Goal: Task Accomplishment & Management: Manage account settings

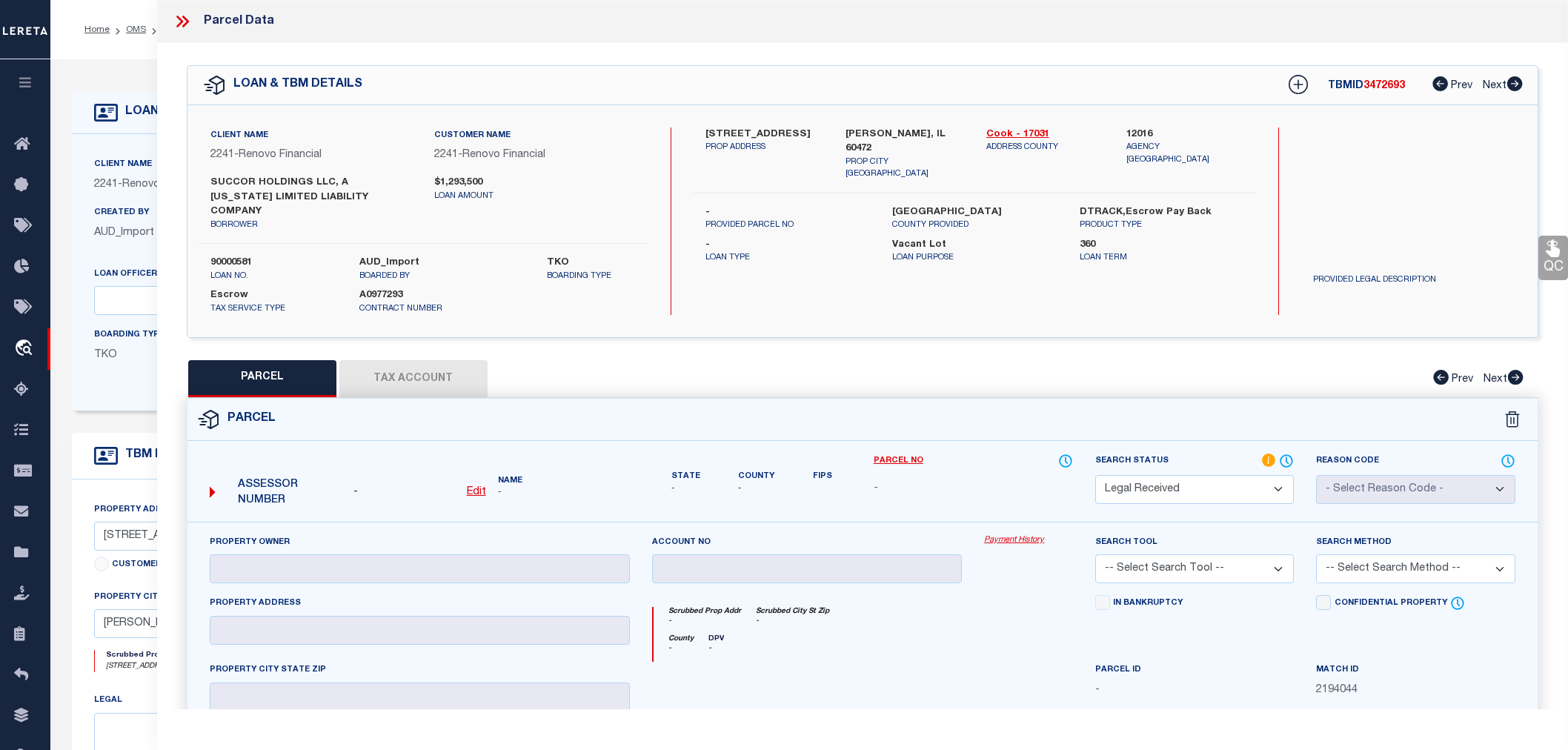
select select "RD"
select select "14701"
select select "25067"
select select "400"
select select "Escrow"
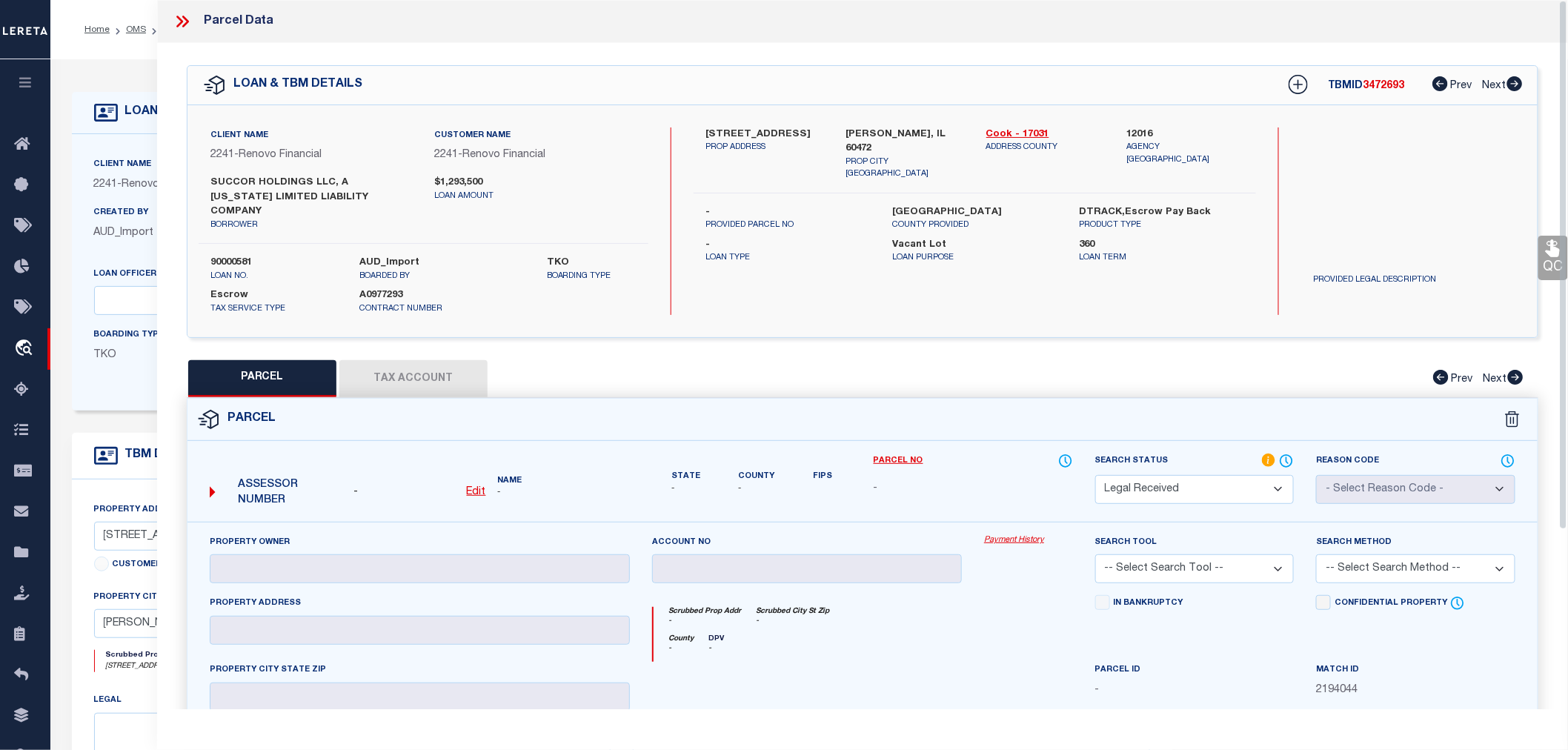
click at [182, 23] on icon at bounding box center [182, 21] width 19 height 19
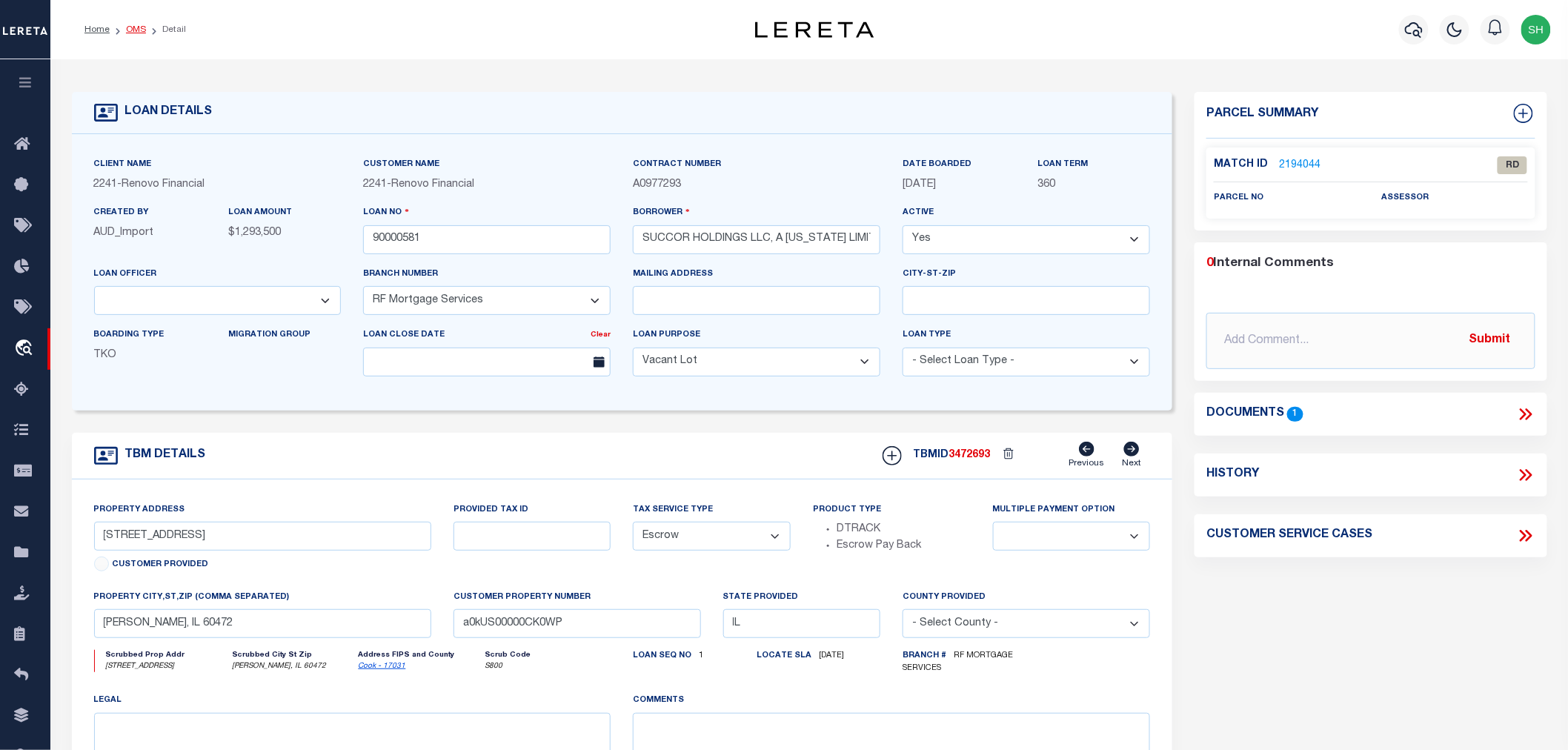
click at [129, 31] on link "OMS" at bounding box center [136, 30] width 20 height 9
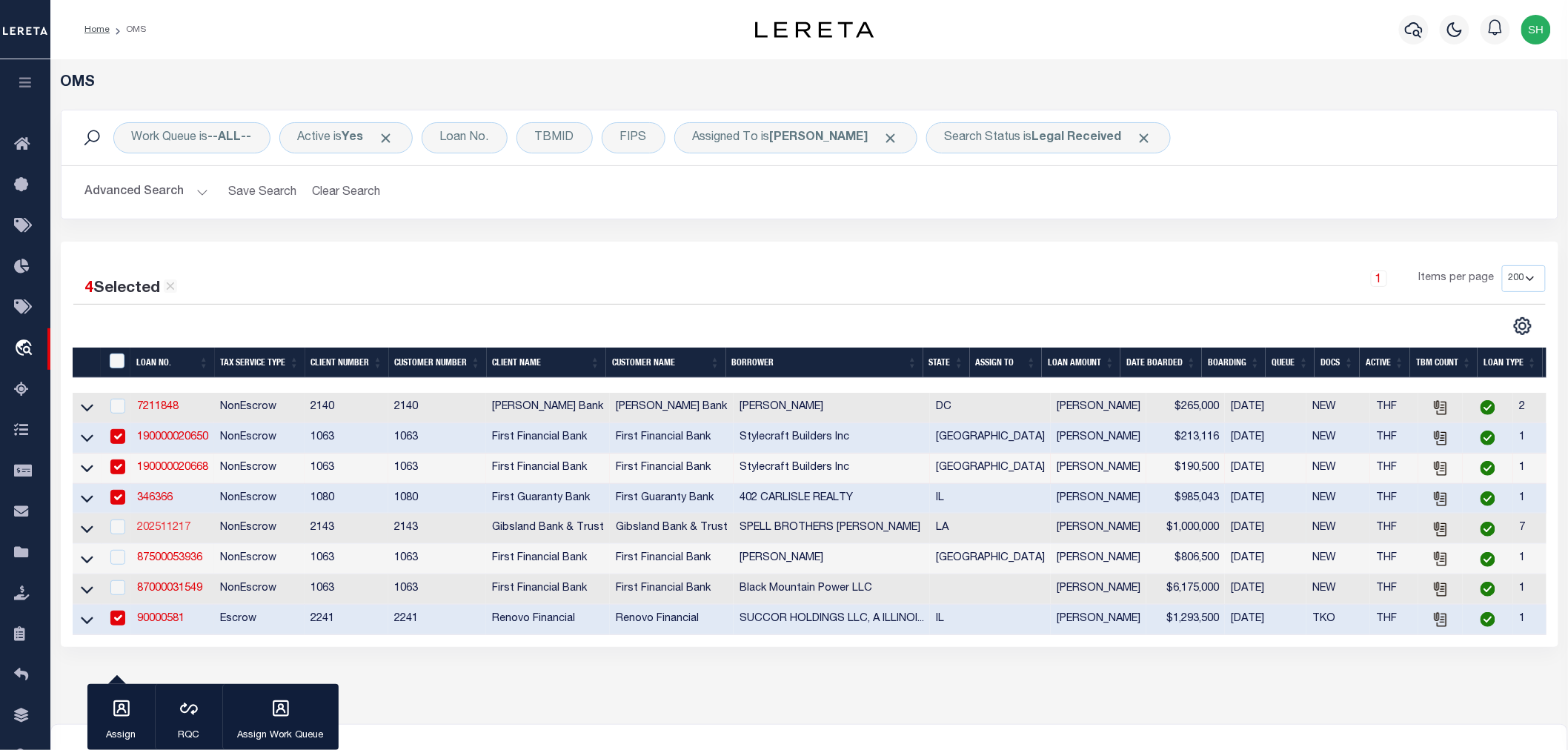
click at [149, 528] on link "202511217" at bounding box center [164, 528] width 54 height 11
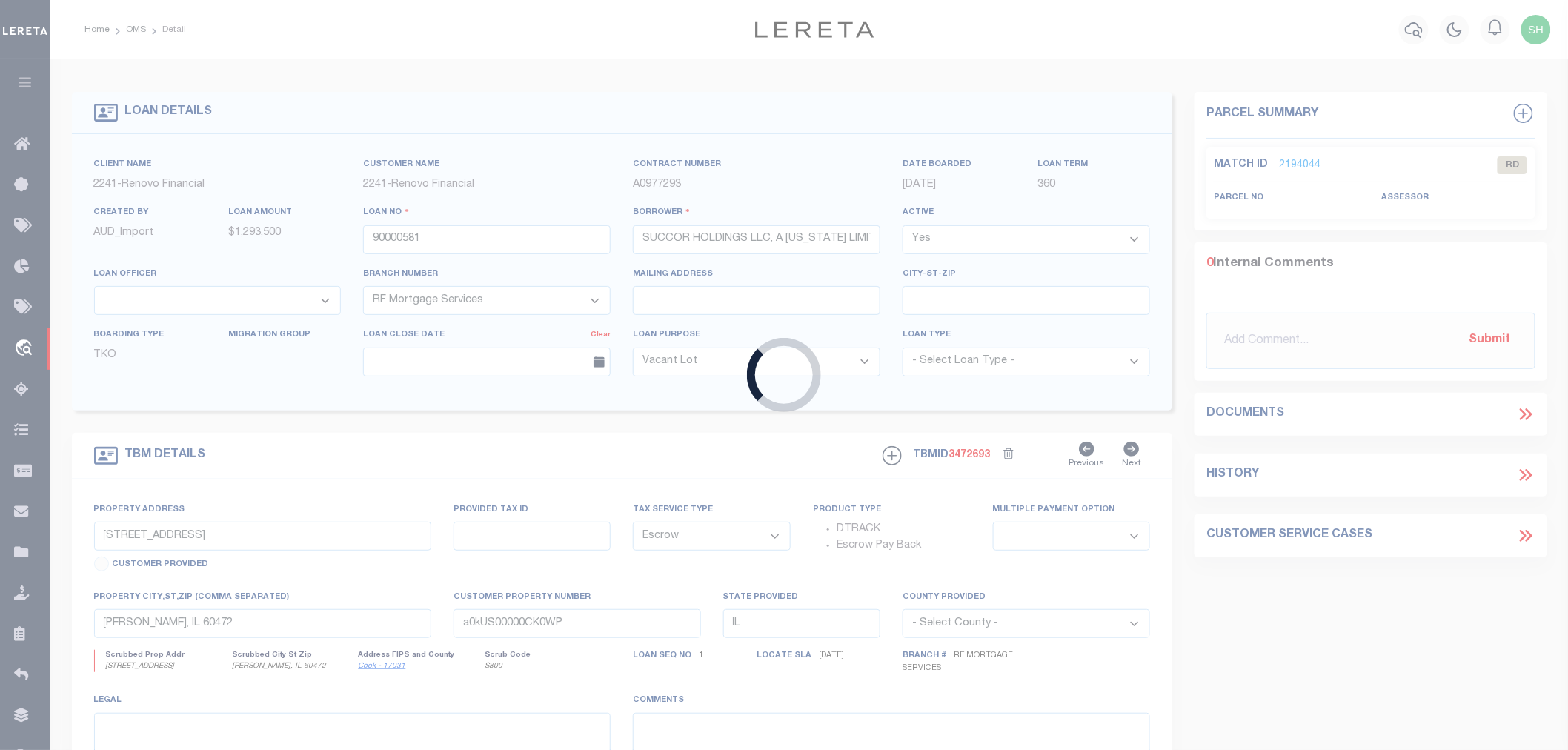
type input "202511217"
type input "SPELL BROTHERS LUMBE"
select select
select select "100"
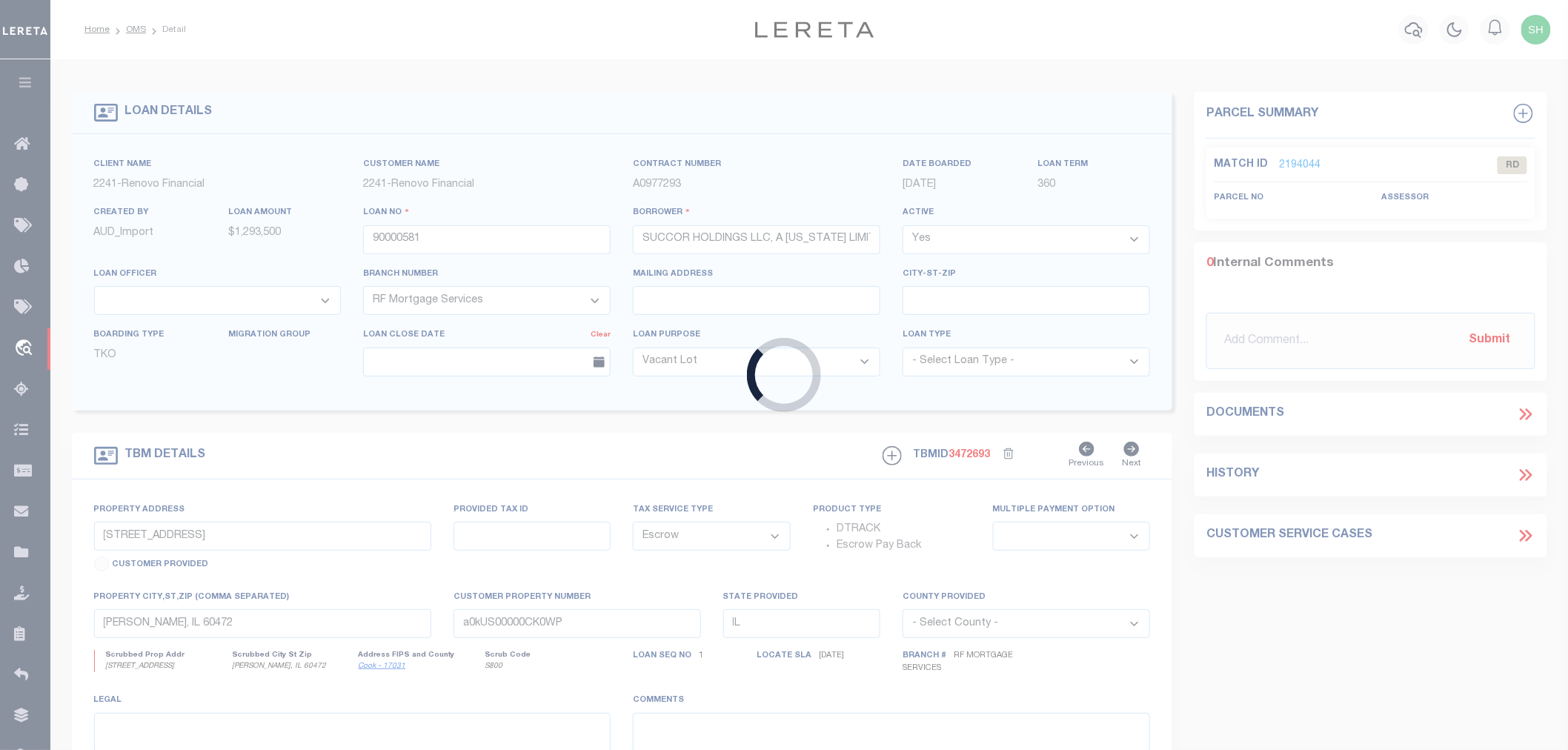
select select "NonEscrow"
type input "1321 MARTIN LN BUILDING 3"
type input "175912"
select select
type input "BOSSIER CITY LA 71111"
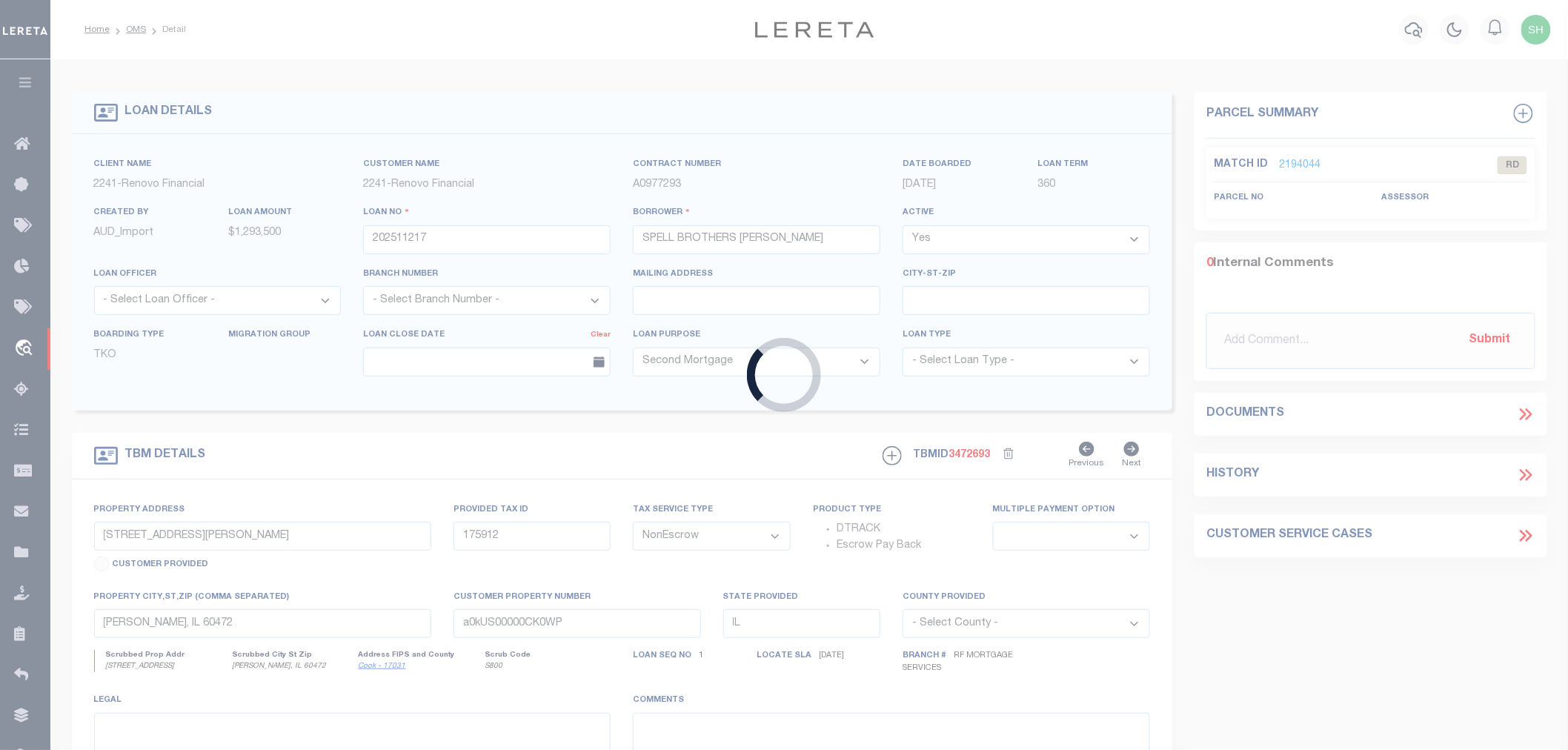
type input "LA"
select select
select select "8373"
select select "3332"
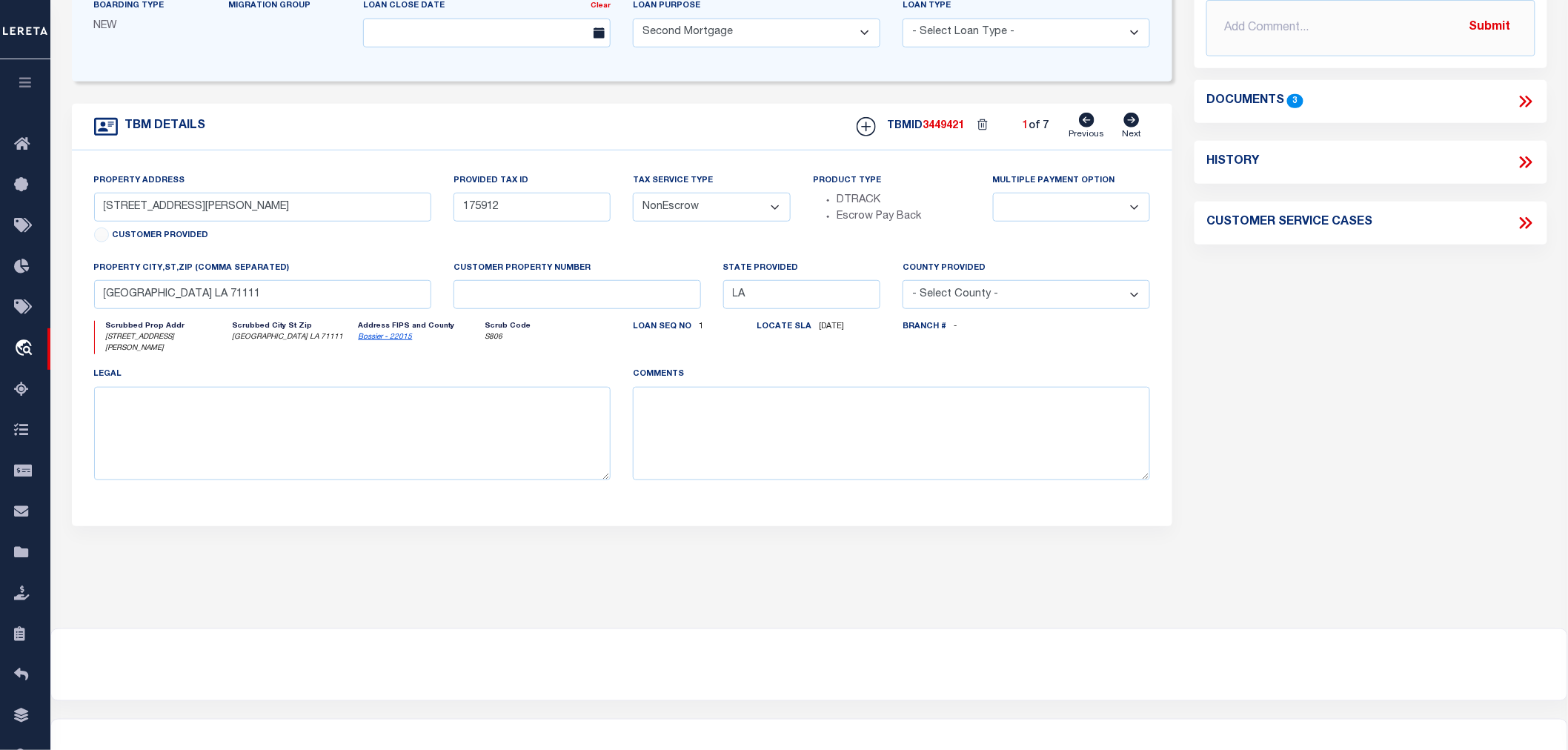
scroll to position [82, 0]
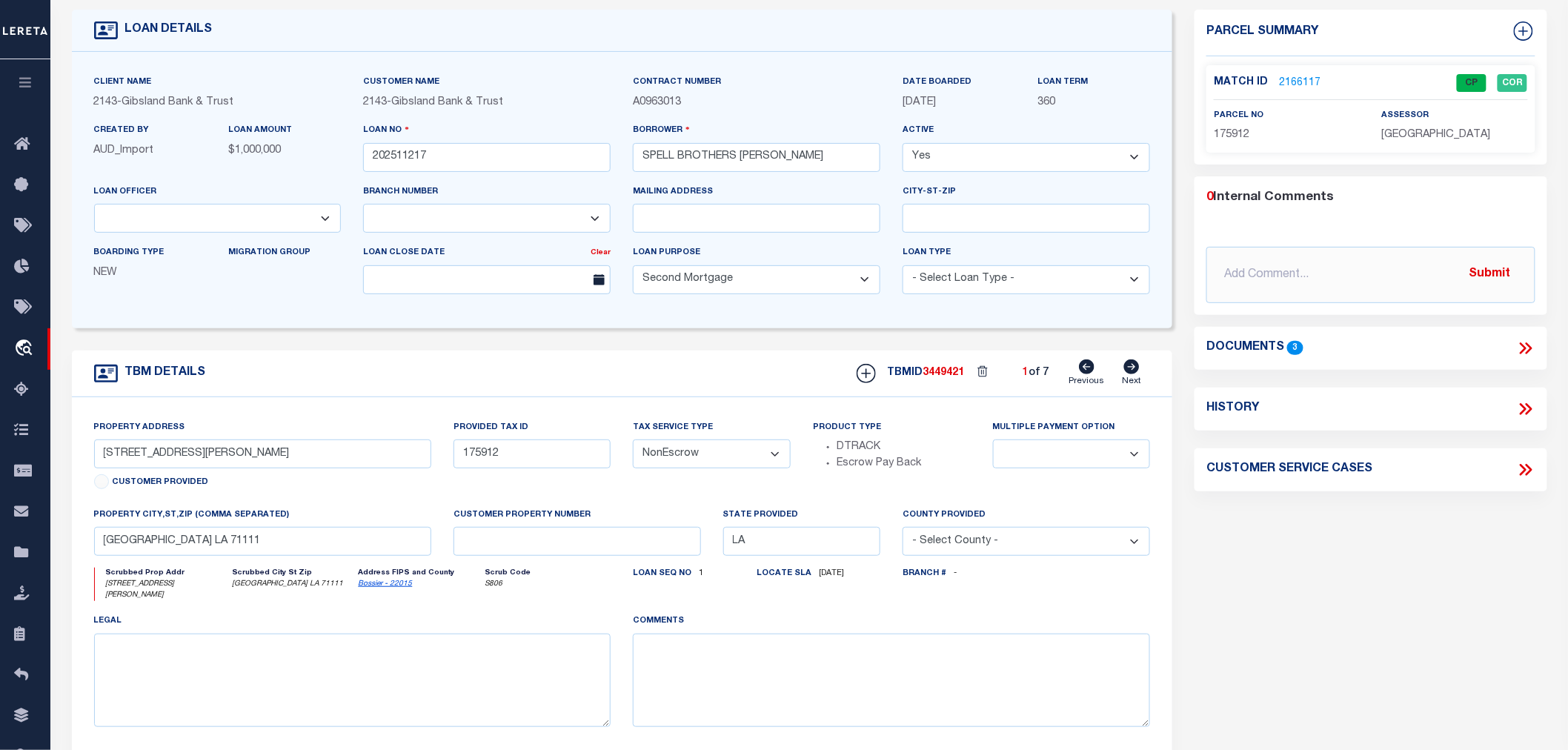
click at [1312, 82] on link "2166117" at bounding box center [1300, 84] width 41 height 15
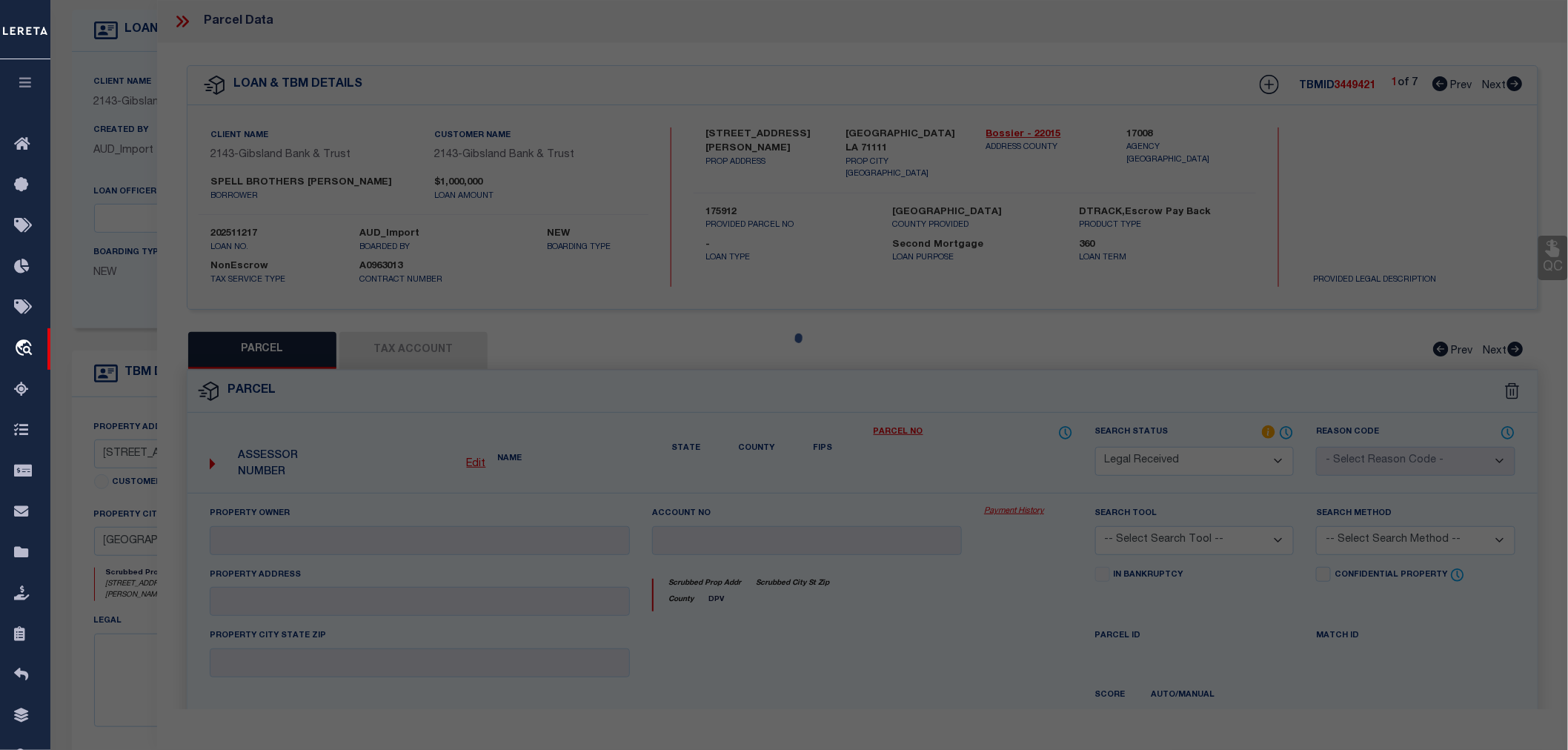
select select "AS"
checkbox input "false"
select select "CP"
type input "SPELL BROTHERS LUMBER INC"
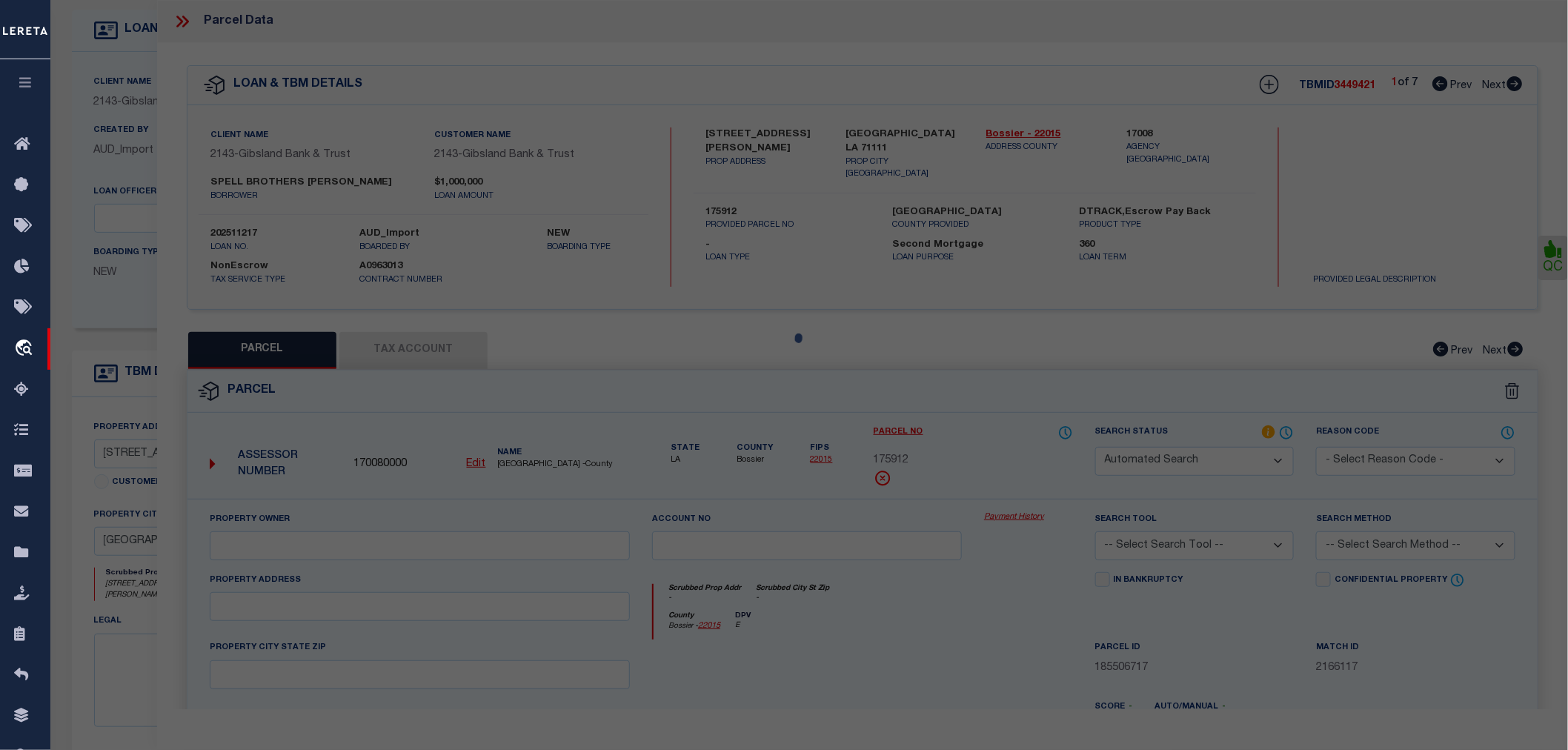
select select "AGW"
select select "LEG"
type input "1321 MARTIN LN"
type textarea "LOT 3 BOLINGER INDUSTRIAL PARK #3"
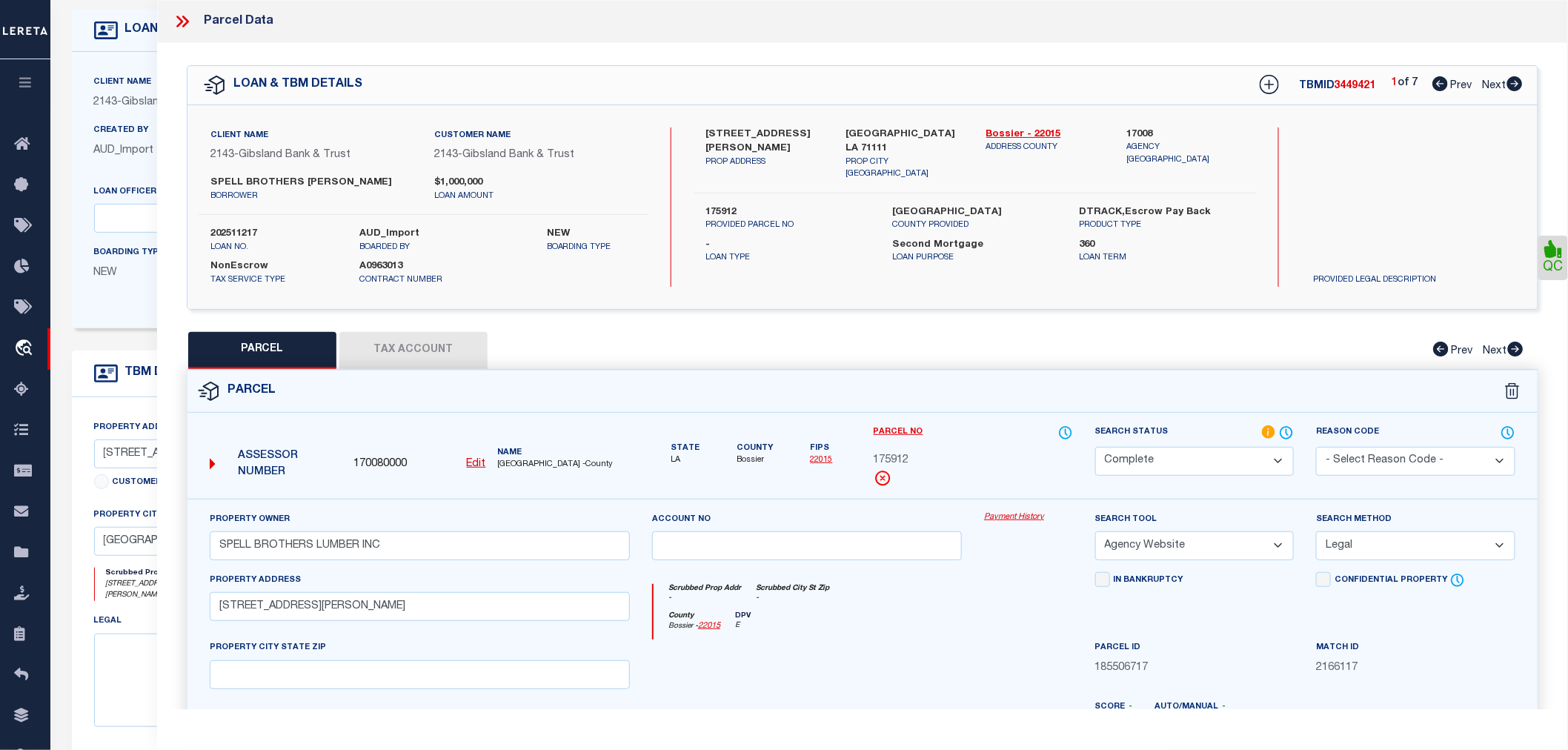
scroll to position [231, 0]
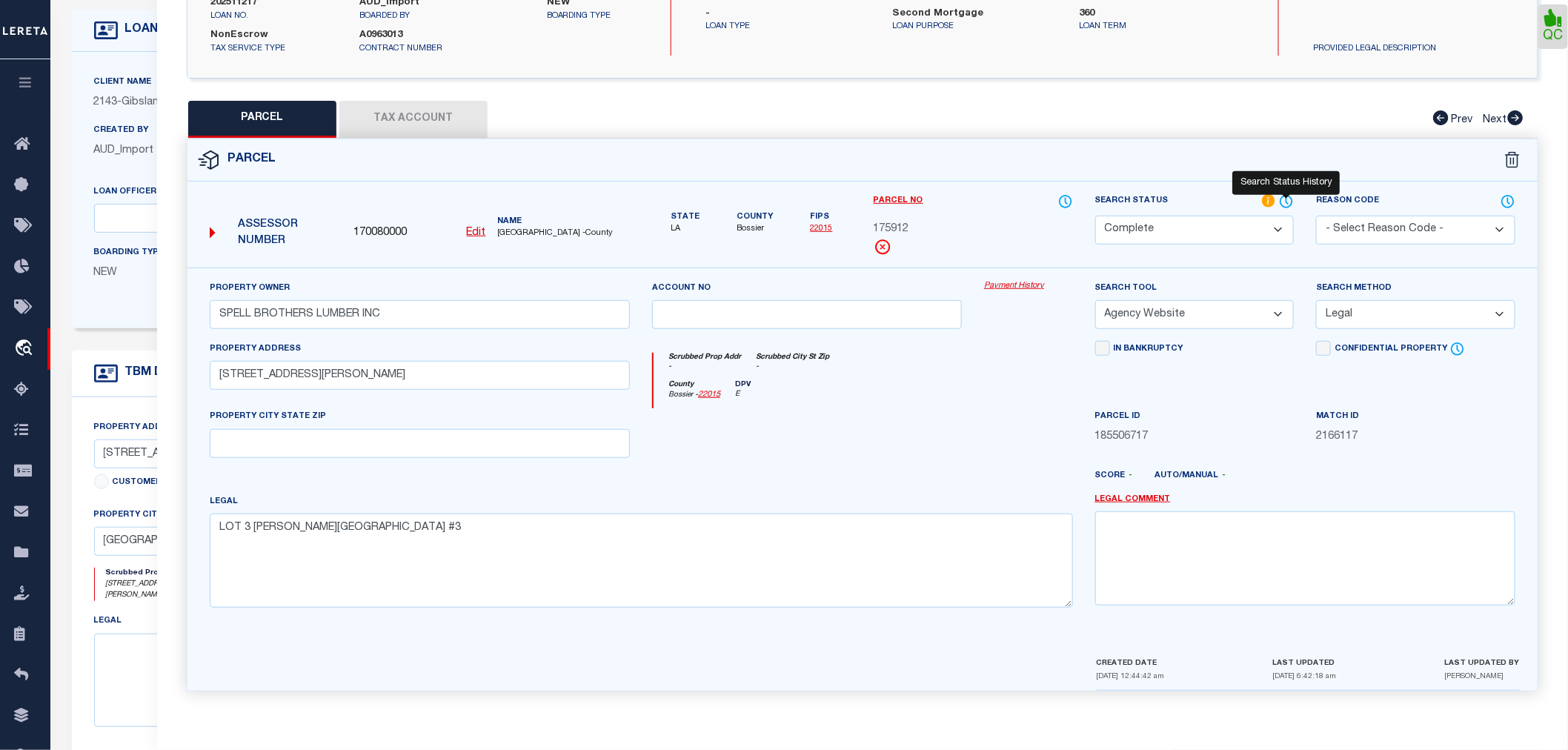
click at [1289, 198] on icon at bounding box center [1286, 201] width 15 height 16
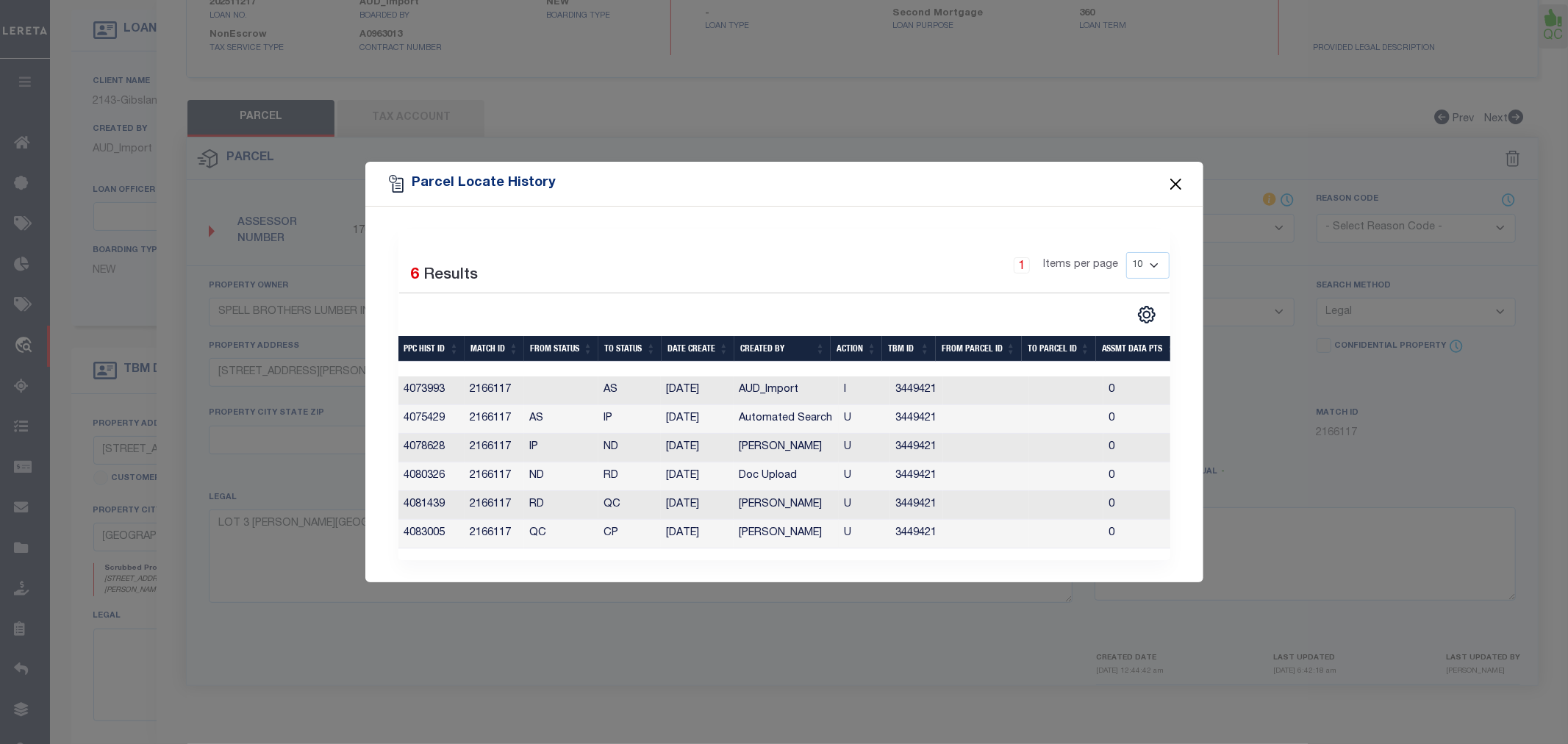
click at [1171, 176] on button "Close" at bounding box center [1174, 183] width 19 height 19
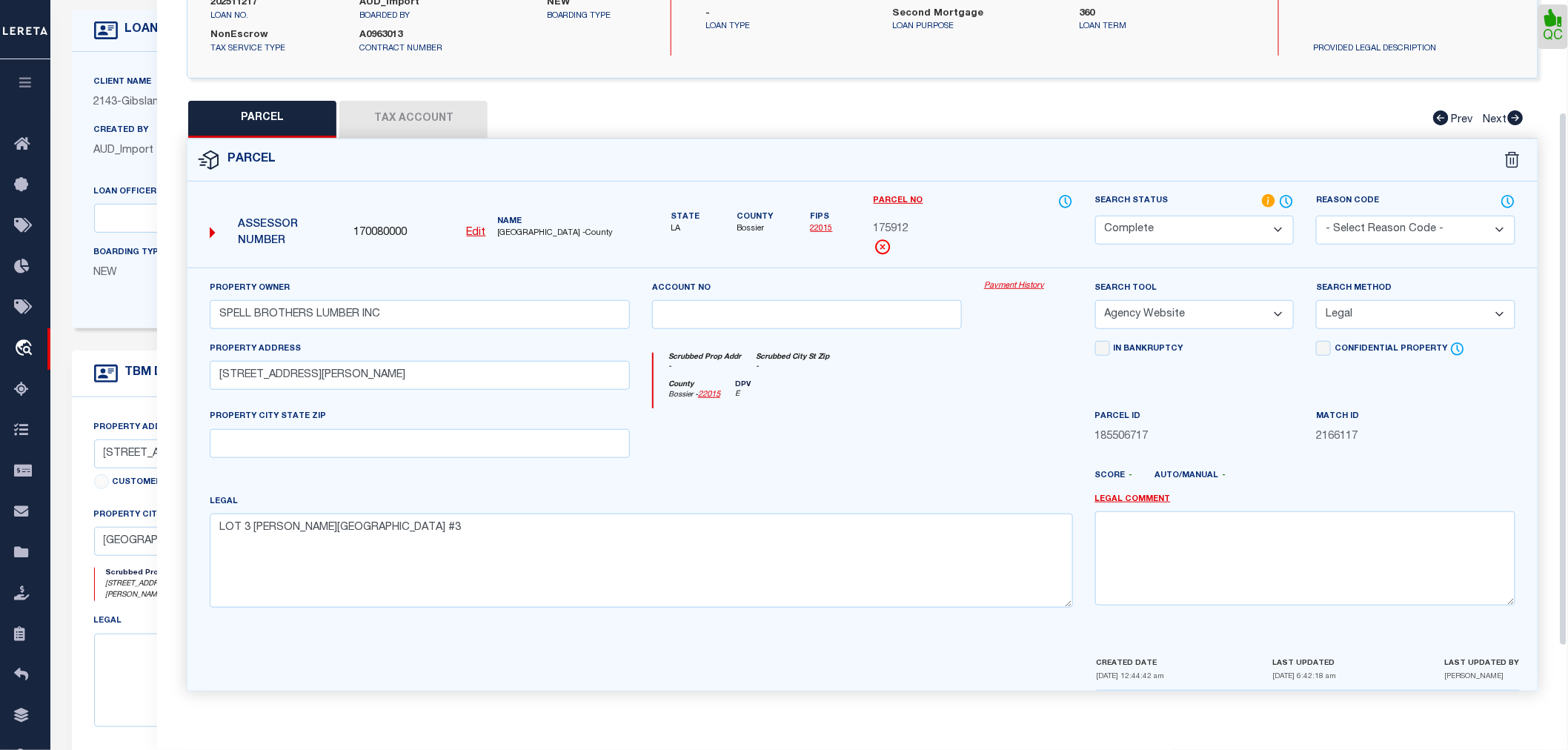
scroll to position [0, 0]
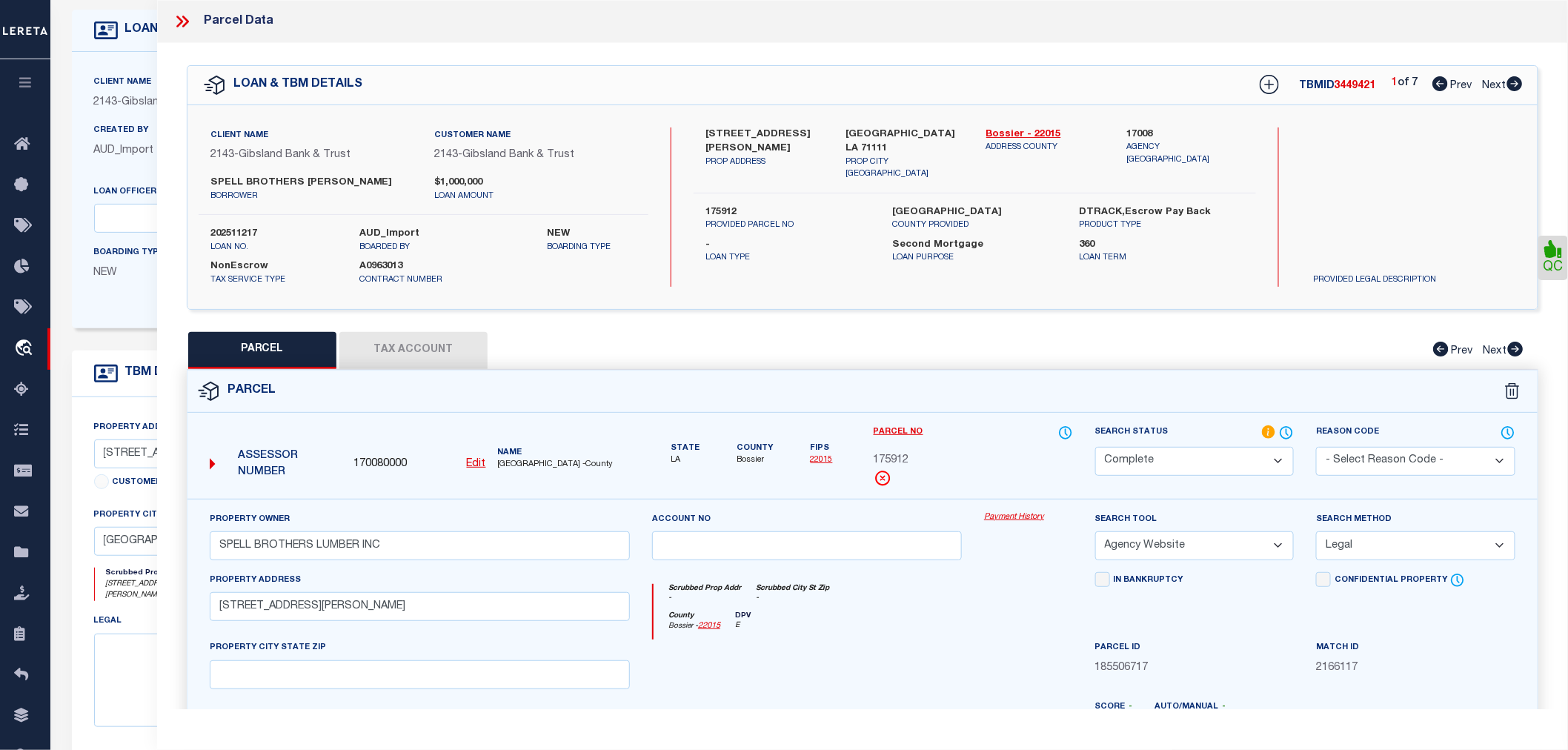
click at [1521, 83] on icon at bounding box center [1515, 84] width 15 height 15
select select "AS"
select select
checkbox input "false"
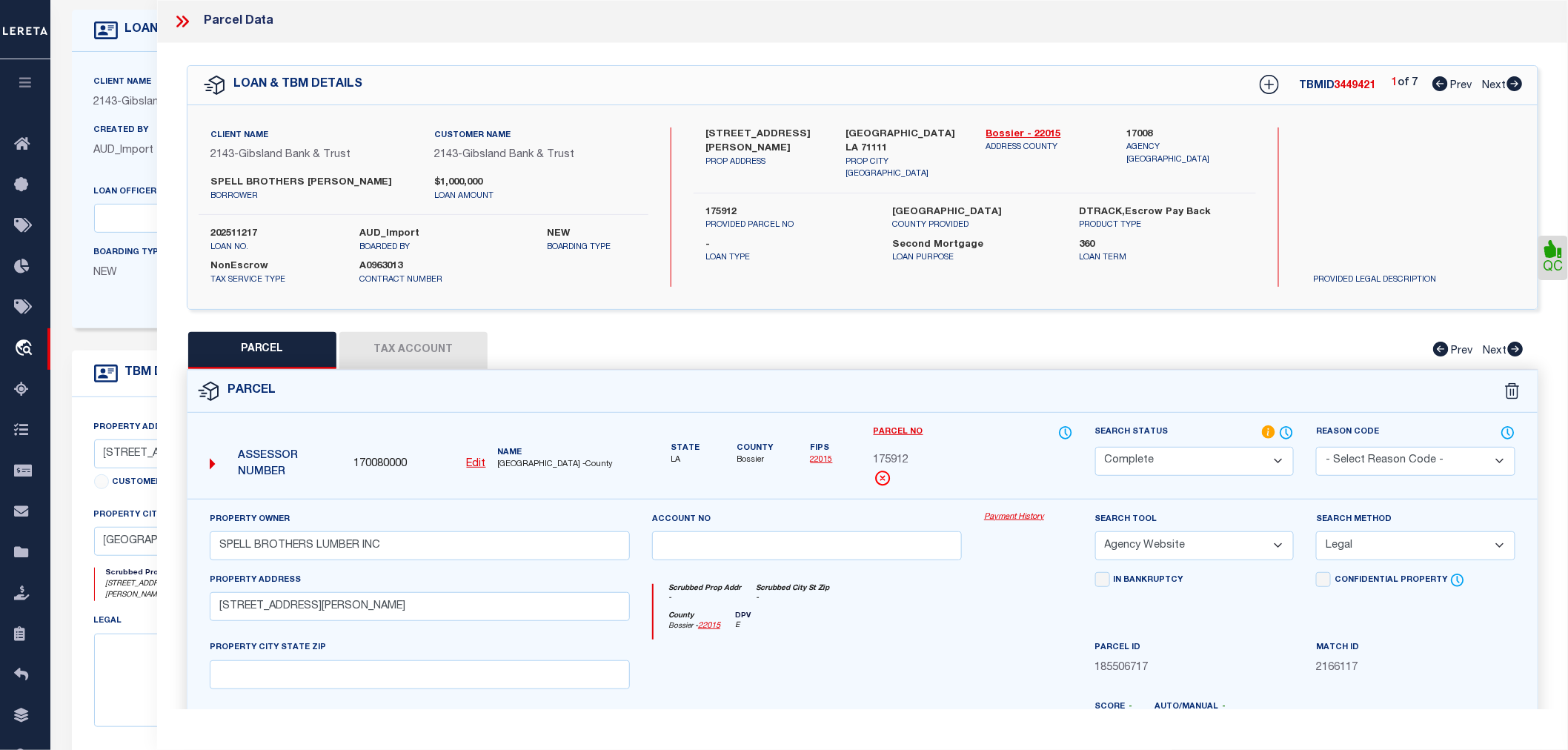
checkbox input "false"
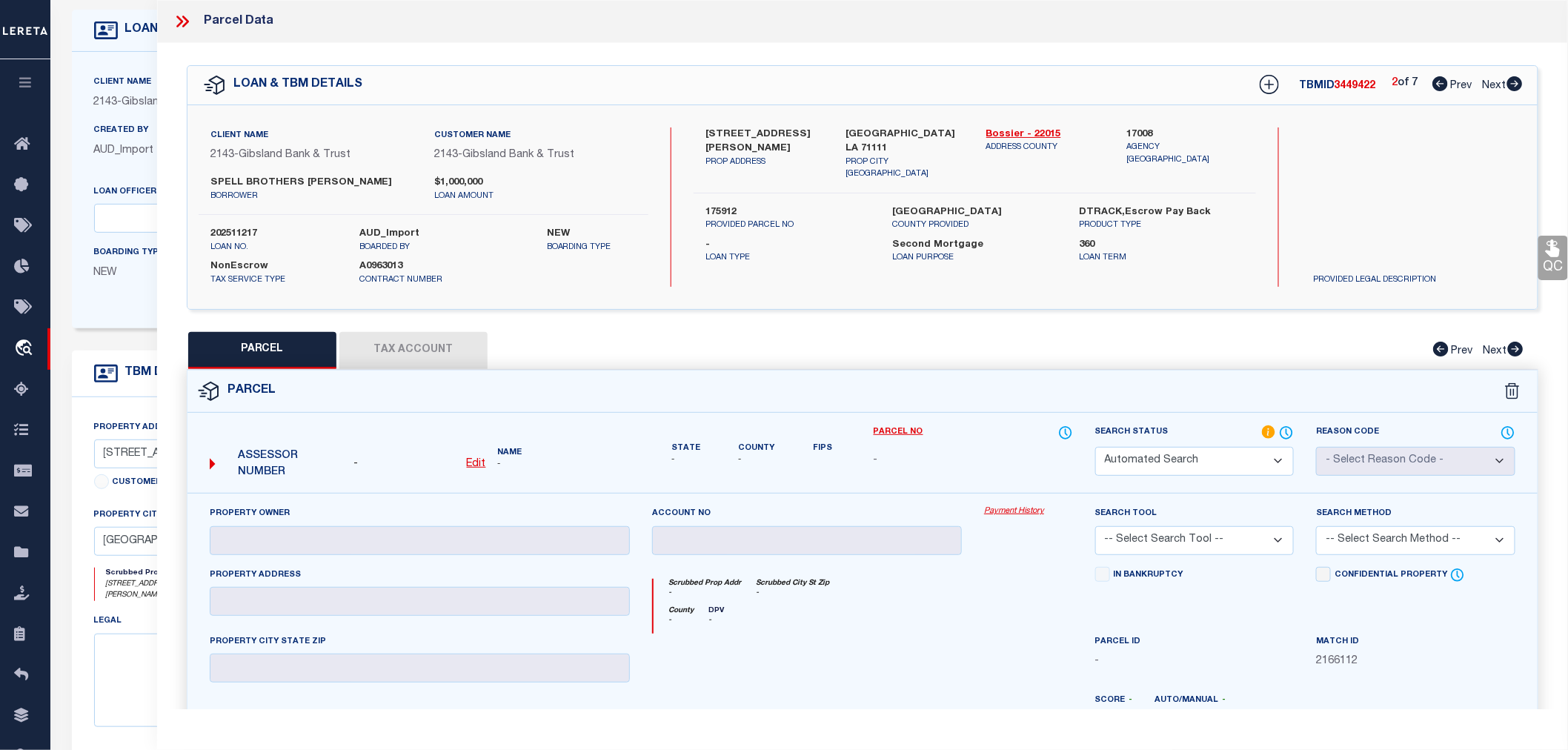
select select "RD"
checkbox input "false"
type textarea "Document uploaded that satisfies a legal requirement, changing from [GEOGRAPHIC…"
click at [178, 21] on icon at bounding box center [182, 21] width 19 height 19
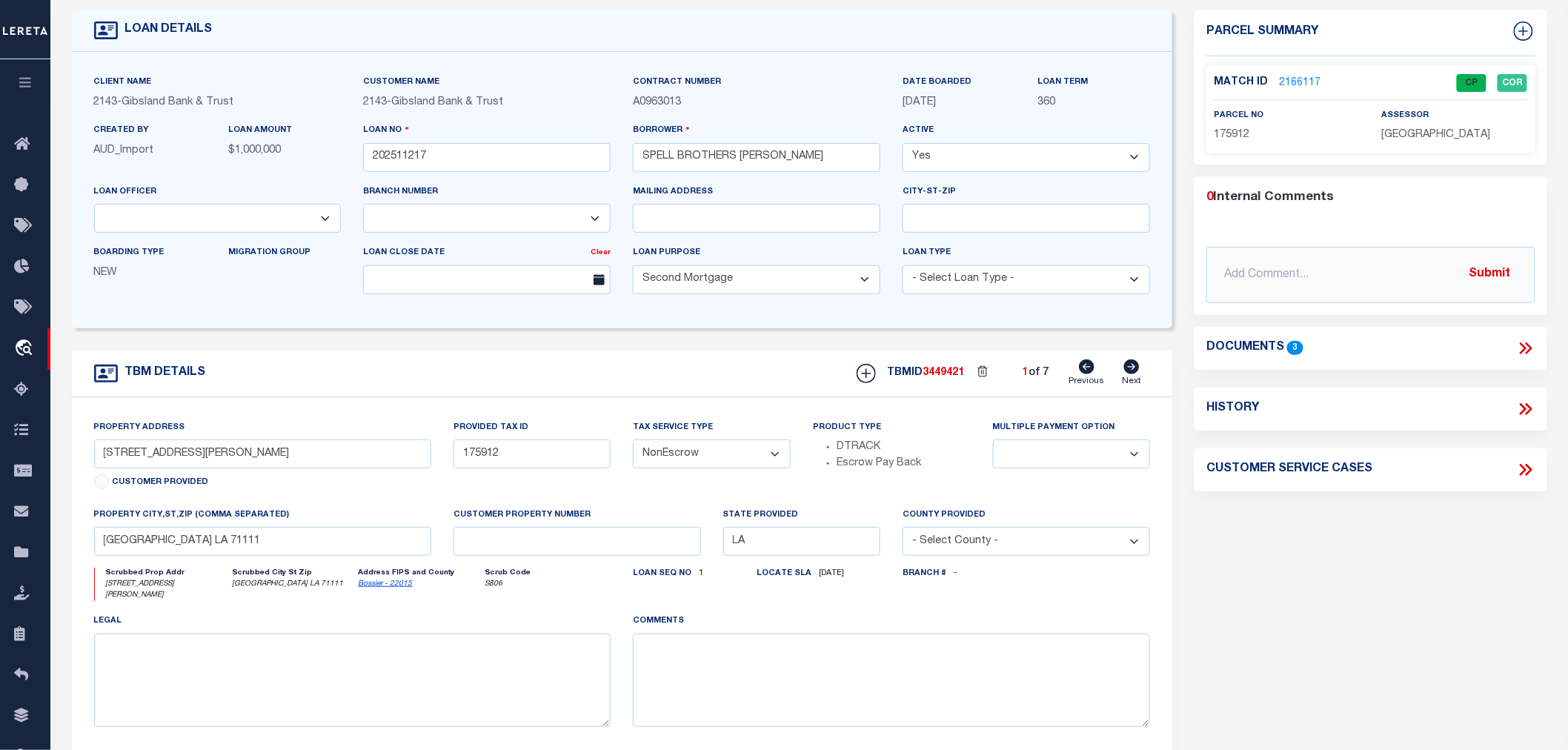
click at [1529, 346] on icon at bounding box center [1525, 348] width 19 height 19
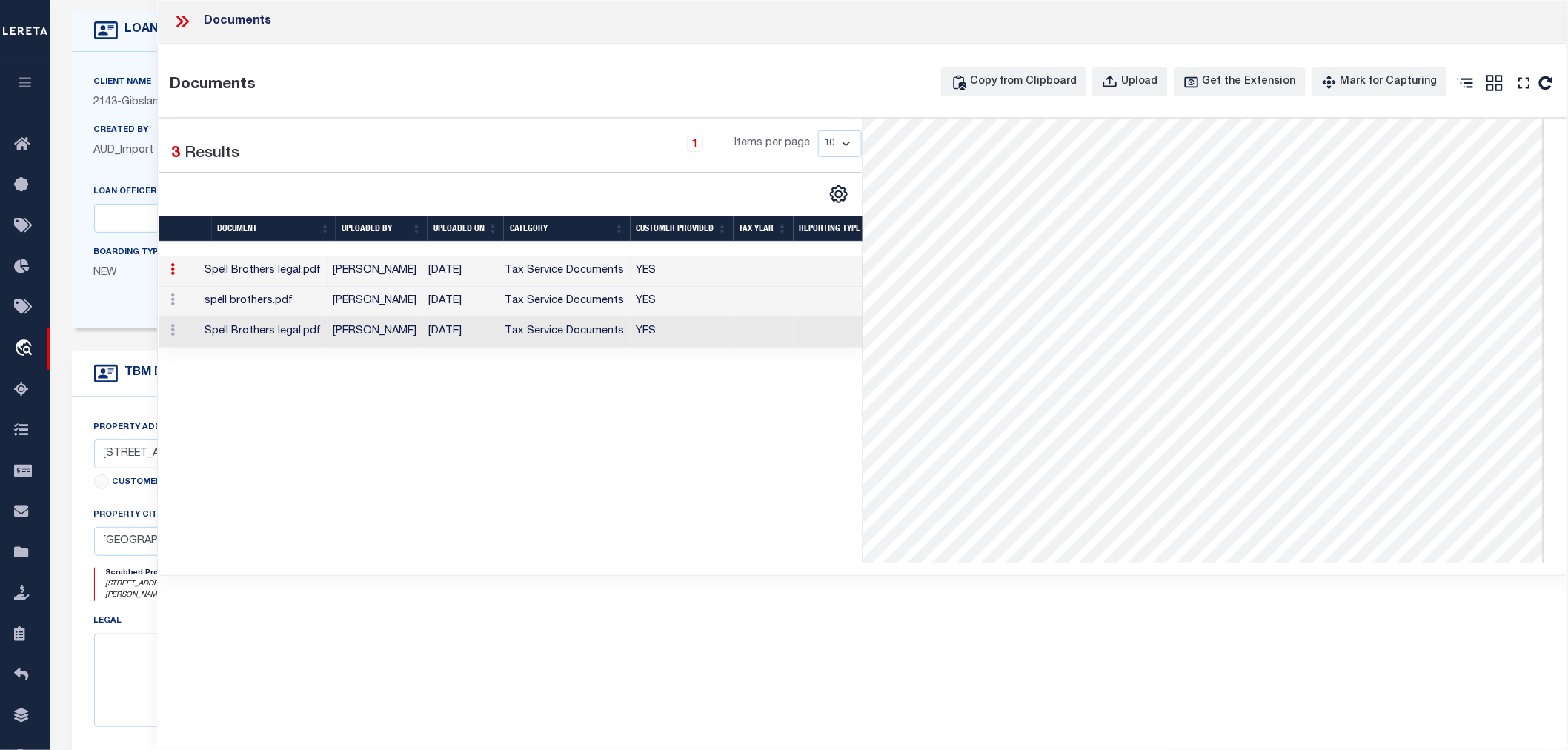
click at [489, 305] on td "[DATE]" at bounding box center [461, 302] width 77 height 31
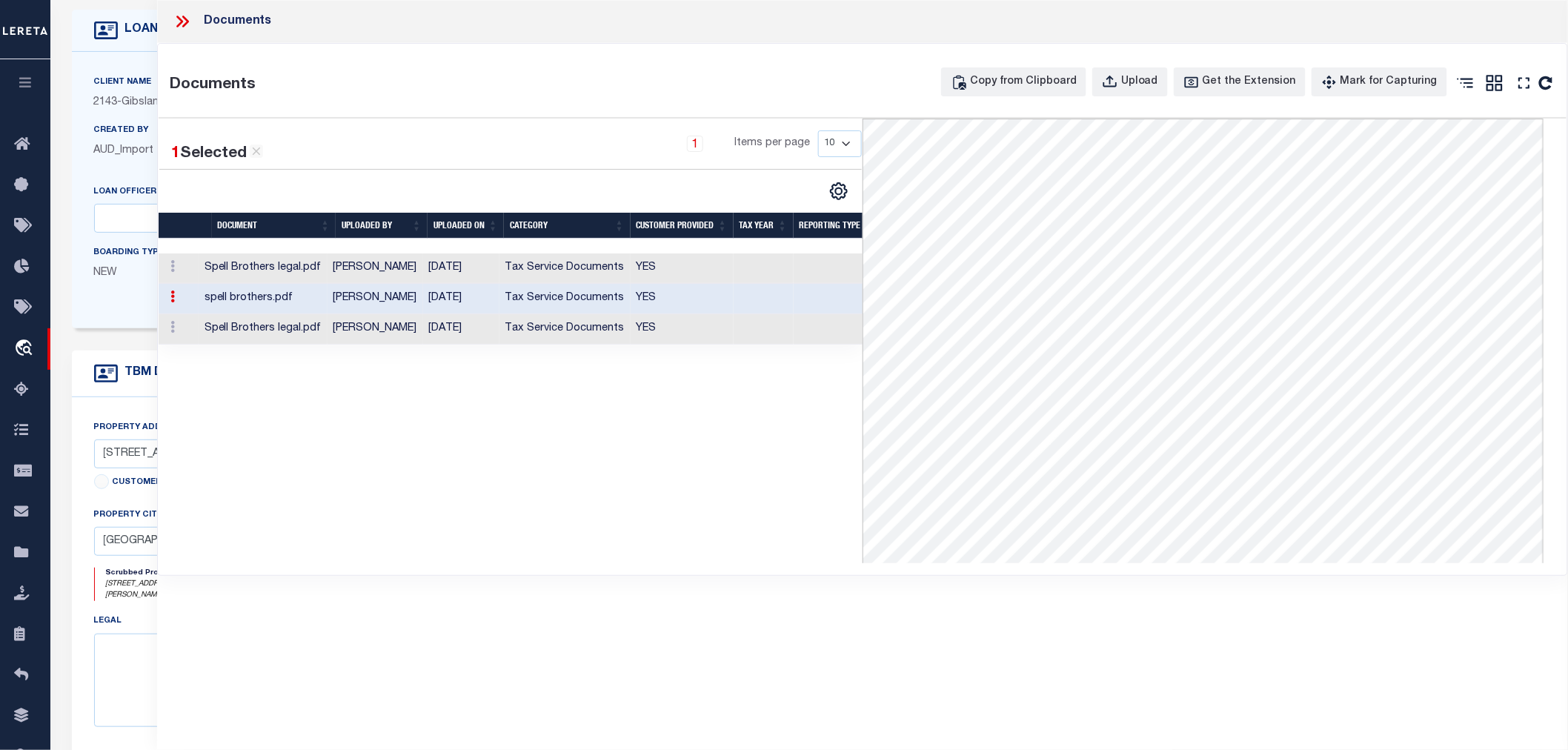
click at [179, 18] on icon at bounding box center [179, 21] width 7 height 11
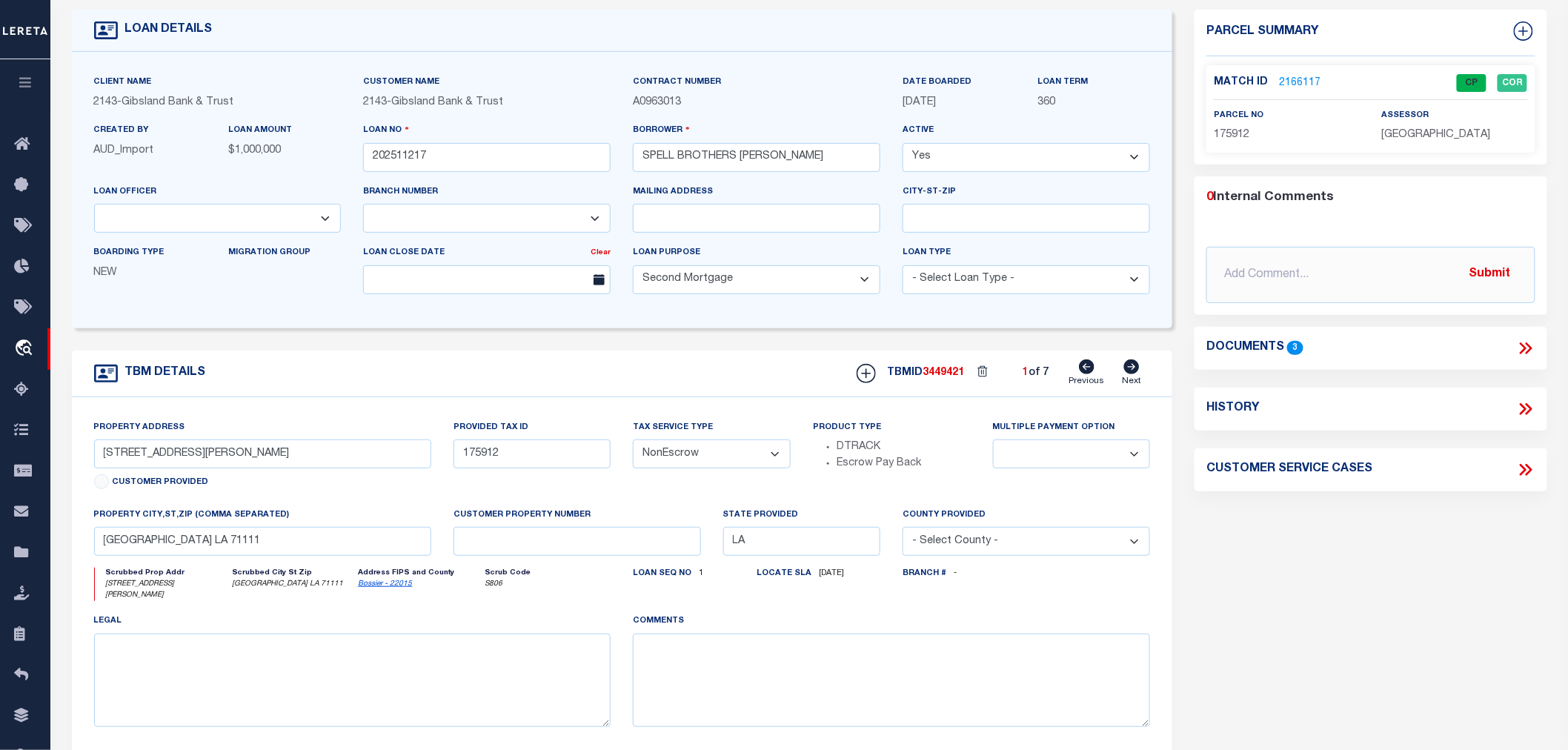
click at [1297, 76] on link "2166117" at bounding box center [1300, 84] width 41 height 15
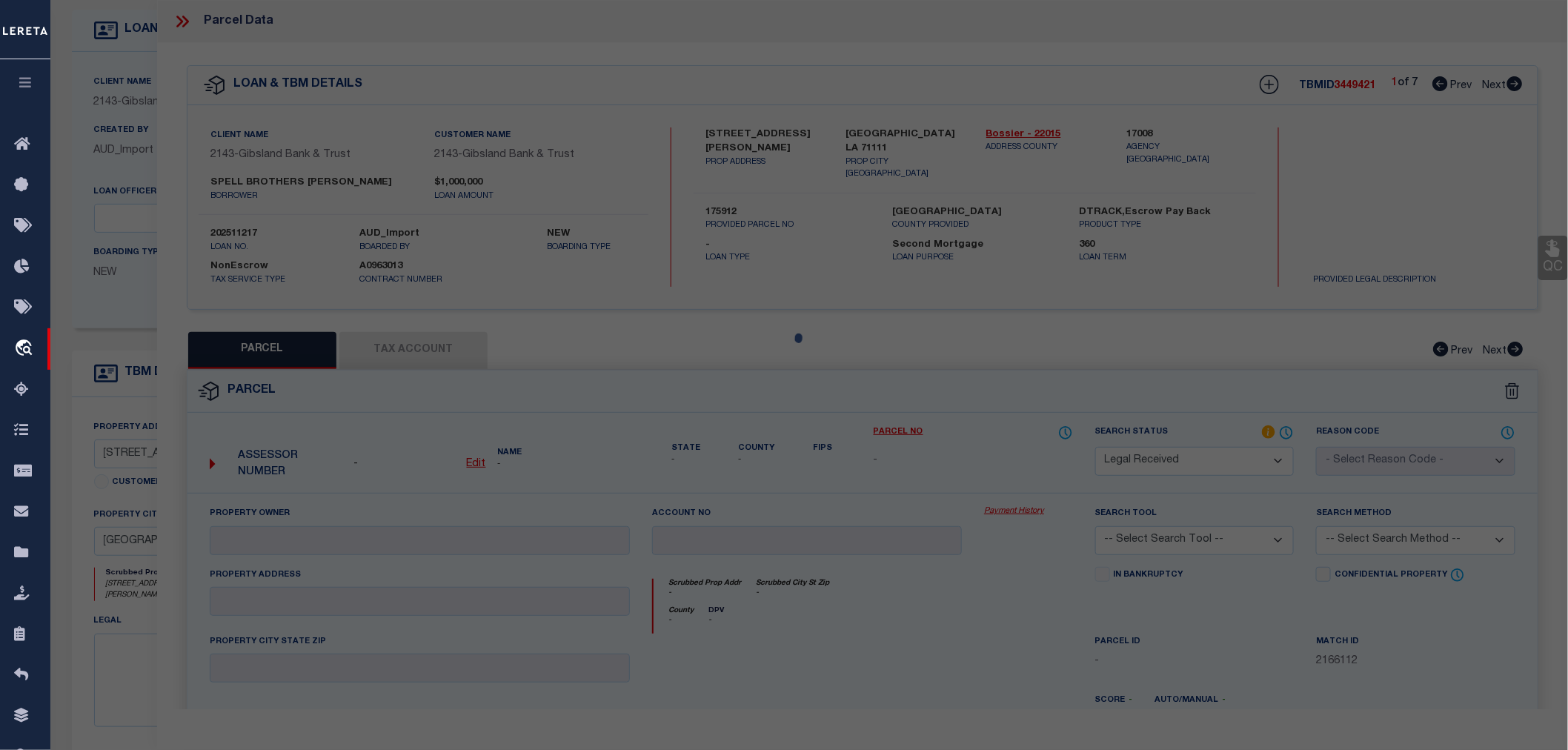
select select "AS"
checkbox input "false"
select select "CP"
type input "SPELL BROTHERS LUMBER INC"
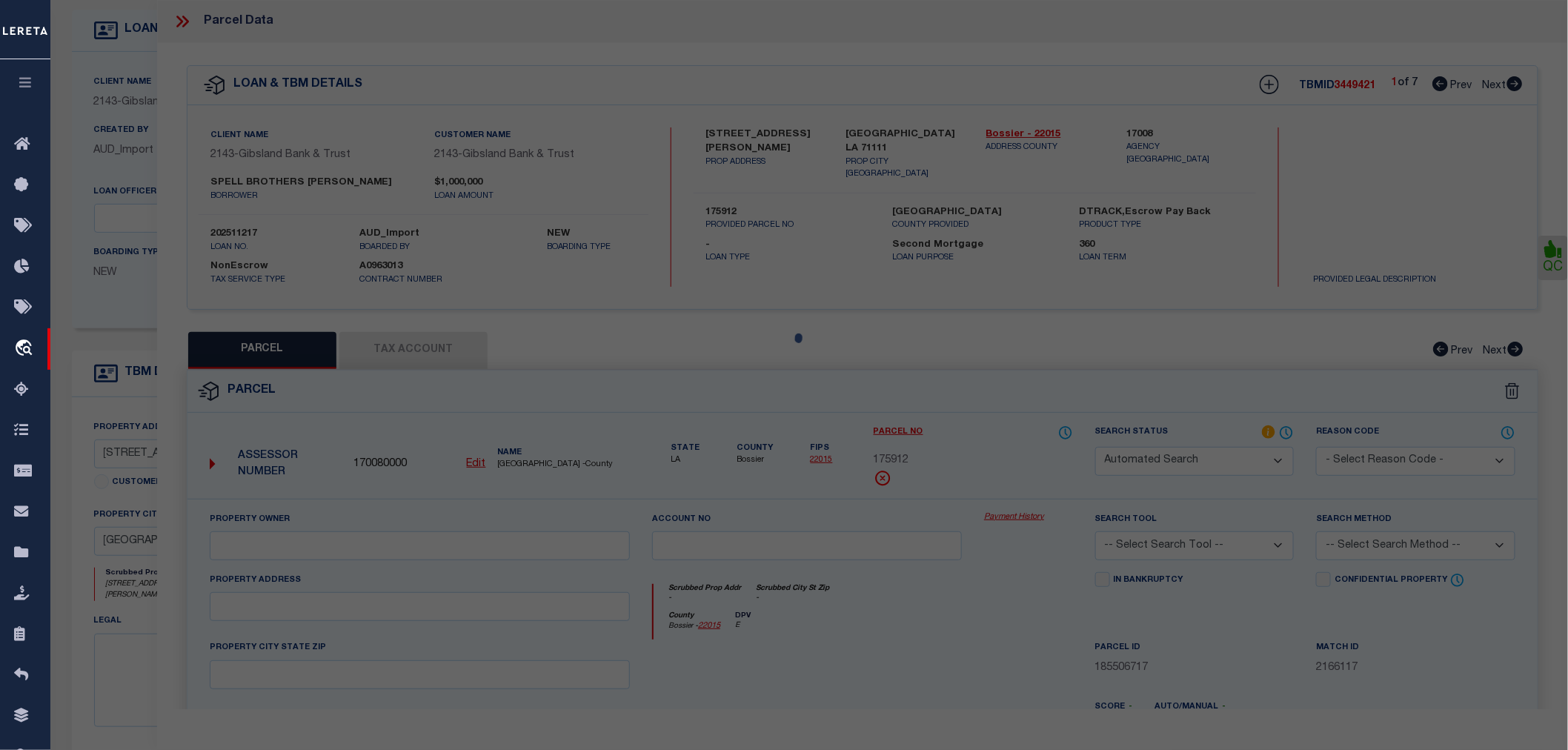
select select "AGW"
select select "LEG"
type input "1321 MARTIN LN"
type textarea "LOT 3 BOLINGER INDUSTRIAL PARK #3"
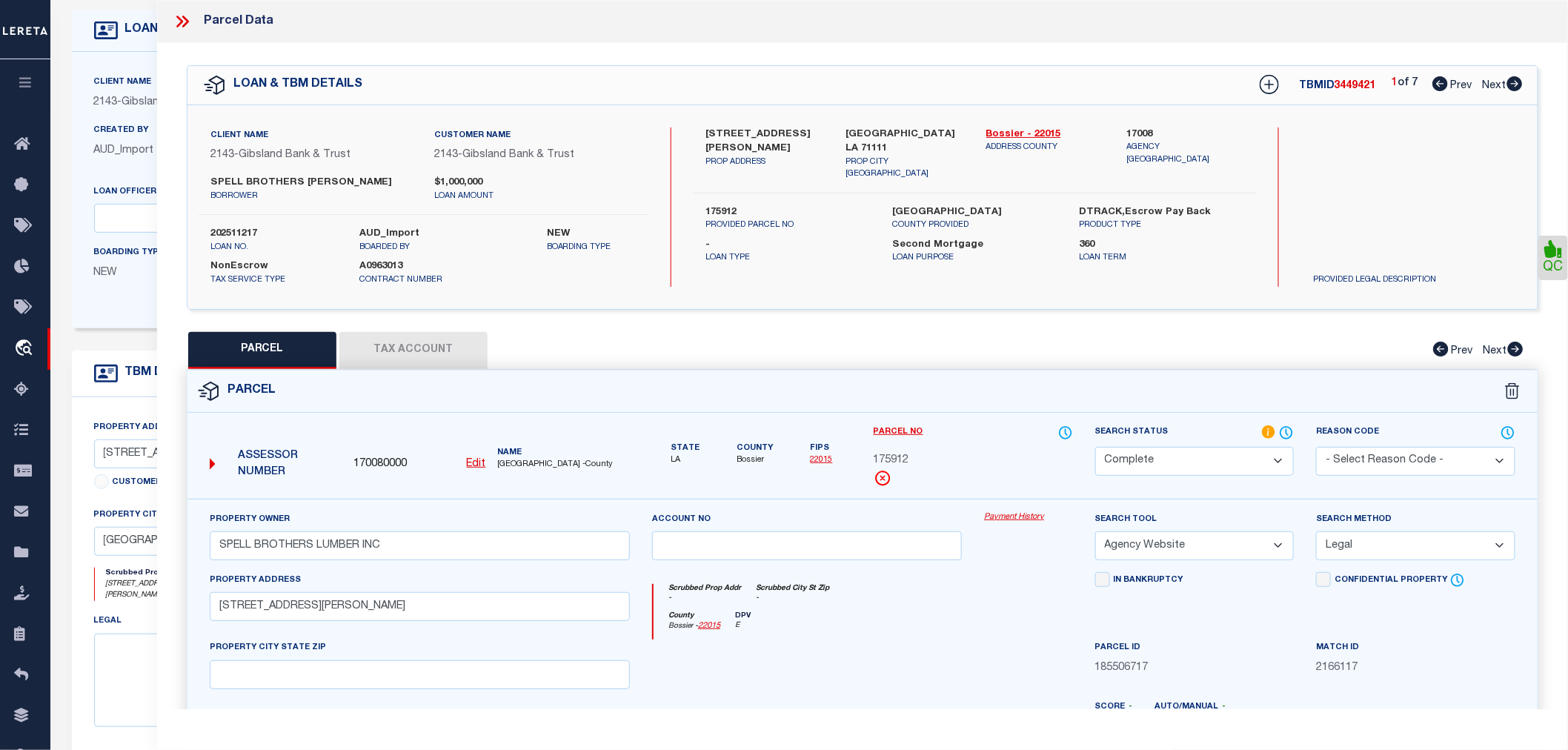
click at [1512, 82] on icon at bounding box center [1515, 84] width 15 height 15
select select "AS"
select select
checkbox input "false"
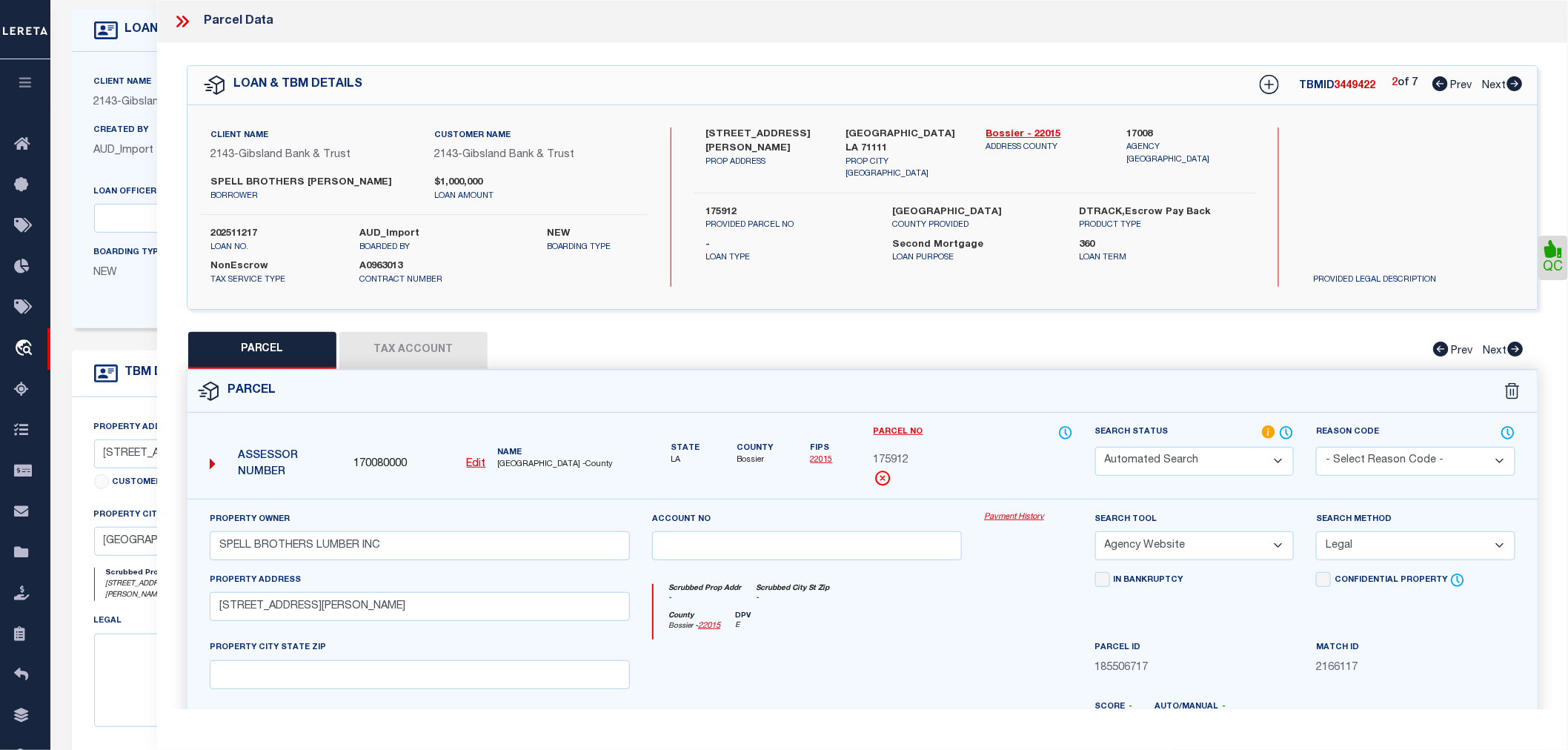
checkbox input "false"
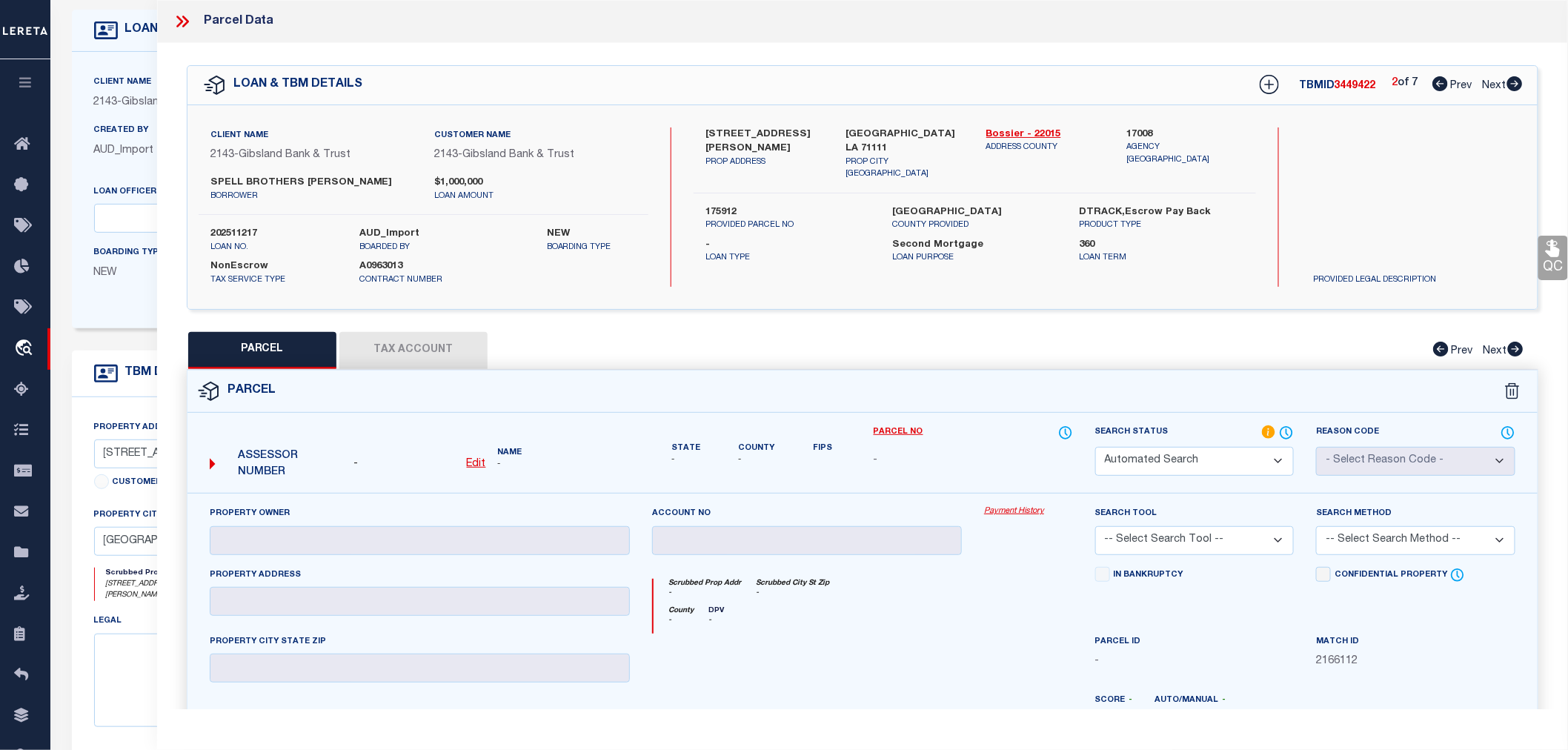
select select "RD"
checkbox input "false"
type textarea "Document uploaded that satisfies a legal requirement, changing from [GEOGRAPHIC…"
click at [1517, 82] on icon at bounding box center [1515, 84] width 15 height 15
select select "AS"
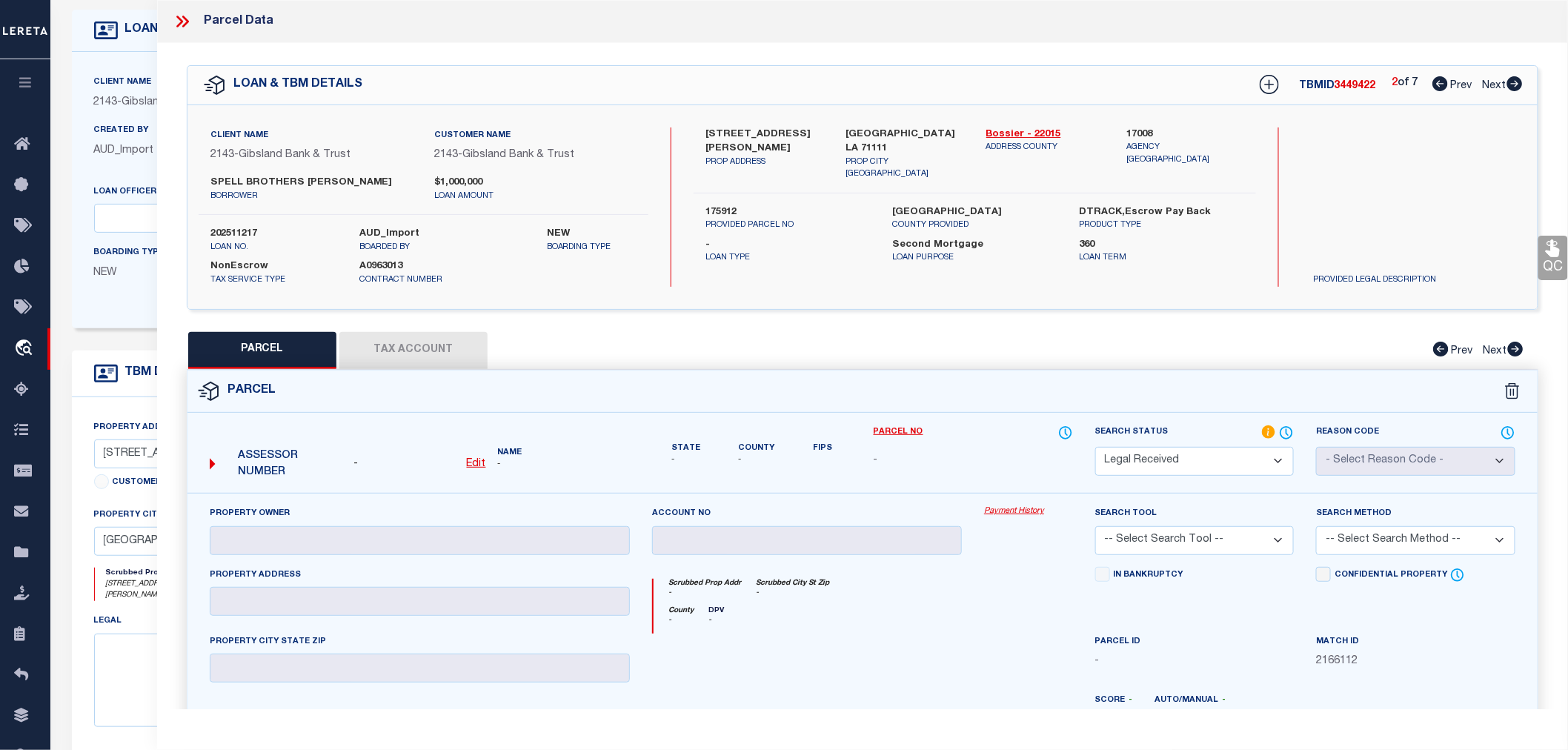
checkbox input "false"
select select "RD"
checkbox input "false"
type textarea "Document uploaded that satisfies a legal requirement, changing from [GEOGRAPHIC…"
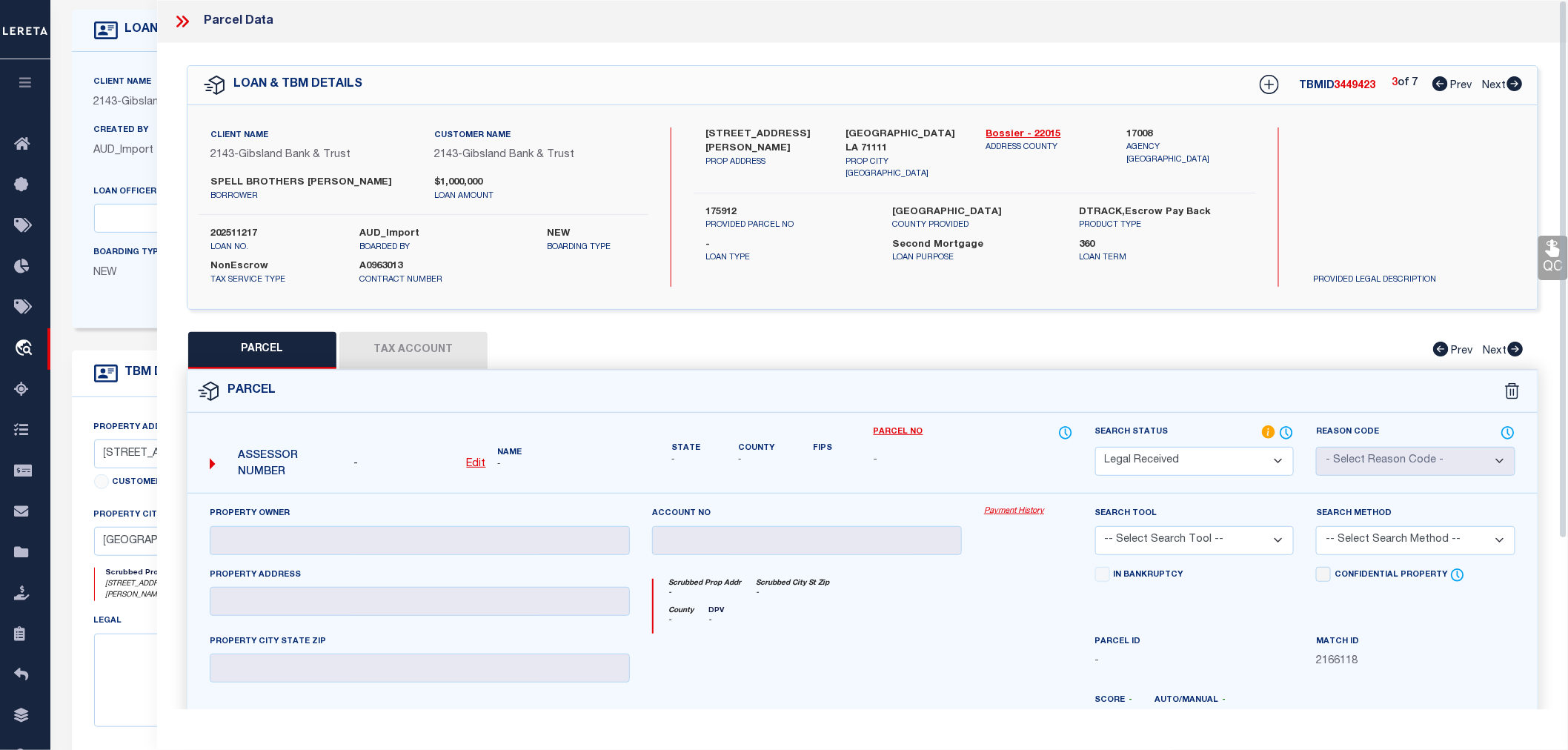
click at [1235, 272] on div "1321 MARTIN LN BUILDING 5 PROP ADDRESS BOSSIER CITY LA 71111 PROP CITY ST ZIP B…" at bounding box center [975, 207] width 562 height 159
click at [1248, 316] on div "QC QC QC" at bounding box center [863, 488] width 1411 height 891
click at [1166, 277] on div "1321 MARTIN LN BUILDING 5 PROP ADDRESS BOSSIER CITY LA 71111 PROP CITY ST ZIP B…" at bounding box center [975, 207] width 562 height 159
click at [1162, 284] on div "1321 MARTIN LN BUILDING 5 PROP ADDRESS BOSSIER CITY LA 71111 PROP CITY ST ZIP B…" at bounding box center [975, 207] width 562 height 159
click at [1166, 279] on div "1321 MARTIN LN BUILDING 5 PROP ADDRESS BOSSIER CITY LA 71111 PROP CITY ST ZIP B…" at bounding box center [975, 207] width 562 height 159
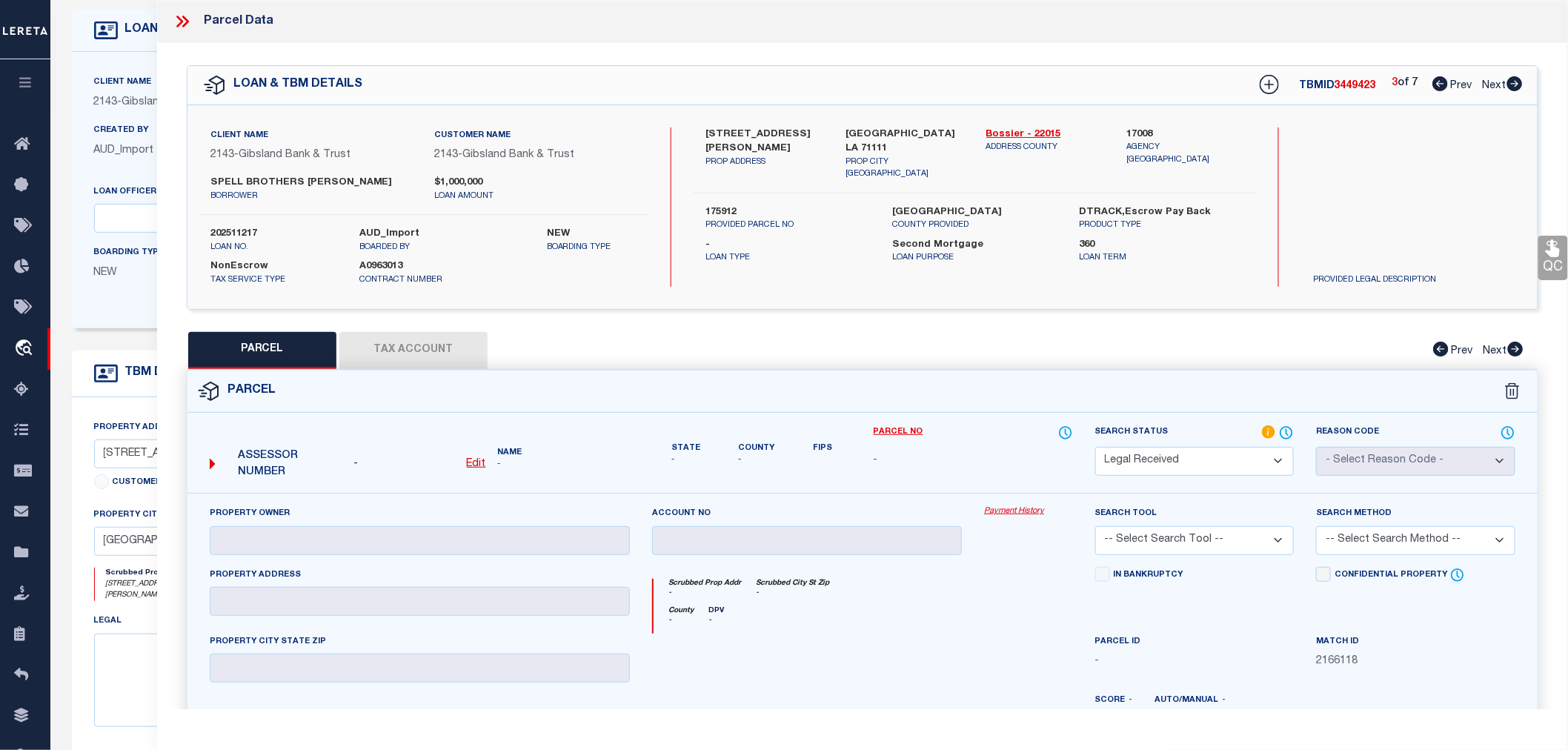
click at [1127, 252] on p "Loan Term" at bounding box center [1162, 258] width 165 height 12
click at [1159, 302] on div "Client Name 2143 - Gibsland Bank & Trust Customer Name 2143 - Gibsland Bank & T…" at bounding box center [863, 207] width 1350 height 204
click at [1129, 276] on div "1321 MARTIN LN BUILDING 5 PROP ADDRESS BOSSIER CITY LA 71111 PROP CITY ST ZIP B…" at bounding box center [975, 207] width 562 height 159
click at [1125, 272] on div "1321 MARTIN LN BUILDING 5 PROP ADDRESS BOSSIER CITY LA 71111 PROP CITY ST ZIP B…" at bounding box center [975, 207] width 562 height 159
click at [1210, 319] on div "QC QC QC" at bounding box center [863, 488] width 1411 height 891
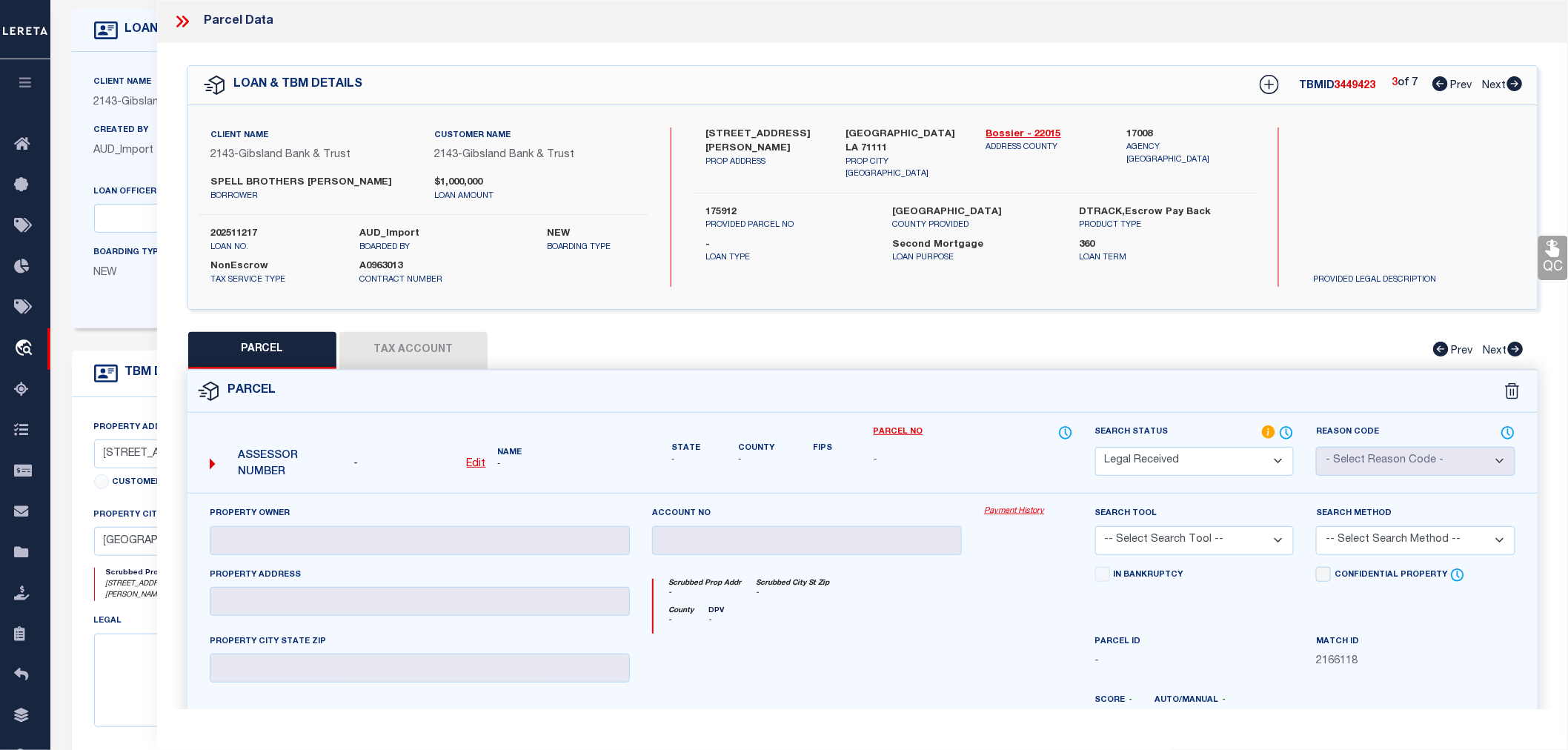
scroll to position [82, 0]
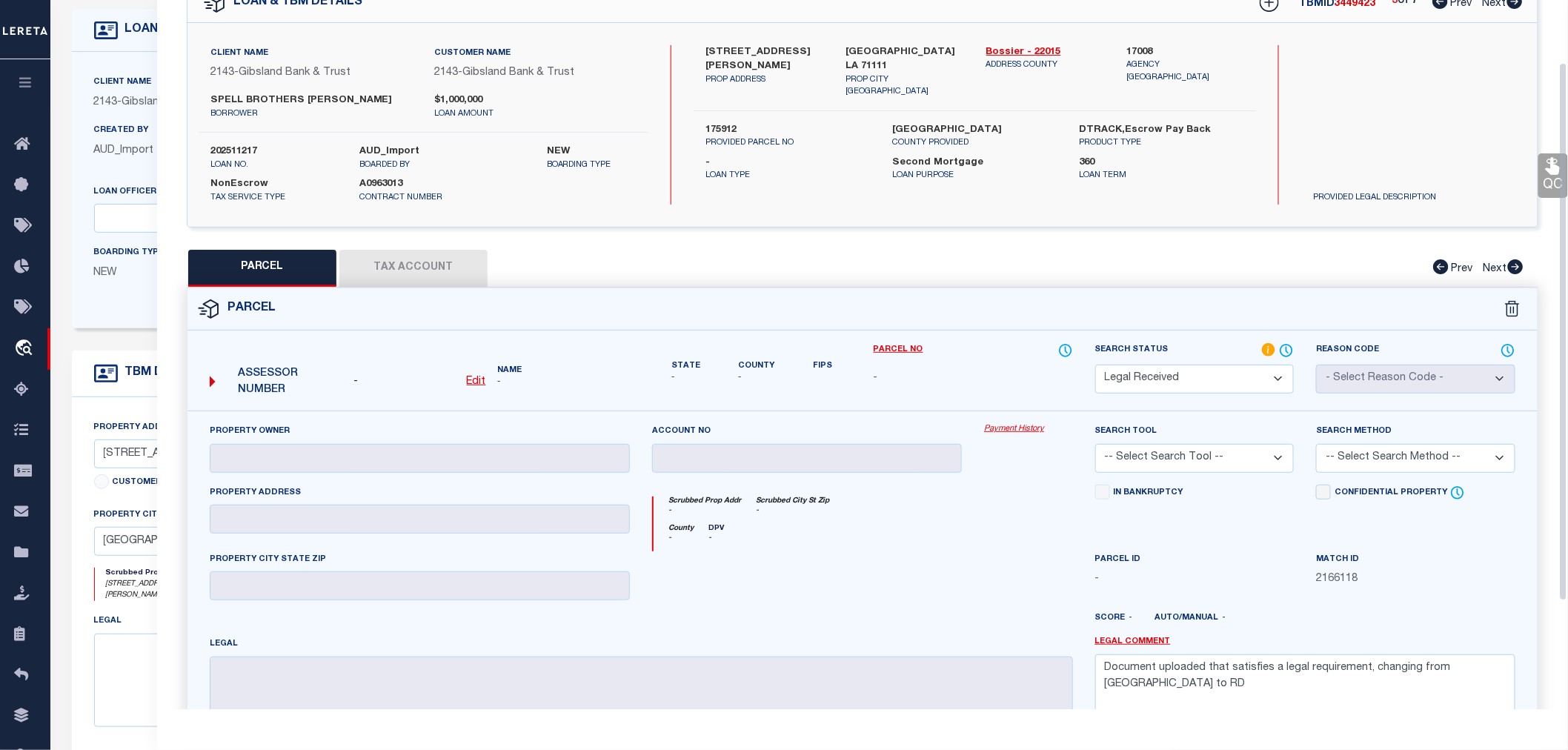
click at [1315, 300] on div "Parcel" at bounding box center [863, 309] width 1350 height 42
click at [1325, 294] on div "Parcel" at bounding box center [863, 309] width 1350 height 42
click at [1255, 273] on div "PARCEL Tax Account Prev Next" at bounding box center [863, 268] width 1352 height 37
click at [1254, 273] on div "PARCEL Tax Account Prev Next" at bounding box center [863, 268] width 1352 height 37
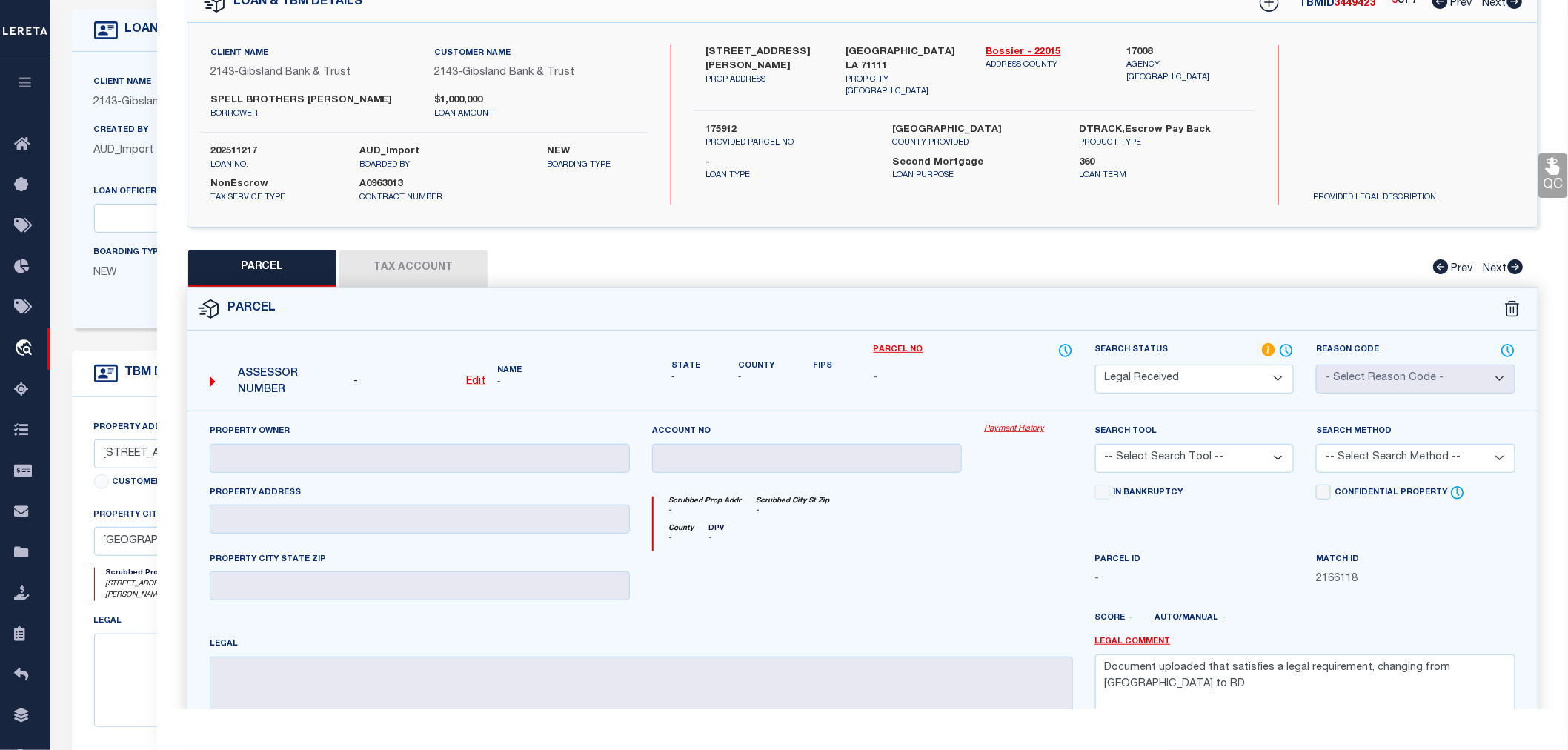
click at [1254, 273] on div "PARCEL Tax Account Prev Next" at bounding box center [863, 268] width 1352 height 37
click at [1233, 262] on div "PARCEL Tax Account Prev Next" at bounding box center [863, 268] width 1352 height 37
drag, startPoint x: 1228, startPoint y: 257, endPoint x: 1208, endPoint y: 239, distance: 26.9
click at [1227, 257] on div "PARCEL Tax Account Prev Next" at bounding box center [863, 268] width 1352 height 37
click at [1191, 211] on div "Client Name 2143 - Gibsland Bank & Trust Customer Name 2143 - Gibsland Bank & T…" at bounding box center [863, 125] width 1350 height 204
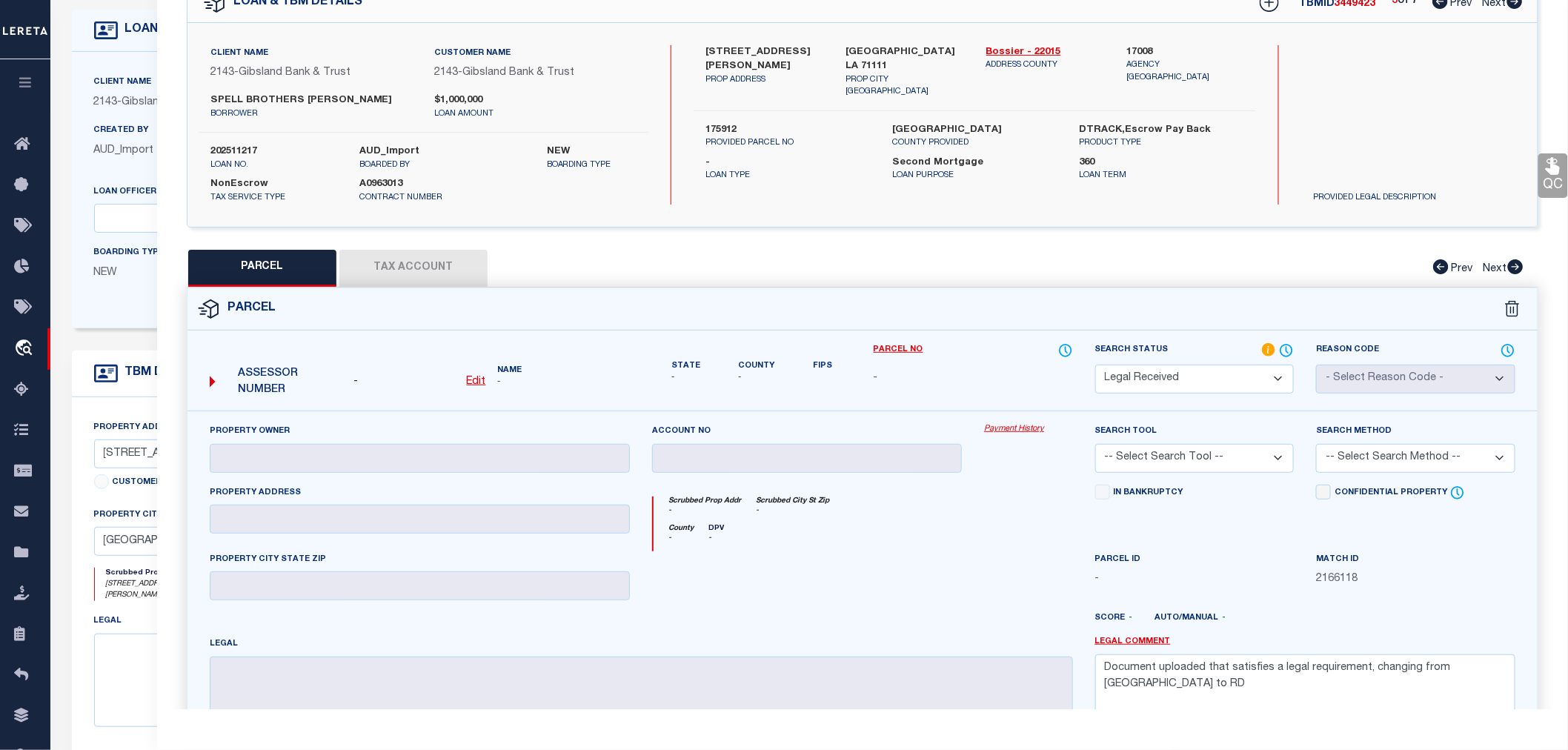
click at [1191, 211] on div "Client Name 2143 - Gibsland Bank & Trust Customer Name 2143 - Gibsland Bank & T…" at bounding box center [863, 125] width 1350 height 204
click at [1189, 210] on div "Client Name 2143 - Gibsland Bank & Trust Customer Name 2143 - Gibsland Bank & T…" at bounding box center [863, 125] width 1350 height 204
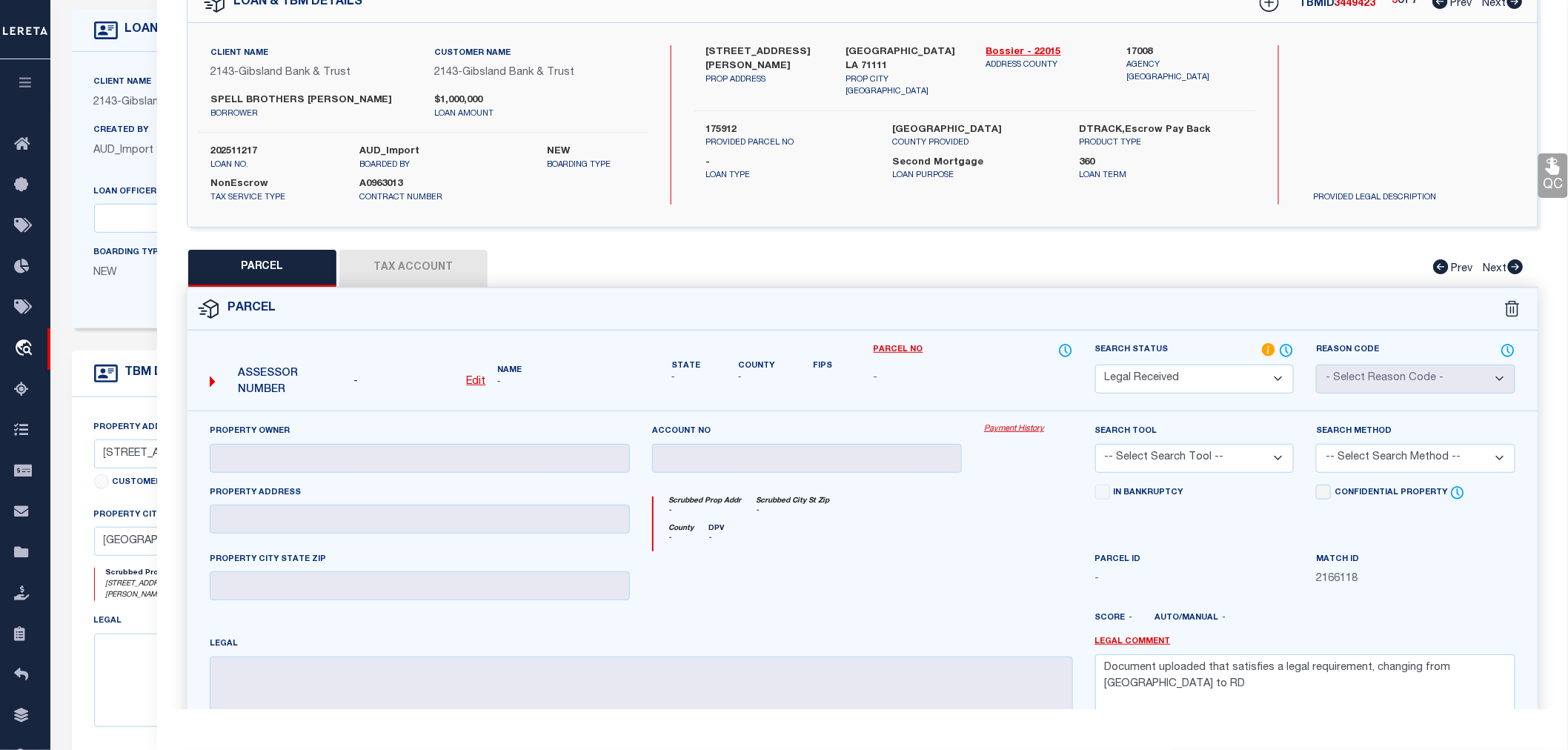
click at [1189, 210] on div "Client Name 2143 - Gibsland Bank & Trust Customer Name 2143 - Gibsland Bank & T…" at bounding box center [863, 125] width 1350 height 204
click at [1184, 210] on div "Client Name 2143 - Gibsland Bank & Trust Customer Name 2143 - Gibsland Bank & T…" at bounding box center [863, 125] width 1350 height 204
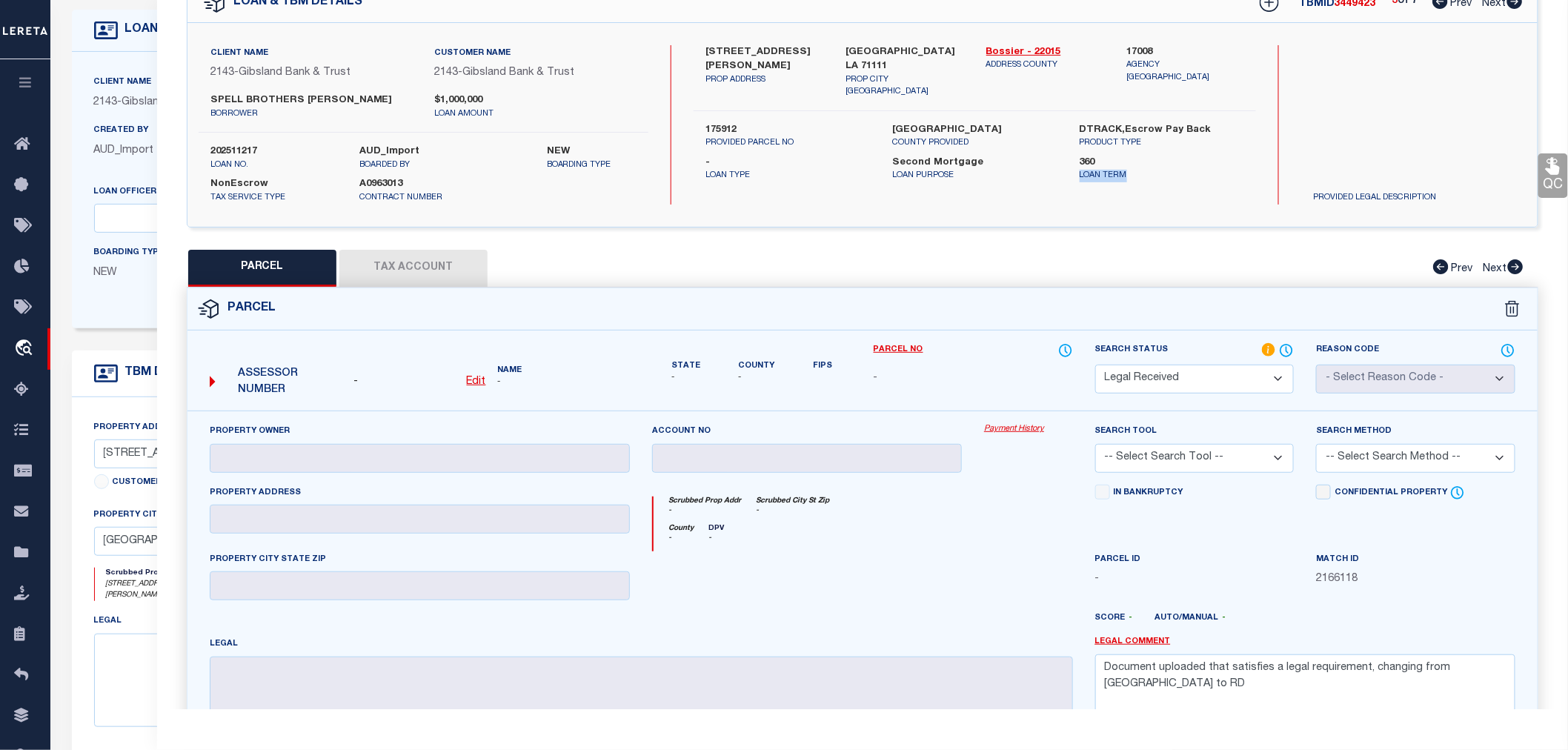
click at [1184, 210] on div "Client Name 2143 - Gibsland Bank & Trust Customer Name 2143 - Gibsland Bank & T…" at bounding box center [863, 125] width 1350 height 204
click at [1181, 209] on div "Client Name 2143 - Gibsland Bank & Trust Customer Name 2143 - Gibsland Bank & T…" at bounding box center [863, 125] width 1350 height 204
click at [1083, 213] on div "Client Name 2143 - Gibsland Bank & Trust Customer Name 2143 - Gibsland Bank & T…" at bounding box center [863, 125] width 1350 height 204
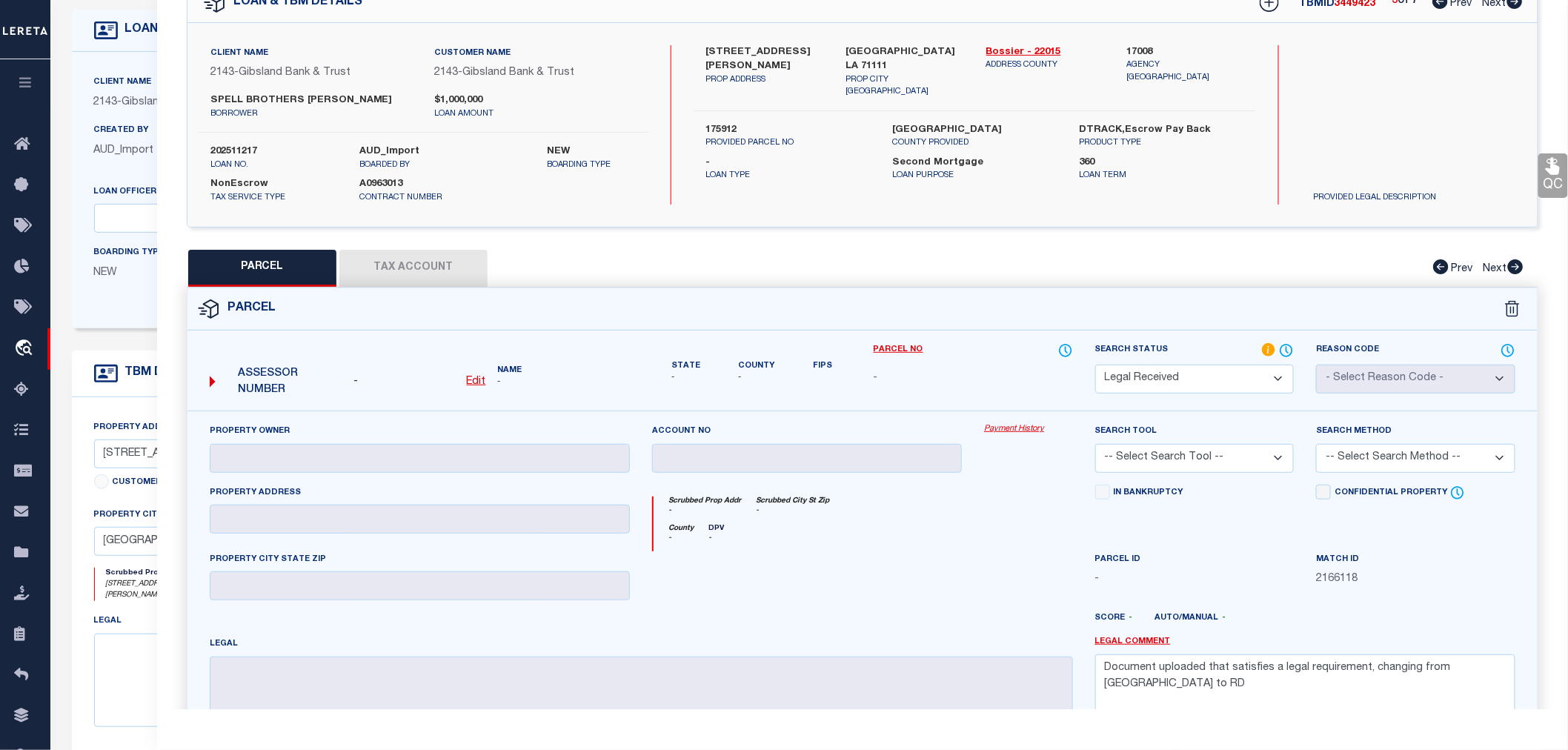
click at [1079, 218] on div "Client Name 2143 - Gibsland Bank & Trust Customer Name 2143 - Gibsland Bank & T…" at bounding box center [863, 125] width 1350 height 204
click at [1075, 216] on div "Client Name 2143 - Gibsland Bank & Trust Customer Name 2143 - Gibsland Bank & T…" at bounding box center [863, 125] width 1350 height 204
click at [1073, 231] on div "QC QC QC" at bounding box center [863, 406] width 1411 height 891
click at [1072, 231] on div "QC QC QC" at bounding box center [863, 406] width 1411 height 891
click at [1041, 217] on div "Client Name 2143 - Gibsland Bank & Trust Customer Name 2143 - Gibsland Bank & T…" at bounding box center [863, 125] width 1350 height 204
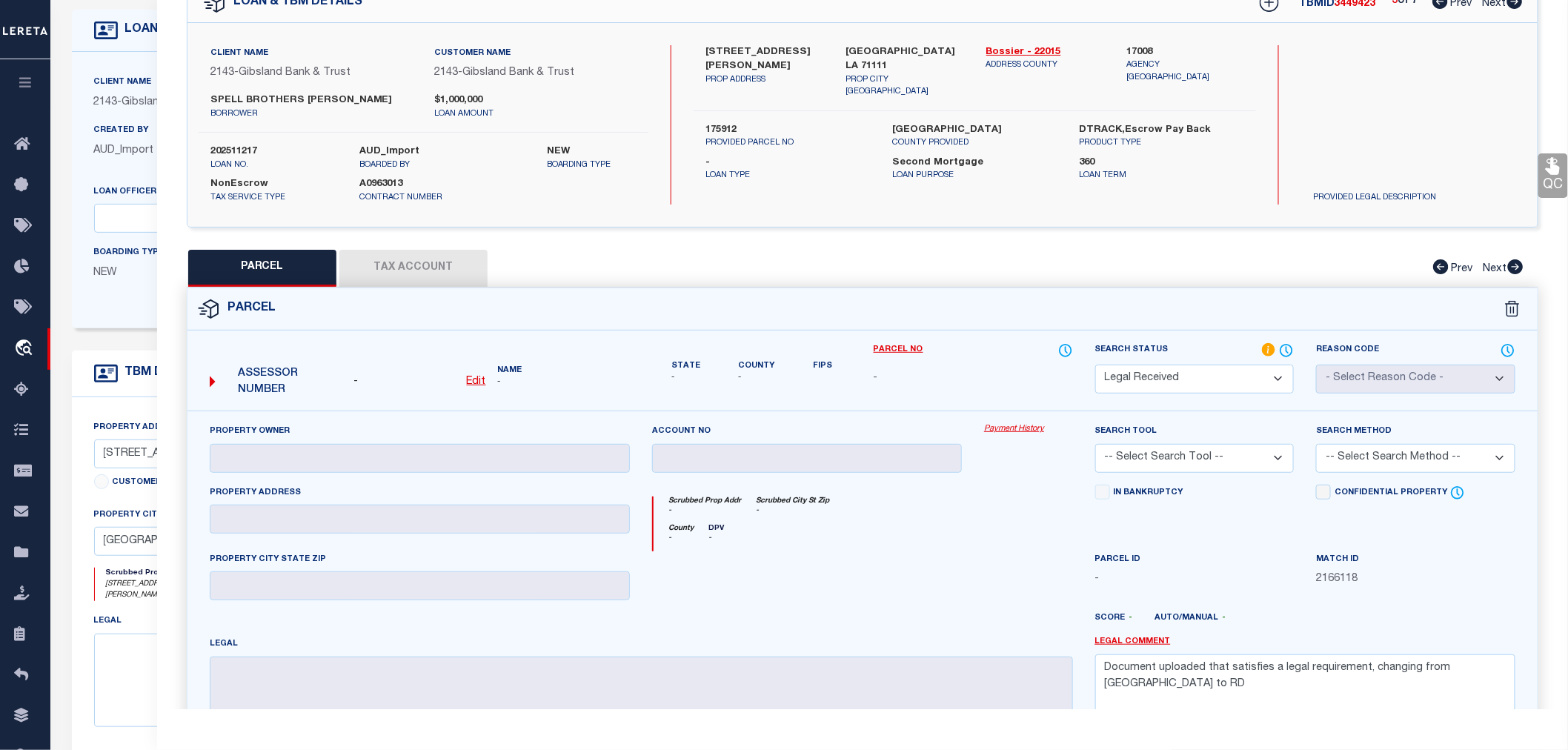
click at [1040, 202] on div "Client Name 2143 - Gibsland Bank & Trust Customer Name 2143 - Gibsland Bank & T…" at bounding box center [863, 125] width 1350 height 204
click at [1026, 203] on div "Client Name 2143 - Gibsland Bank & Trust Customer Name 2143 - Gibsland Bank & T…" at bounding box center [863, 125] width 1350 height 204
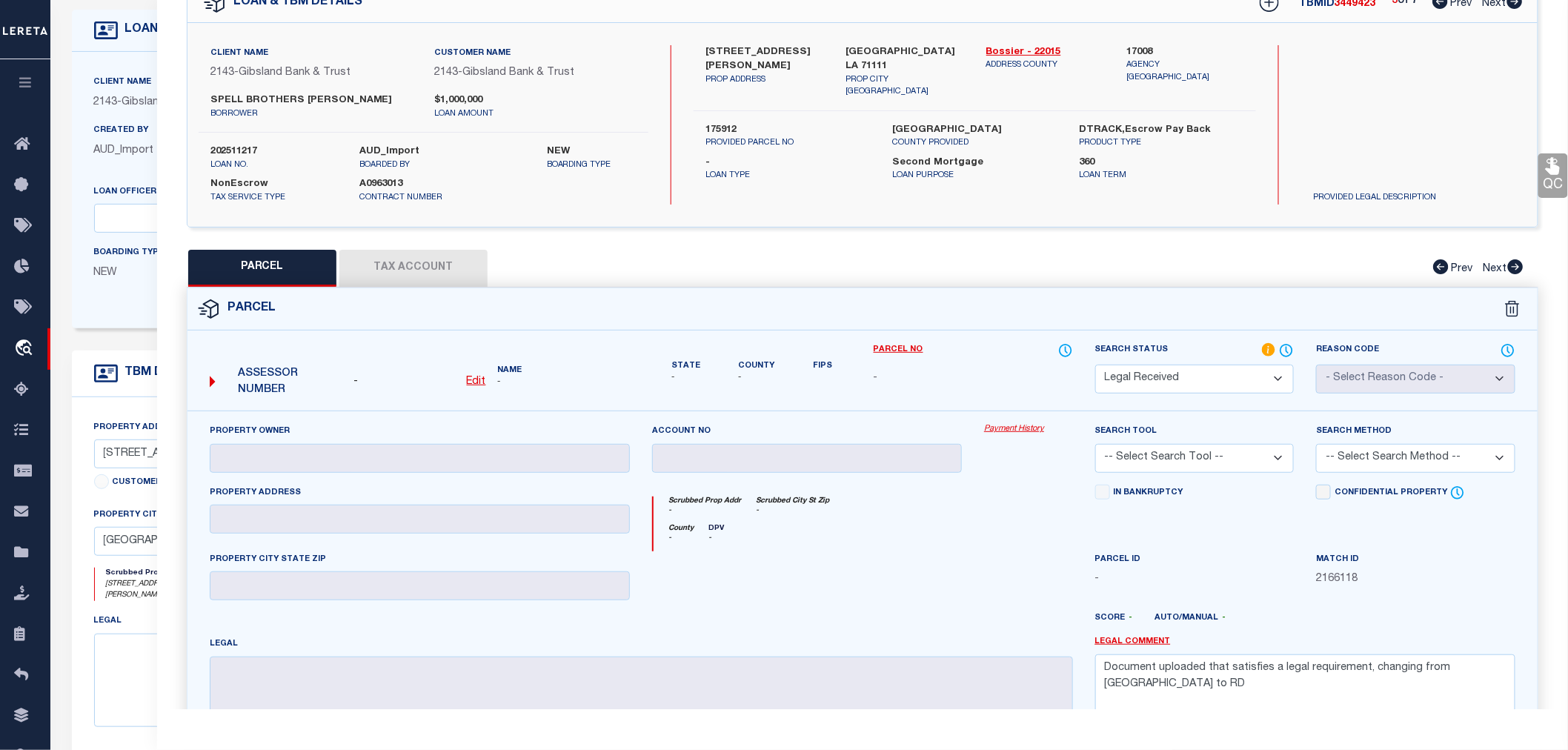
click at [1026, 203] on div "Client Name 2143 - Gibsland Bank & Trust Customer Name 2143 - Gibsland Bank & T…" at bounding box center [863, 125] width 1350 height 204
click at [1021, 201] on div "1321 MARTIN LN BUILDING 5 PROP ADDRESS BOSSIER CITY LA 71111 PROP CITY ST ZIP B…" at bounding box center [975, 125] width 562 height 159
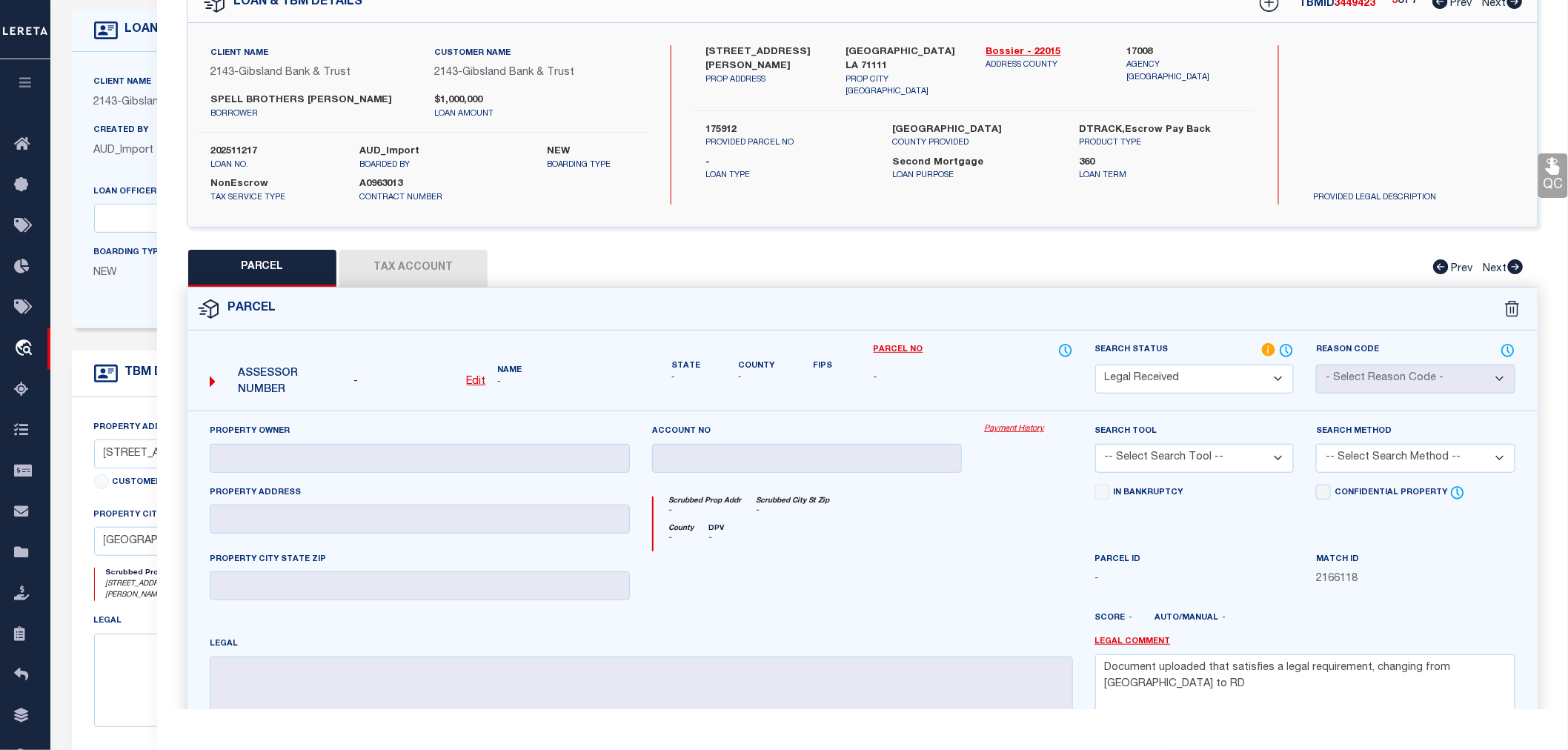
click at [1018, 190] on div "1321 MARTIN LN BUILDING 5 PROP ADDRESS BOSSIER CITY LA 71111 PROP CITY ST ZIP B…" at bounding box center [975, 125] width 562 height 159
click at [1033, 214] on div "Client Name 2143 - Gibsland Bank & Trust Customer Name 2143 - Gibsland Bank & T…" at bounding box center [863, 125] width 1350 height 204
click at [1031, 214] on div "Client Name 2143 - Gibsland Bank & Trust Customer Name 2143 - Gibsland Bank & T…" at bounding box center [863, 125] width 1350 height 204
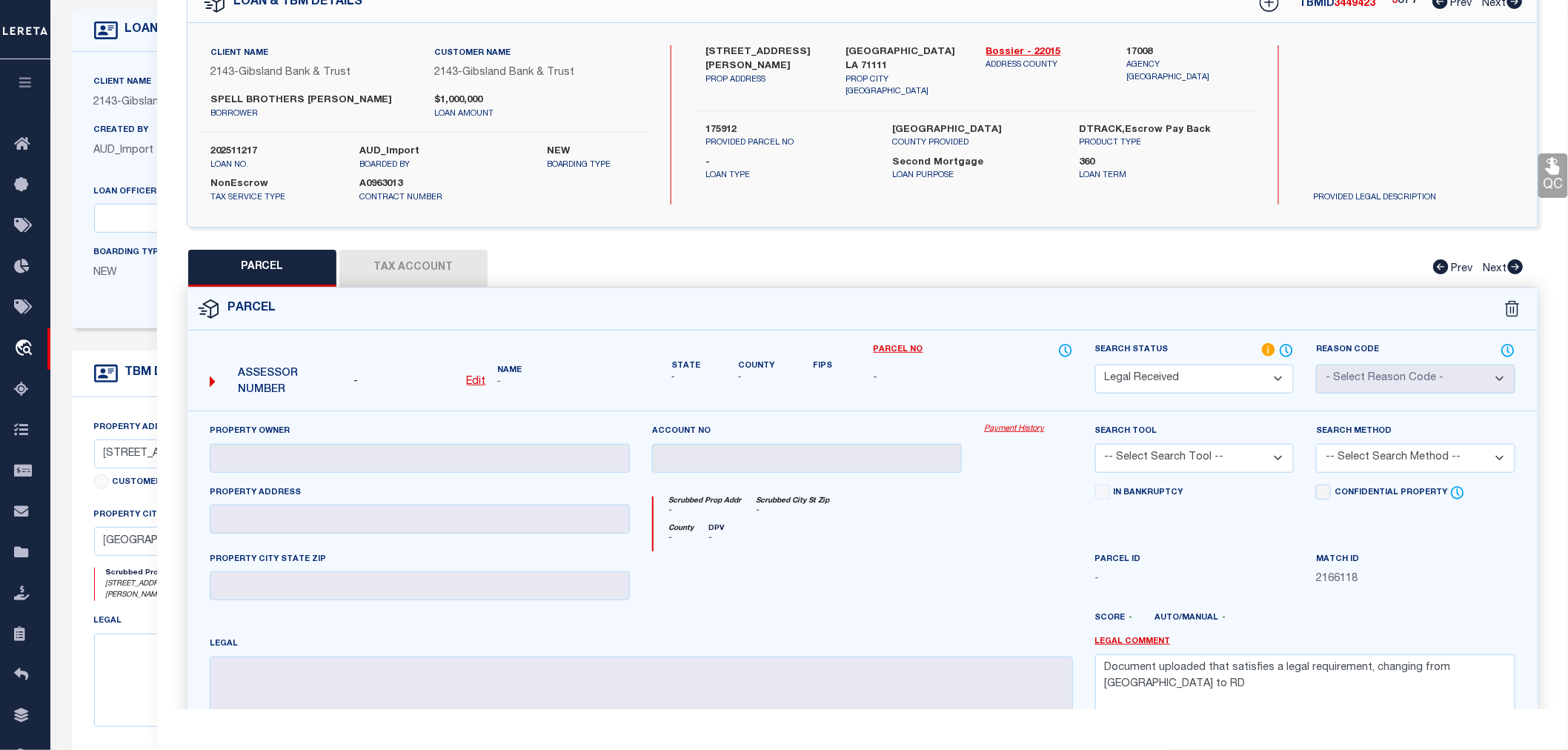
click at [1031, 214] on div "Client Name 2143 - Gibsland Bank & Trust Customer Name 2143 - Gibsland Bank & T…" at bounding box center [863, 125] width 1350 height 204
click at [1213, 234] on div "QC QC QC" at bounding box center [863, 406] width 1411 height 891
click at [1161, 237] on div "QC QC QC" at bounding box center [863, 406] width 1411 height 891
click at [1105, 253] on div "PARCEL Tax Account Prev Next" at bounding box center [863, 268] width 1352 height 37
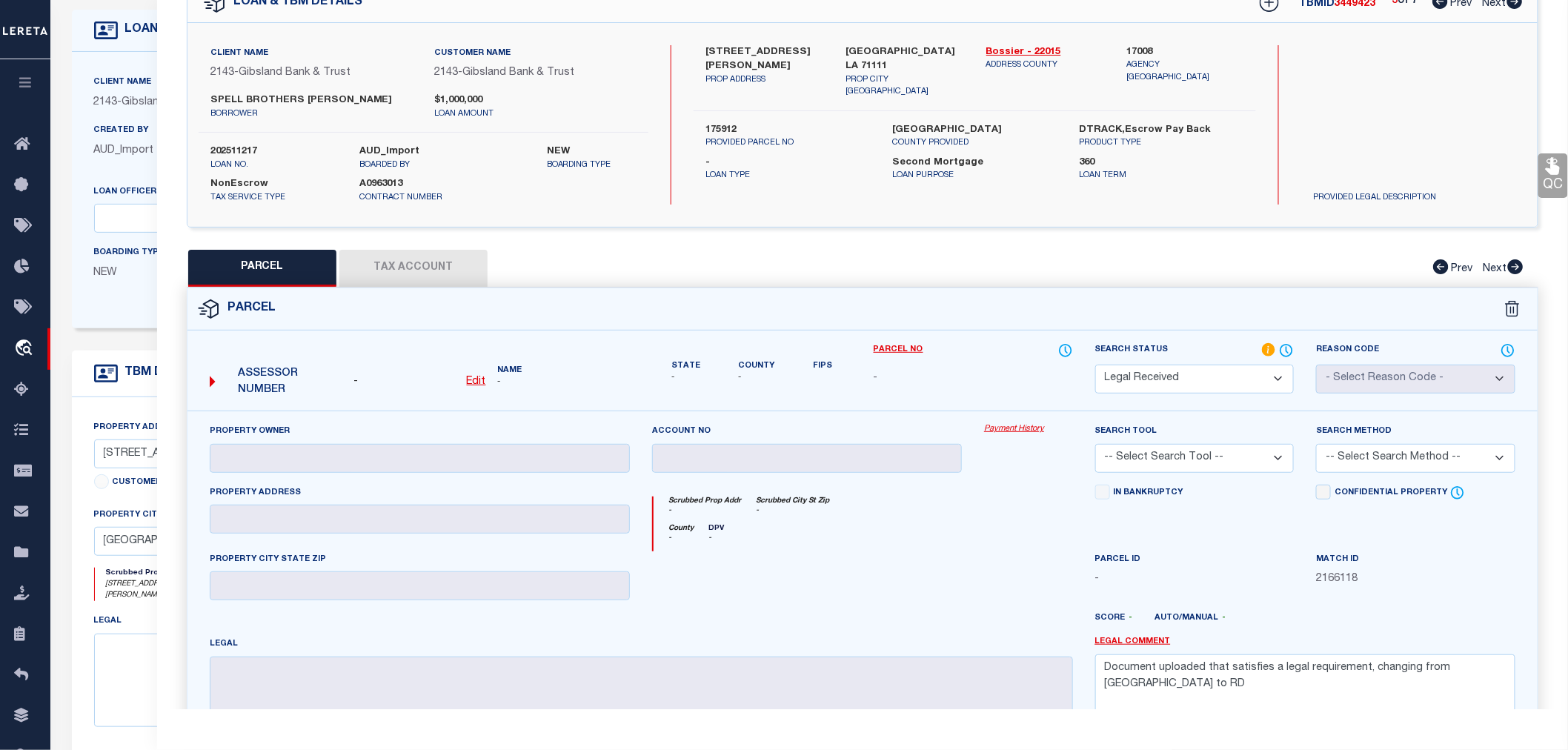
click at [1105, 253] on div "PARCEL Tax Account Prev Next" at bounding box center [863, 268] width 1352 height 37
click at [1131, 271] on div "PARCEL Tax Account Prev Next" at bounding box center [863, 268] width 1352 height 37
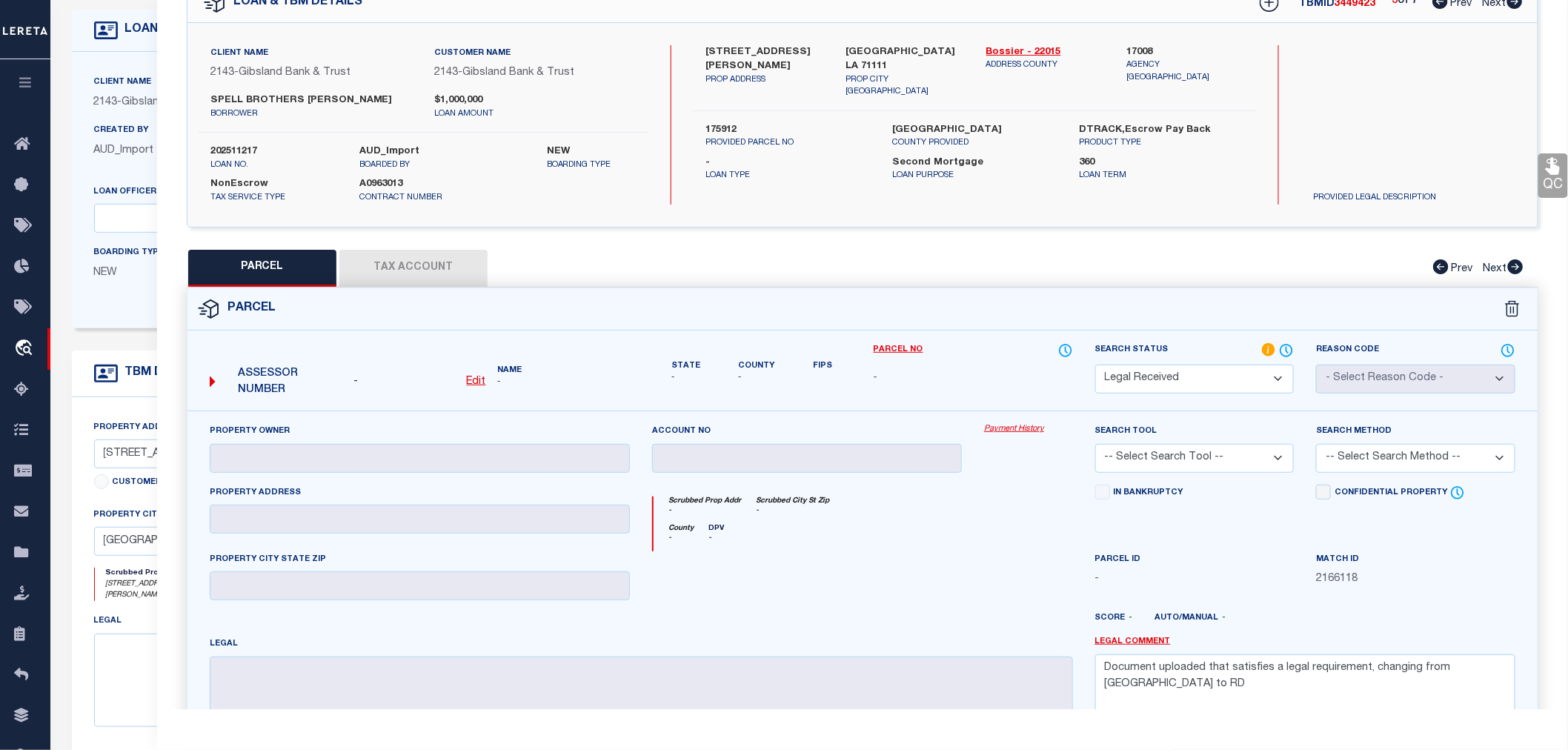
click at [1131, 271] on div "PARCEL Tax Account Prev Next" at bounding box center [863, 268] width 1352 height 37
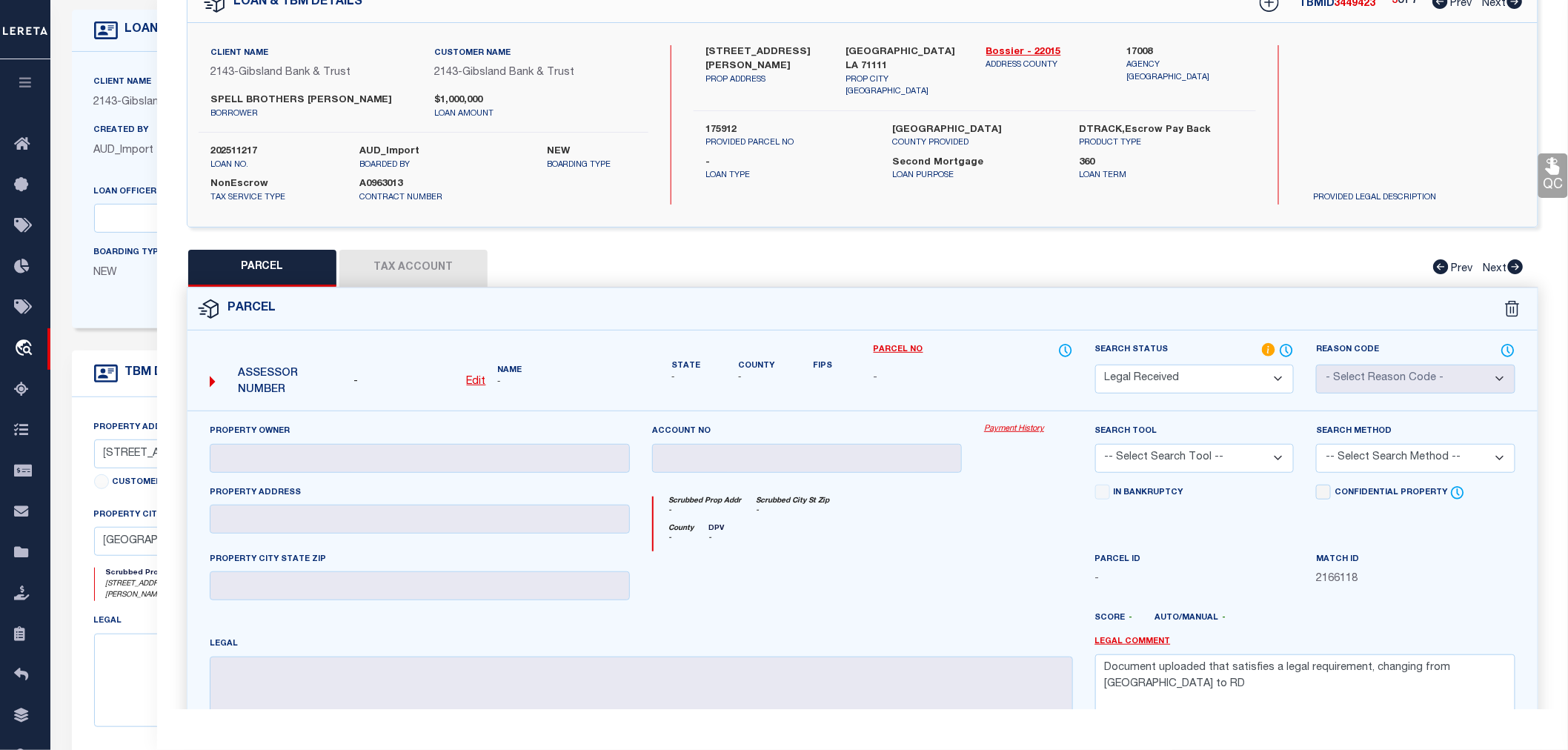
click at [1131, 271] on div "PARCEL Tax Account Prev Next" at bounding box center [863, 268] width 1352 height 37
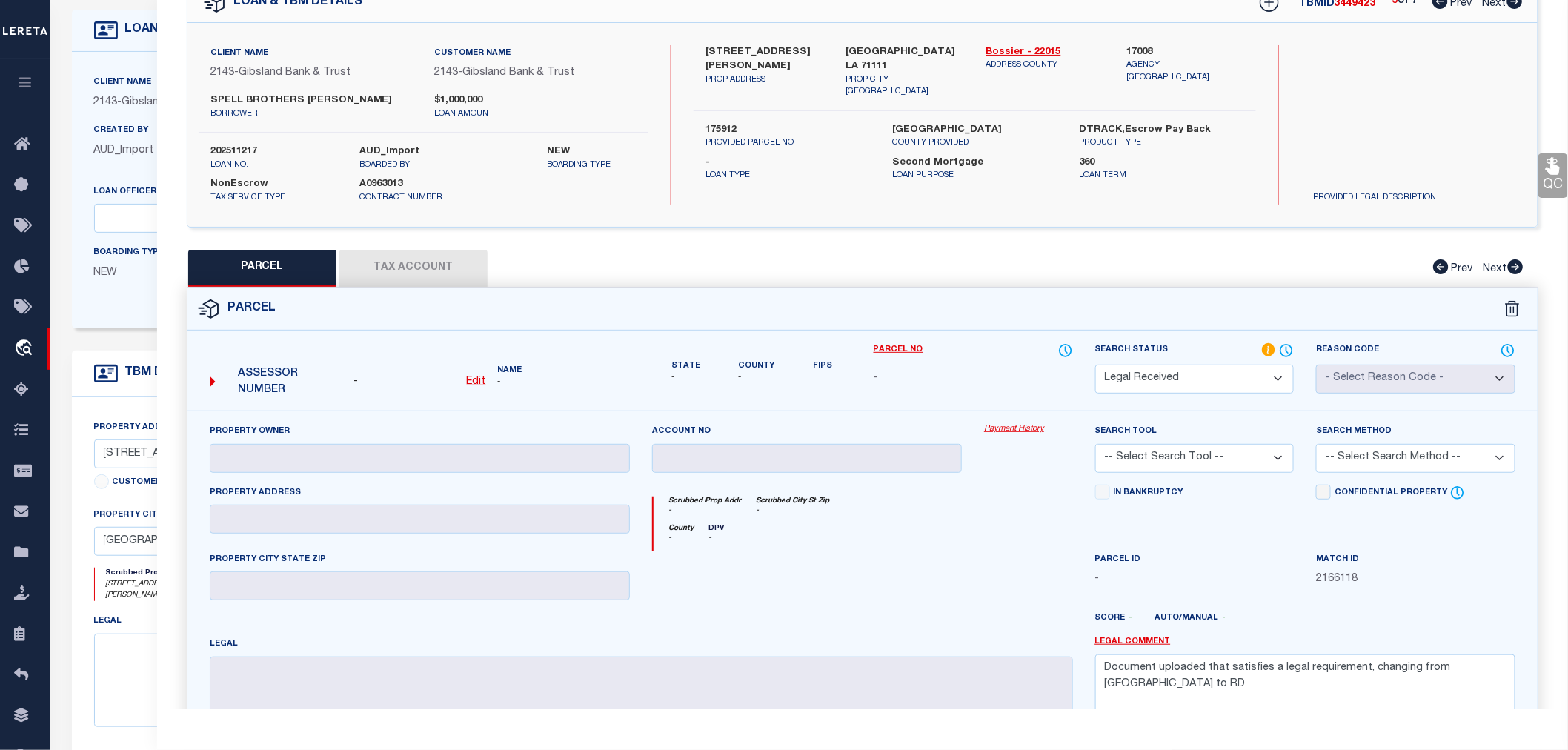
click at [1131, 271] on div "PARCEL Tax Account Prev Next" at bounding box center [863, 268] width 1352 height 37
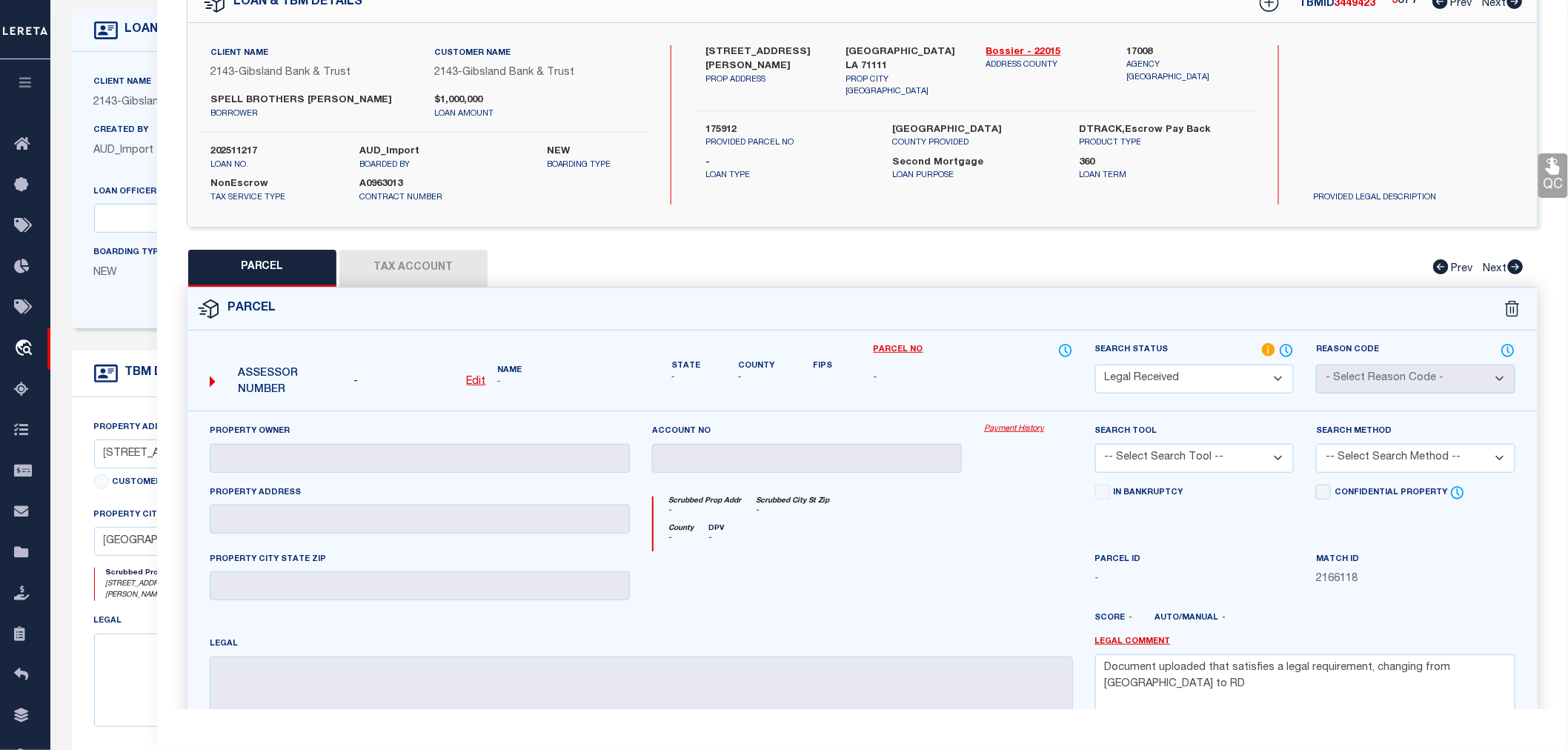
click at [1131, 271] on div "PARCEL Tax Account Prev Next" at bounding box center [863, 268] width 1352 height 37
click at [1140, 271] on div "PARCEL Tax Account Prev Next" at bounding box center [863, 268] width 1352 height 37
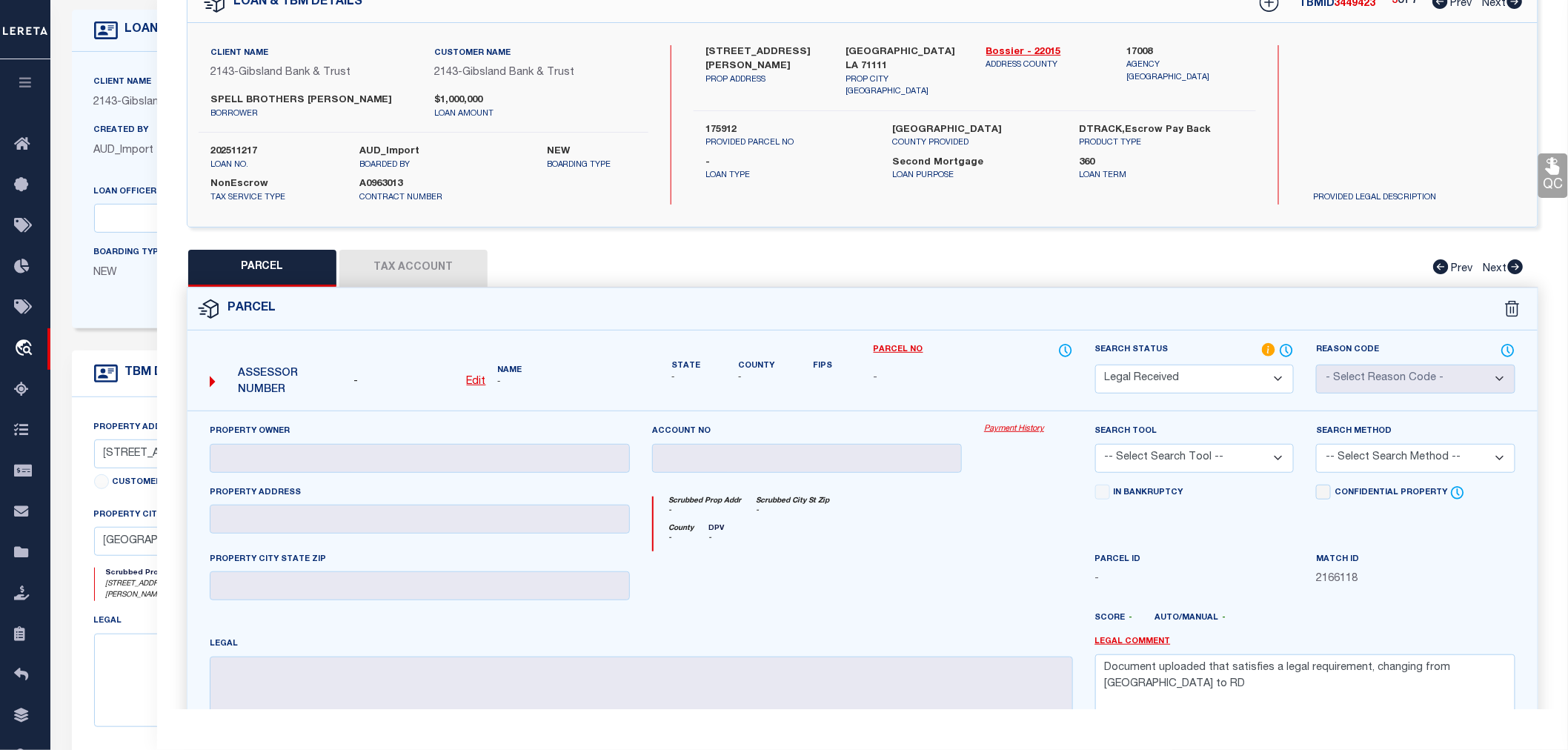
click at [1140, 271] on div "PARCEL Tax Account Prev Next" at bounding box center [863, 268] width 1352 height 37
click at [1138, 273] on div "PARCEL Tax Account Prev Next" at bounding box center [863, 268] width 1352 height 37
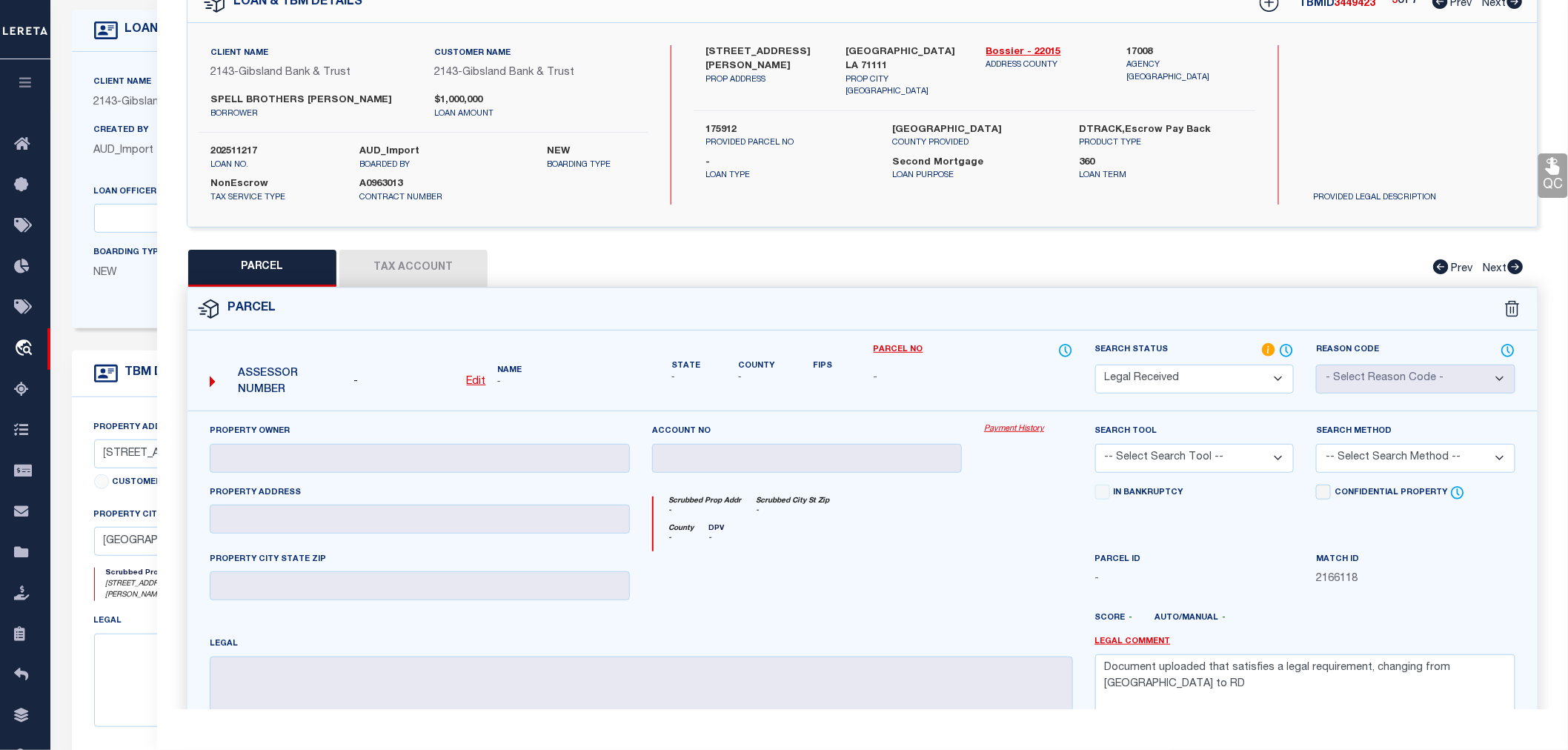
click at [1138, 273] on div "PARCEL Tax Account Prev Next" at bounding box center [863, 268] width 1352 height 37
click at [1227, 204] on div "Client Name 2143 - Gibsland Bank & Trust Customer Name 2143 - Gibsland Bank & T…" at bounding box center [863, 125] width 1350 height 204
click at [1220, 234] on div "QC QC QC" at bounding box center [863, 406] width 1411 height 891
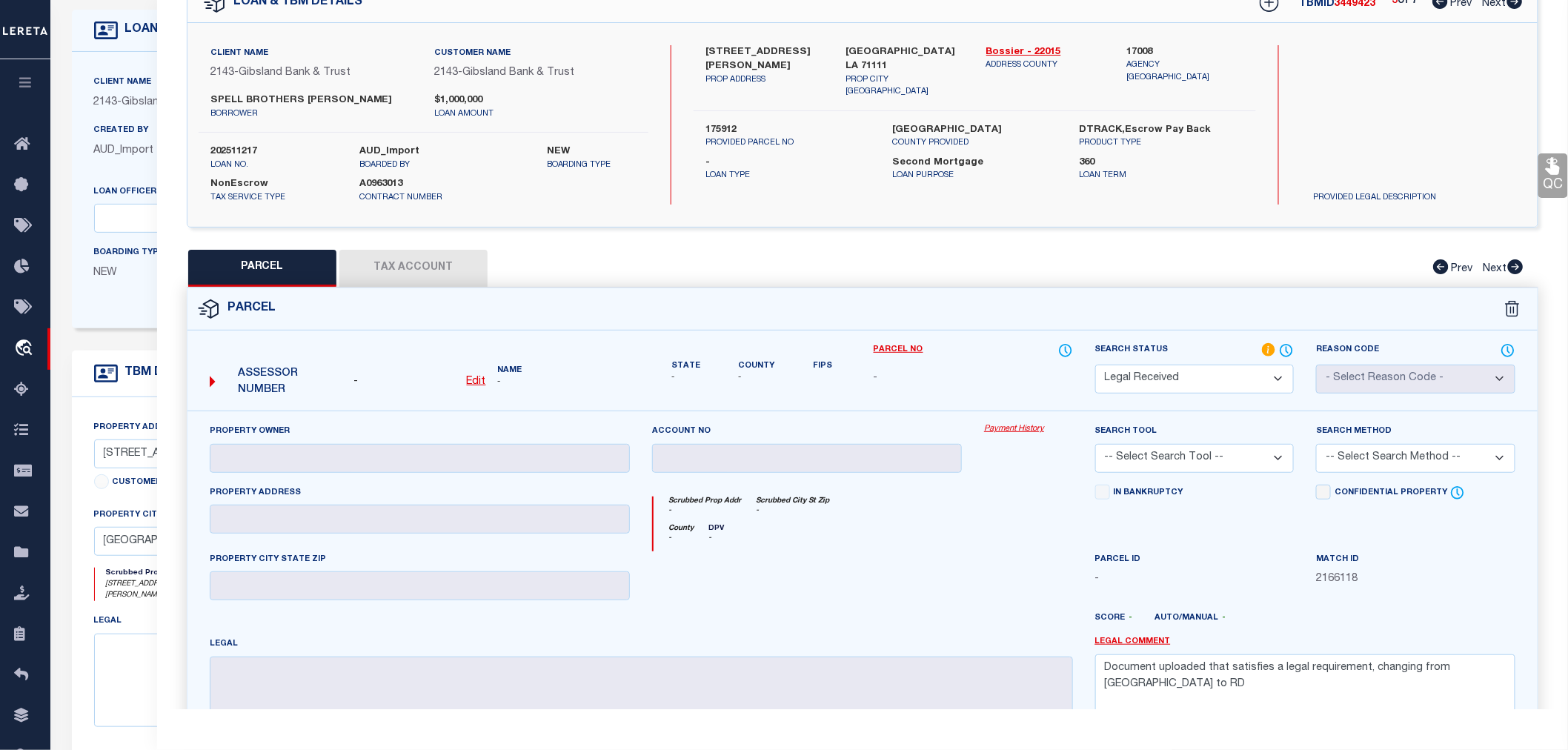
click at [1220, 234] on div "QC QC QC" at bounding box center [863, 406] width 1411 height 891
click at [1177, 252] on div "PARCEL Tax Account Prev Next" at bounding box center [863, 268] width 1352 height 37
click at [1124, 316] on div "Parcel" at bounding box center [863, 309] width 1350 height 42
click at [1122, 311] on div "Parcel" at bounding box center [863, 309] width 1350 height 42
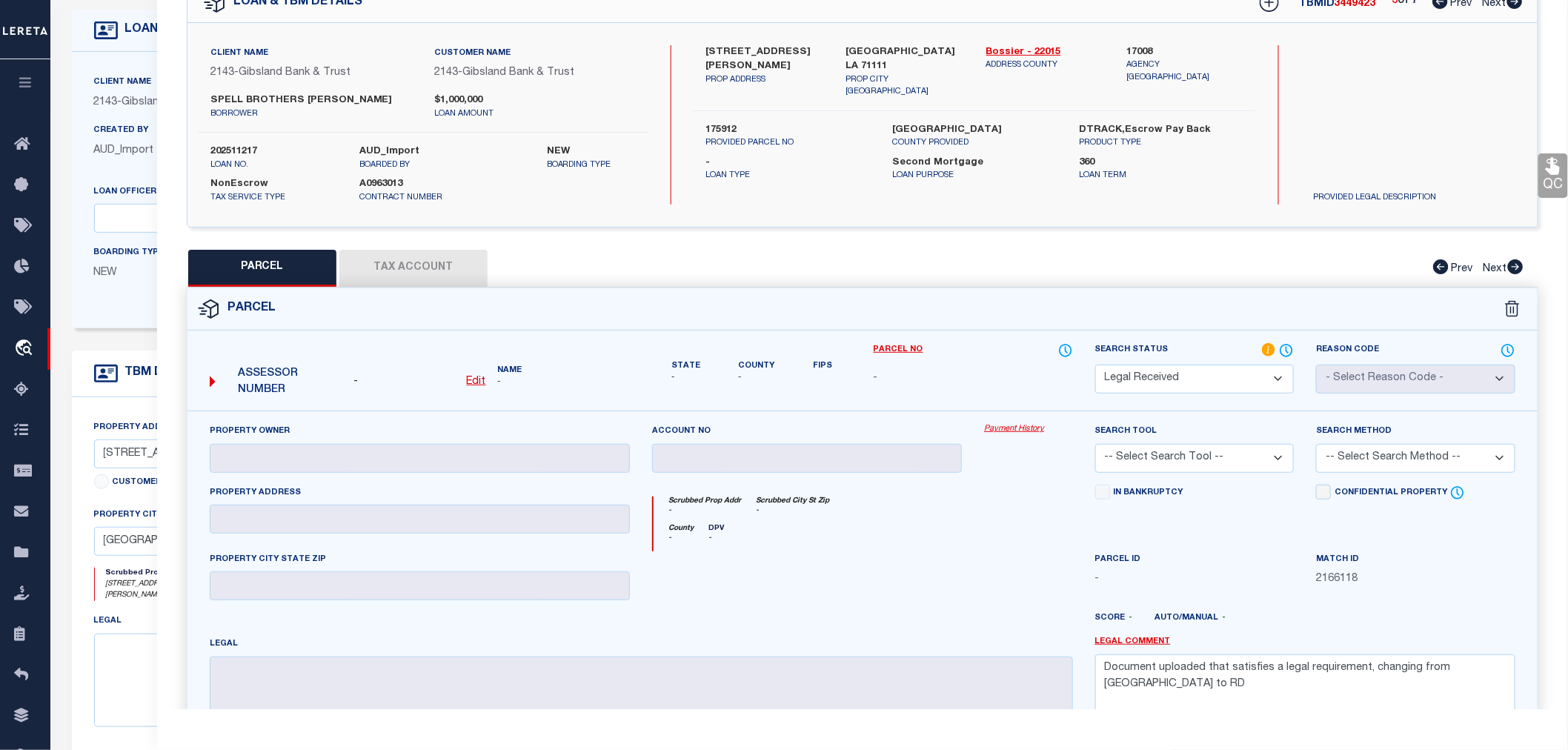
click at [1108, 283] on div "PARCEL Tax Account Prev Next" at bounding box center [863, 268] width 1352 height 37
click at [1070, 208] on div "Client Name 2143 - Gibsland Bank & Trust Customer Name 2143 - Gibsland Bank & T…" at bounding box center [863, 125] width 1350 height 204
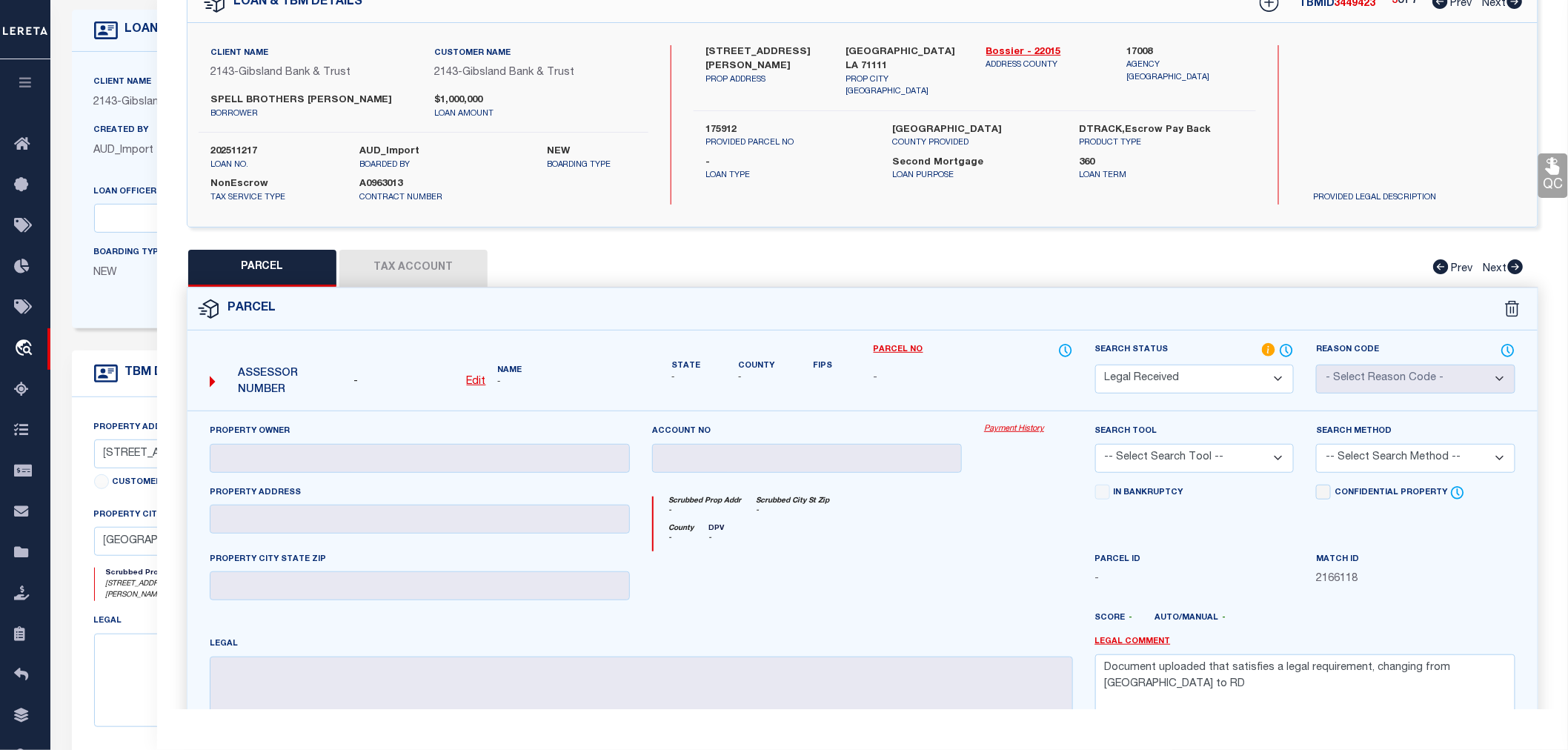
click at [1070, 211] on div "Client Name 2143 - Gibsland Bank & Trust Customer Name 2143 - Gibsland Bank & T…" at bounding box center [863, 125] width 1350 height 204
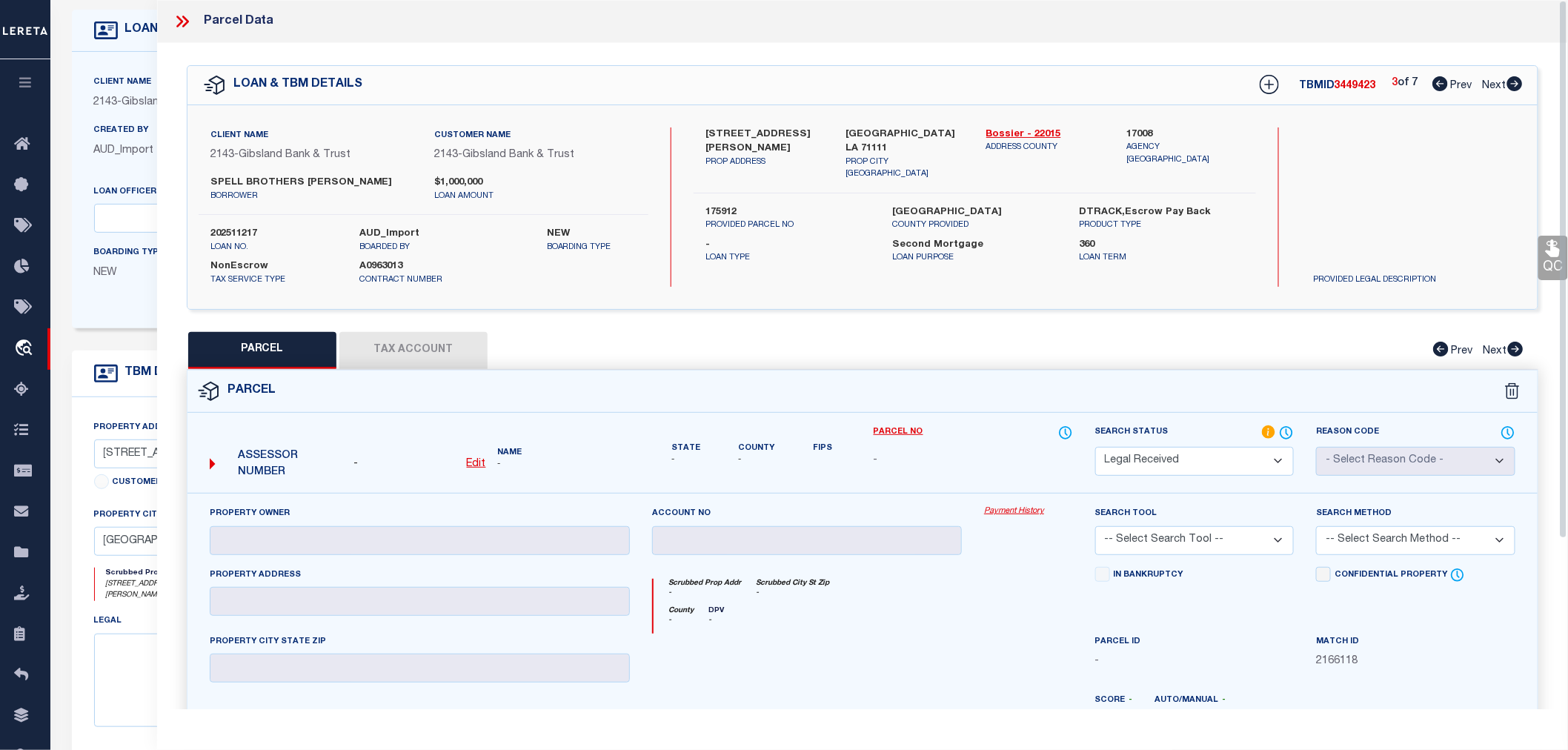
scroll to position [0, 0]
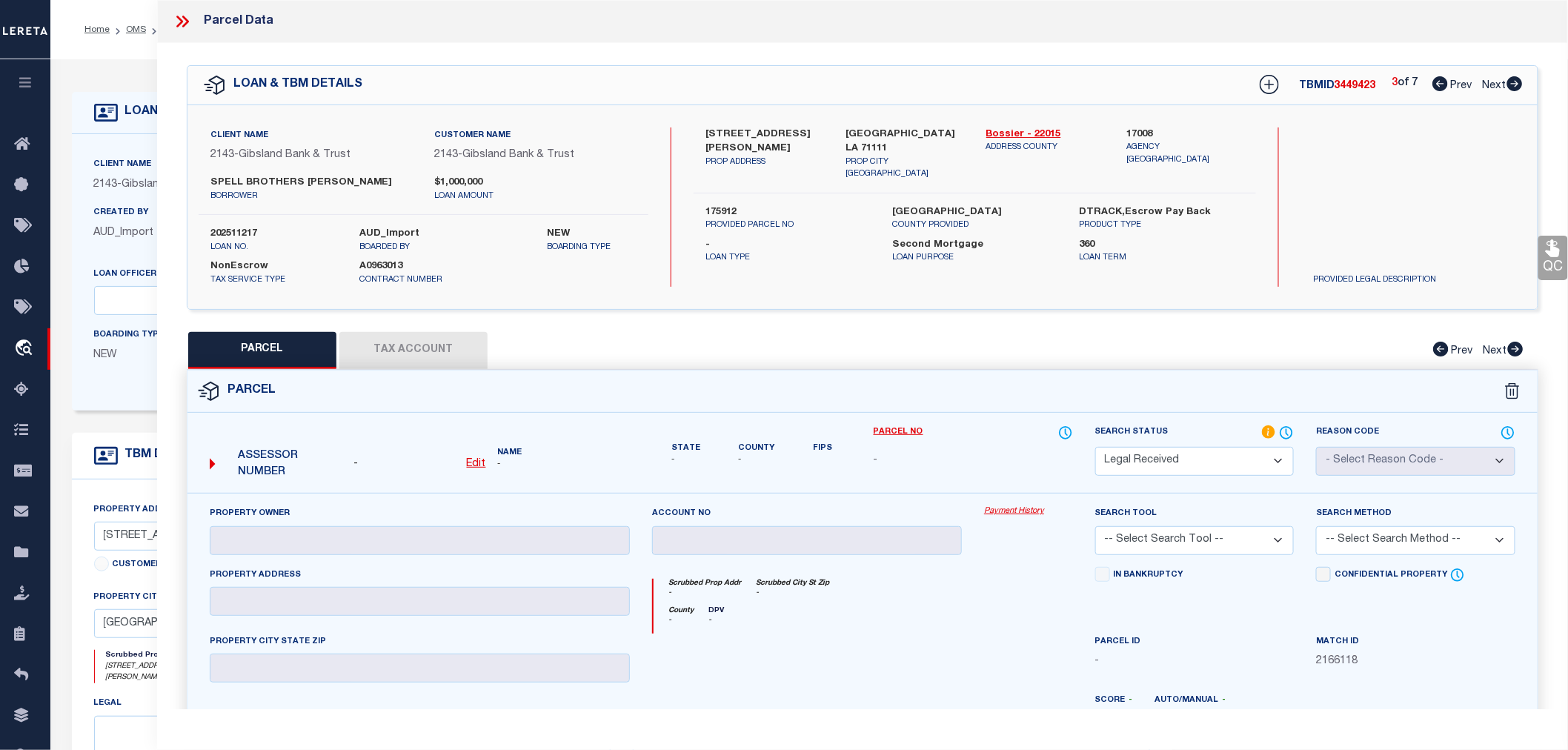
click at [1512, 84] on icon at bounding box center [1514, 84] width 16 height 15
select select "AS"
checkbox input "false"
select select "RD"
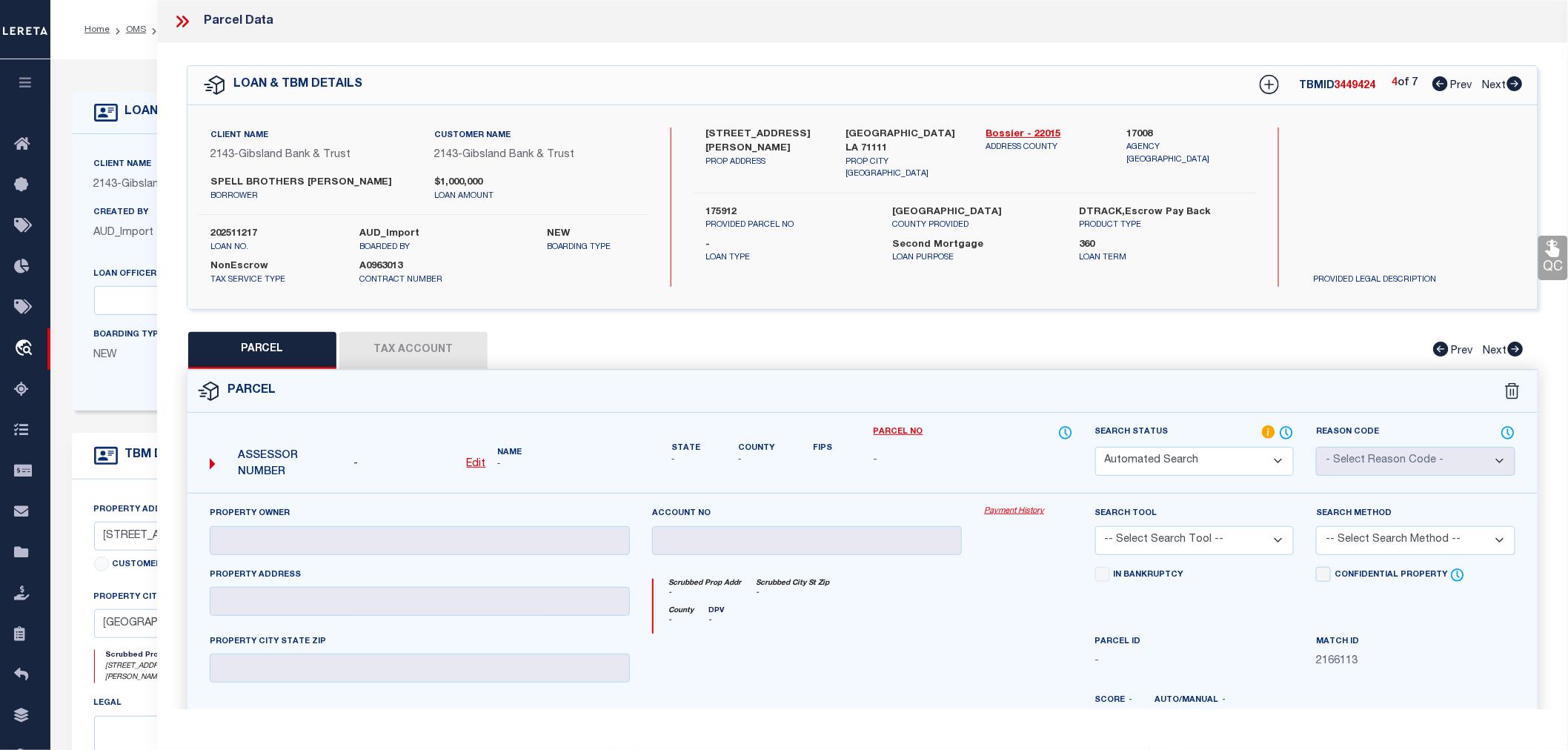
checkbox input "false"
type textarea "Document uploaded that satisfies a legal requirement, changing from ND to RD"
click at [1514, 83] on icon at bounding box center [1515, 84] width 15 height 15
select select "AS"
checkbox input "false"
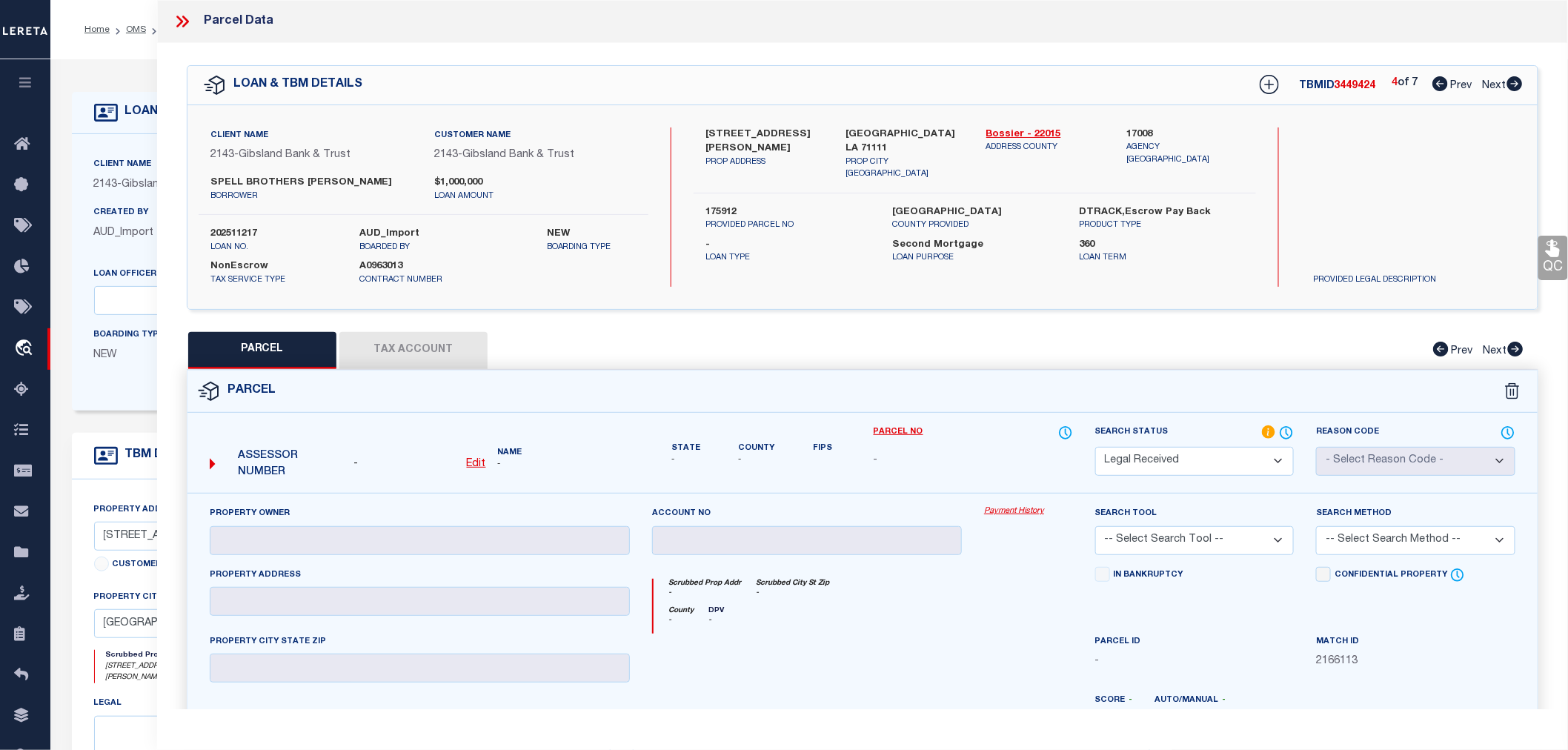
checkbox input "false"
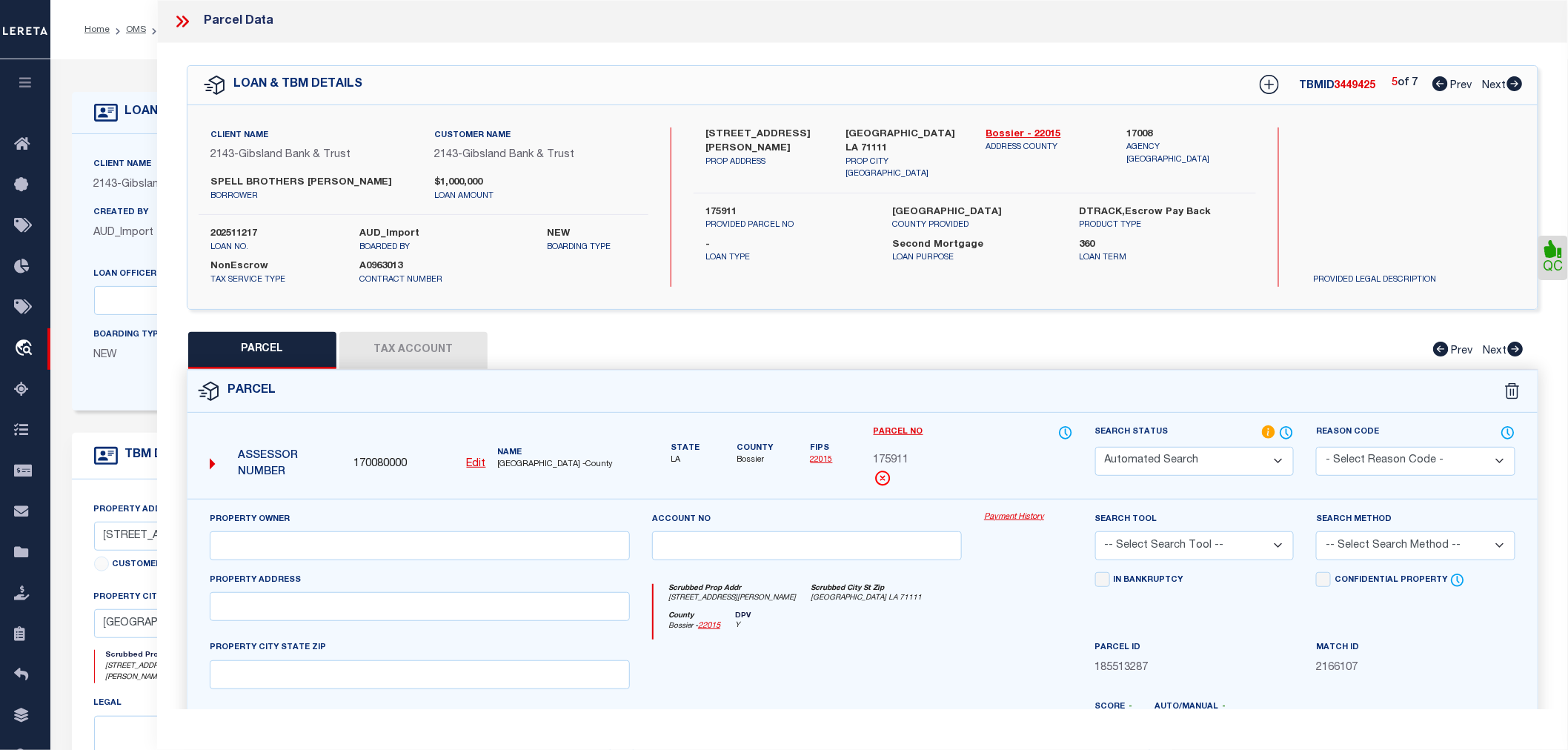
select select "CP"
type input "SPELL BROTHERS LUMBER INC"
select select "AGW"
select select "LEG"
type input "1321 MARTIN LN"
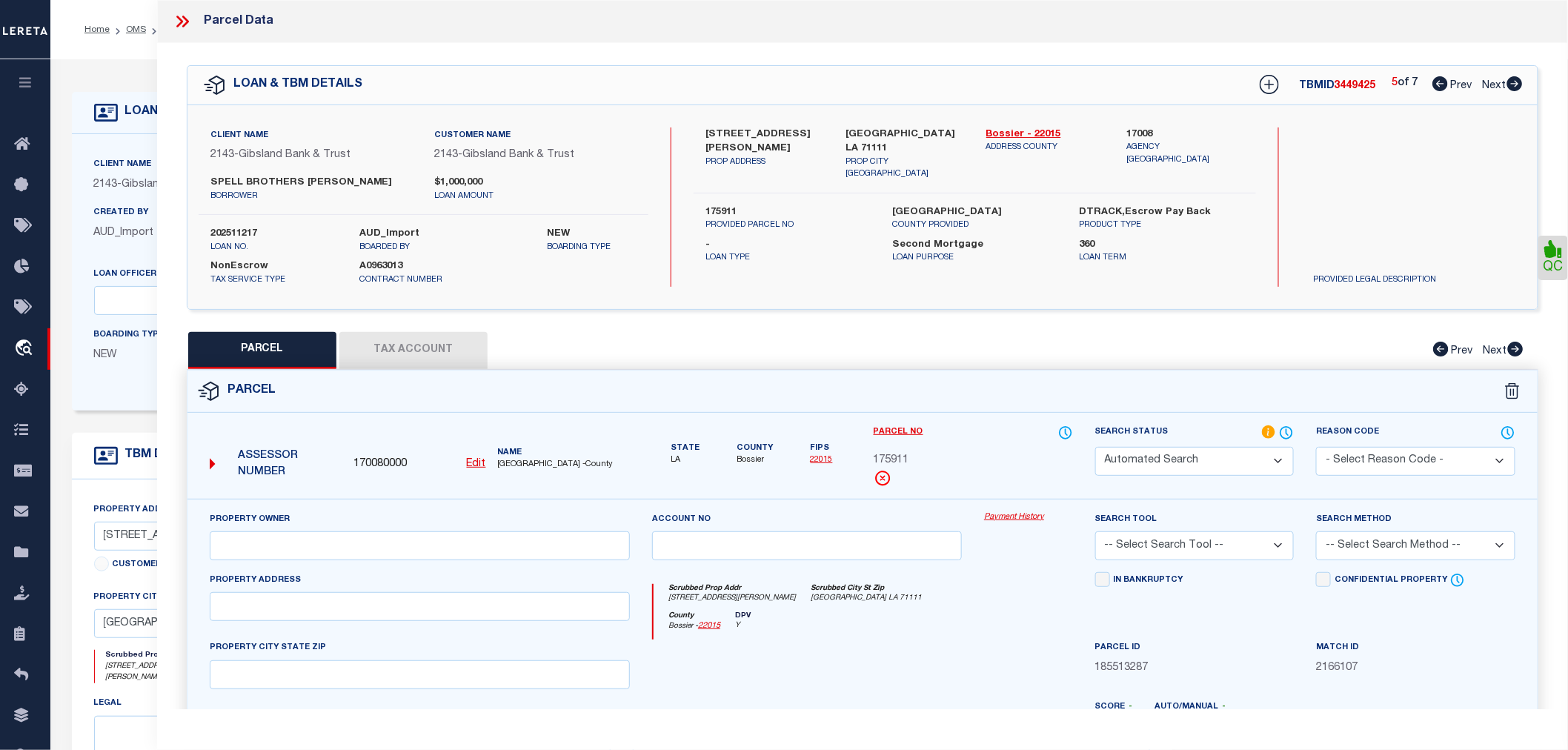
type input "BOSSIER CITY LA 71111"
type textarea "LOT 2 BOLINGER INDUSTRIAL PARK #3"
click at [1514, 83] on icon at bounding box center [1515, 84] width 15 height 15
select select "AS"
select select
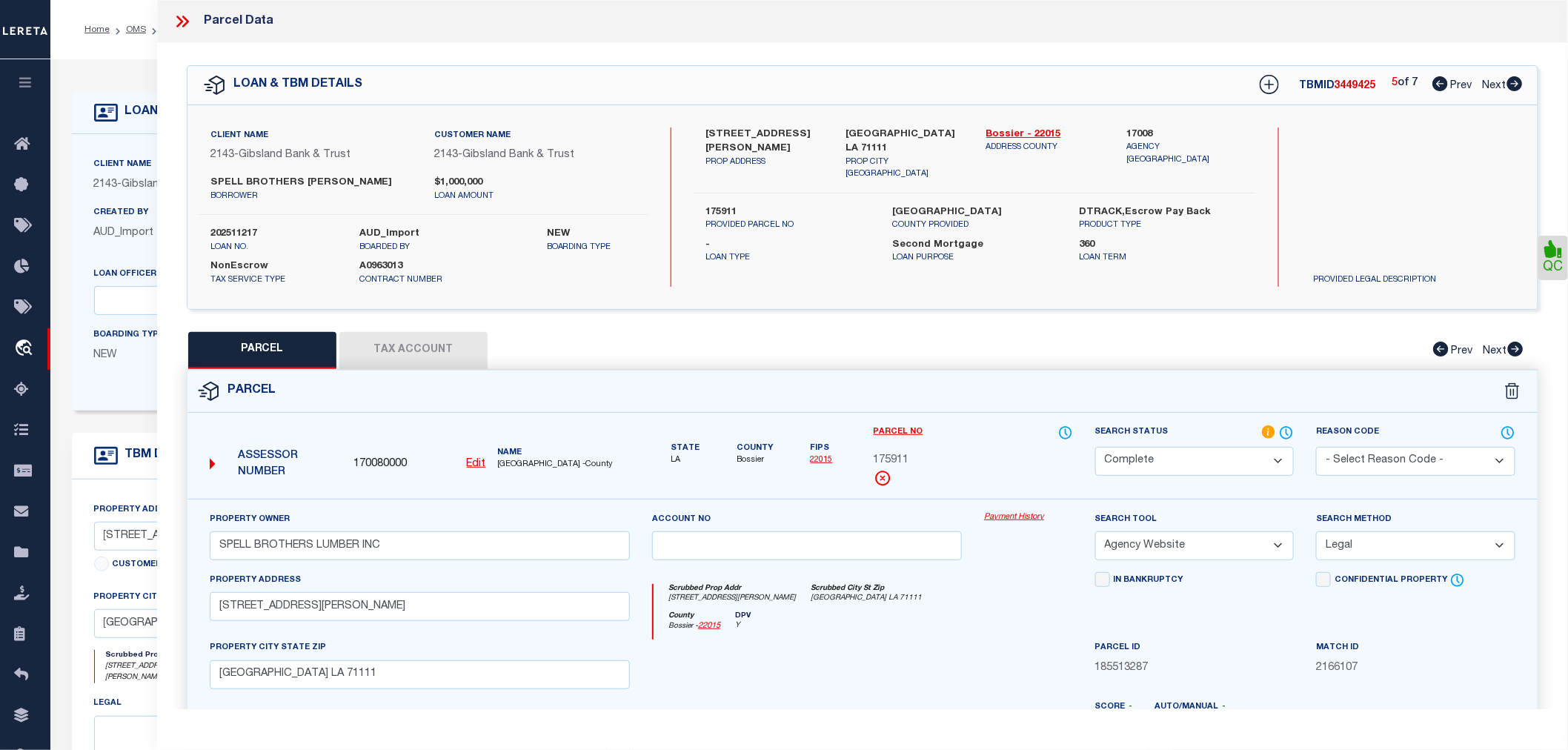
select select
checkbox input "false"
select select "CP"
type input "SPELL BROTHERS LUMBER INC"
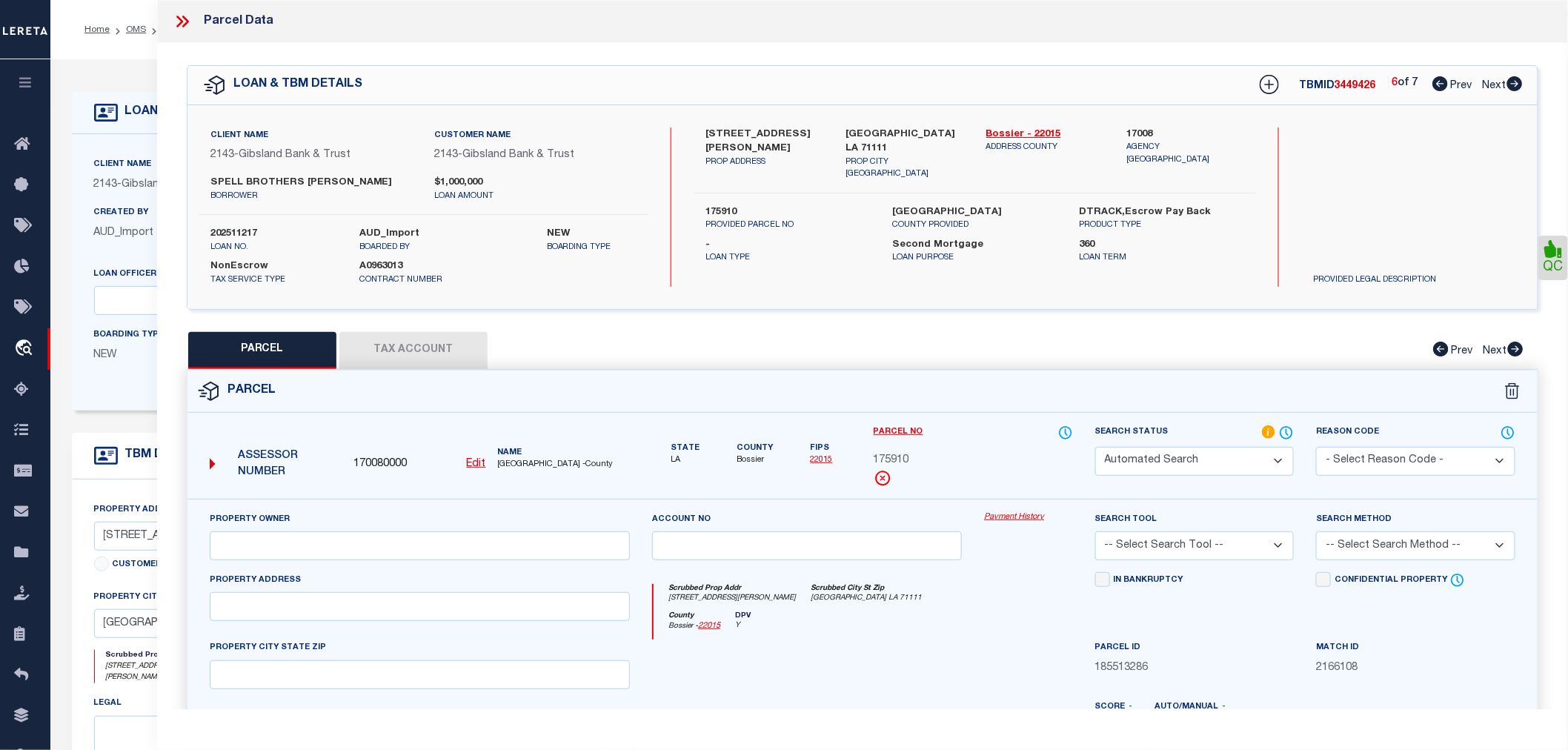
select select "AGW"
select select "LEG"
type input "1321 MARTIN LANE"
type input "BOSSIER CITY LA 71111"
type textarea "LOT 1 BOLINGER INDUSTRIAL PARK #3"
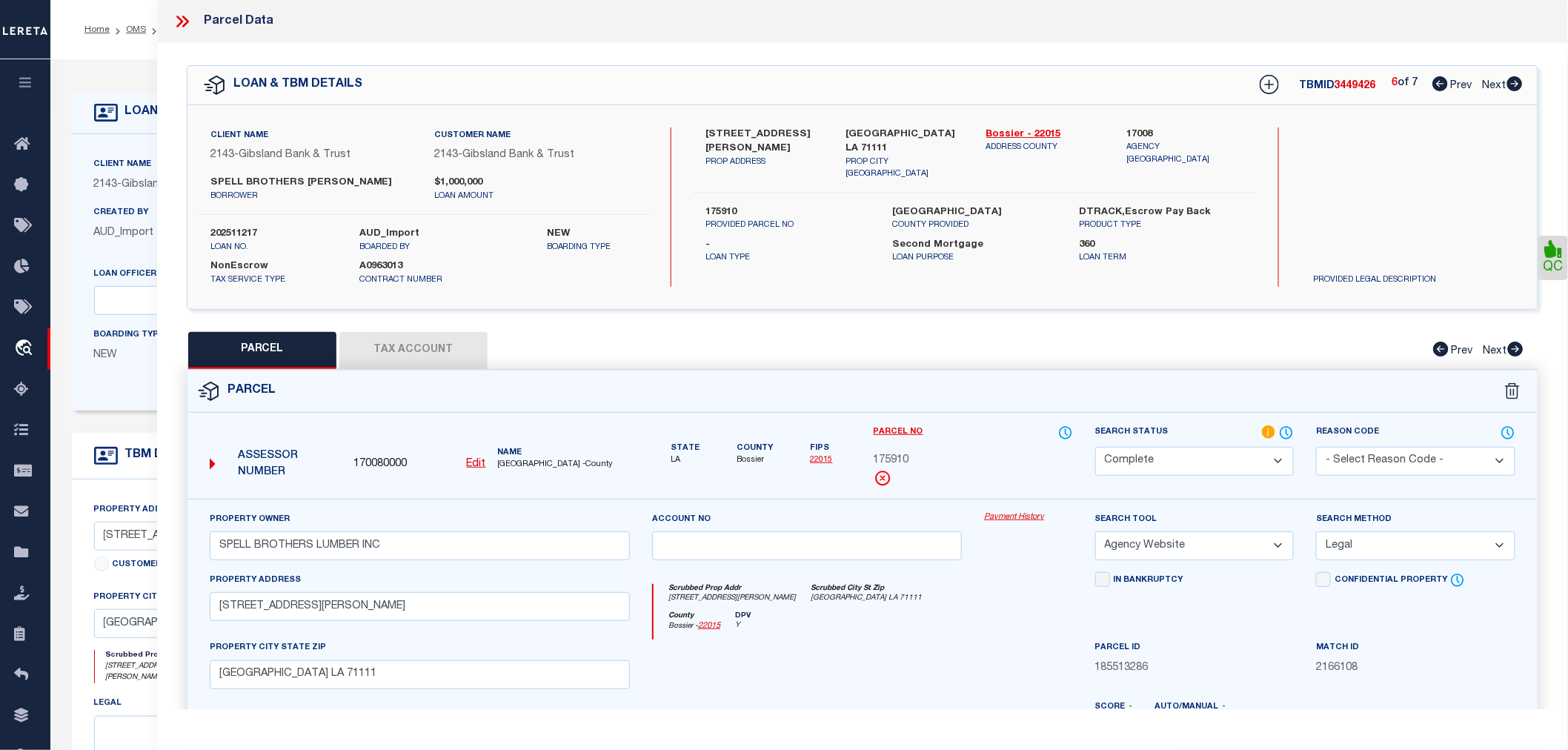
click at [1514, 83] on icon at bounding box center [1515, 84] width 15 height 15
select select "AS"
select select
checkbox input "false"
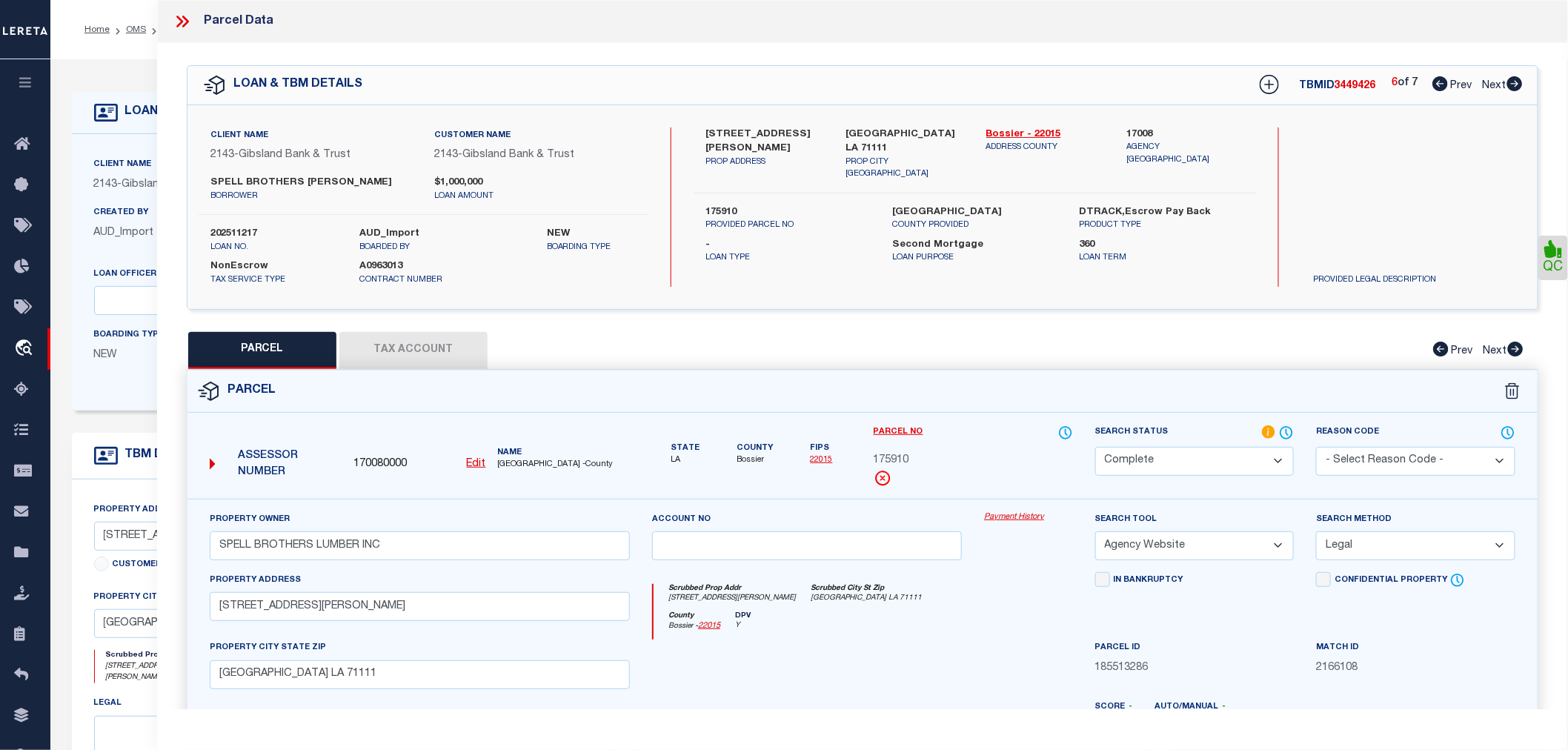
checkbox input "false"
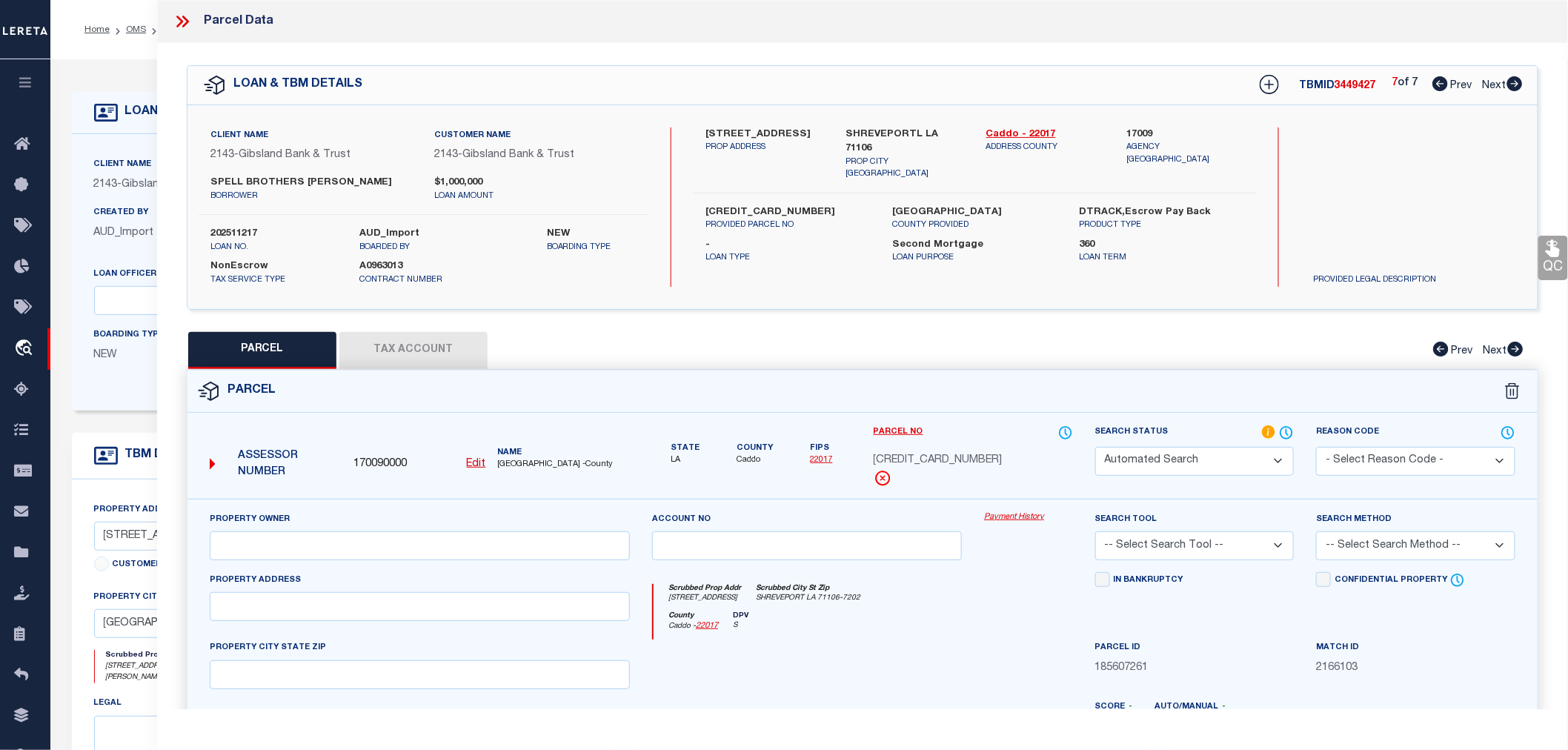
select select "RD"
type input "SEE RAVENNA PLACE UNIT NO. 4, 161306-62"
select select "ADD"
type input "636 CHINQUAPIN DR"
type input "Shreveport"
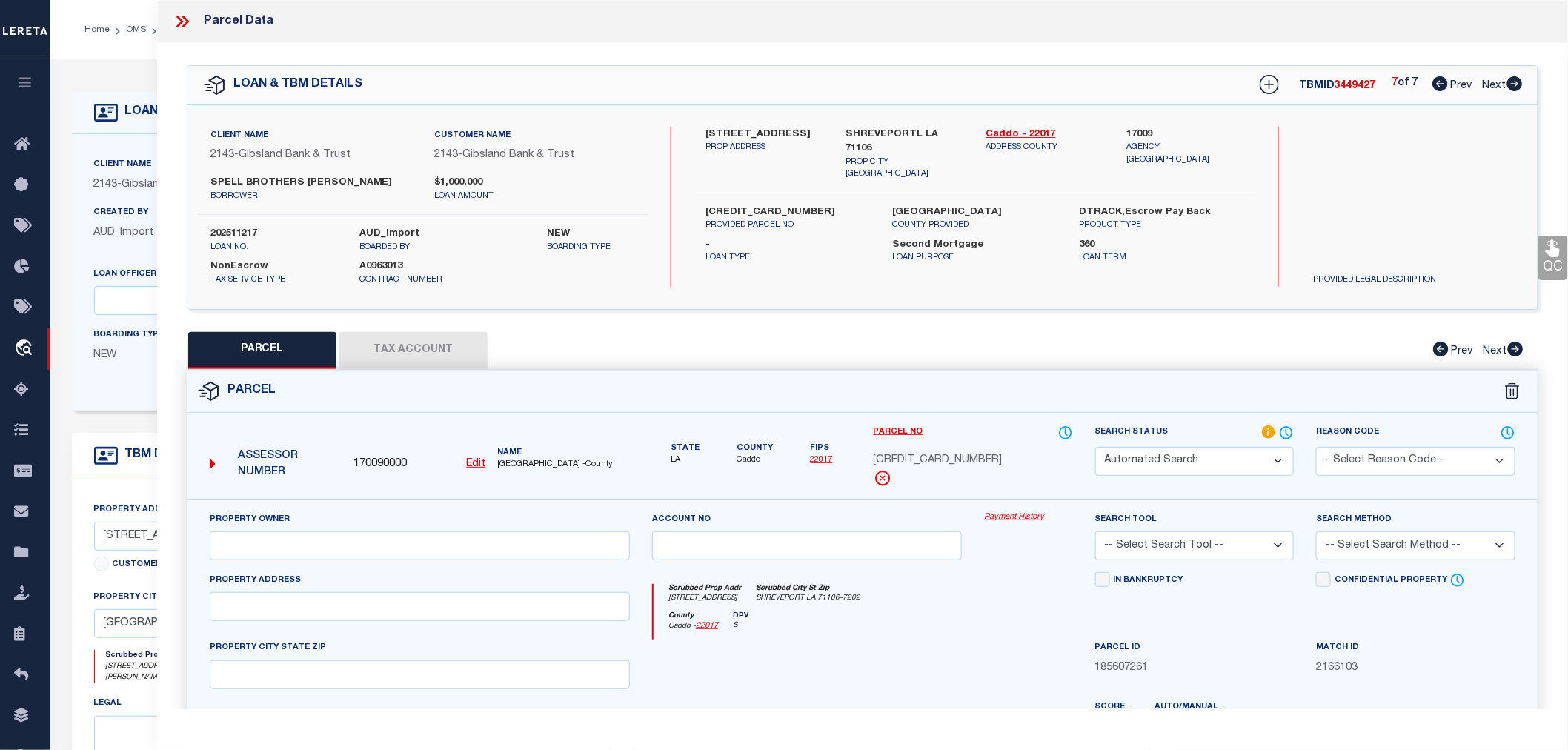
type textarea "LOTS 12, 13 & E/2 OF LOT 11, RAVENNA SUB., UNIT NO. 2 161306-9-72"
type textarea "Document uploaded that satisfies a legal requirement, changing from ND to RD"
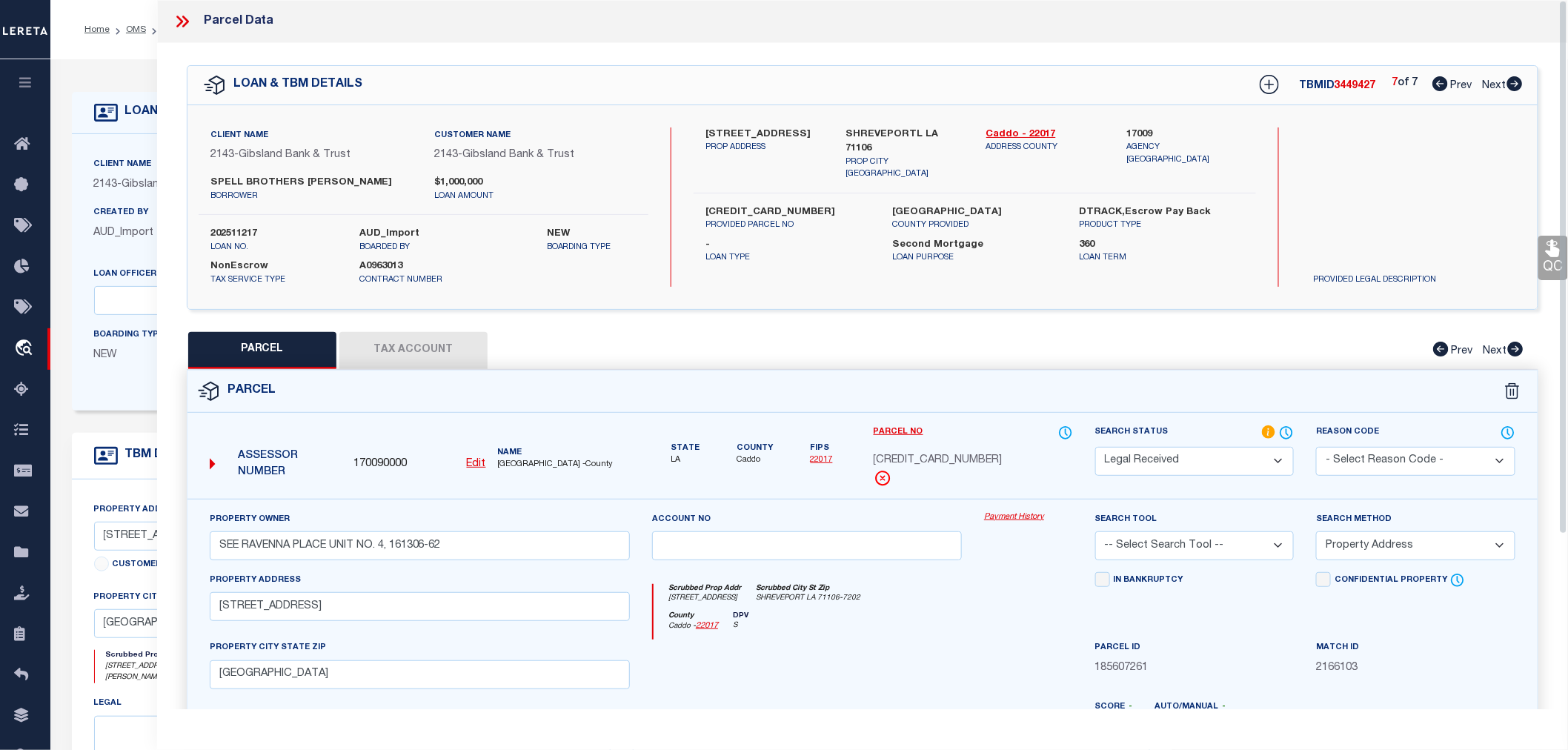
scroll to position [231, 0]
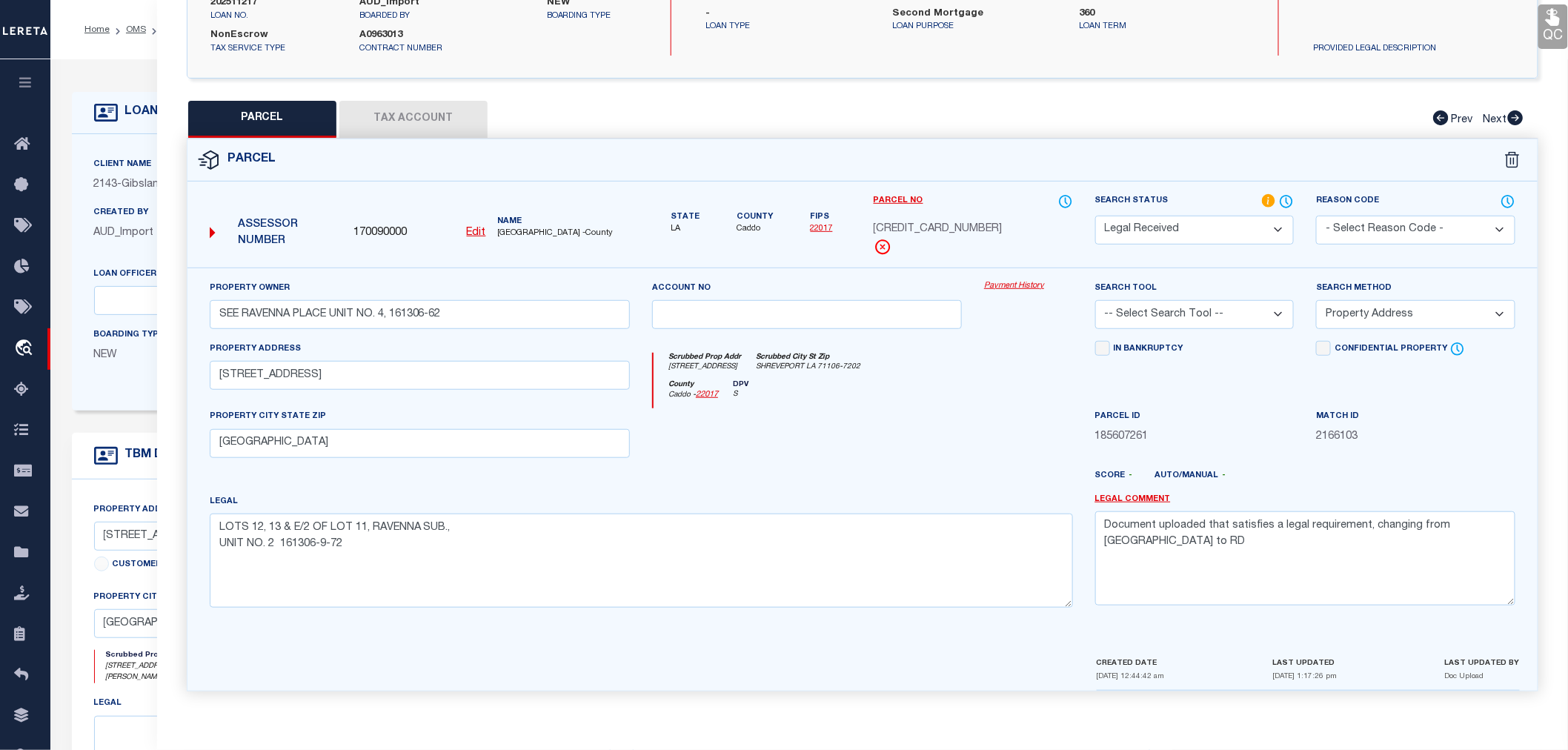
click at [388, 123] on button "Tax Account" at bounding box center [413, 120] width 148 height 37
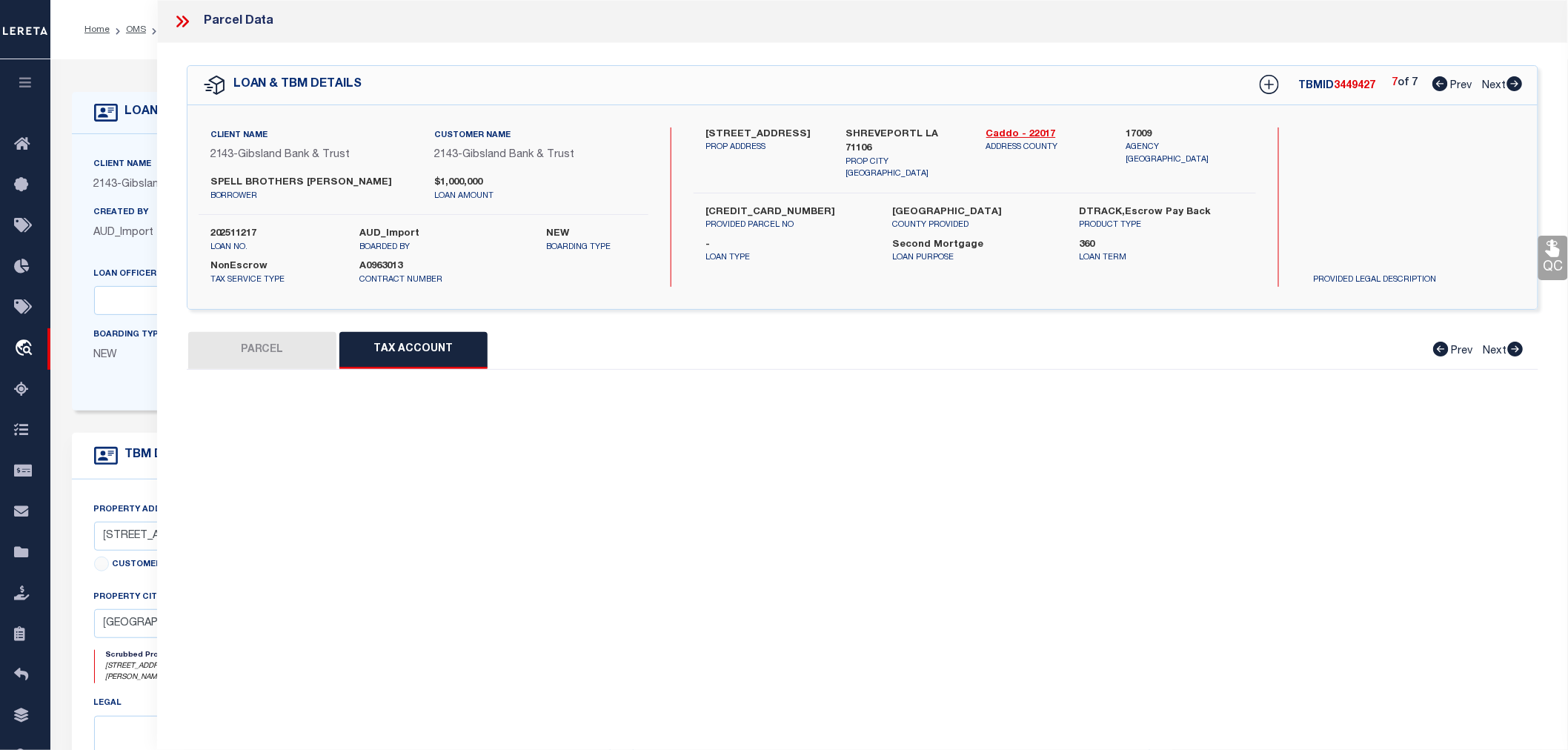
scroll to position [0, 0]
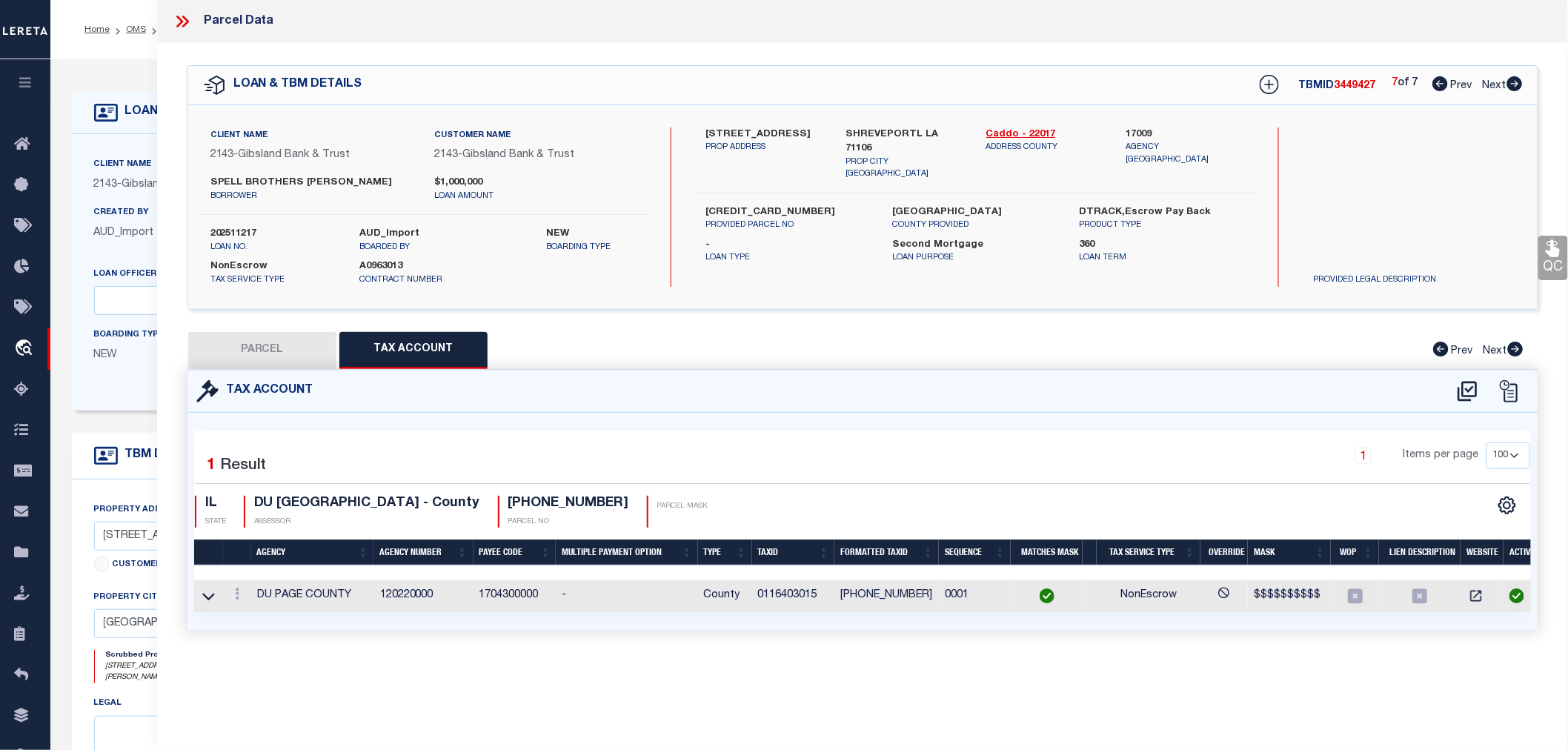
select select "100"
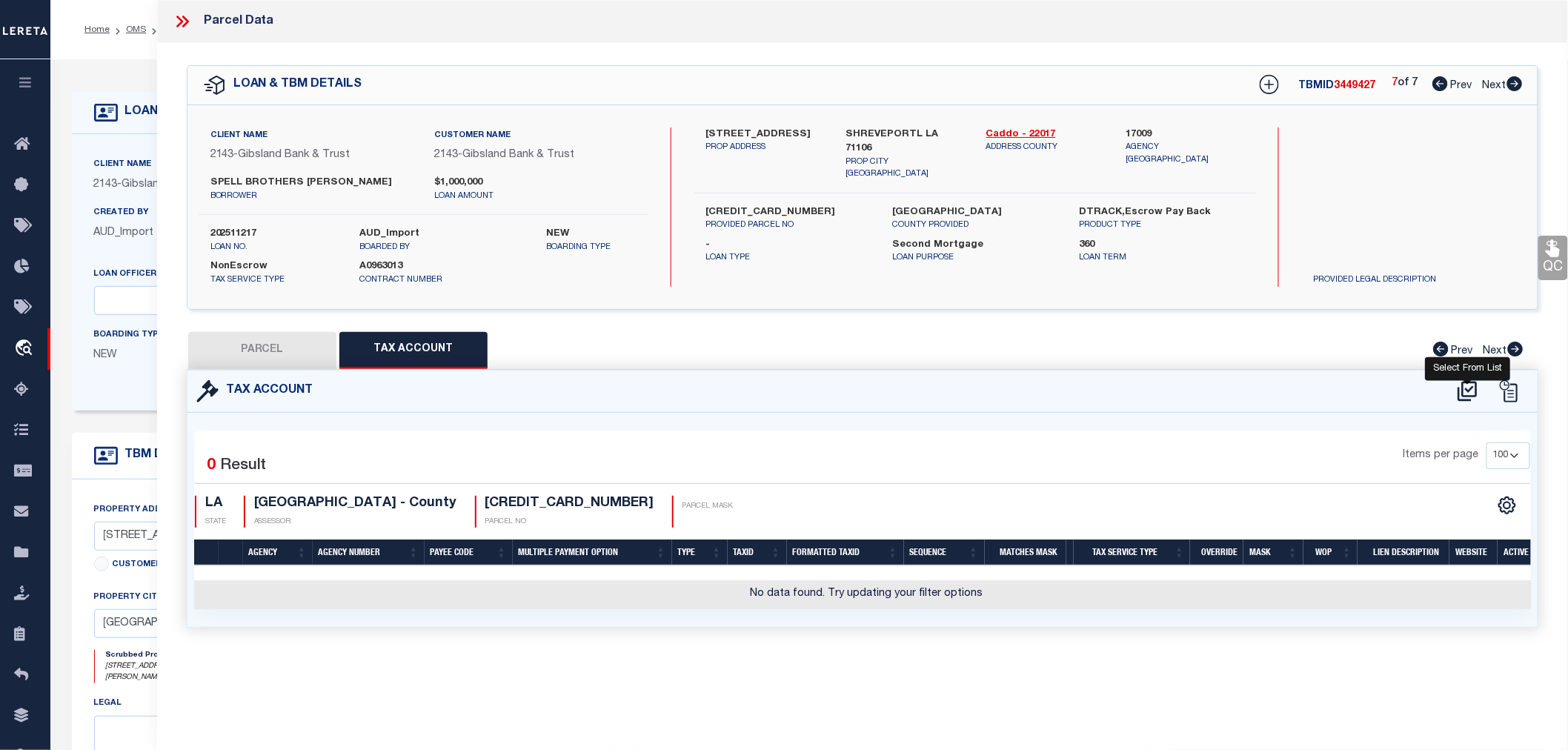
click at [1466, 385] on icon at bounding box center [1468, 391] width 25 height 24
select select "100"
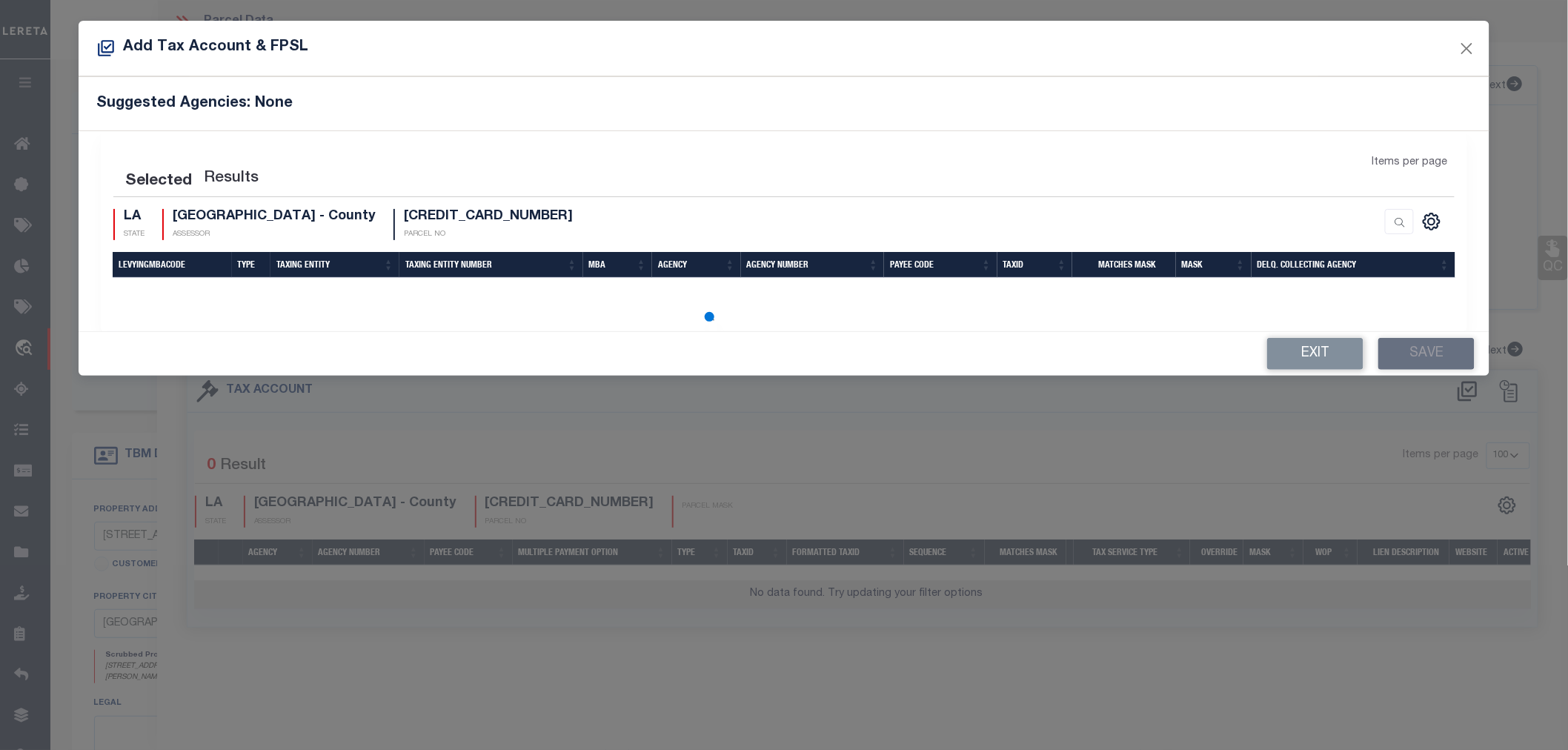
select select "100"
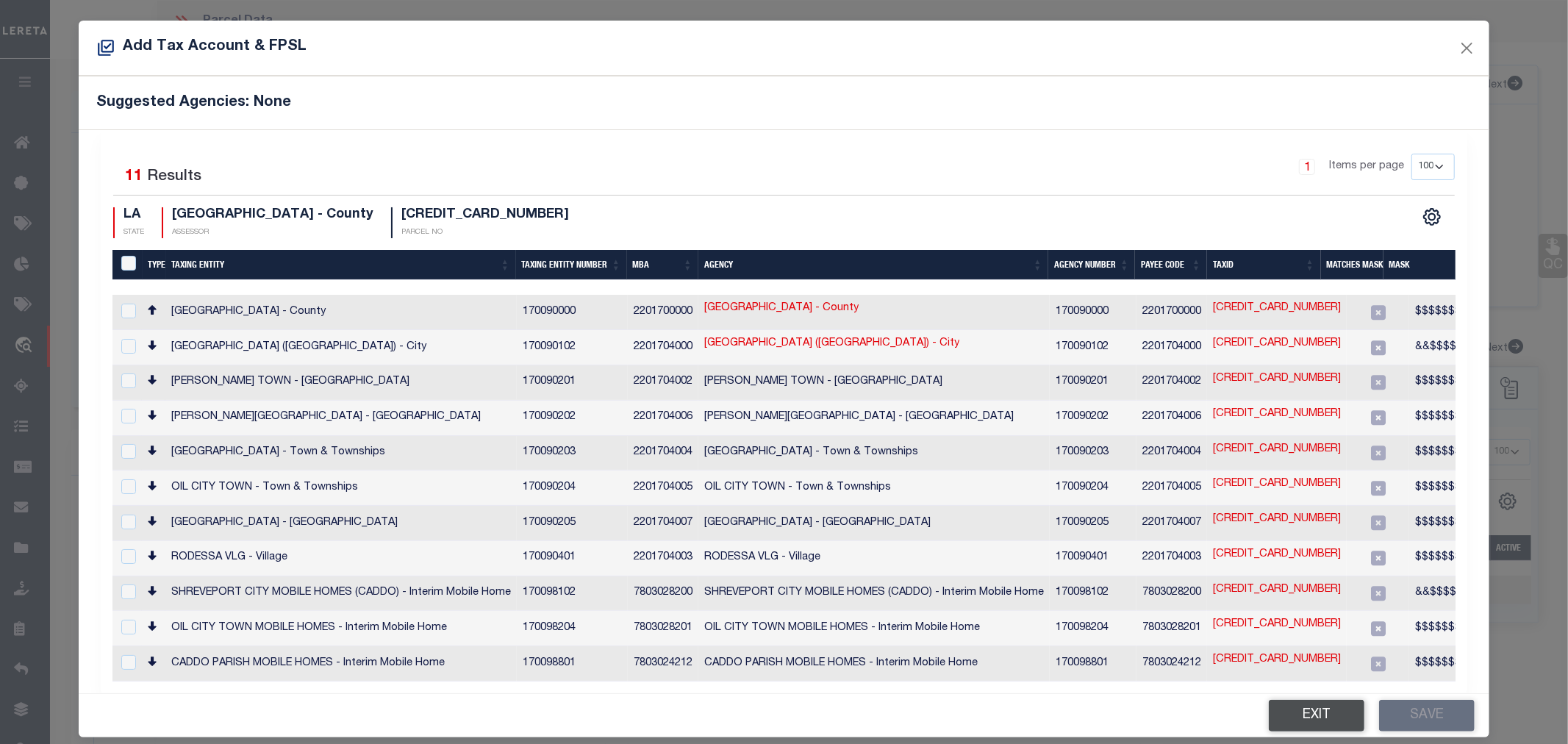
click at [1314, 710] on button "Exit" at bounding box center [1317, 716] width 96 height 32
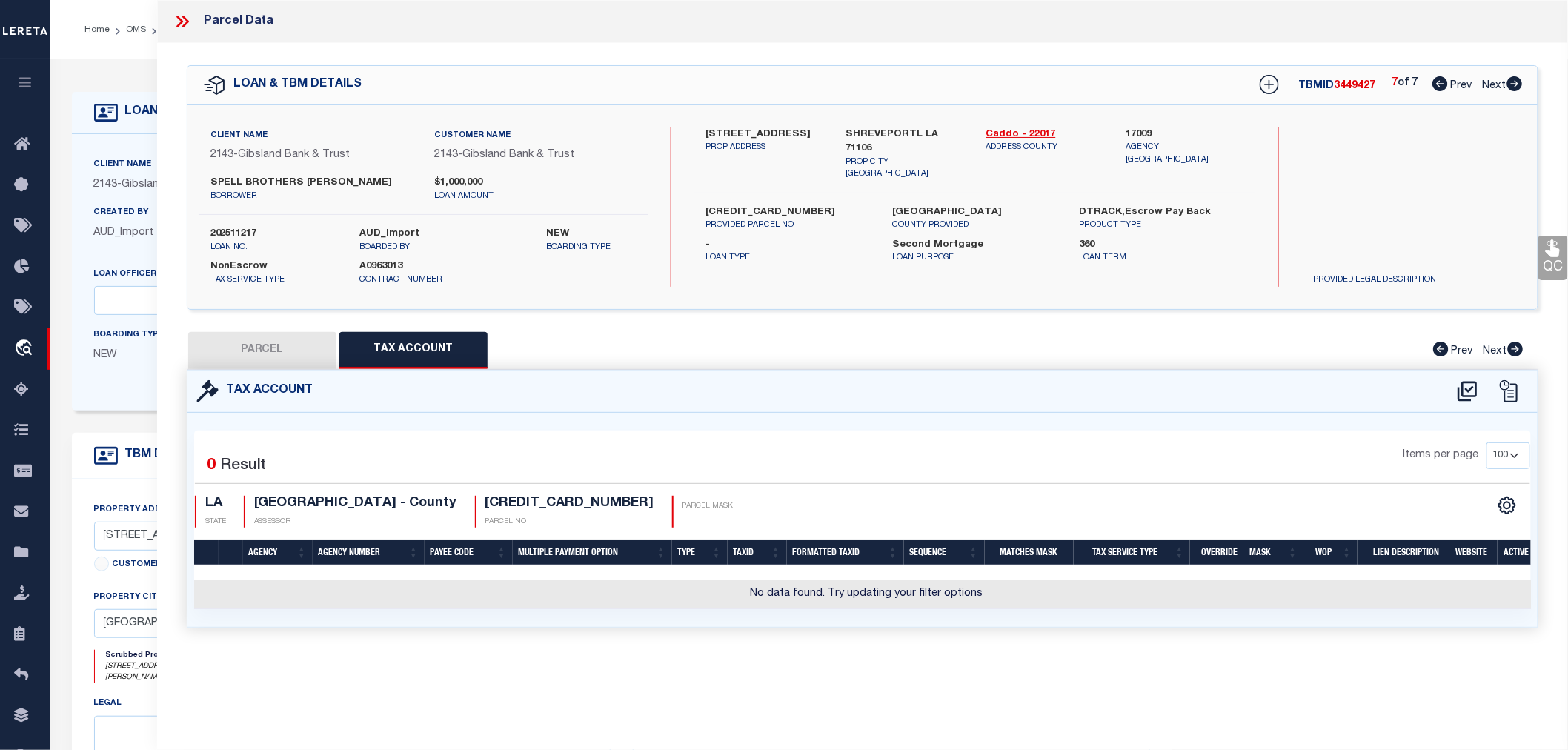
click at [283, 347] on button "PARCEL" at bounding box center [262, 350] width 148 height 37
select select "AS"
select select
checkbox input "false"
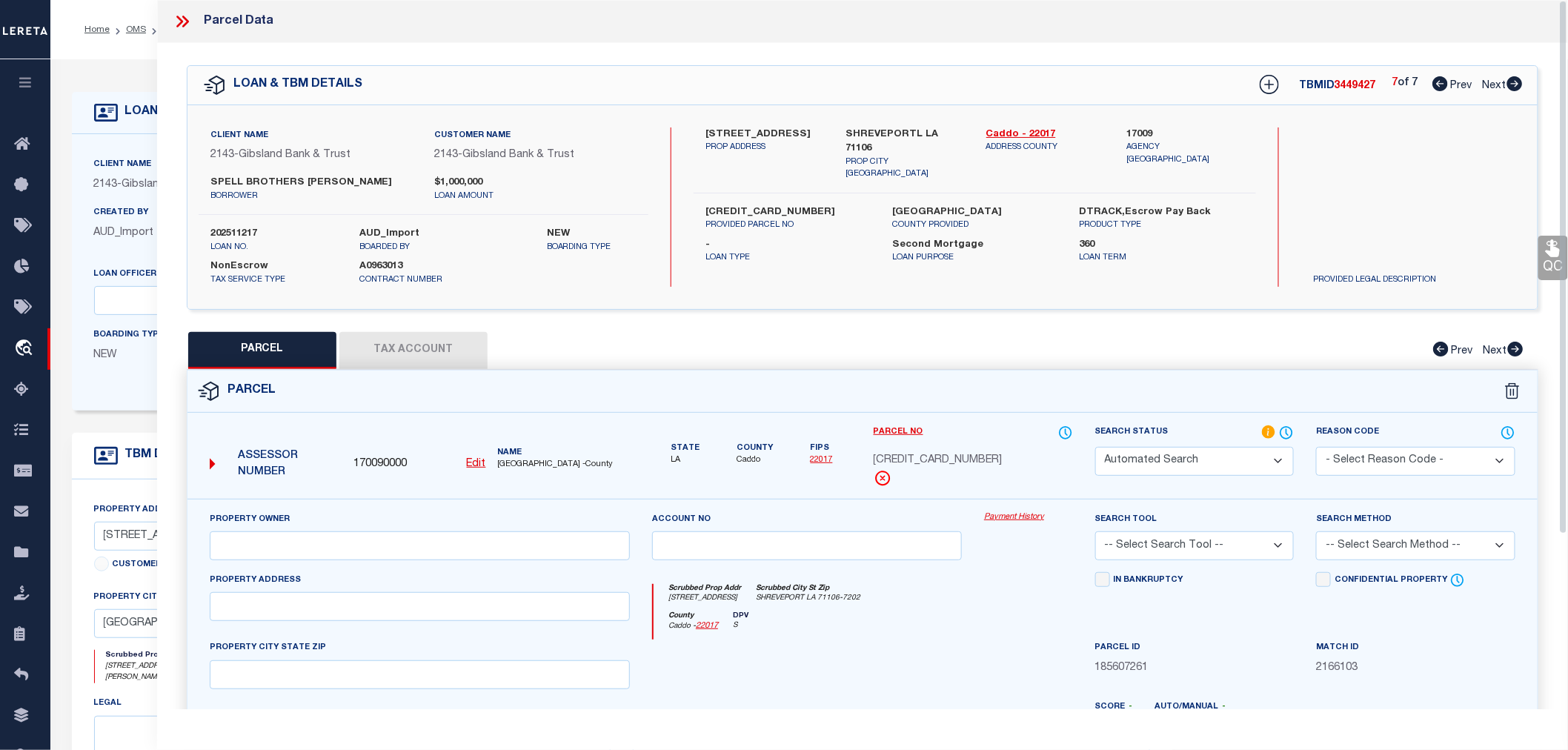
select select "RD"
type input "SEE RAVENNA PLACE UNIT NO. 4, 161306-62"
select select "ADD"
type input "636 CHINQUAPIN DR"
type input "Shreveport"
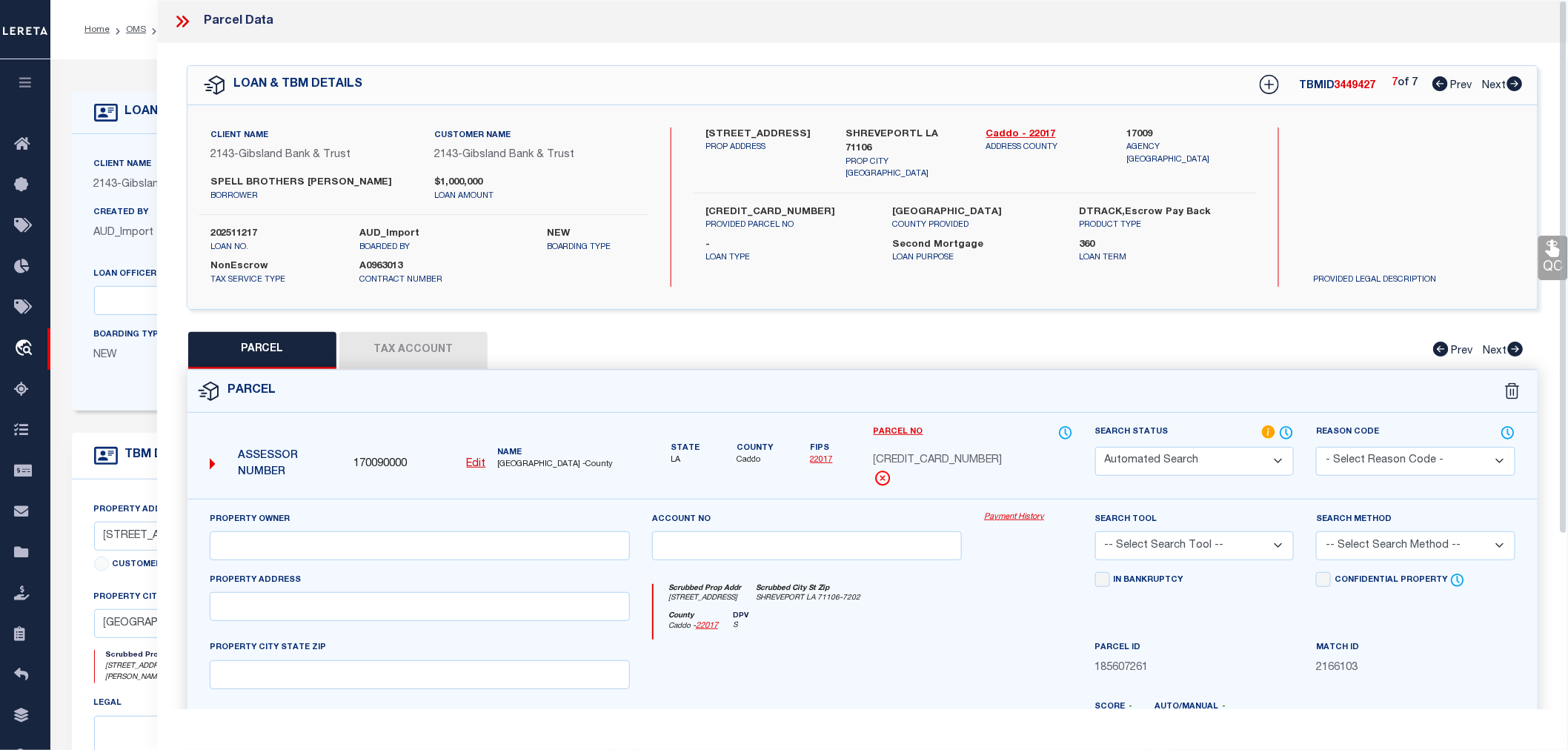
type textarea "LOTS 12, 13 & E/2 OF LOT 11, RAVENNA SUB., UNIT NO. 2 161306-9-72"
type textarea "Document uploaded that satisfies a legal requirement, changing from ND to RD"
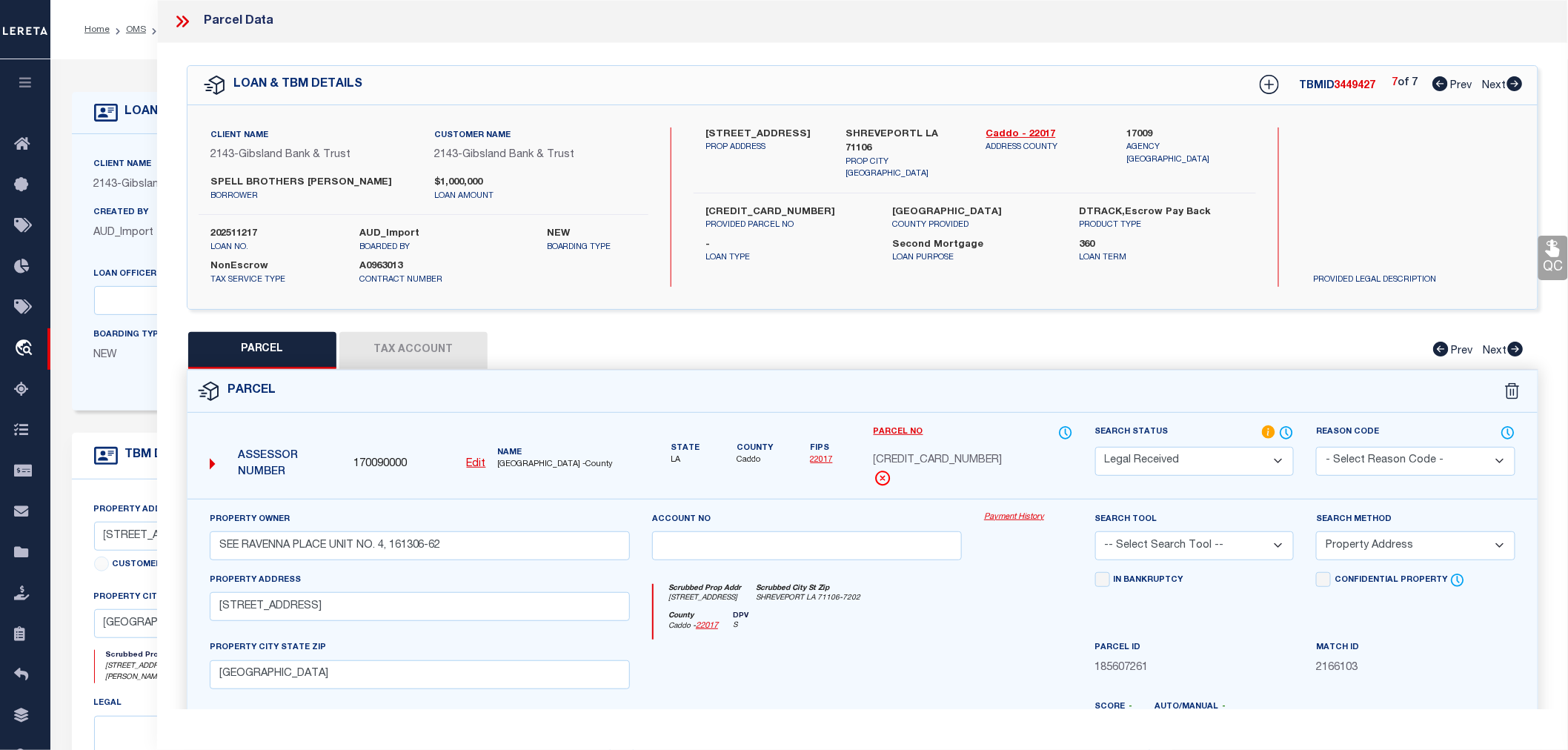
drag, startPoint x: 726, startPoint y: 129, endPoint x: 800, endPoint y: 134, distance: 74.2
click at [800, 134] on label "636 CHINQUAPIN DR." at bounding box center [764, 134] width 118 height 15
copy label "CHINQUAPIN DR"
click at [1439, 85] on icon at bounding box center [1440, 84] width 15 height 15
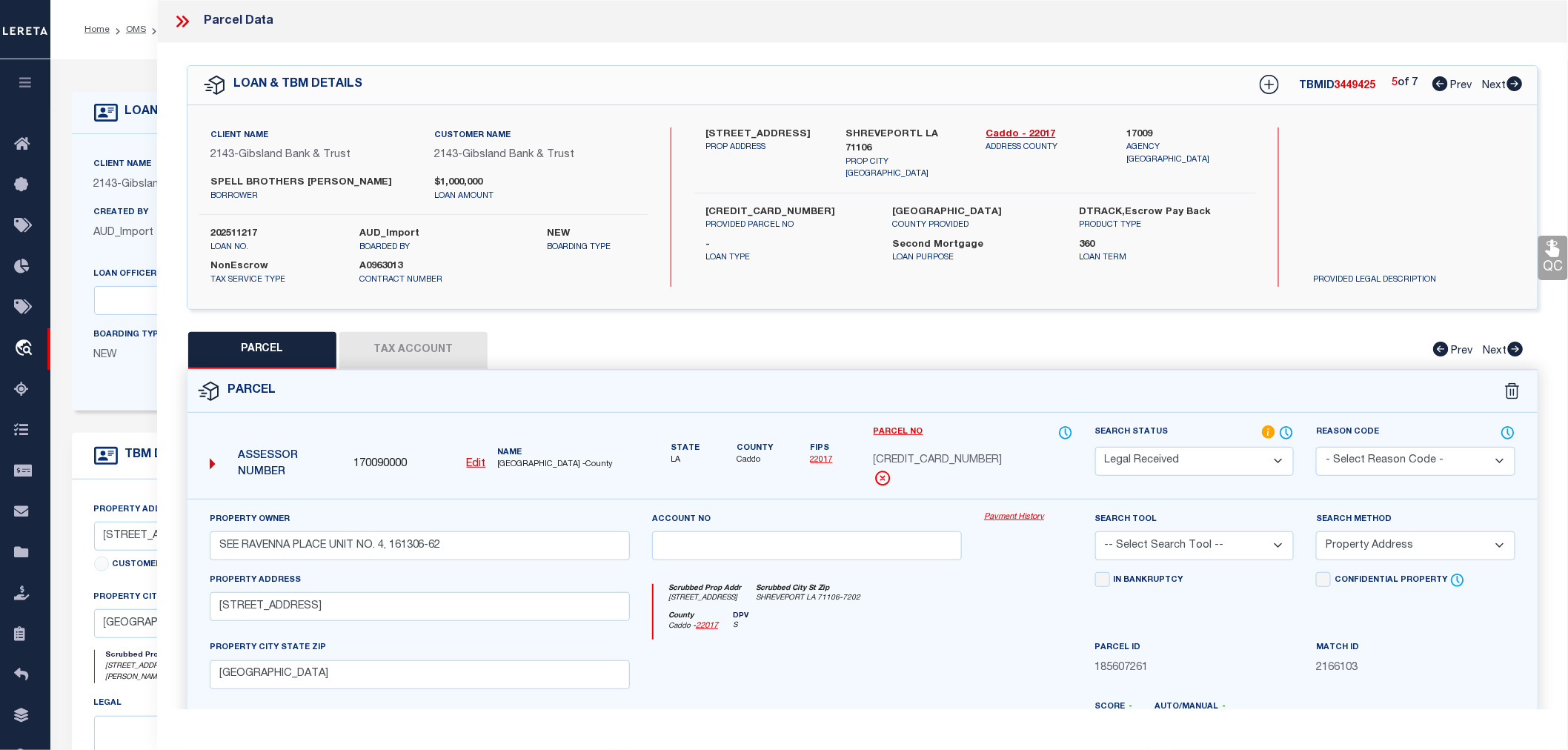
click at [1439, 85] on icon at bounding box center [1440, 84] width 15 height 15
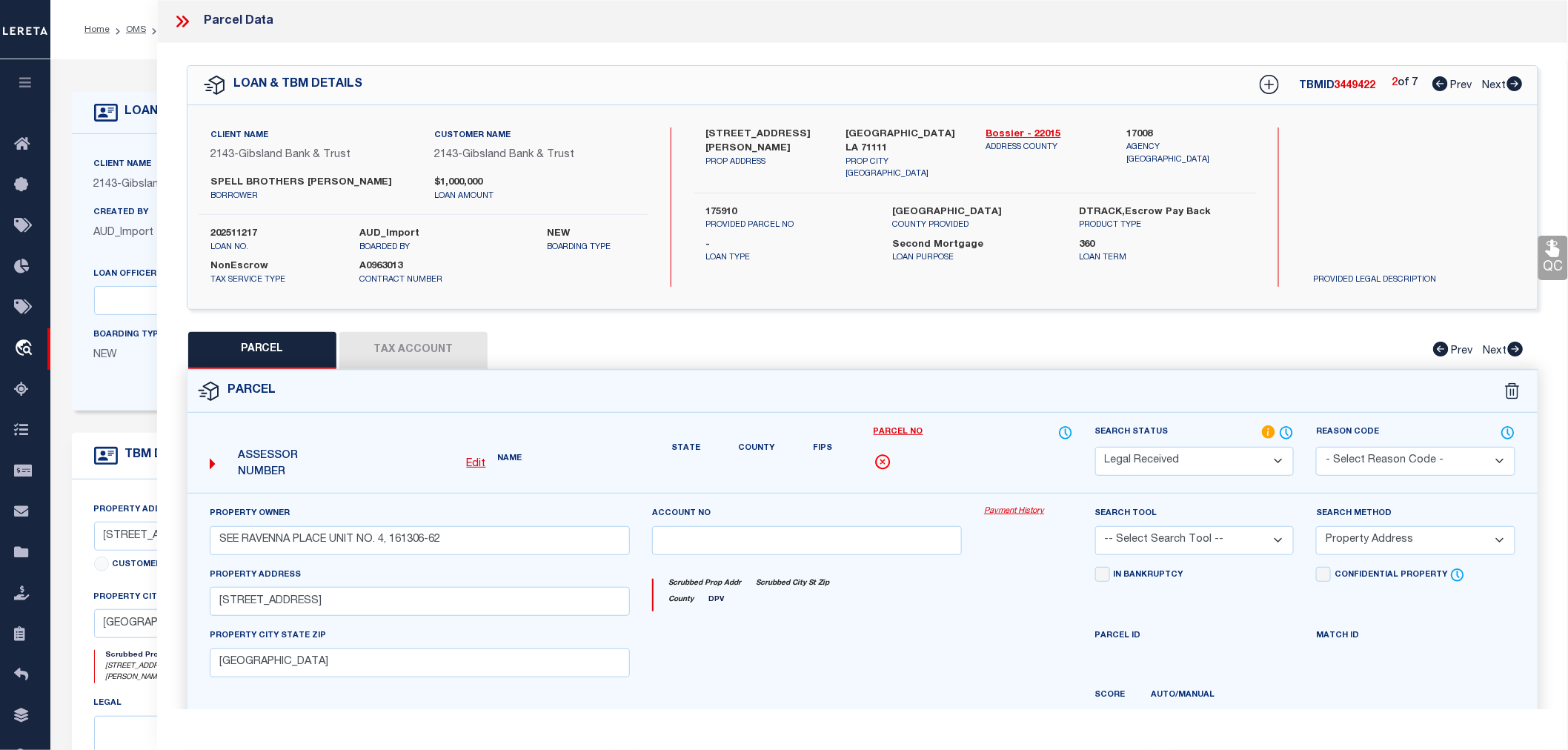
select select "AS"
select select
checkbox input "false"
click at [1439, 85] on icon at bounding box center [1440, 84] width 15 height 15
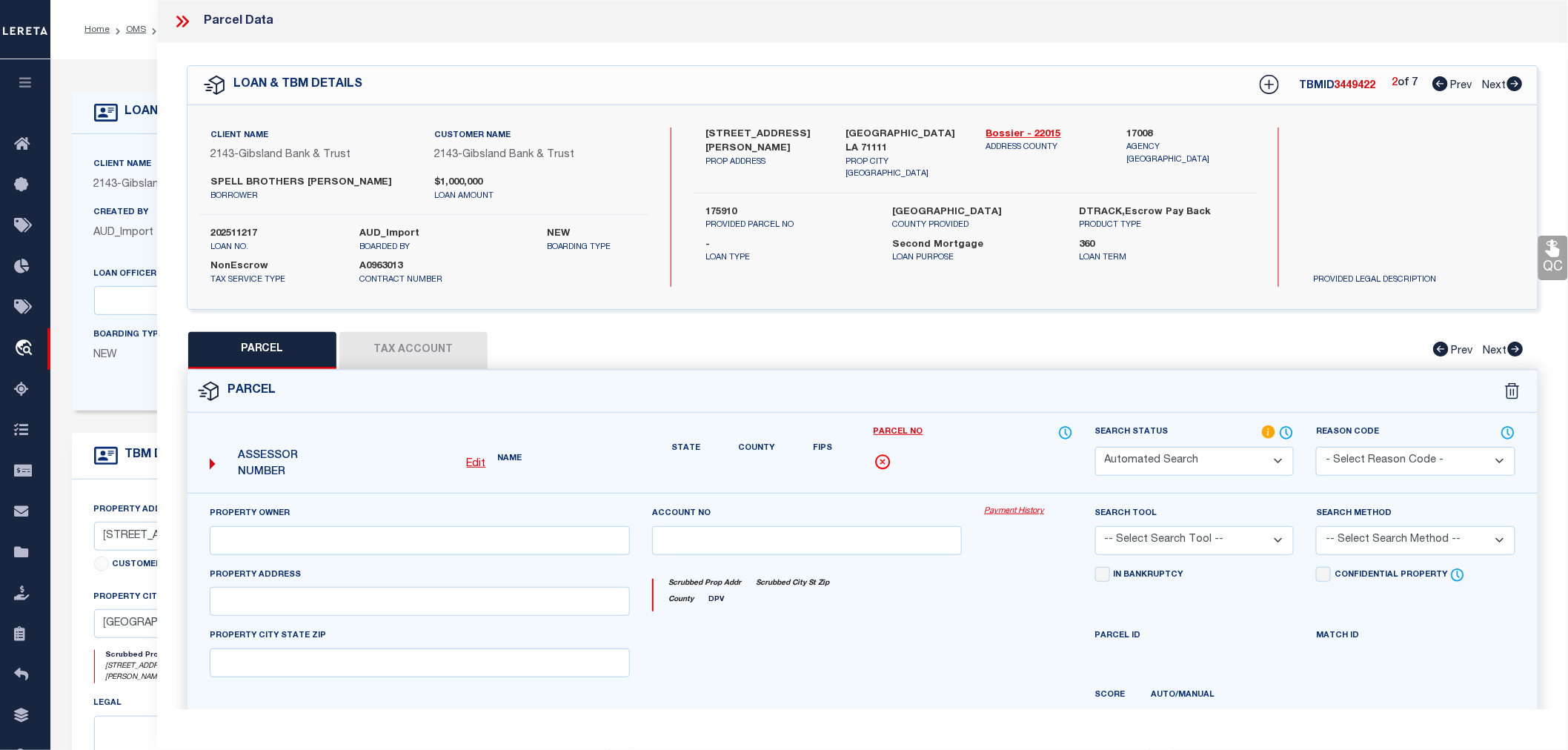
click at [1439, 85] on icon at bounding box center [1440, 84] width 15 height 15
checkbox input "false"
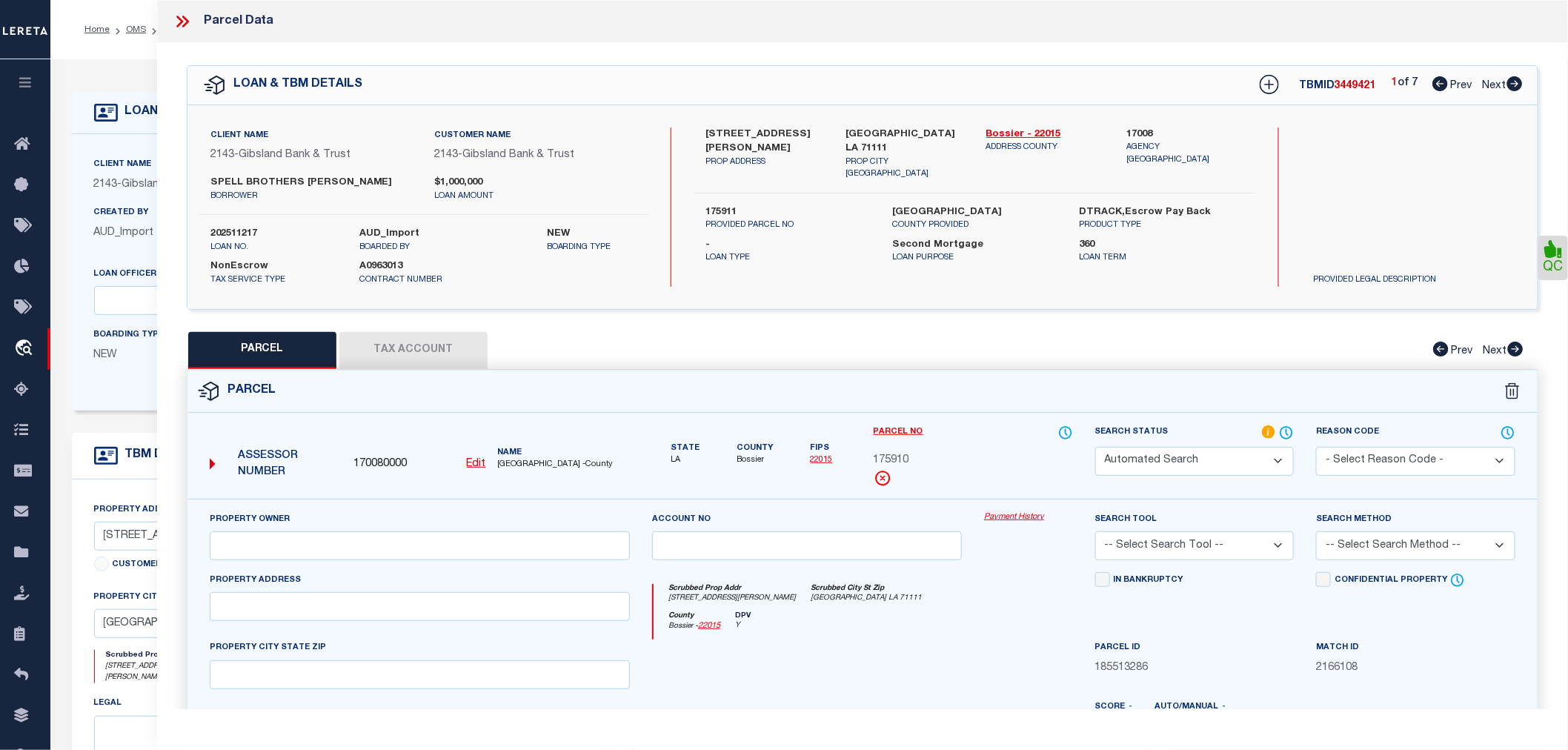
select select "AS"
select select
checkbox input "false"
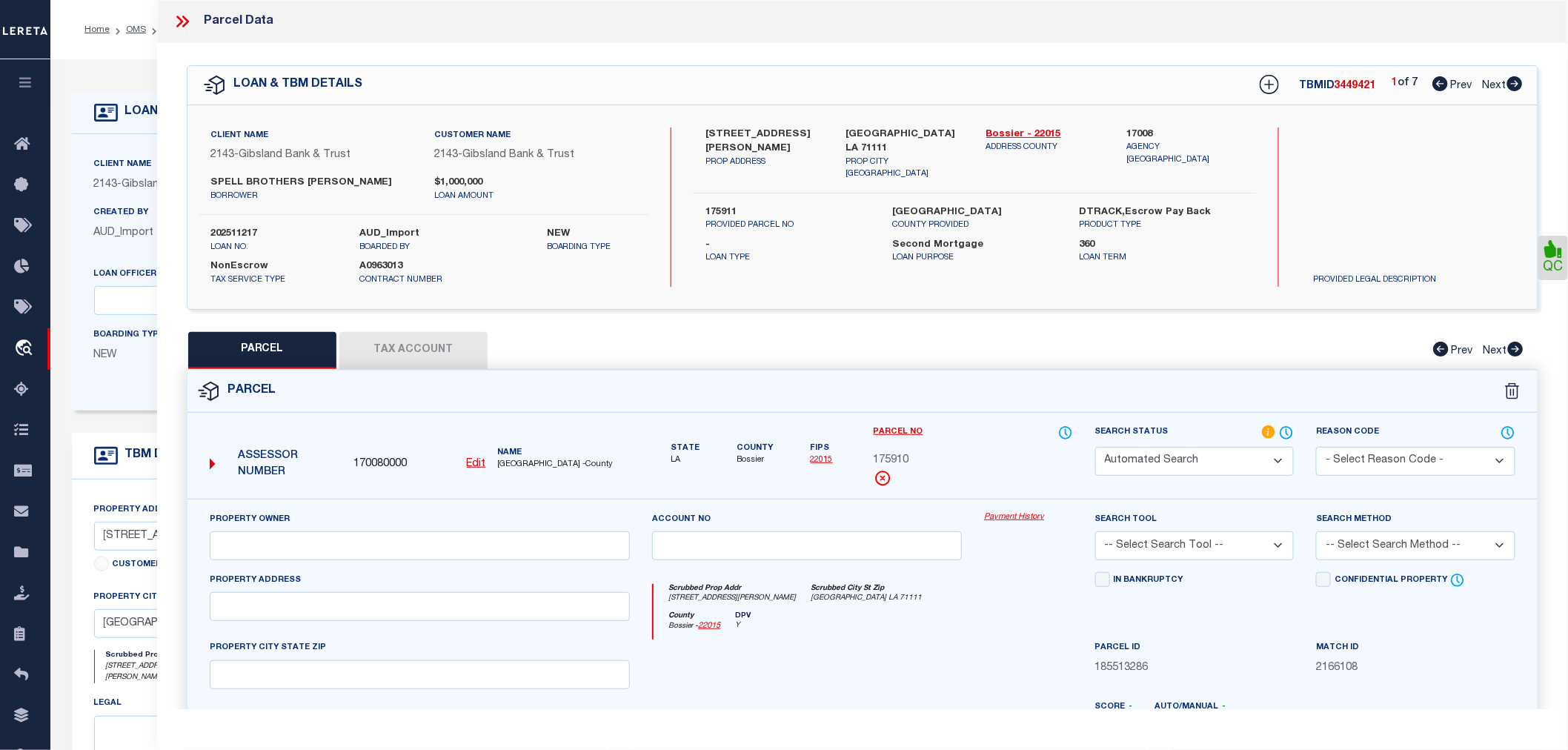
click at [1439, 85] on icon at bounding box center [1440, 84] width 15 height 15
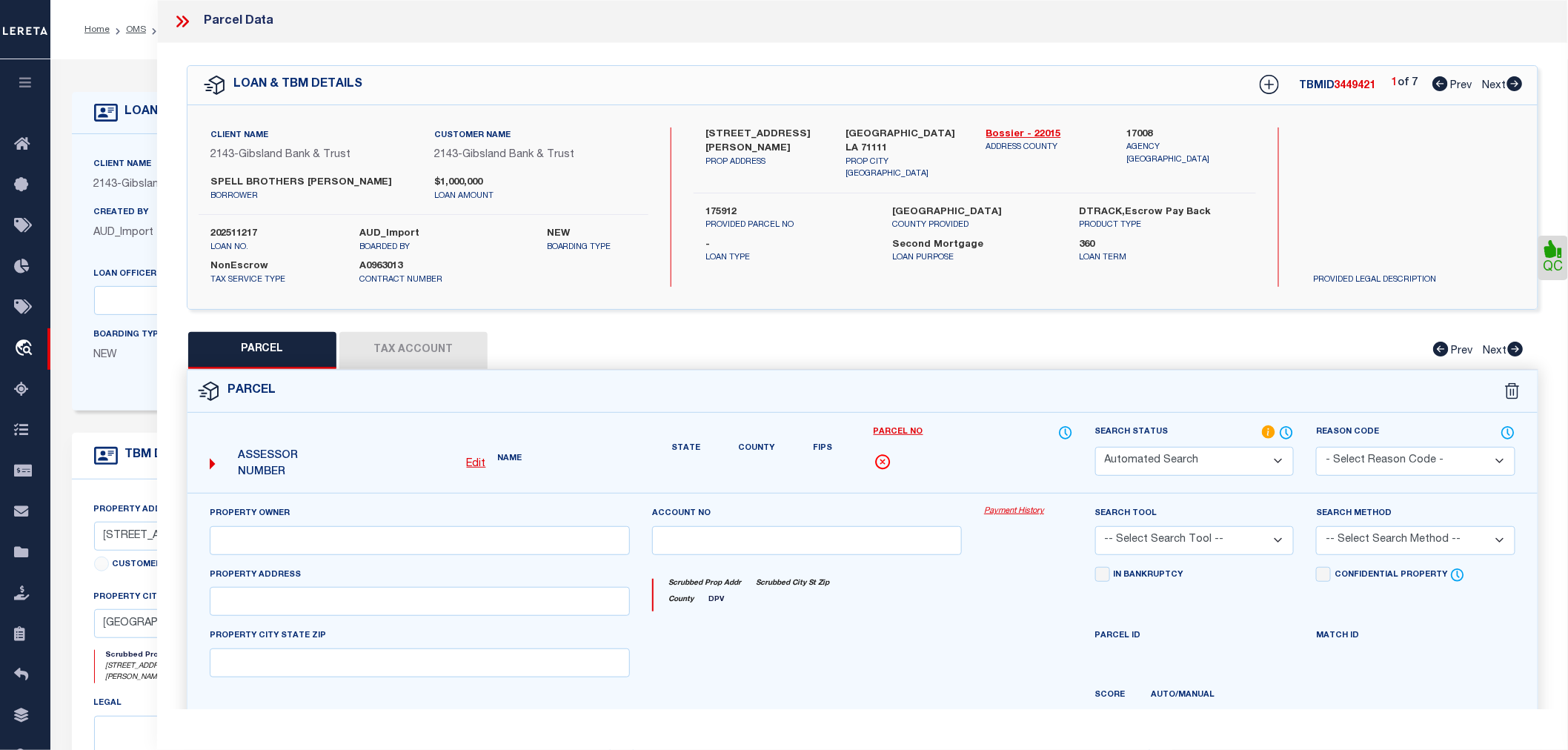
checkbox input "false"
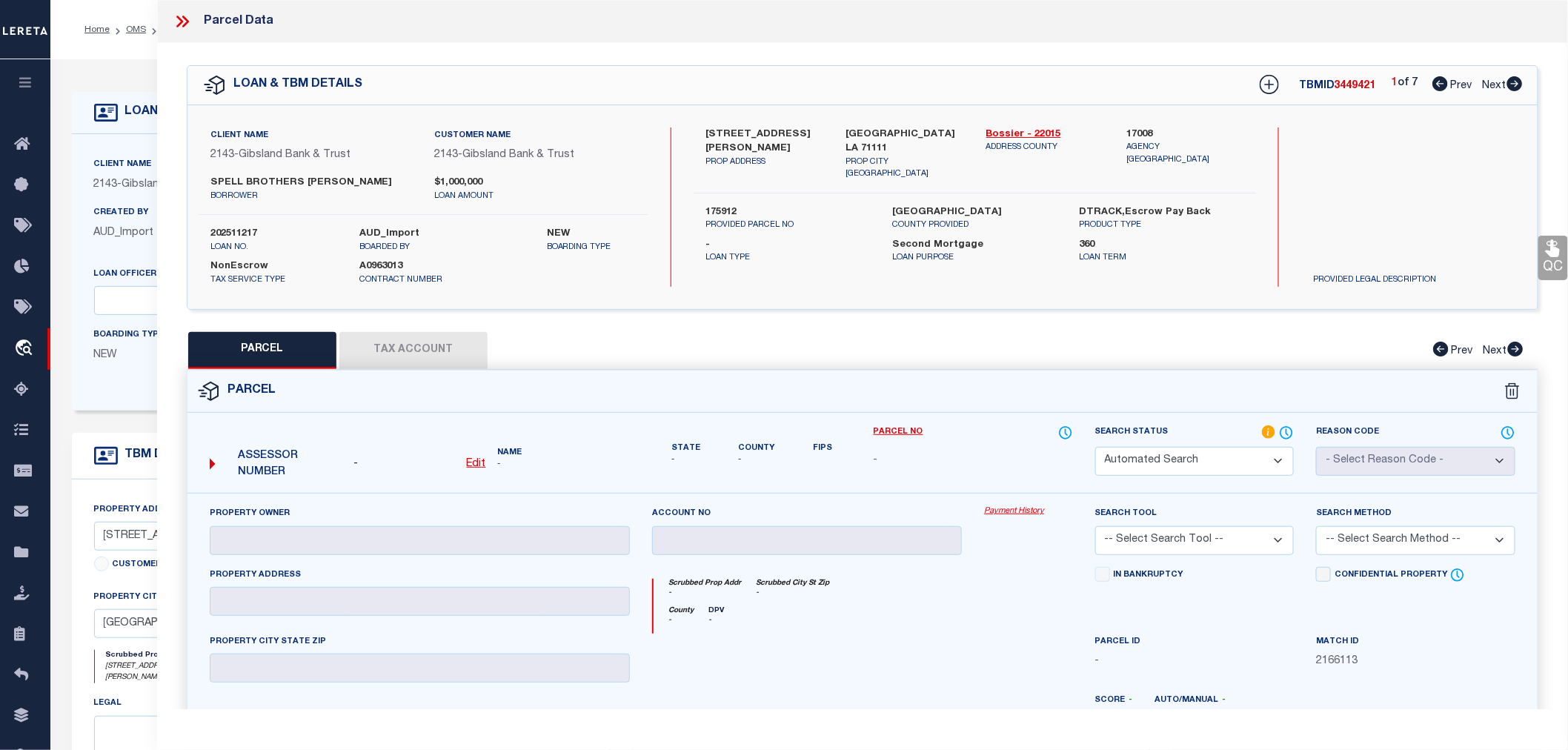
select select "RD"
select select
checkbox input "false"
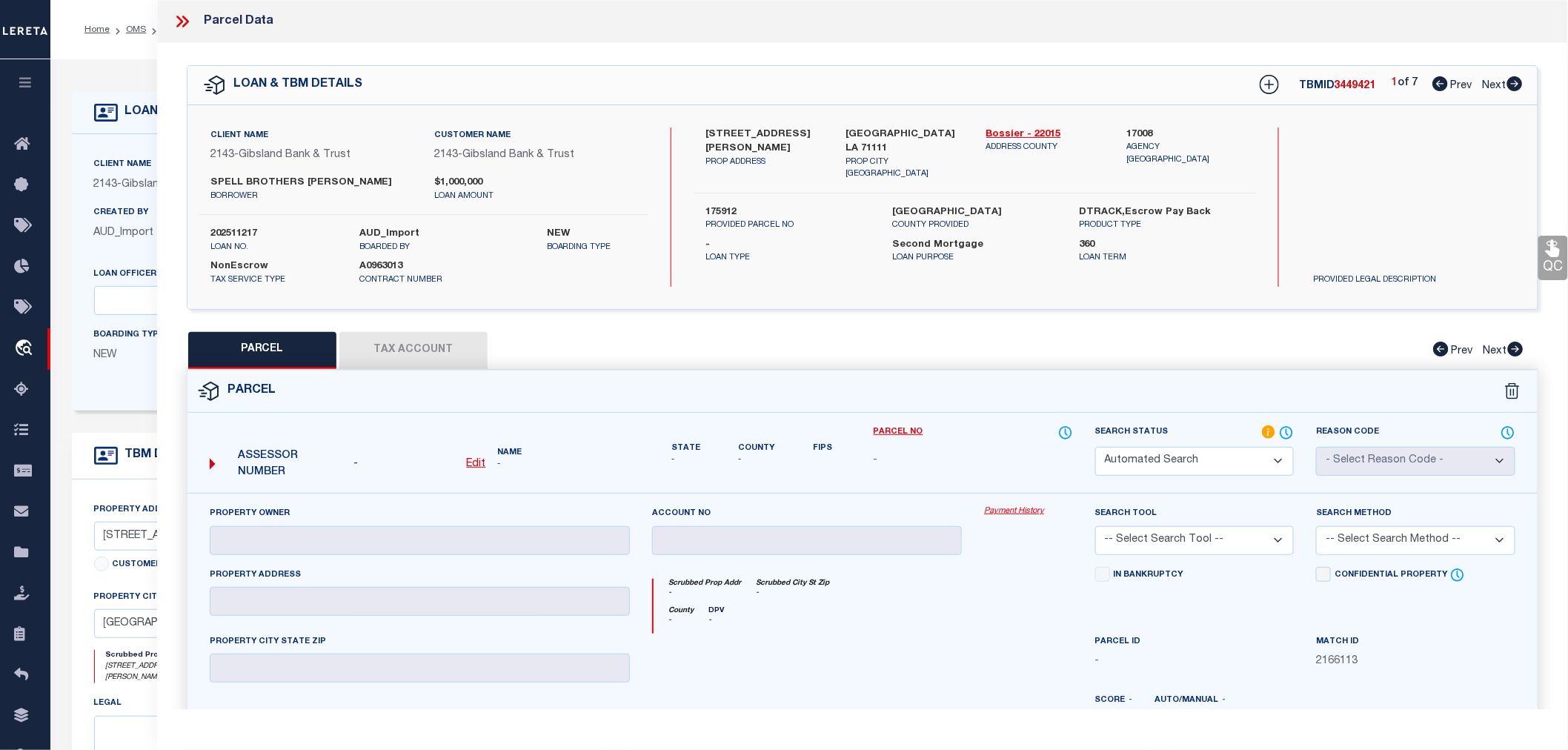
type textarea "Document uploaded that satisfies a legal requirement, changing from ND to RD"
checkbox input "false"
select select "CP"
type input "SPELL BROTHERS LUMBER INC"
select select "AGW"
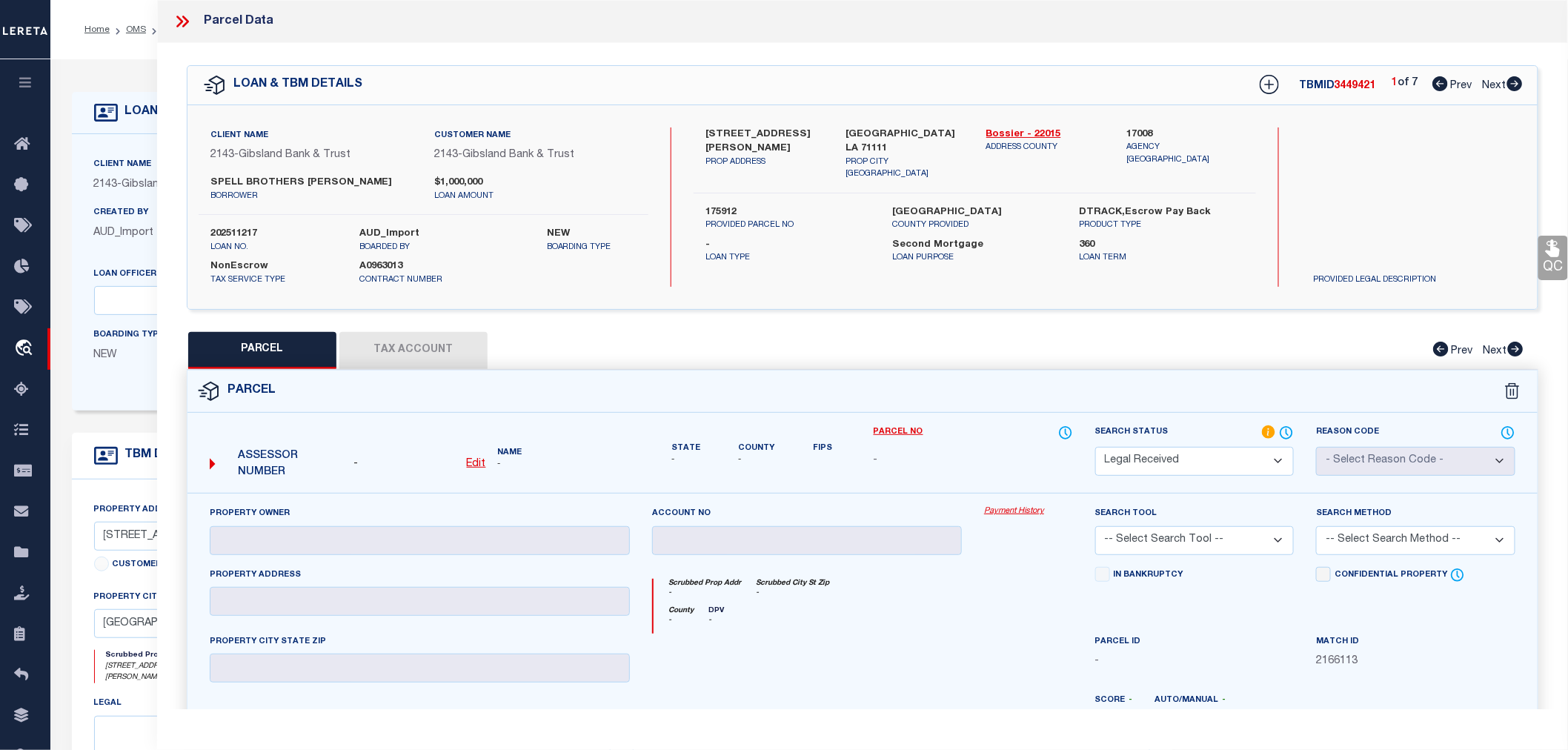
select select "LEG"
type input "1321 MARTIN LN"
type textarea "LOT 3 BOLINGER INDUSTRIAL PARK #3"
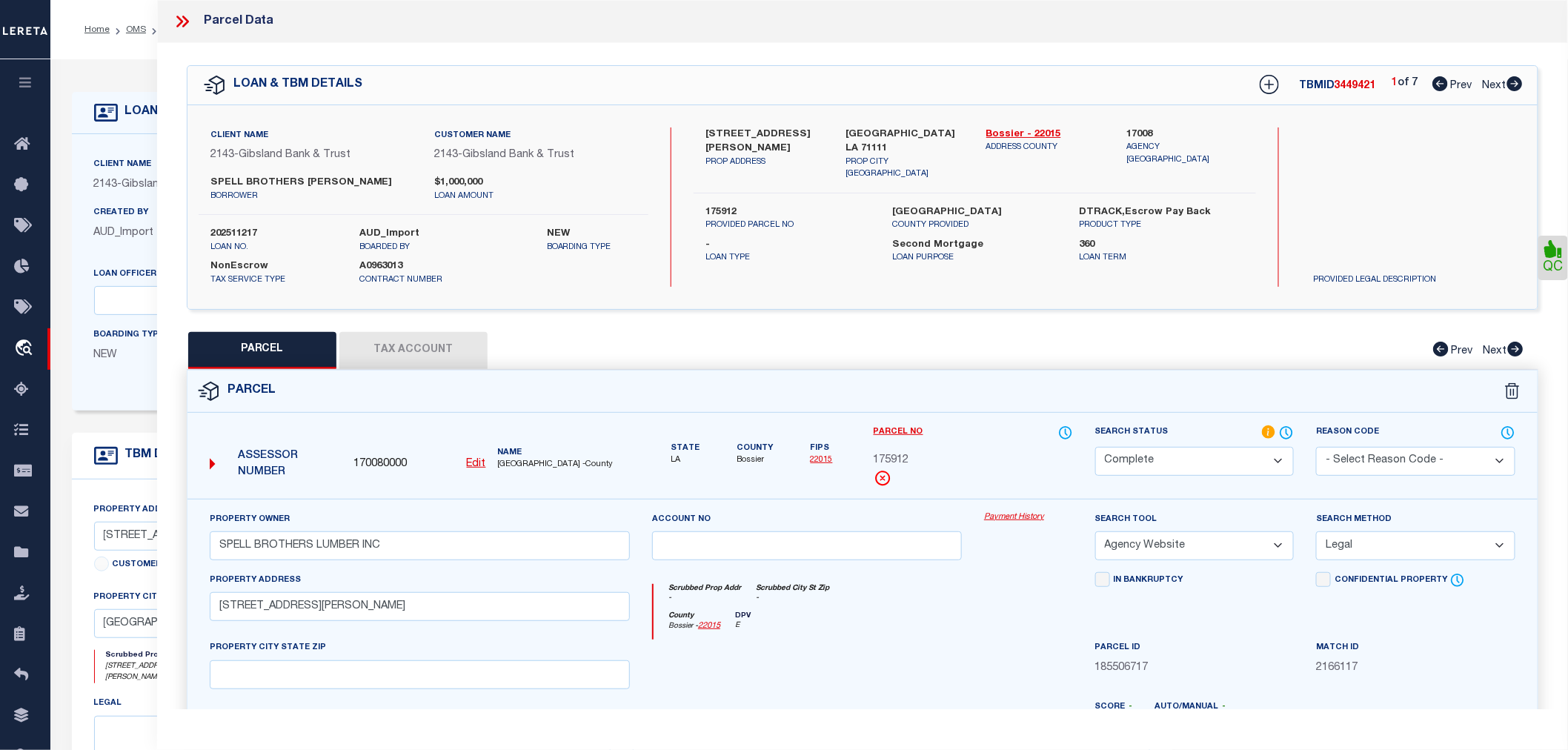
click at [186, 23] on icon at bounding box center [185, 21] width 7 height 11
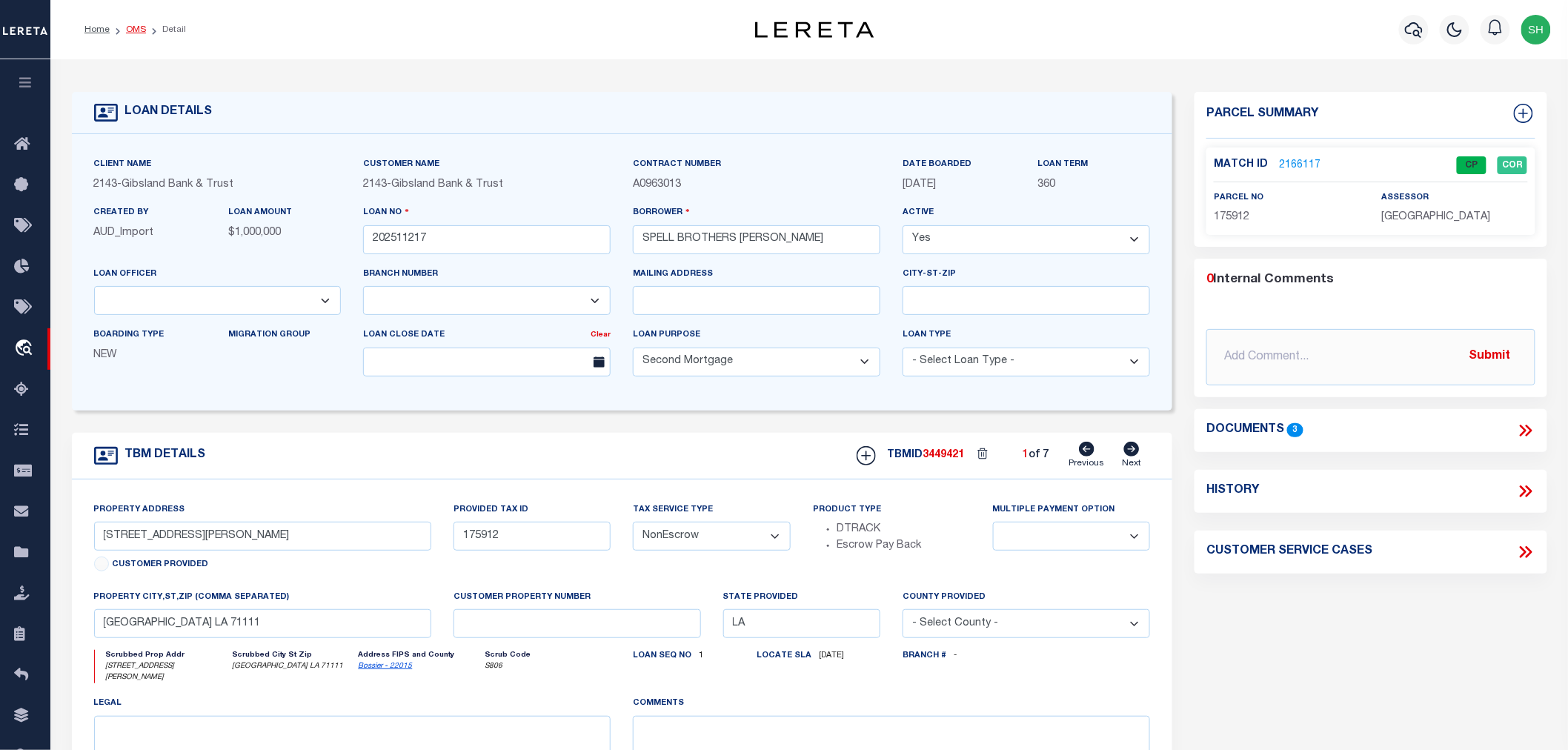
click at [129, 32] on link "OMS" at bounding box center [136, 30] width 20 height 9
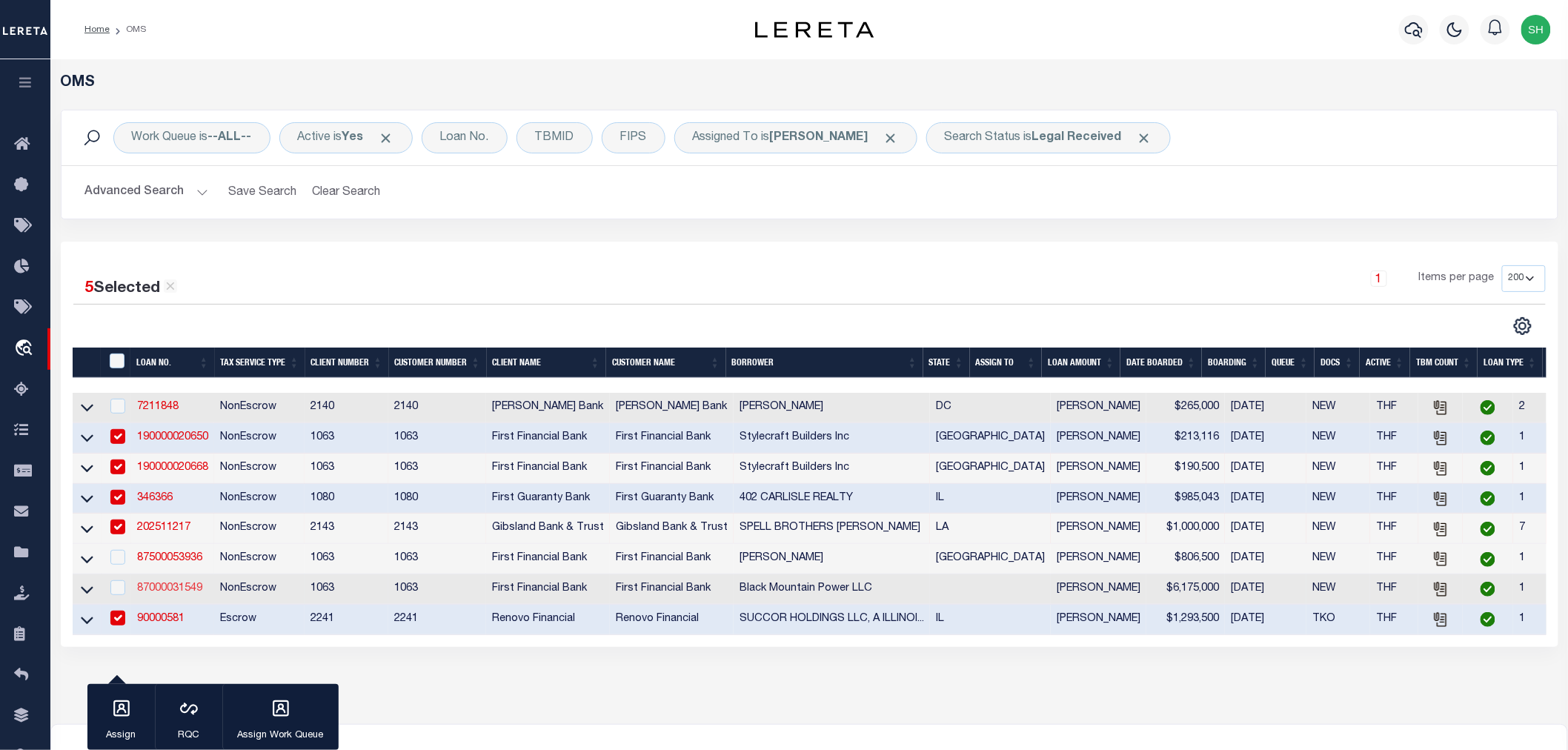
click at [154, 589] on link "87000031549" at bounding box center [169, 588] width 65 height 11
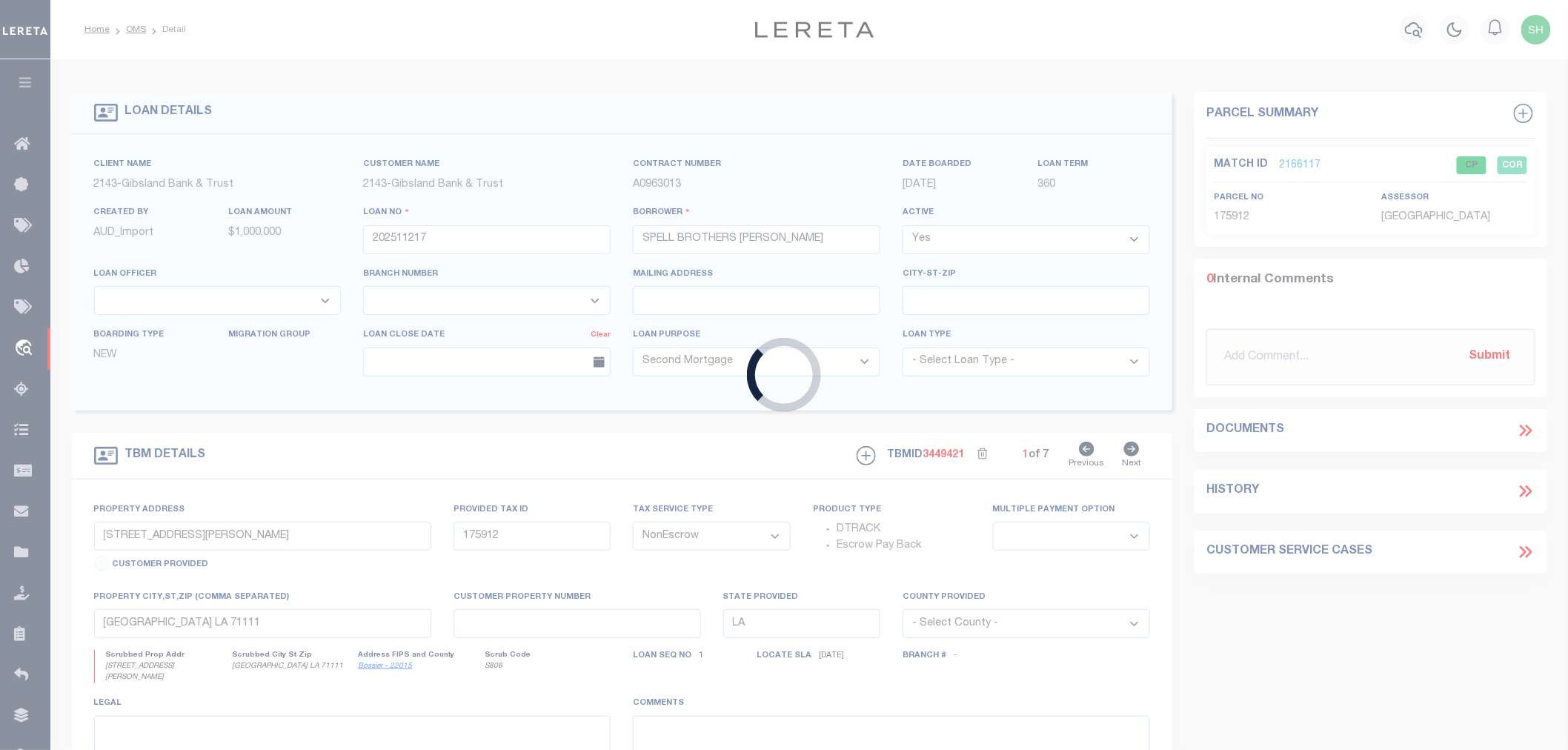
type input "87000031549"
type input "Black Mountain Power LLC"
select select
type input "7600-7740-7780 Forest Hill Dr"
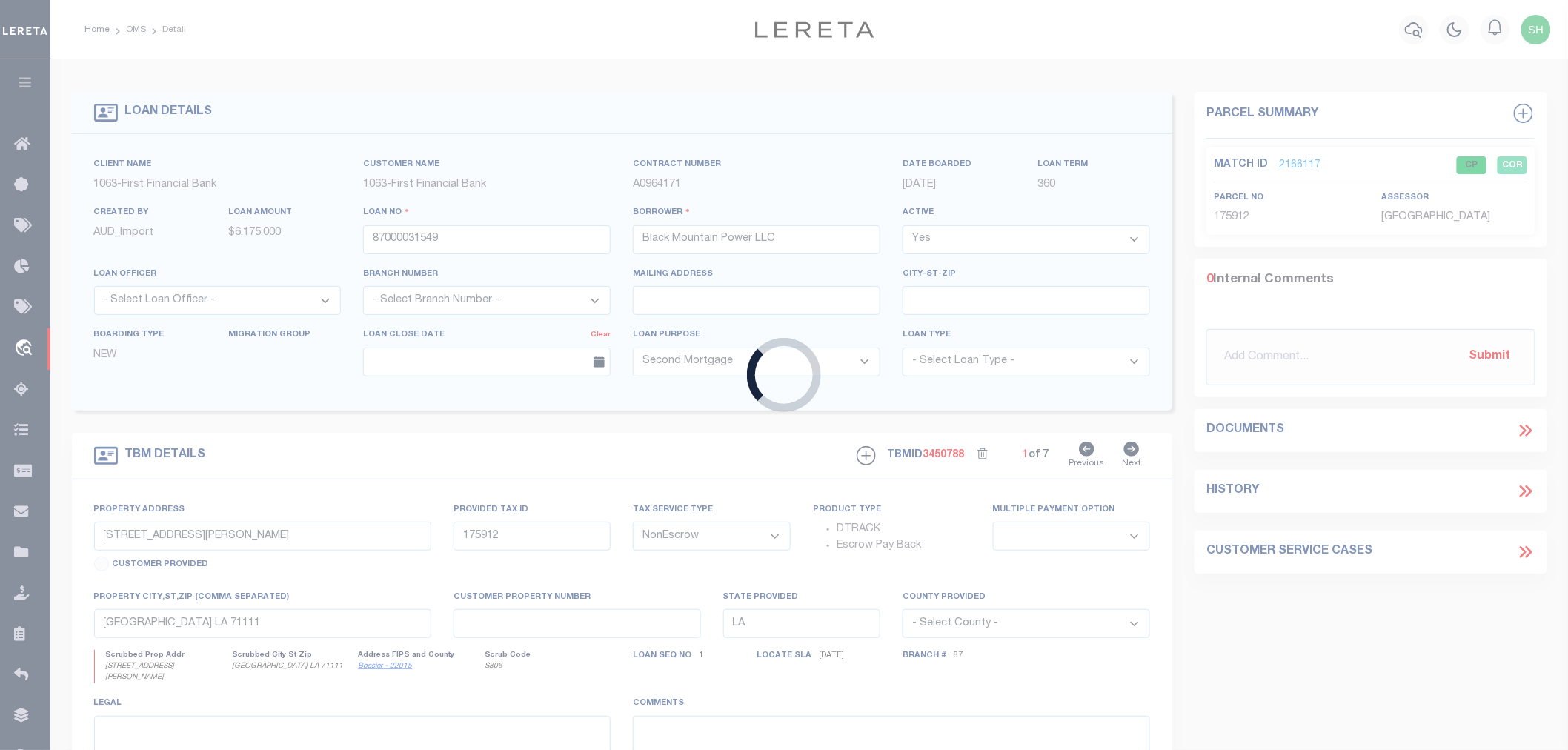
select select
type input "Fort Worth TX 76140"
select select "92684"
select select "535"
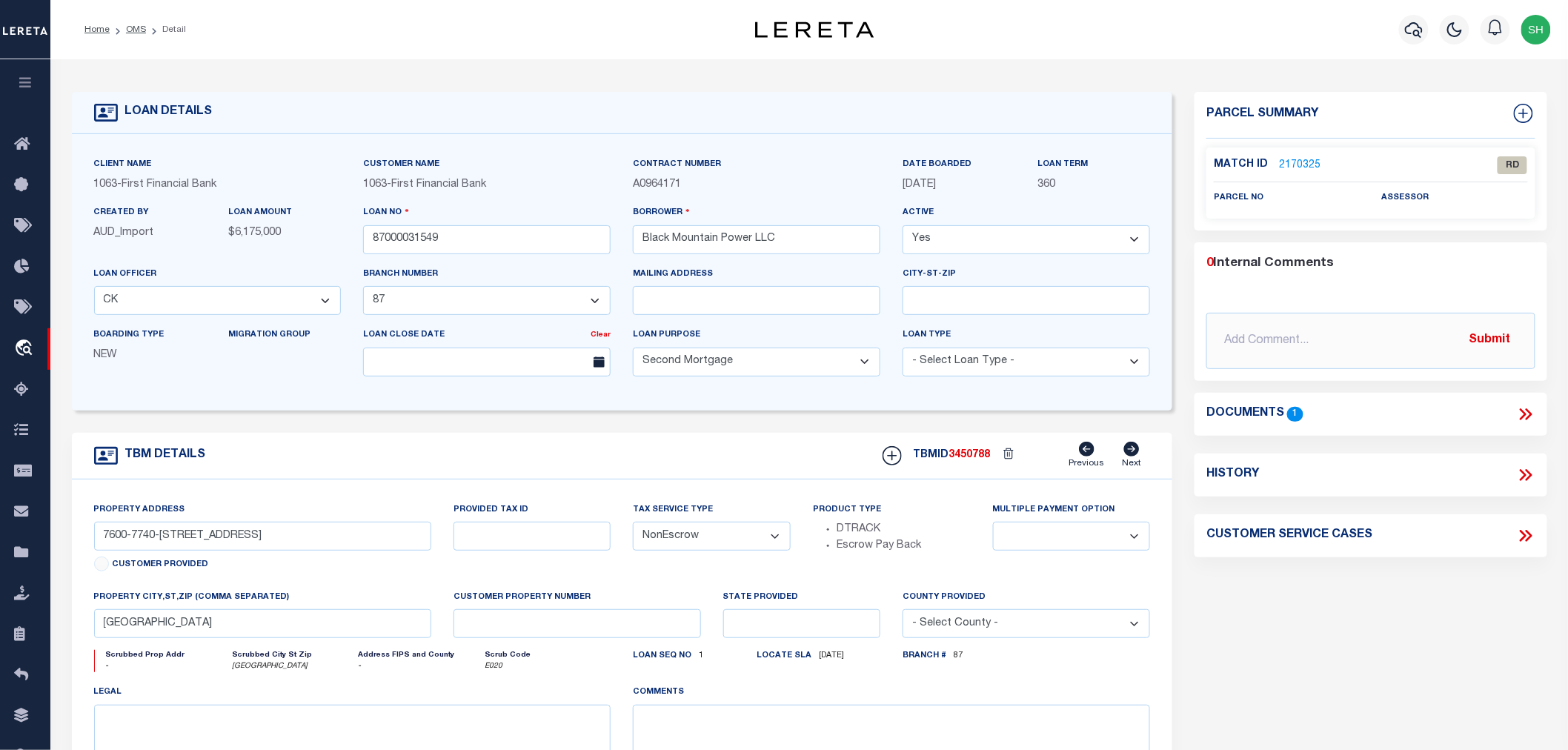
click at [1524, 408] on icon at bounding box center [1525, 414] width 19 height 19
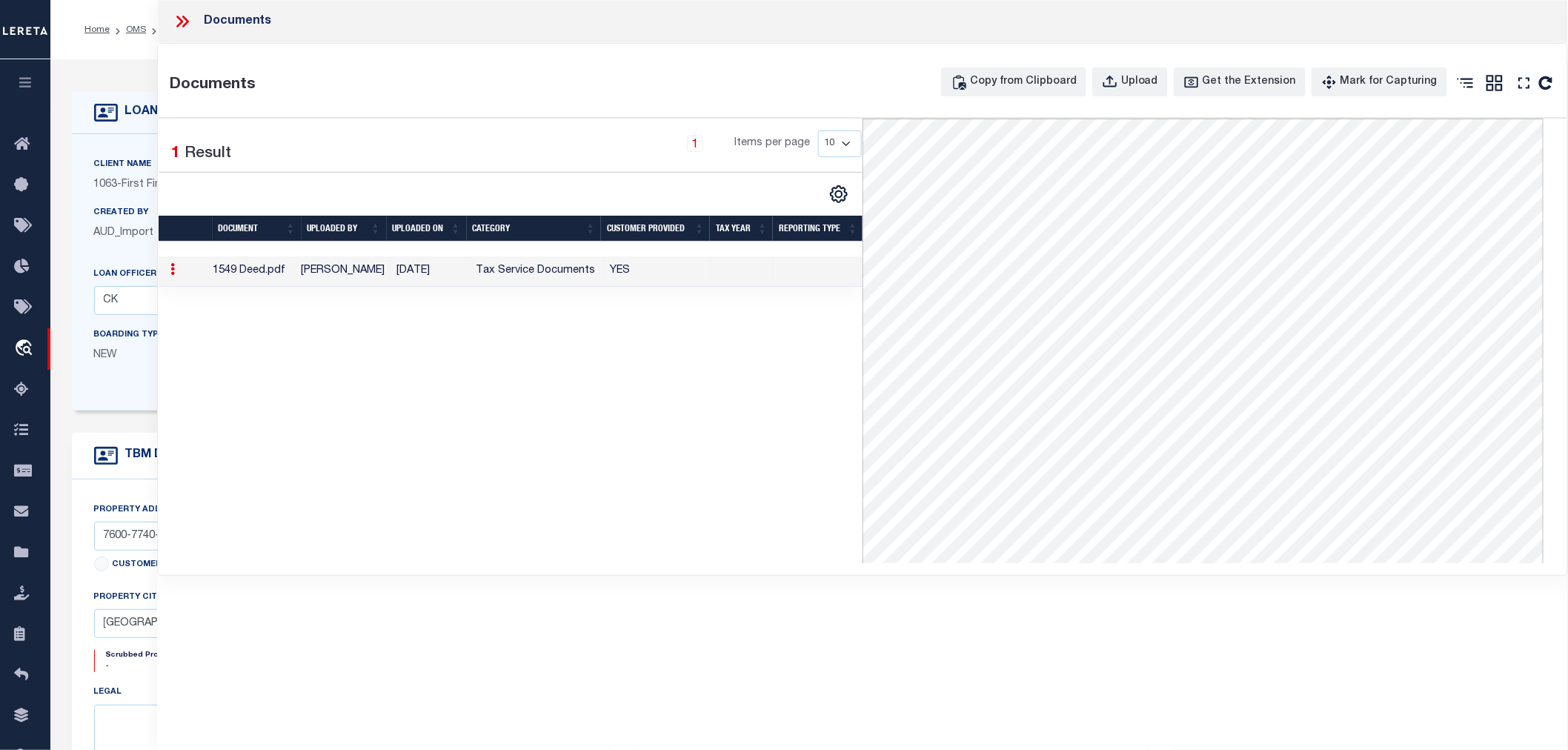
click at [180, 20] on icon at bounding box center [179, 21] width 7 height 11
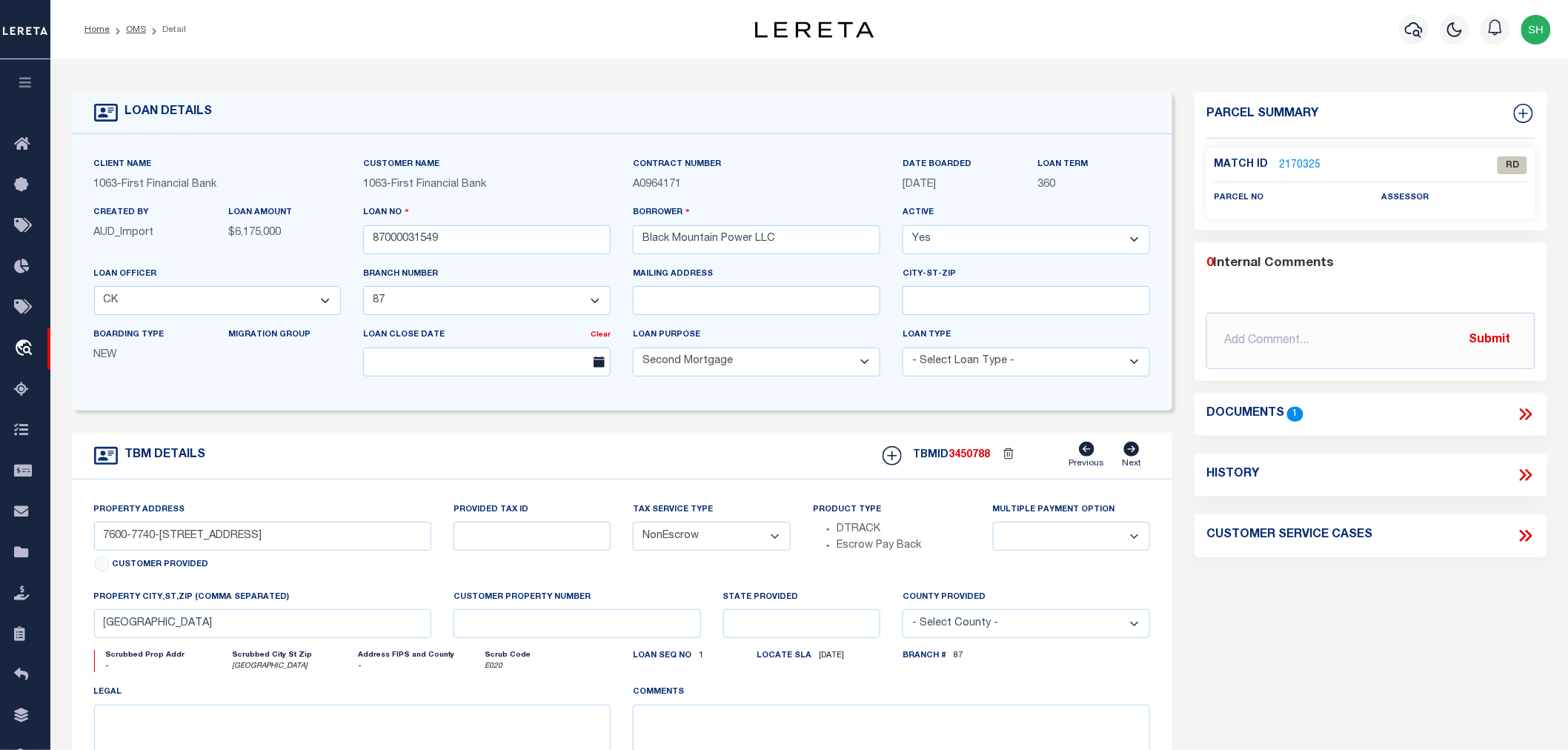
click at [1287, 163] on link "2170325" at bounding box center [1300, 165] width 41 height 15
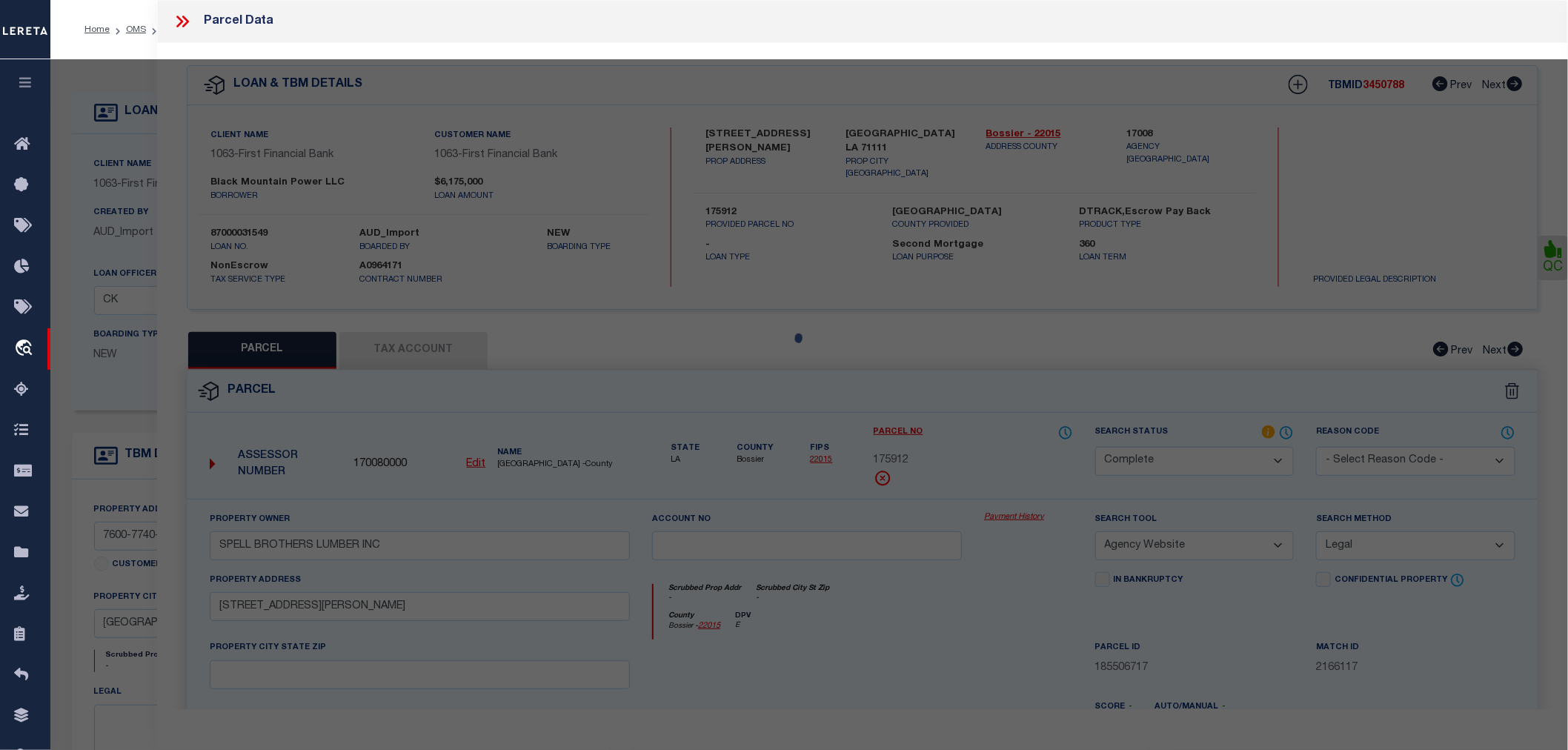
select select "AS"
select select
checkbox input "false"
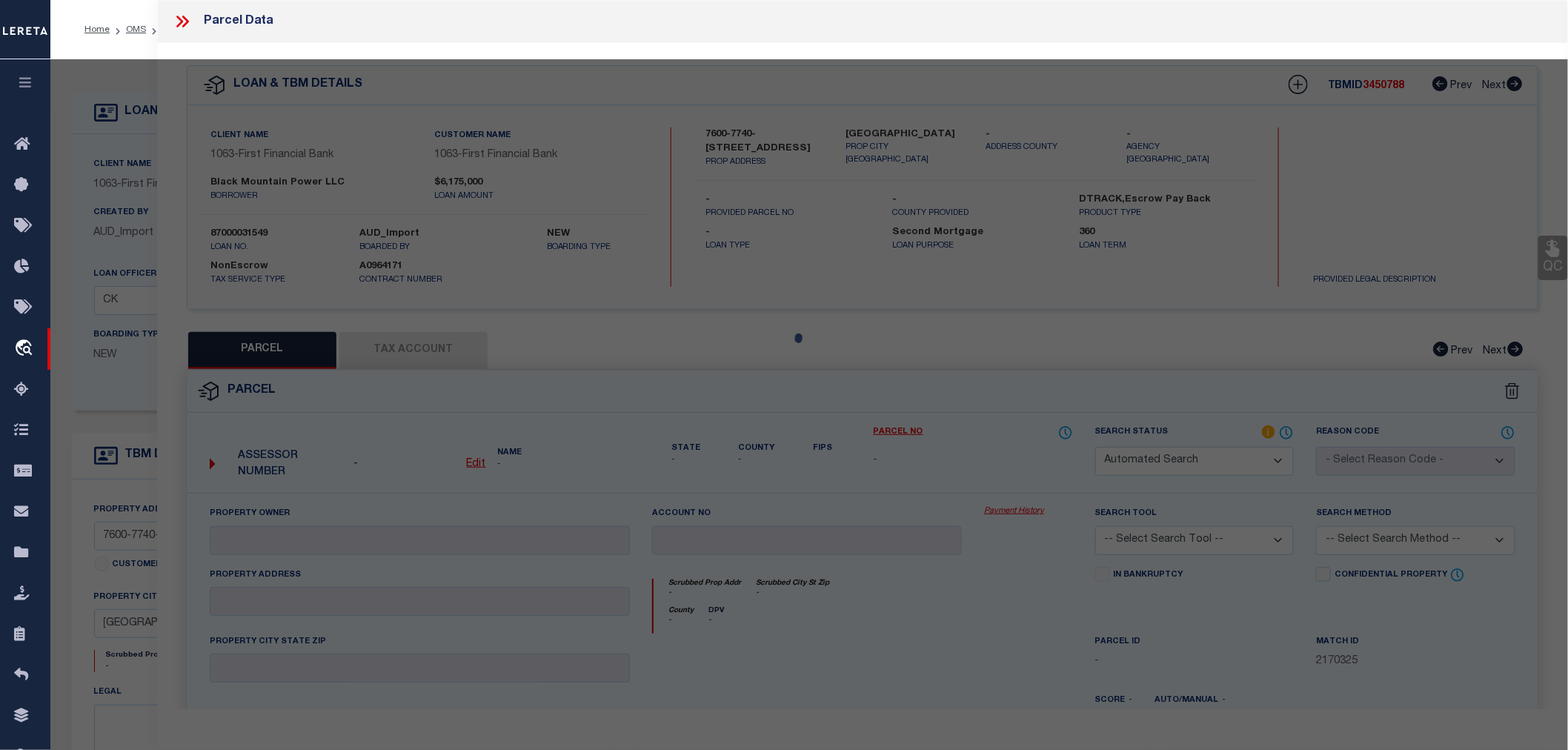
select select "RD"
checkbox input "false"
type textarea "Document uploaded that satisfies a legal requirement, changing from ND to RD"
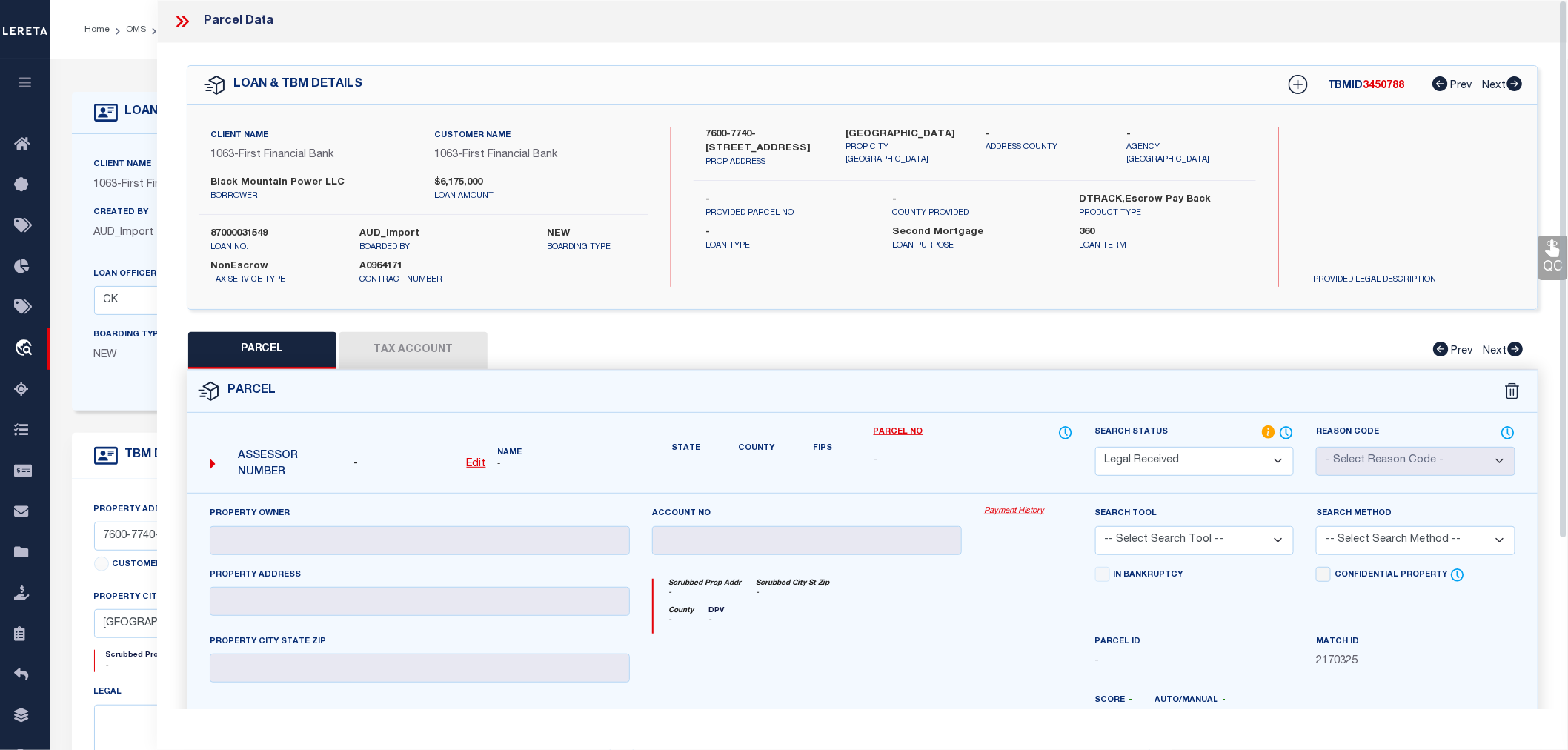
click at [1036, 338] on div "PARCEL Tax Account Prev Next" at bounding box center [863, 350] width 1352 height 37
click at [1113, 295] on div "Client Name 1063 - First Financial Bank Customer Name 1063 - First Financial Ba…" at bounding box center [863, 207] width 1350 height 204
click at [568, 356] on div "PARCEL Tax Account Prev Next" at bounding box center [863, 350] width 1352 height 37
click at [632, 339] on div "PARCEL Tax Account Prev Next" at bounding box center [863, 350] width 1352 height 37
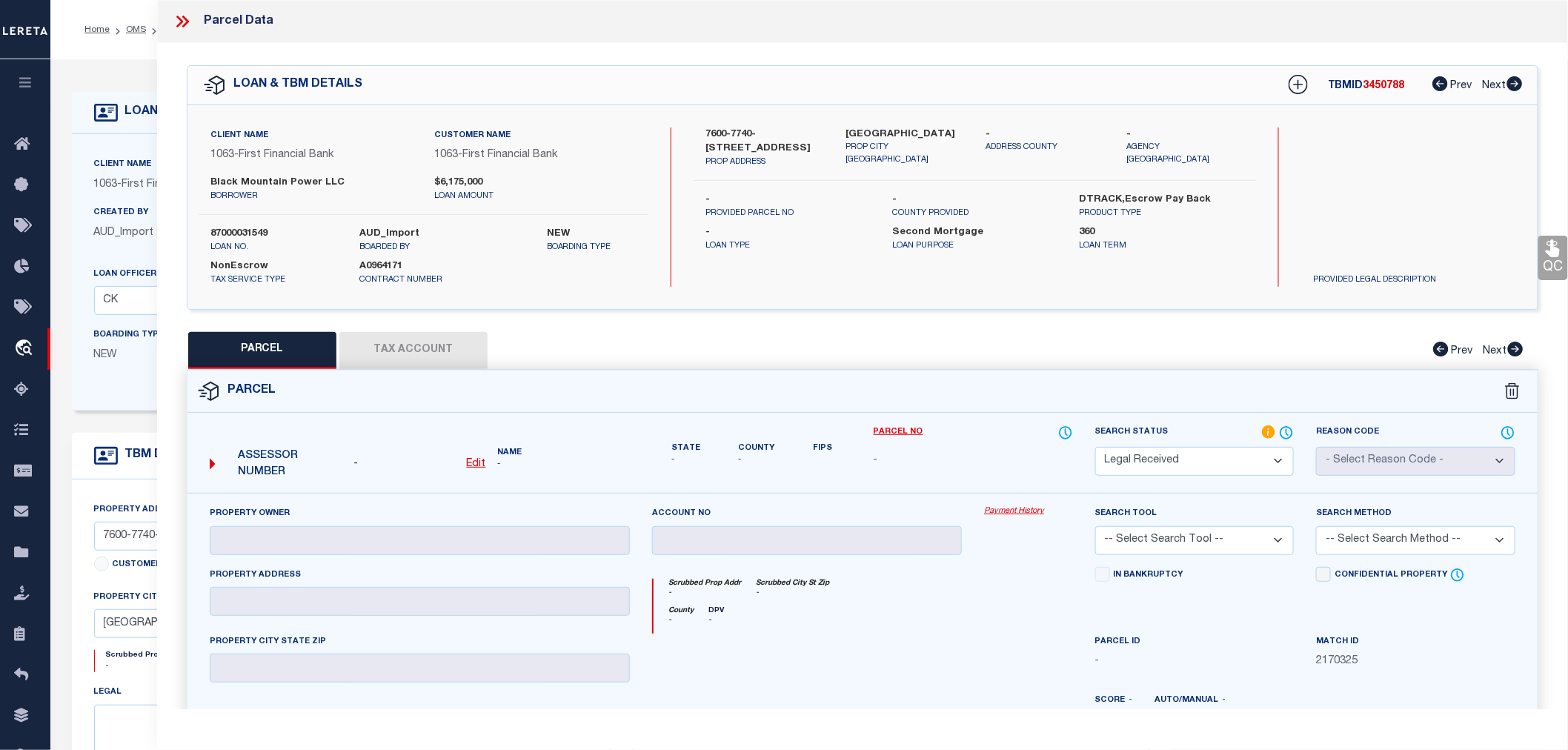
click at [581, 353] on div "PARCEL Tax Account Prev Next" at bounding box center [863, 350] width 1352 height 37
click at [974, 381] on div "Parcel" at bounding box center [863, 391] width 1350 height 42
click at [1038, 353] on div "PARCEL Tax Account Prev Next" at bounding box center [863, 350] width 1352 height 37
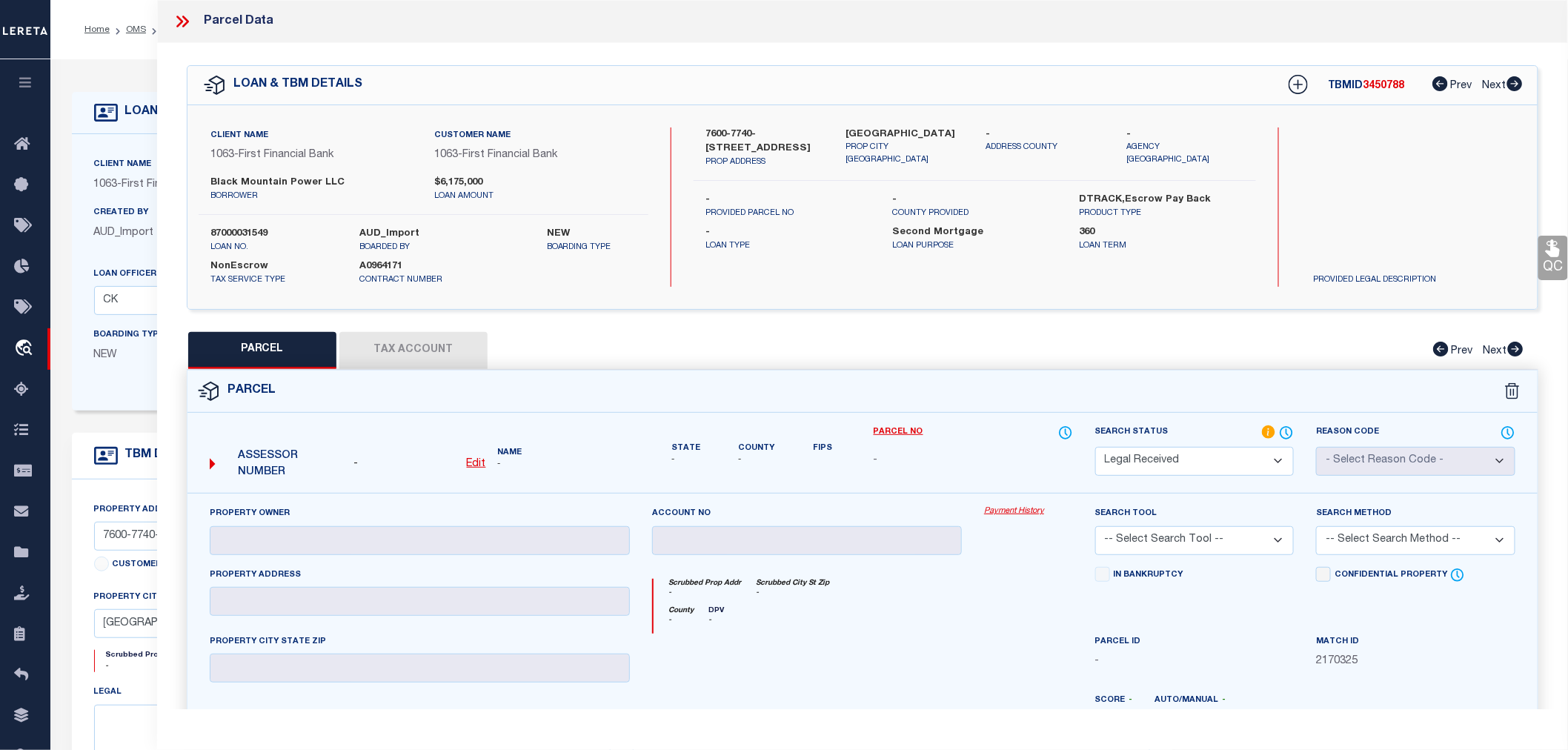
click at [1038, 353] on div "PARCEL Tax Account Prev Next" at bounding box center [863, 350] width 1352 height 37
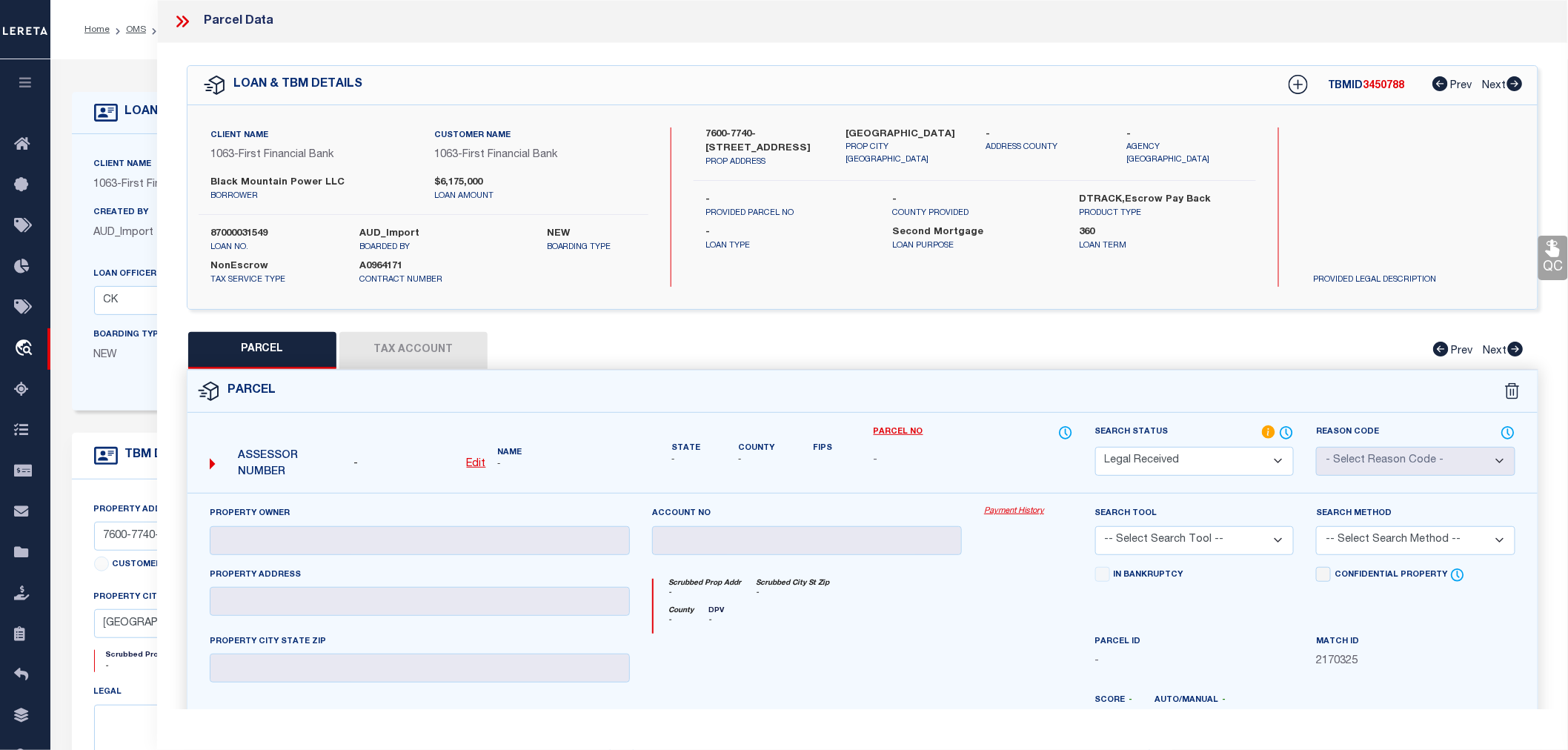
click at [1038, 353] on div "PARCEL Tax Account Prev Next" at bounding box center [863, 350] width 1352 height 37
click at [1039, 353] on div "PARCEL Tax Account Prev Next" at bounding box center [863, 350] width 1352 height 37
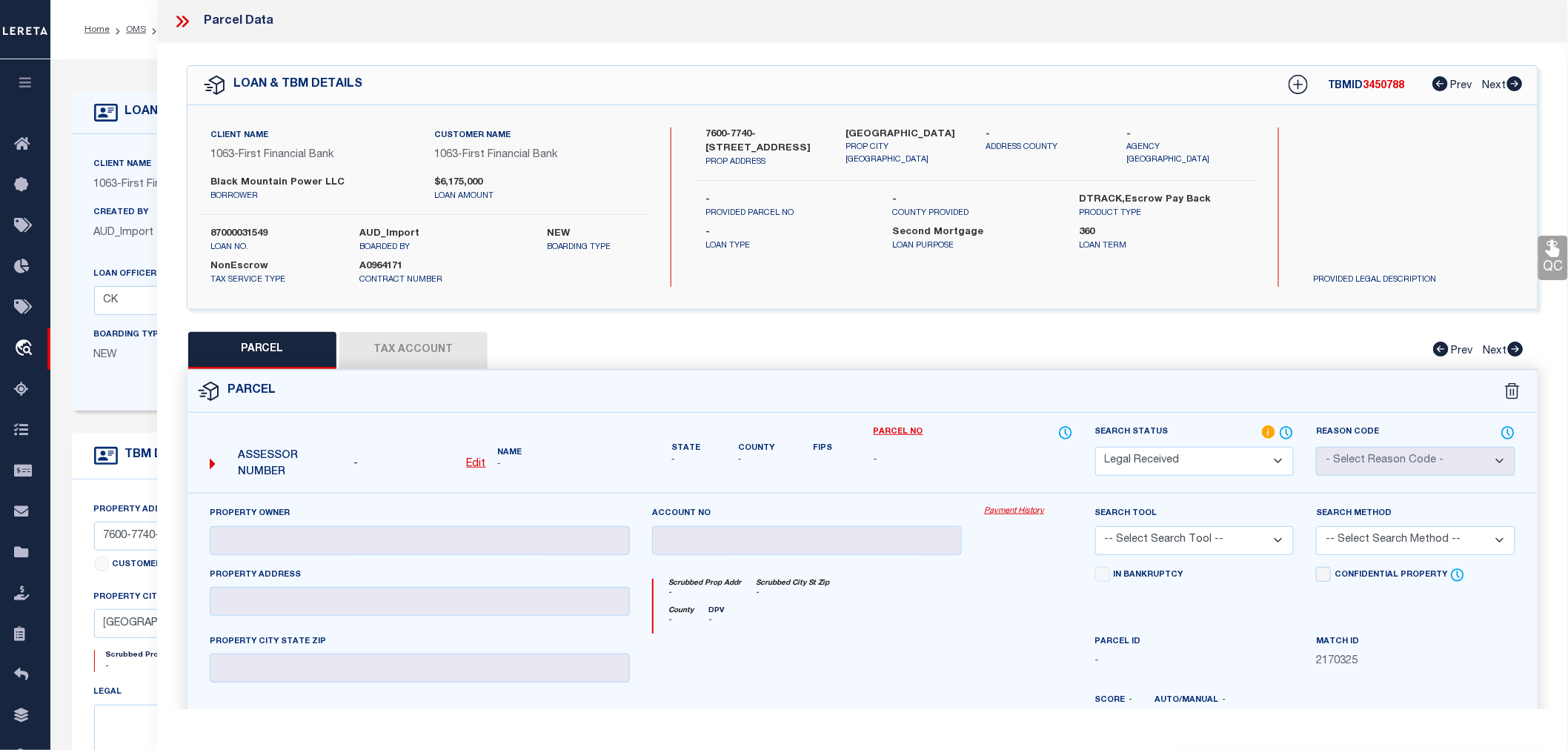
click at [1039, 353] on div "PARCEL Tax Account Prev Next" at bounding box center [863, 350] width 1352 height 37
click at [1039, 346] on div "PARCEL Tax Account Prev Next" at bounding box center [863, 350] width 1352 height 37
click at [1040, 332] on div "PARCEL Tax Account Prev Next" at bounding box center [863, 350] width 1352 height 37
click at [1026, 354] on div "PARCEL Tax Account Prev Next" at bounding box center [863, 350] width 1352 height 37
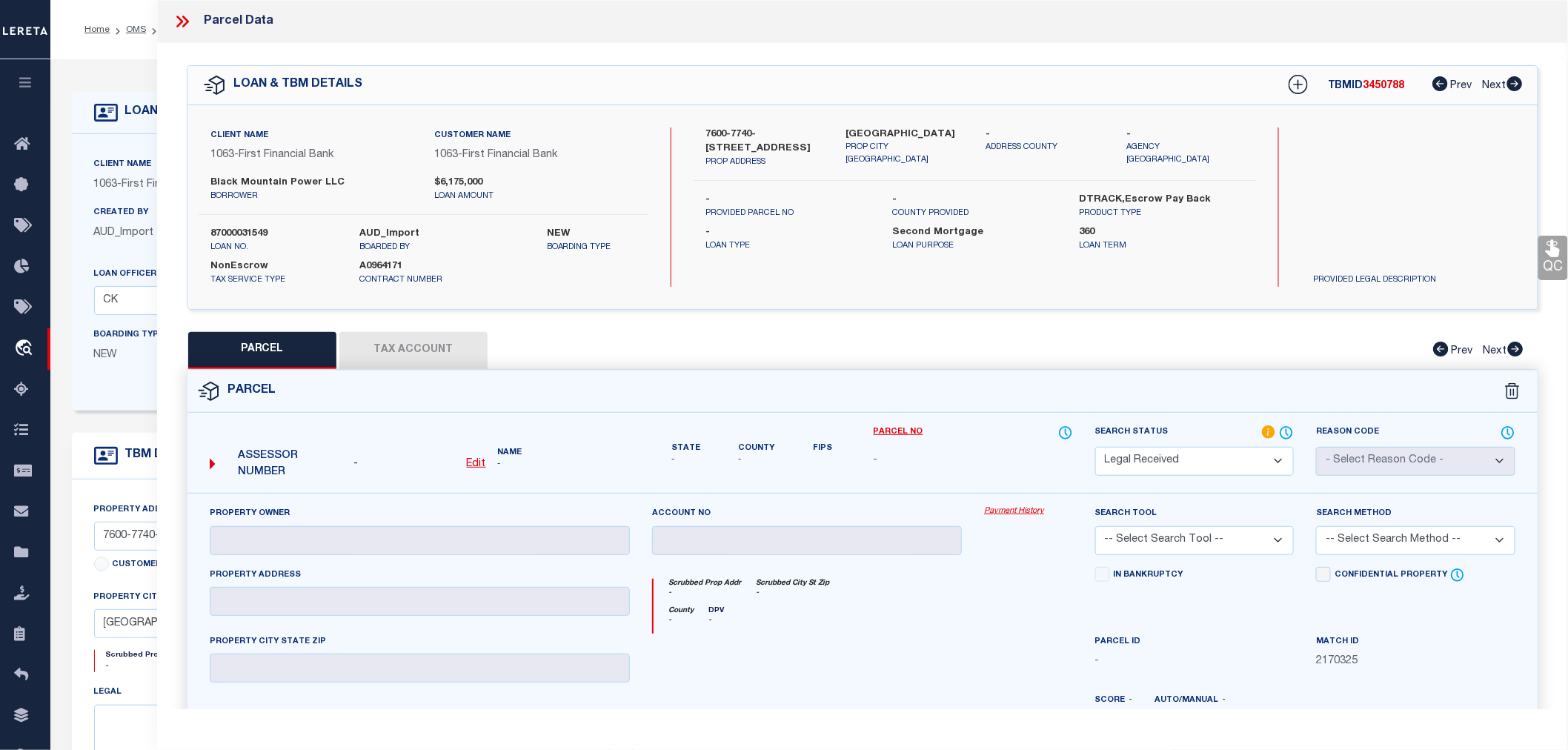
click at [1026, 354] on div "PARCEL Tax Account Prev Next" at bounding box center [863, 350] width 1352 height 37
click at [1024, 287] on div "Client Name 1063 - First Financial Bank Customer Name 1063 - First Financial Ba…" at bounding box center [863, 207] width 1350 height 204
click at [1003, 292] on div "Client Name 1063 - First Financial Bank Customer Name 1063 - First Financial Ba…" at bounding box center [863, 207] width 1350 height 204
click at [994, 285] on div "Client Name 1063 - First Financial Bank Customer Name 1063 - First Financial Ba…" at bounding box center [863, 207] width 1350 height 204
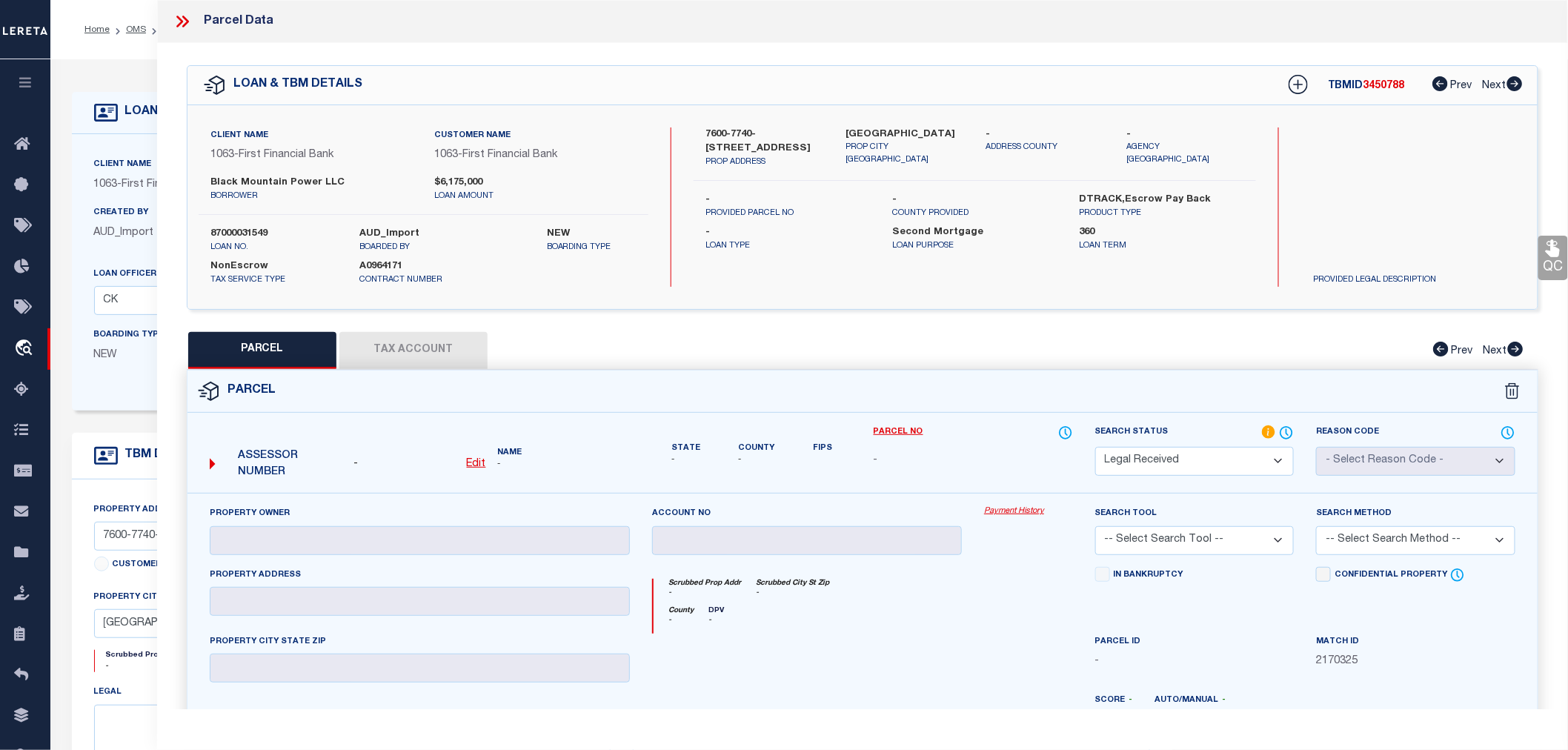
click at [979, 309] on div "QC QC QC" at bounding box center [863, 488] width 1411 height 891
click at [978, 283] on div "7600-7740-7780 Forest Hill Dr PROP ADDRESS Fort Worth TX 76140 PROP CITY ST ZIP…" at bounding box center [975, 207] width 562 height 159
click at [972, 324] on div "QC QC QC" at bounding box center [863, 488] width 1411 height 891
click at [972, 365] on div "PARCEL Tax Account Prev Next" at bounding box center [863, 350] width 1352 height 37
click at [971, 358] on div "PARCEL Tax Account Prev Next" at bounding box center [863, 350] width 1352 height 37
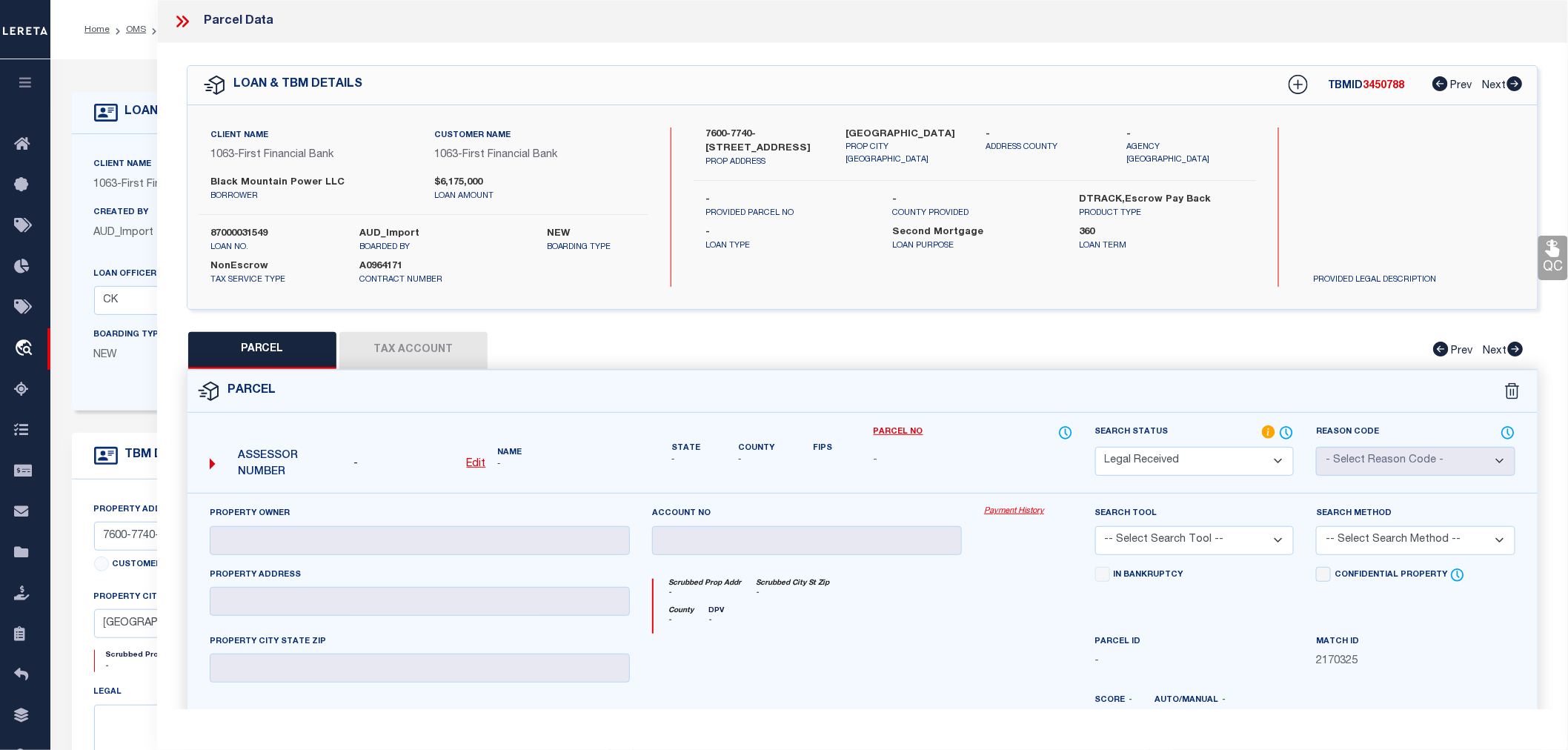
click at [971, 358] on div "PARCEL Tax Account Prev Next" at bounding box center [863, 350] width 1352 height 37
click at [966, 361] on div "PARCEL Tax Account Prev Next" at bounding box center [863, 350] width 1352 height 37
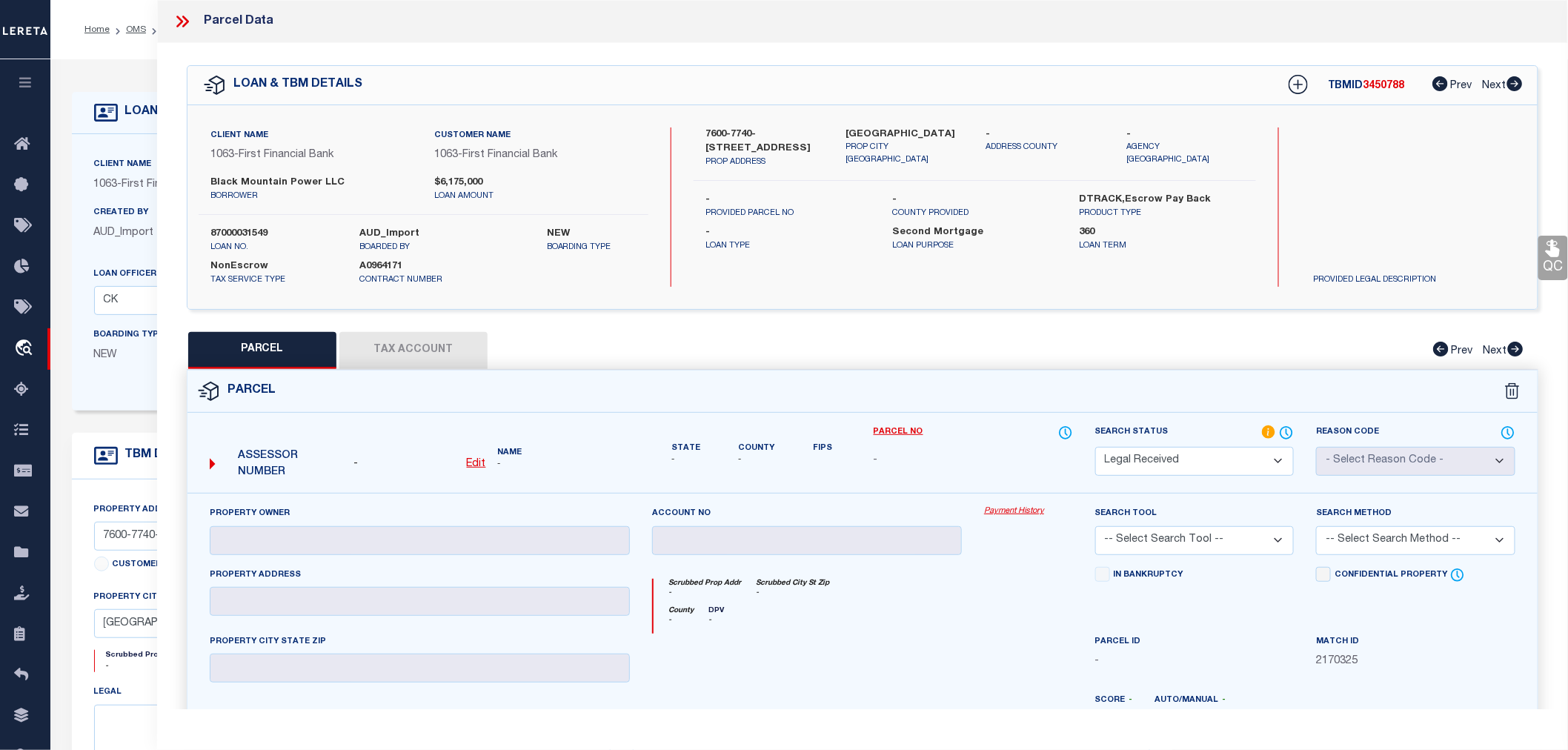
click at [962, 361] on div "PARCEL Tax Account Prev Next" at bounding box center [863, 350] width 1352 height 37
click at [964, 363] on div "PARCEL Tax Account Prev Next" at bounding box center [863, 350] width 1352 height 37
click at [959, 319] on div "QC QC QC" at bounding box center [863, 488] width 1411 height 891
drag, startPoint x: 951, startPoint y: 316, endPoint x: 961, endPoint y: 314, distance: 10.2
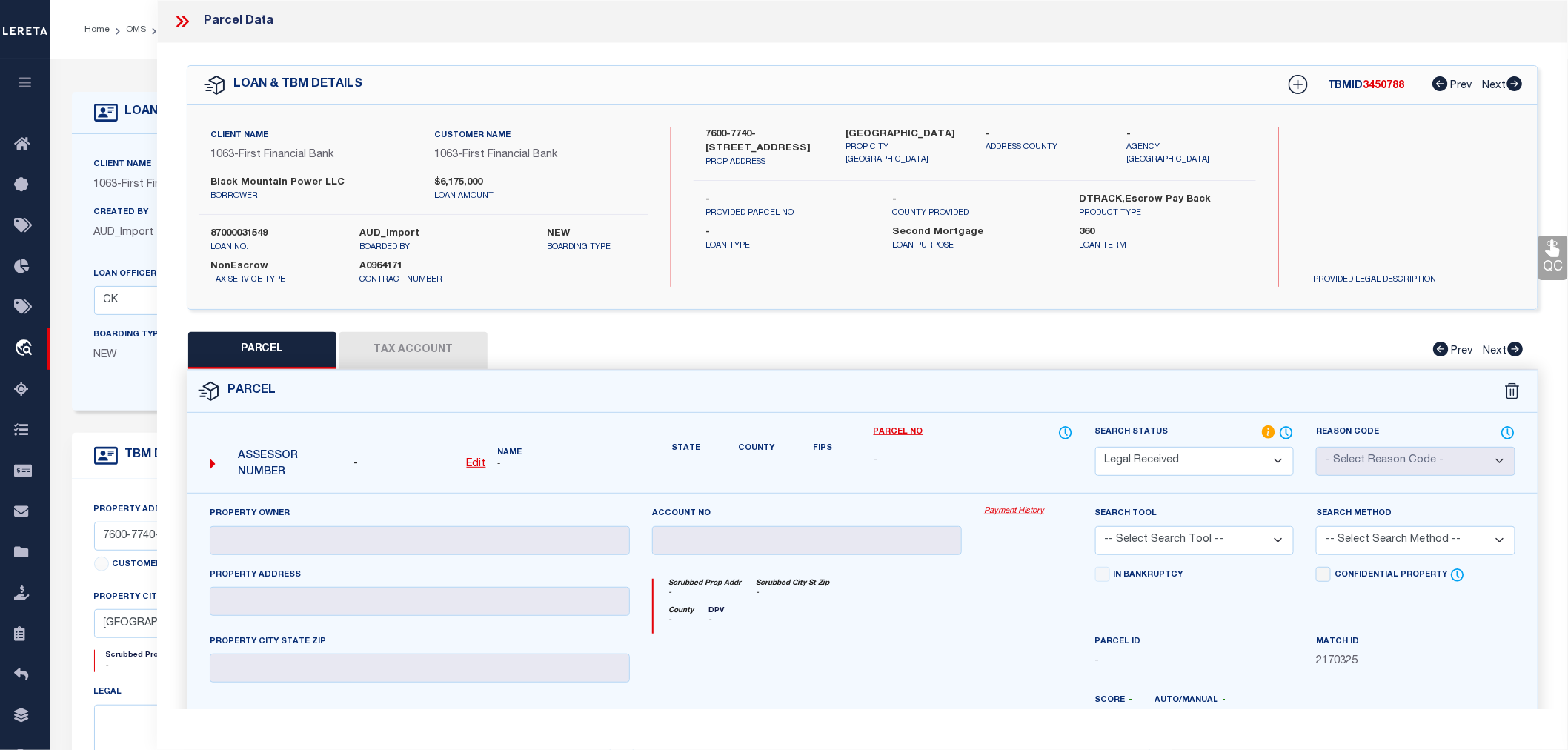
click at [961, 314] on div "QC QC QC" at bounding box center [863, 488] width 1411 height 891
click at [967, 315] on div "QC QC QC" at bounding box center [863, 488] width 1411 height 891
click at [969, 352] on div "PARCEL Tax Account Prev Next" at bounding box center [863, 350] width 1352 height 37
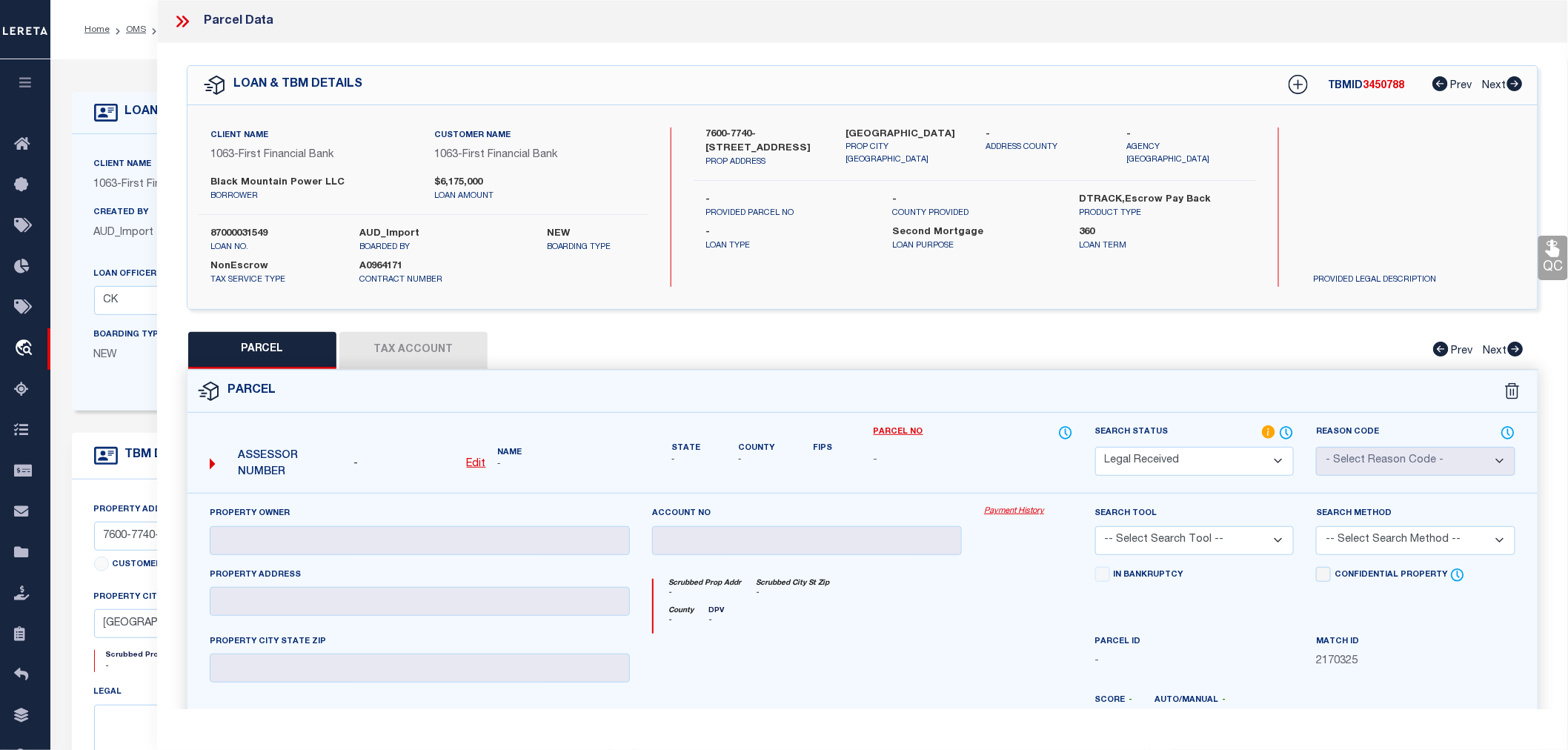
click at [969, 352] on div "PARCEL Tax Account Prev Next" at bounding box center [863, 350] width 1352 height 37
click at [967, 349] on div "PARCEL Tax Account Prev Next" at bounding box center [863, 350] width 1352 height 37
click at [476, 462] on u "Edit" at bounding box center [476, 464] width 19 height 11
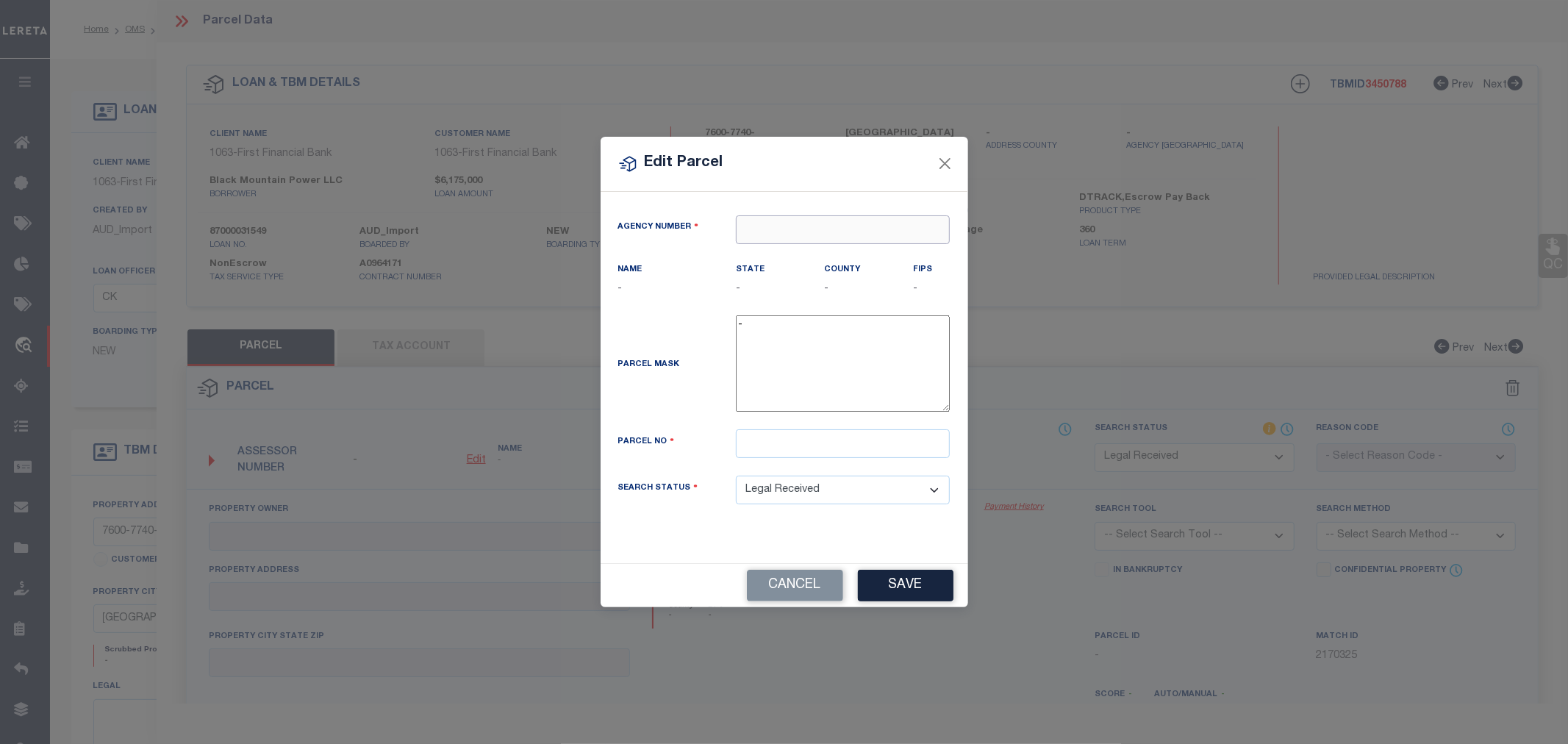
click at [751, 230] on input "text" at bounding box center [842, 230] width 214 height 29
paste input "42220"
click at [816, 249] on div "422200000 : TARRANT COUNTY" at bounding box center [842, 265] width 213 height 42
click at [767, 454] on input "text" at bounding box center [842, 444] width 214 height 29
paste input "05245990"
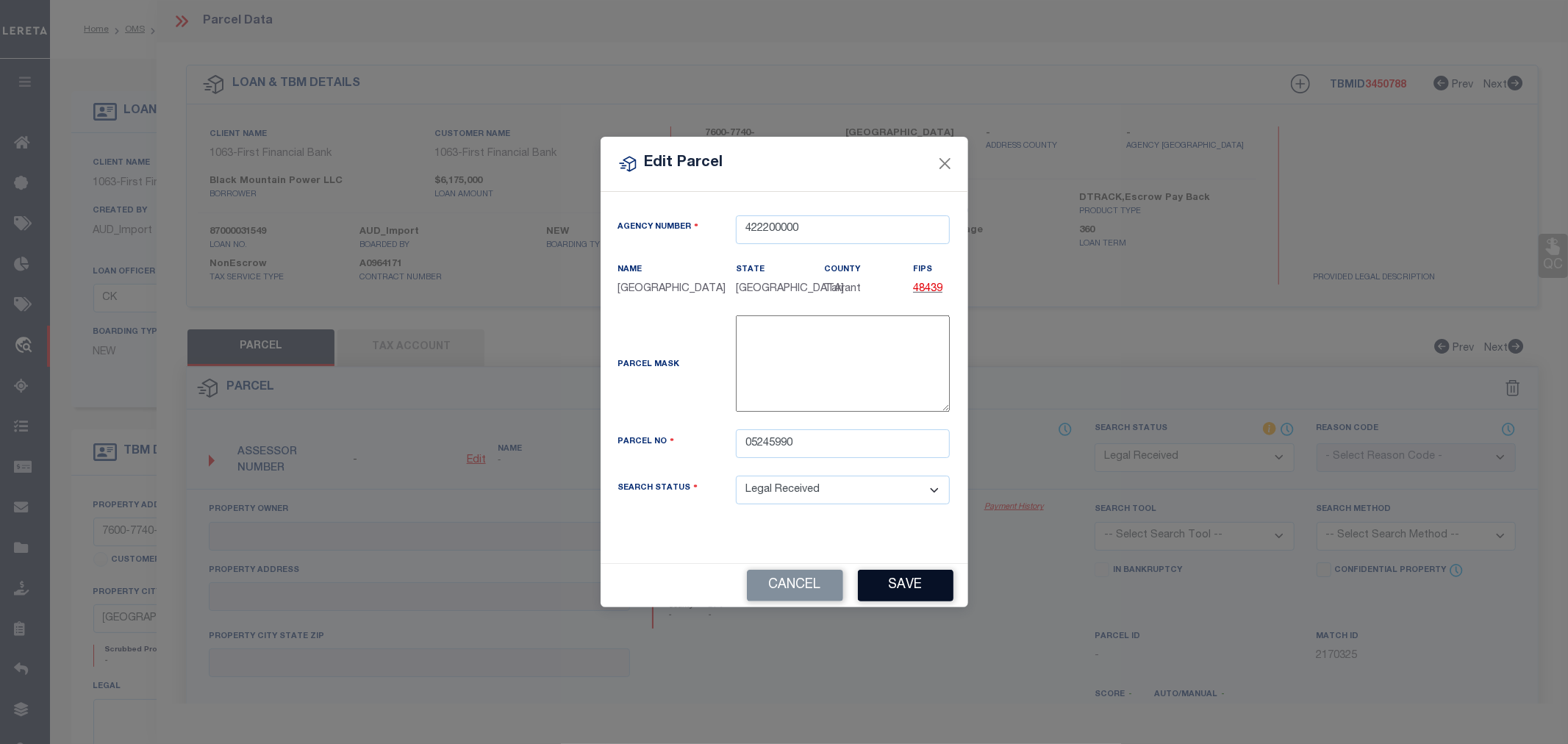
click at [919, 596] on button "Save" at bounding box center [906, 586] width 96 height 32
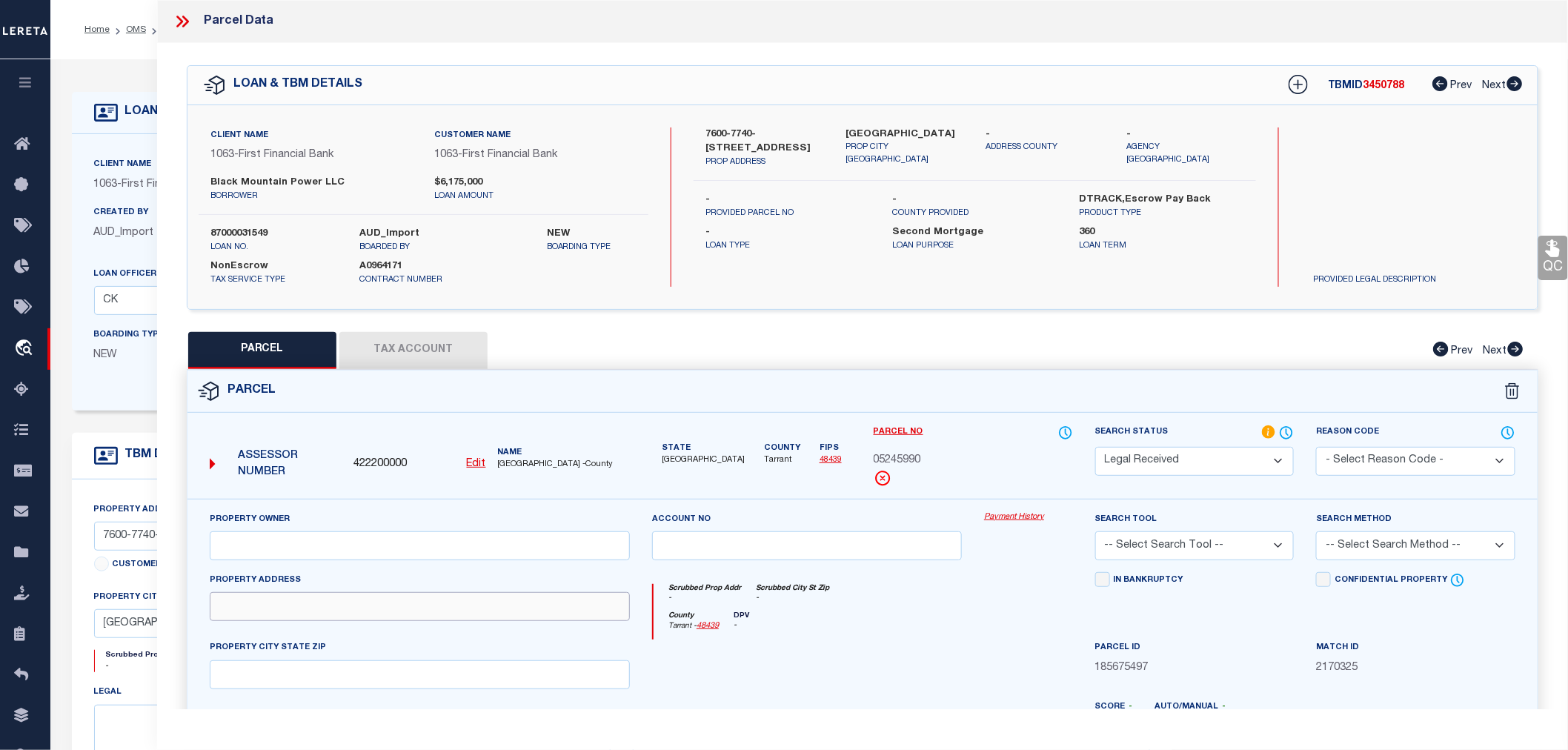
click at [308, 608] on input "text" at bounding box center [420, 607] width 421 height 29
paste input "7600 FOREST HILL DR"
click at [254, 545] on input "text" at bounding box center [420, 546] width 421 height 29
paste input "BLACK MOUNTAIN POWER LLC"
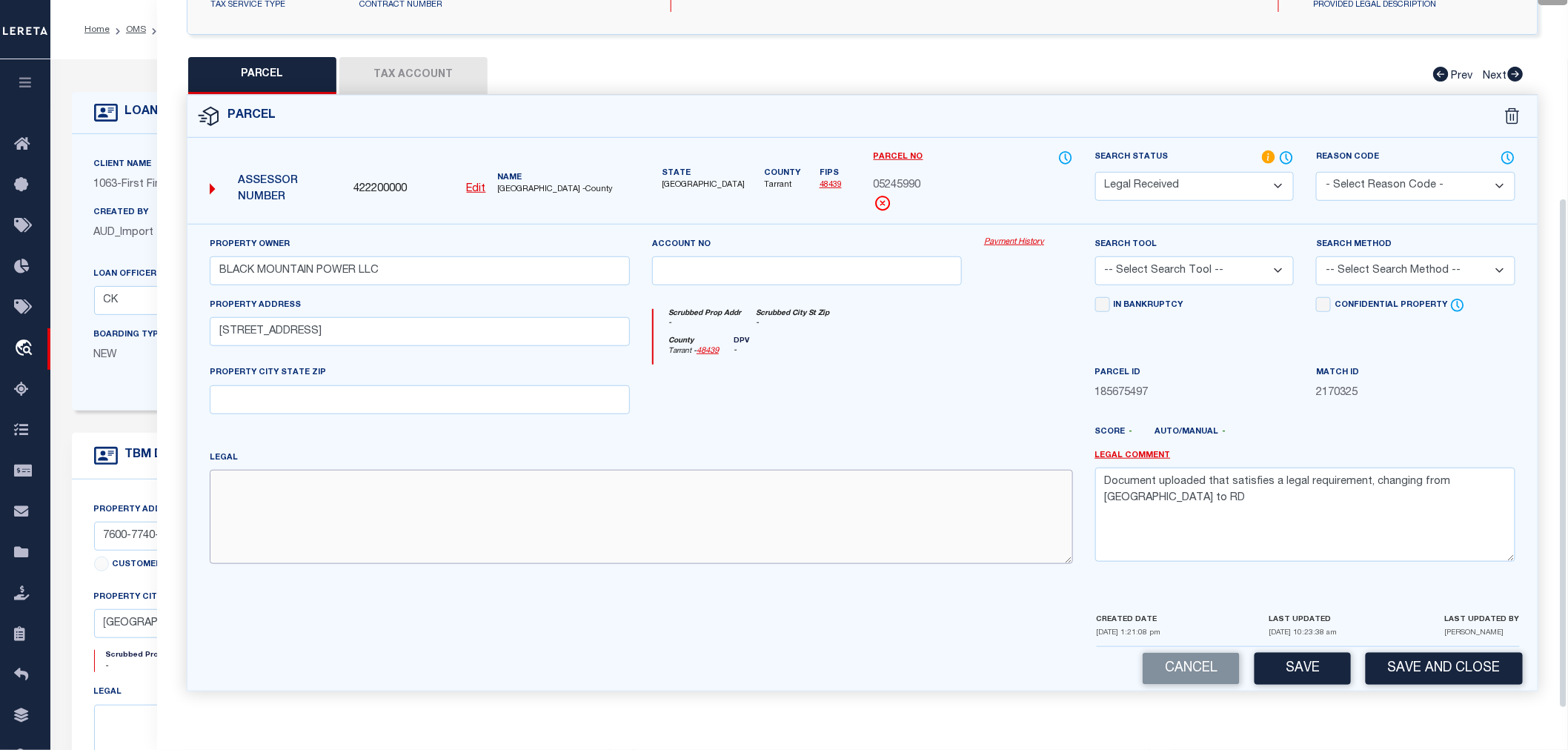
click at [376, 491] on textarea at bounding box center [641, 516] width 863 height 93
paste textarea "SHELBY COUNTY SCHOOL LAND SURV Abstract 1375 Tract 26D"
drag, startPoint x: 1435, startPoint y: 495, endPoint x: 1003, endPoint y: 530, distance: 433.4
click at [1003, 530] on div "Property Owner BLACK MOUNTAIN POWER LLC Account no Payment History Search Tool …" at bounding box center [863, 406] width 1328 height 339
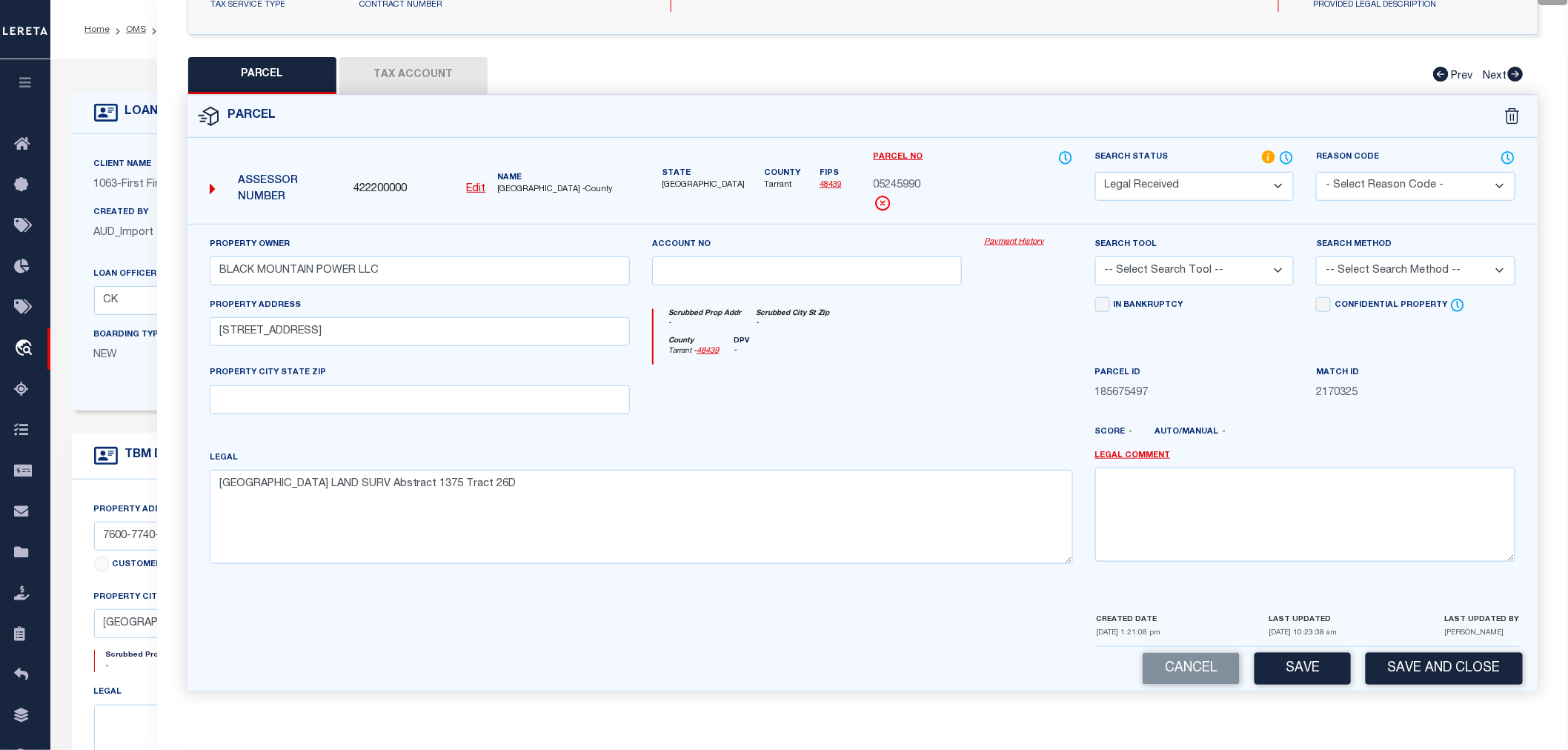
click at [1180, 277] on select "-- Select Search Tool -- 3rd Party Website Agency File Agency Website ATLS CNV-…" at bounding box center [1195, 271] width 199 height 29
click at [1095, 257] on select "-- Select Search Tool -- 3rd Party Website Agency File Agency Website ATLS CNV-…" at bounding box center [1195, 271] width 199 height 29
click at [1367, 276] on select "-- Select Search Method -- Property Address Legal Liability Info Provided" at bounding box center [1416, 271] width 199 height 29
click at [1316, 257] on select "-- Select Search Method -- Property Address Legal Liability Info Provided" at bounding box center [1416, 271] width 199 height 29
click at [1304, 669] on button "Save" at bounding box center [1303, 669] width 97 height 32
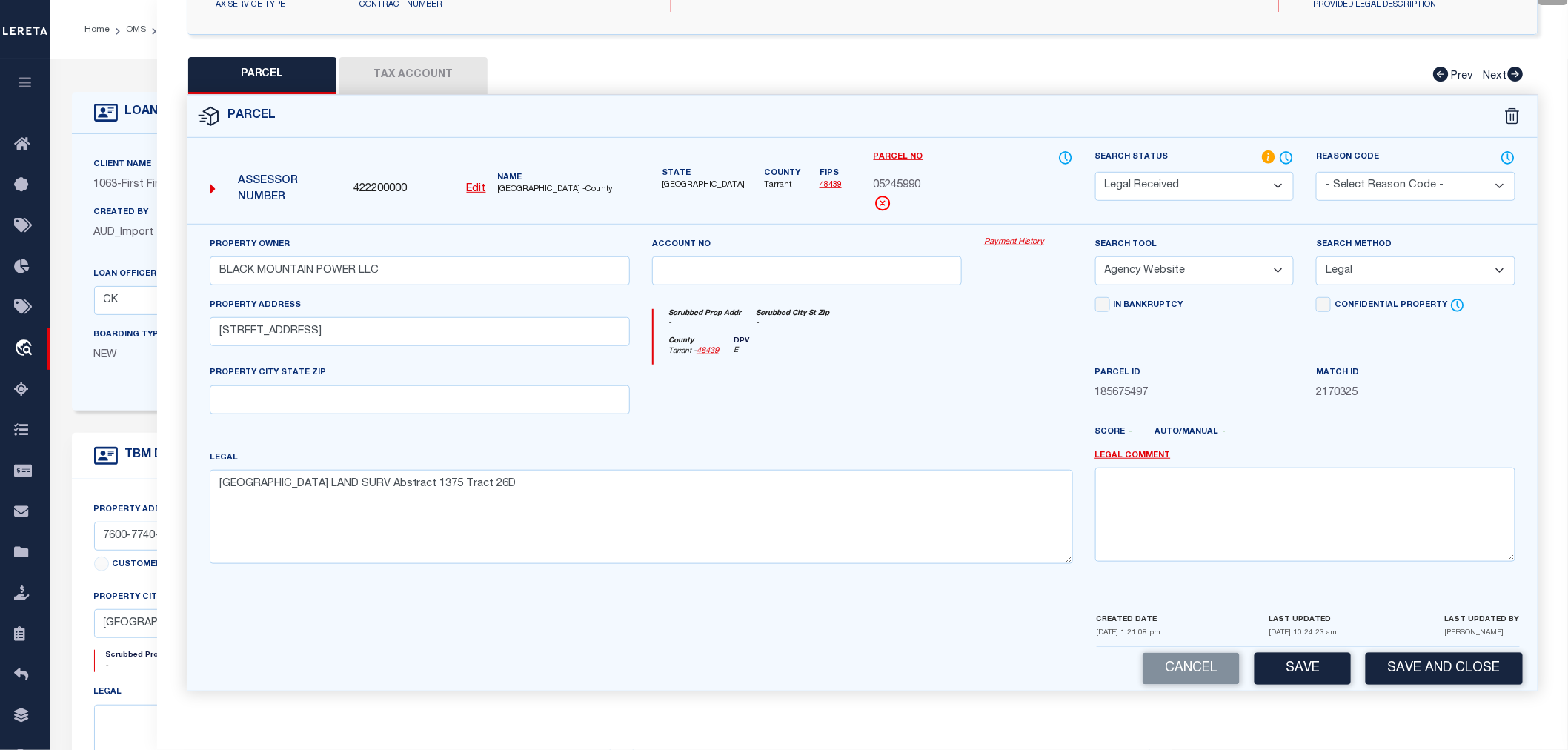
click at [430, 75] on button "Tax Account" at bounding box center [413, 75] width 148 height 37
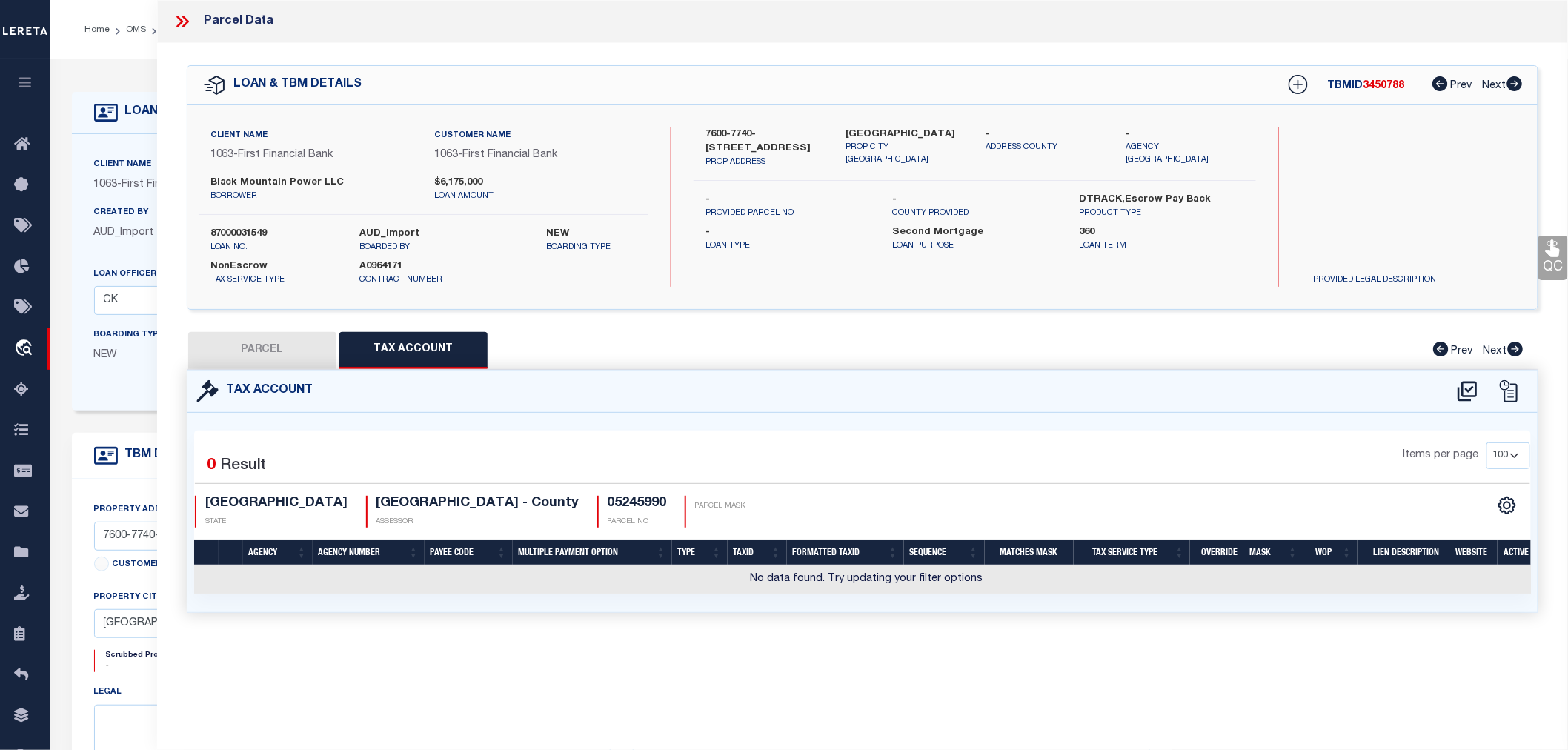
scroll to position [0, 0]
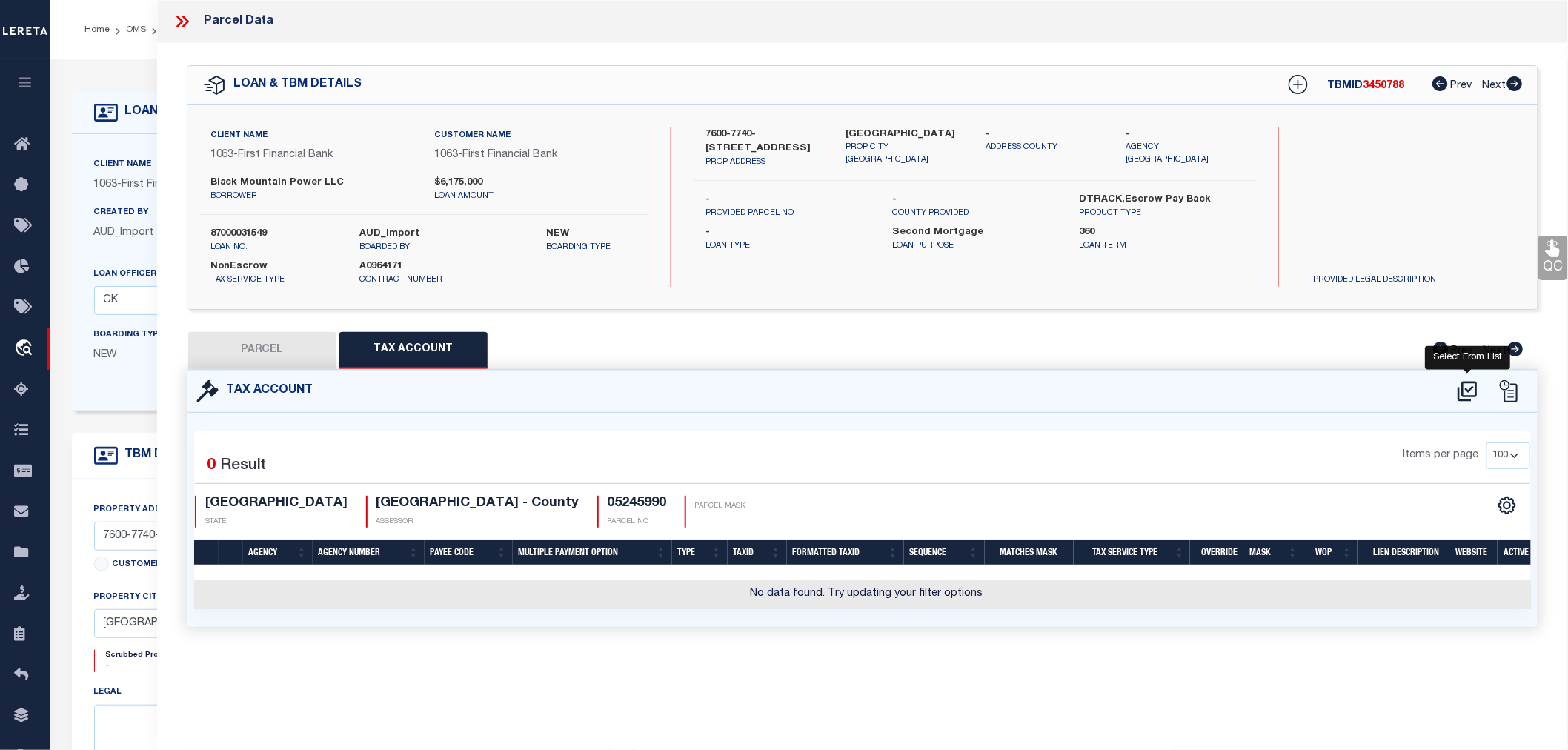
click at [1466, 390] on icon at bounding box center [1468, 391] width 25 height 24
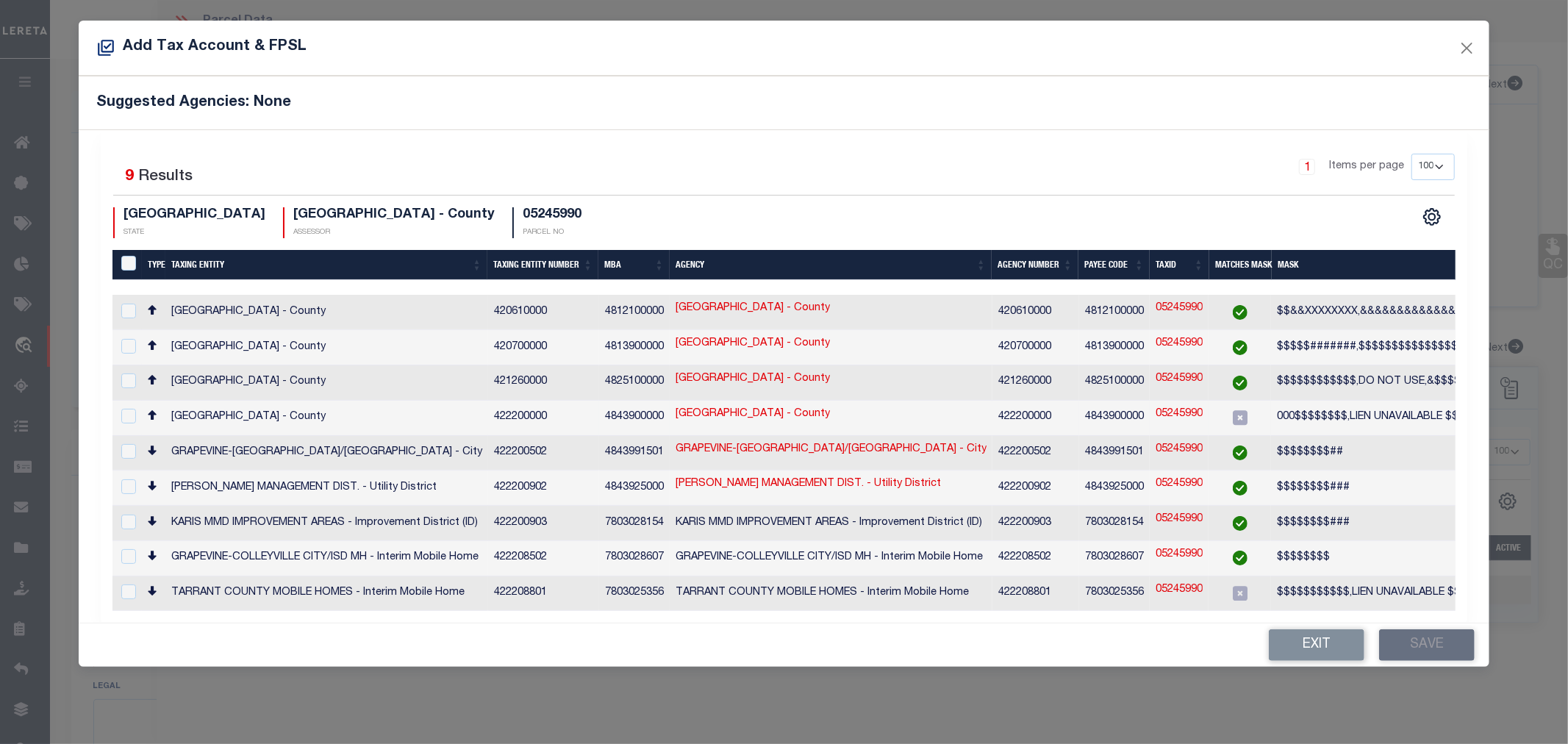
click at [1358, 417] on div "000$$$$$$$$,LIEN UNAVAILABLE $$$$$$,$$$$$$$$$$$" at bounding box center [1446, 417] width 339 height 16
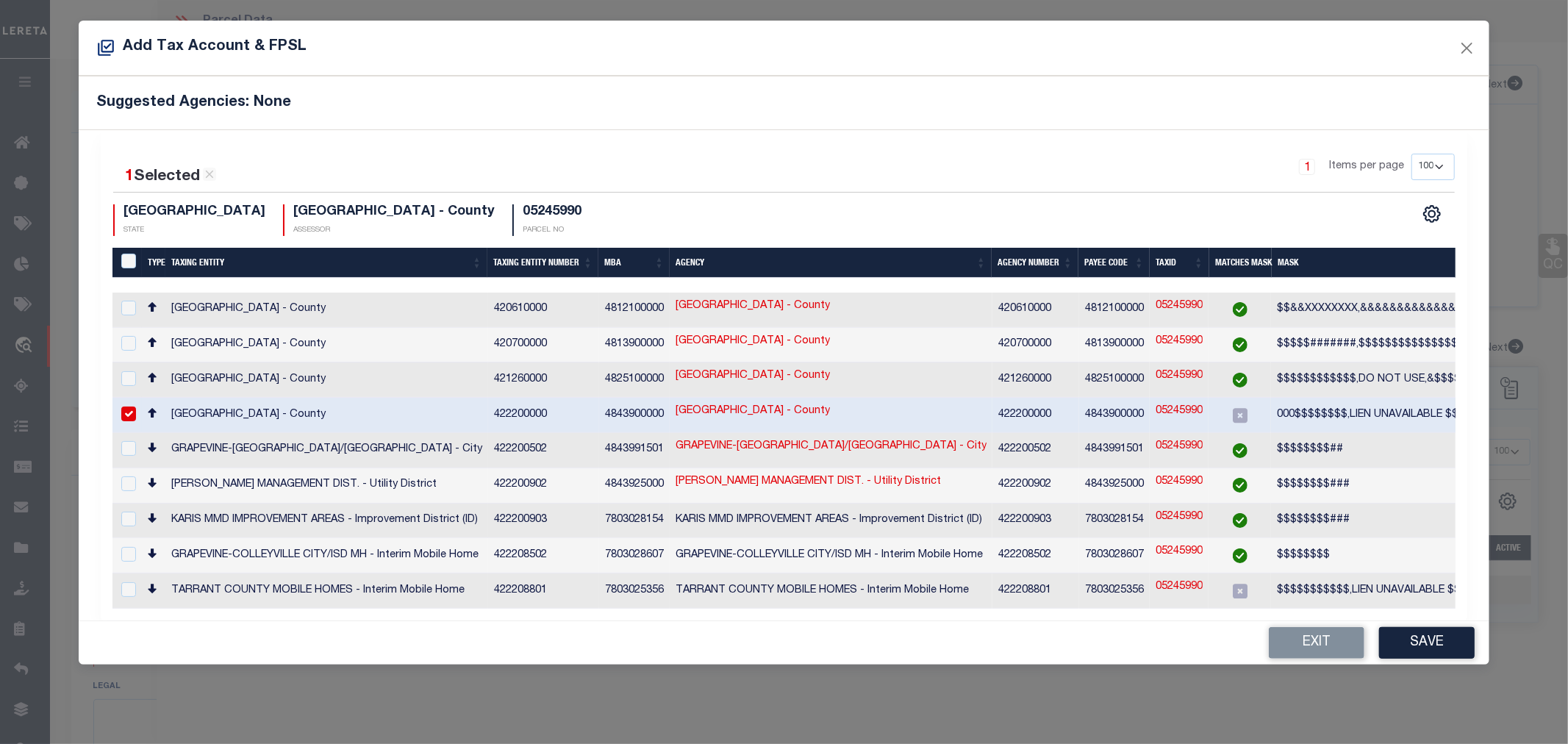
click at [1184, 407] on link "05245990" at bounding box center [1179, 411] width 47 height 16
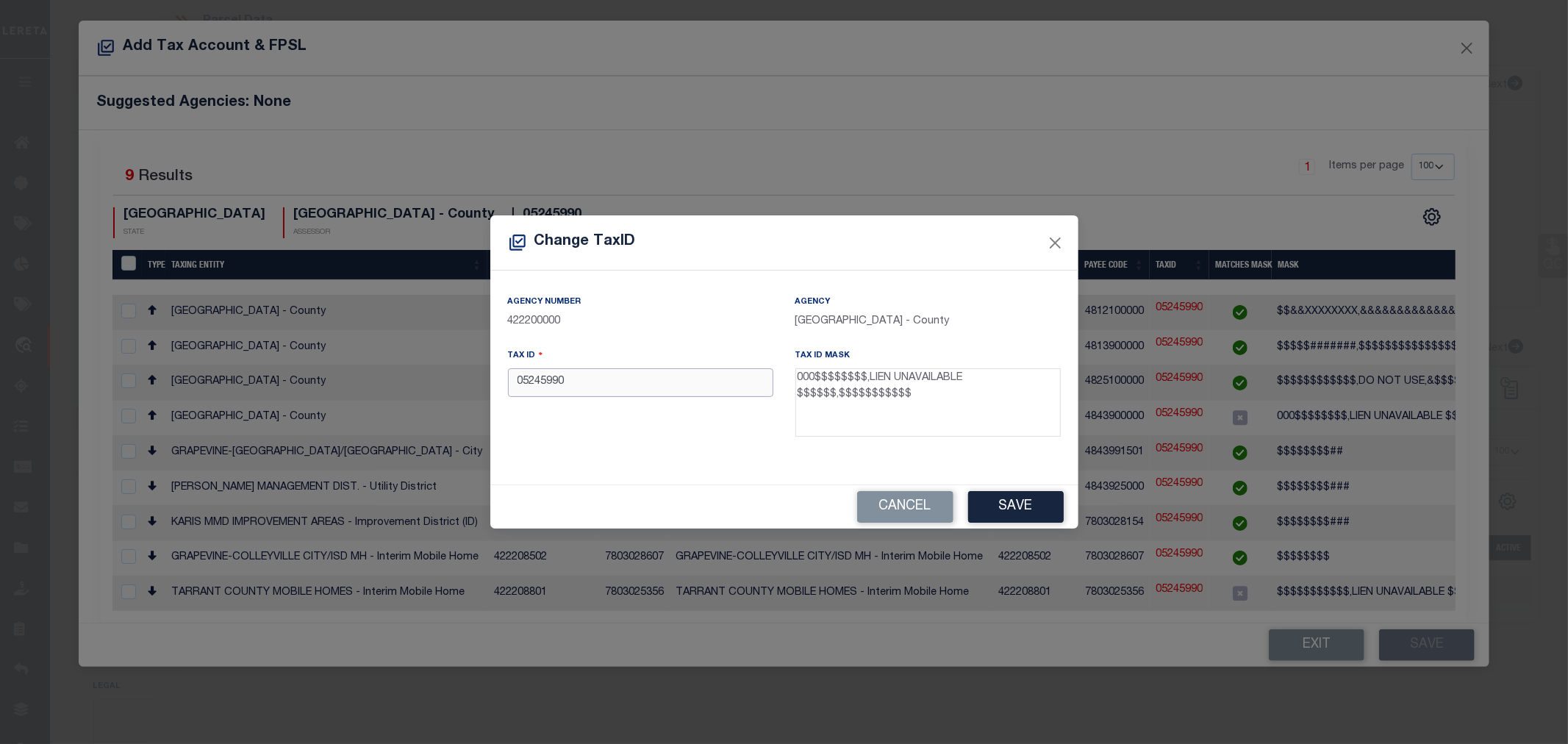
drag, startPoint x: 585, startPoint y: 387, endPoint x: 480, endPoint y: 379, distance: 105.3
click at [480, 379] on div "Change TaxID Agency Number 422200000 Agency TARRANT COUNTY - County Tax ID 0524…" at bounding box center [784, 372] width 1568 height 744
paste input "000"
click at [534, 446] on div "Agency Number 422200000 Agency TARRANT COUNTY - County Tax ID 00005245990 Tax I…" at bounding box center [784, 372] width 575 height 155
click at [1033, 516] on button "Save" at bounding box center [1016, 507] width 96 height 32
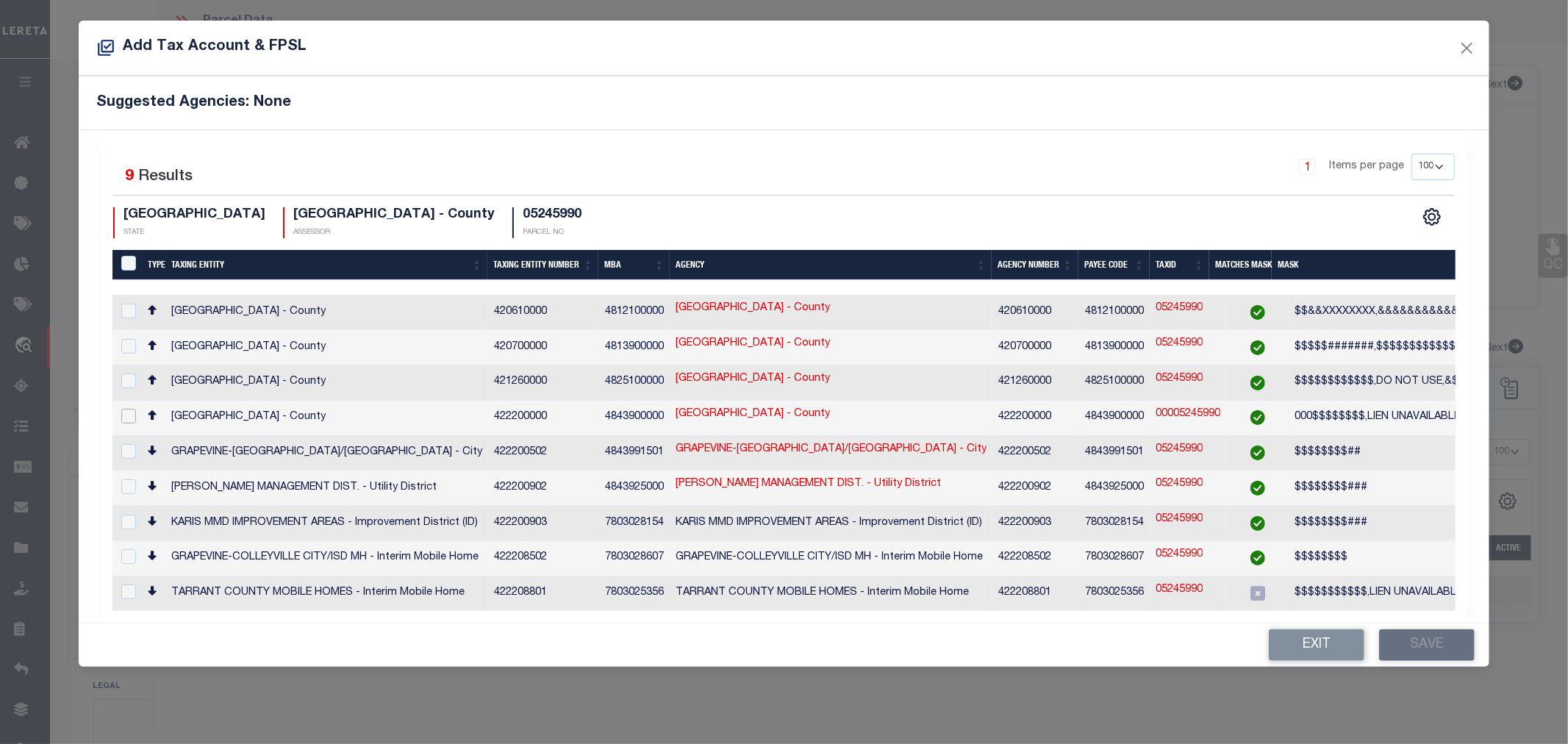
click at [134, 414] on input "checkbox" at bounding box center [128, 416] width 14 height 14
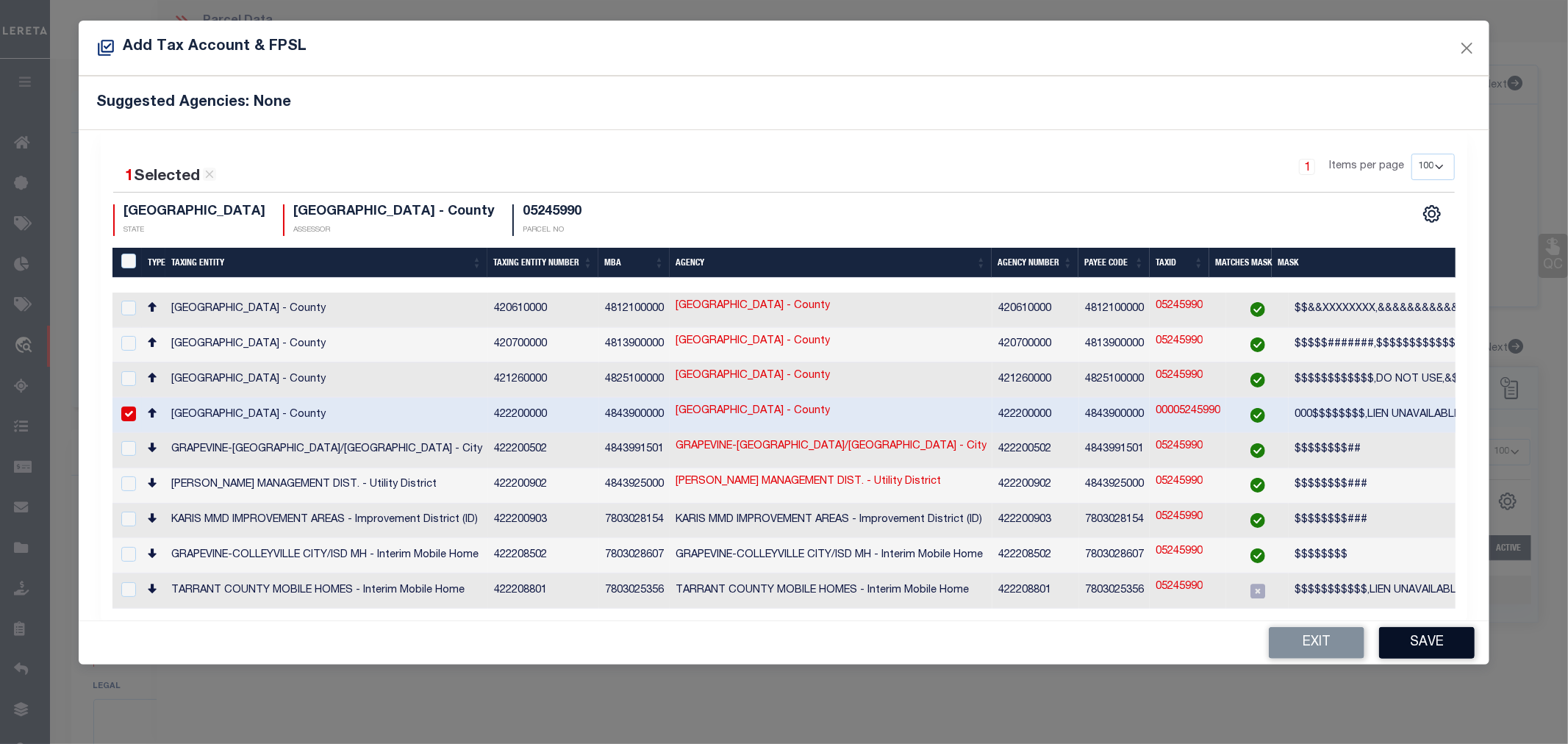
click at [1427, 638] on button "Save" at bounding box center [1427, 643] width 96 height 32
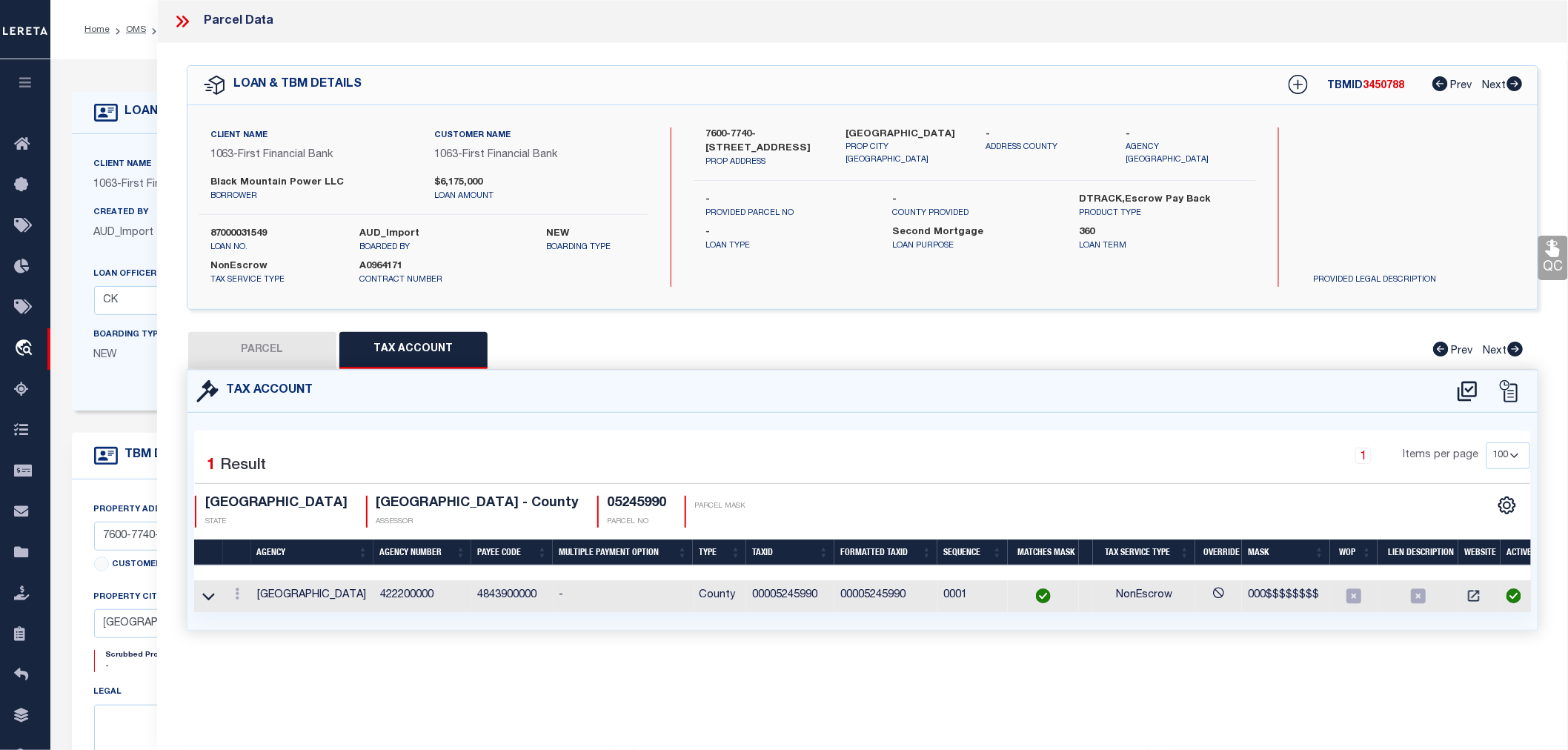
click at [257, 350] on button "PARCEL" at bounding box center [262, 350] width 148 height 37
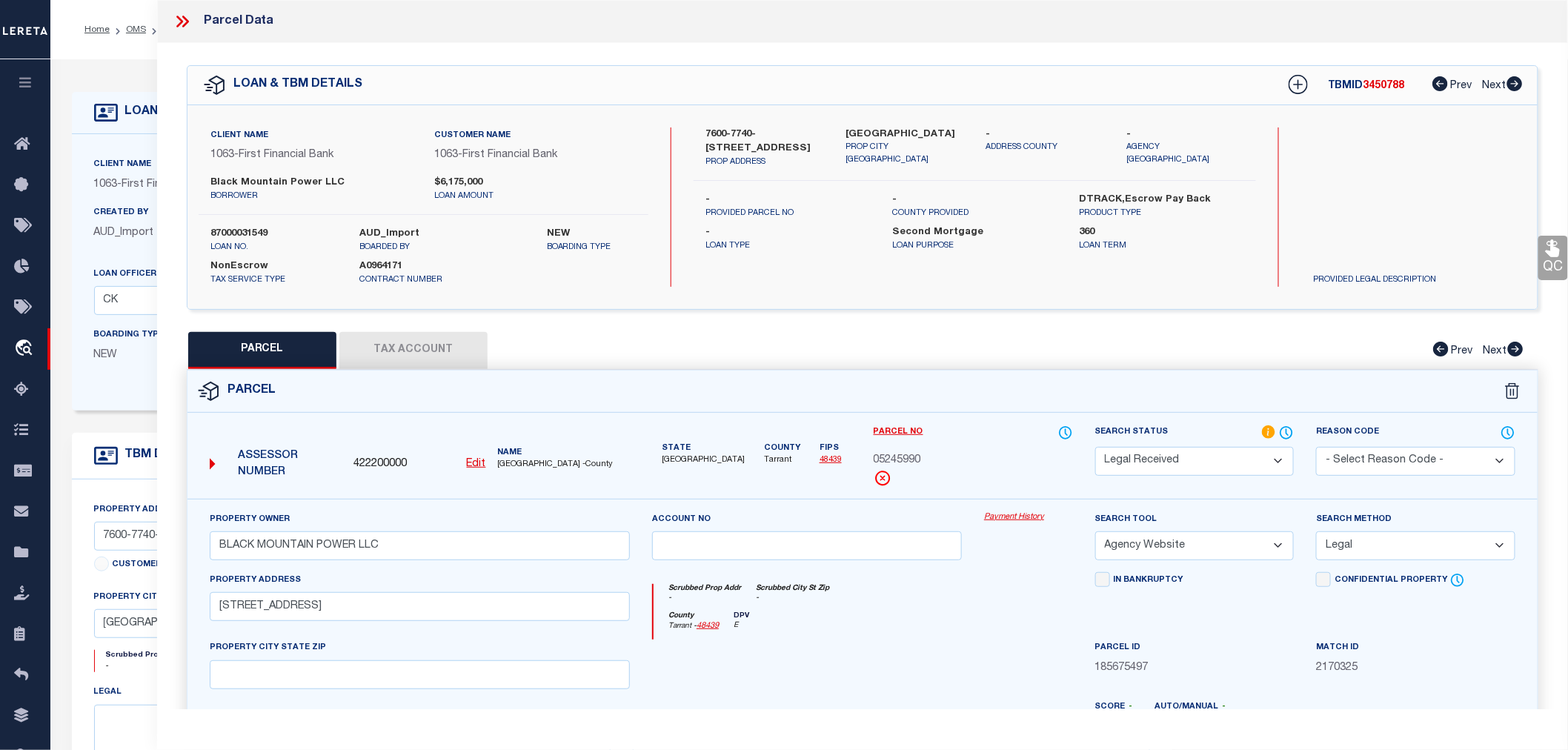
click at [380, 464] on span "422200000" at bounding box center [380, 464] width 54 height 16
copy span "422200000"
click at [1295, 86] on icon at bounding box center [1298, 84] width 19 height 19
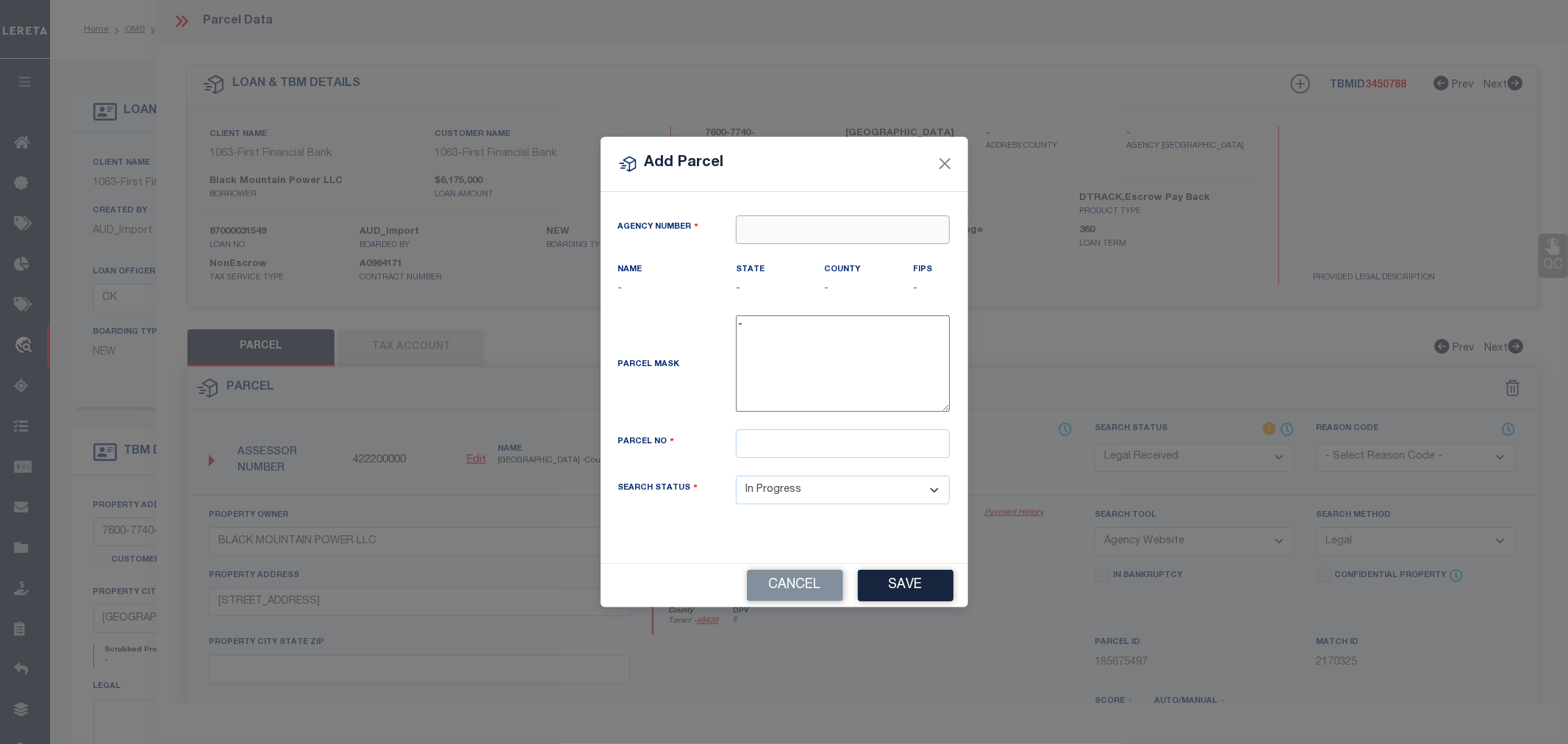
click at [783, 236] on input "text" at bounding box center [842, 230] width 214 height 29
paste input "422200000"
click at [806, 259] on div "422200000 : TARRANT COUNTY" at bounding box center [842, 265] width 213 height 42
click at [772, 457] on input "text" at bounding box center [842, 444] width 214 height 29
paste input "06019269"
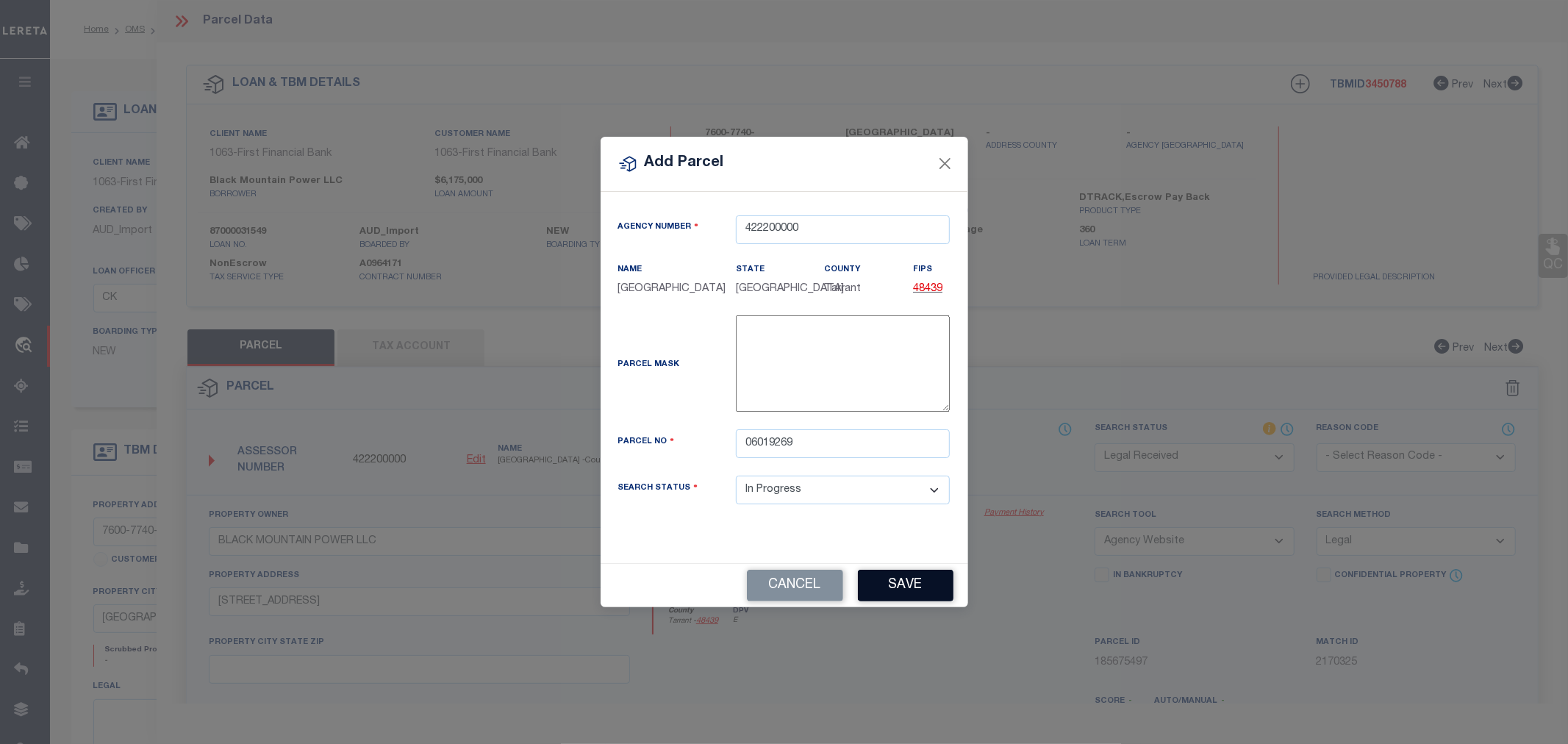
click at [884, 598] on button "Save" at bounding box center [906, 586] width 96 height 32
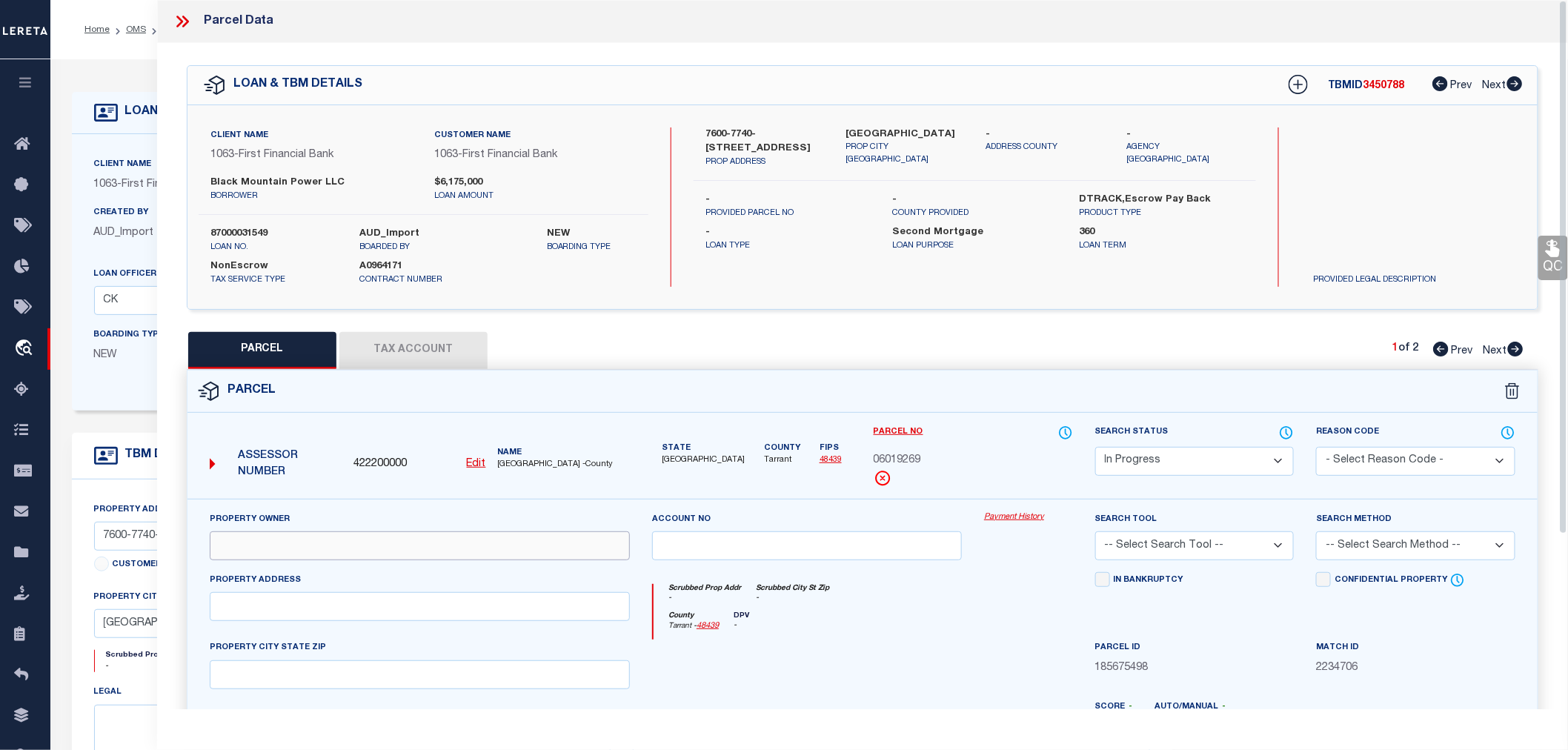
click at [363, 539] on input "text" at bounding box center [420, 546] width 421 height 29
paste input "BLACK MOUNTAIN POWER LLC"
click at [283, 617] on input "text" at bounding box center [420, 607] width 421 height 29
paste input "7600 FOREST HILL DR"
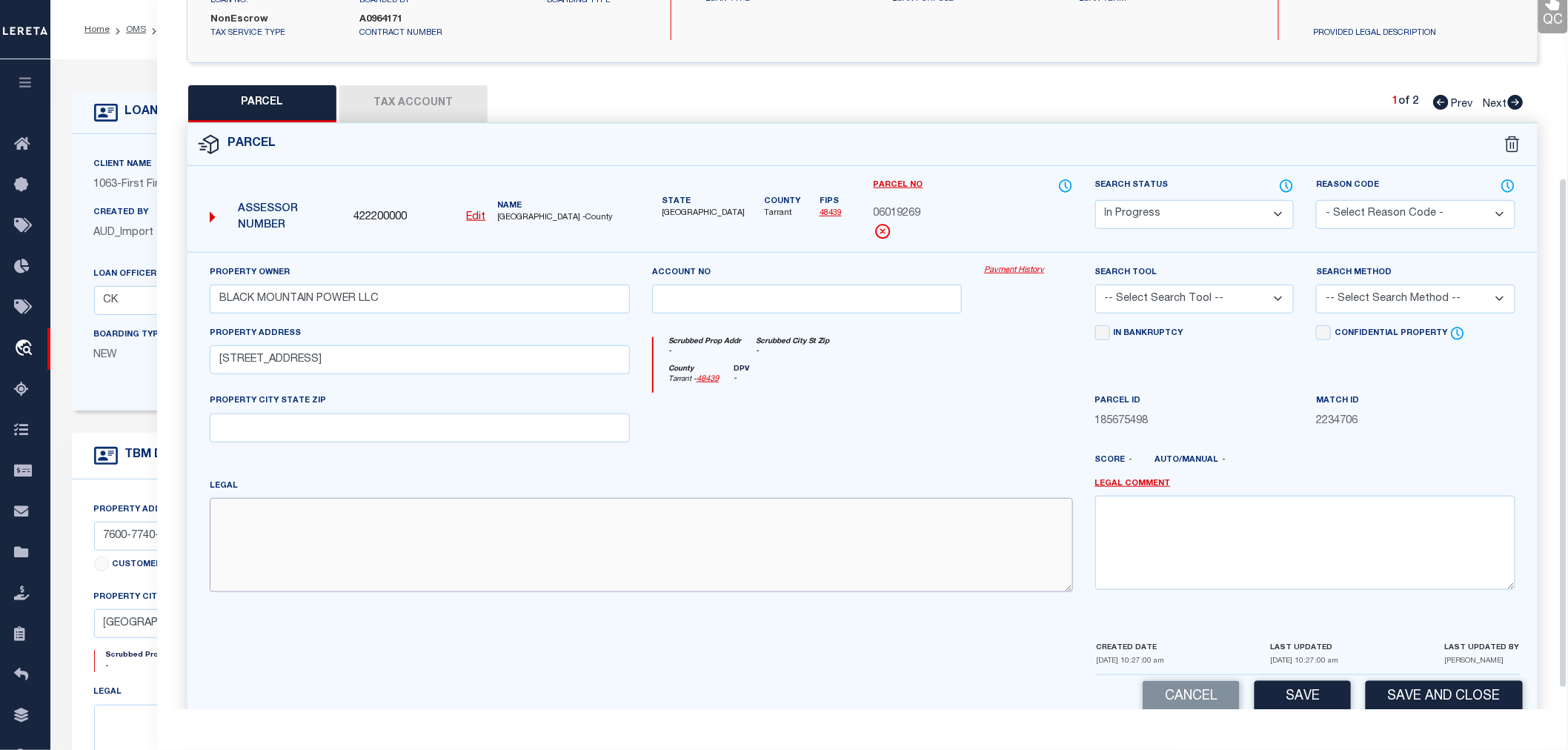
click at [225, 517] on textarea at bounding box center [641, 545] width 863 height 93
paste textarea "COUNTRY MANOR MOBILE HOME PARK Block 1"
click at [1157, 298] on select "-- Select Search Tool -- 3rd Party Website Agency File Agency Website ATLS CNV-…" at bounding box center [1195, 300] width 199 height 29
click at [1095, 285] on select "-- Select Search Tool -- 3rd Party Website Agency File Agency Website ATLS CNV-…" at bounding box center [1195, 300] width 199 height 29
click at [1414, 303] on select "-- Select Search Method -- Property Address Legal Liability Info Provided" at bounding box center [1416, 300] width 199 height 29
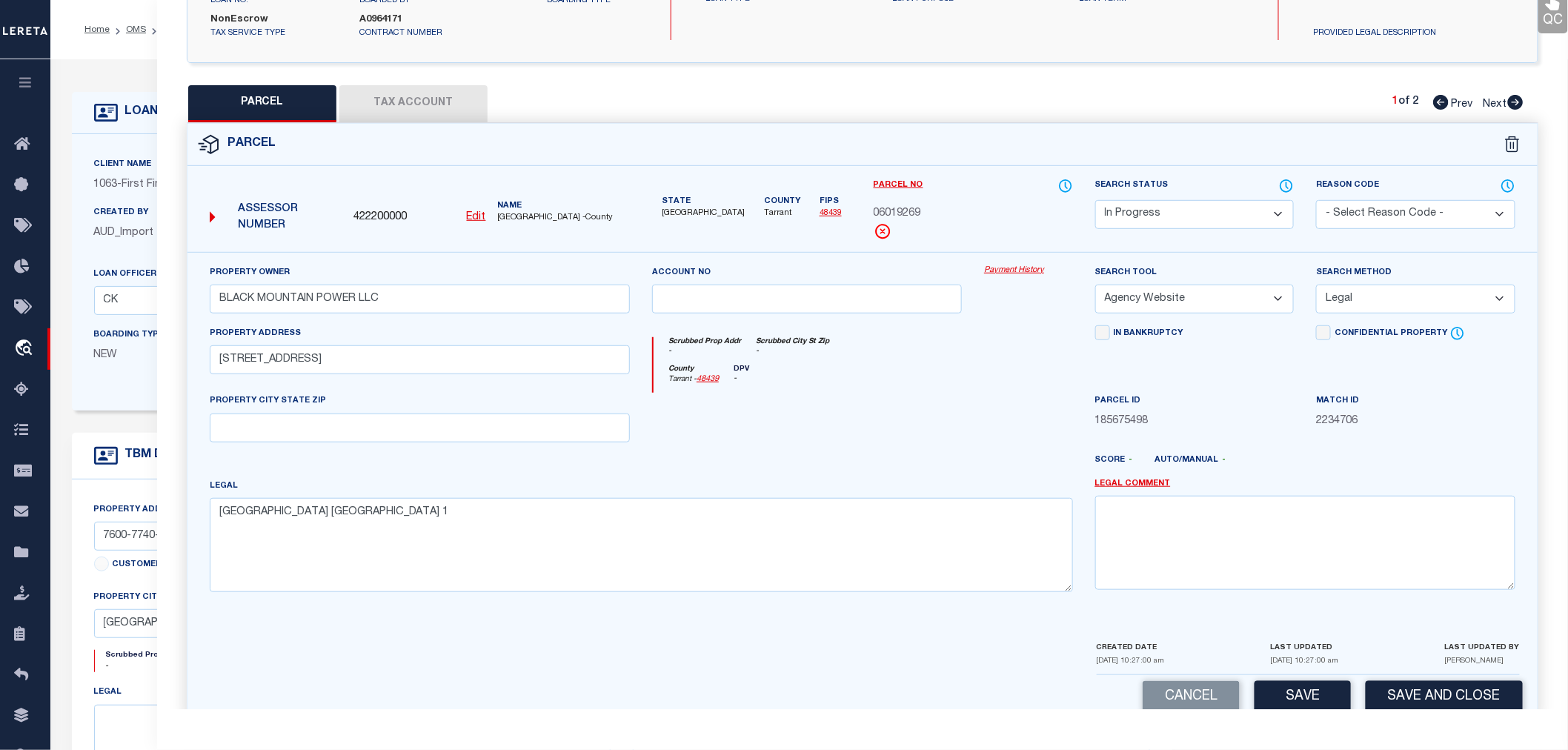
click at [1316, 285] on select "-- Select Search Method -- Property Address Legal Liability Info Provided" at bounding box center [1416, 300] width 199 height 29
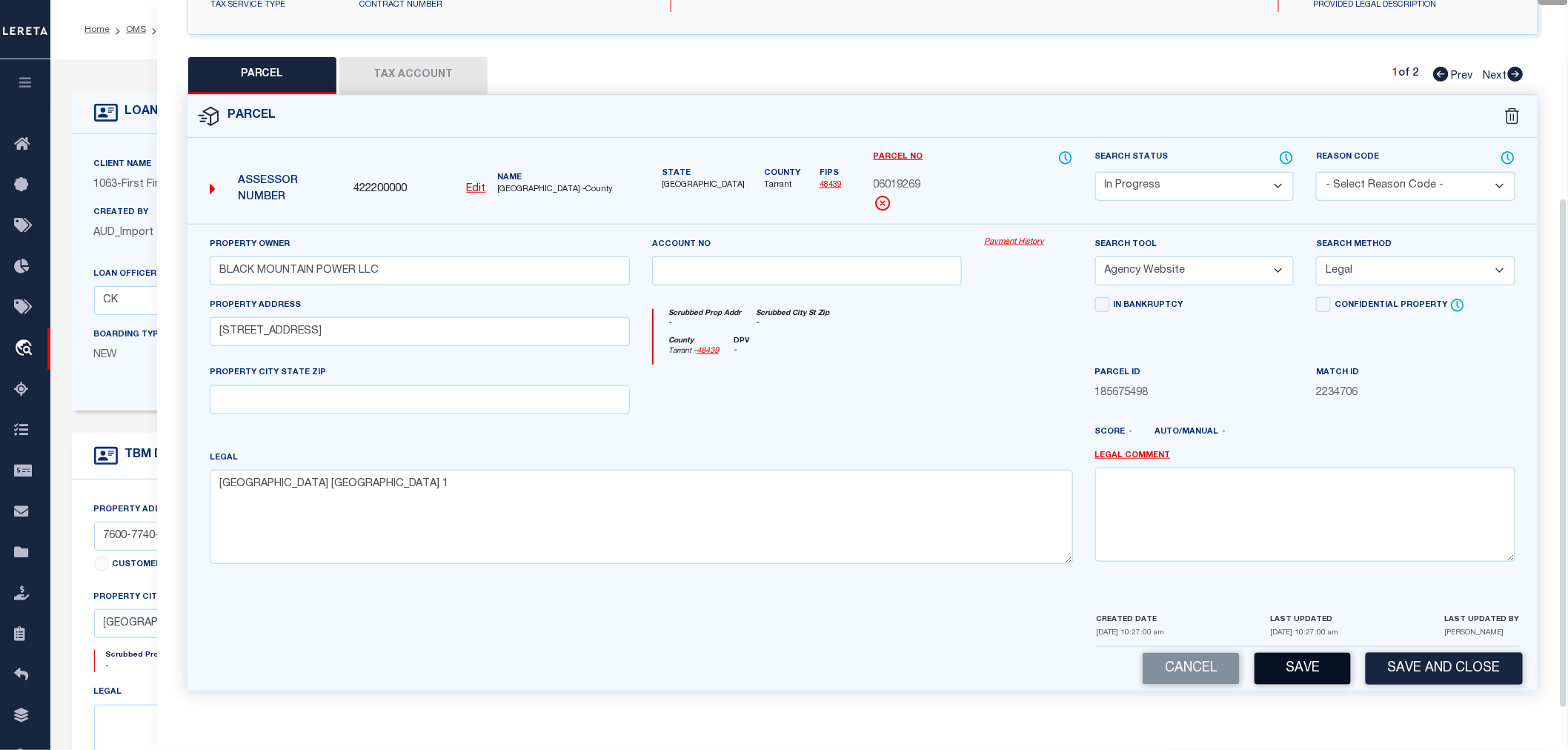
click at [1308, 669] on button "Save" at bounding box center [1303, 669] width 97 height 32
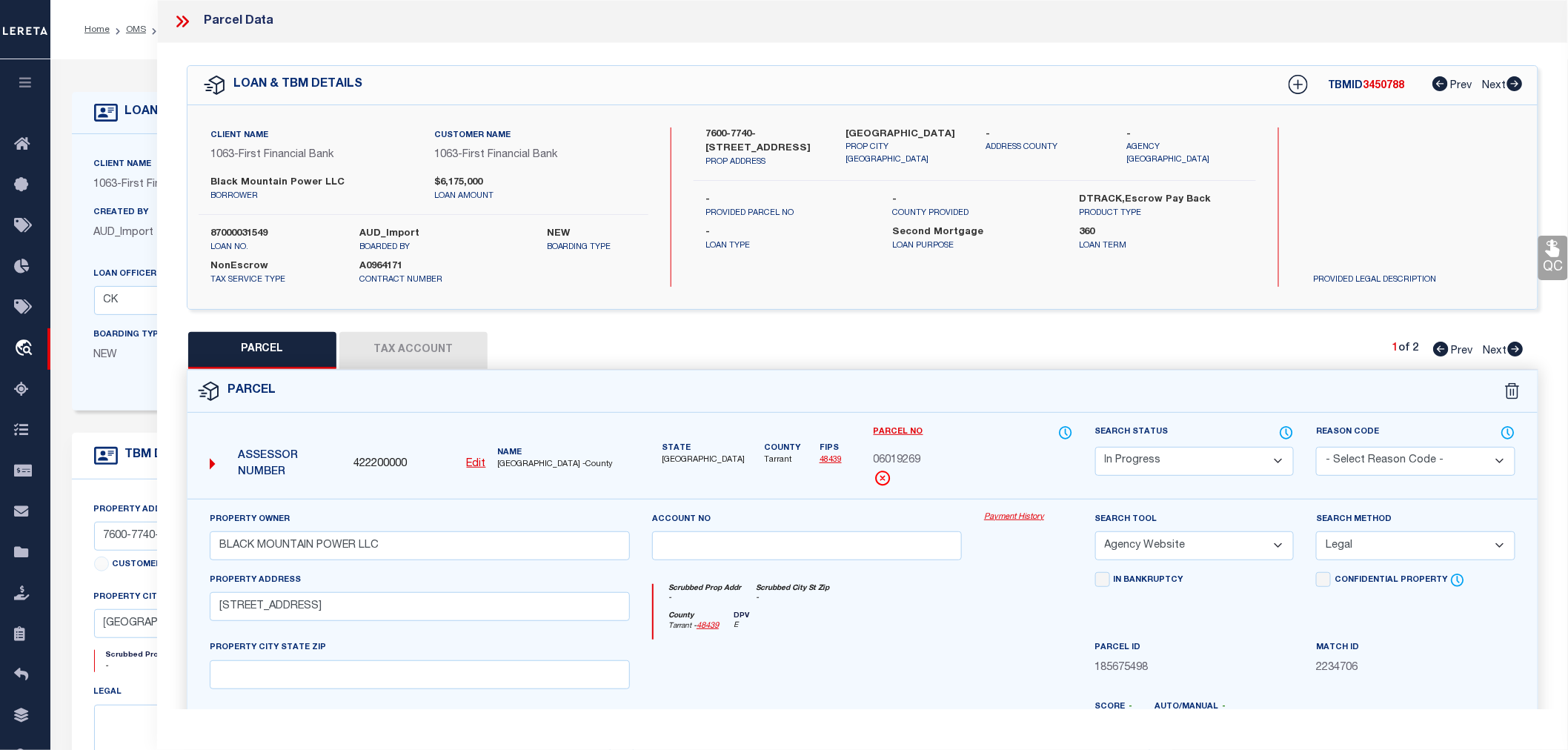
click at [423, 349] on button "Tax Account" at bounding box center [413, 350] width 148 height 37
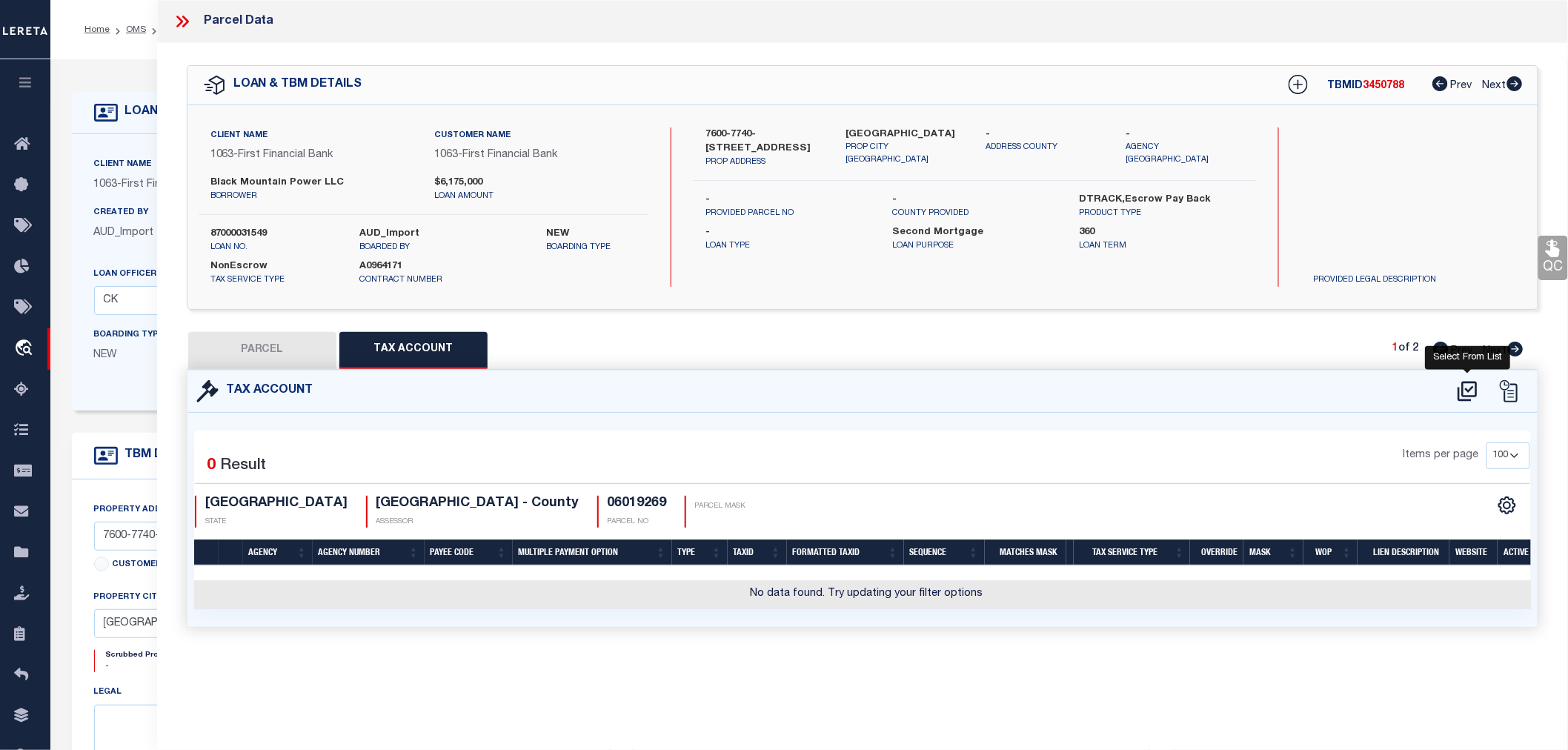
click at [1461, 391] on icon at bounding box center [1468, 391] width 25 height 24
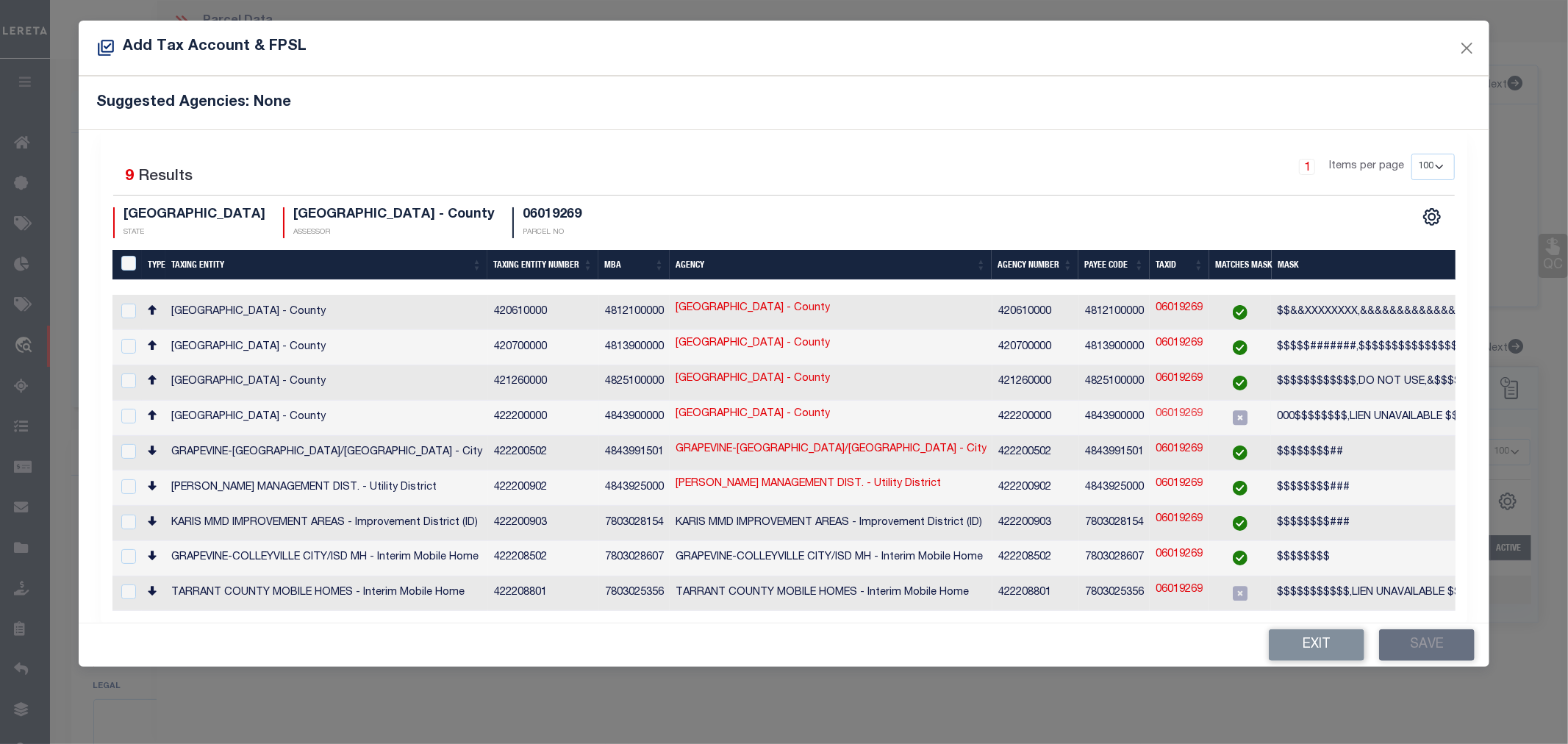
click at [1171, 407] on link "06019269" at bounding box center [1179, 414] width 47 height 16
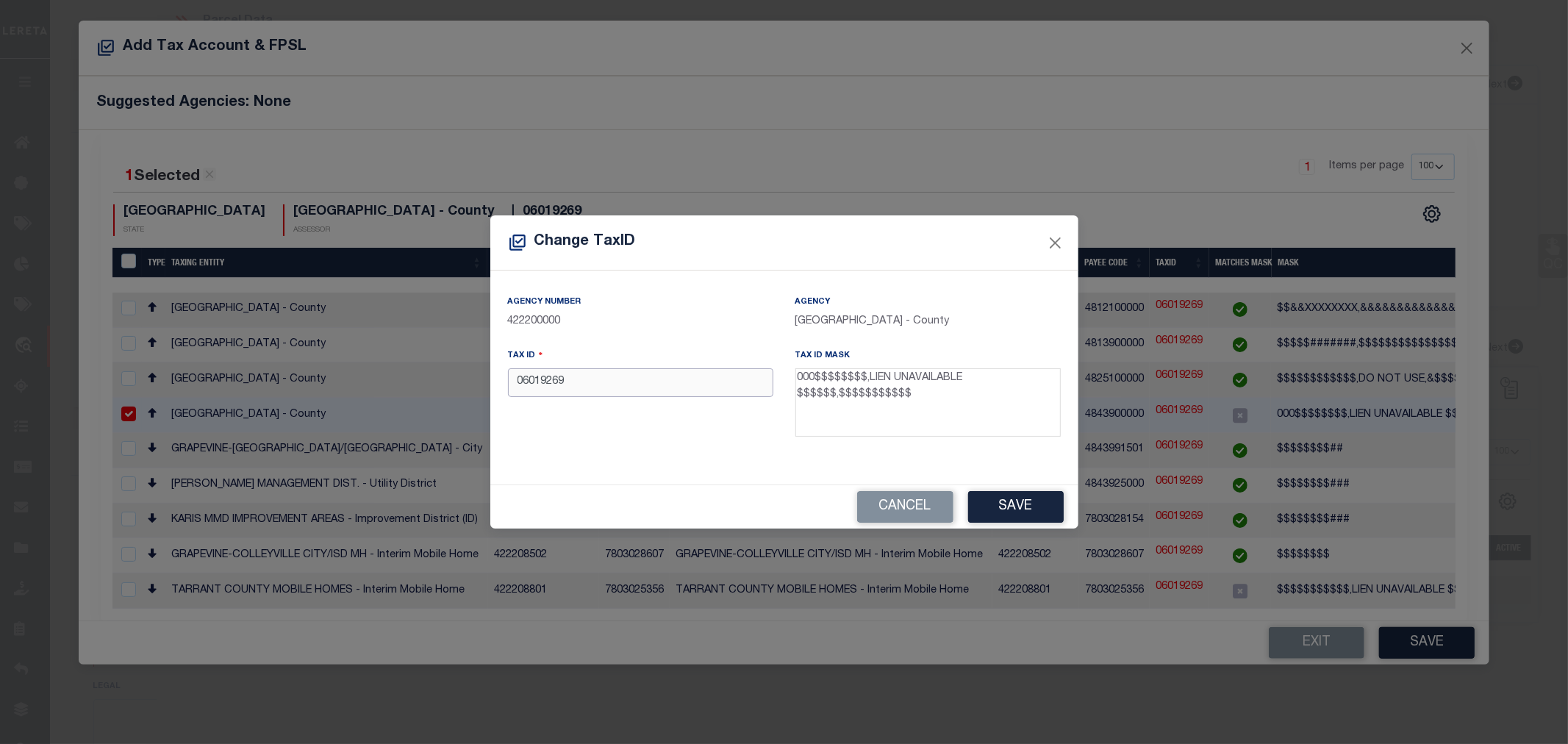
drag, startPoint x: 604, startPoint y: 391, endPoint x: 486, endPoint y: 379, distance: 118.6
click at [486, 379] on div "Change TaxID Agency Number 422200000 Agency TARRANT COUNTY - County Tax ID 0601…" at bounding box center [784, 372] width 1568 height 744
paste input "000"
click at [1001, 505] on button "Save" at bounding box center [1016, 507] width 96 height 32
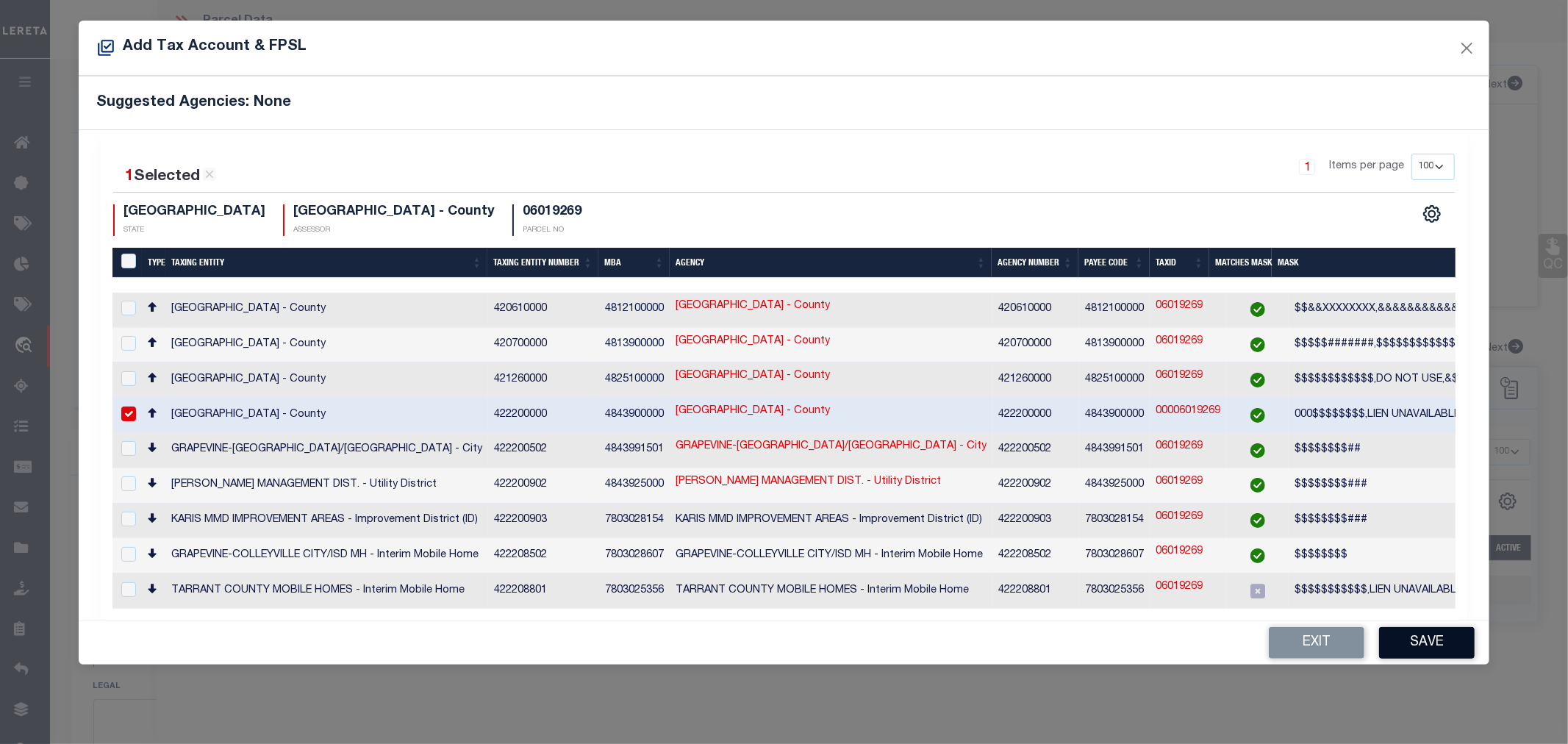
click at [1412, 631] on button "Save" at bounding box center [1427, 643] width 96 height 32
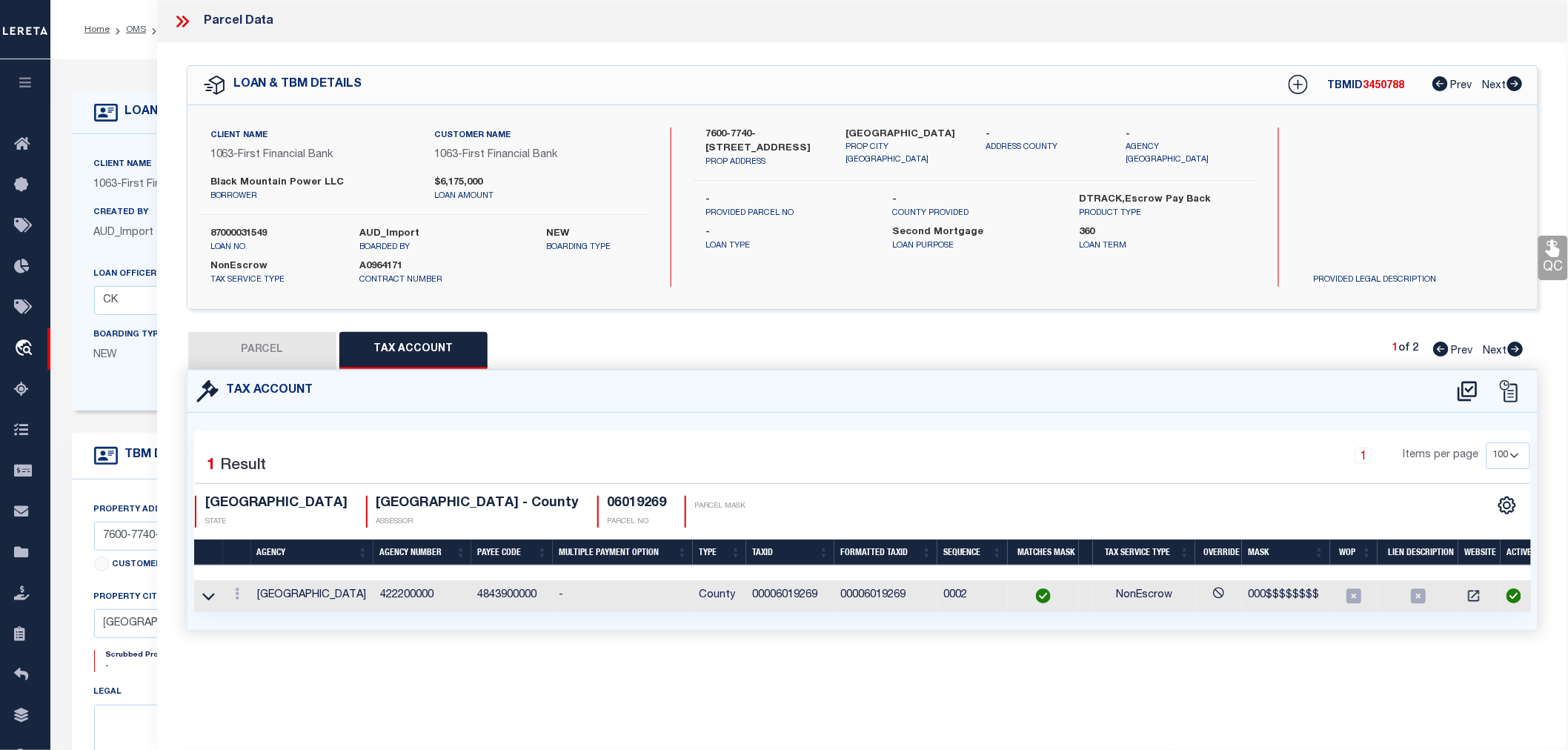
click at [290, 343] on button "PARCEL" at bounding box center [262, 350] width 148 height 37
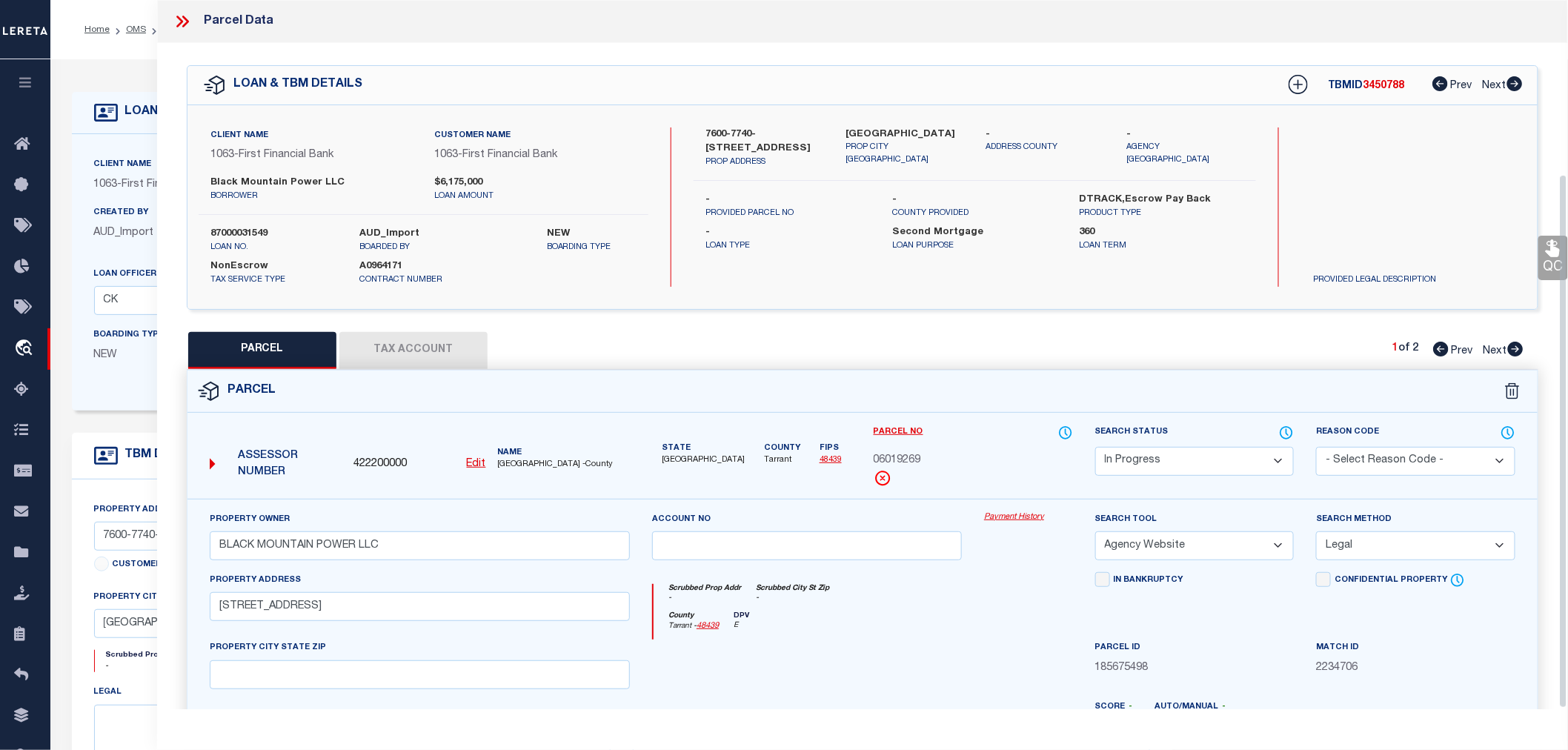
scroll to position [231, 0]
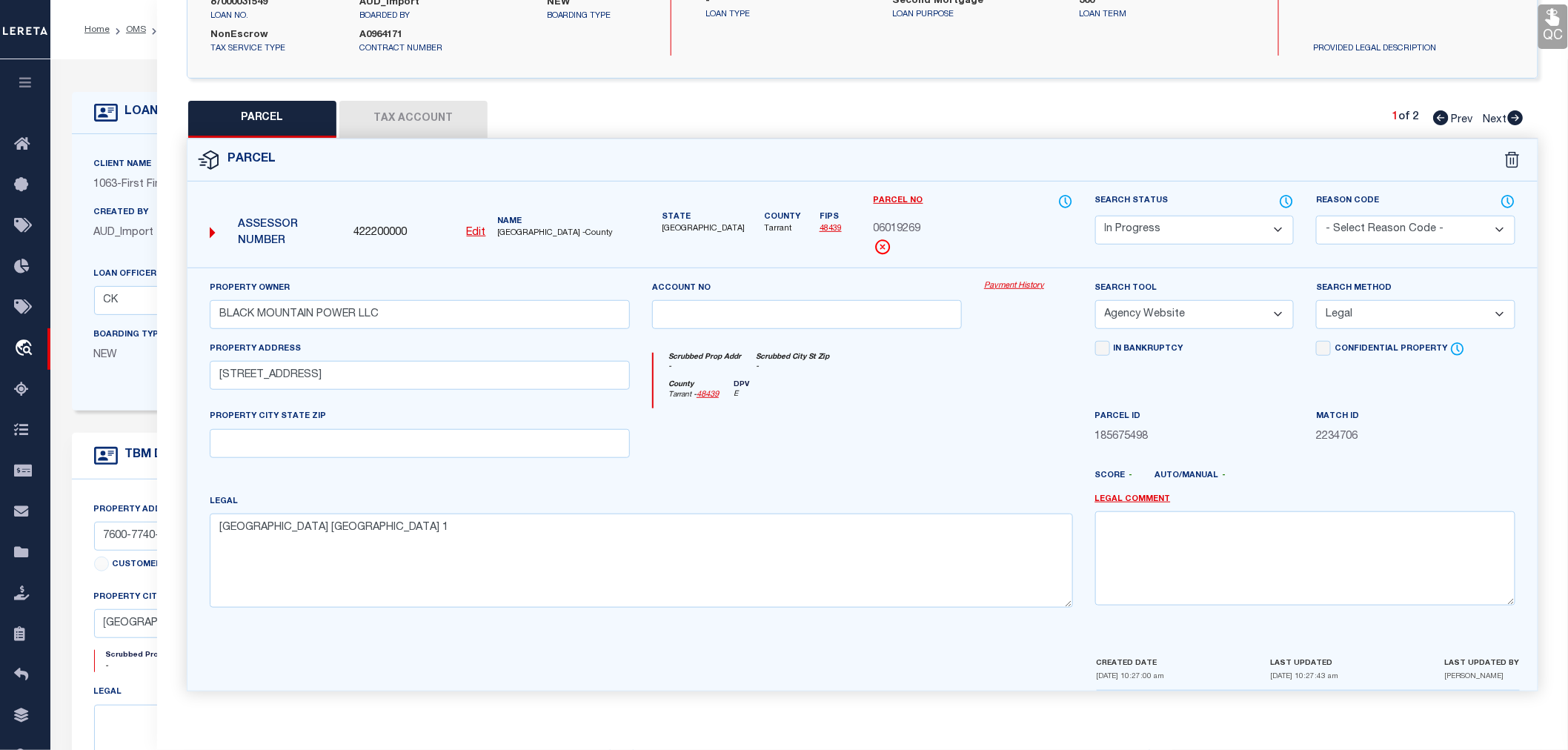
click at [1513, 119] on icon at bounding box center [1516, 117] width 15 height 15
drag, startPoint x: 224, startPoint y: 532, endPoint x: 557, endPoint y: 532, distance: 333.0
click at [557, 532] on textarea "SHELBY COUNTY SCHOOL LAND SURV Abstract 1375 Tract 26D" at bounding box center [641, 560] width 863 height 93
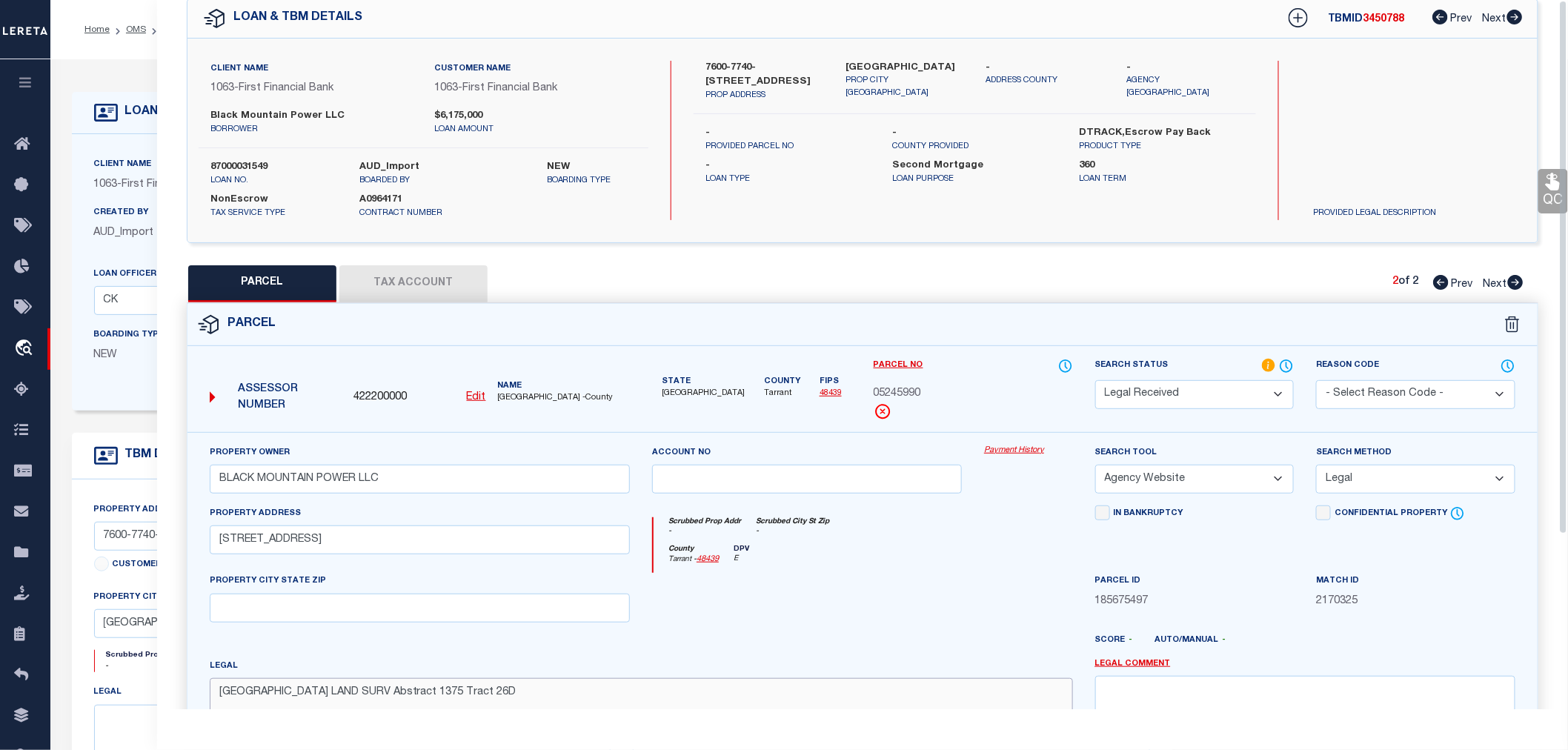
scroll to position [0, 0]
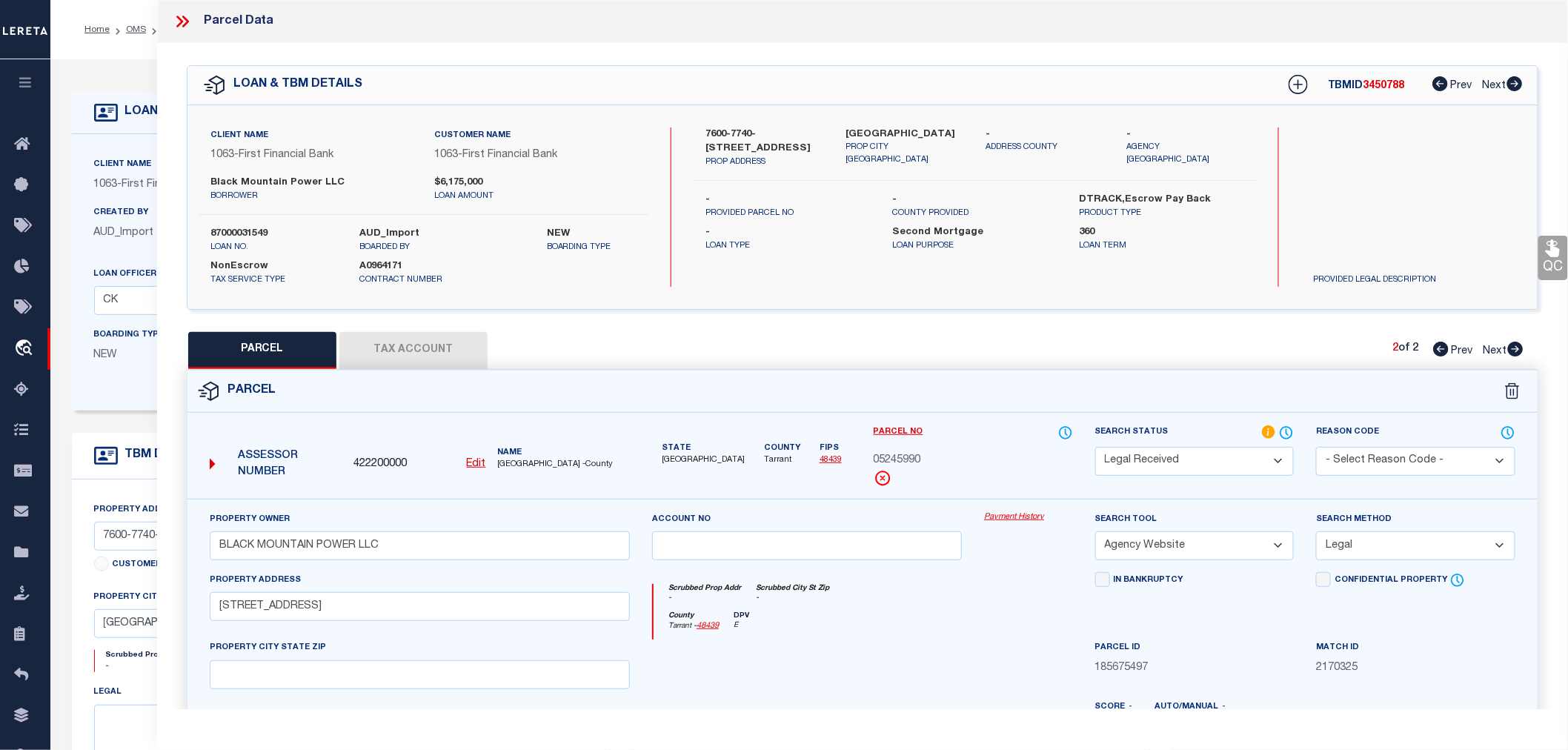
click at [1438, 344] on icon at bounding box center [1441, 349] width 15 height 15
click at [1511, 384] on icon at bounding box center [1512, 391] width 14 height 16
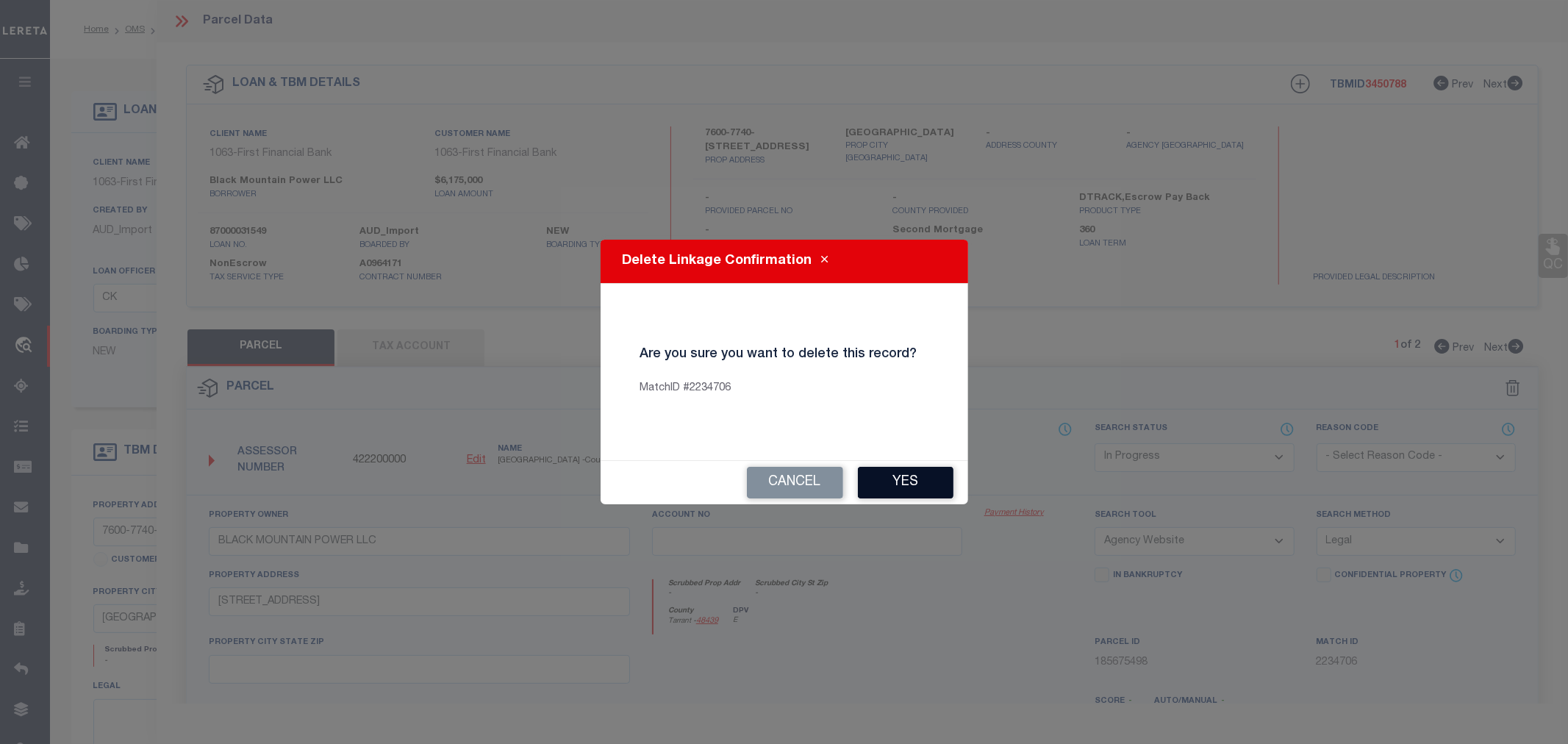
click at [921, 481] on button "Yes" at bounding box center [906, 483] width 96 height 32
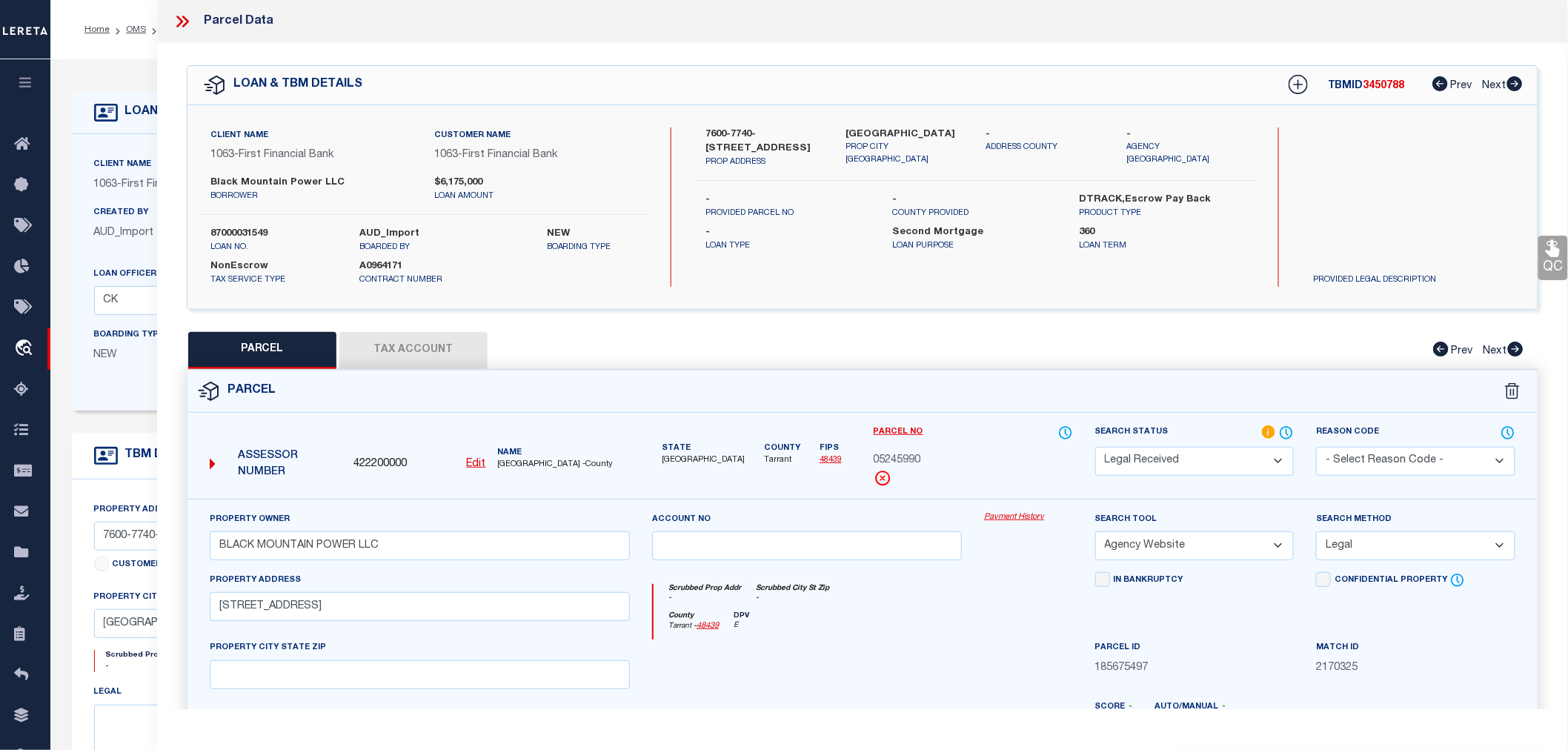
click at [1001, 463] on div "05245990" at bounding box center [974, 460] width 199 height 16
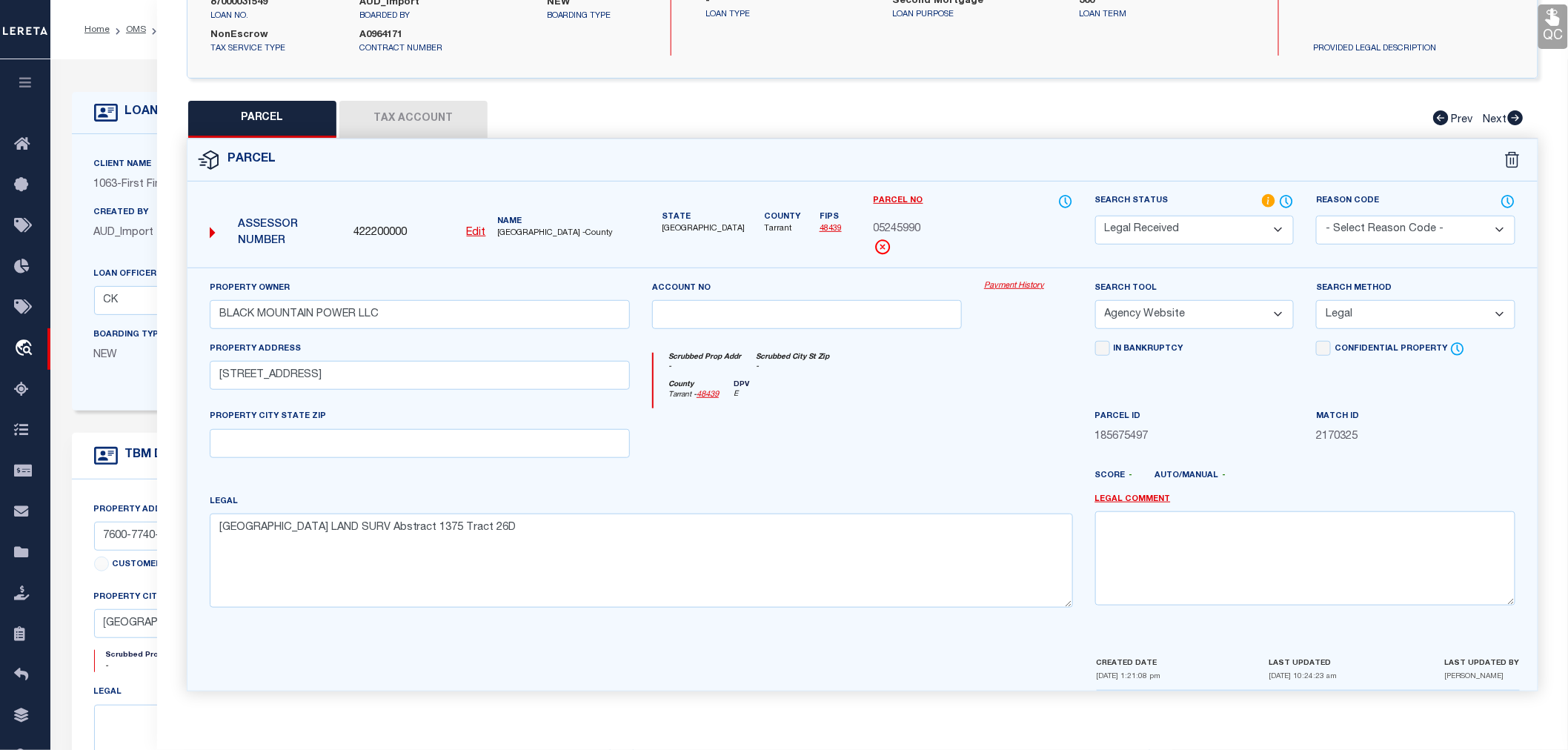
click at [1004, 438] on div at bounding box center [1028, 438] width 110 height 61
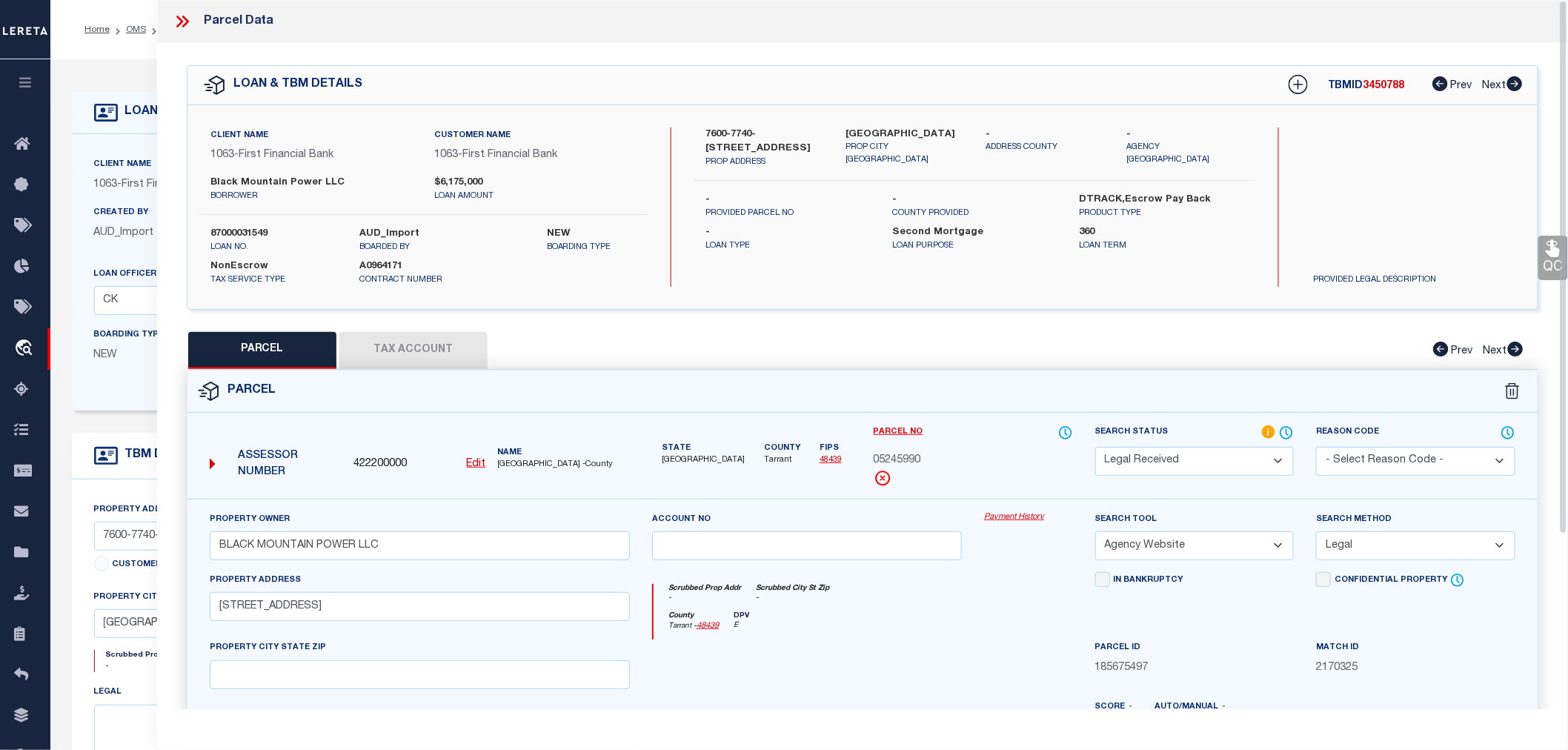
click at [182, 19] on icon at bounding box center [182, 21] width 19 height 19
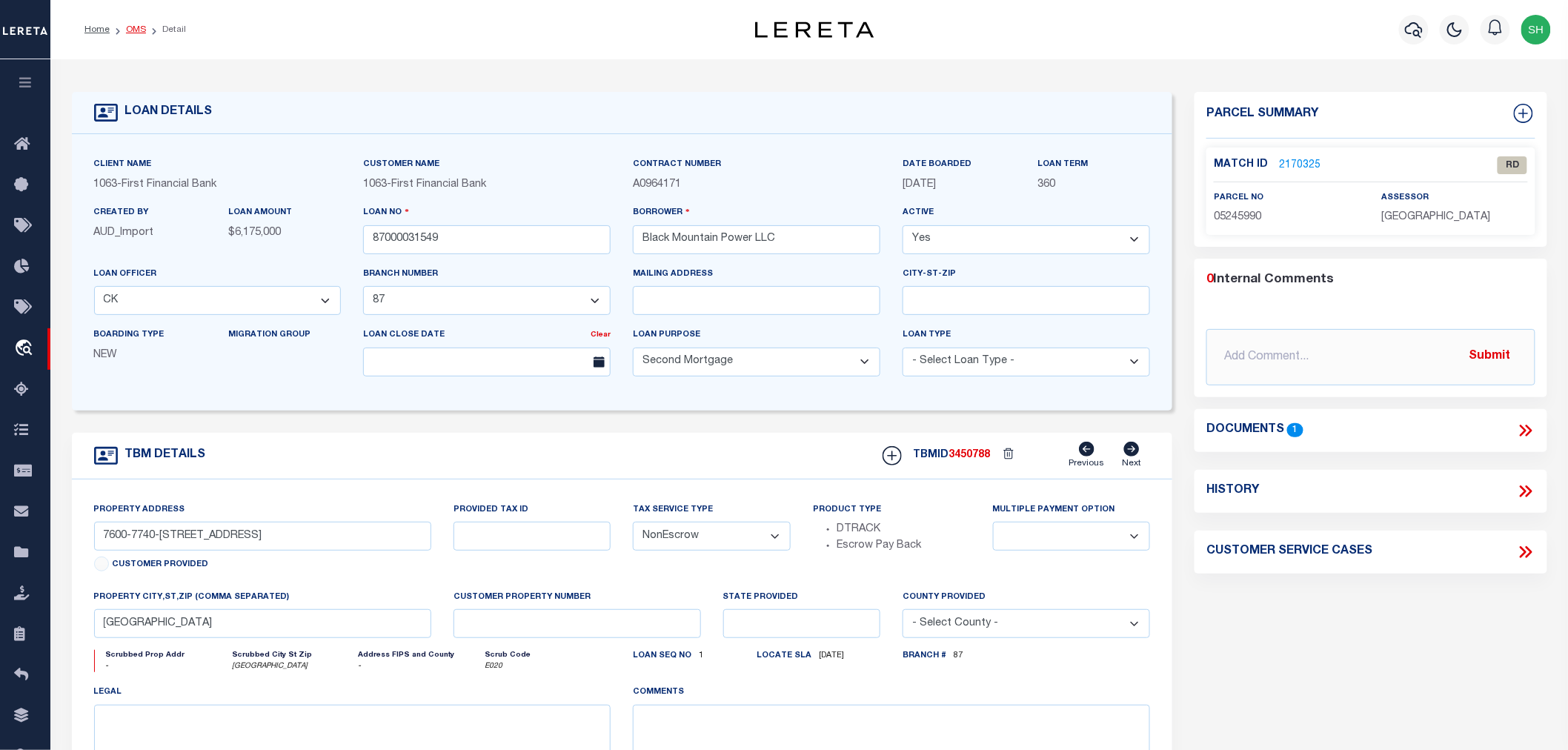
click at [138, 30] on link "OMS" at bounding box center [136, 30] width 20 height 9
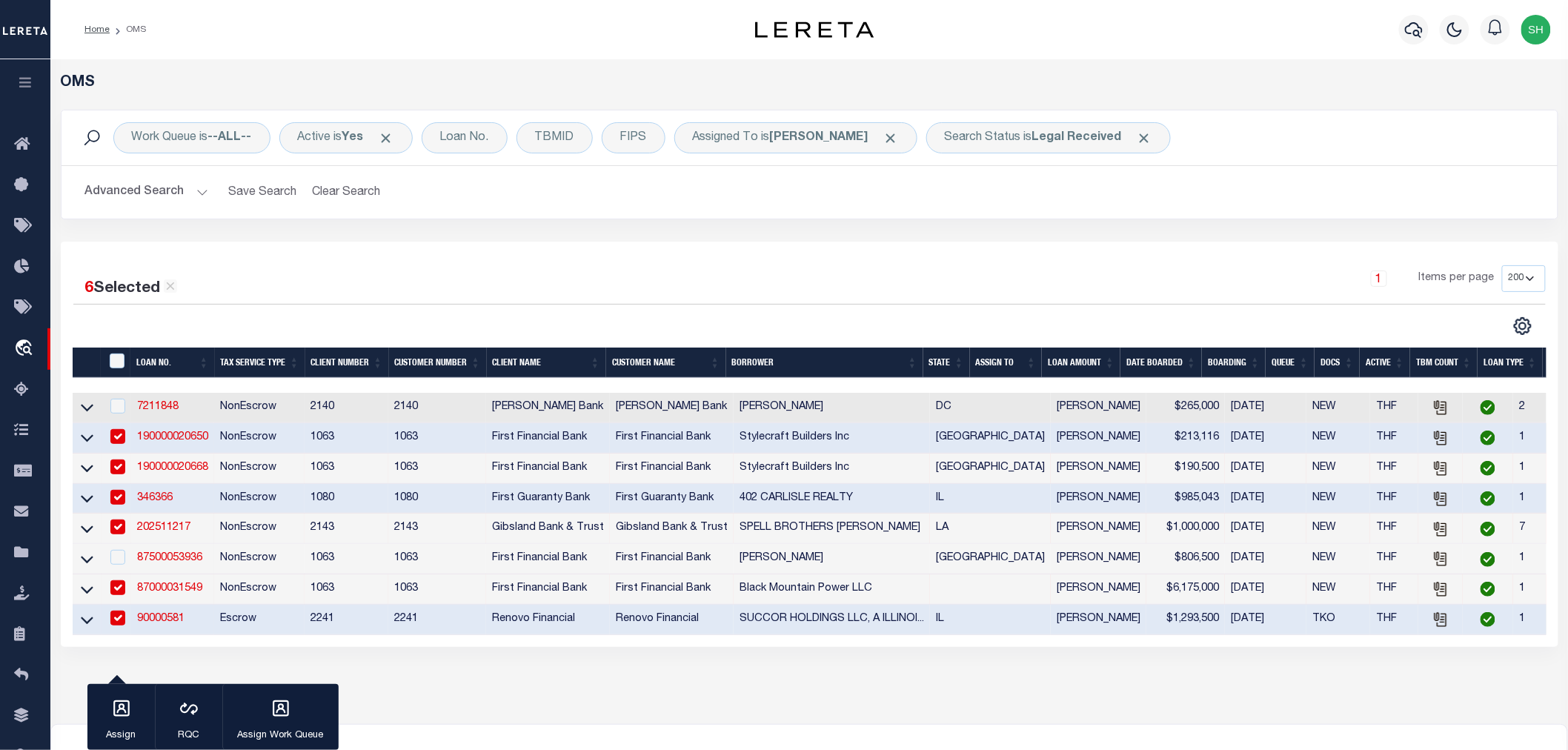
click at [154, 533] on link "202511217" at bounding box center [164, 528] width 54 height 11
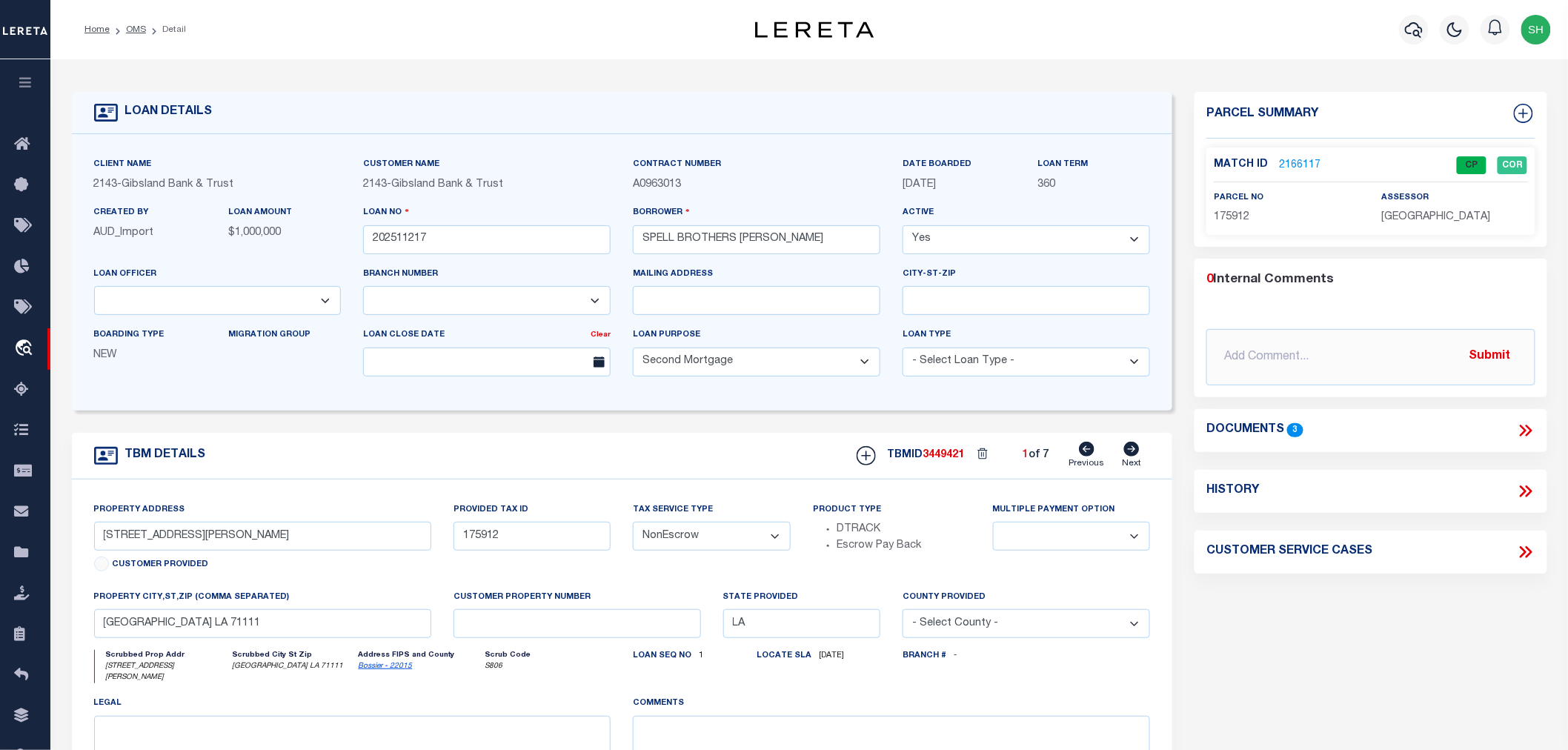
click at [1298, 158] on link "2166117" at bounding box center [1300, 165] width 41 height 15
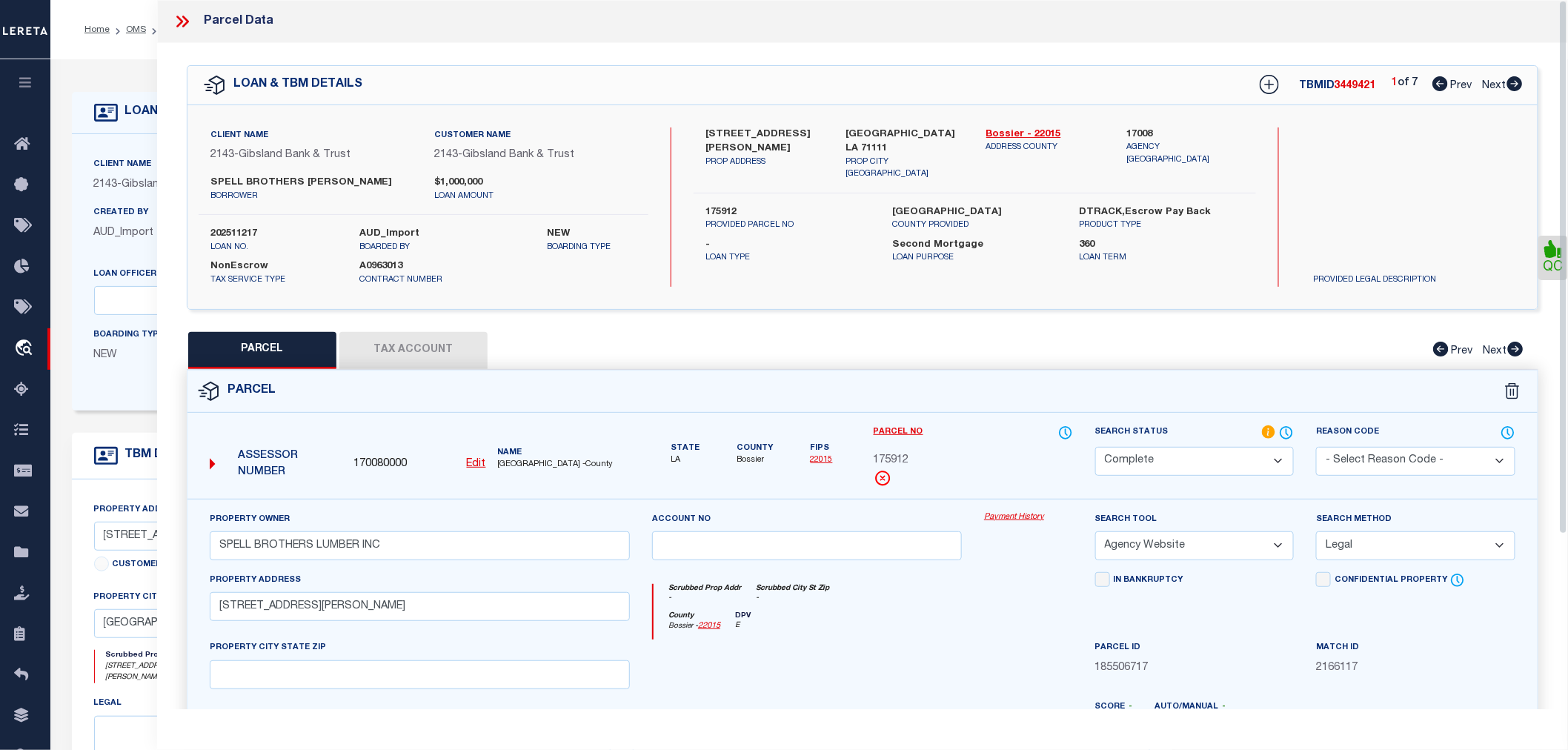
click at [182, 18] on icon at bounding box center [182, 21] width 19 height 19
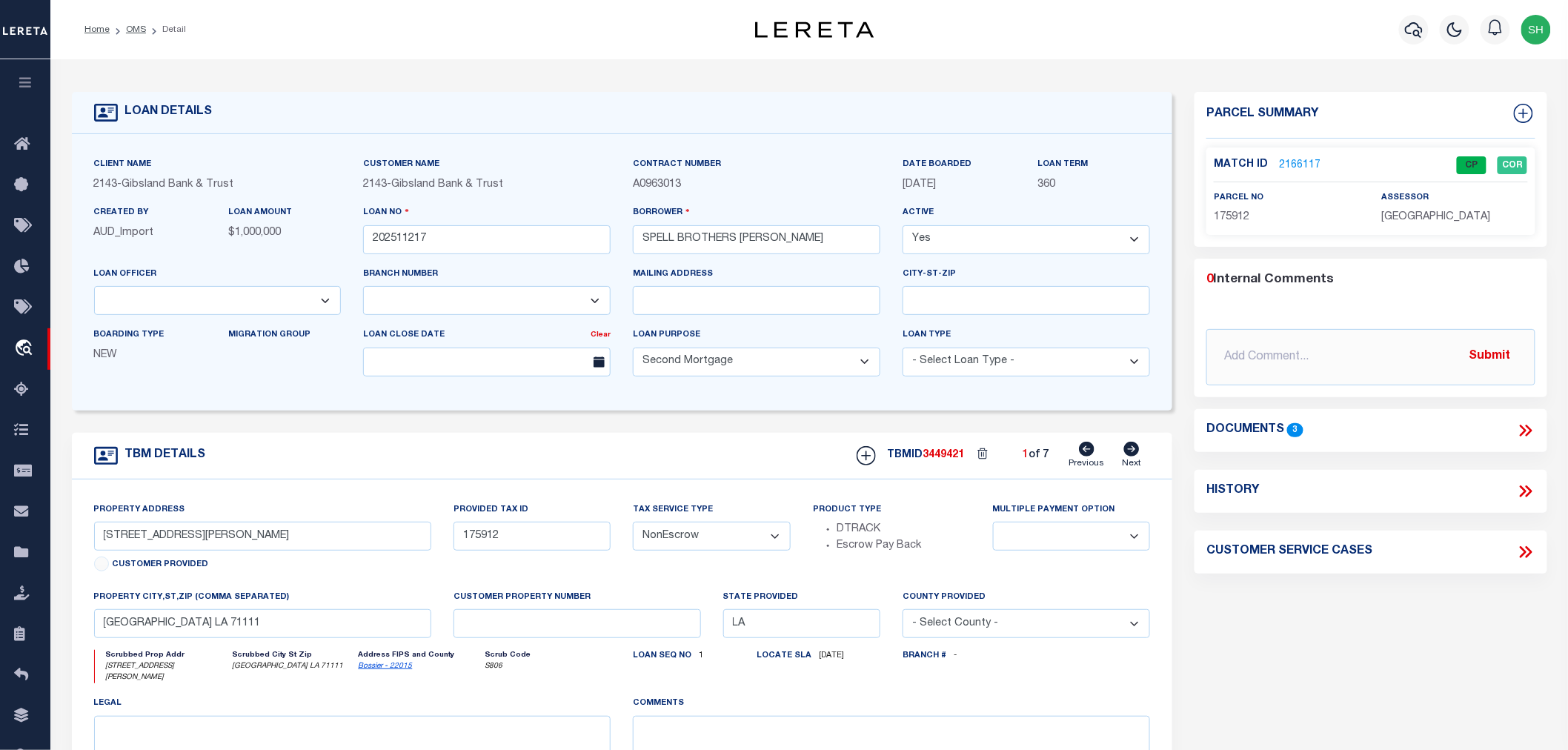
click at [1520, 422] on icon at bounding box center [1525, 431] width 19 height 19
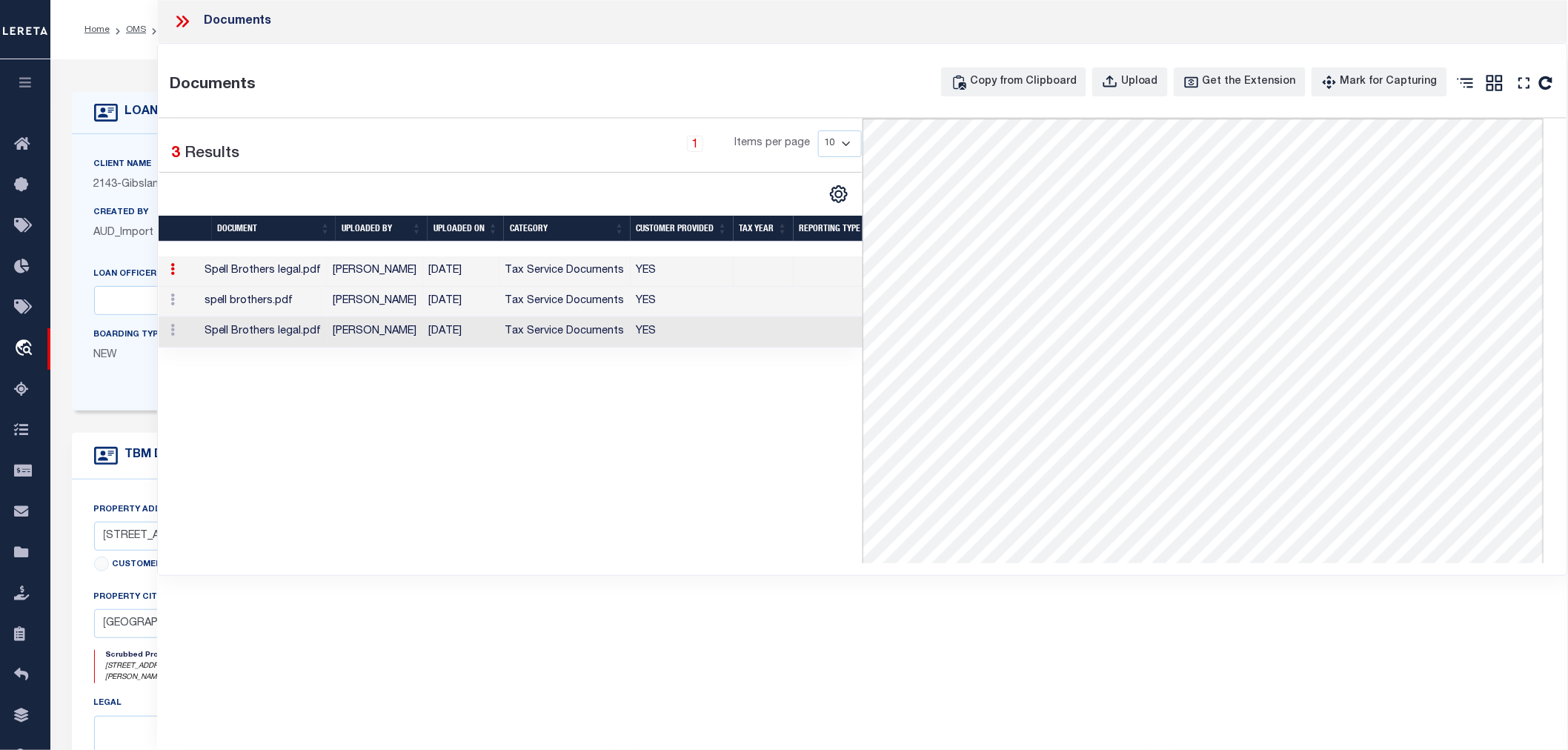
click at [412, 334] on td "Carlin C. Reeder" at bounding box center [375, 332] width 96 height 31
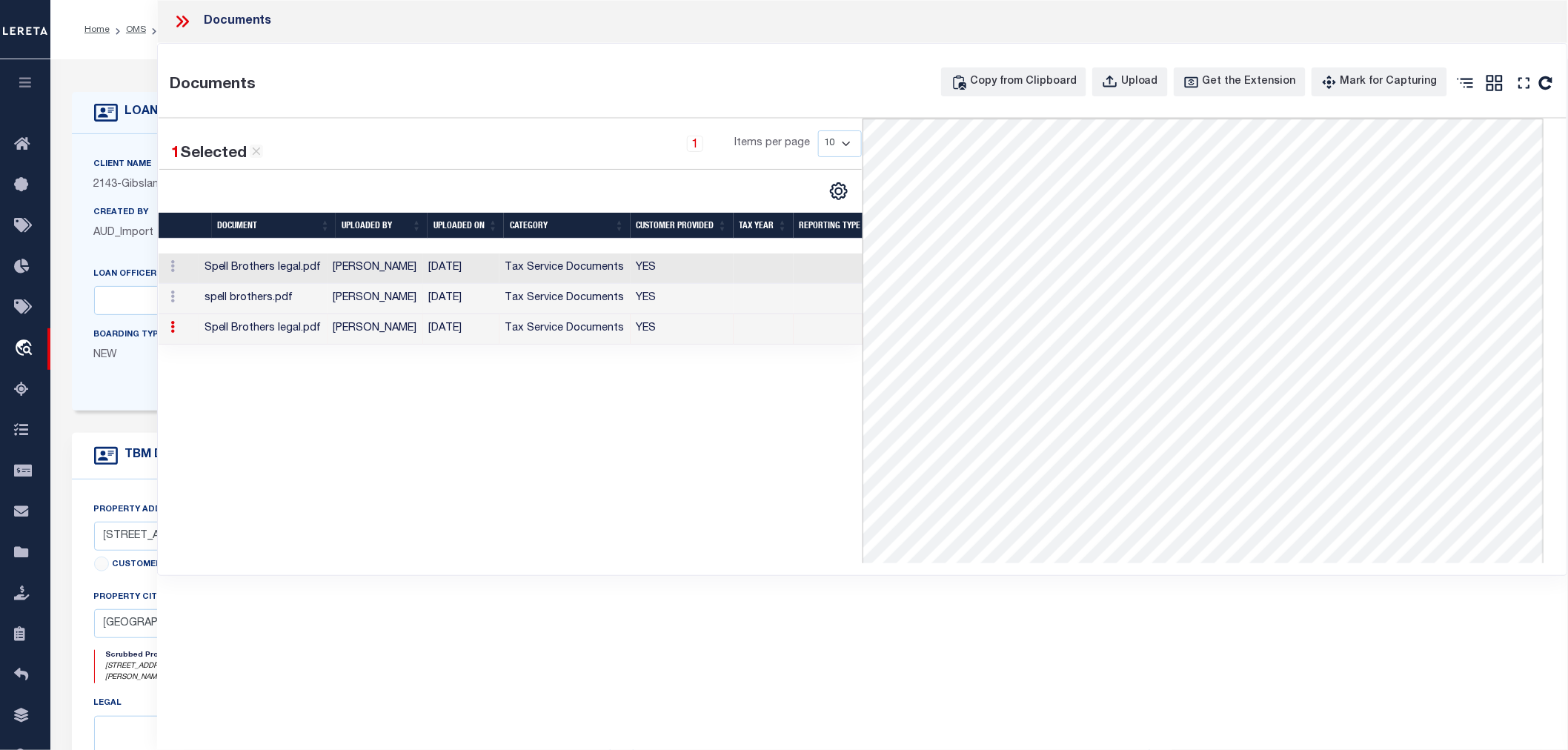
click at [184, 18] on icon at bounding box center [185, 21] width 7 height 11
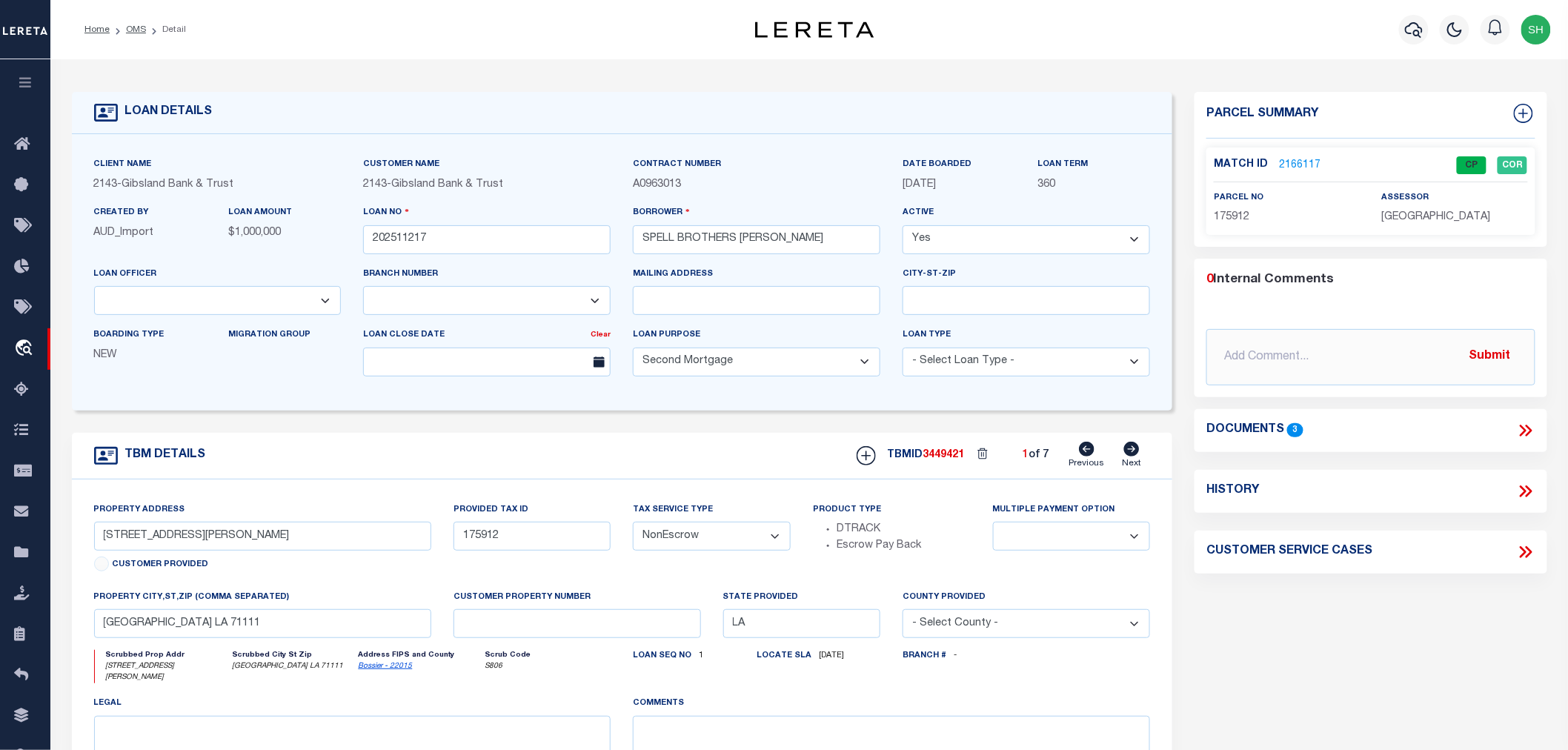
click at [1301, 165] on link "2166117" at bounding box center [1300, 165] width 41 height 15
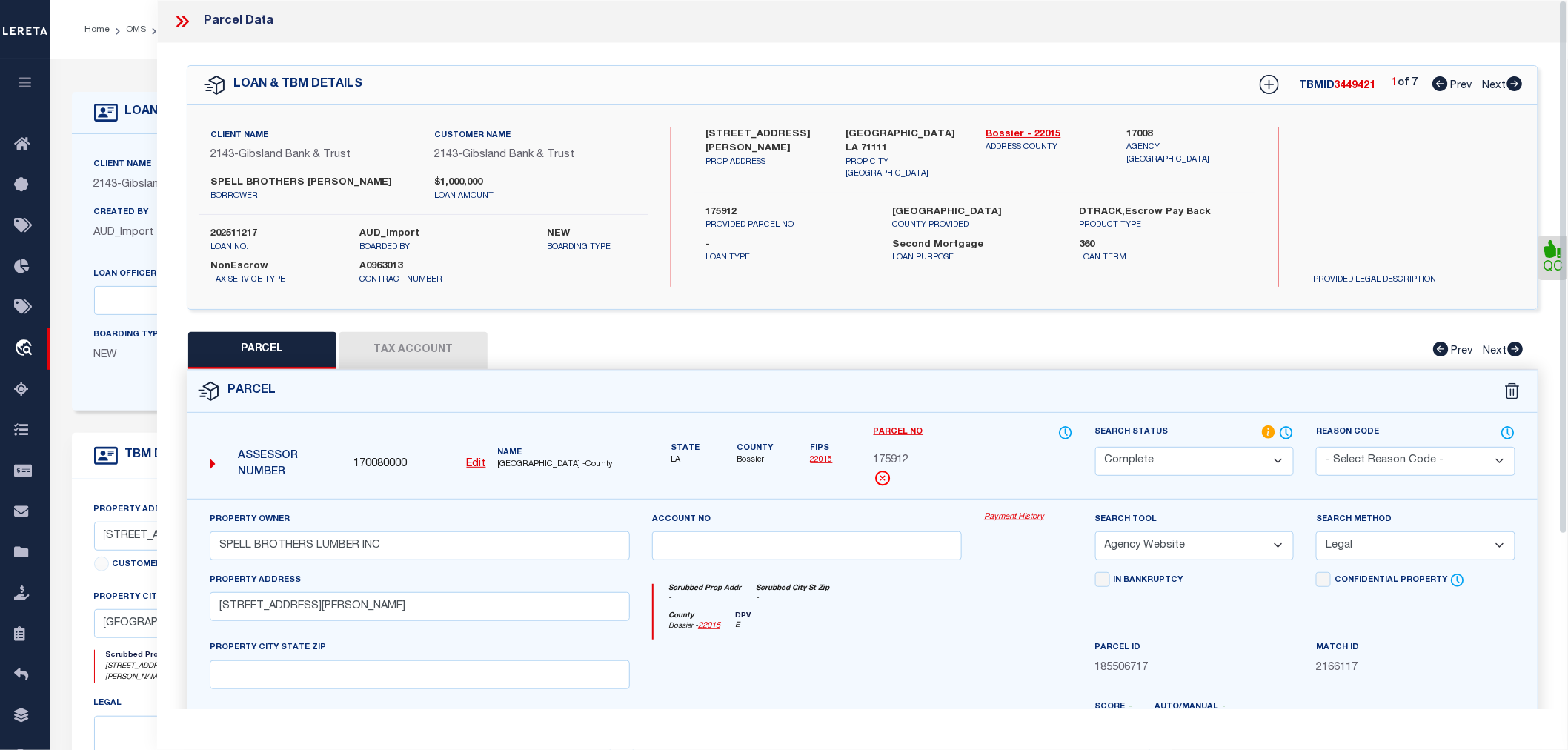
scroll to position [231, 0]
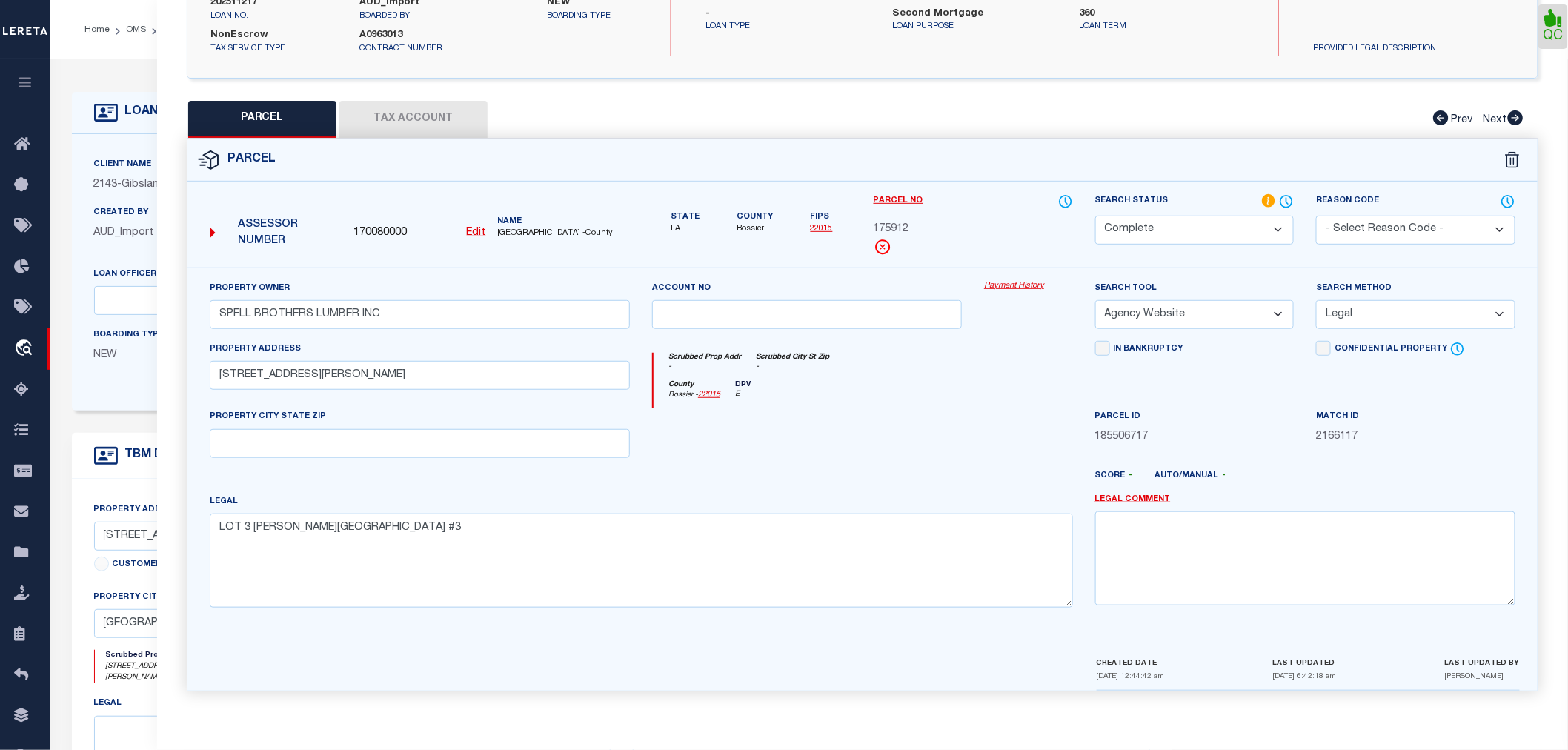
drag, startPoint x: 1268, startPoint y: 679, endPoint x: 1363, endPoint y: 686, distance: 95.3
click at [1357, 687] on div "CREATED DATE 07/08/2025 12:44:42 am LAST UPDATED 07/10/2025 6:42:18 am LAST UPD…" at bounding box center [1308, 673] width 423 height 35
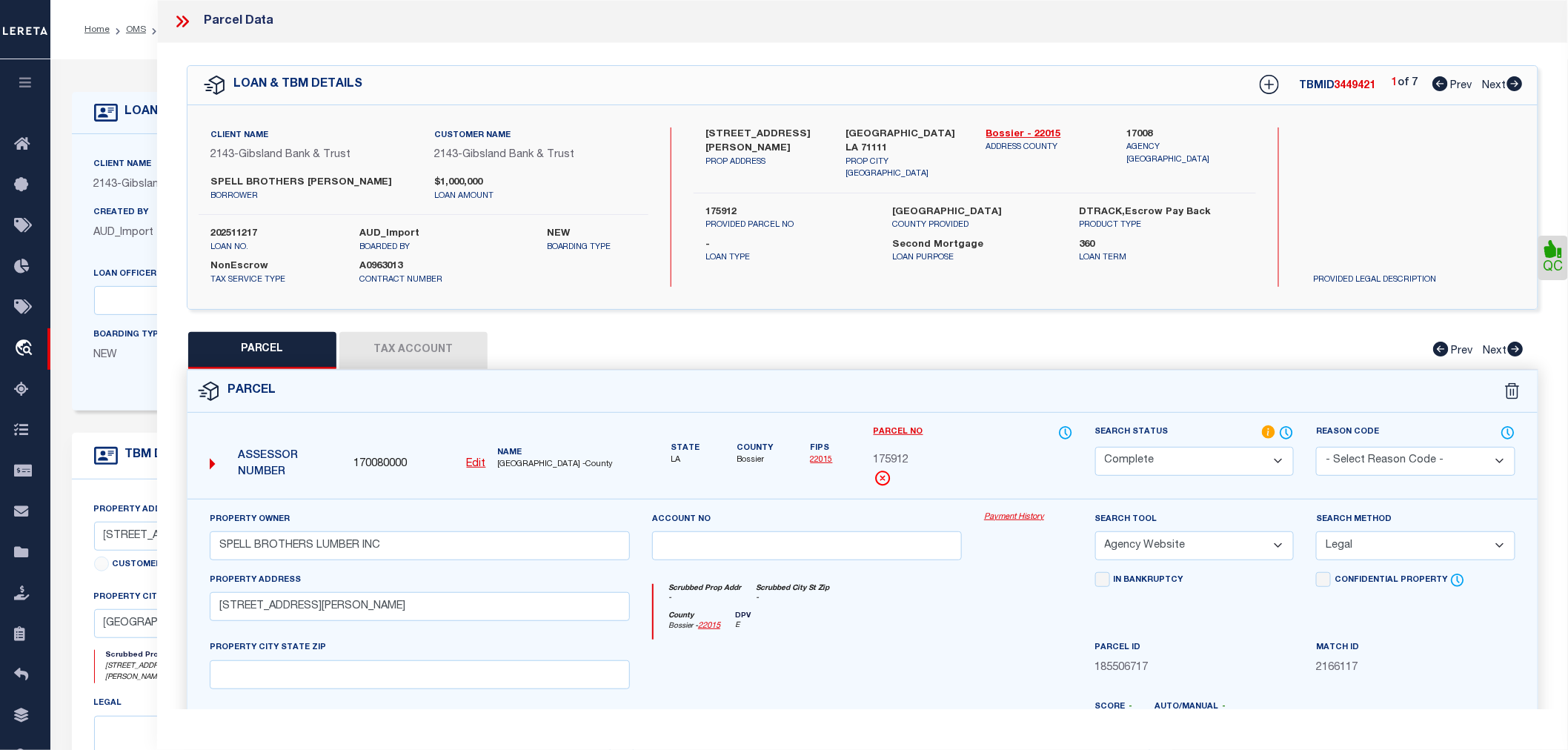
click at [1516, 80] on icon at bounding box center [1515, 84] width 15 height 15
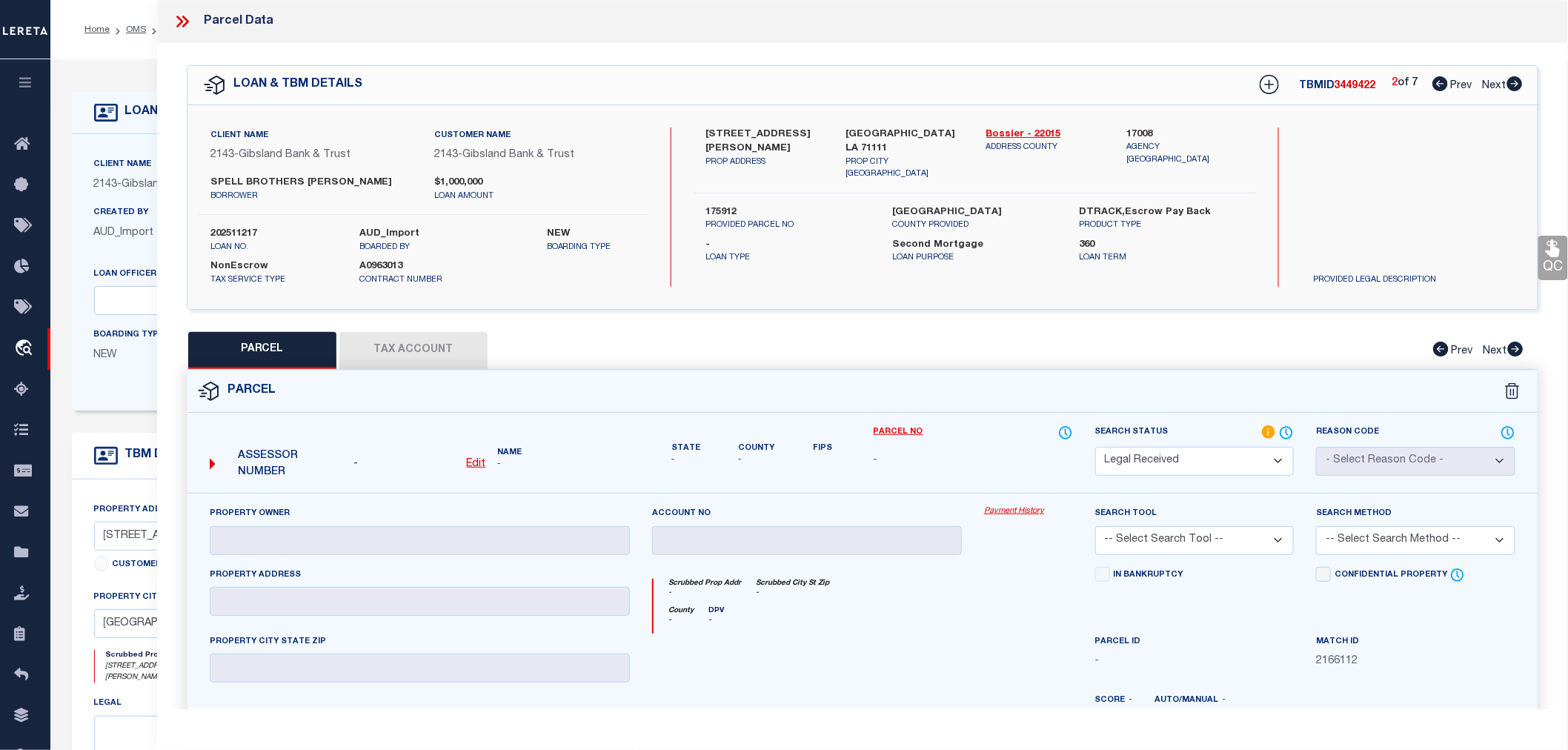
click at [1516, 80] on icon at bounding box center [1515, 84] width 15 height 15
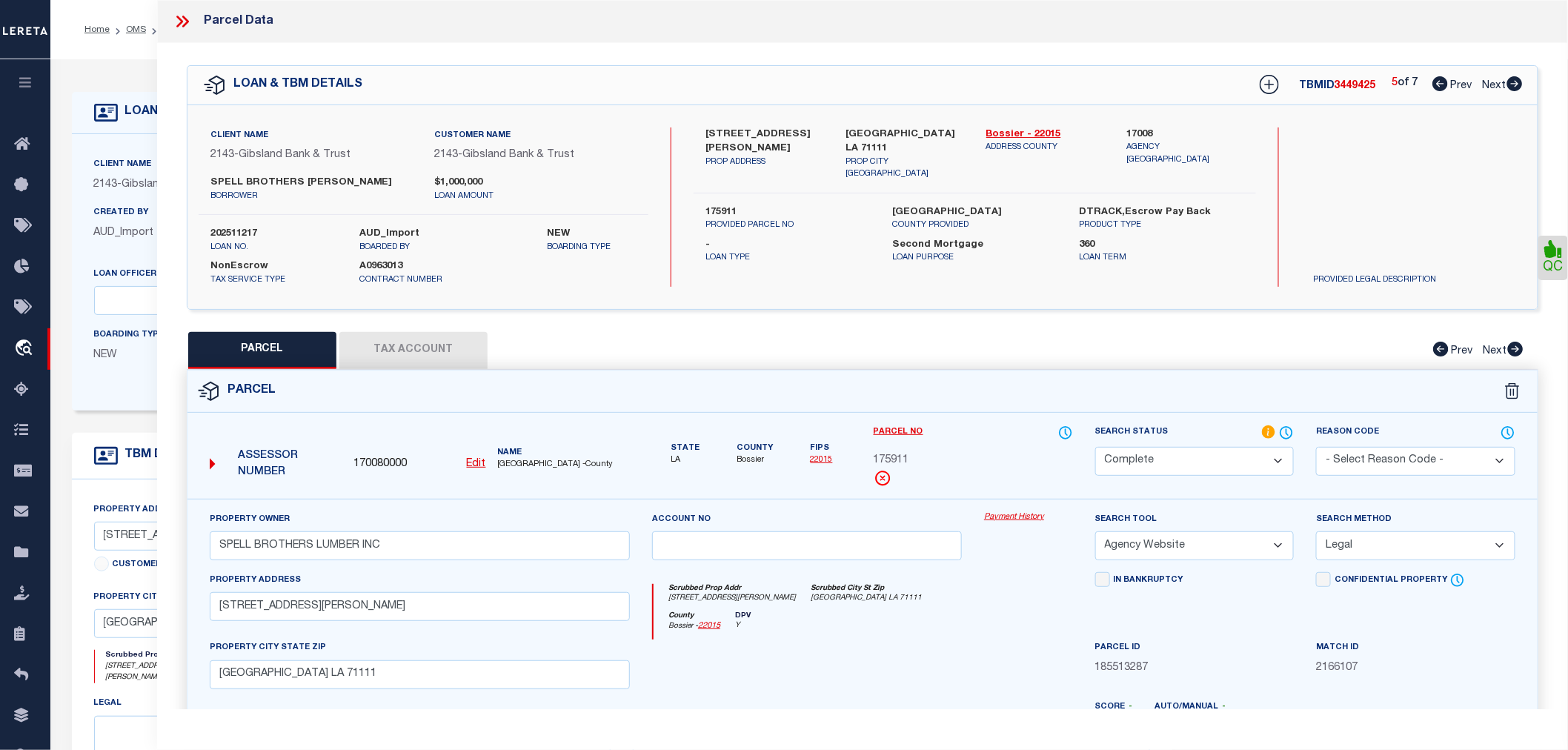
click at [1435, 83] on icon at bounding box center [1440, 84] width 15 height 15
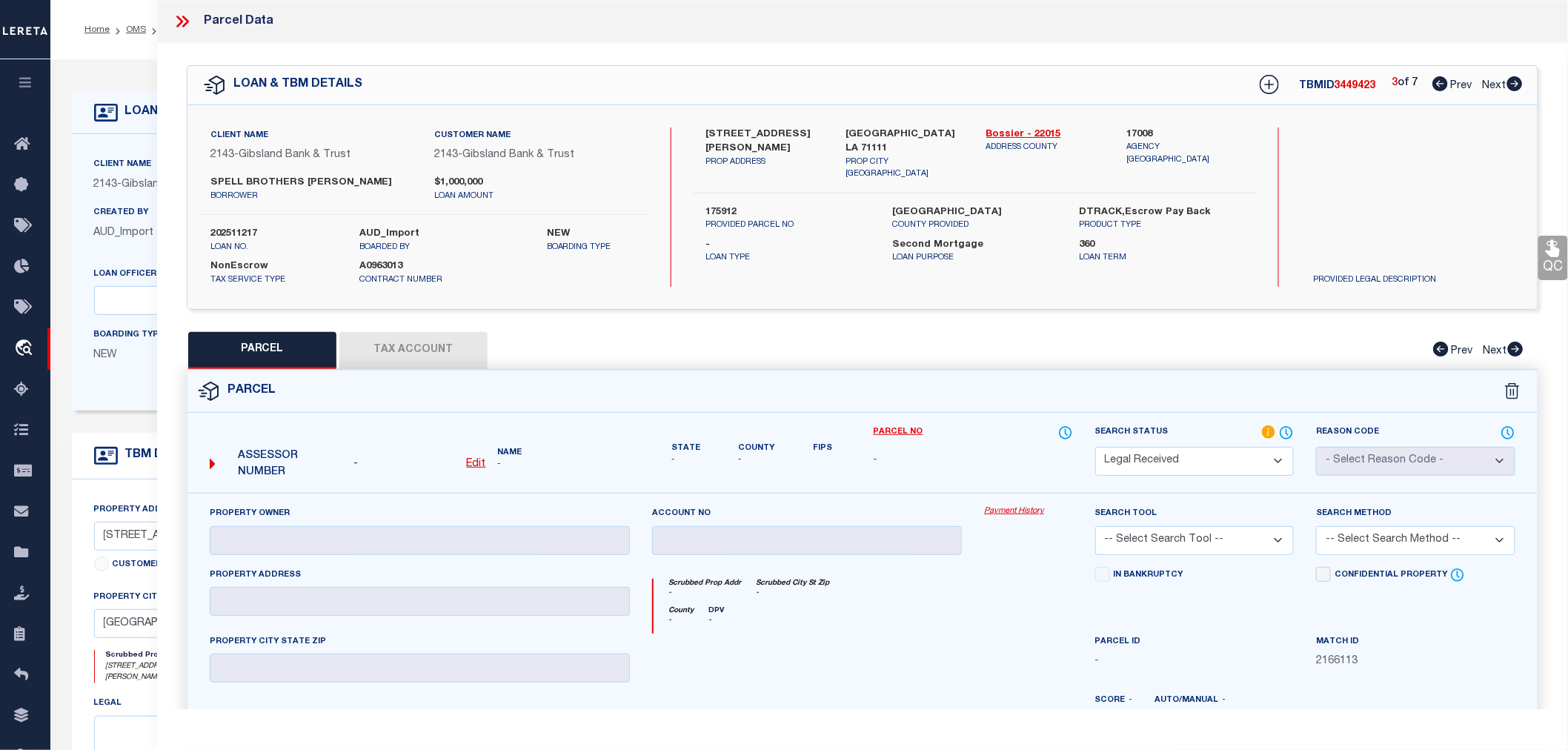
click at [1435, 83] on icon at bounding box center [1440, 84] width 15 height 15
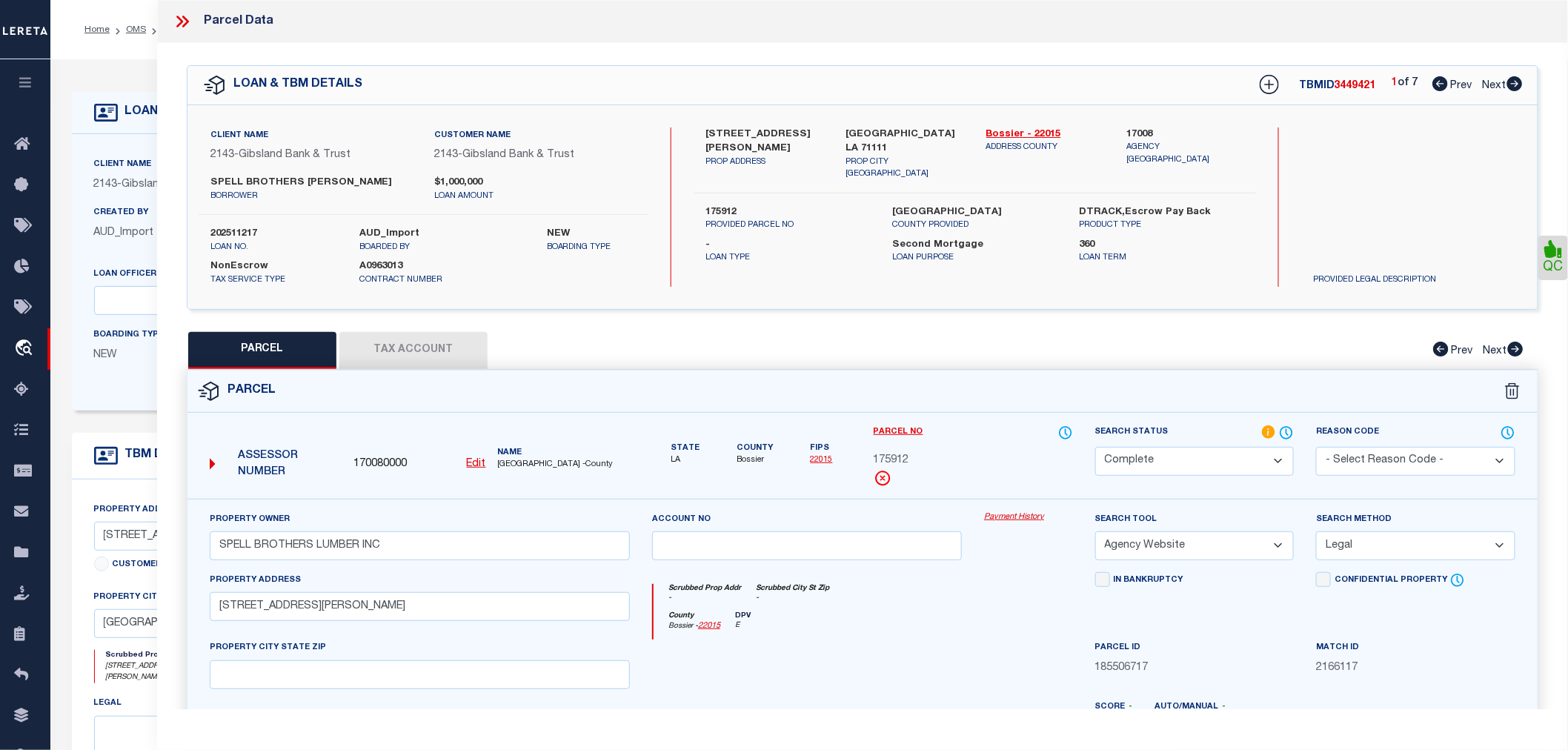
click at [1435, 83] on icon at bounding box center [1440, 84] width 15 height 15
click at [185, 25] on icon at bounding box center [185, 21] width 7 height 11
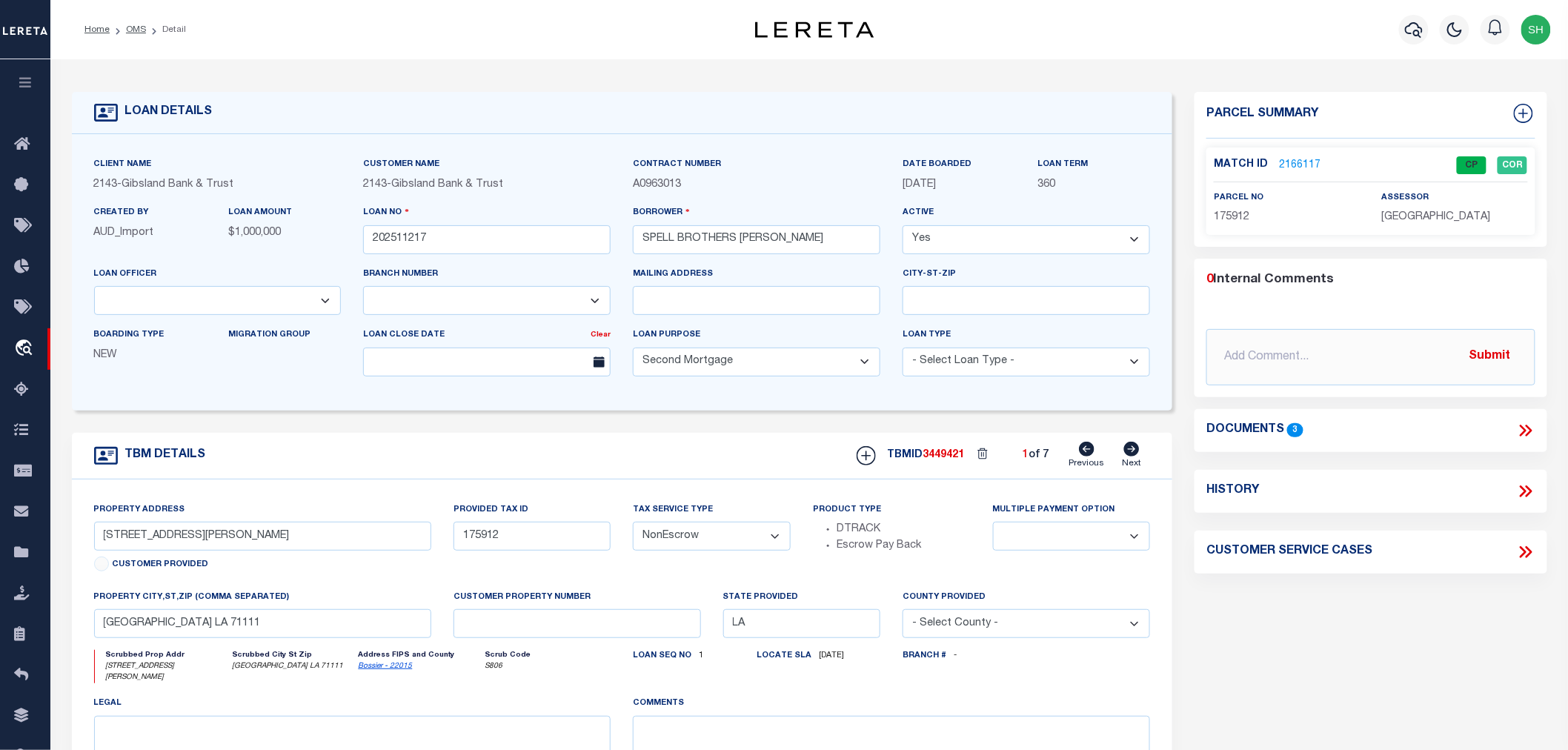
click at [1535, 427] on icon at bounding box center [1525, 431] width 19 height 19
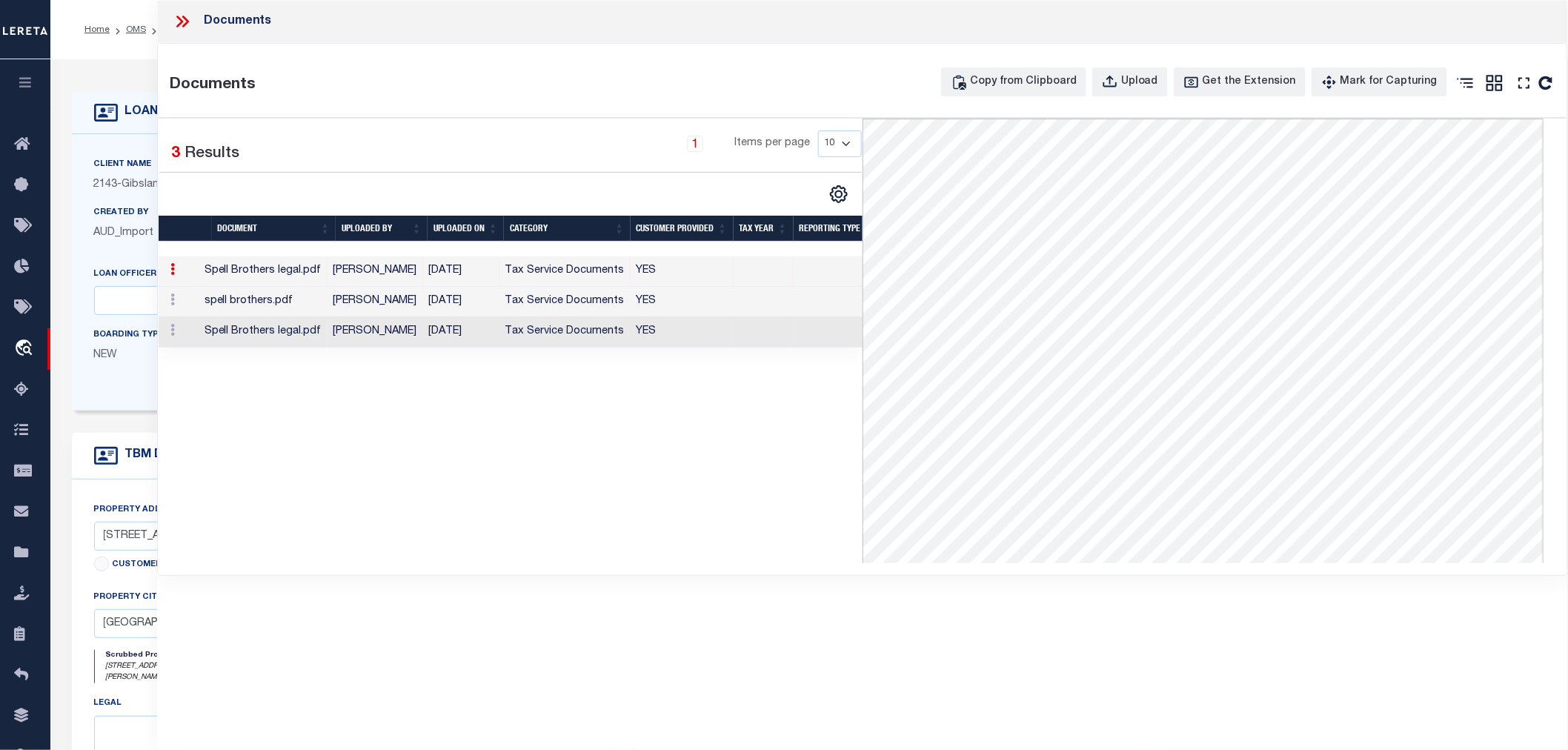
click at [474, 335] on td "07/09/2025" at bounding box center [461, 332] width 77 height 31
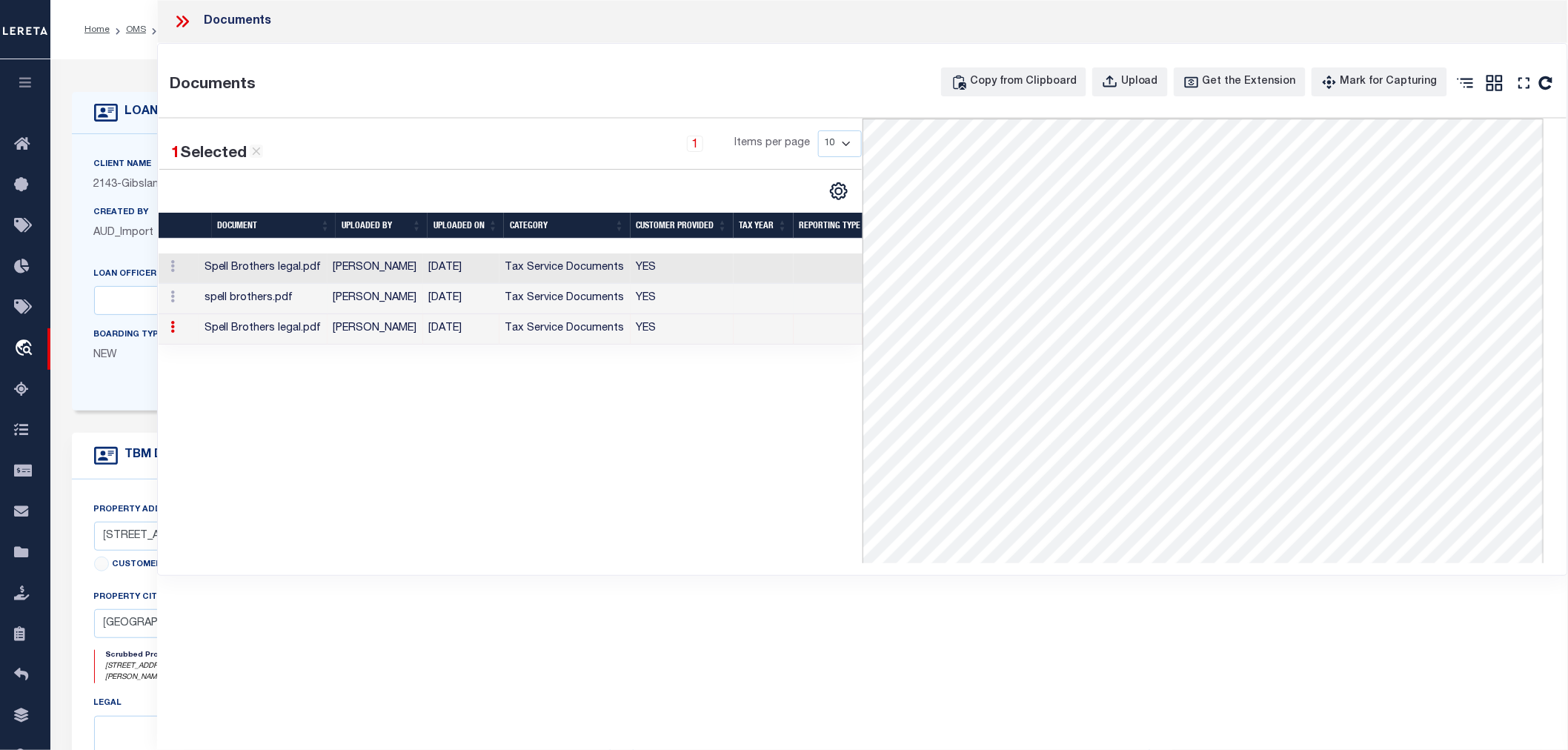
scroll to position [165, 0]
click at [352, 298] on td "Carlin C. Reeder" at bounding box center [375, 300] width 96 height 31
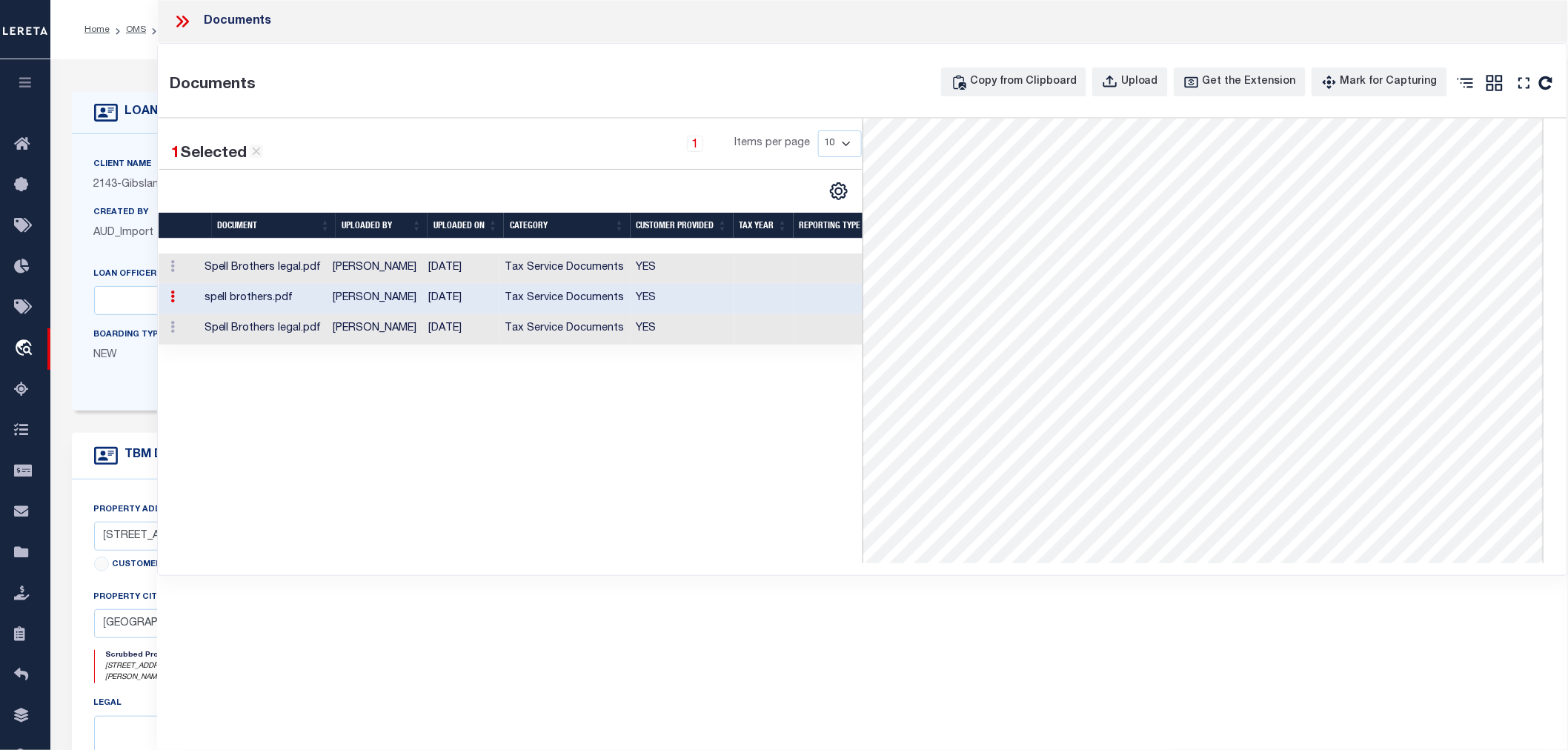
click at [179, 23] on icon at bounding box center [179, 21] width 7 height 11
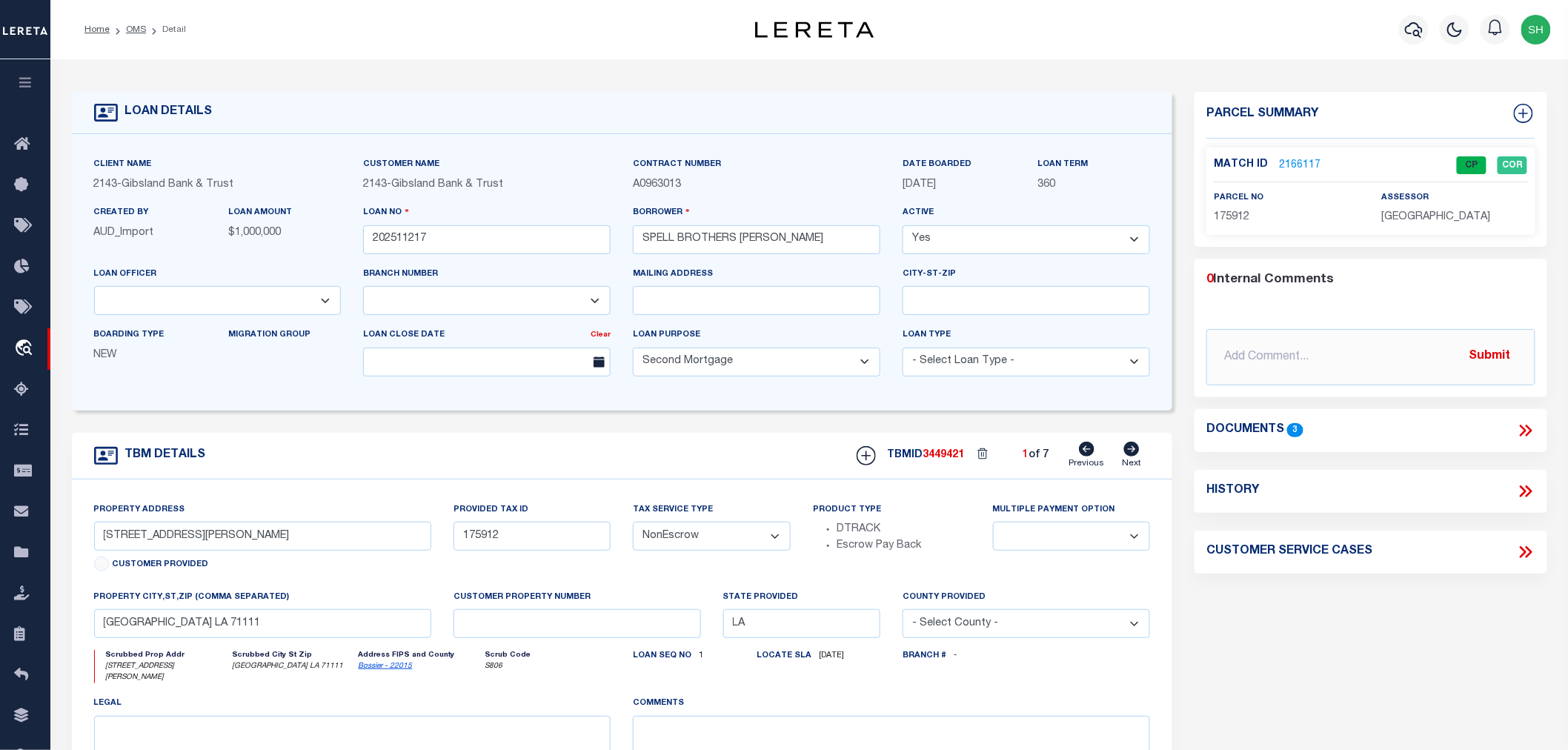
click at [1304, 163] on link "2166117" at bounding box center [1300, 165] width 41 height 15
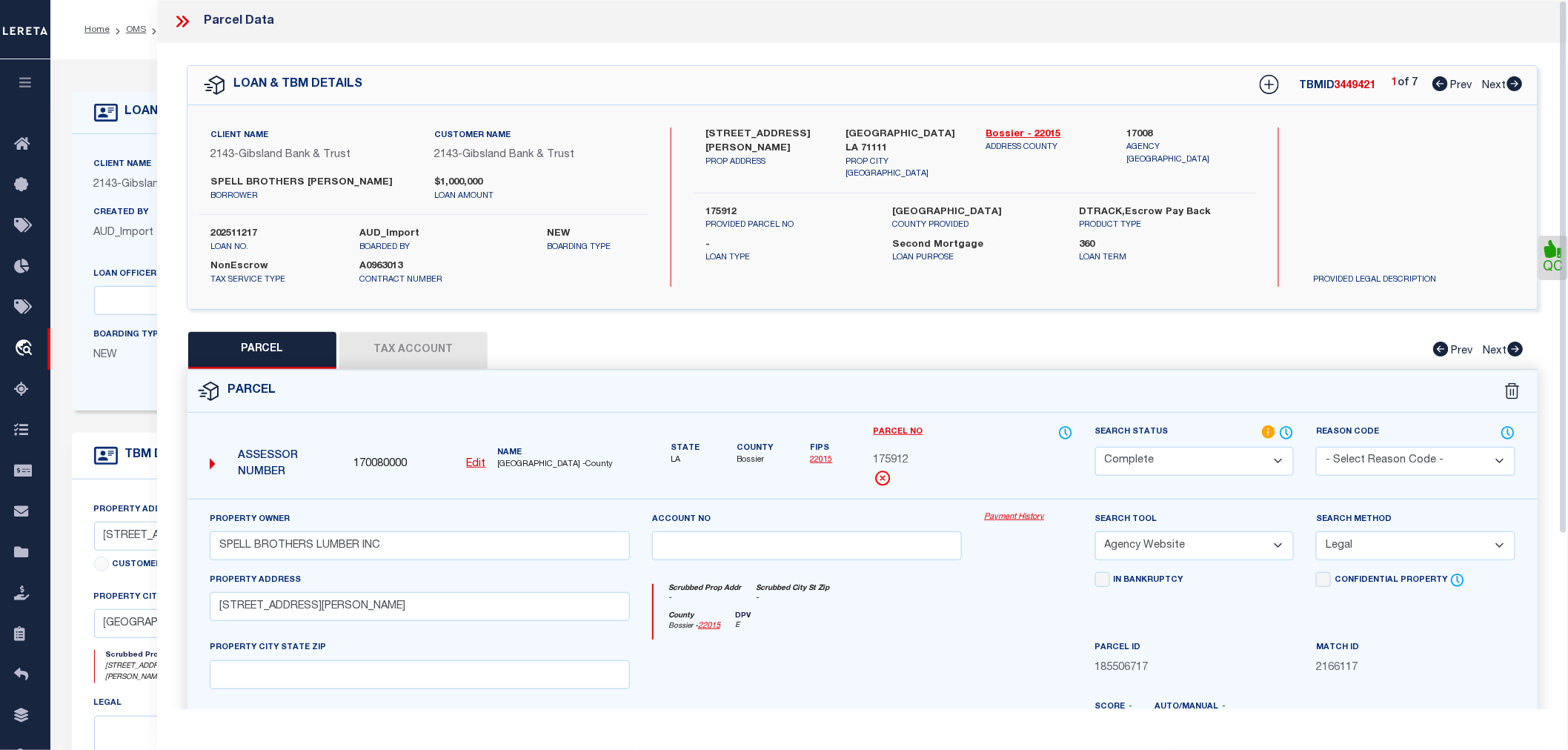
click at [1517, 81] on icon at bounding box center [1515, 84] width 15 height 15
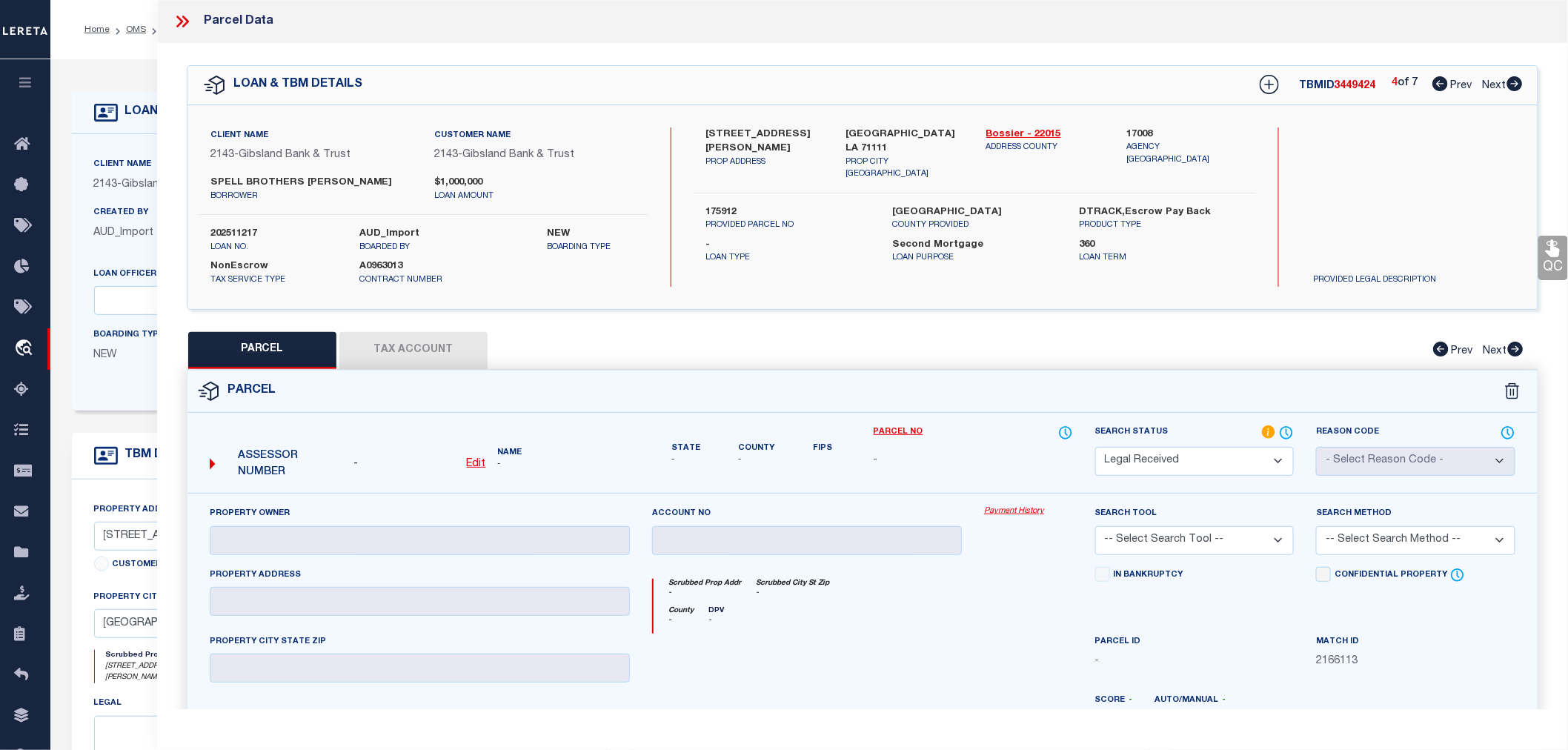
click at [1520, 83] on icon at bounding box center [1515, 84] width 15 height 15
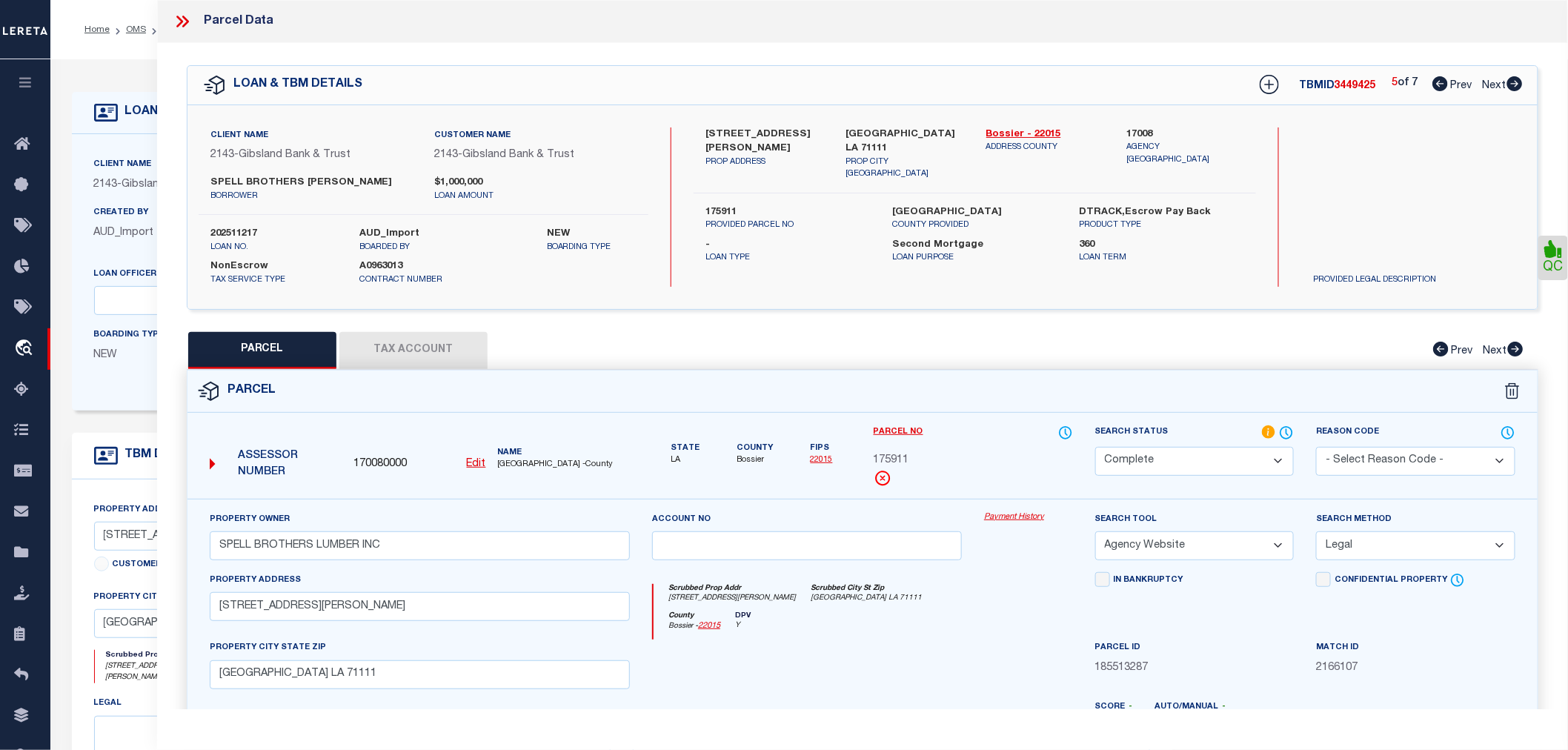
click at [1520, 83] on icon at bounding box center [1515, 84] width 15 height 15
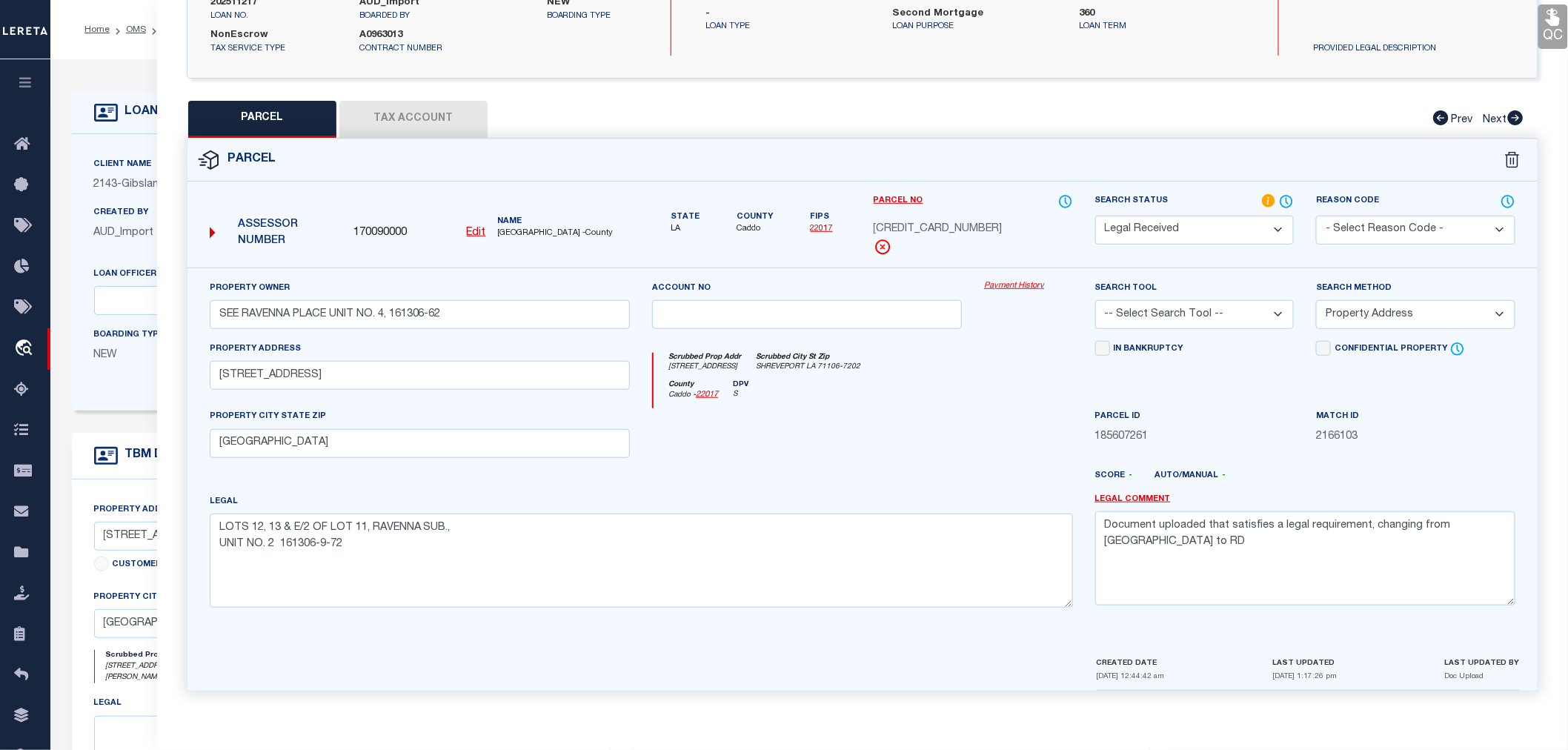
scroll to position [0, 0]
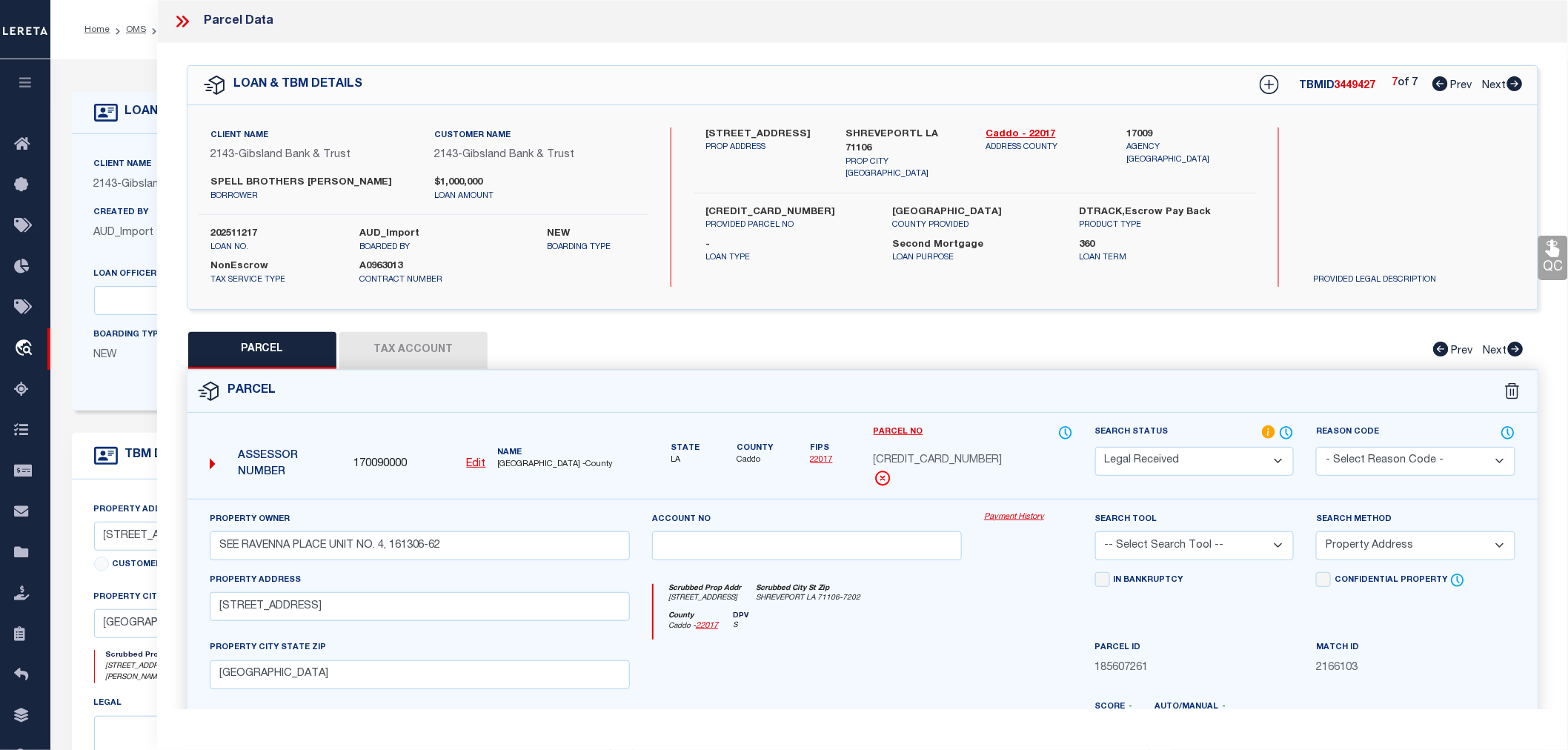
click at [1440, 80] on icon at bounding box center [1440, 84] width 15 height 15
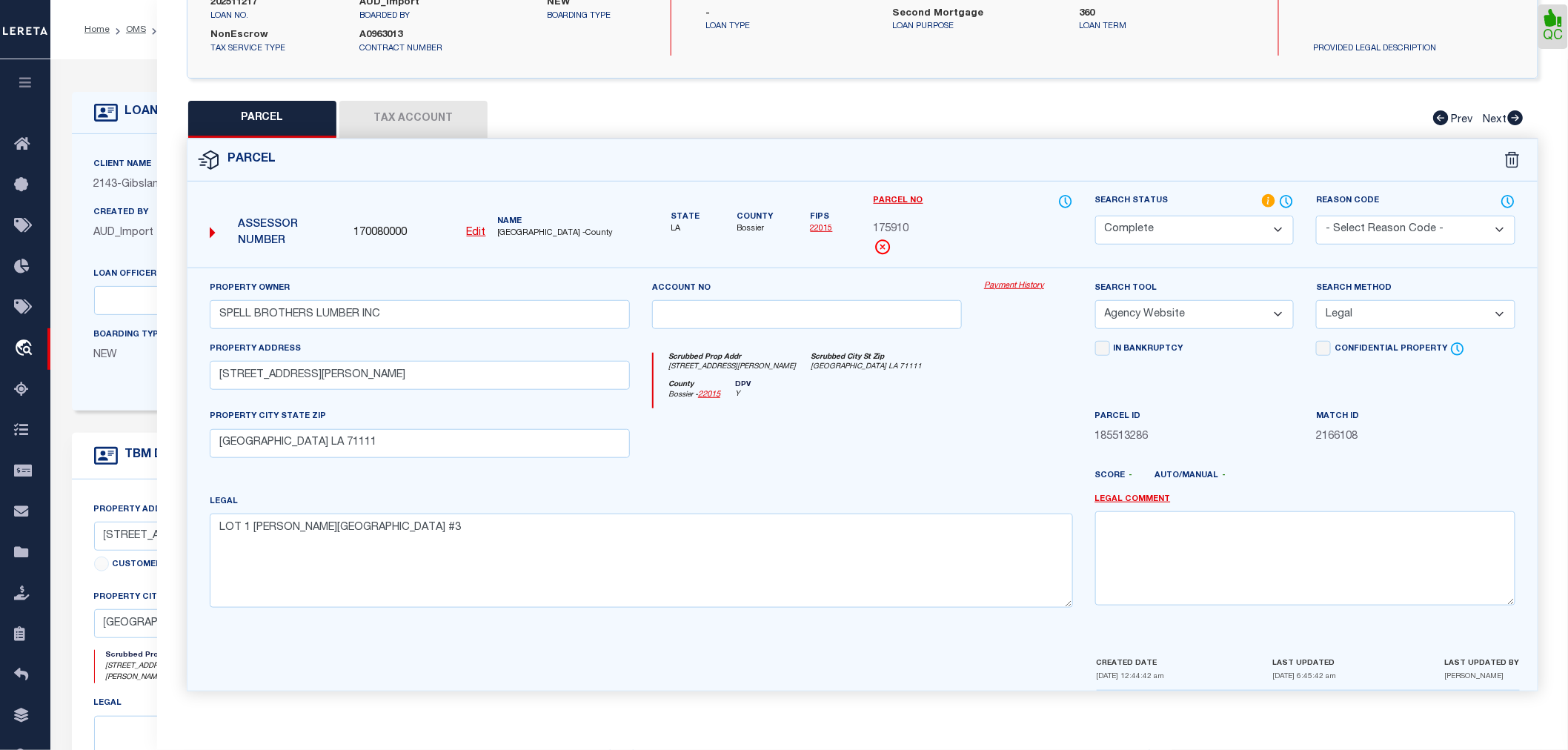
scroll to position [67, 0]
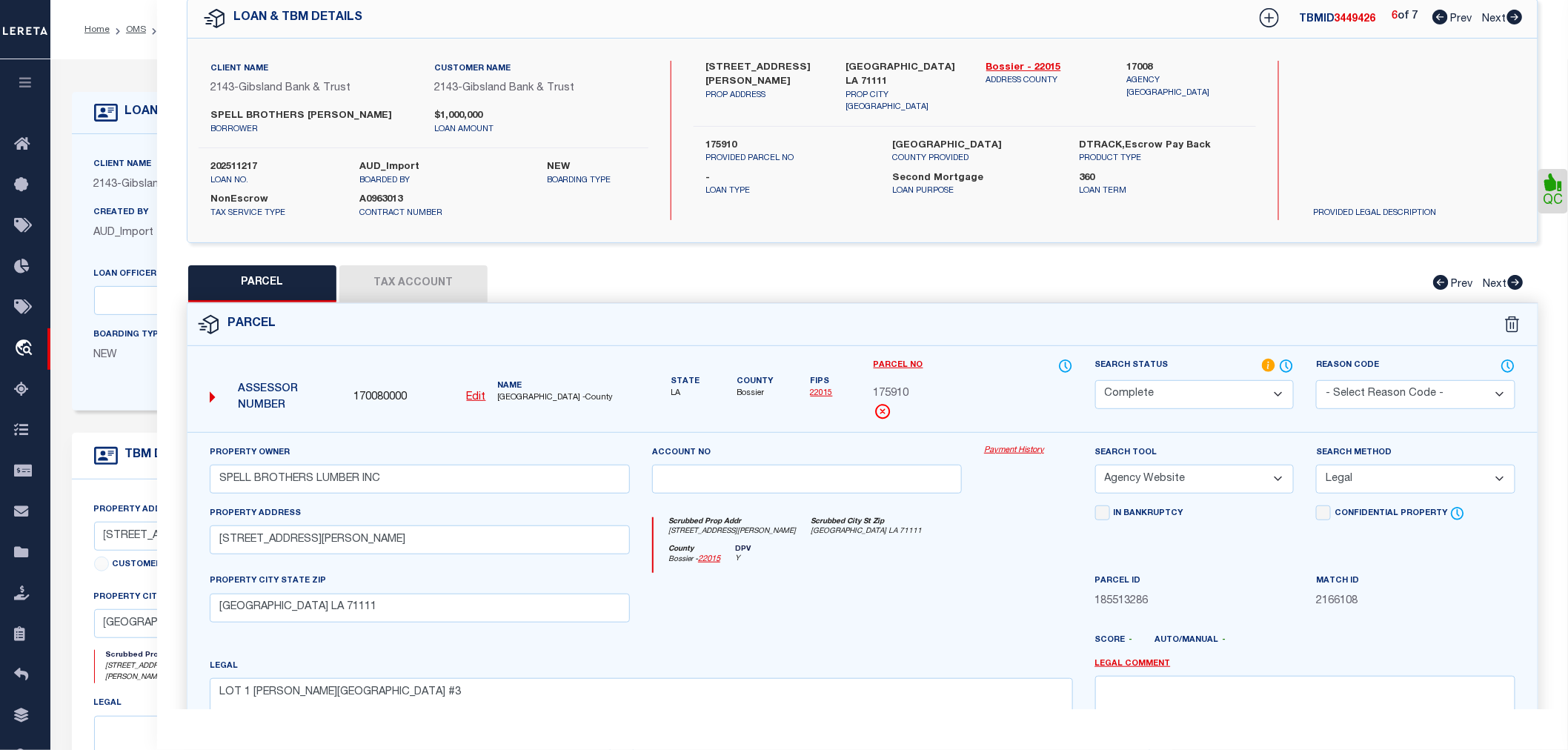
click at [1442, 16] on icon at bounding box center [1440, 17] width 15 height 15
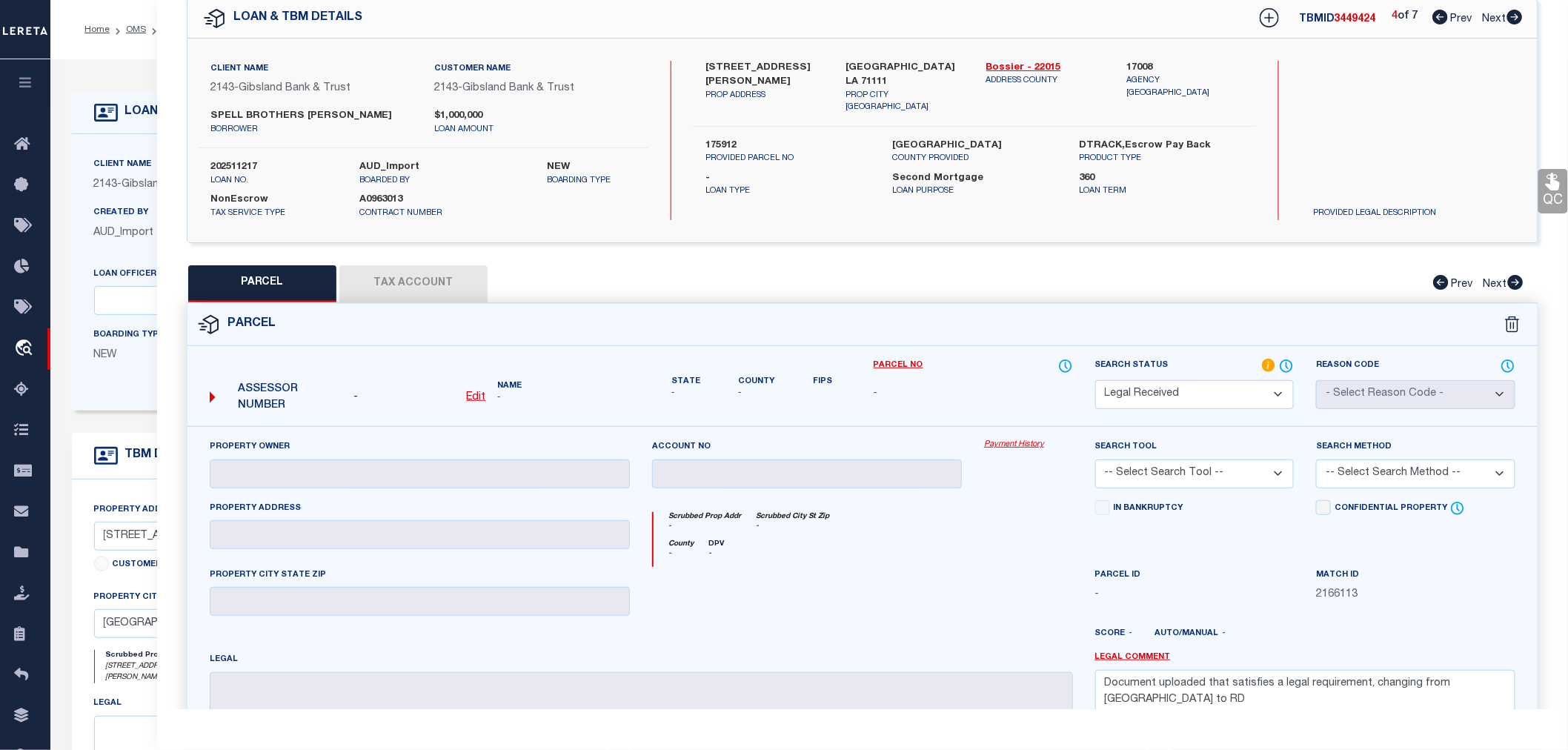
click at [1442, 16] on icon at bounding box center [1440, 17] width 15 height 15
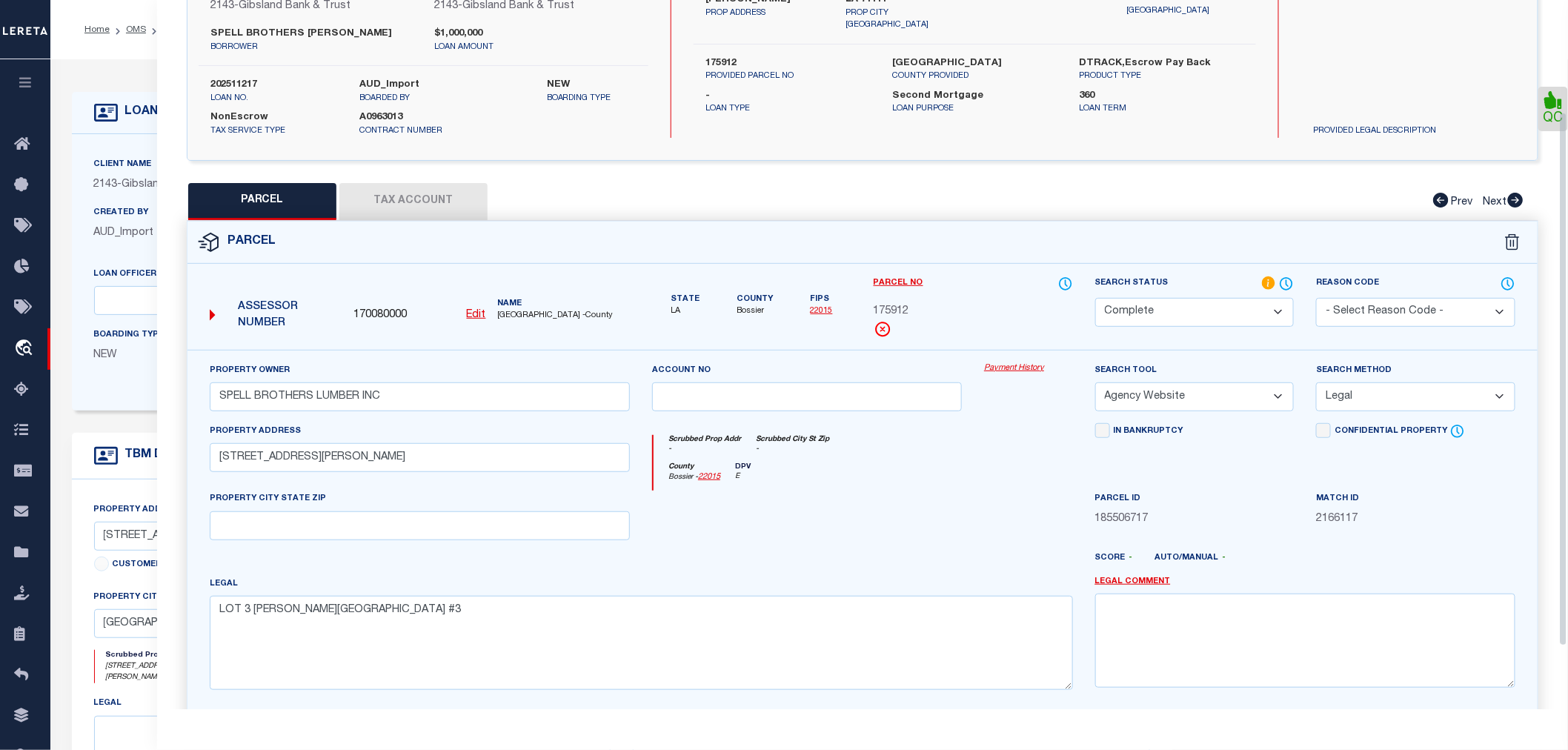
scroll to position [0, 0]
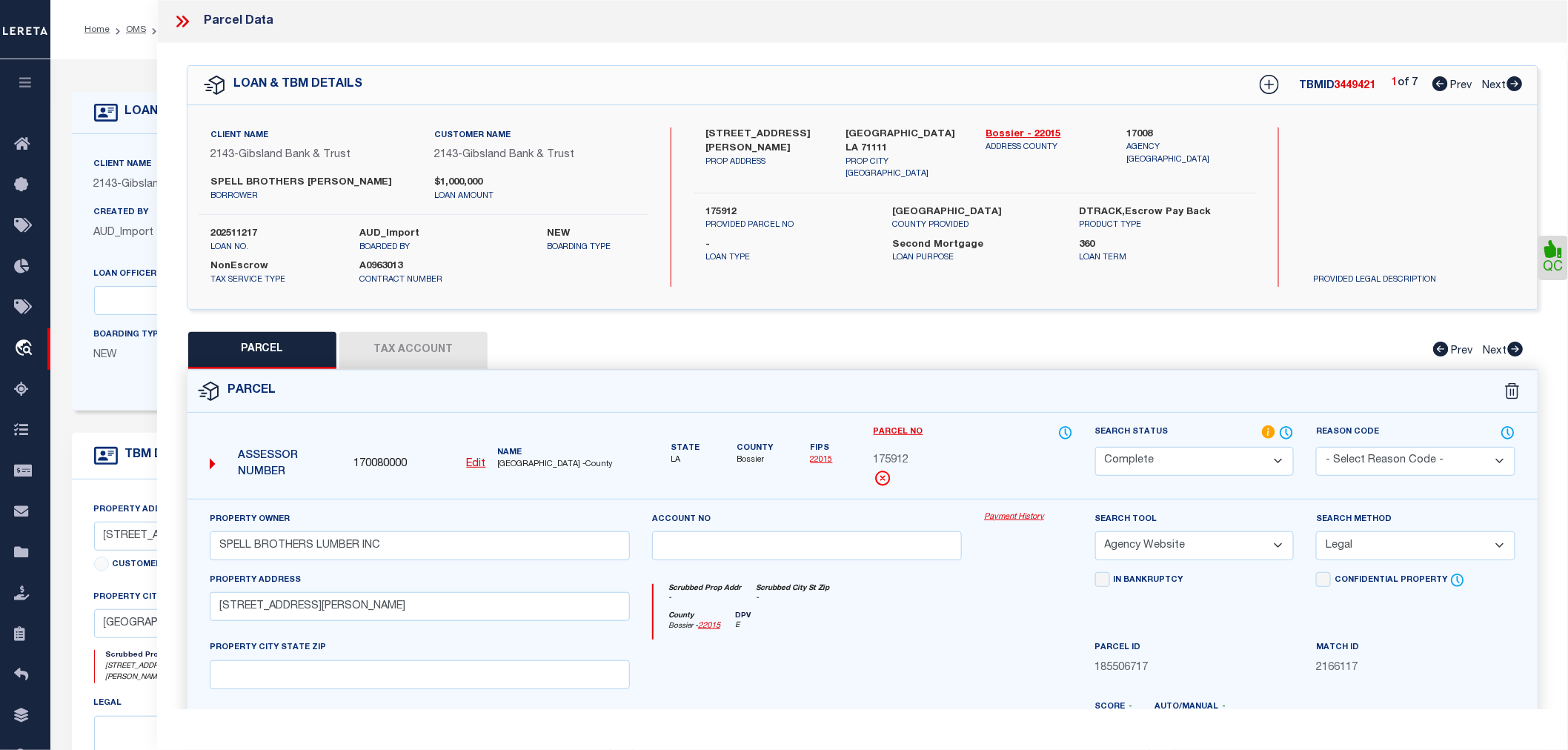
click at [1515, 83] on icon at bounding box center [1515, 84] width 15 height 15
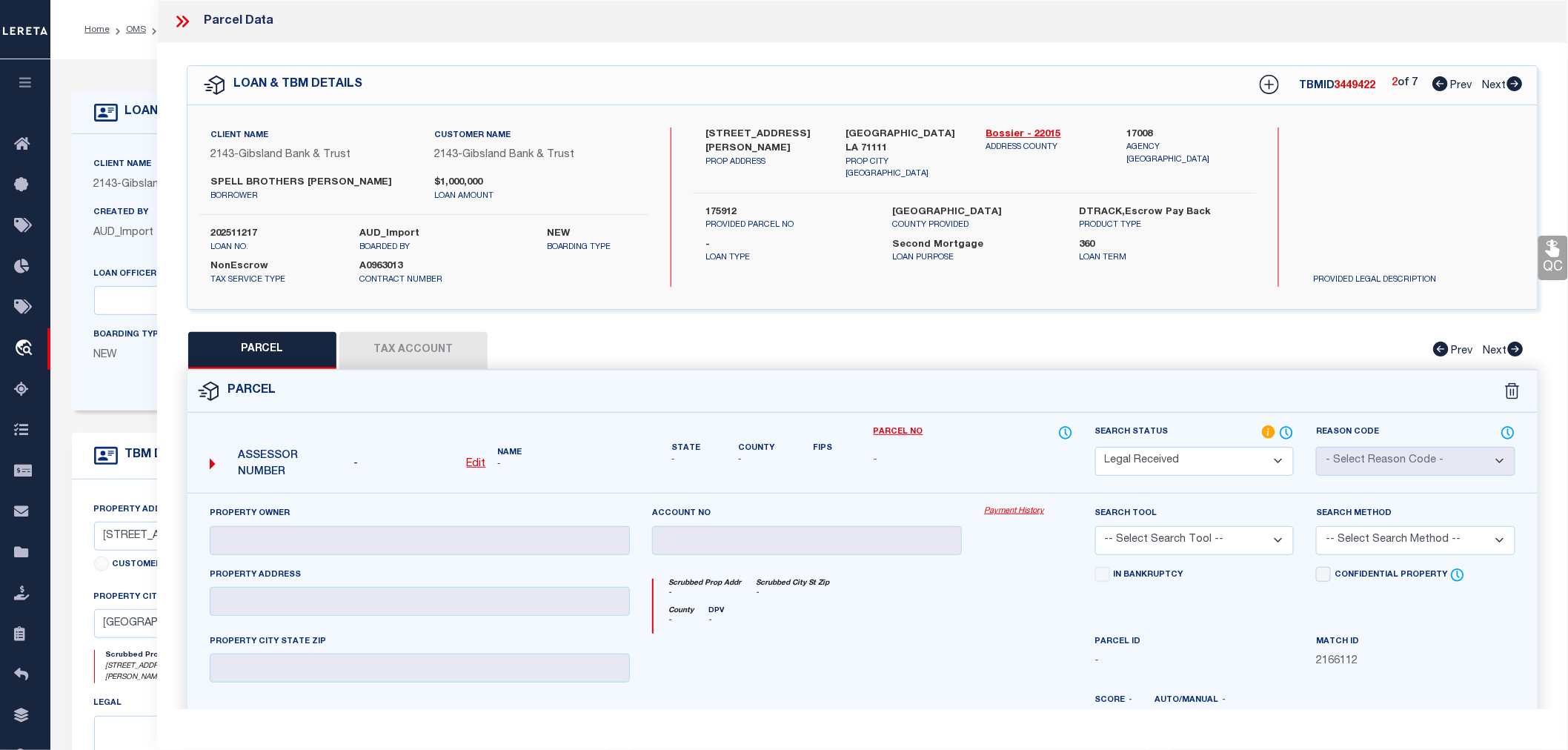
click at [1514, 84] on icon at bounding box center [1514, 84] width 16 height 15
click at [1512, 84] on icon at bounding box center [1515, 84] width 15 height 15
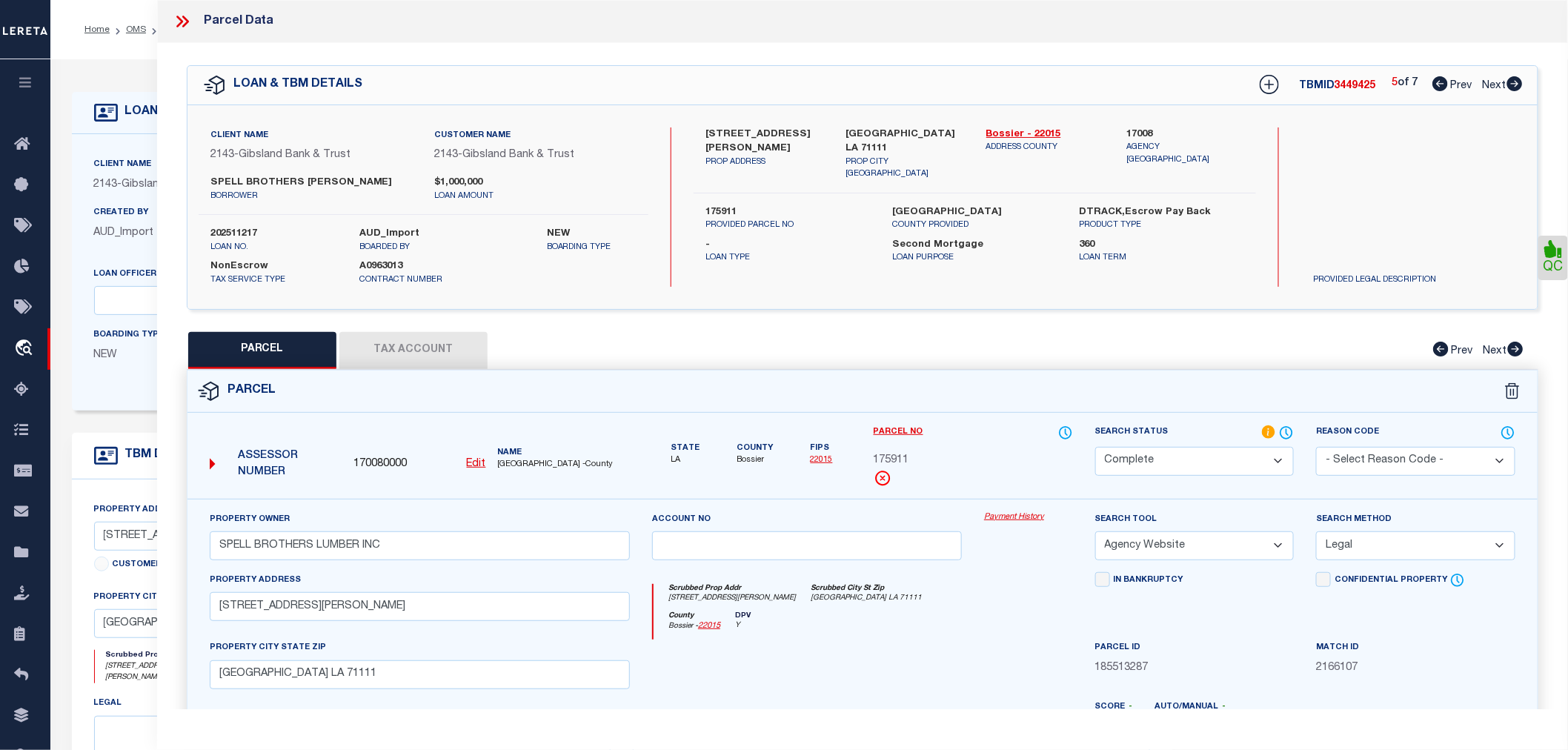
scroll to position [231, 0]
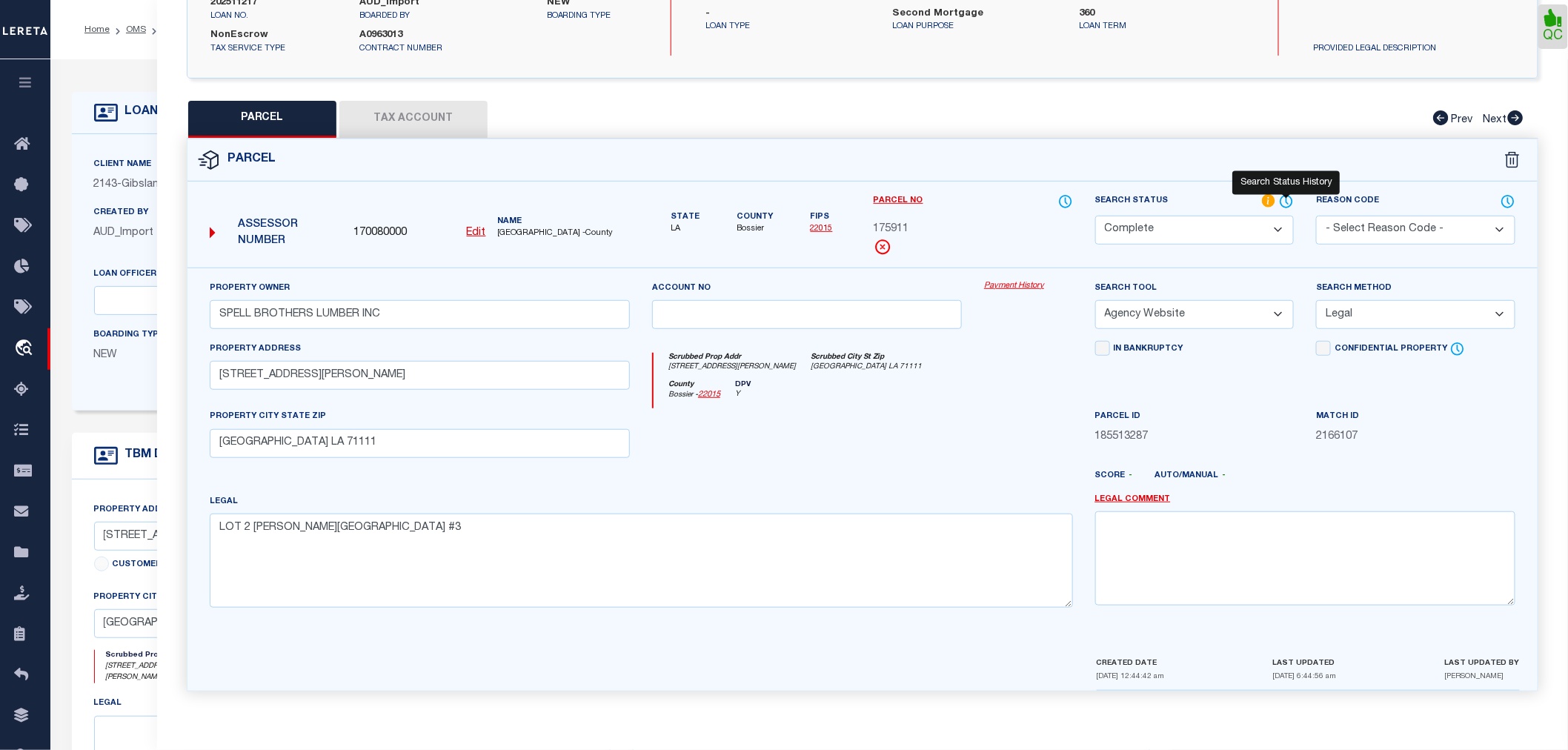
click at [1283, 200] on icon at bounding box center [1286, 201] width 15 height 16
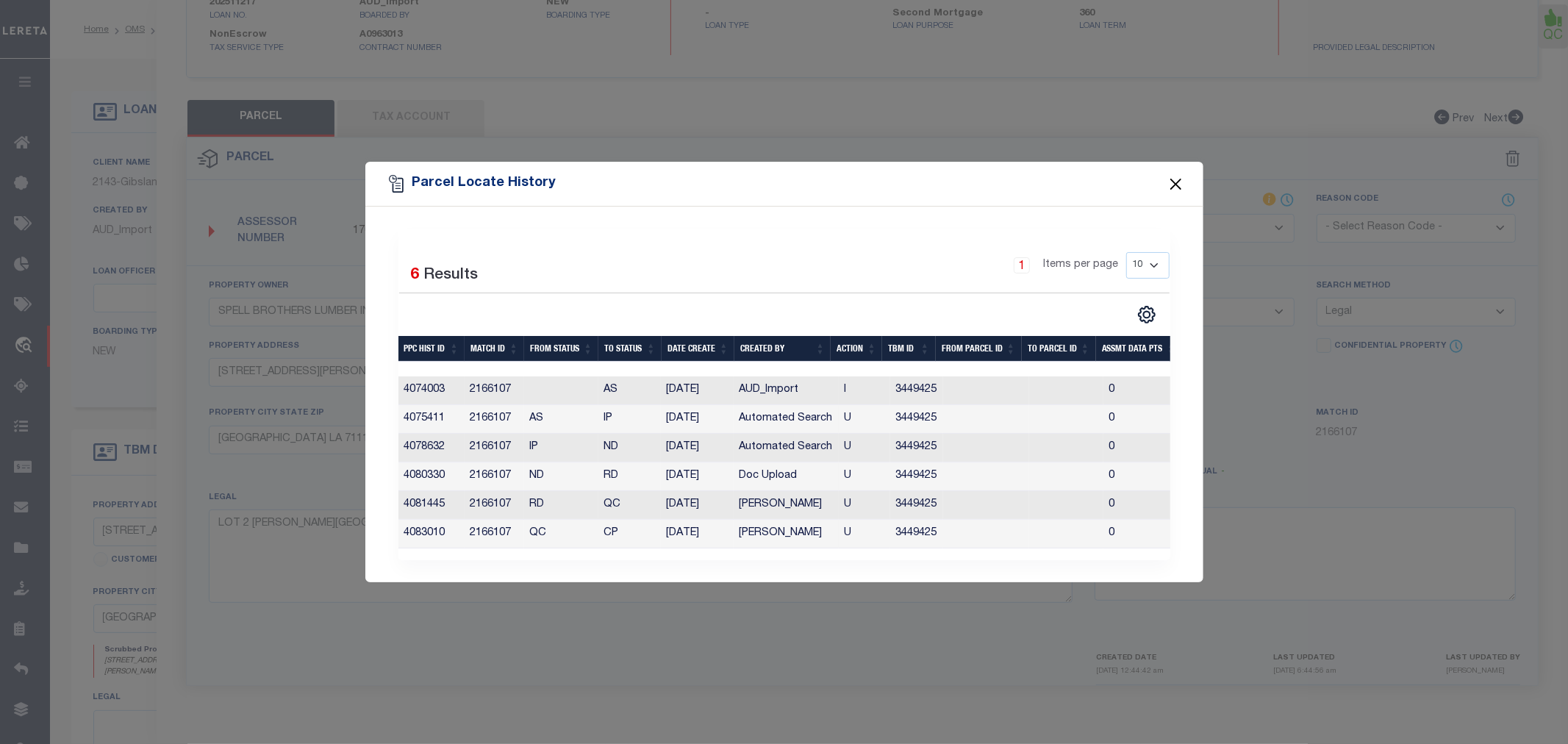
click at [1174, 174] on button "Close" at bounding box center [1174, 183] width 19 height 19
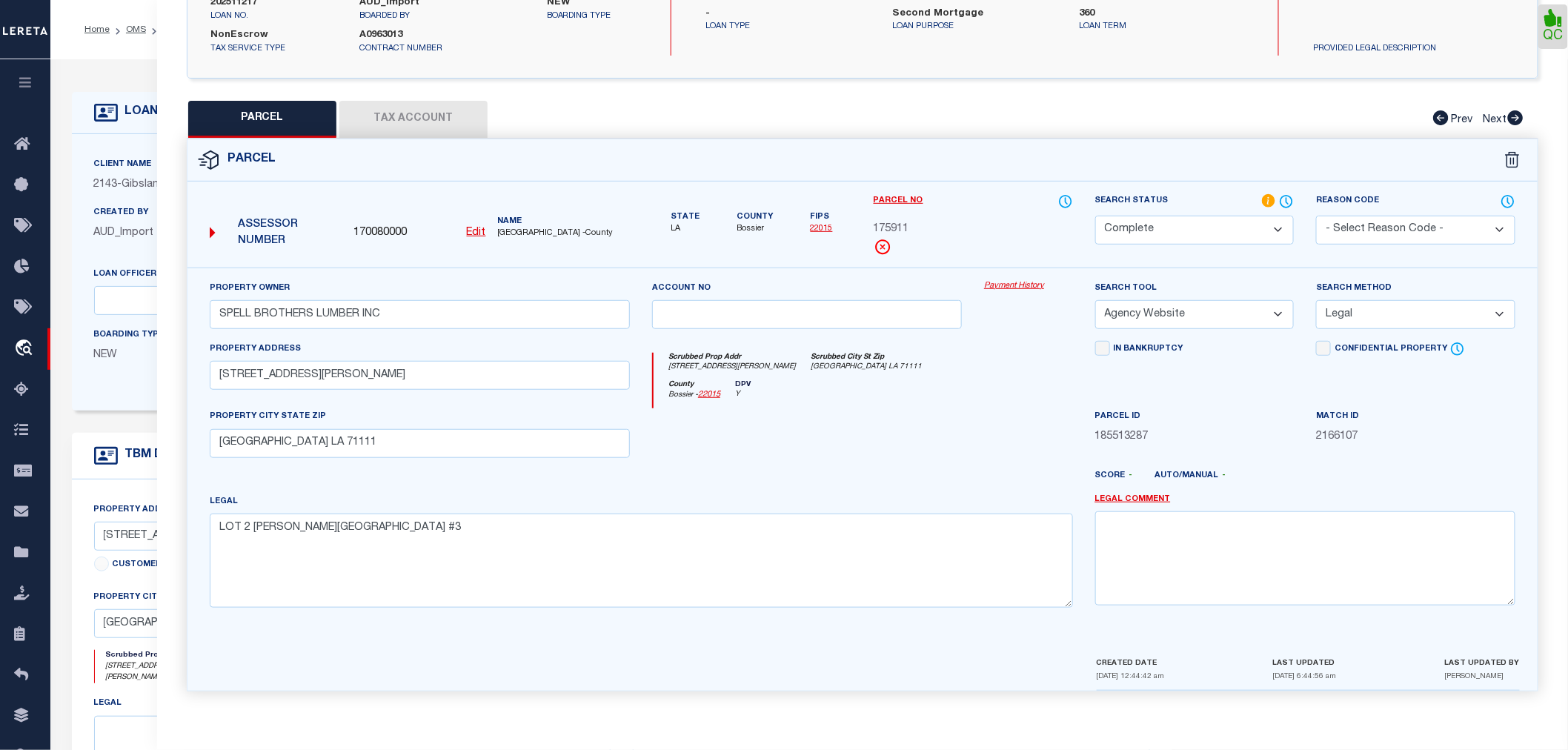
scroll to position [0, 0]
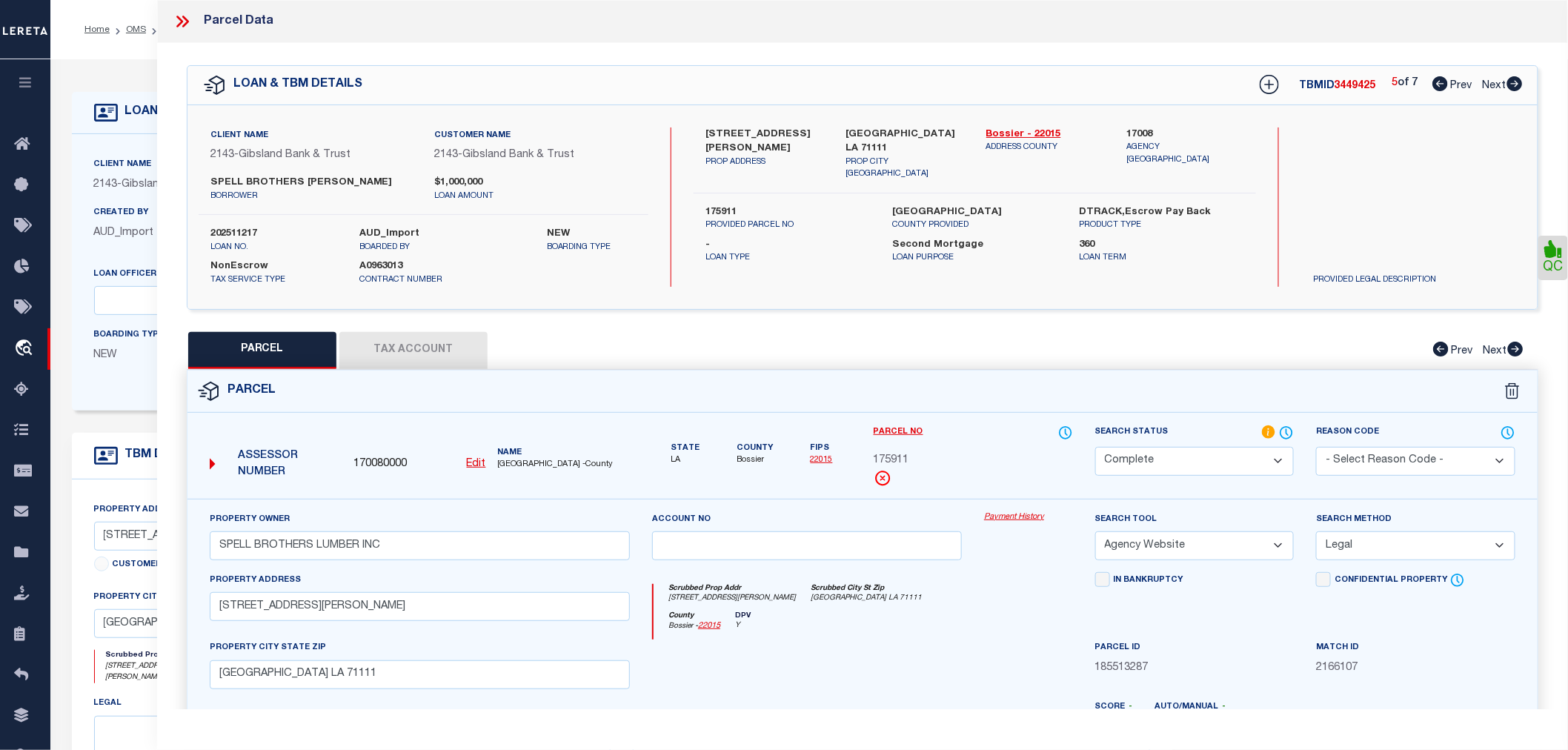
click at [1513, 85] on icon at bounding box center [1515, 84] width 15 height 15
click at [1511, 86] on icon at bounding box center [1515, 84] width 15 height 15
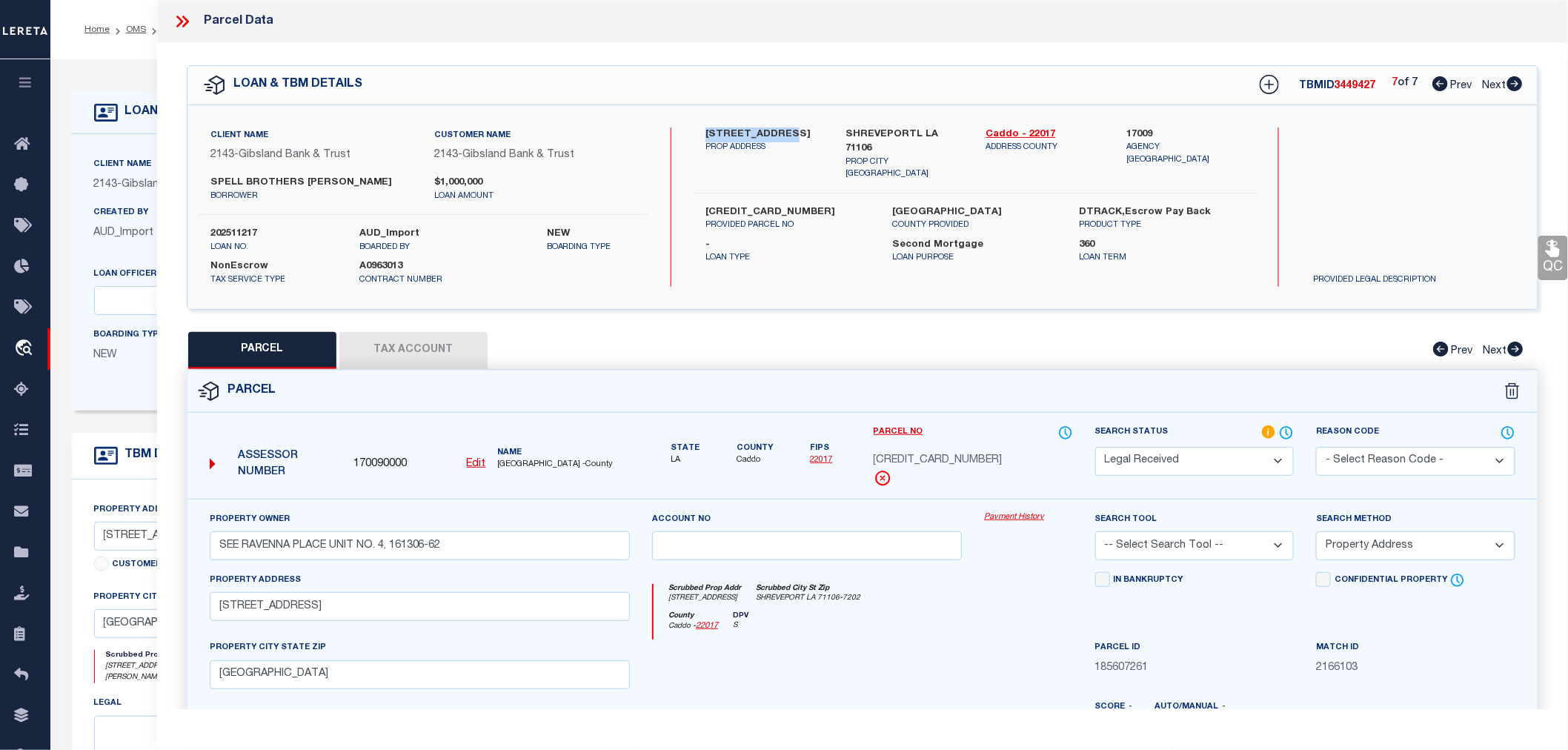
drag, startPoint x: 697, startPoint y: 130, endPoint x: 786, endPoint y: 132, distance: 89.0
click at [786, 132] on div "636 CHINQUAPIN DR. PROP ADDRESS" at bounding box center [764, 154] width 140 height 54
copy label "636 CHINQUAPIN"
click at [181, 17] on icon at bounding box center [182, 21] width 19 height 19
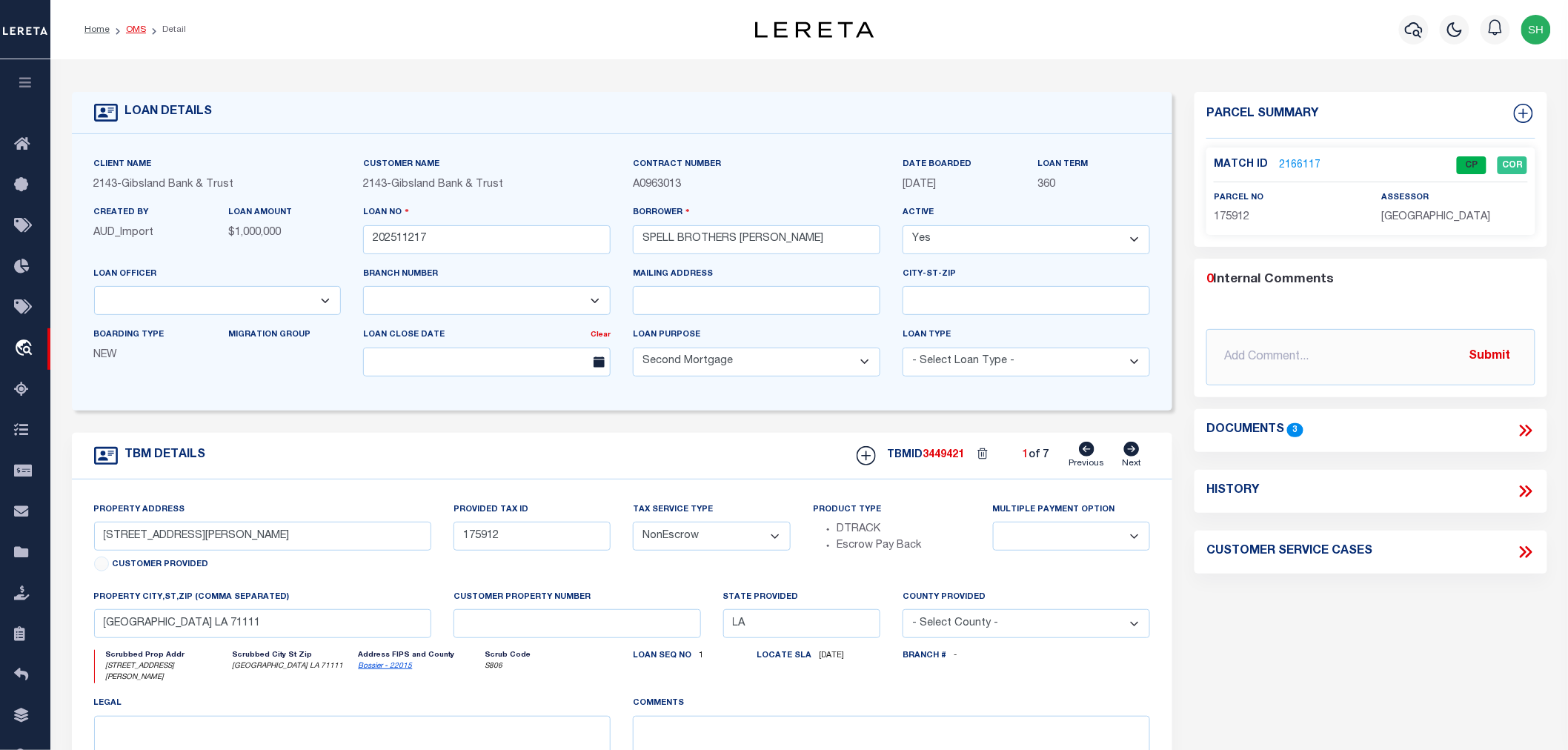
click at [139, 26] on link "OMS" at bounding box center [136, 30] width 20 height 9
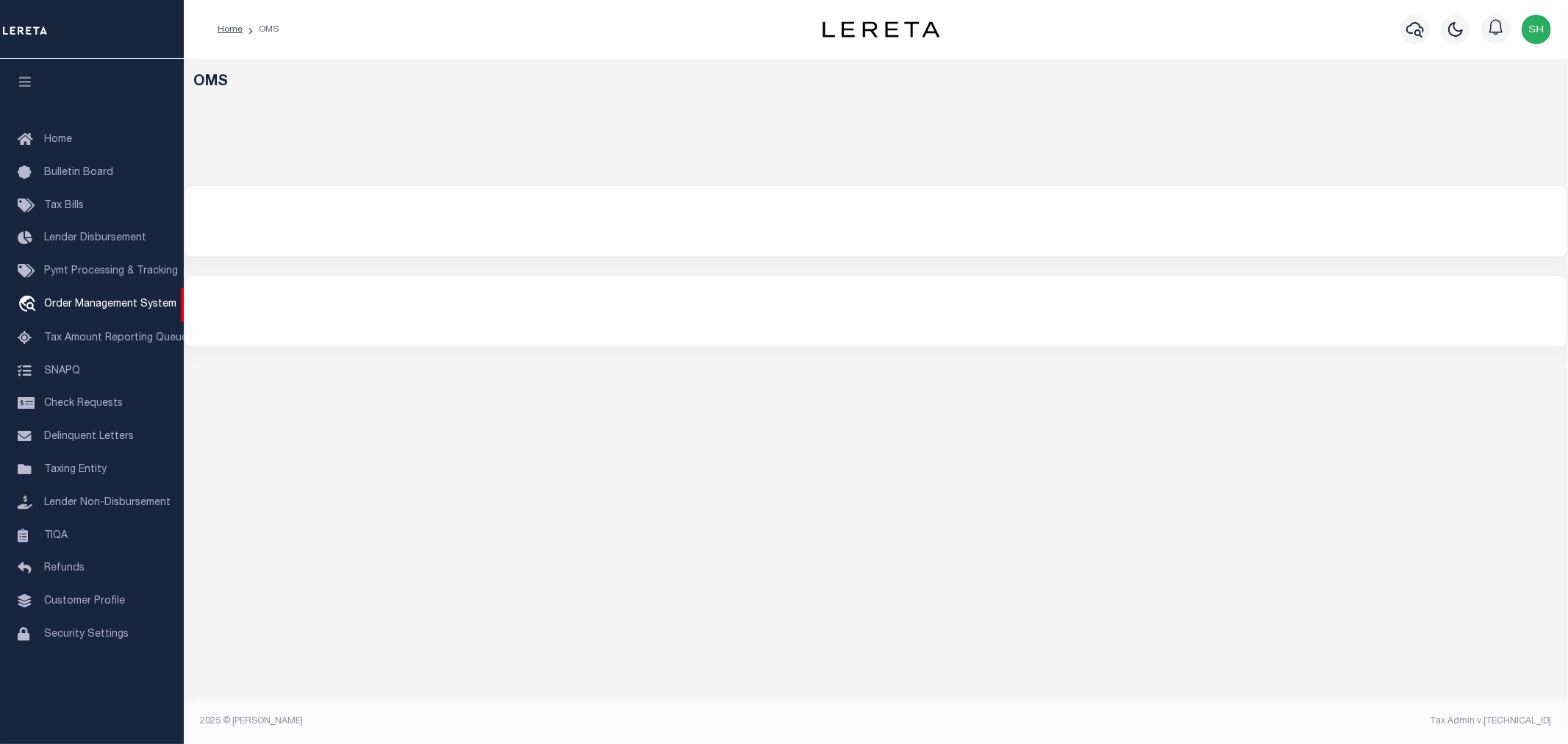
select select "200"
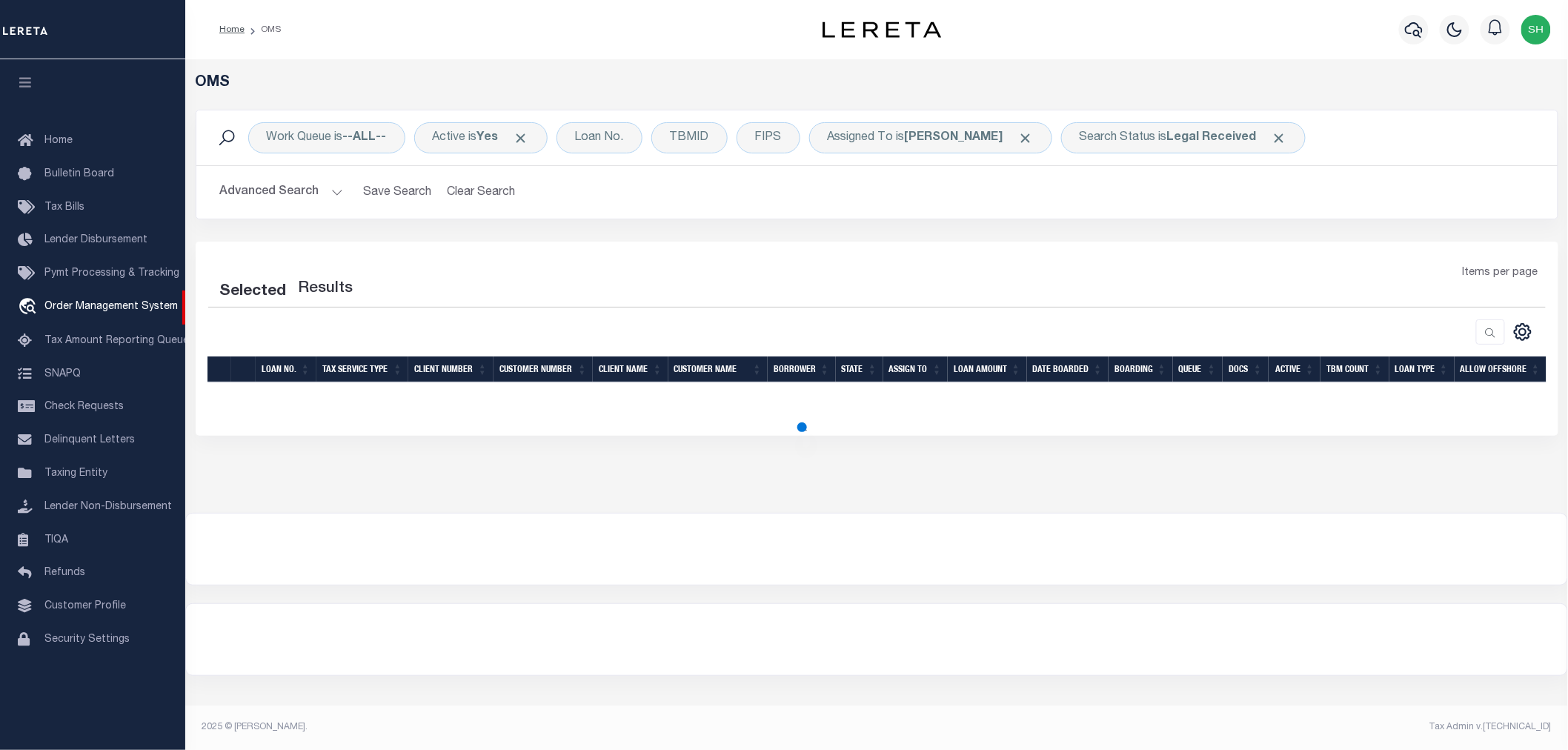
select select "200"
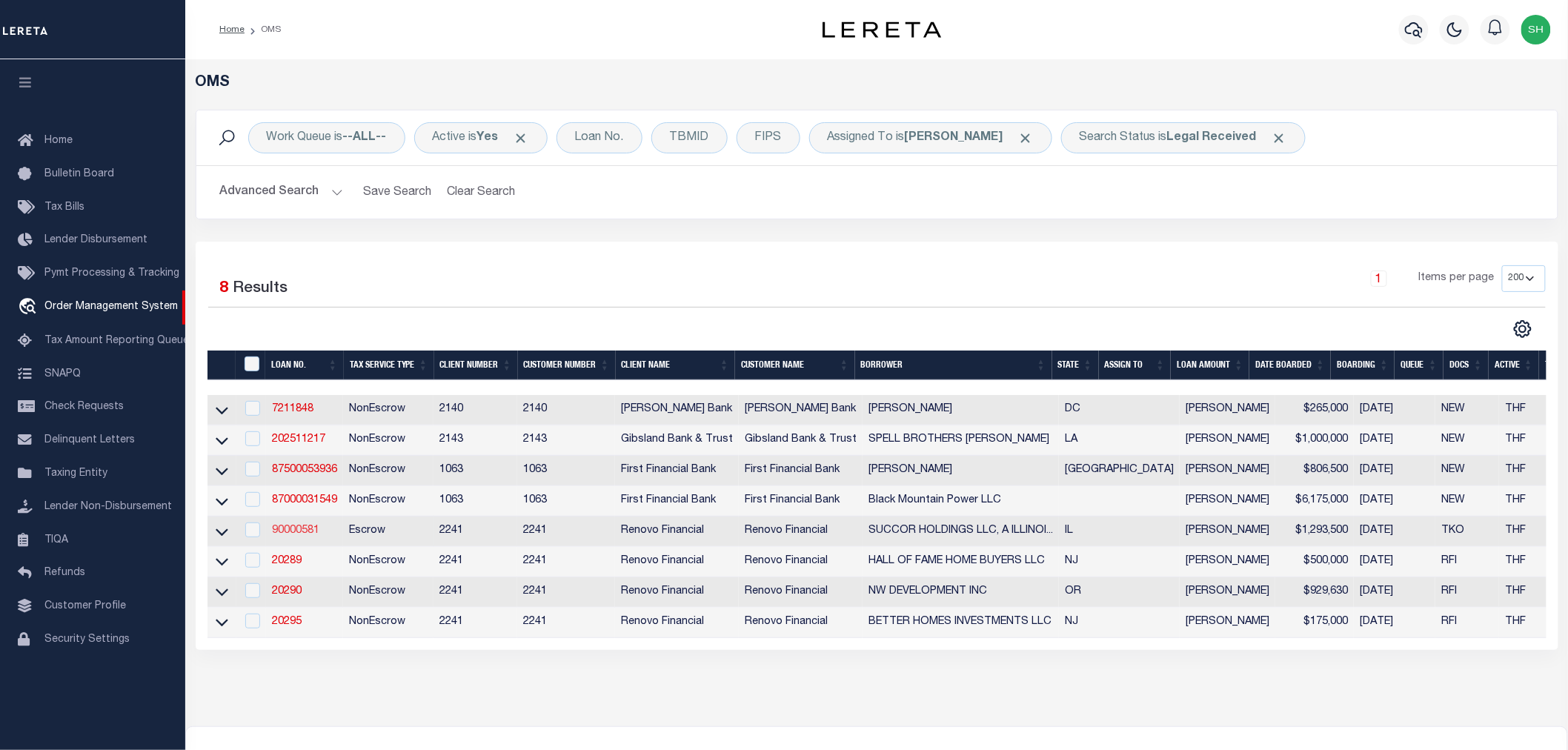
click at [295, 535] on link "90000581" at bounding box center [296, 531] width 47 height 11
type input "90000581"
type input "SUCCOR HOLDINGS LLC, A ILLINOIS LIMITED LIABILITY COMPANY"
select select
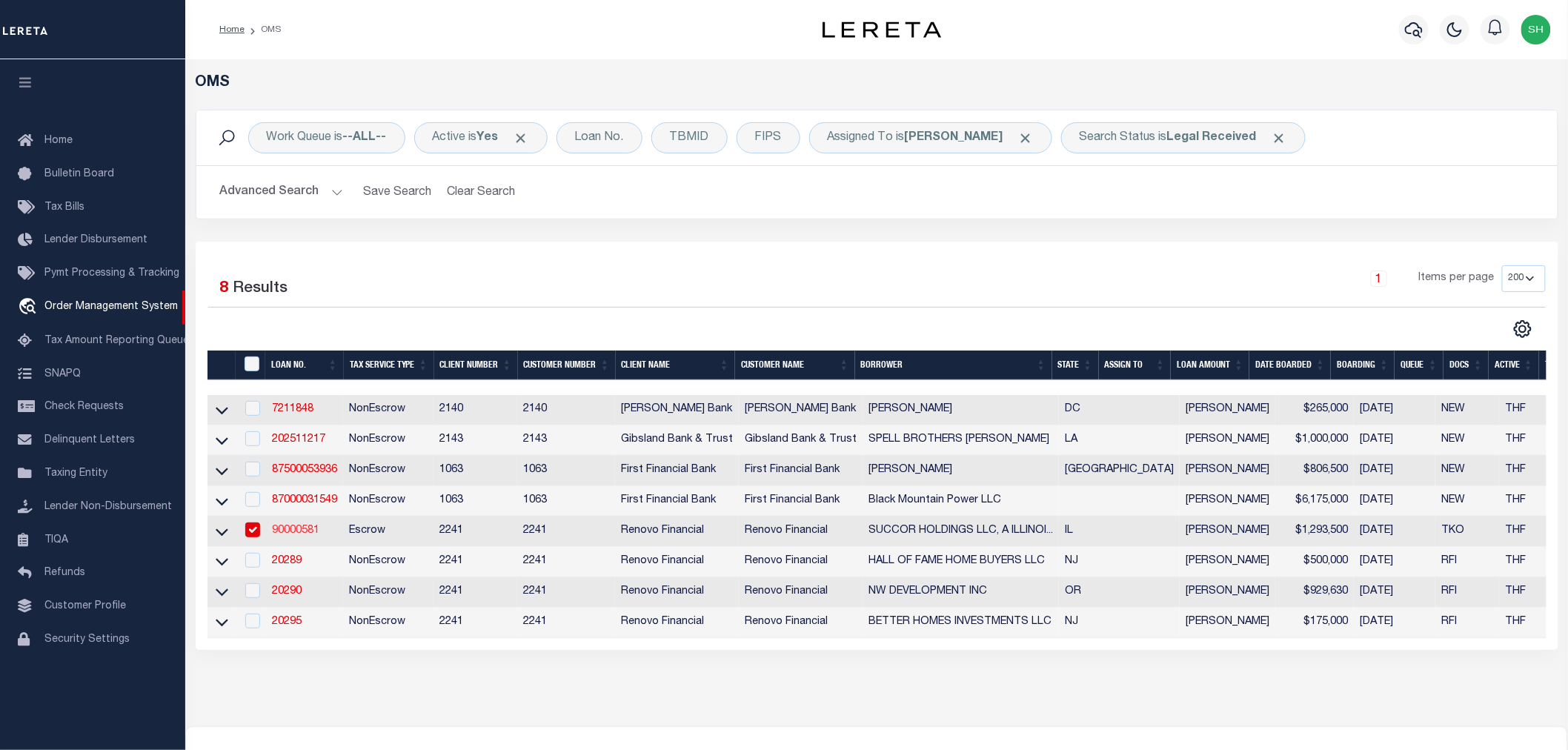
select select "400"
select select "Escrow"
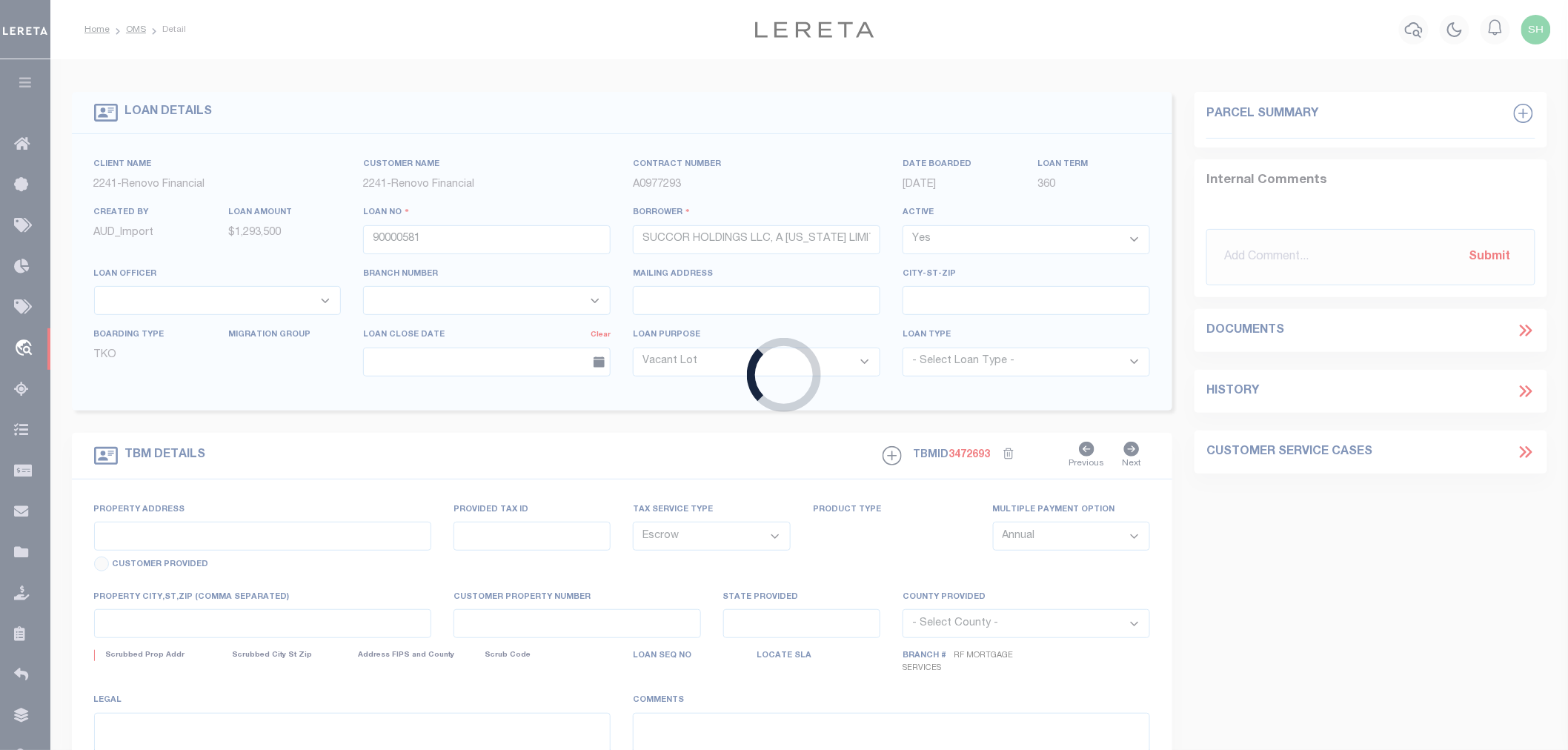
select select "14701"
select select "25067"
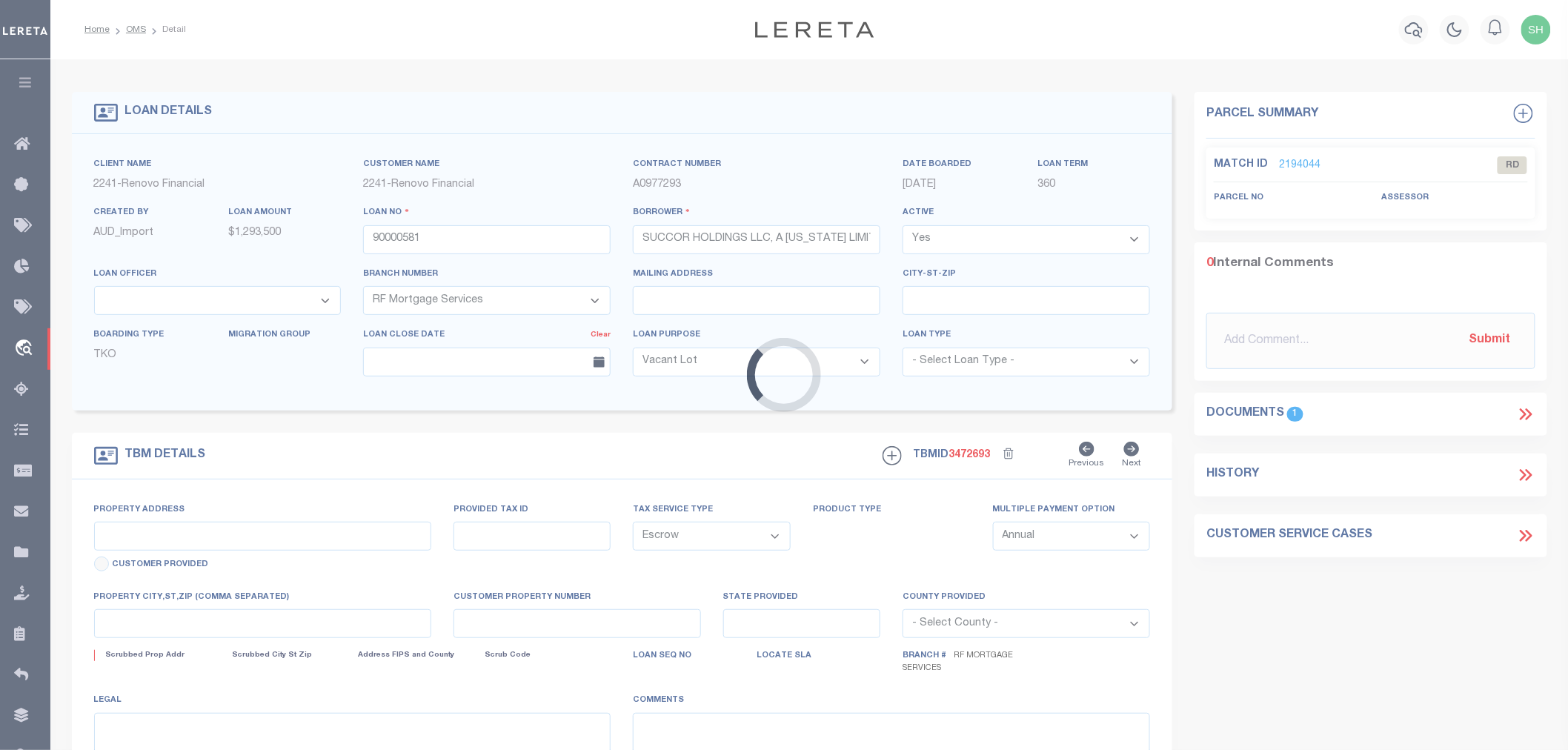
type input "14004 Central Park Avenue"
select select
type input "Robbins, IL 60472"
type input "a0kUS00000CK0WP"
type input "IL"
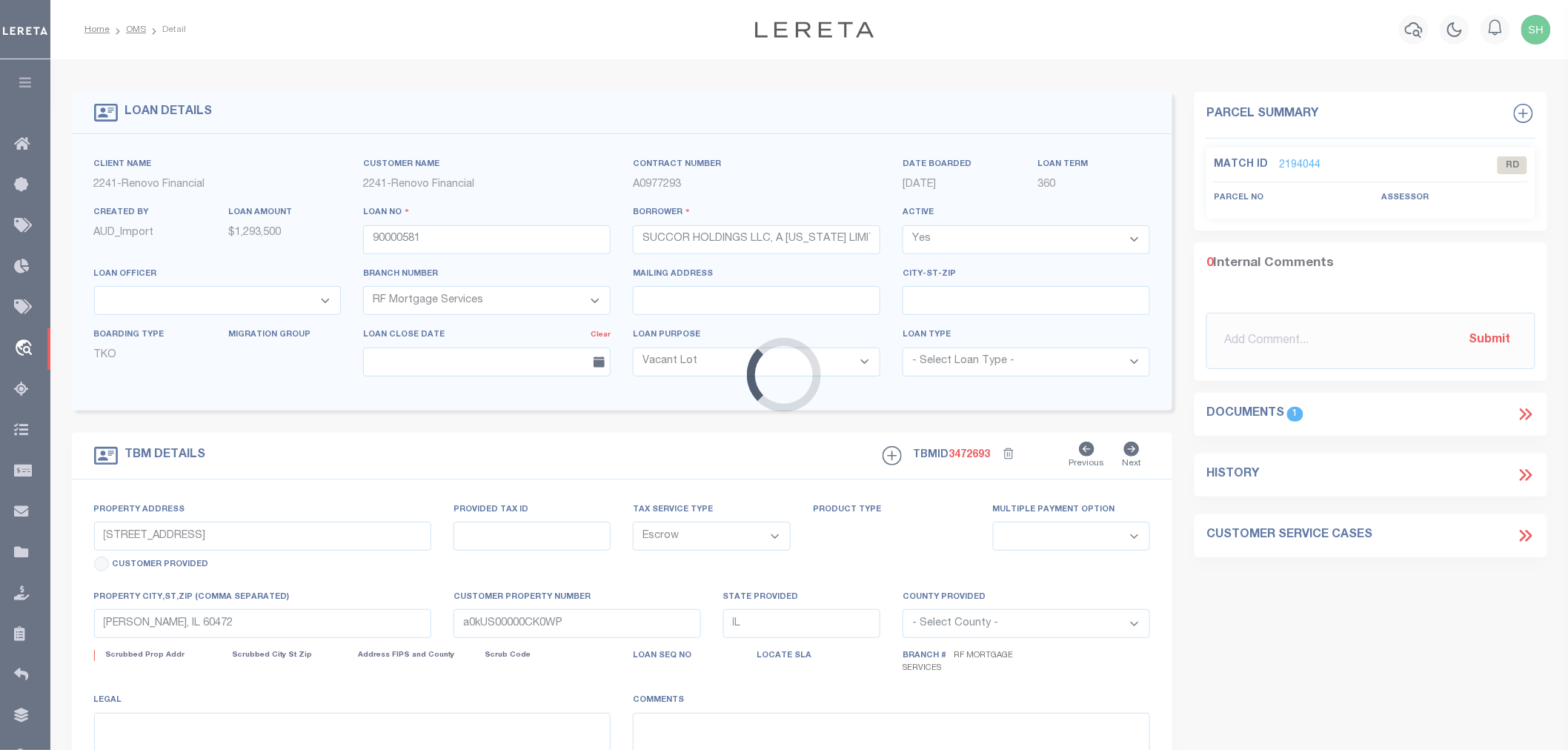
select select
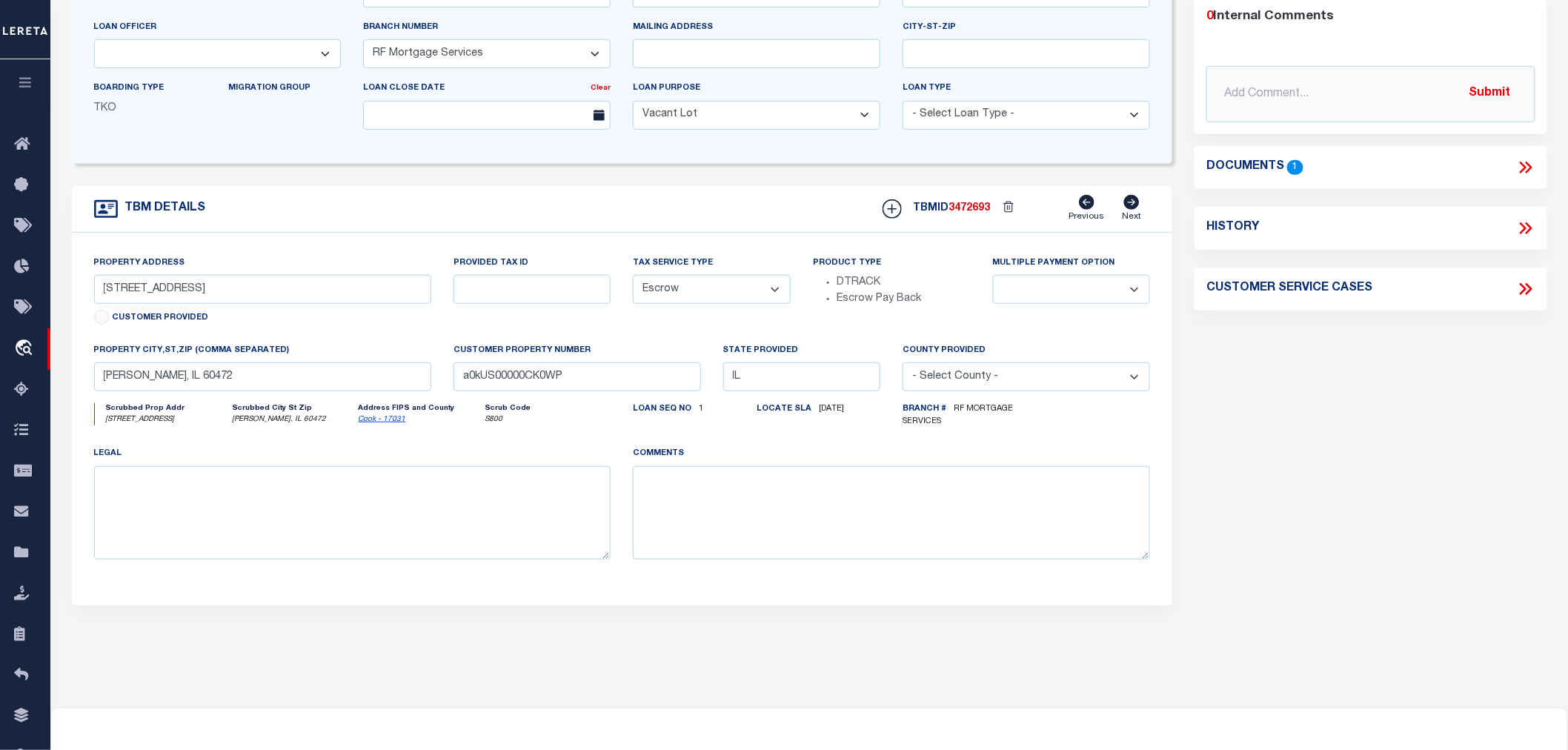
scroll to position [82, 0]
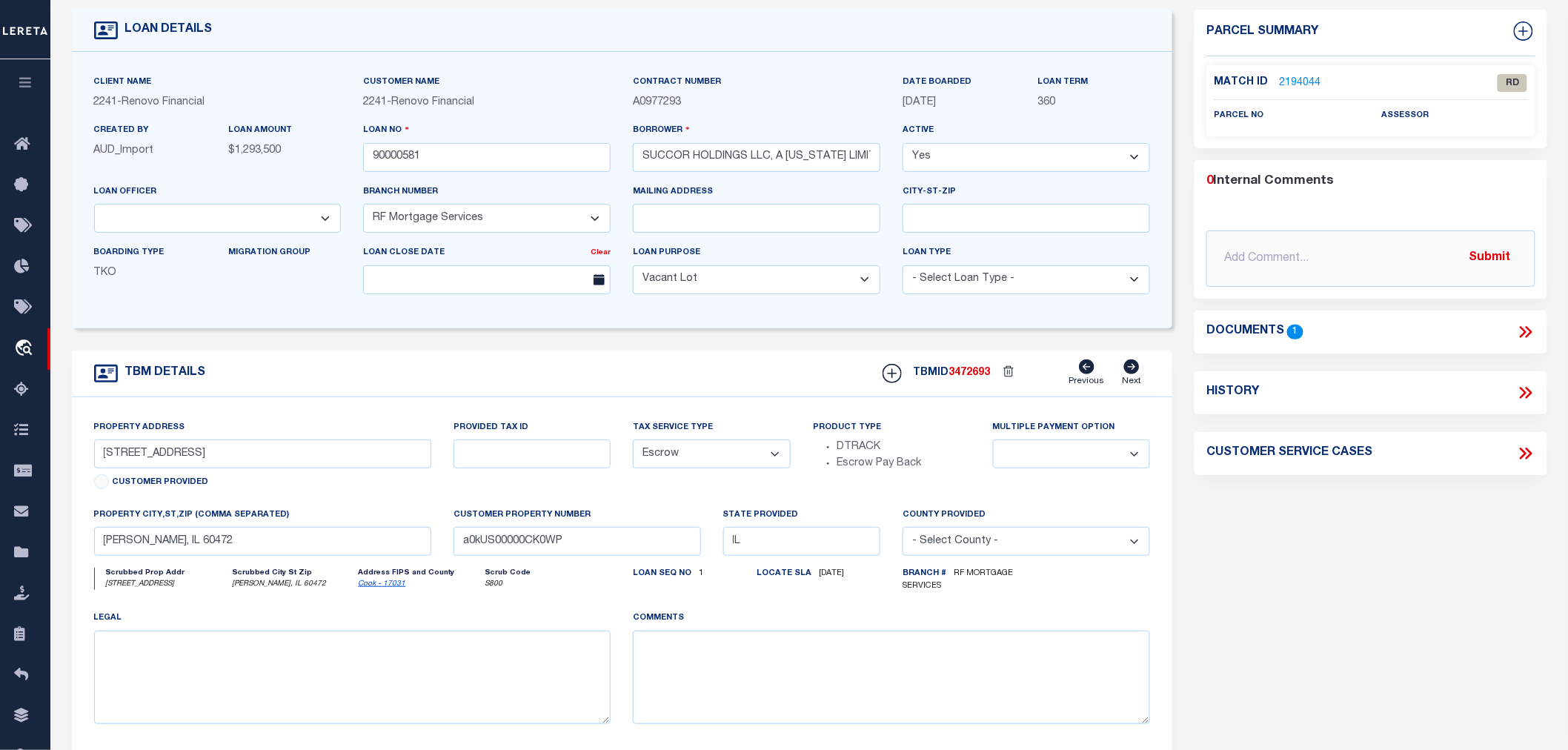
click at [1520, 327] on icon at bounding box center [1525, 332] width 19 height 19
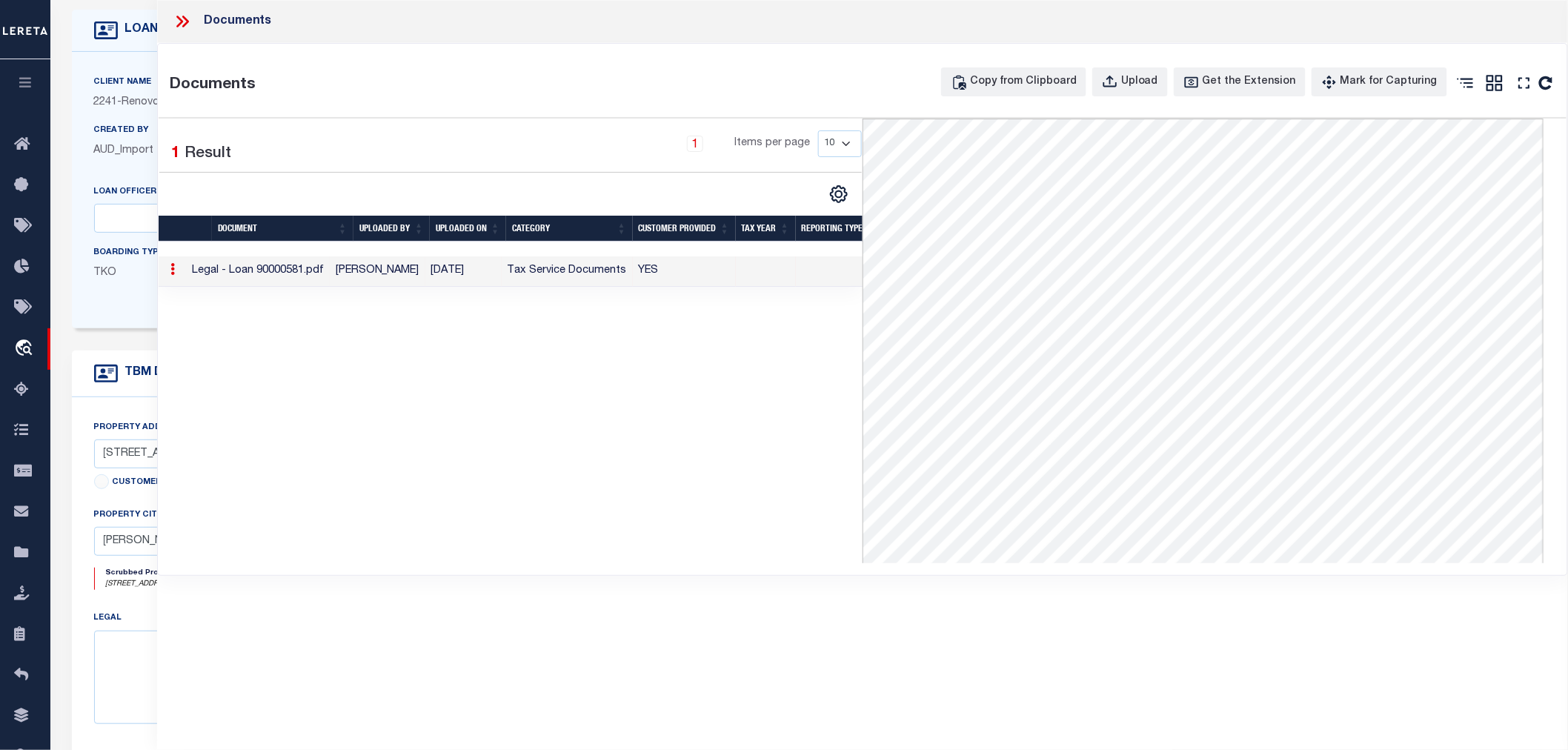
click at [183, 19] on icon at bounding box center [182, 21] width 19 height 19
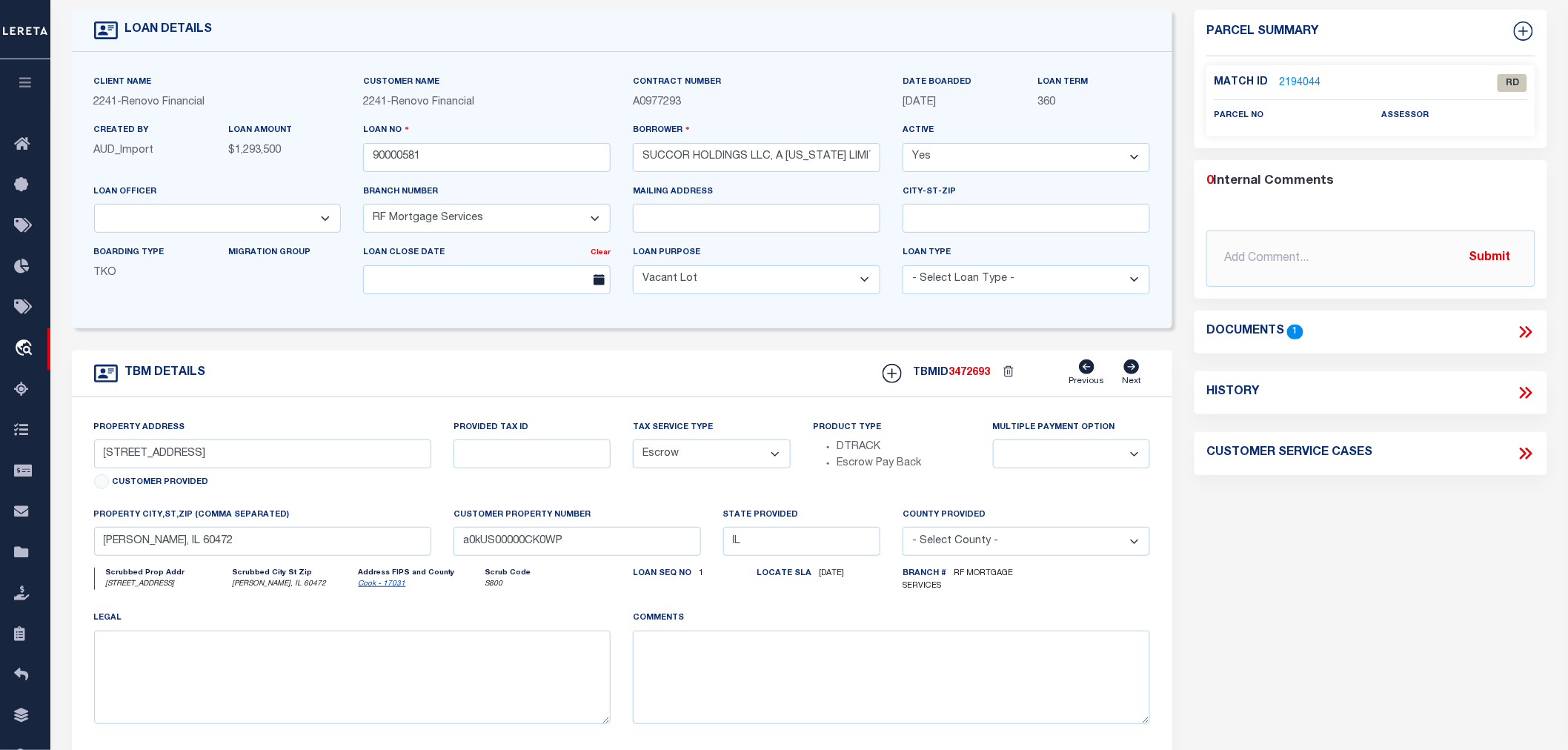
scroll to position [0, 0]
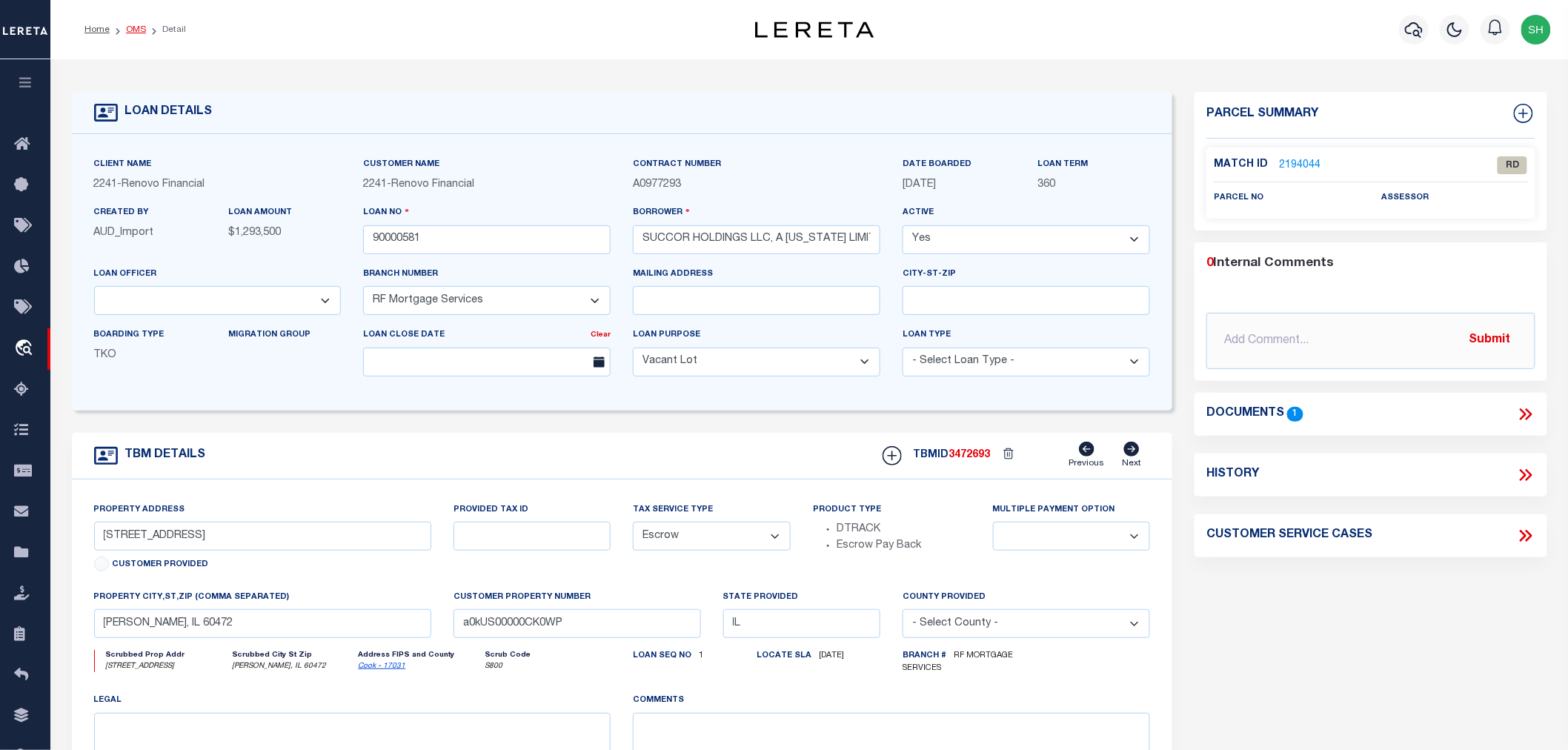
click at [129, 27] on link "OMS" at bounding box center [136, 30] width 20 height 9
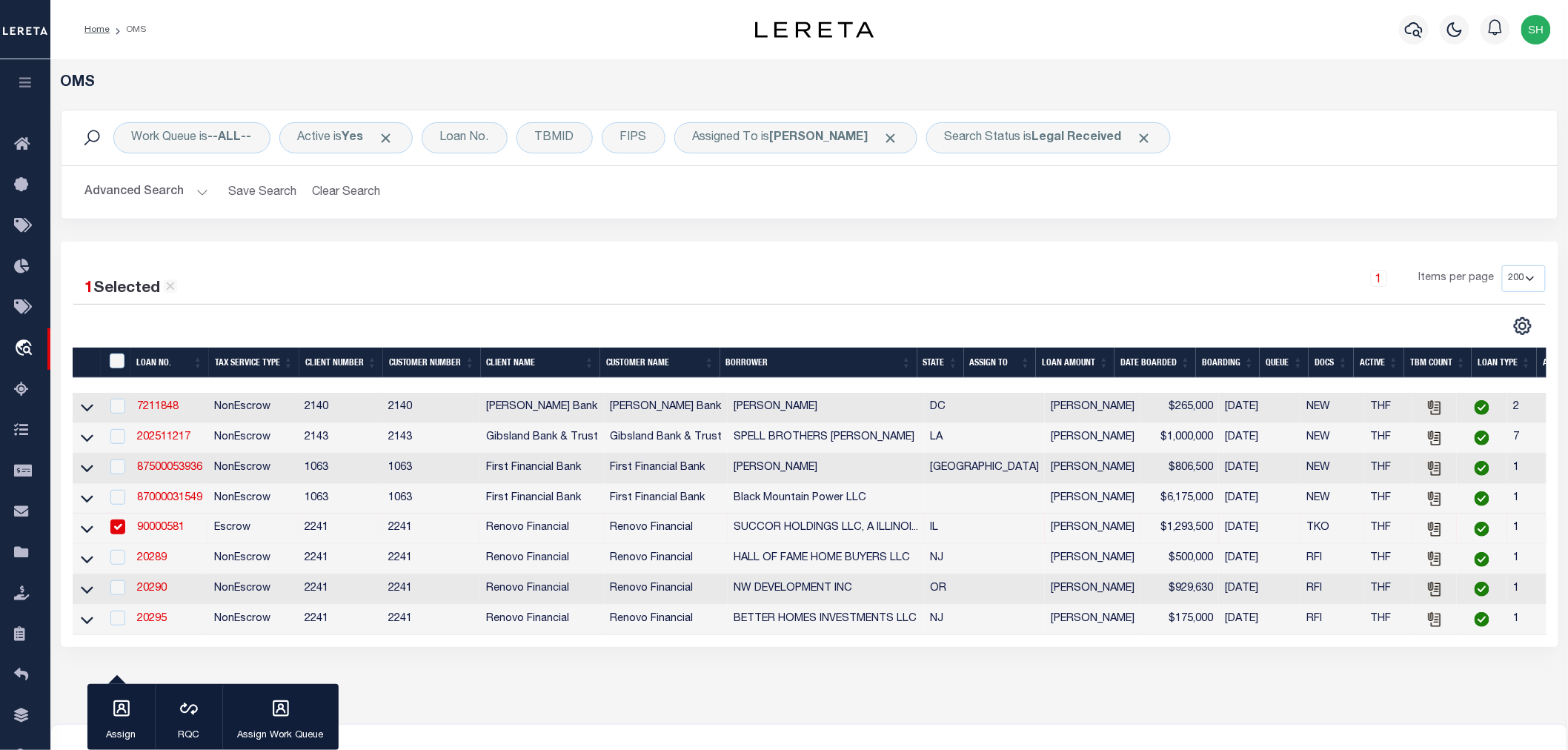
click at [116, 531] on input "checkbox" at bounding box center [117, 526] width 15 height 15
checkbox input "false"
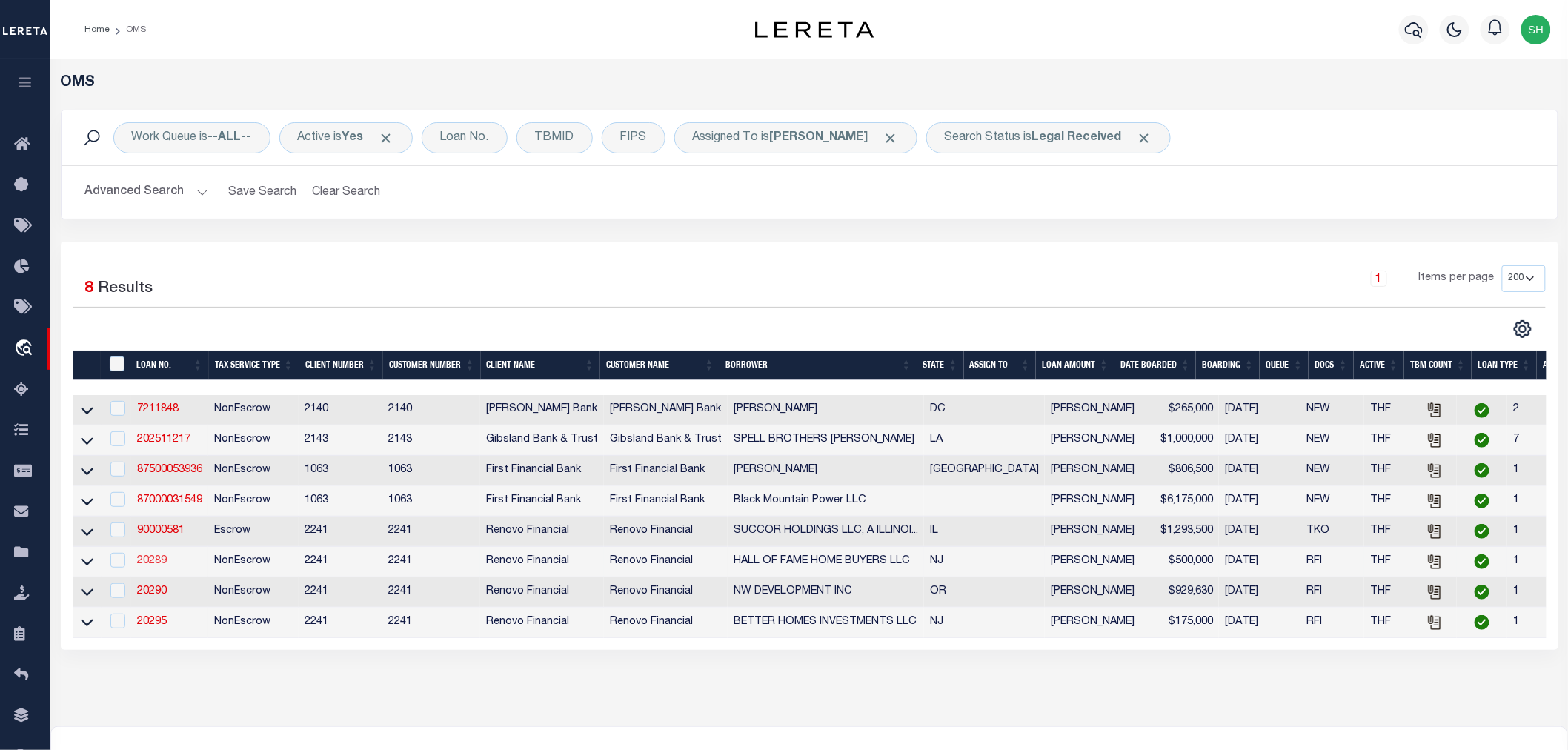
click at [157, 566] on link "20289" at bounding box center [152, 562] width 30 height 11
type input "20289"
type input "HALL OF FAME HOME BUYERS LLC"
select select "25066"
type input "213 E Coulter Avenue"
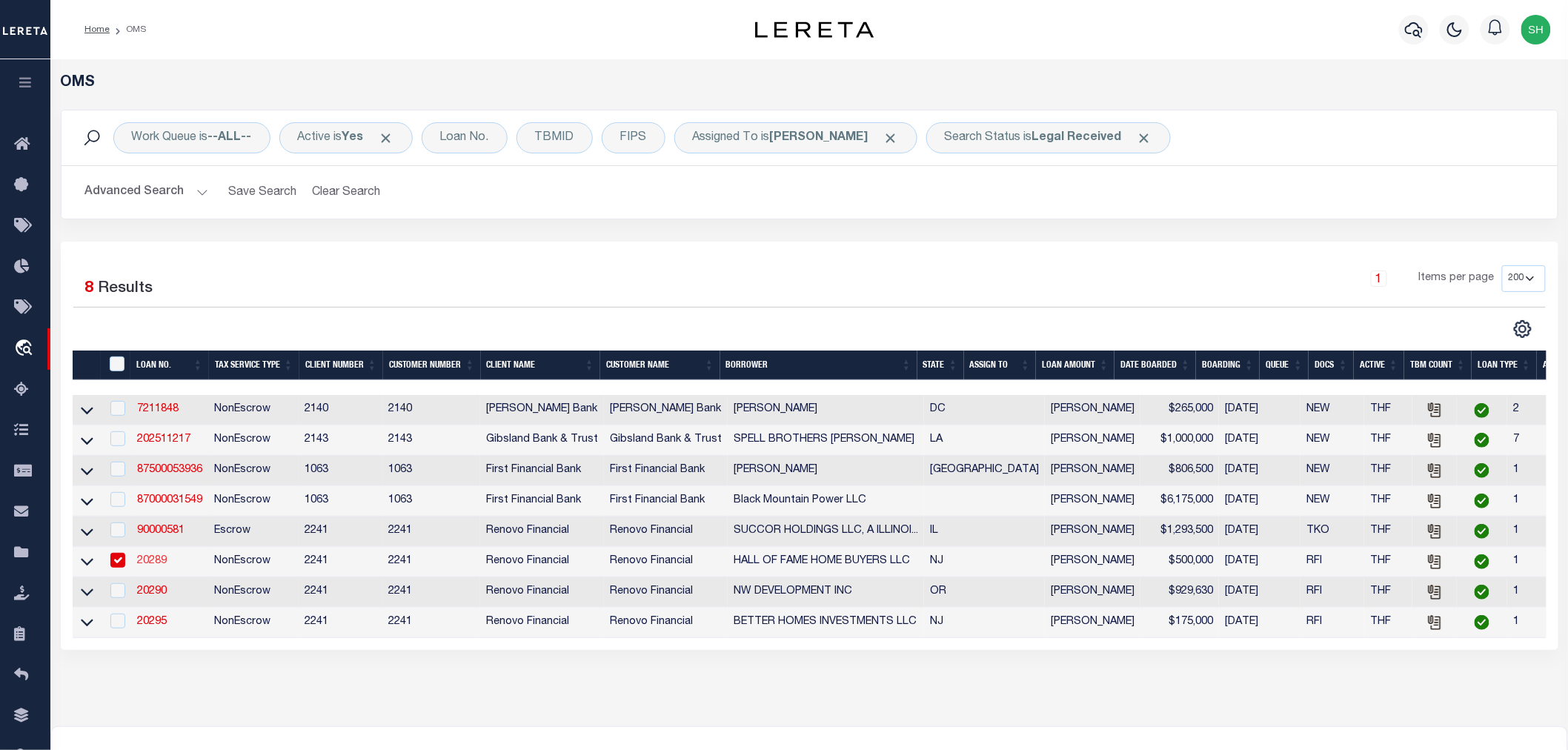
type input "Collingswood NJ 08108"
select select "NonEscrow"
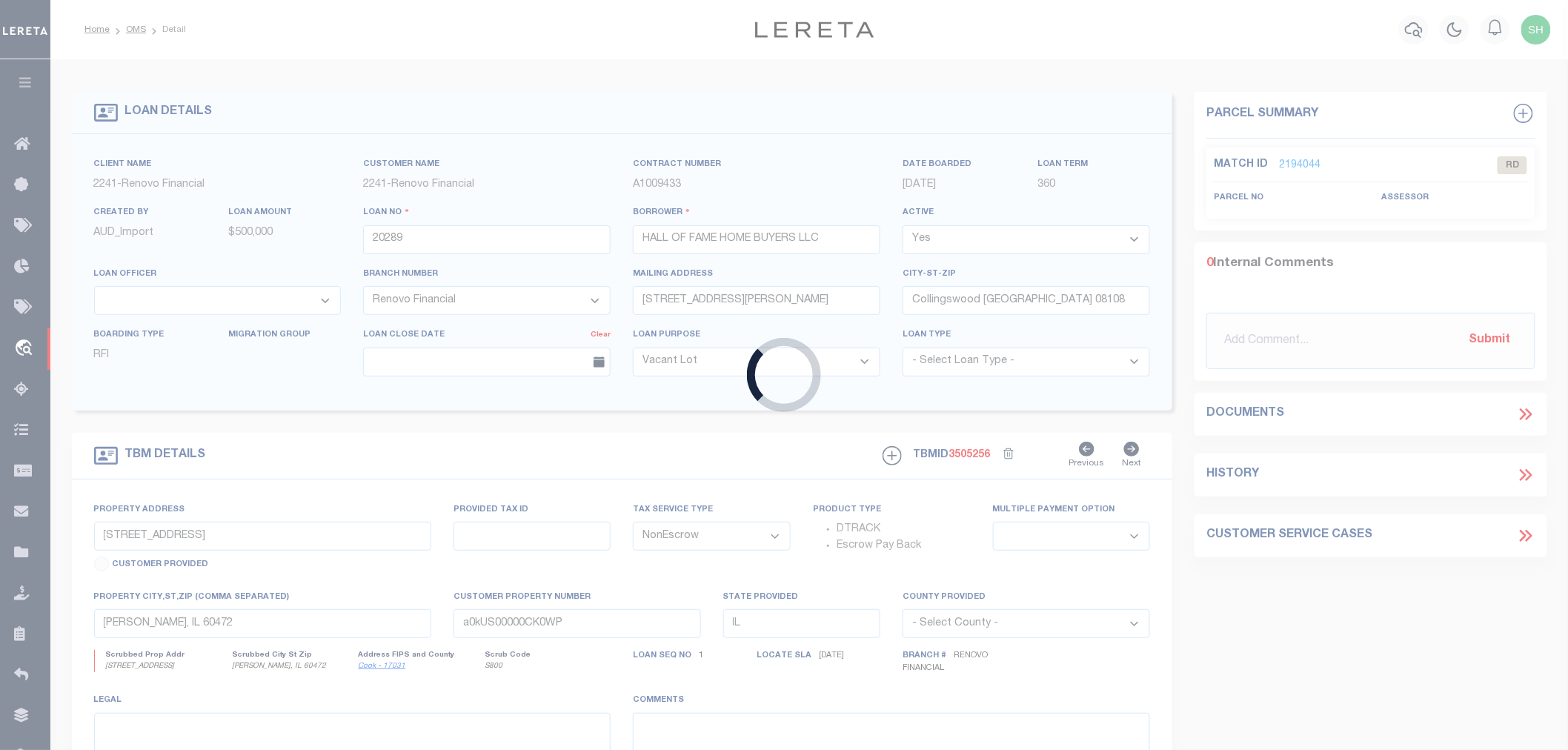
type input "159 Mill Road"
select select
type input "Swedesboro, NJ 08085"
type input "a0kUS00000CjKbZ"
type input "NJ"
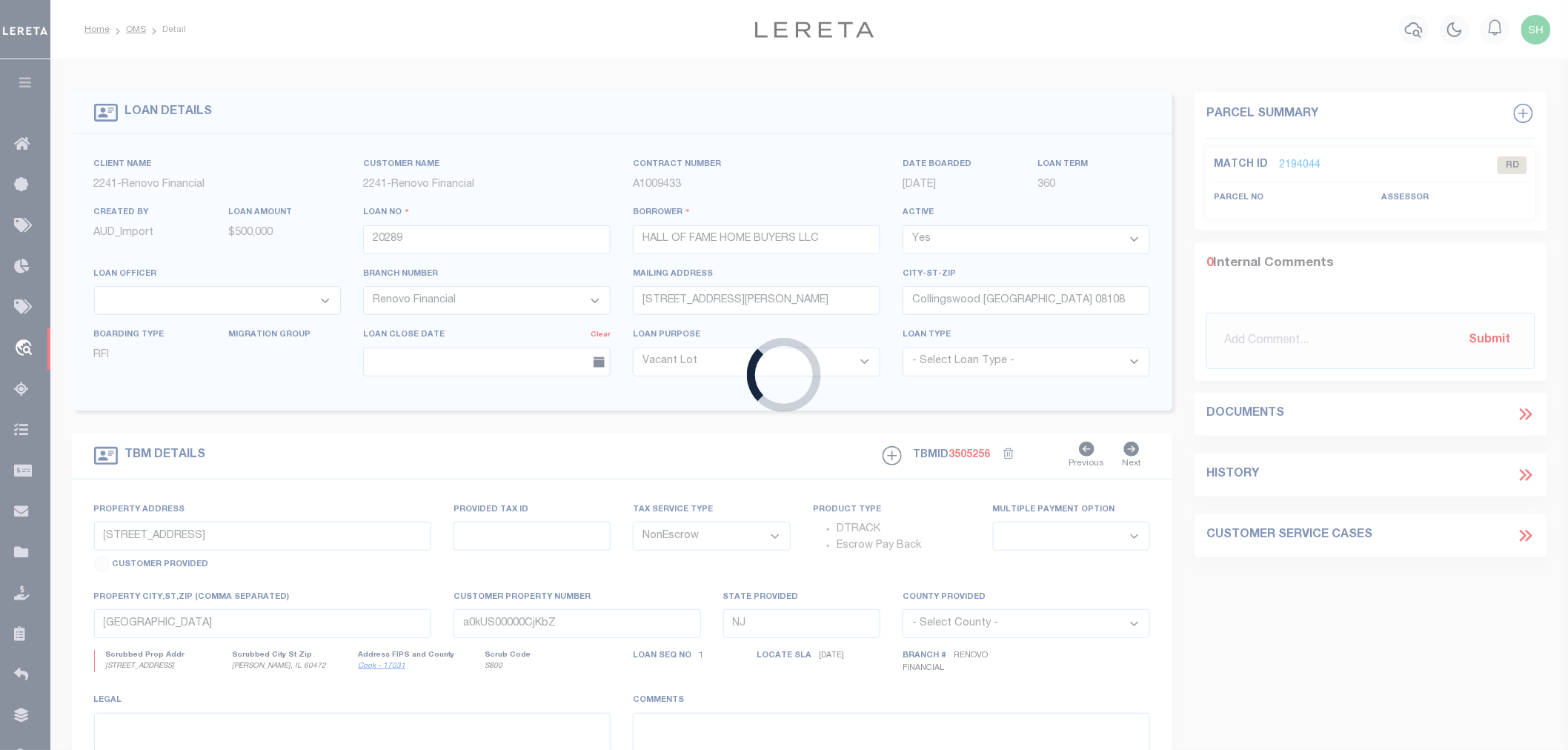
select select
type textarea "LEGAL REQUIRED"
select select "25066"
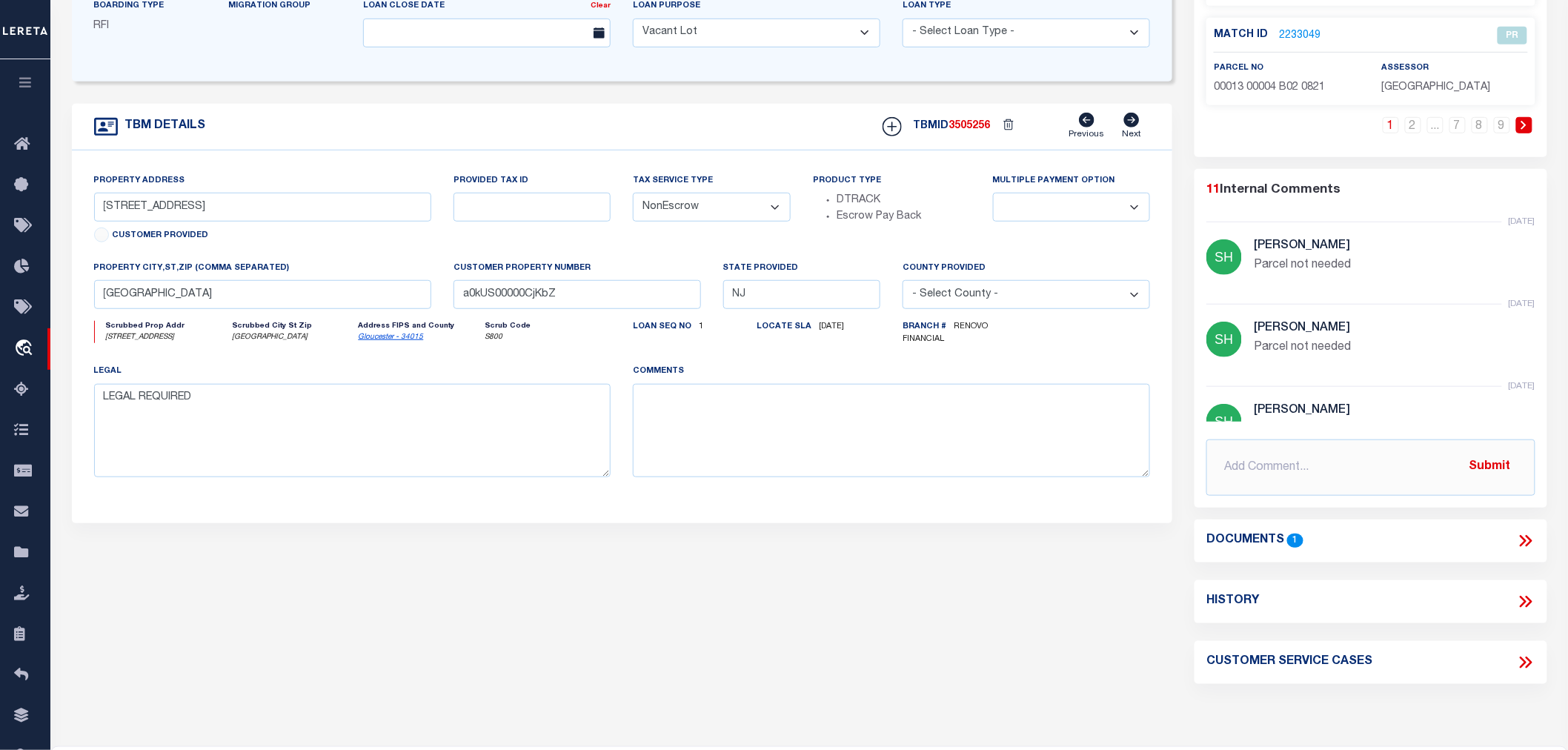
scroll to position [411, 0]
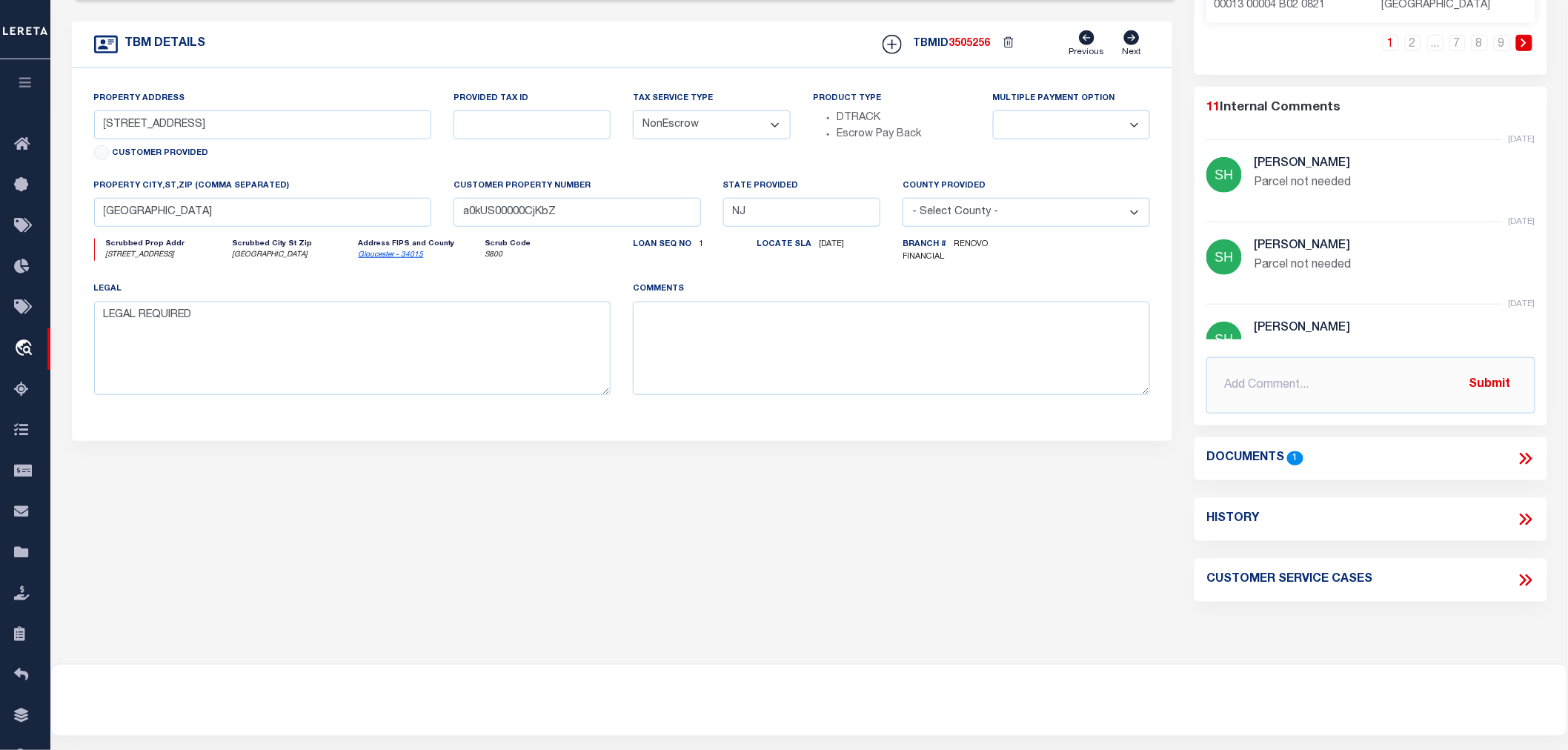
click at [1524, 454] on icon at bounding box center [1525, 458] width 19 height 19
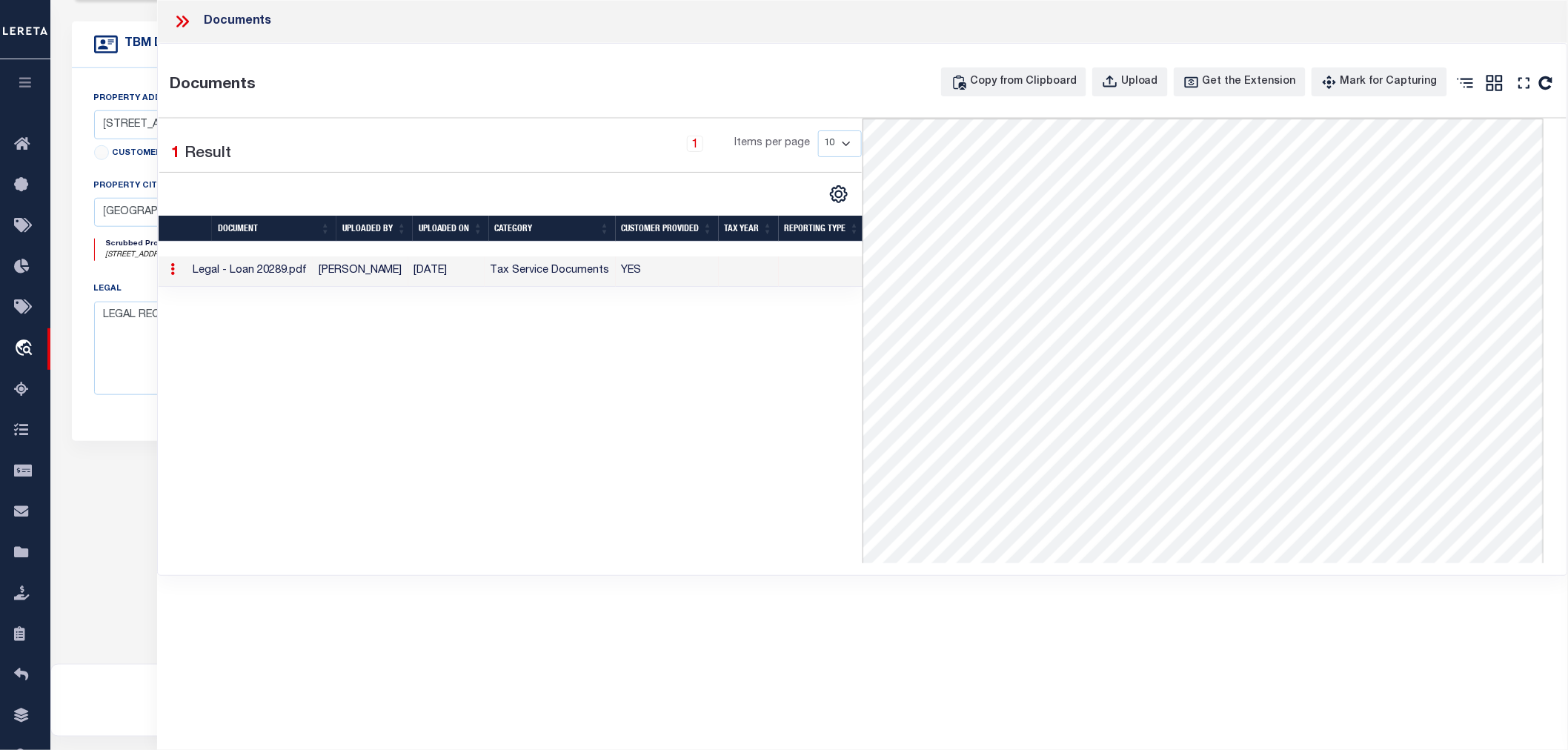
click at [180, 23] on icon at bounding box center [179, 21] width 7 height 11
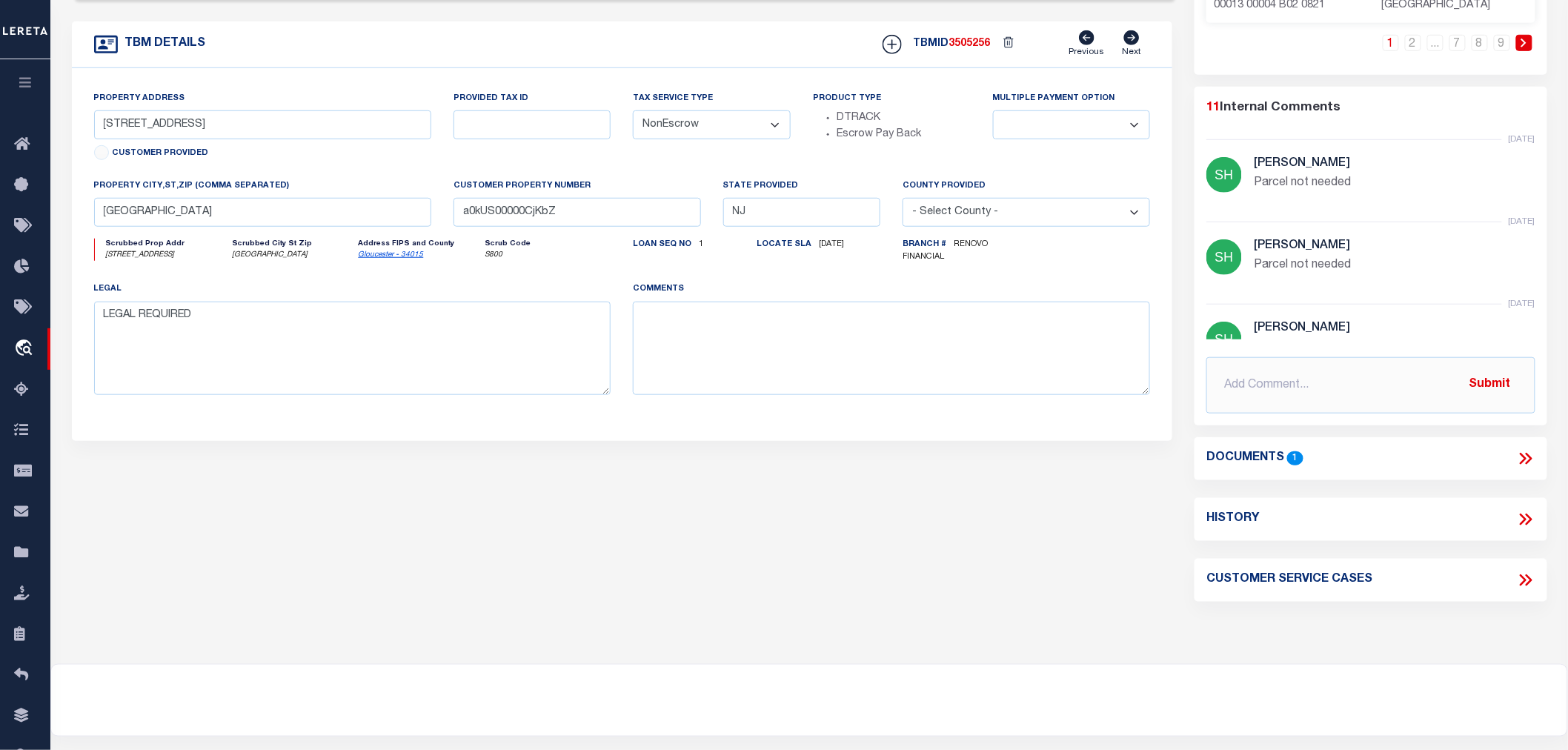
scroll to position [82, 0]
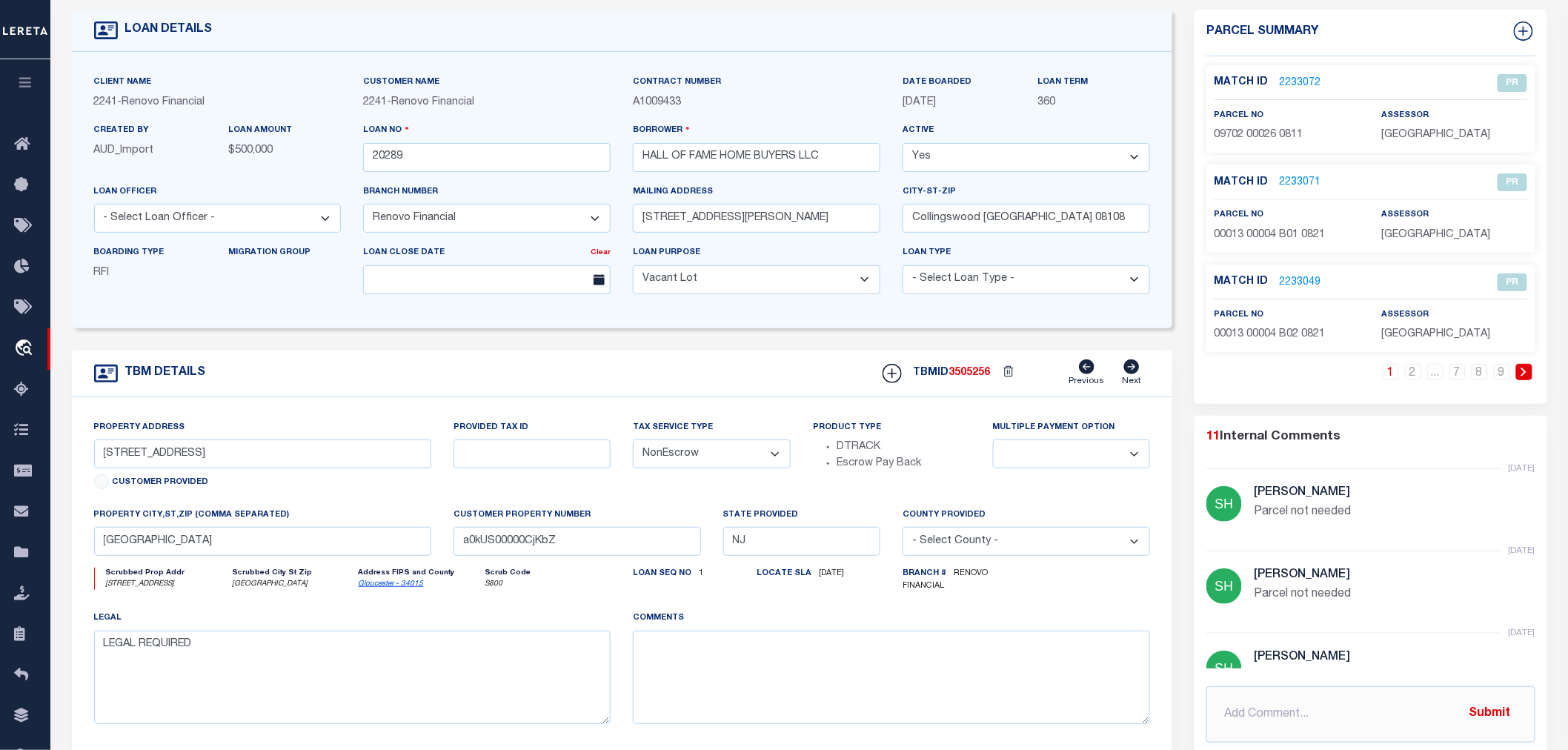
click at [1291, 82] on link "2233072" at bounding box center [1300, 84] width 41 height 15
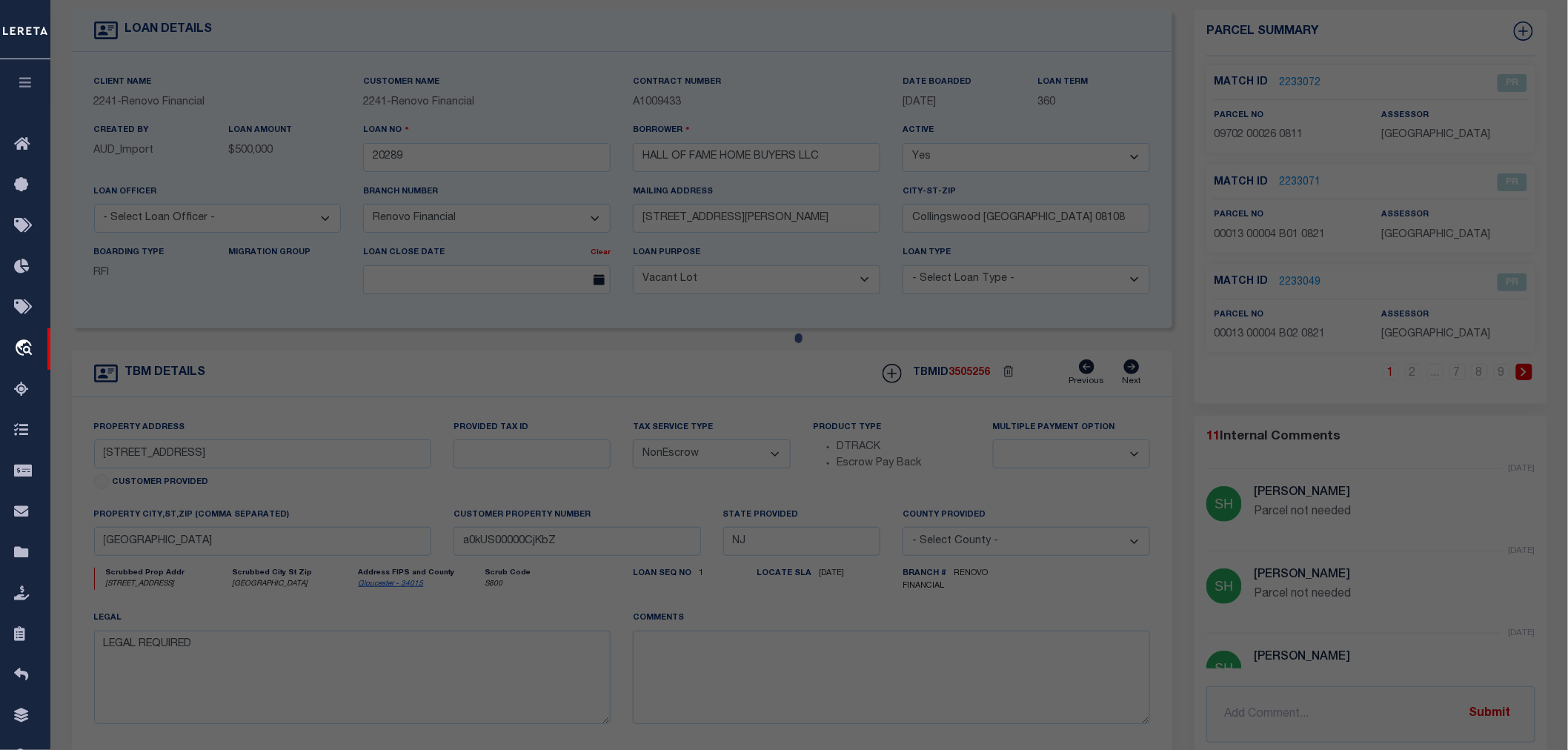
checkbox input "false"
select select "PR"
select select "099"
type input "NOT AVAILABLE FROM COUNTY"
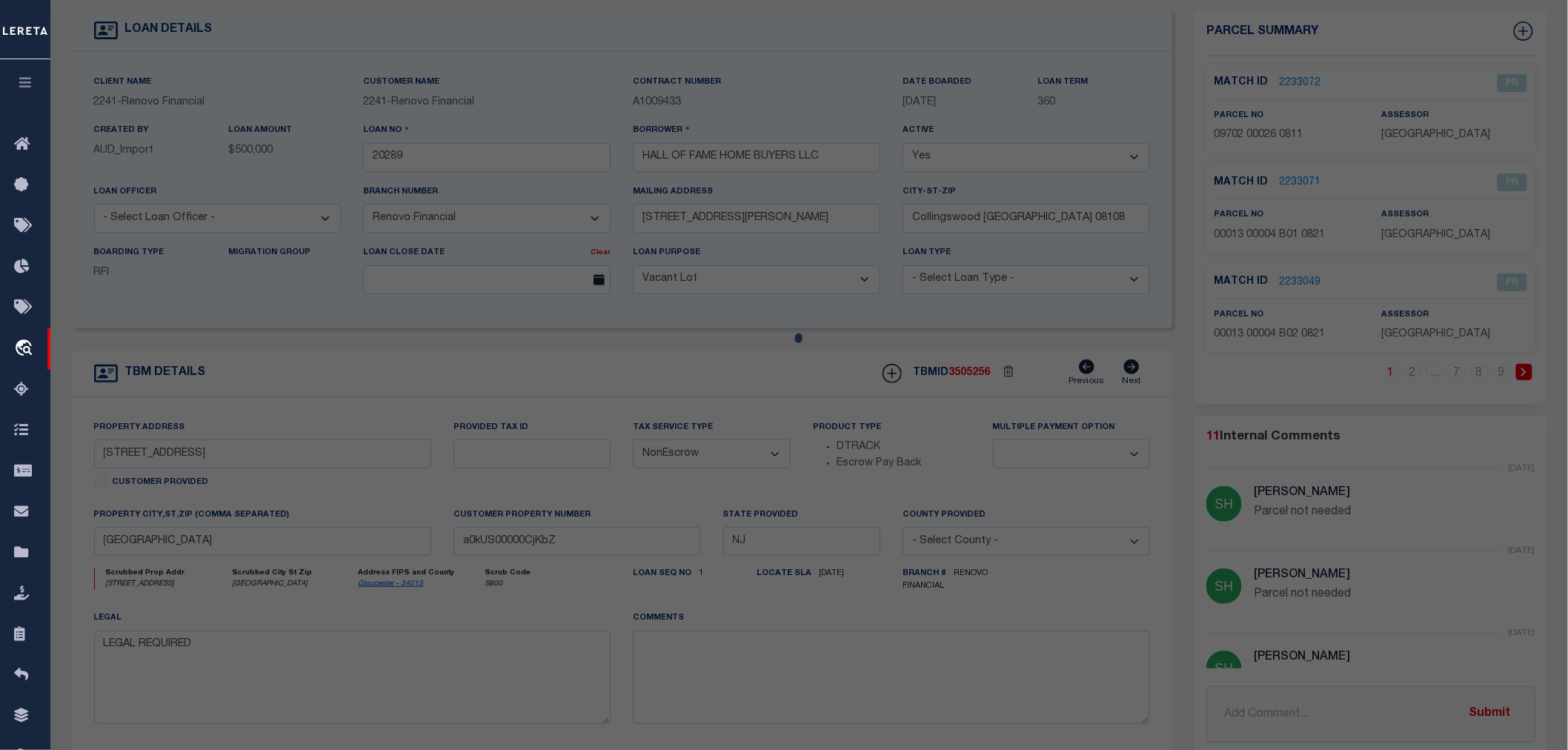
select select "ATL"
select select "ADD"
type input "WILLIAMSTOWN, NJ 08094"
type textarea "LOT:26 BLK:9702 DIST:11 CITY/MUNI/TWP:MONROE TWP MAP REF:TAX MAP 97"
type textarea "Parcel not needed"
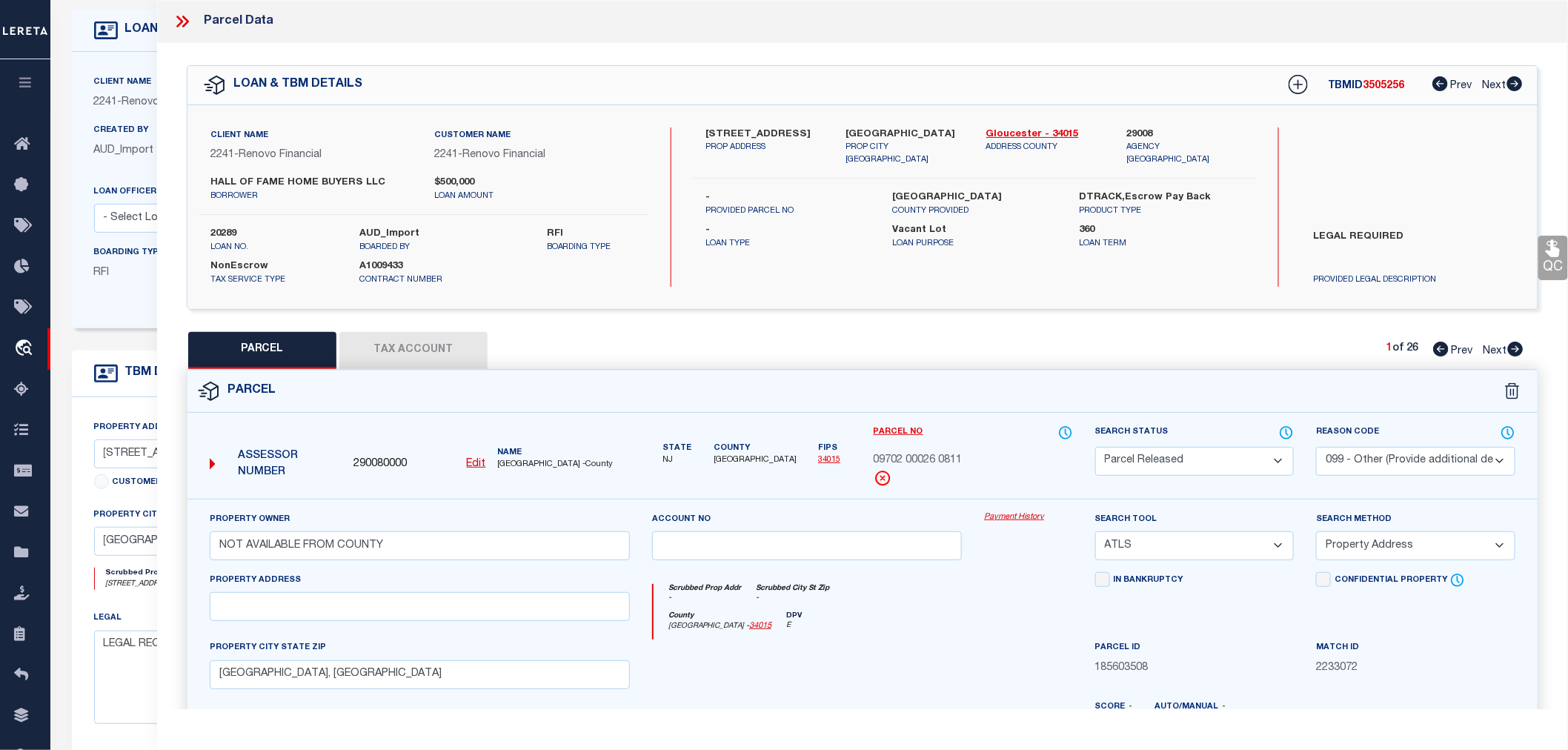
click at [1517, 346] on icon at bounding box center [1516, 349] width 15 height 15
select select "AS"
select select
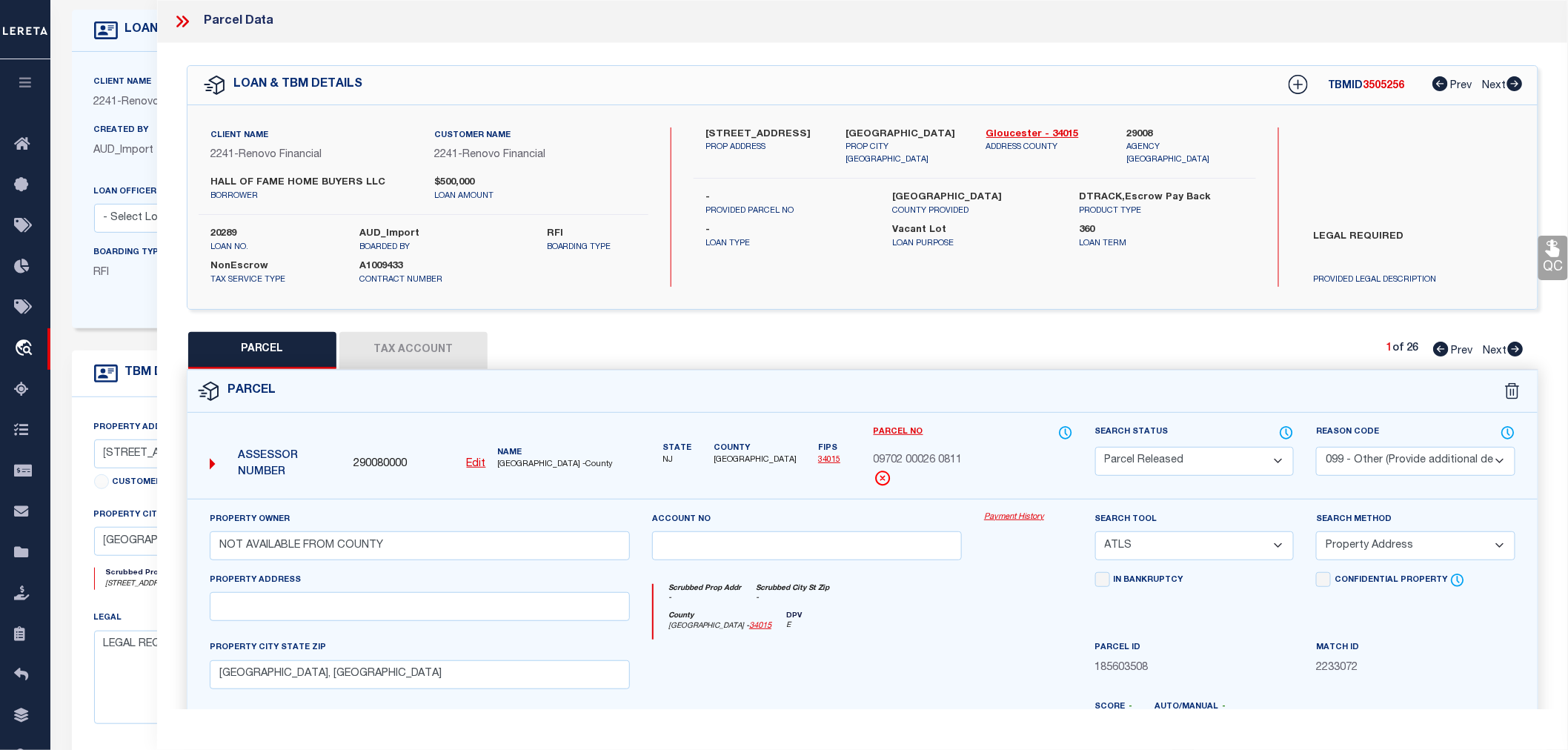
checkbox input "false"
select select "PR"
select select "099"
type input "NOT AVAILABLE FROM COUNTY"
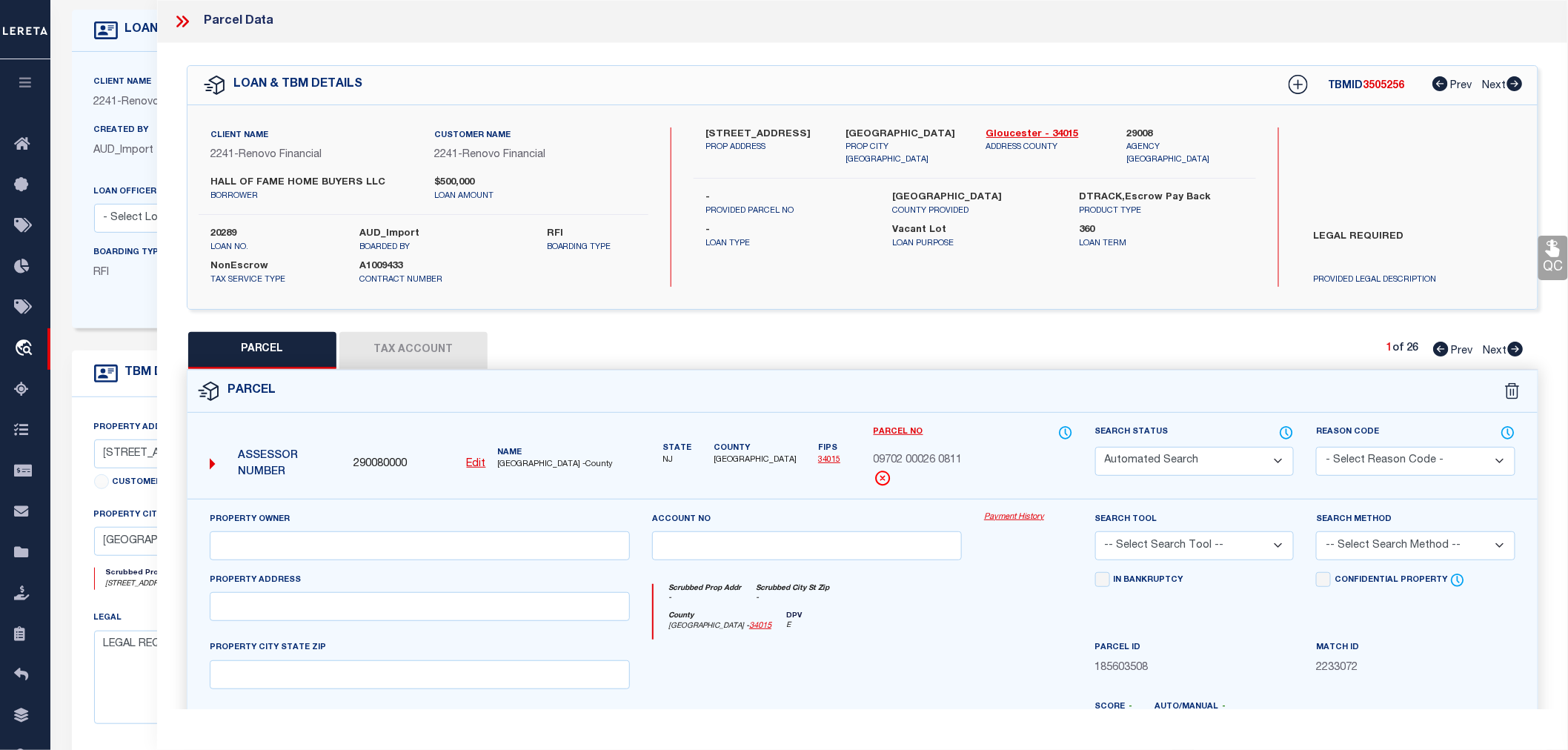
select select "ATL"
select select "ADD"
type input "WESTVILLE, NJ 08093"
type textarea "LOT:4 BLK:13 DIST:21 CITY/MUNI/TWP:WESTVILLE BORO MAP REF:TAX MAP 7"
type textarea "Parcel not needed"
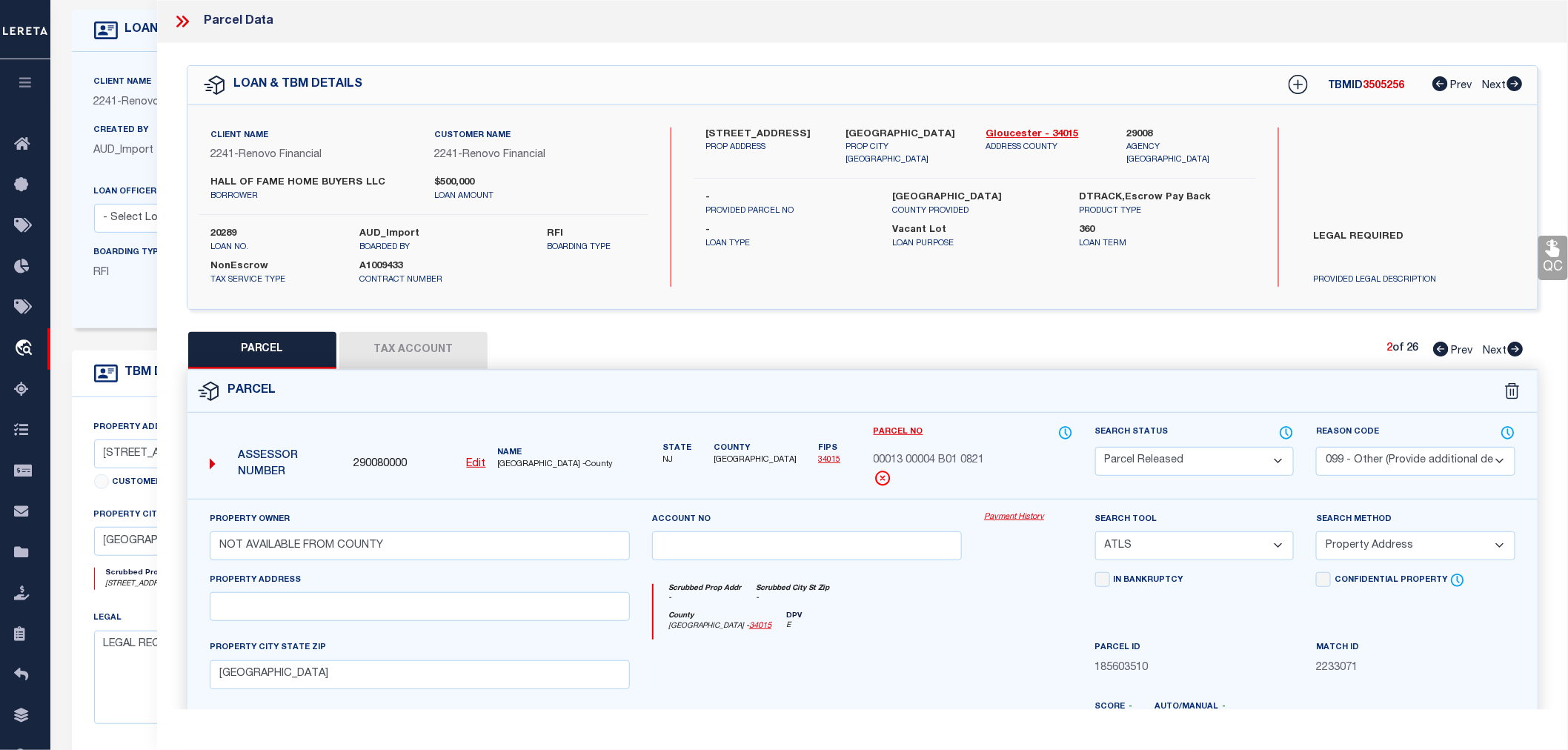
click at [1517, 346] on icon at bounding box center [1516, 349] width 15 height 15
select select "AS"
select select
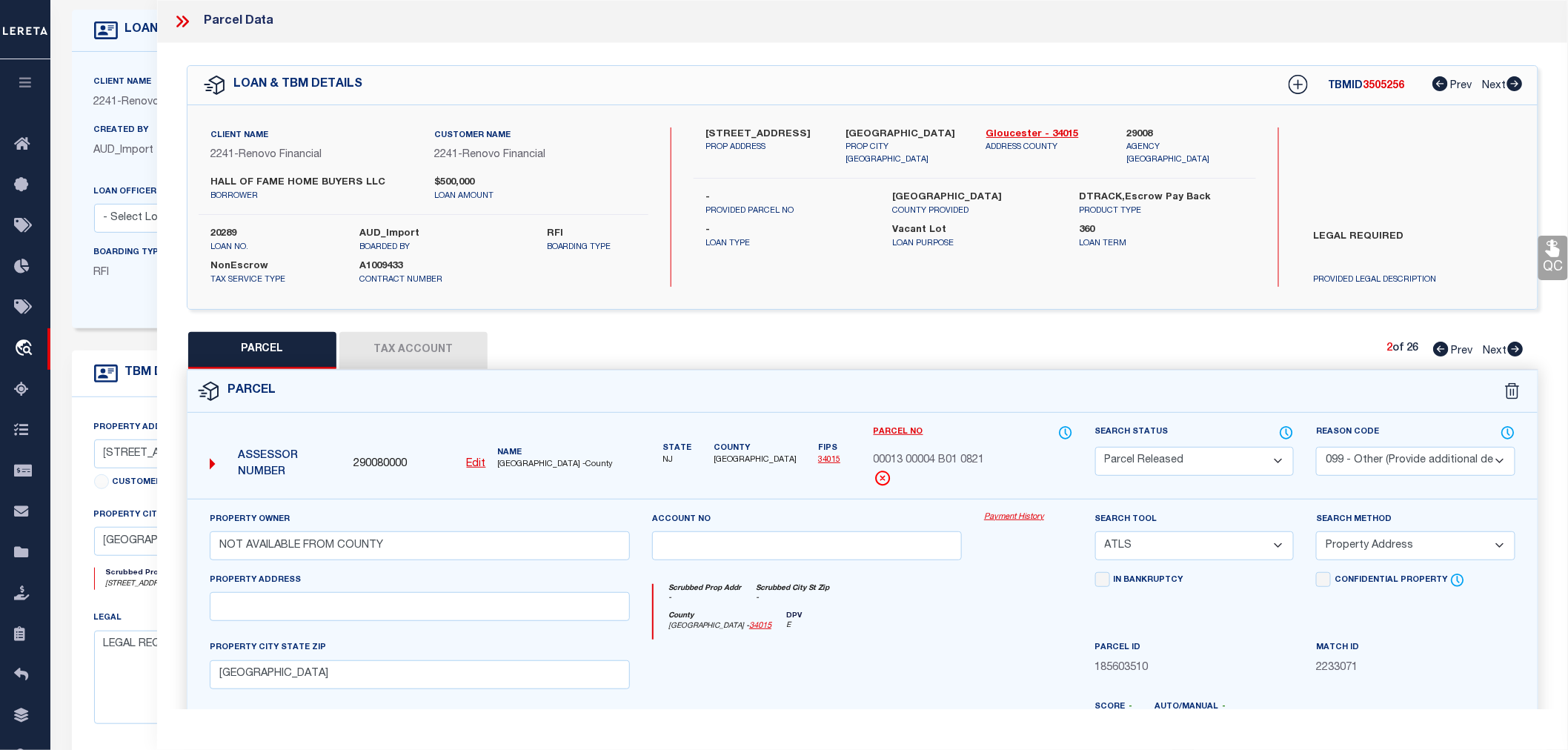
checkbox input "false"
select select "PR"
select select "099"
type input "NOT AVAILABLE FROM COUNTY"
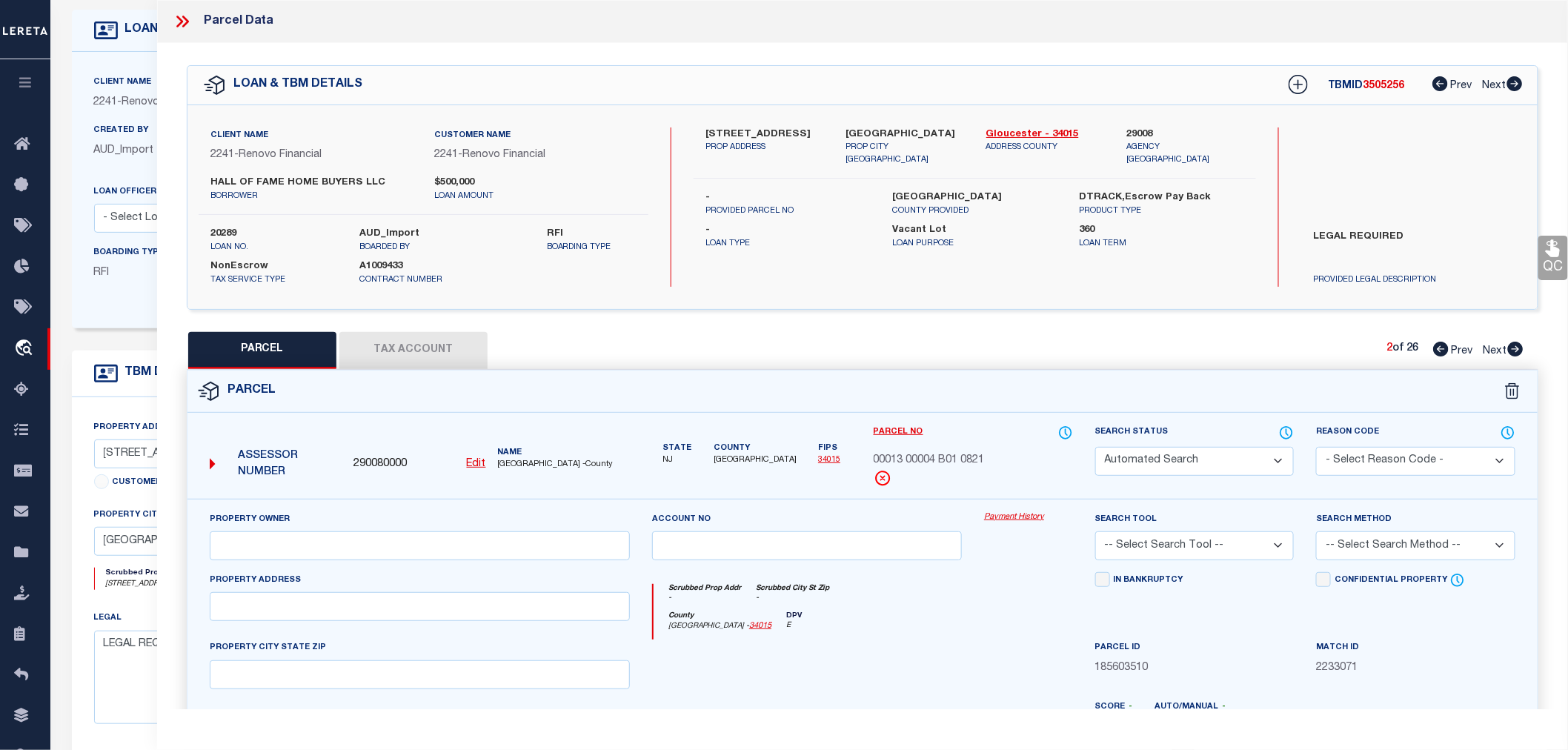
select select "ATL"
select select "ADD"
type input "WESTVILLE, NJ 08093"
type textarea "LOT:4 BLK:13 DIST:21 CITY/MUNI/TWP:WESTVILLE BORO MAP REF:TAX MAP 7"
type textarea "Parcel not needed"
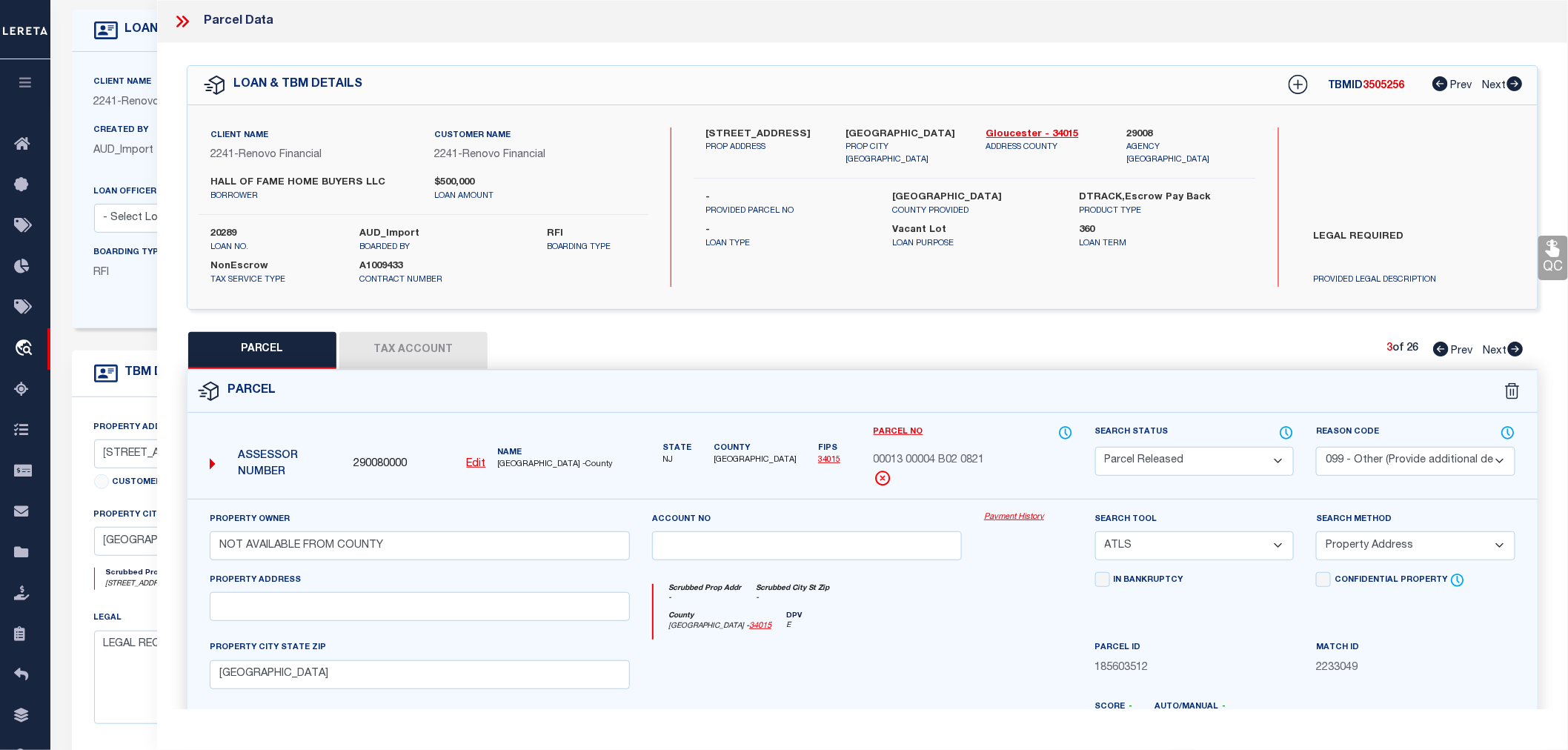
click at [1517, 346] on icon at bounding box center [1516, 349] width 15 height 15
select select "AS"
select select
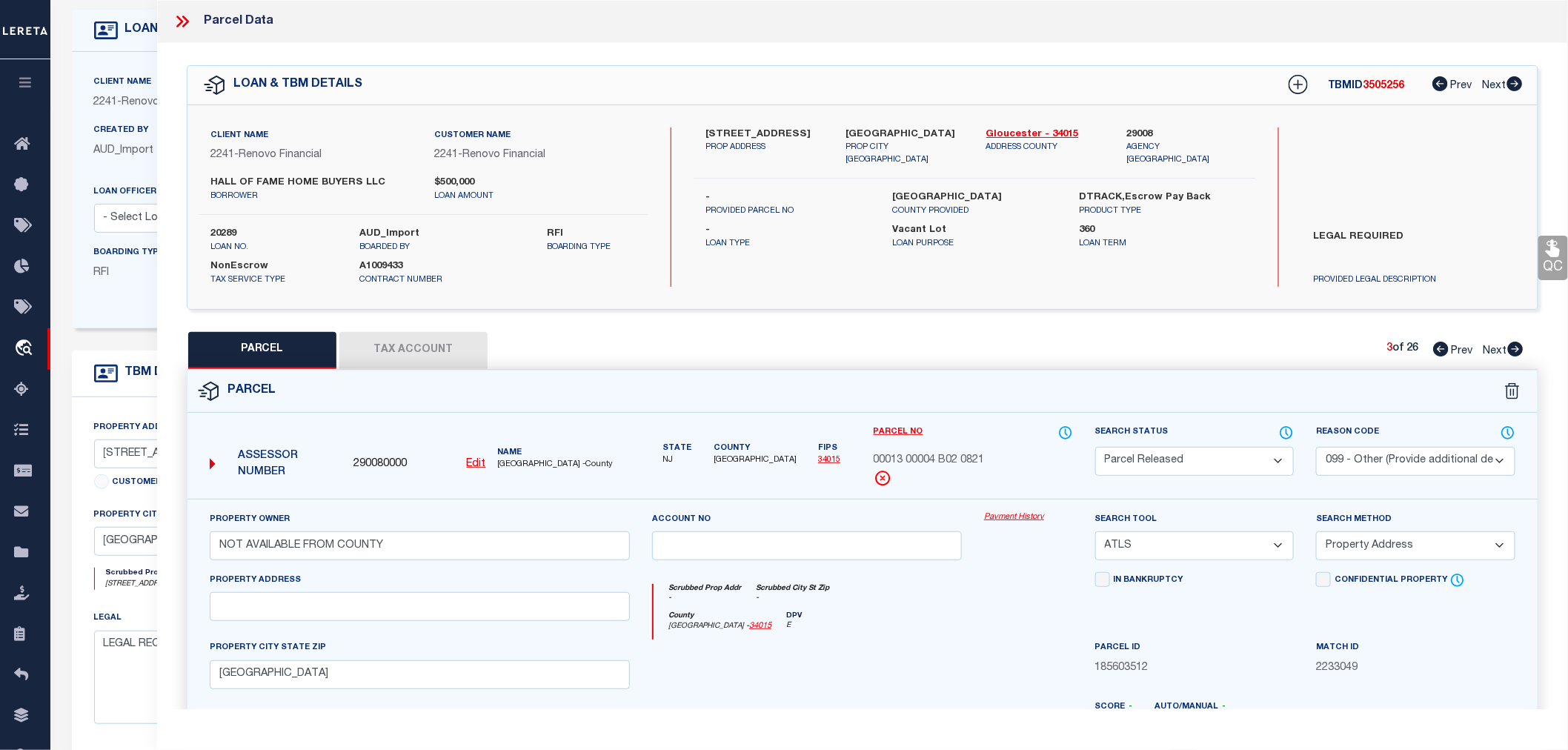
checkbox input "false"
select select "PR"
select select "099"
type input "NOT AVAILABLE FROM COUNTY"
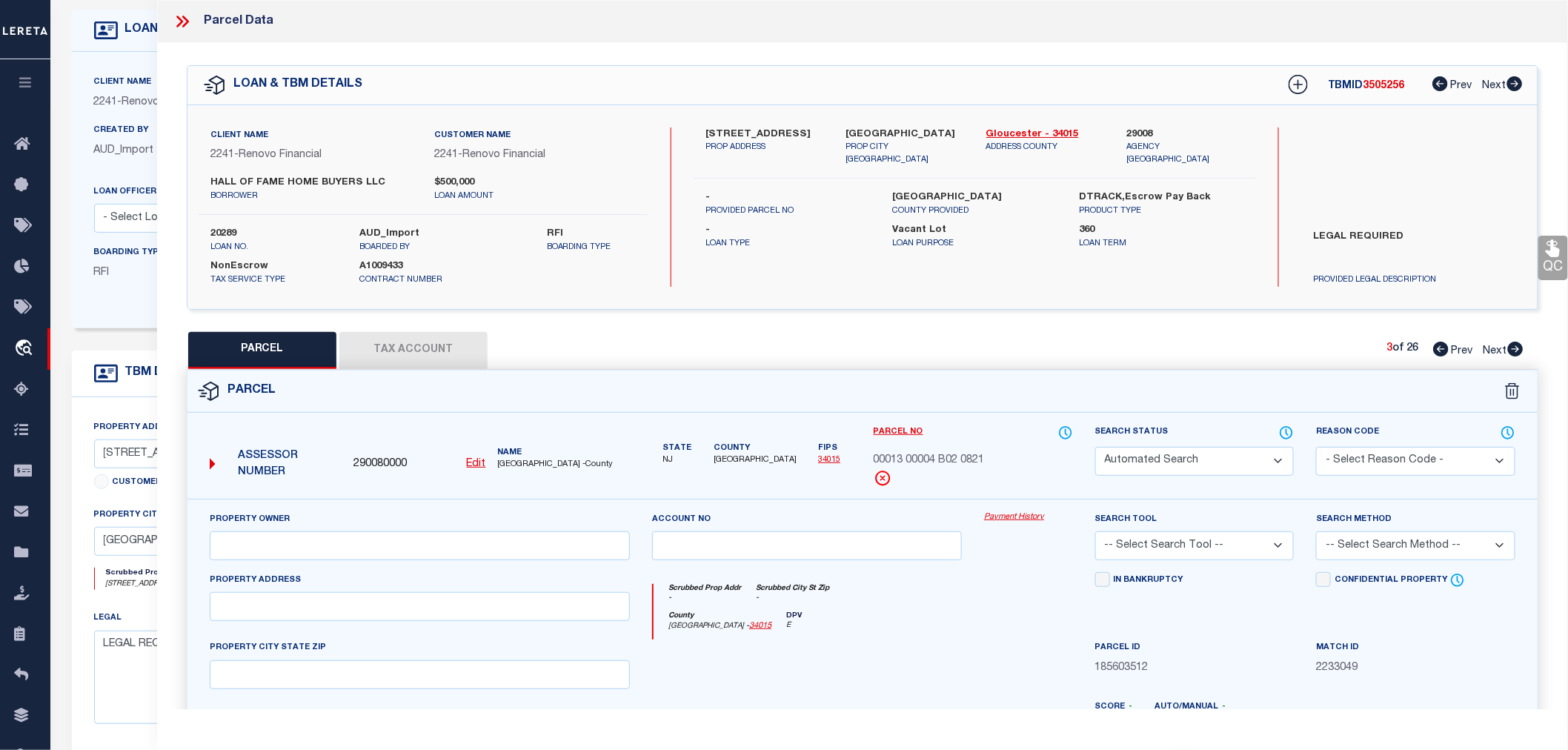
select select "ATL"
select select "ADD"
type input "PAULSBORO, NJ 08066"
type textarea "FACILITY NAME: REDEVELOPMENT ZONE"
type textarea "Parcel not needed"
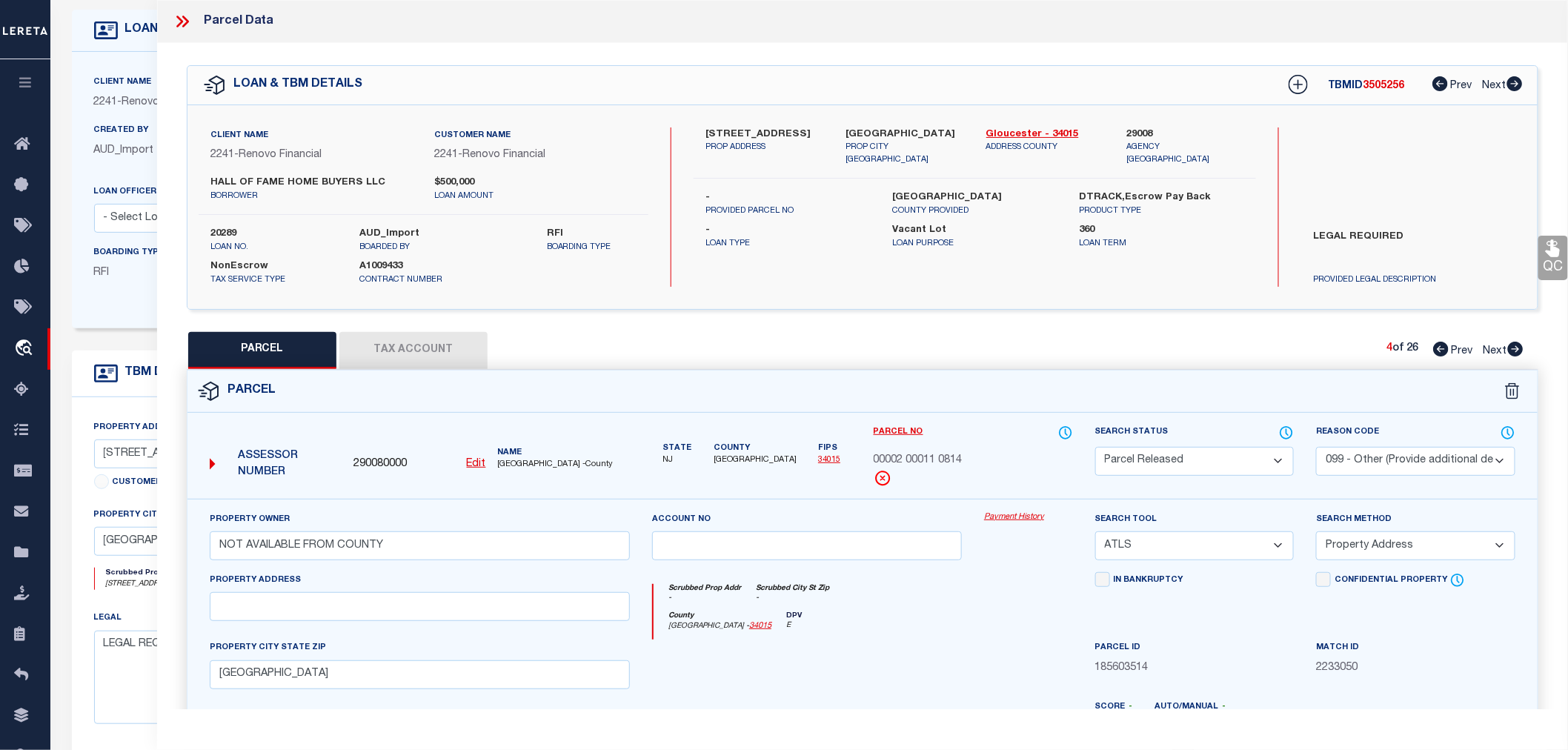
click at [1517, 346] on icon at bounding box center [1516, 349] width 15 height 15
select select "AS"
select select
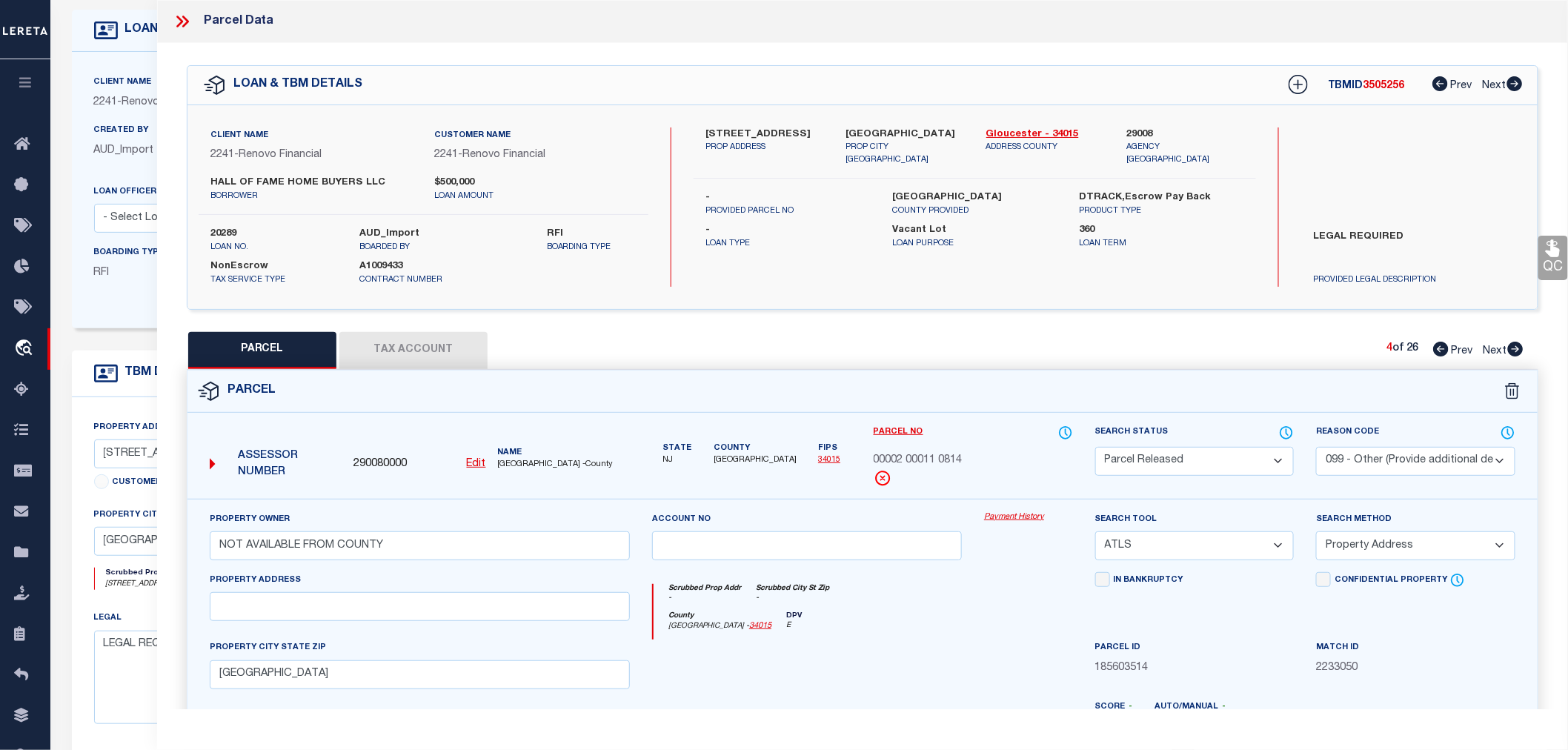
checkbox input "false"
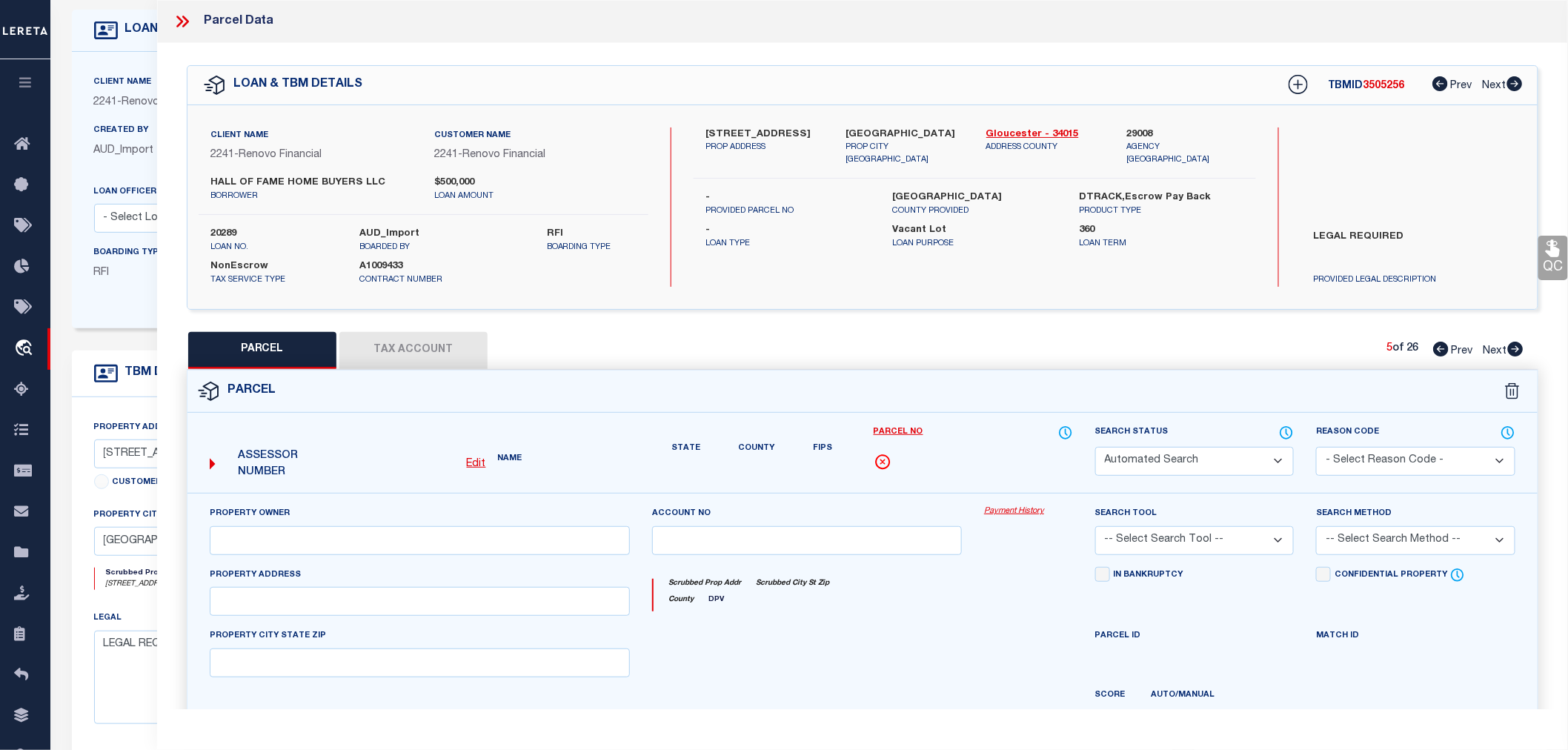
select select "PR"
select select "099"
type input "NOT AVAILABLE FROM COUNTY"
select select "ATL"
select select "ADD"
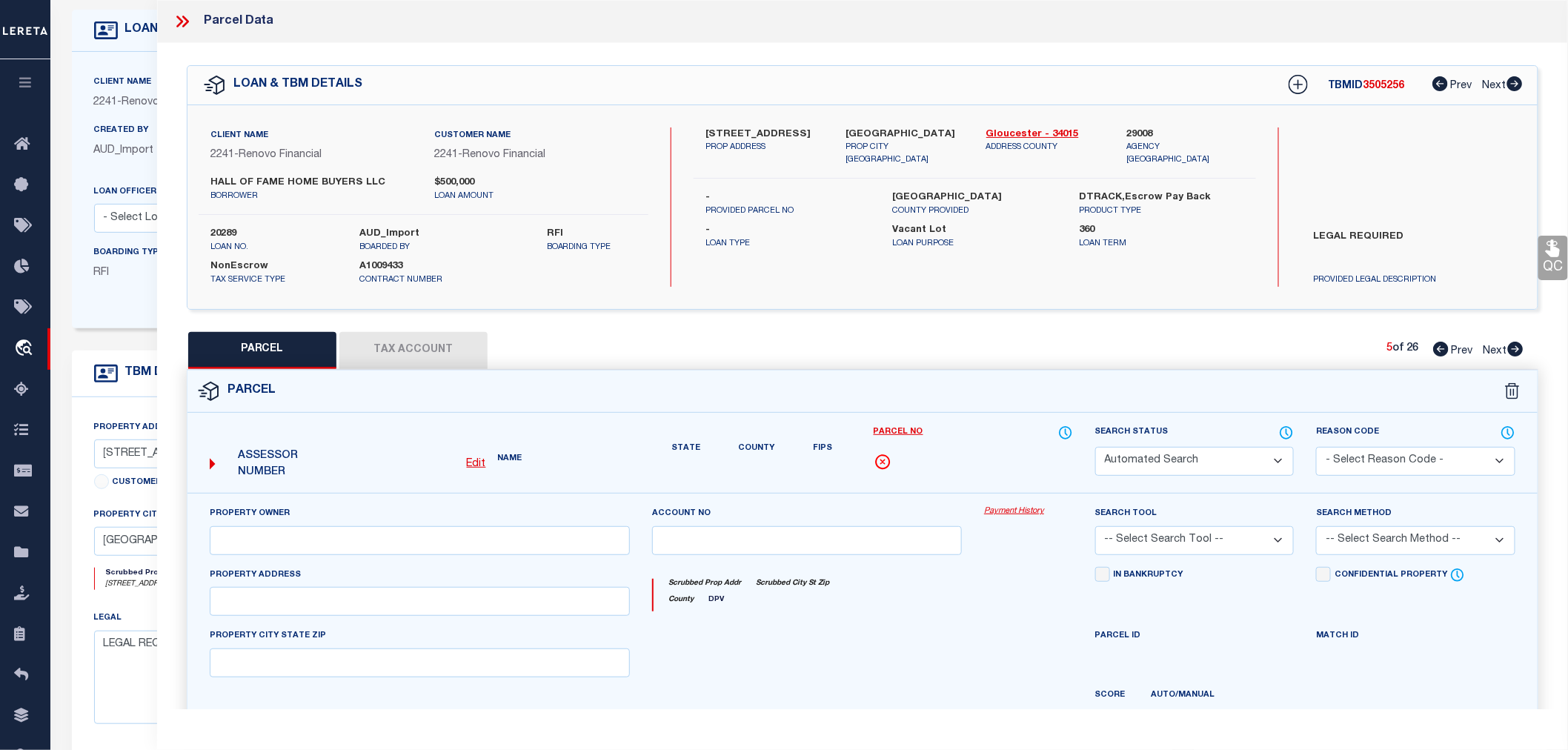
type input "PITMAN, NJ 08071"
type textarea "FACILITY NAME: ADMINISTRATIVE BLDG."
type textarea "Parcel not needed"
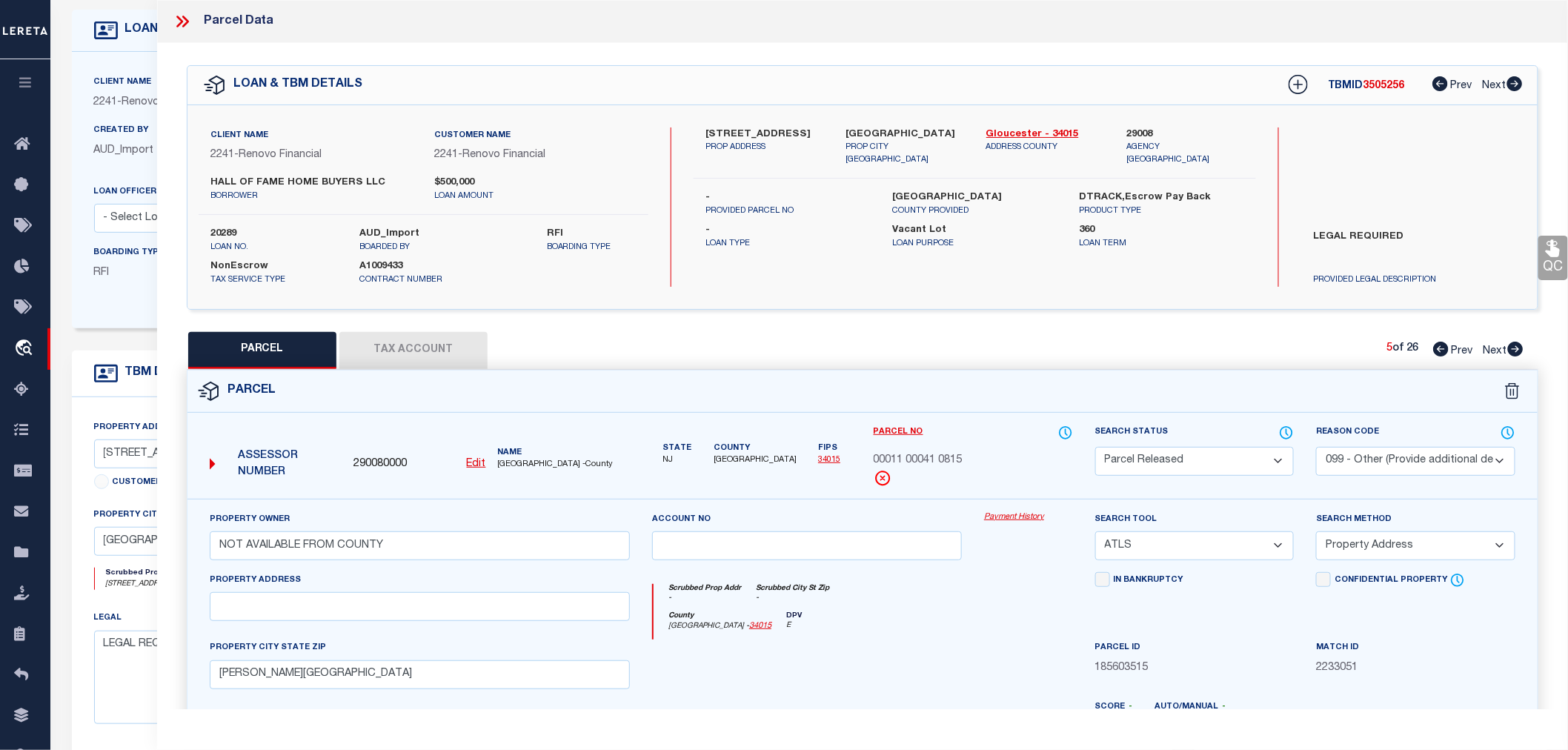
click at [1517, 346] on icon at bounding box center [1516, 349] width 15 height 15
select select "AS"
select select
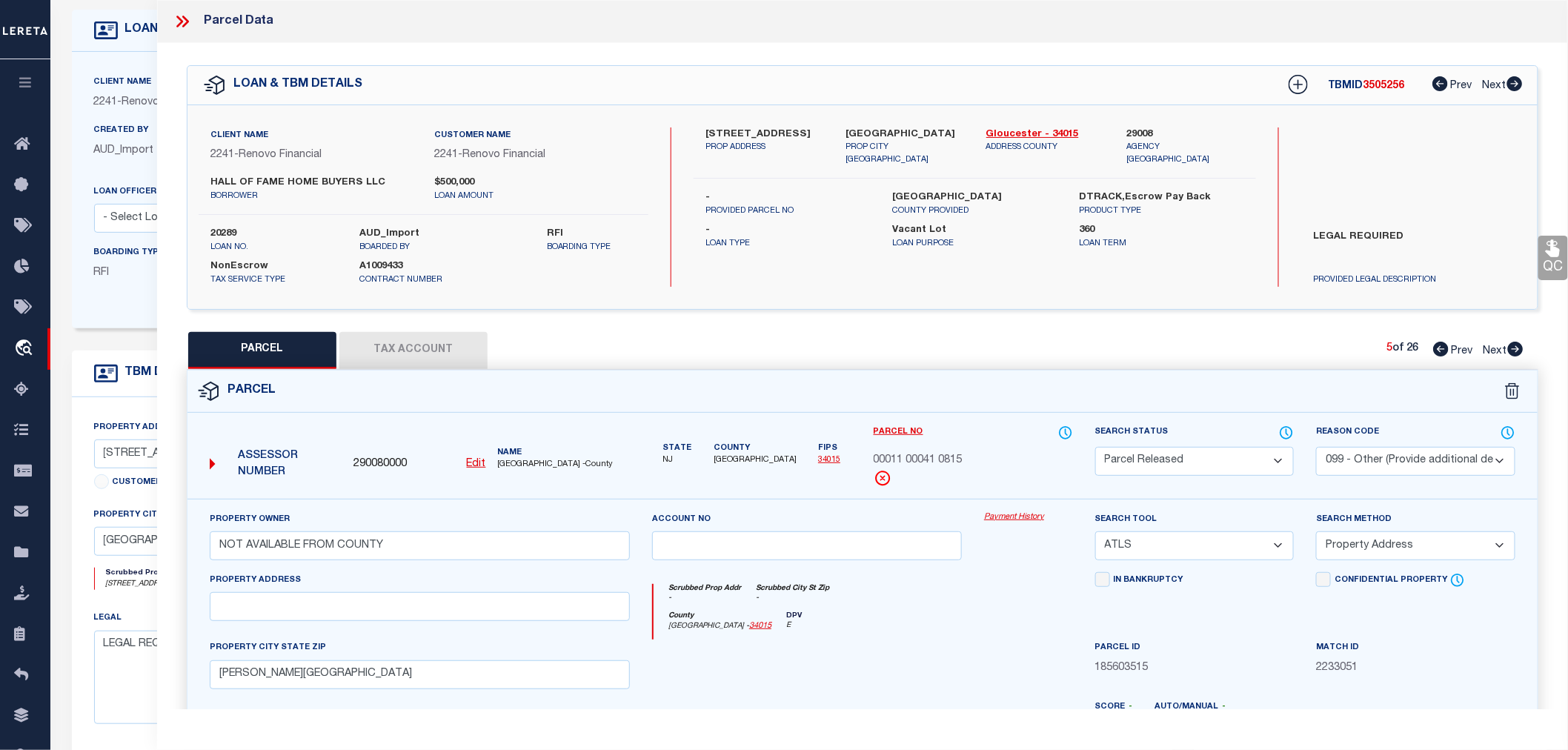
checkbox input "false"
select select "PR"
select select "099"
type input "NOT AVAILABLE FROM COUNTY"
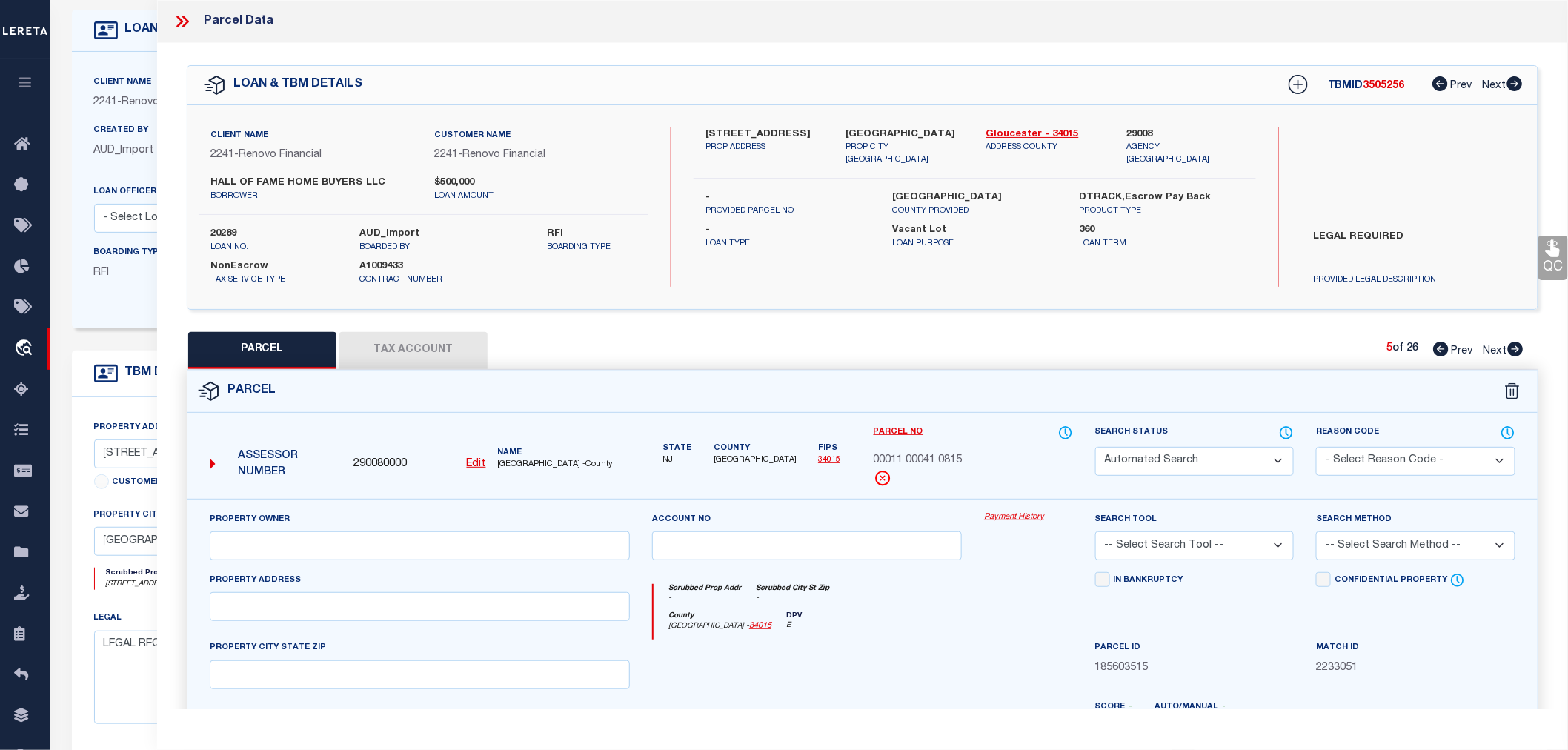
select select "ATL"
select select "ADD"
type input "WESTVILLE, NJ 08093"
type textarea "ADDITIONAL LOTS: R.R. PROPERTY"
type textarea "Parcel not needed"
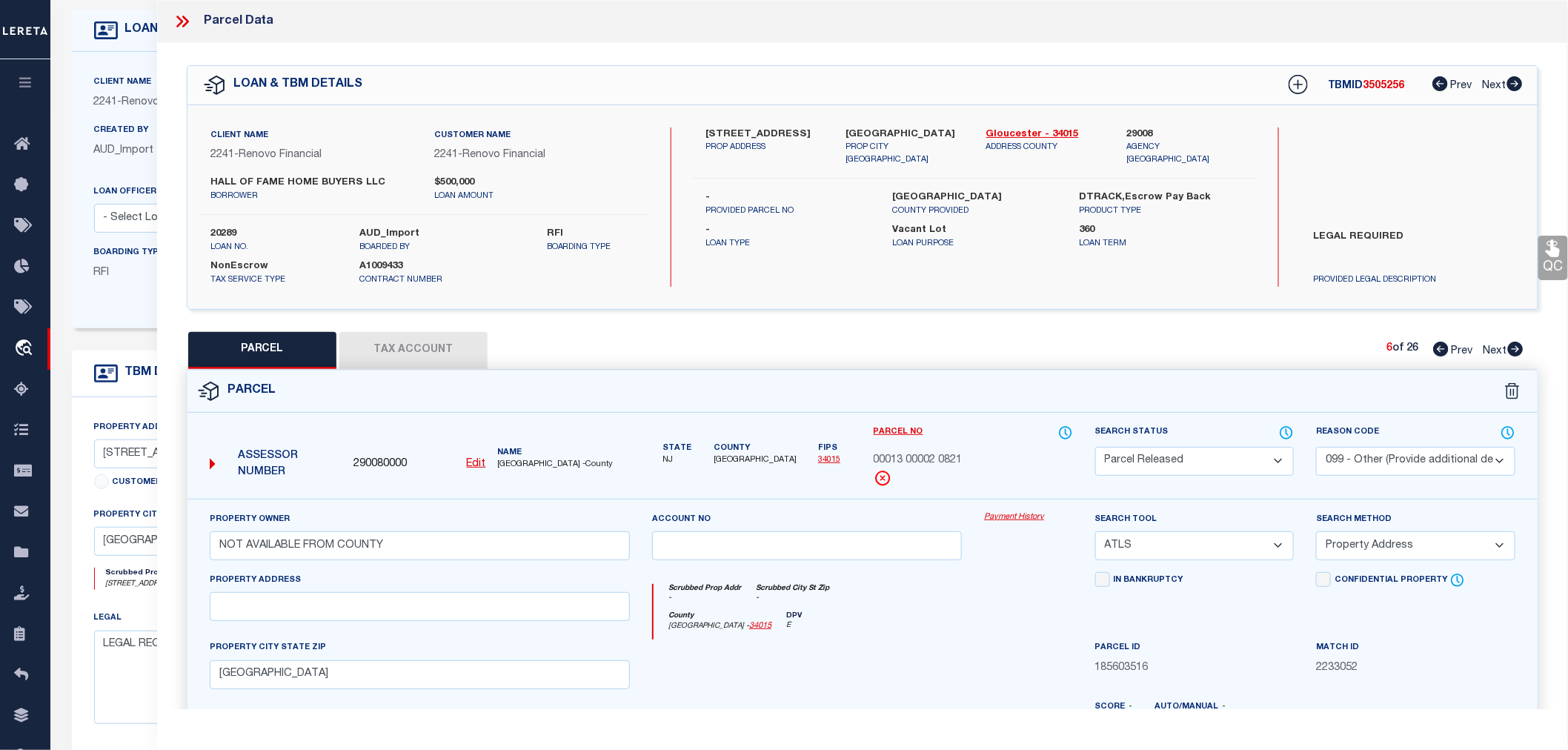
click at [1517, 346] on icon at bounding box center [1516, 349] width 15 height 15
select select "AS"
select select
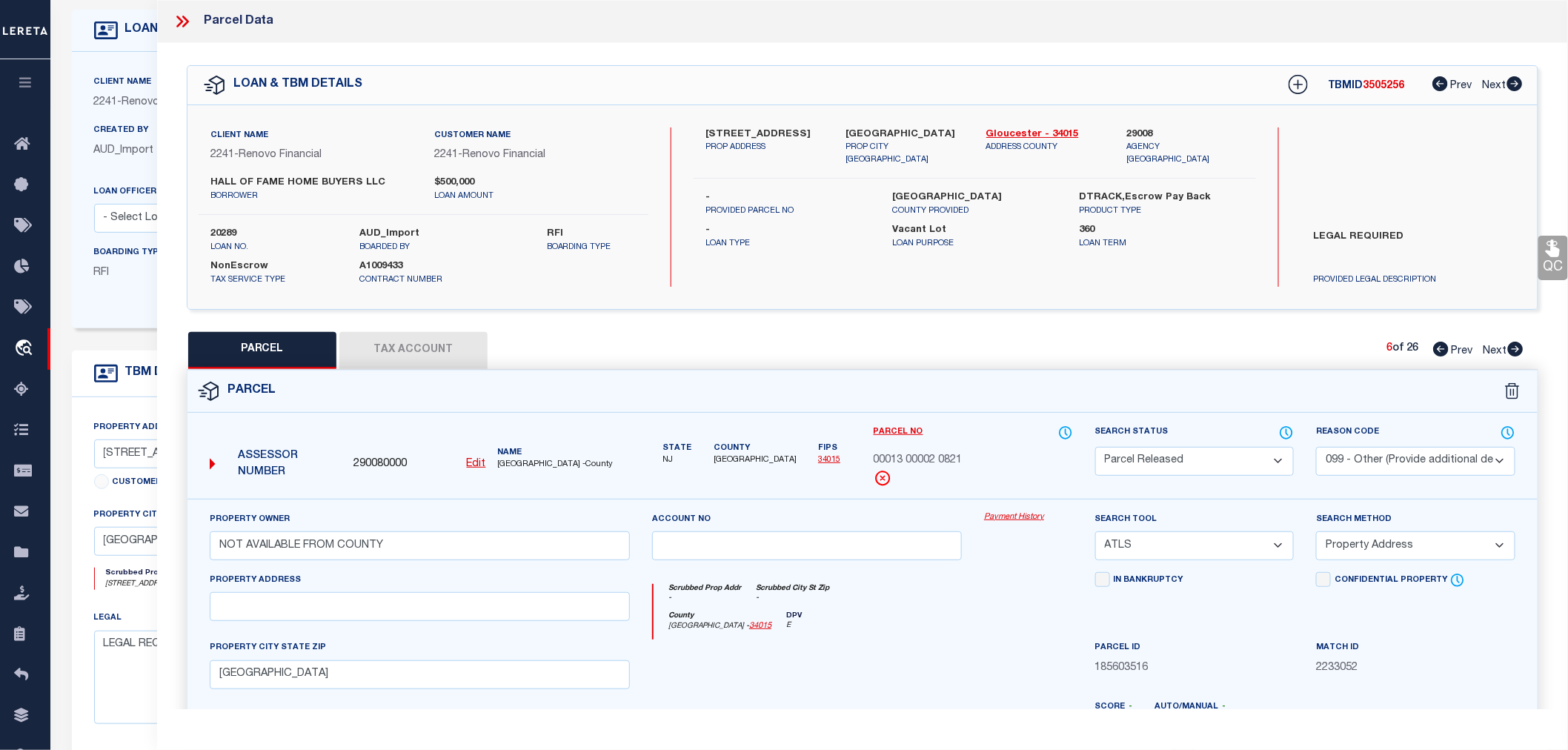
checkbox input "false"
select select "PR"
select select "099"
type input "NOT AVAILABLE FROM COUNTY"
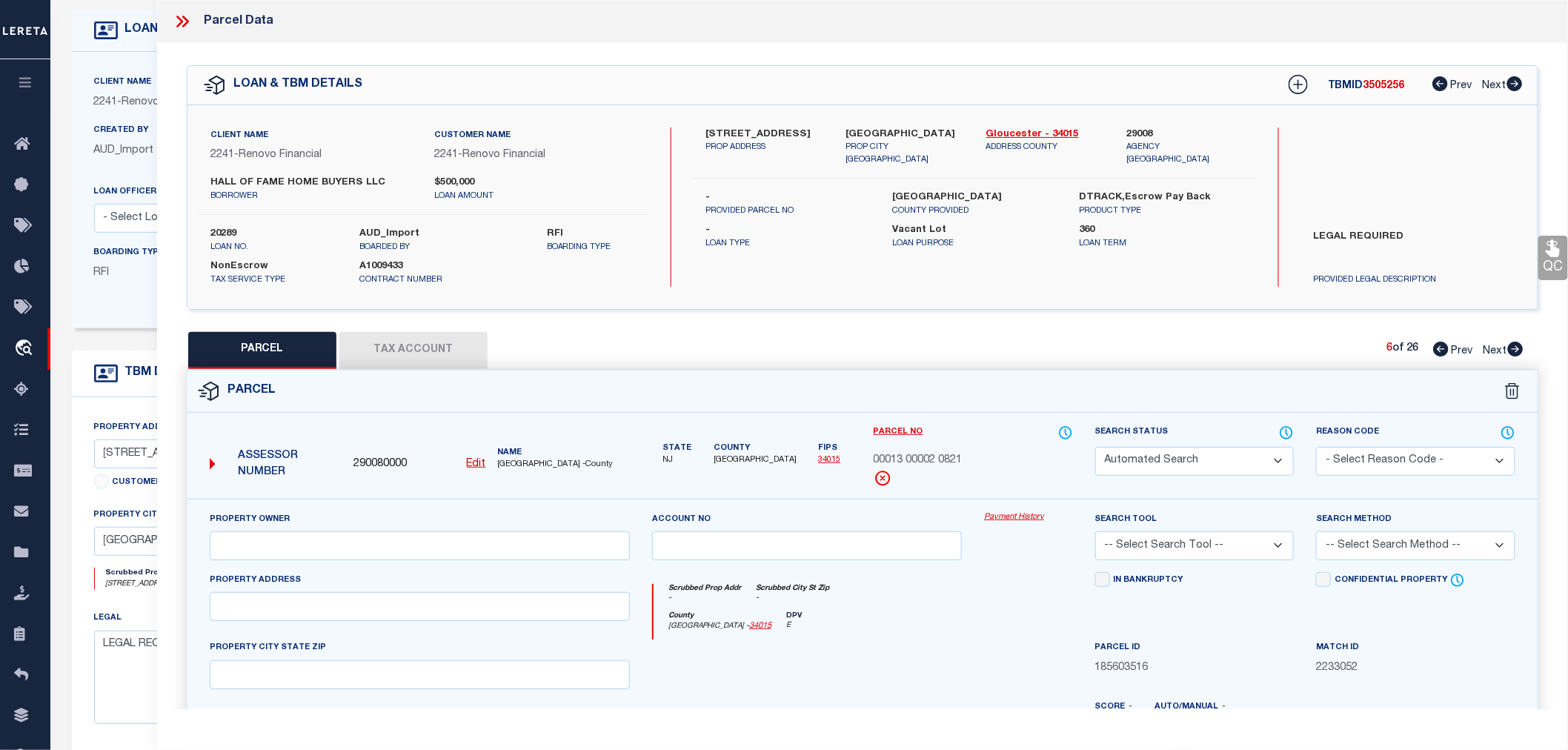
select select "ATL"
select select "ADD"
type input "WESTVILLE, NJ 08093"
type textarea "FACILITY NAME: RAILROAD"
type textarea "Parcel not needed"
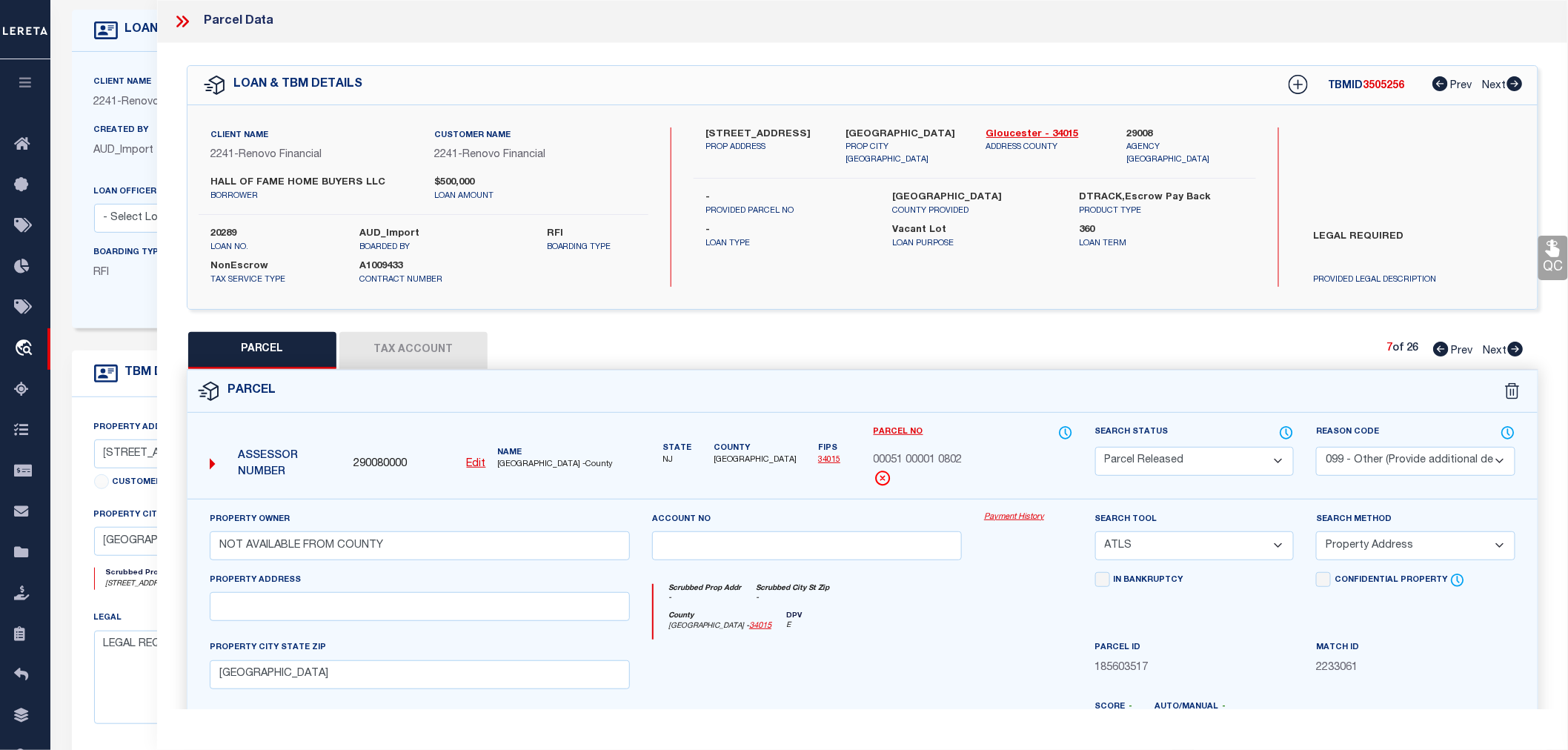
click at [1517, 346] on icon at bounding box center [1516, 349] width 15 height 15
select select "AS"
select select
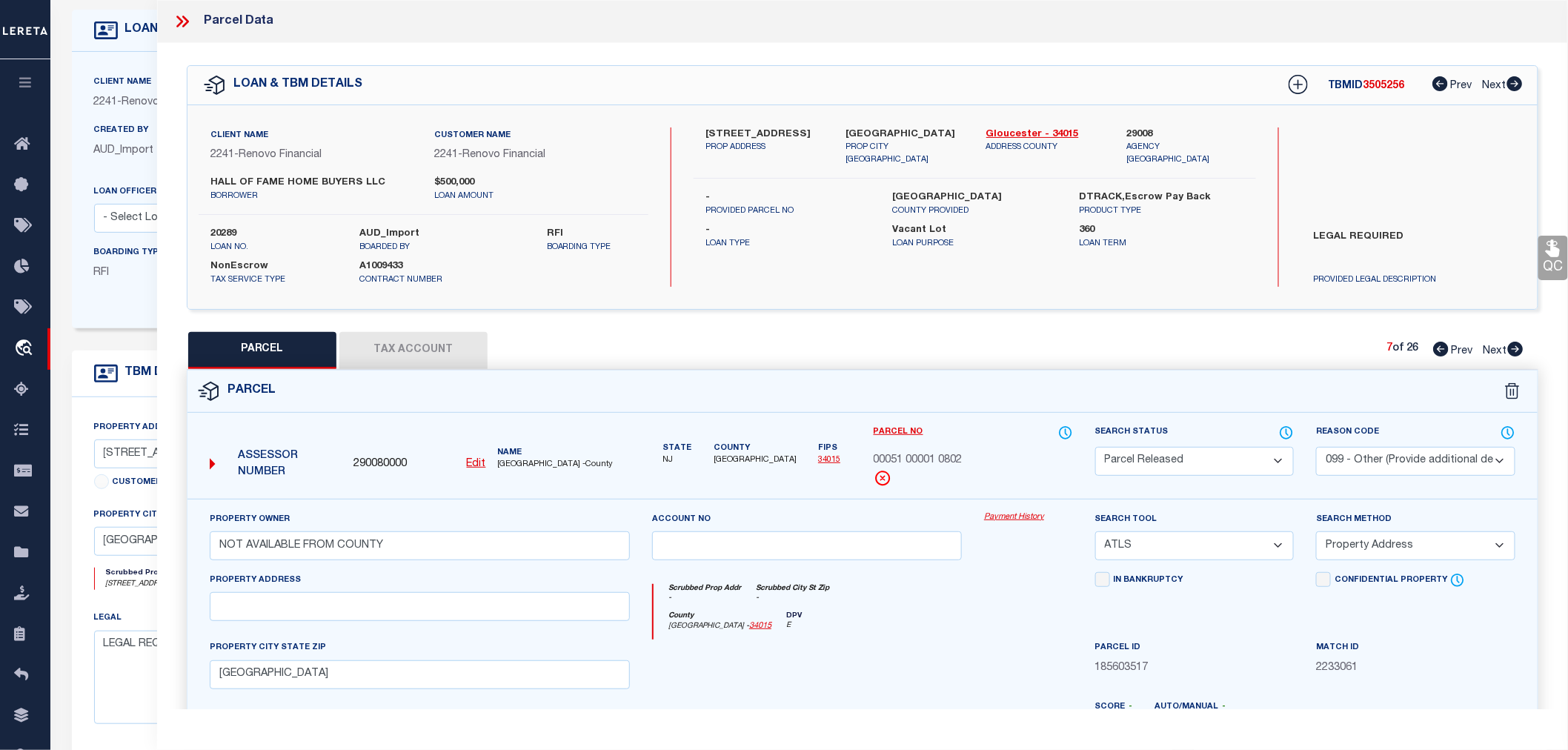
checkbox input "false"
select select "PR"
select select "099"
type input "NOT AVAILABLE FROM COUNTY"
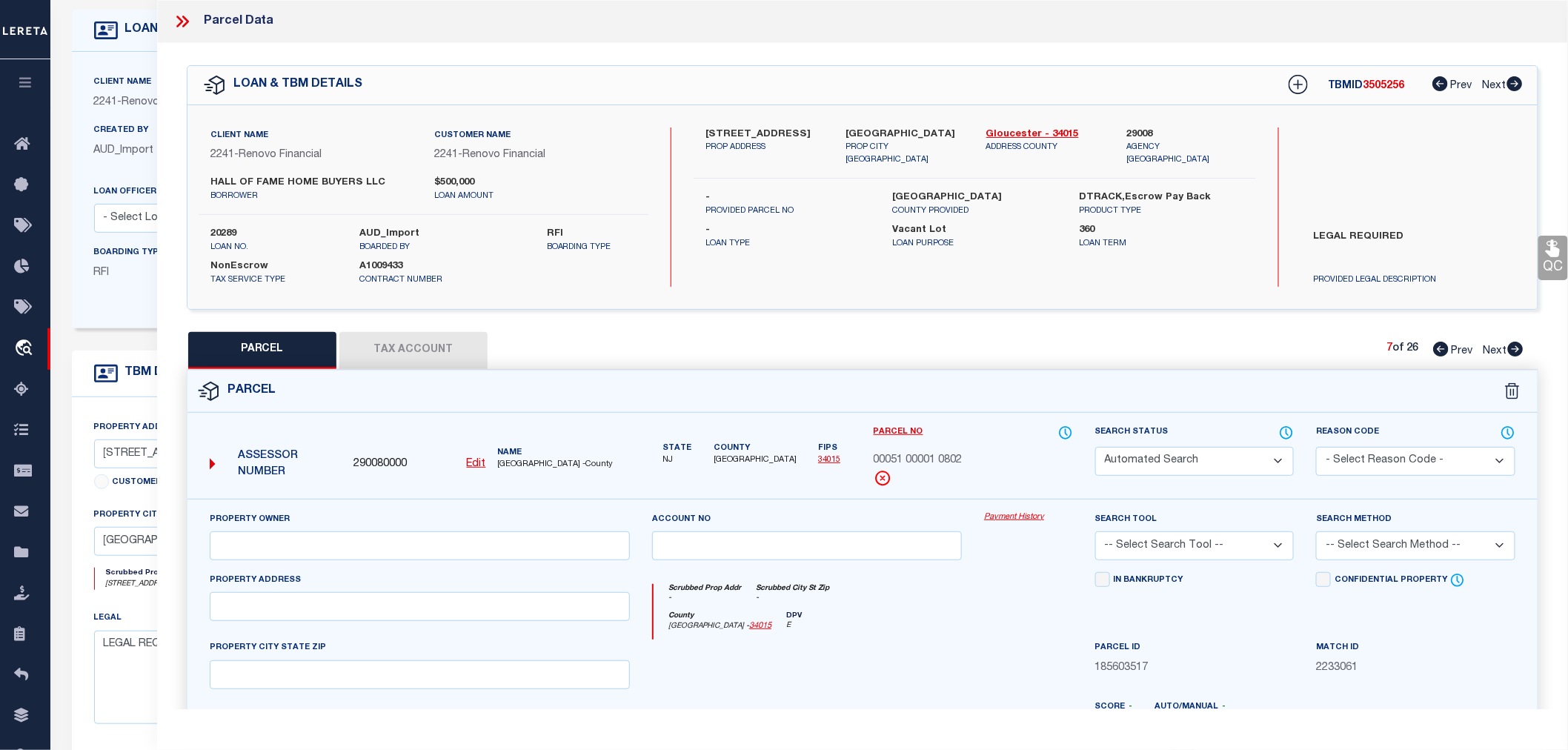
select select "ATL"
select select "ADD"
type input "WESTVILLE, NJ 08093"
type textarea "ADDITIONAL LOTS: R.R. PROPERTY"
type textarea "Parcel not needed"
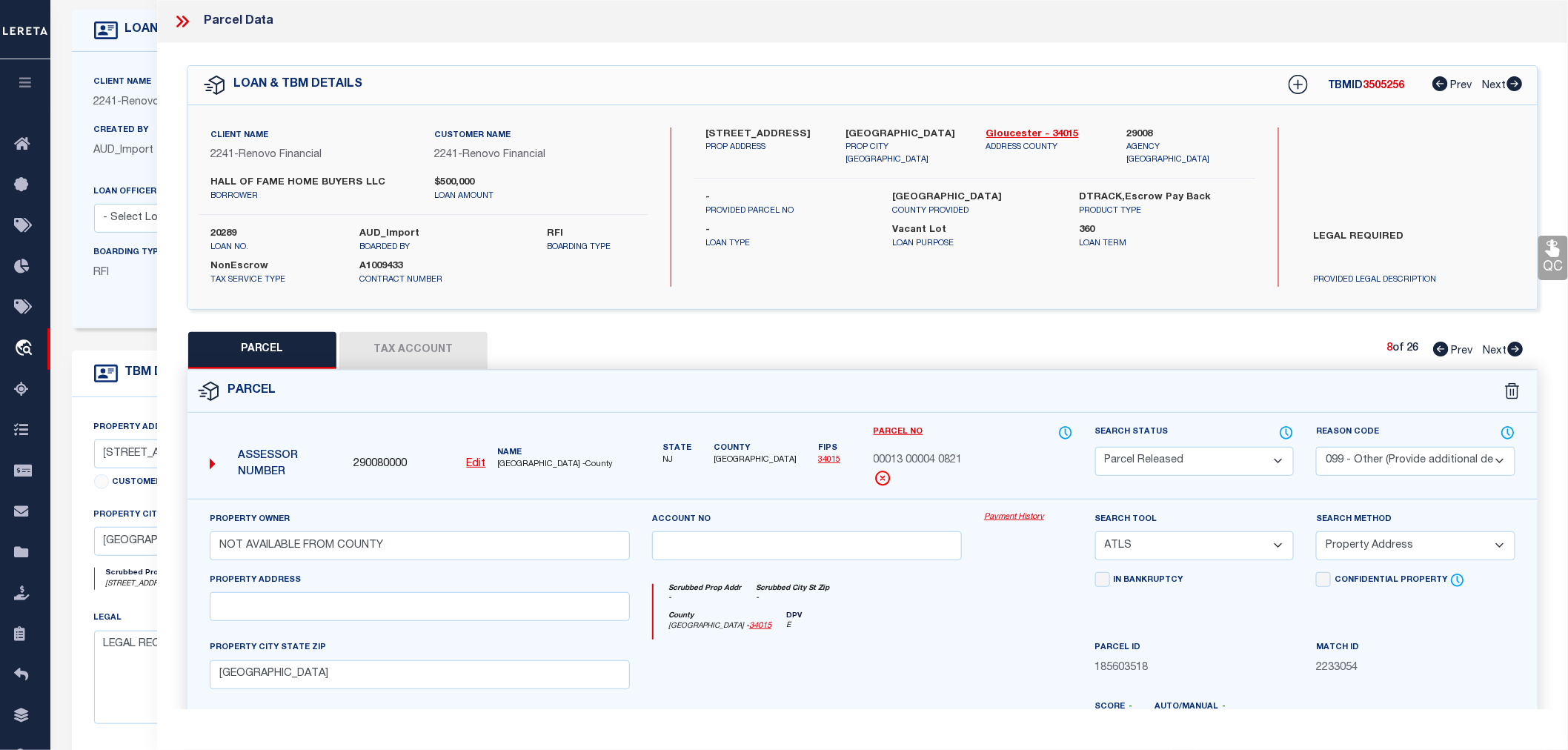
click at [1517, 346] on icon at bounding box center [1516, 349] width 15 height 15
select select "AS"
select select
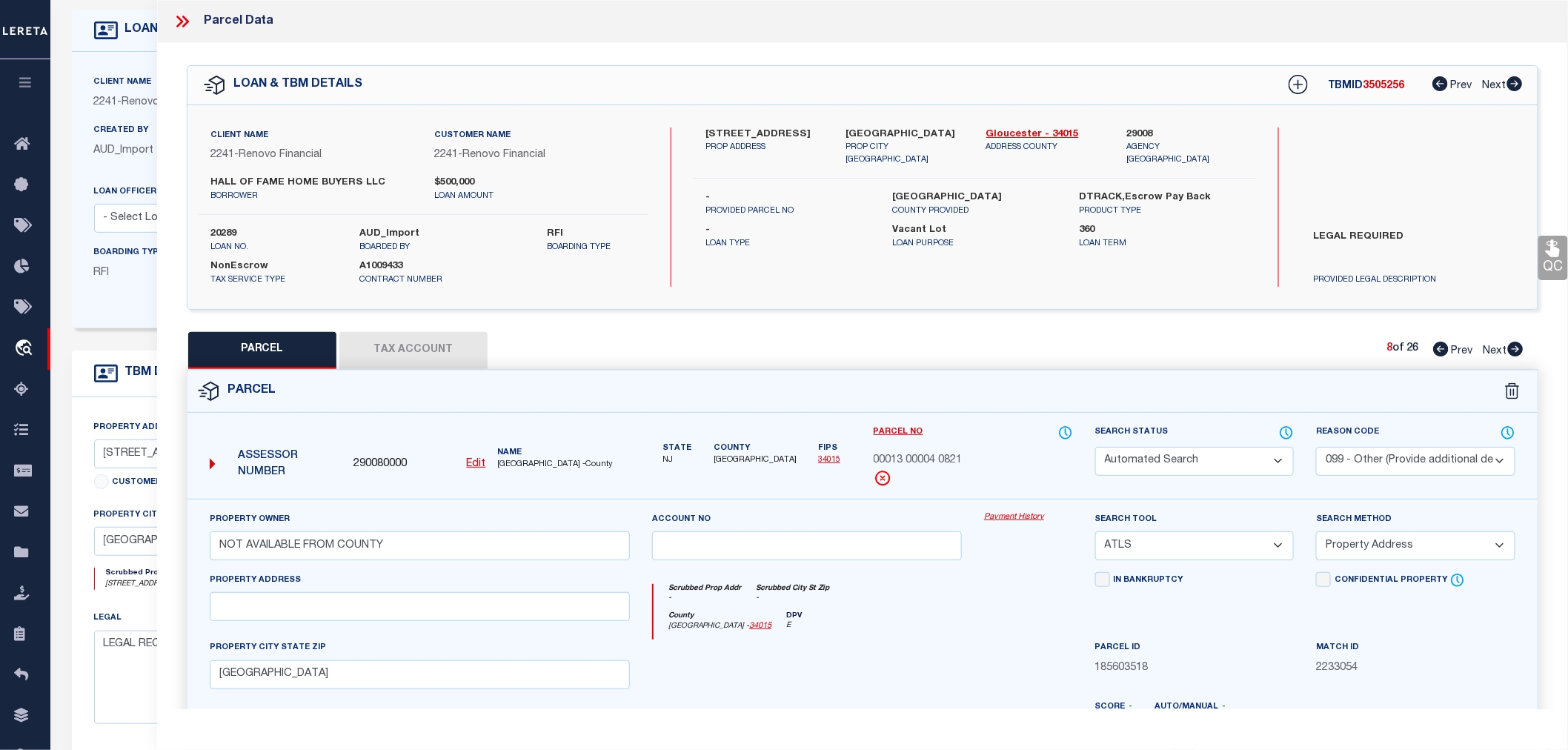
checkbox input "false"
select select "PR"
select select "099"
type input "NOT AVAILABLE FROM COUNTY"
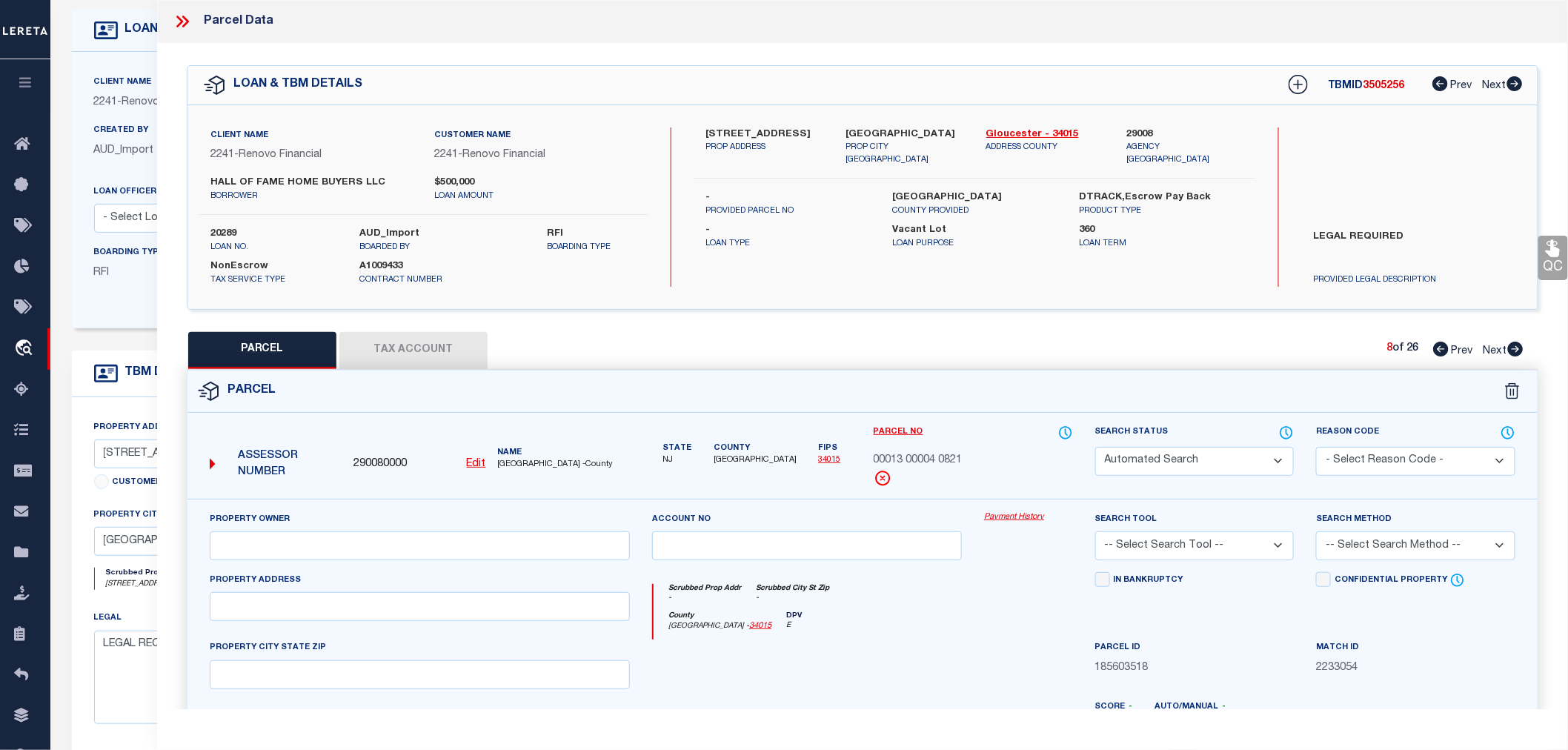
select select "ATL"
select select "ADD"
type input "PITMAN, NJ 08071"
type textarea "FACILITY NAME: ADMINISTRATIVE BLDG."
type textarea "Parcel not needed"
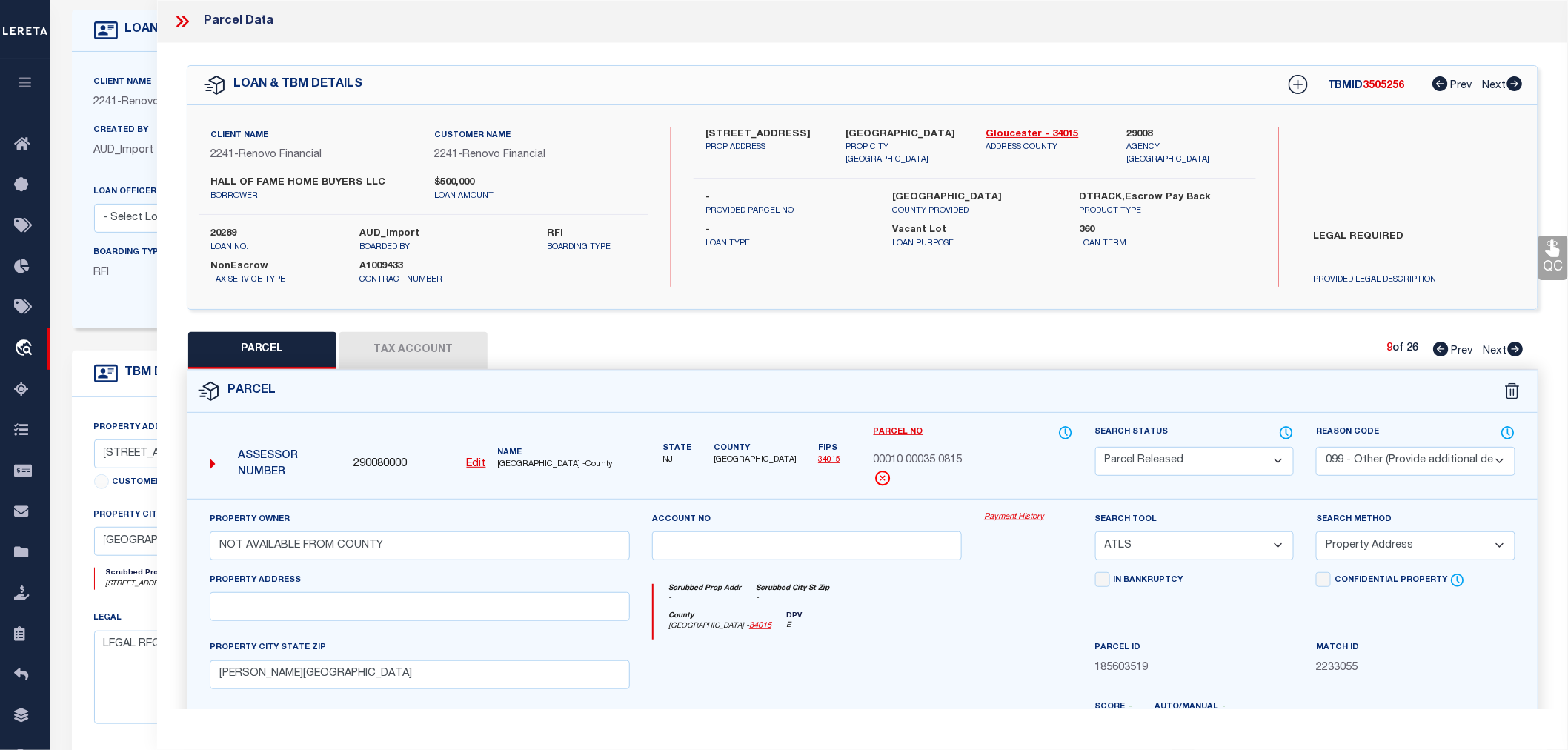
click at [1517, 346] on icon at bounding box center [1516, 349] width 15 height 15
select select "AS"
select select
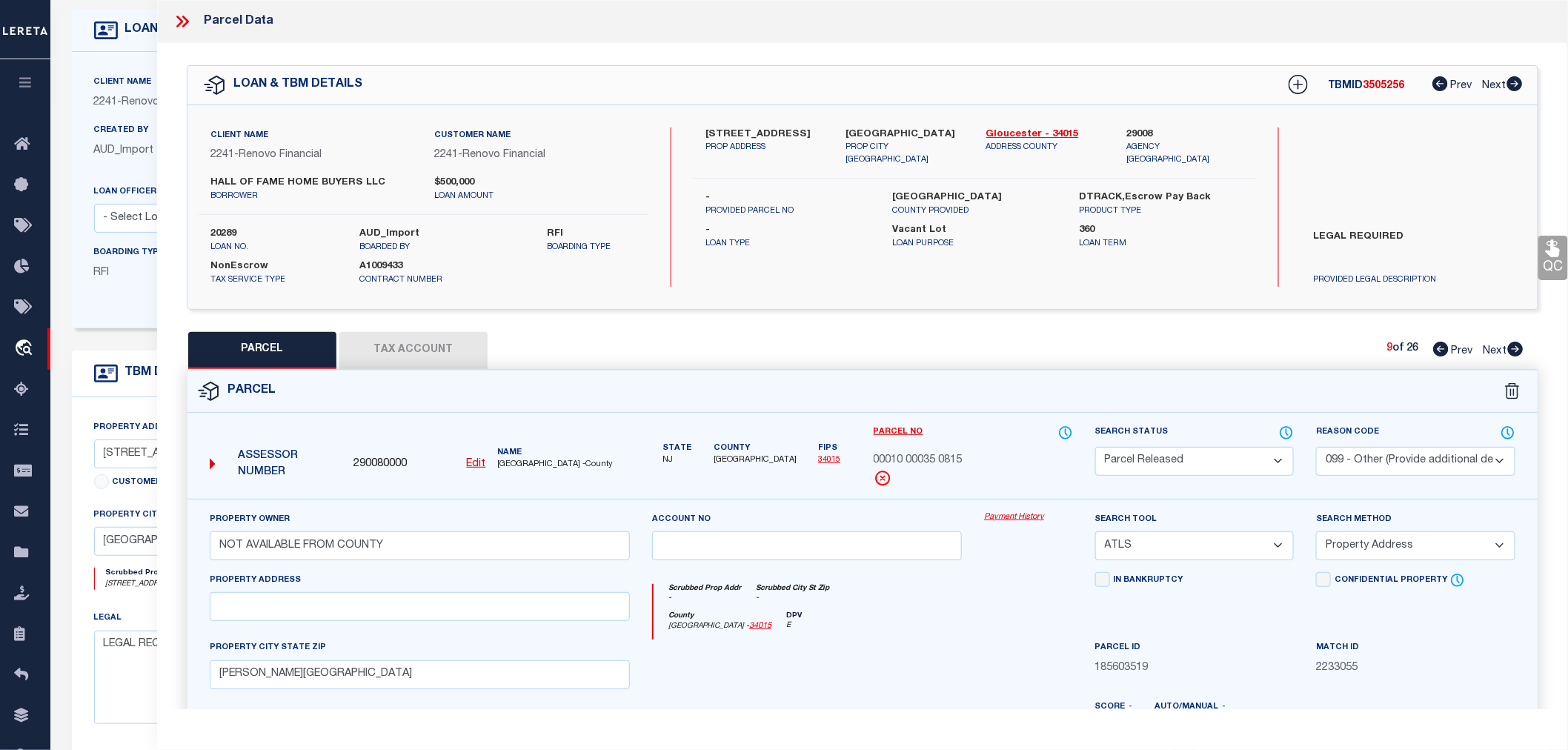
checkbox input "false"
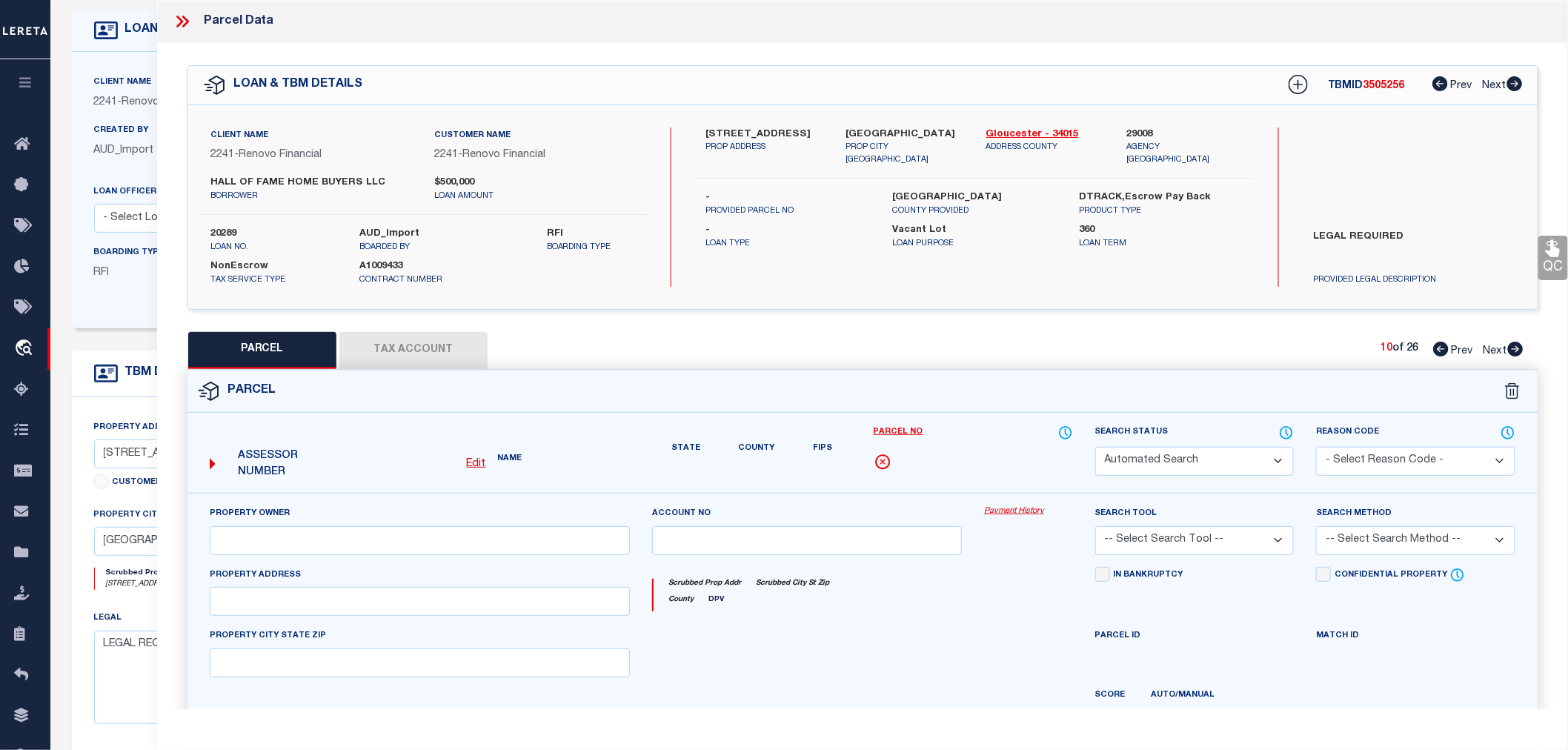
select select "PR"
select select "099"
type input "NOT AVAILABLE FROM COUNTY"
select select "ATL"
select select "ADD"
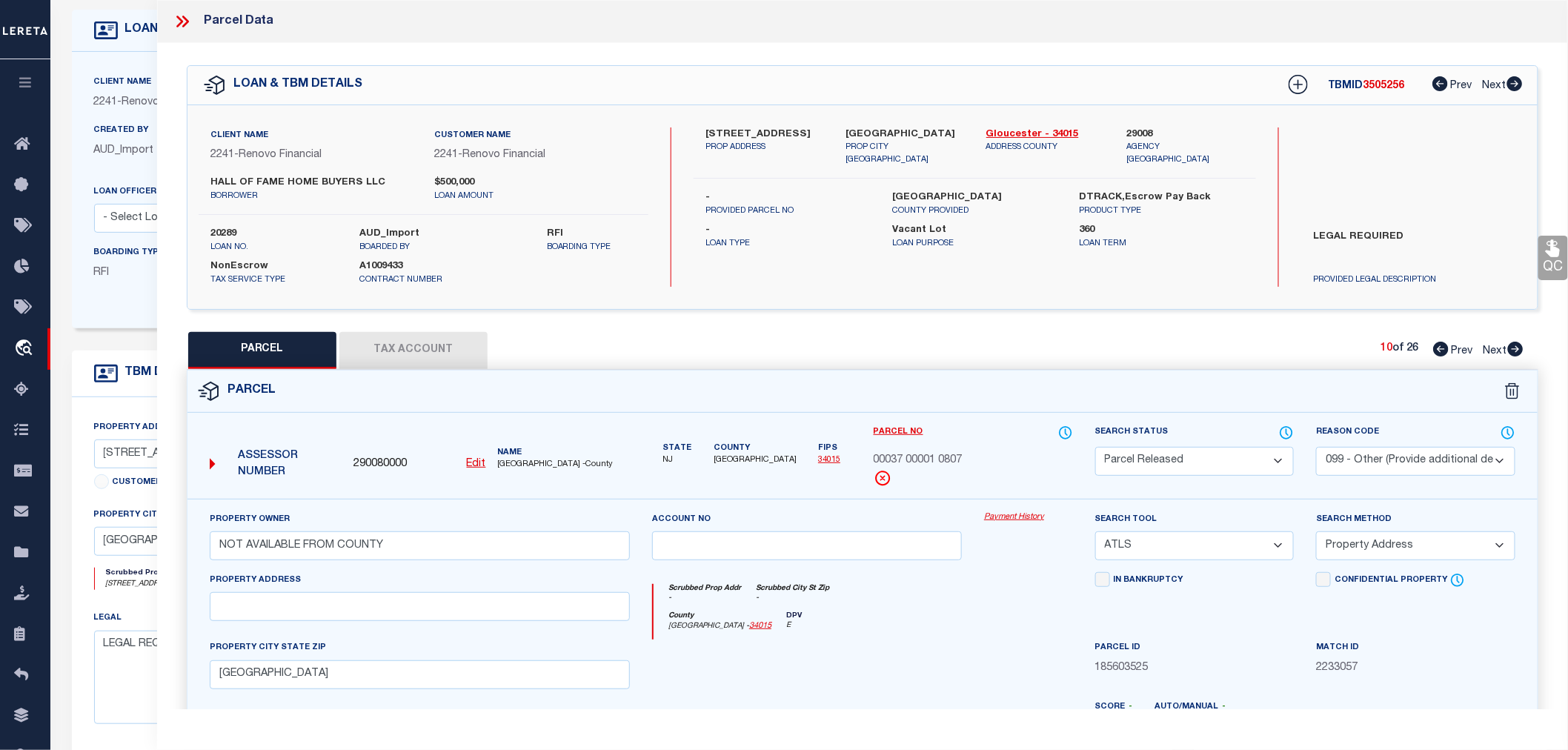
click at [1517, 346] on icon at bounding box center [1516, 349] width 15 height 15
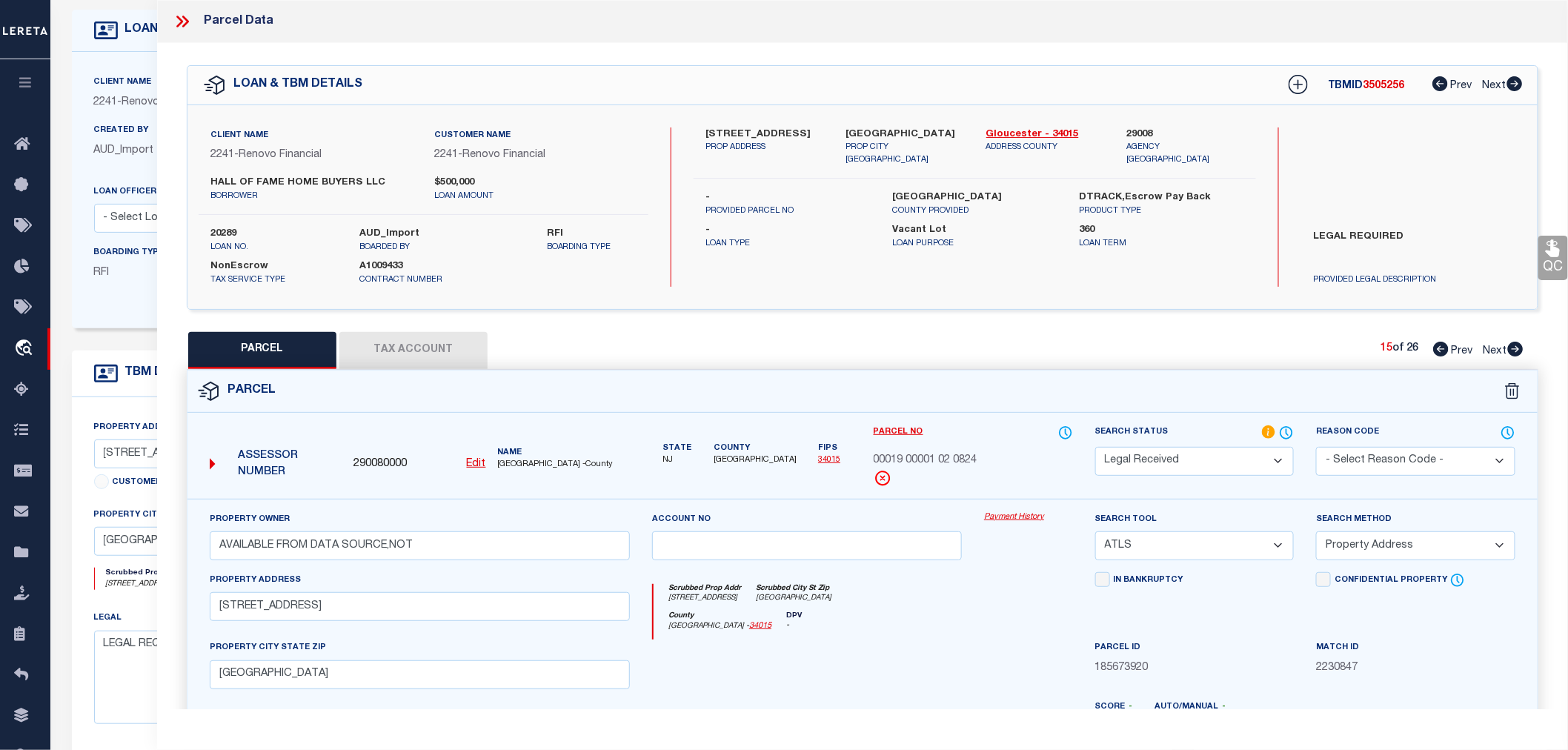
click at [1517, 346] on icon at bounding box center [1516, 349] width 15 height 15
click at [1434, 346] on icon at bounding box center [1441, 349] width 15 height 15
click at [476, 463] on u "Edit" at bounding box center [476, 464] width 19 height 11
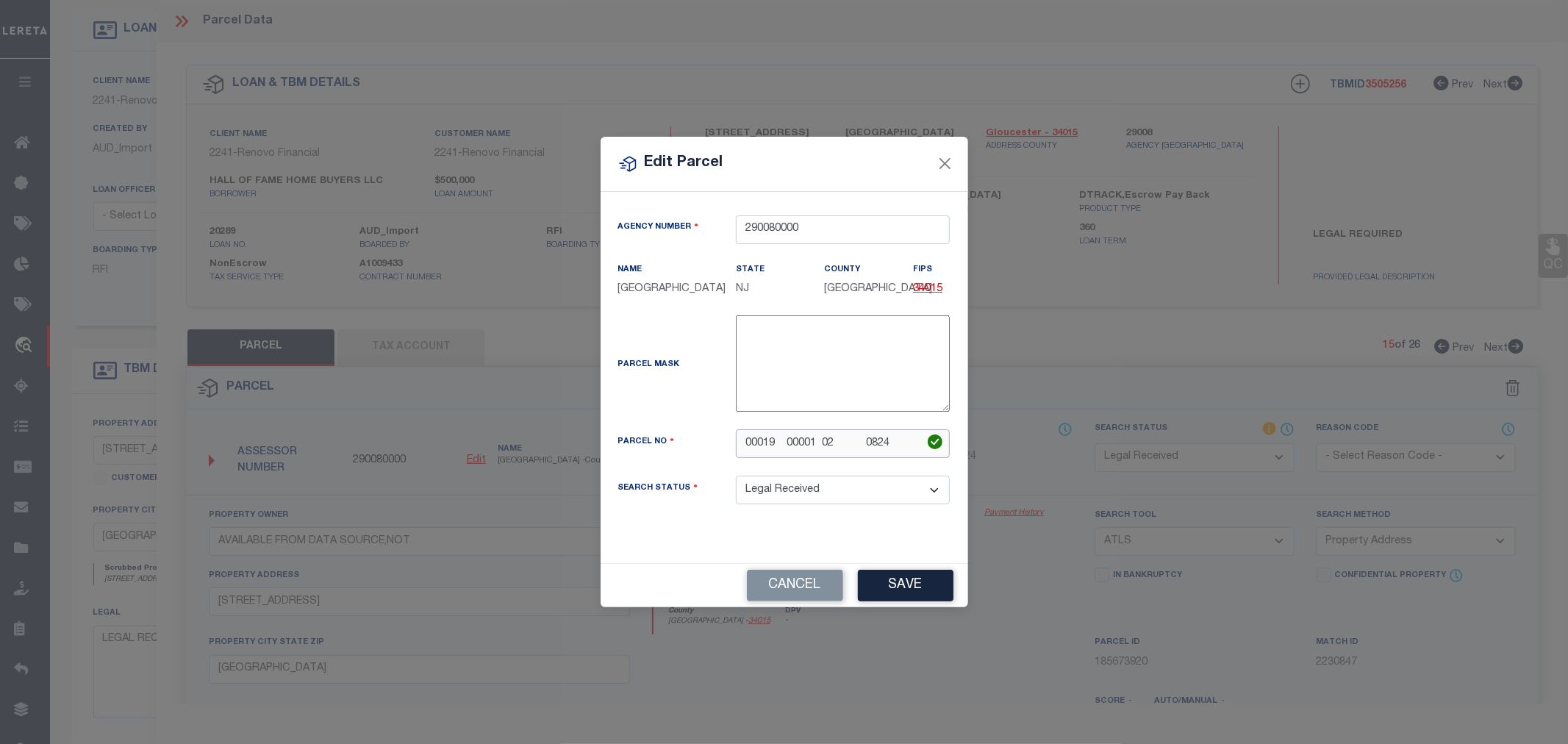
drag, startPoint x: 901, startPoint y: 451, endPoint x: 833, endPoint y: 453, distance: 68.0
click at [833, 453] on input "00019 00001 02 0824" at bounding box center [842, 444] width 214 height 29
click at [863, 564] on div "Agency Number 290080000 Name GLOUCESTER COUNTY State" at bounding box center [784, 378] width 368 height 372
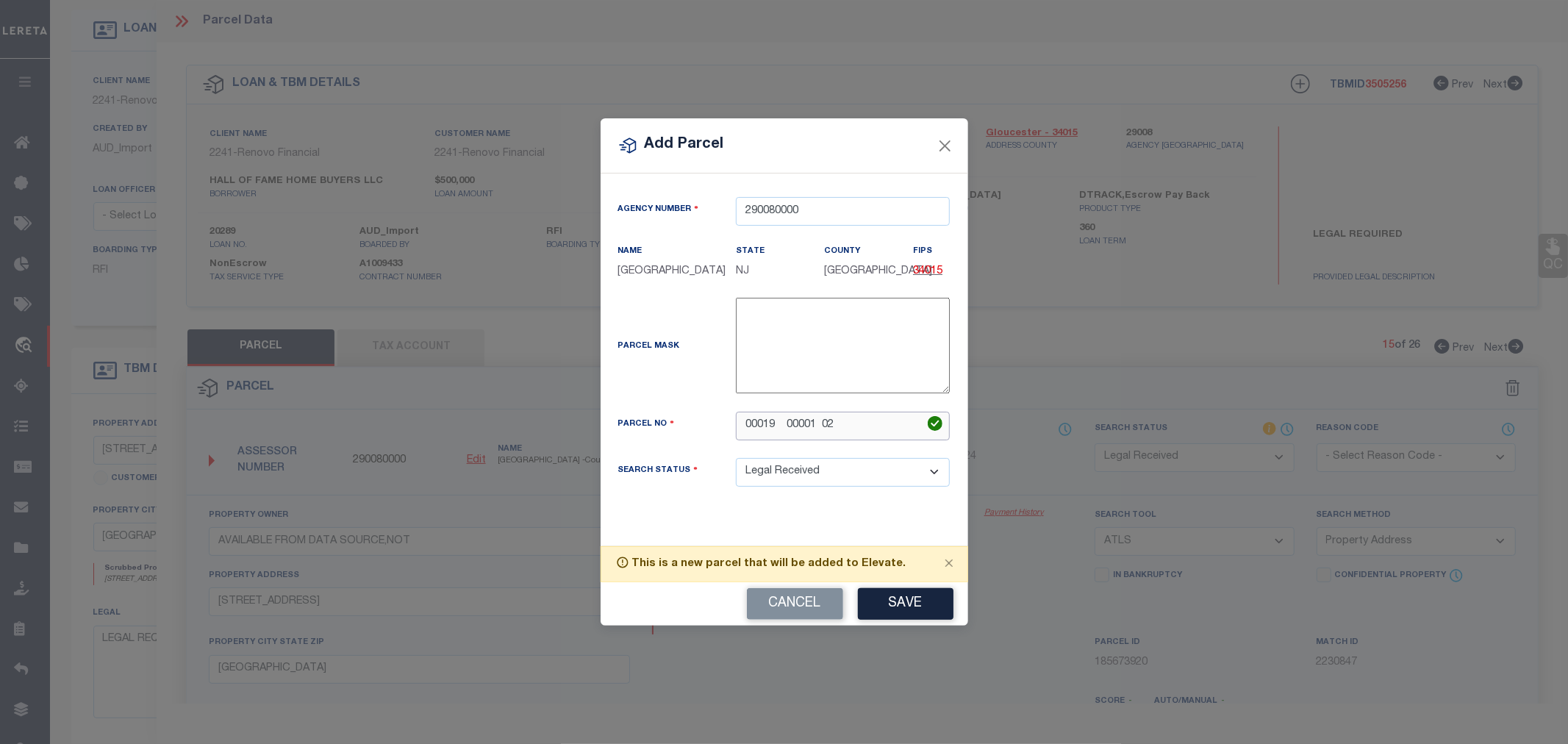
click at [824, 432] on input "00019 00001 02" at bounding box center [842, 426] width 214 height 29
click at [794, 431] on input "00019 00001 02" at bounding box center [842, 426] width 214 height 29
click at [894, 611] on button "Save" at bounding box center [906, 604] width 96 height 32
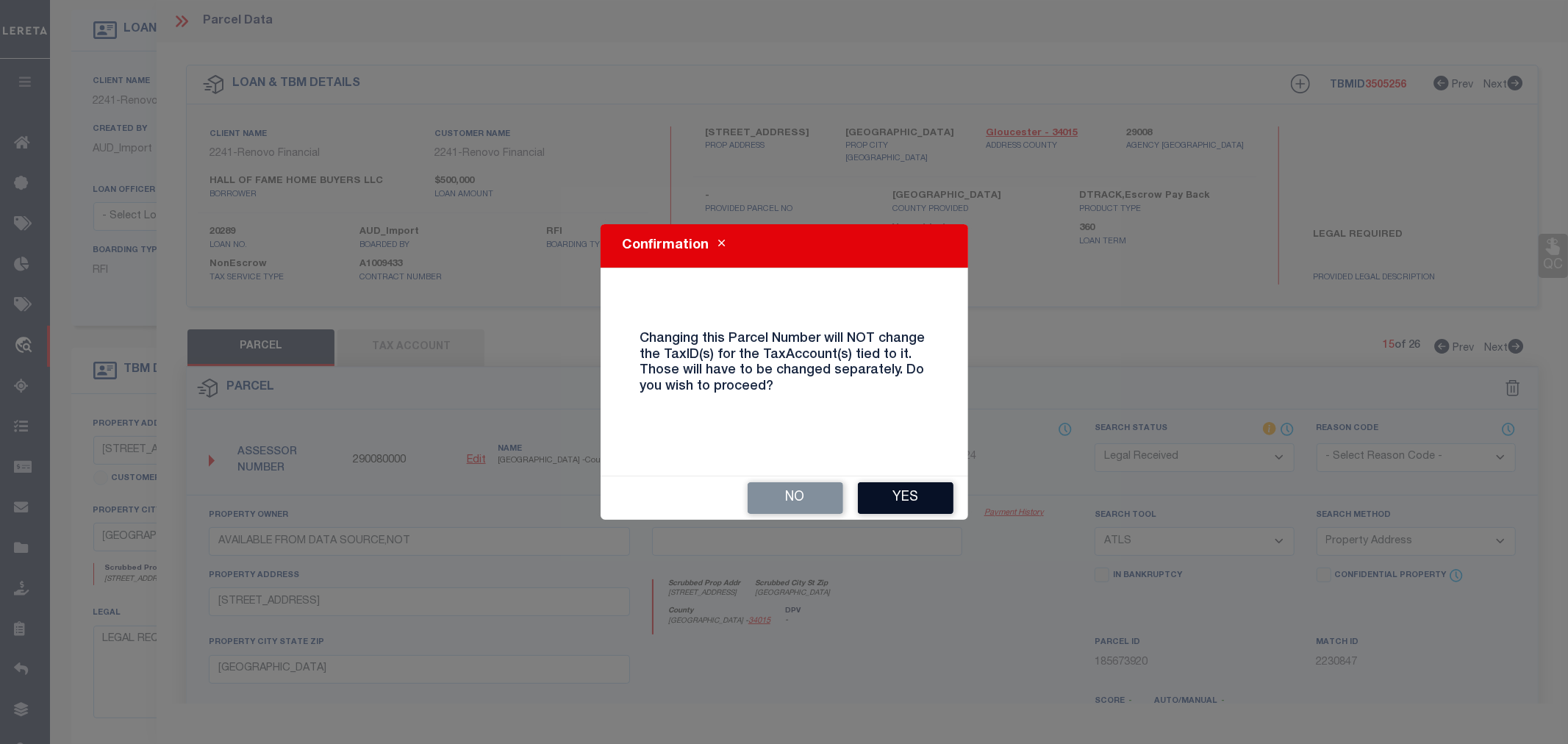
click at [920, 503] on button "Yes" at bounding box center [906, 499] width 96 height 32
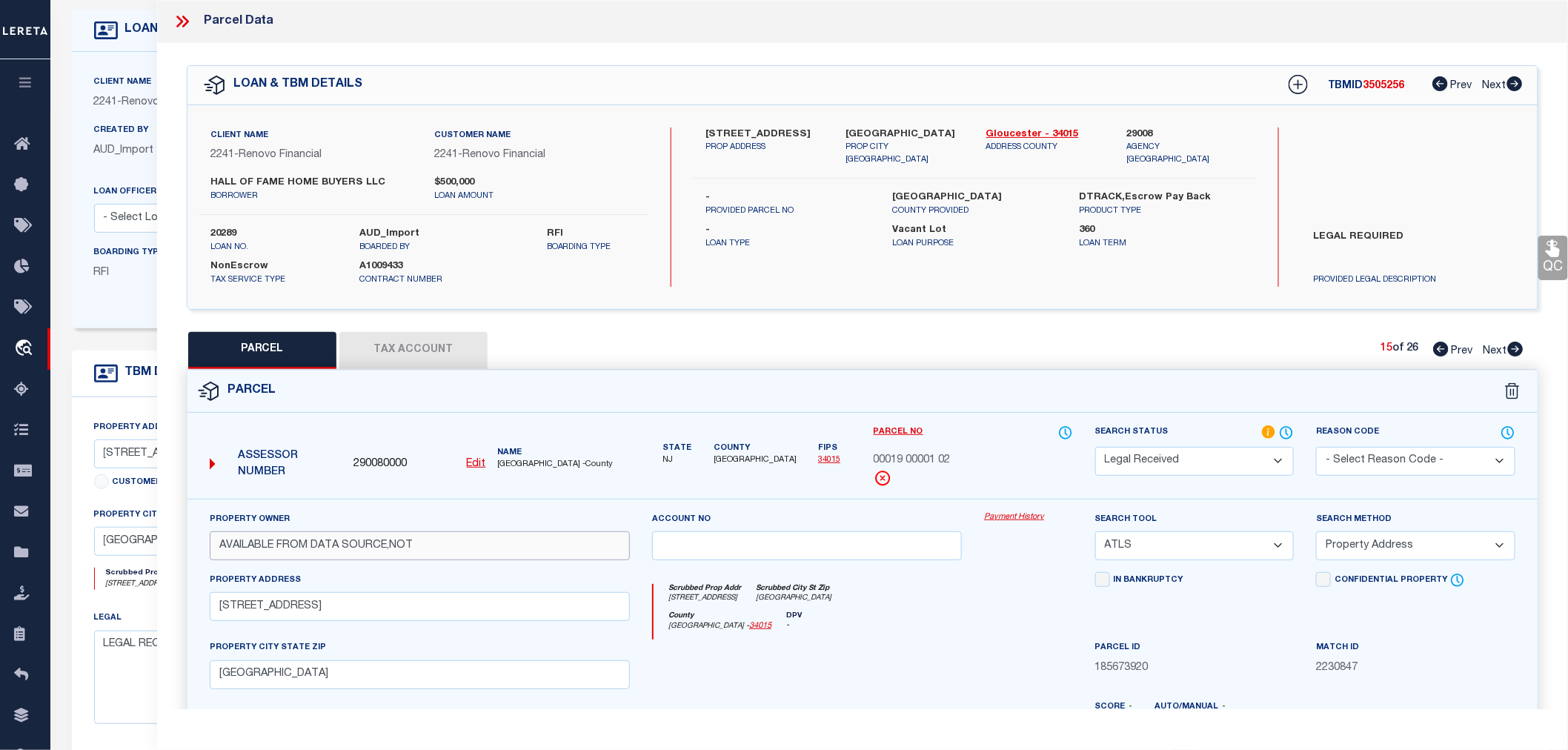
drag, startPoint x: 442, startPoint y: 539, endPoint x: 200, endPoint y: 545, distance: 242.1
click at [200, 545] on div "Property Owner AVAILABLE FROM DATA SOURCE,NOT" at bounding box center [420, 542] width 443 height 61
paste input "PREVITERA, JOHN F"
click at [241, 541] on input "PREVITERA, JOHN F" at bounding box center [420, 546] width 421 height 29
drag, startPoint x: 302, startPoint y: 604, endPoint x: 205, endPoint y: 611, distance: 97.3
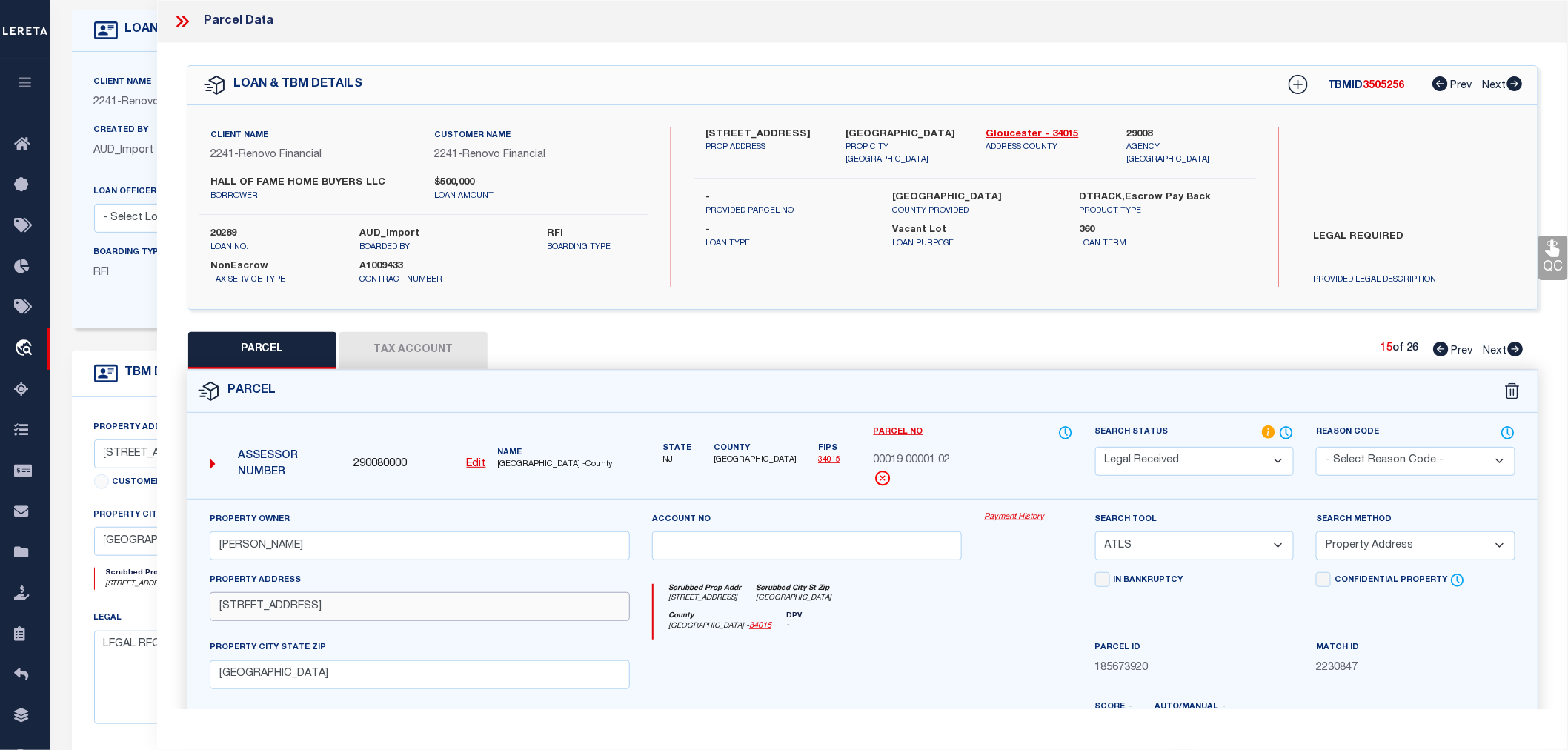
click at [205, 611] on div "Property Address 159 MILL RD" at bounding box center [420, 606] width 443 height 68
paste input "MILL RD"
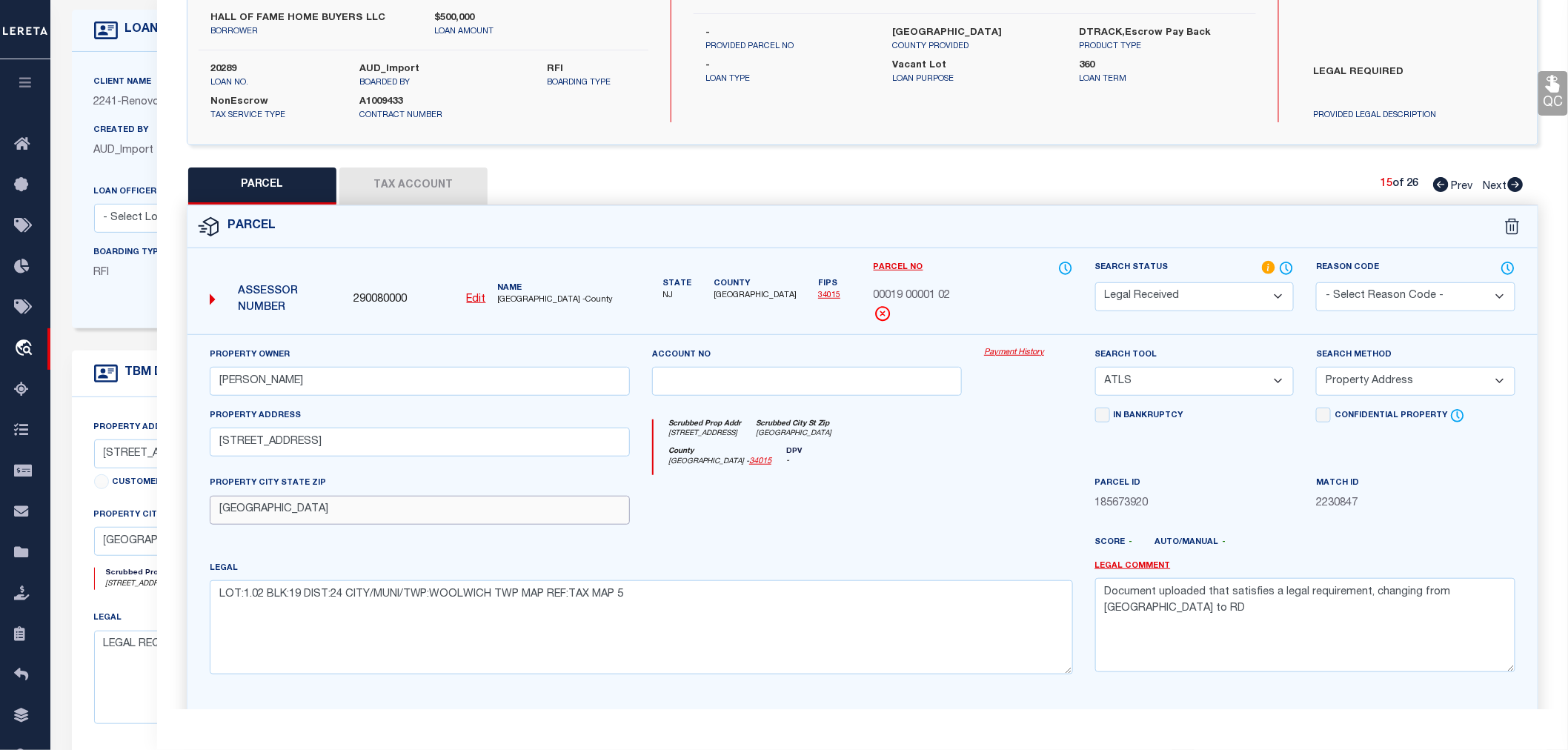
drag, startPoint x: 365, startPoint y: 513, endPoint x: 197, endPoint y: 513, distance: 168.0
click at [197, 513] on div "Property Owner PREVITERA, JOHN F Account no Payment History Search Tool -- Sele…" at bounding box center [863, 528] width 1350 height 388
drag, startPoint x: 305, startPoint y: 594, endPoint x: 657, endPoint y: 603, distance: 352.1
click at [657, 603] on textarea "LOT:1.02 BLK:19 DIST:24 CITY/MUNI/TWP:WOOLWICH TWP MAP REF:TAX MAP 5" at bounding box center [641, 627] width 863 height 93
drag, startPoint x: 1491, startPoint y: 591, endPoint x: 1105, endPoint y: 610, distance: 386.5
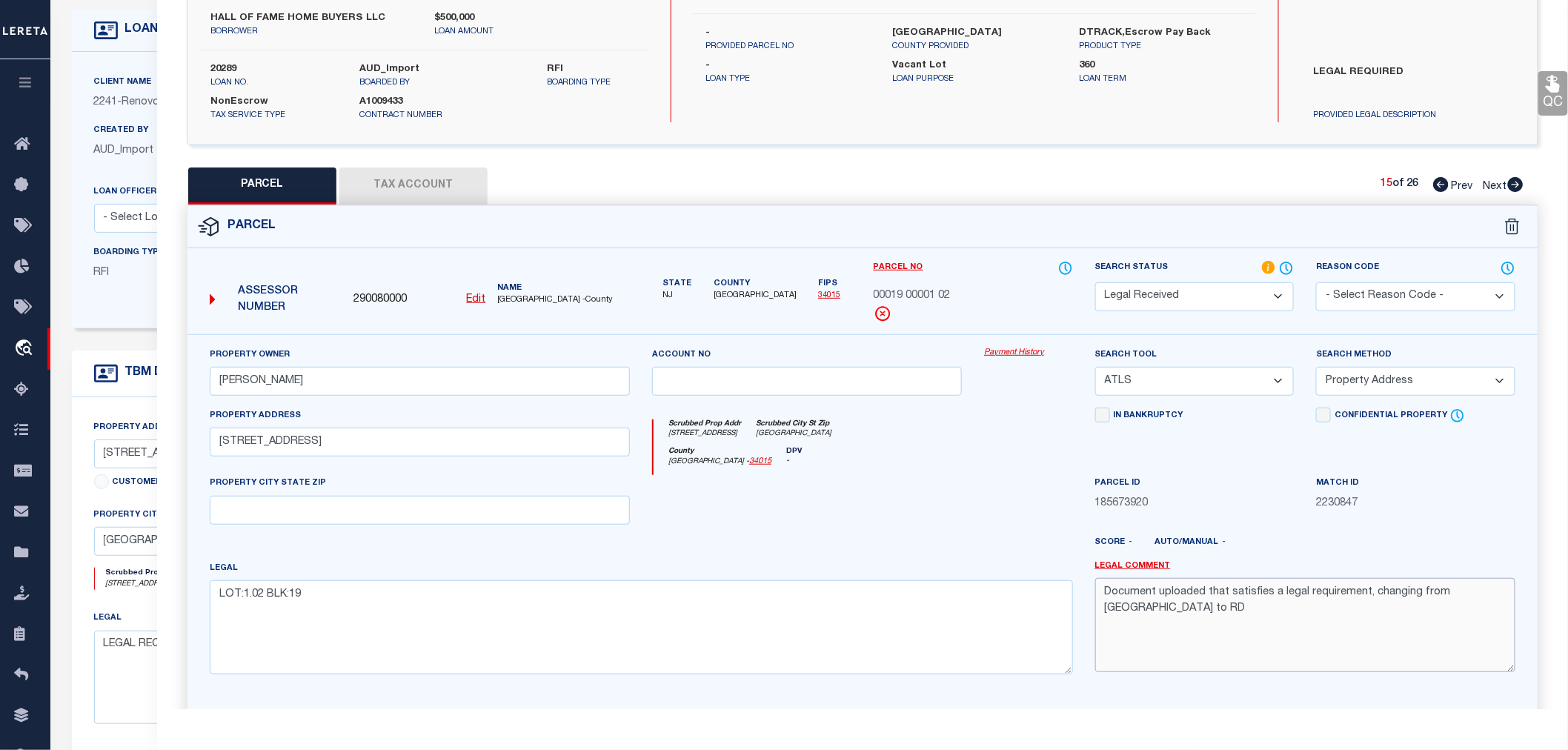
click at [1105, 610] on textarea "Document uploaded that satisfies a legal requirement, changing from [GEOGRAPHIC…" at bounding box center [1305, 625] width 421 height 93
click at [1202, 385] on select "-- Select Search Tool -- 3rd Party Website Agency File Agency Website ATLS CNV-…" at bounding box center [1195, 382] width 199 height 29
click at [1095, 367] on select "-- Select Search Tool -- 3rd Party Website Agency File Agency Website ATLS CNV-…" at bounding box center [1195, 382] width 199 height 29
click at [1352, 378] on select "-- Select Search Method -- Property Address Legal Liability Info Provided" at bounding box center [1416, 382] width 199 height 29
click at [1316, 367] on select "-- Select Search Method -- Property Address Legal Liability Info Provided" at bounding box center [1416, 382] width 199 height 29
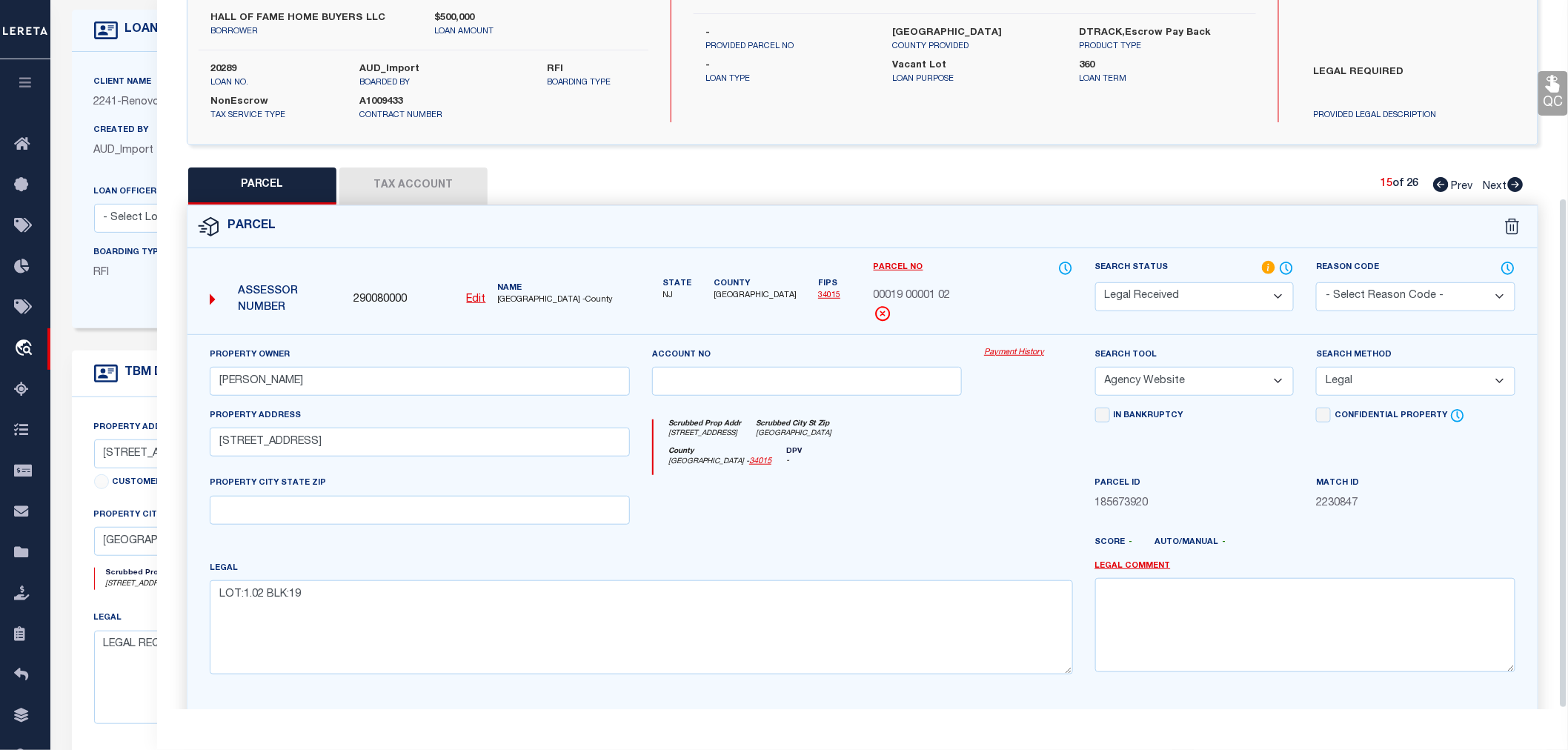
scroll to position [275, 0]
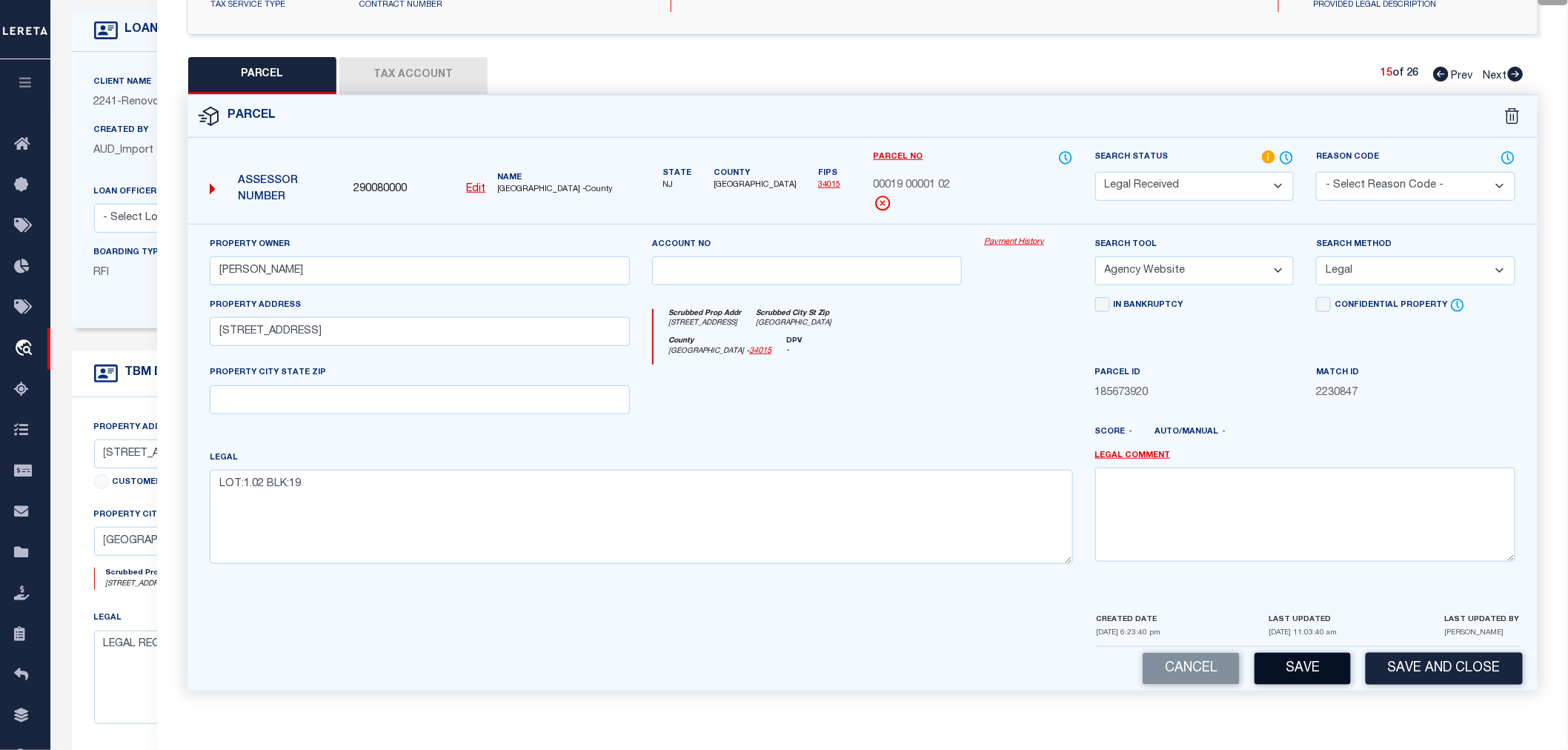
click at [1308, 676] on button "Save" at bounding box center [1303, 669] width 97 height 32
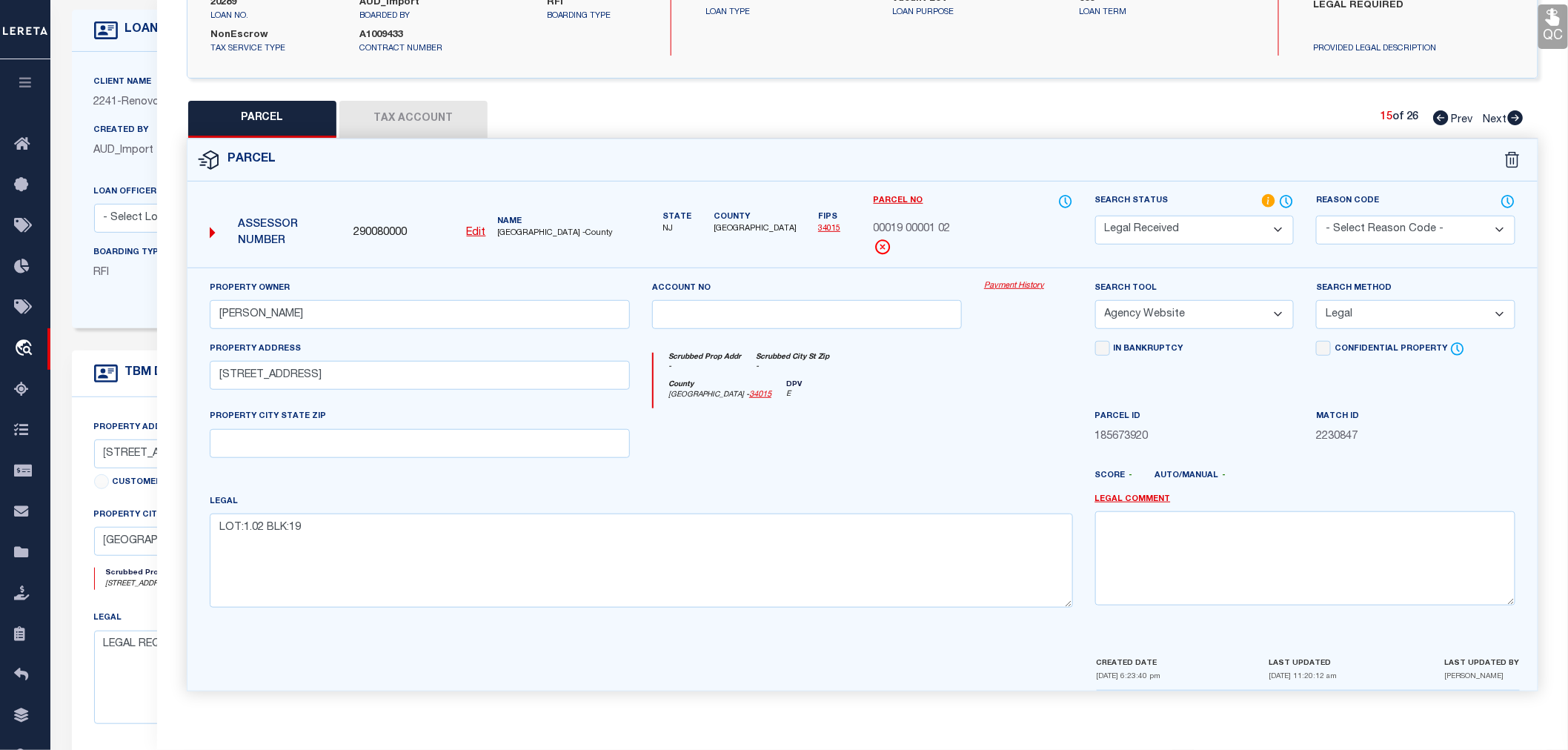
click at [399, 111] on button "Tax Account" at bounding box center [413, 120] width 148 height 37
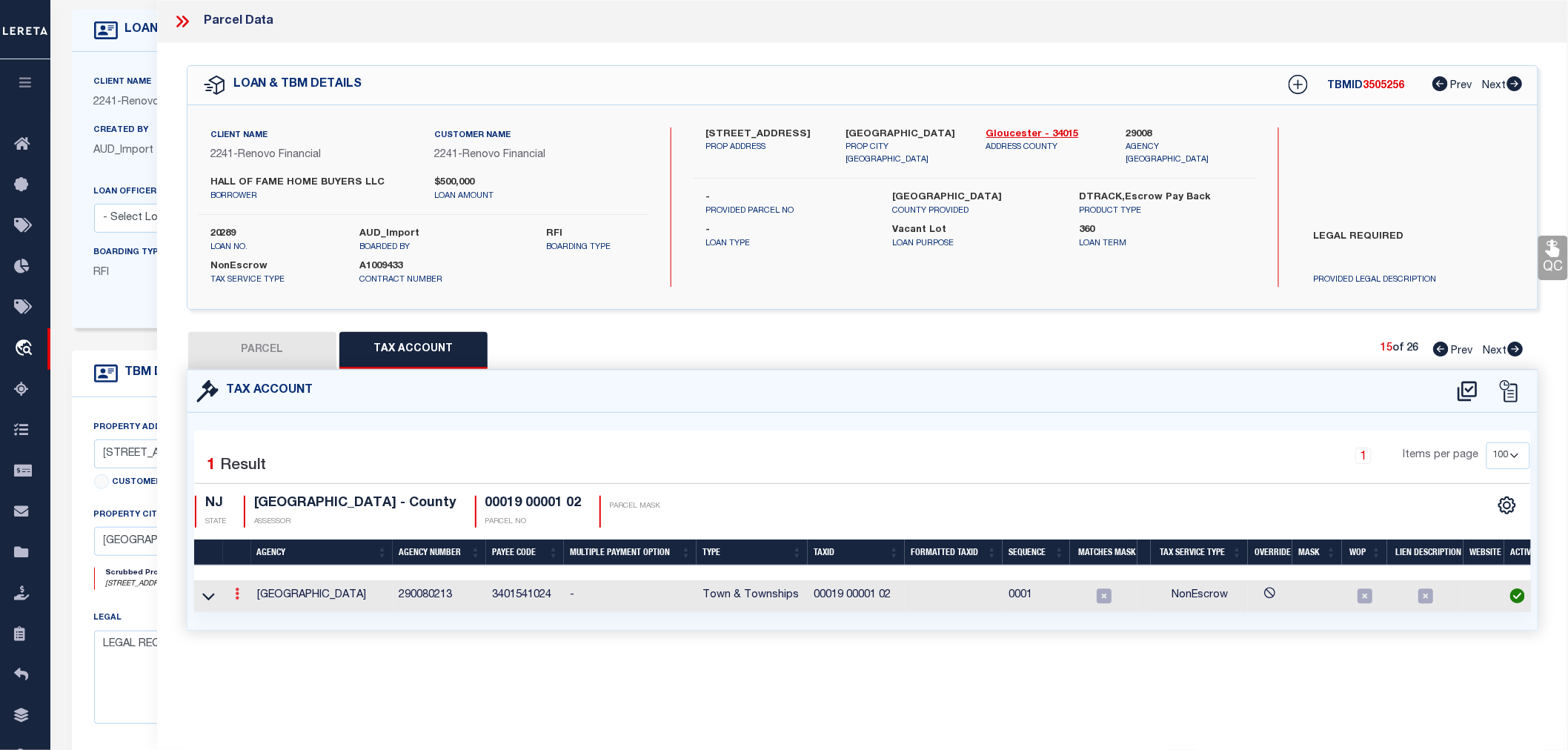
click at [237, 598] on icon at bounding box center [237, 593] width 5 height 11
click at [250, 615] on icon "" at bounding box center [253, 616] width 11 height 11
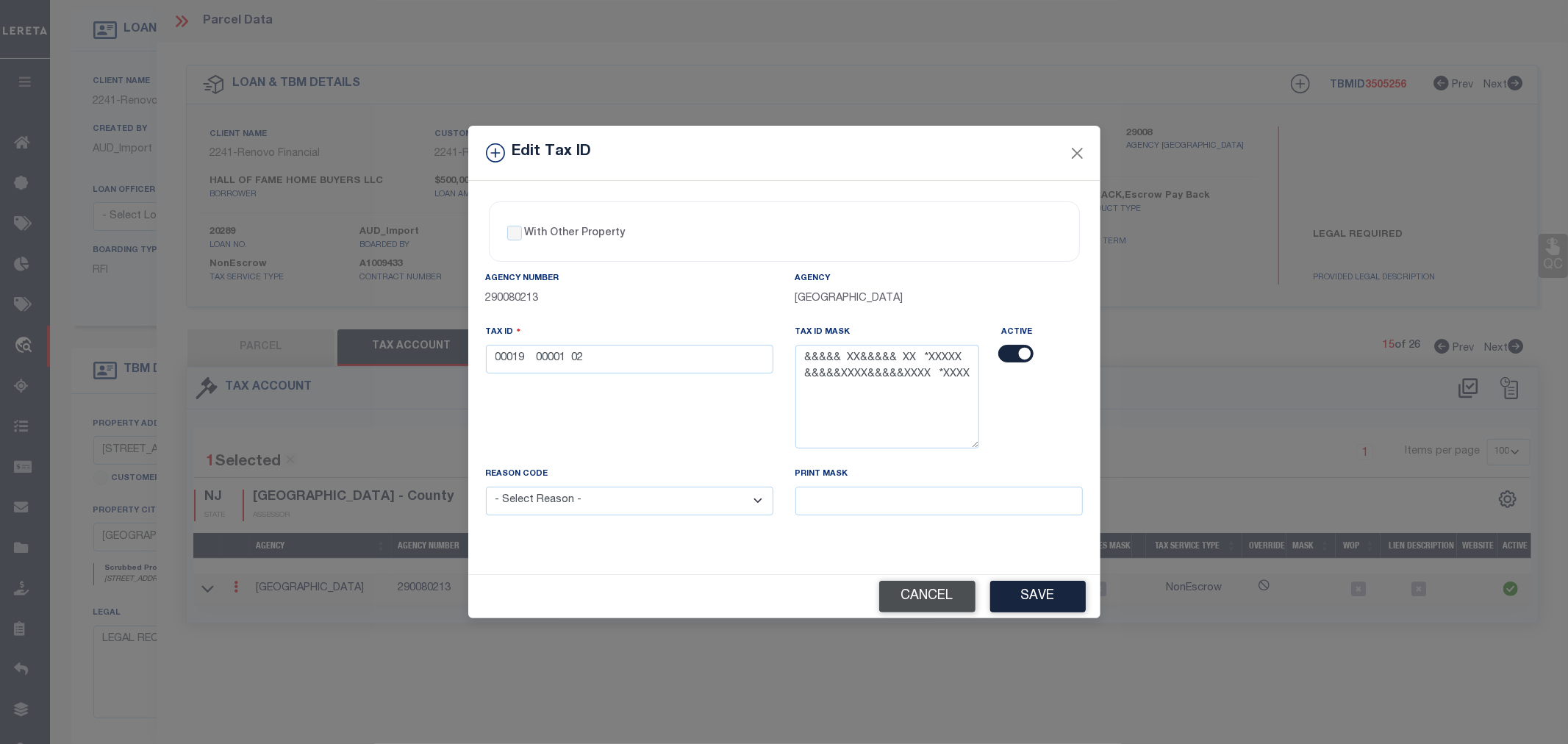
click at [928, 597] on button "Cancel" at bounding box center [927, 597] width 96 height 32
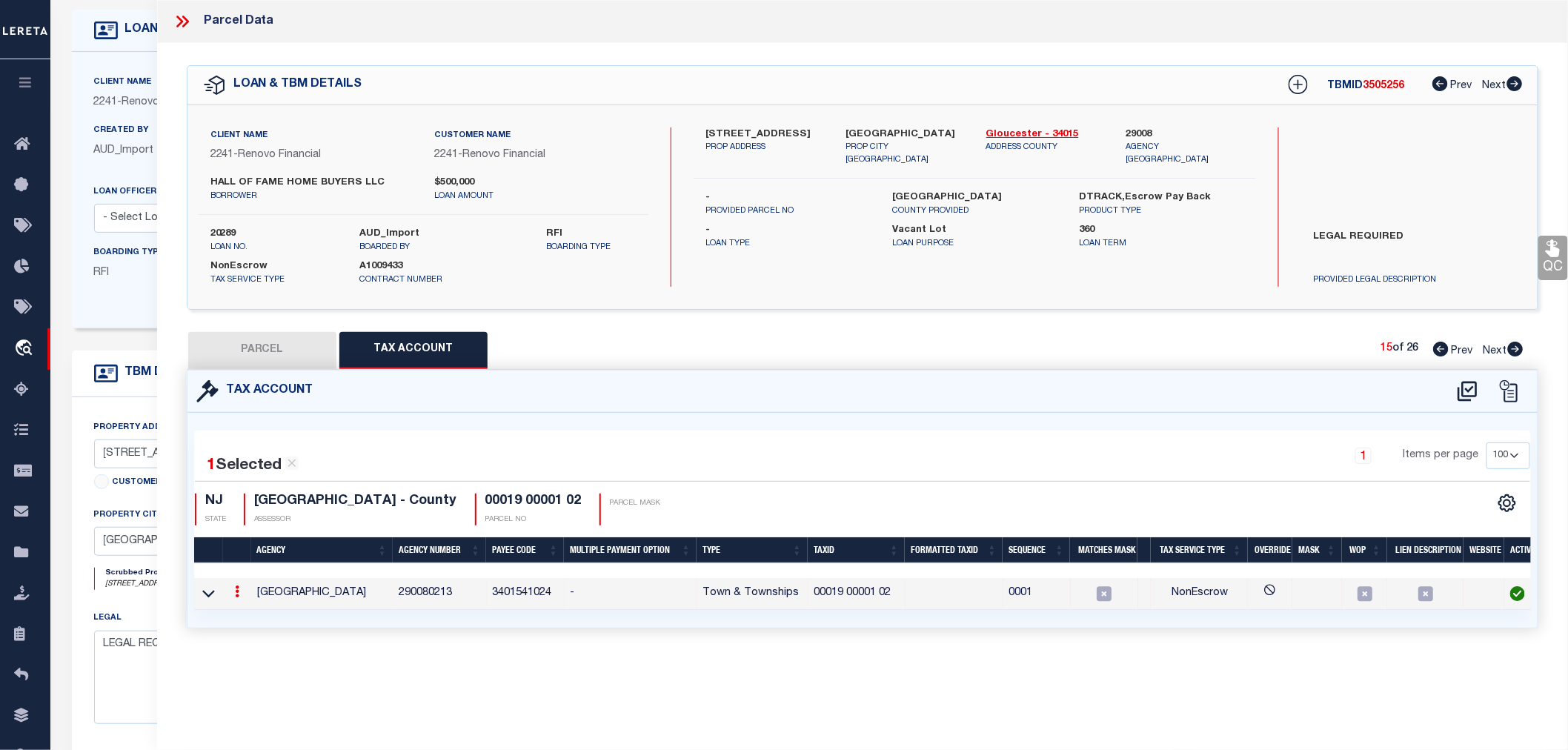
click at [1081, 151] on p "ADDRESS COUNTY" at bounding box center [1046, 148] width 118 height 12
click at [206, 590] on icon at bounding box center [208, 593] width 12 height 15
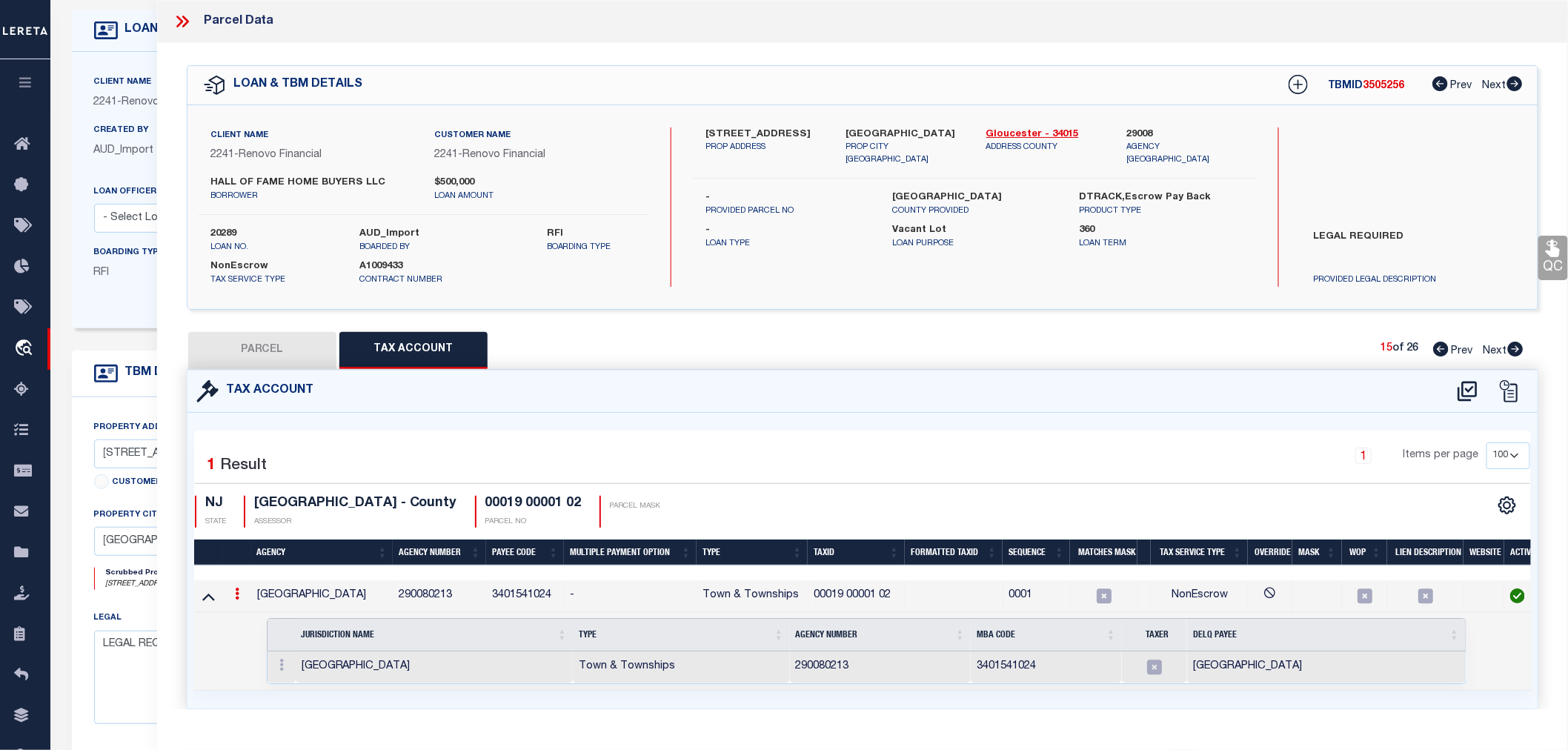
scroll to position [44, 0]
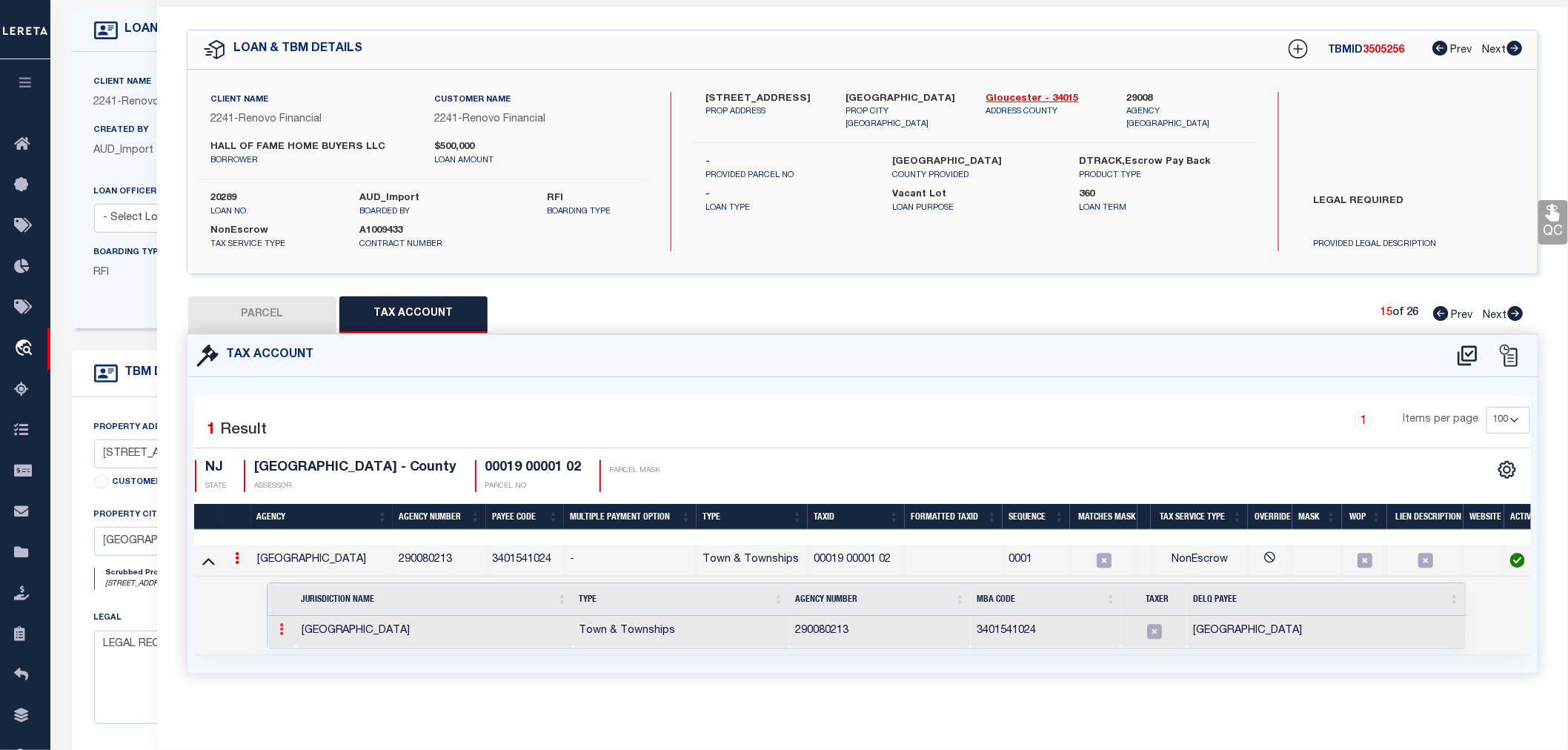
click at [280, 624] on icon at bounding box center [282, 629] width 5 height 11
click at [299, 656] on img at bounding box center [299, 654] width 15 height 15
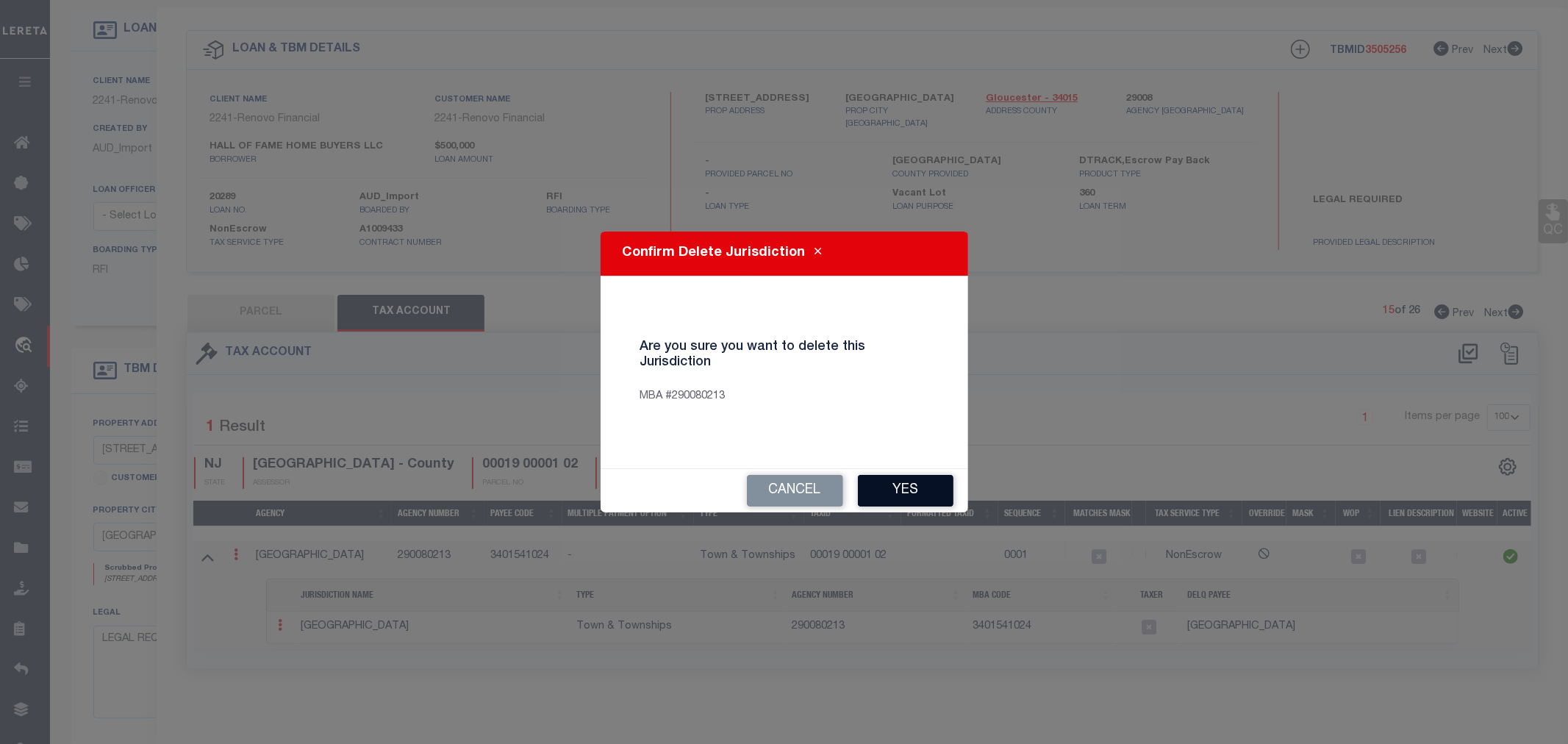
click at [906, 486] on button "Yes" at bounding box center [906, 491] width 96 height 32
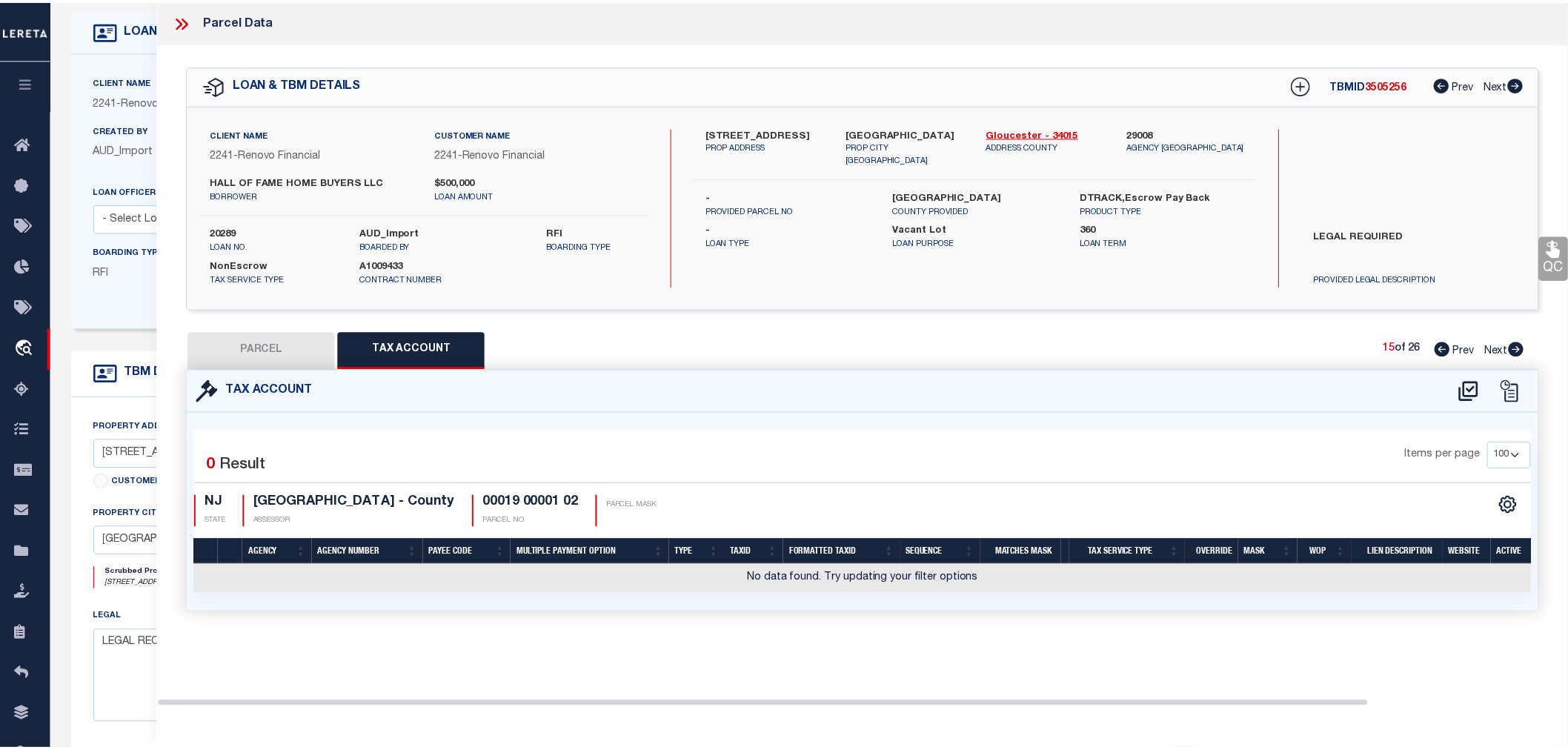
scroll to position [0, 0]
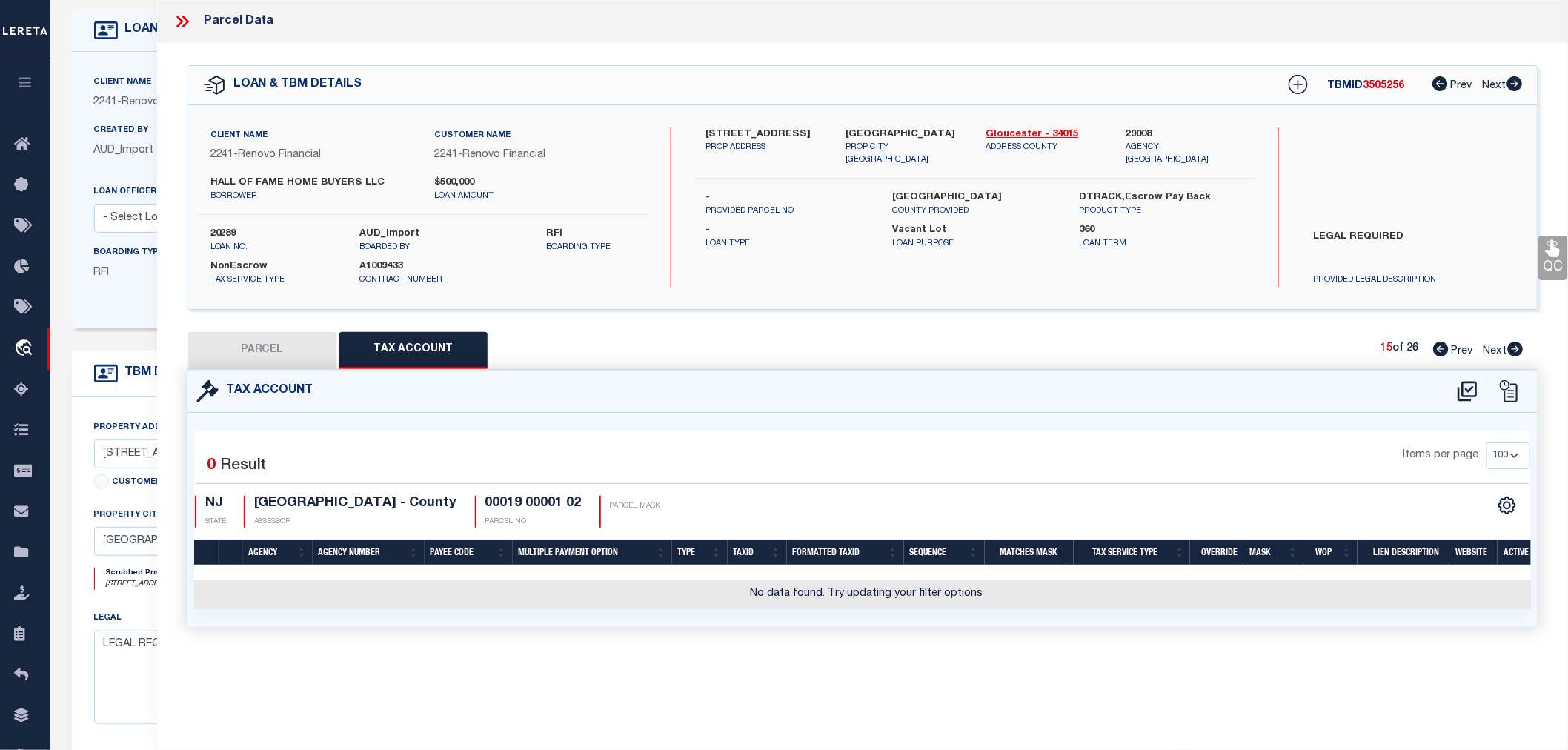
click at [262, 345] on button "PARCEL" at bounding box center [262, 350] width 148 height 37
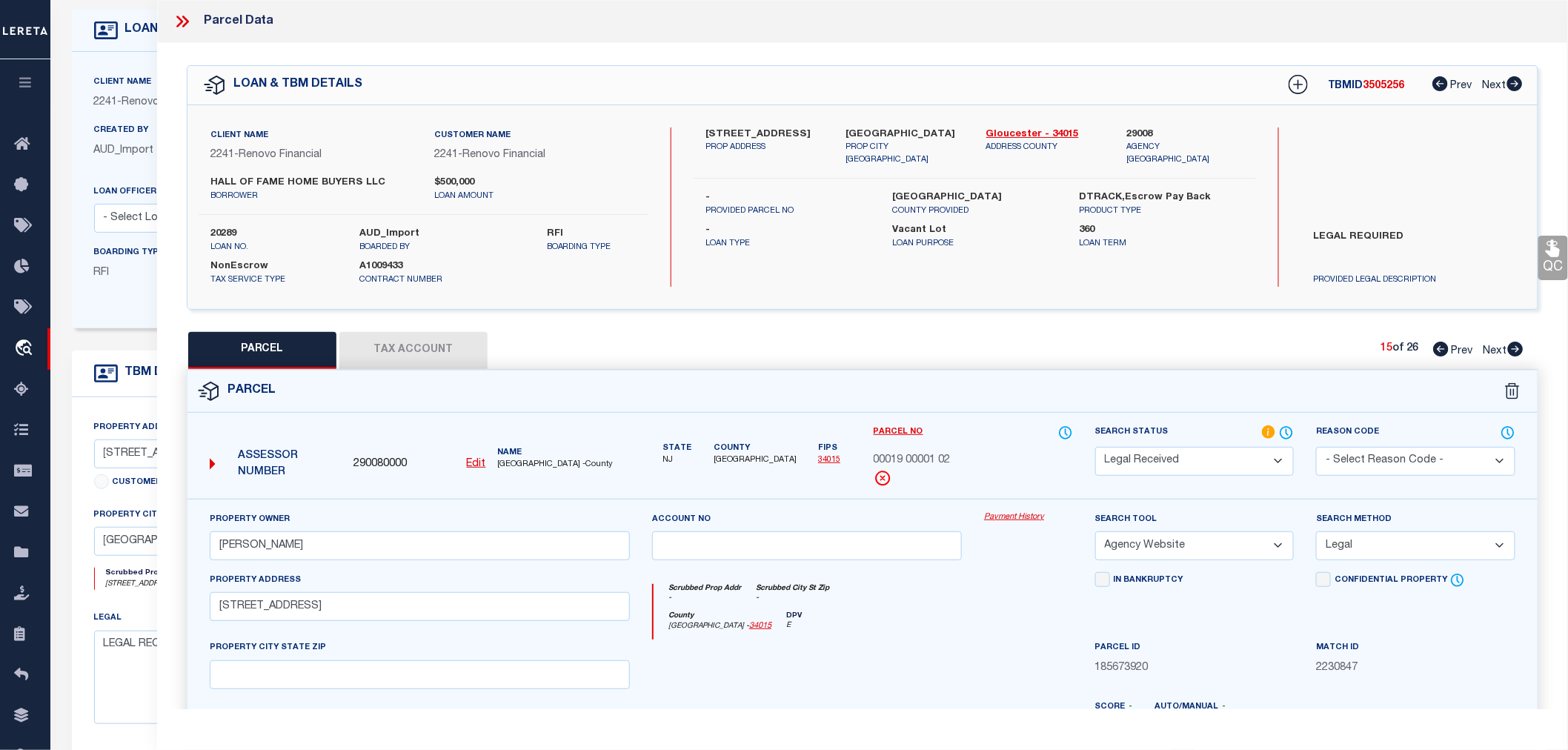
click at [1181, 447] on select "Automated Search Bad Parcel Complete Duplicate Parcel High Dollar Reporting In …" at bounding box center [1195, 461] width 199 height 29
click at [1180, 467] on select "Automated Search Bad Parcel Complete Duplicate Parcel High Dollar Reporting In …" at bounding box center [1195, 461] width 199 height 29
click at [1156, 456] on select "Automated Search Bad Parcel Complete Duplicate Parcel High Dollar Reporting In …" at bounding box center [1195, 461] width 199 height 29
click at [1095, 447] on select "Automated Search Bad Parcel Complete Duplicate Parcel High Dollar Reporting In …" at bounding box center [1195, 461] width 199 height 29
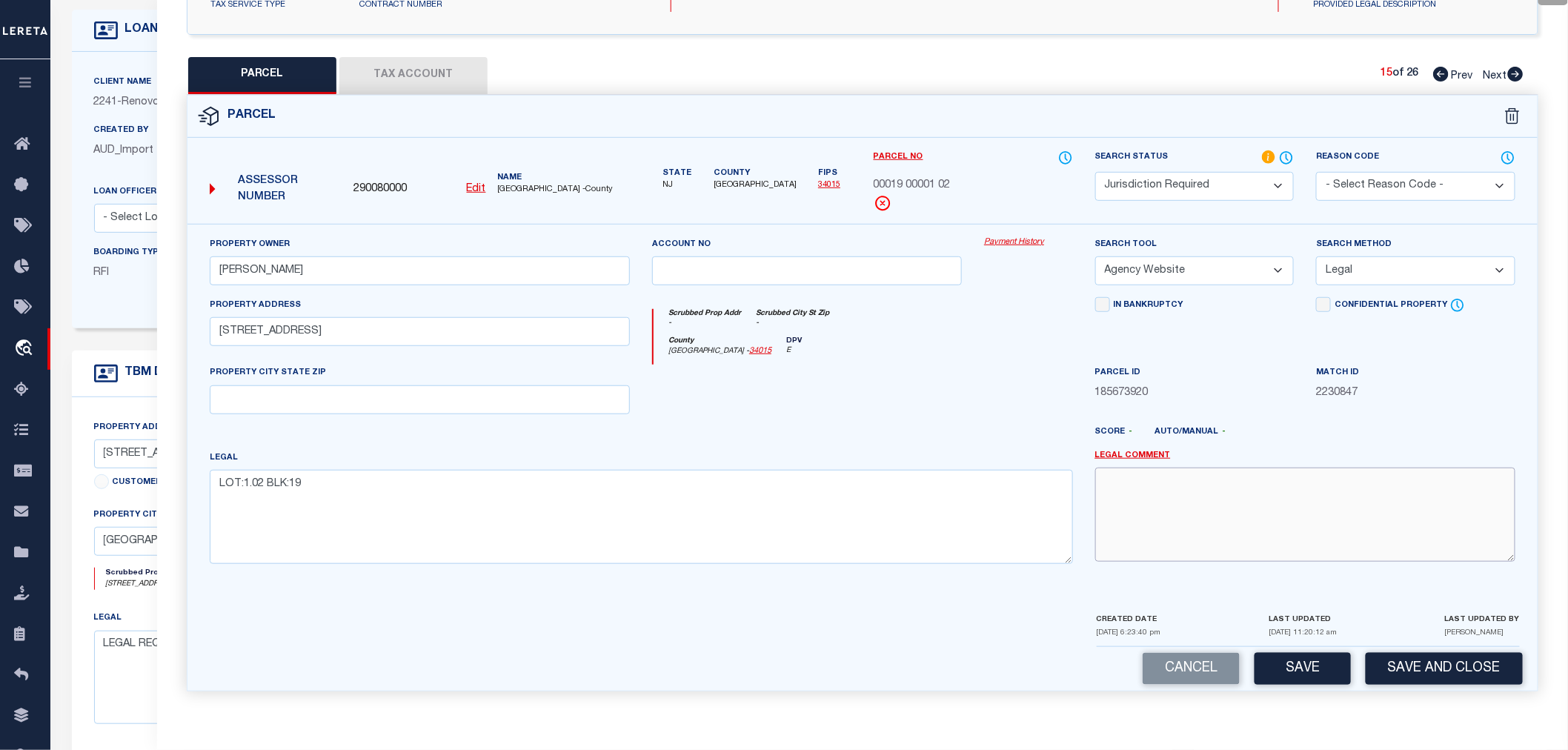
click at [1231, 490] on textarea at bounding box center [1305, 514] width 421 height 93
click at [398, 77] on button "Tax Account" at bounding box center [413, 75] width 148 height 37
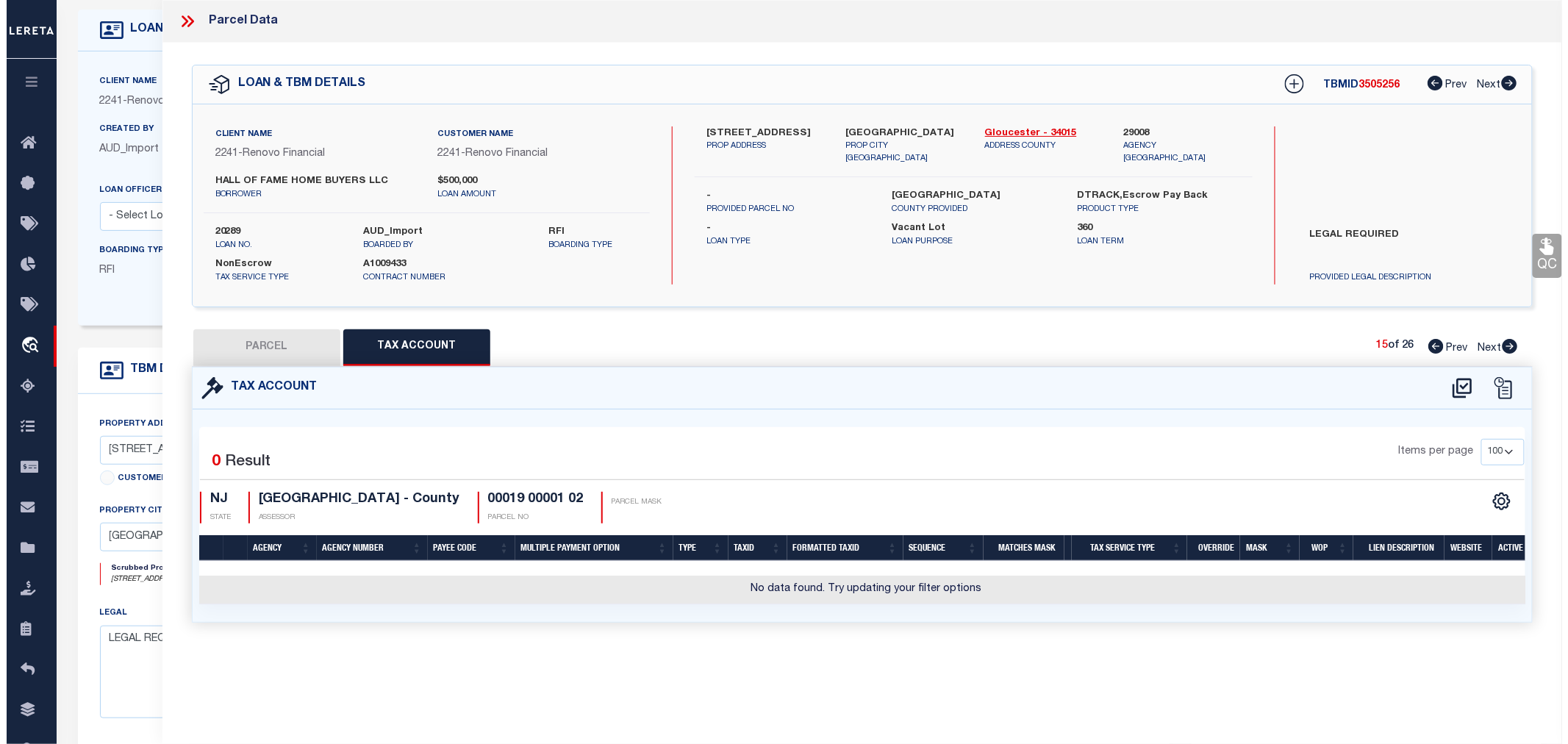
scroll to position [0, 0]
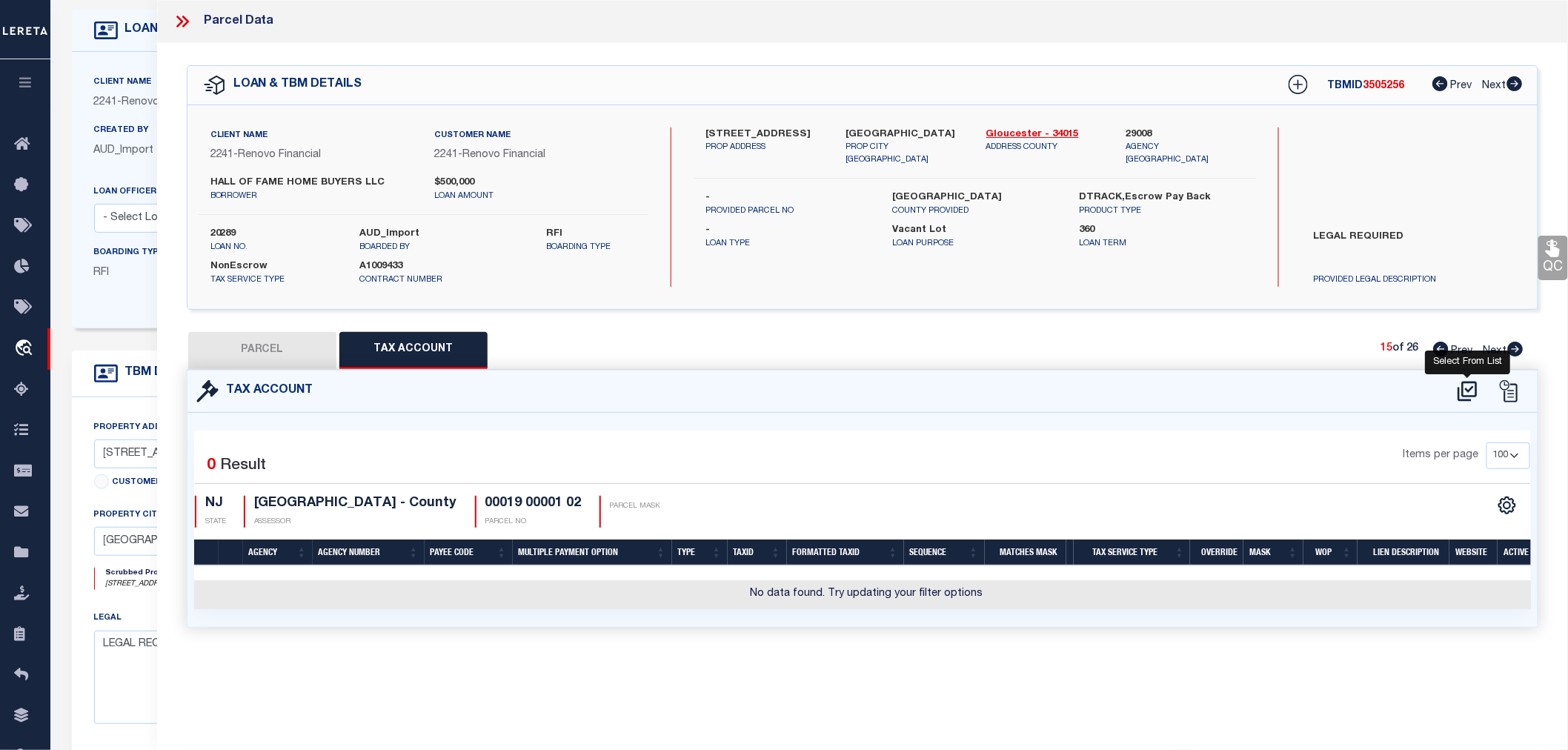
click at [1471, 382] on icon at bounding box center [1468, 391] width 25 height 24
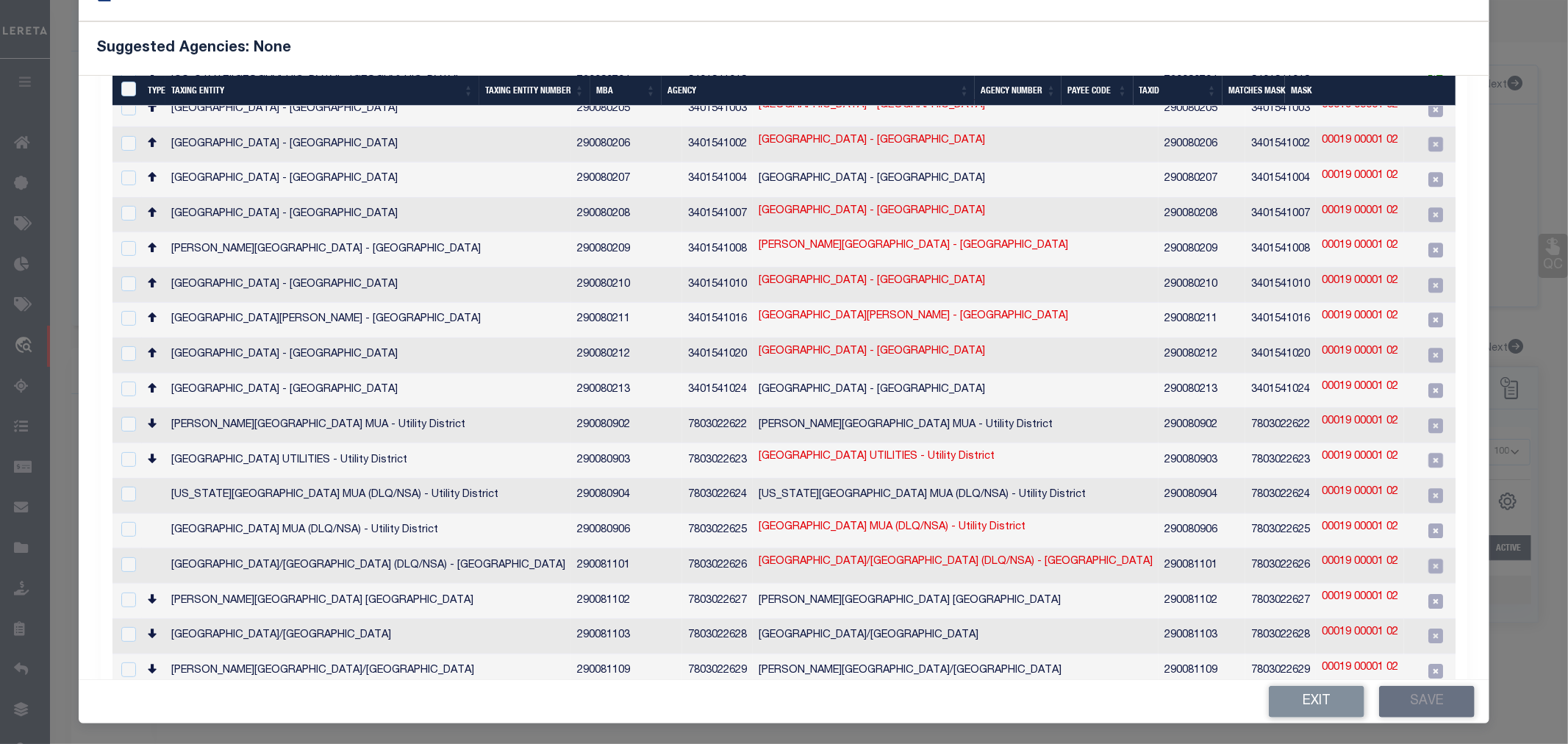
scroll to position [79, 0]
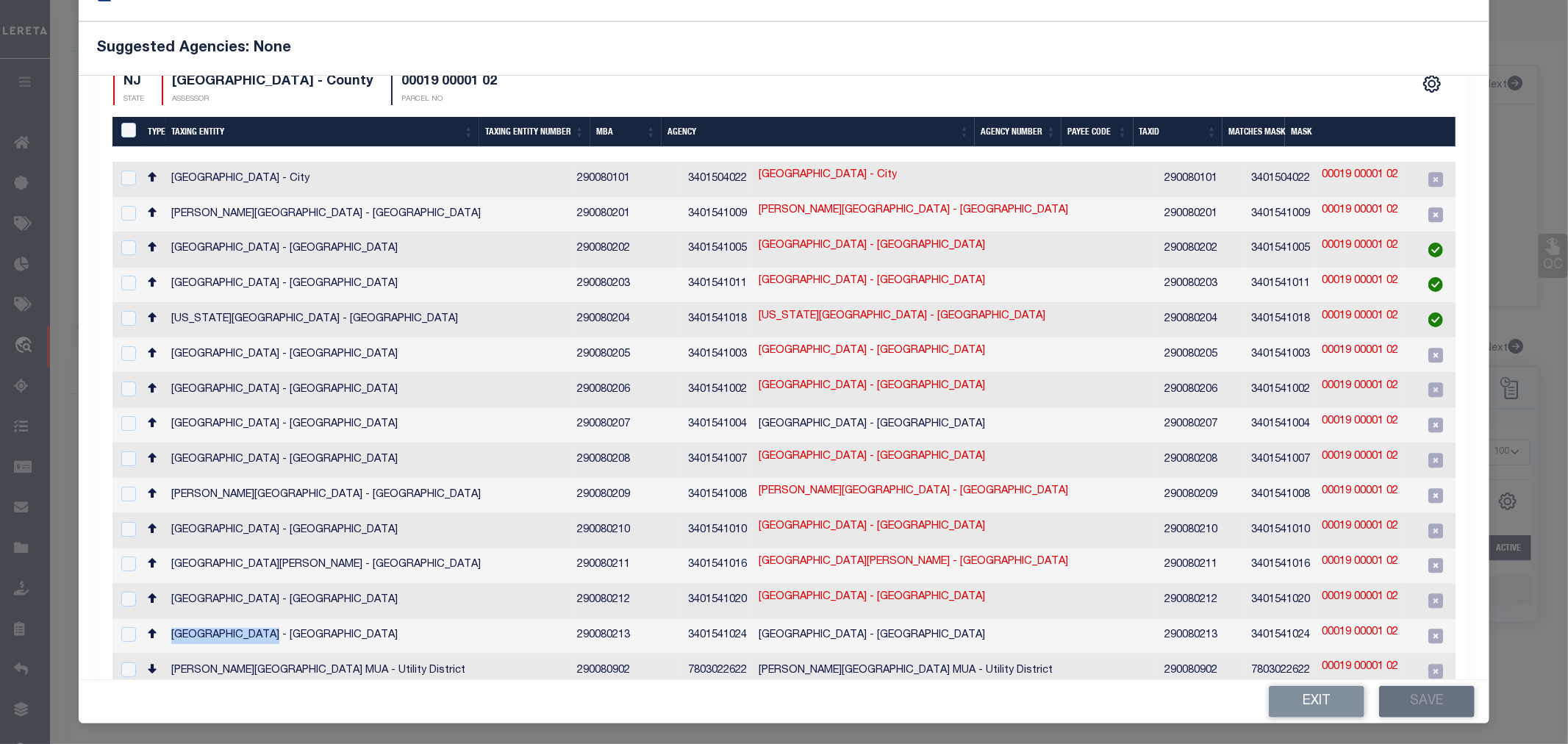
drag, startPoint x: 170, startPoint y: 611, endPoint x: 289, endPoint y: 614, distance: 119.0
click at [289, 619] on td "WOOLWICH TOWNSHIP - Town & Townships" at bounding box center [368, 637] width 406 height 35
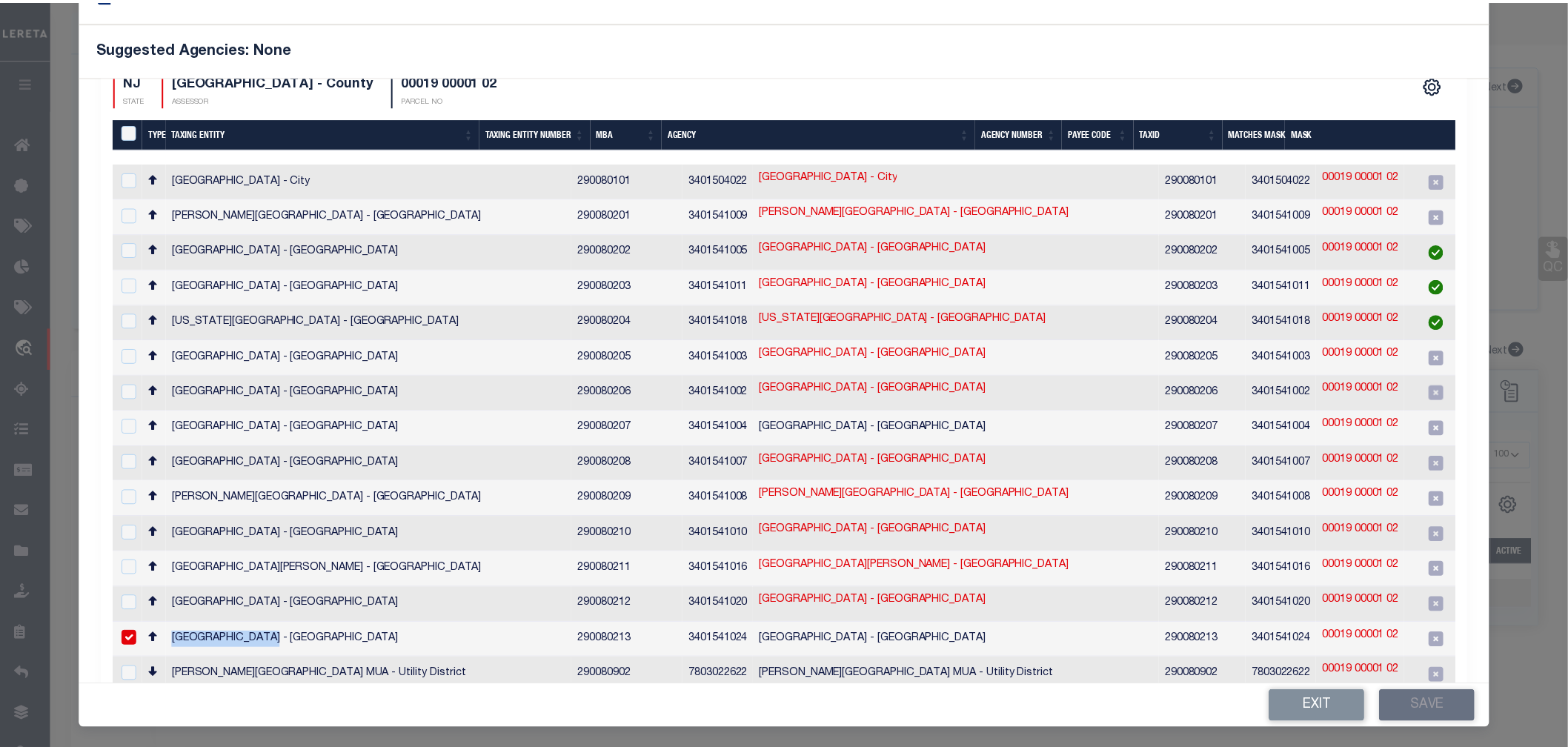
scroll to position [77, 0]
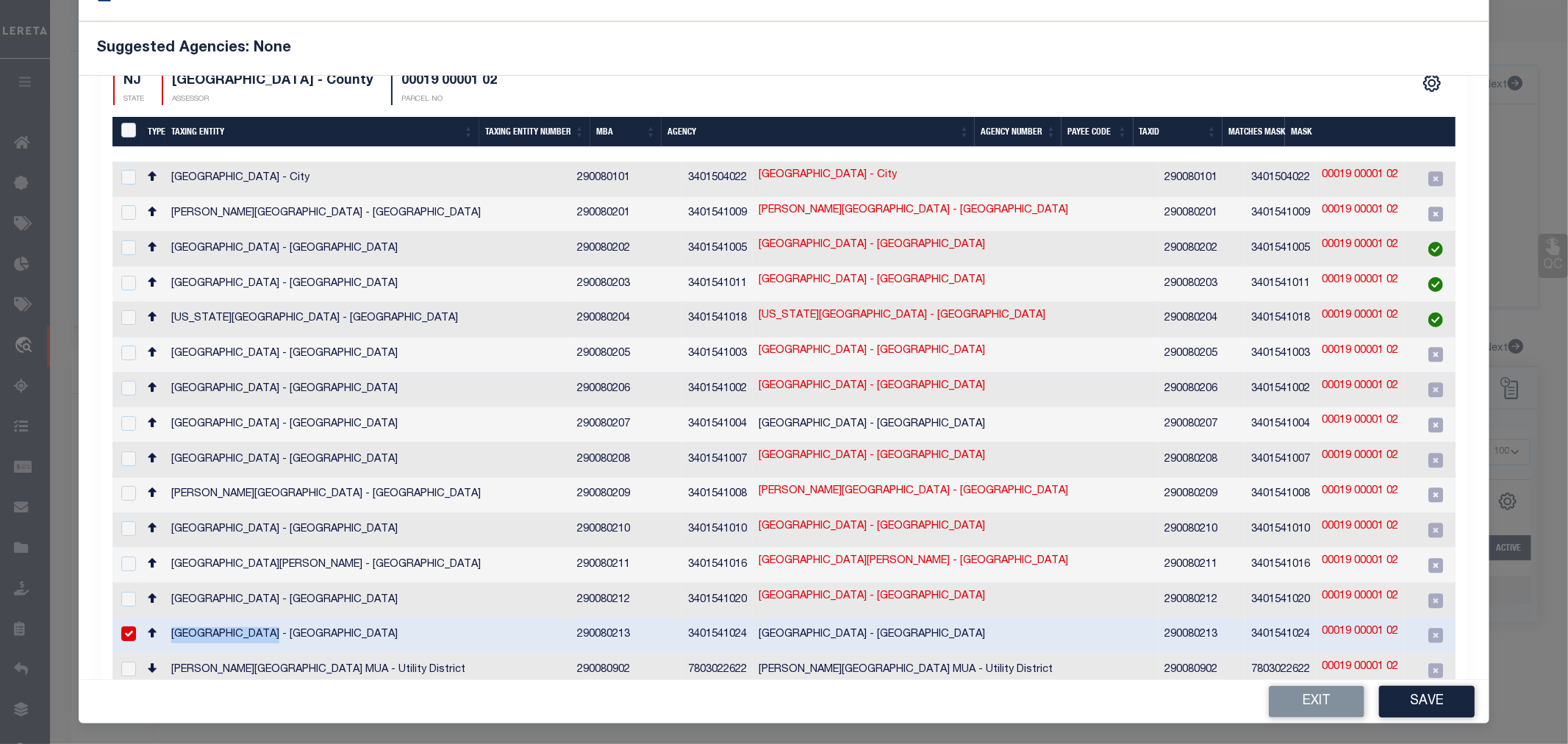
copy td "WOOLWICH TOWNSHIP"
click at [1291, 701] on button "Exit" at bounding box center [1317, 702] width 96 height 32
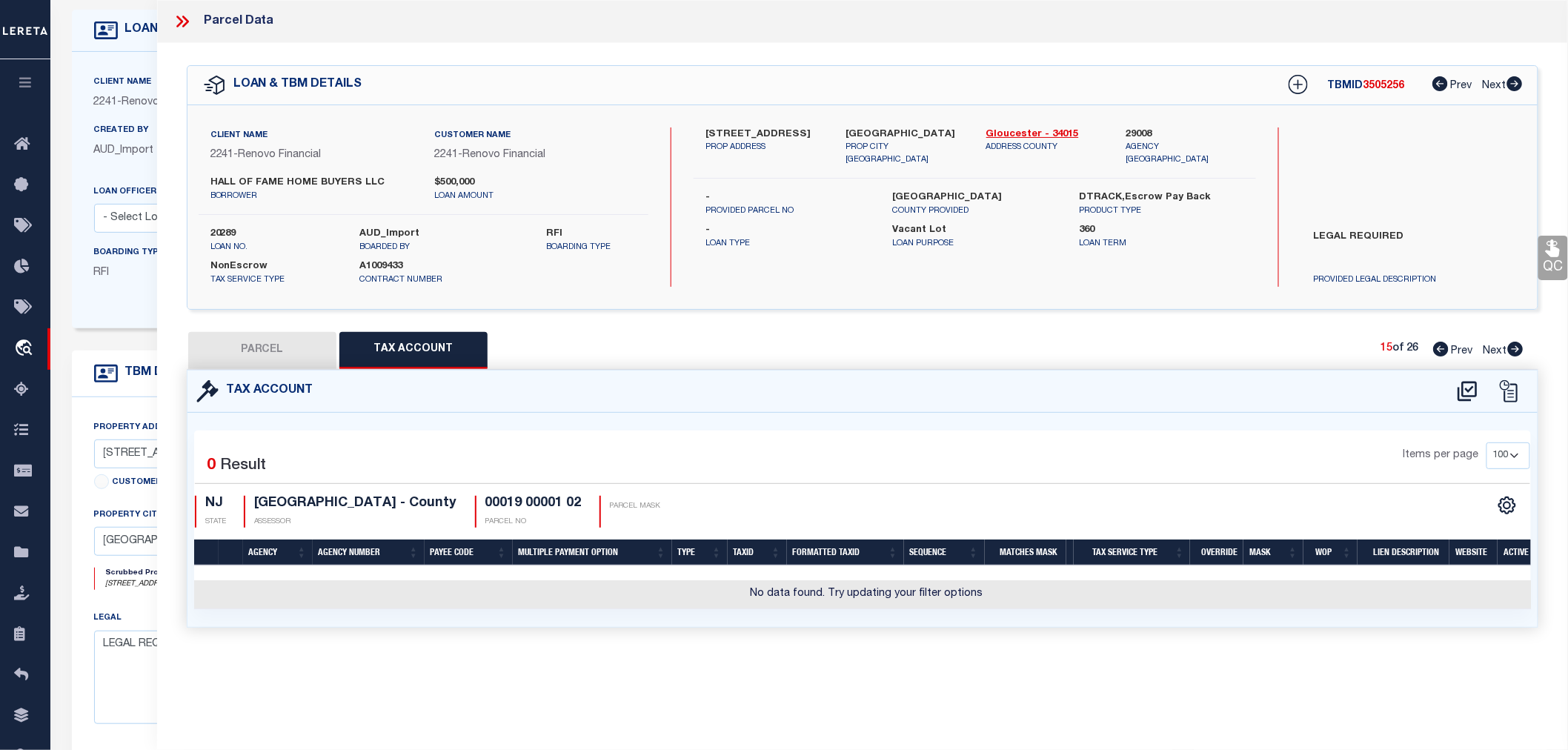
click at [270, 346] on button "PARCEL" at bounding box center [262, 350] width 148 height 37
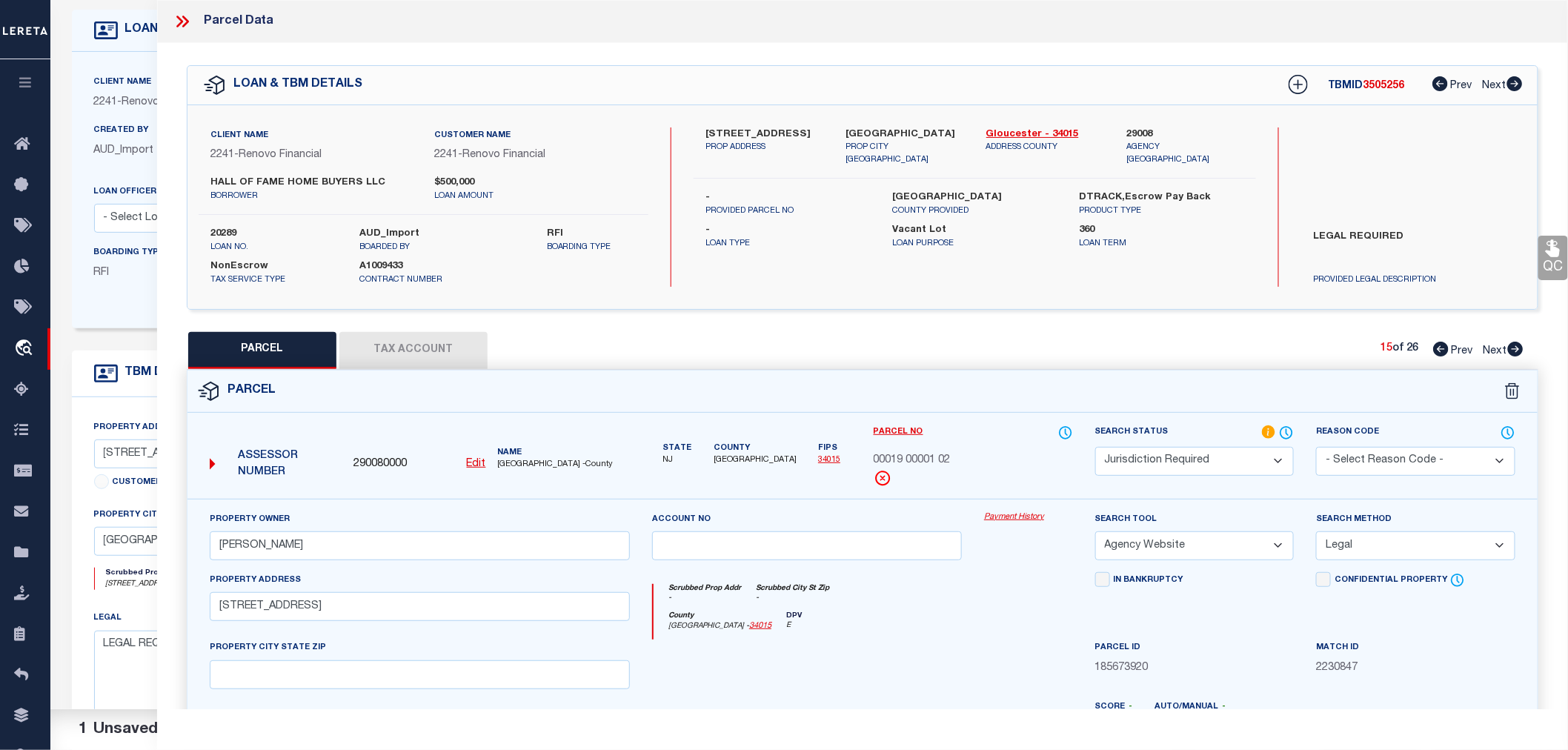
scroll to position [247, 0]
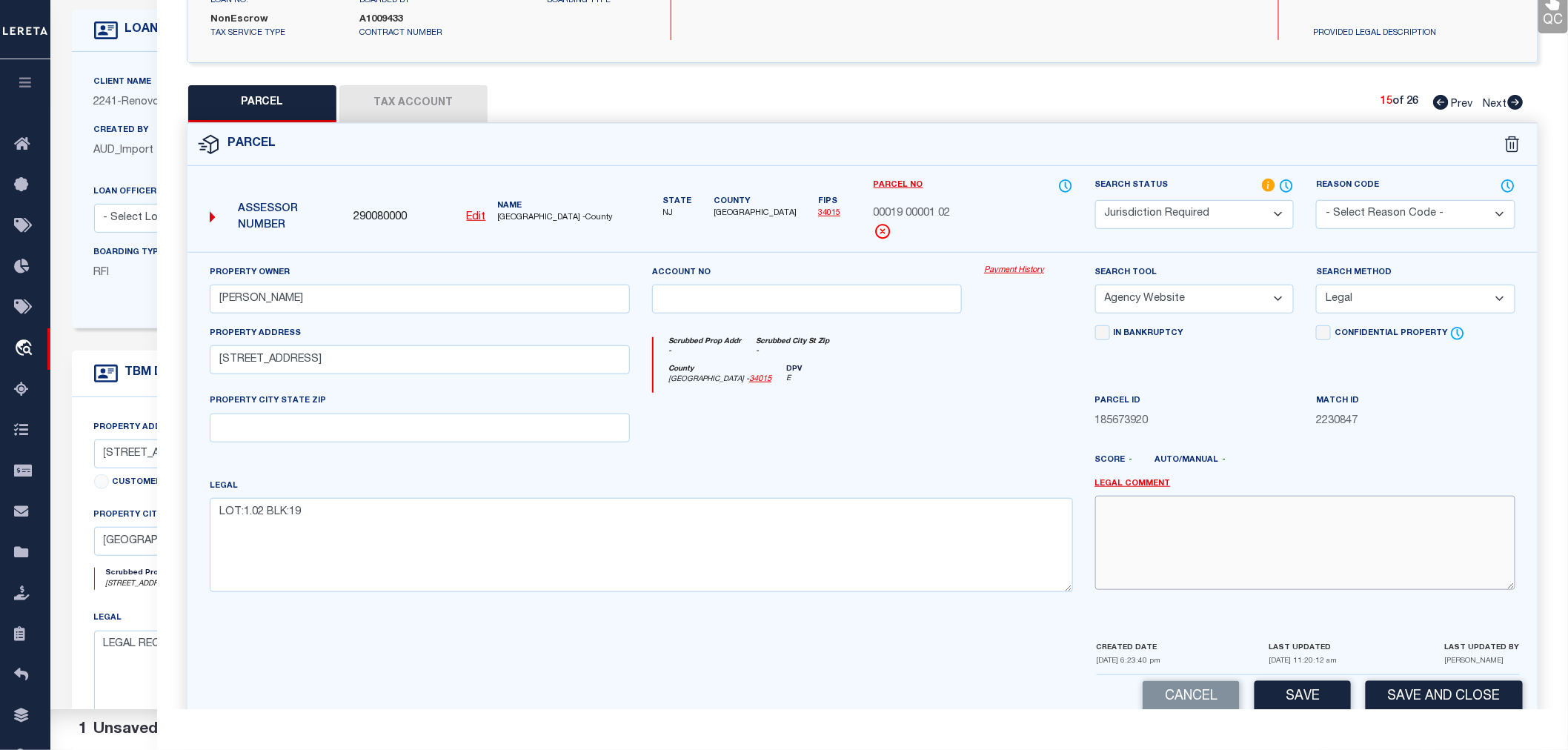
click at [1125, 542] on textarea at bounding box center [1305, 542] width 421 height 93
paste textarea "WOOLWICH TOWNSHIP"
click at [1341, 693] on button "Save" at bounding box center [1303, 697] width 97 height 32
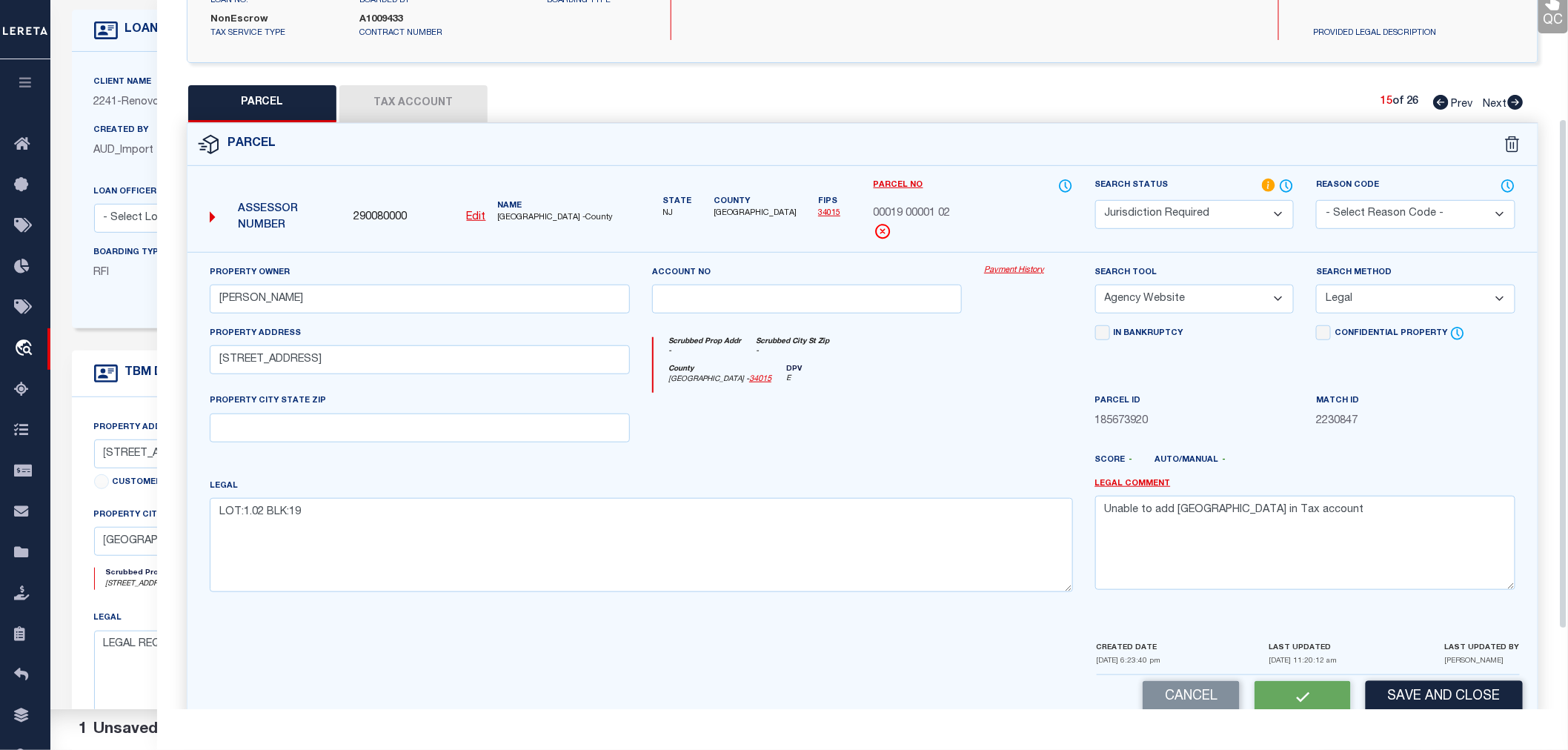
scroll to position [0, 0]
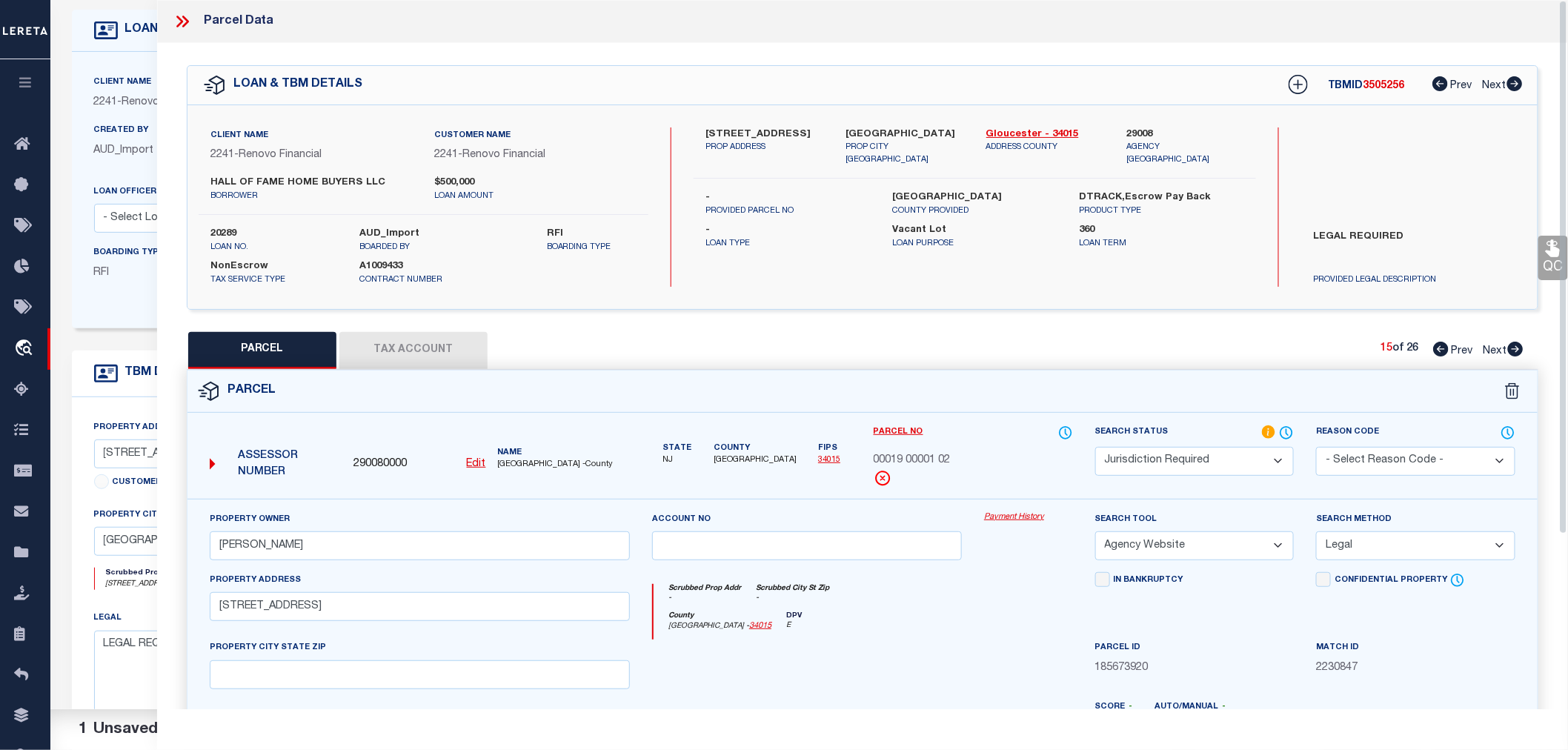
click at [1387, 87] on span "3505256" at bounding box center [1384, 86] width 41 height 11
copy span "3505256"
click at [227, 228] on label "20289" at bounding box center [274, 234] width 127 height 15
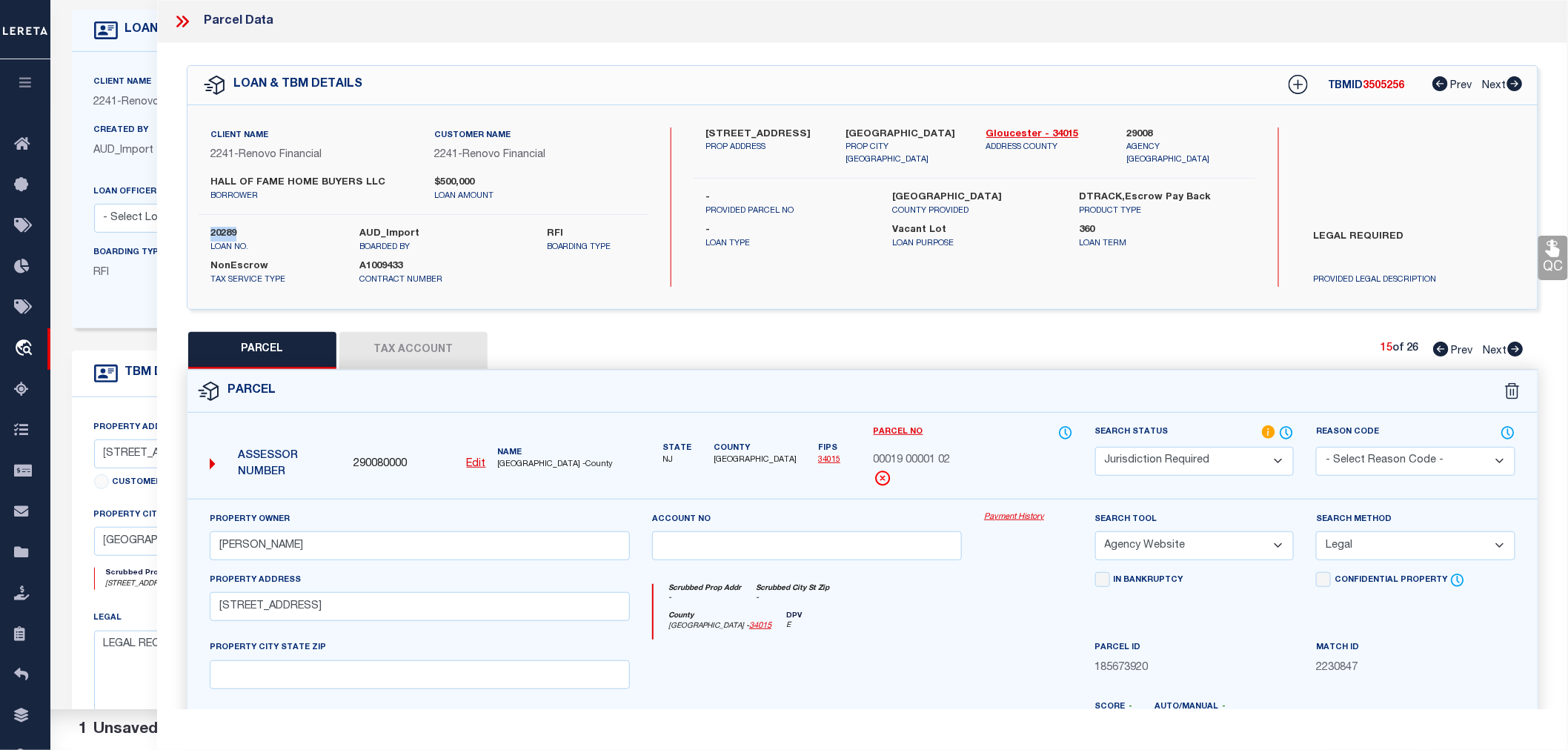
copy label "20289"
drag, startPoint x: 875, startPoint y: 460, endPoint x: 960, endPoint y: 454, distance: 85.2
click at [960, 454] on div "00019 00001 02" at bounding box center [974, 460] width 199 height 16
copy span "00019 00001 02"
click at [178, 18] on icon at bounding box center [179, 21] width 7 height 11
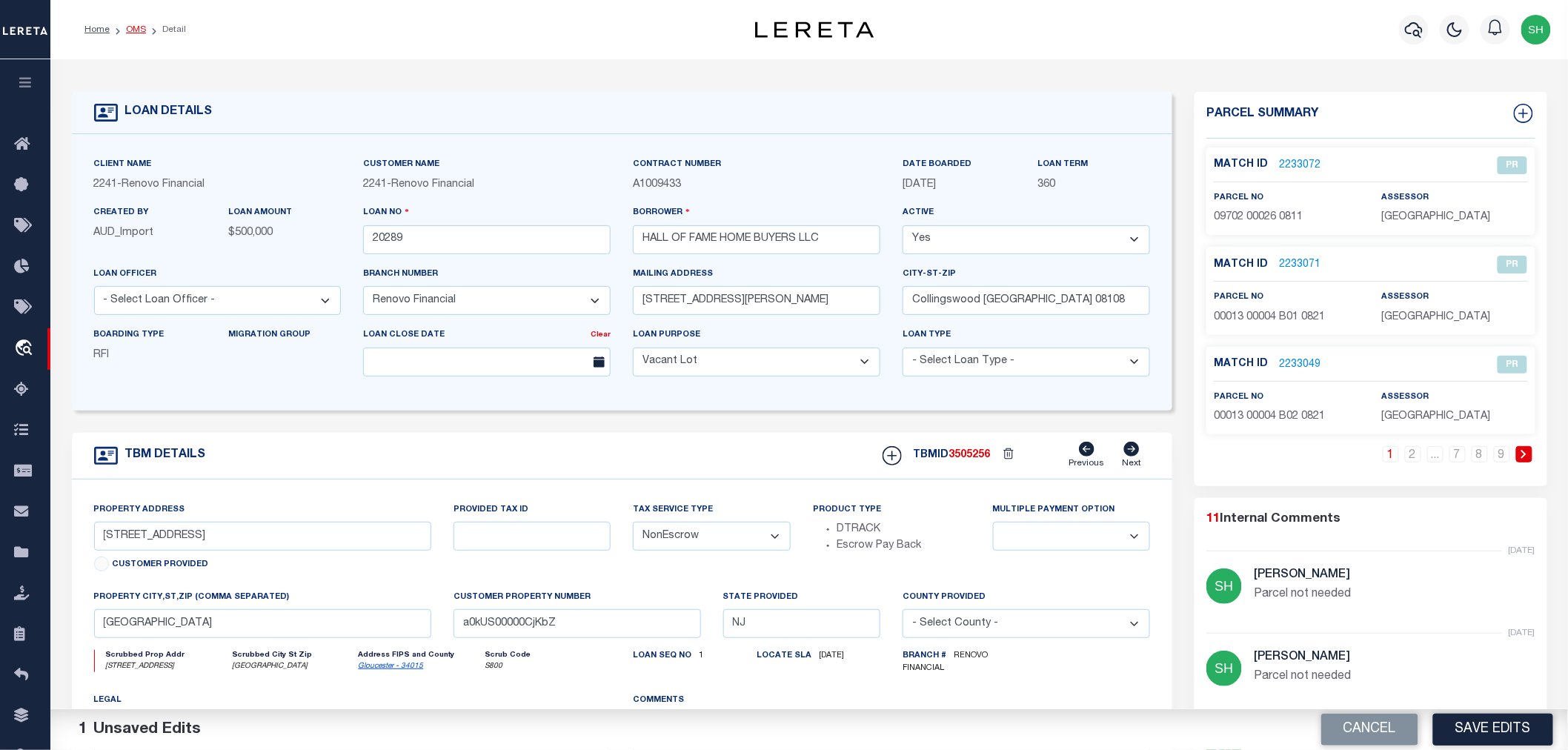
click at [132, 27] on link "OMS" at bounding box center [136, 30] width 20 height 9
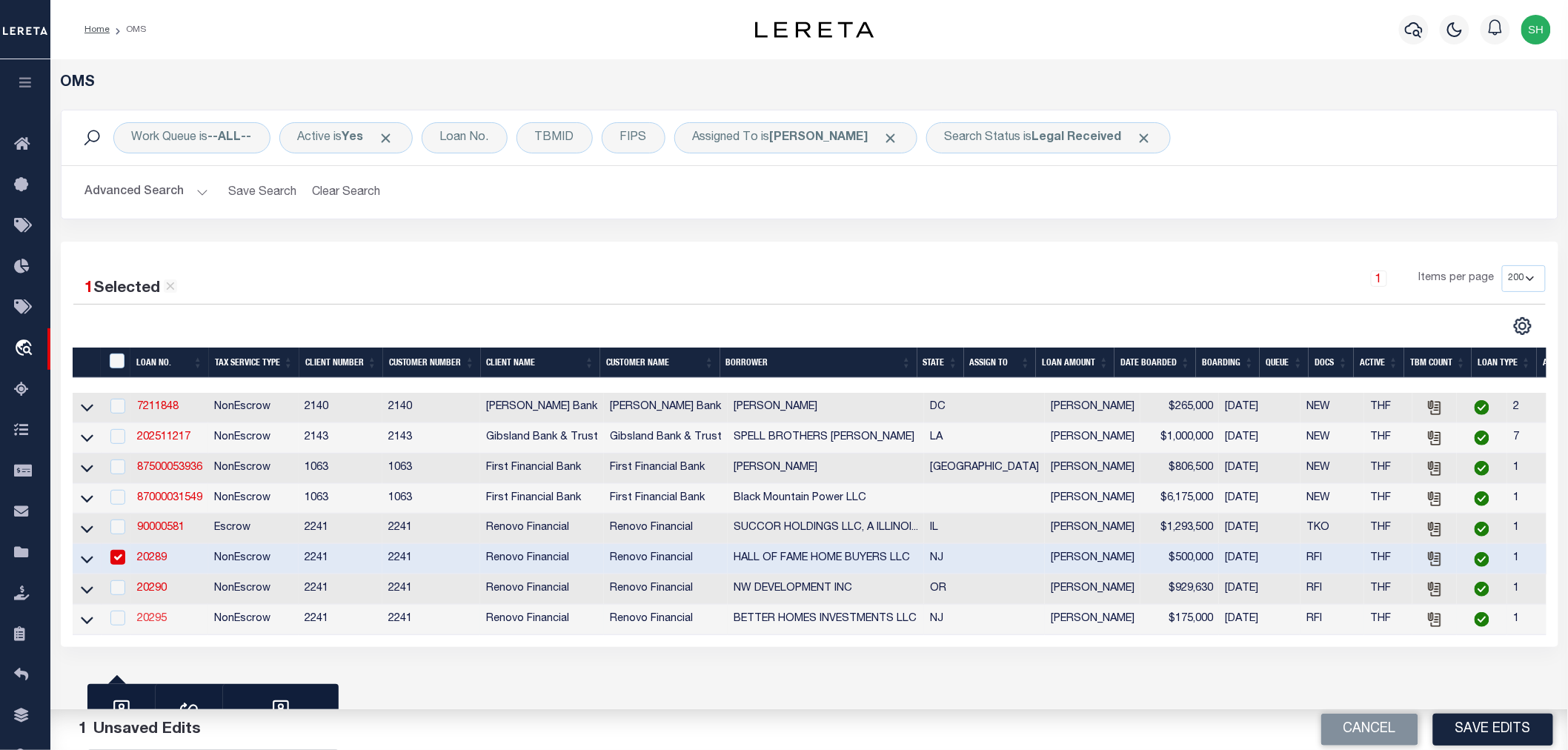
click at [154, 624] on link "20295" at bounding box center [152, 619] width 30 height 11
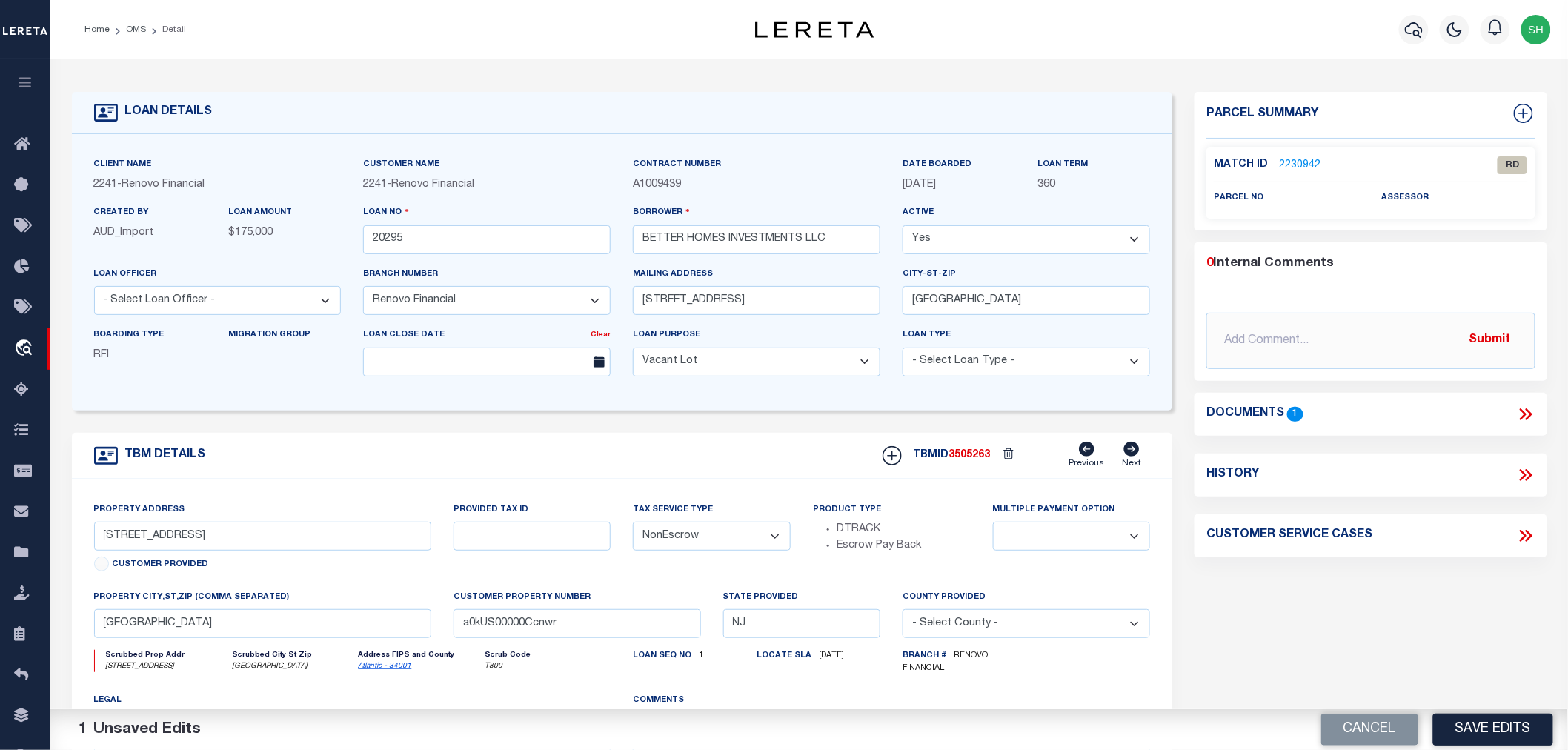
scroll to position [247, 0]
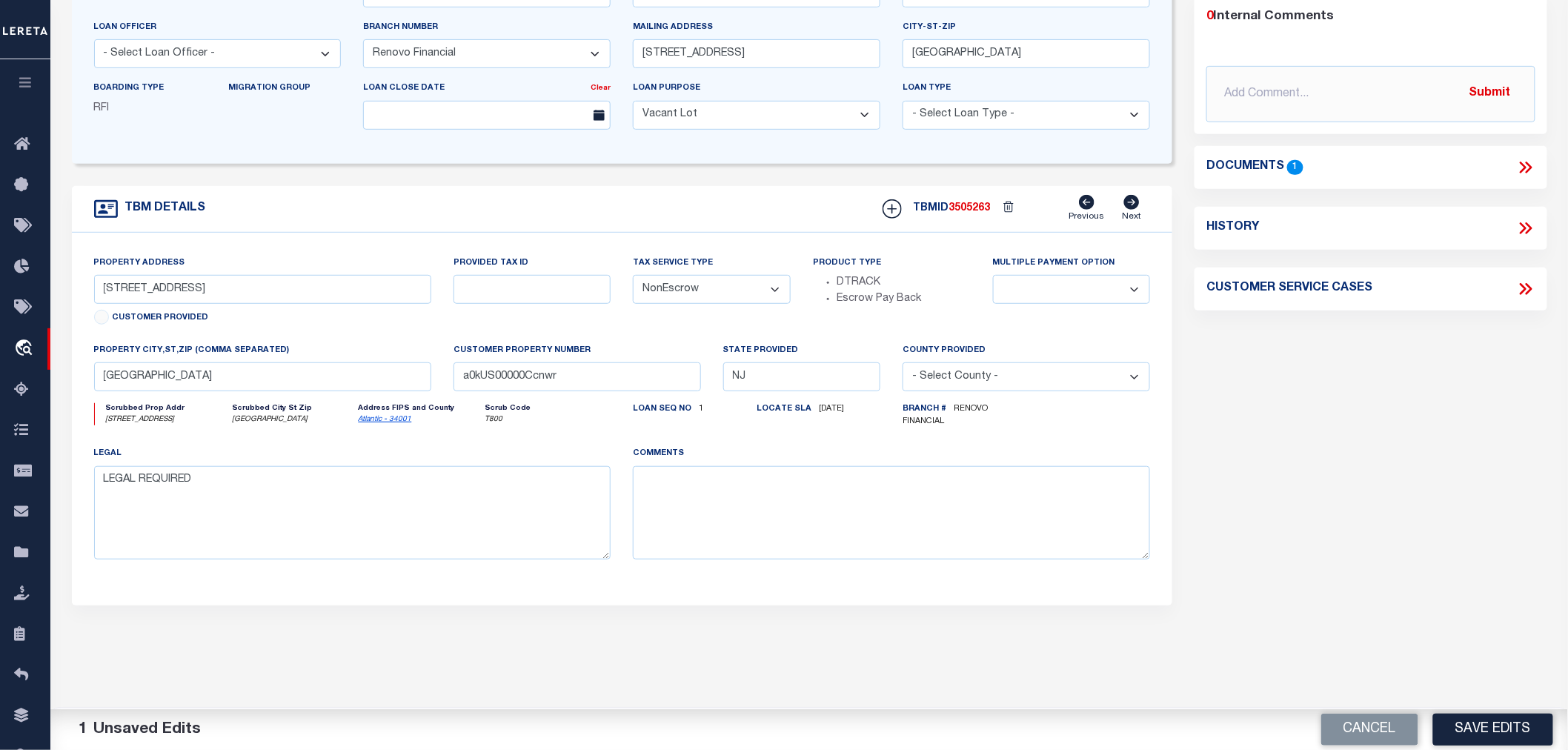
click at [1524, 165] on icon at bounding box center [1525, 167] width 19 height 19
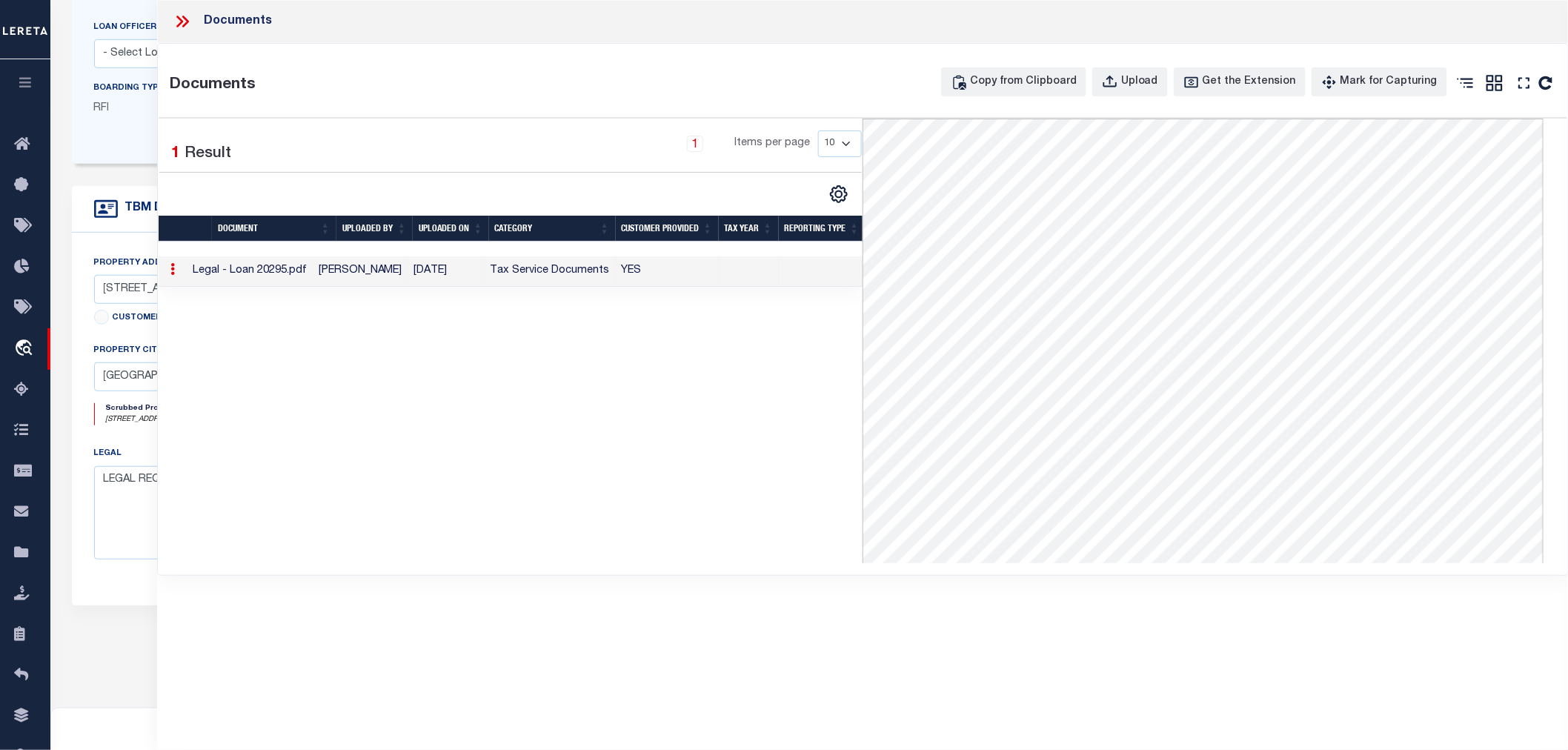
click at [183, 21] on icon at bounding box center [182, 21] width 19 height 19
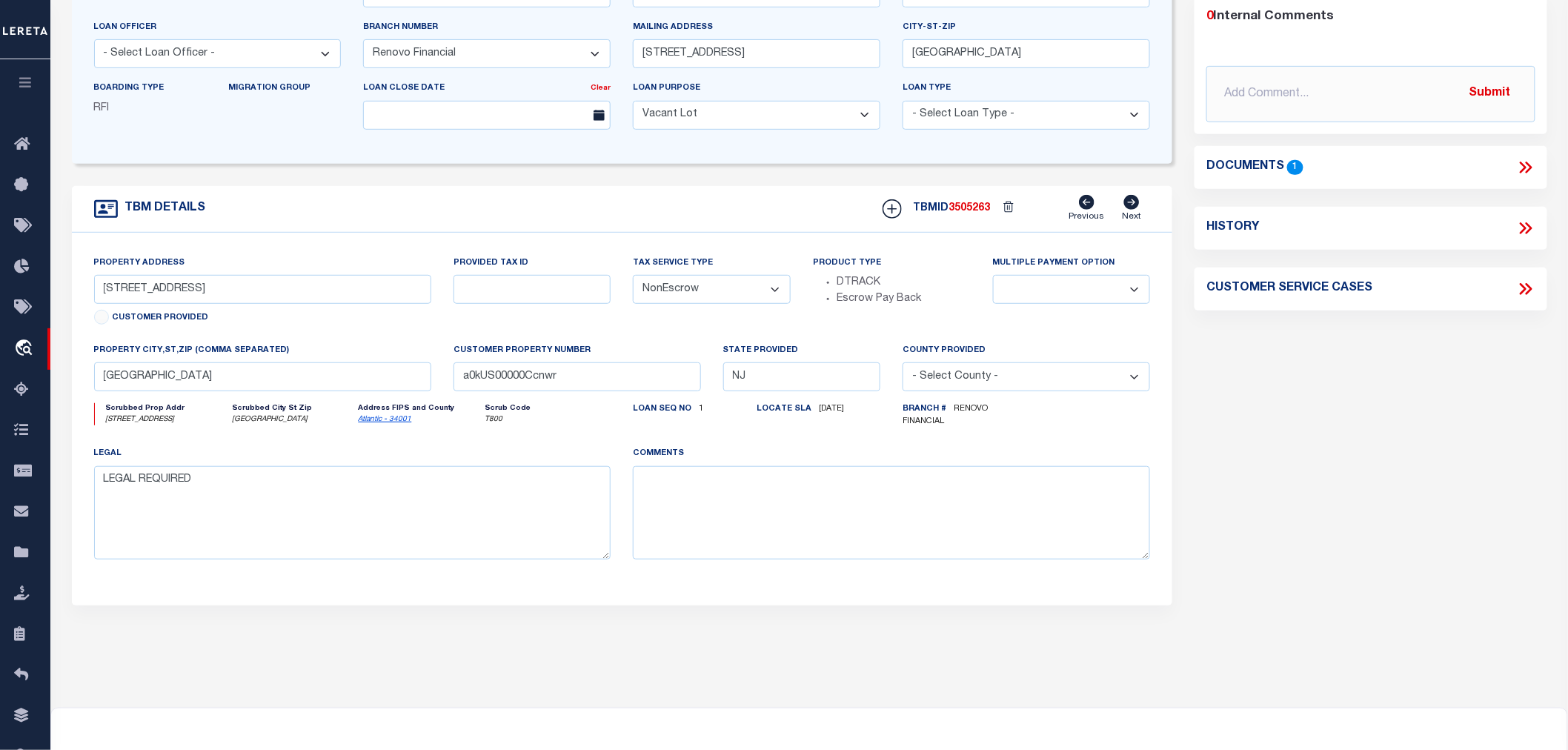
scroll to position [0, 0]
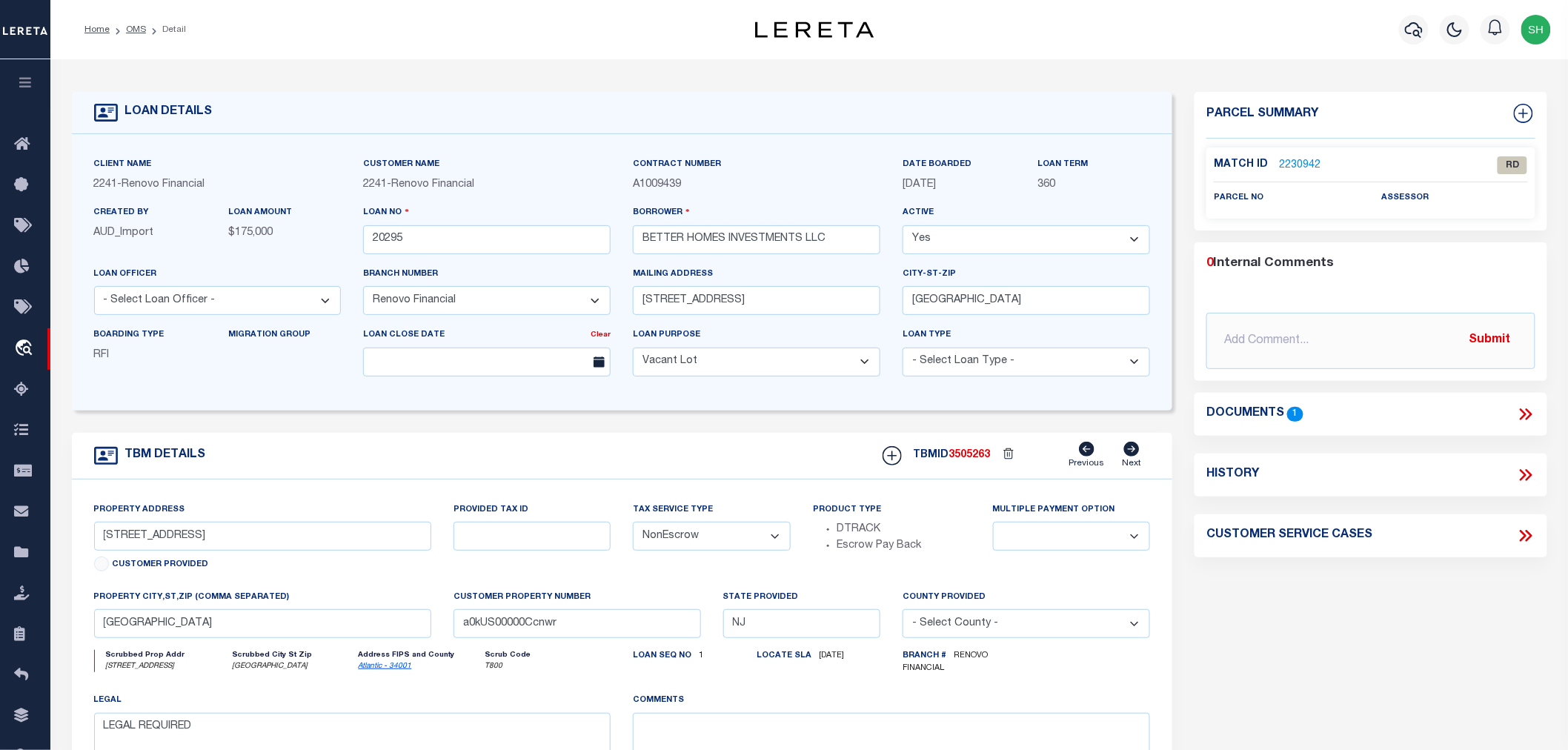
click at [1303, 162] on link "2230942" at bounding box center [1300, 165] width 41 height 15
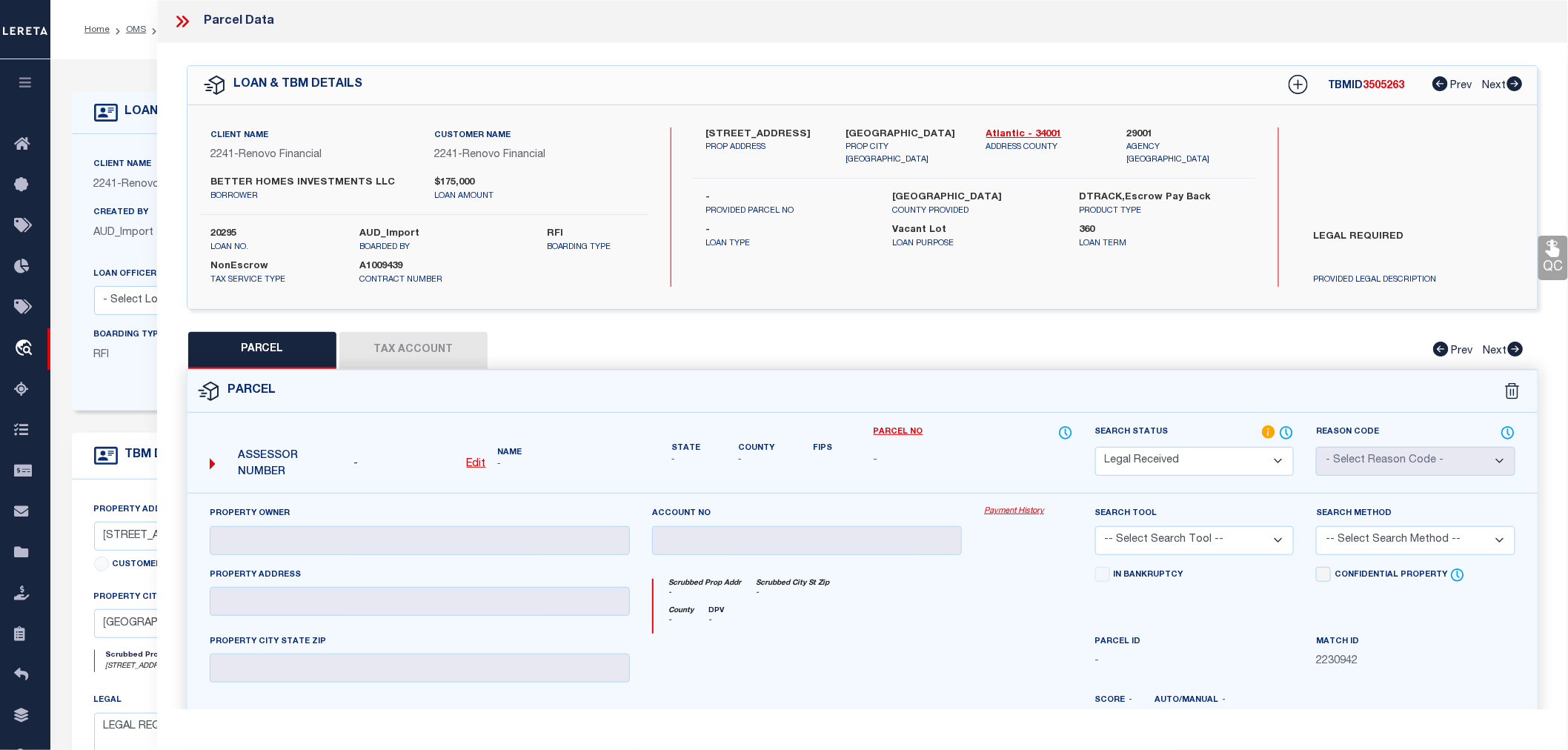
click at [1145, 131] on label "29001" at bounding box center [1186, 134] width 118 height 15
copy label "29001"
click at [476, 463] on u "Edit" at bounding box center [476, 464] width 19 height 11
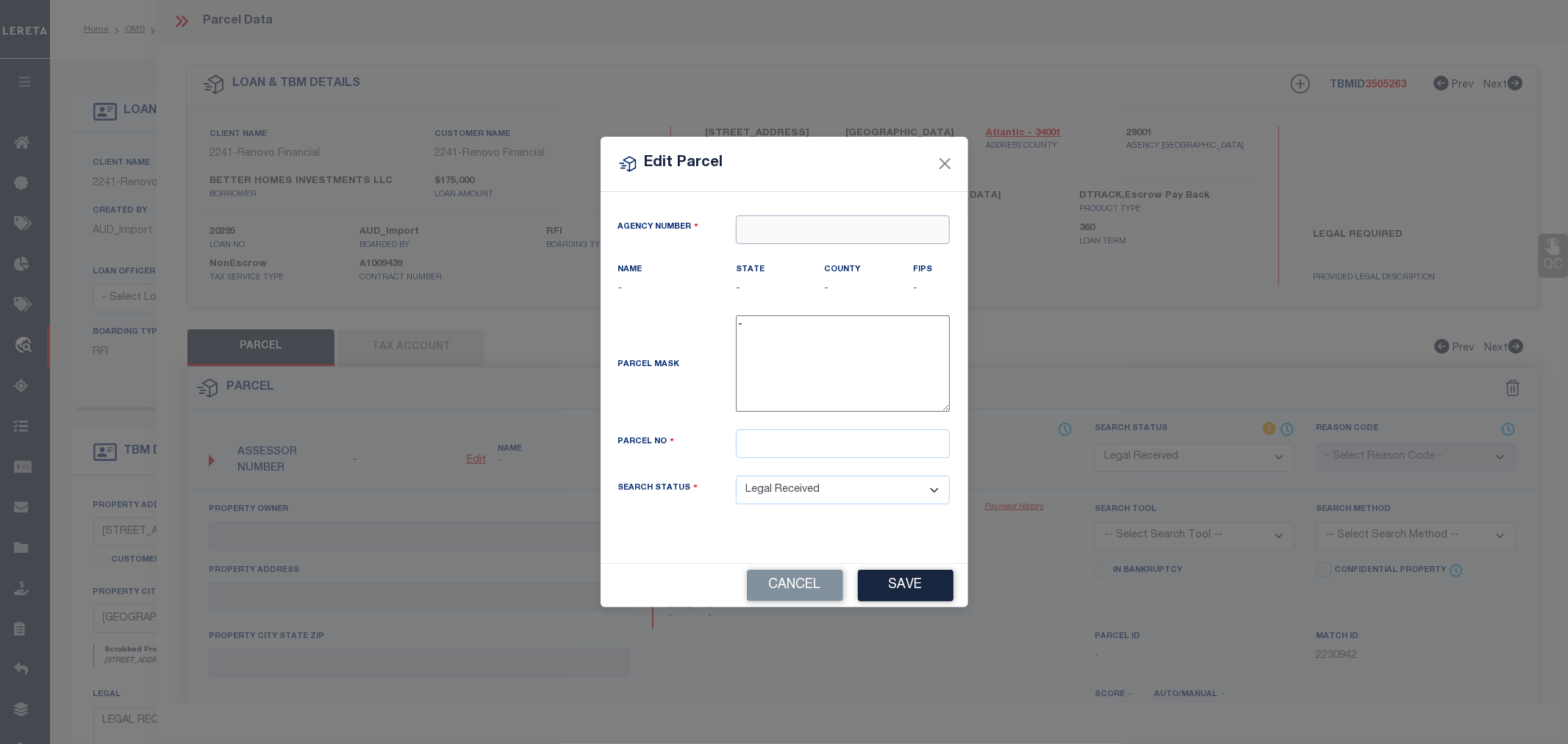
click at [811, 226] on input "text" at bounding box center [842, 230] width 214 height 29
paste input "29001"
click at [802, 253] on div "290010000 : ATLANTIC COUNTY" at bounding box center [842, 265] width 213 height 42
click at [756, 453] on input "text" at bounding box center [842, 444] width 214 height 29
click at [897, 596] on button "Save" at bounding box center [906, 586] width 96 height 32
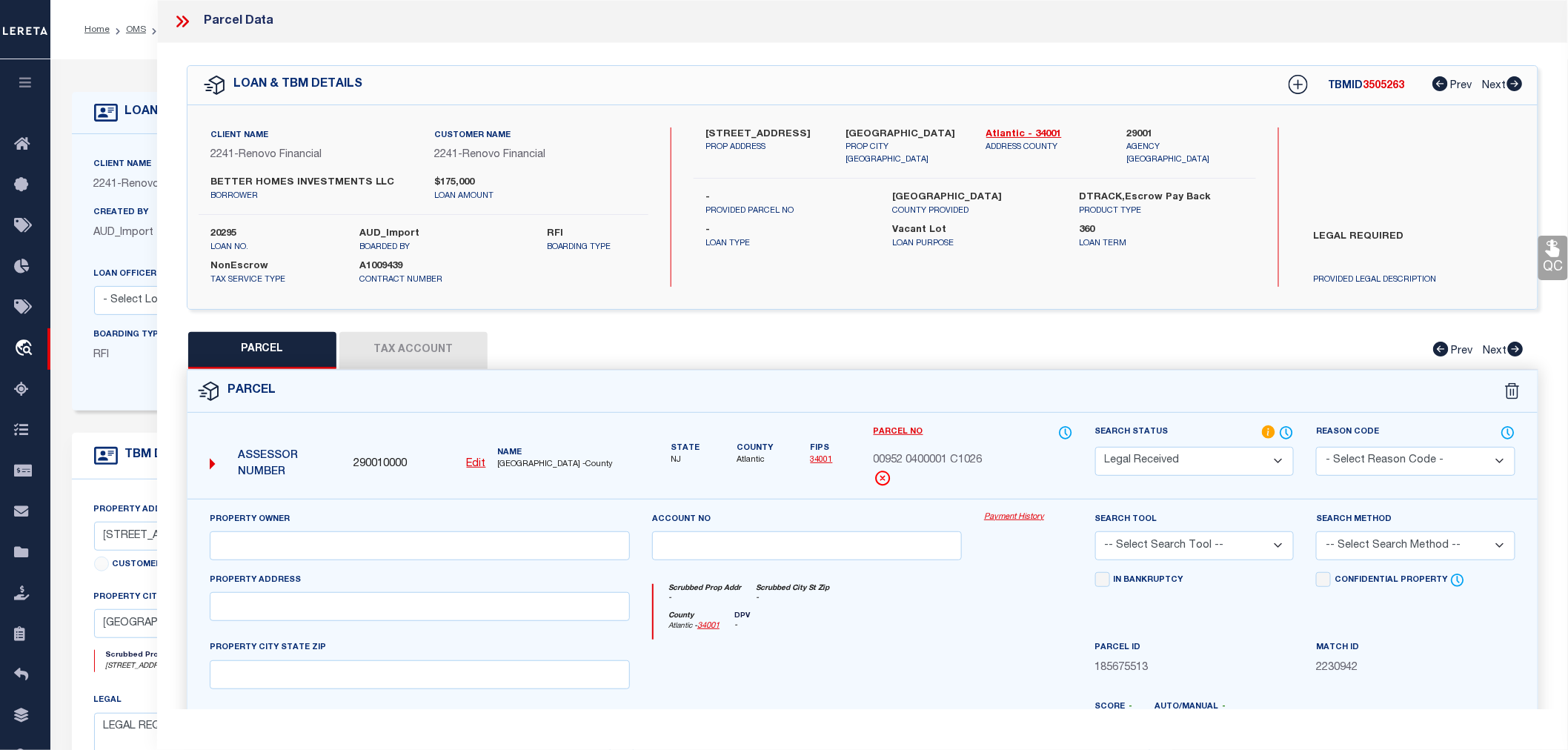
scroll to position [231, 0]
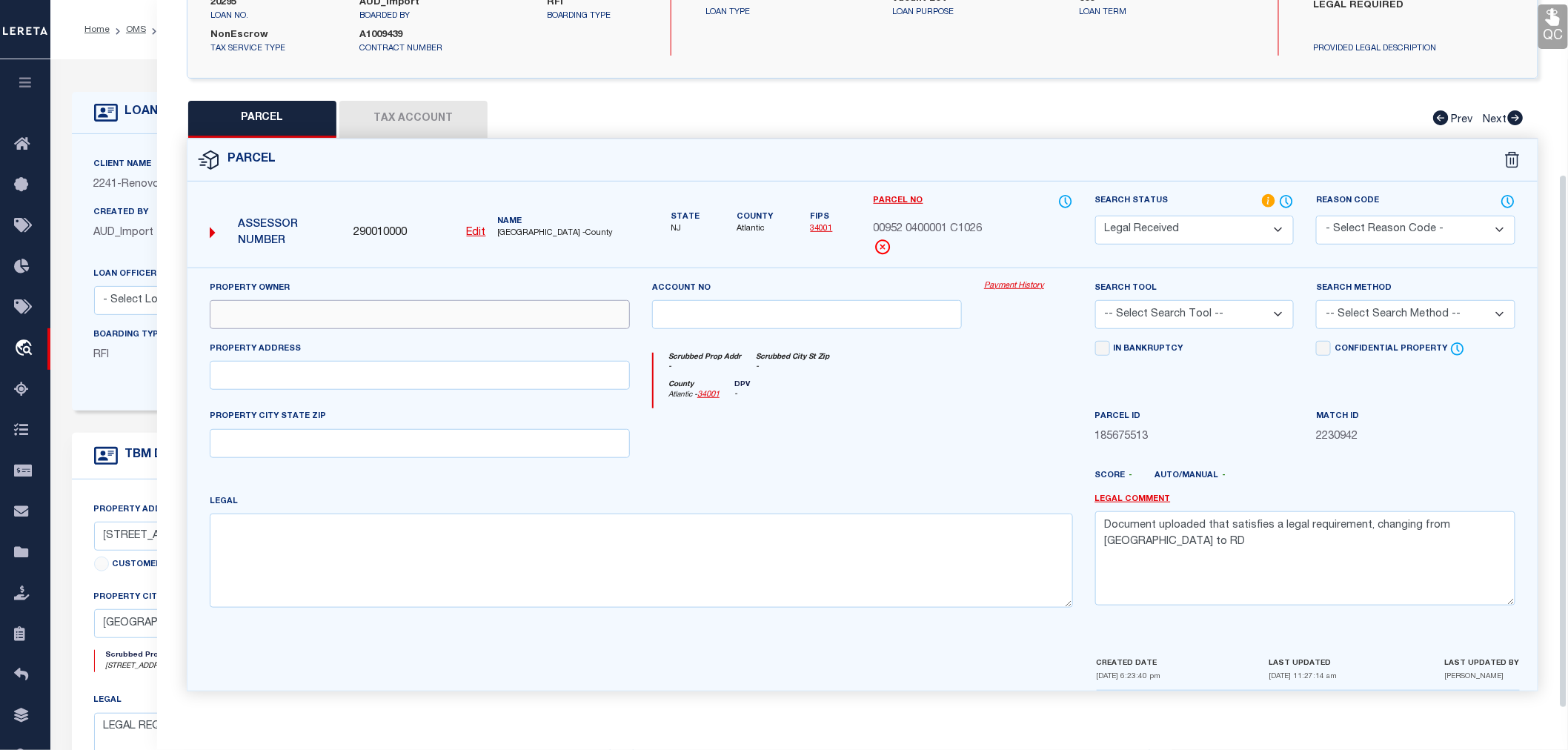
click at [249, 321] on input "text" at bounding box center [420, 315] width 421 height 29
paste input "Streaty, Kim J"
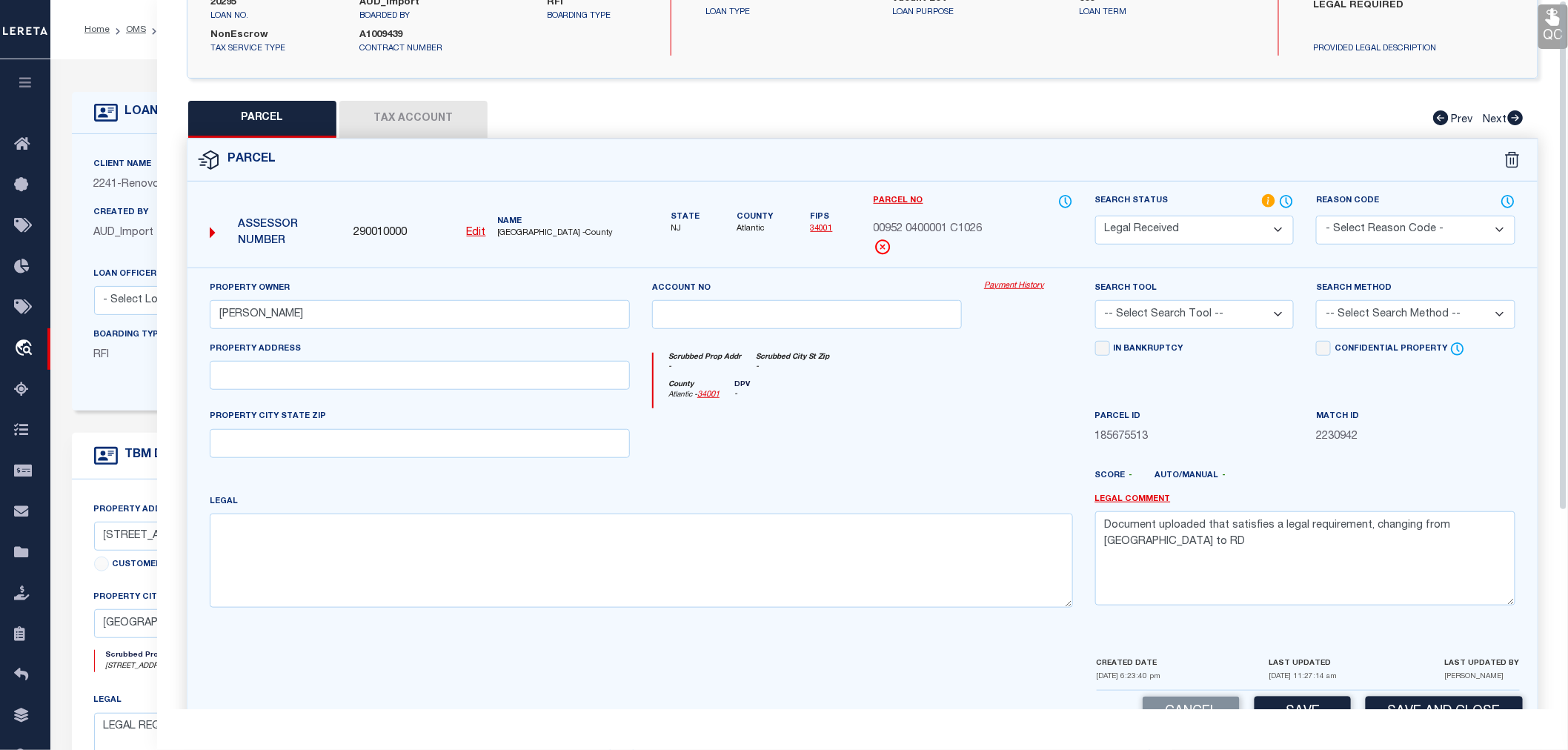
scroll to position [0, 0]
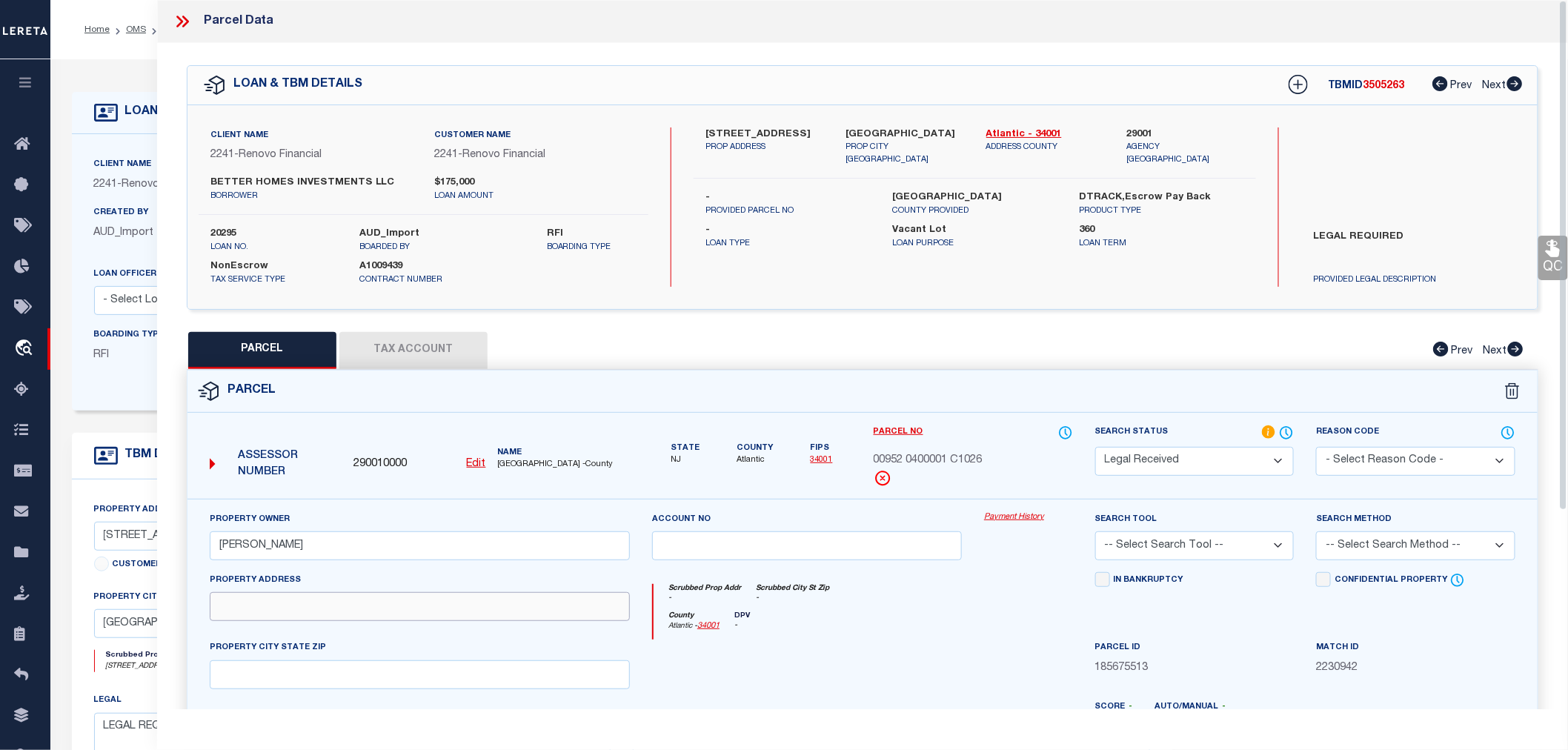
click at [249, 608] on input "text" at bounding box center [420, 607] width 421 height 29
paste input "9 Seneca Dr"
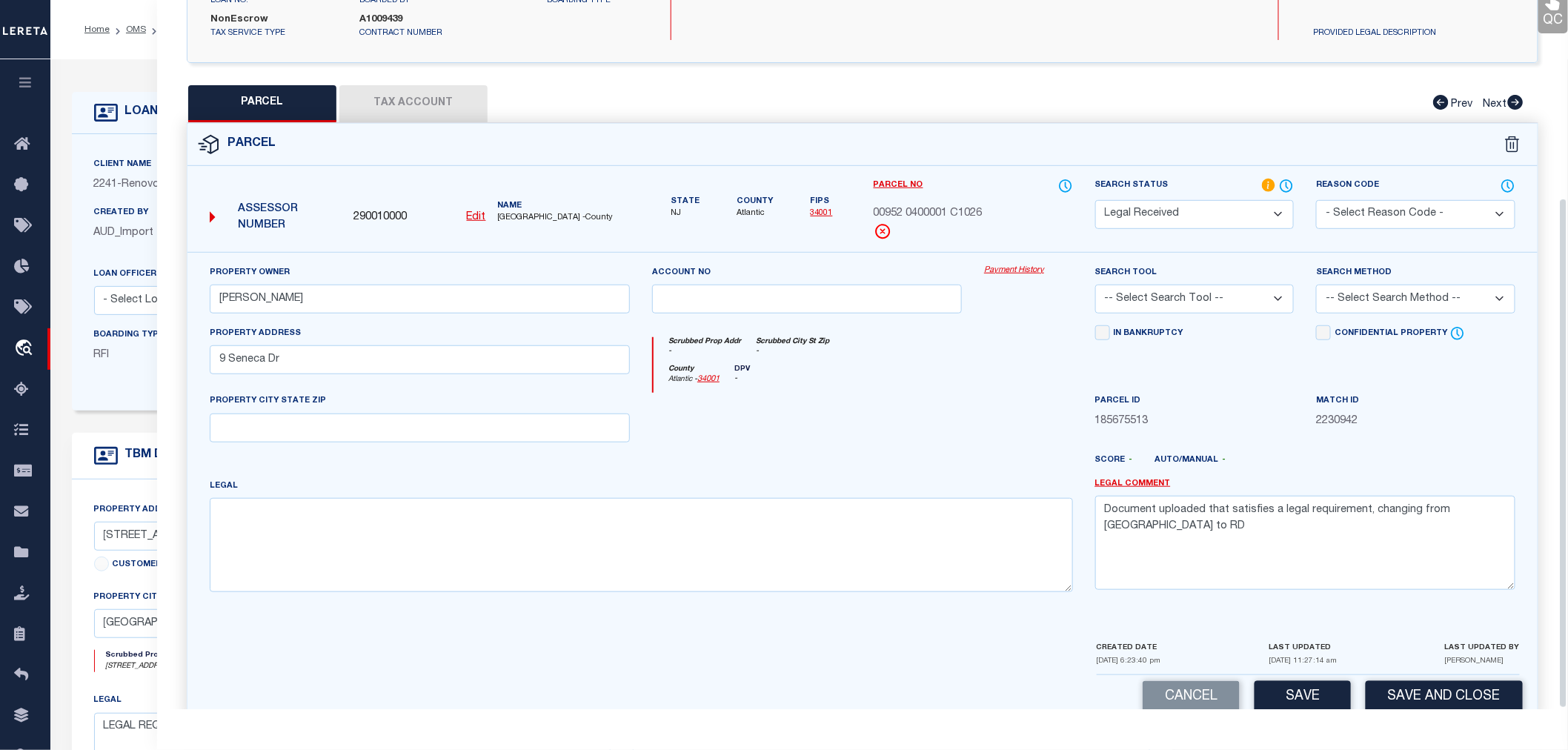
scroll to position [275, 0]
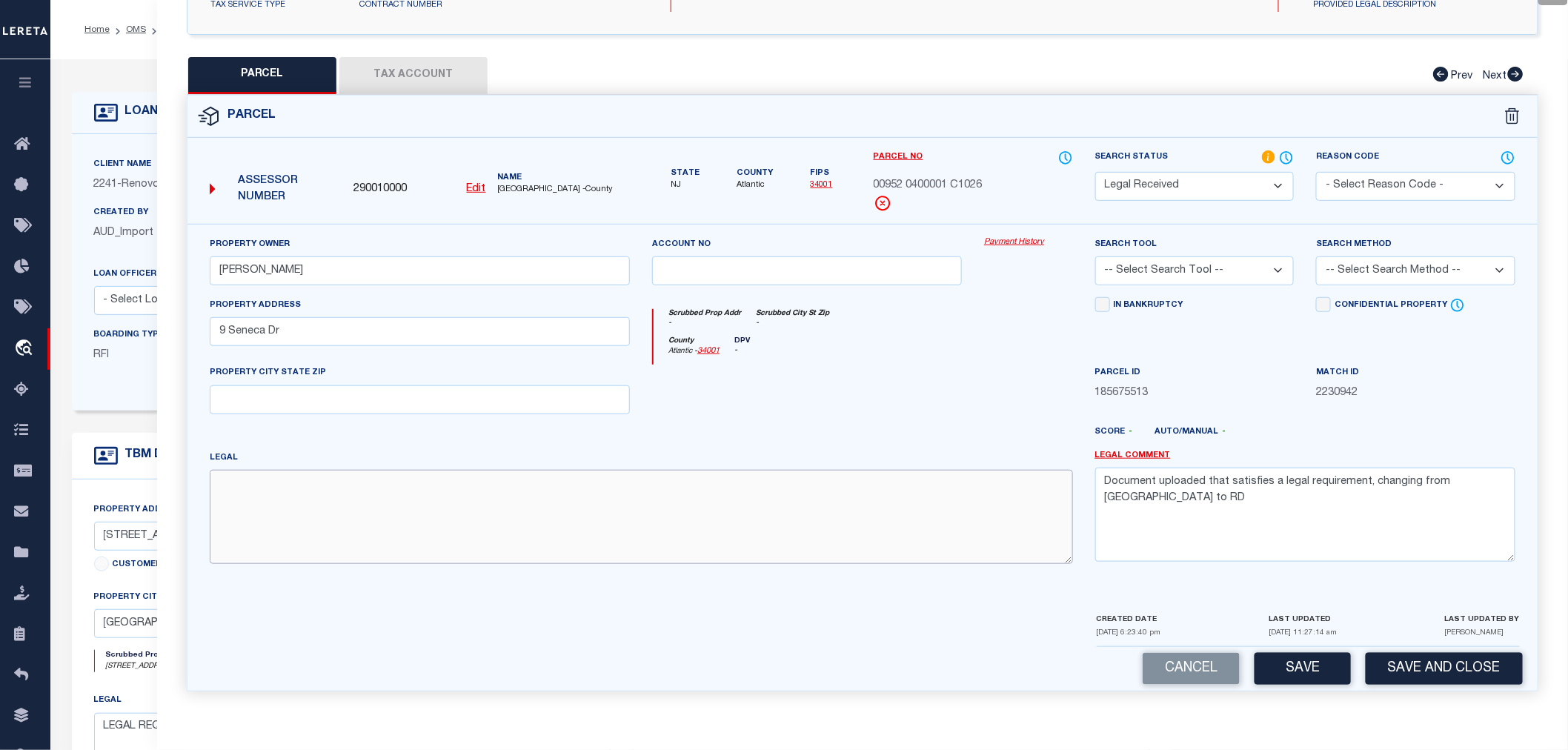
click at [307, 496] on textarea at bounding box center [641, 516] width 863 height 93
paste textarea "Block: 952.04 Lot: 1 Qualifier: C1026"
drag, startPoint x: 1490, startPoint y: 485, endPoint x: 1084, endPoint y: 482, distance: 406.0
click at [1084, 482] on div "Legal Comment Document uploaded that satisfies a legal requirement, changing fr…" at bounding box center [1305, 513] width 443 height 126
click at [1164, 270] on select "-- Select Search Tool -- 3rd Party Website Agency File Agency Website ATLS CNV-…" at bounding box center [1195, 271] width 199 height 29
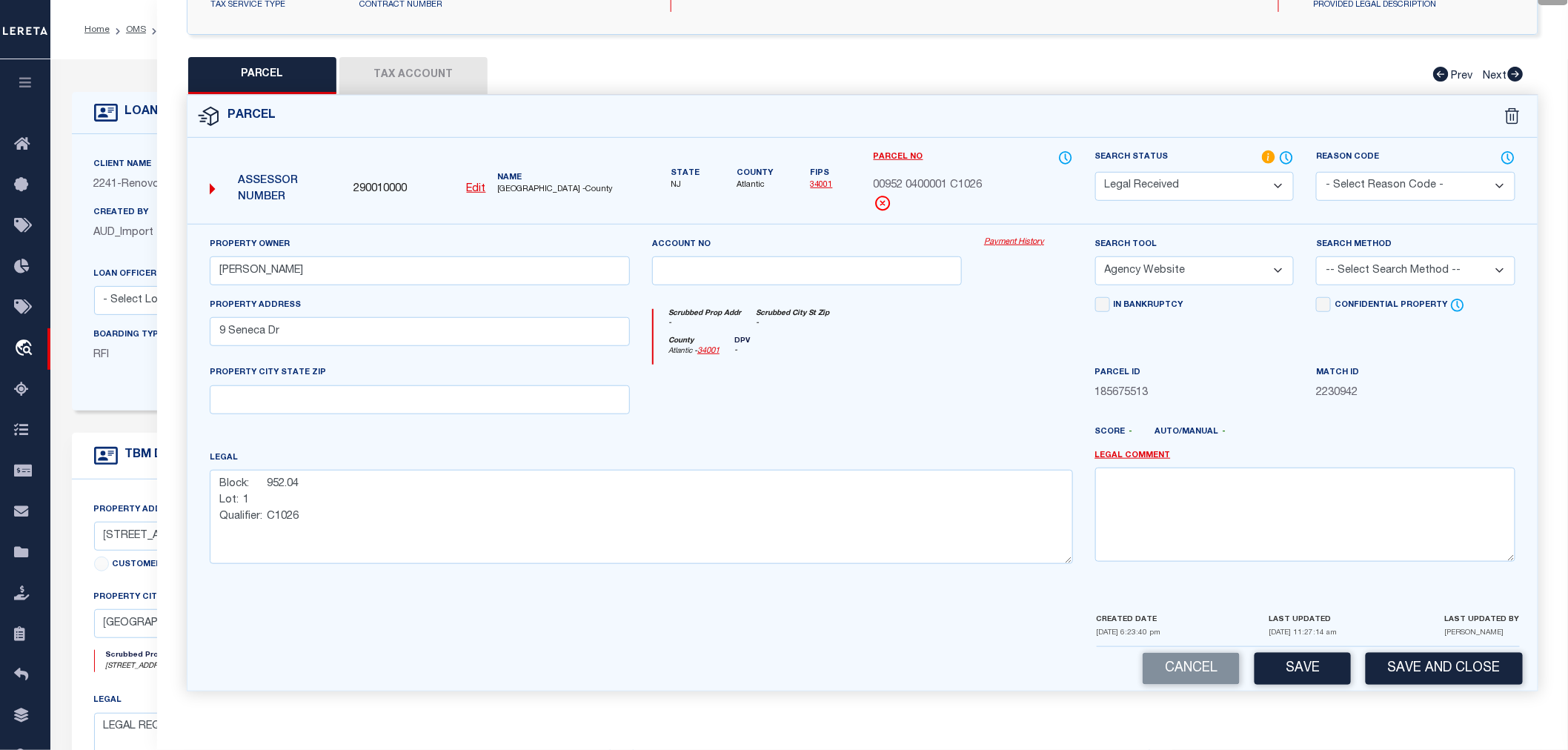
click at [1095, 257] on select "-- Select Search Tool -- 3rd Party Website Agency File Agency Website ATLS CNV-…" at bounding box center [1195, 271] width 199 height 29
click at [1363, 280] on select "-- Select Search Method -- Property Address Legal Liability Info Provided" at bounding box center [1416, 271] width 199 height 29
click at [1316, 257] on select "-- Select Search Method -- Property Address Legal Liability Info Provided" at bounding box center [1416, 271] width 199 height 29
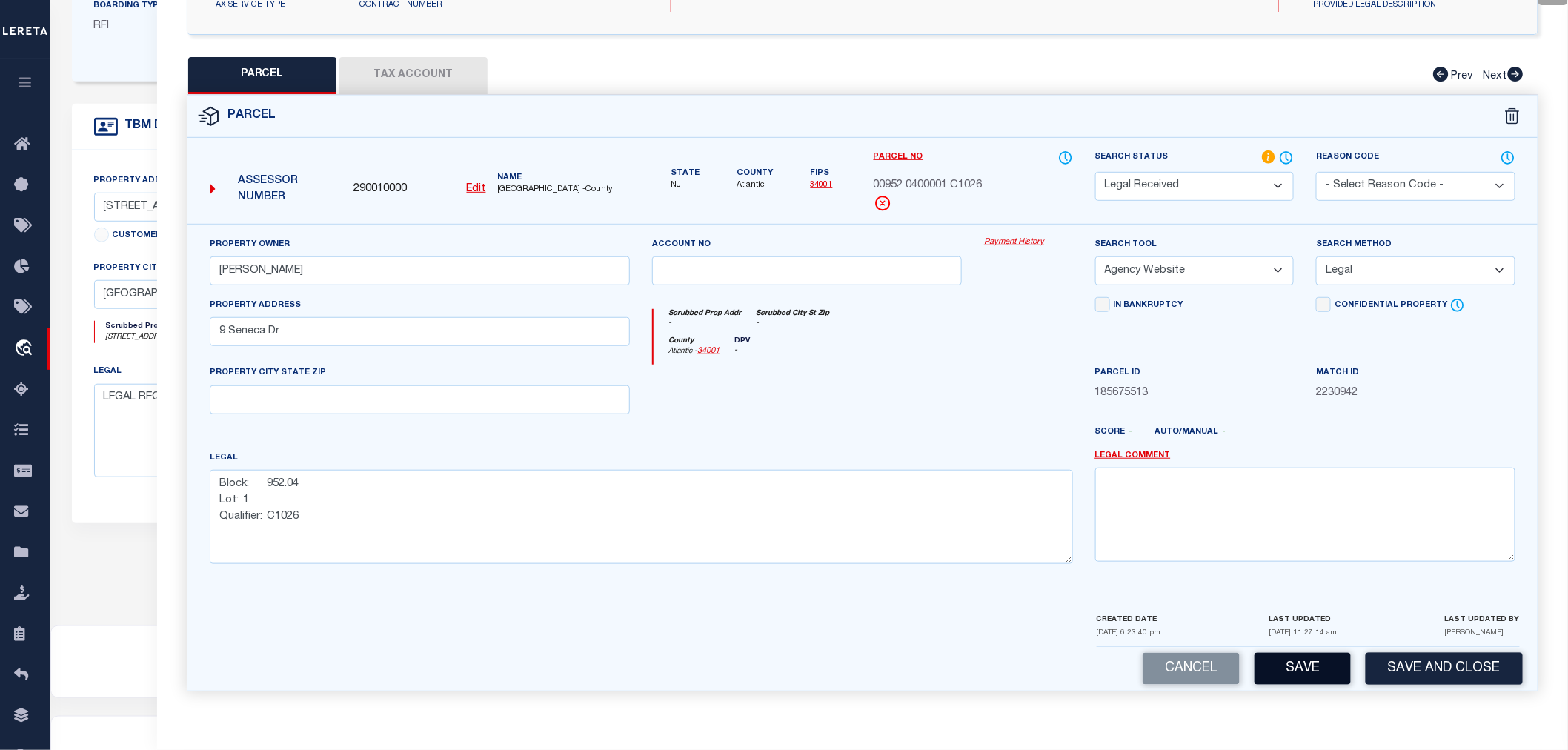
click at [1292, 664] on button "Save" at bounding box center [1303, 669] width 97 height 32
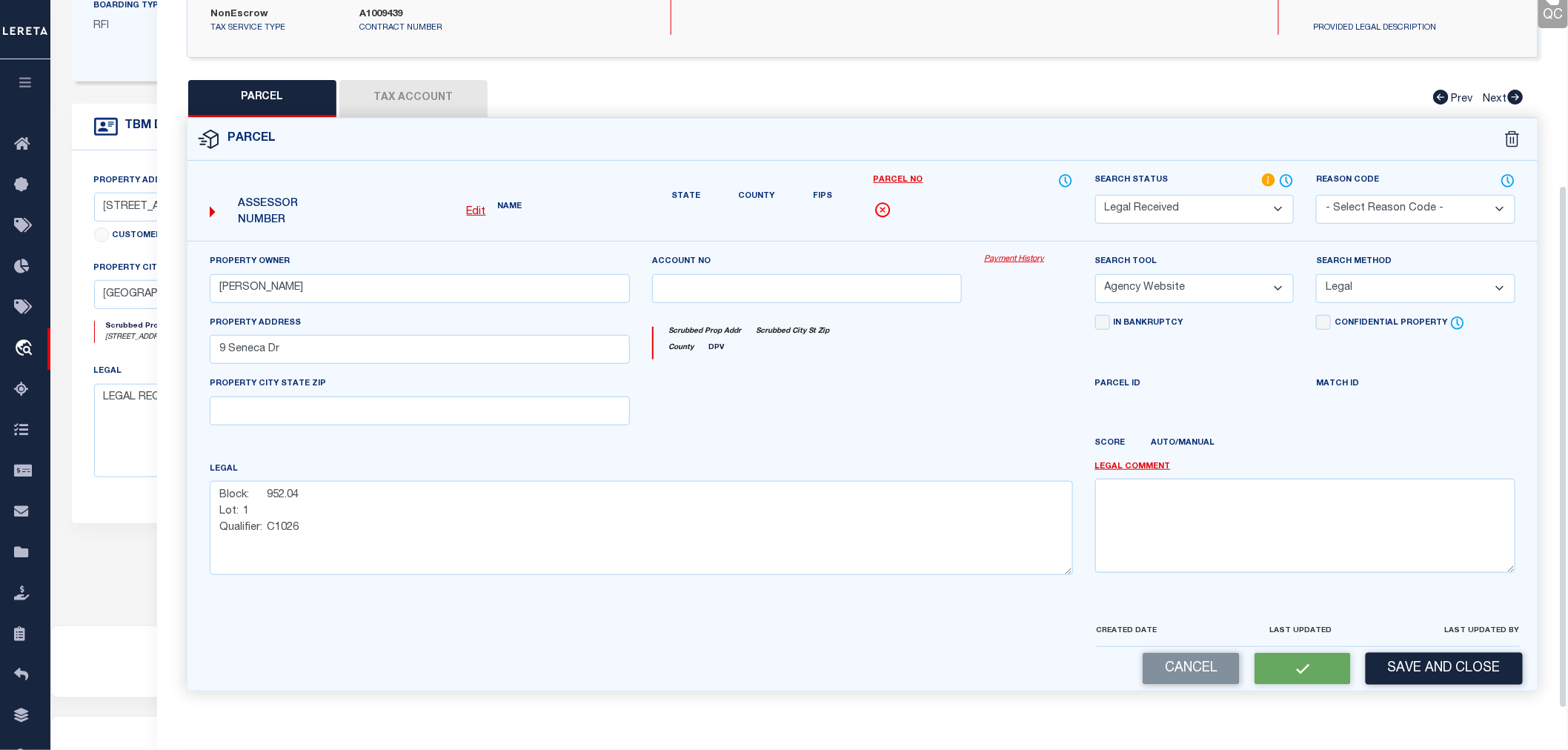
scroll to position [275, 0]
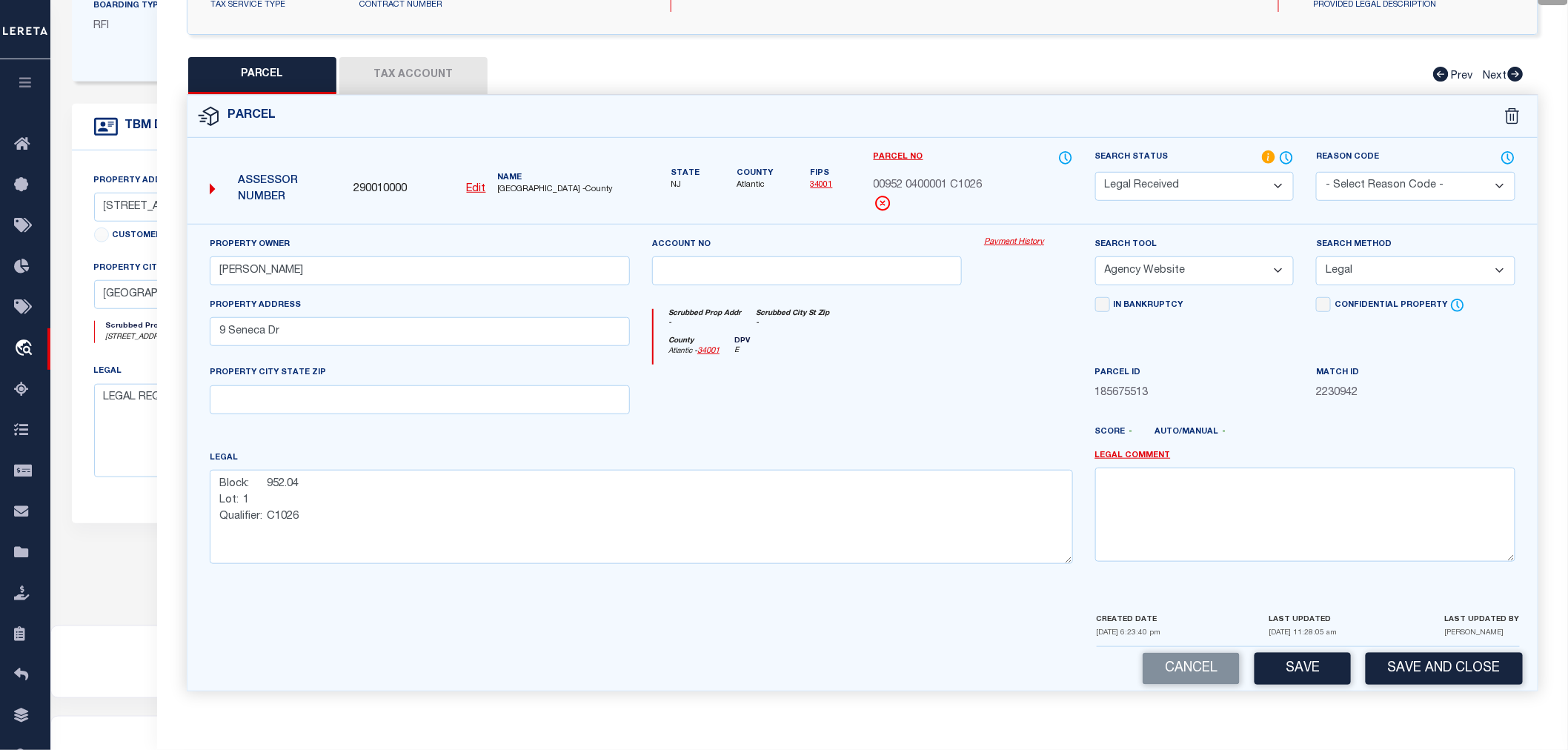
click at [396, 78] on button "Tax Account" at bounding box center [413, 75] width 148 height 37
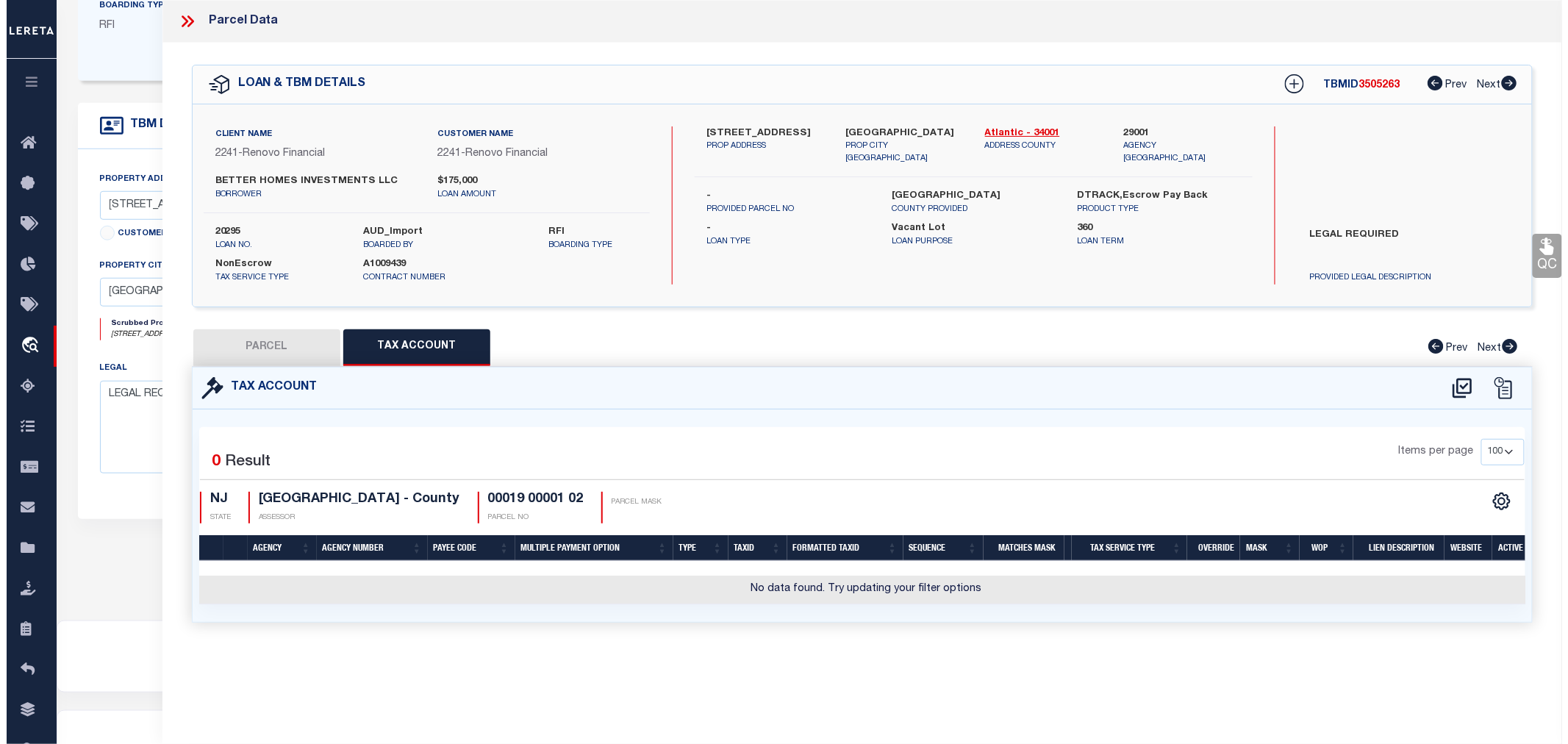
scroll to position [0, 0]
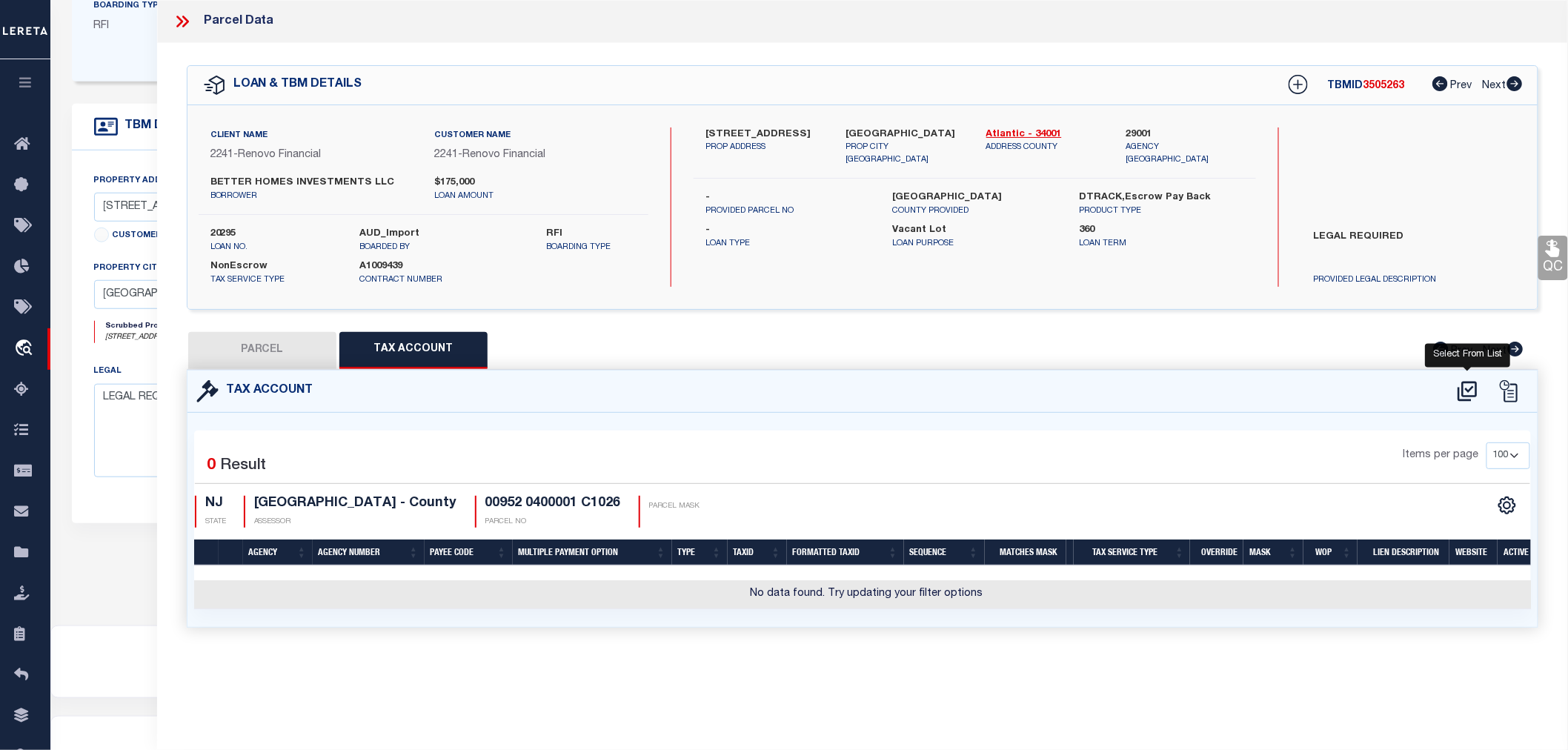
click at [1465, 385] on icon at bounding box center [1468, 391] width 25 height 24
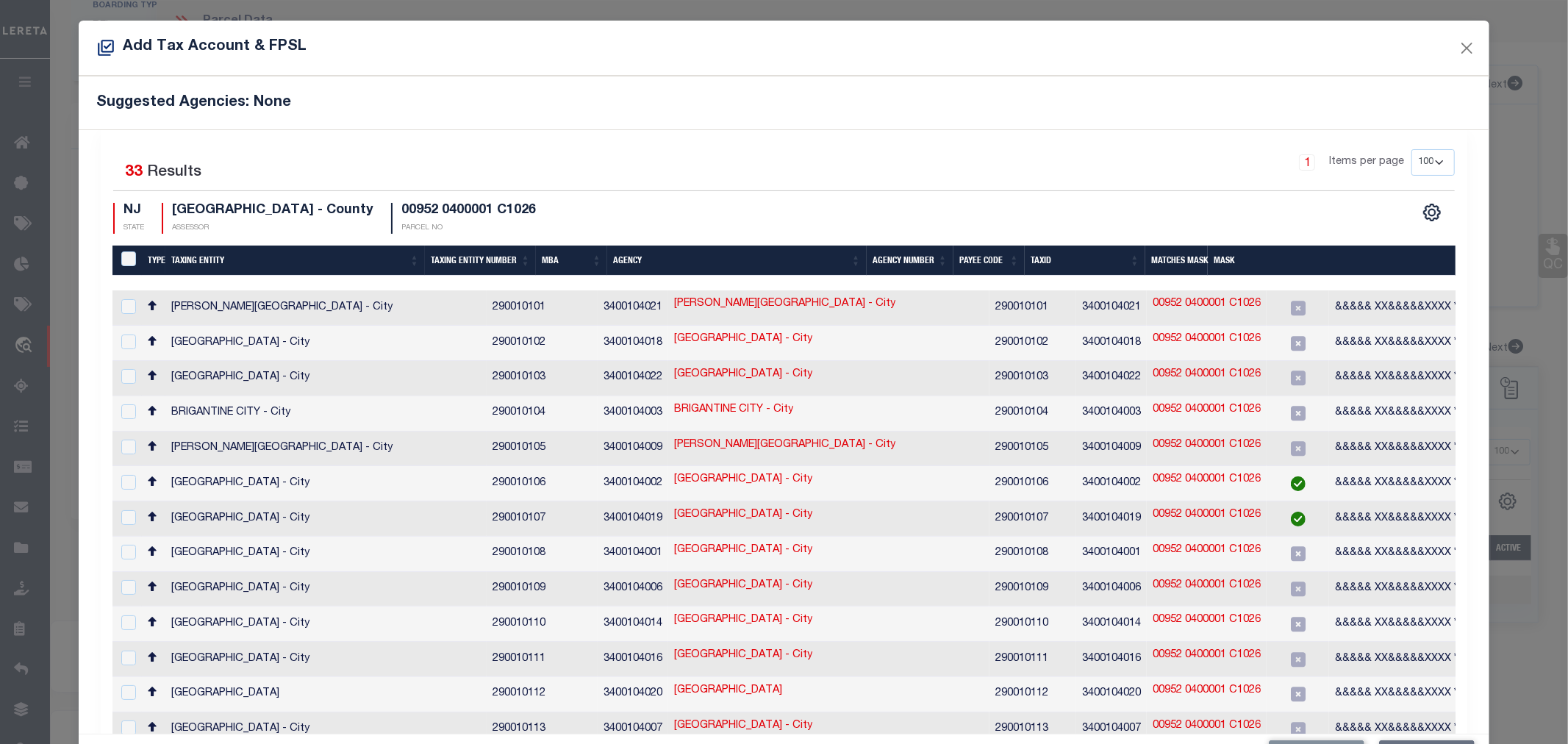
scroll to position [168, 0]
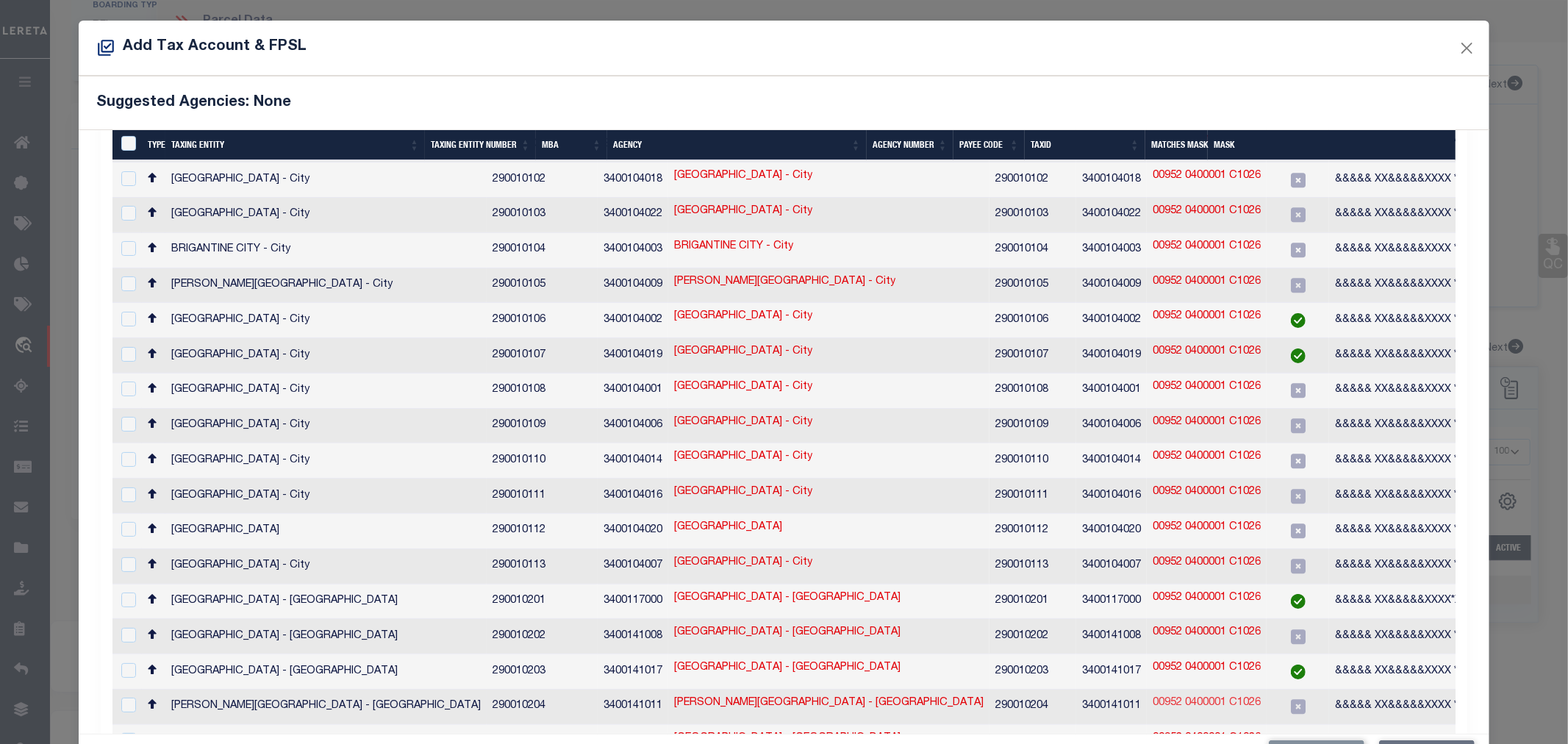
click at [1152, 695] on link "00952 0400001 C1026" at bounding box center [1206, 703] width 108 height 16
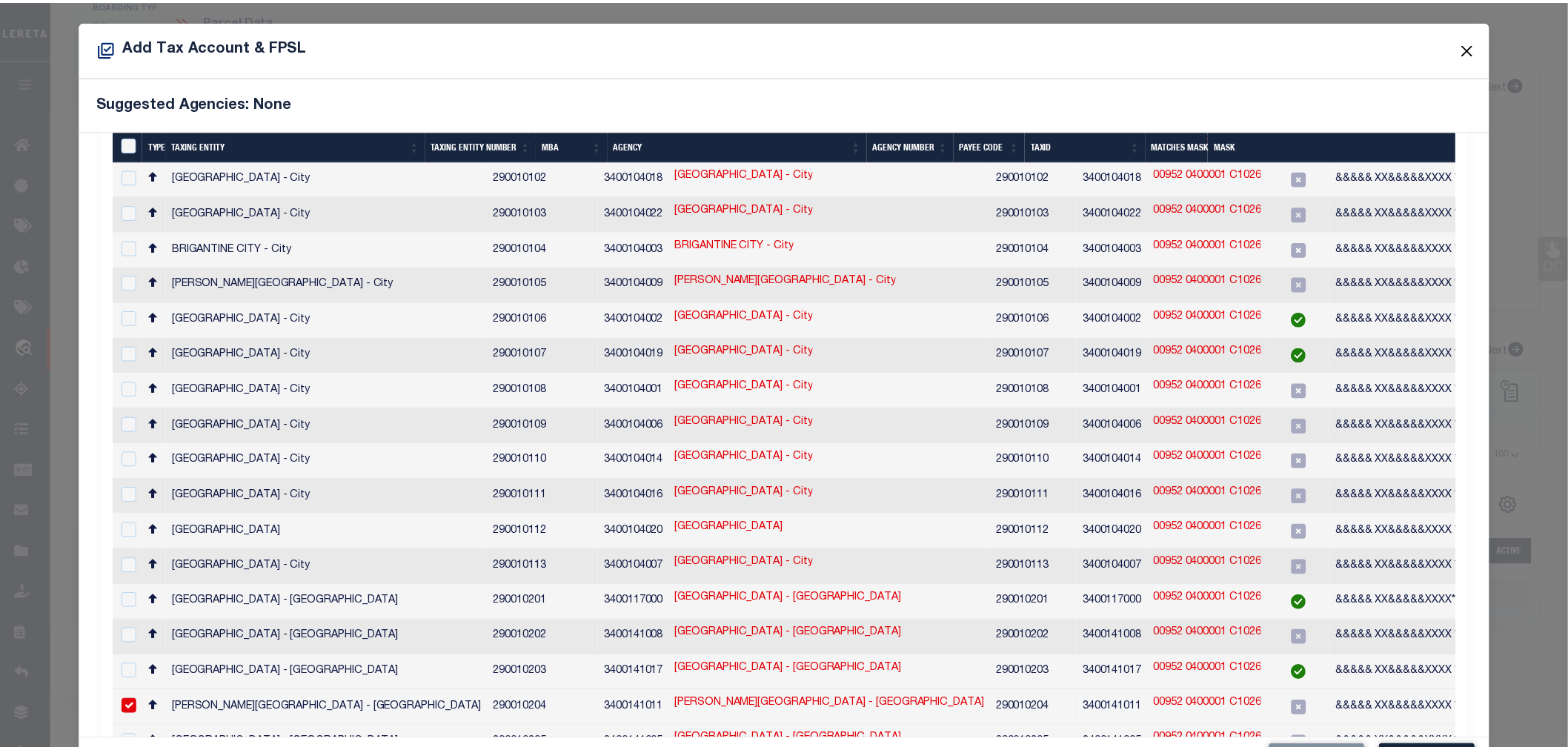
scroll to position [167, 0]
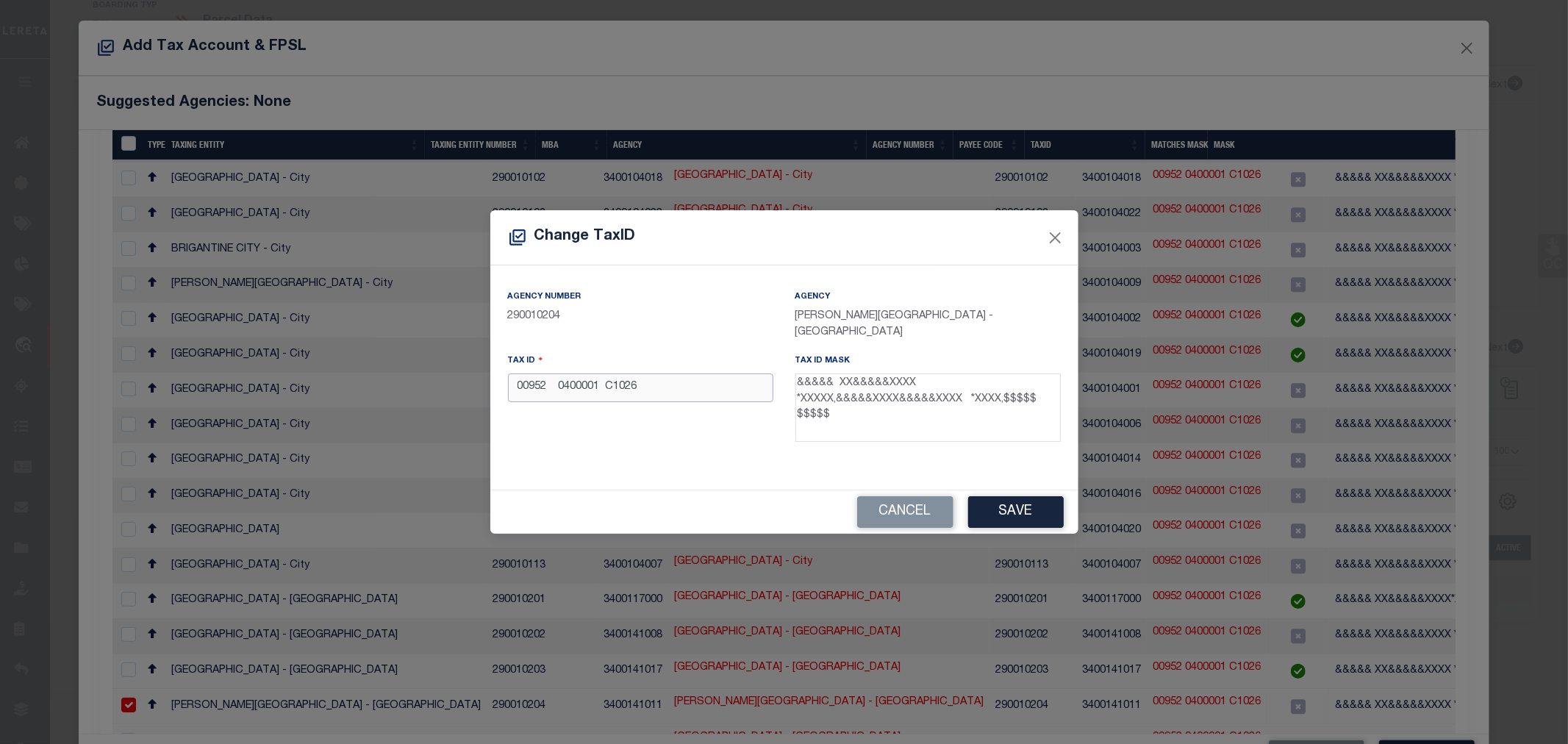
click at [605, 385] on input "00952 0400001 C1026" at bounding box center [640, 388] width 265 height 29
click at [901, 424] on textarea "&&&&& XX&&&&&XXXX *XXXXX,&&&&&XXXX&&&&&XXXX *XXXX,$$$$$ $$$$$" at bounding box center [928, 407] width 265 height 69
click at [894, 508] on button "Cancel" at bounding box center [905, 512] width 96 height 32
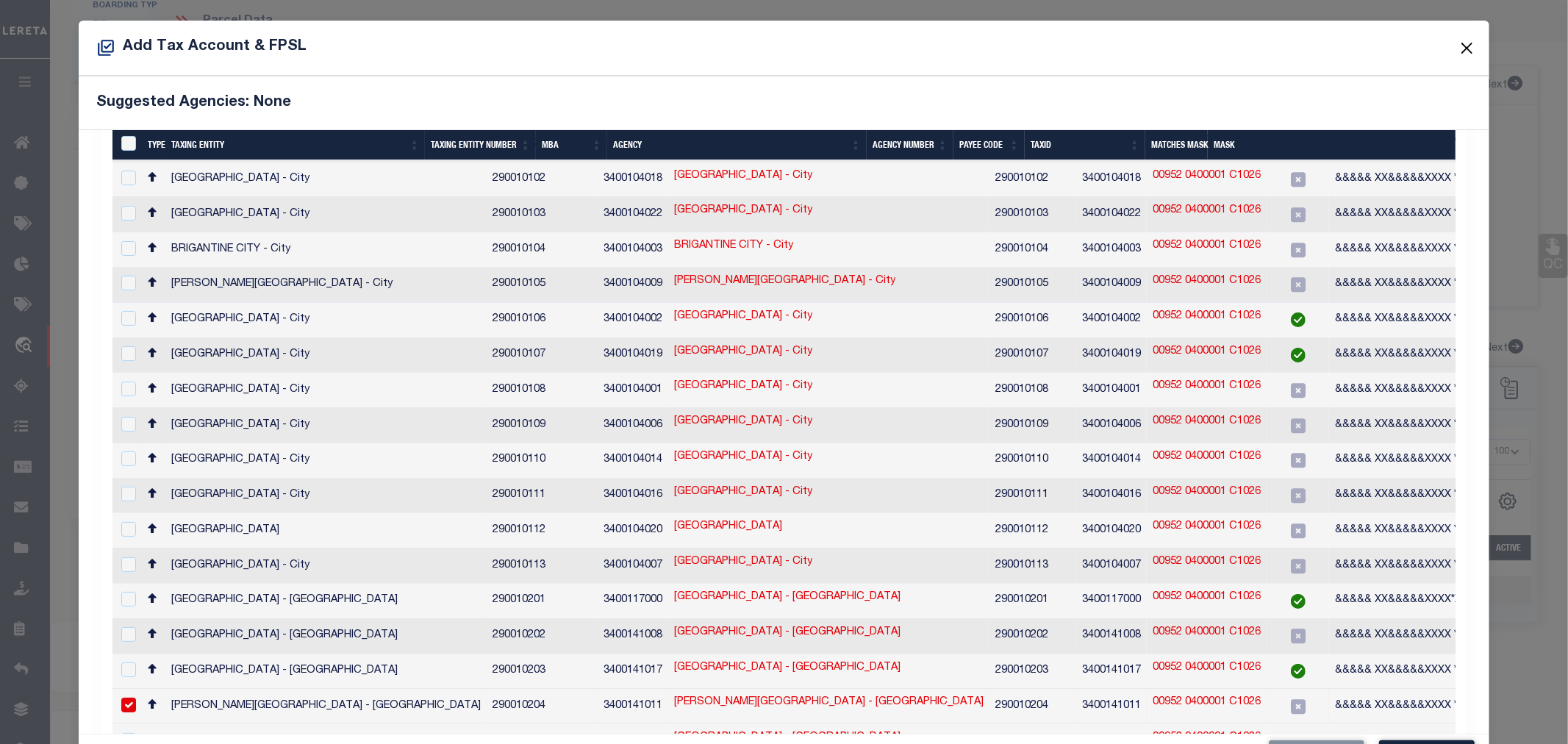
click at [1457, 44] on button "Close" at bounding box center [1466, 47] width 19 height 19
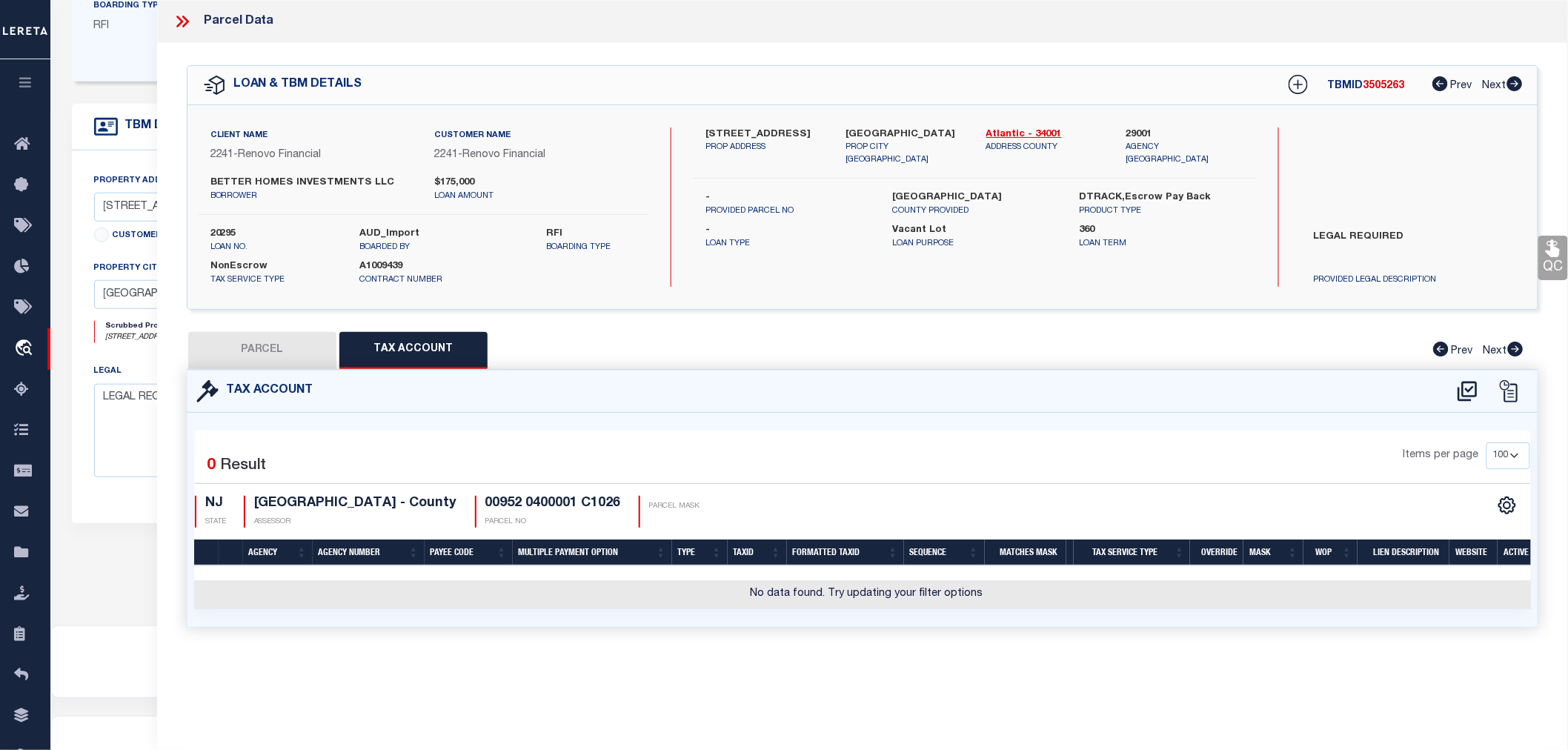
click at [268, 347] on button "PARCEL" at bounding box center [262, 350] width 148 height 37
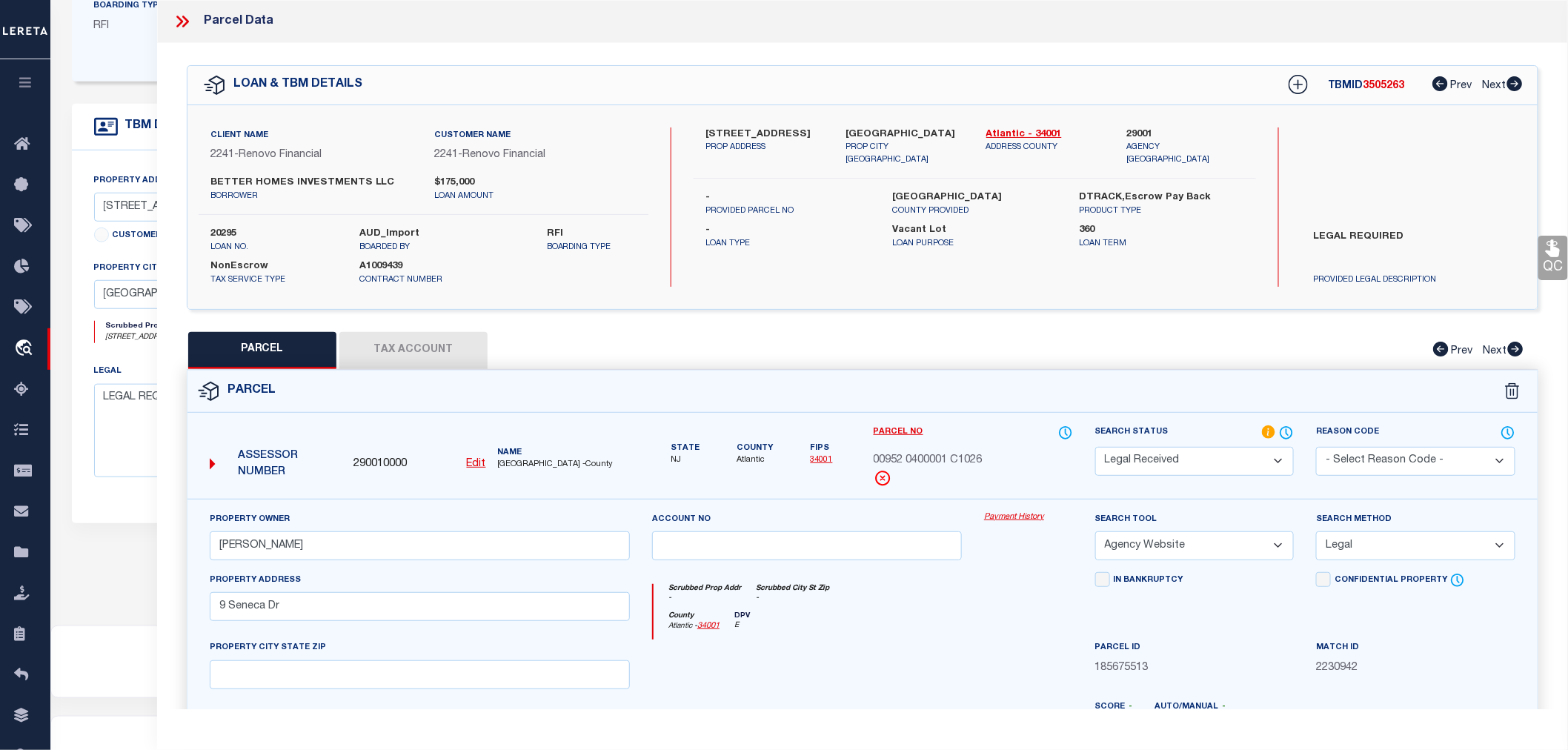
click at [1157, 465] on select "Automated Search Bad Parcel Complete Duplicate Parcel High Dollar Reporting In …" at bounding box center [1195, 461] width 199 height 29
click at [1095, 447] on select "Automated Search Bad Parcel Complete Duplicate Parcel High Dollar Reporting In …" at bounding box center [1195, 461] width 199 height 29
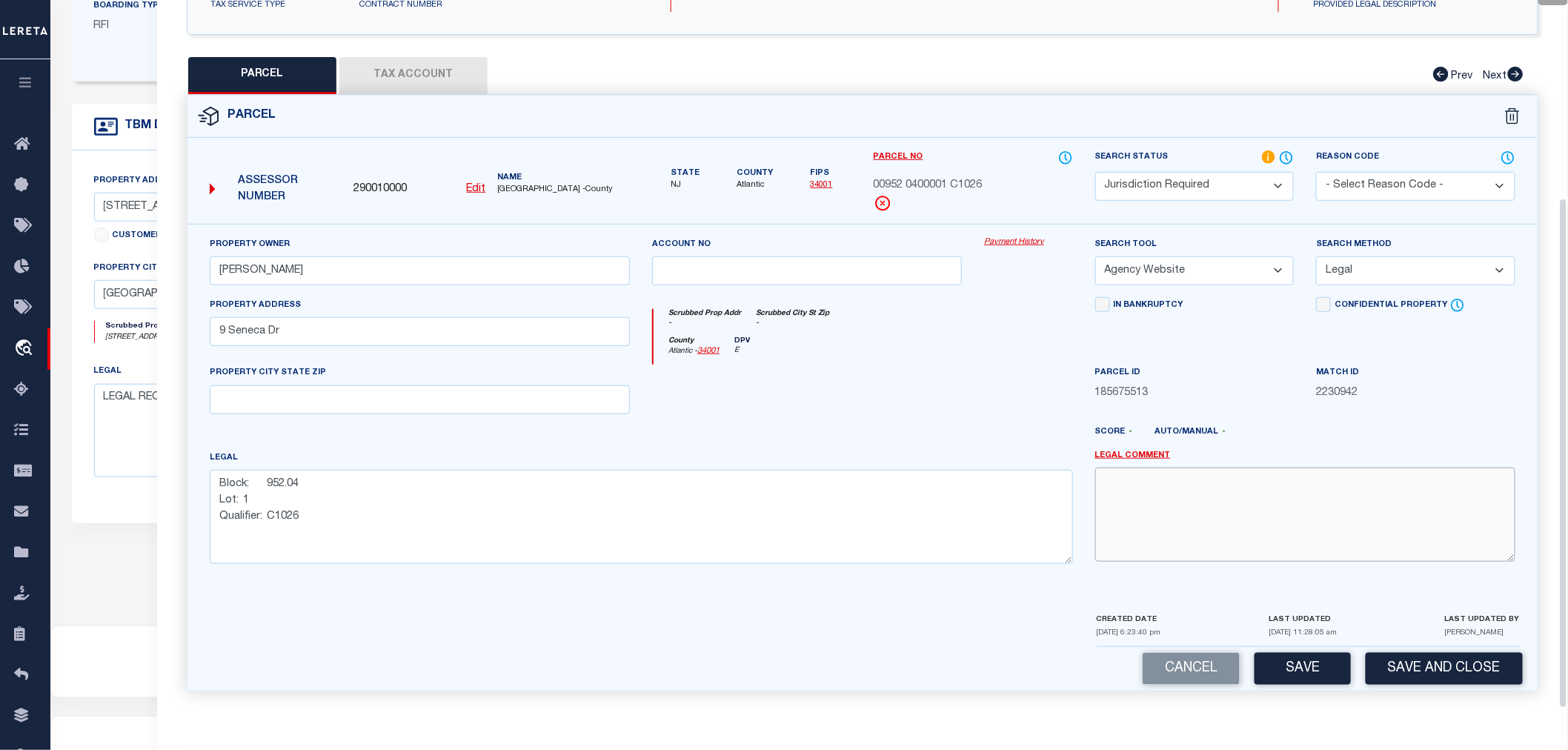
click at [1175, 519] on textarea at bounding box center [1305, 514] width 421 height 93
paste textarea "Galloway Township"
click at [1307, 674] on button "Save" at bounding box center [1303, 669] width 97 height 32
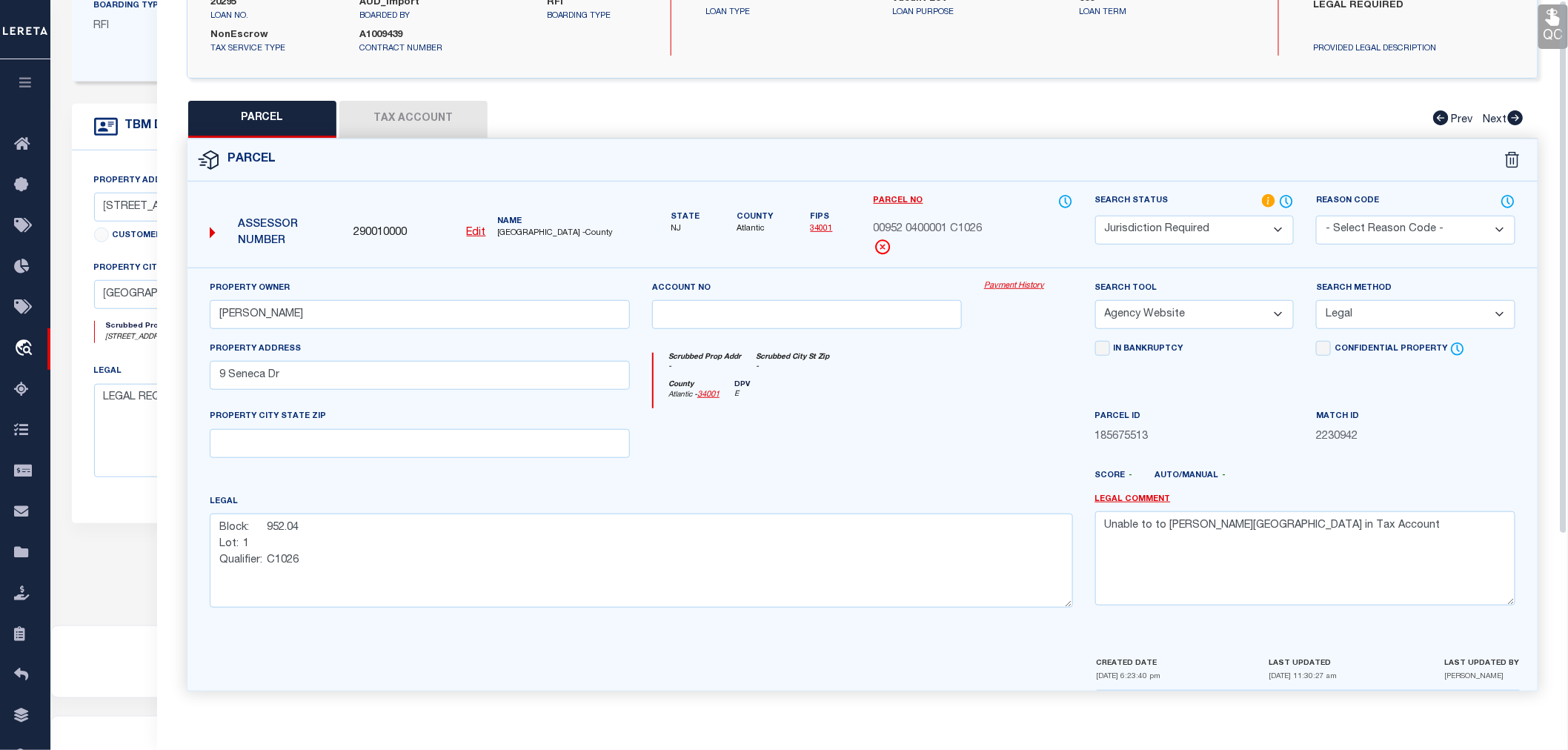
scroll to position [0, 0]
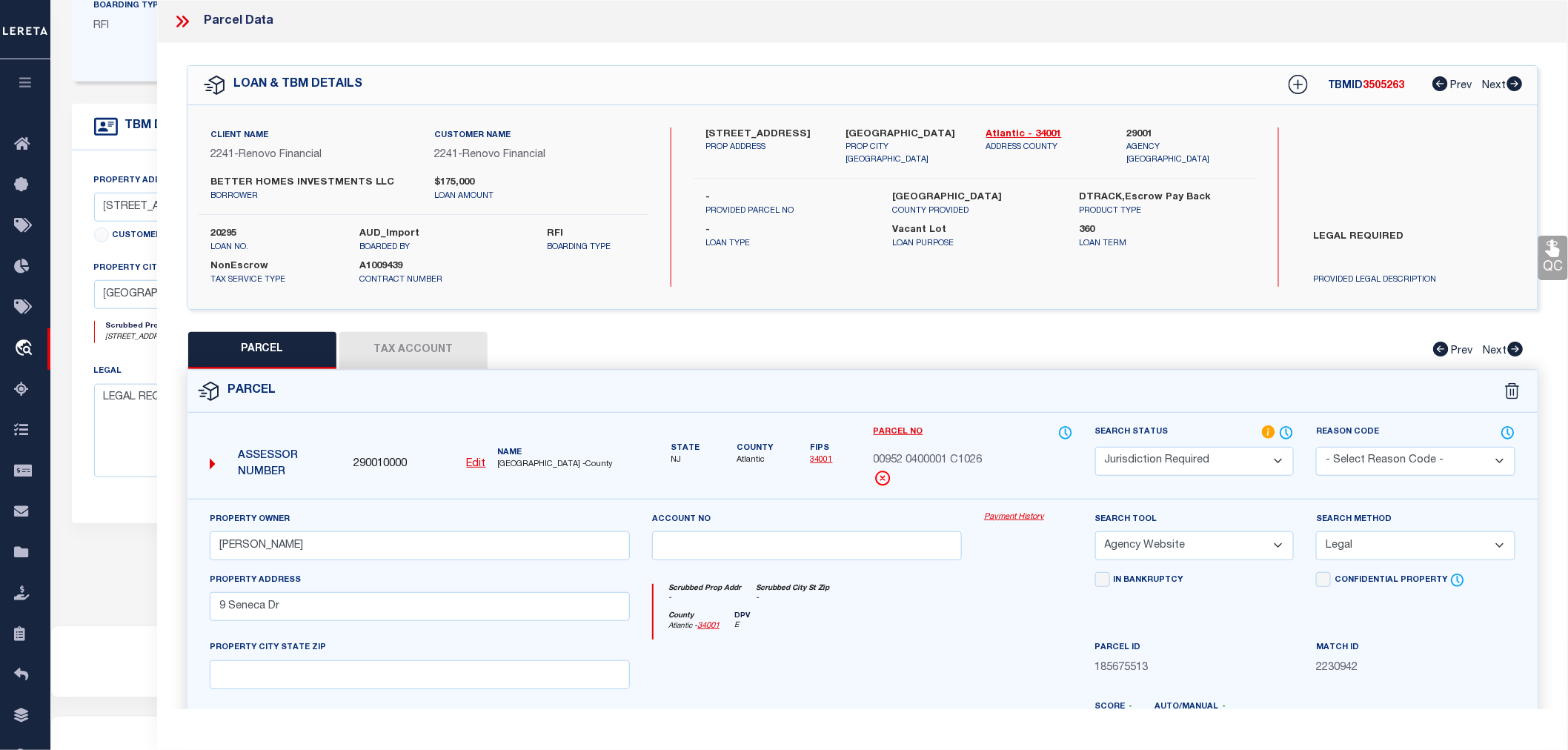
click at [1379, 86] on span "3505263" at bounding box center [1384, 86] width 41 height 11
copy span "3505263"
drag, startPoint x: 871, startPoint y: 457, endPoint x: 991, endPoint y: 458, distance: 120.0
click at [991, 458] on div "Parcel No 00952 0400001 C1026" at bounding box center [973, 461] width 221 height 74
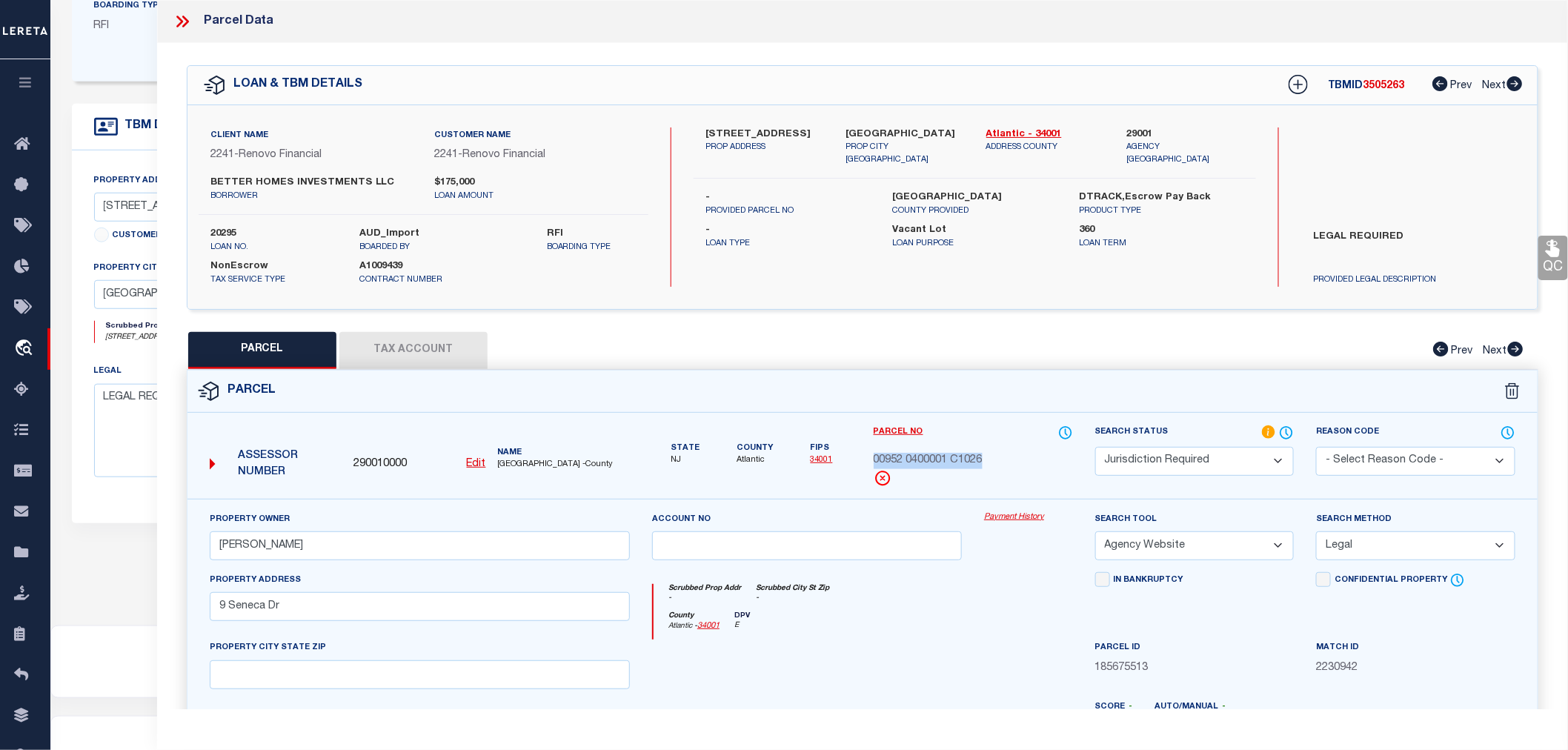
copy span "00952 0400001 C1026"
click at [181, 21] on icon at bounding box center [179, 21] width 7 height 11
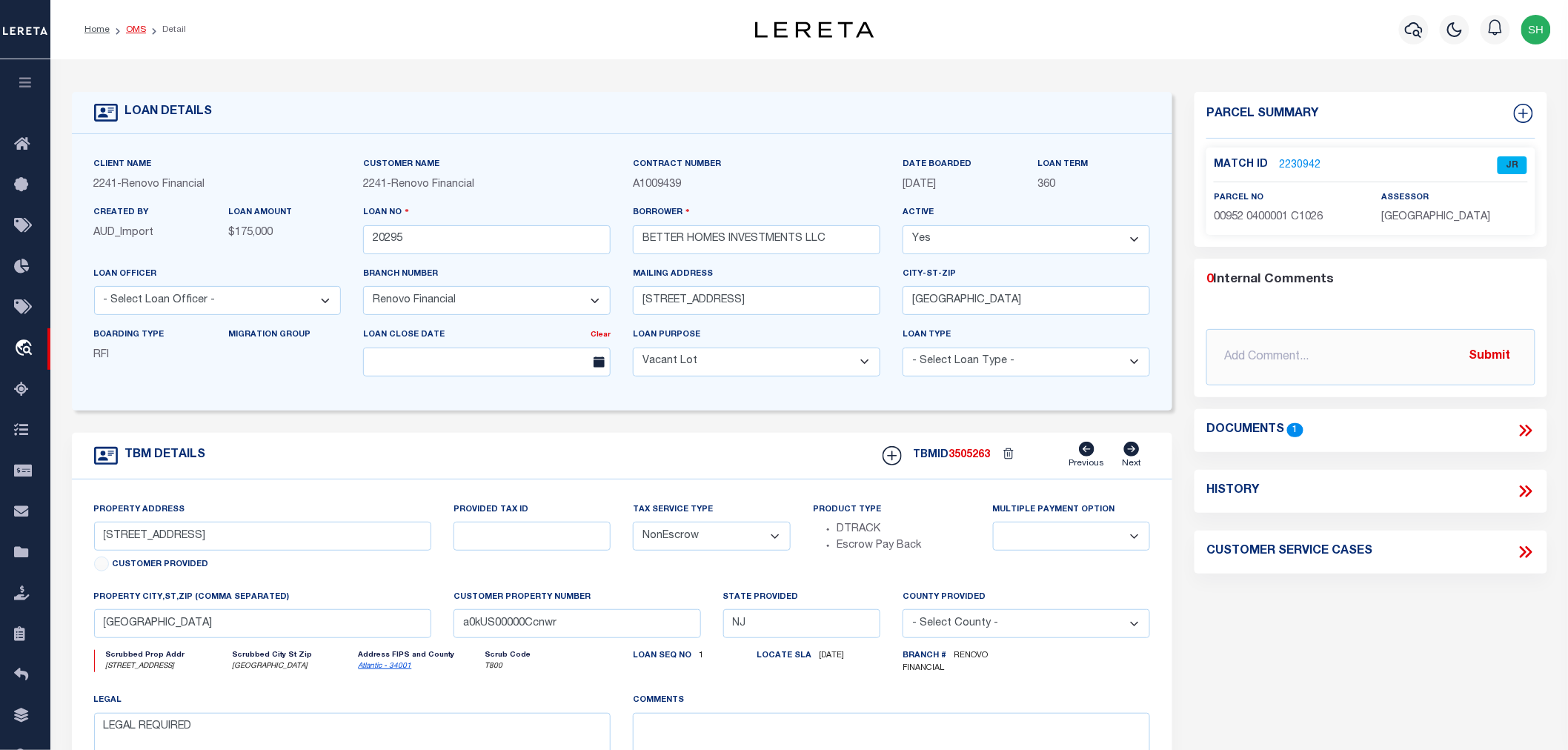
click at [130, 32] on link "OMS" at bounding box center [136, 30] width 20 height 9
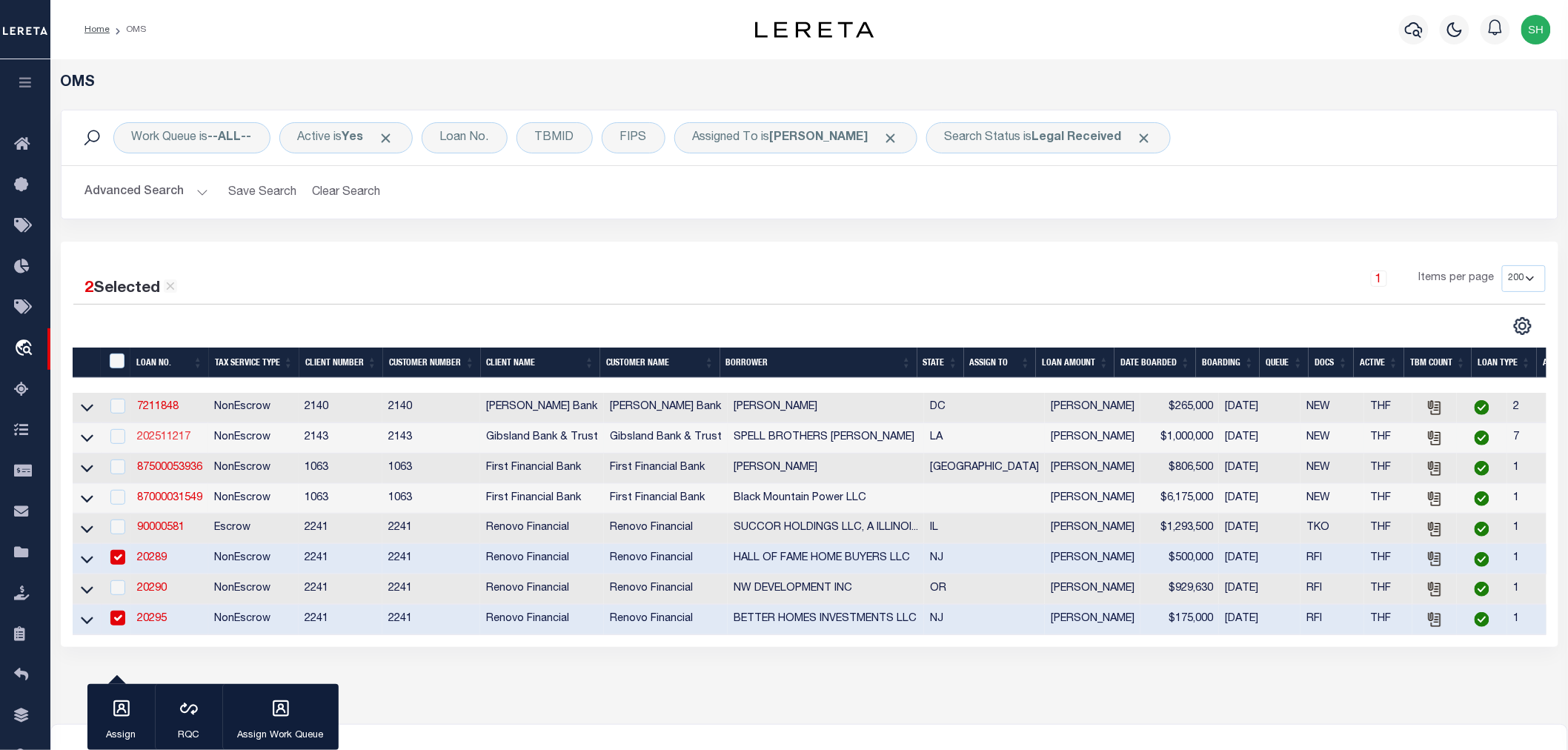
click at [157, 437] on link "202511217" at bounding box center [164, 437] width 54 height 11
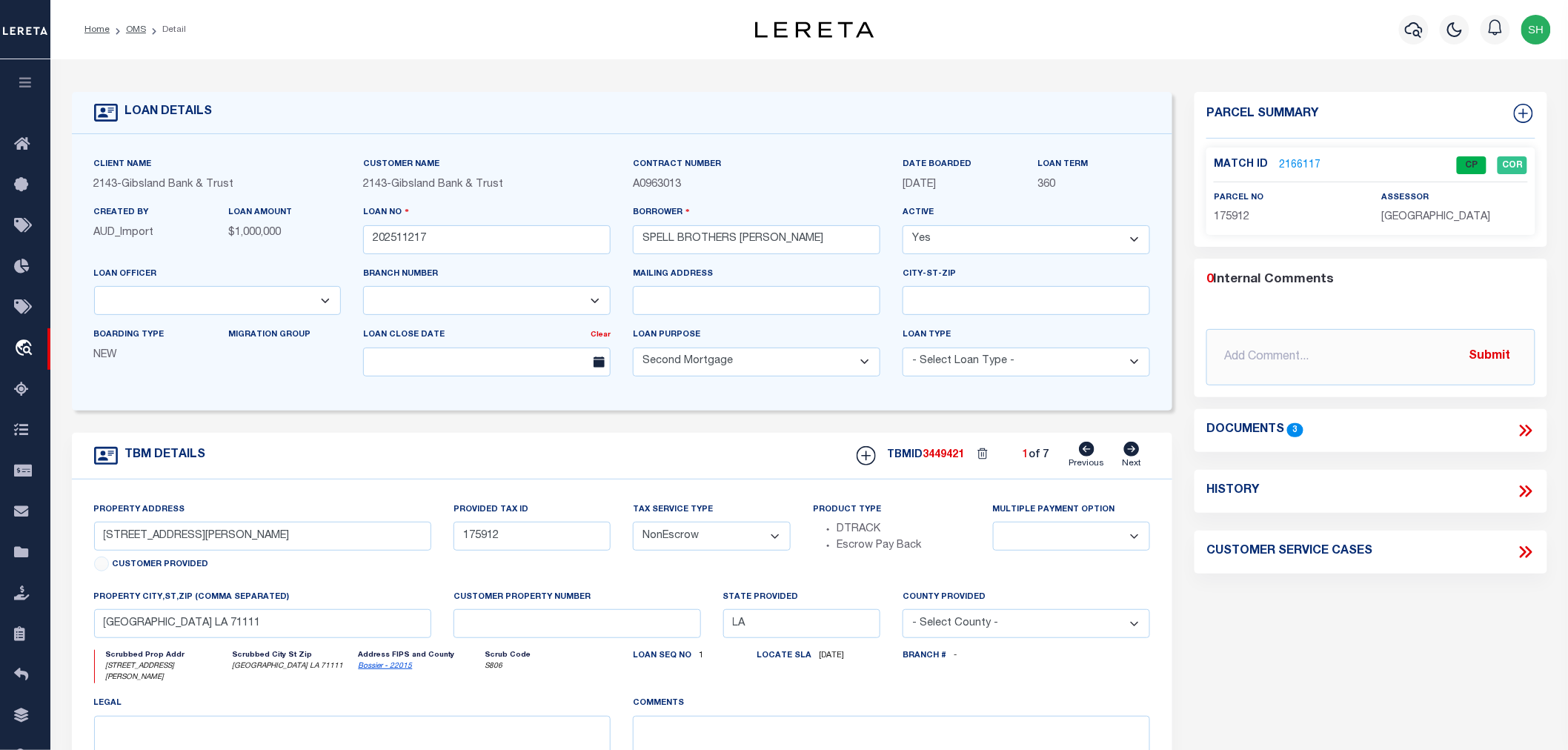
click at [1528, 427] on icon at bounding box center [1525, 431] width 19 height 19
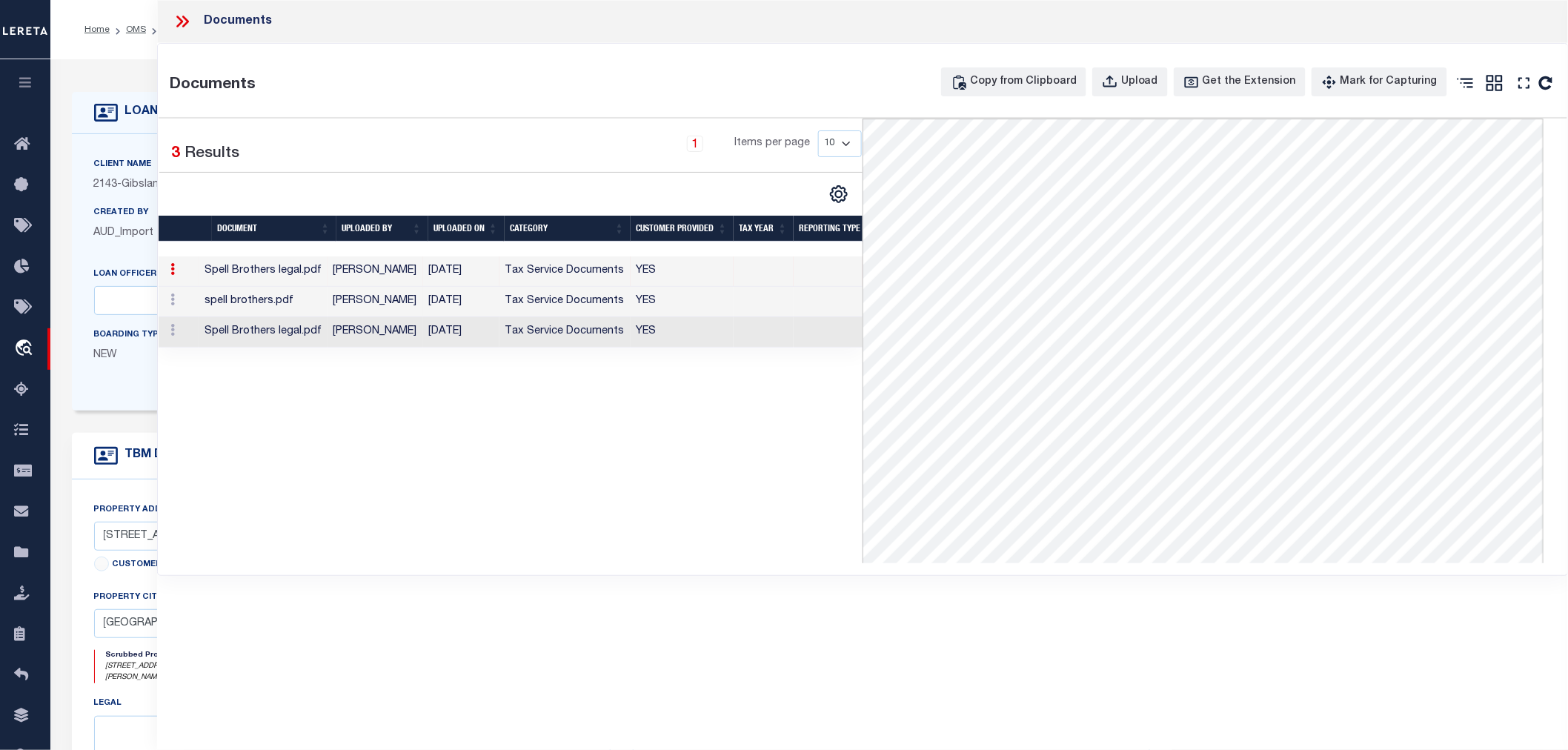
click at [181, 18] on icon at bounding box center [182, 21] width 19 height 19
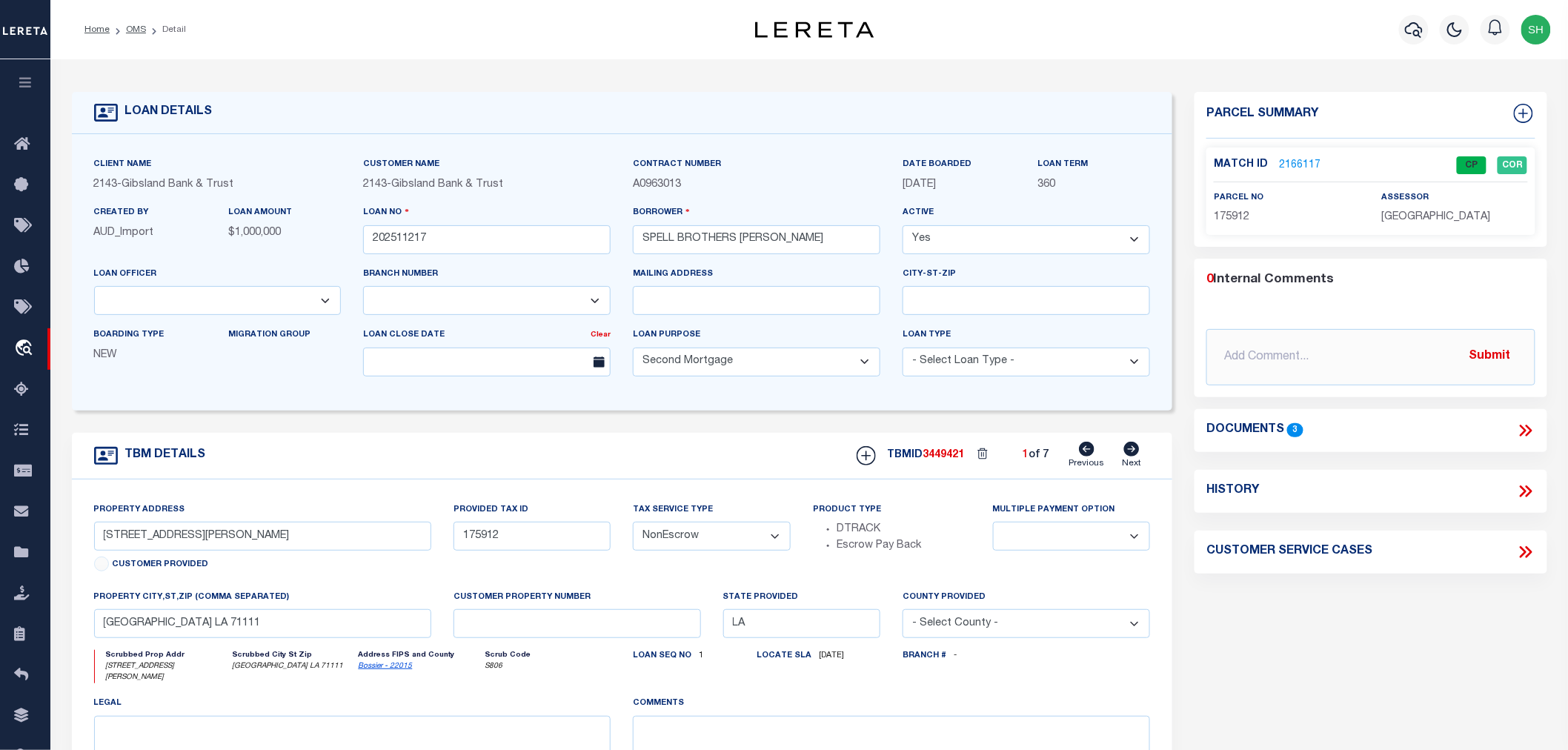
click at [1311, 163] on link "2166117" at bounding box center [1300, 165] width 41 height 15
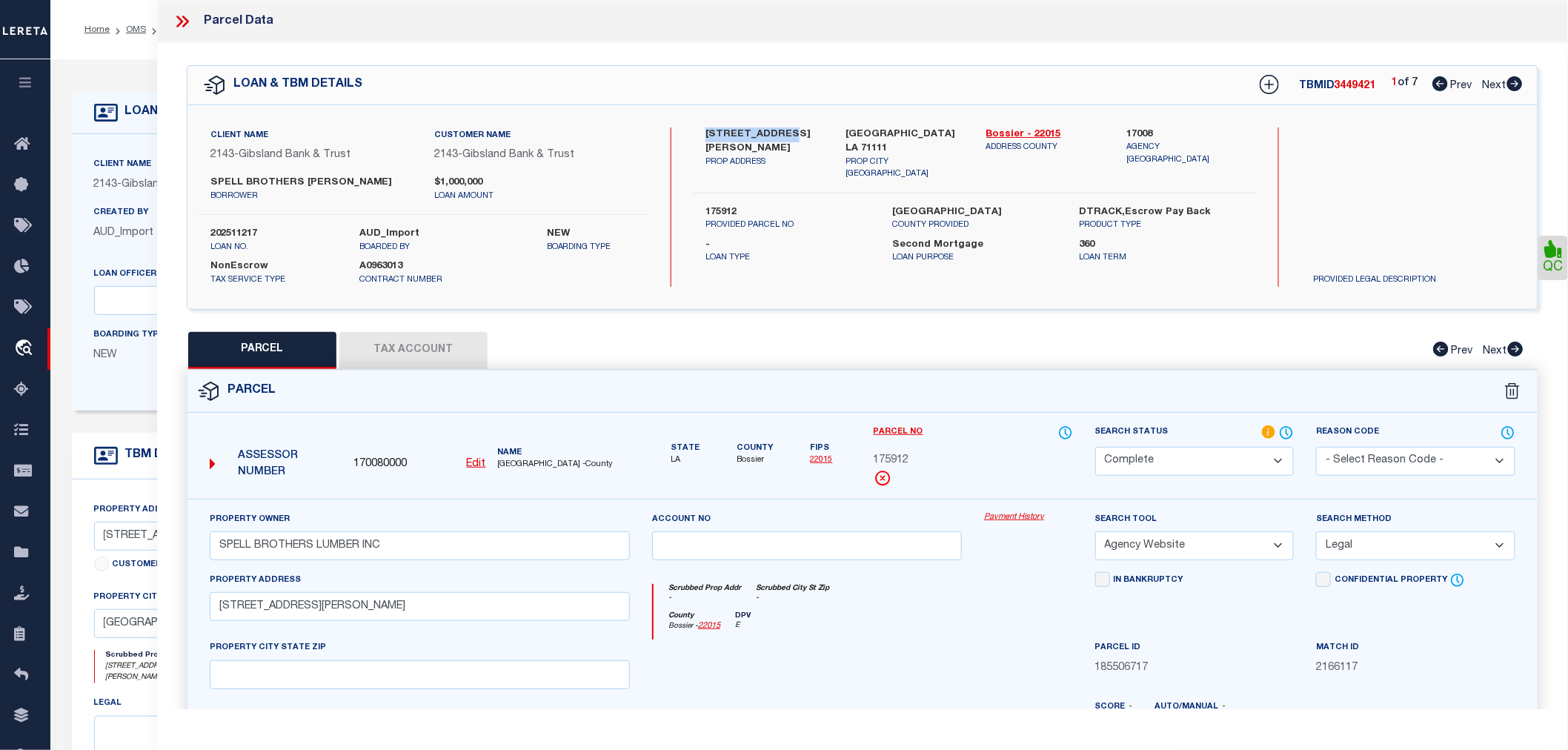
drag, startPoint x: 696, startPoint y: 135, endPoint x: 790, endPoint y: 127, distance: 94.3
click at [790, 127] on div "1321 MARTIN LN BUILDING 3 PROP ADDRESS" at bounding box center [764, 154] width 140 height 54
click at [1515, 83] on icon at bounding box center [1515, 84] width 15 height 15
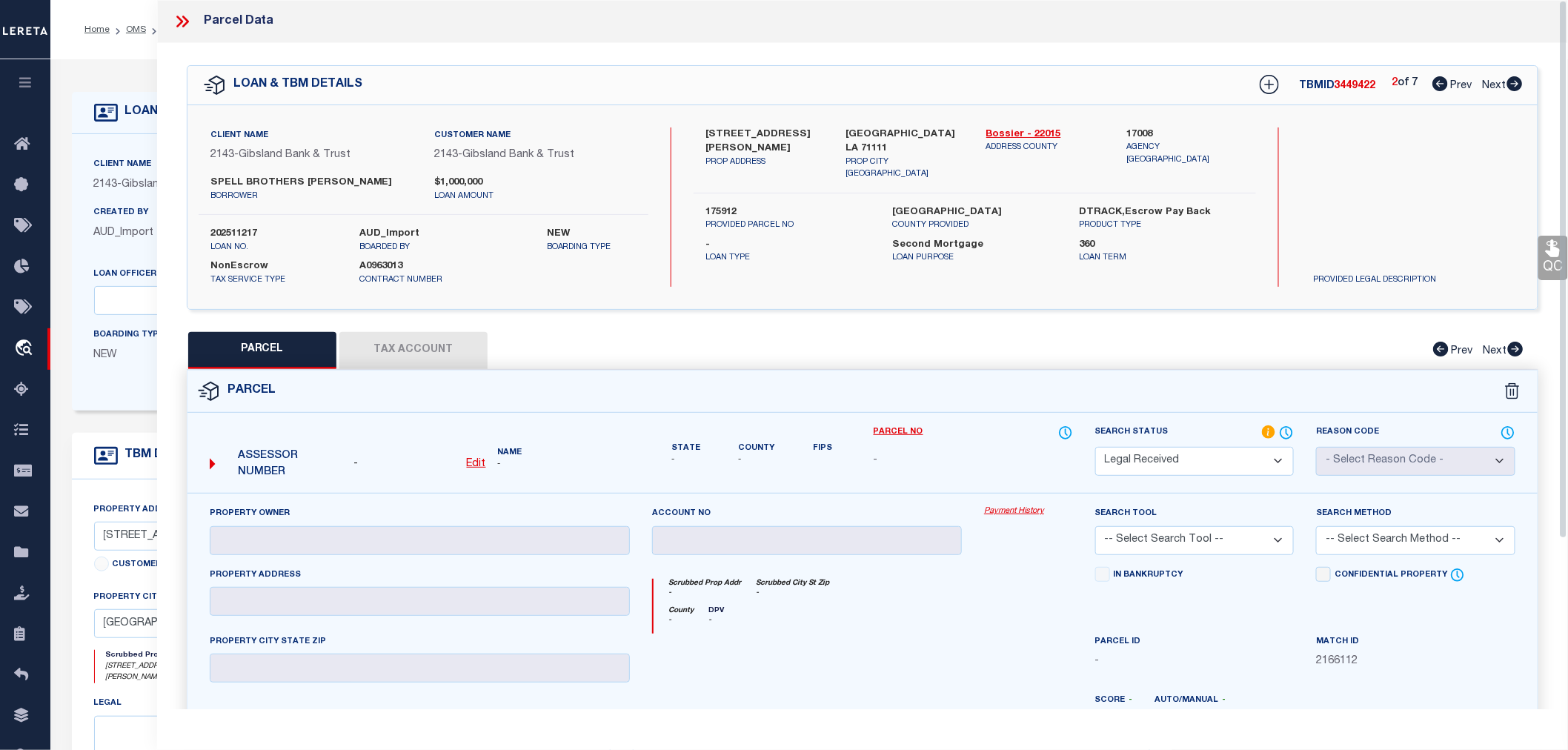
click at [1510, 80] on icon at bounding box center [1515, 84] width 15 height 15
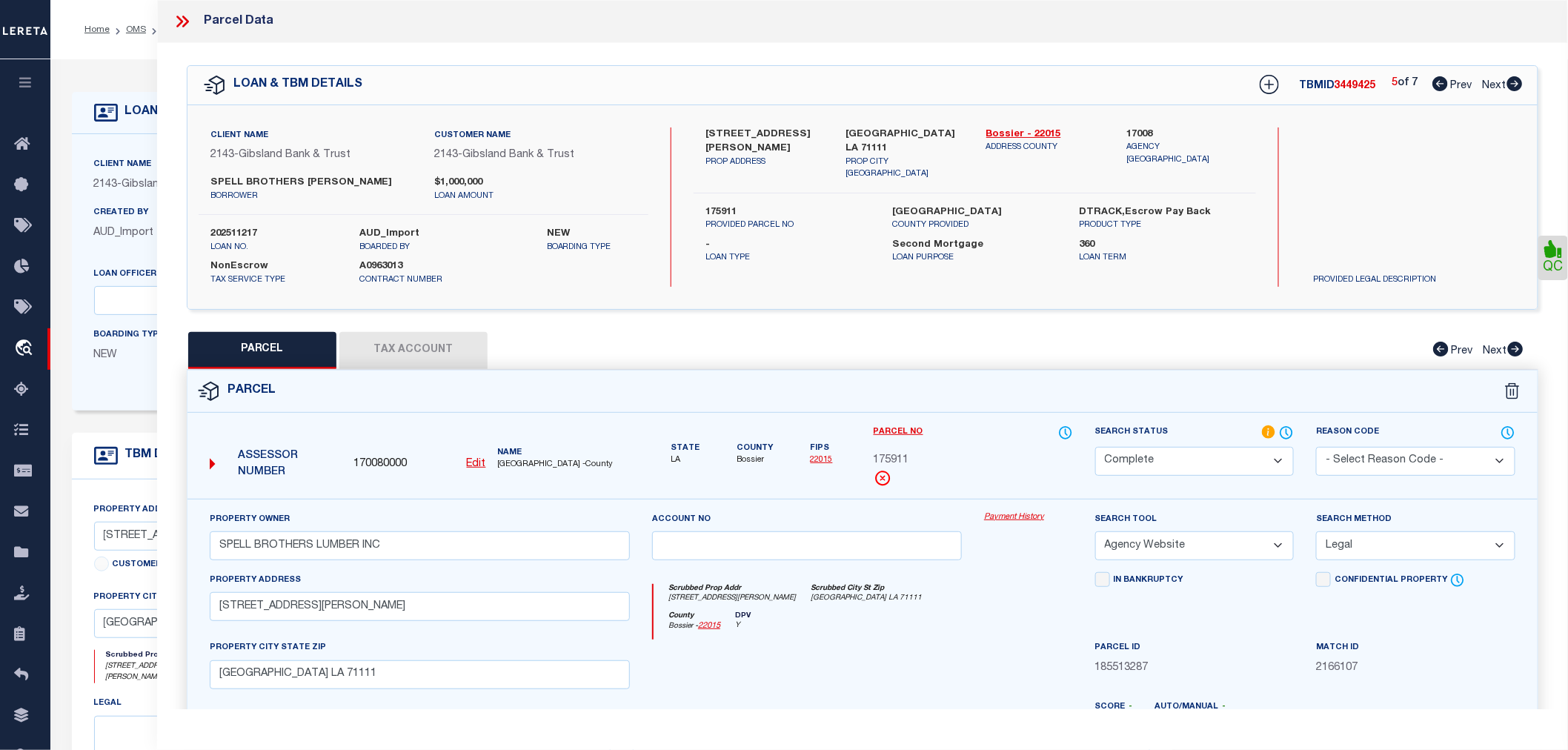
click at [1436, 87] on icon at bounding box center [1440, 84] width 15 height 15
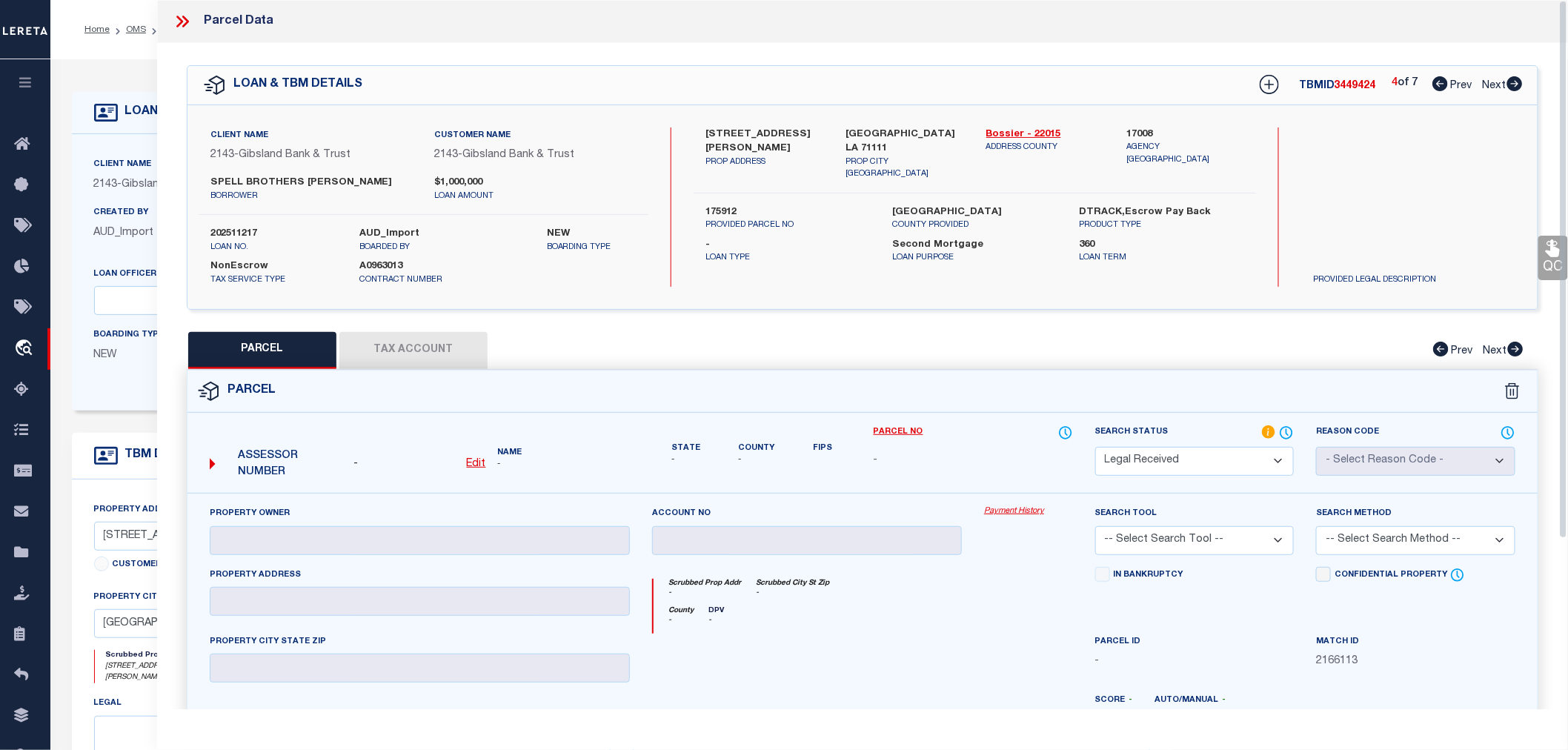
click at [1439, 86] on icon at bounding box center [1440, 84] width 15 height 15
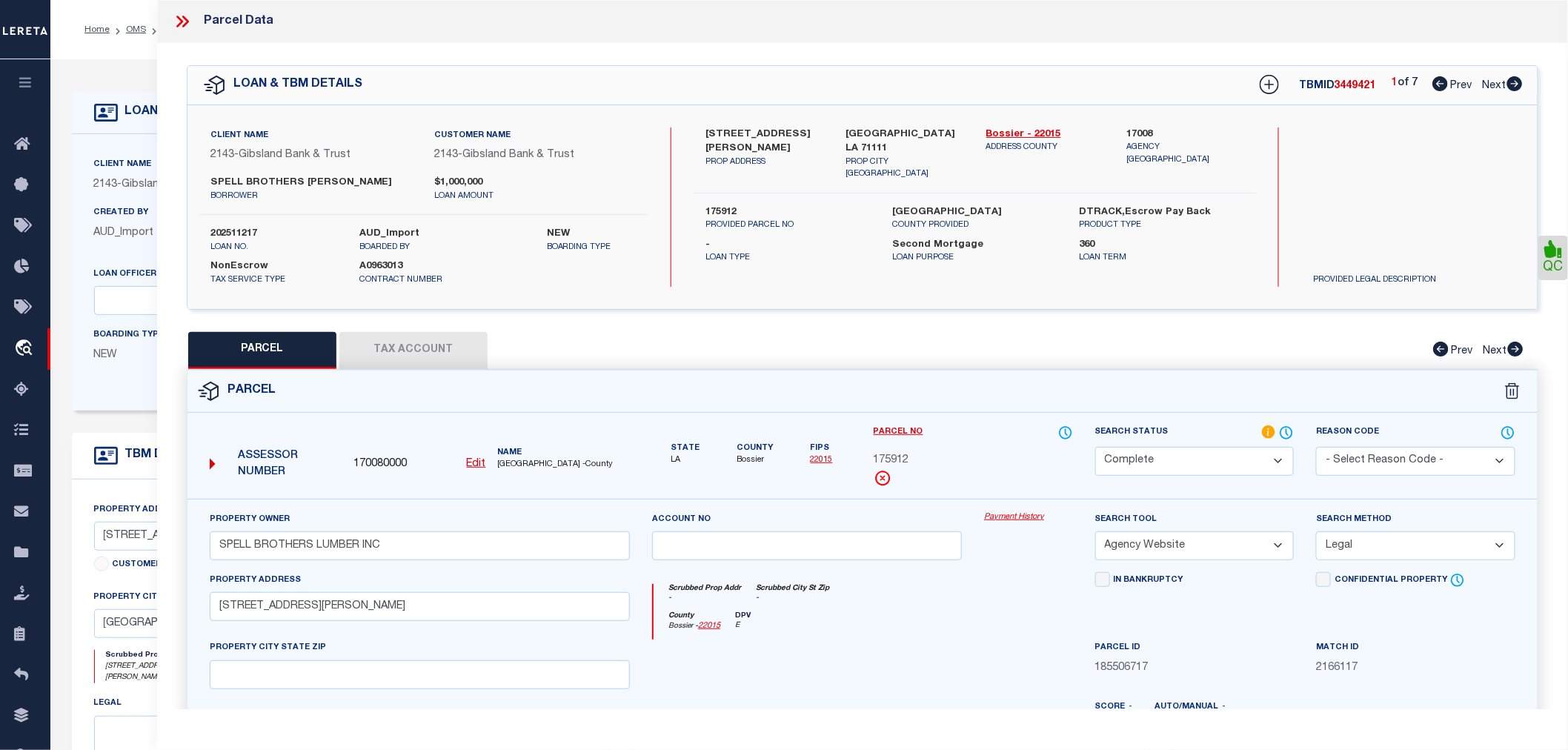
click at [1517, 84] on icon at bounding box center [1514, 84] width 16 height 15
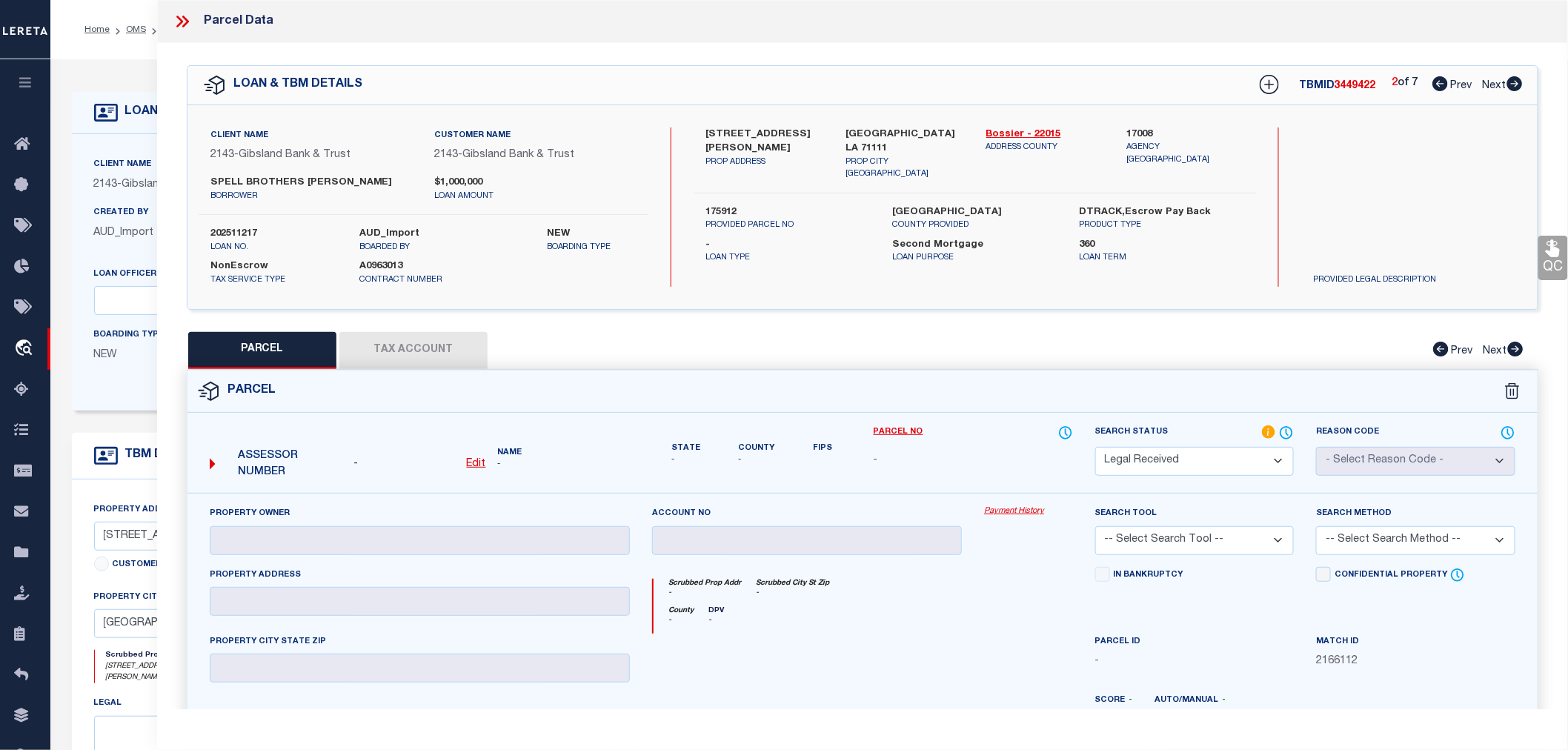
click at [1512, 87] on icon at bounding box center [1515, 84] width 15 height 15
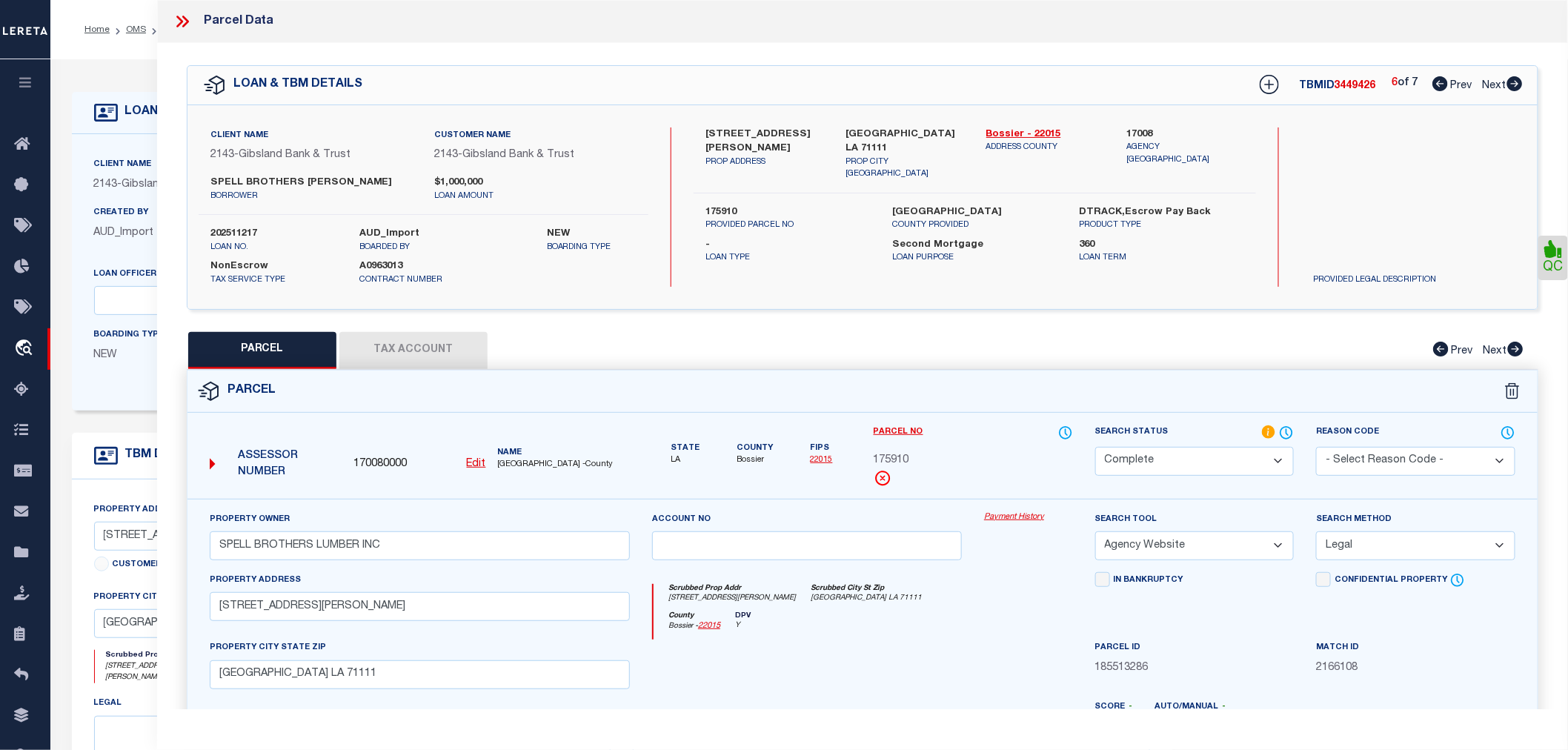
click at [1515, 87] on icon at bounding box center [1515, 84] width 15 height 15
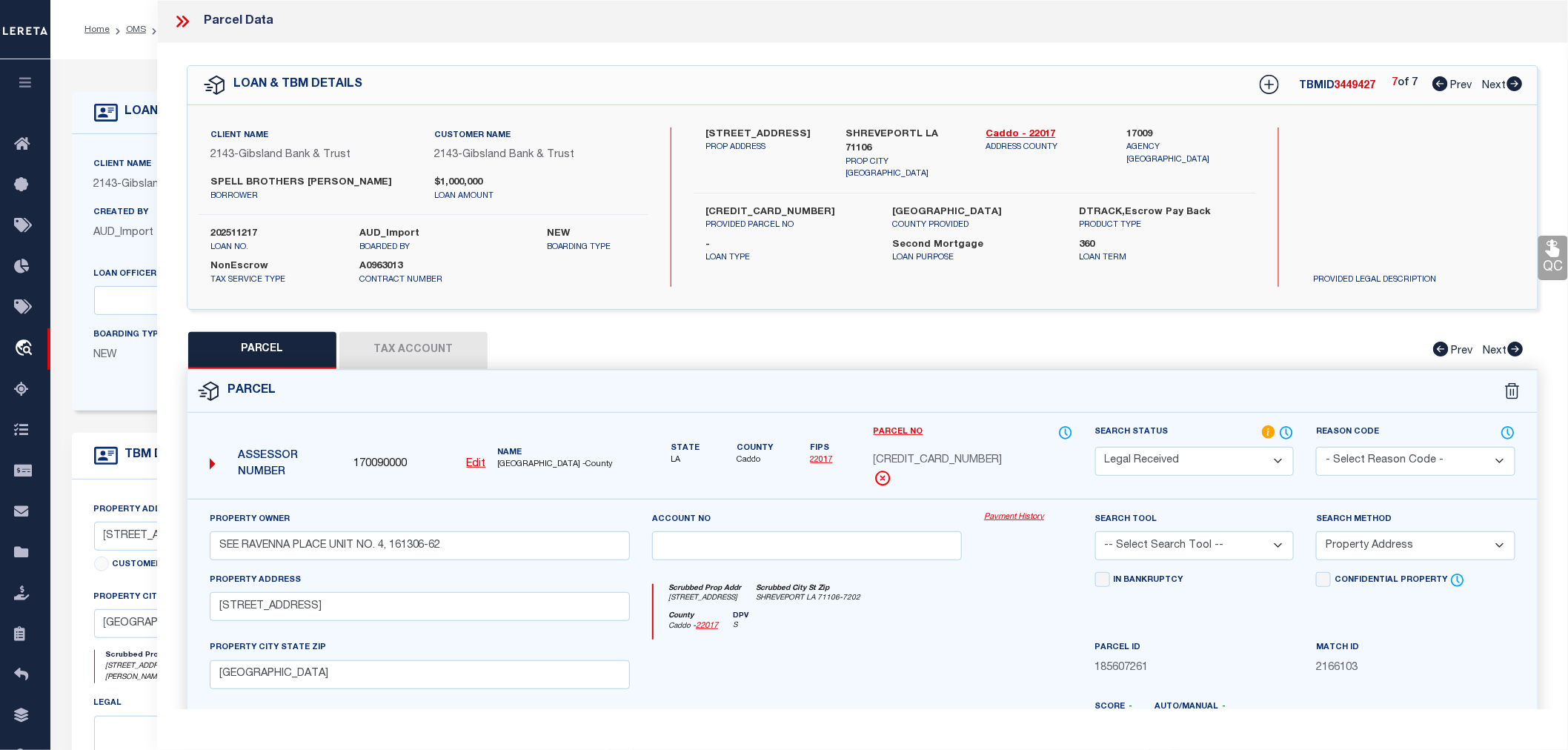
drag, startPoint x: 701, startPoint y: 136, endPoint x: 802, endPoint y: 133, distance: 101.0
click at [802, 133] on div "636 CHINQUAPIN DR. PROP ADDRESS" at bounding box center [764, 154] width 140 height 54
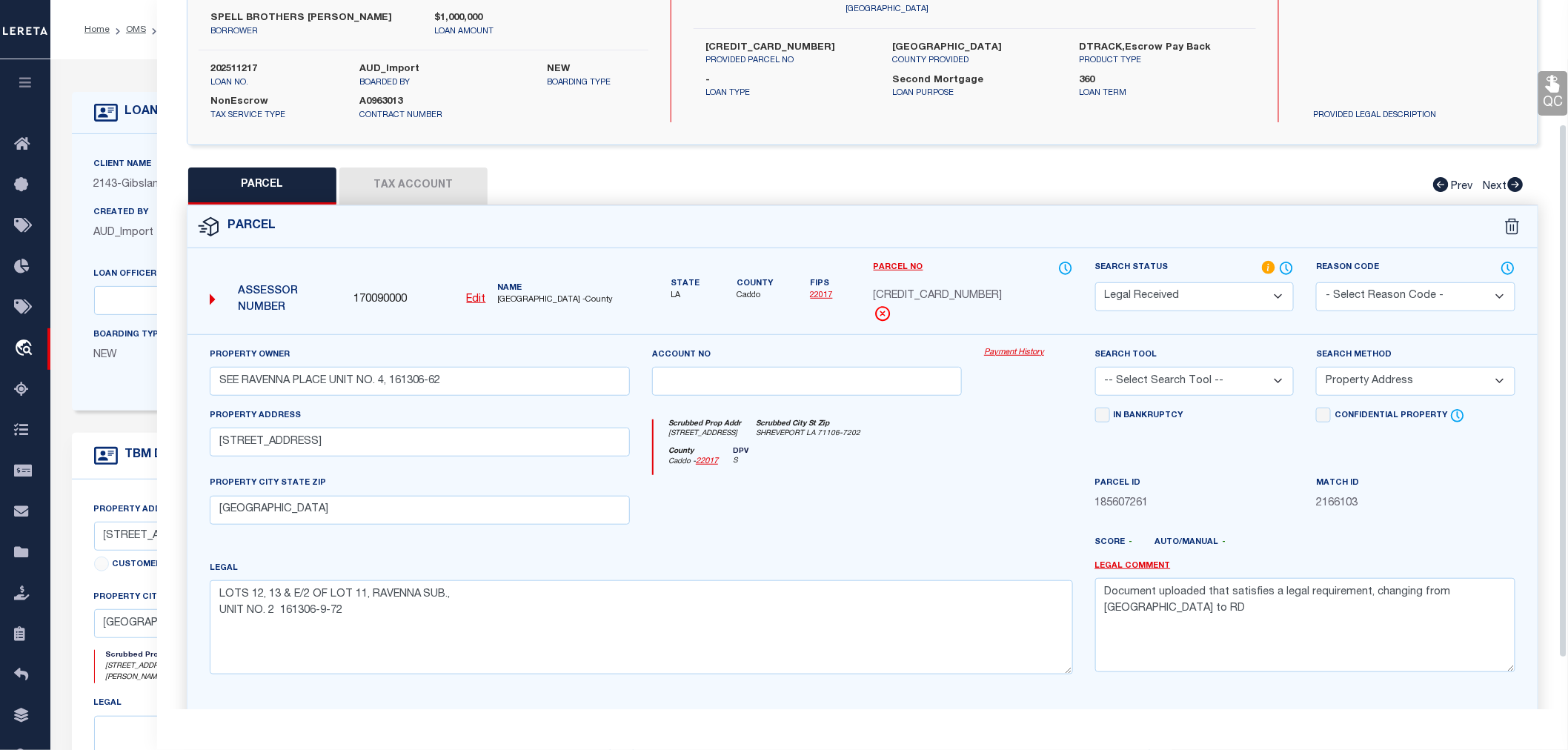
scroll to position [231, 0]
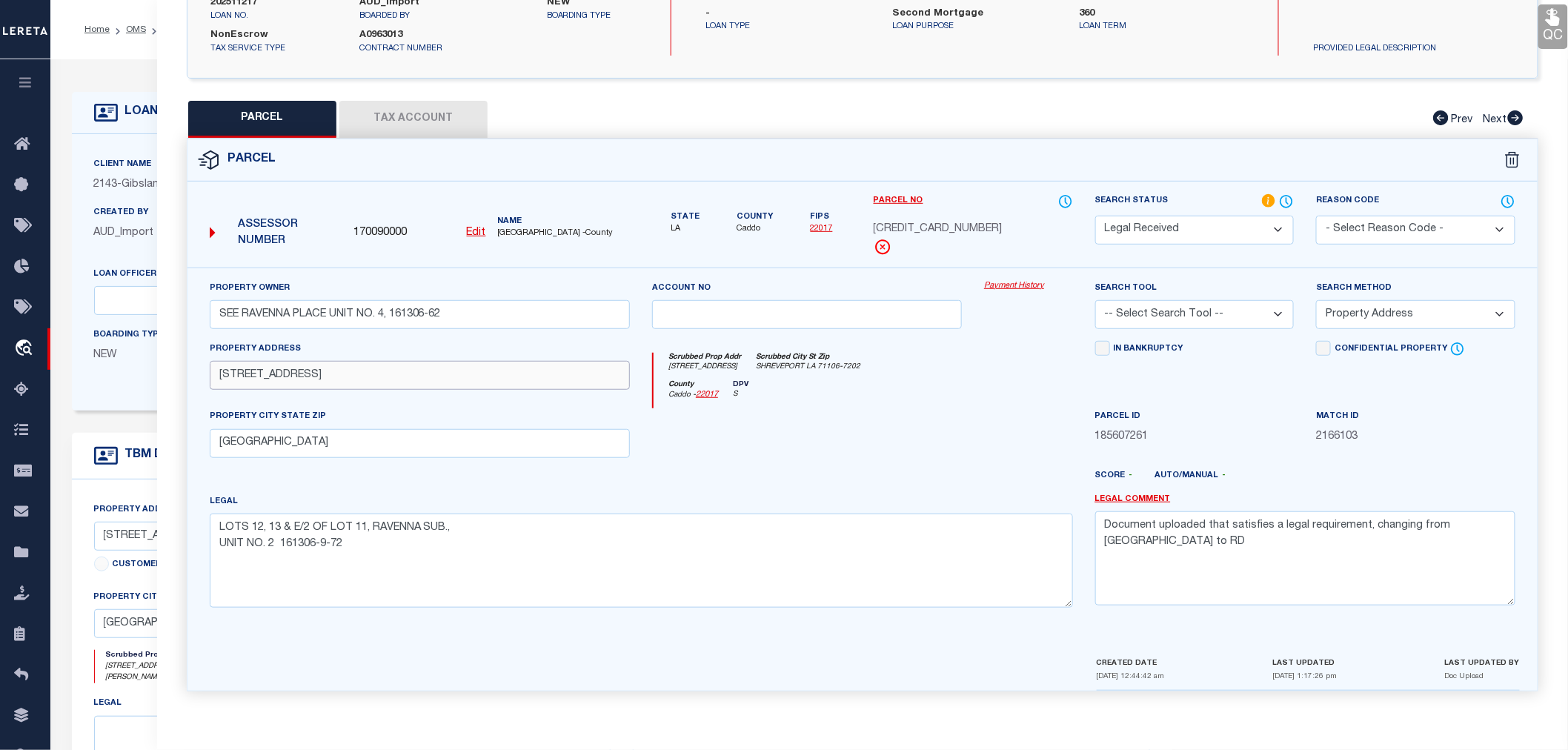
click at [240, 378] on input "636 CHINQUAPIN DR" at bounding box center [420, 375] width 421 height 29
click at [935, 444] on div at bounding box center [807, 438] width 332 height 61
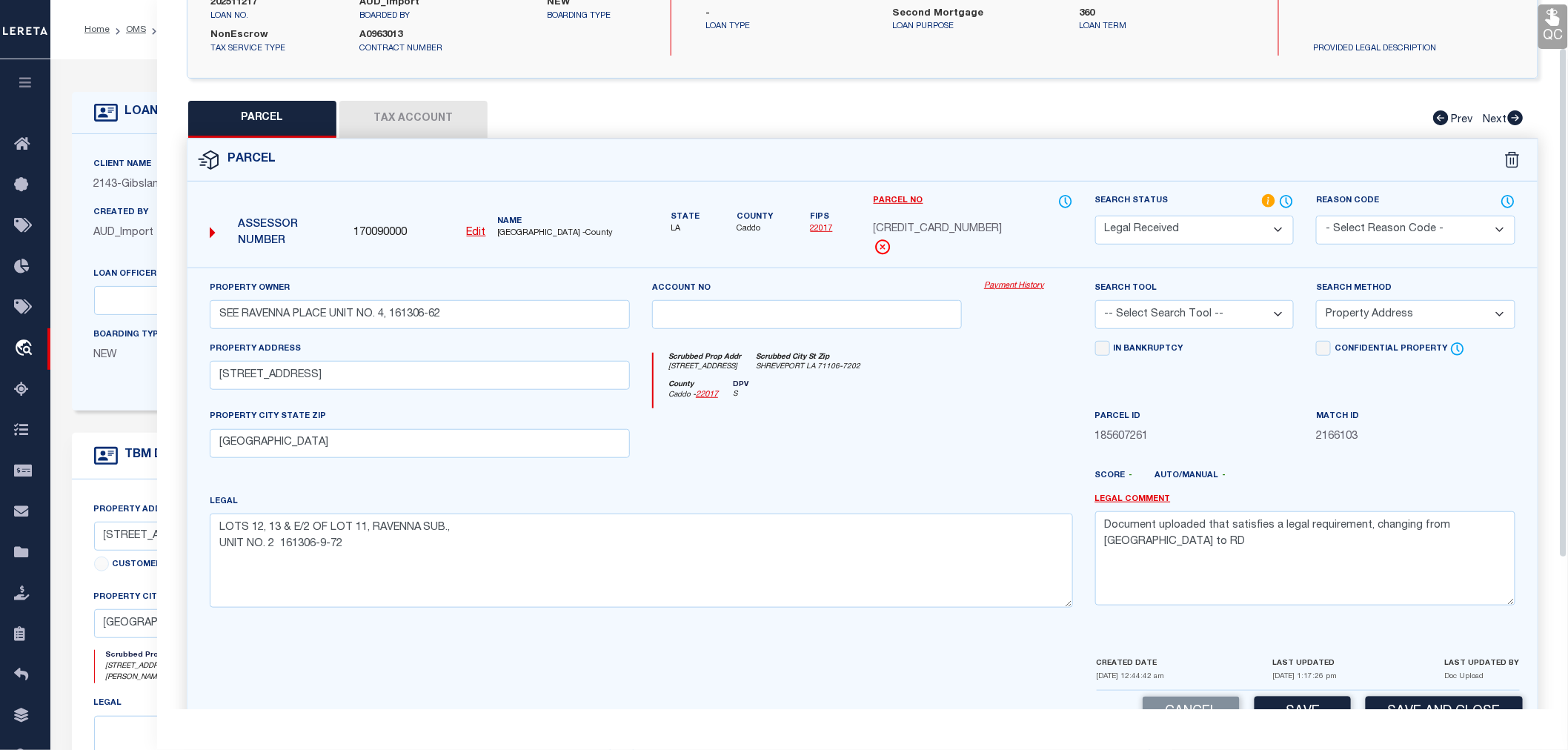
scroll to position [0, 0]
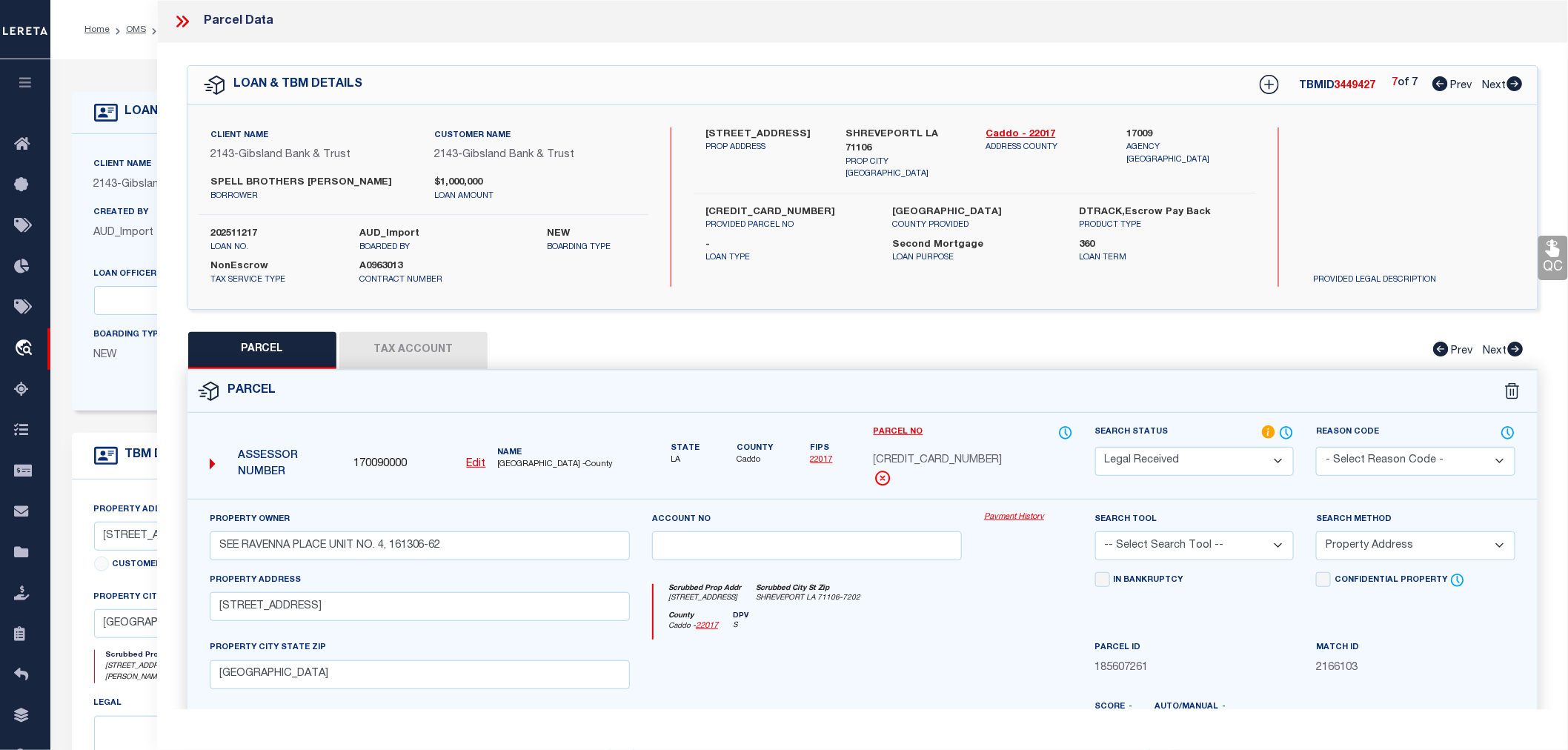
drag, startPoint x: 723, startPoint y: 129, endPoint x: 804, endPoint y: 132, distance: 81.1
click at [804, 132] on label "636 CHINQUAPIN DR." at bounding box center [764, 134] width 118 height 15
copy label "CHINQUAPIN DR"
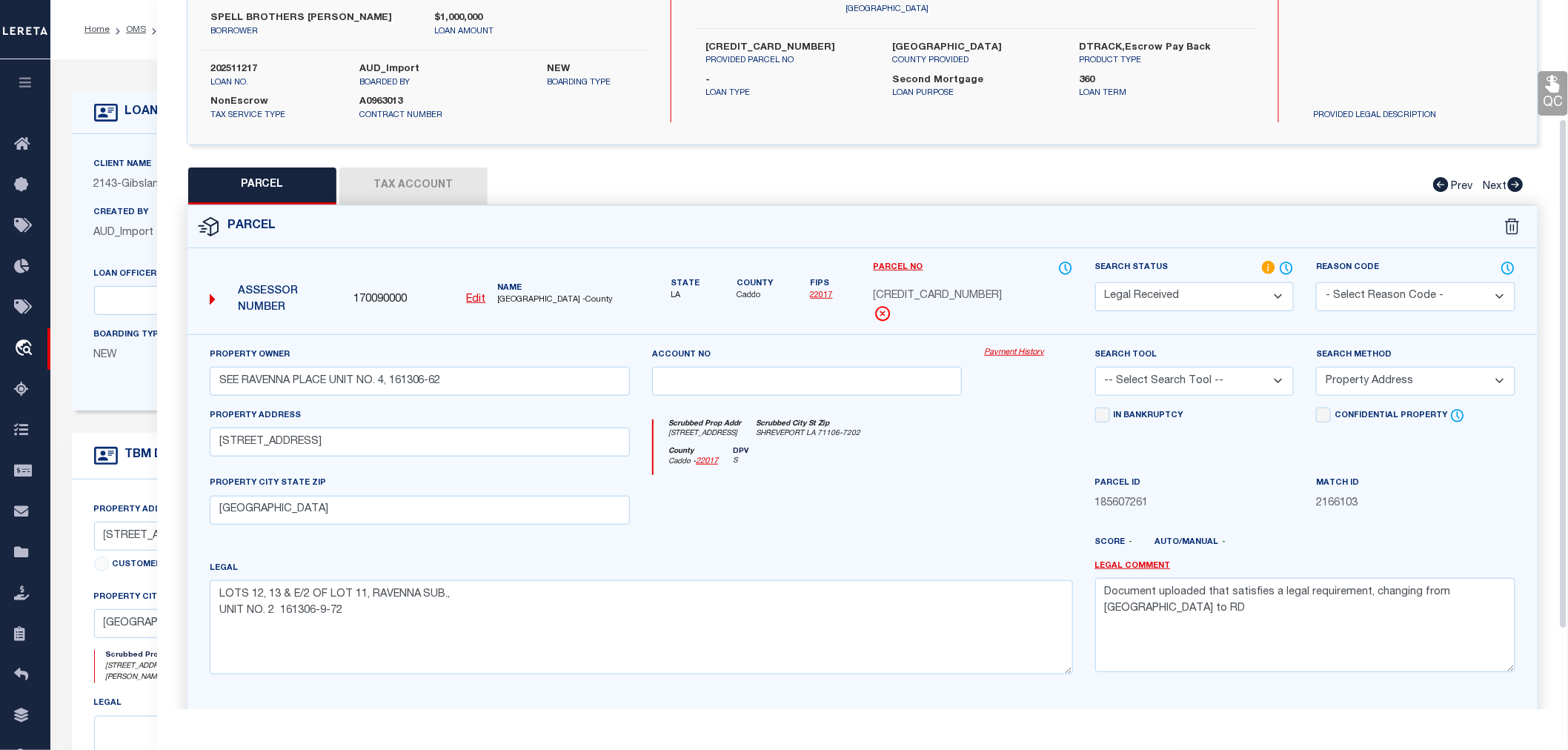
click at [1180, 385] on select "-- Select Search Tool -- 3rd Party Website Agency File Agency Website ATLS CNV-…" at bounding box center [1195, 382] width 199 height 29
click at [1095, 367] on select "-- Select Search Tool -- 3rd Party Website Agency File Agency Website ATLS CNV-…" at bounding box center [1195, 382] width 199 height 29
drag, startPoint x: 1490, startPoint y: 594, endPoint x: 1072, endPoint y: 621, distance: 418.9
click at [1072, 621] on div "Property Owner SEE RAVENNA PLACE UNIT NO. 4, 161306-62 Account no Payment Histo…" at bounding box center [863, 516] width 1328 height 339
click at [1359, 385] on select "-- Select Search Method -- Property Address Legal Liability Info Provided" at bounding box center [1416, 382] width 199 height 29
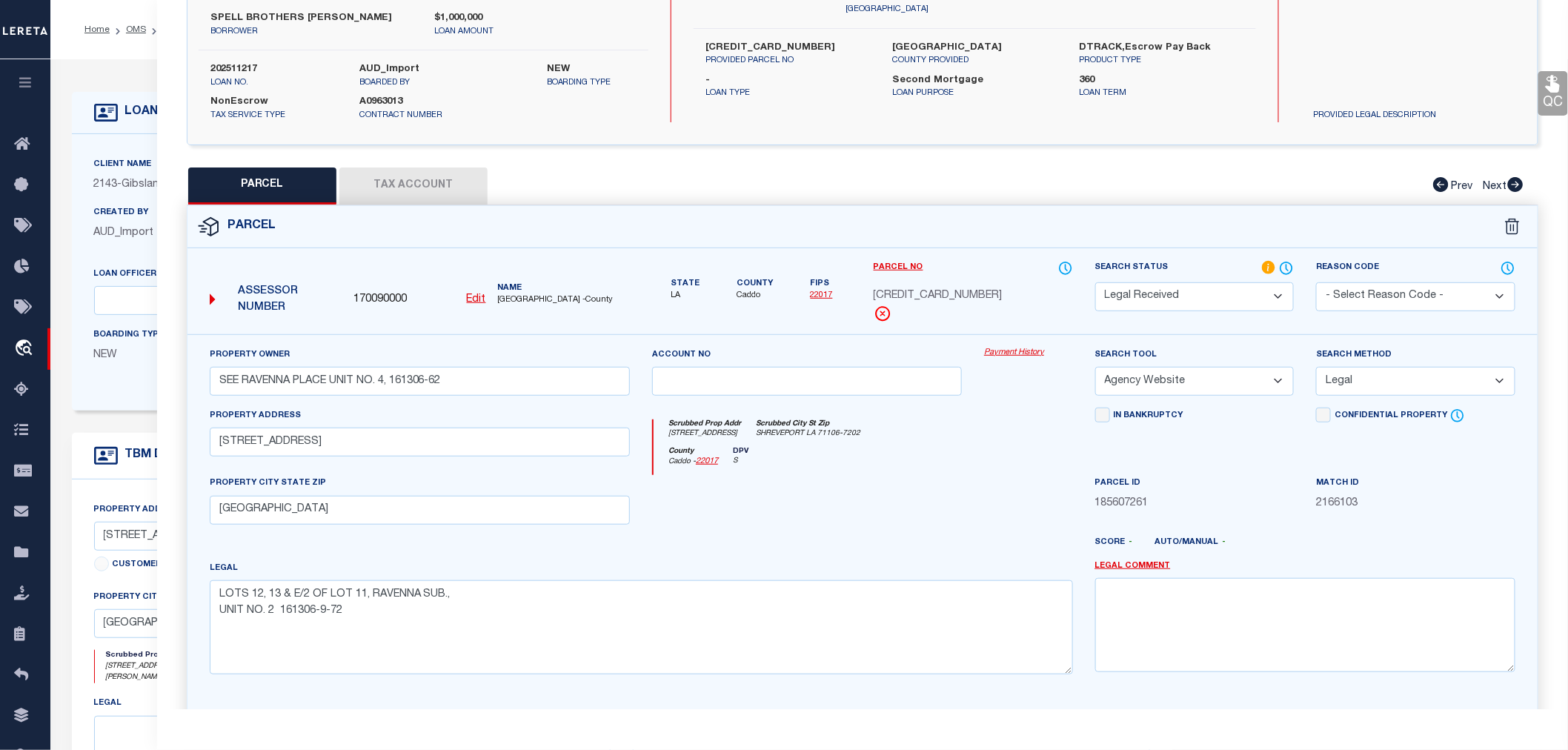
click at [1316, 367] on select "-- Select Search Method -- Property Address Legal Liability Info Provided" at bounding box center [1416, 382] width 199 height 29
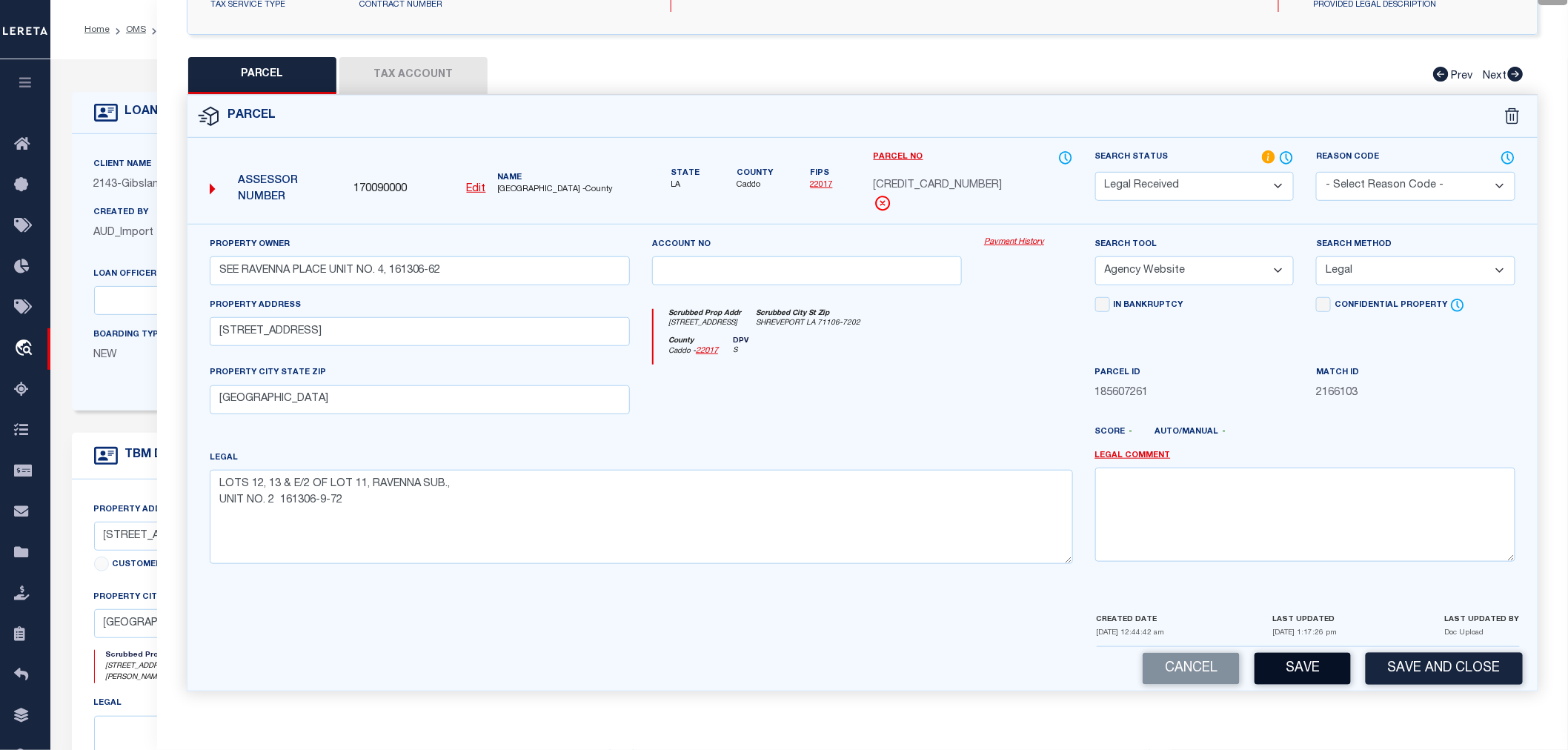
click at [1307, 675] on button "Save" at bounding box center [1303, 669] width 97 height 32
click at [424, 79] on button "Tax Account" at bounding box center [413, 75] width 148 height 37
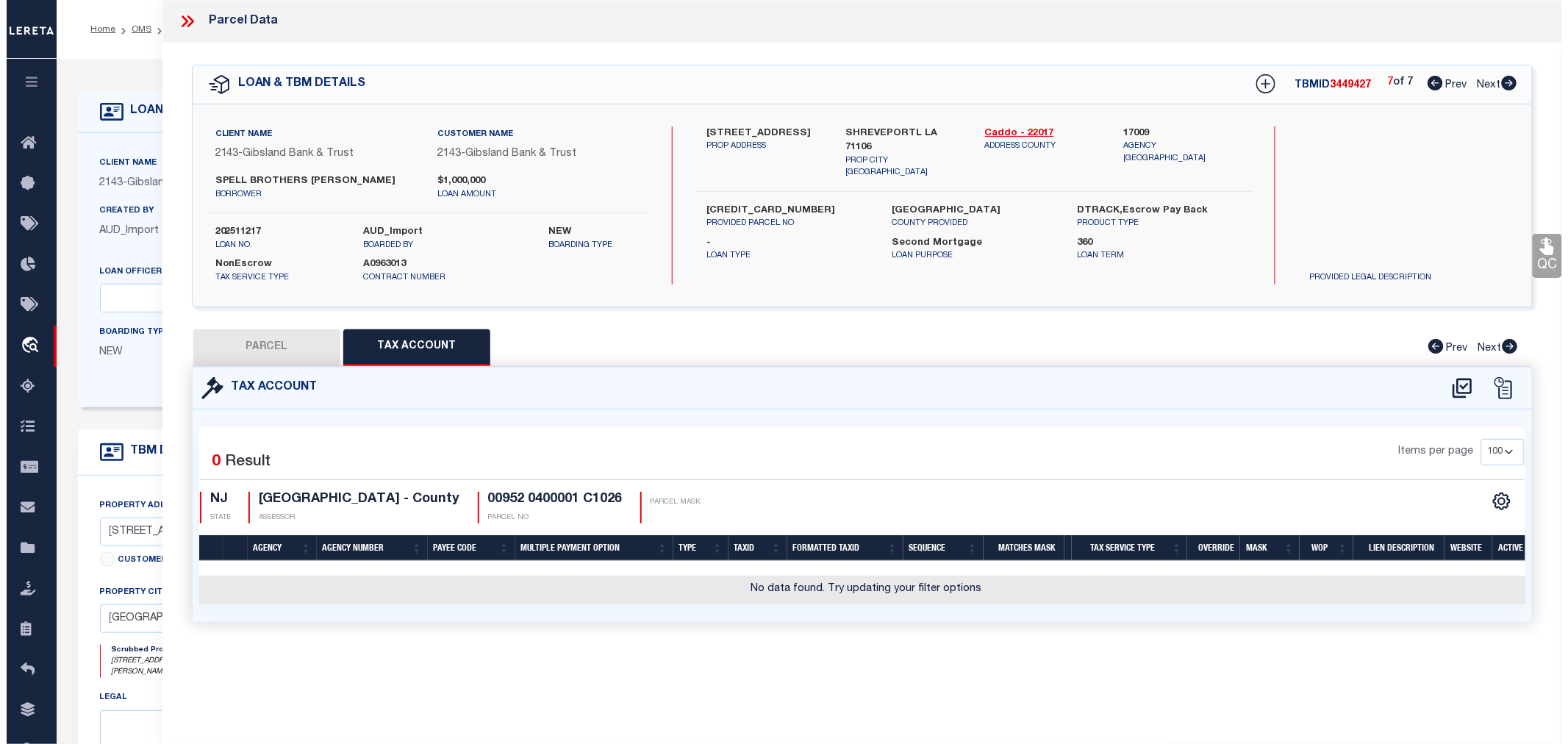
scroll to position [0, 0]
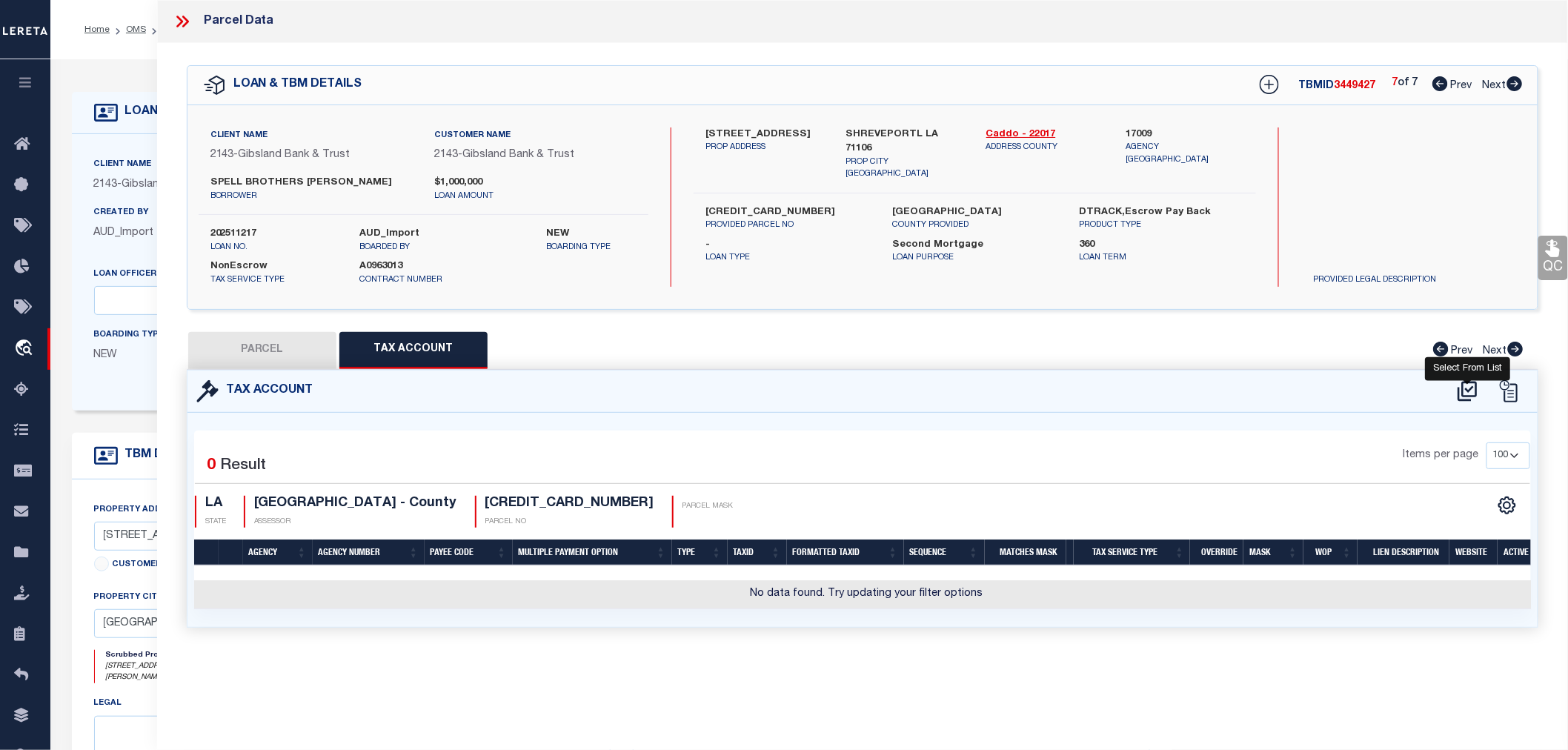
click at [1470, 396] on icon at bounding box center [1468, 391] width 25 height 24
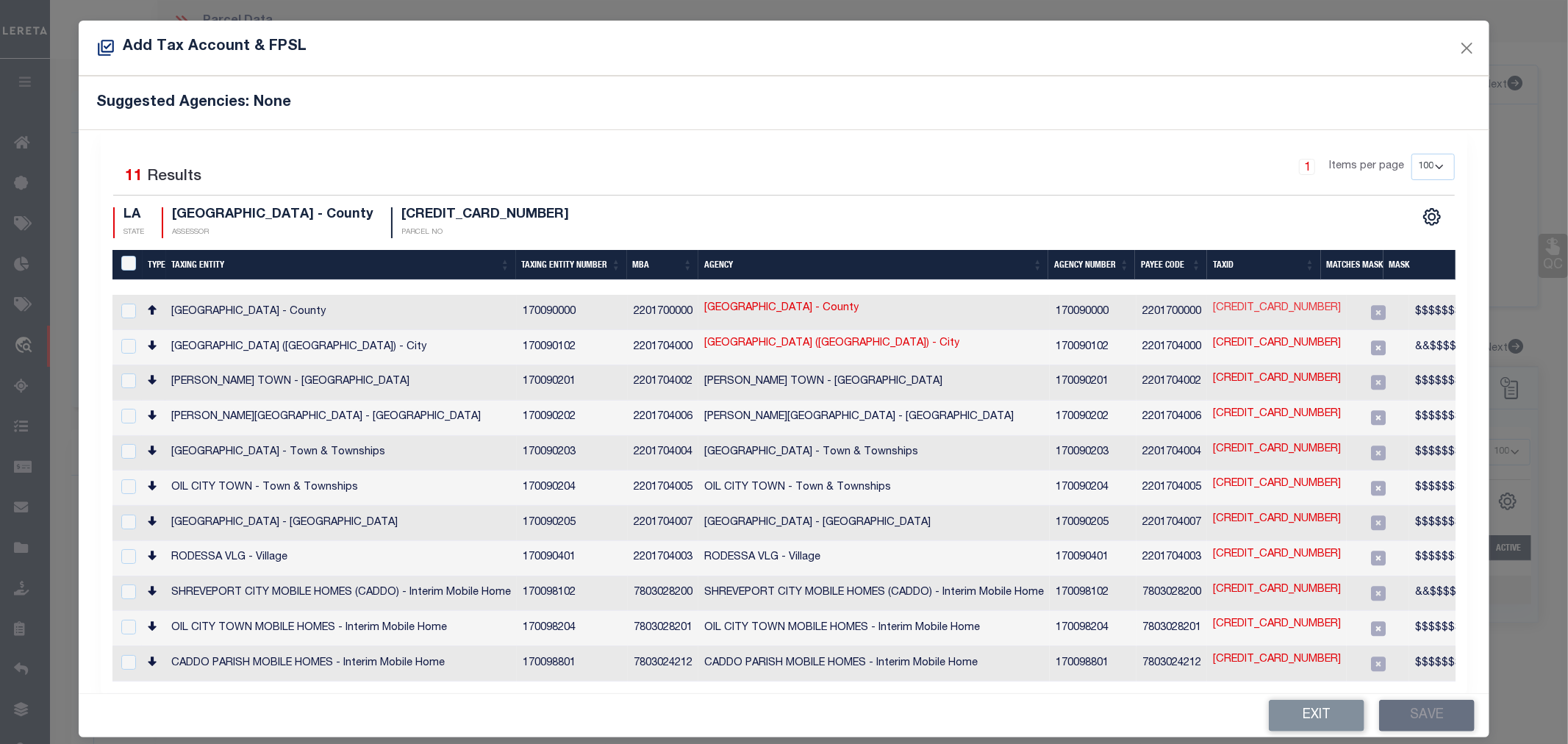
click at [1260, 309] on link "161306-009-0072-00" at bounding box center [1276, 309] width 128 height 16
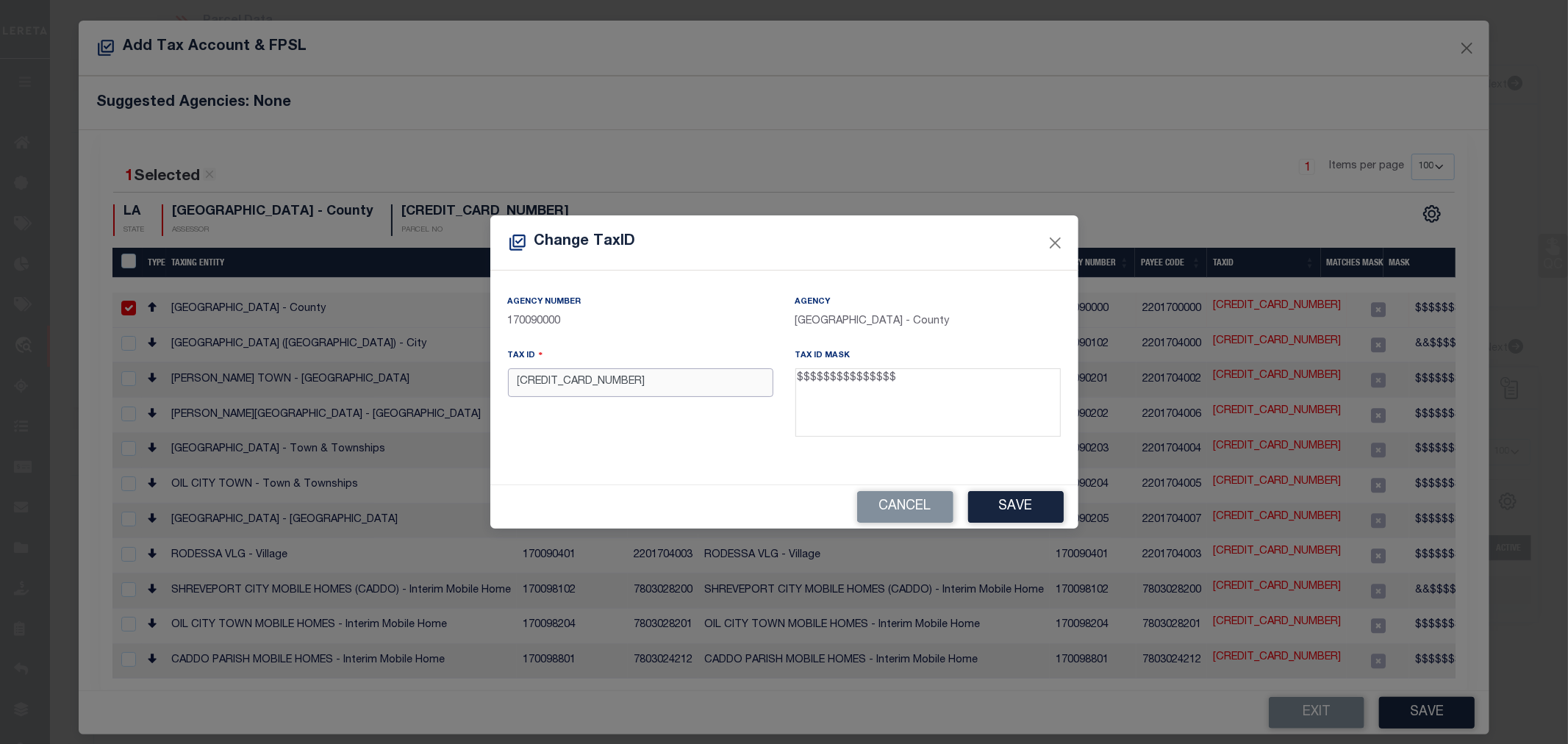
click at [605, 386] on input "161306-009-0072-00" at bounding box center [640, 383] width 265 height 29
click at [559, 382] on input "161306009007200" at bounding box center [640, 383] width 265 height 29
click at [1038, 509] on button "Save" at bounding box center [1016, 507] width 96 height 32
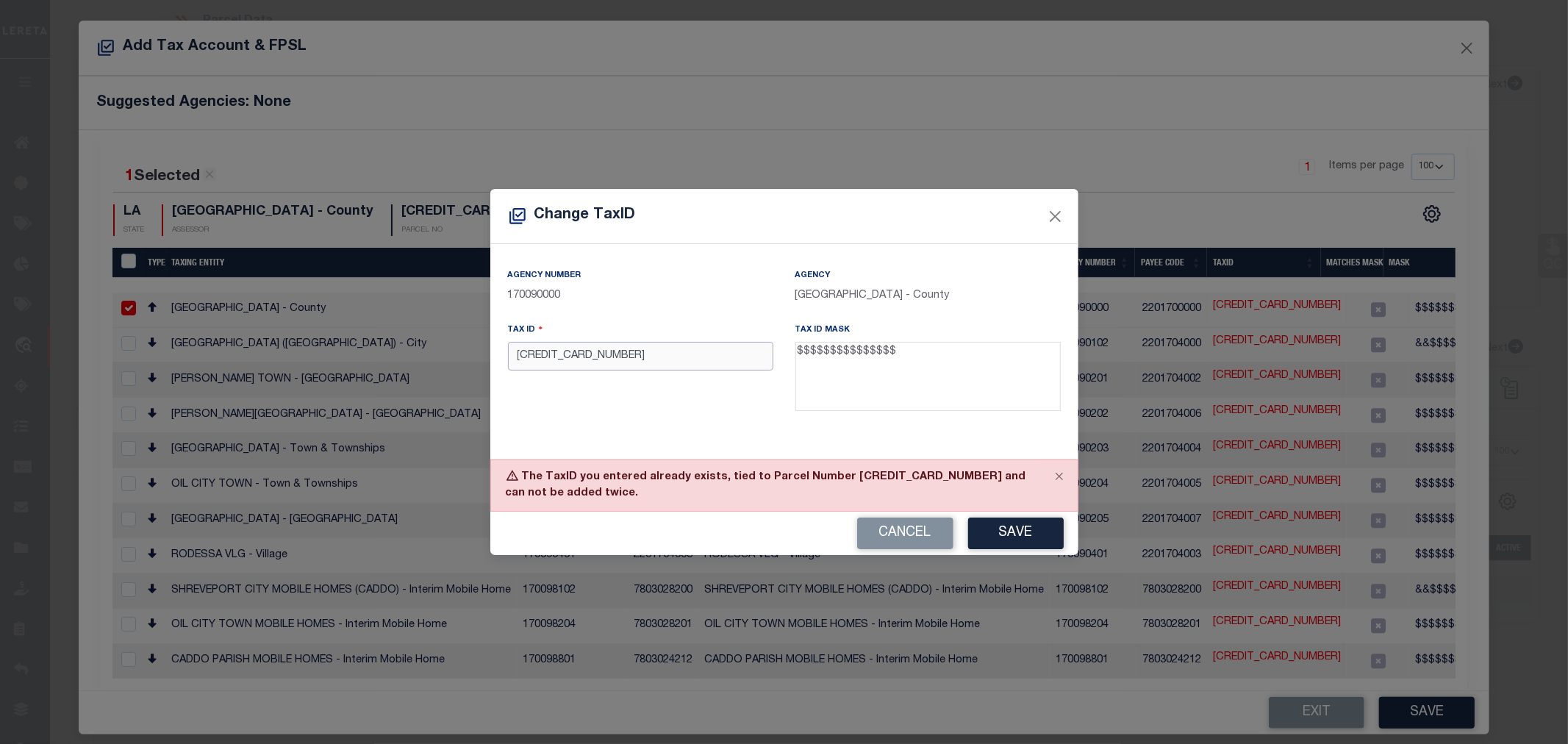
click at [554, 360] on input "161306009007200" at bounding box center [640, 356] width 265 height 29
click at [901, 537] on button "Cancel" at bounding box center [905, 533] width 96 height 32
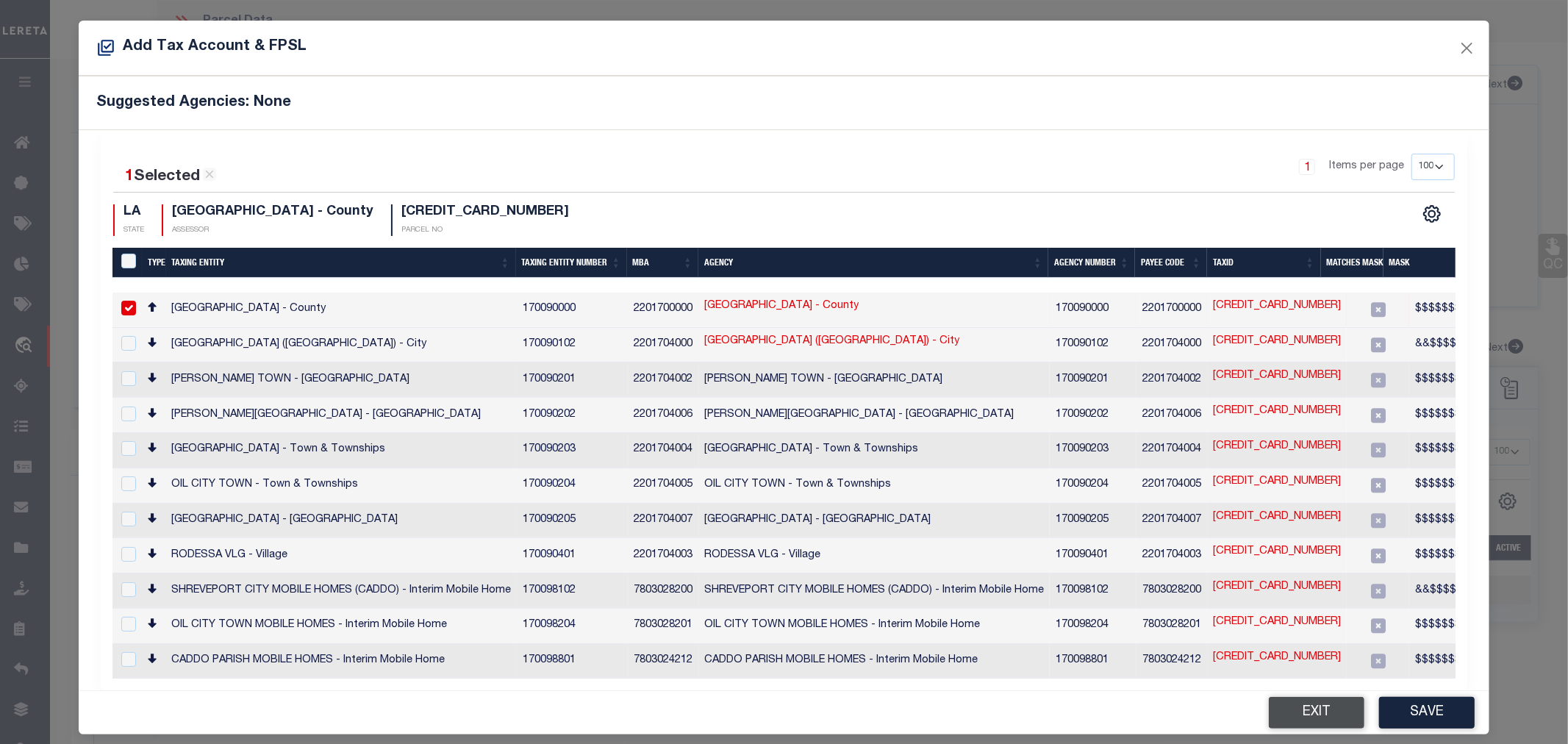
click at [1298, 703] on button "Exit" at bounding box center [1317, 713] width 96 height 32
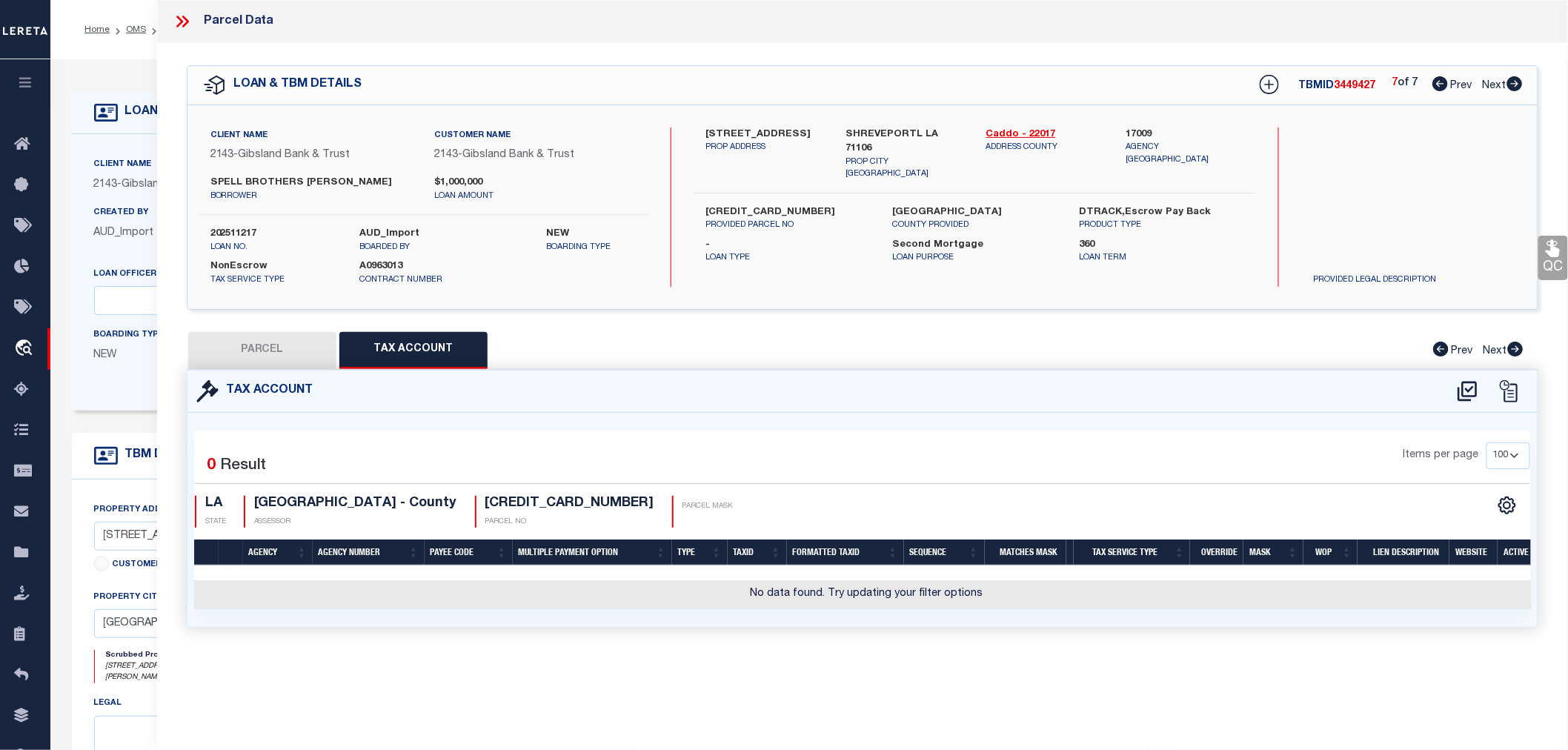
click at [255, 349] on button "PARCEL" at bounding box center [262, 350] width 148 height 37
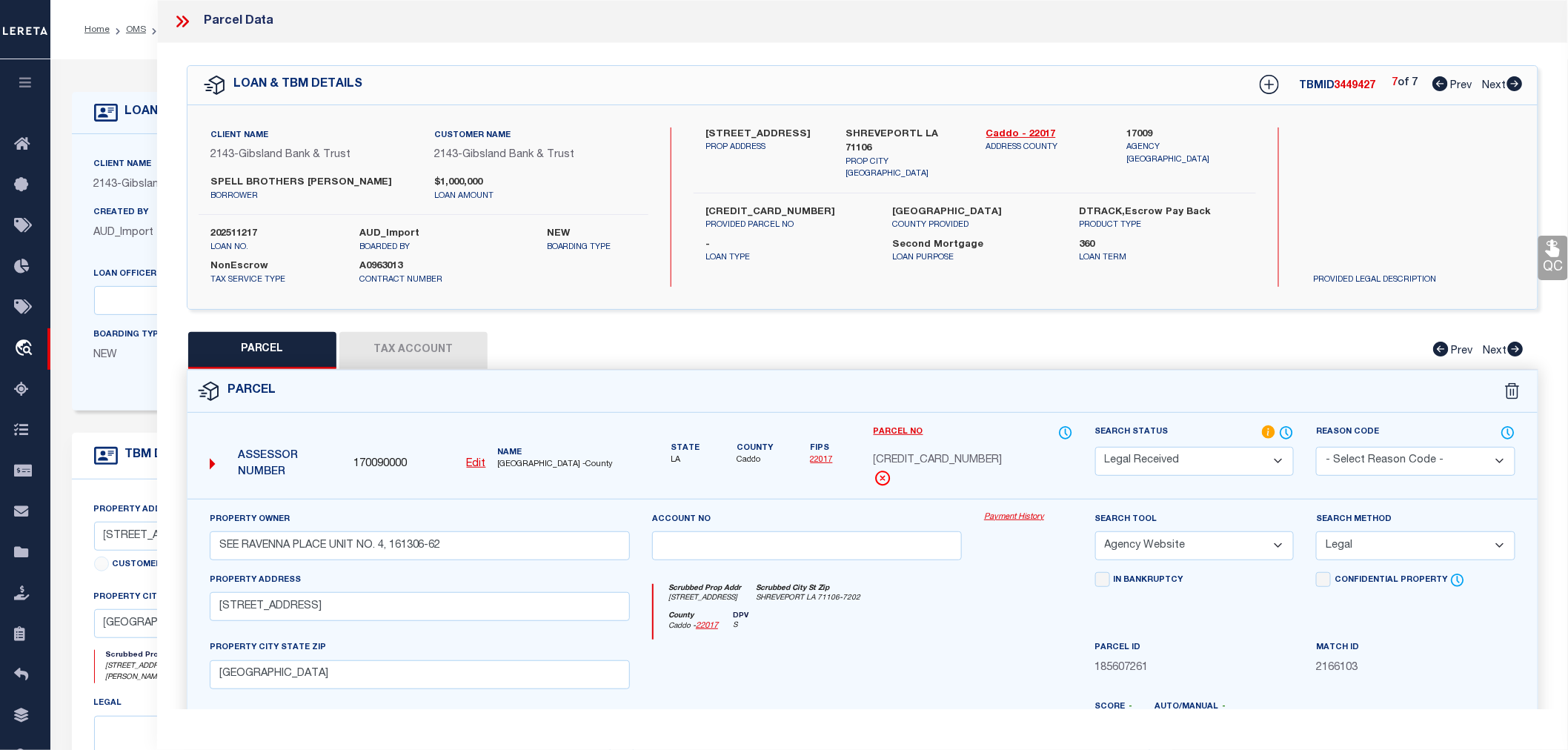
click at [476, 464] on u "Edit" at bounding box center [476, 464] width 19 height 11
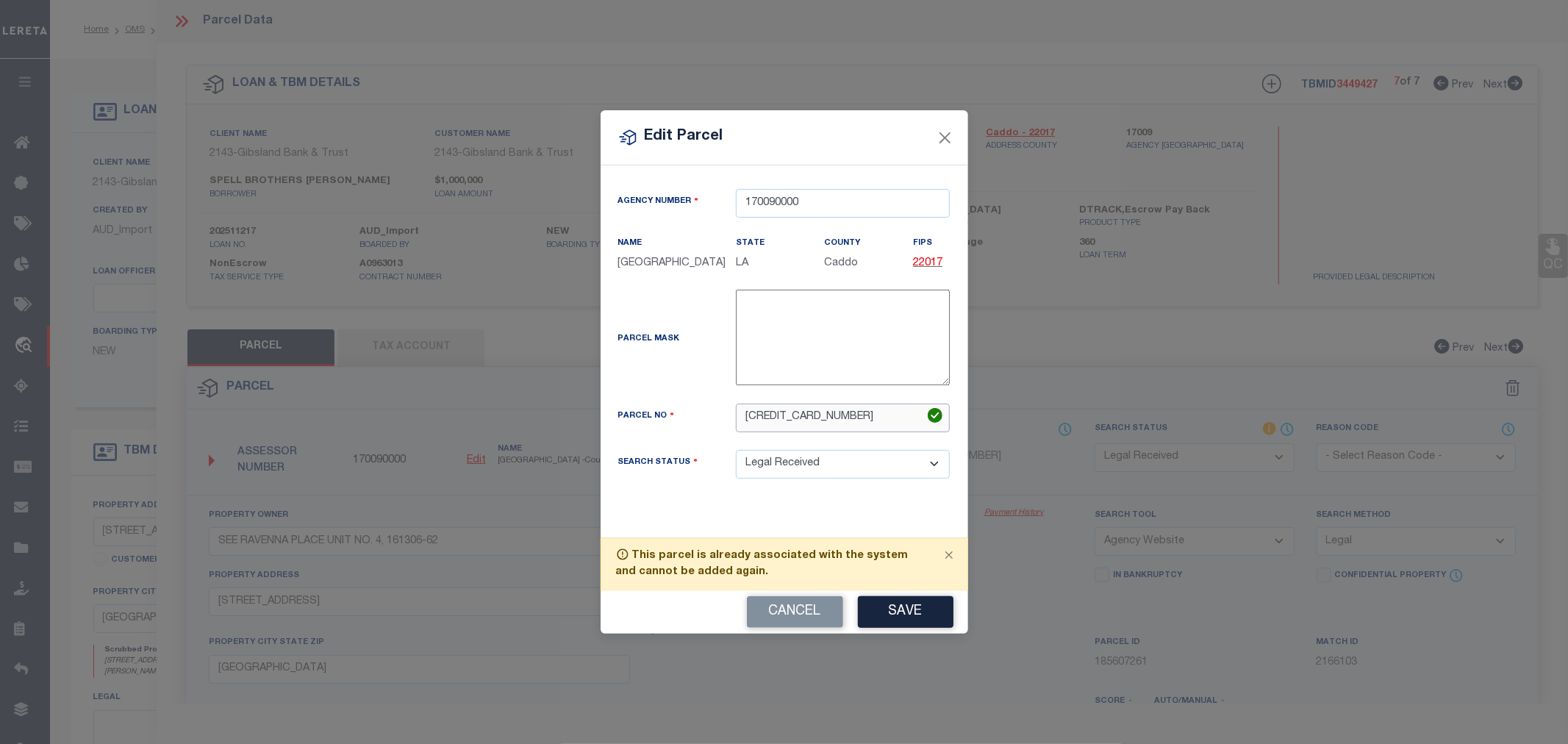
drag, startPoint x: 861, startPoint y: 416, endPoint x: 707, endPoint y: 428, distance: 154.5
click at [707, 428] on div "Parcel No 161306-009-0072-00" at bounding box center [784, 418] width 354 height 29
paste input "0090072"
click at [905, 616] on button "Save" at bounding box center [906, 613] width 96 height 32
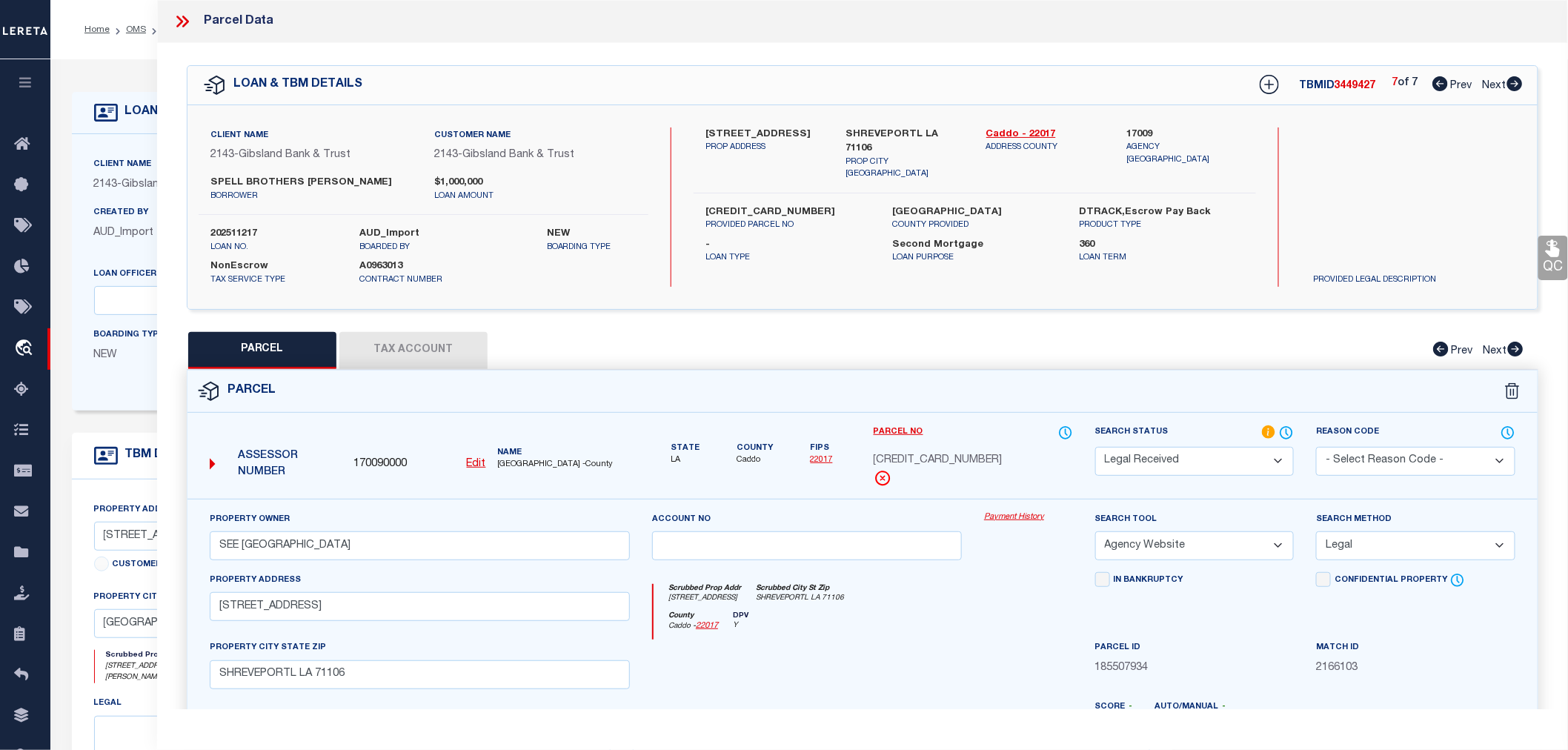
click at [416, 353] on button "Tax Account" at bounding box center [413, 350] width 148 height 37
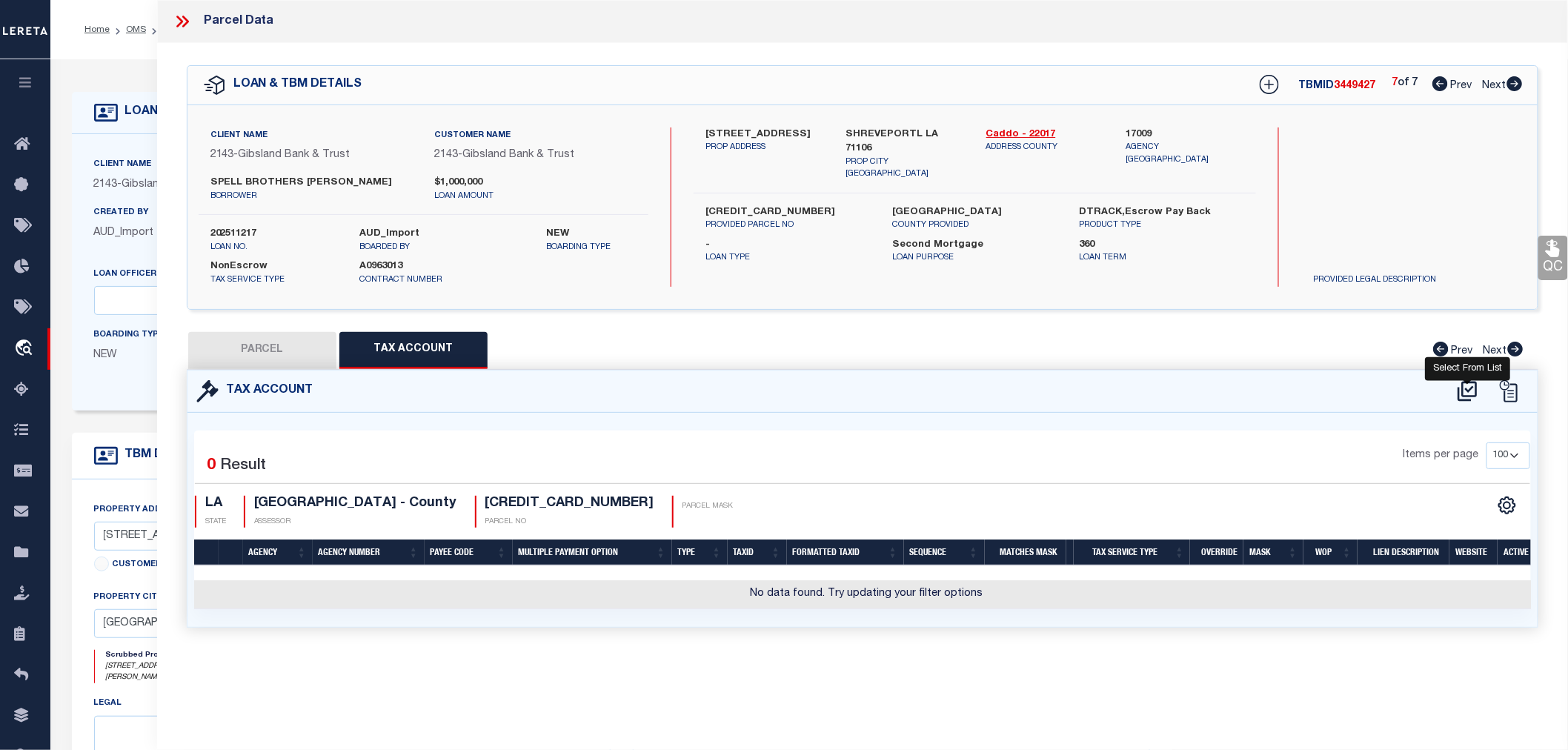
click at [1464, 389] on icon at bounding box center [1467, 391] width 19 height 20
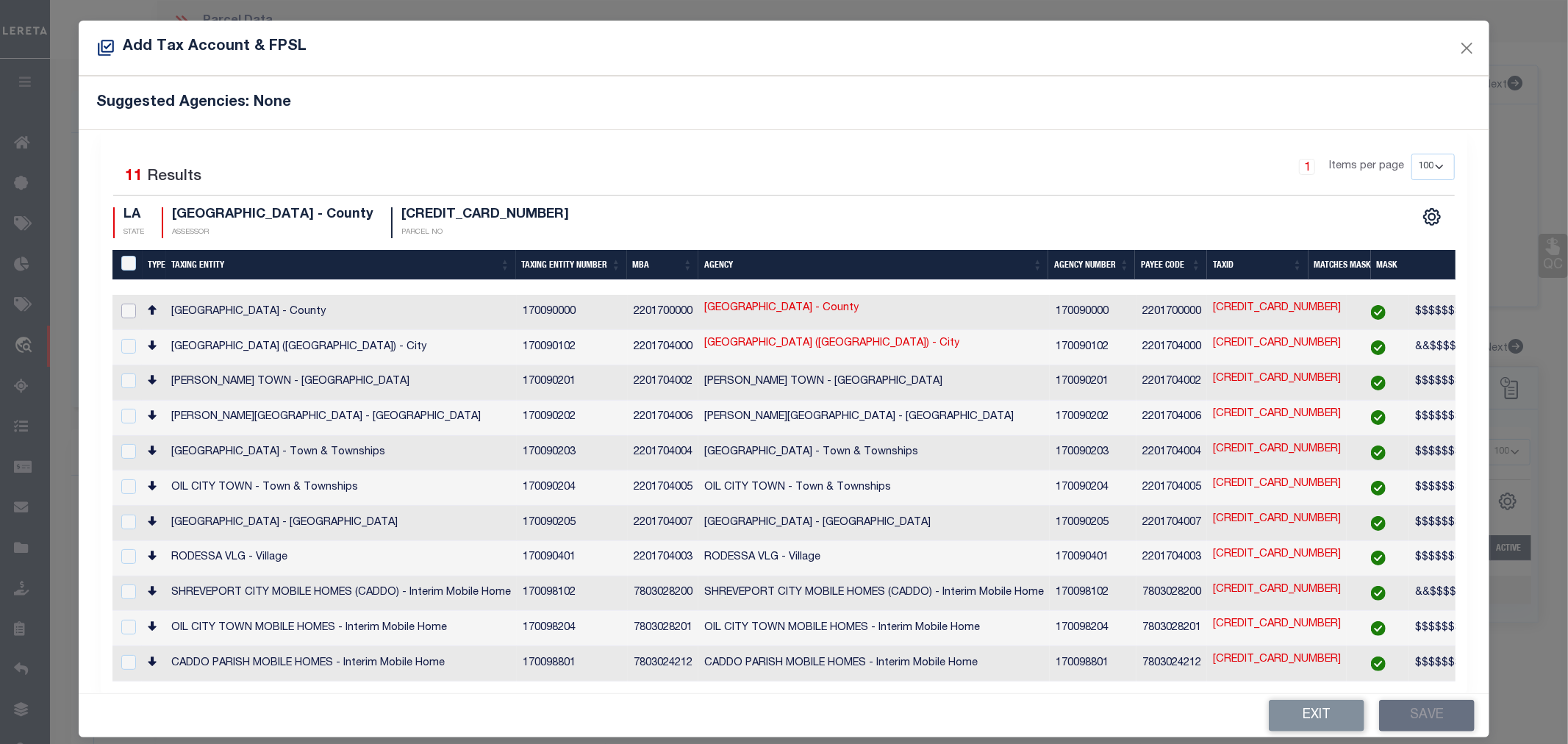
click at [128, 310] on input "checkbox" at bounding box center [128, 311] width 14 height 14
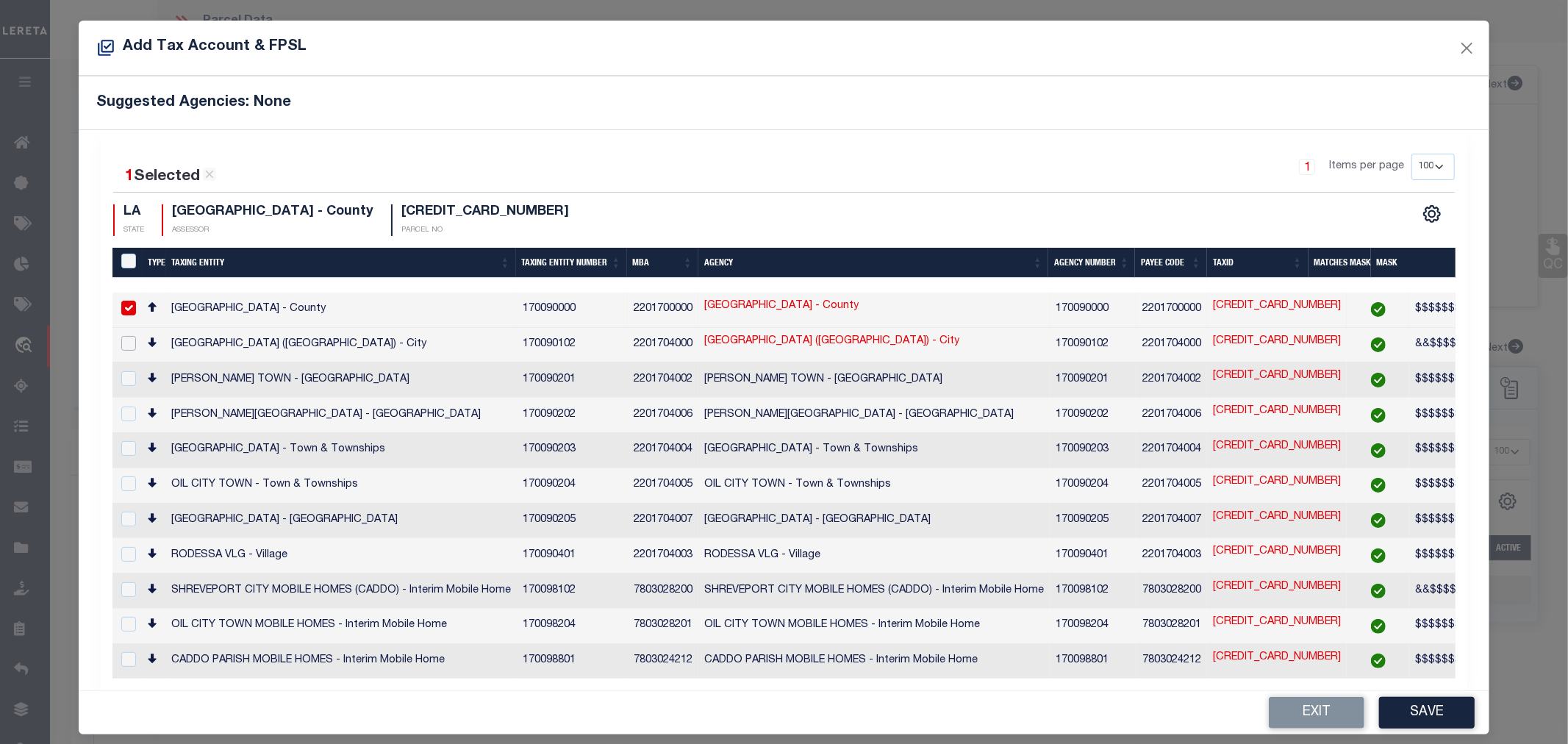
click at [127, 344] on input "checkbox" at bounding box center [128, 343] width 14 height 14
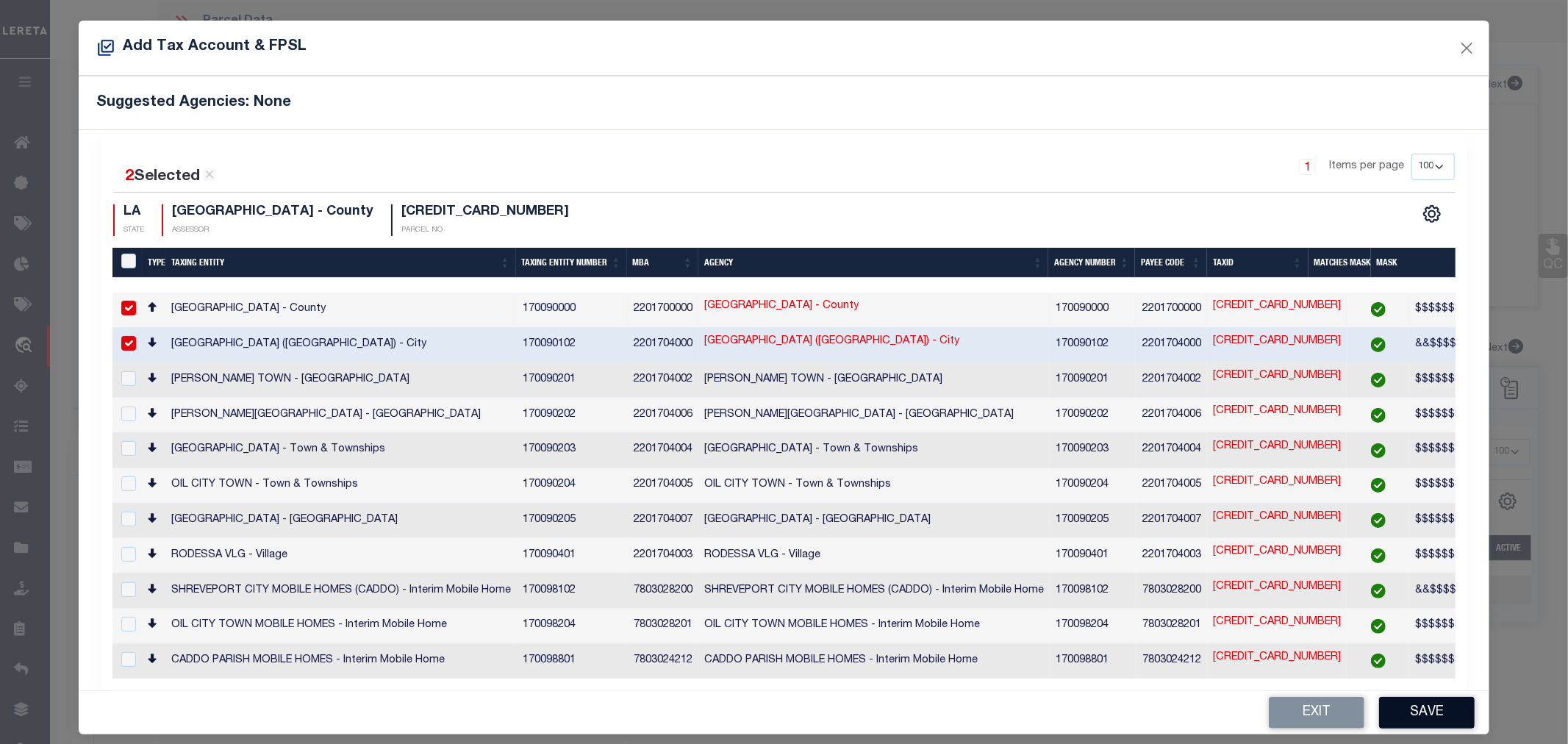
click at [1427, 703] on button "Save" at bounding box center [1427, 713] width 96 height 32
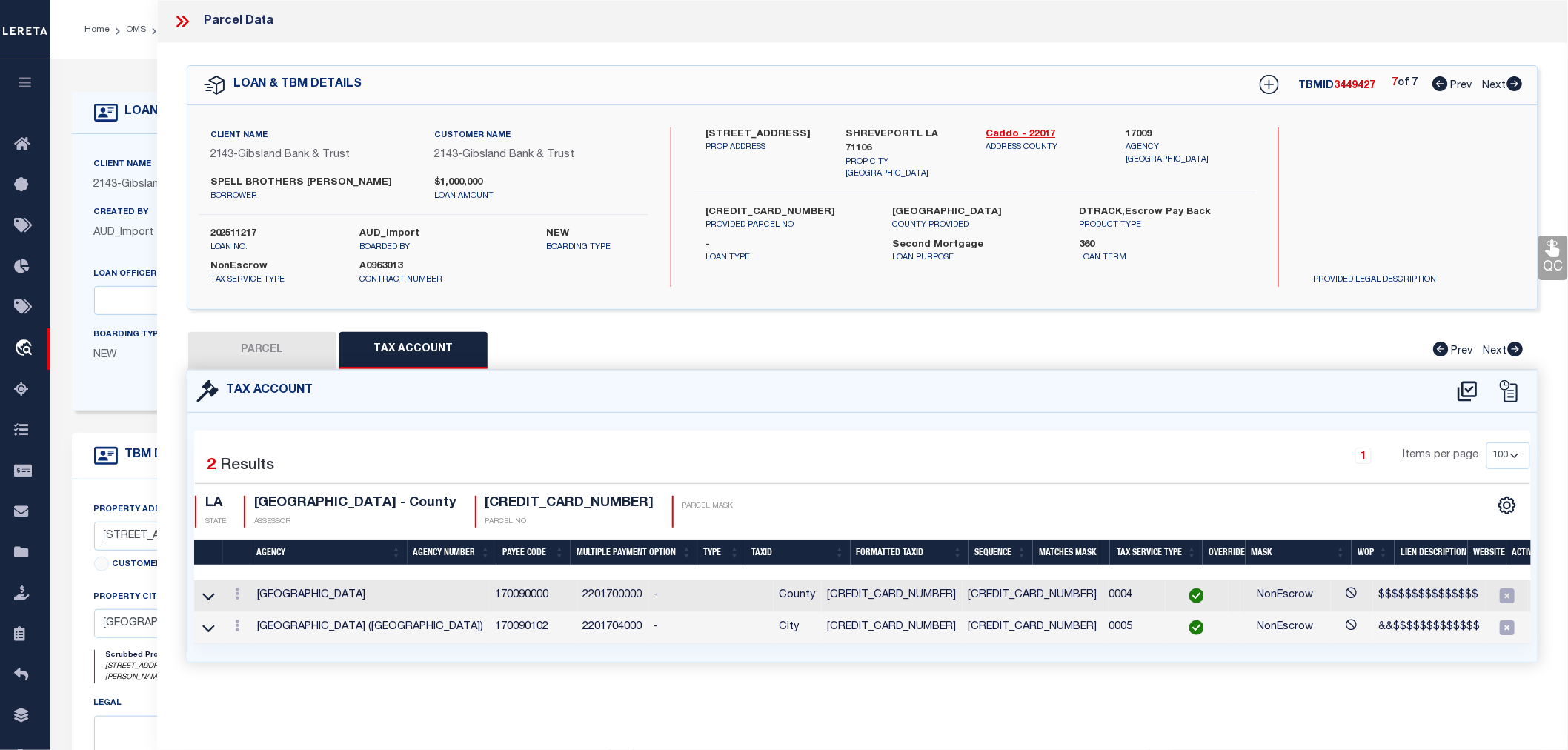
click at [250, 354] on button "PARCEL" at bounding box center [262, 350] width 148 height 37
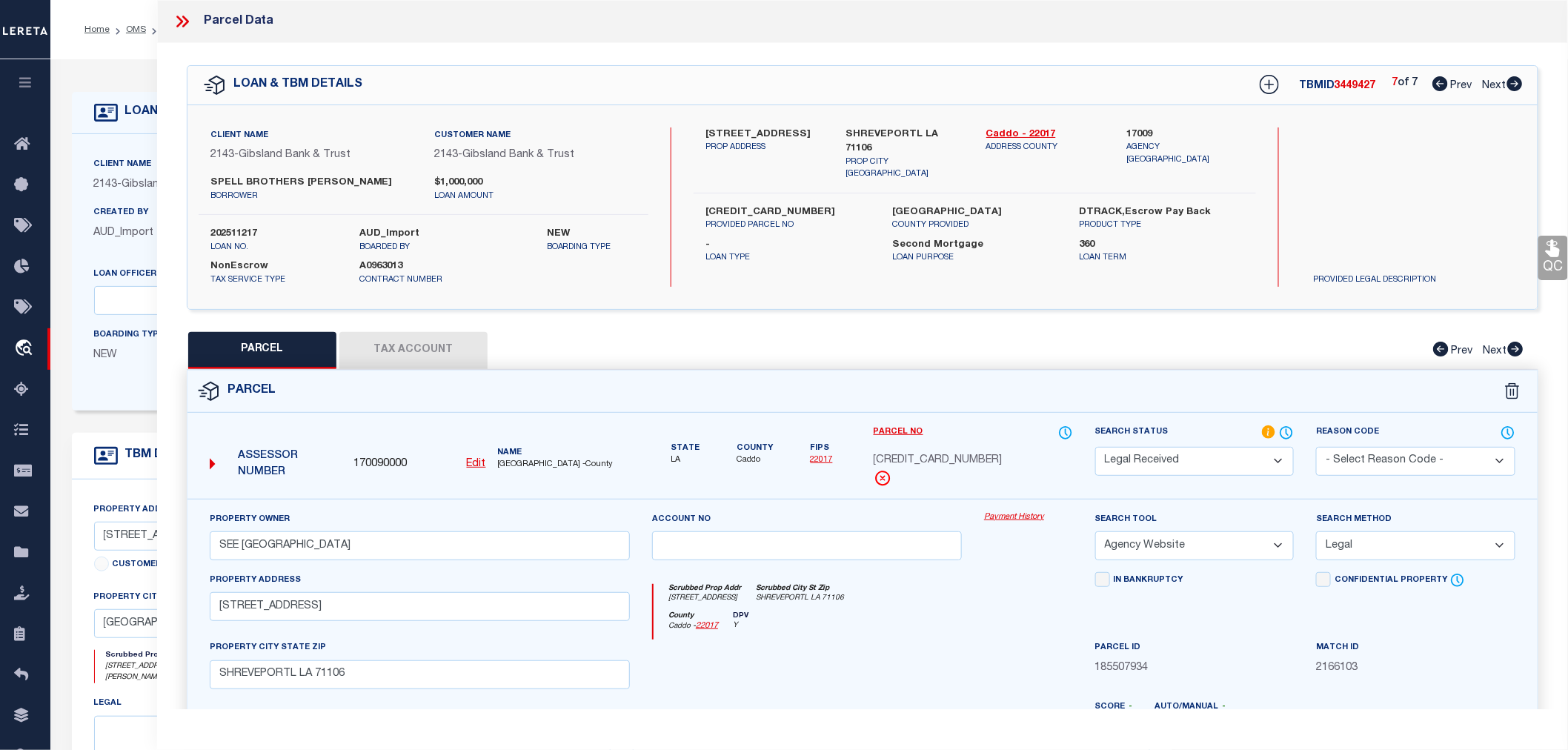
click at [1206, 463] on select "Automated Search Bad Parcel Complete Duplicate Parcel High Dollar Reporting In …" at bounding box center [1195, 461] width 199 height 29
click at [1095, 447] on select "Automated Search Bad Parcel Complete Duplicate Parcel High Dollar Reporting In …" at bounding box center [1195, 461] width 199 height 29
click at [1219, 454] on select "Automated Search Bad Parcel Complete Duplicate Parcel High Dollar Reporting In …" at bounding box center [1195, 461] width 199 height 29
click at [1095, 447] on select "Automated Search Bad Parcel Complete Duplicate Parcel High Dollar Reporting In …" at bounding box center [1195, 461] width 199 height 29
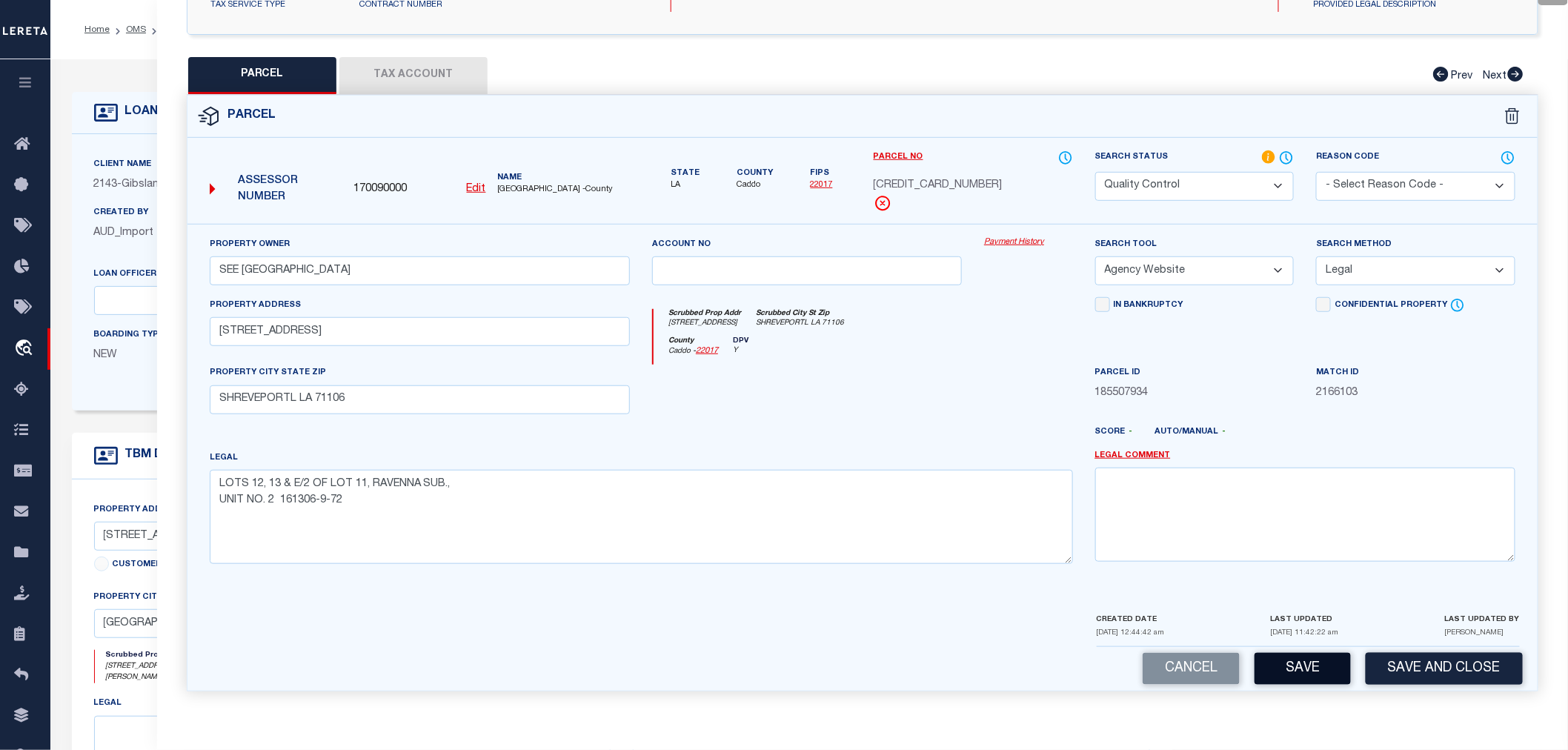
click at [1272, 665] on button "Save" at bounding box center [1303, 669] width 97 height 32
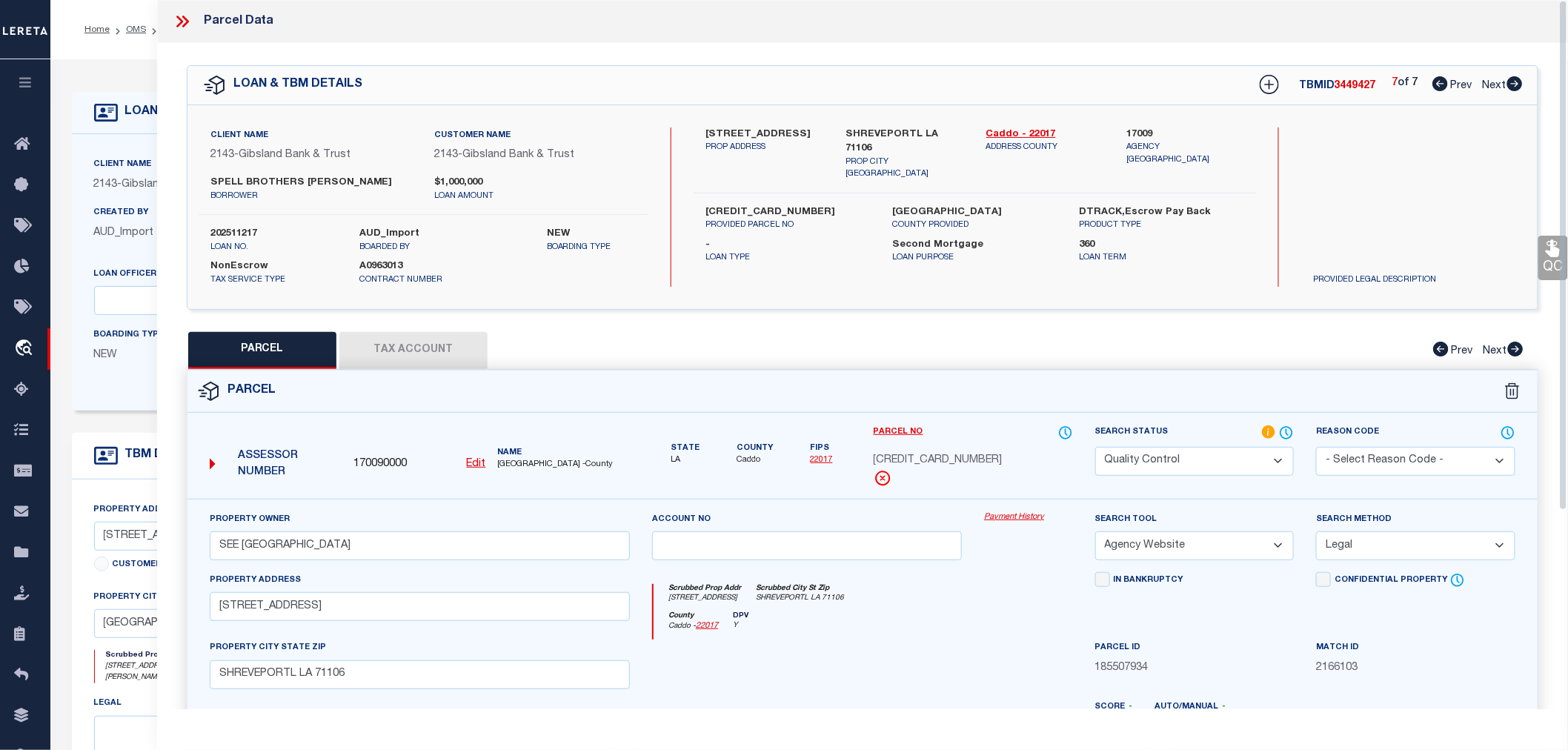
click at [231, 228] on label "202511217" at bounding box center [274, 234] width 127 height 15
copy label "202511217"
click at [948, 457] on span "161306009007200" at bounding box center [938, 460] width 129 height 16
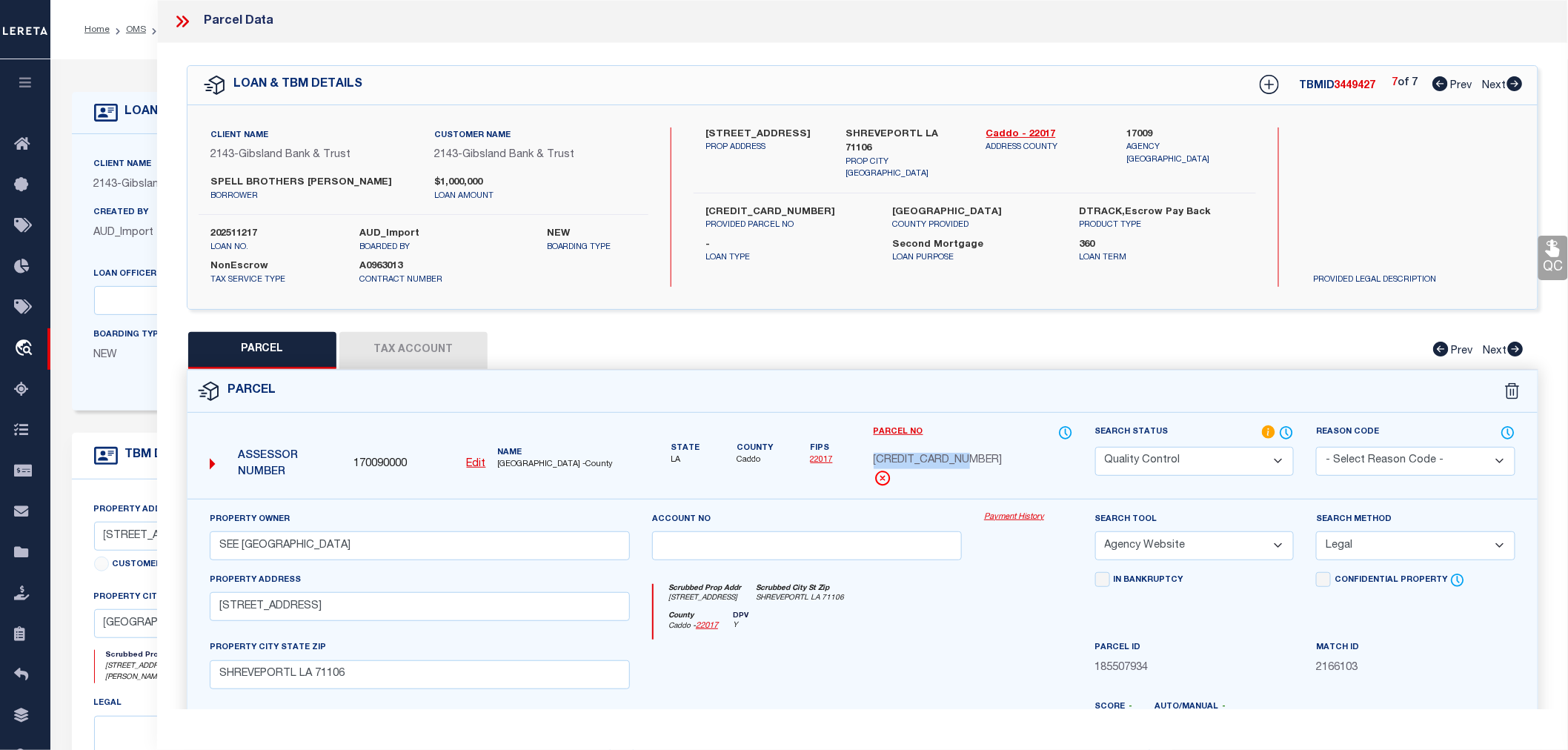
copy span "161306009007200"
click at [1432, 82] on icon at bounding box center [1440, 84] width 15 height 15
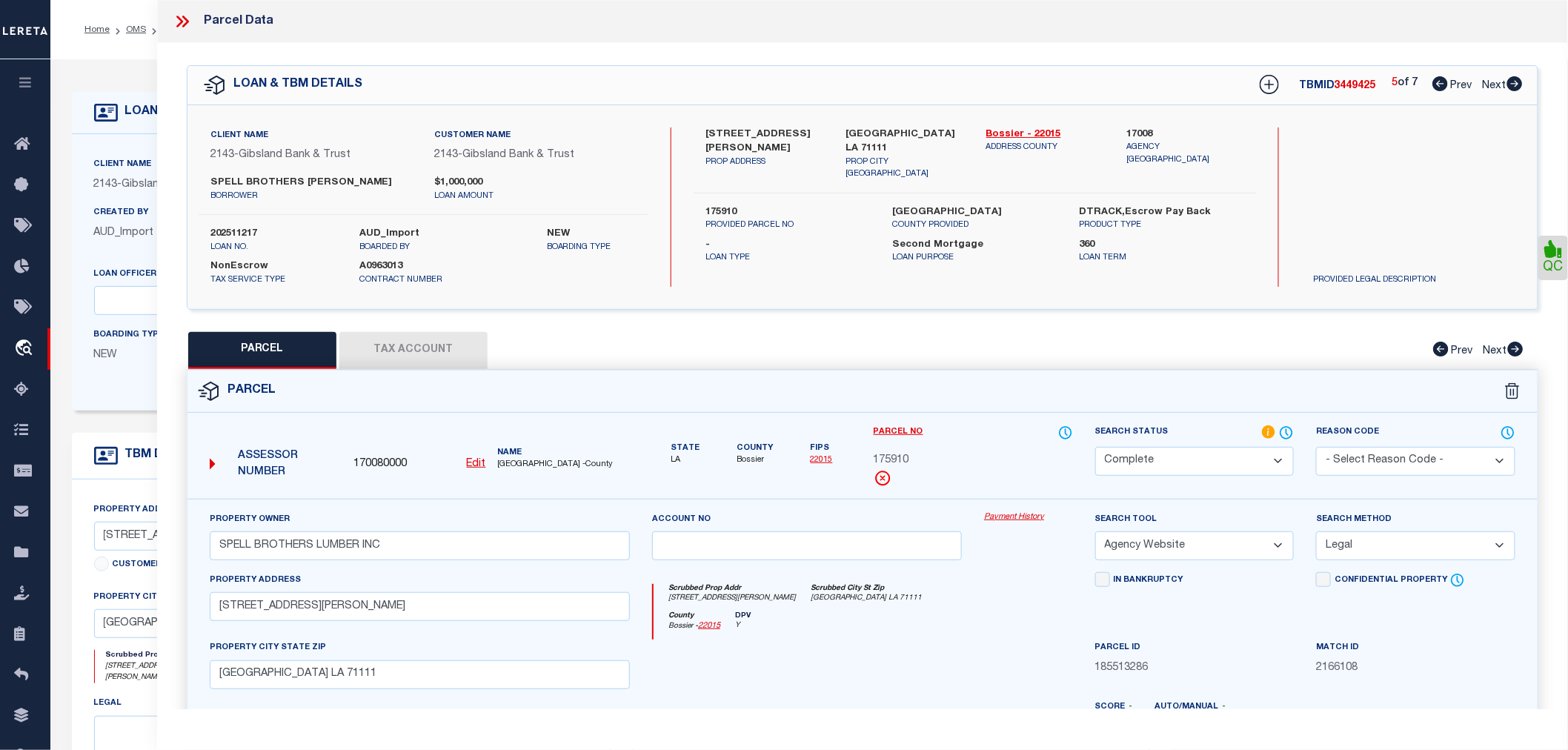
click at [1432, 82] on icon at bounding box center [1440, 84] width 15 height 15
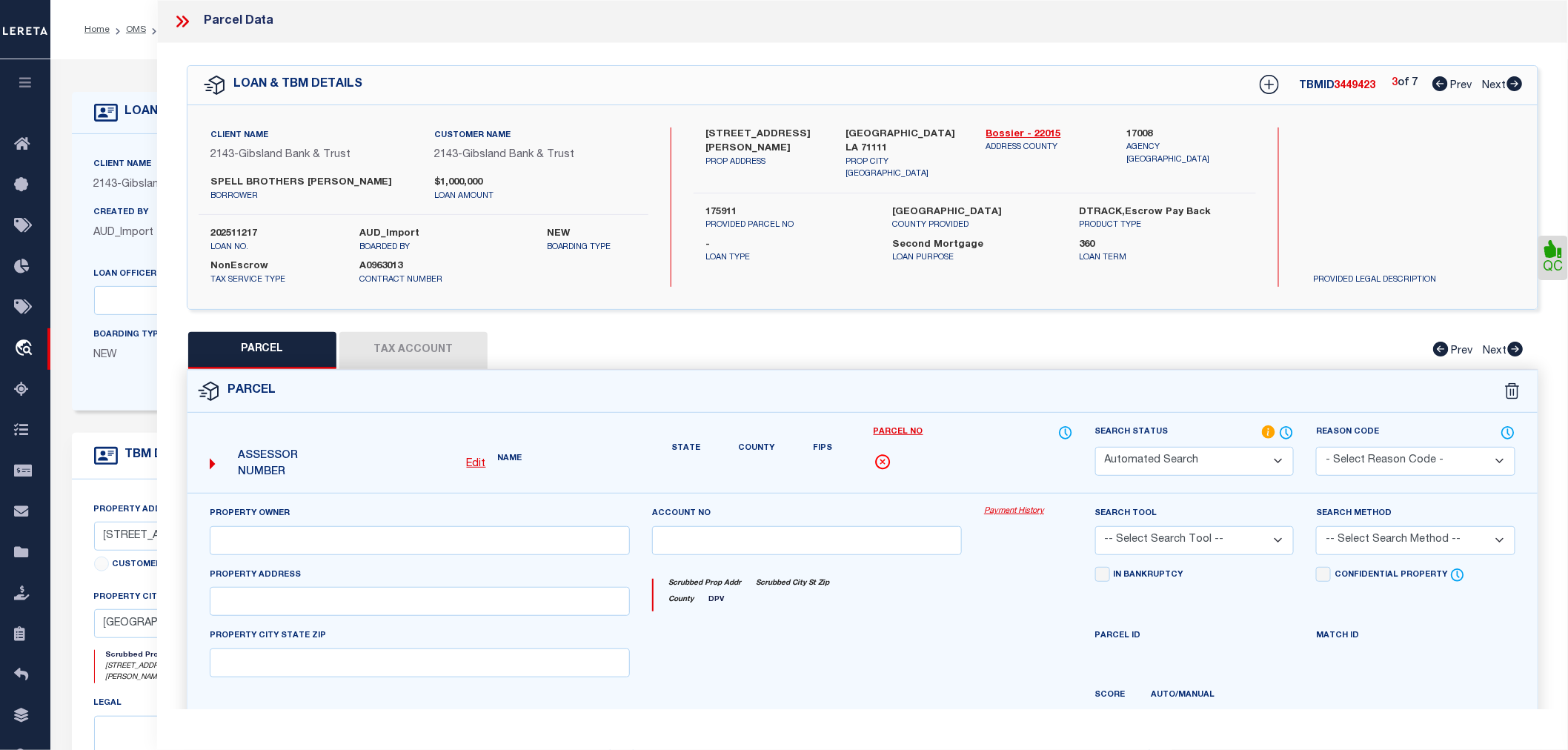
click at [1432, 82] on icon at bounding box center [1440, 84] width 15 height 15
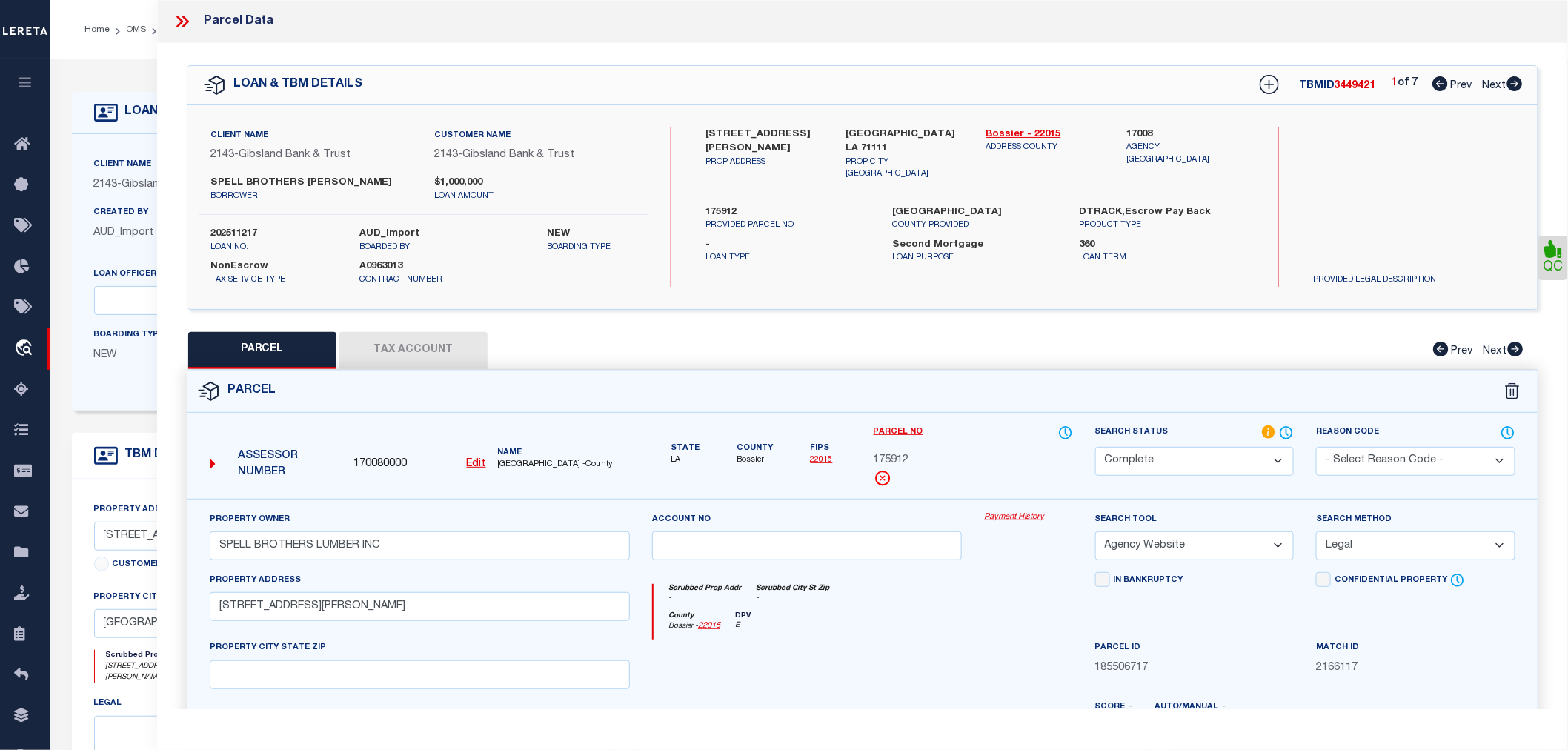
click at [1514, 84] on icon at bounding box center [1514, 84] width 16 height 15
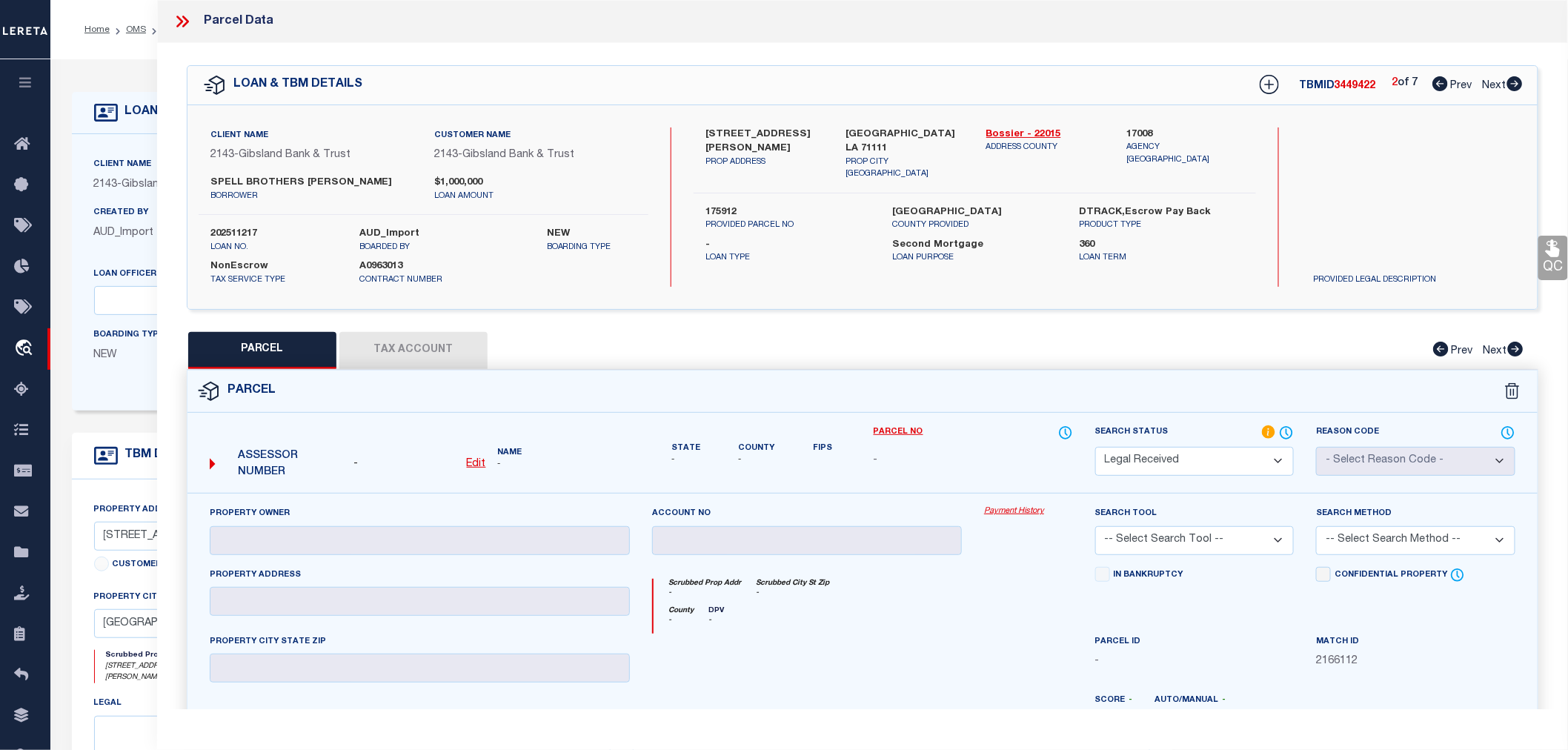
click at [1194, 463] on select "Automated Search Bad Parcel Complete Duplicate Parcel High Dollar Reporting In …" at bounding box center [1195, 461] width 199 height 29
click at [1095, 447] on select "Automated Search Bad Parcel Complete Duplicate Parcel High Dollar Reporting In …" at bounding box center [1195, 461] width 199 height 29
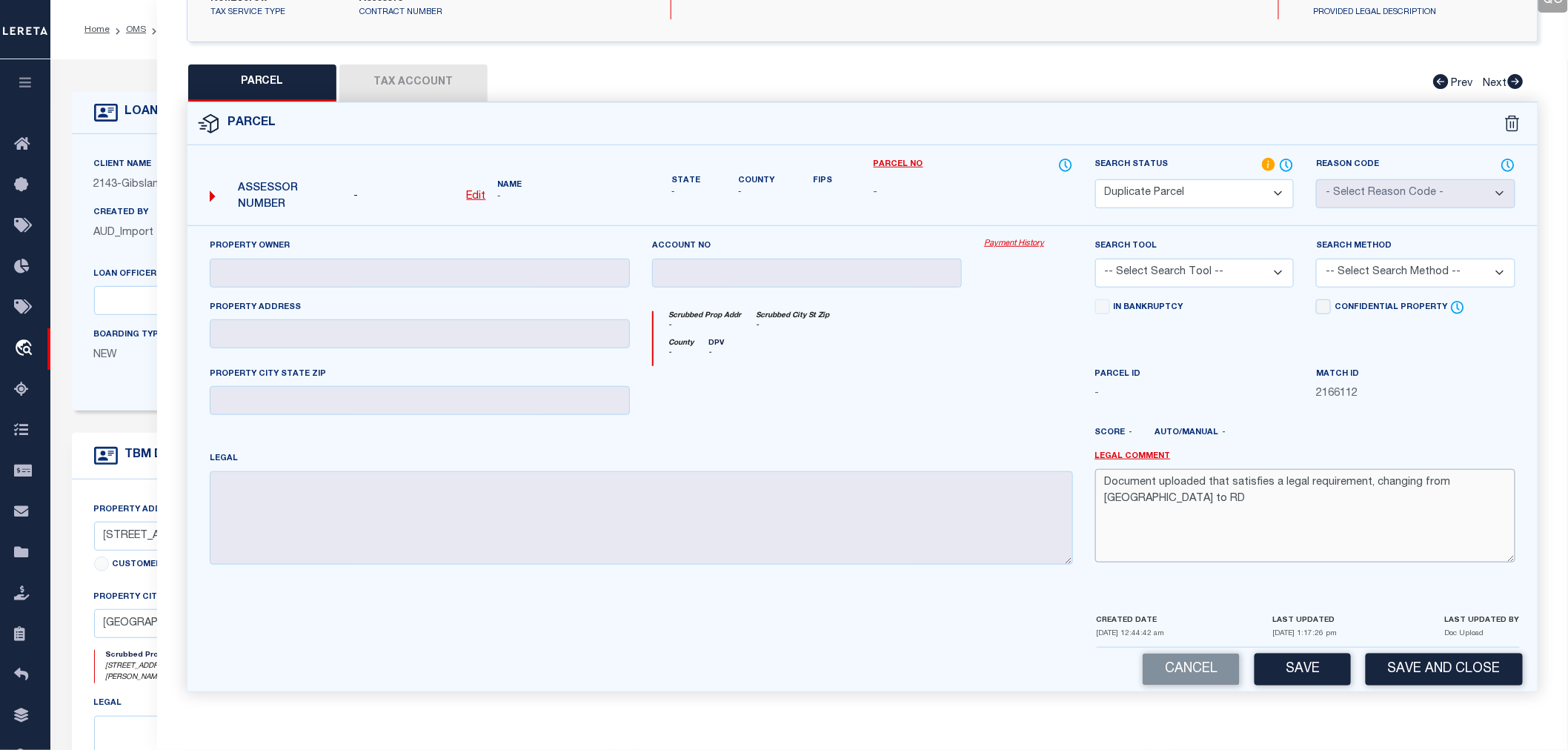
click at [1040, 487] on div "Property Owner Account no Payment History Search Tool -- Select Search Tool -- …" at bounding box center [863, 408] width 1328 height 339
click at [1289, 672] on button "Save" at bounding box center [1303, 670] width 97 height 32
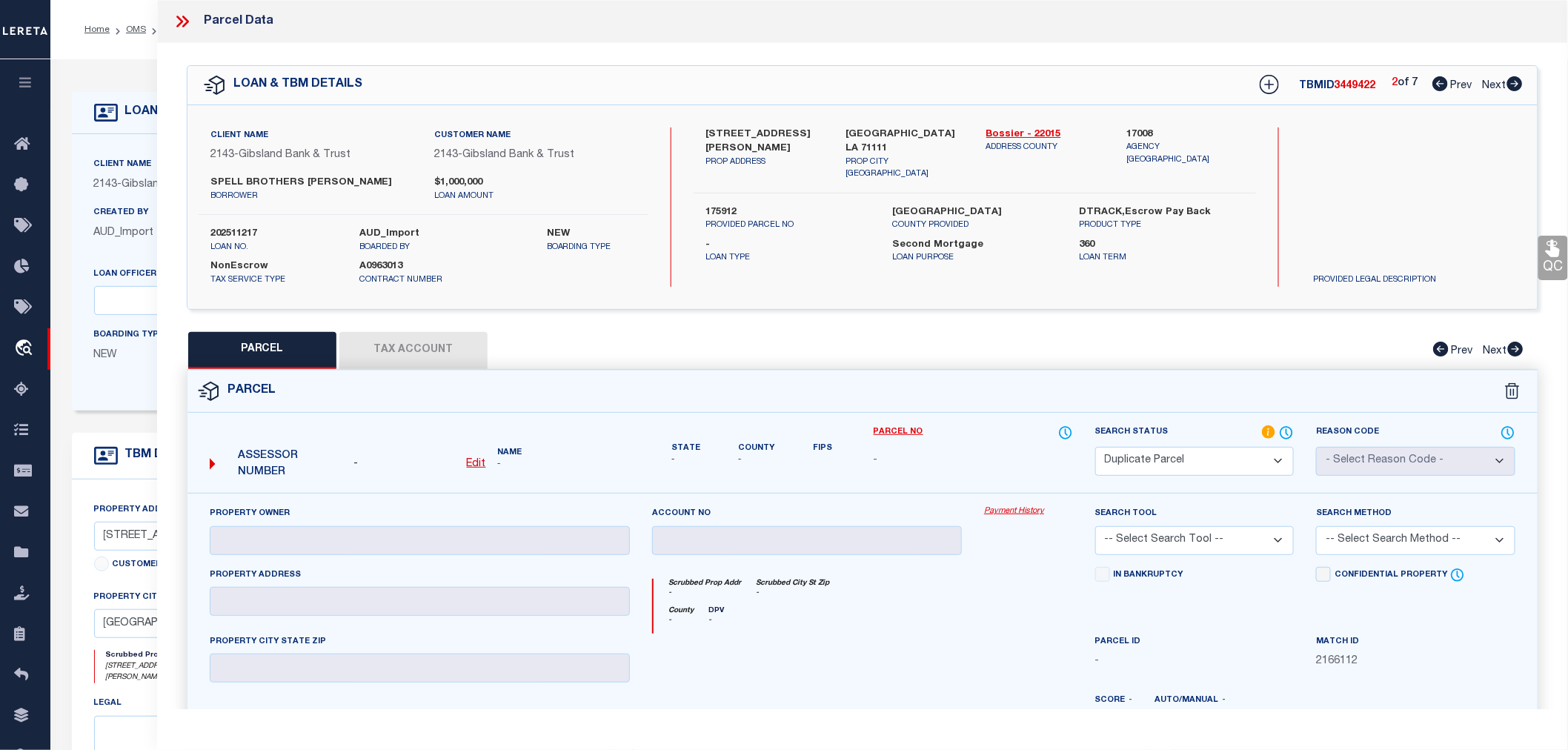
click at [1516, 83] on icon at bounding box center [1515, 84] width 15 height 15
click at [1174, 462] on select "Automated Search Bad Parcel Complete Duplicate Parcel High Dollar Reporting In …" at bounding box center [1195, 461] width 199 height 29
click at [1095, 447] on select "Automated Search Bad Parcel Complete Duplicate Parcel High Dollar Reporting In …" at bounding box center [1195, 461] width 199 height 29
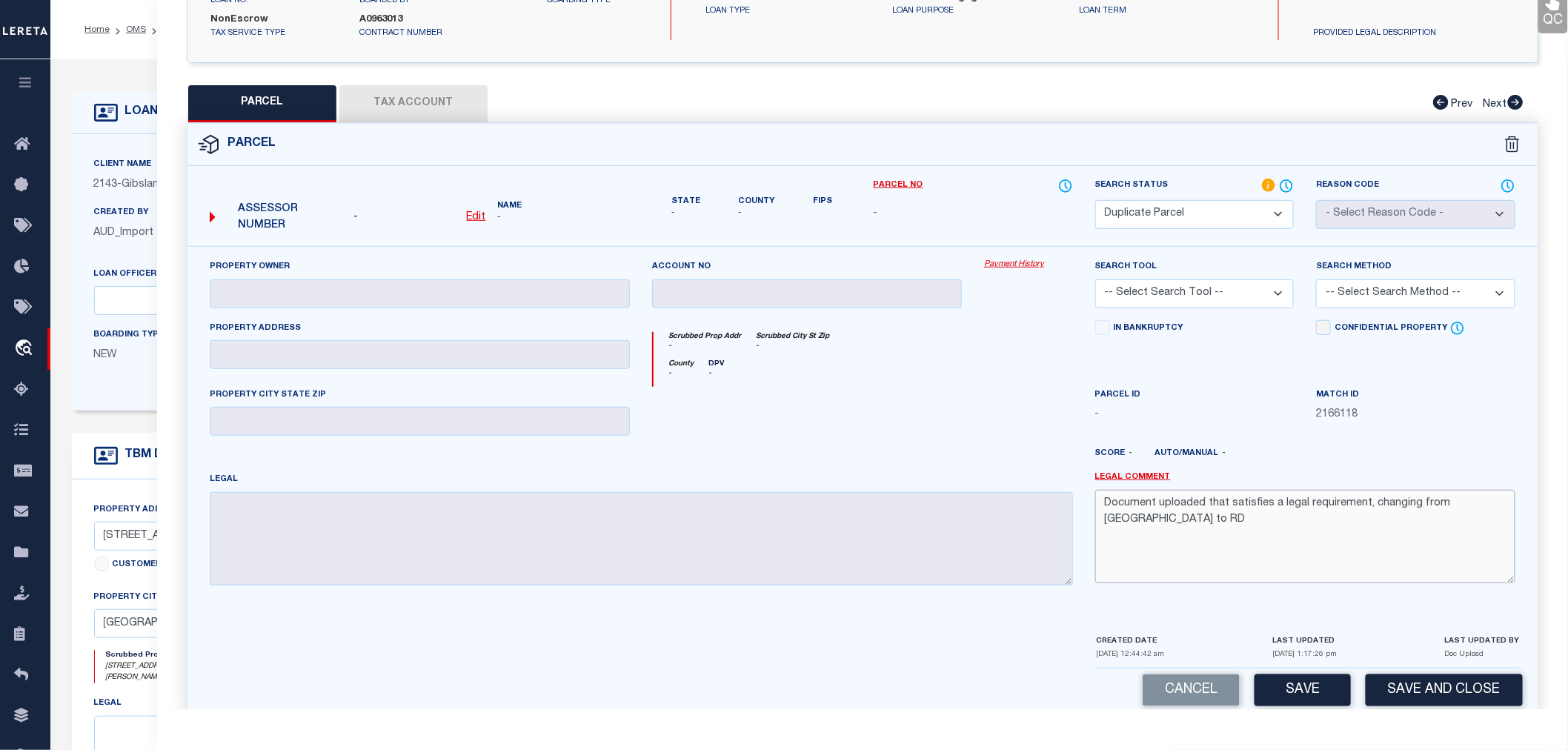
drag, startPoint x: 1493, startPoint y: 499, endPoint x: 1073, endPoint y: 517, distance: 420.4
click at [1073, 517] on div "Property Owner Account no Payment History Search Tool -- Select Search Tool -- …" at bounding box center [863, 428] width 1328 height 339
click at [1295, 687] on button "Save" at bounding box center [1303, 690] width 97 height 32
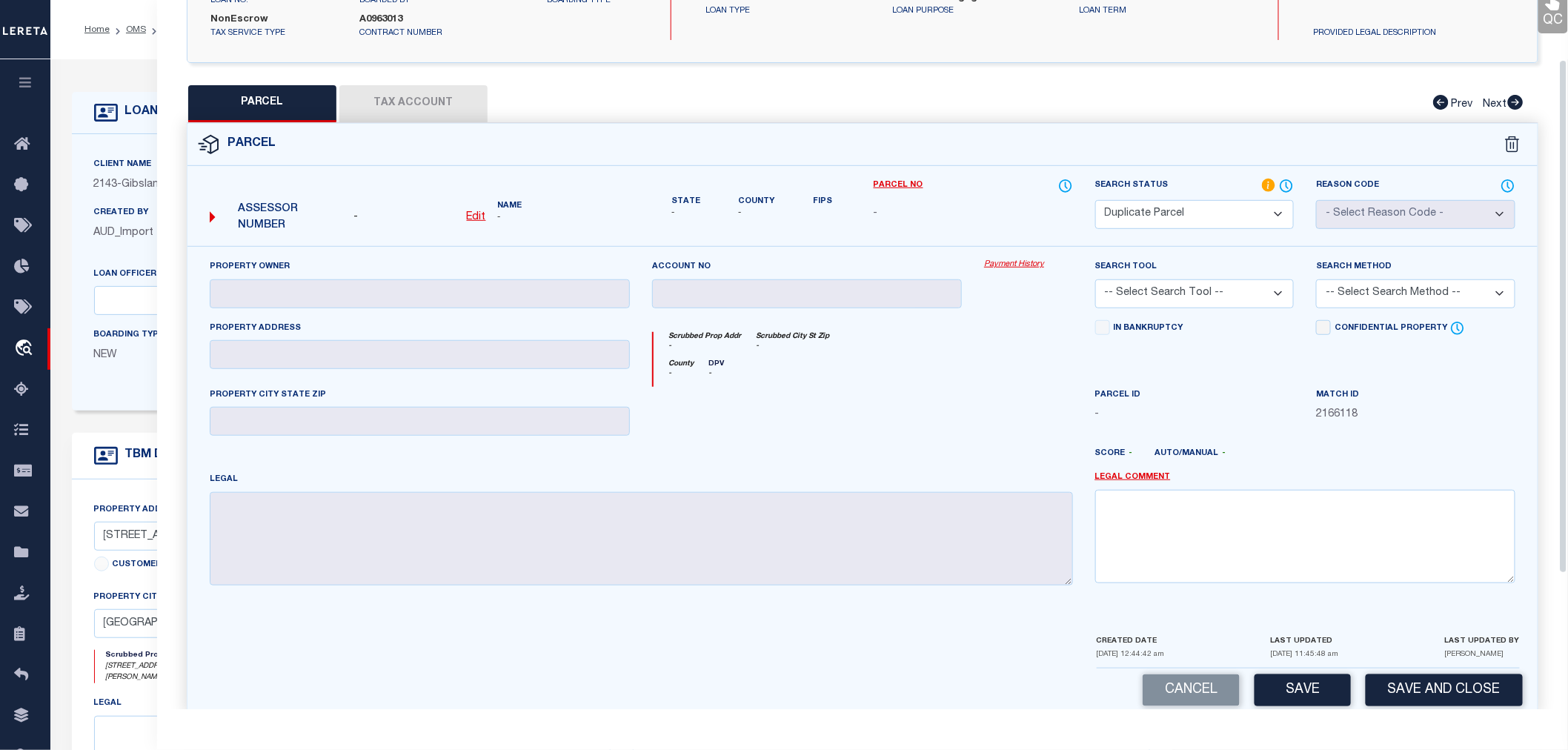
scroll to position [0, 0]
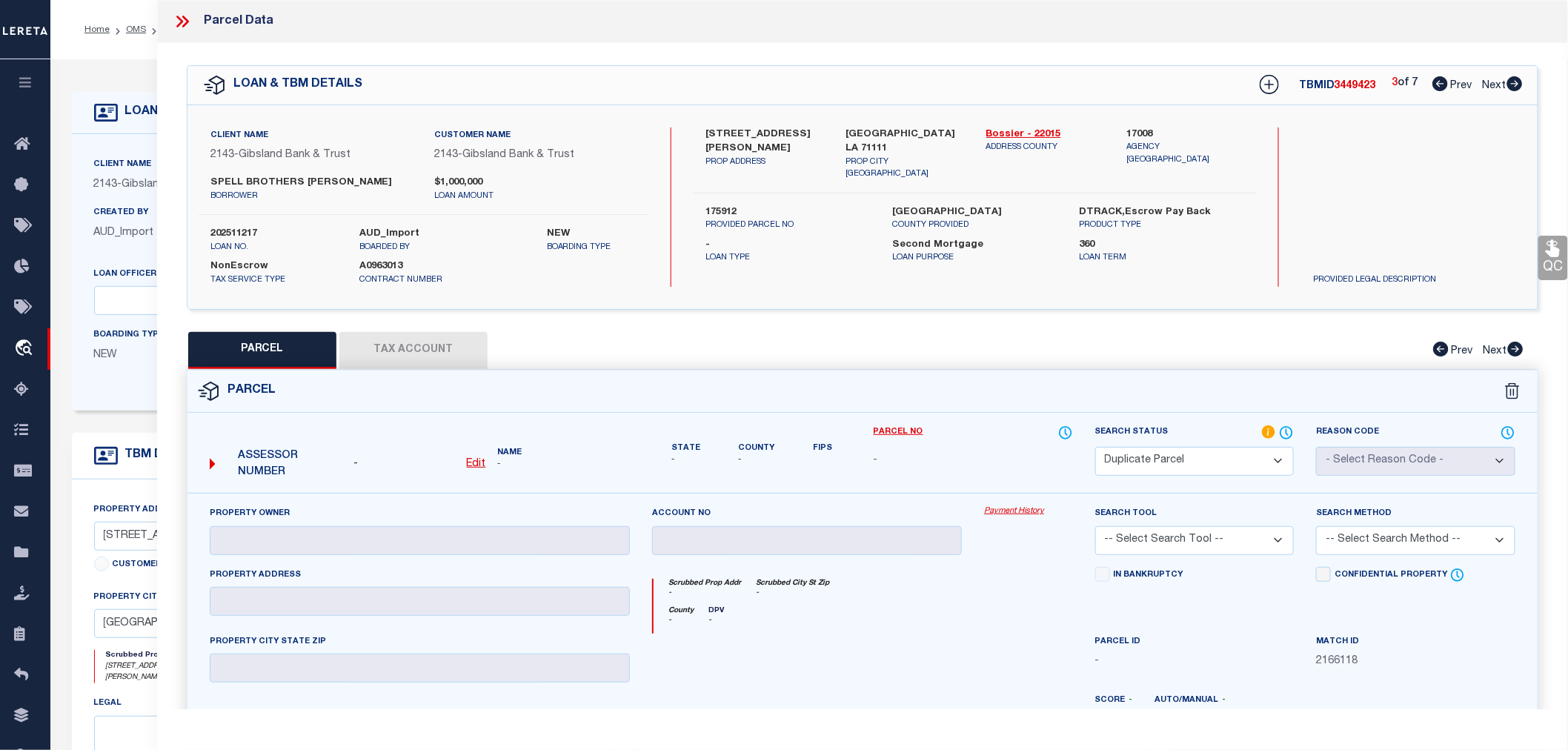
click at [1513, 80] on icon at bounding box center [1515, 84] width 15 height 15
click at [1191, 460] on select "Automated Search Bad Parcel Complete Duplicate Parcel High Dollar Reporting In …" at bounding box center [1195, 461] width 199 height 29
click at [1095, 447] on select "Automated Search Bad Parcel Complete Duplicate Parcel High Dollar Reporting In …" at bounding box center [1195, 461] width 199 height 29
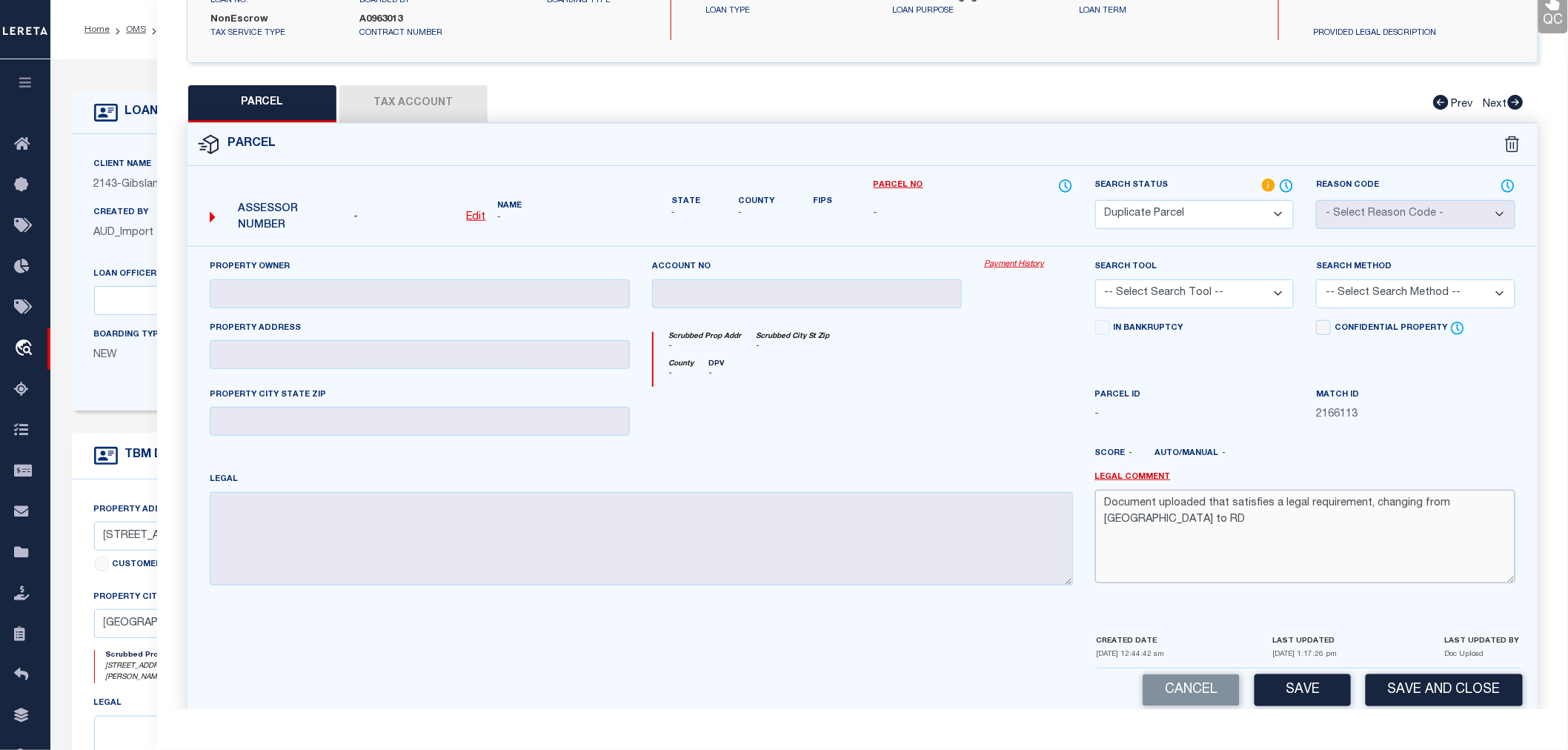
click at [1036, 516] on div "Property Owner Account no Payment History Search Tool -- Select Search Tool -- …" at bounding box center [863, 428] width 1328 height 339
click at [1314, 683] on button "Save" at bounding box center [1303, 690] width 97 height 32
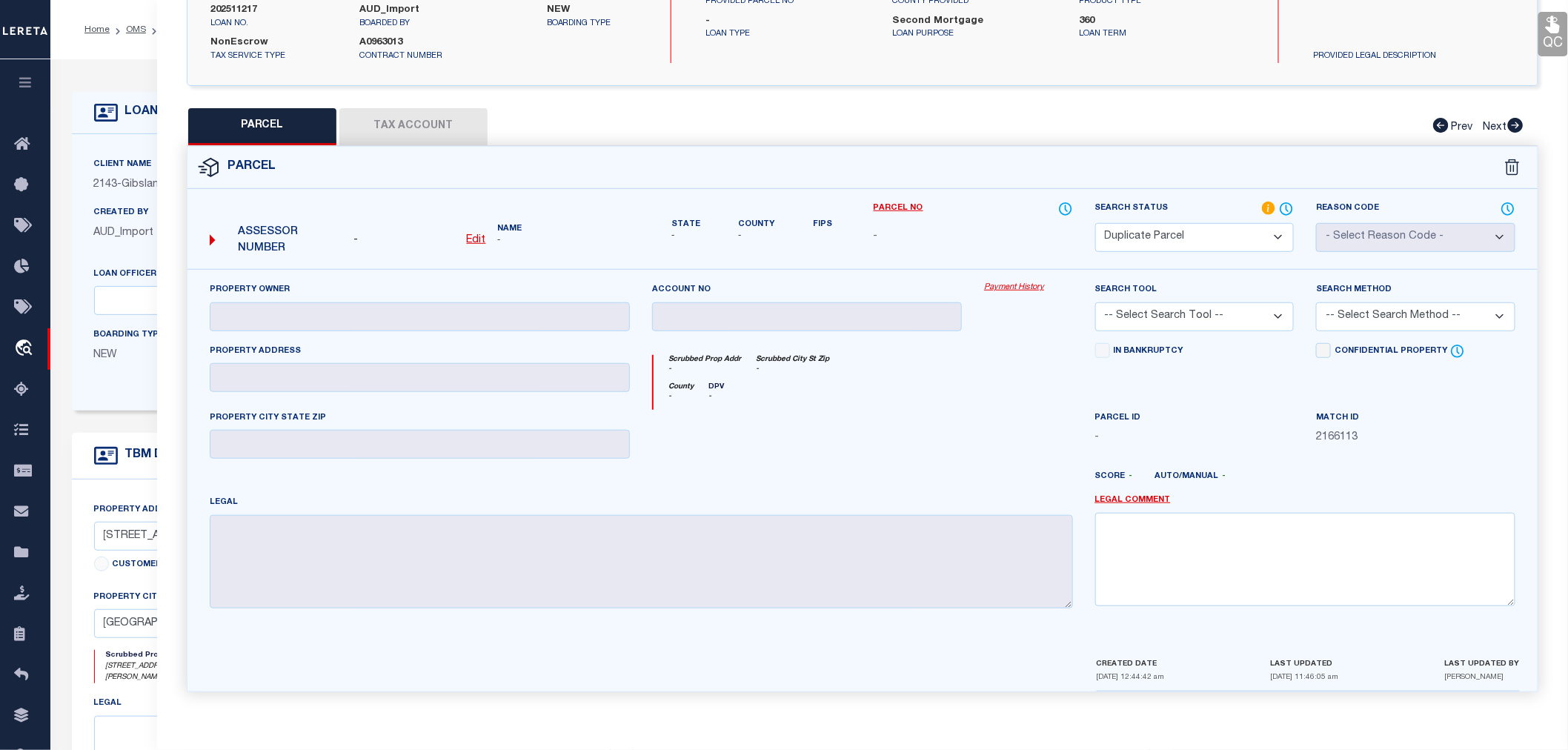
scroll to position [0, 0]
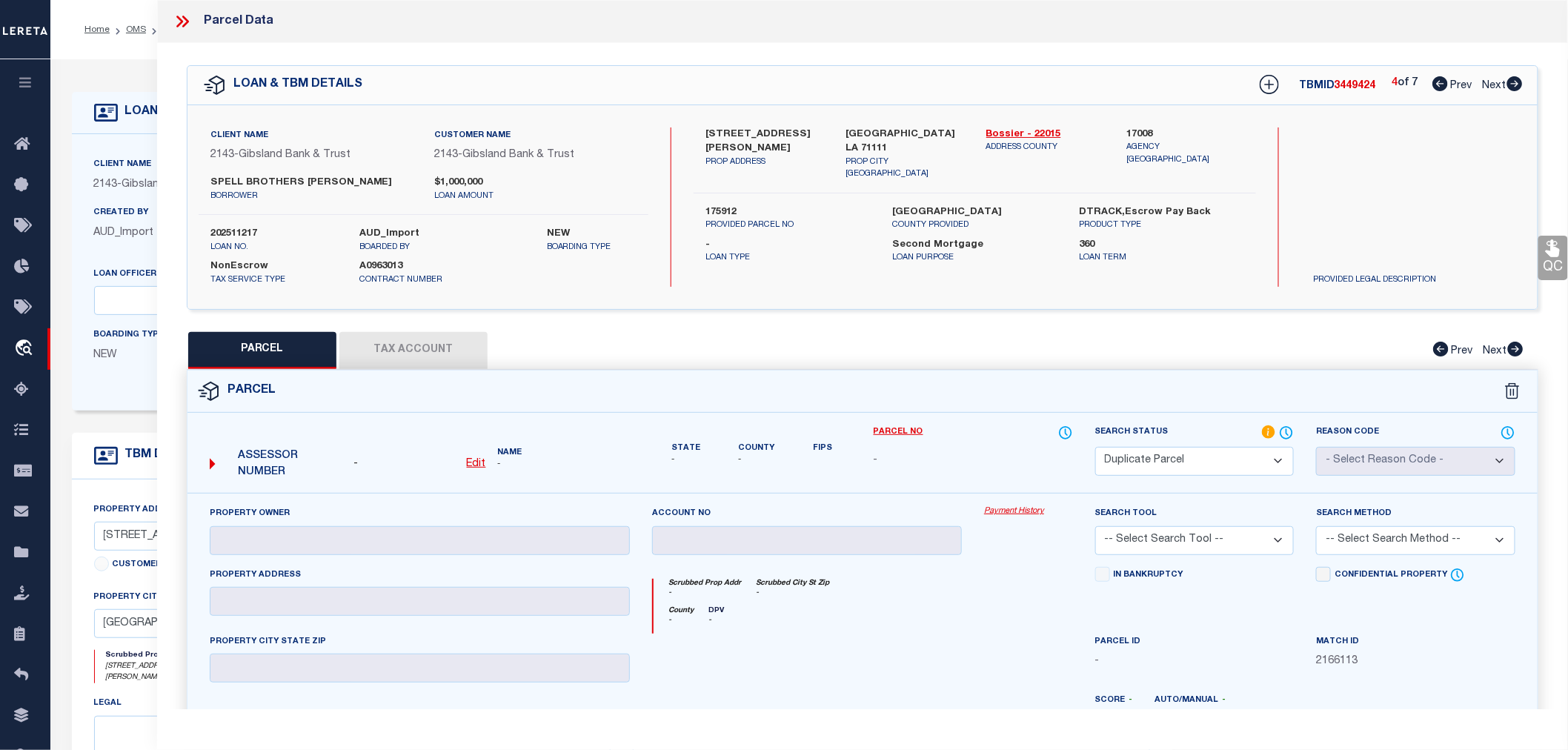
click at [1513, 81] on icon at bounding box center [1515, 84] width 15 height 15
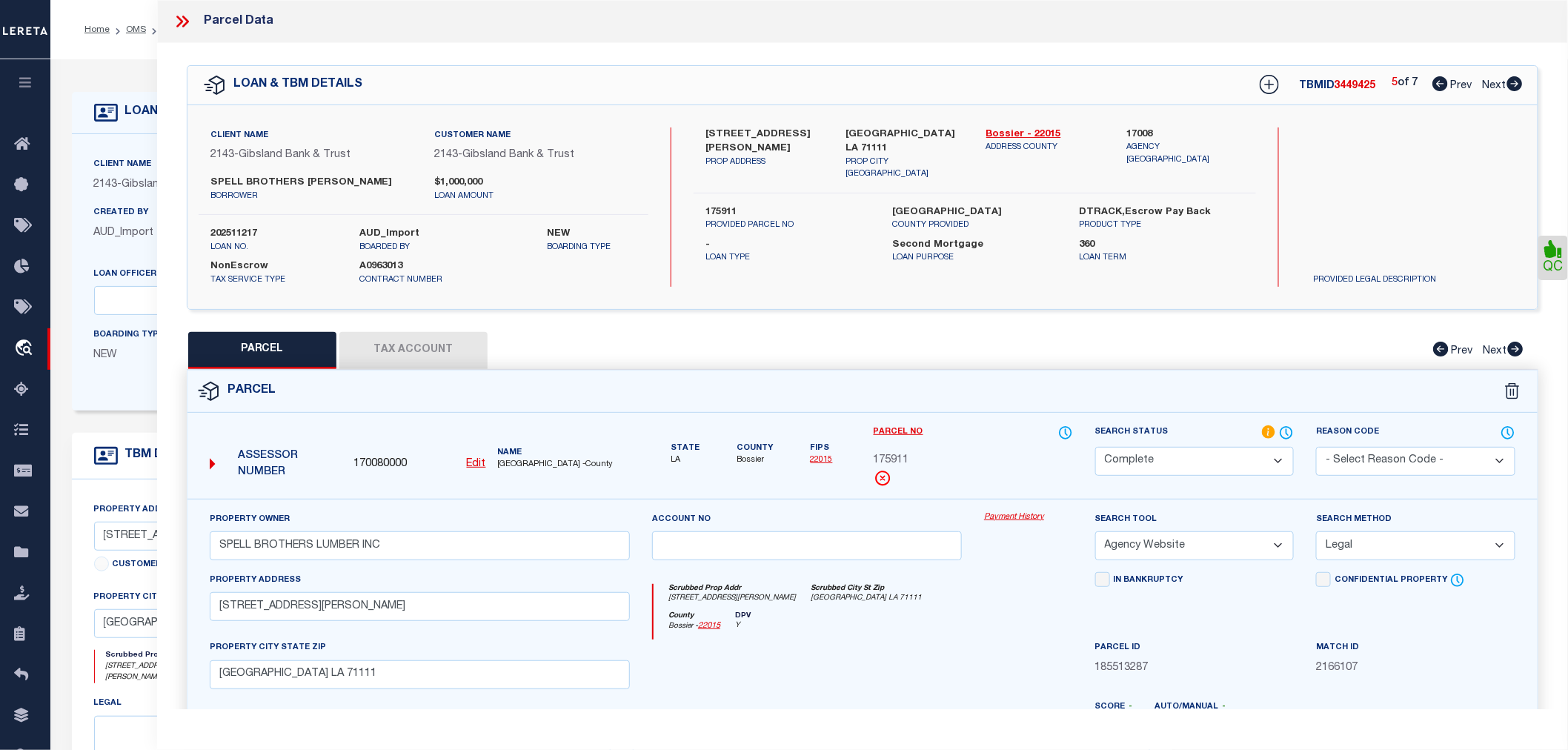
click at [1513, 81] on icon at bounding box center [1515, 84] width 15 height 15
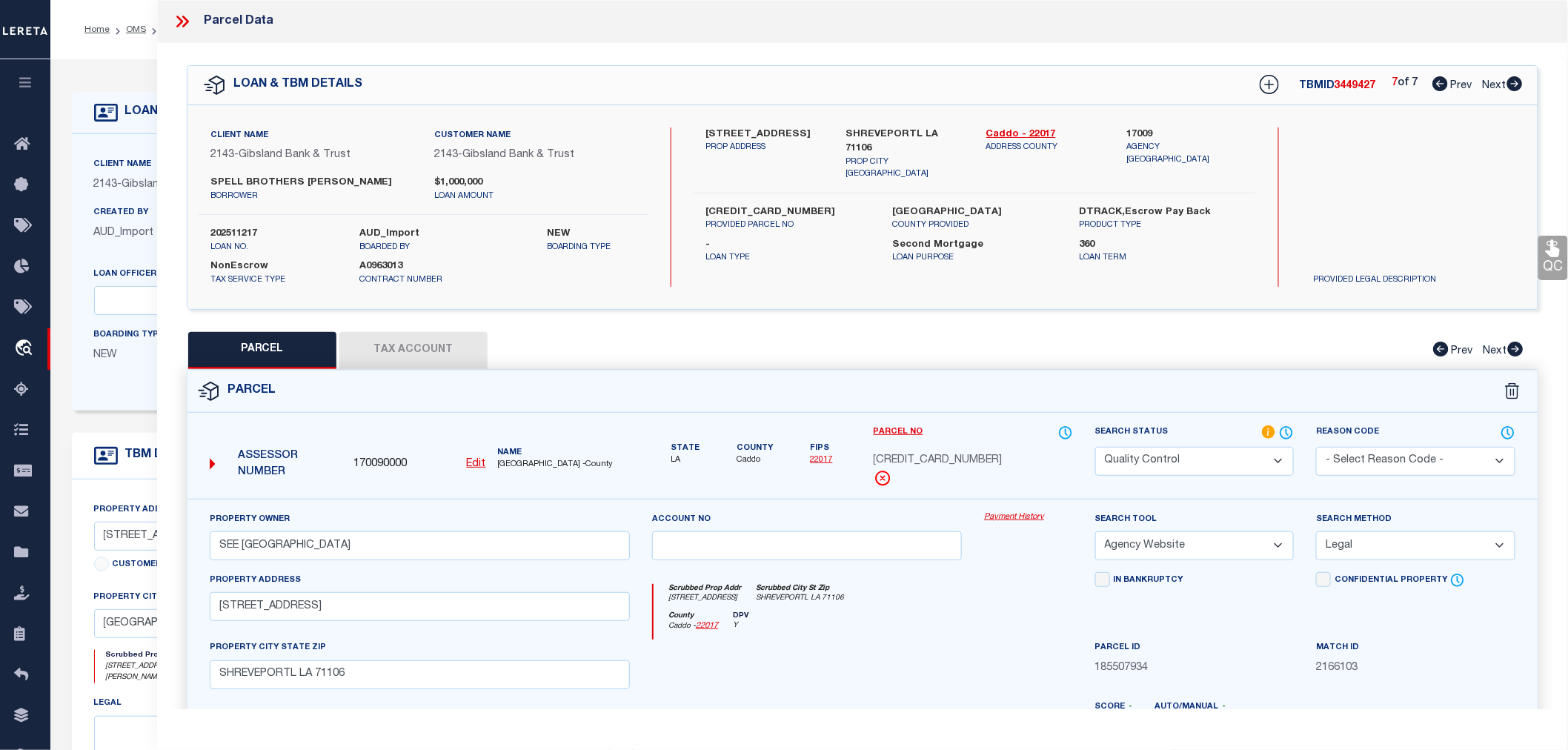
click at [1435, 81] on icon at bounding box center [1440, 84] width 15 height 15
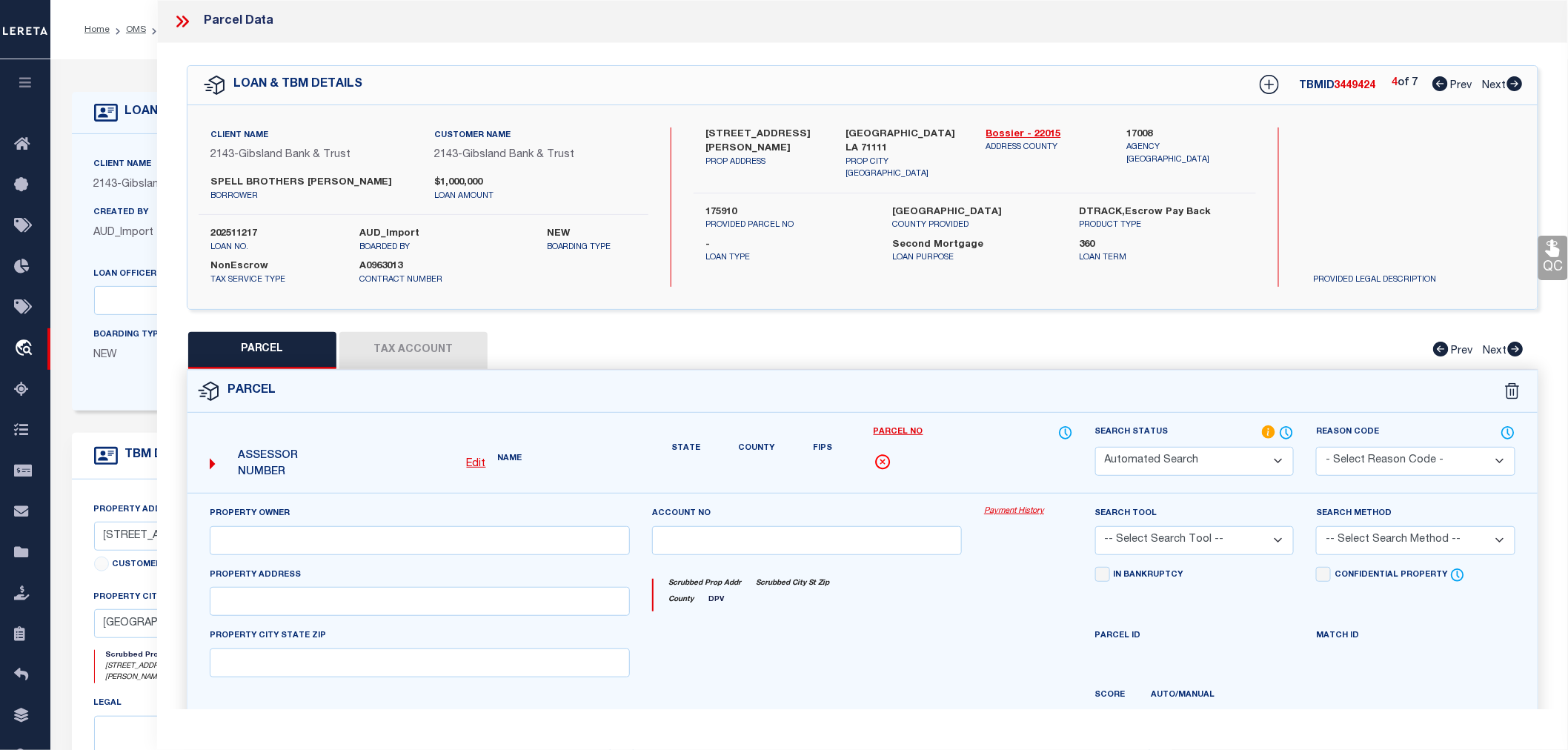
click at [1435, 81] on icon at bounding box center [1440, 84] width 15 height 15
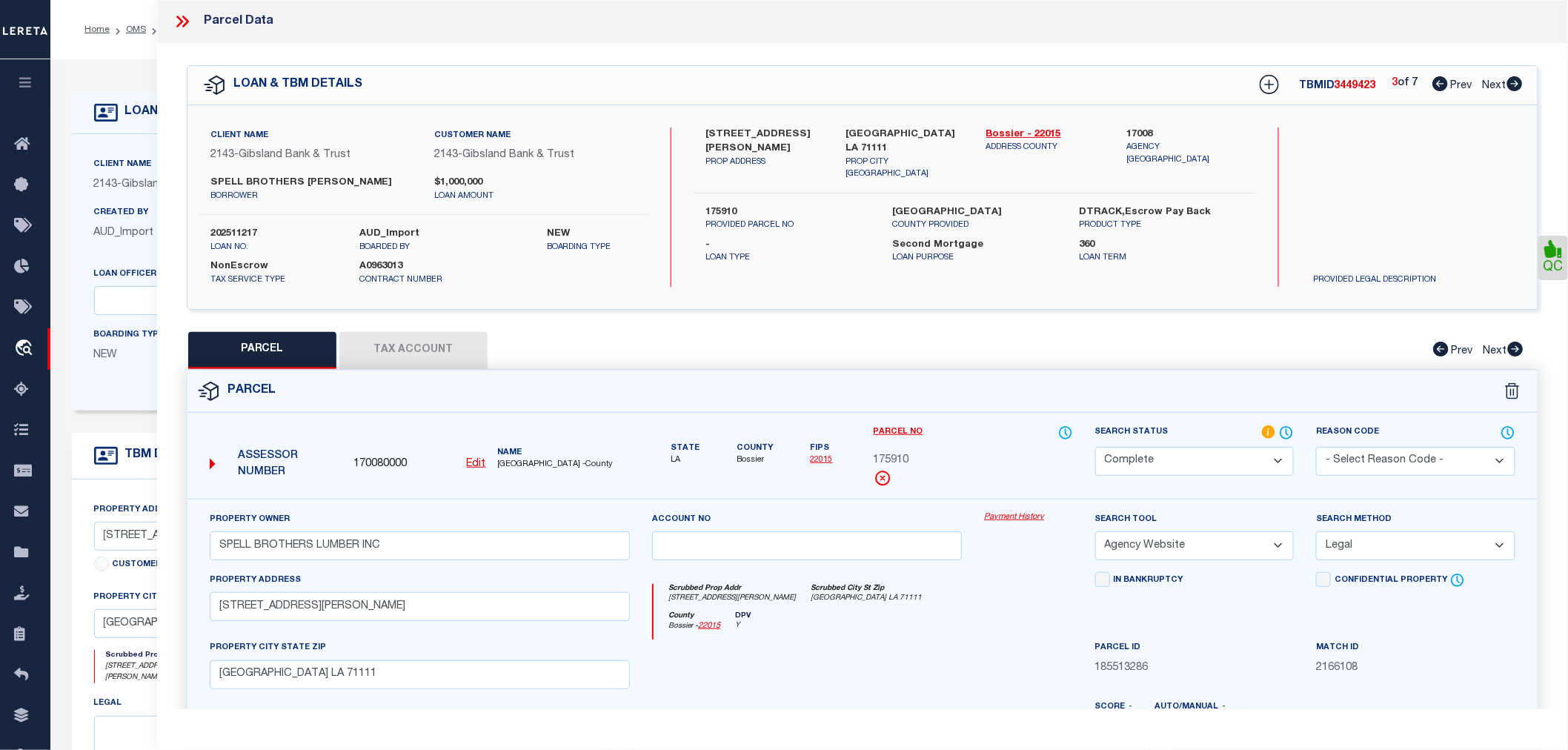
click at [1435, 81] on icon at bounding box center [1440, 84] width 15 height 15
click at [1516, 83] on icon at bounding box center [1514, 84] width 16 height 15
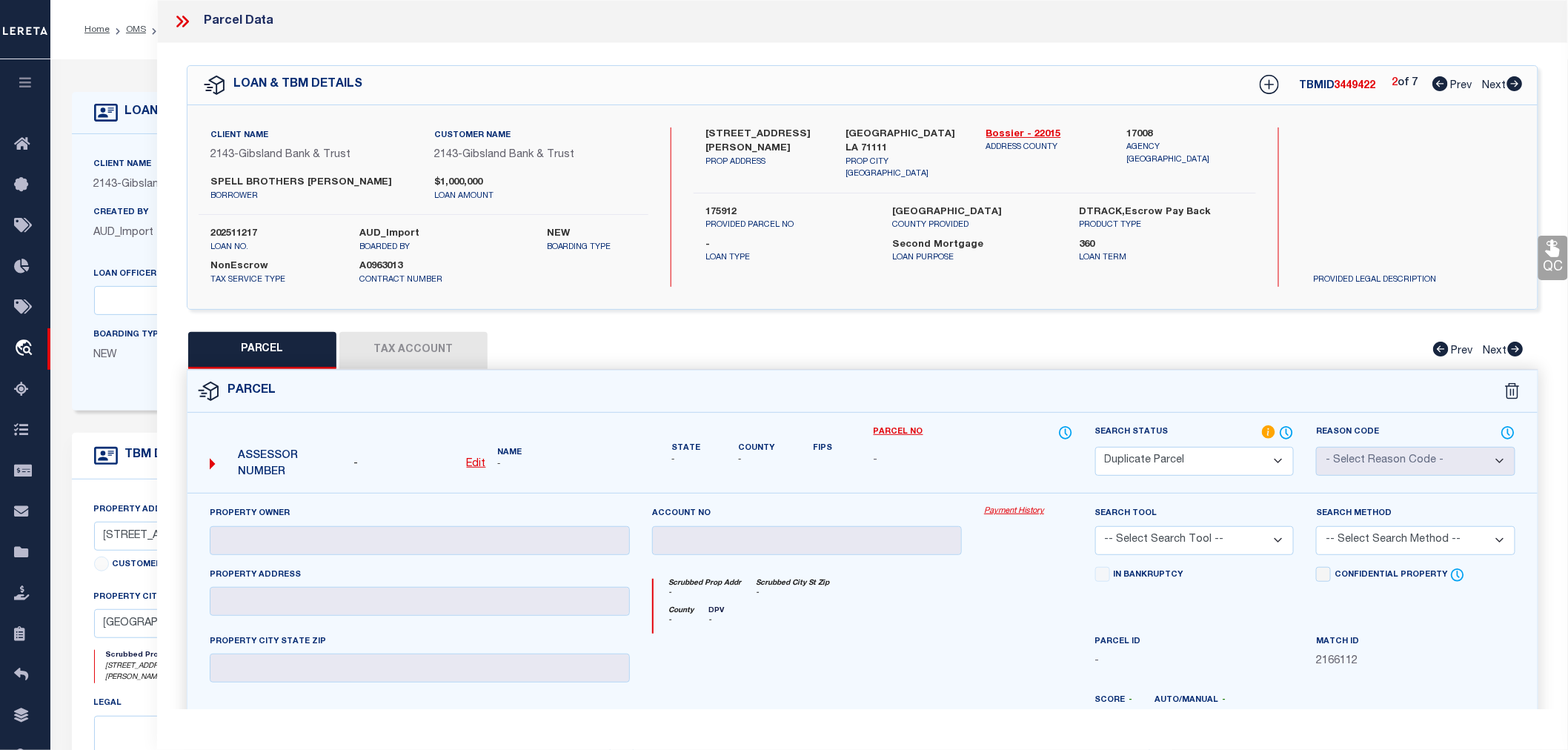
click at [1515, 85] on icon at bounding box center [1515, 84] width 15 height 15
click at [1517, 81] on icon at bounding box center [1515, 84] width 15 height 15
click at [182, 19] on icon at bounding box center [182, 21] width 19 height 19
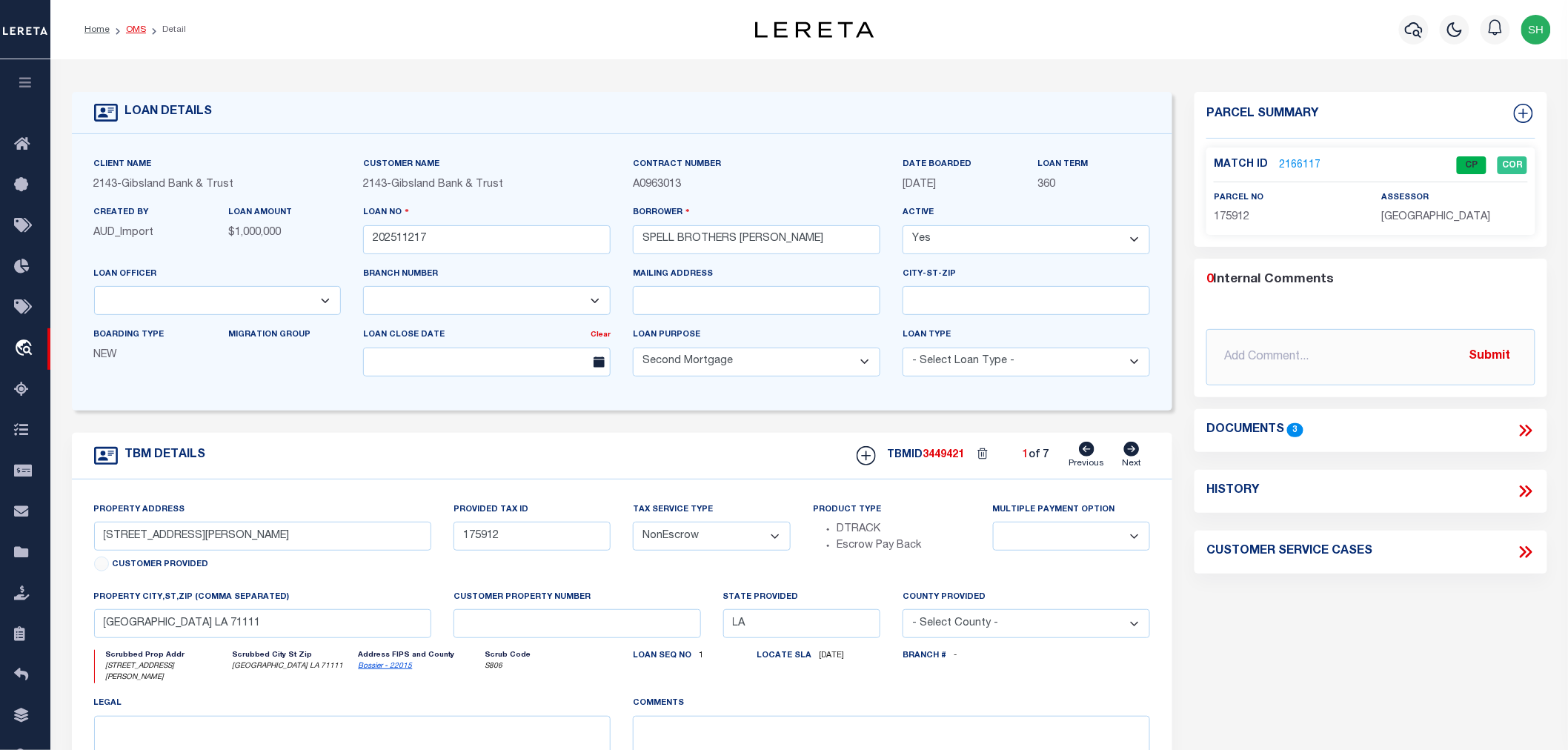
click at [136, 25] on link "OMS" at bounding box center [136, 30] width 20 height 9
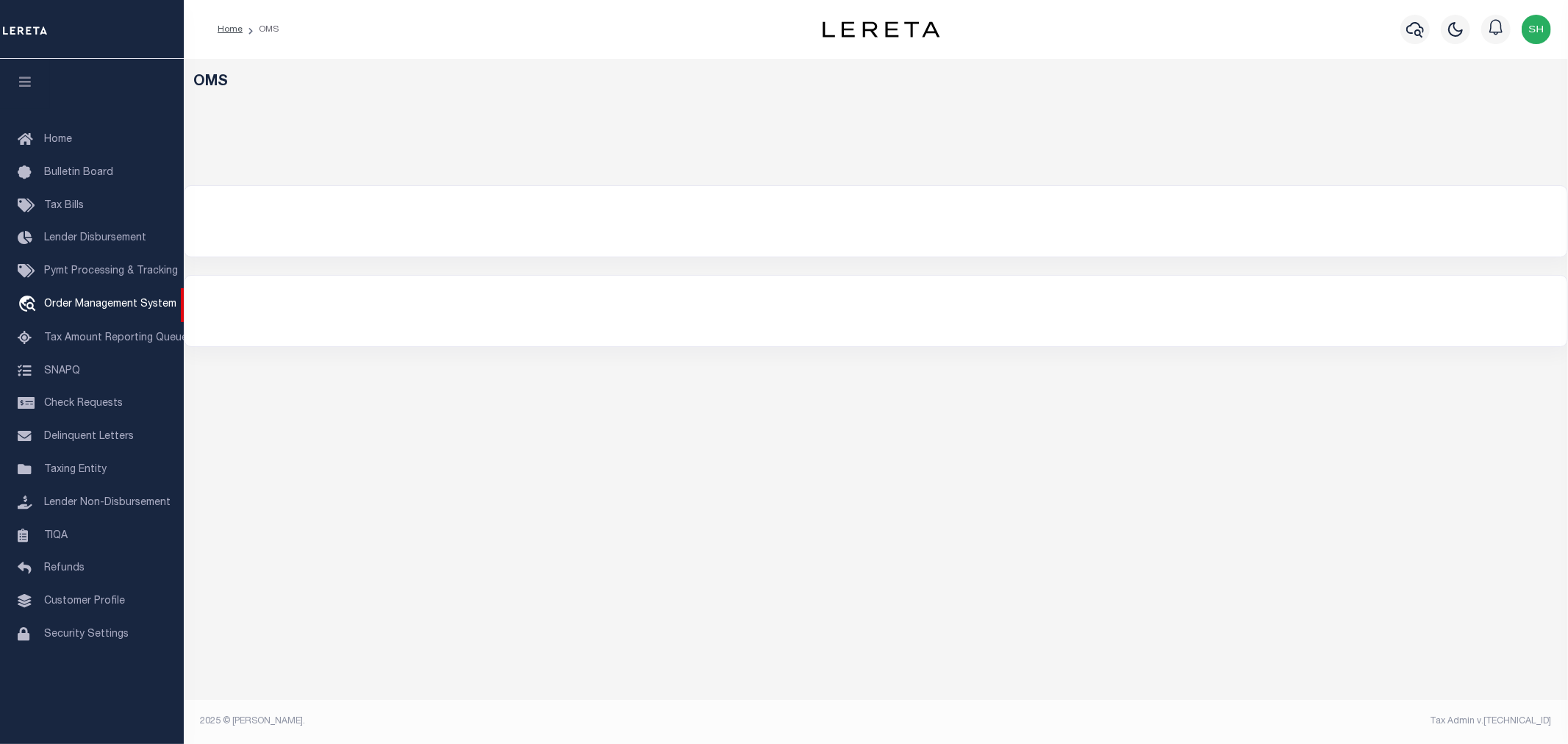
select select "200"
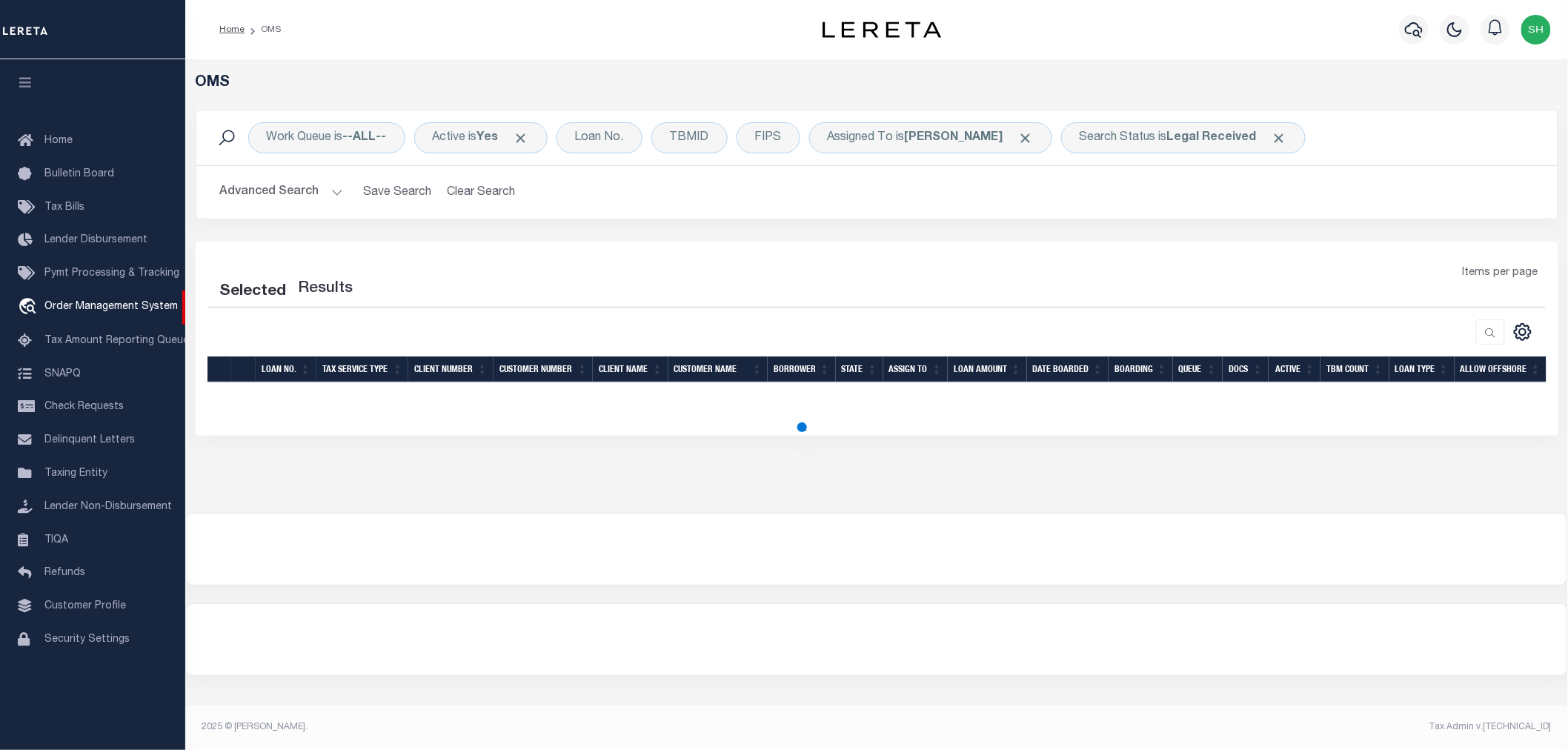
select select "200"
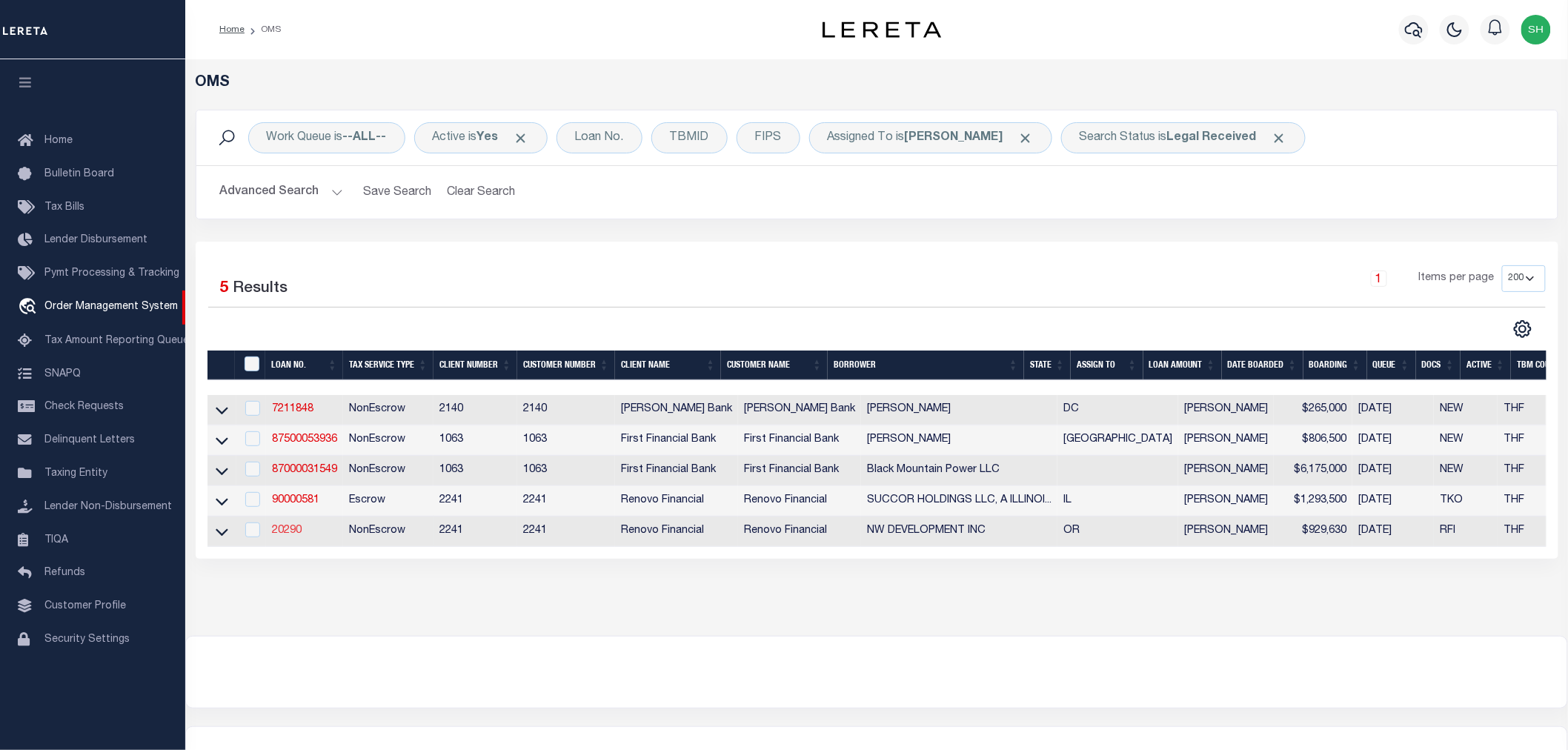
click at [286, 535] on link "20290" at bounding box center [286, 531] width 30 height 11
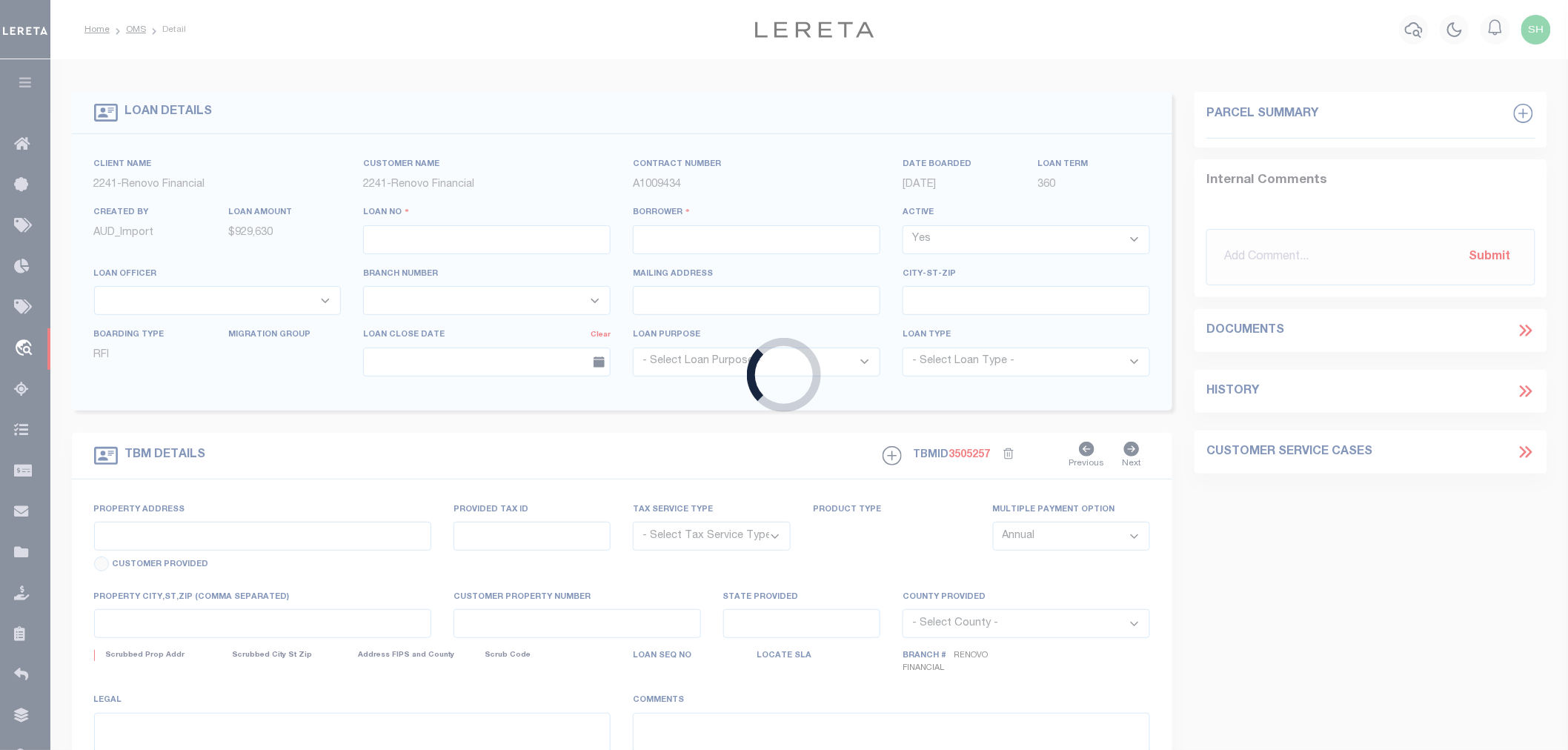
type input "20290"
type input "NW DEVELOPMENT INC"
select select
type input "12396 SE Winston Rd"
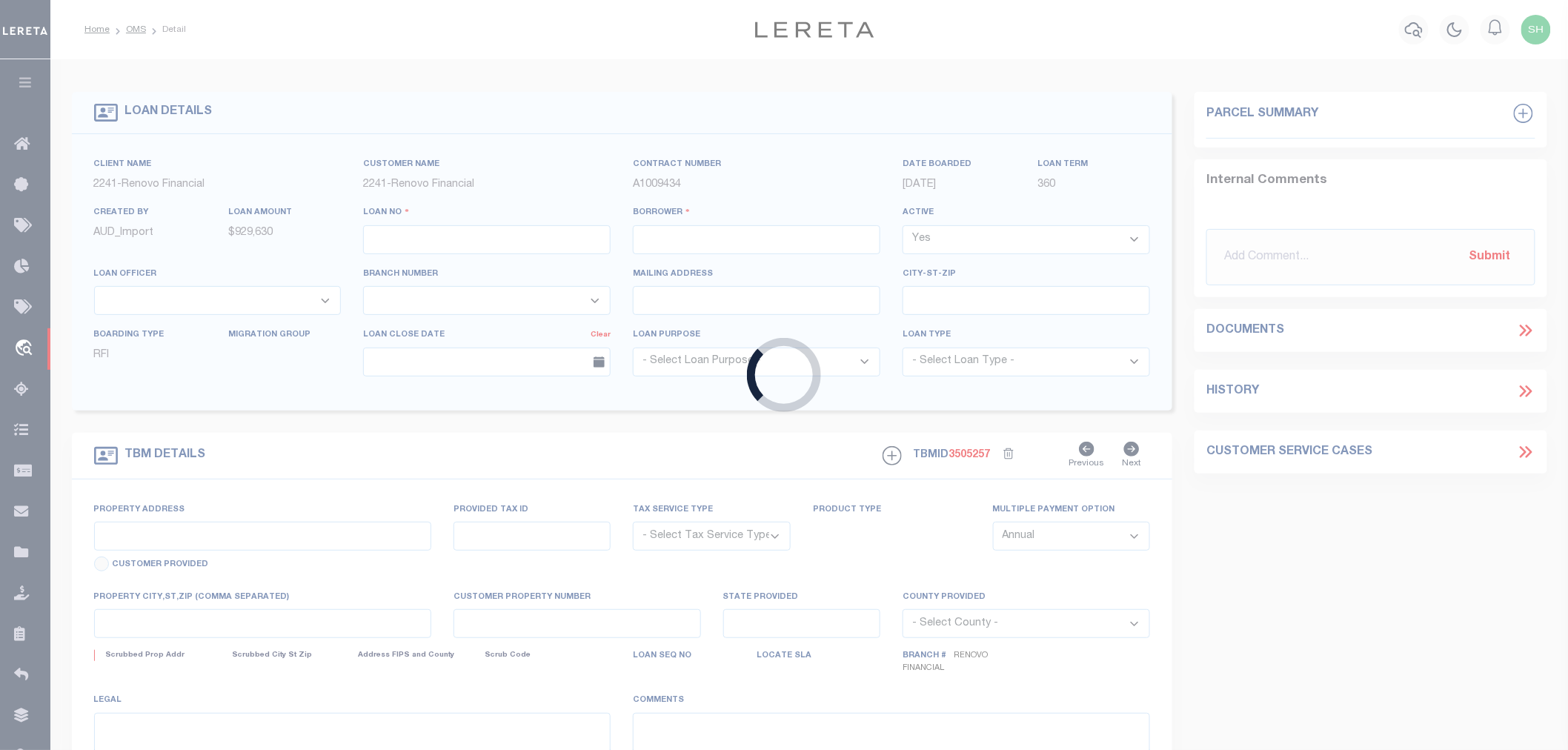
type input "Damascus OR 97089"
select select "400"
select select "NonEscrow"
type input "8413 East / NE Hassalo Street"
type input "Portland, OR 97220"
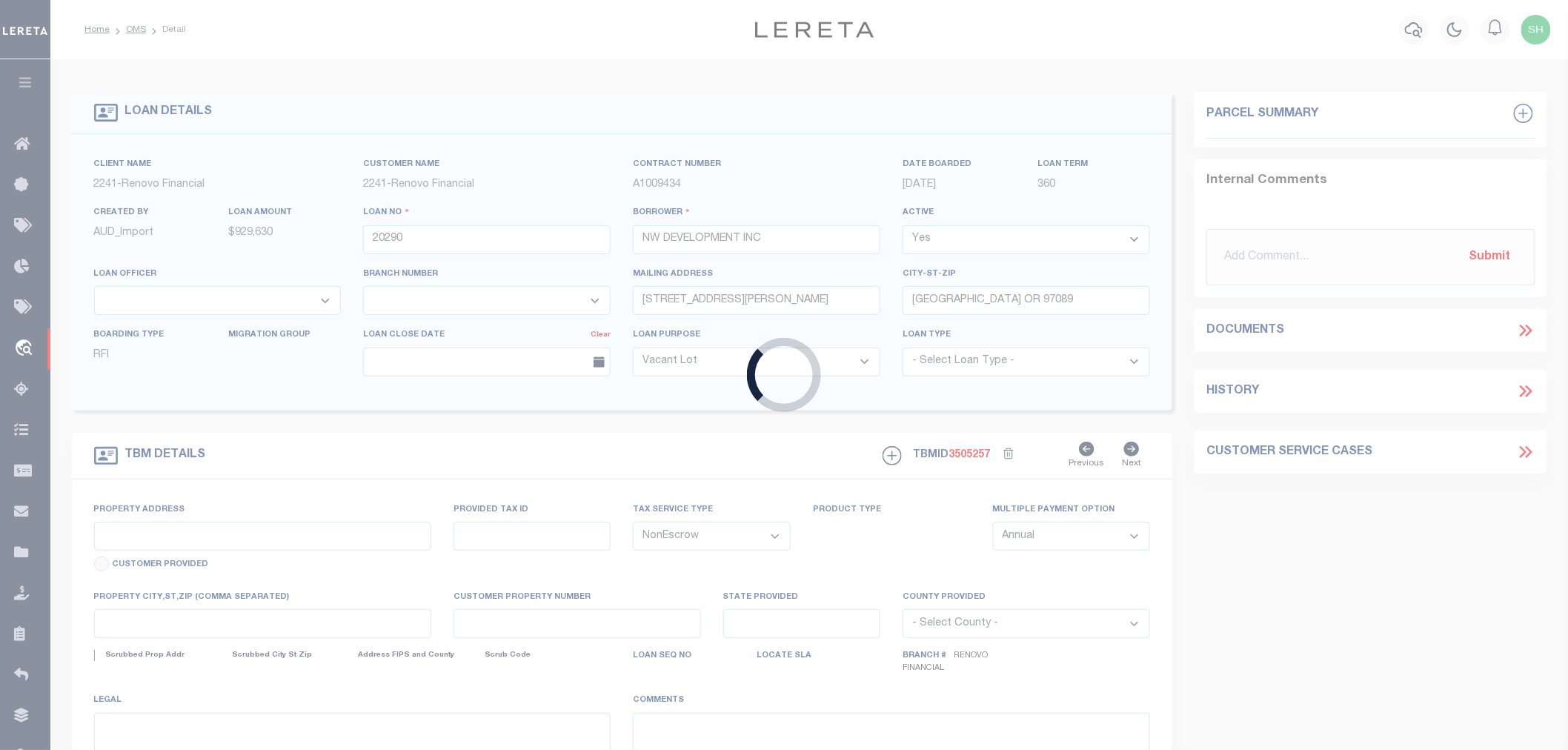
type input "a0kUS00000CArYn"
type input "OR"
select select
type textarea "LEGAL REQUIRED"
select select "14701"
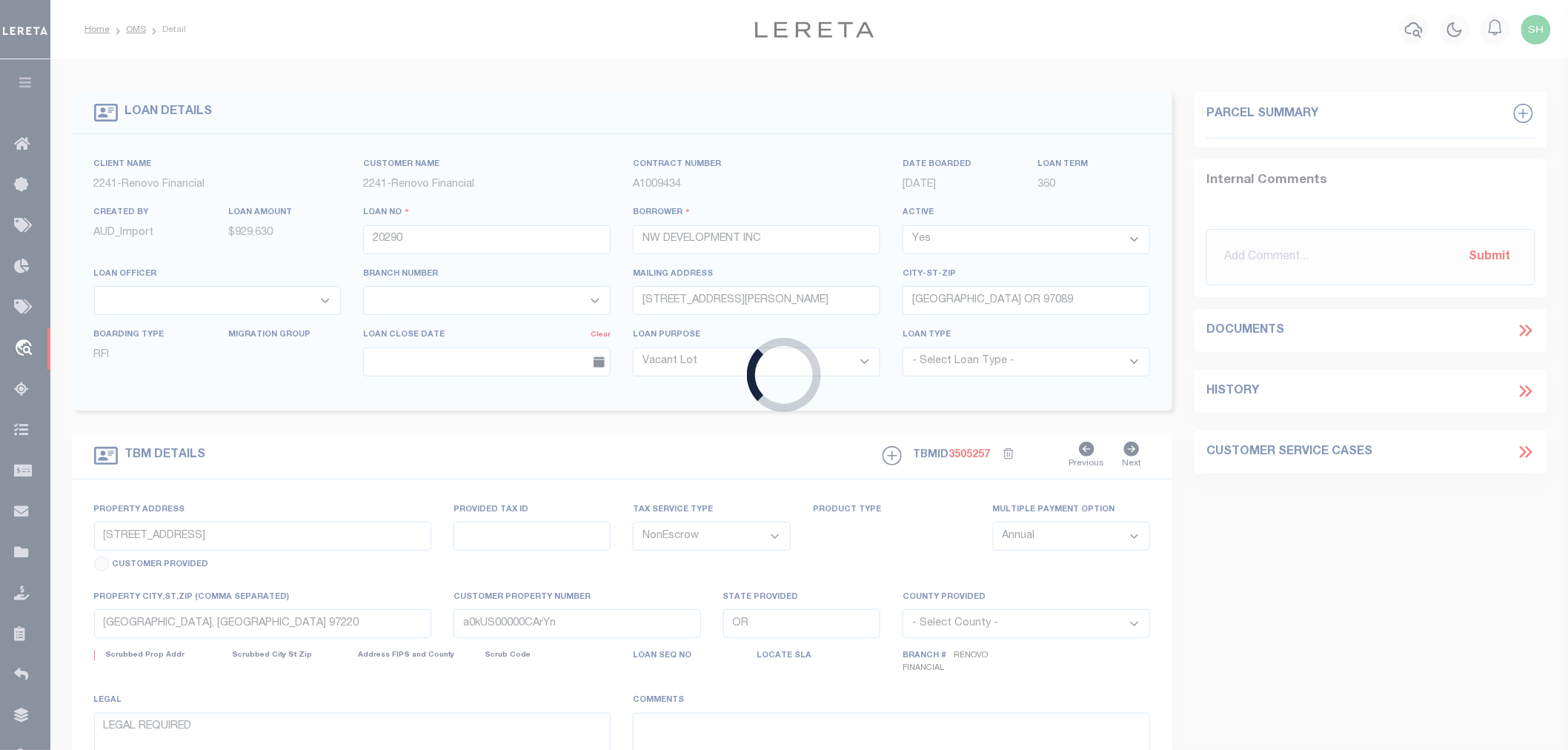
select select "25066"
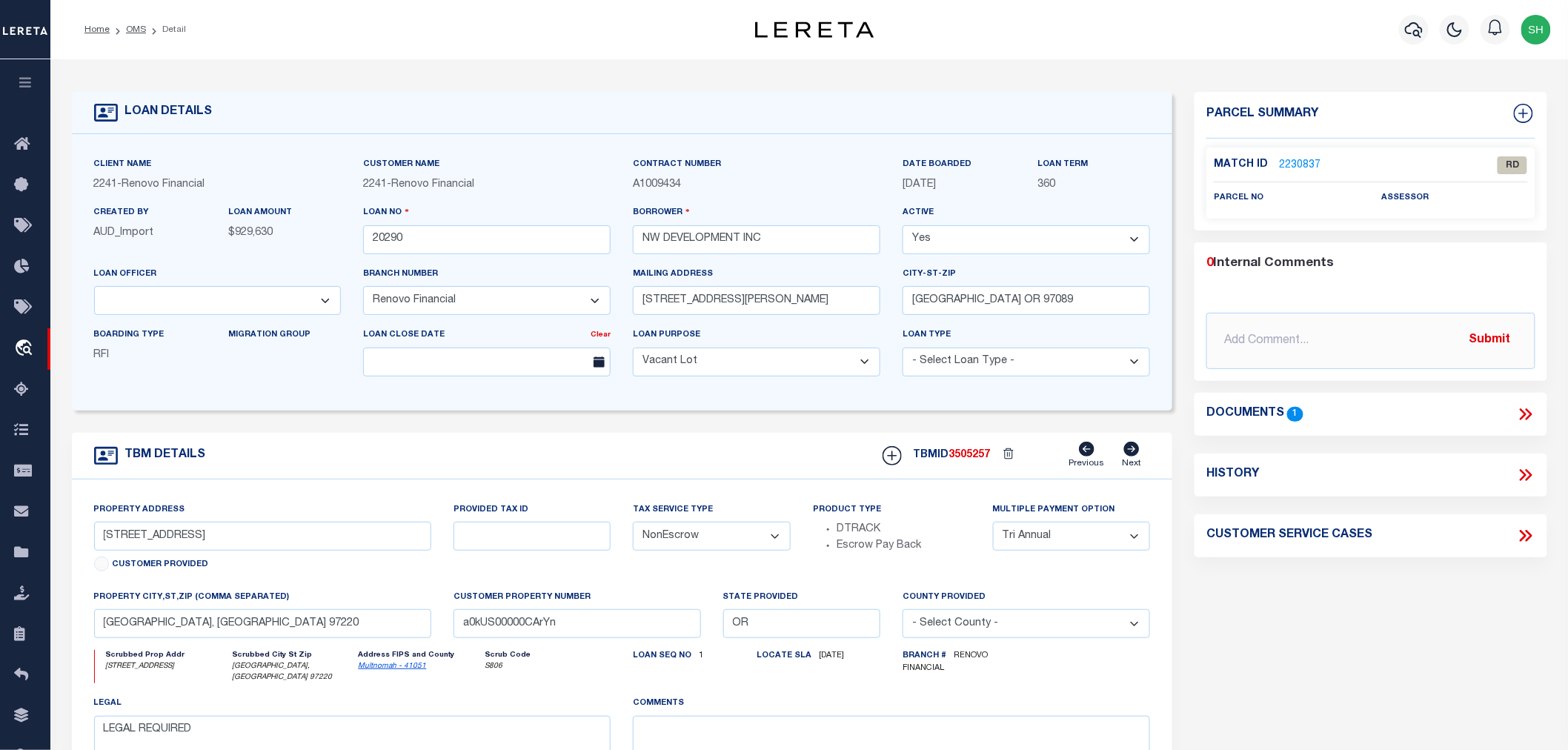
click at [1528, 412] on icon at bounding box center [1525, 414] width 19 height 19
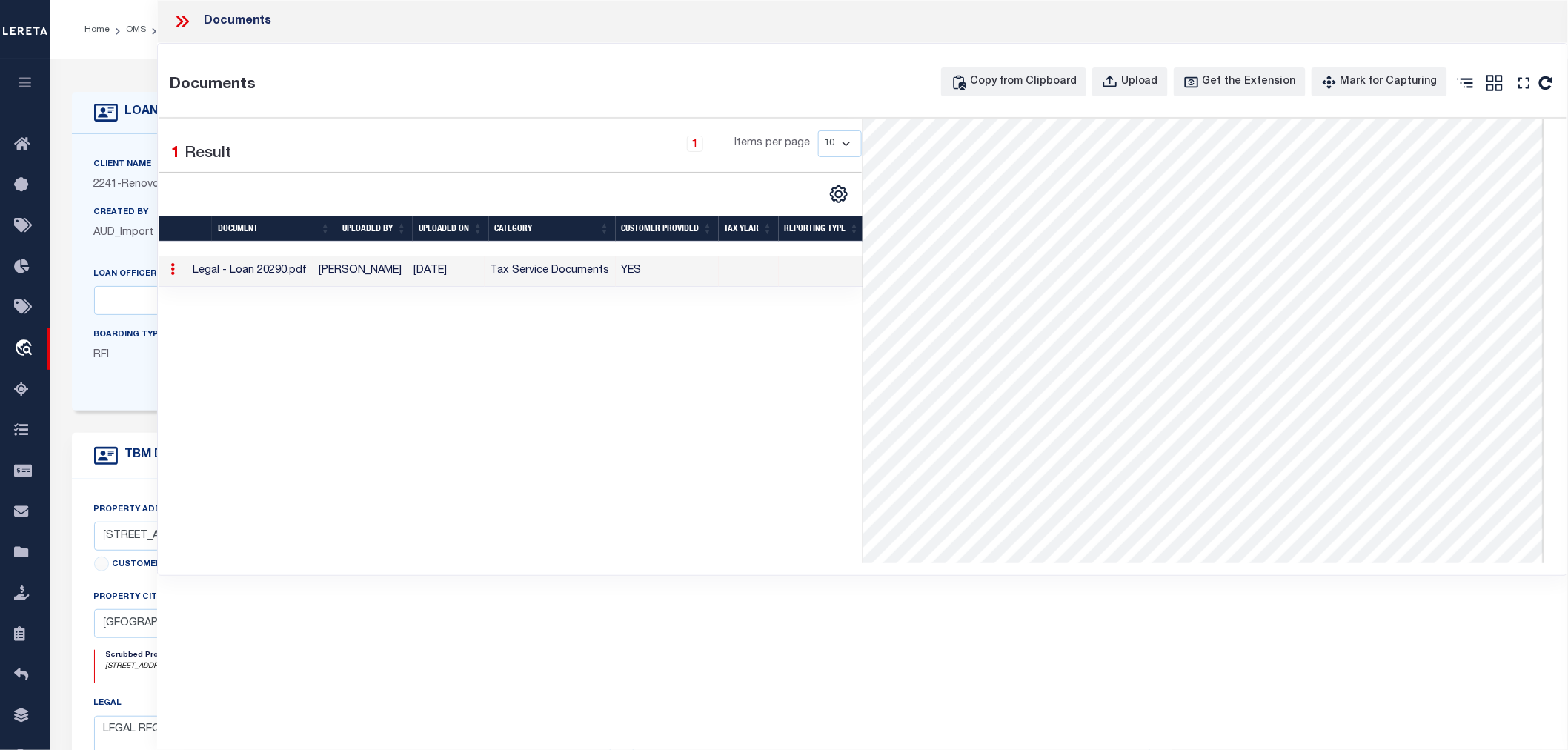
click at [181, 18] on icon at bounding box center [182, 21] width 19 height 19
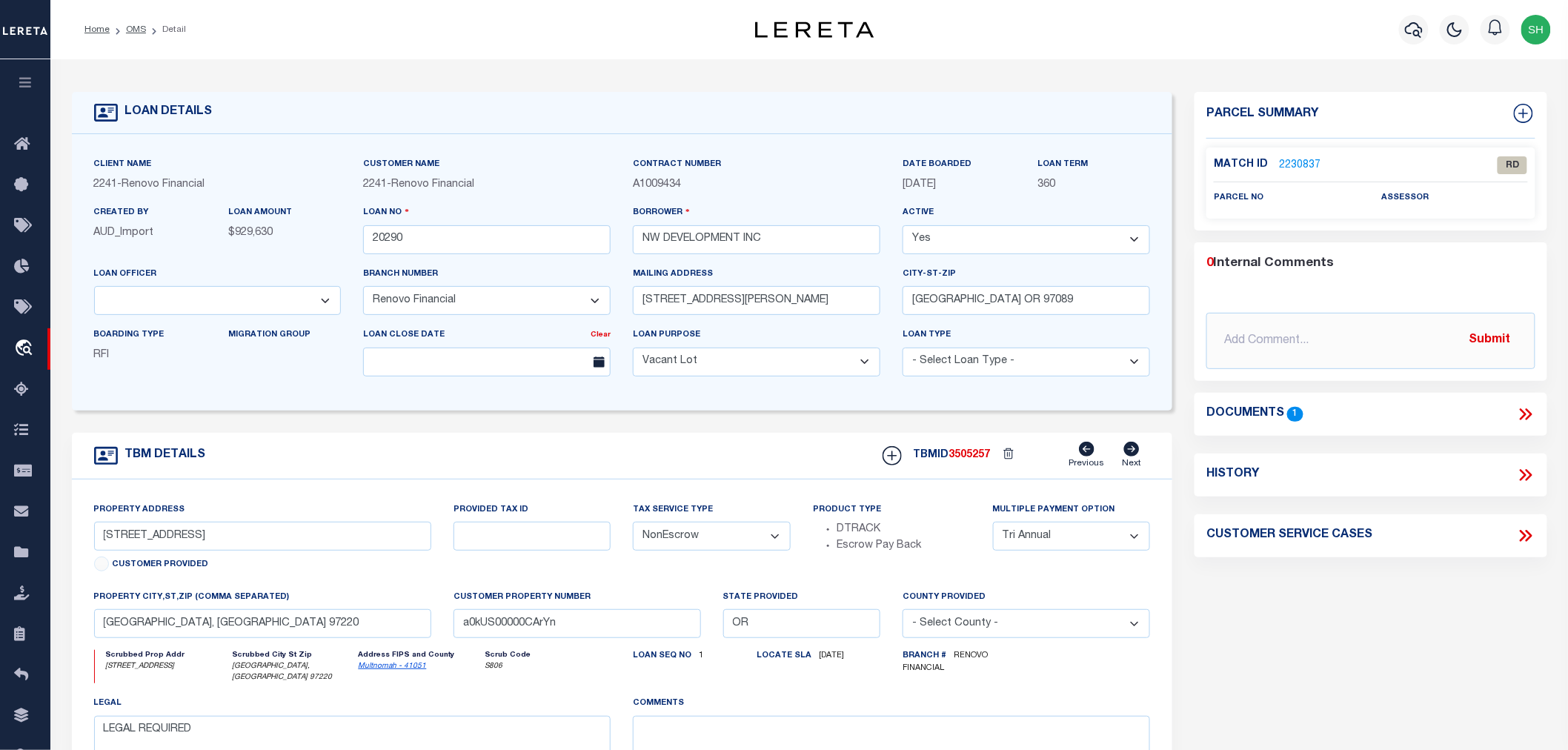
click at [1299, 165] on link "2230837" at bounding box center [1300, 165] width 41 height 15
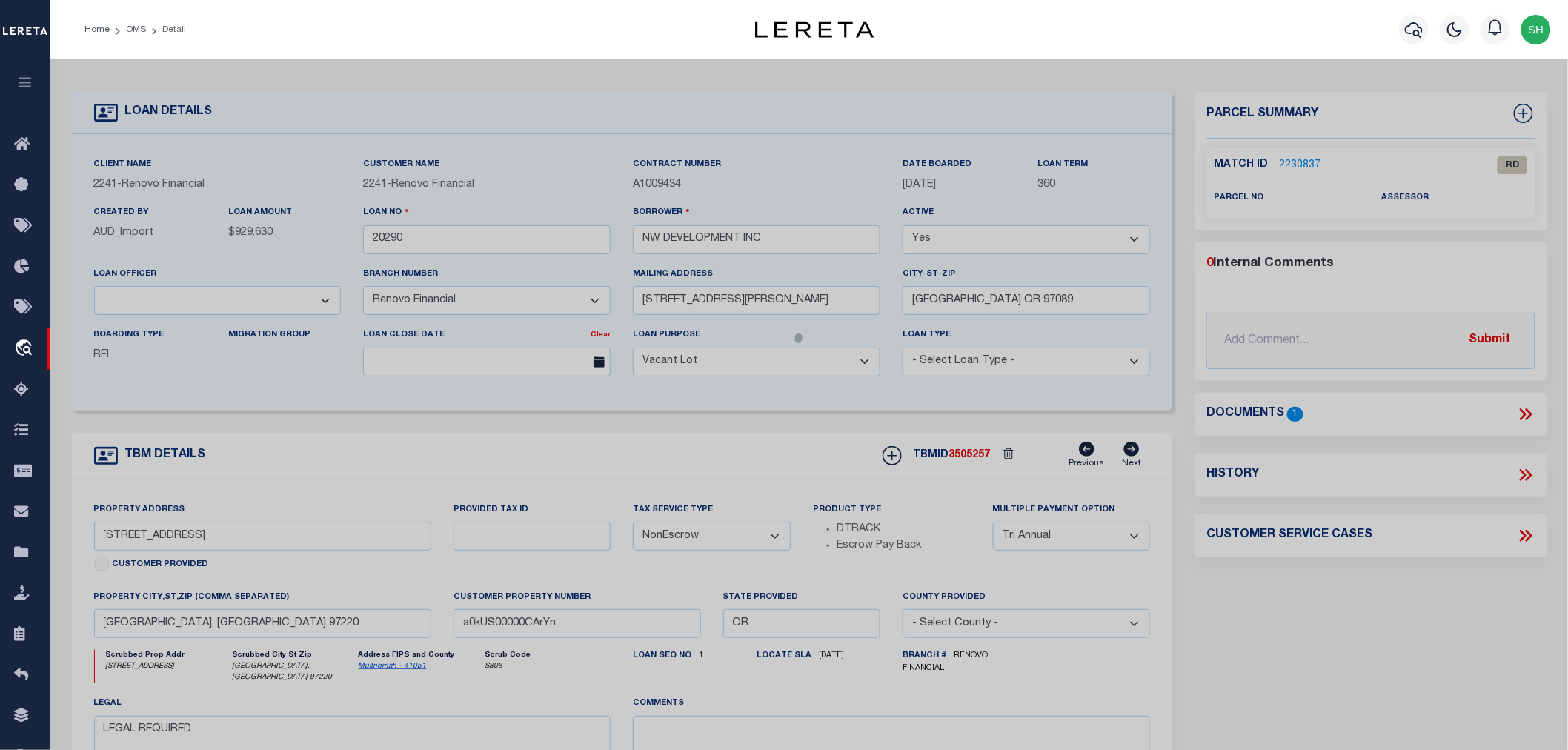
checkbox input "false"
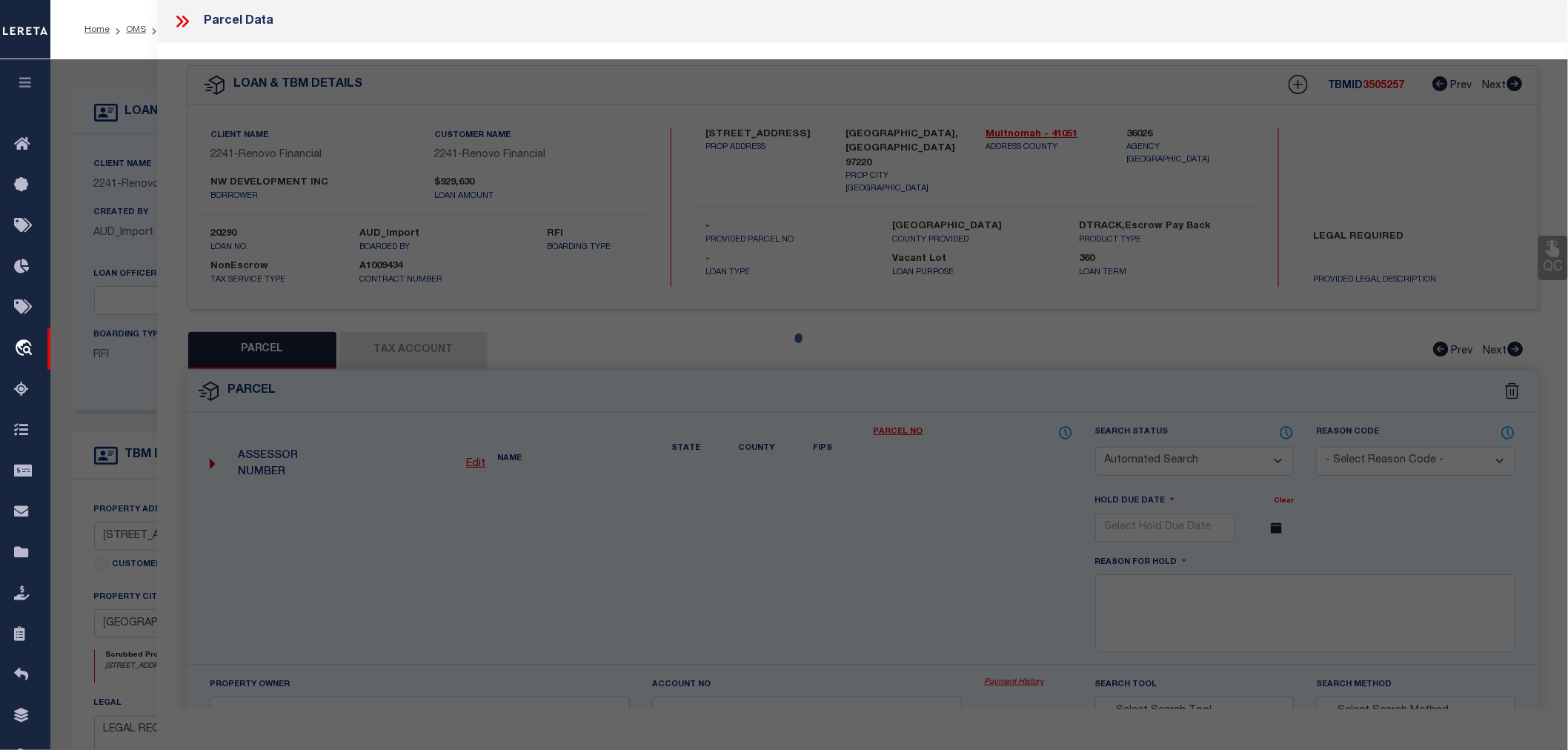
select select "RD"
checkbox input "false"
type textarea "Document uploaded that satisfies a legal requirement, changing from ND to RD"
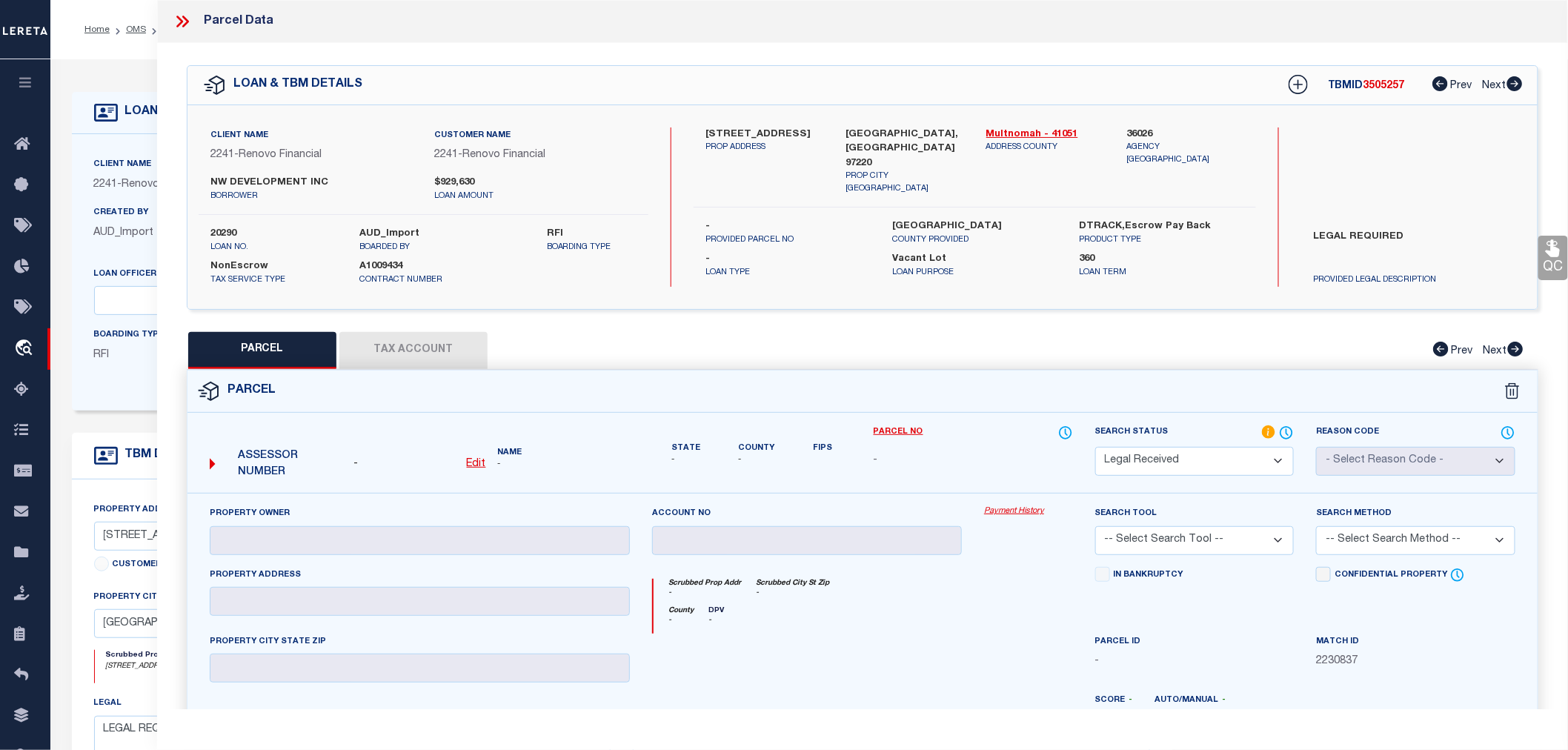
click at [1147, 129] on label "36026" at bounding box center [1186, 134] width 118 height 15
copy label "36026"
click at [480, 463] on u "Edit" at bounding box center [476, 464] width 19 height 11
select select "RD"
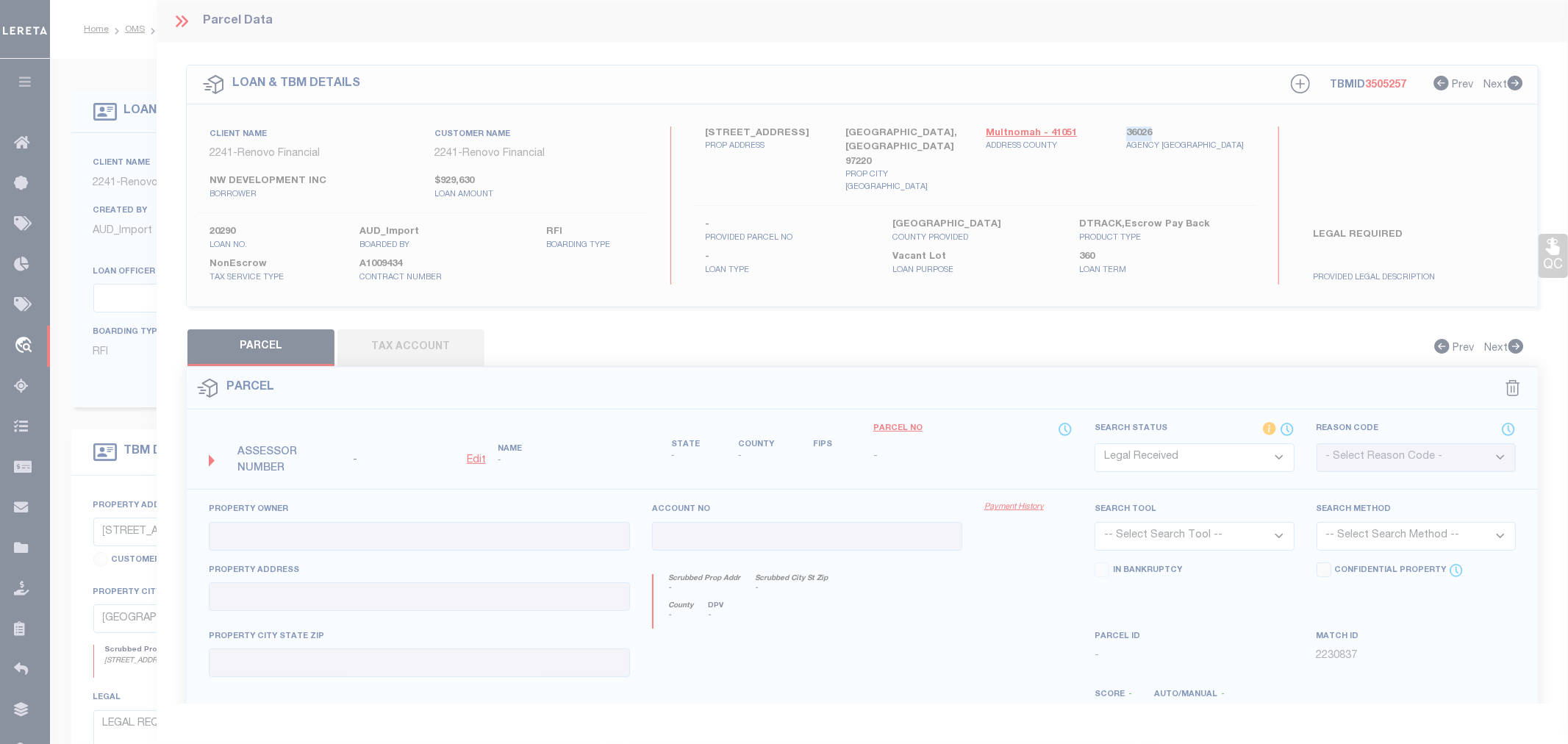
type textarea "-"
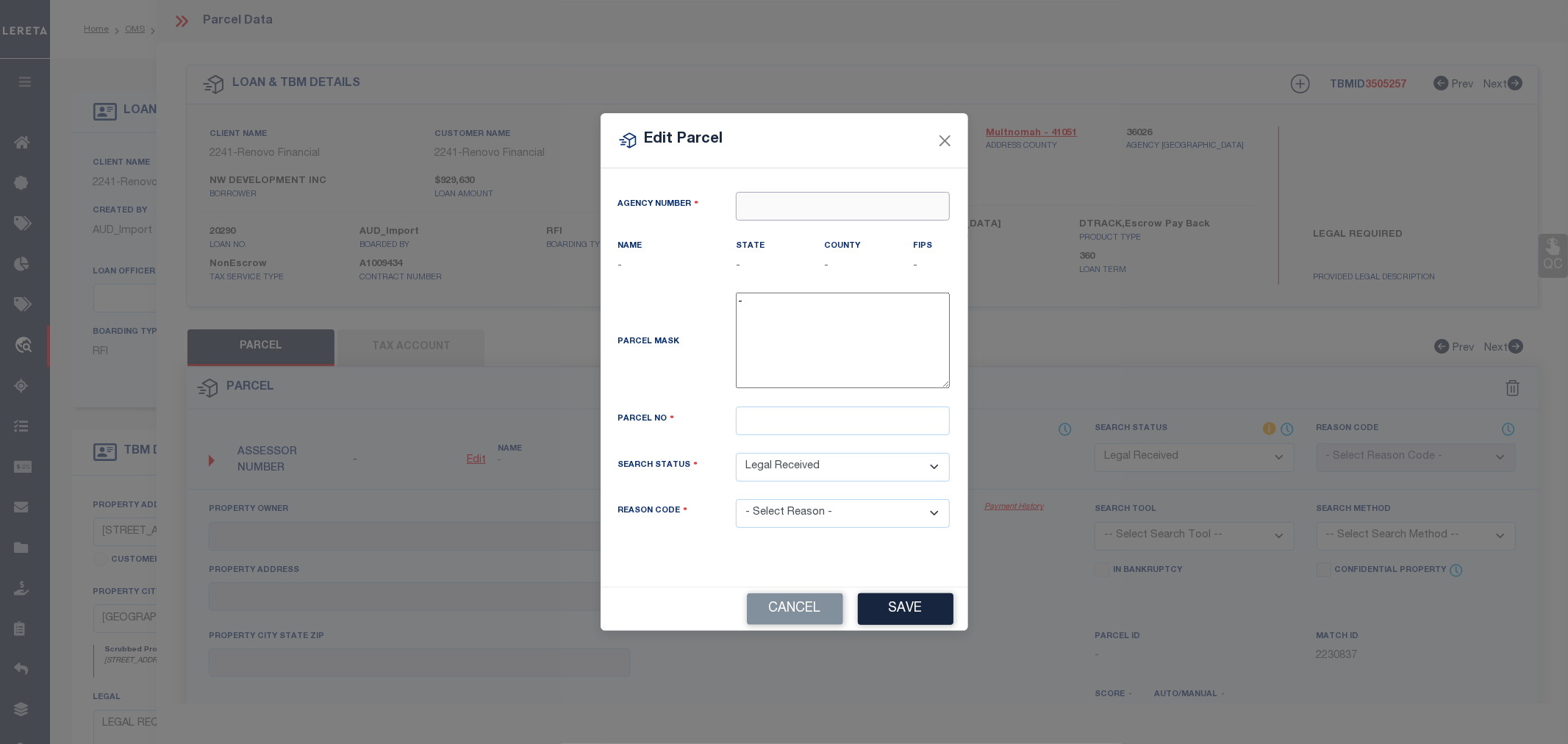
click at [777, 207] on input "text" at bounding box center [842, 207] width 214 height 29
paste input "36026"
click at [790, 237] on div "360260000 : MULTNOMAH COUNTY" at bounding box center [849, 233] width 227 height 24
type input "360260000"
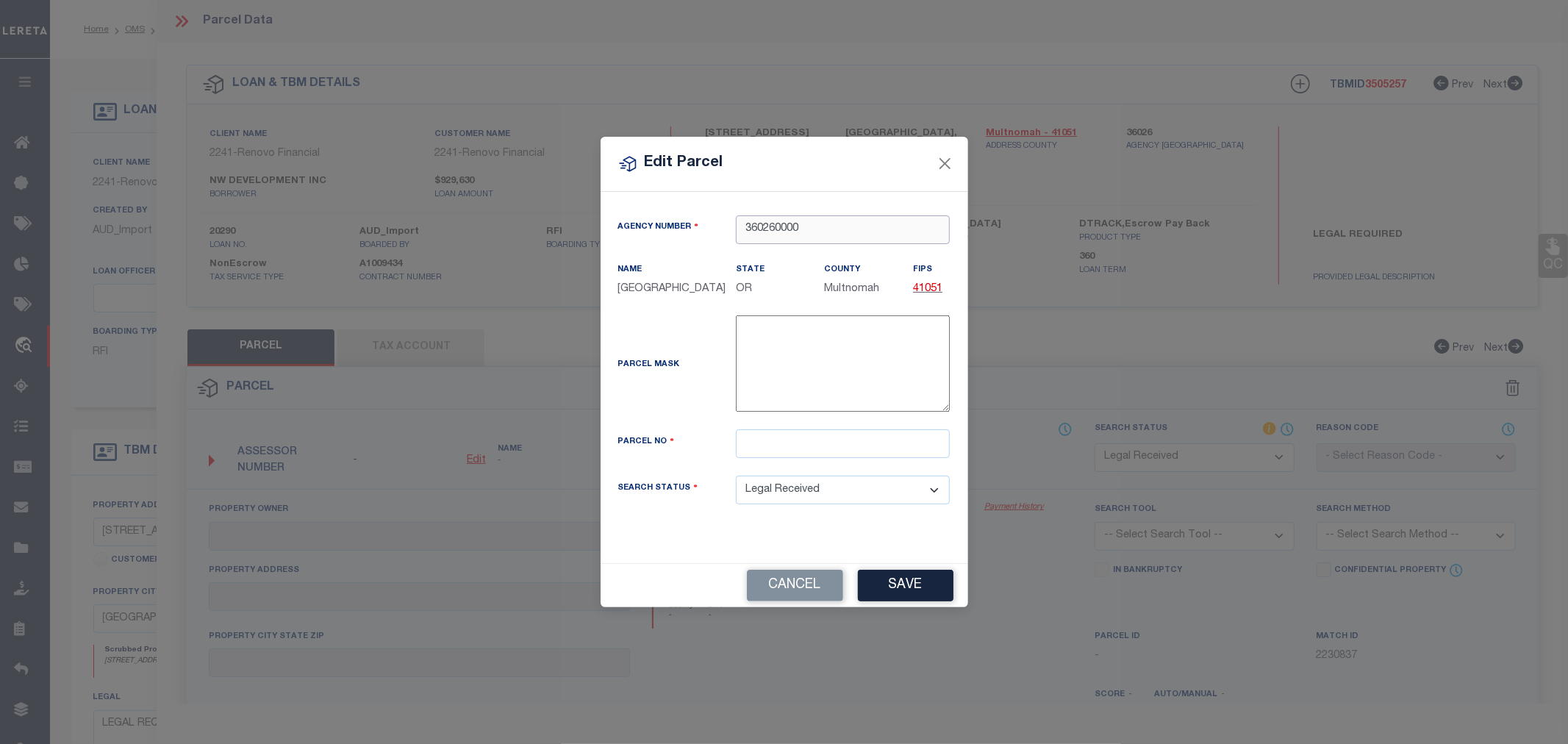
type input "360260000"
click at [760, 452] on input "text" at bounding box center [842, 444] width 214 height 29
paste input "R205520"
type input "R205520"
click at [887, 600] on button "Save" at bounding box center [906, 586] width 96 height 32
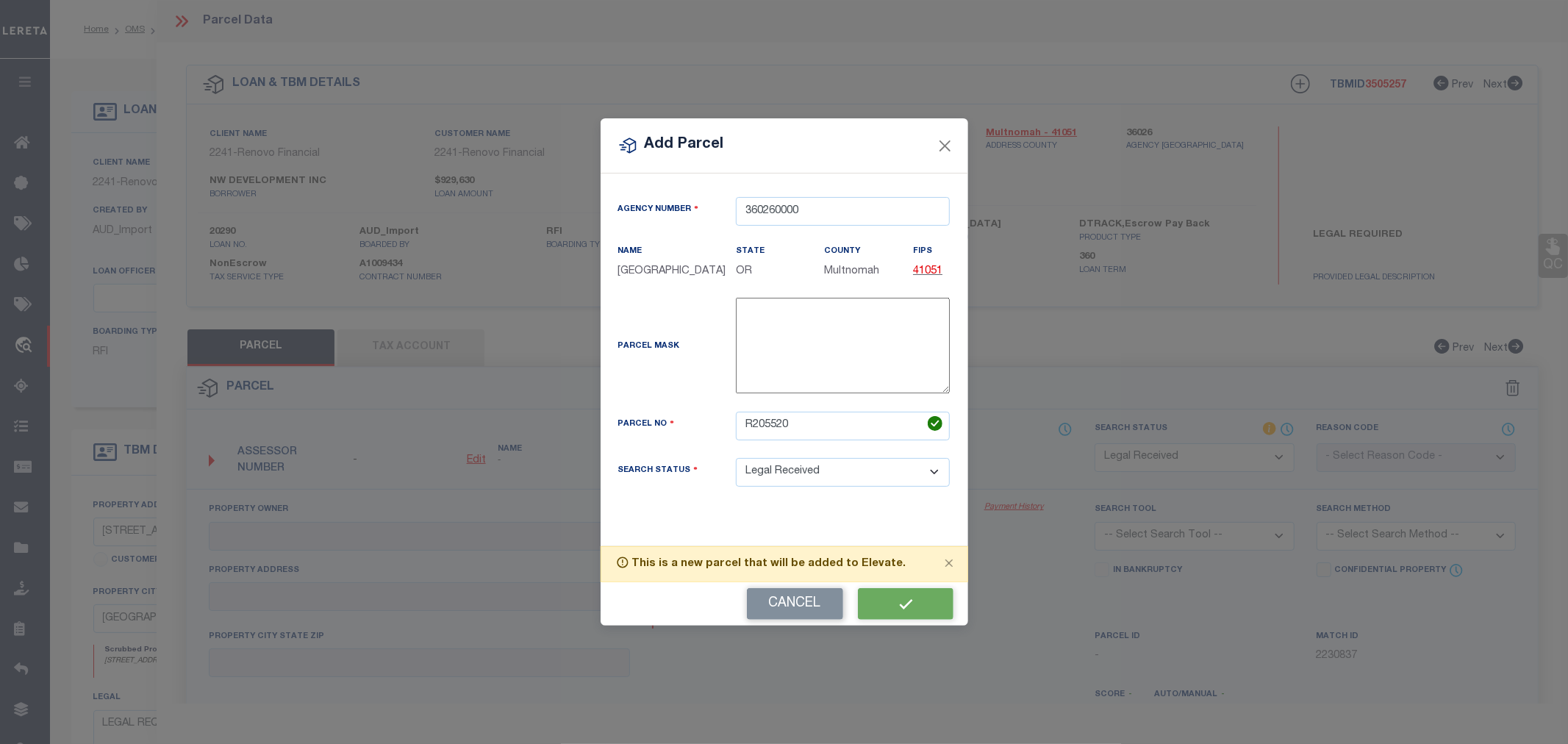
select select "RD"
checkbox input "false"
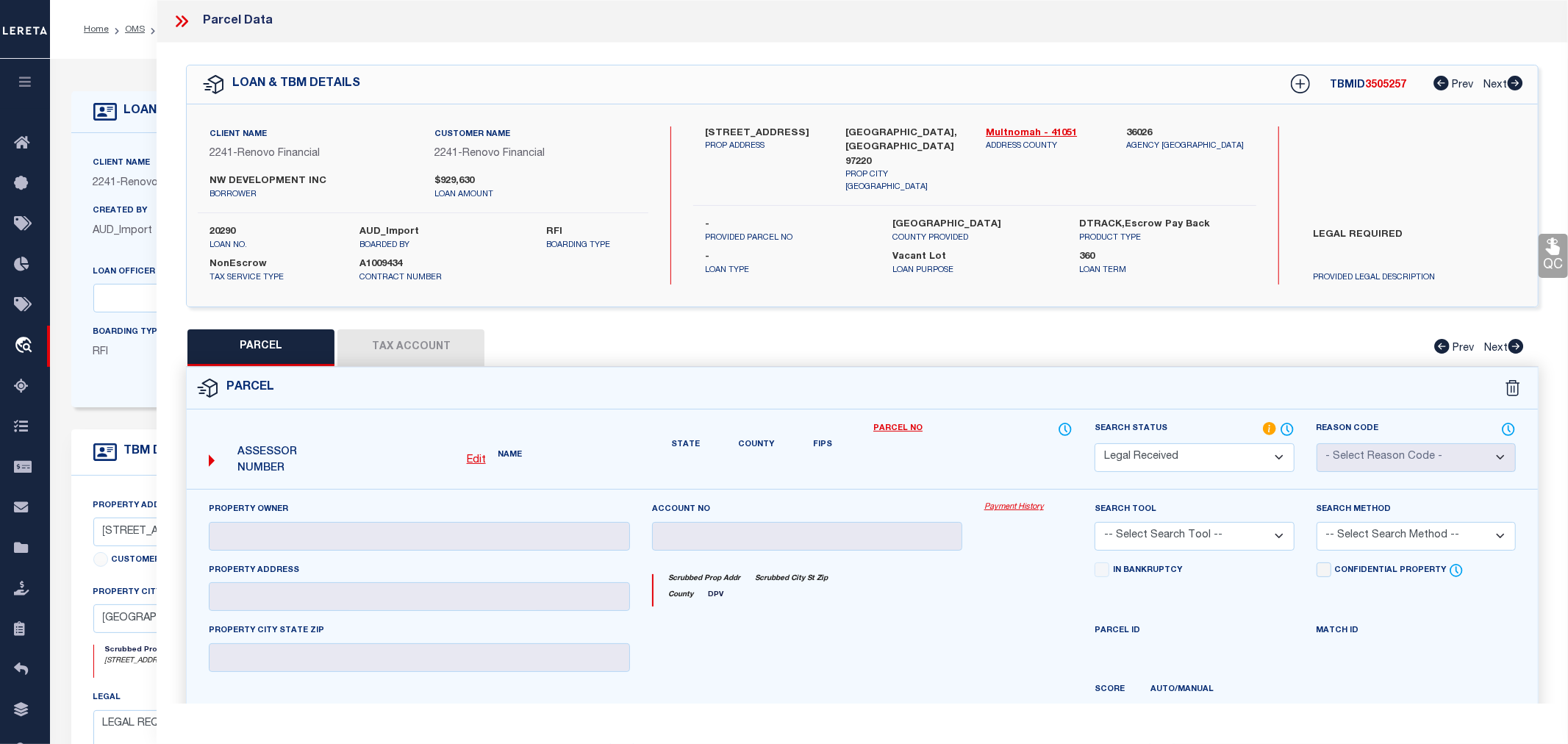
checkbox input "false"
type textarea "Document uploaded that satisfies a legal requirement, changing from [GEOGRAPHIC…"
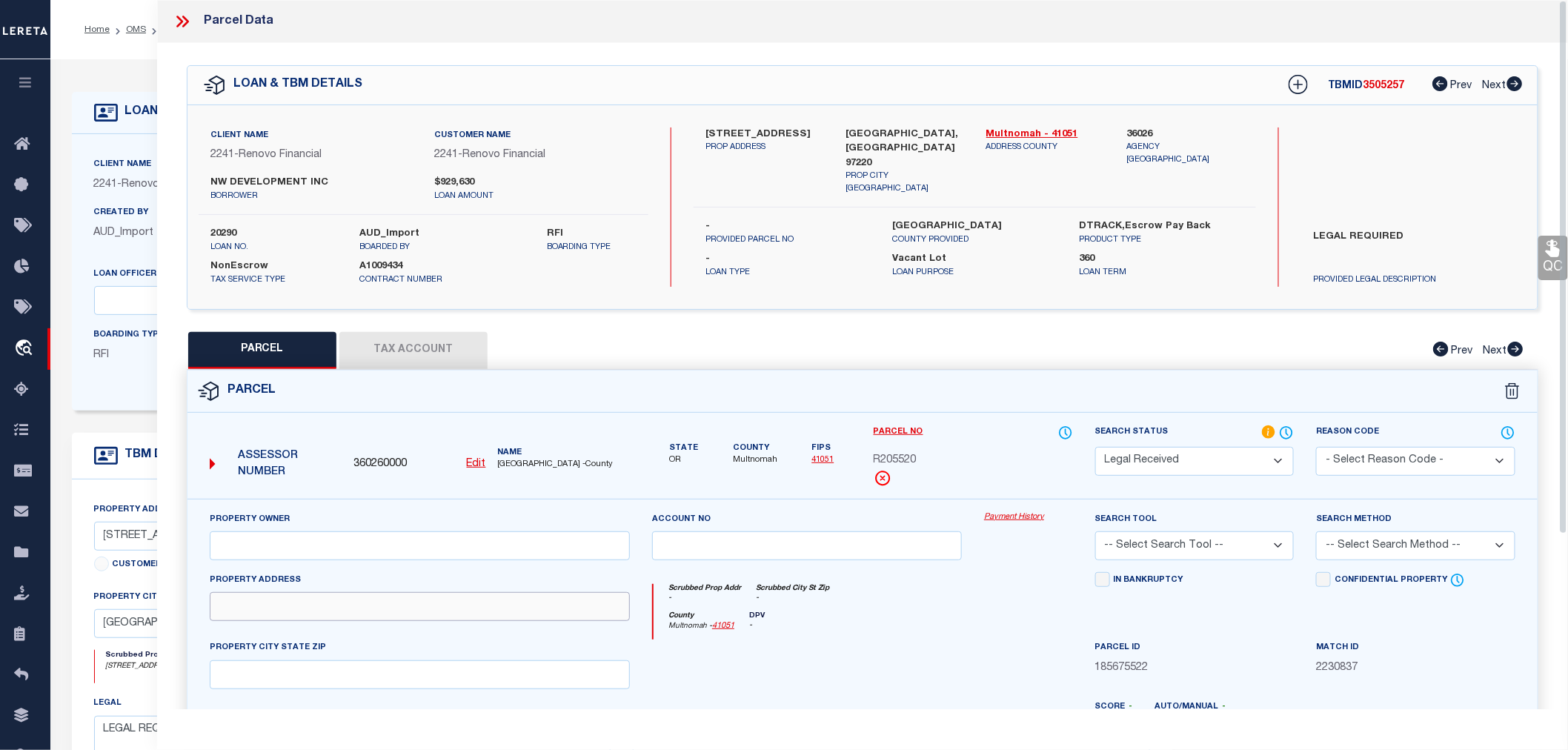
click at [250, 605] on input "text" at bounding box center [420, 607] width 421 height 29
paste input "8413 E/ NE HASSALO ST"
type input "8413 E/ NE HASSALO ST"
click at [284, 668] on input "text" at bounding box center [420, 675] width 421 height 29
paste input "PORTLAND"
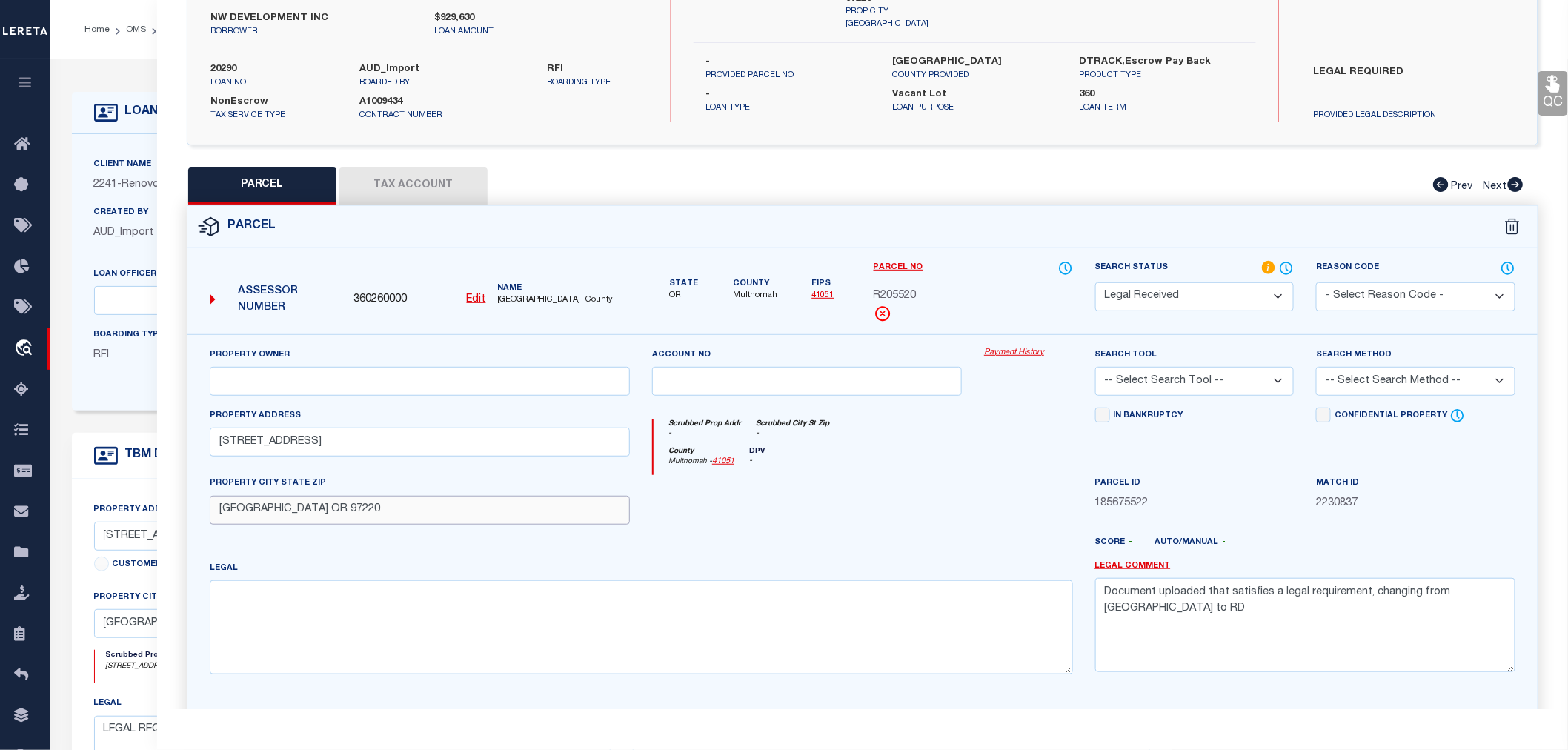
scroll to position [247, 0]
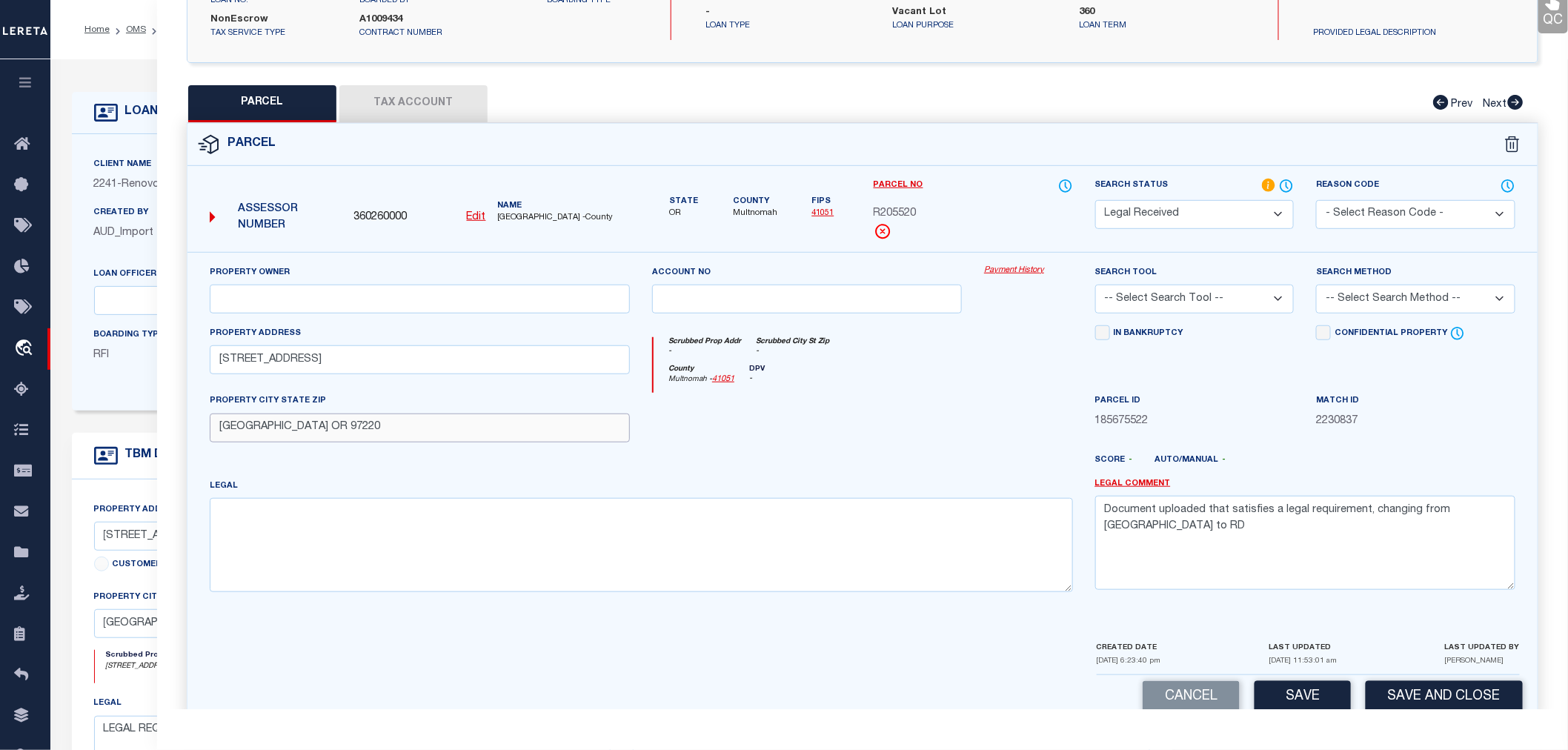
type input "PORTLAND OR 97220"
click at [247, 302] on input "text" at bounding box center [420, 300] width 421 height 29
paste input "REES BETTINGER PROPERTIES INC"
type input "REES BETTINGER PROPERTIES INC"
click at [293, 513] on textarea at bounding box center [641, 545] width 863 height 93
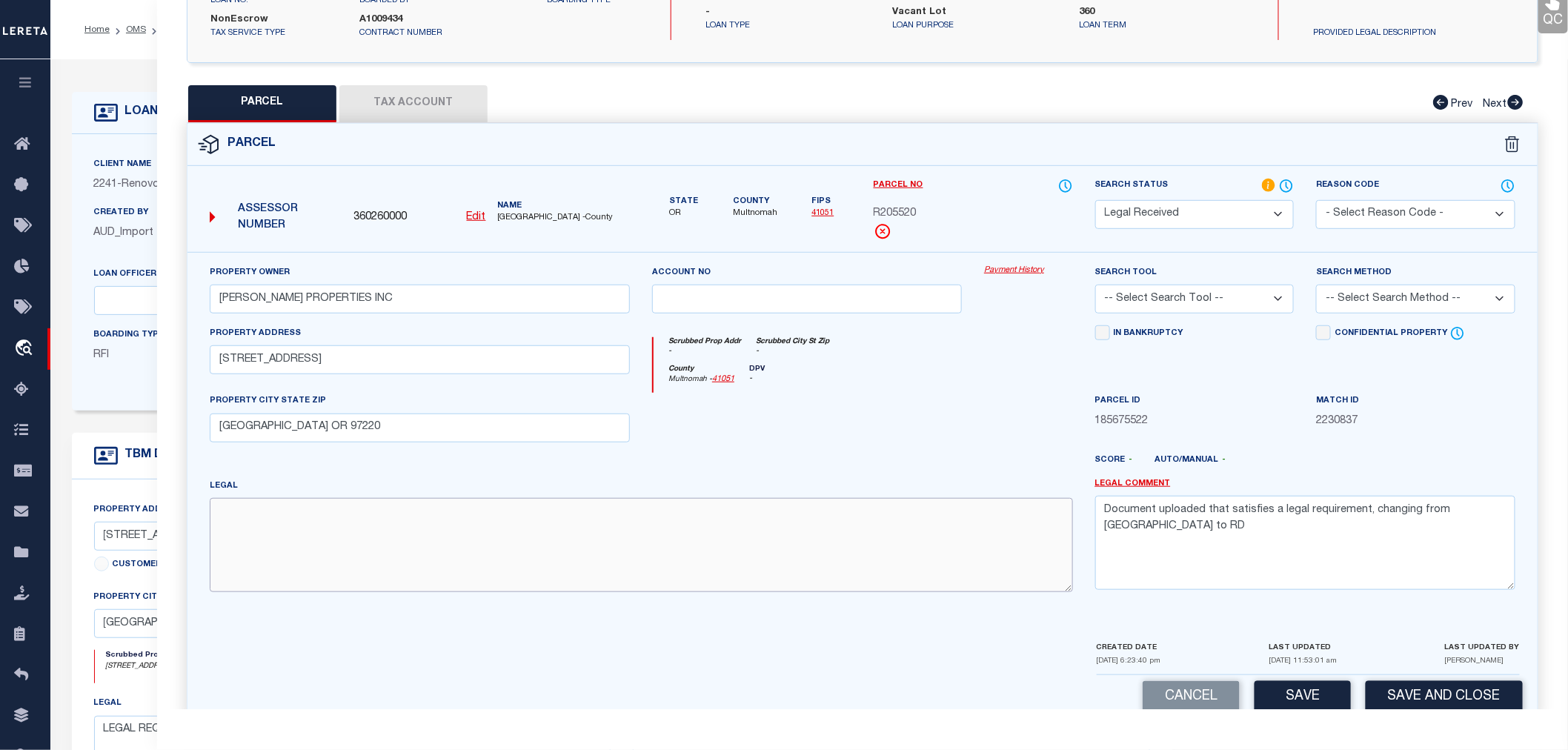
paste textarea "LEE BOW PK, BLOCK 6, LOT 52&53"
type textarea "LEE BOW PK, BLOCK 6, LOT 52&53"
drag, startPoint x: 1494, startPoint y: 515, endPoint x: 1083, endPoint y: 514, distance: 411.0
click at [1084, 514] on div "Legal Comment Document uploaded that satisfies a legal requirement, changing fr…" at bounding box center [1305, 541] width 443 height 126
click at [1198, 305] on select "-- Select Search Tool -- 3rd Party Website Agency File Agency Website ATLS CNV-…" at bounding box center [1195, 300] width 199 height 29
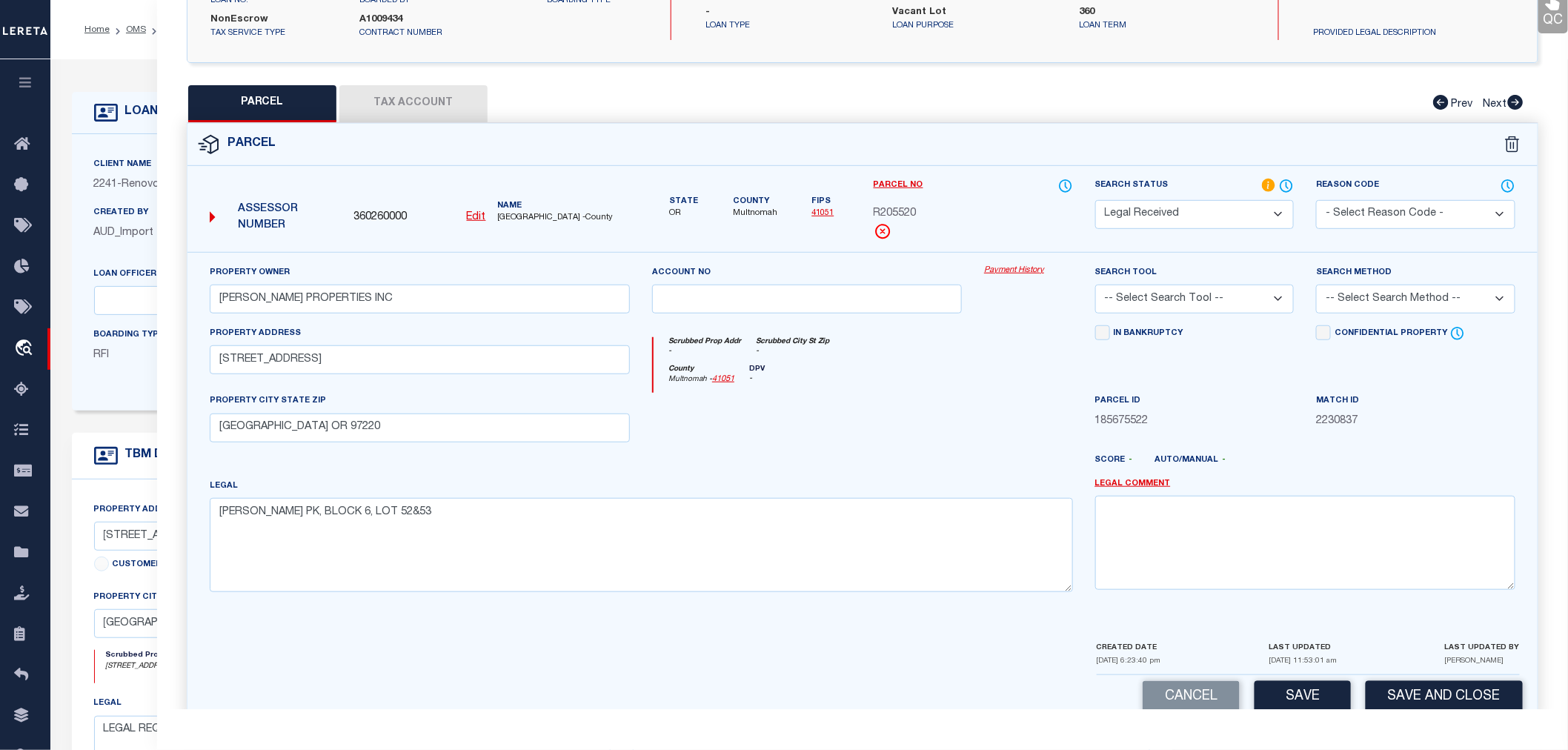
select select "AGW"
click at [1095, 285] on select "-- Select Search Tool -- 3rd Party Website Agency File Agency Website ATLS CNV-…" at bounding box center [1195, 300] width 199 height 29
click at [1365, 300] on select "-- Select Search Method -- Property Address Legal Liability Info Provided" at bounding box center [1416, 300] width 199 height 29
select select "LEG"
click at [1316, 285] on select "-- Select Search Method -- Property Address Legal Liability Info Provided" at bounding box center [1416, 300] width 199 height 29
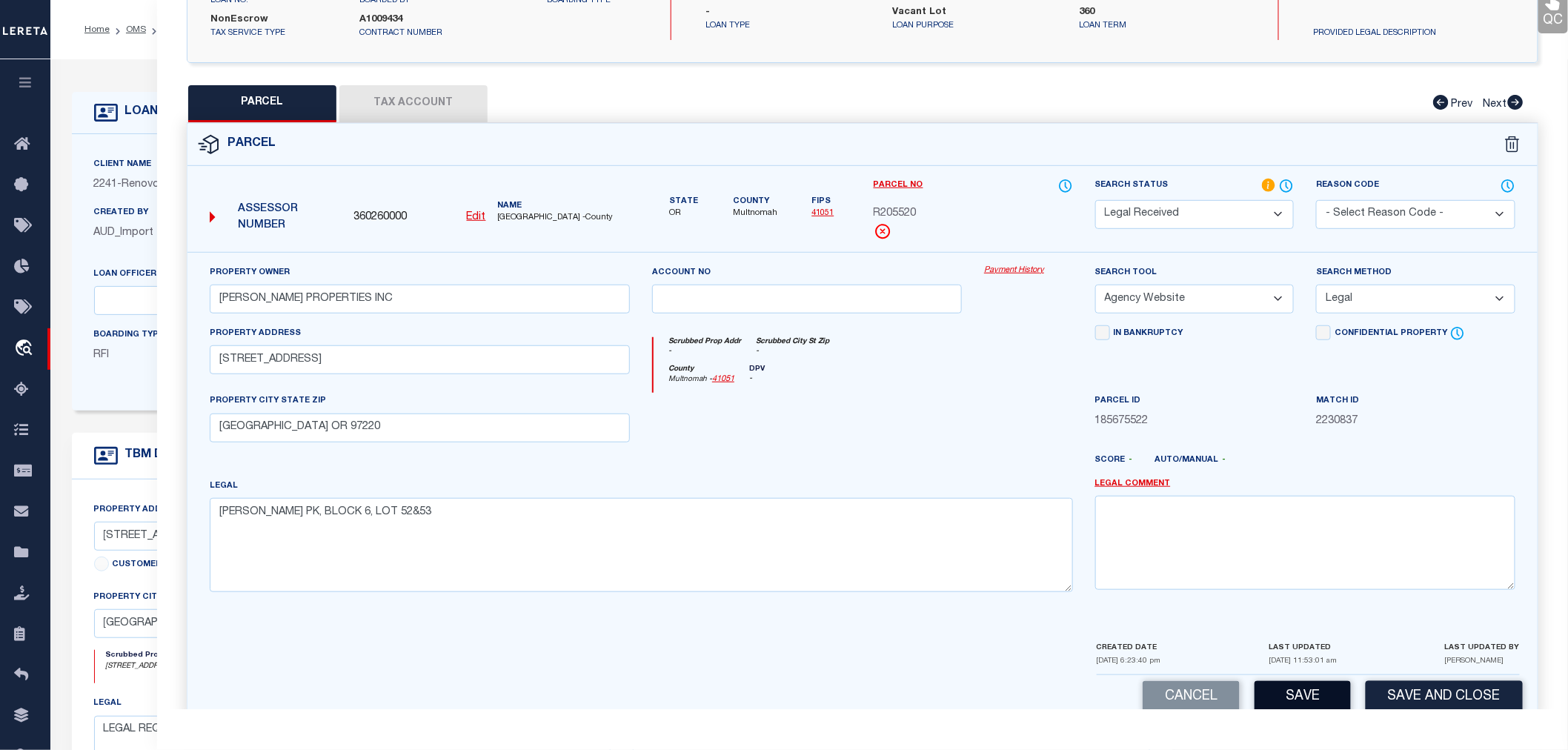
click at [1310, 697] on button "Save" at bounding box center [1303, 697] width 97 height 32
select select "AS"
select select
checkbox input "false"
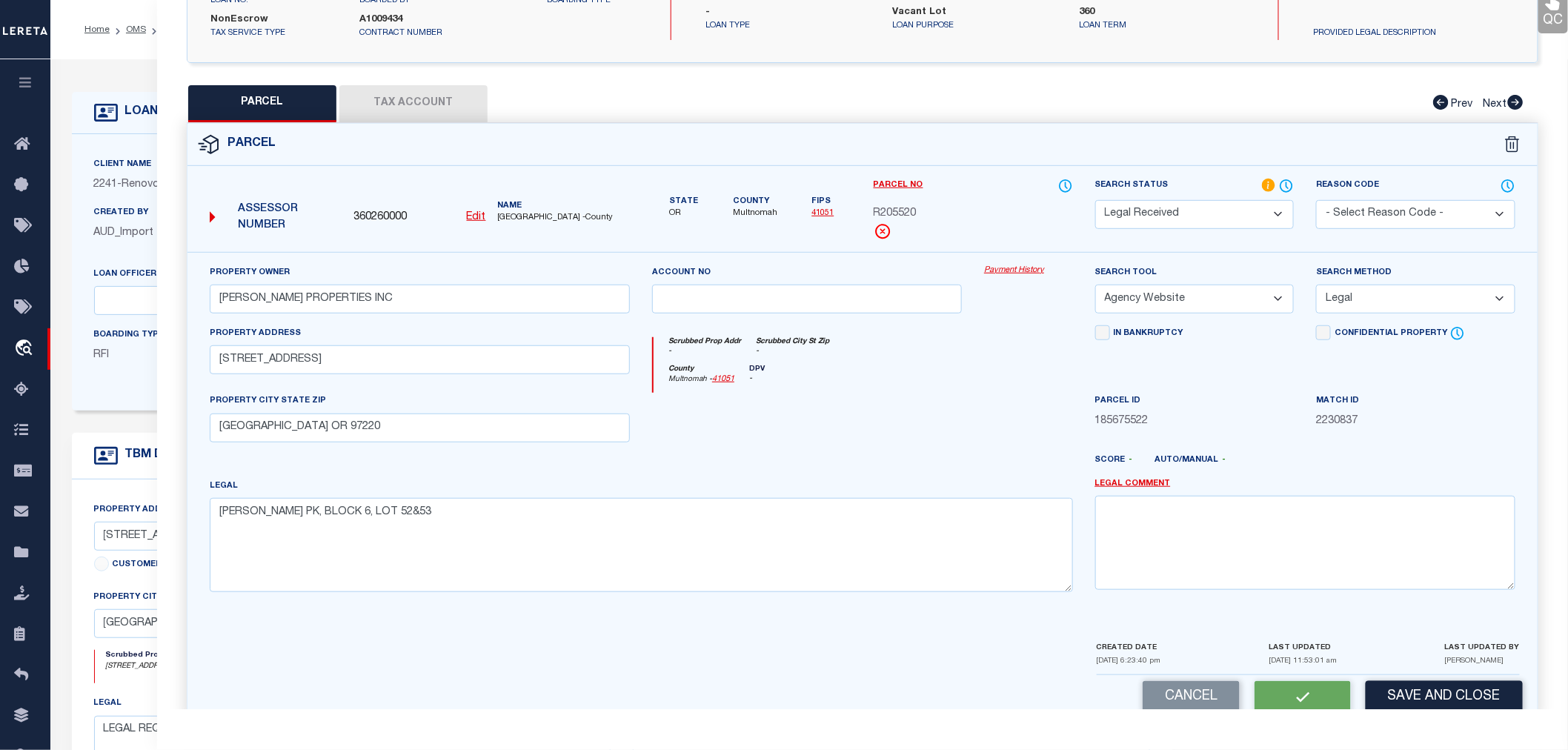
checkbox input "false"
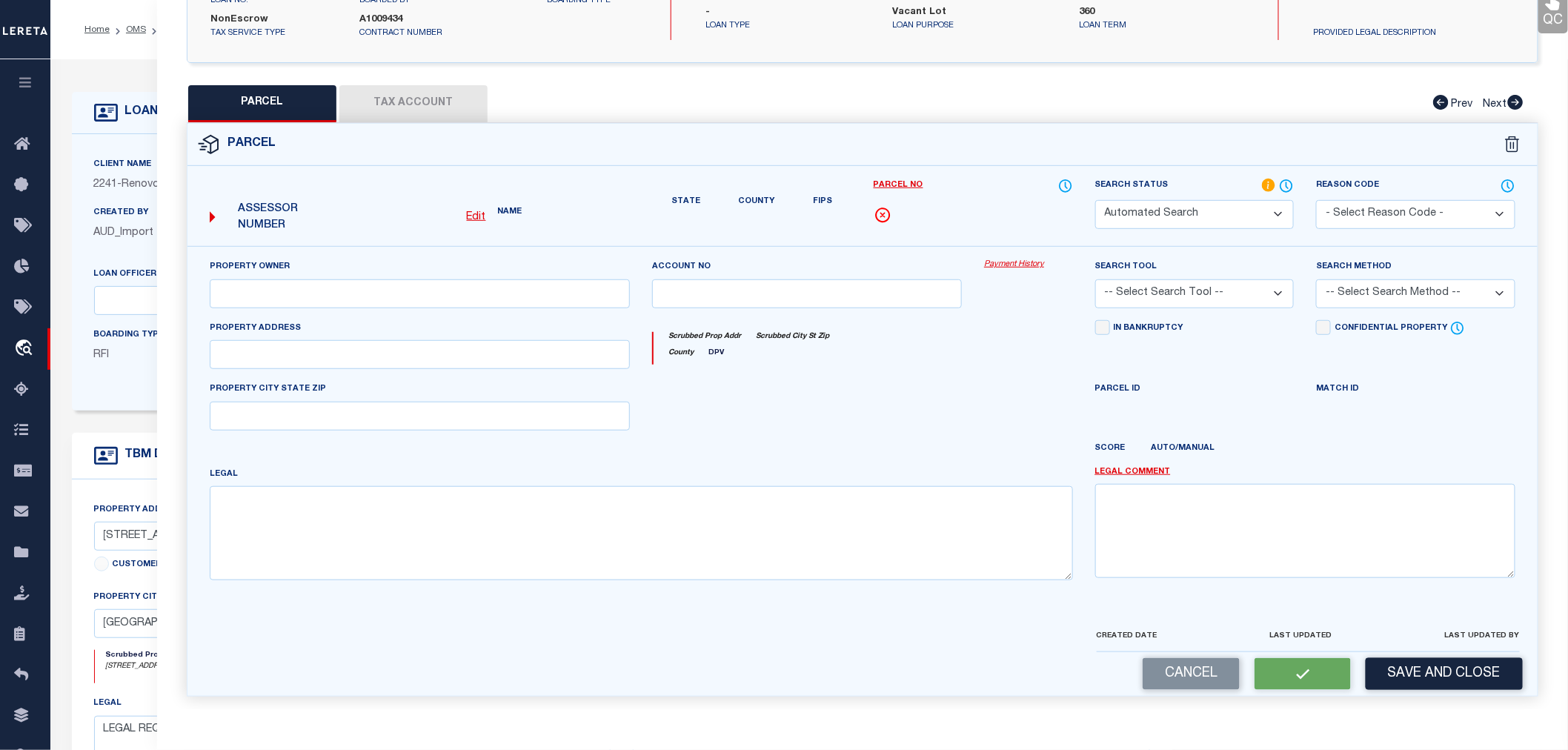
select select "RD"
type input "REES BETTINGER PROPERTIES INC"
select select "AGW"
select select "LEG"
type input "8413 E/ NE HASSALO ST"
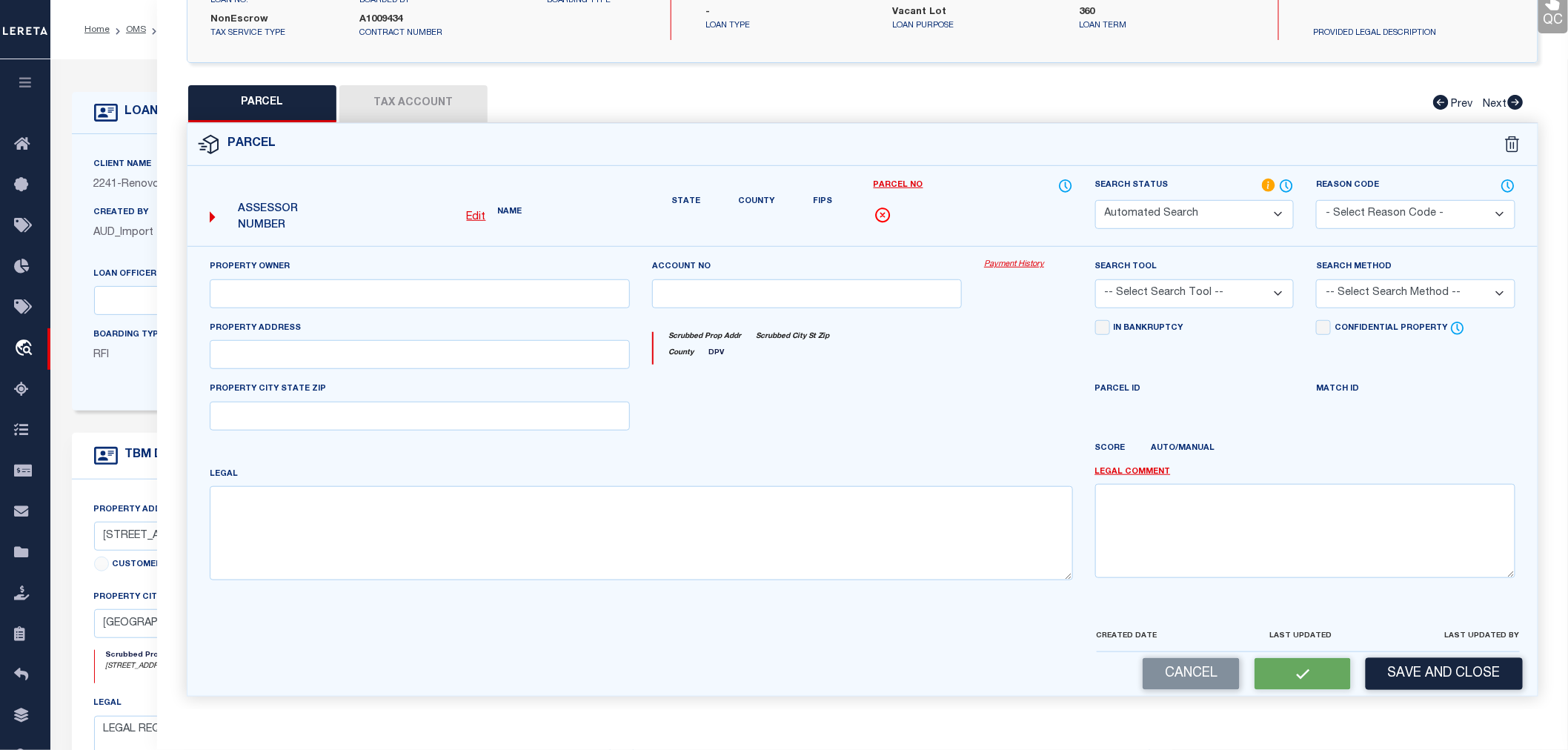
type input "PORTLAND OR 97220"
type textarea "LEE BOW PK, BLOCK 6, LOT 52&53"
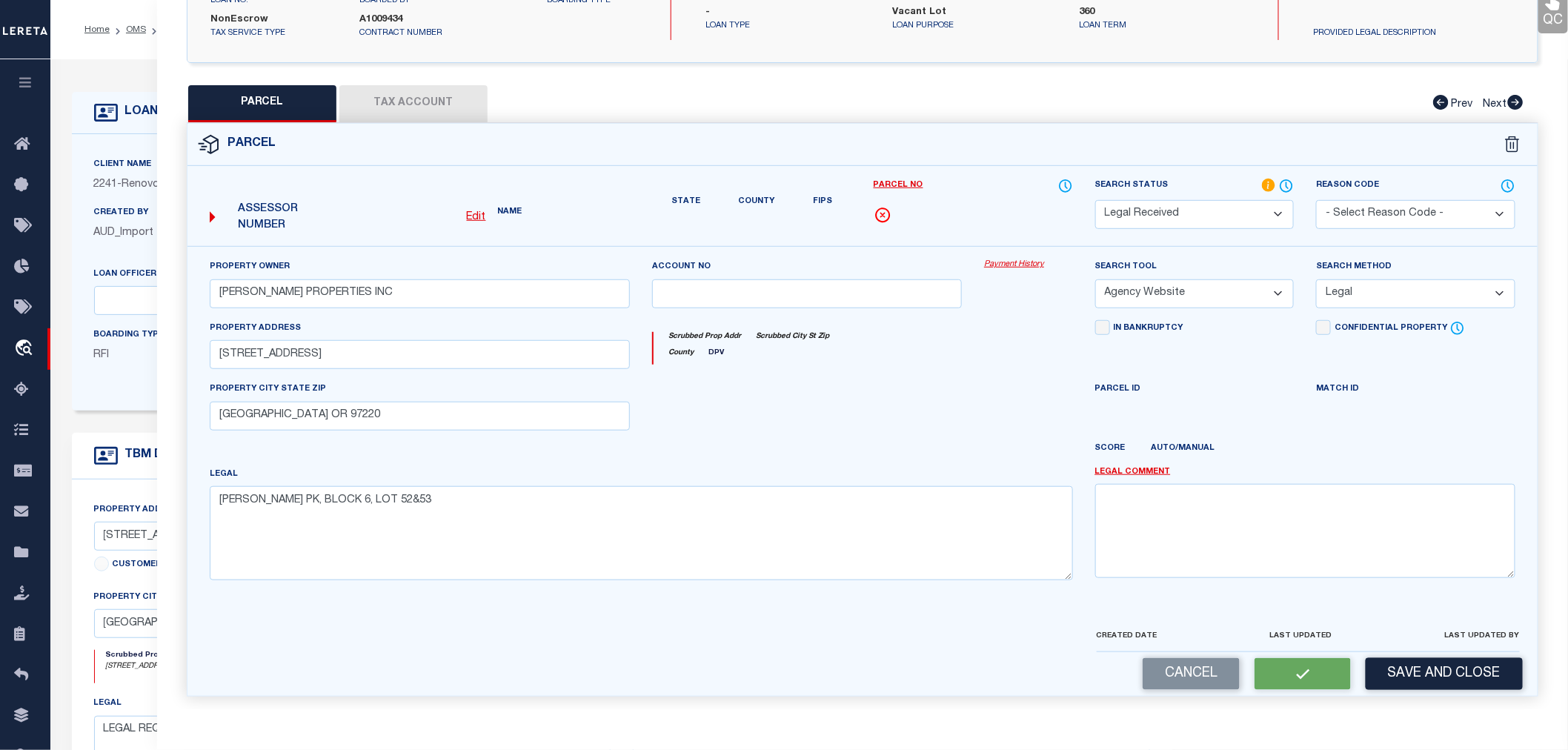
scroll to position [231, 0]
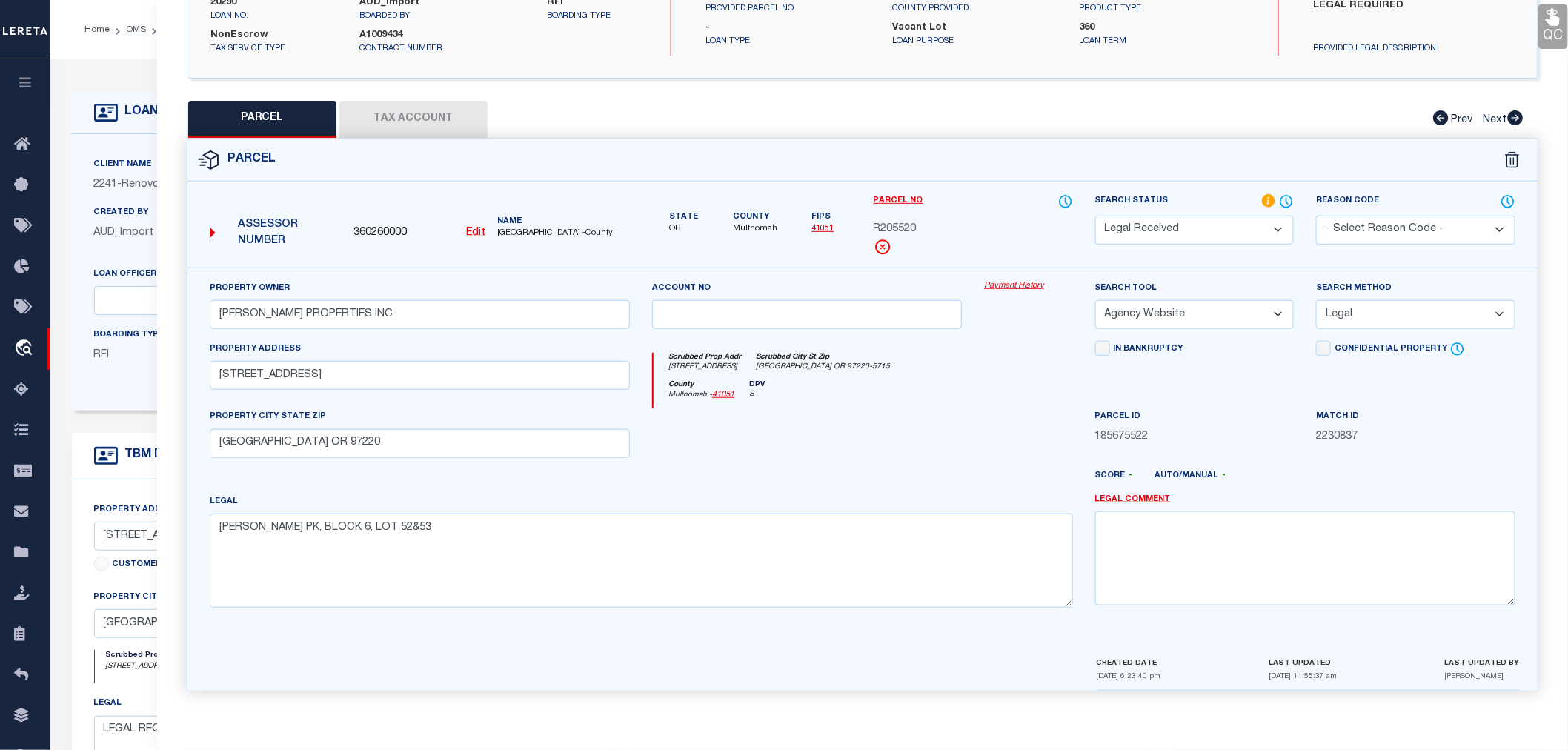
click at [431, 120] on button "Tax Account" at bounding box center [413, 120] width 148 height 37
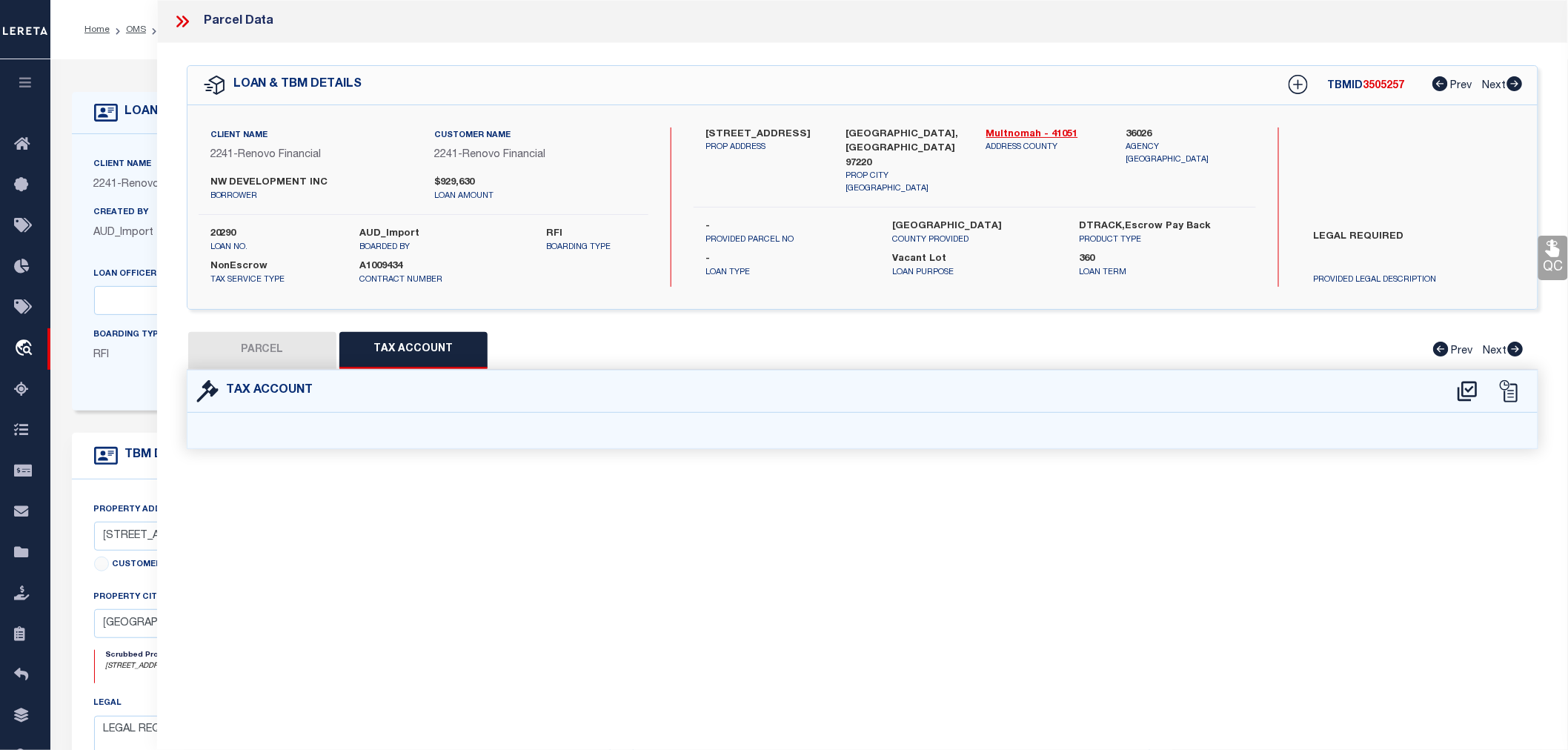
select select "100"
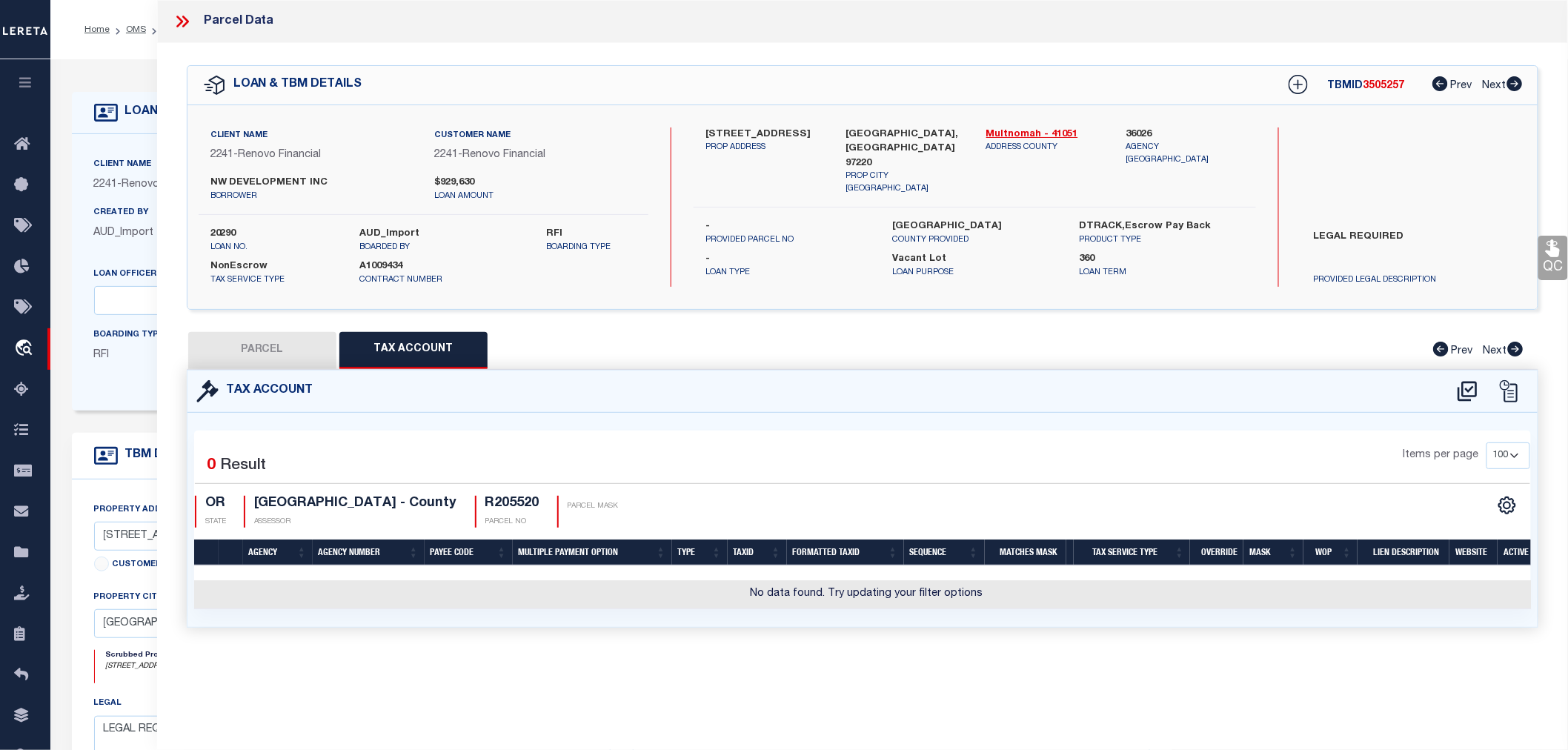
scroll to position [0, 0]
click at [1468, 388] on icon at bounding box center [1467, 391] width 19 height 20
select select "100"
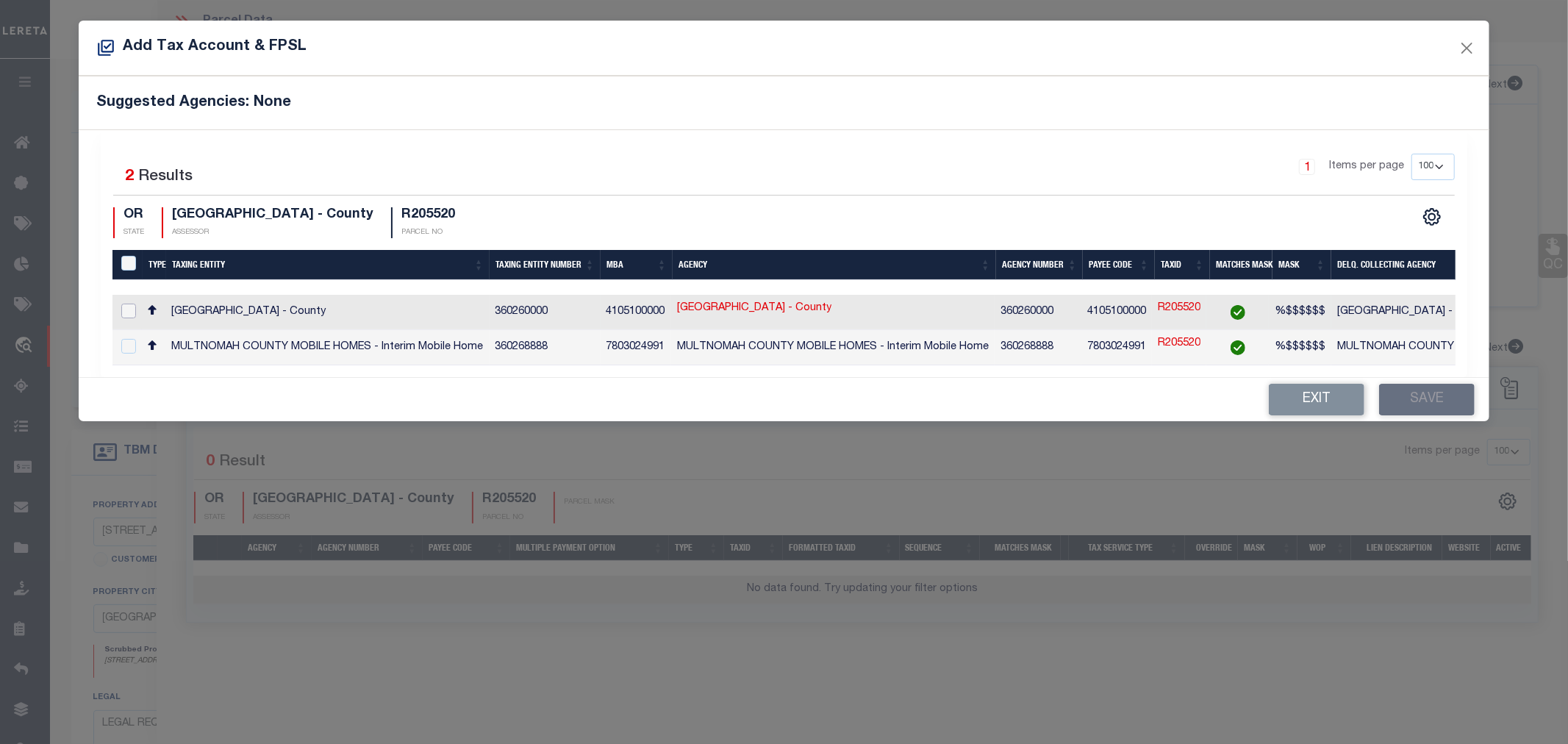
click at [124, 310] on input "checkbox" at bounding box center [128, 311] width 14 height 14
checkbox input "true"
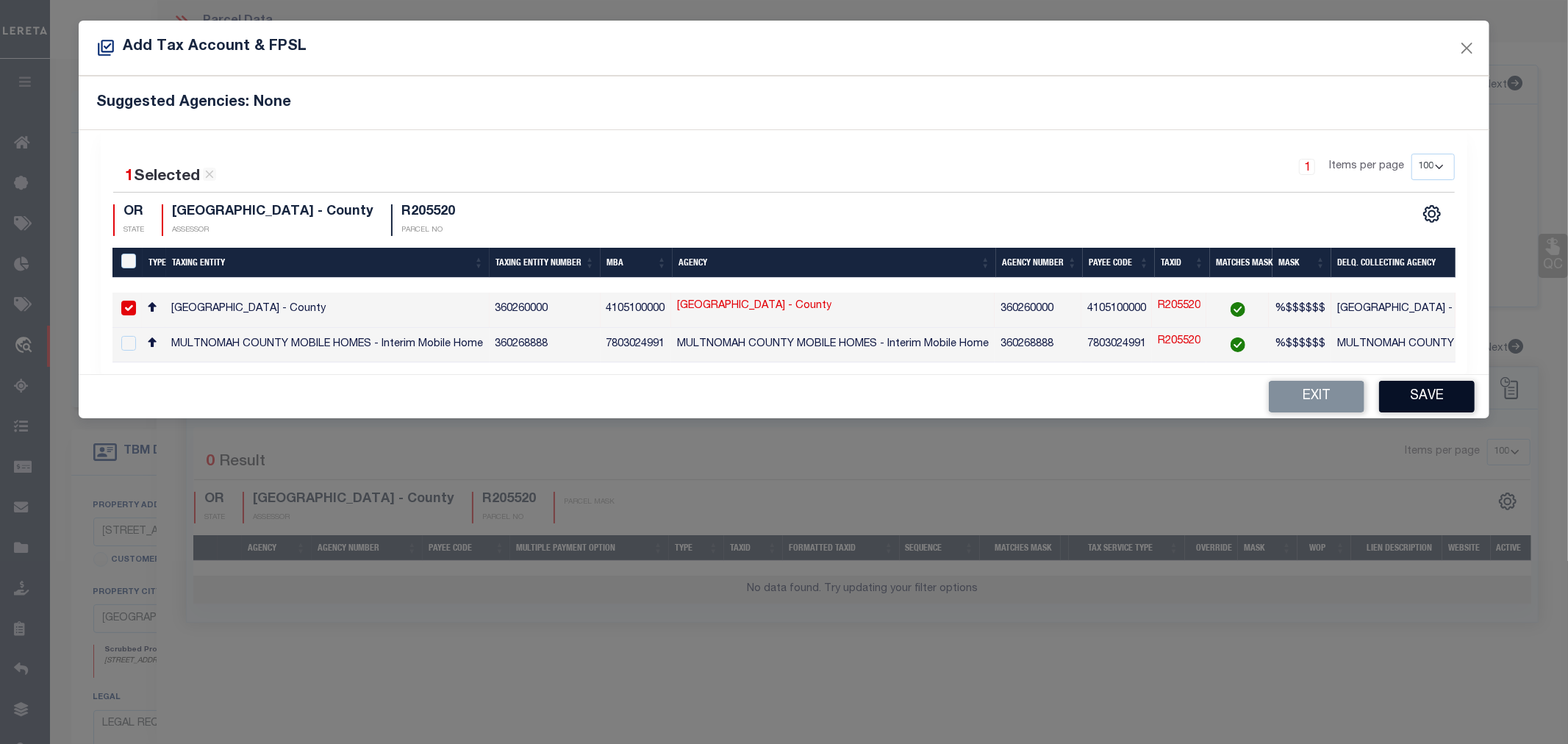
click at [1434, 410] on button "Save" at bounding box center [1427, 397] width 96 height 32
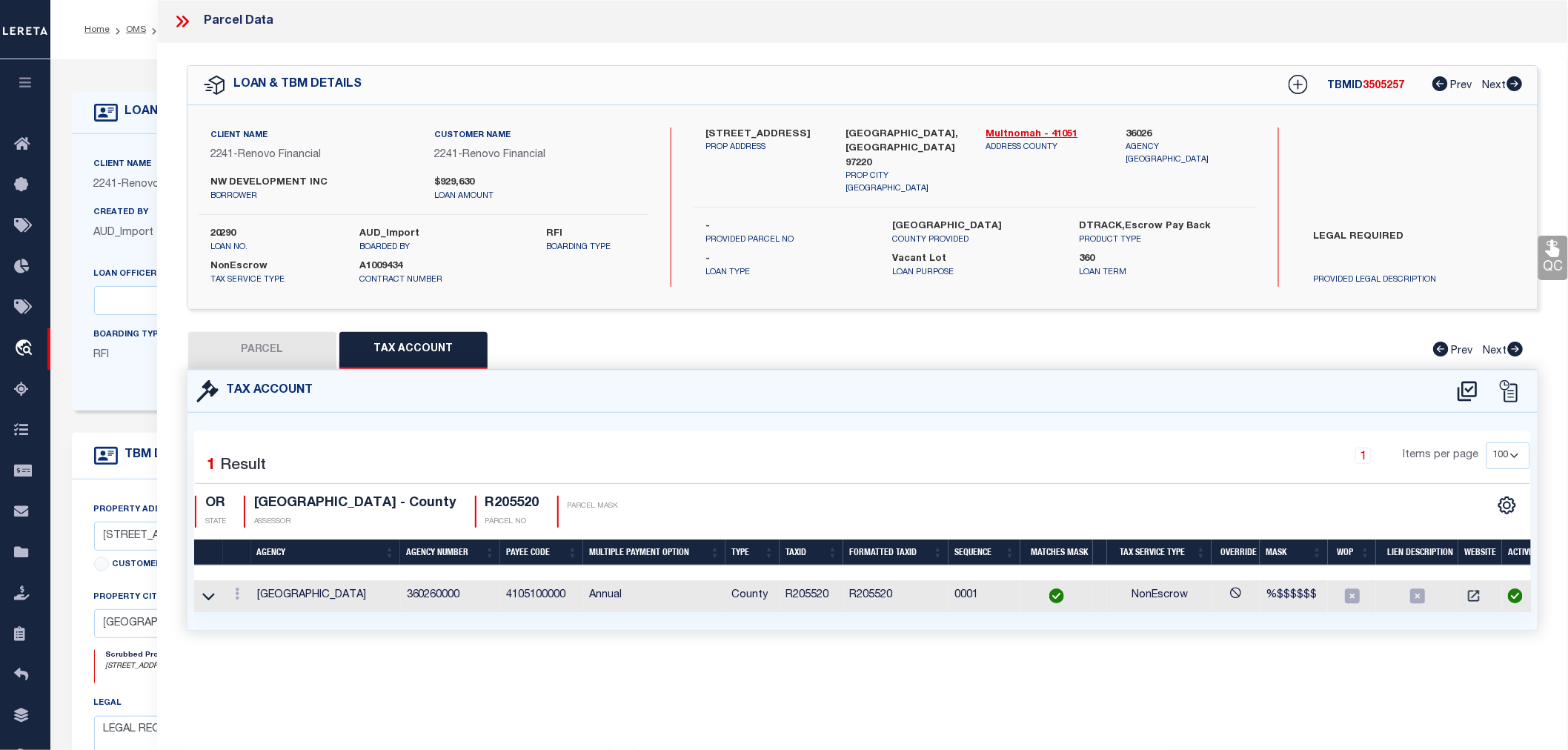
click at [285, 353] on button "PARCEL" at bounding box center [262, 350] width 148 height 37
select select "AS"
select select
checkbox input "false"
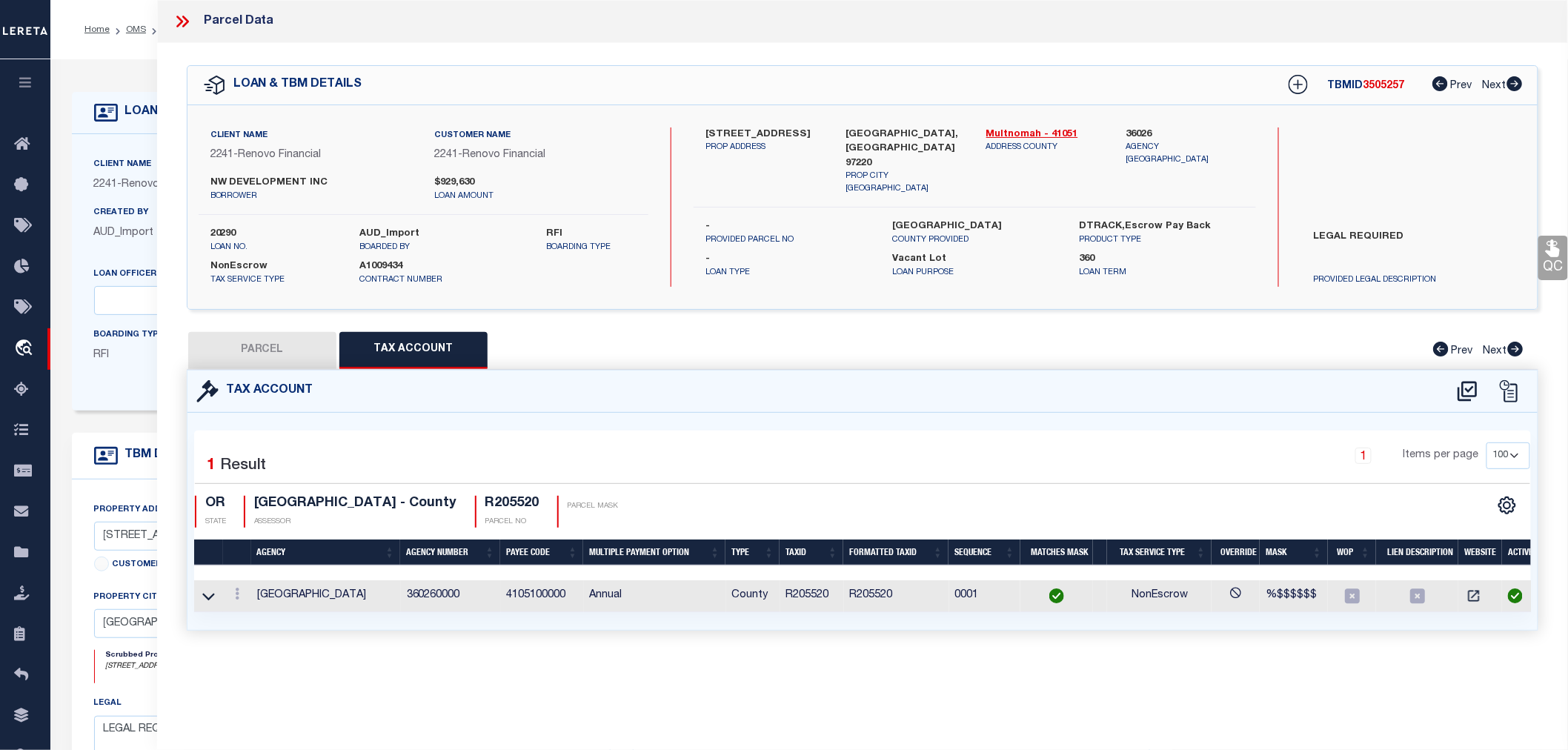
checkbox input "false"
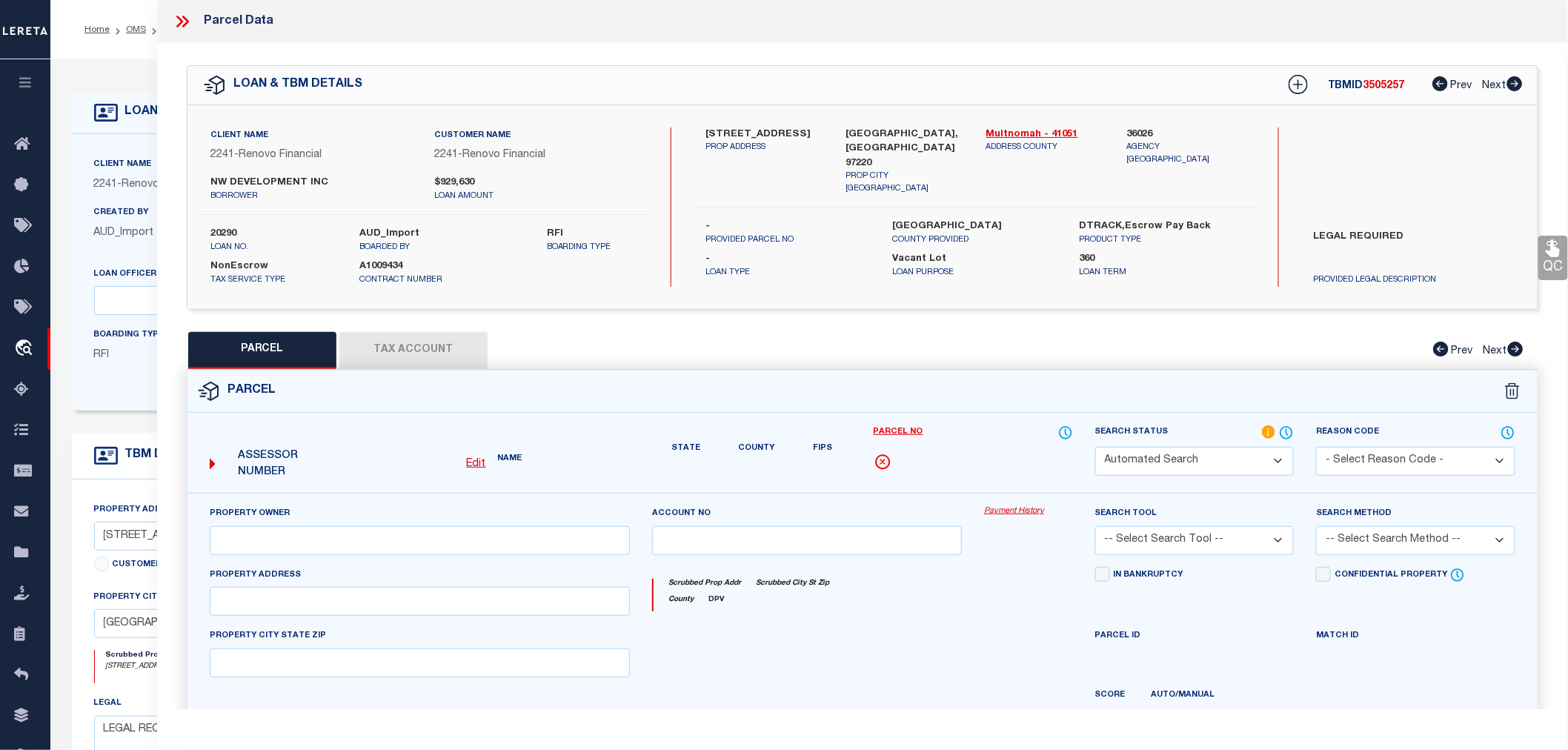
select select "RD"
type input "REES BETTINGER PROPERTIES INC"
select select "AGW"
select select "LEG"
type input "8413 E/ NE HASSALO ST"
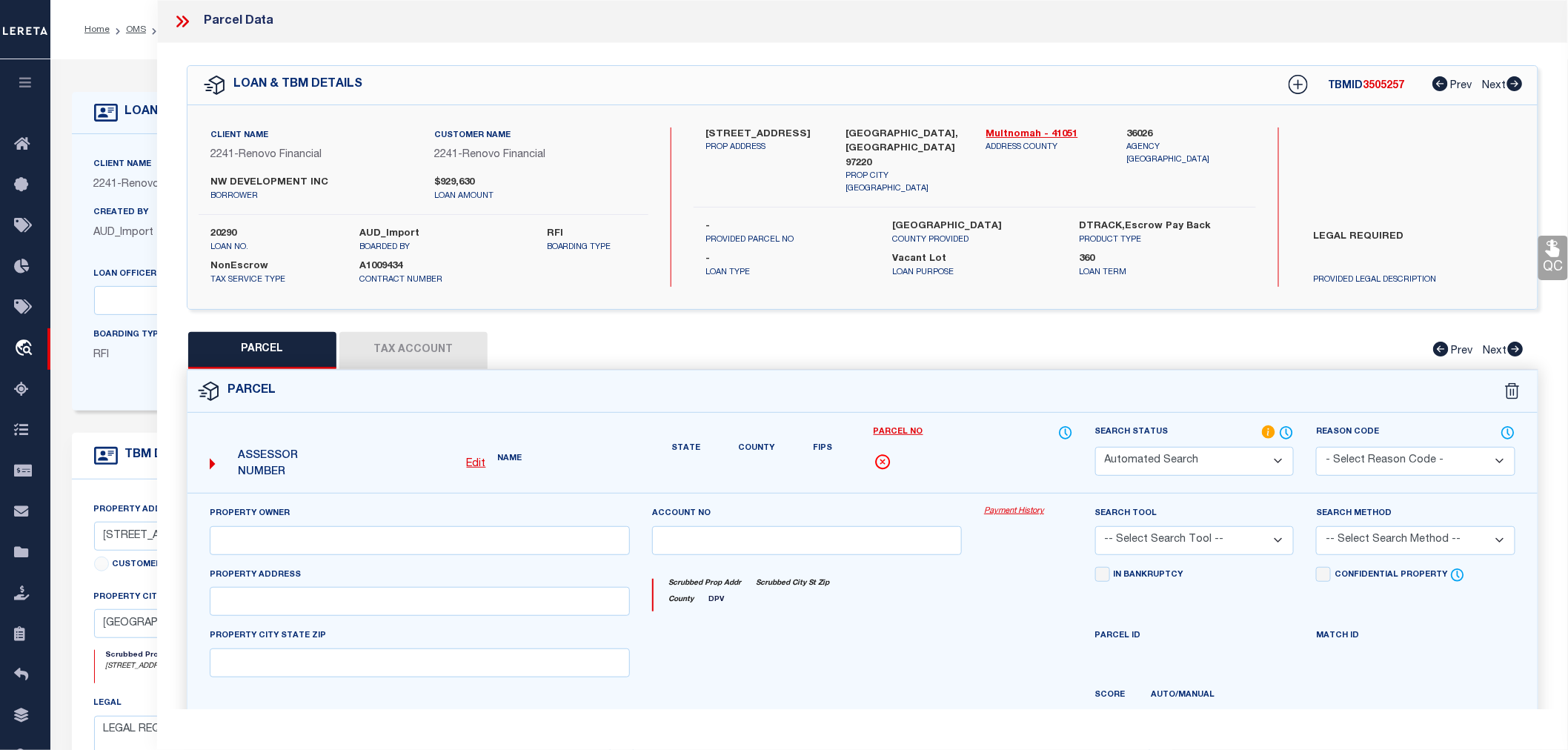
type input "PORTLAND OR 97220"
type textarea "LEE BOW PK, BLOCK 6, LOT 52&53"
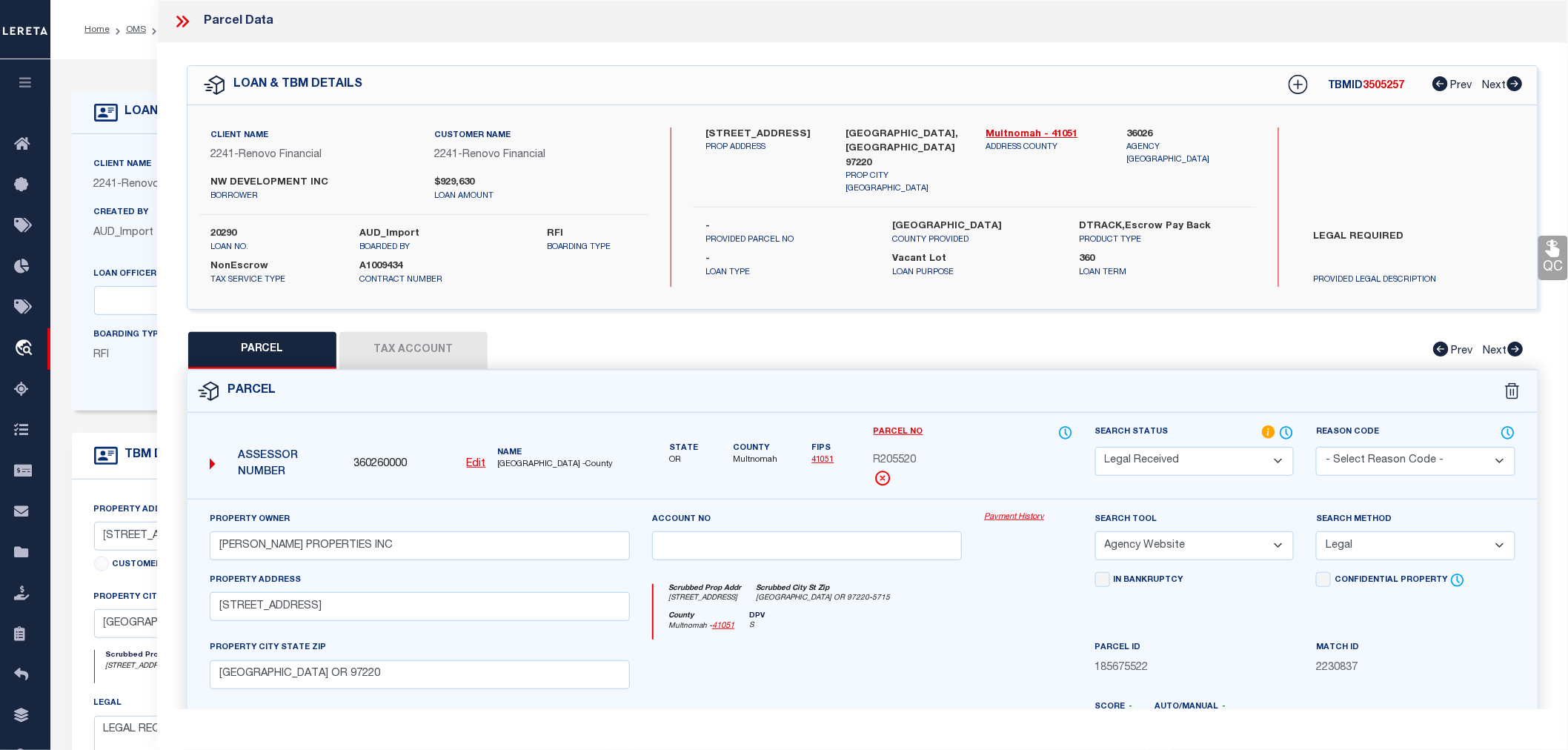
click at [1159, 460] on select "Automated Search Bad Parcel Complete Duplicate Parcel High Dollar Reporting In …" at bounding box center [1195, 461] width 199 height 29
click at [1095, 447] on select "Automated Search Bad Parcel Complete Duplicate Parcel High Dollar Reporting In …" at bounding box center [1195, 461] width 199 height 29
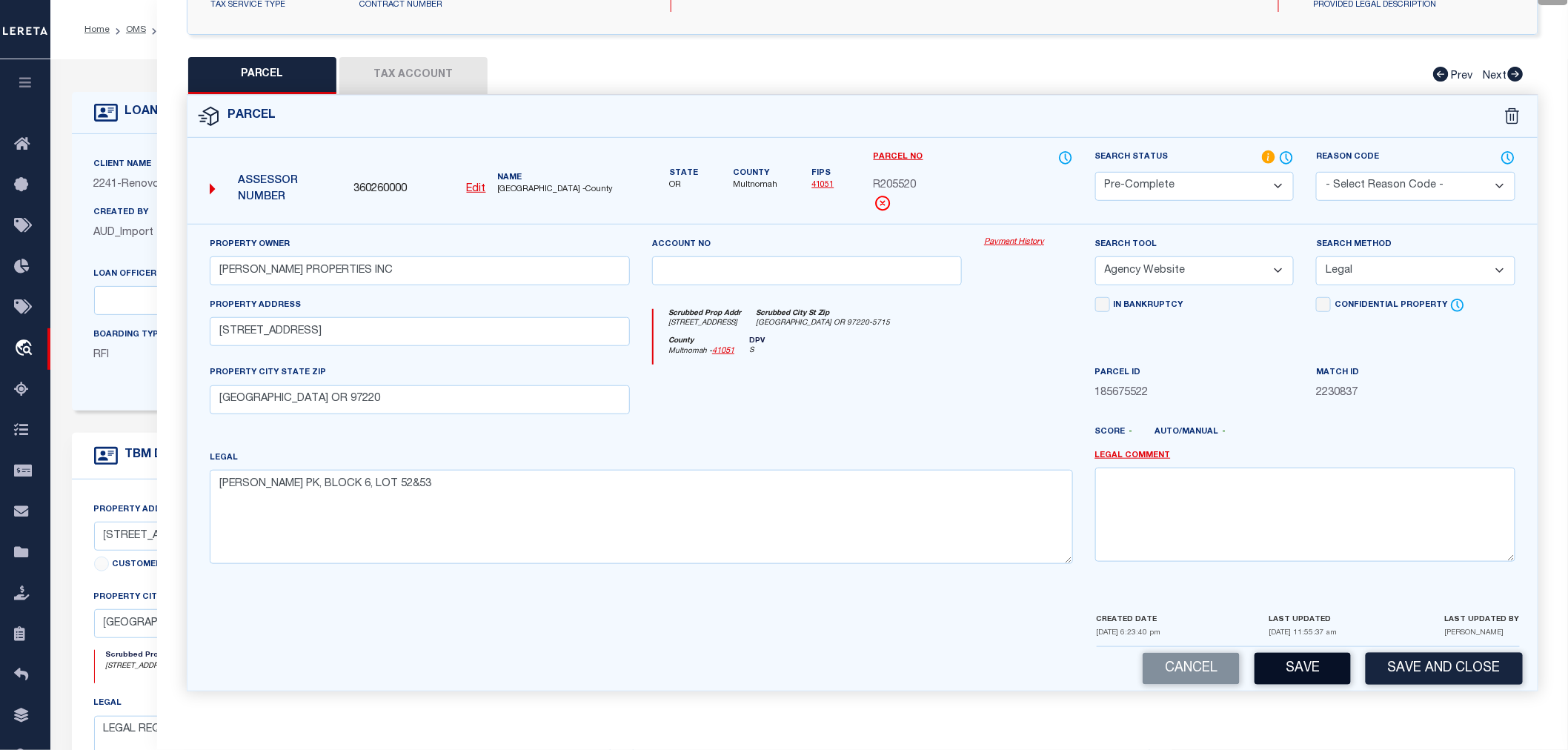
click at [1290, 677] on button "Save" at bounding box center [1303, 669] width 97 height 32
select select "AS"
select select
checkbox input "false"
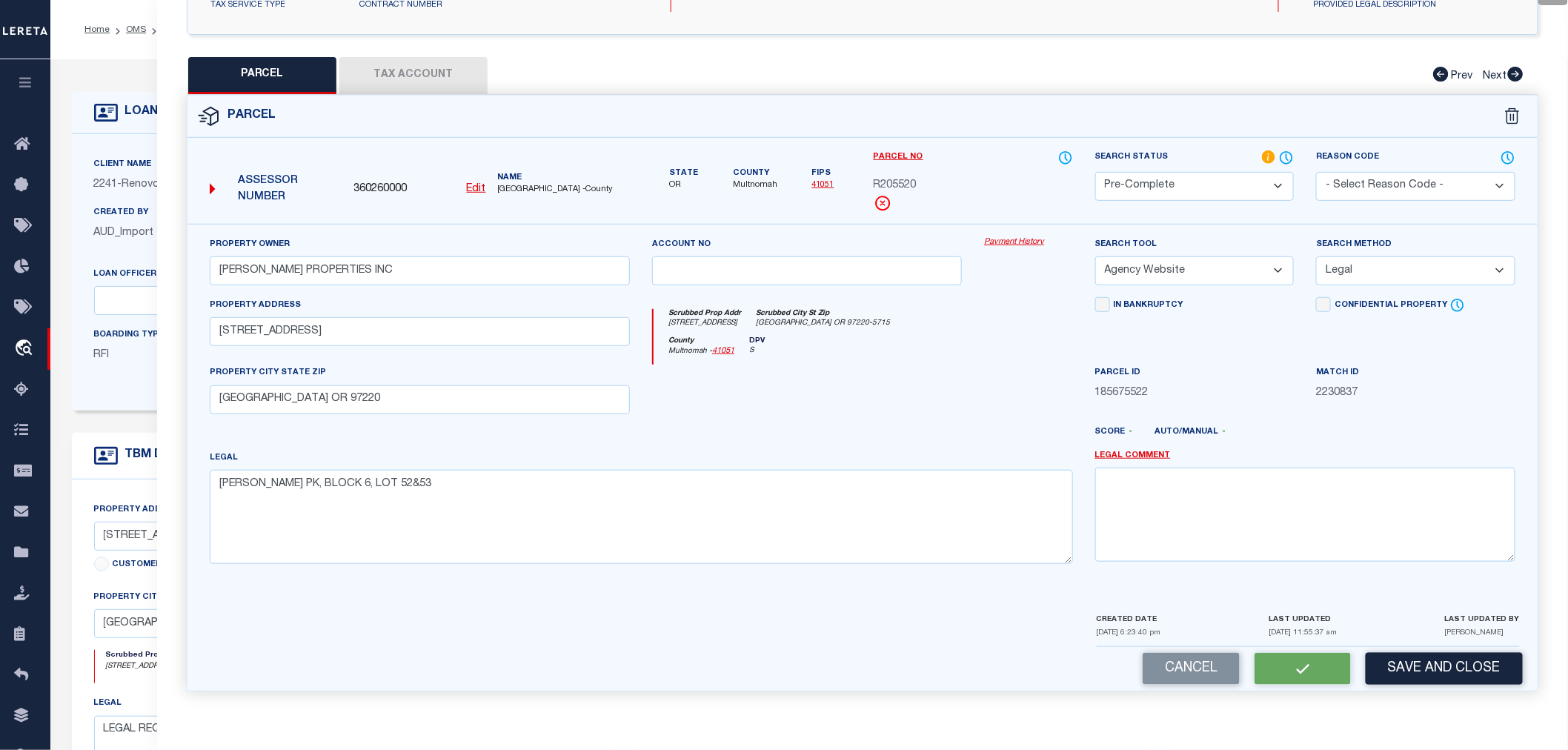
checkbox input "false"
select select "PC"
type input "REES BETTINGER PROPERTIES INC"
select select "AGW"
select select "LEG"
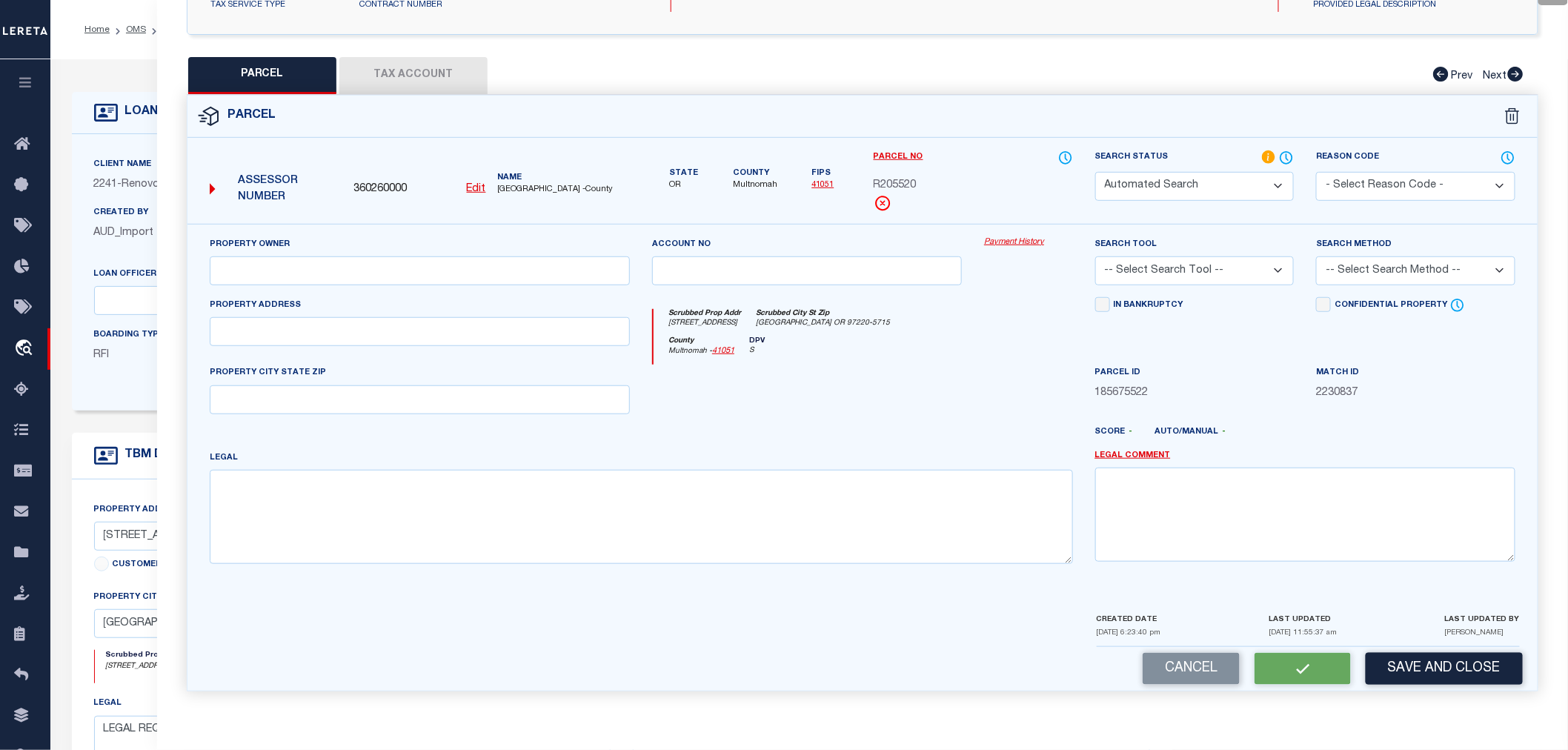
type input "8413 E/ NE HASSALO ST"
type input "PORTLAND OR 97220"
type textarea "LEE BOW PK, BLOCK 6, LOT 52&53"
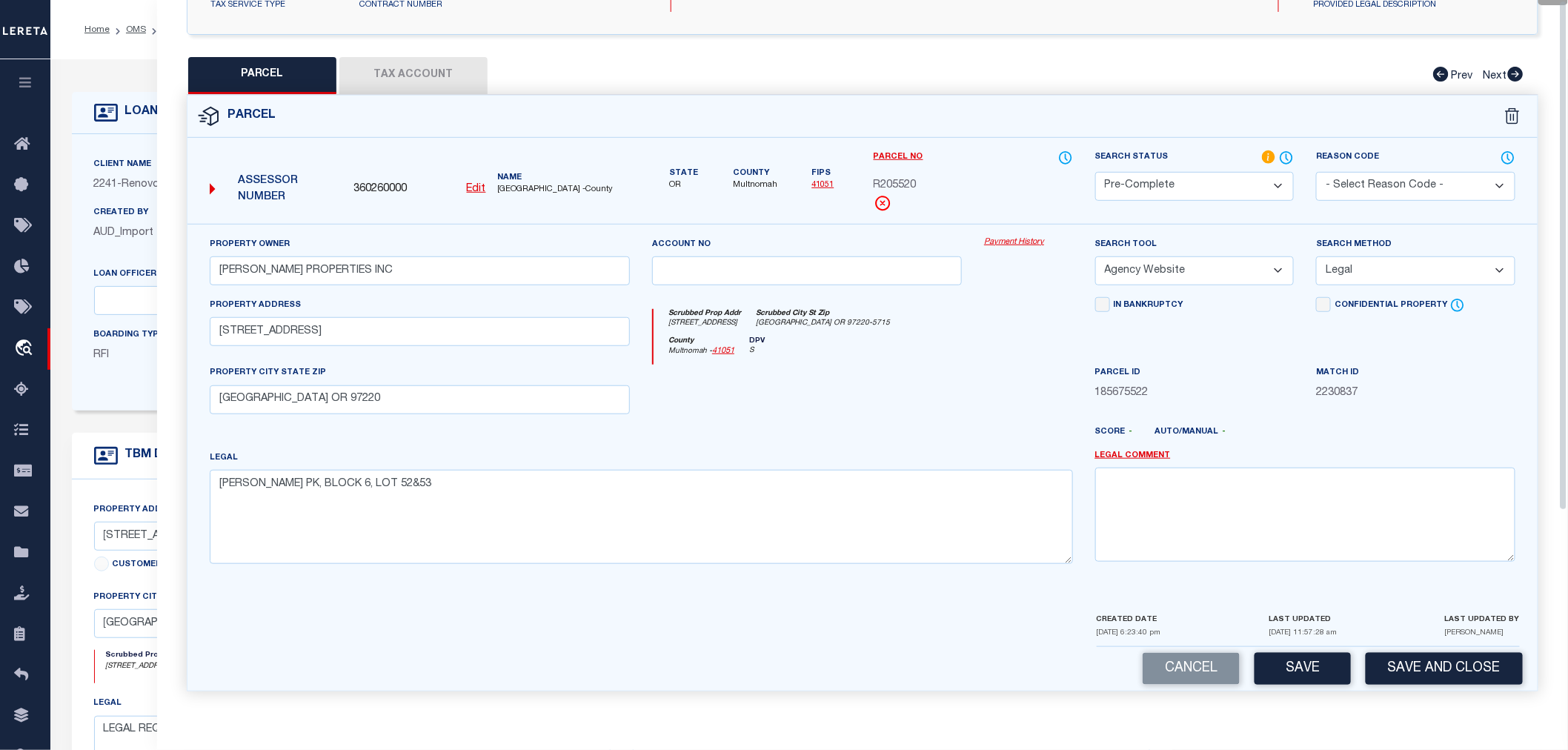
scroll to position [0, 0]
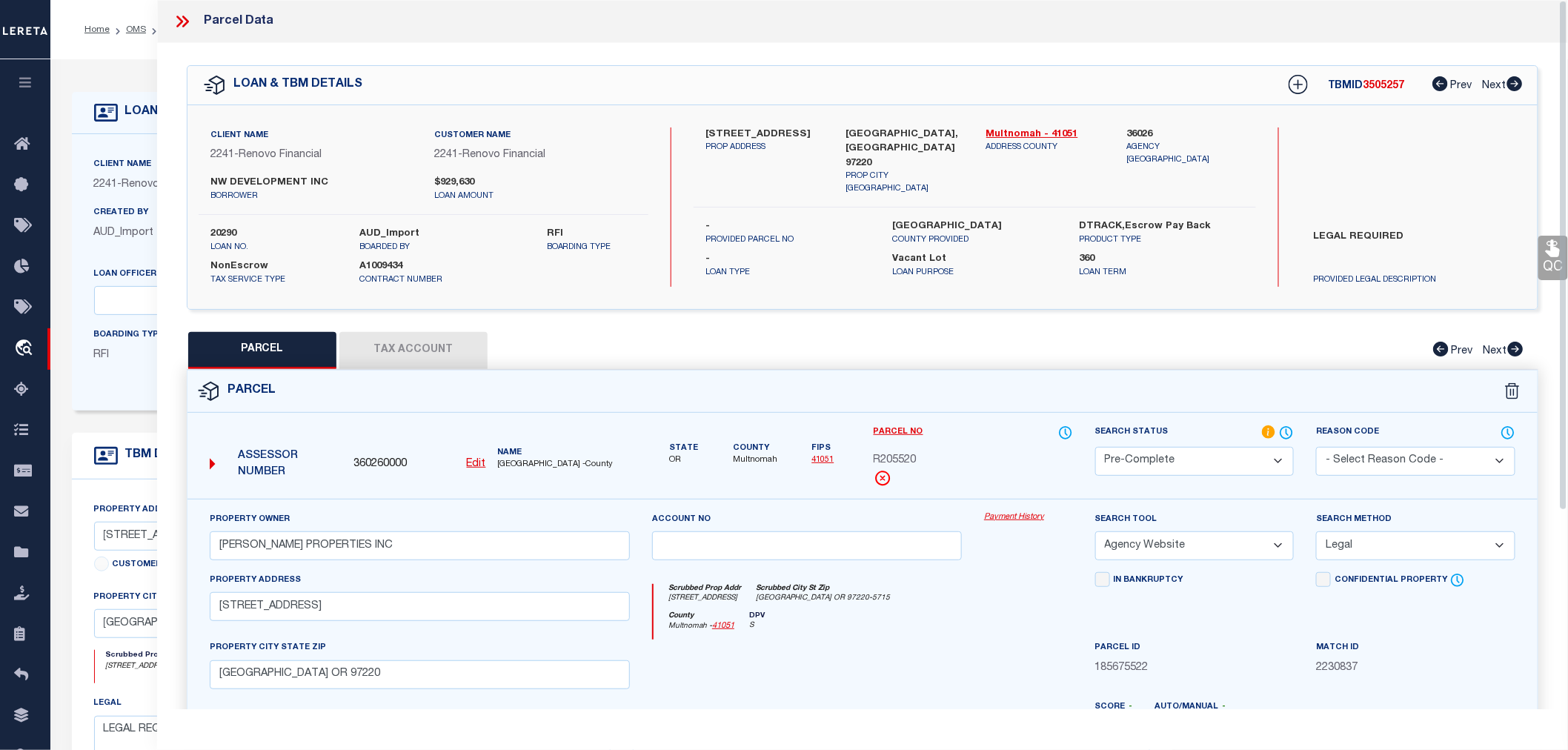
click at [1391, 85] on span "3505257" at bounding box center [1384, 86] width 41 height 11
copy span "3505257"
click at [907, 460] on span "R205520" at bounding box center [895, 460] width 43 height 16
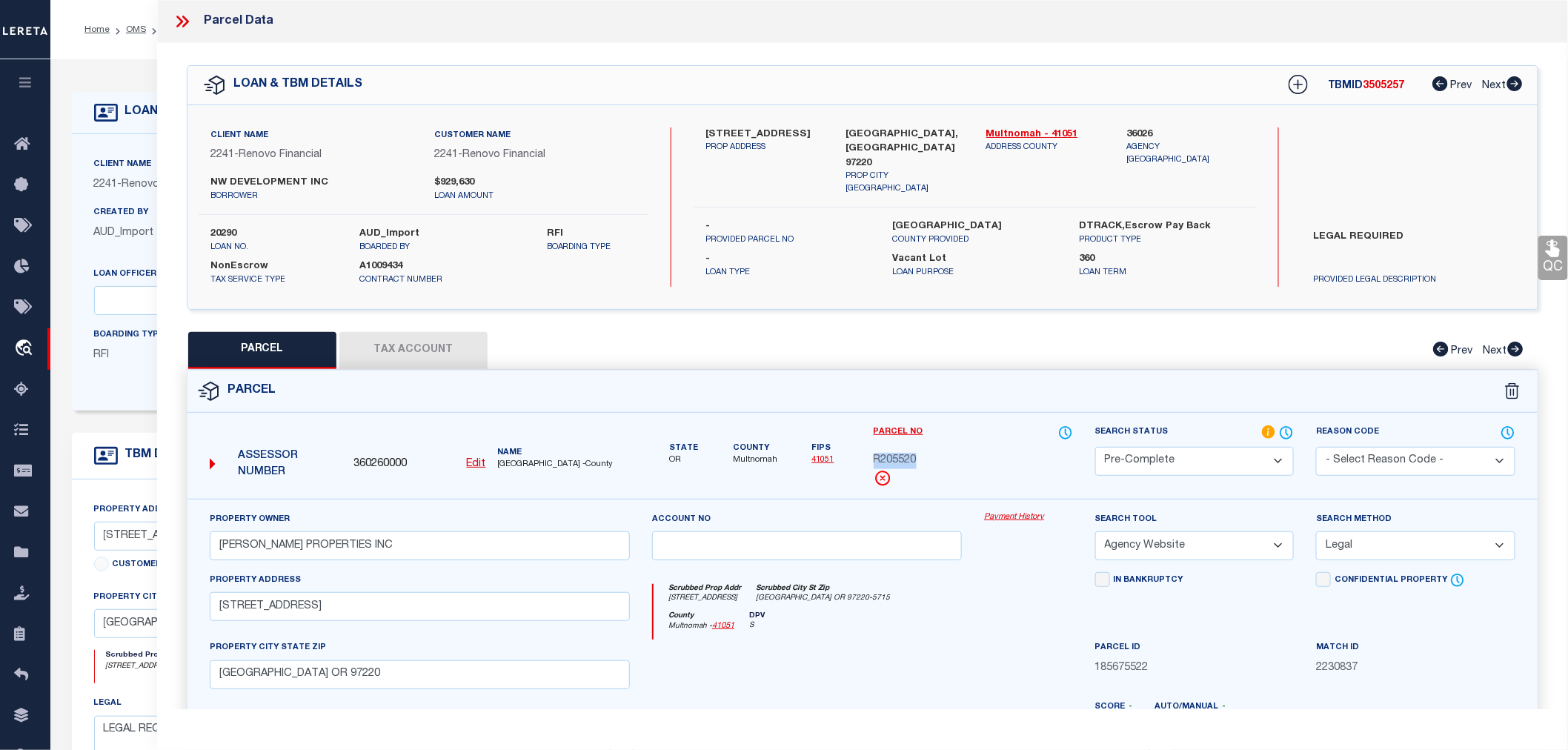
copy span "R205520"
click at [183, 23] on icon at bounding box center [182, 21] width 19 height 19
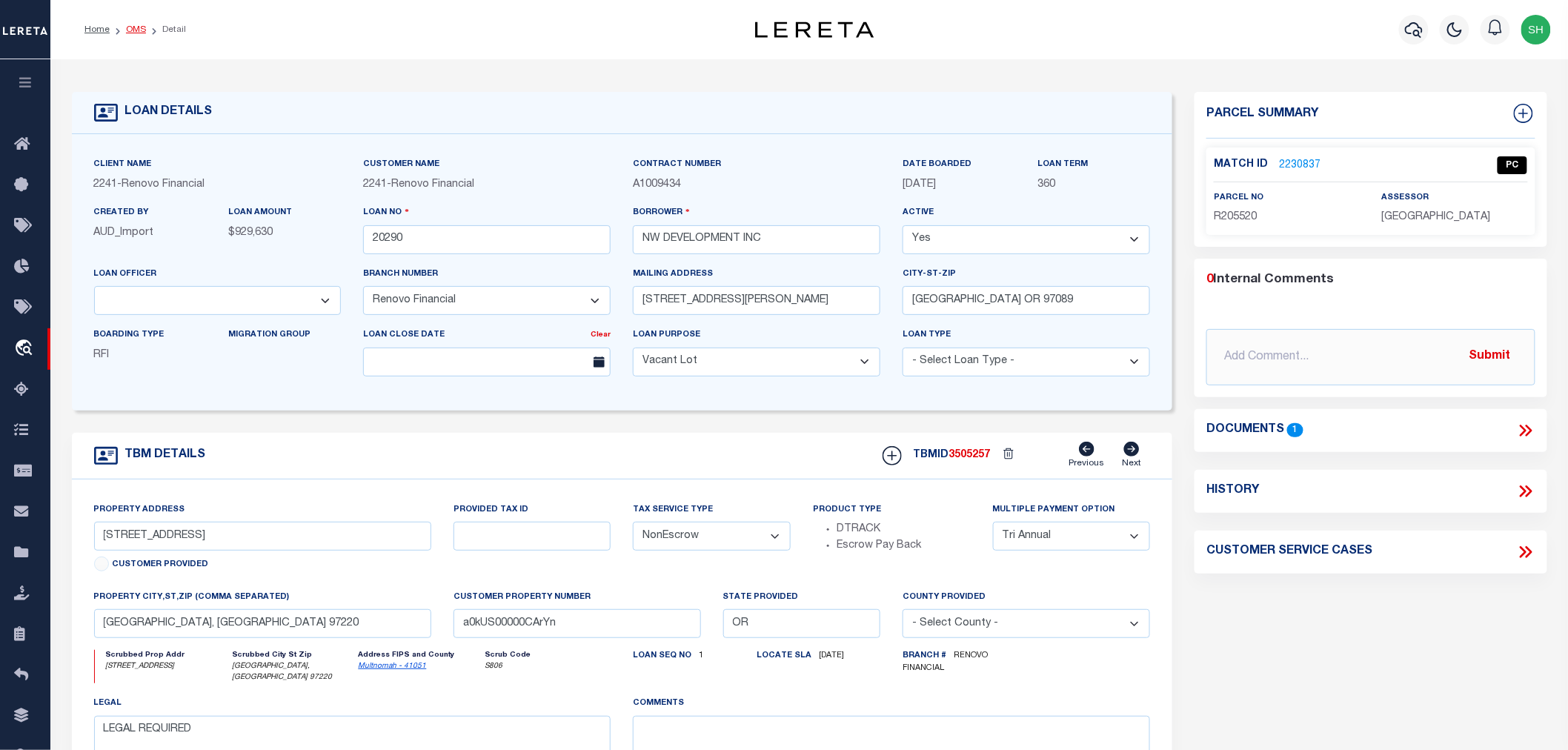
click at [134, 26] on link "OMS" at bounding box center [136, 30] width 20 height 9
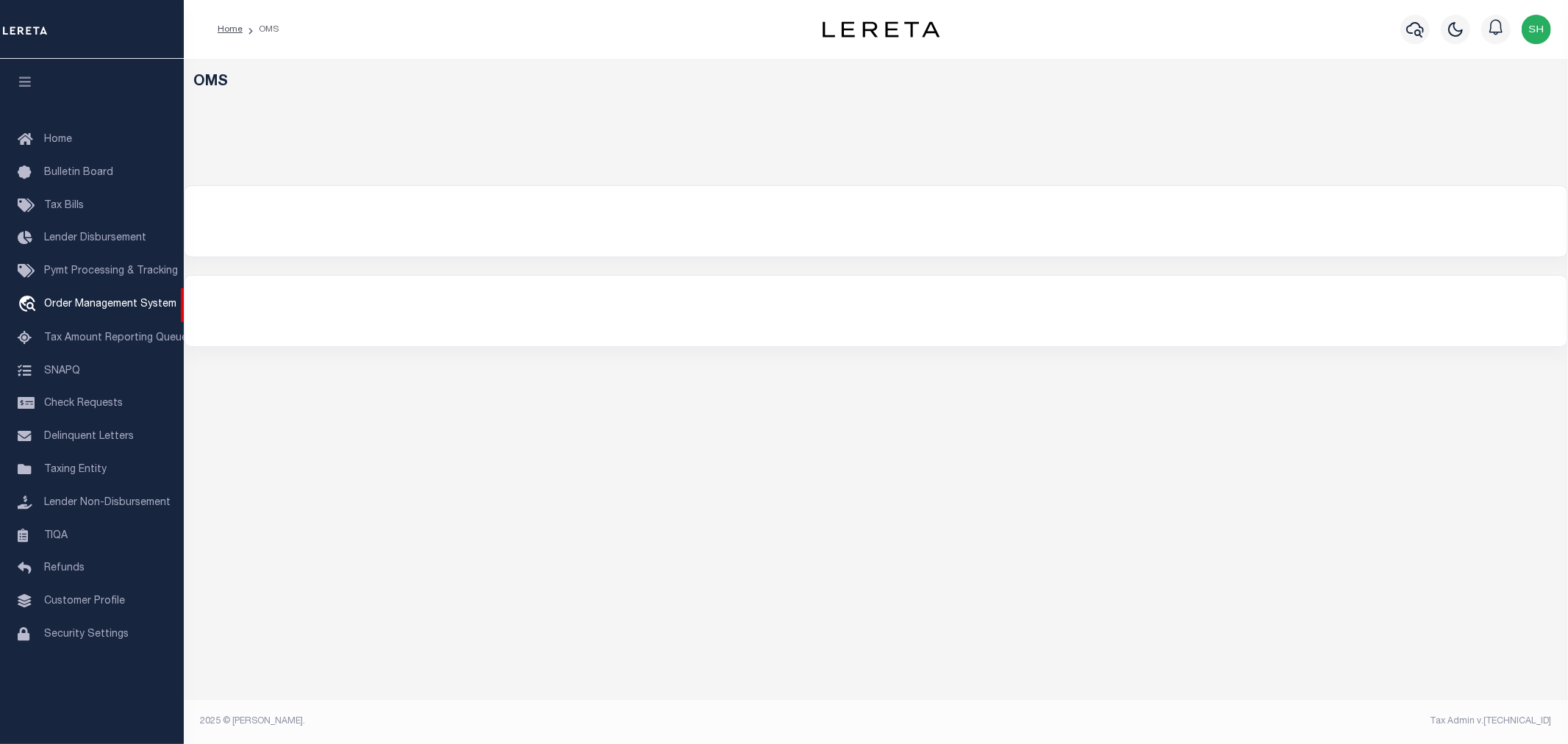
select select "200"
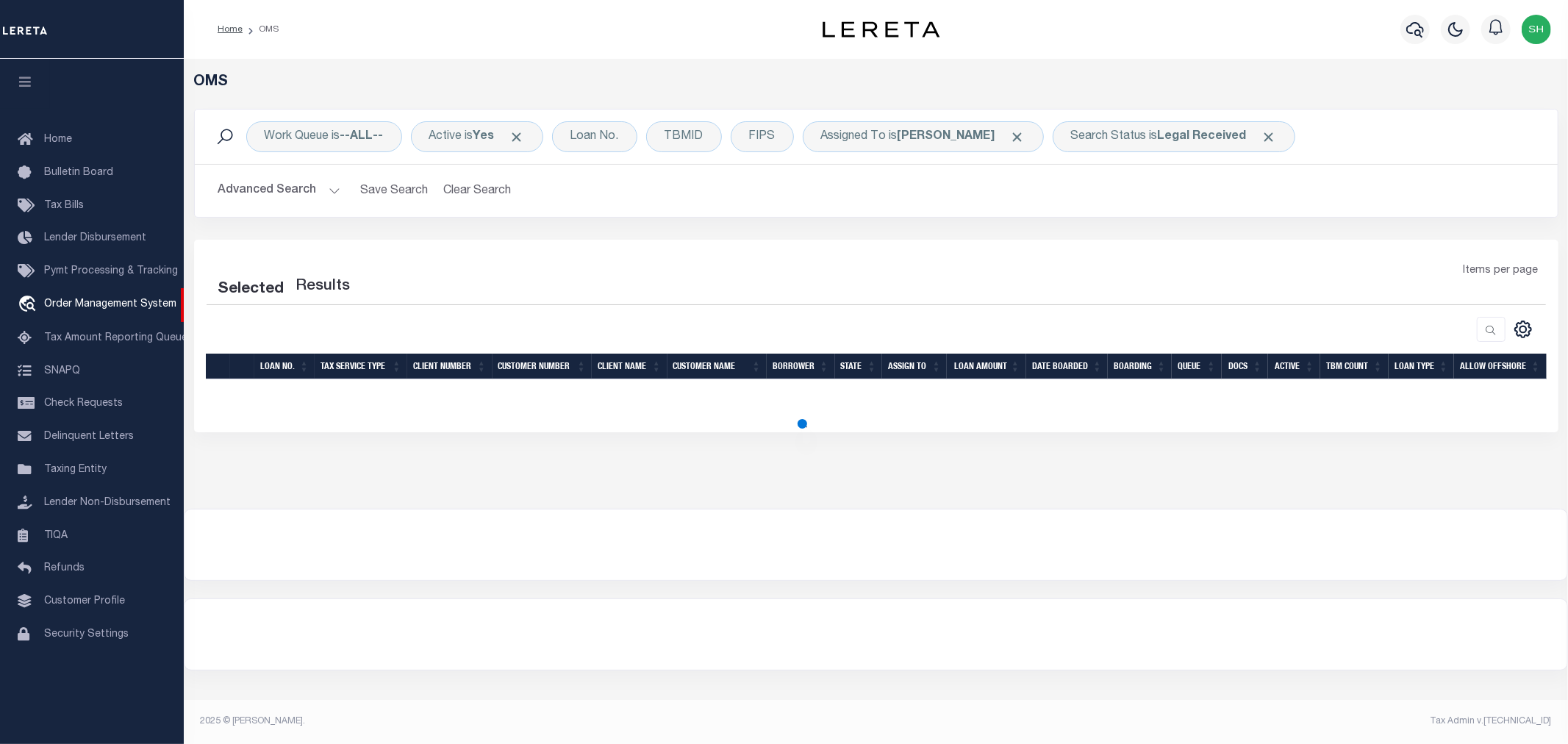
select select "200"
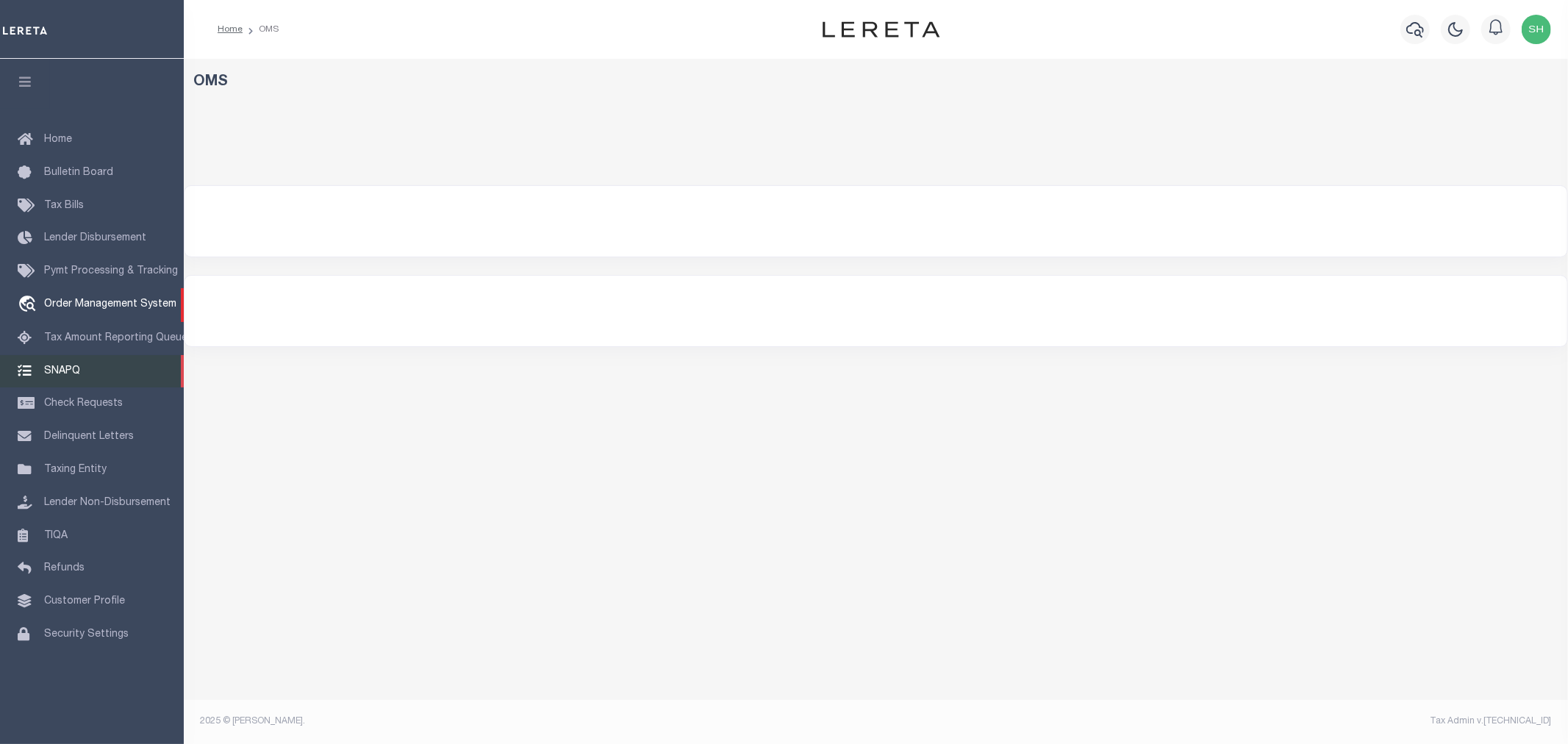
select select "200"
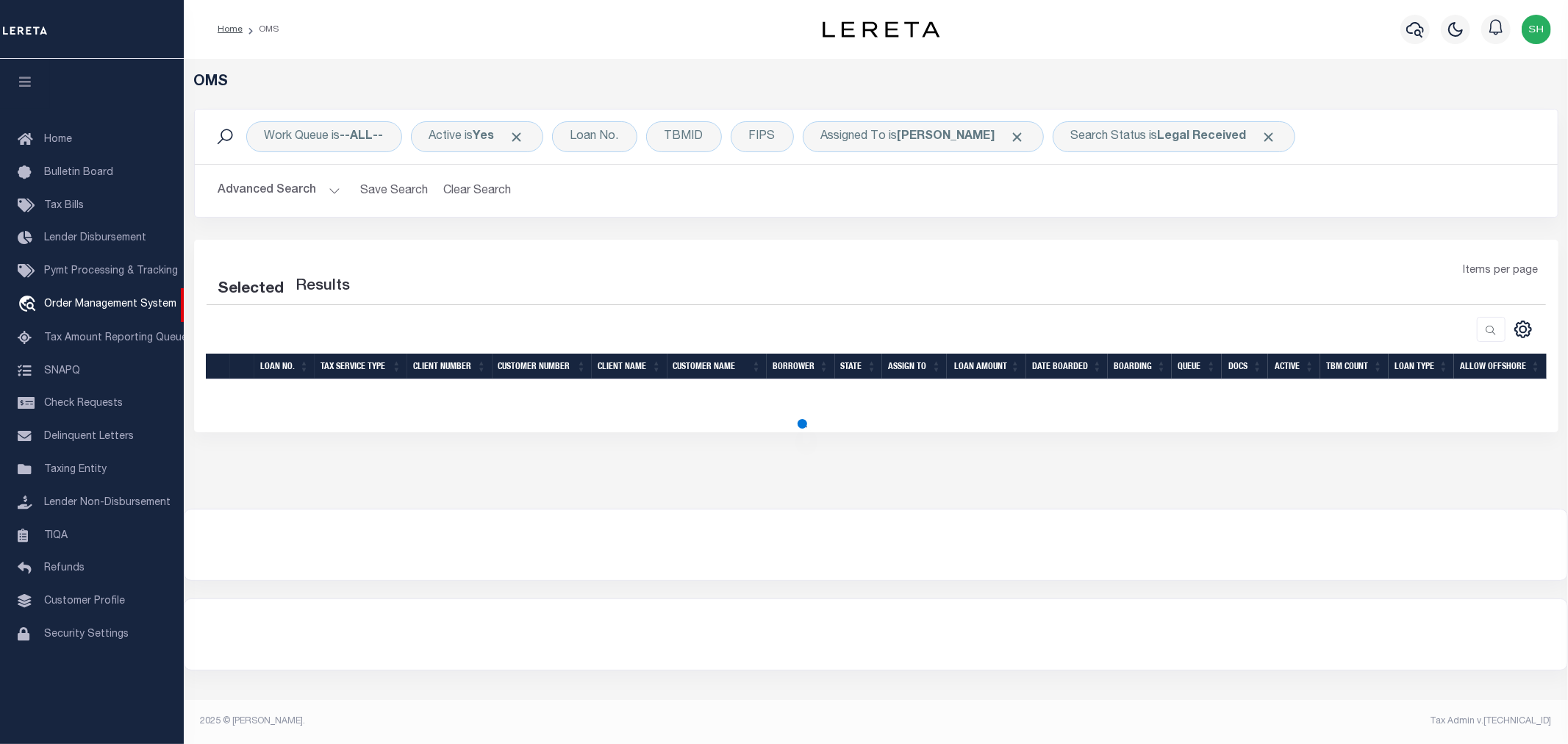
select select "200"
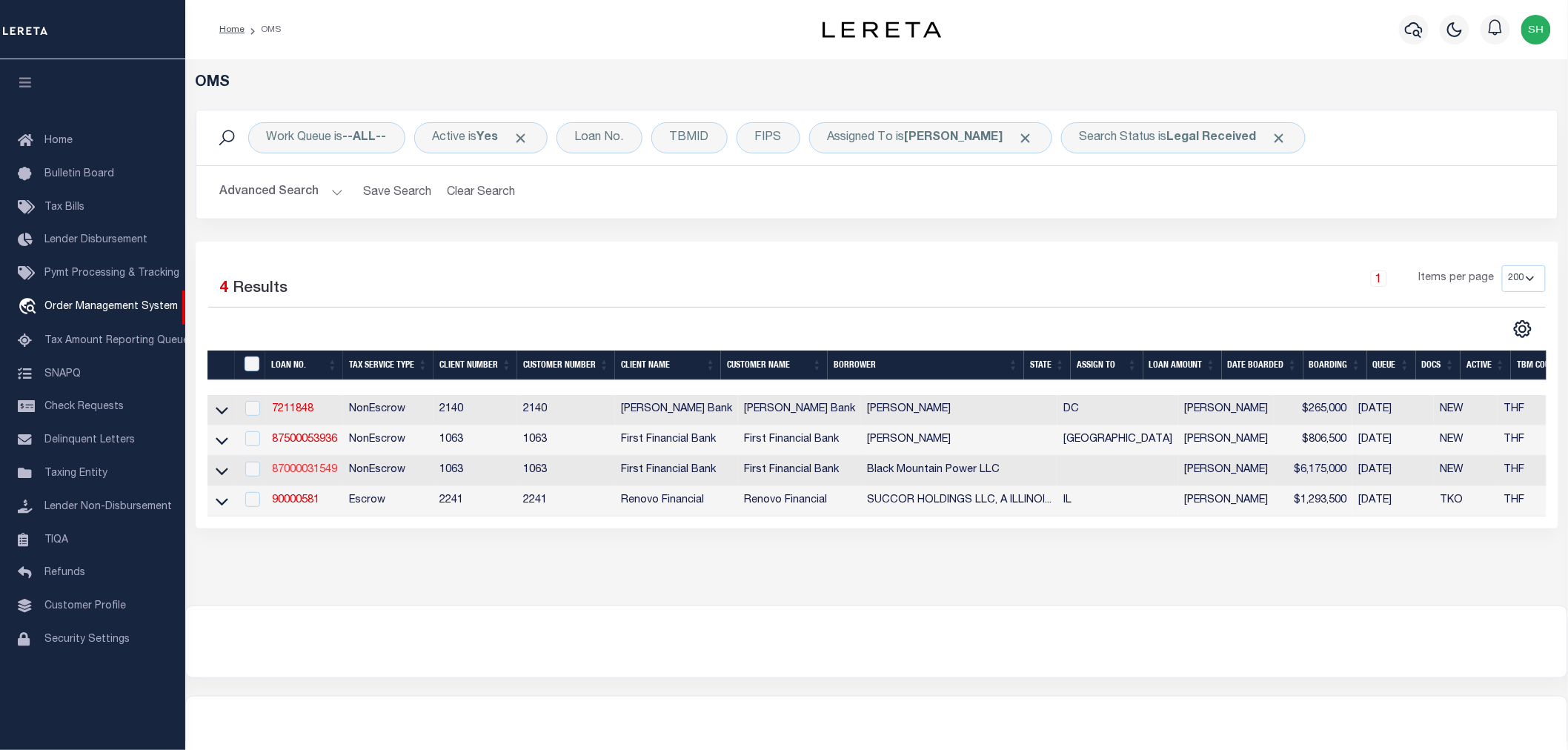
click at [304, 475] on link "87000031549" at bounding box center [304, 470] width 65 height 11
type input "87000031549"
type input "Black Mountain Power LLC"
select select
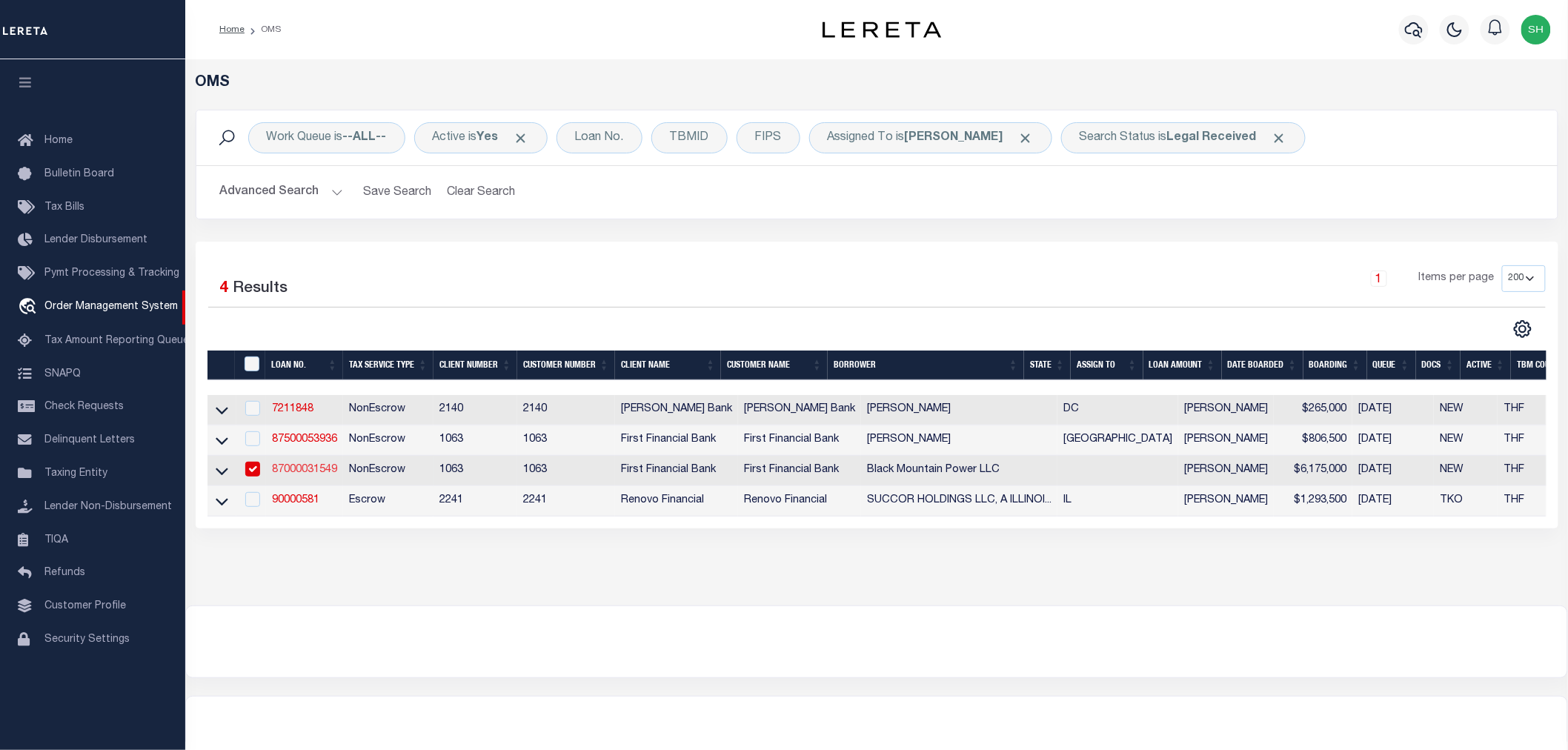
select select "100"
select select "NonEscrow"
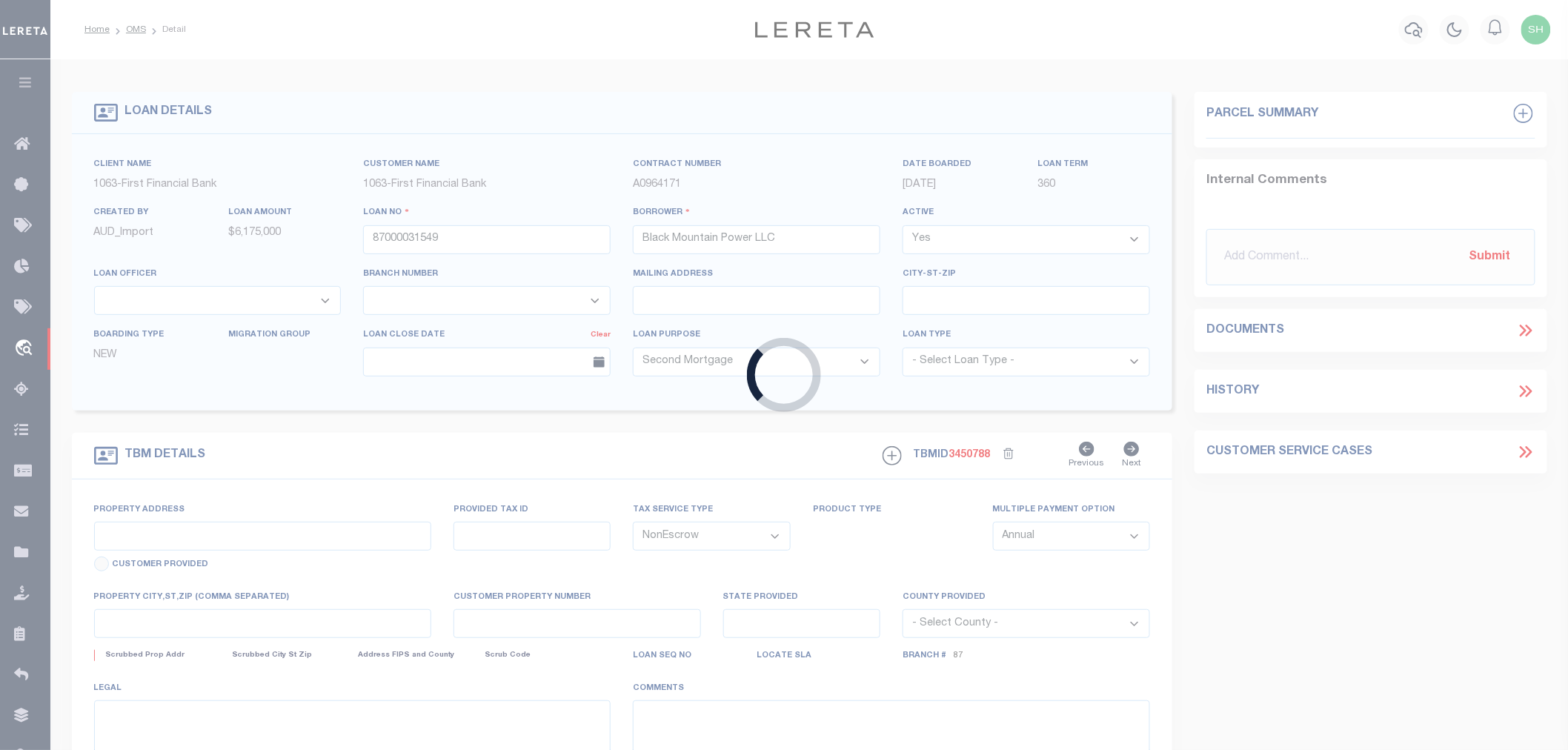
select select "92684"
select select "535"
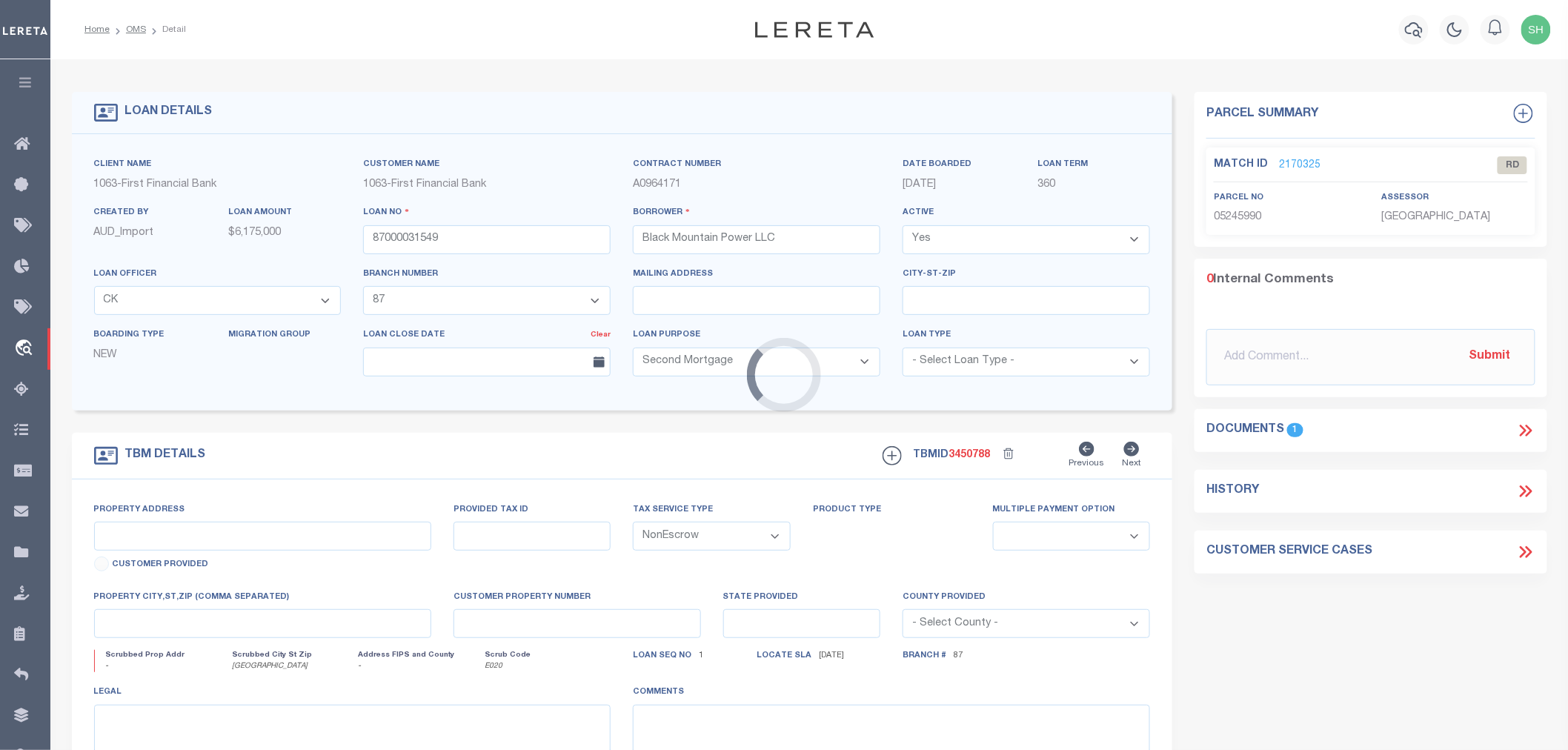
type input "7600-7740-[STREET_ADDRESS]"
select select
type input "[GEOGRAPHIC_DATA]"
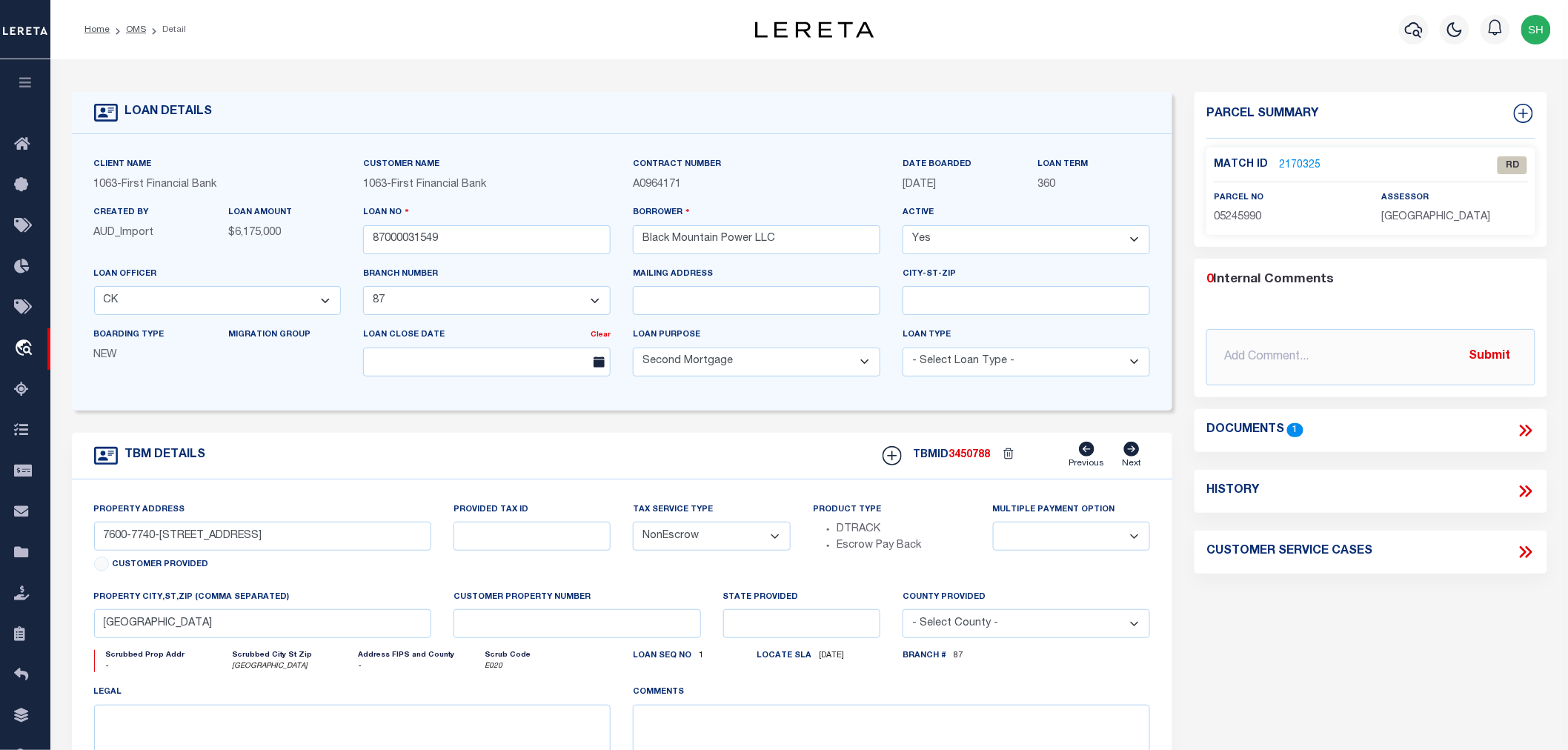
scroll to position [247, 0]
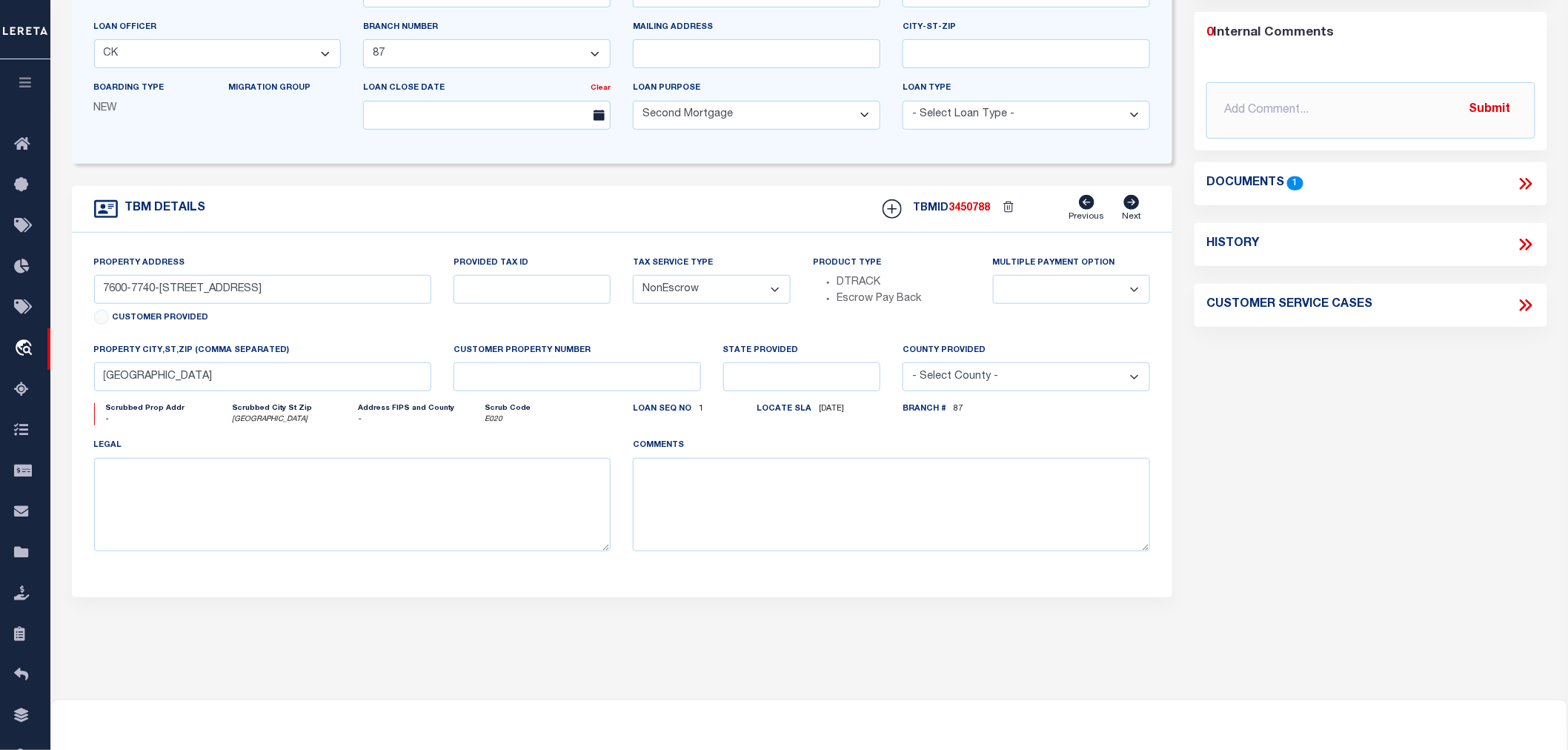
click at [1523, 180] on icon at bounding box center [1523, 183] width 7 height 11
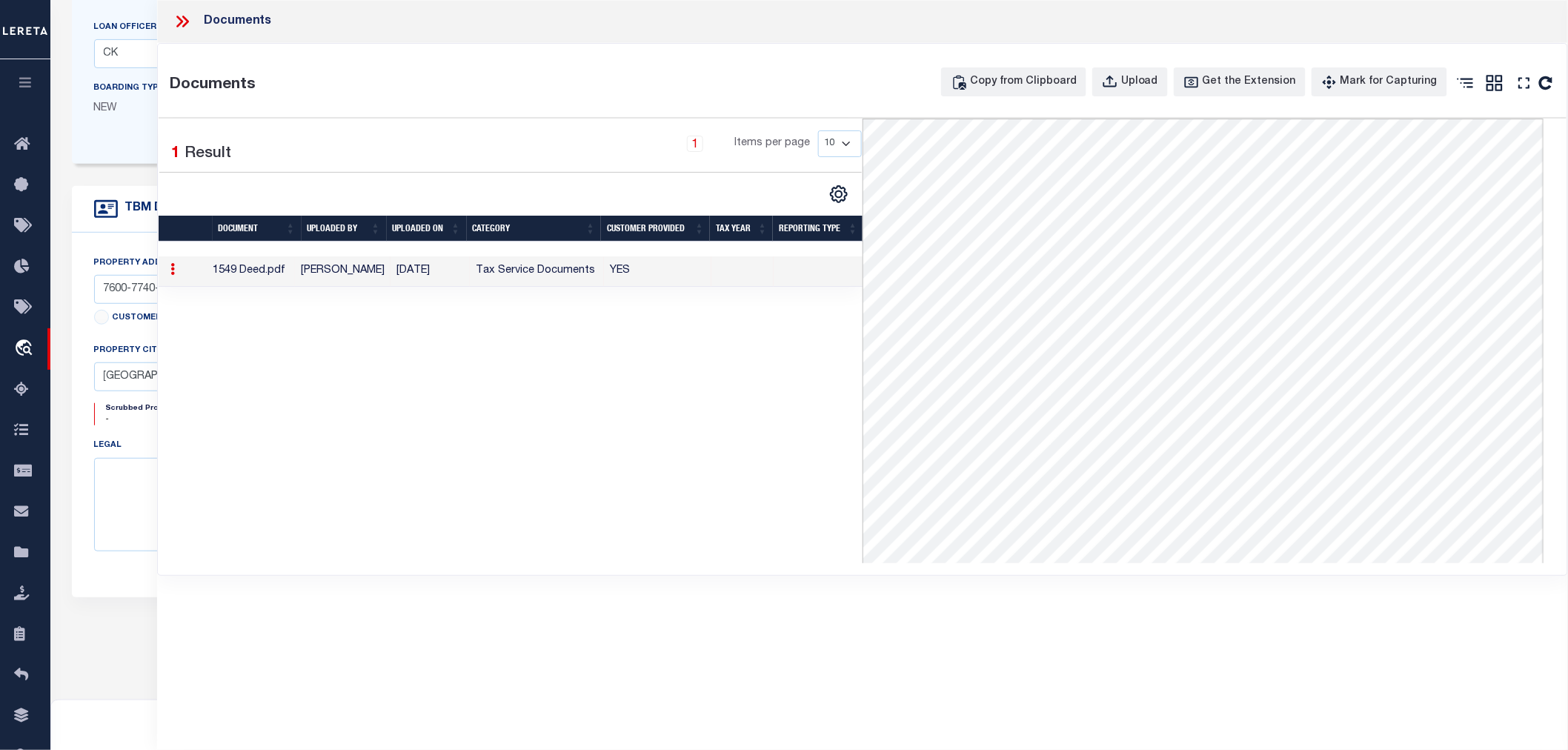
click at [715, 454] on div "1 Selected 1 Result 1 Items per page 10 25 50 100" at bounding box center [510, 341] width 704 height 444
click at [184, 16] on icon at bounding box center [182, 21] width 19 height 19
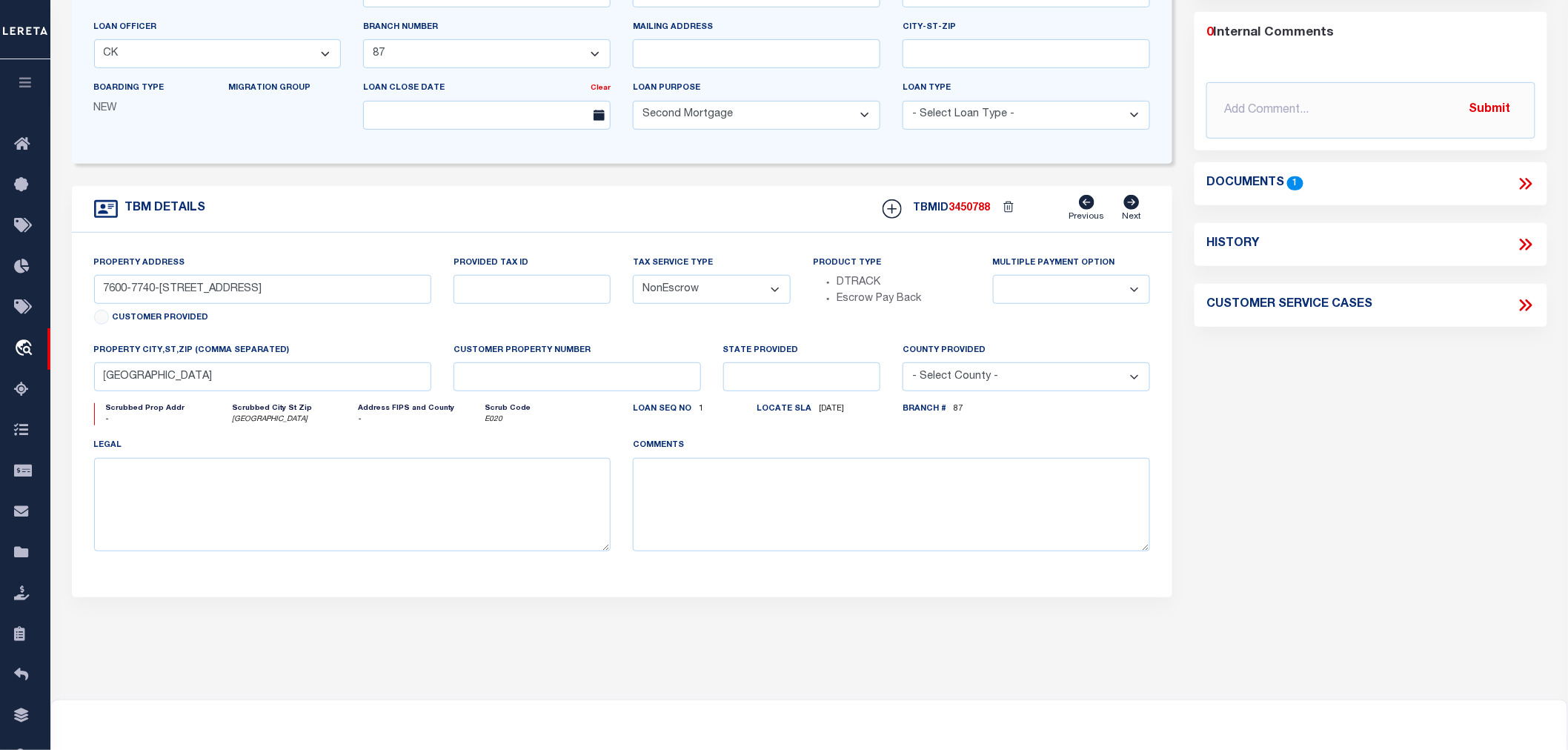
scroll to position [0, 0]
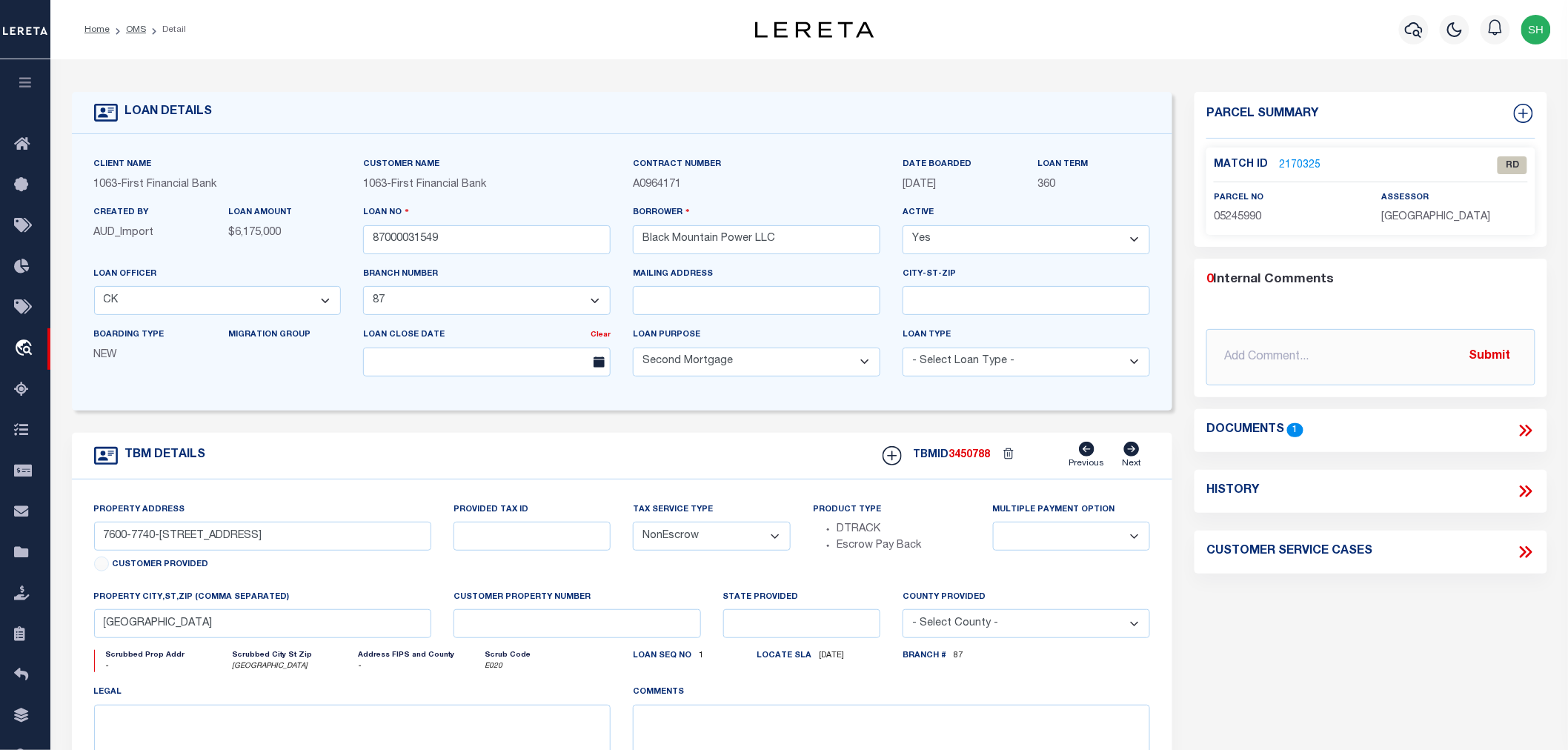
click at [1298, 164] on link "2170325" at bounding box center [1300, 165] width 41 height 15
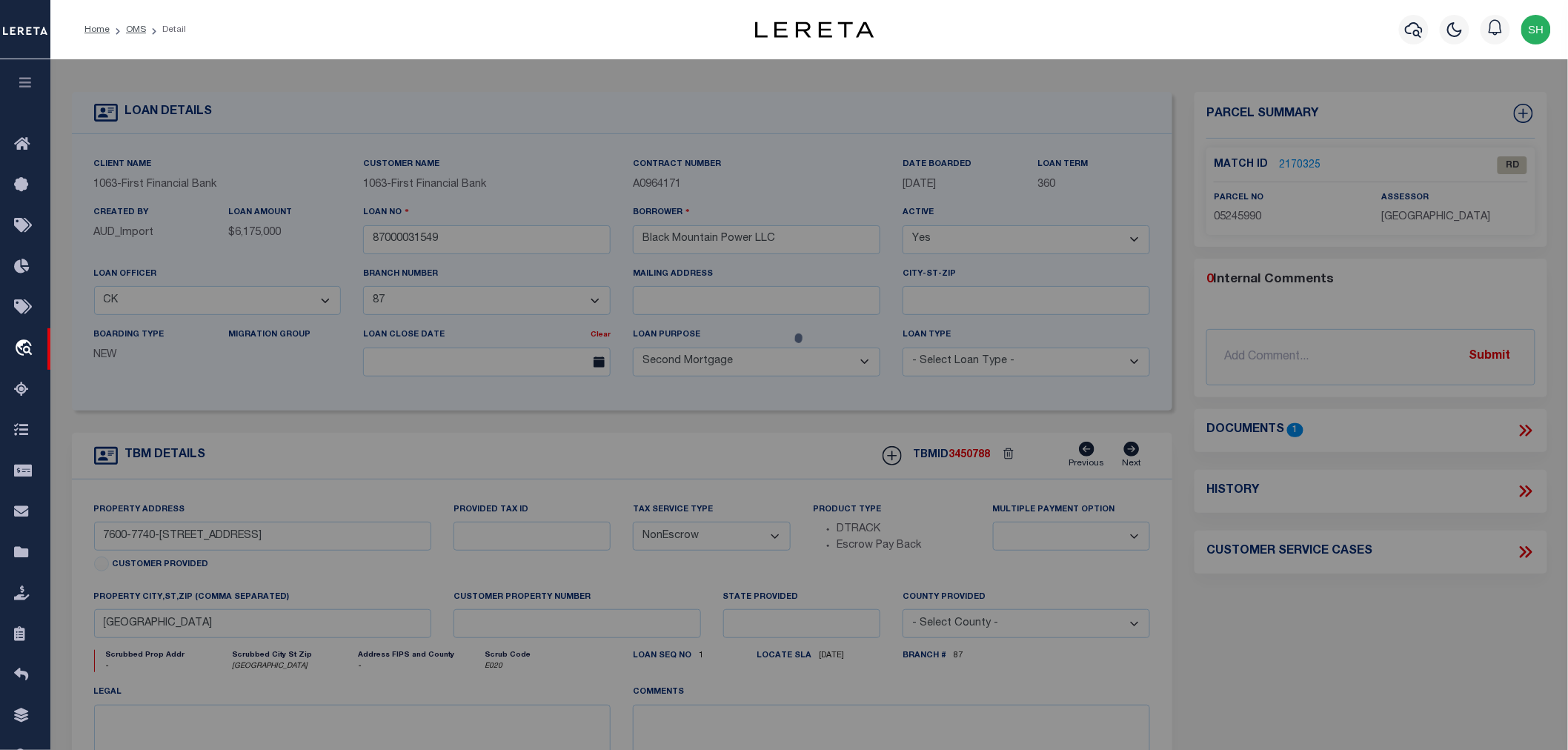
checkbox input "false"
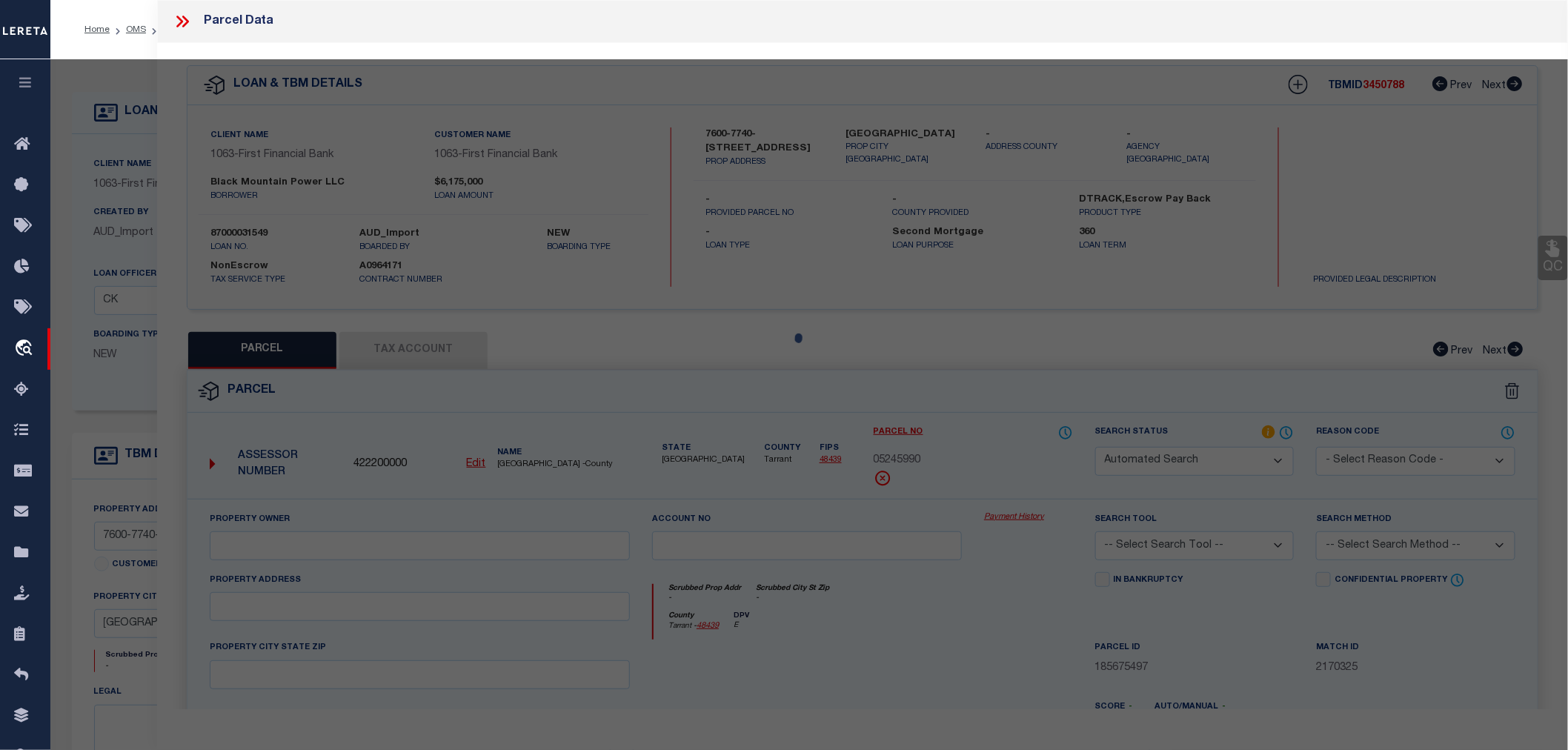
select select "RD"
type input "BLACK MOUNTAIN POWER LLC"
select select "AGW"
select select "LEG"
type input "[STREET_ADDRESS]"
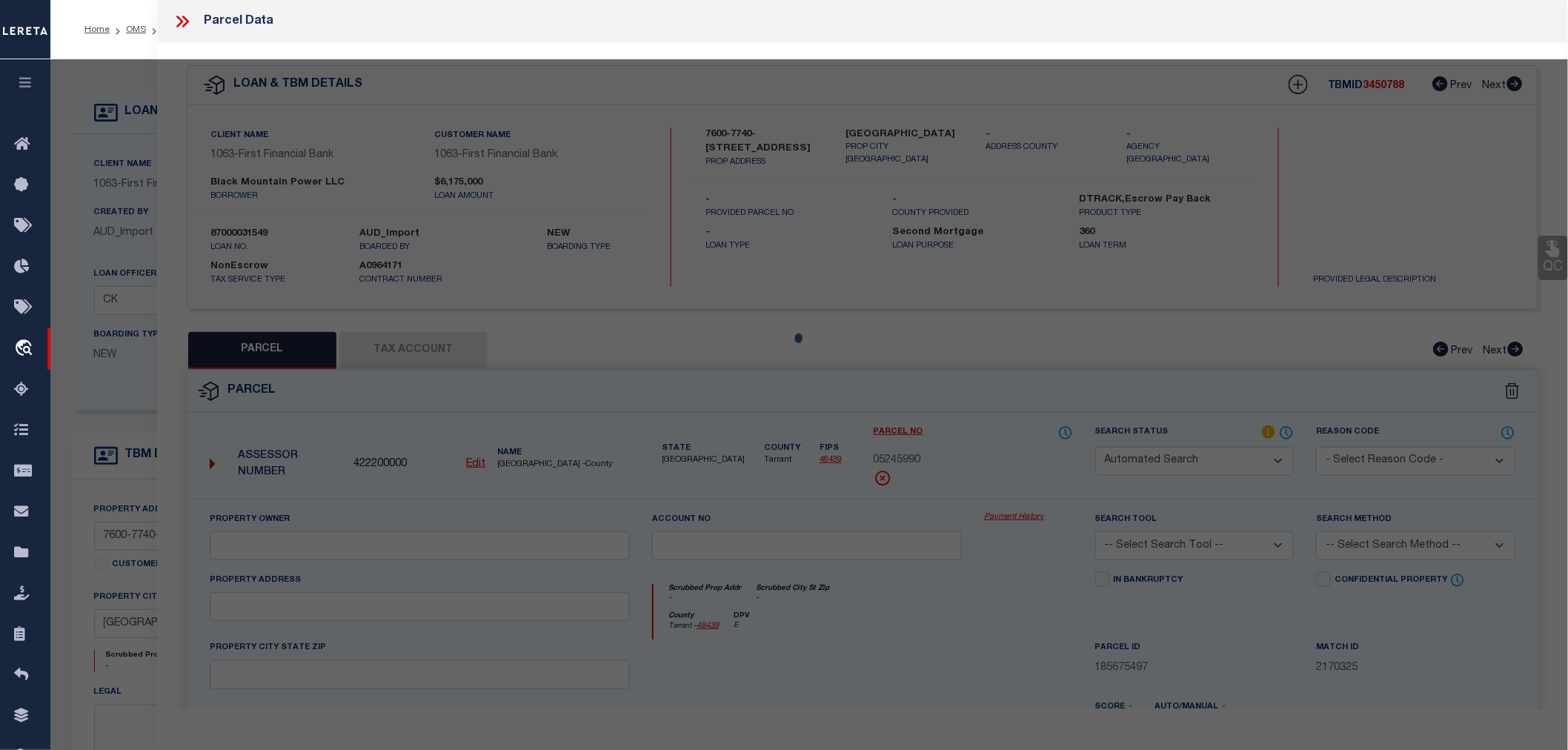
type textarea "[GEOGRAPHIC_DATA] LAND SURV Abstract 1375 Tract 26D"
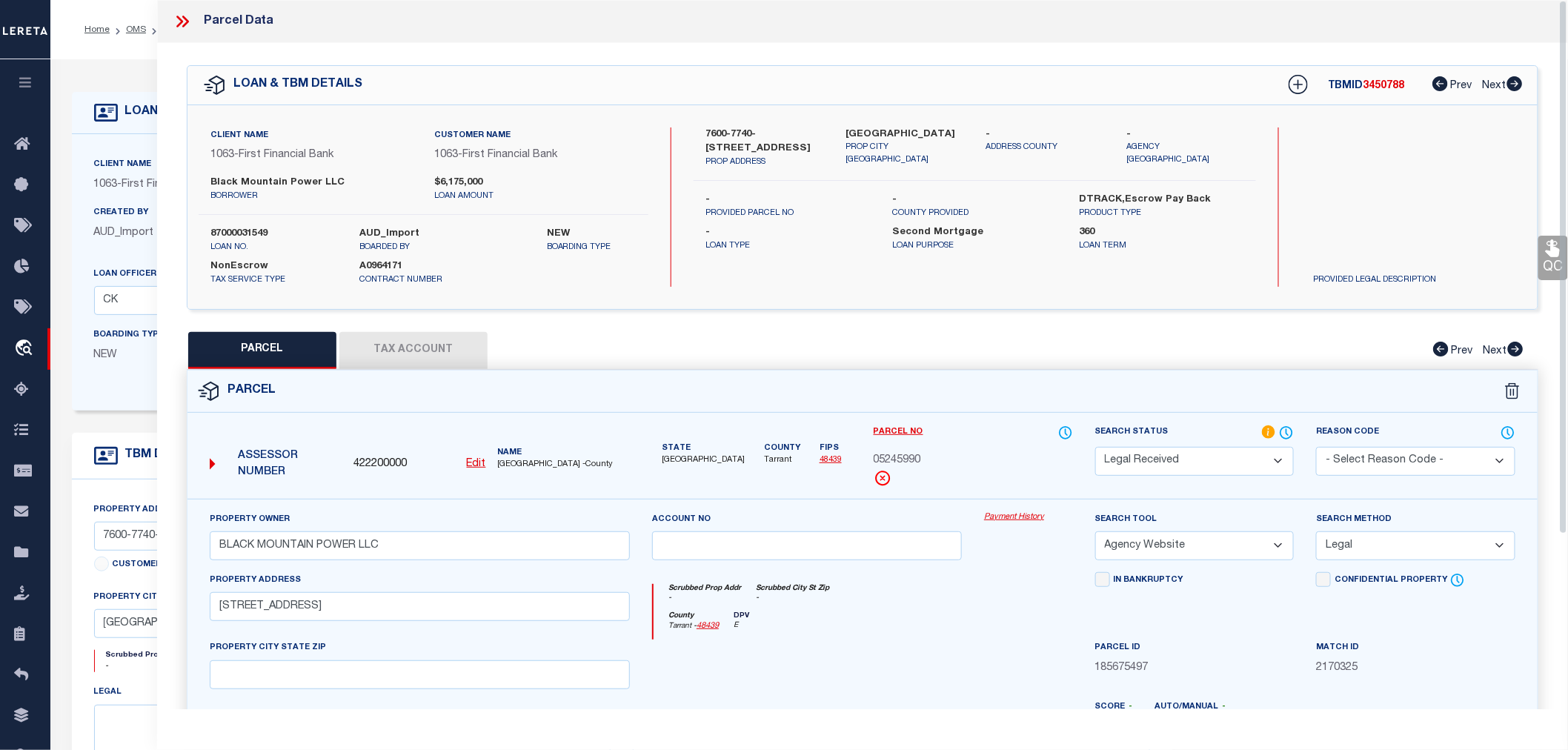
click at [182, 23] on icon at bounding box center [182, 21] width 19 height 19
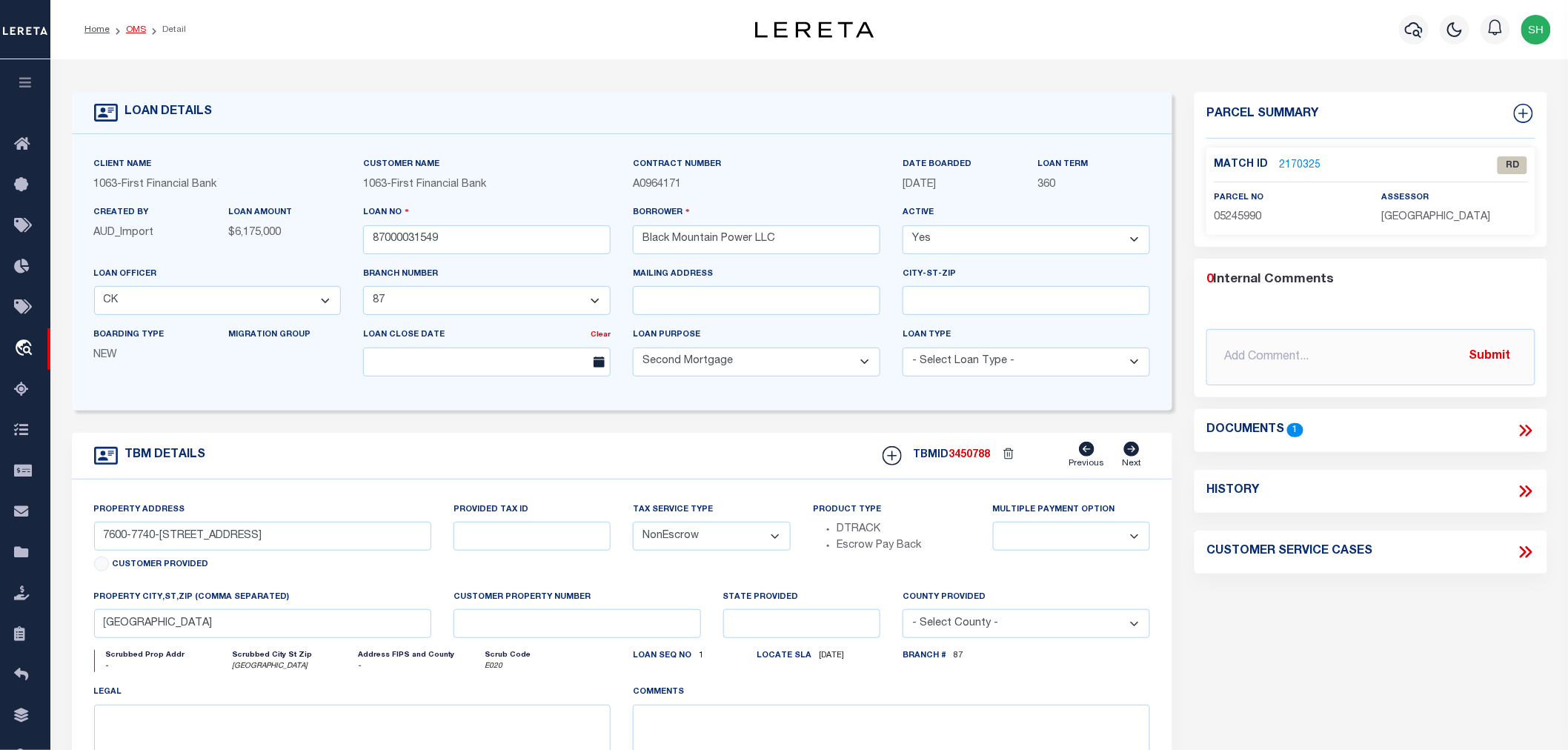
click at [138, 31] on link "OMS" at bounding box center [136, 30] width 20 height 9
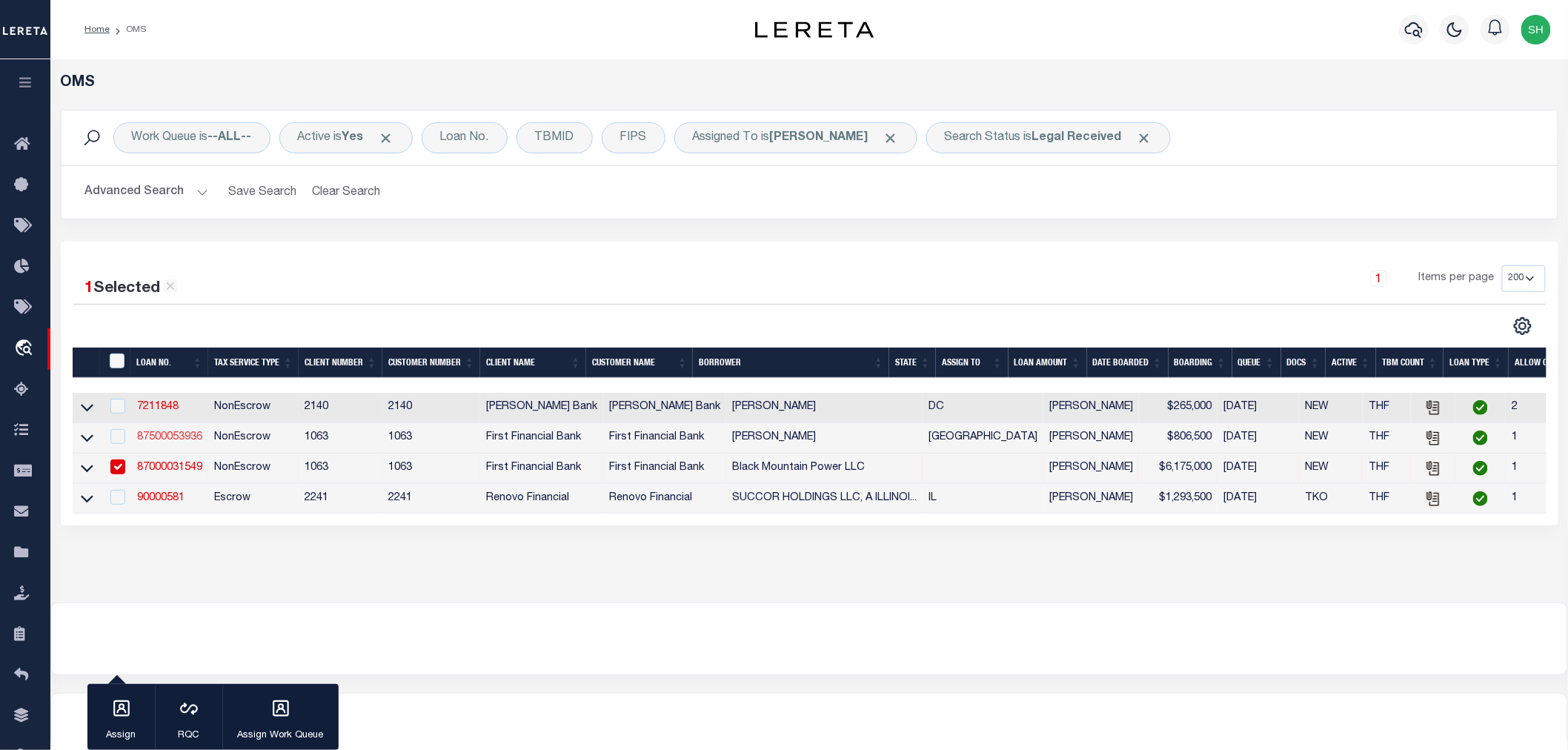
click at [175, 440] on link "87500053936" at bounding box center [169, 437] width 65 height 11
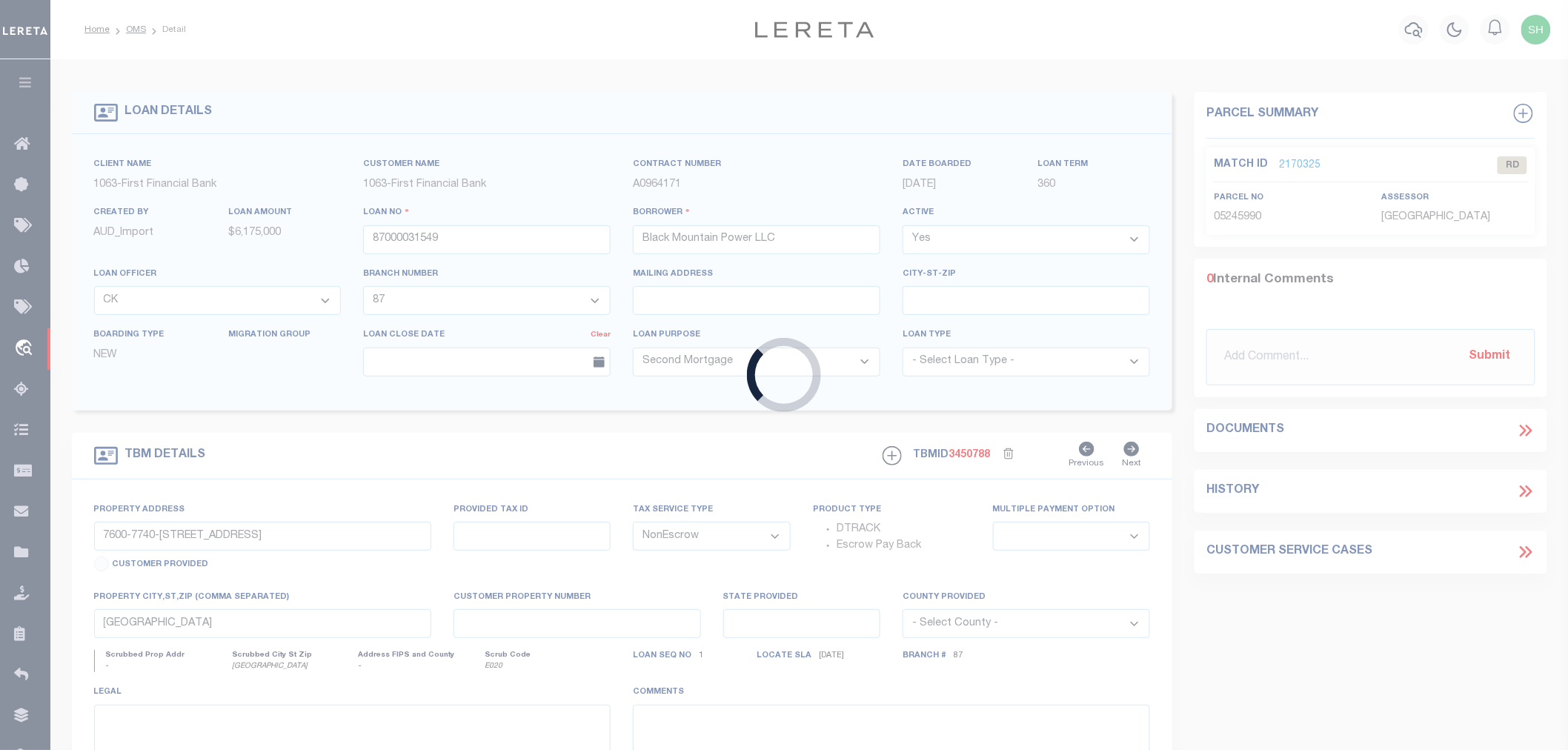
type input "87500053936"
type input "[PERSON_NAME]"
select select "7092"
select select "400"
select select "535"
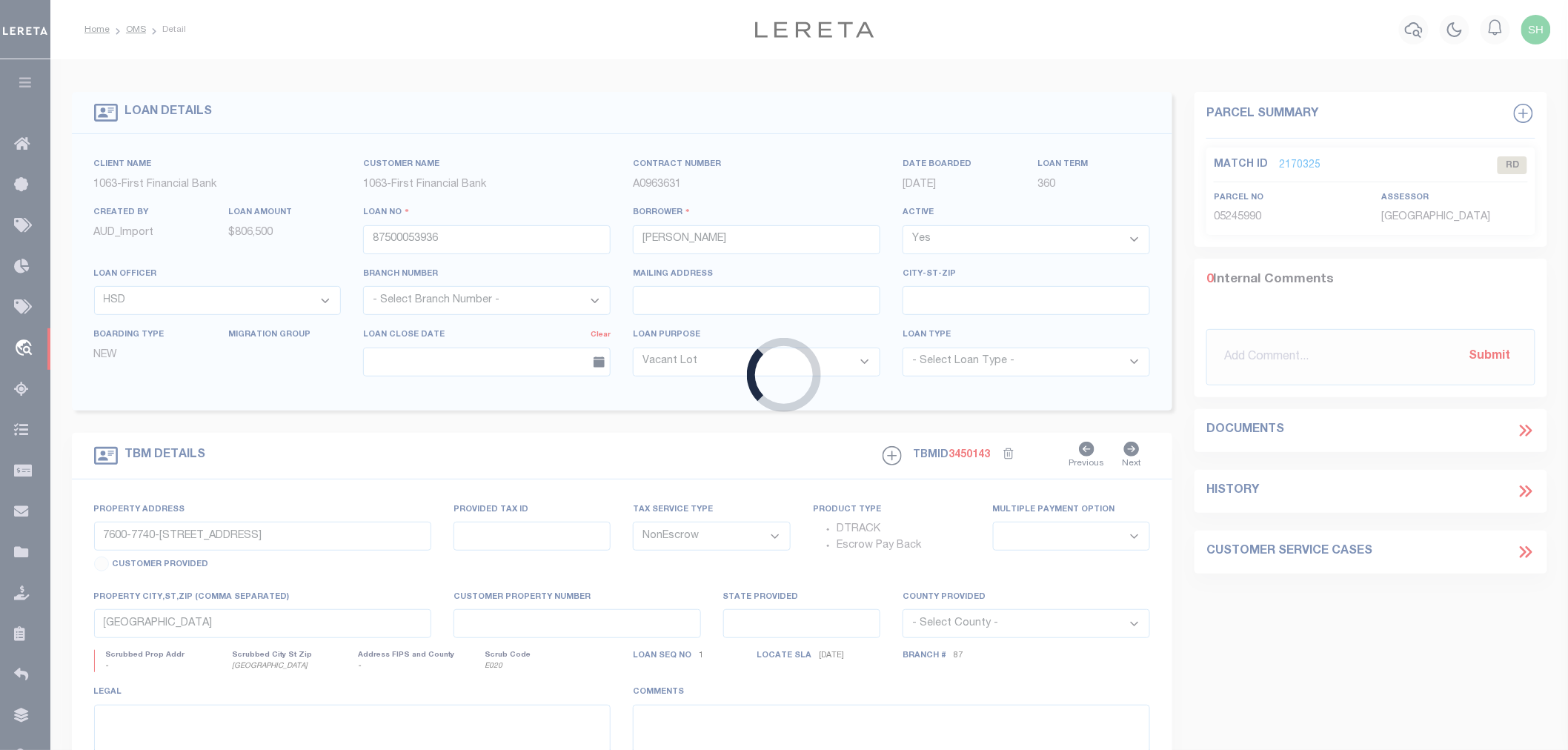
type input "[STREET_ADDRESS]"
select select
type input "[GEOGRAPHIC_DATA]"
select select
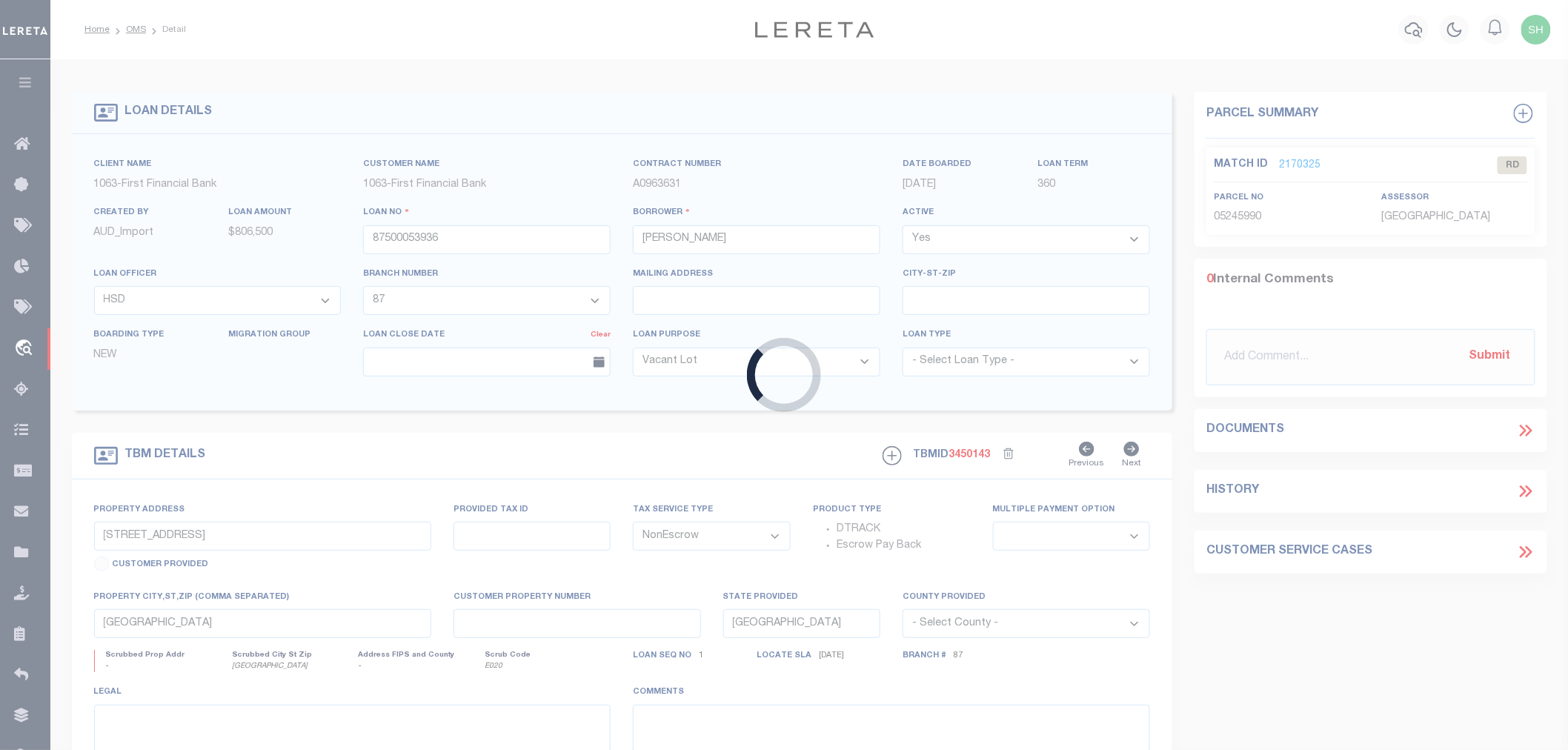
select select "7092"
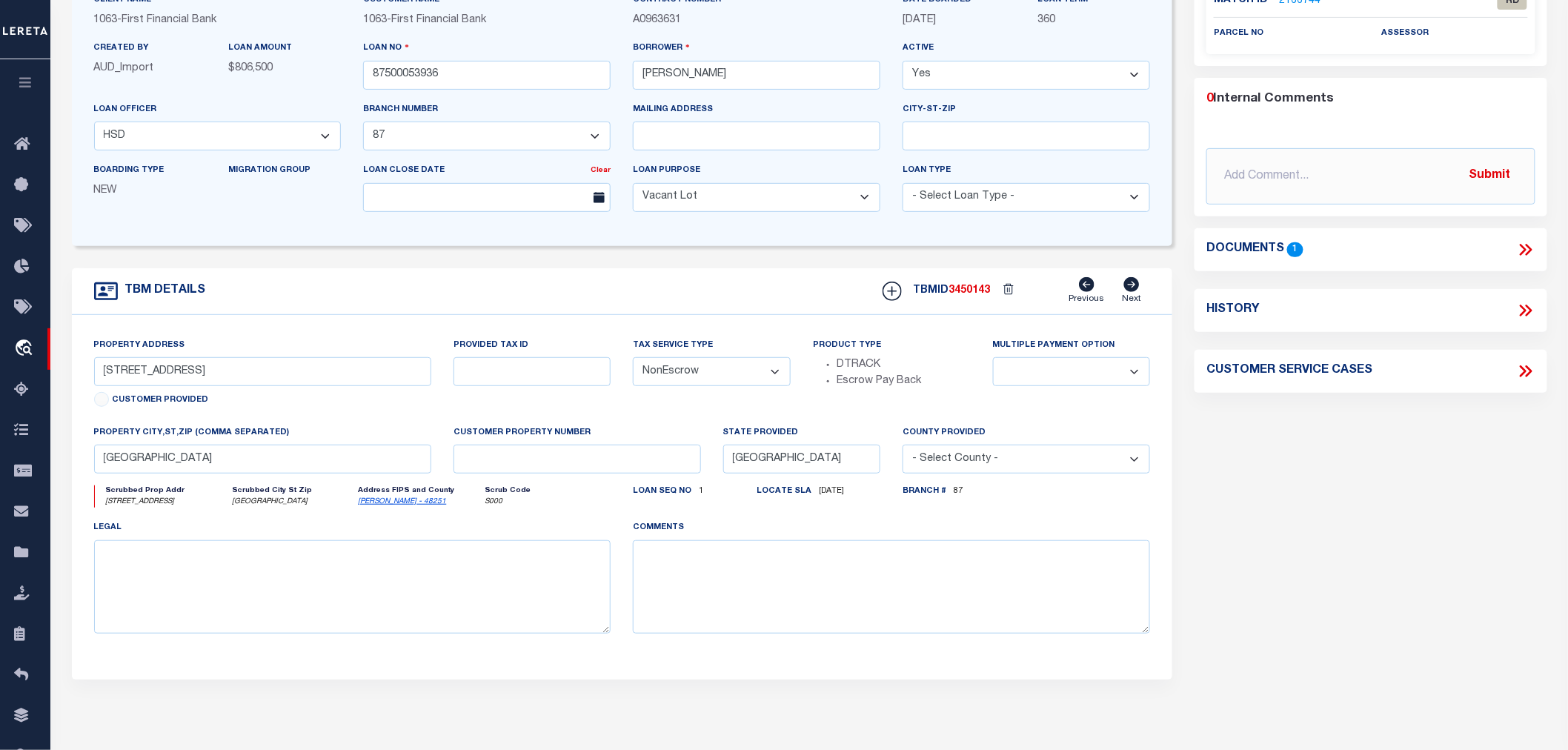
scroll to position [82, 0]
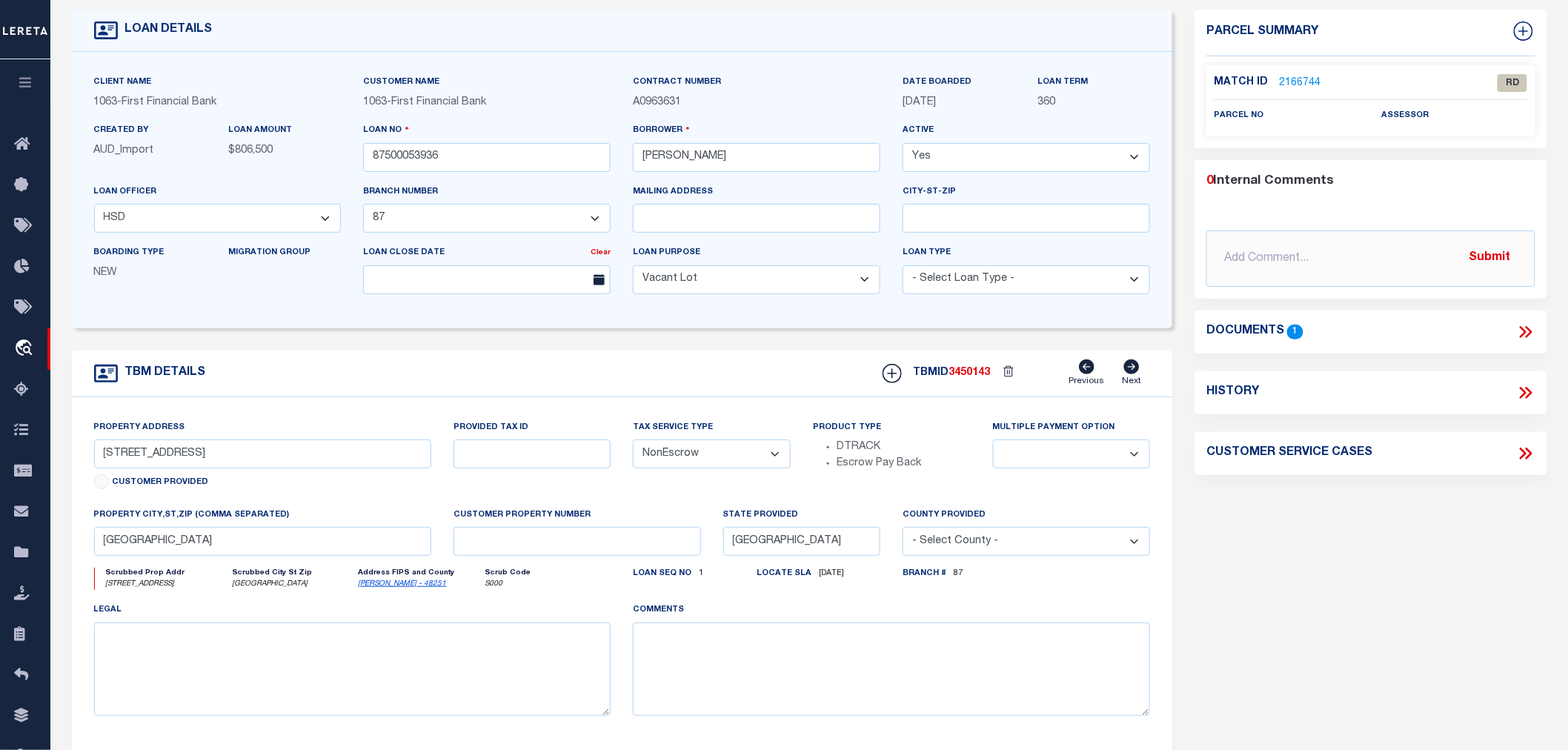
click at [1521, 327] on icon at bounding box center [1523, 332] width 7 height 11
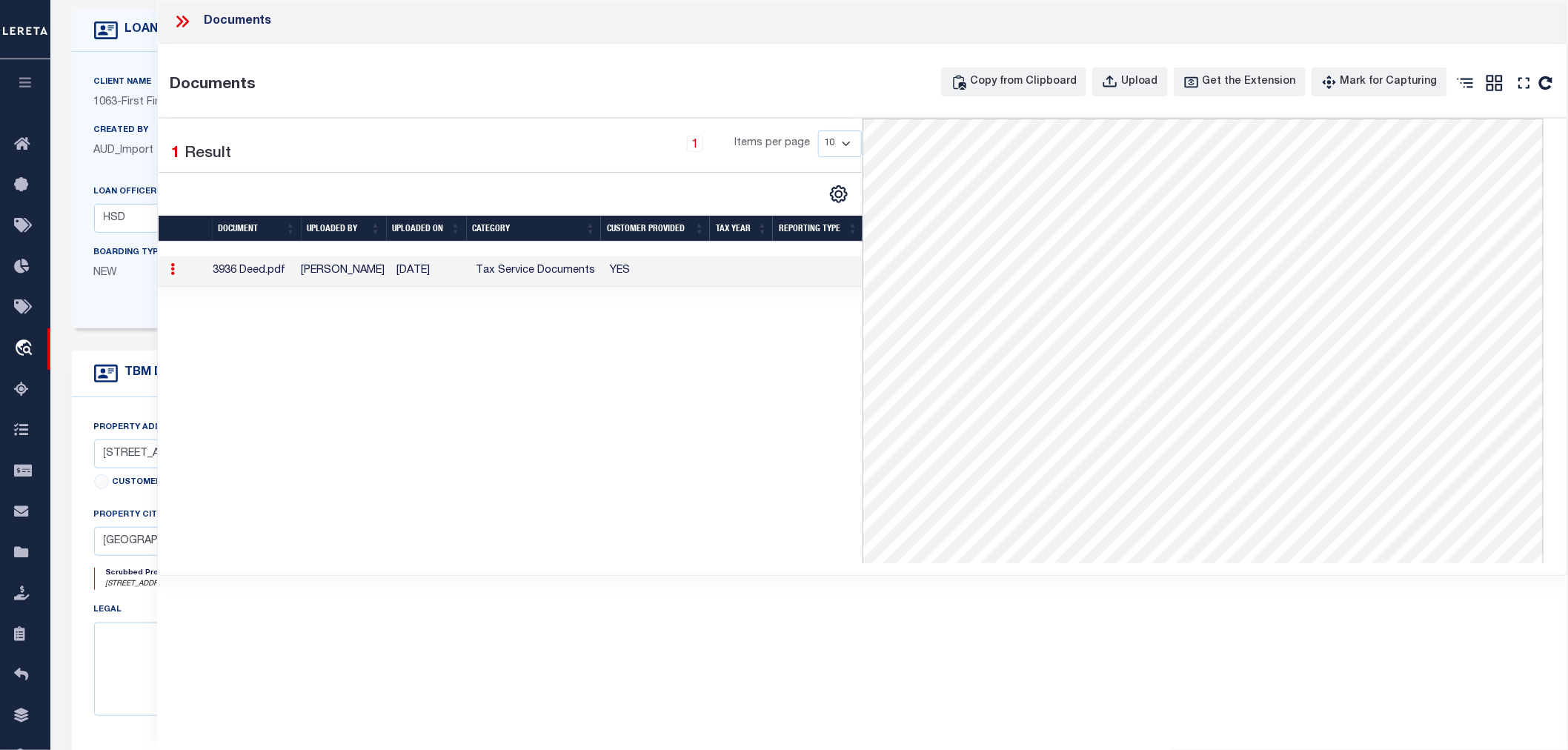
click at [574, 366] on div "1 Selected 1 Result 1 Items per page 10 25 50 100" at bounding box center [510, 341] width 704 height 444
click at [178, 22] on icon at bounding box center [182, 21] width 19 height 19
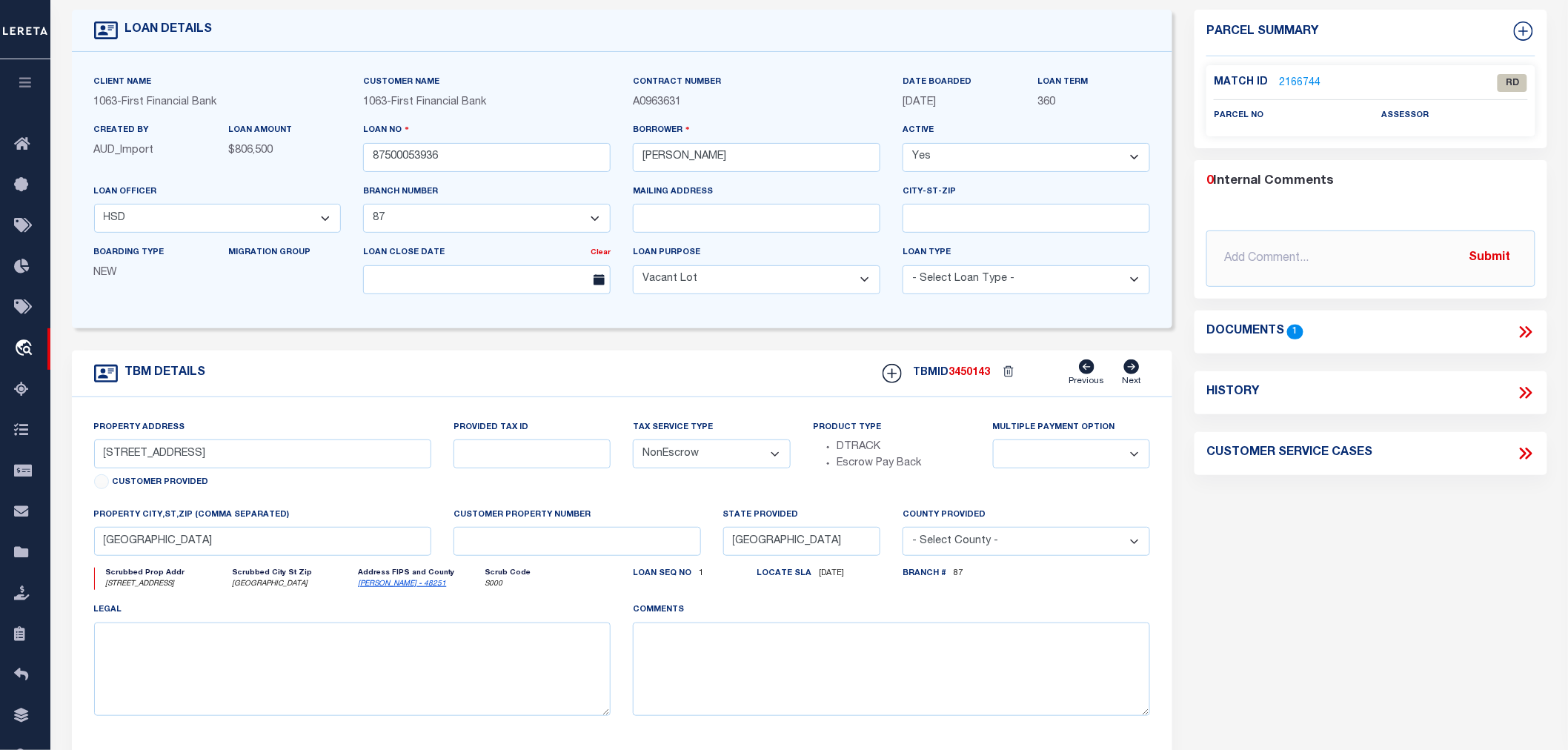
click at [1297, 80] on link "2166744" at bounding box center [1300, 84] width 41 height 15
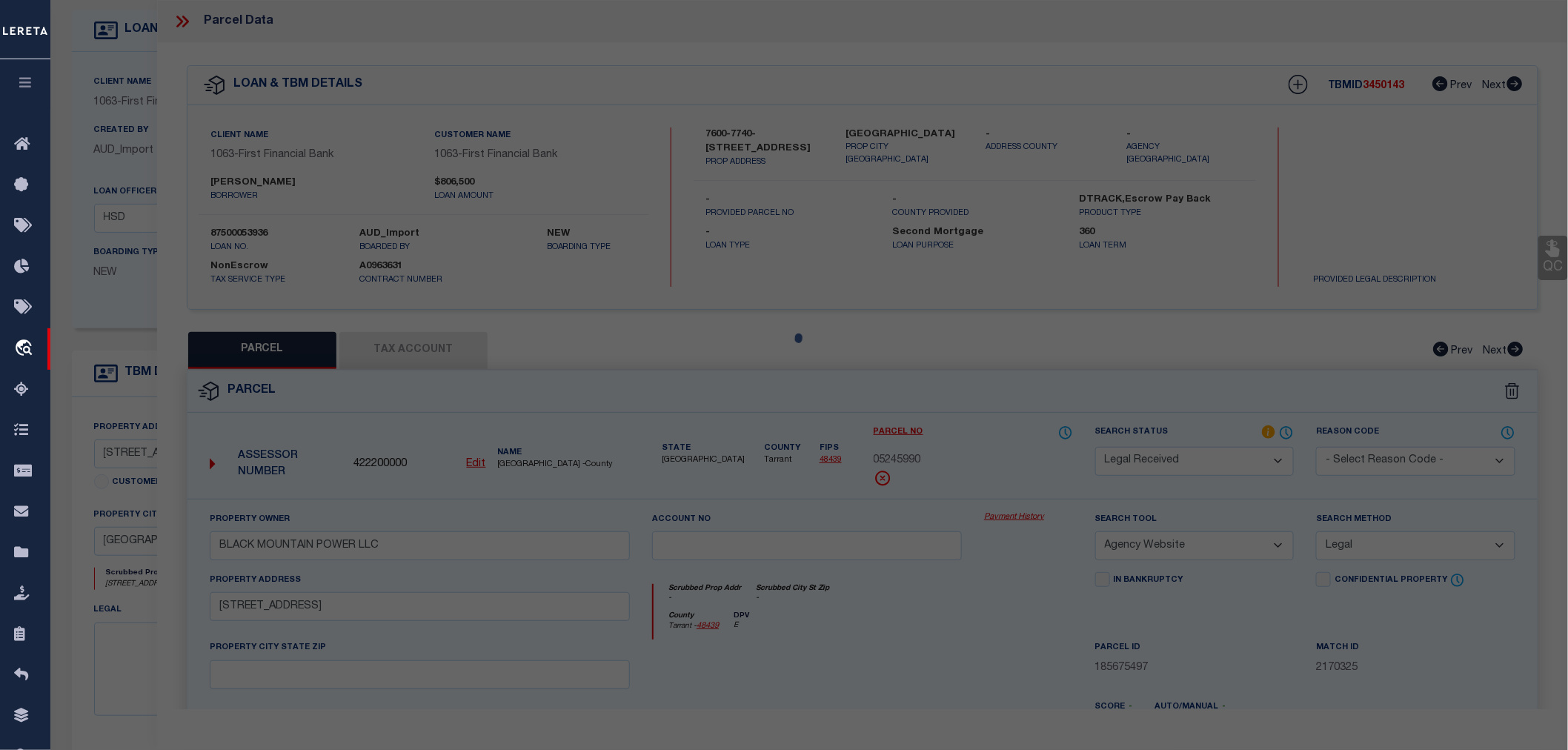
select select "AS"
select select
checkbox input "false"
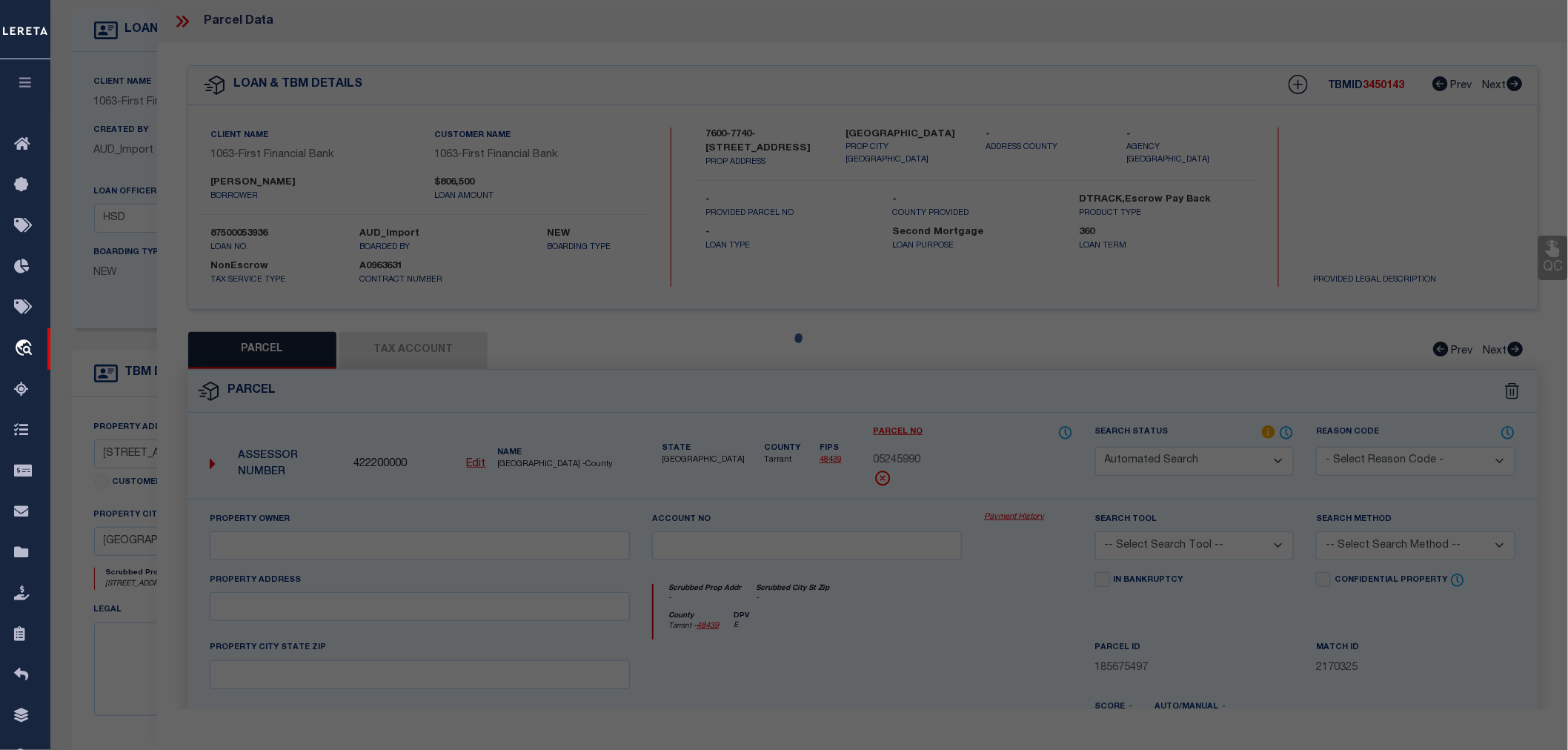
select select "RD"
checkbox input "false"
type textarea "Document uploaded that satisfies a legal requirement, changing from [GEOGRAPHIC…"
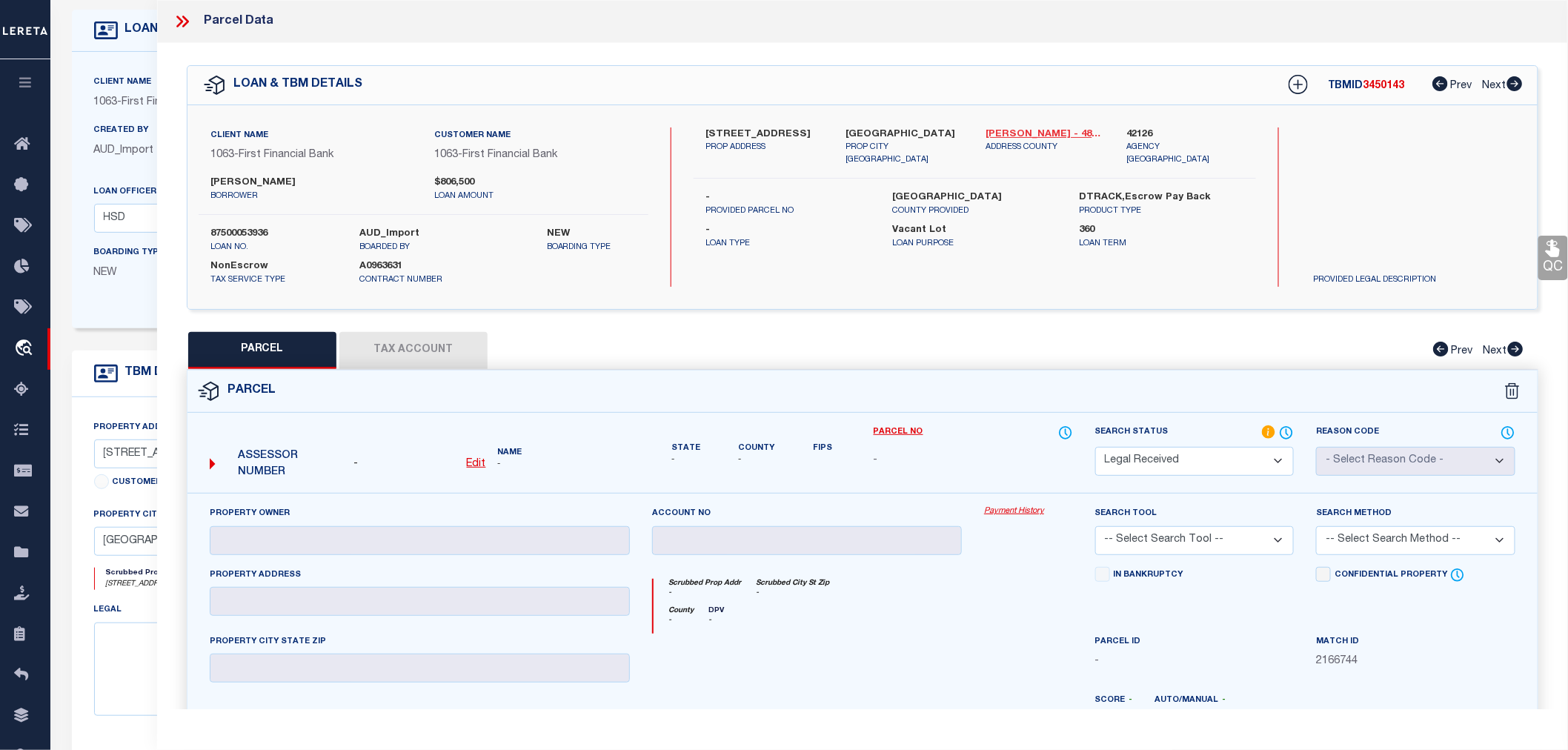
click at [1008, 133] on link "[PERSON_NAME] - 48251" at bounding box center [1046, 134] width 118 height 15
drag, startPoint x: 208, startPoint y: 182, endPoint x: 287, endPoint y: 176, distance: 79.2
click at [287, 176] on div "[PERSON_NAME] borrower" at bounding box center [311, 188] width 224 height 27
copy label "[PERSON_NAME]"
click at [1136, 129] on label "42126" at bounding box center [1186, 134] width 118 height 15
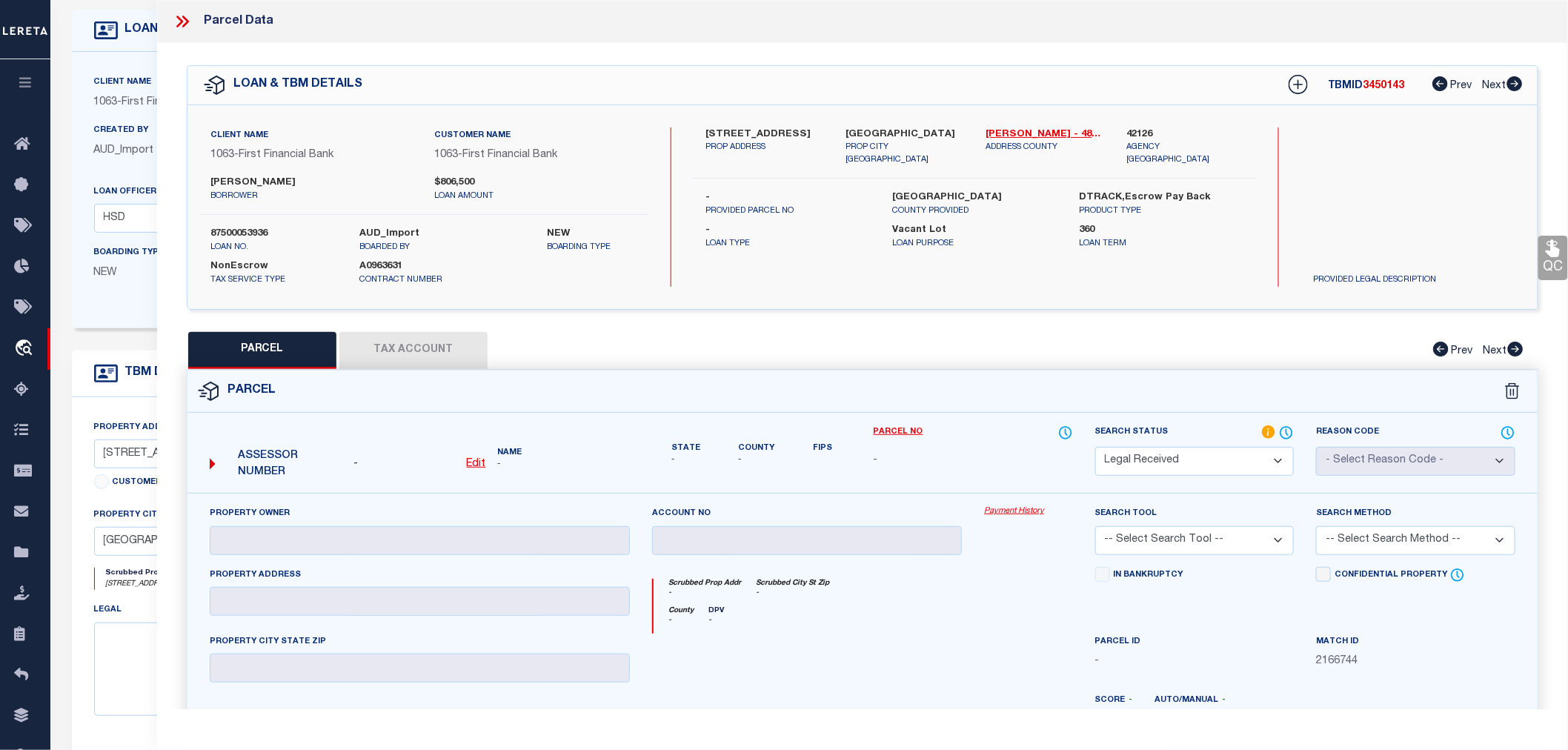
click at [1136, 129] on label "42126" at bounding box center [1186, 134] width 118 height 15
copy label "42126"
click at [467, 467] on u "Edit" at bounding box center [476, 464] width 19 height 11
select select "RD"
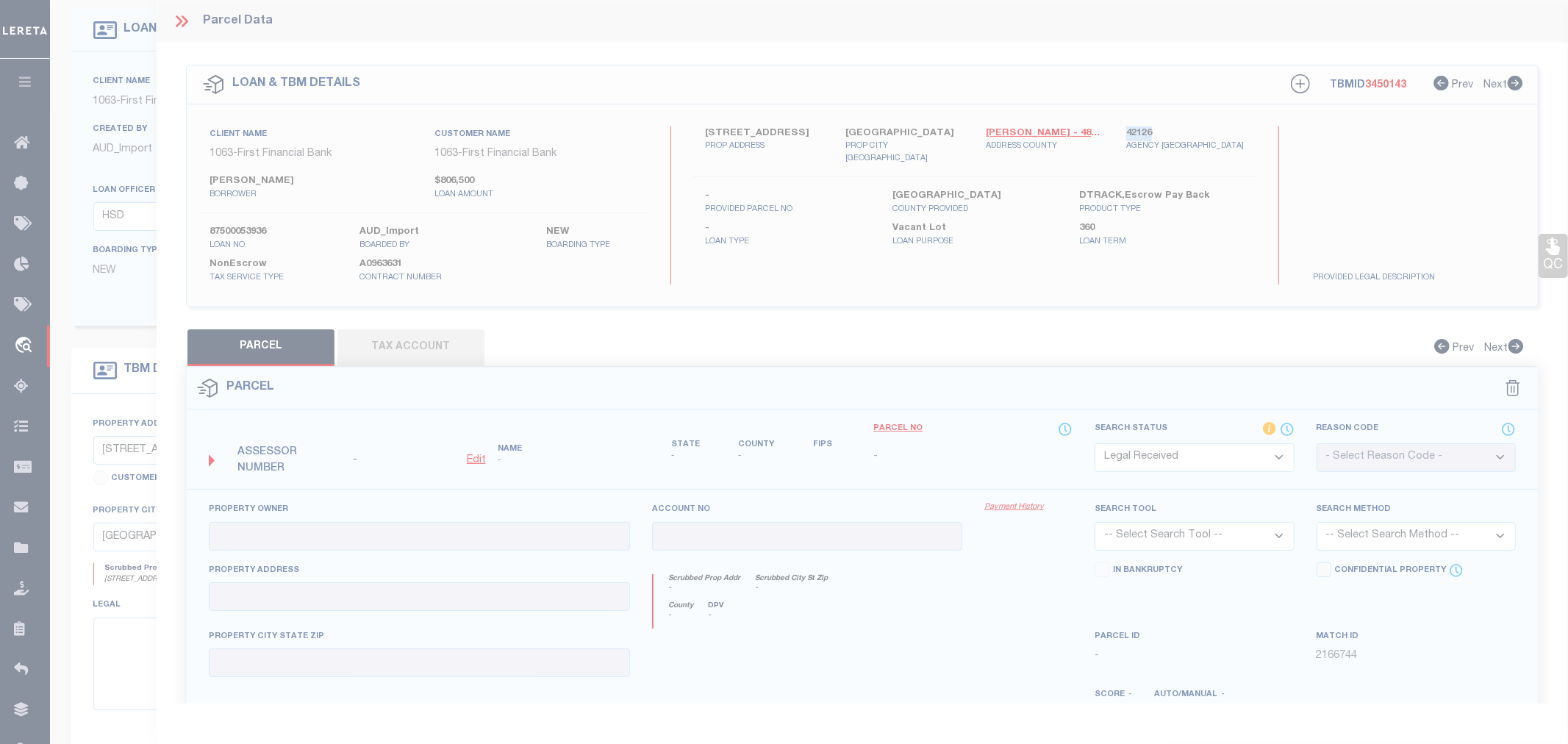
type textarea "-"
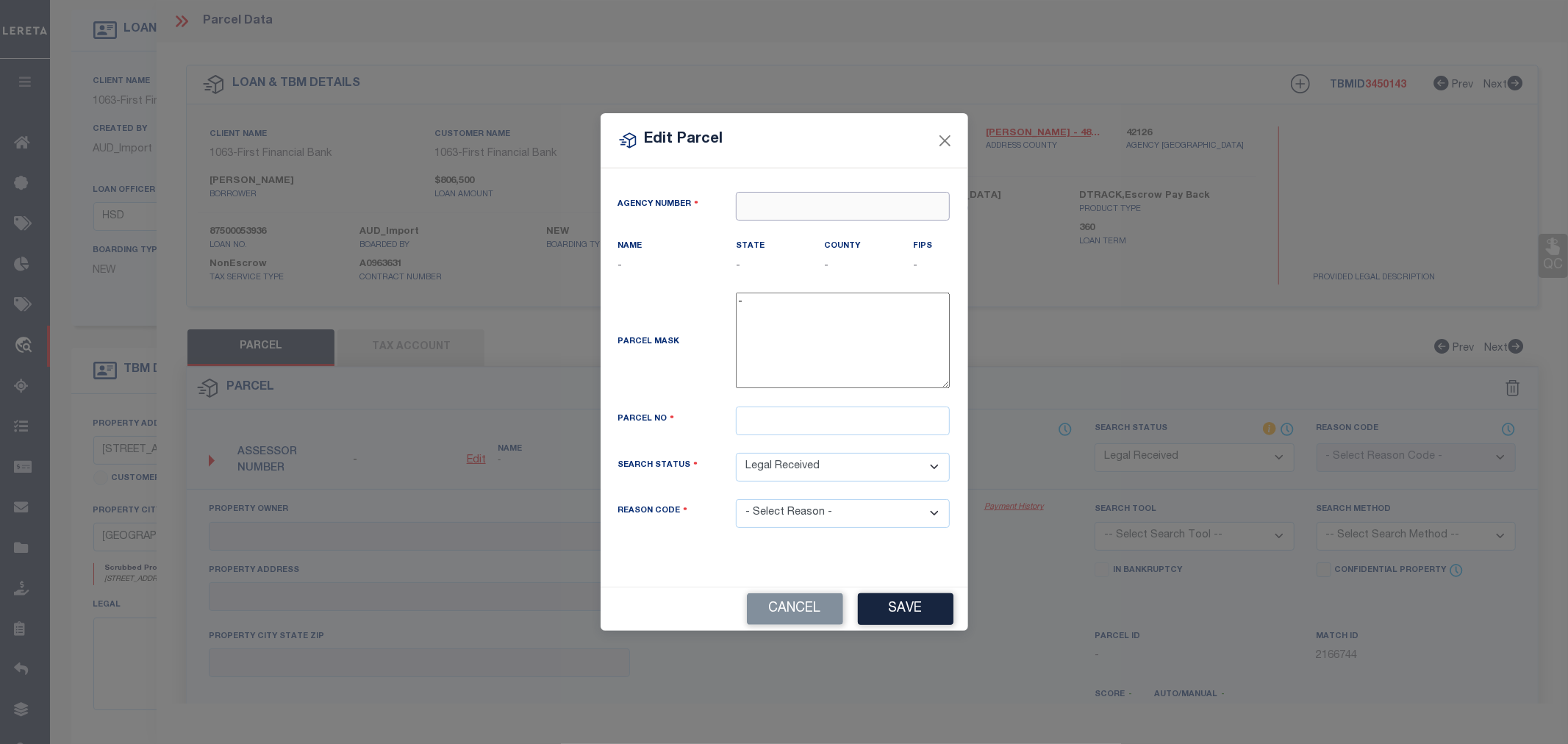
click at [838, 210] on input "text" at bounding box center [842, 207] width 214 height 29
paste input "42126"
click at [820, 236] on div "421260000 : [GEOGRAPHIC_DATA]" at bounding box center [842, 242] width 213 height 42
type input "421260000"
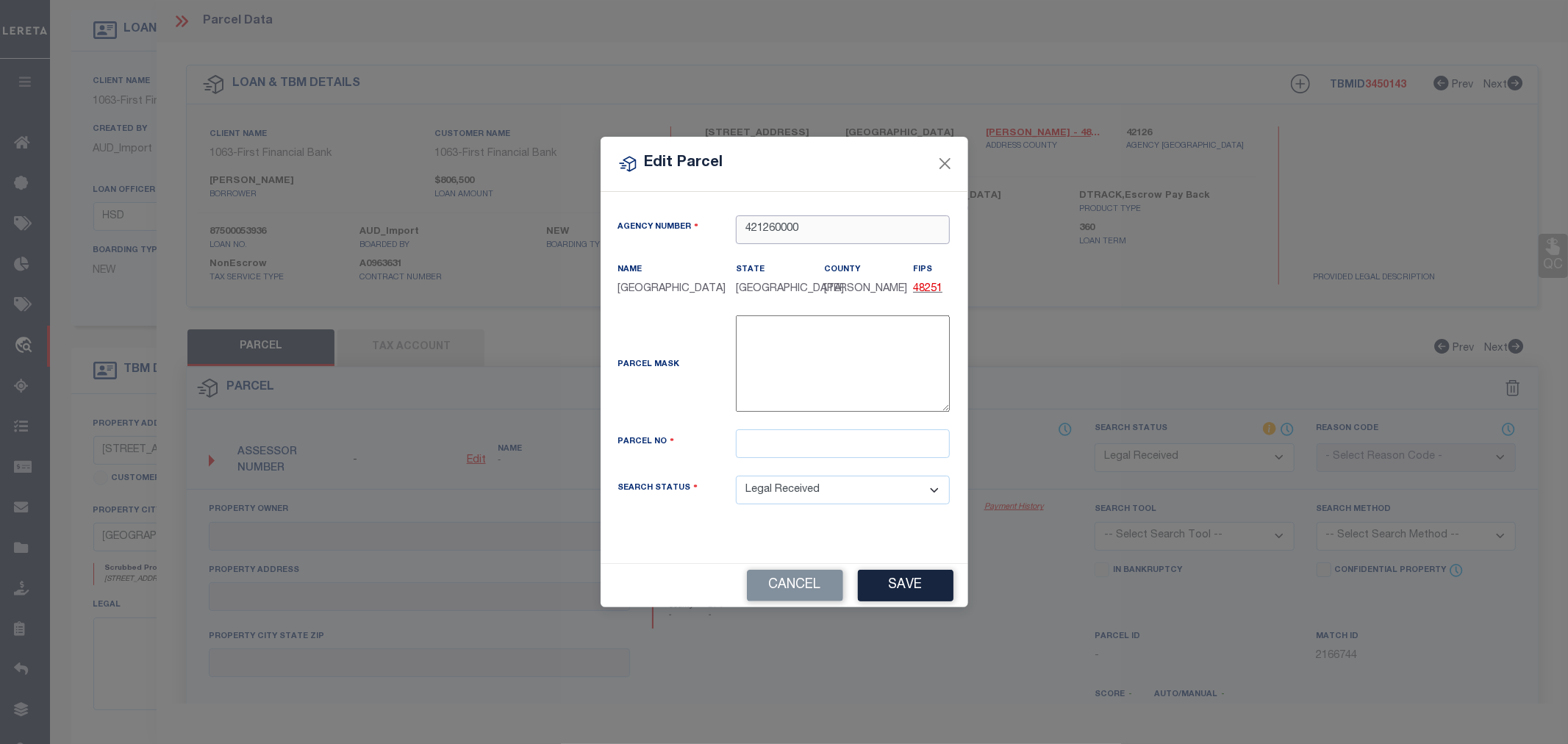
type input "421260000"
click at [801, 590] on button "Cancel" at bounding box center [795, 586] width 96 height 32
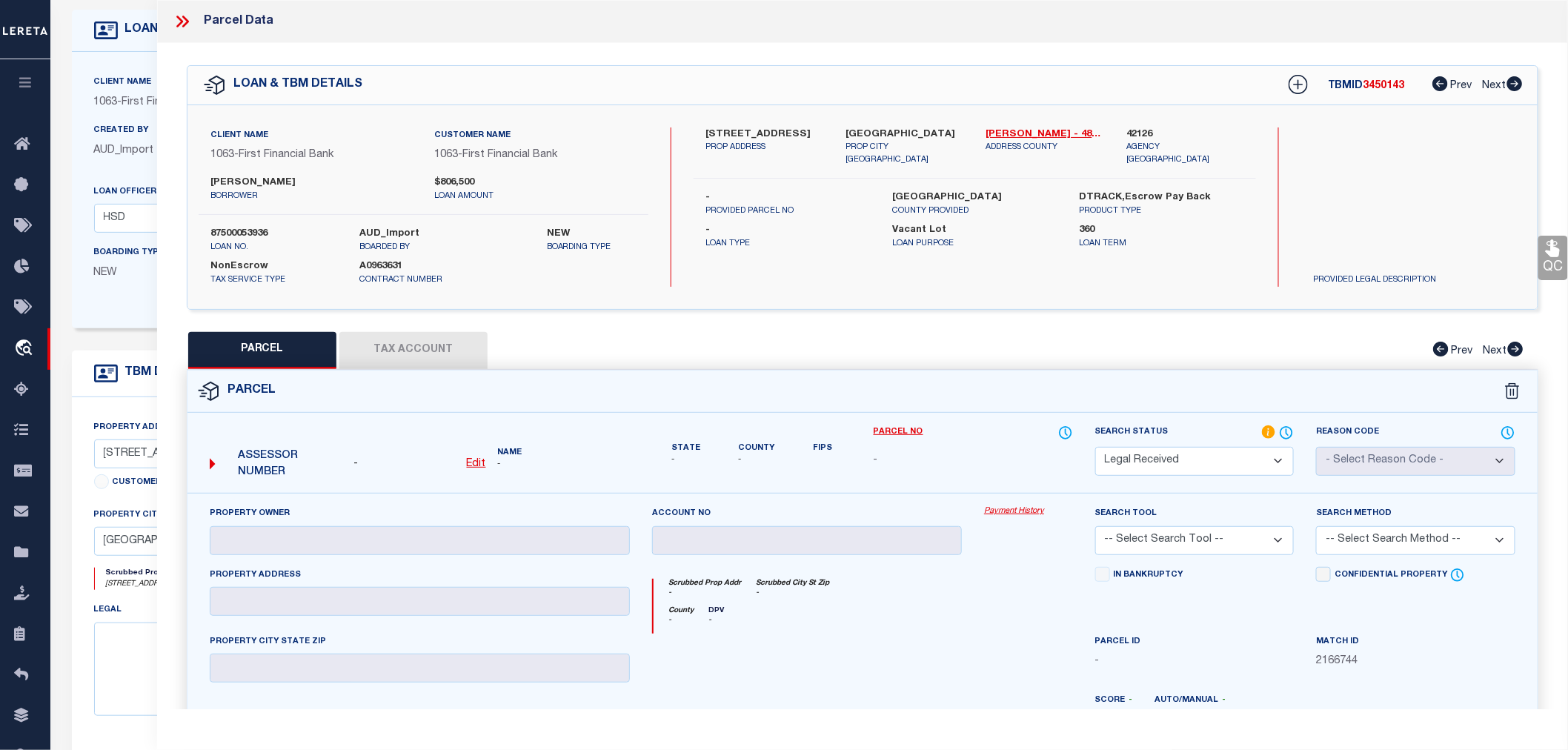
click at [1147, 130] on label "42126" at bounding box center [1186, 134] width 118 height 15
copy label "42126"
click at [474, 464] on u "Edit" at bounding box center [476, 464] width 19 height 11
select select "RD"
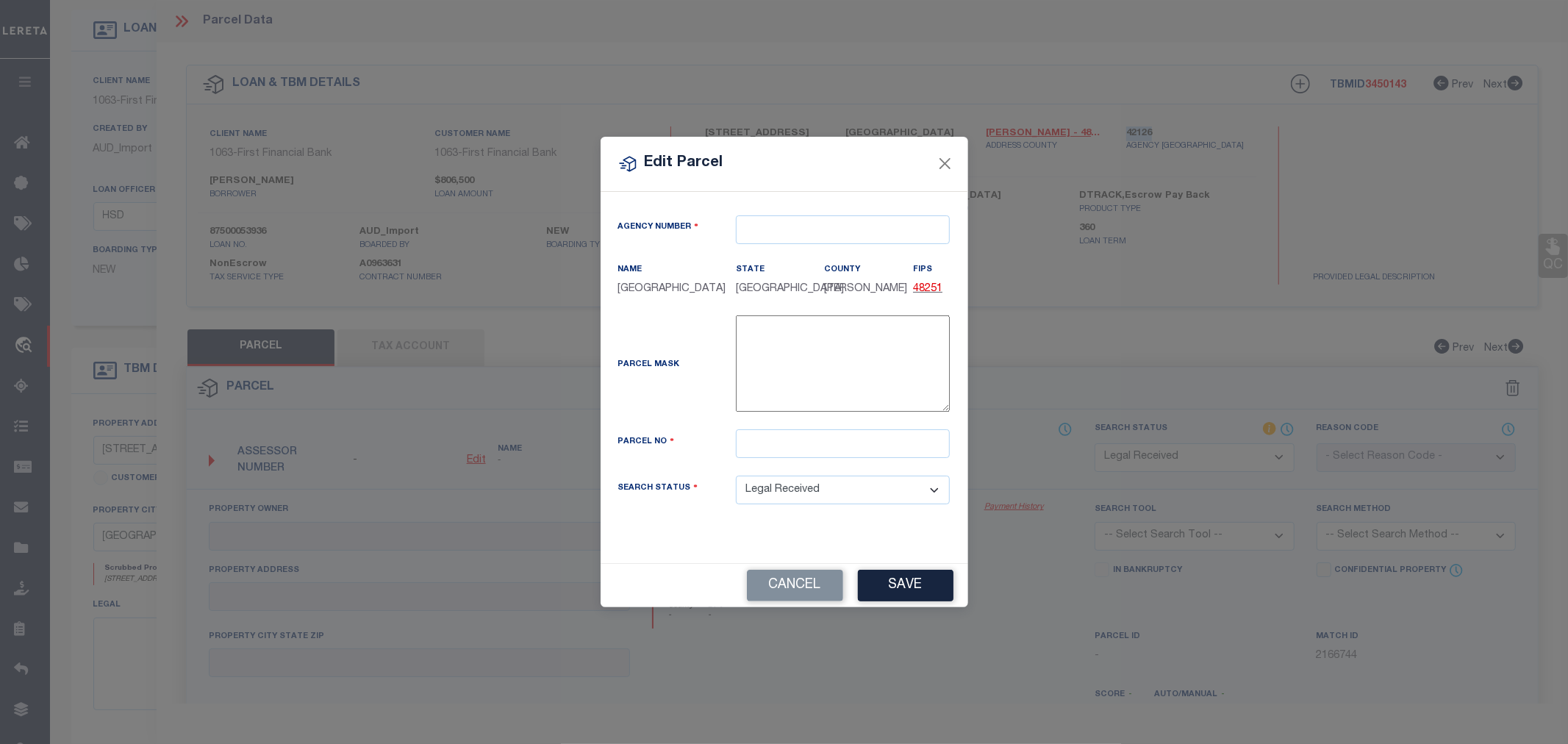
type textarea "-"
click at [763, 232] on input "text" at bounding box center [842, 230] width 214 height 29
paste input "42126"
click at [789, 252] on div "421260000 : [GEOGRAPHIC_DATA]" at bounding box center [842, 265] width 213 height 42
type input "421260000"
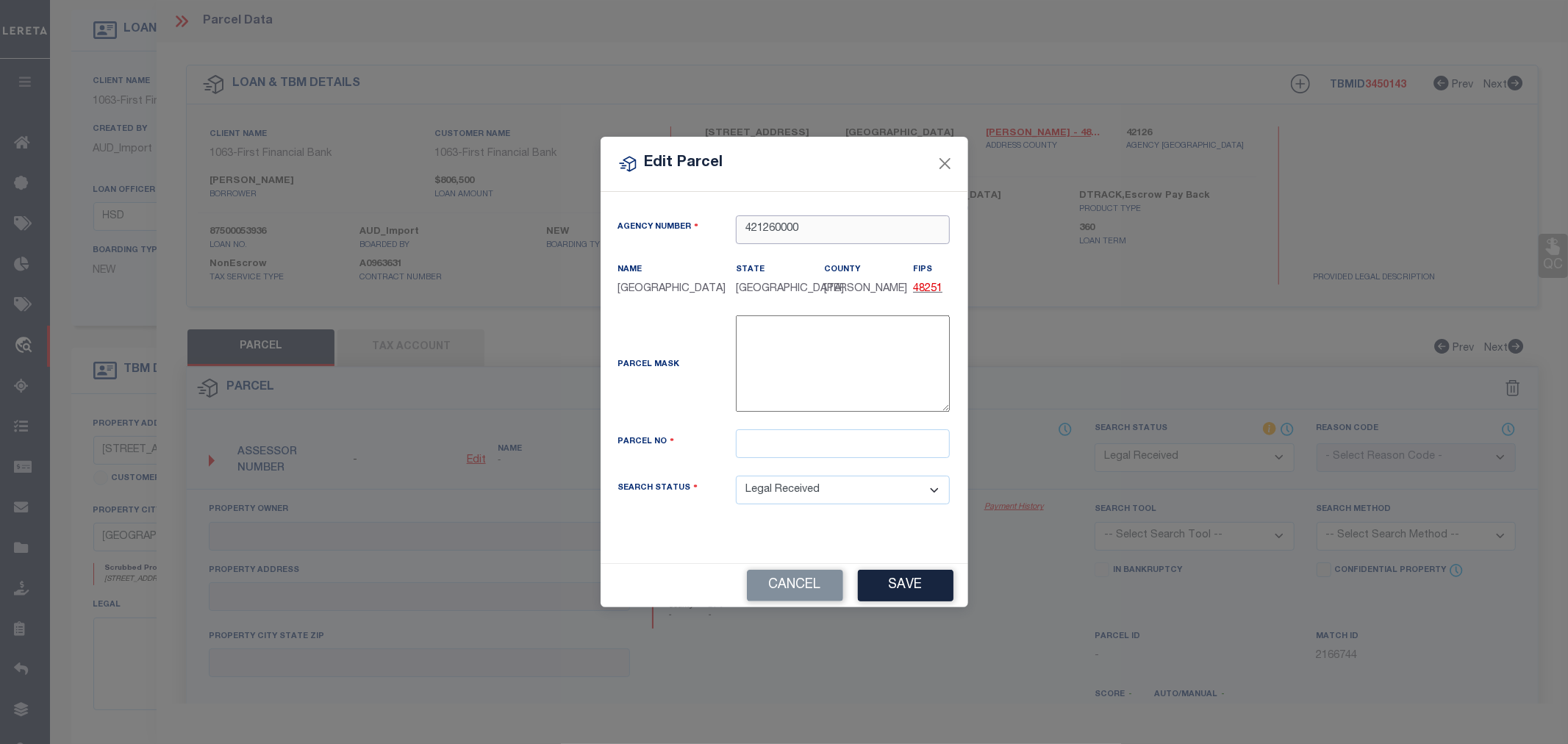
type input "421260000"
click at [785, 458] on input "text" at bounding box center [842, 444] width 214 height 29
paste input "R000001252"
type input "R000001252"
click at [912, 597] on button "Save" at bounding box center [906, 586] width 96 height 32
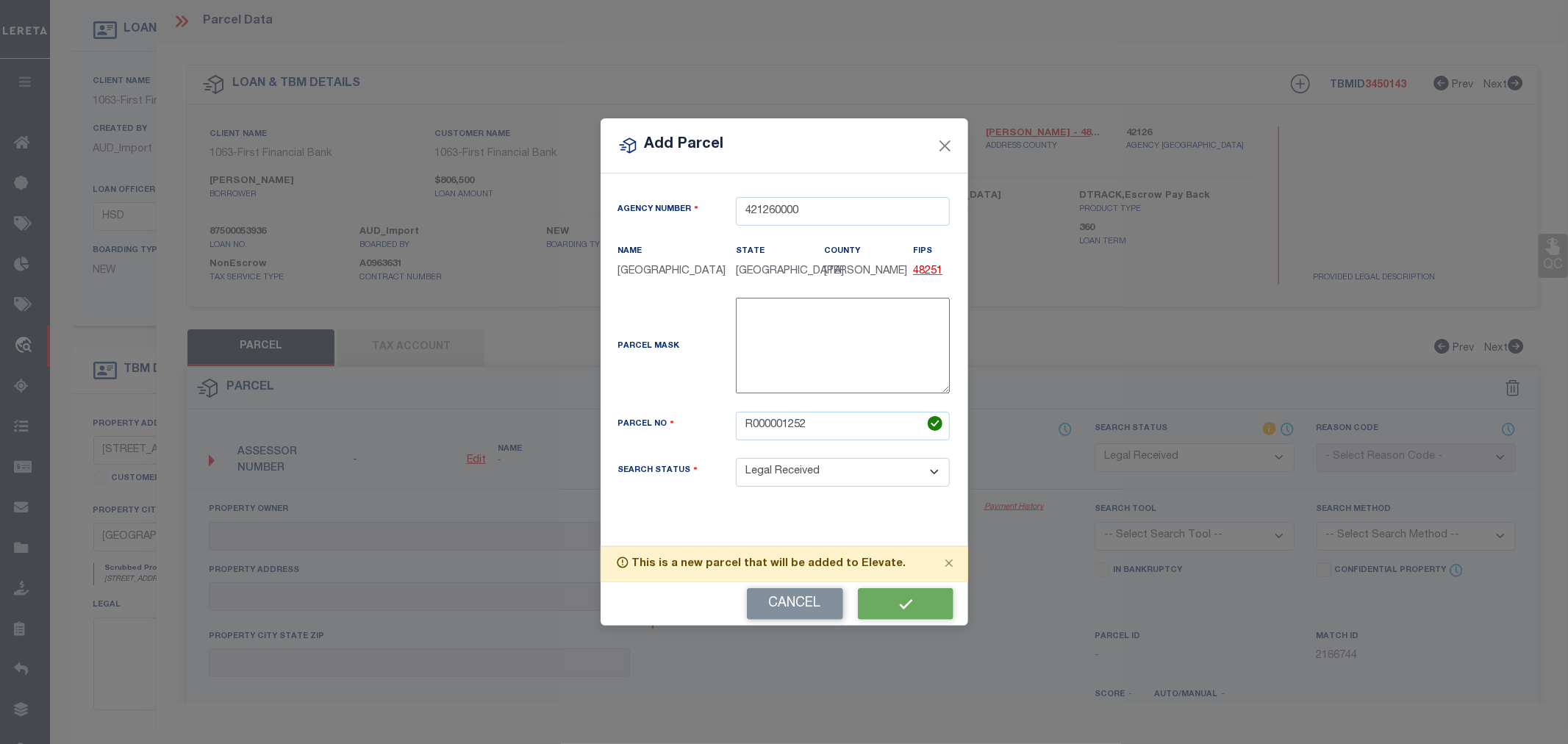
select select "RD"
checkbox input "false"
type textarea "Document uploaded that satisfies a legal requirement, changing from [GEOGRAPHIC…"
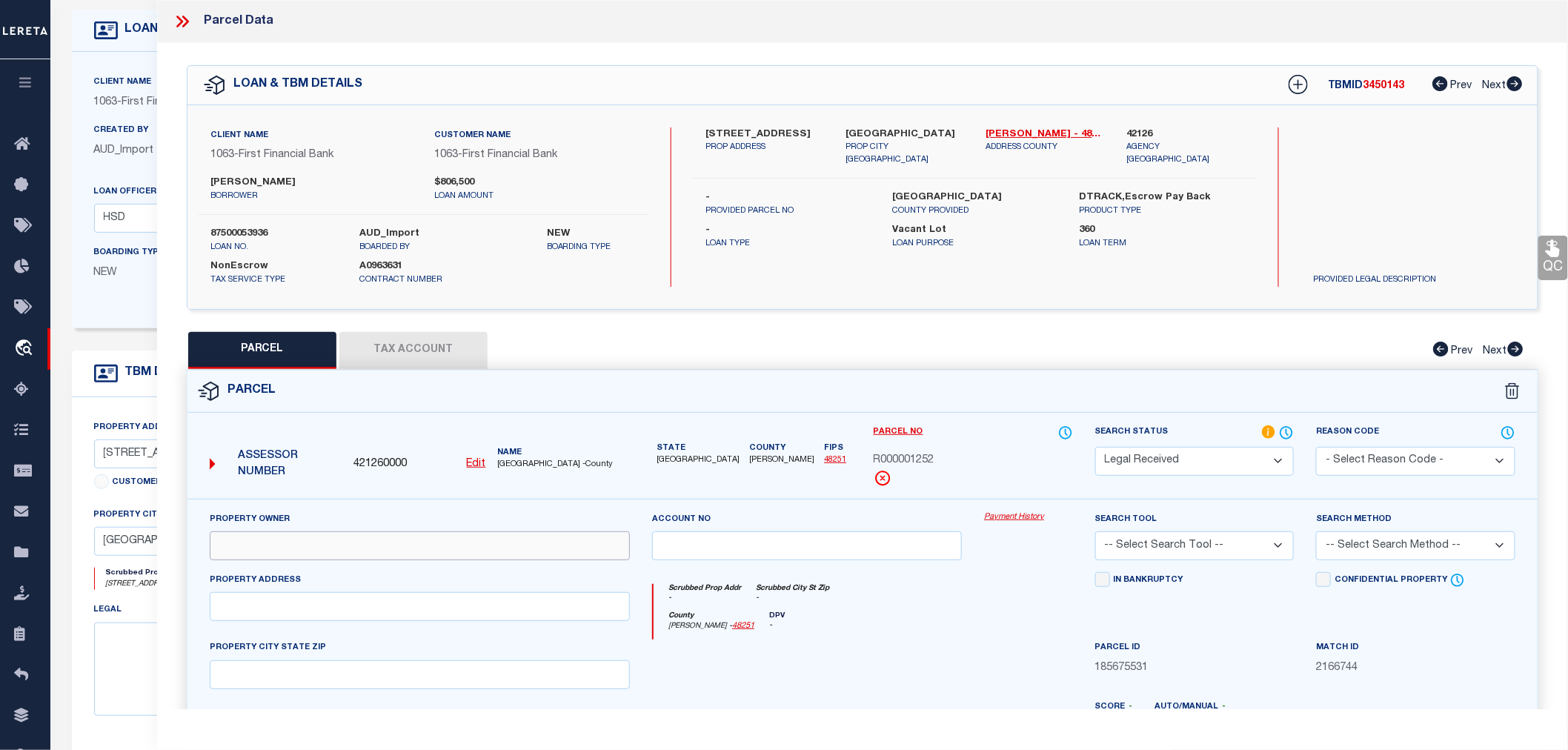
click at [304, 539] on input "text" at bounding box center [420, 546] width 421 height 29
paste input "[PERSON_NAME] & [PERSON_NAME]"
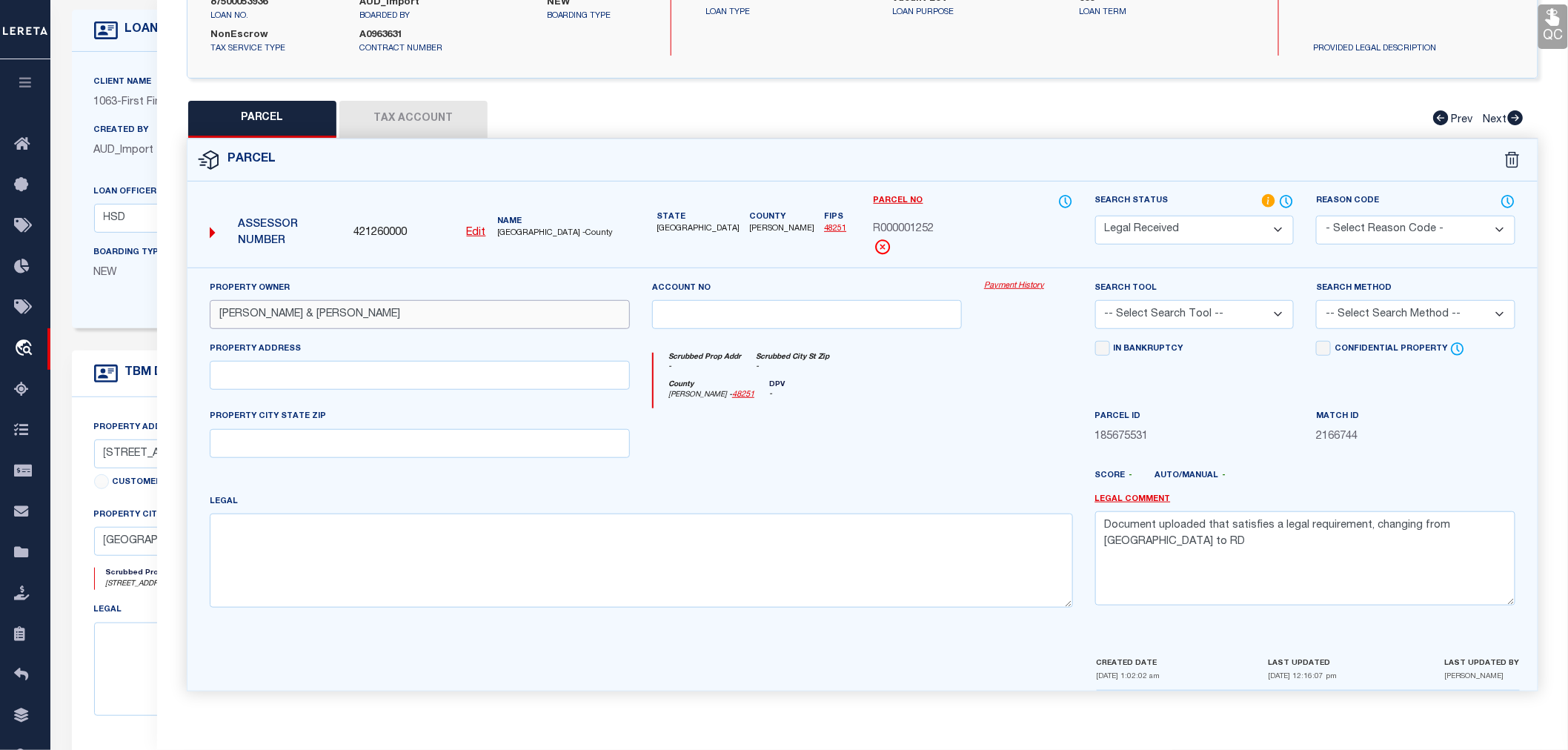
type input "[PERSON_NAME] & [PERSON_NAME]"
click at [256, 376] on input "text" at bounding box center [420, 375] width 421 height 29
paste input "7835 CR 1200"
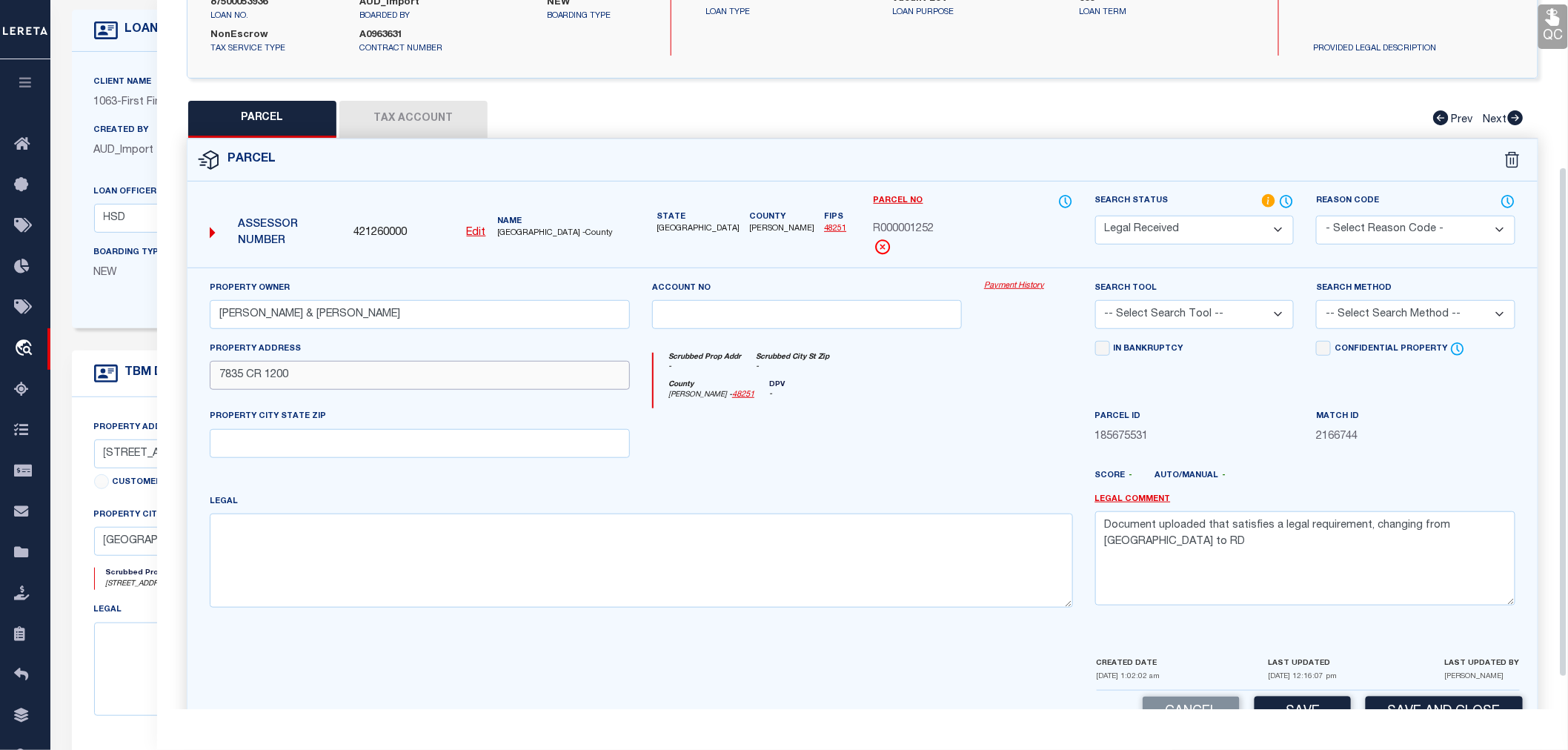
type input "7835 CR 1200"
click at [235, 532] on textarea at bounding box center [641, 560] width 863 height 93
paste textarea "ABST 21 TR 236C,227B,227A,236D I [PERSON_NAME][GEOGRAPHIC_DATA]:21.4300"
type textarea "ABST 21 TR 236C,227B,227A,236D I [PERSON_NAME][GEOGRAPHIC_DATA]:21.4300"
click at [1192, 321] on select "-- Select Search Tool -- 3rd Party Website Agency File Agency Website ATLS CNV-…" at bounding box center [1195, 315] width 199 height 29
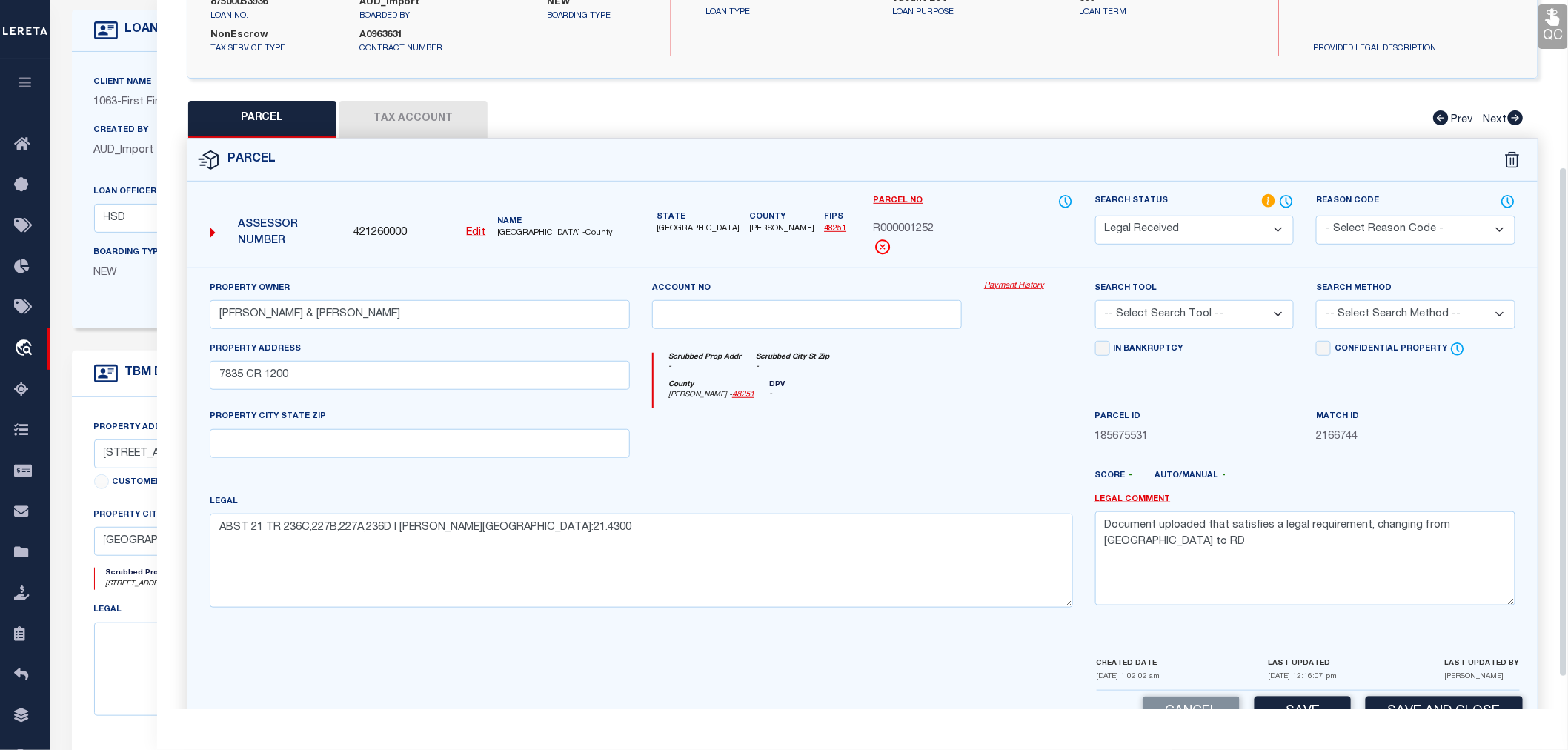
select select "AGW"
click at [1095, 300] on select "-- Select Search Tool -- 3rd Party Website Agency File Agency Website ATLS CNV-…" at bounding box center [1195, 315] width 199 height 29
click at [1346, 313] on select "-- Select Search Method -- Property Address Legal Liability Info Provided" at bounding box center [1416, 315] width 199 height 29
select select "LEG"
click at [1316, 300] on select "-- Select Search Method -- Property Address Legal Liability Info Provided" at bounding box center [1416, 315] width 199 height 29
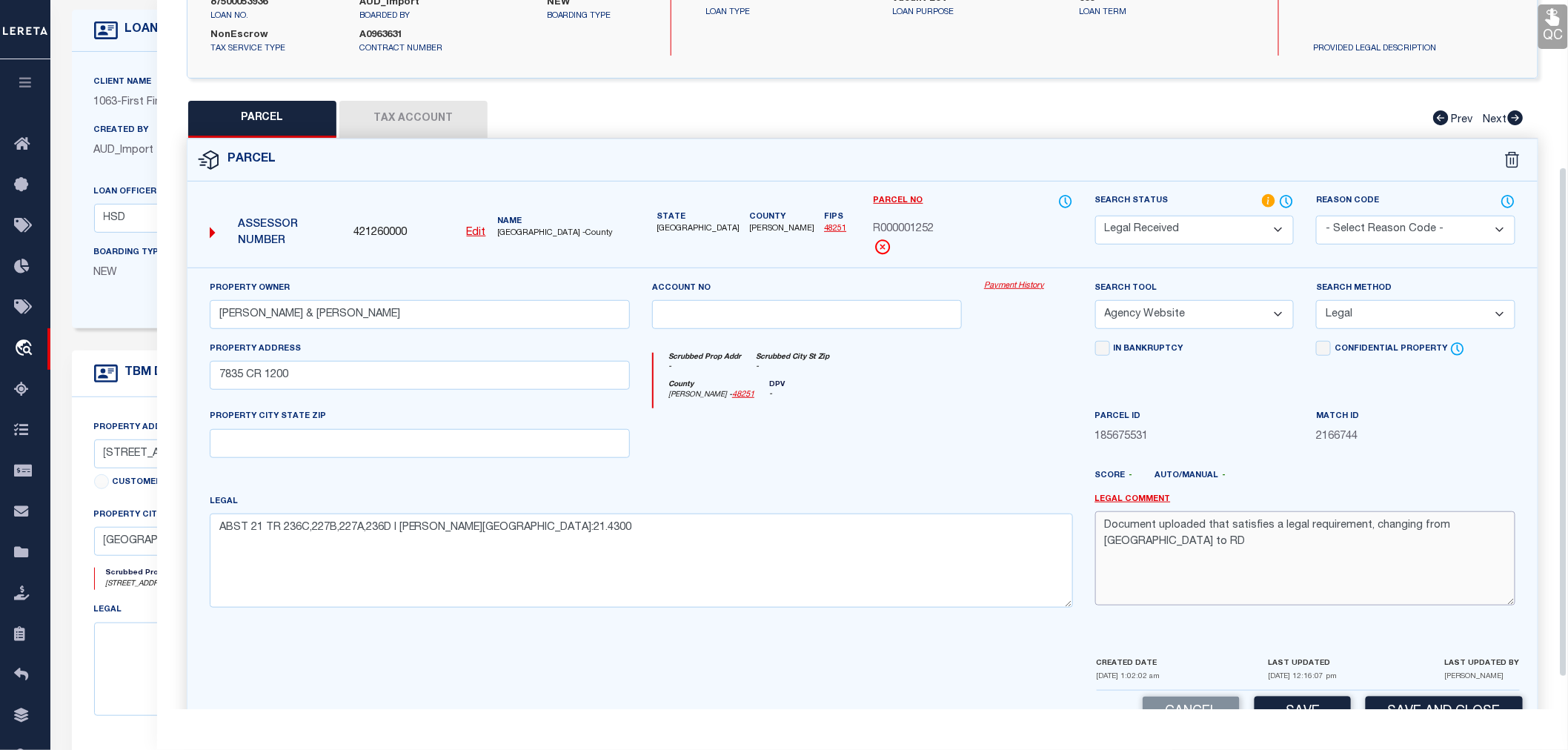
drag, startPoint x: 1488, startPoint y: 521, endPoint x: 1108, endPoint y: 532, distance: 380.2
click at [1108, 532] on textarea "Document uploaded that satisfies a legal requirement, changing from [GEOGRAPHIC…" at bounding box center [1305, 558] width 421 height 93
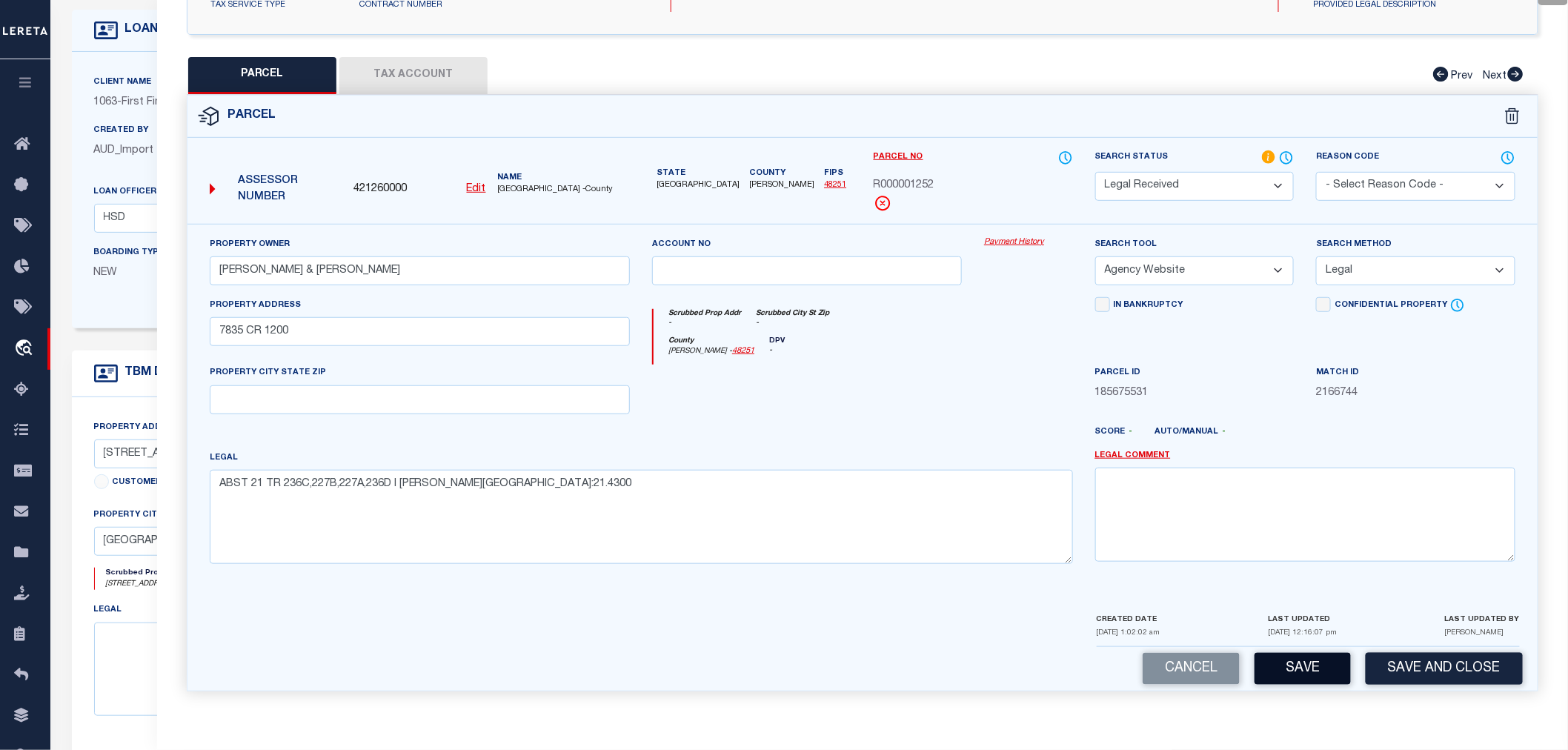
click at [1312, 668] on button "Save" at bounding box center [1303, 669] width 97 height 32
select select "AS"
select select
checkbox input "false"
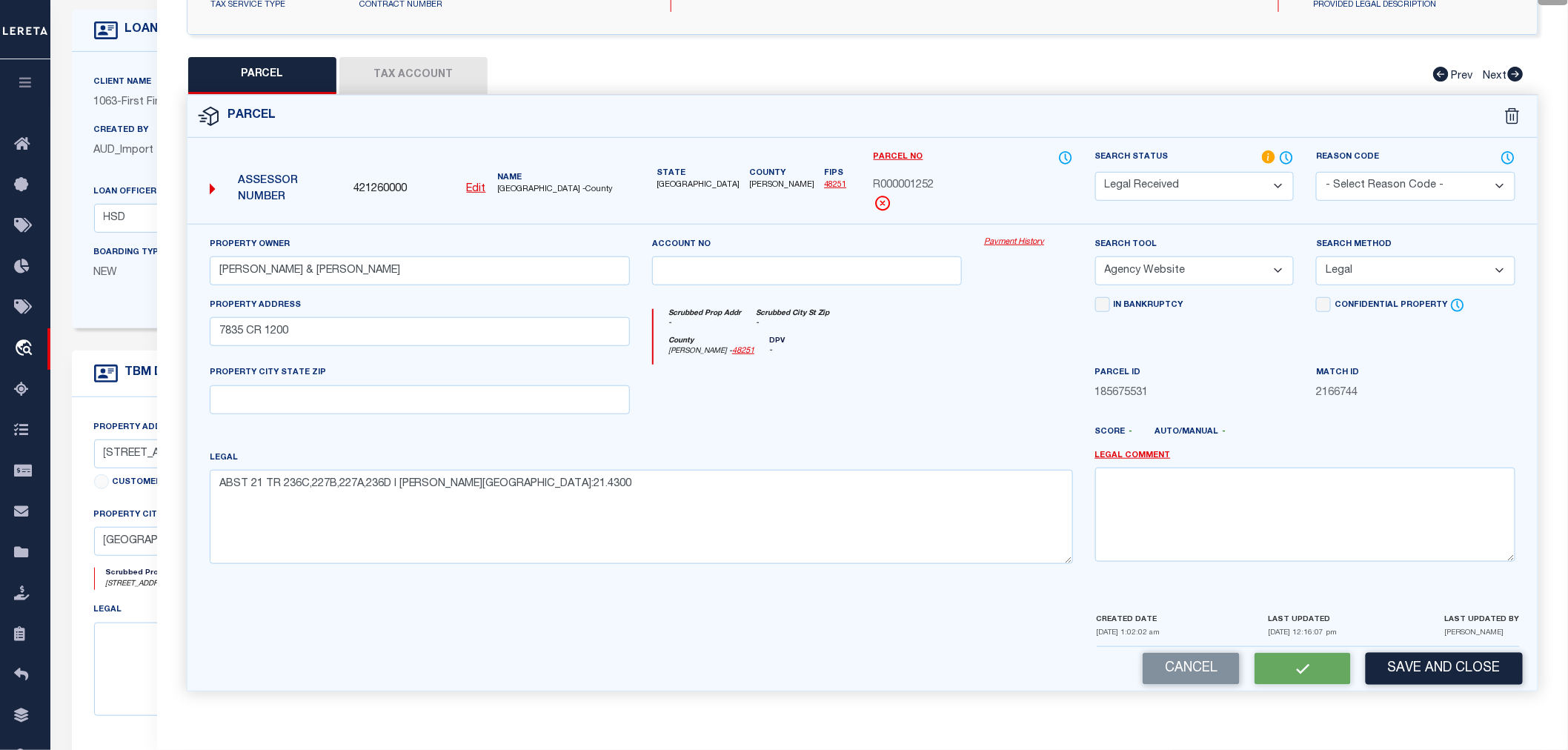
checkbox input "false"
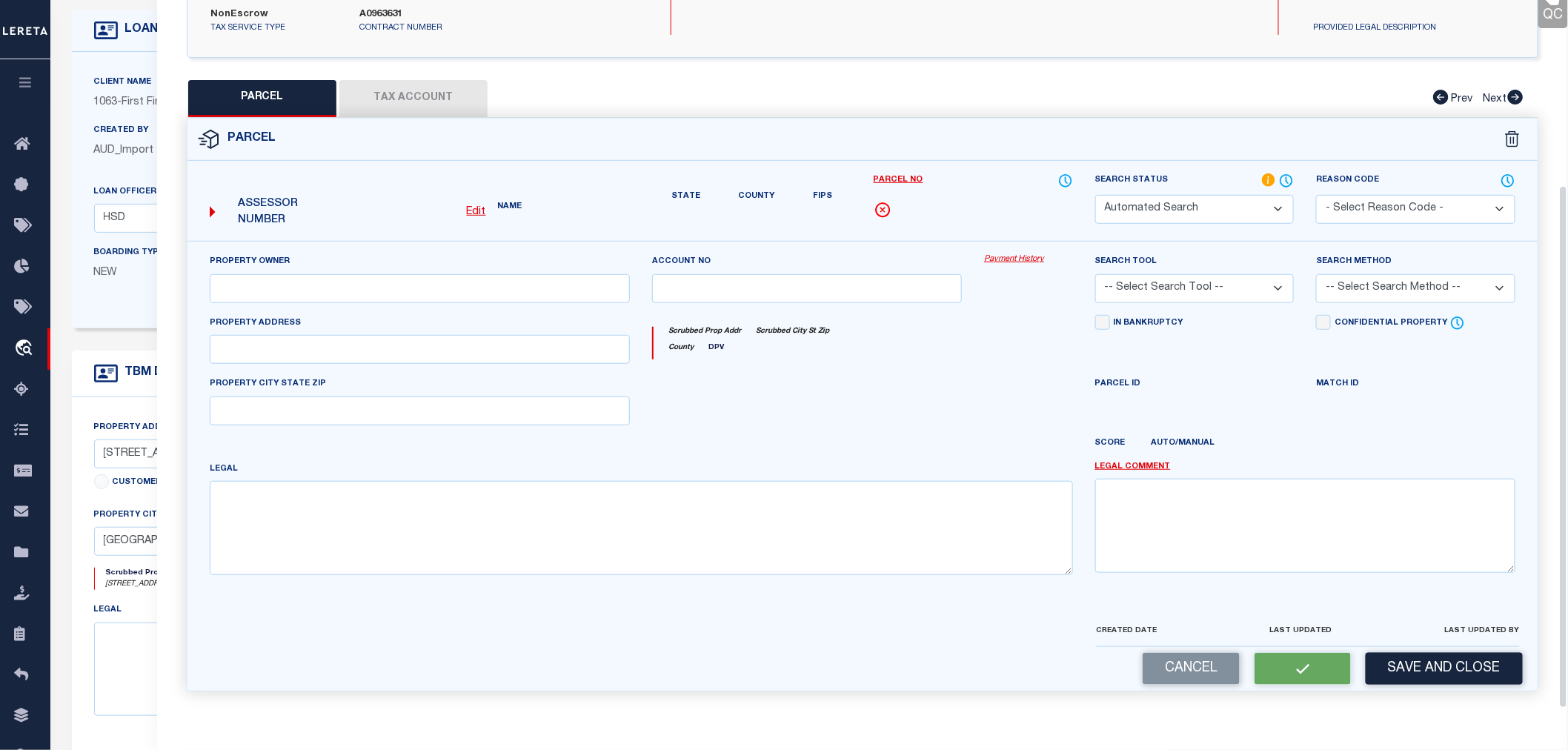
select select "RD"
type input "[PERSON_NAME] & [PERSON_NAME]"
select select "AGW"
select select "LEG"
type input "7835 CR 1200"
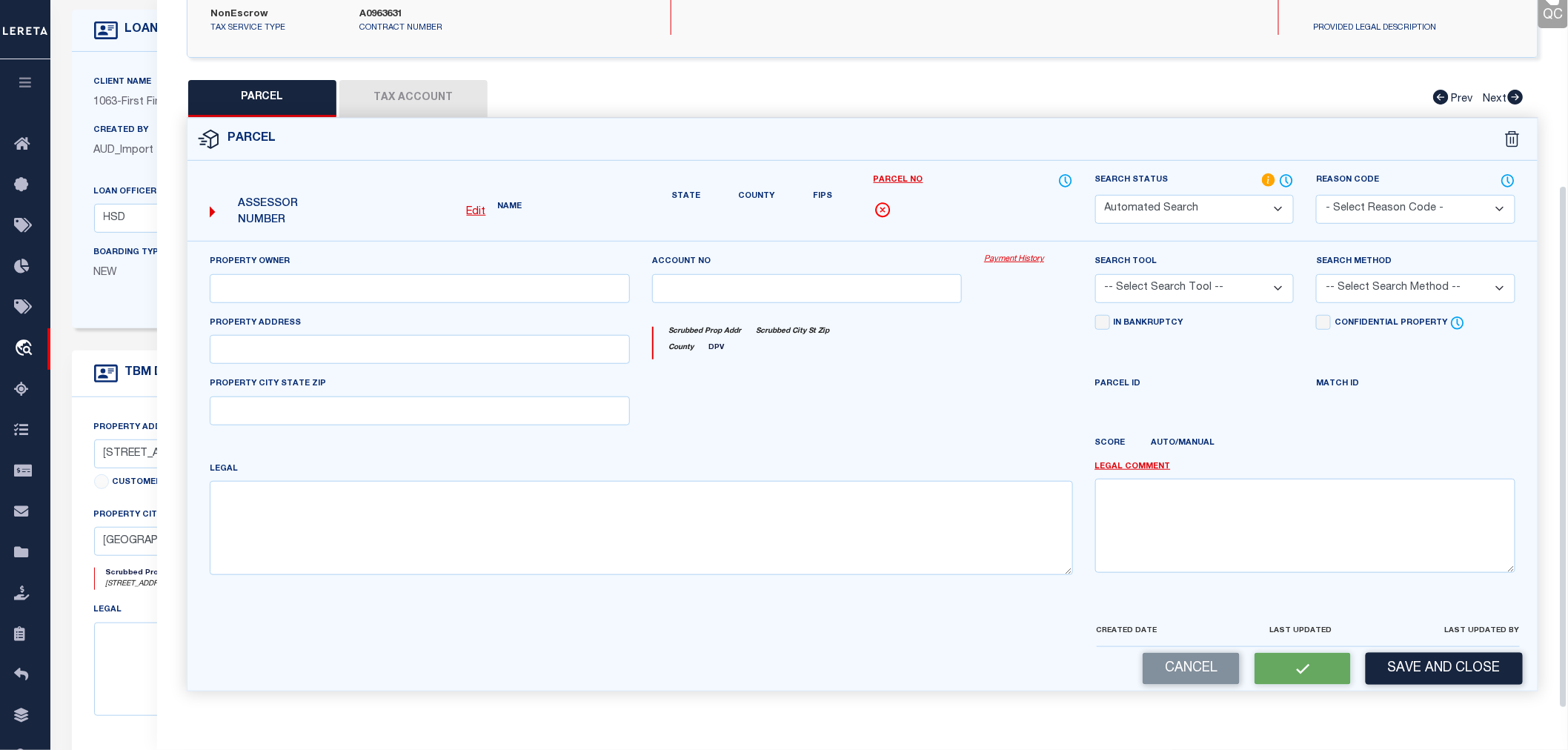
type textarea "ABST 21 TR 236C,227B,227A,236D I [PERSON_NAME][GEOGRAPHIC_DATA]:21.4300"
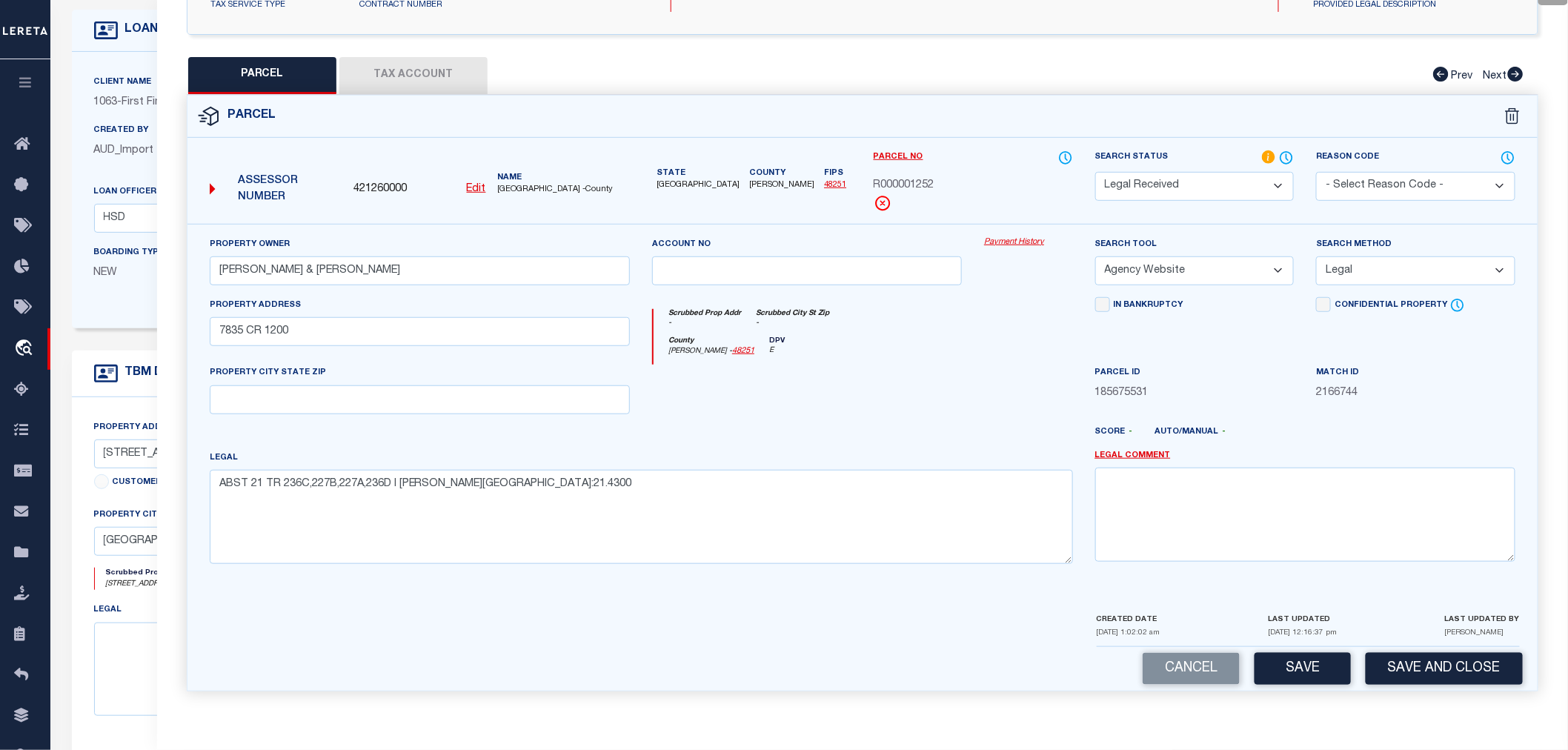
click at [378, 78] on button "Tax Account" at bounding box center [413, 75] width 148 height 37
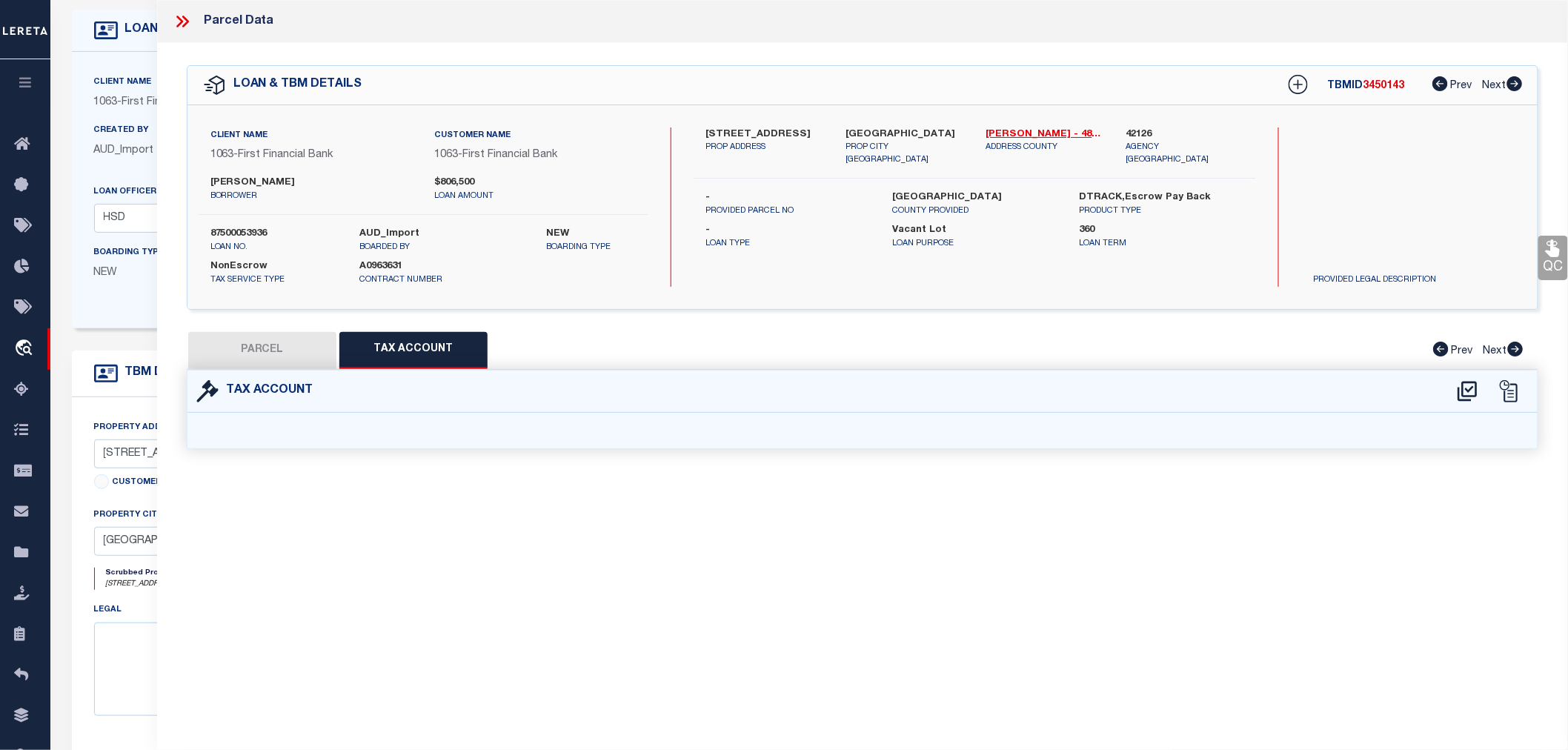
select select "100"
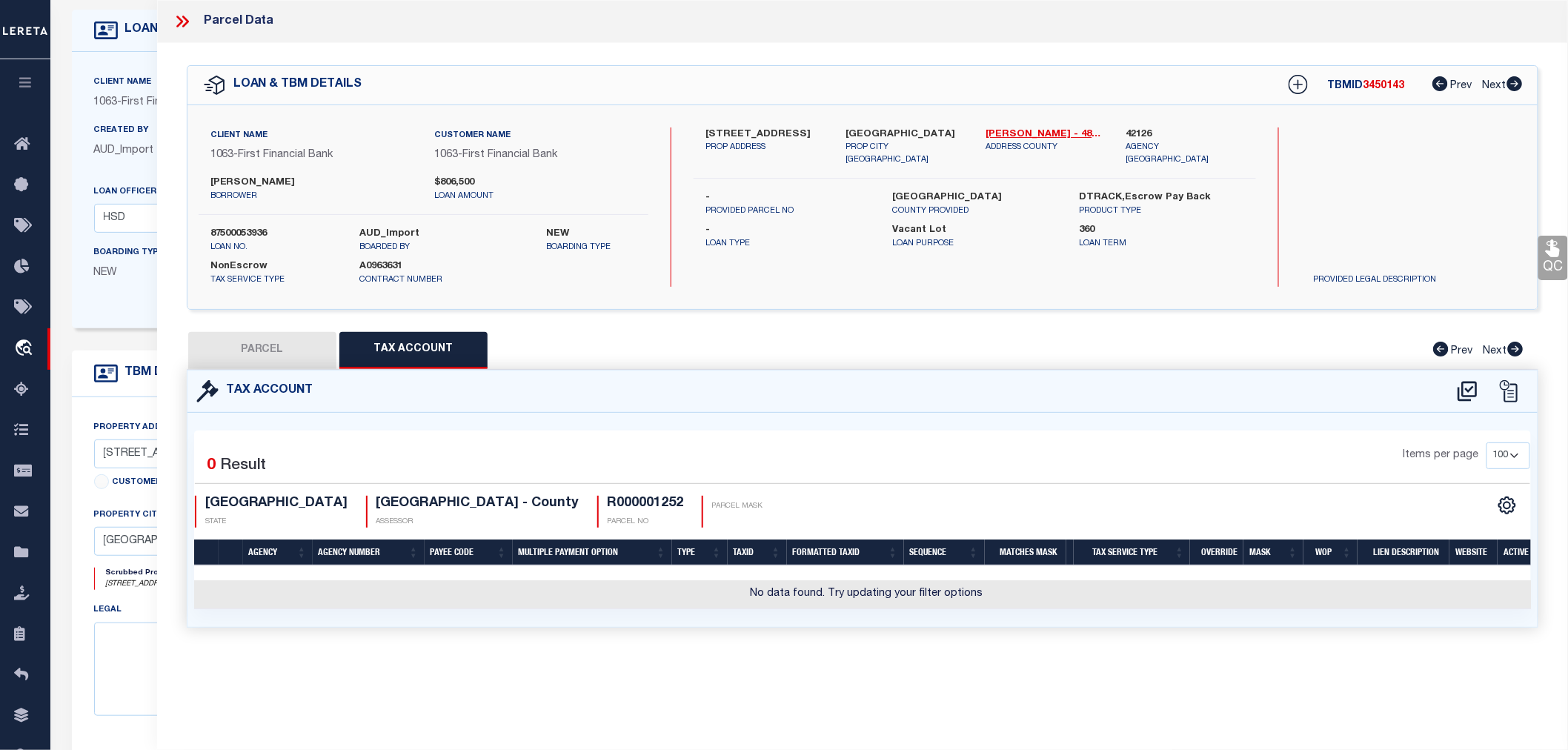
scroll to position [0, 0]
click at [1469, 387] on icon at bounding box center [1468, 391] width 25 height 24
select select "100"
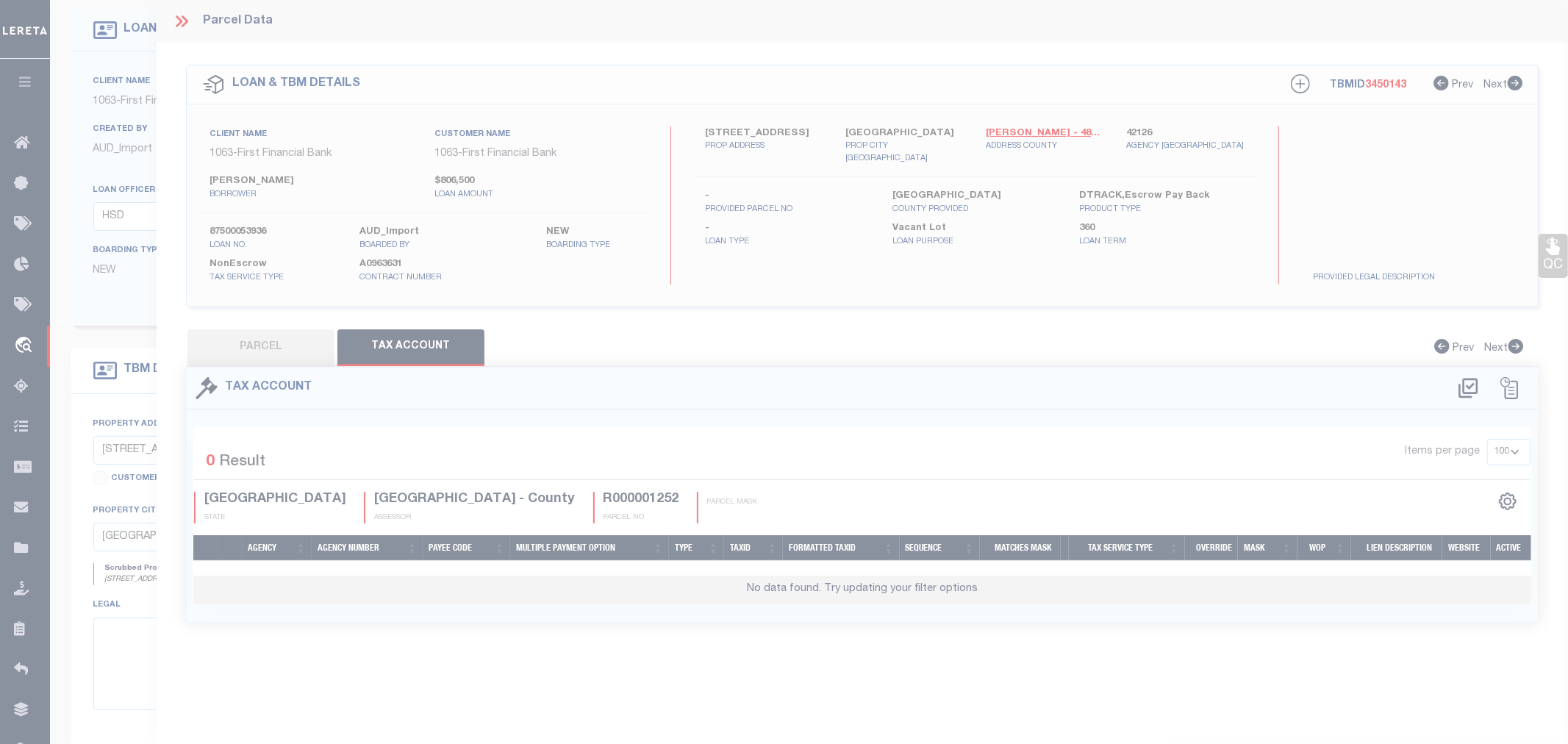
select select "100"
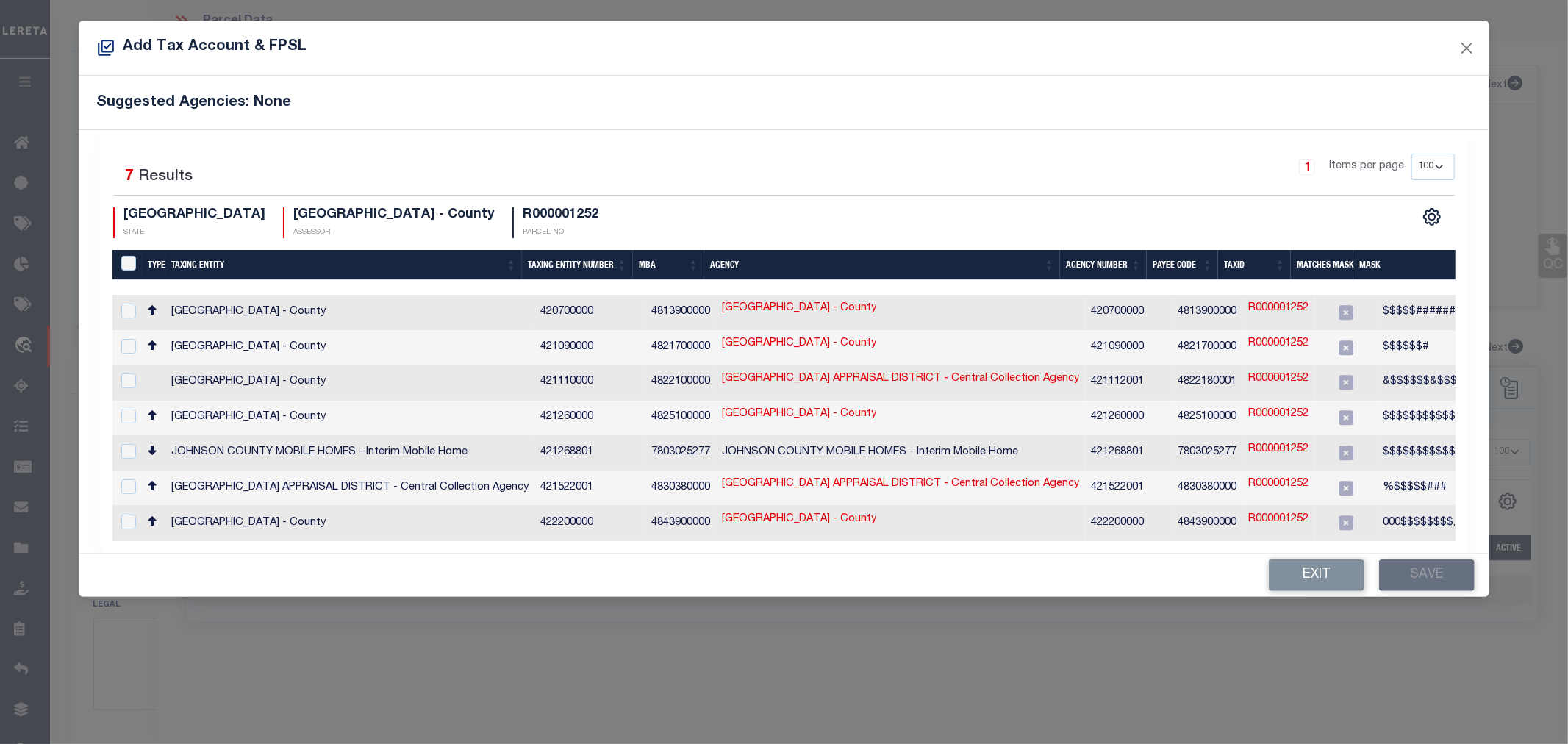
click at [523, 215] on h4 "R000001252" at bounding box center [561, 215] width 76 height 16
copy h4 "R000001252"
click at [1295, 575] on button "Exit" at bounding box center [1317, 575] width 96 height 32
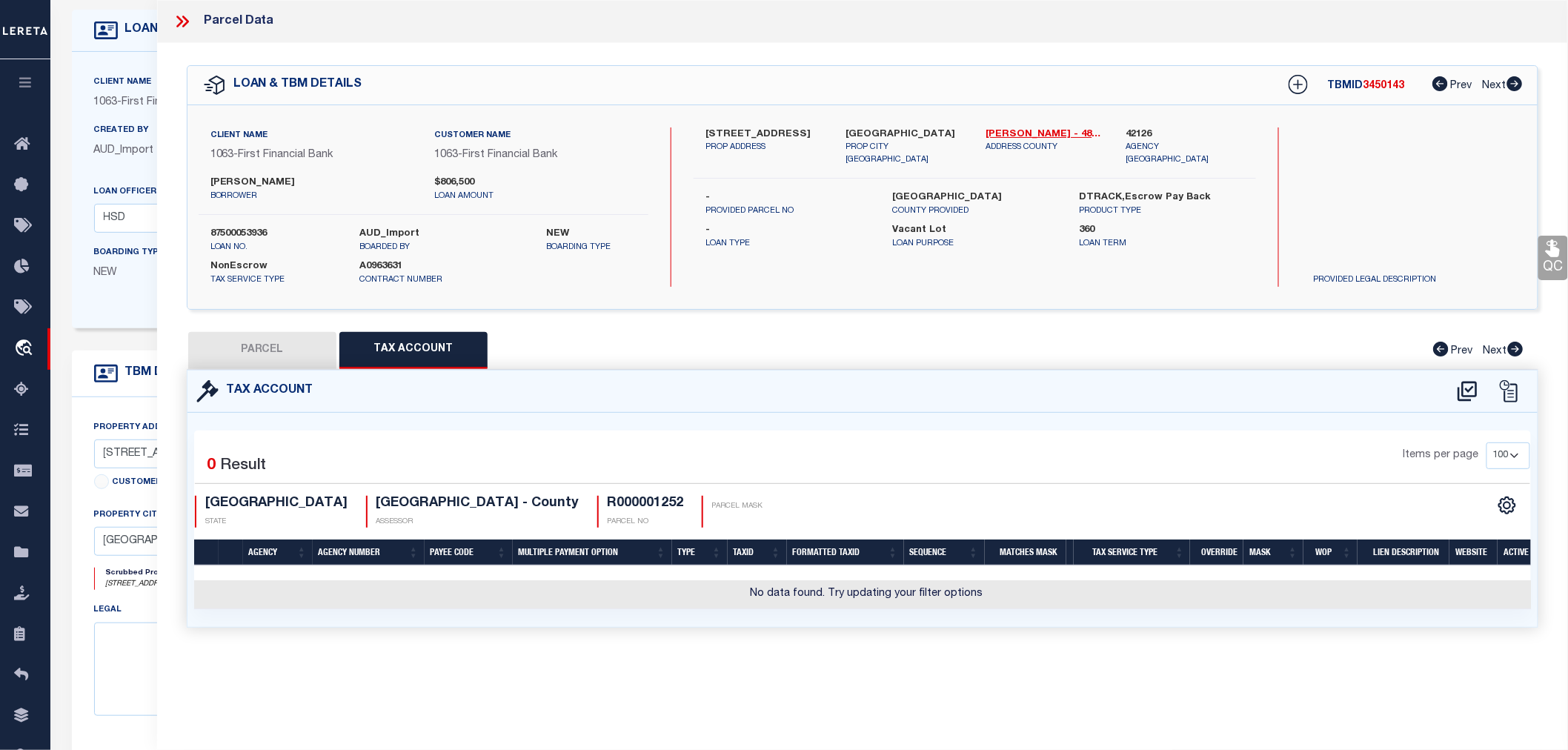
click at [239, 353] on button "PARCEL" at bounding box center [262, 350] width 148 height 37
select select "AS"
select select
checkbox input "false"
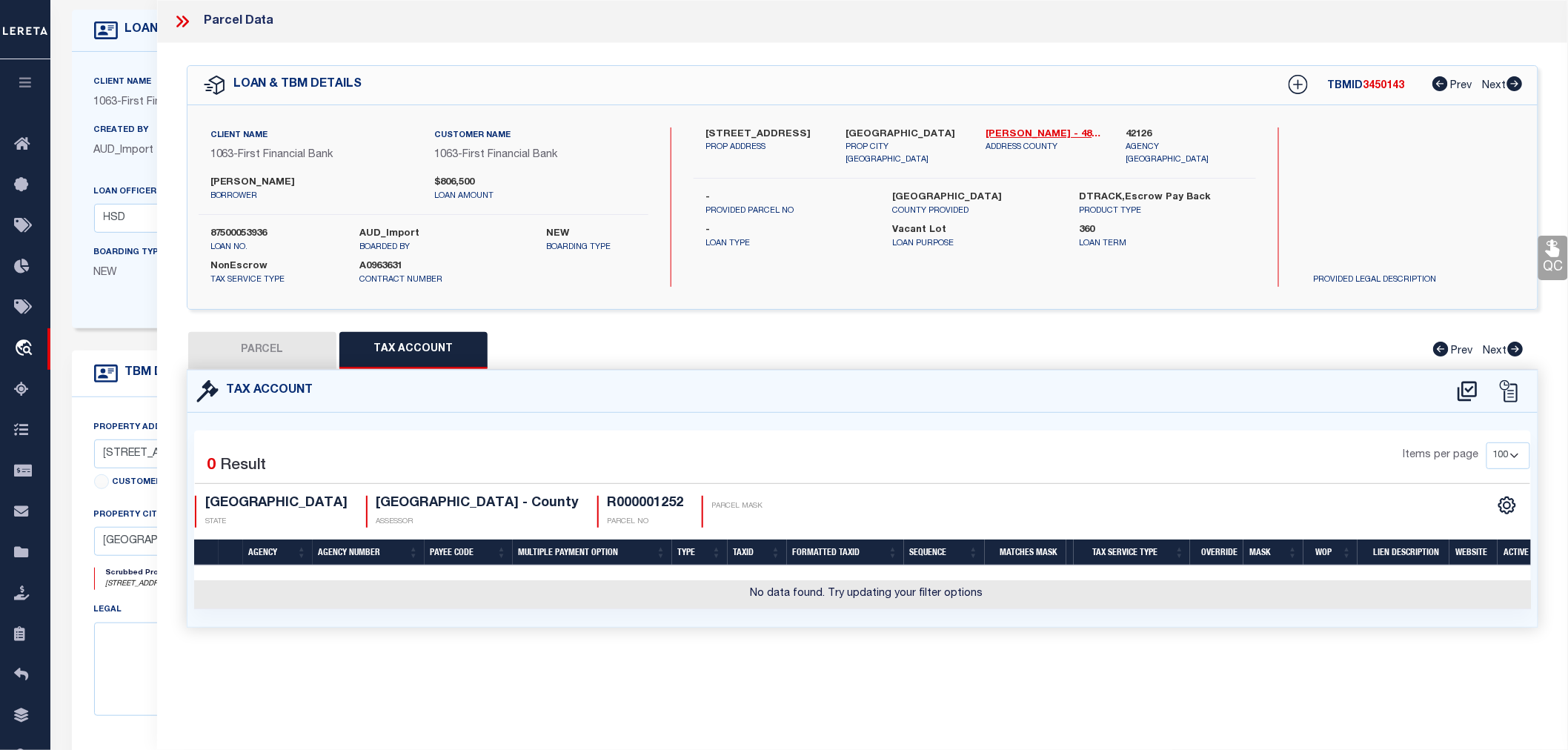
checkbox input "false"
select select "RD"
type input "[PERSON_NAME] & [PERSON_NAME]"
select select "AGW"
select select "LEG"
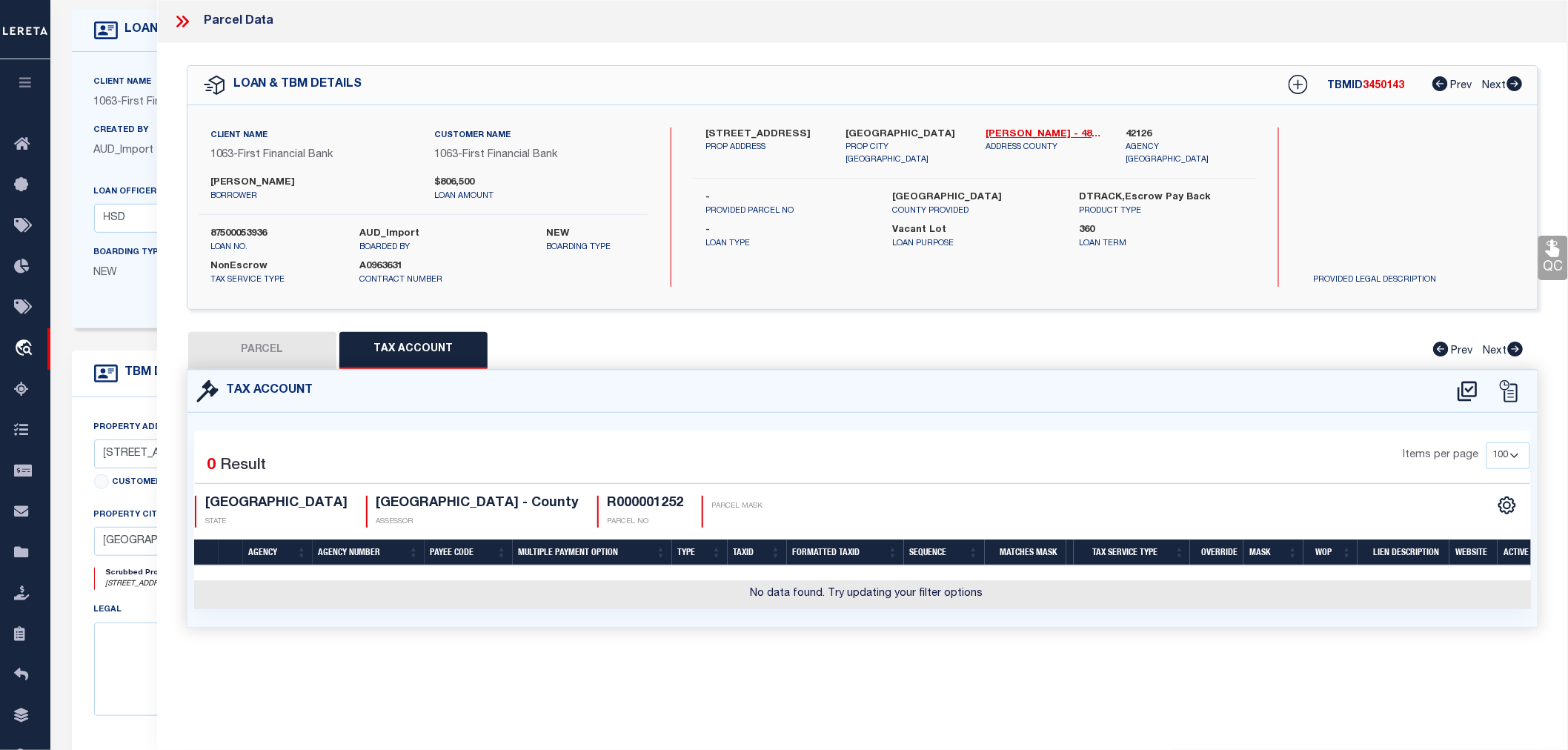
type input "7835 CR 1200"
type textarea "ABST 21 TR 236C,227B,227A,236D I [PERSON_NAME][GEOGRAPHIC_DATA]:21.4300"
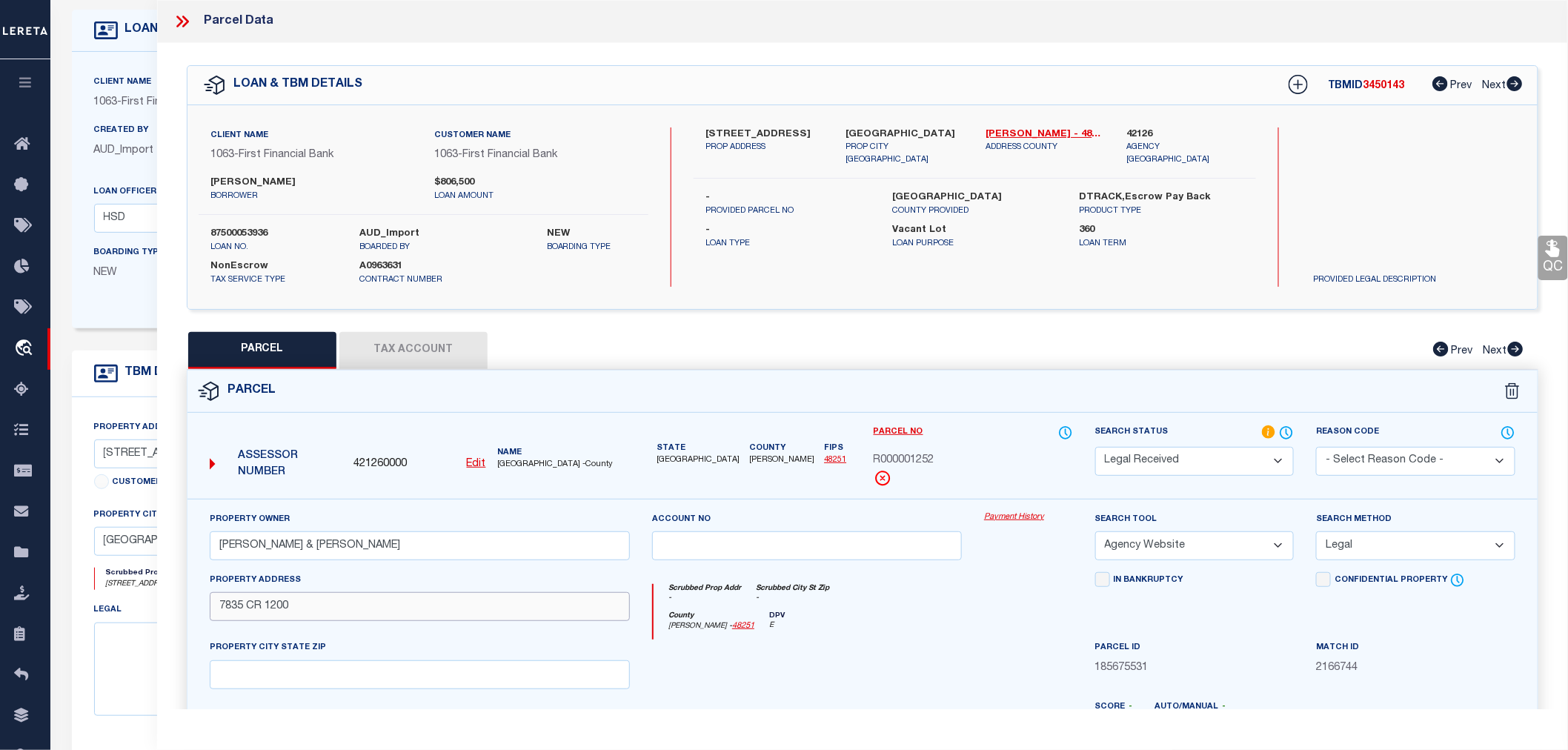
drag, startPoint x: 312, startPoint y: 608, endPoint x: 161, endPoint y: 608, distance: 151.0
click at [161, 608] on div "QC QC QC" at bounding box center [863, 492] width 1411 height 898
paste input "7"
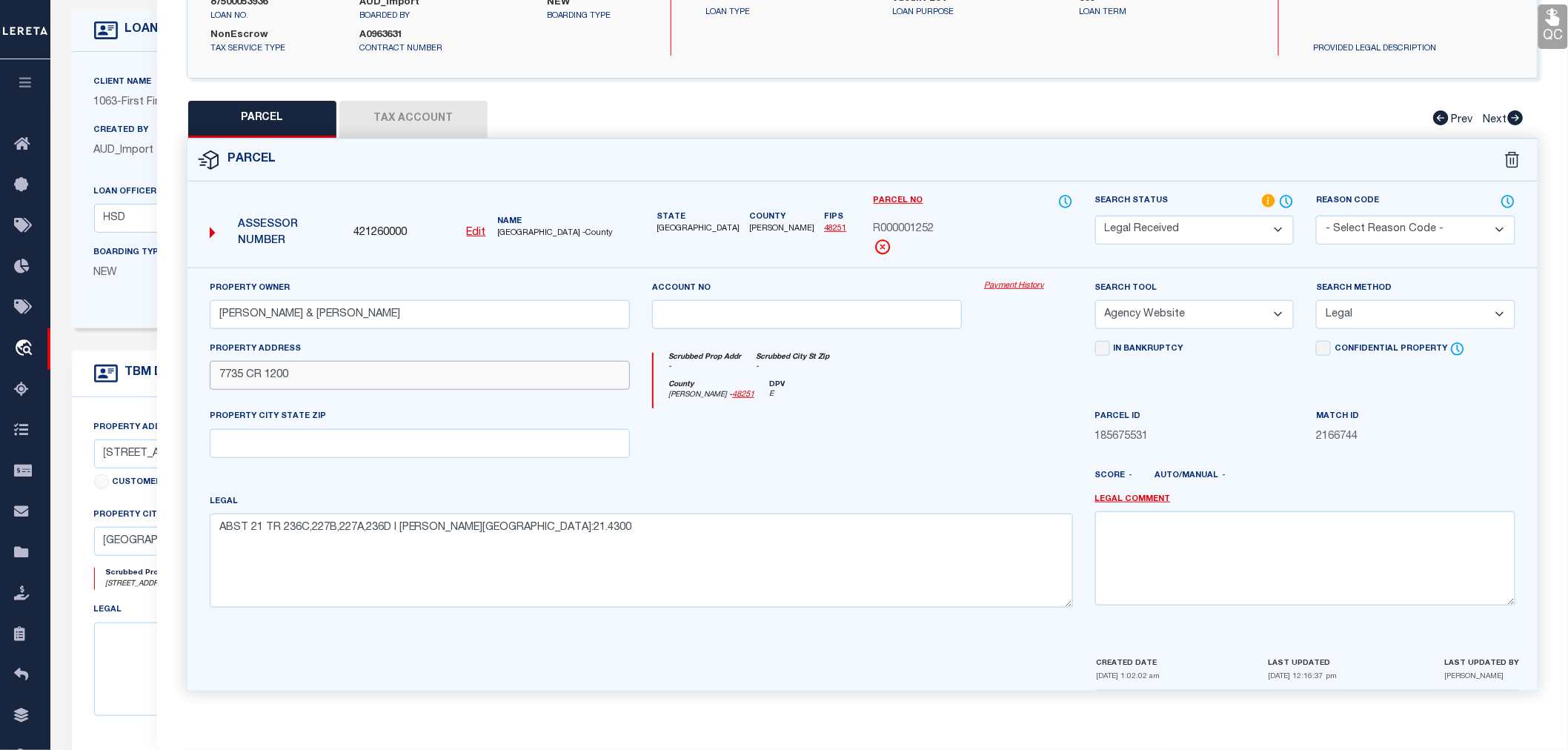
type input "7735 CR 1200"
click at [859, 412] on div at bounding box center [807, 438] width 332 height 61
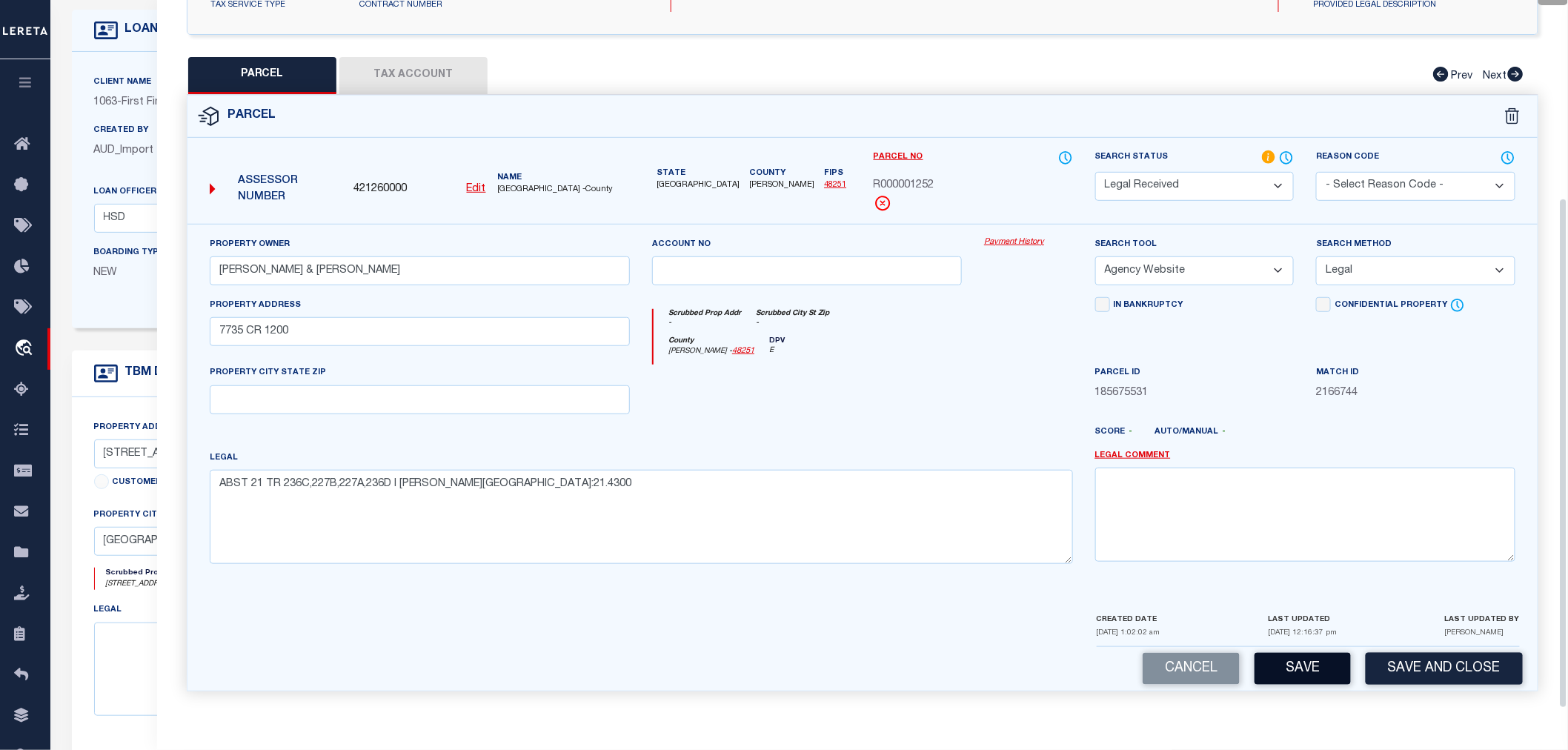
click at [1298, 661] on button "Save" at bounding box center [1303, 669] width 97 height 32
select select "AS"
select select
checkbox input "false"
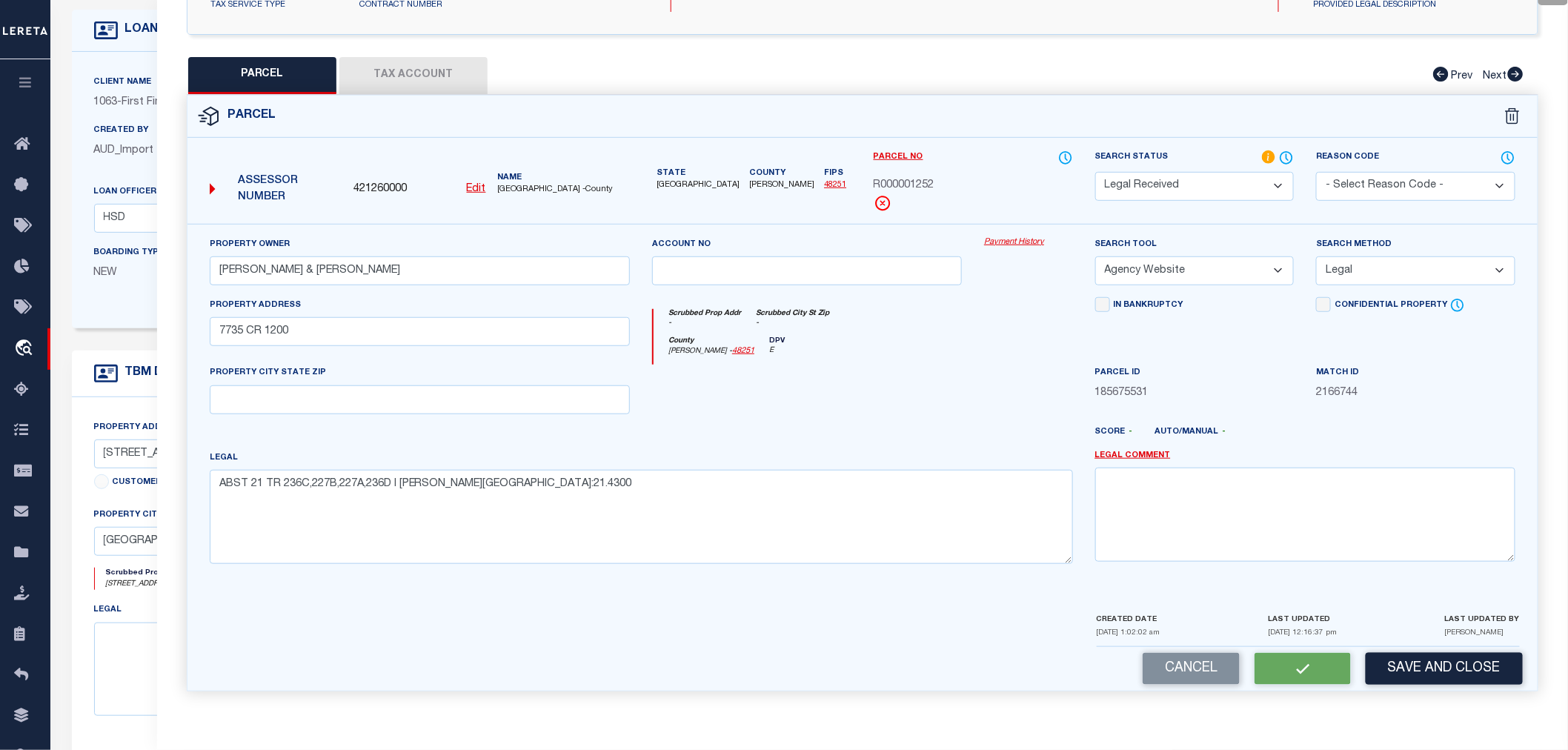
checkbox input "false"
select select "RD"
type input "[PERSON_NAME] & [PERSON_NAME]"
select select "AGW"
select select "LEG"
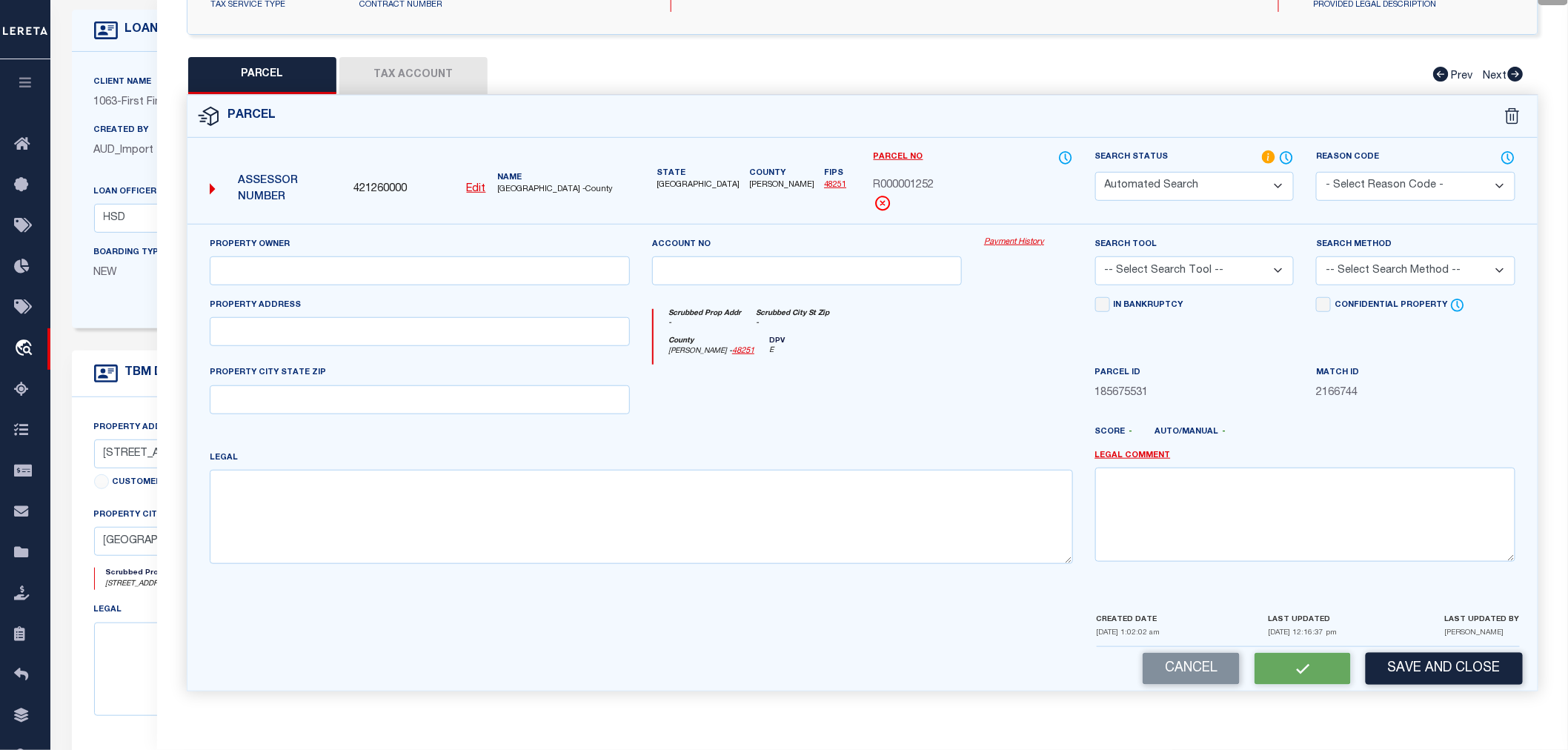
type input "7735 CR 1200"
type textarea "ABST 21 TR 236C,227B,227A,236D I [PERSON_NAME][GEOGRAPHIC_DATA]:21.4300"
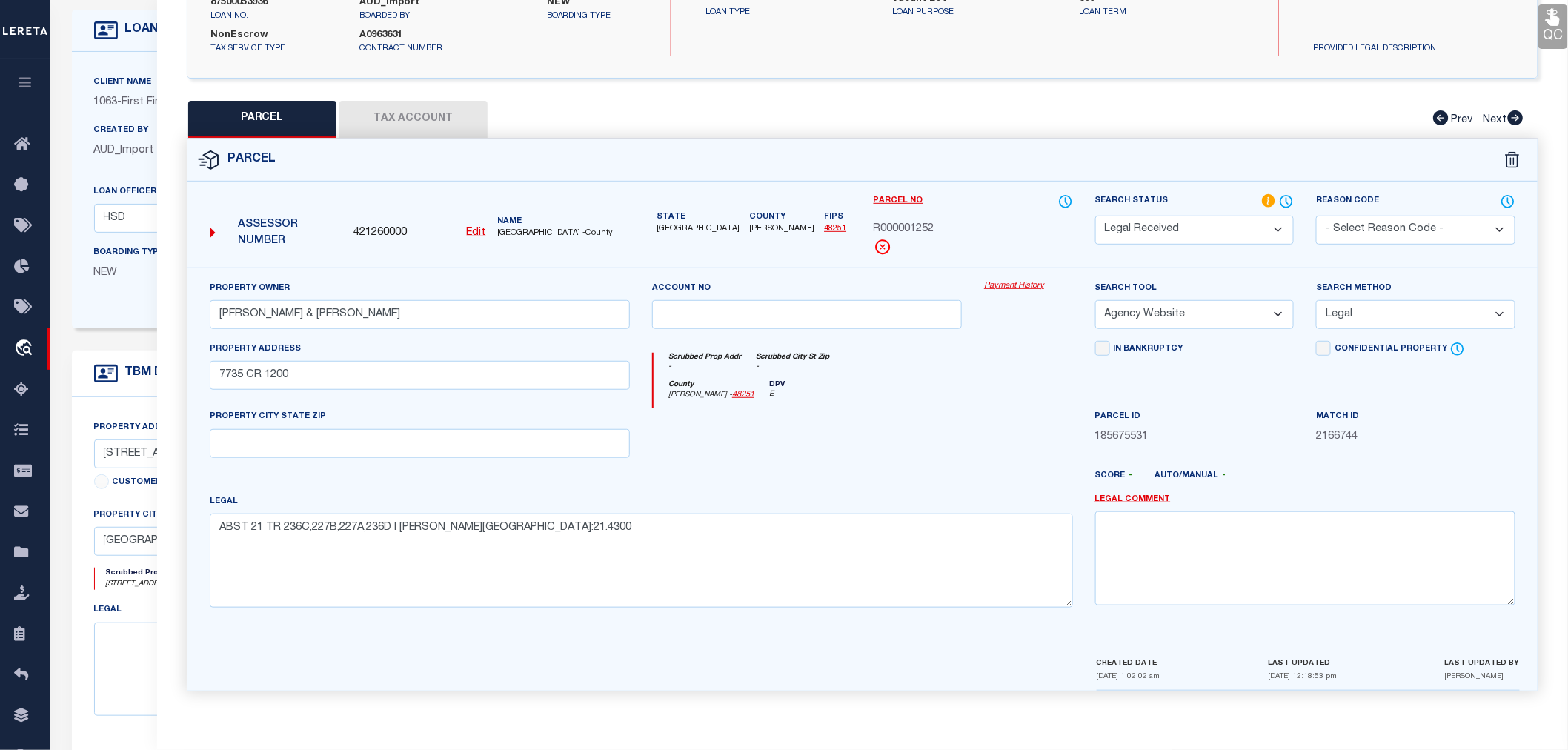
click at [421, 123] on button "Tax Account" at bounding box center [413, 120] width 148 height 37
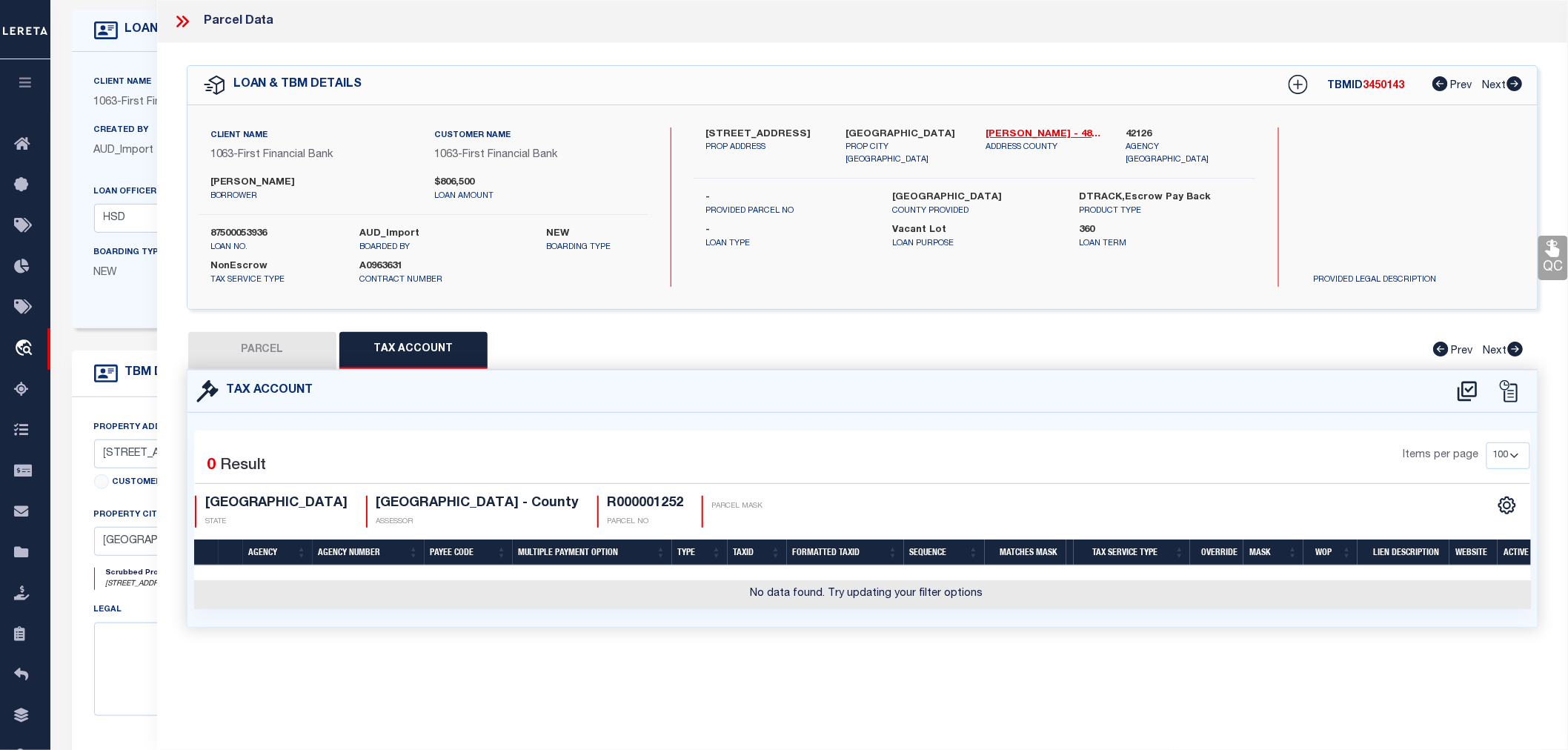
select select "100"
click at [1465, 386] on icon at bounding box center [1468, 391] width 25 height 24
select select "100"
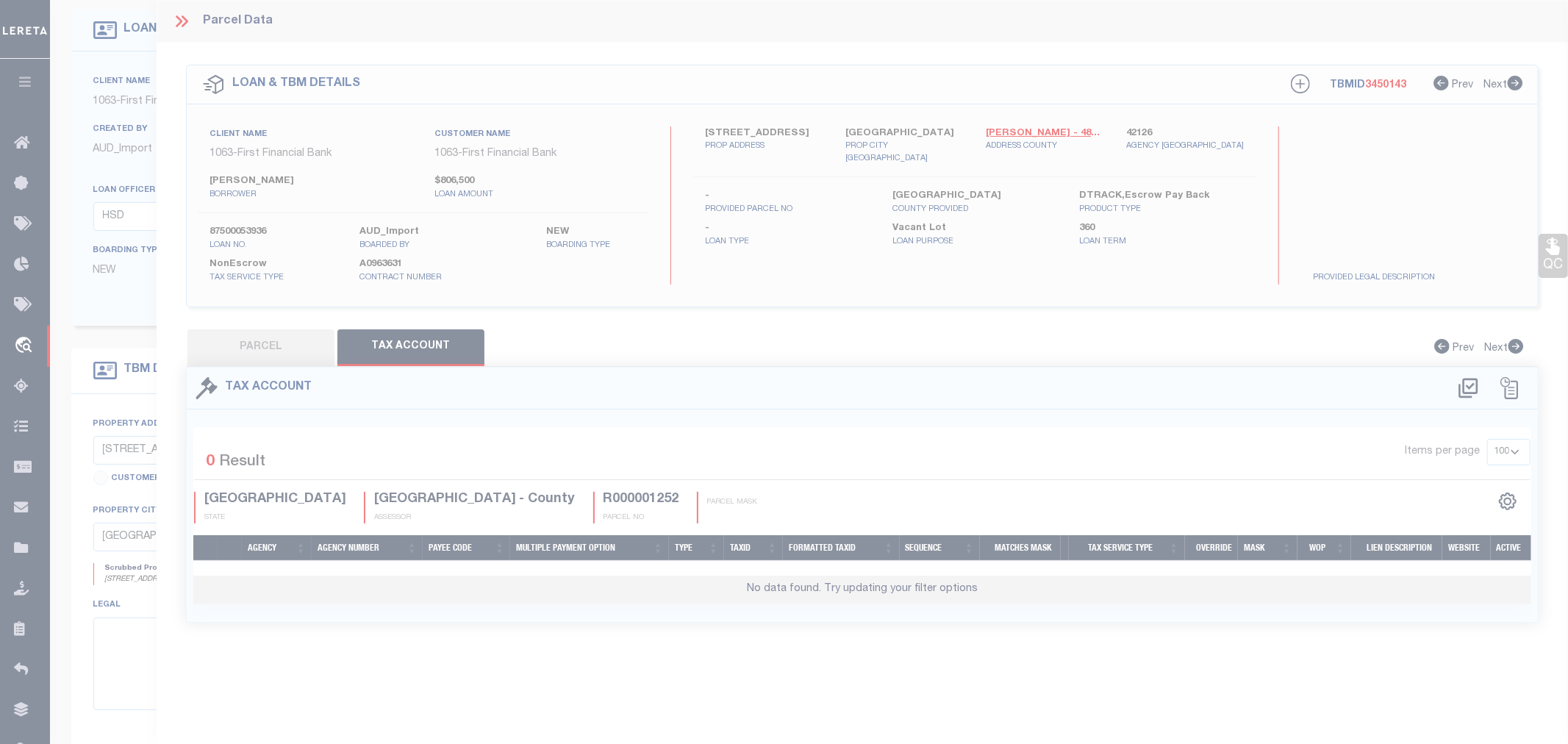
select select "100"
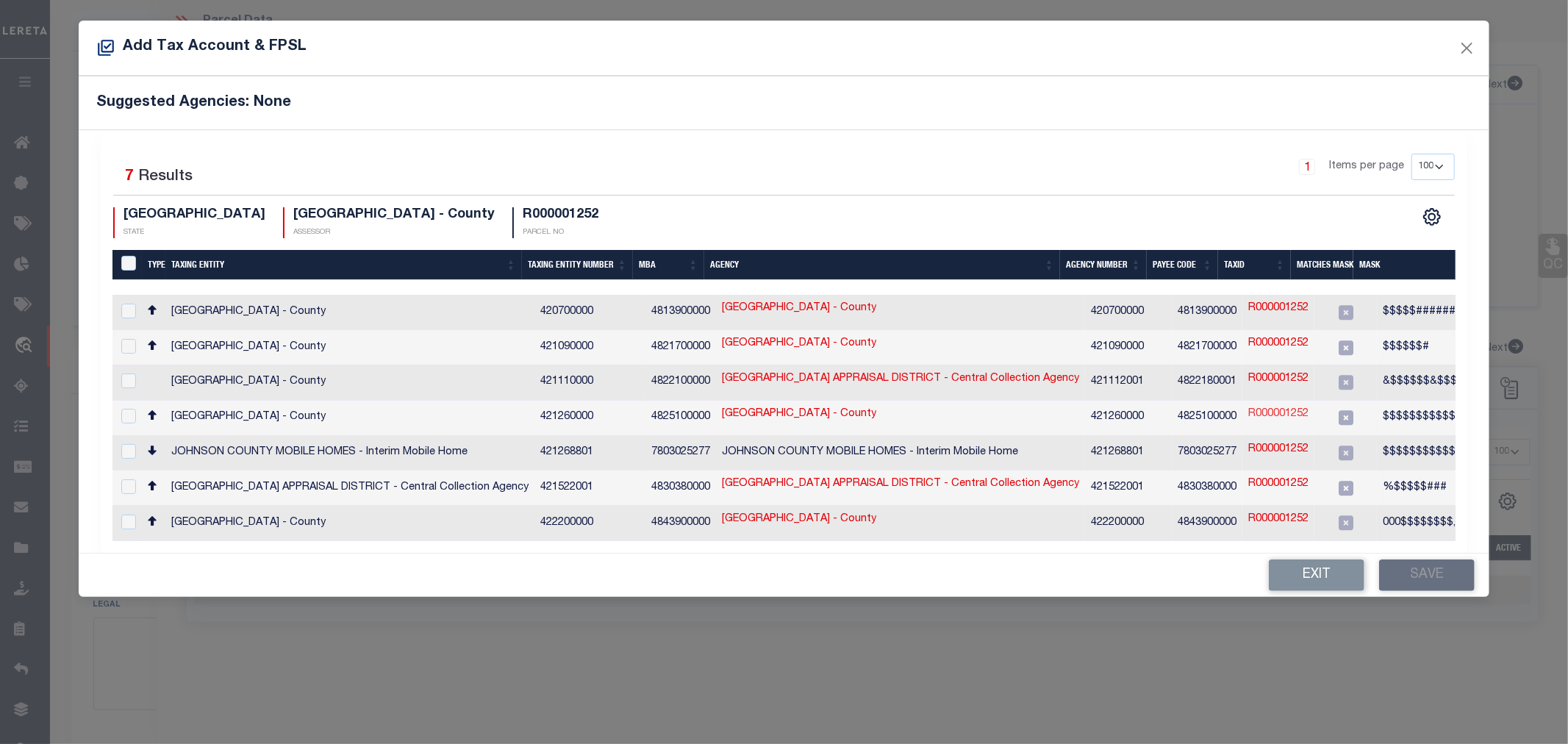
click at [1262, 407] on link "R000001252" at bounding box center [1278, 414] width 60 height 16
type input "R000001252"
type textarea "$$$$$$$$$$$$,DO NOT USE,&$$$$$####"
checkbox input "true"
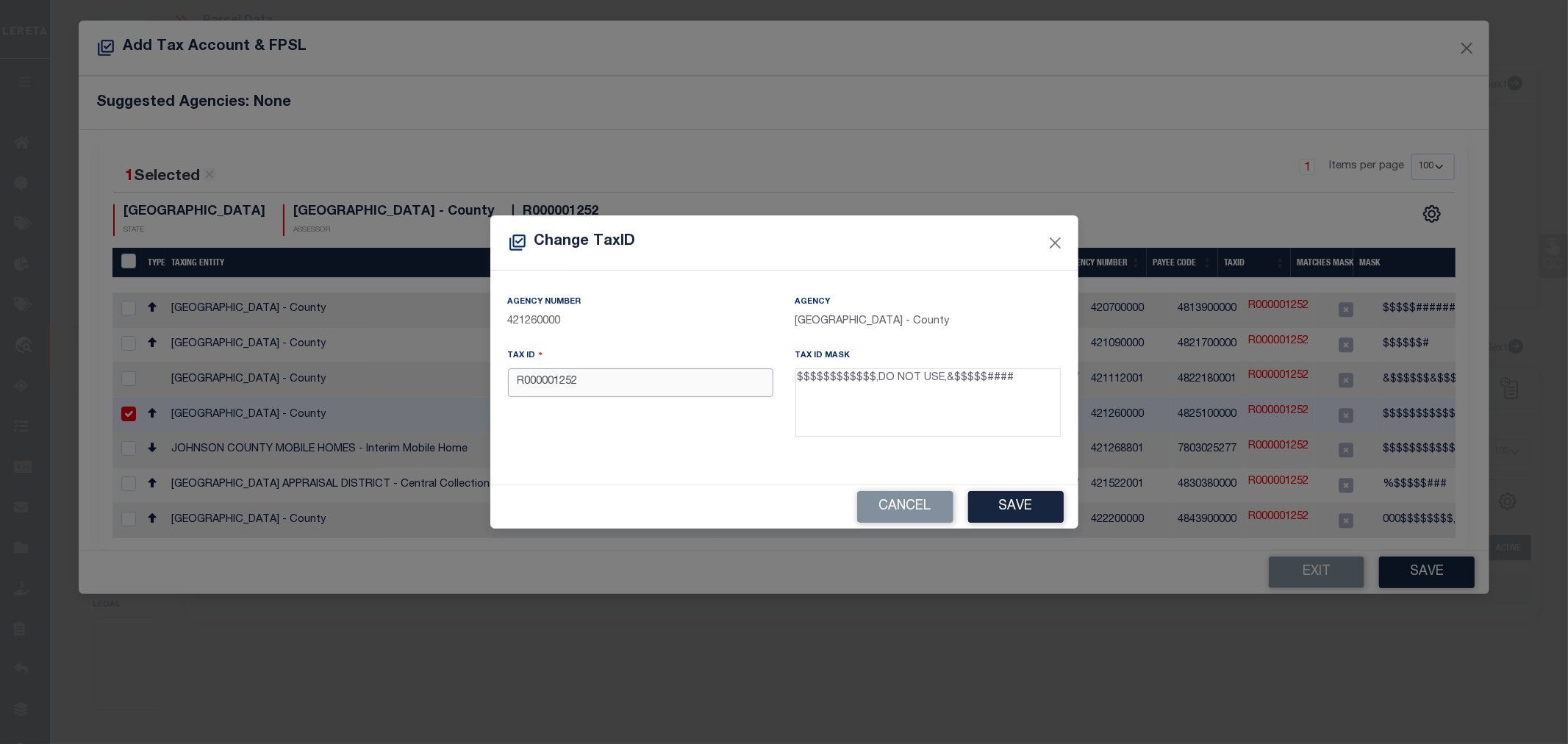
drag, startPoint x: 583, startPoint y: 385, endPoint x: 509, endPoint y: 391, distance: 74.2
click at [509, 391] on input "R000001252" at bounding box center [640, 383] width 265 height 29
paste input "126.0021.03855"
click at [564, 383] on input "126.0021.03855" at bounding box center [640, 383] width 265 height 29
type input "126002103855"
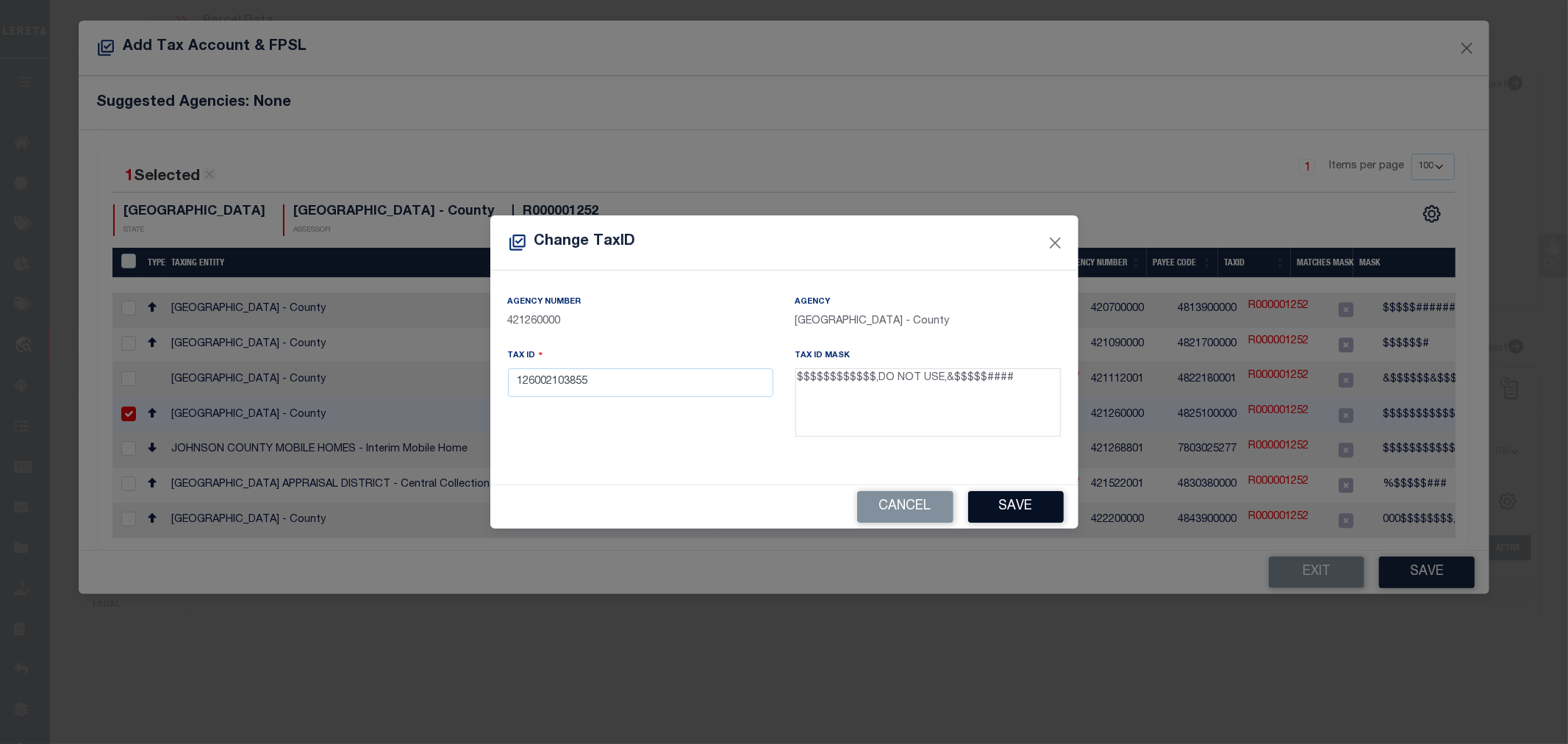
click at [1016, 512] on button "Save" at bounding box center [1016, 507] width 96 height 32
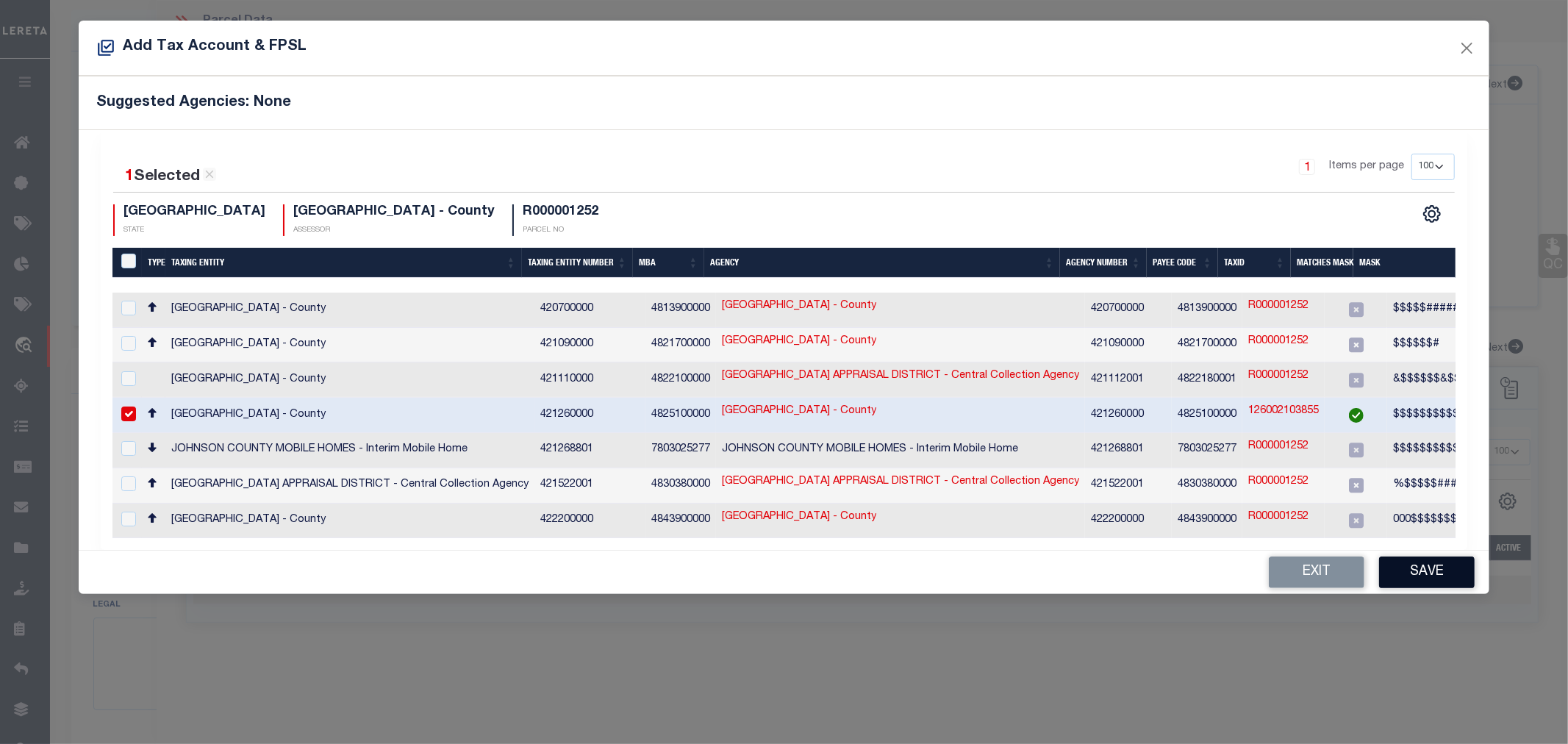
click at [1424, 563] on button "Save" at bounding box center [1427, 572] width 96 height 32
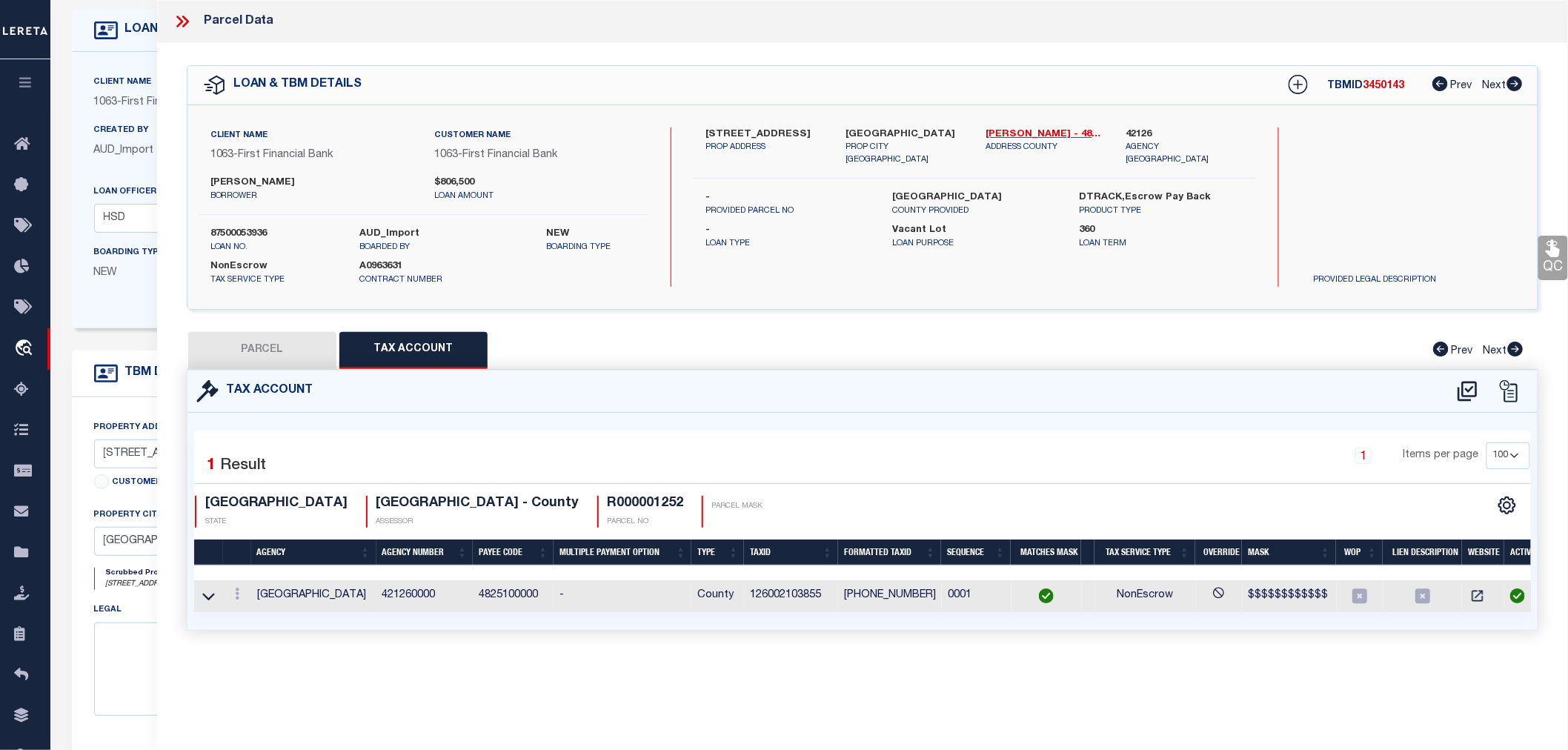
click at [233, 346] on button "PARCEL" at bounding box center [262, 350] width 148 height 37
select select "AS"
select select
checkbox input "false"
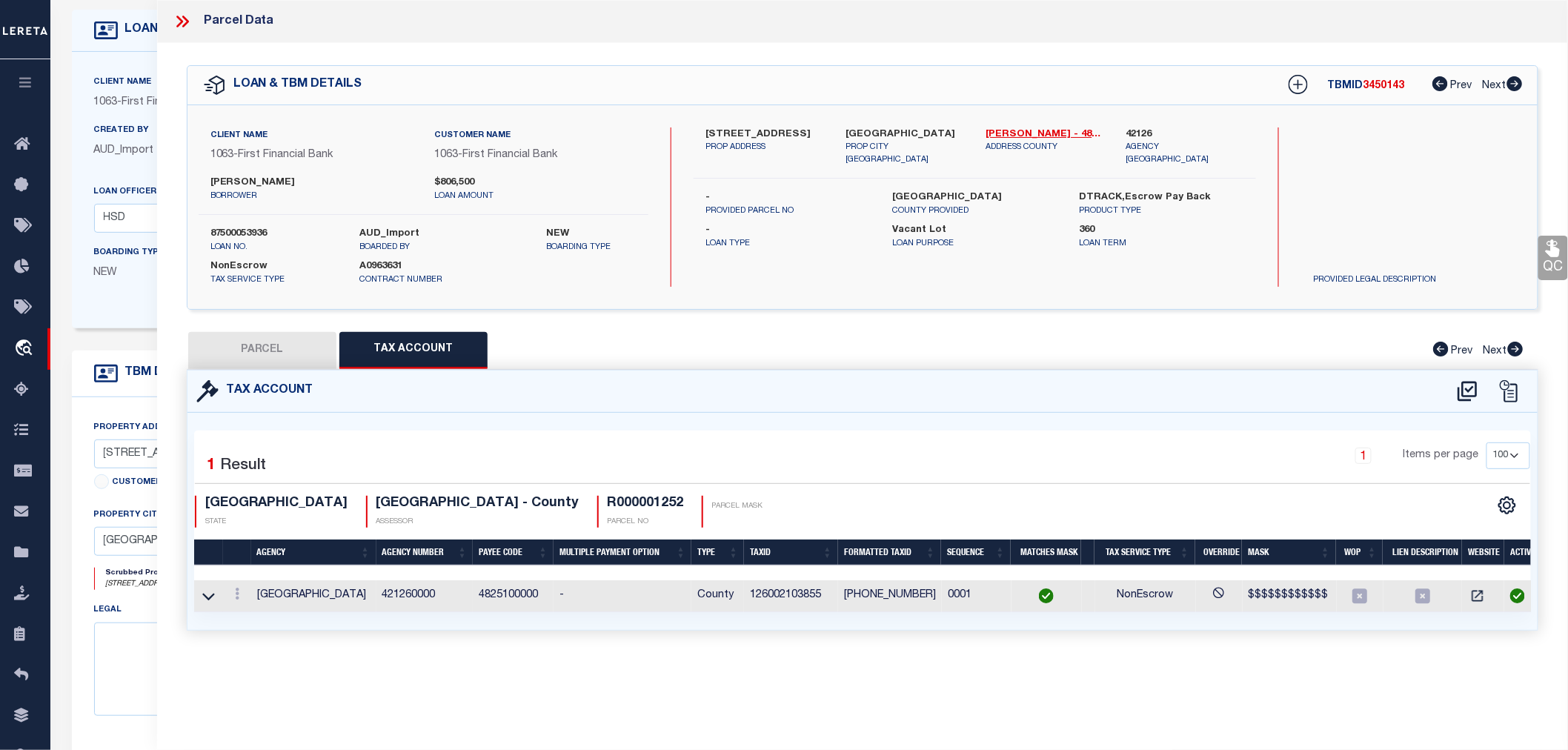
checkbox input "false"
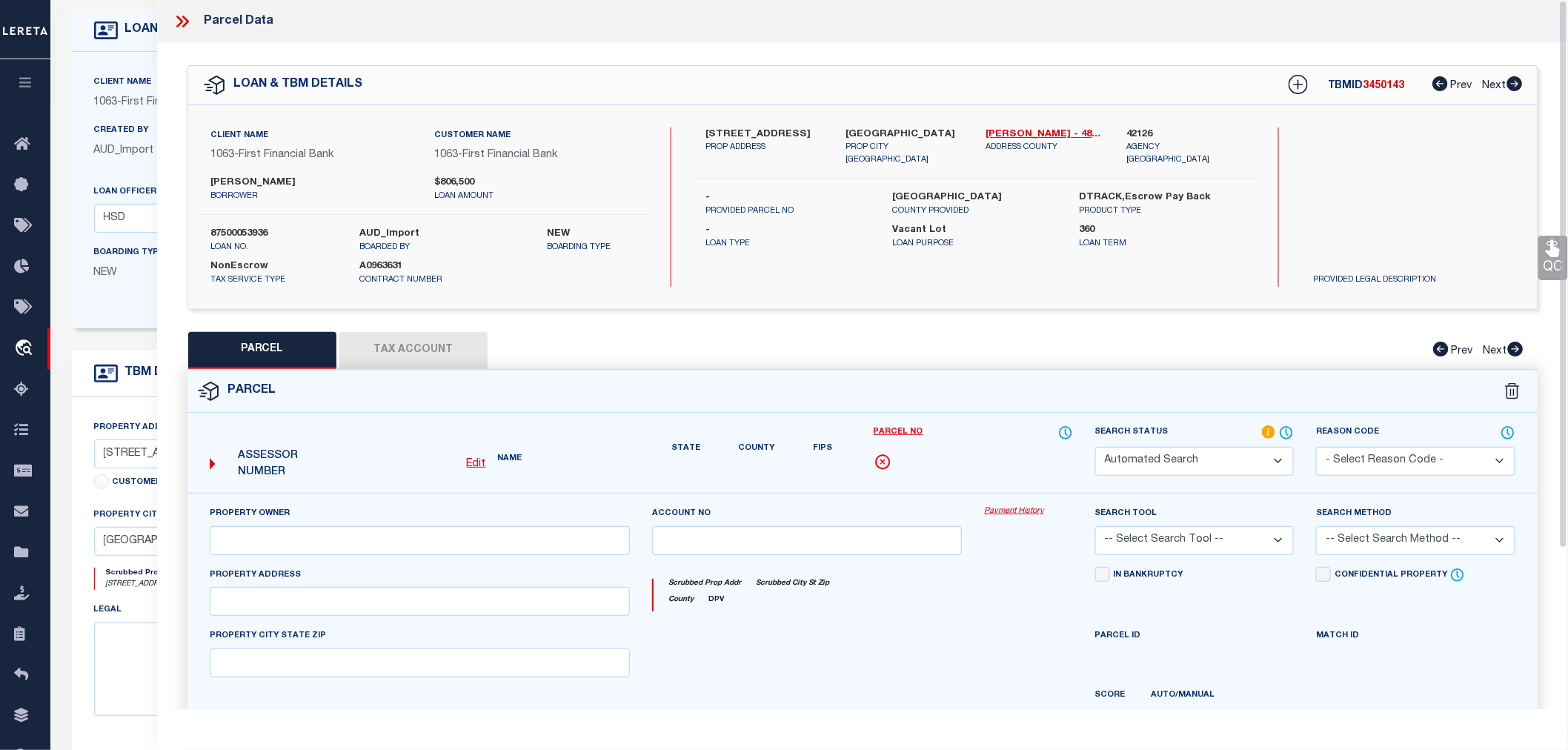
select select "RD"
type input "[PERSON_NAME] & [PERSON_NAME]"
select select "AGW"
select select "LEG"
type input "7735 CR 1200"
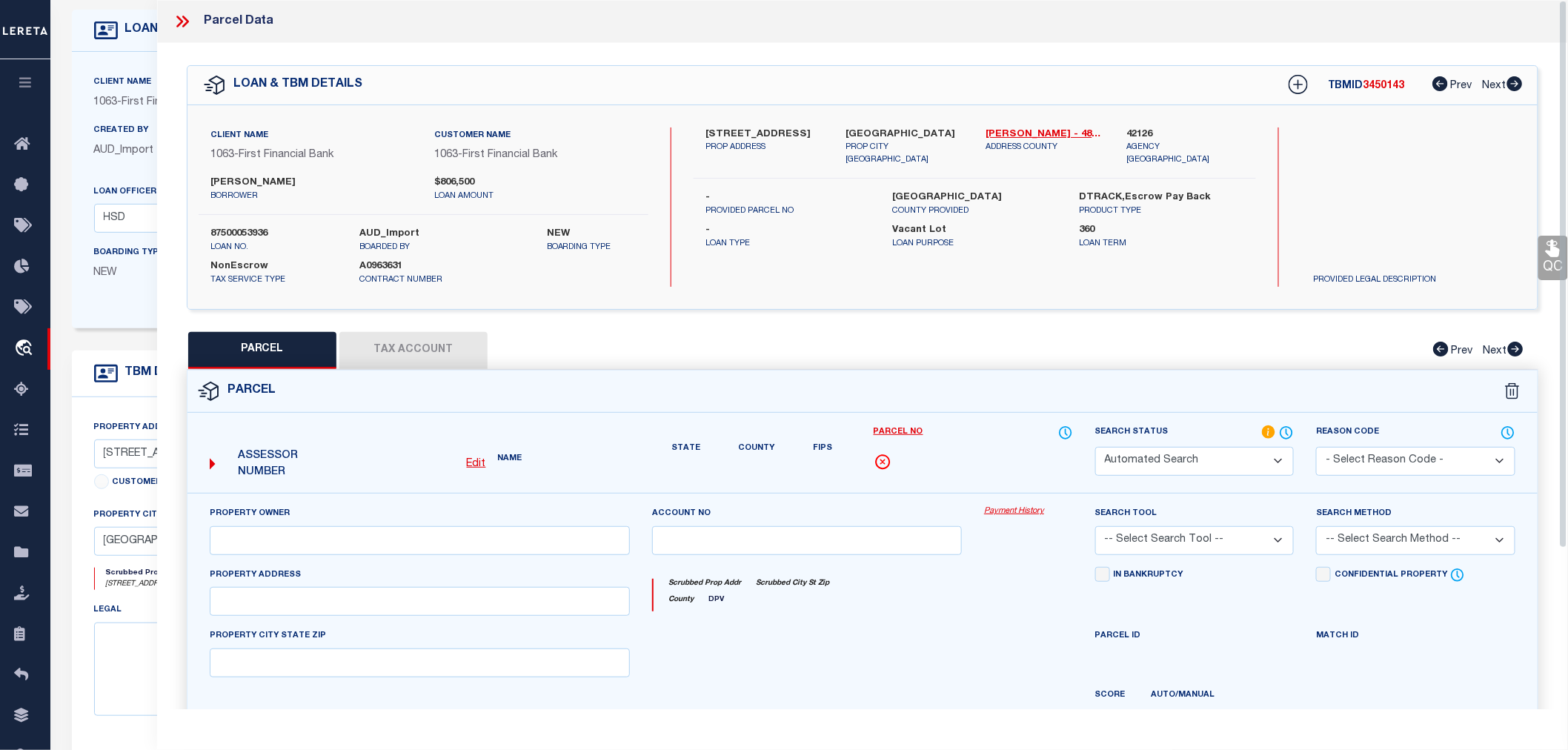
type textarea "ABST 21 TR 236C,227B,227A,236D I [PERSON_NAME][GEOGRAPHIC_DATA]:21.4300"
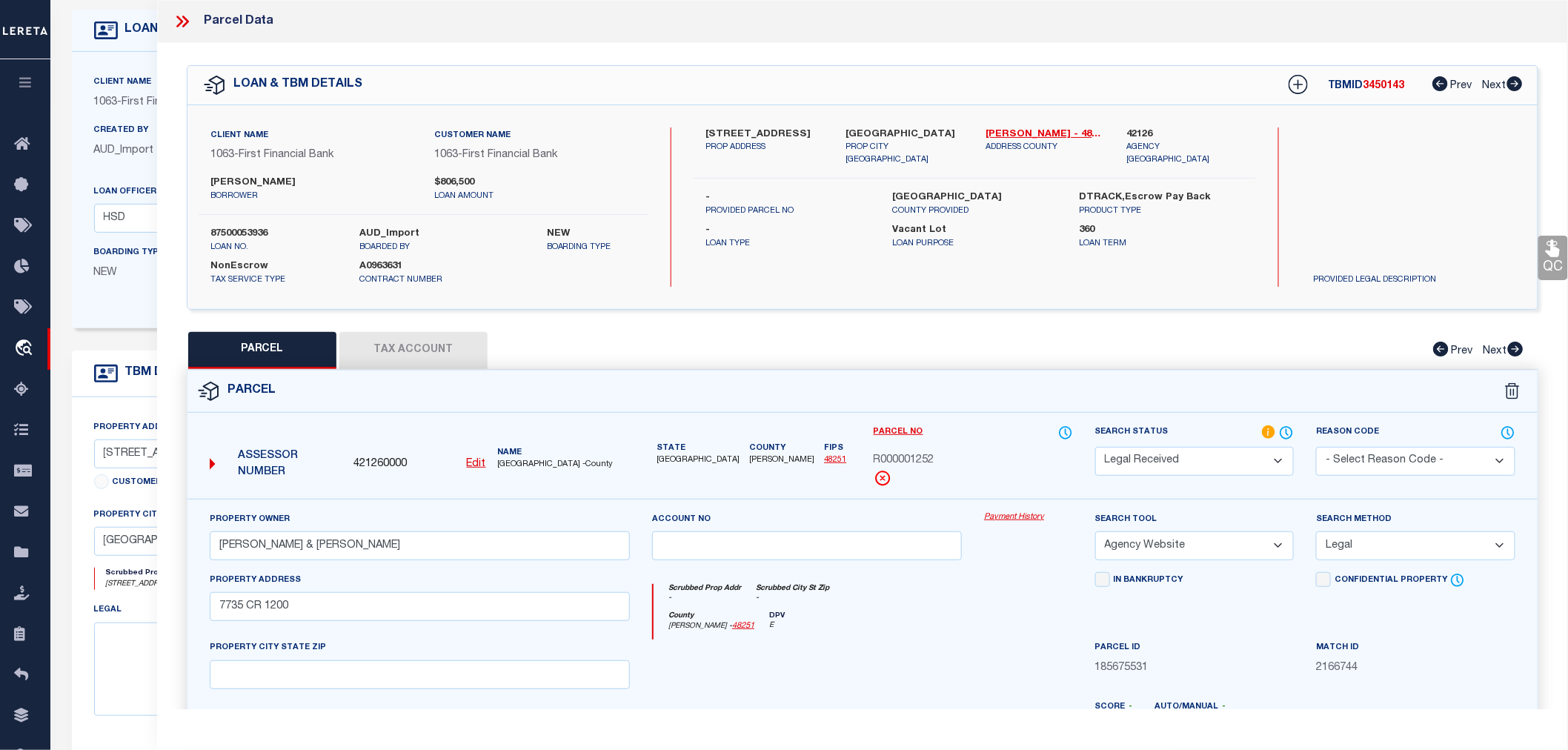
click at [1145, 461] on select "Automated Search Bad Parcel Complete Duplicate Parcel High Dollar Reporting In …" at bounding box center [1195, 461] width 199 height 29
click at [1095, 447] on select "Automated Search Bad Parcel Complete Duplicate Parcel High Dollar Reporting In …" at bounding box center [1195, 461] width 199 height 29
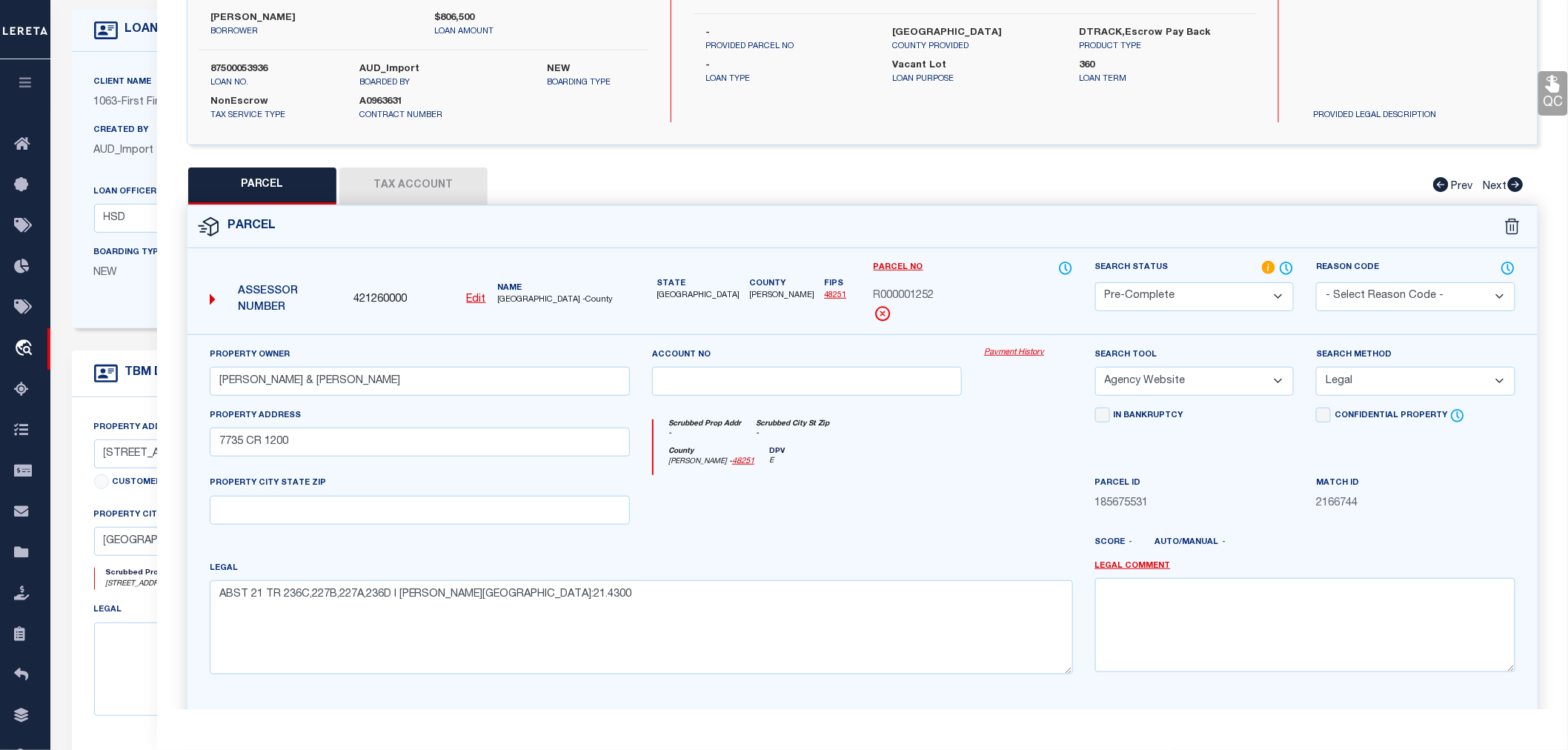
click at [977, 525] on div at bounding box center [1028, 505] width 110 height 61
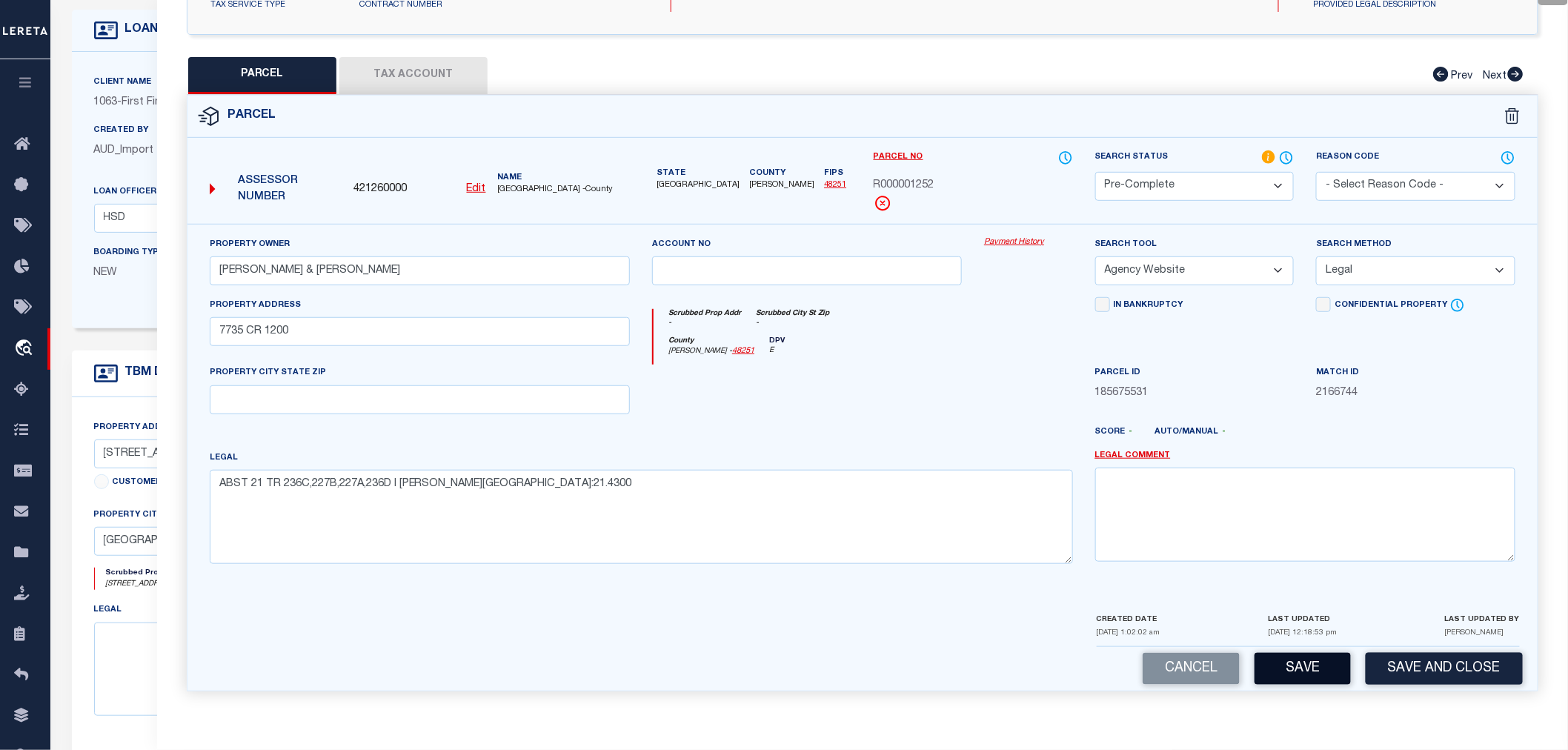
click at [1316, 671] on button "Save" at bounding box center [1303, 669] width 97 height 32
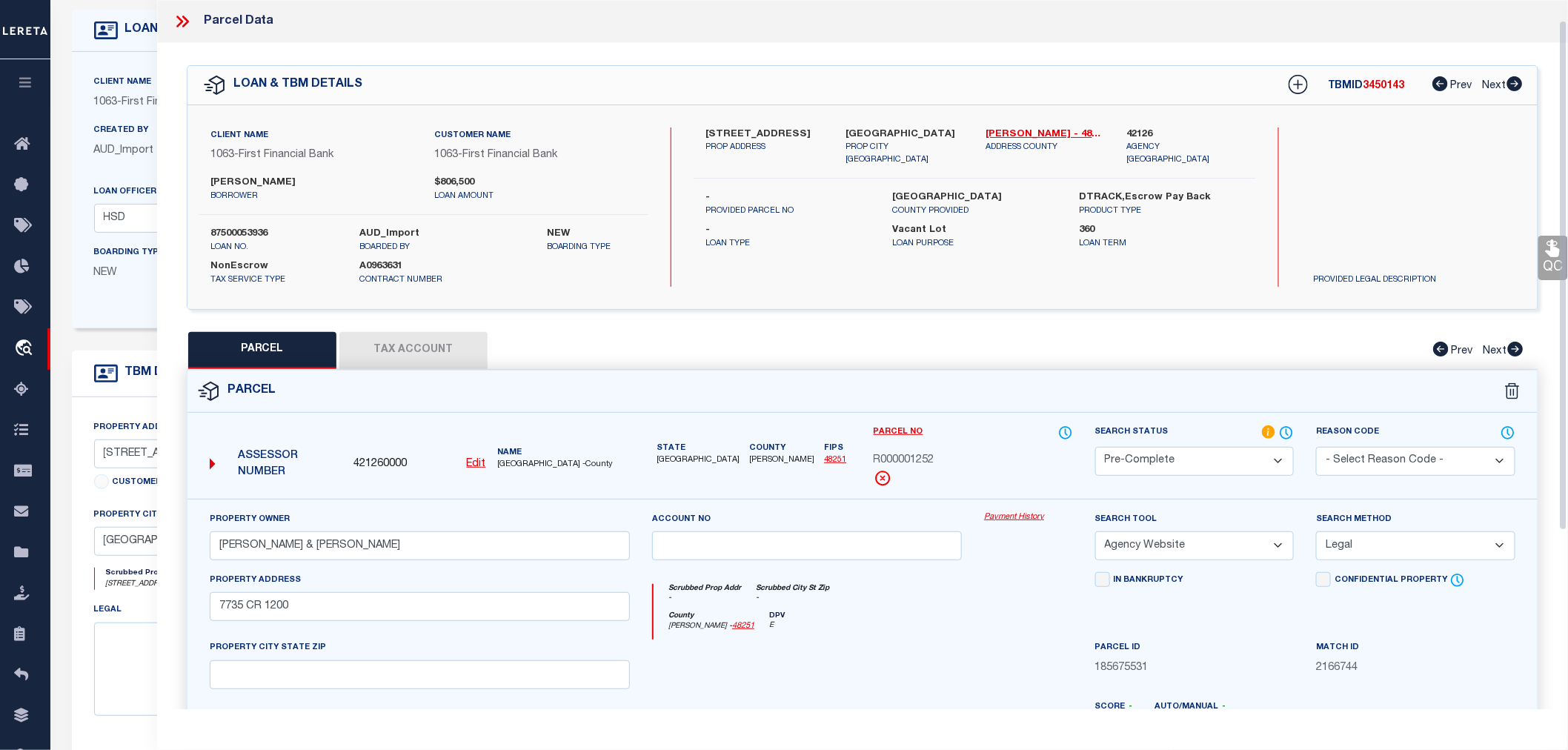
select select "AS"
select select
checkbox input "false"
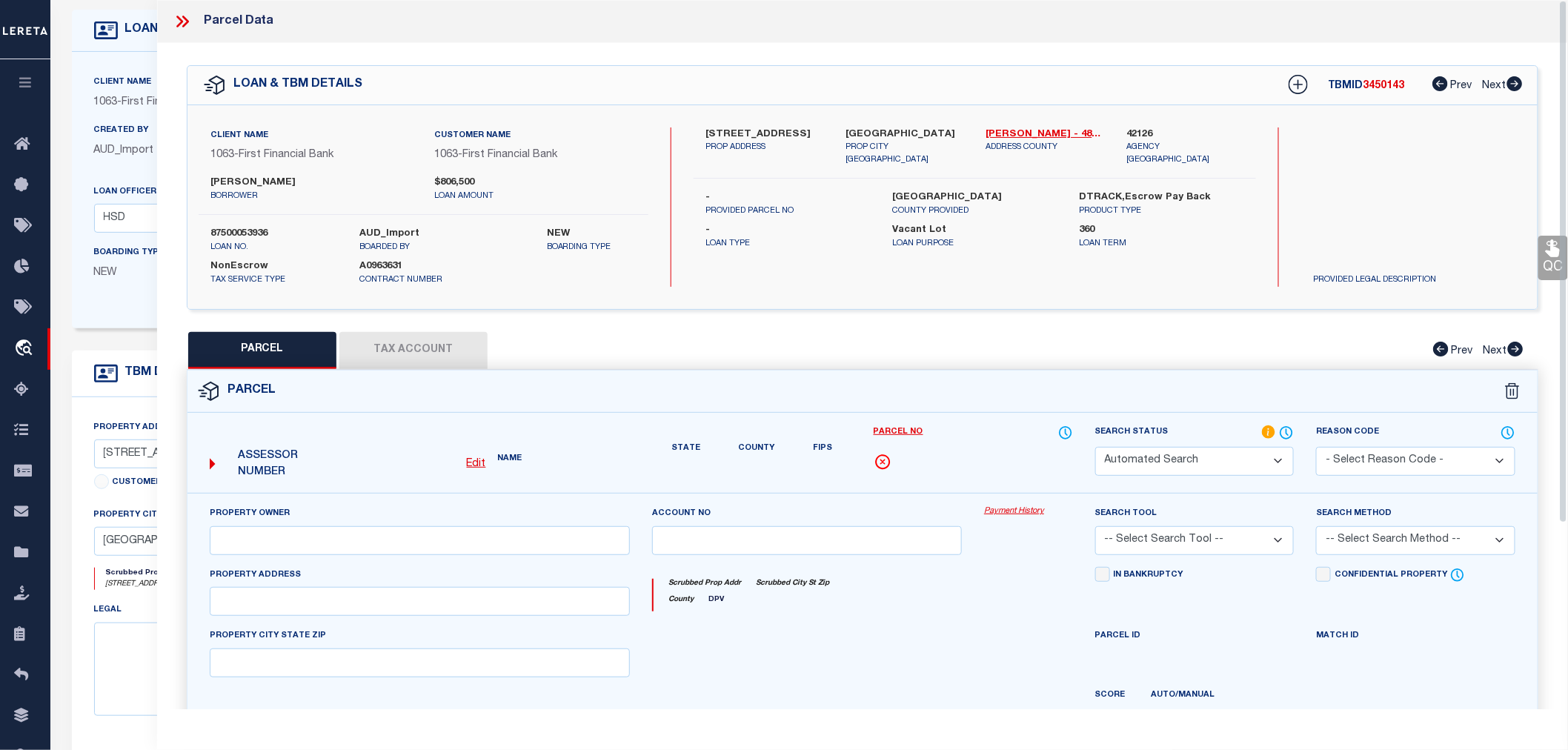
select select "PC"
type input "[PERSON_NAME] & [PERSON_NAME]"
select select "AGW"
select select "LEG"
type input "7735 CR 1200"
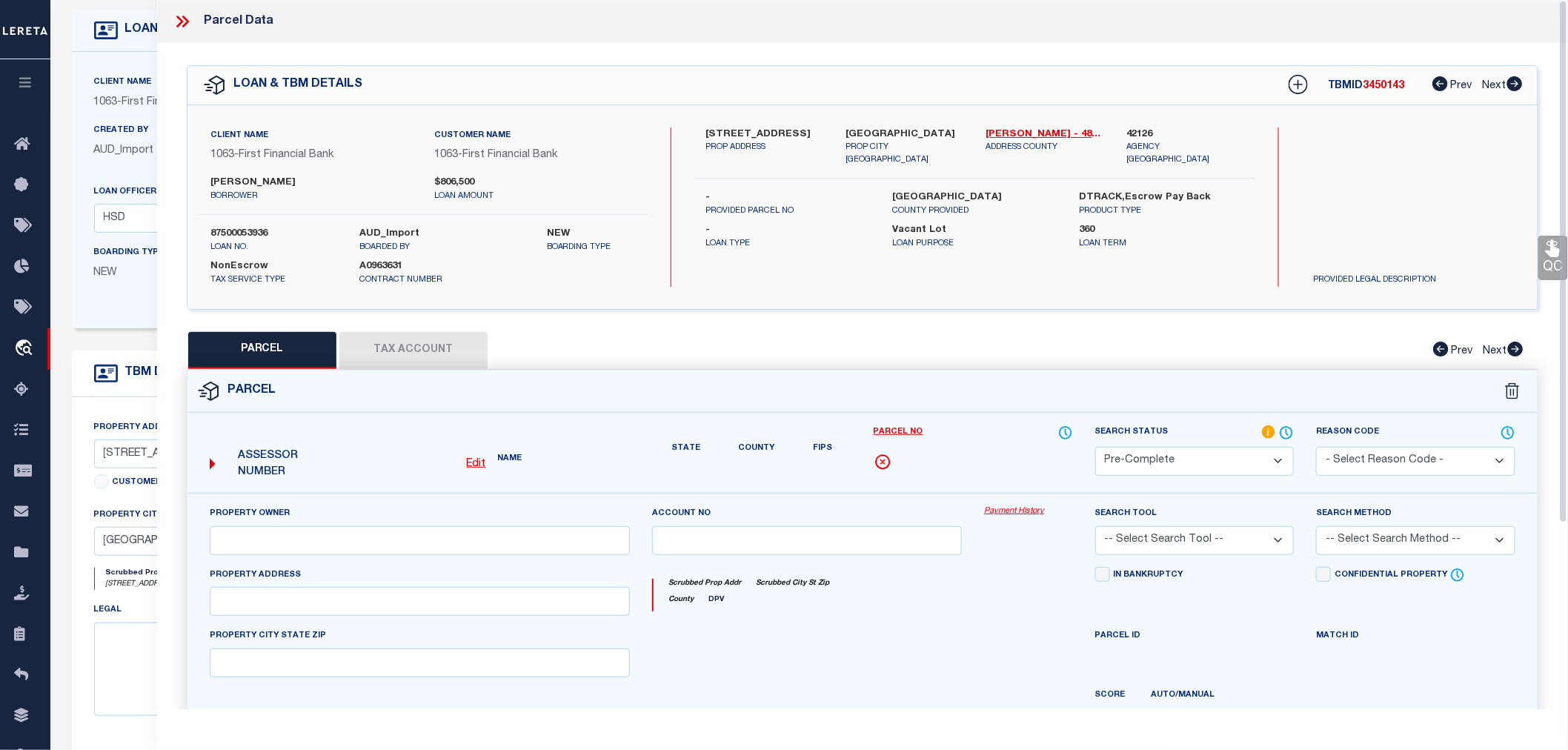
type textarea "ABST 21 TR 236C,227B,227A,236D I [PERSON_NAME][GEOGRAPHIC_DATA]:21.4300"
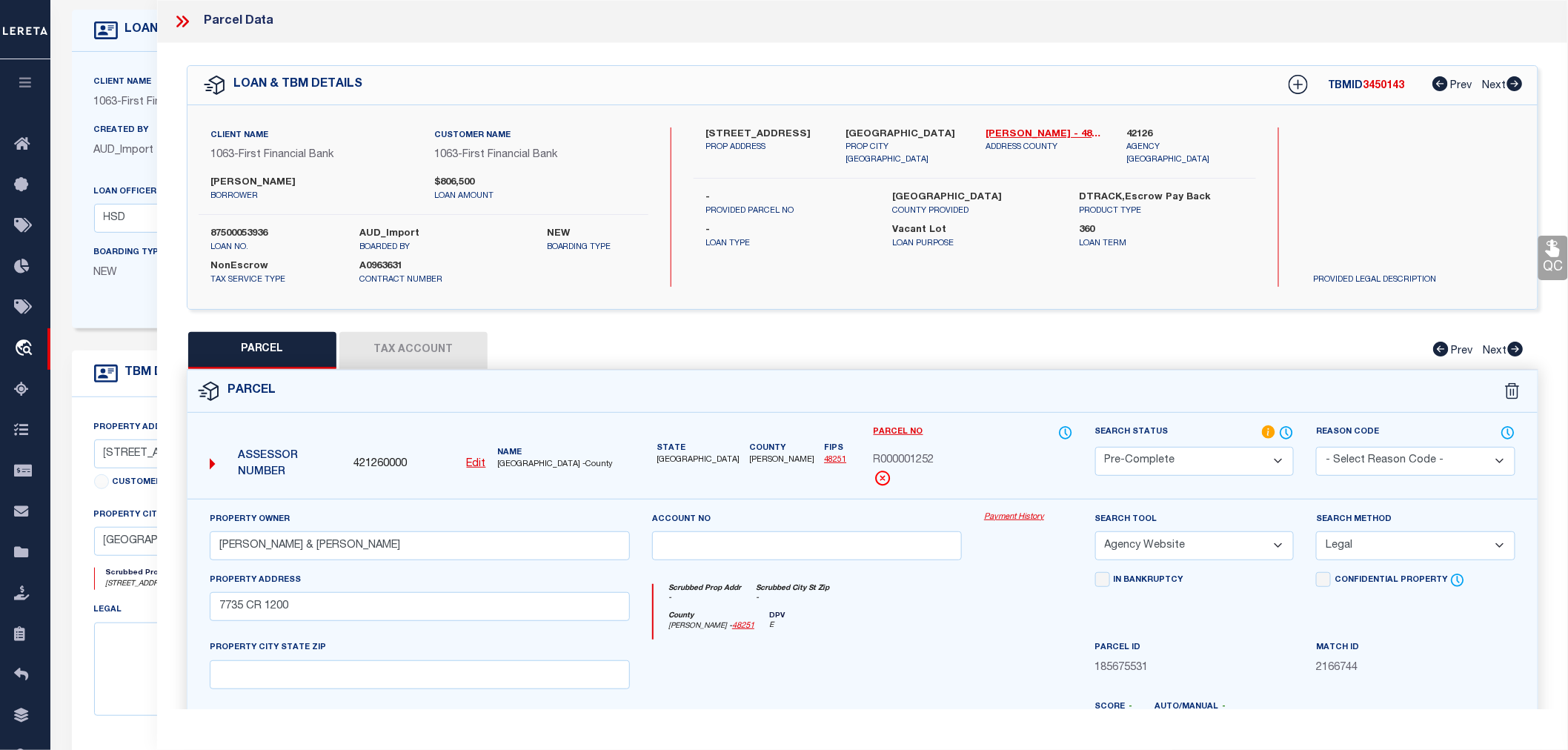
click at [1379, 87] on span "3450143" at bounding box center [1384, 86] width 41 height 11
copy span "3450143"
click at [240, 230] on label "87500053936" at bounding box center [274, 234] width 127 height 15
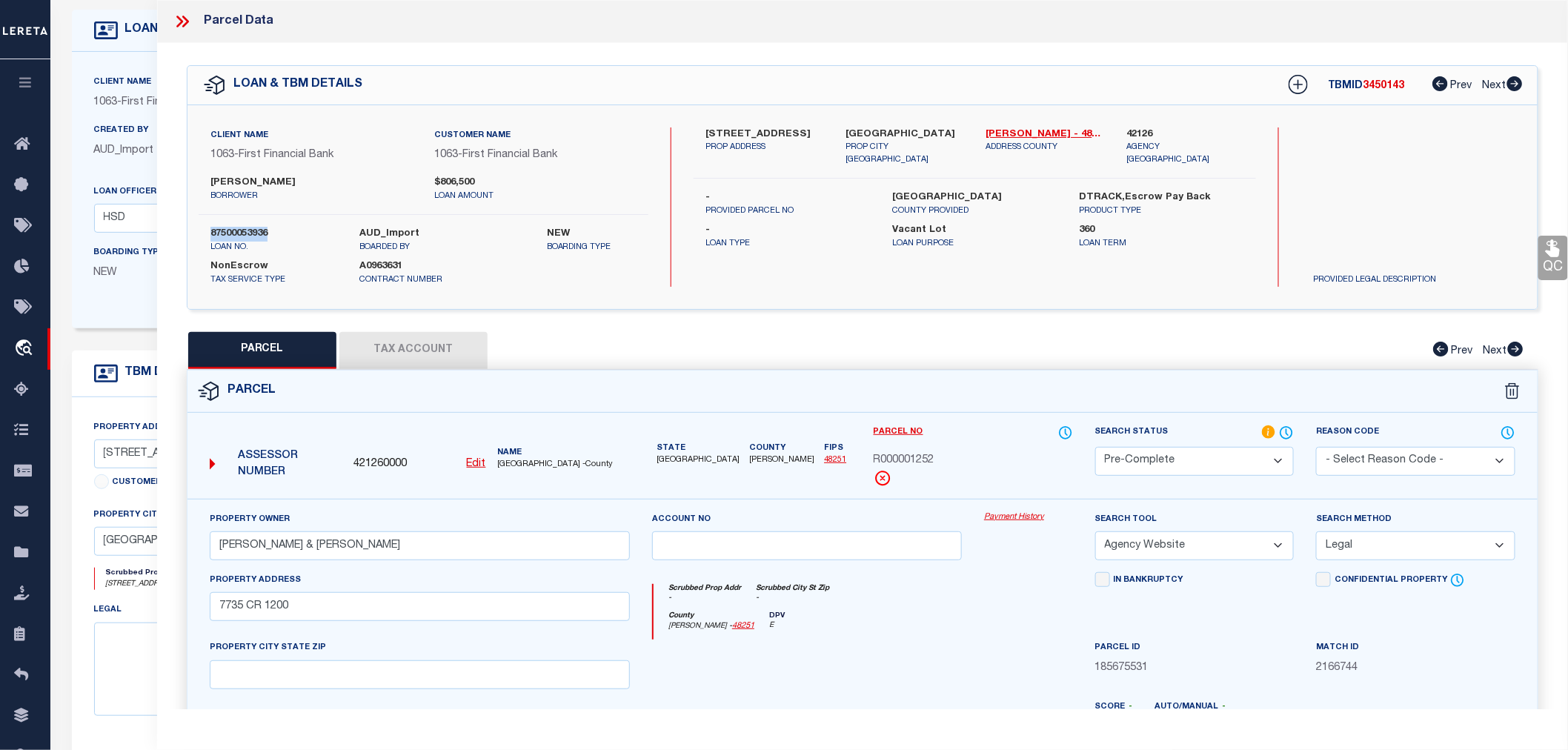
copy label "87500053936"
click at [894, 460] on span "R000001252" at bounding box center [904, 460] width 61 height 16
copy span "R000001252"
click at [535, 401] on div "Parcel" at bounding box center [863, 391] width 1350 height 42
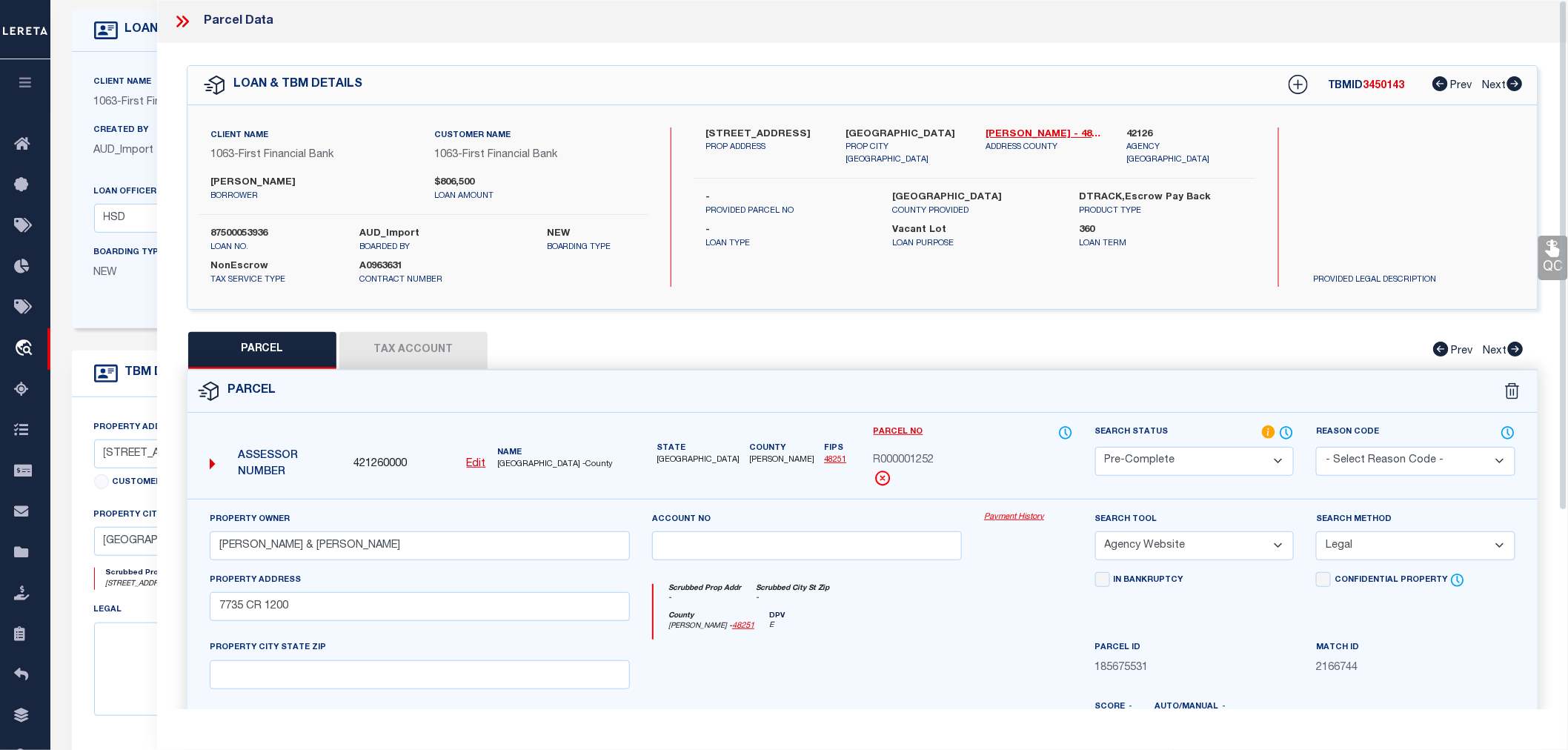
click at [182, 24] on icon at bounding box center [182, 21] width 19 height 19
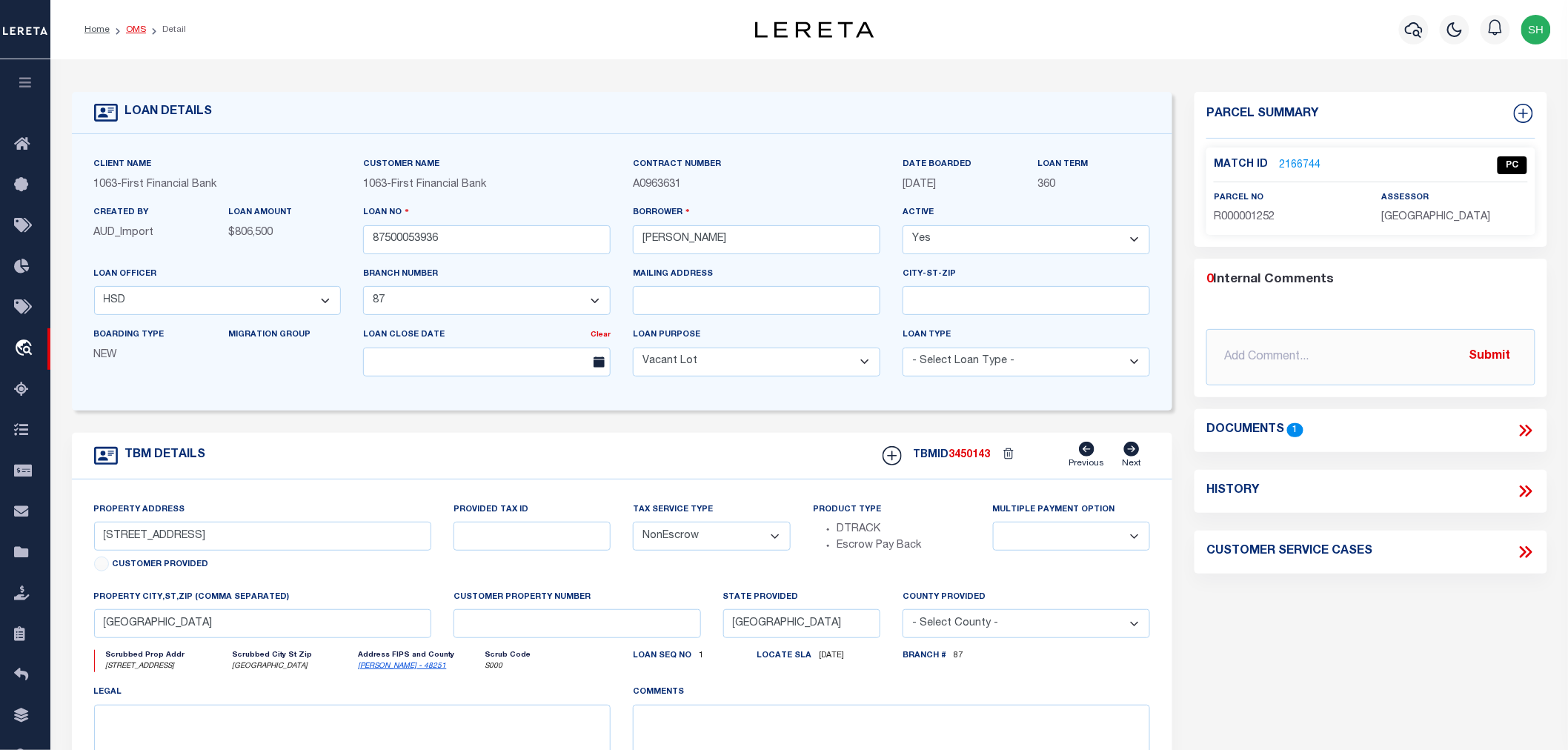
click at [139, 33] on link "OMS" at bounding box center [136, 30] width 20 height 9
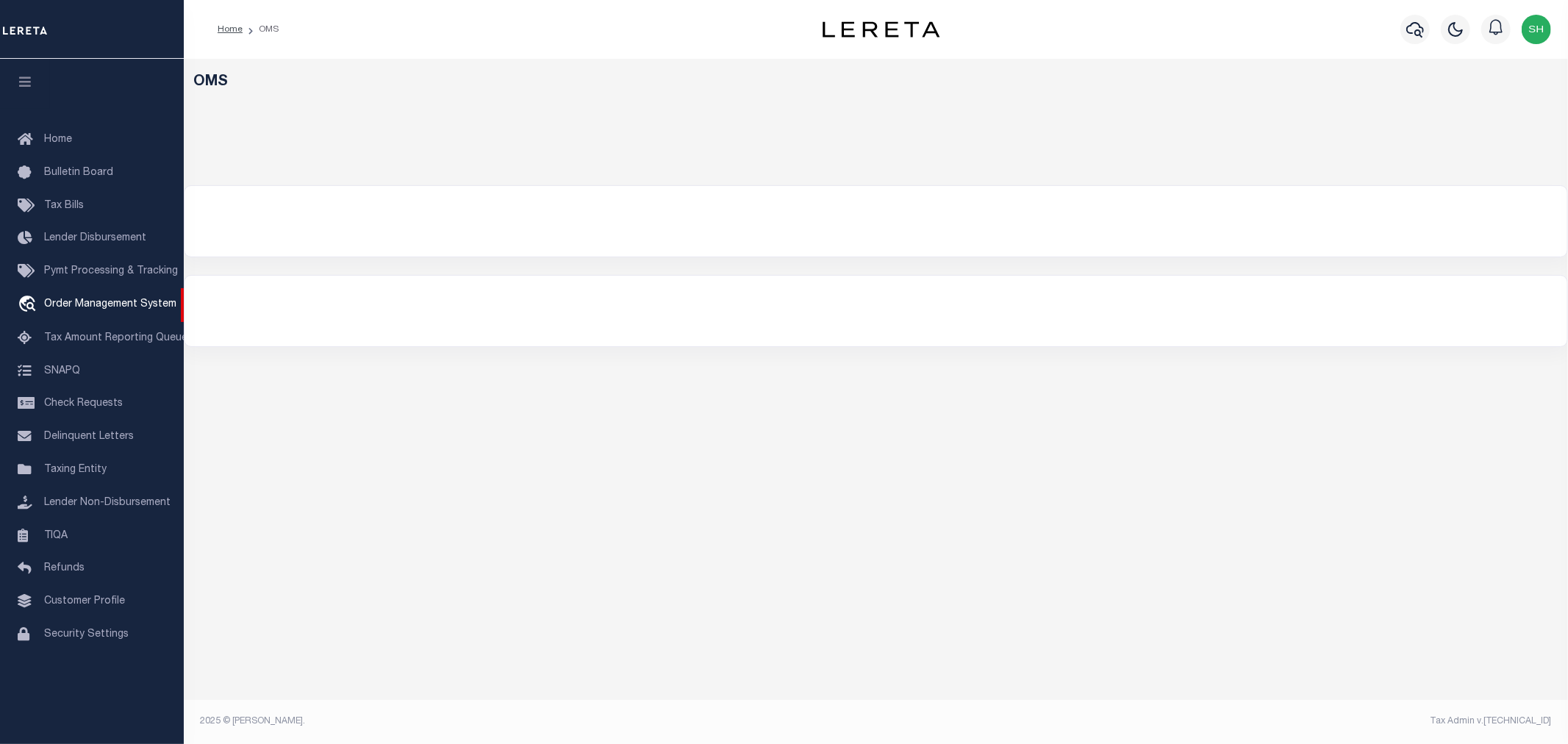
select select "200"
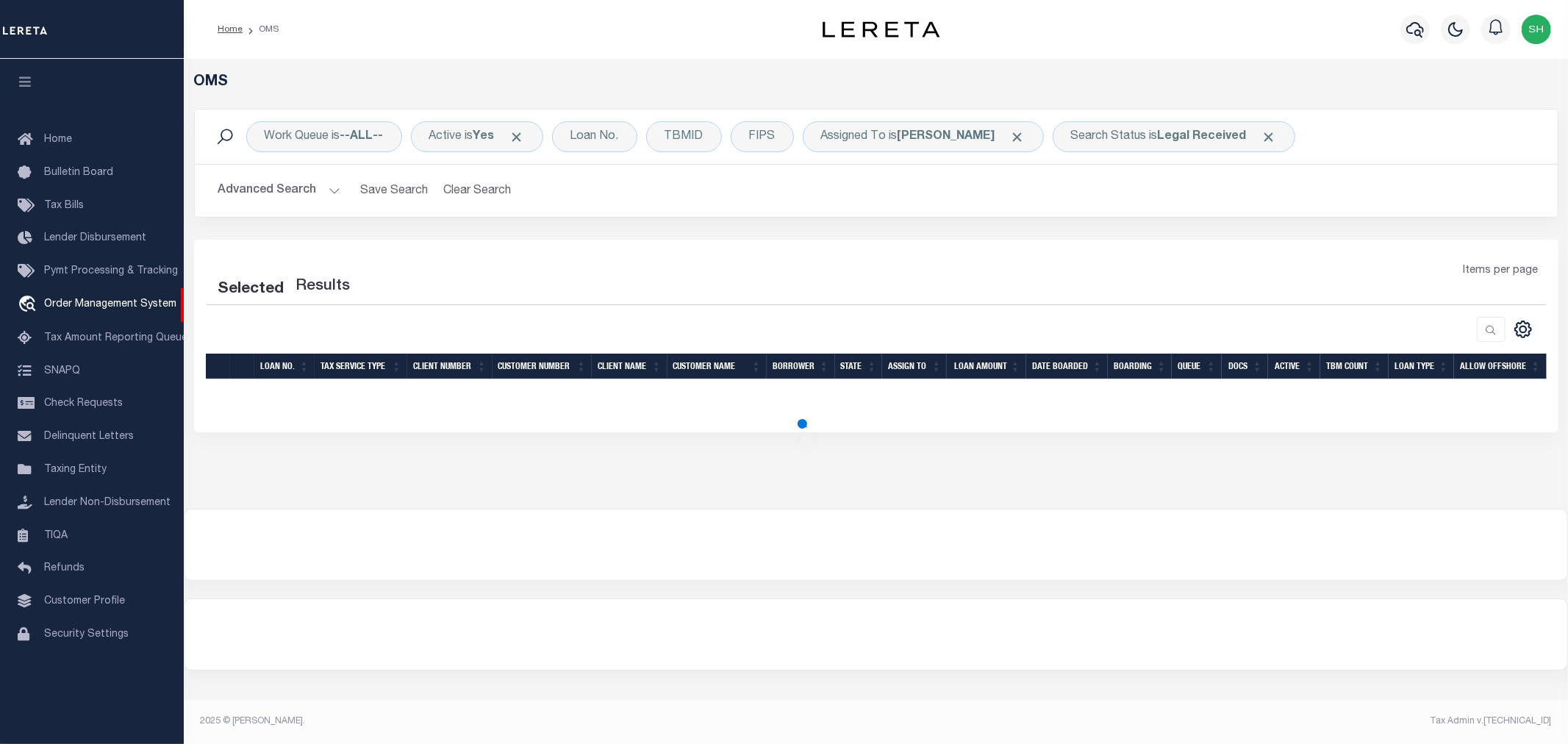
select select "200"
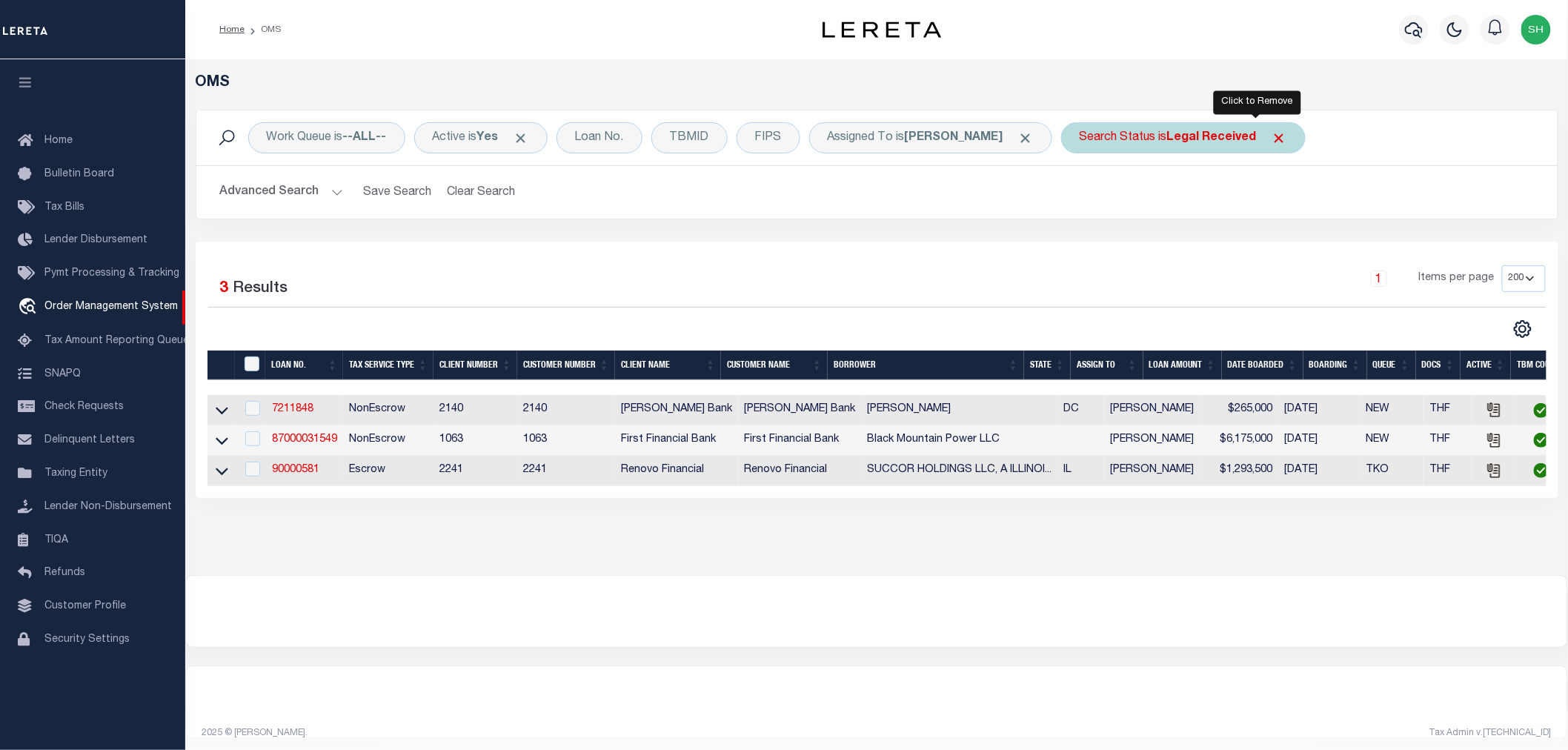
click at [1272, 132] on span "Click to Remove" at bounding box center [1279, 138] width 15 height 15
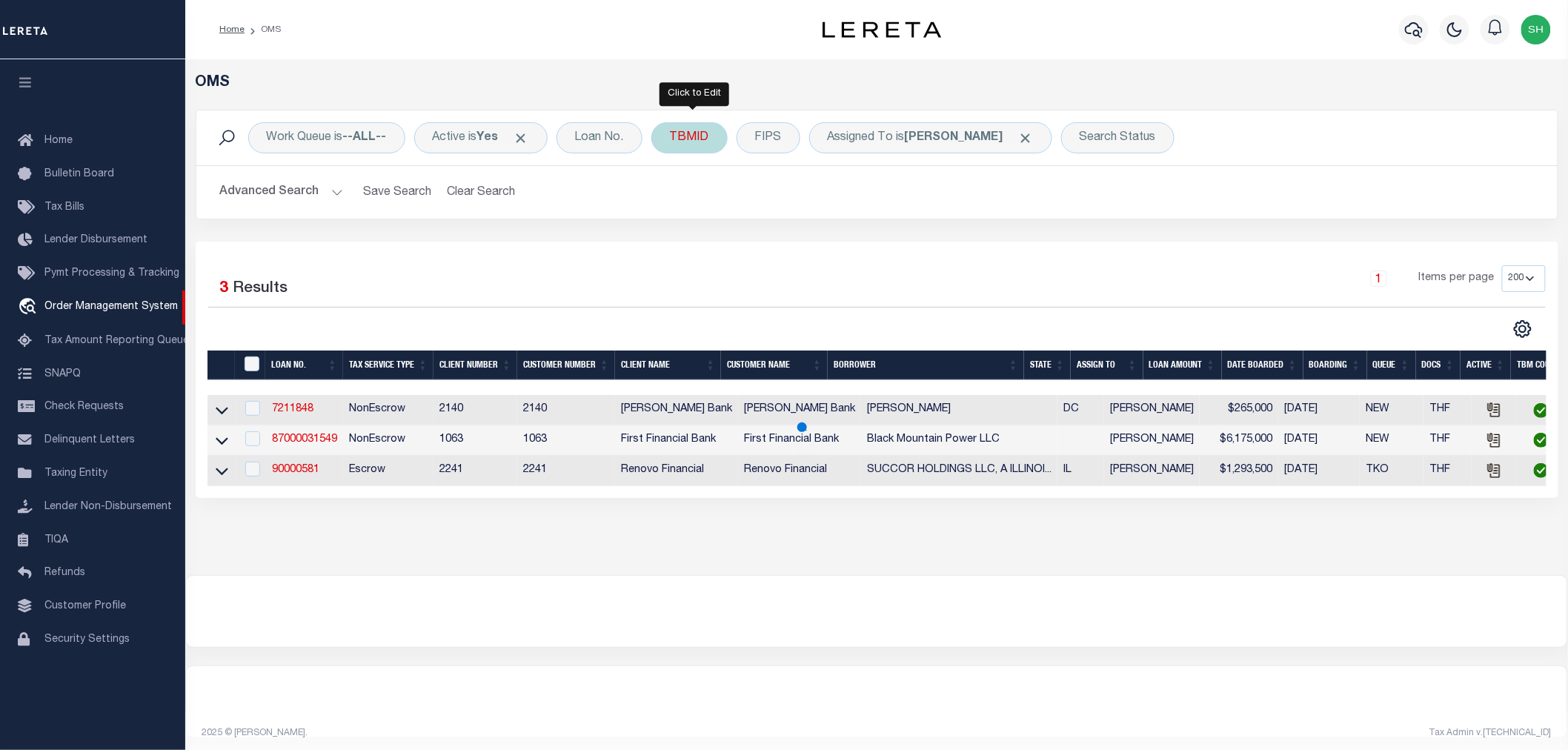
click at [710, 136] on div "TBMID" at bounding box center [689, 138] width 77 height 31
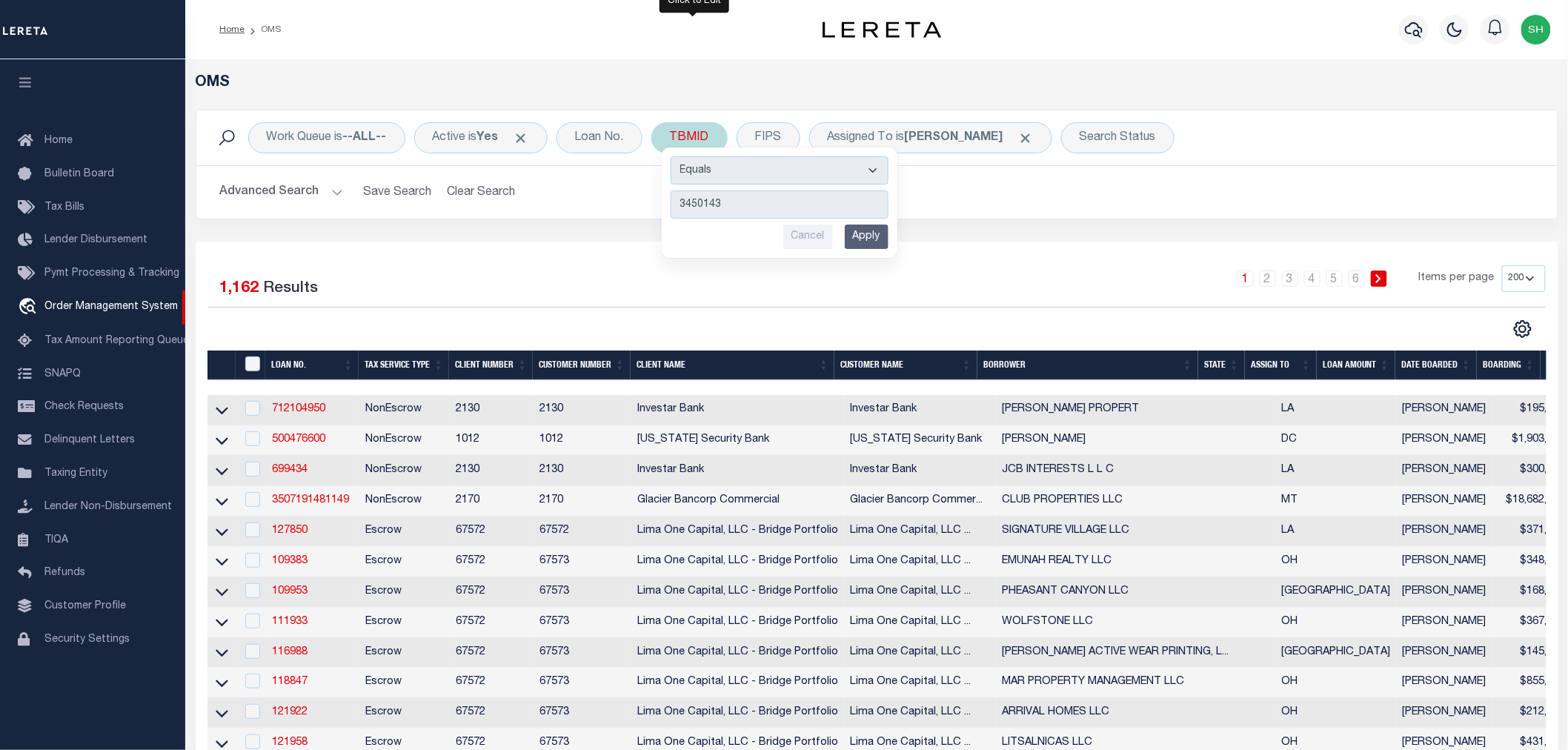
type input "3450143"
click at [856, 234] on input "Apply" at bounding box center [866, 237] width 44 height 25
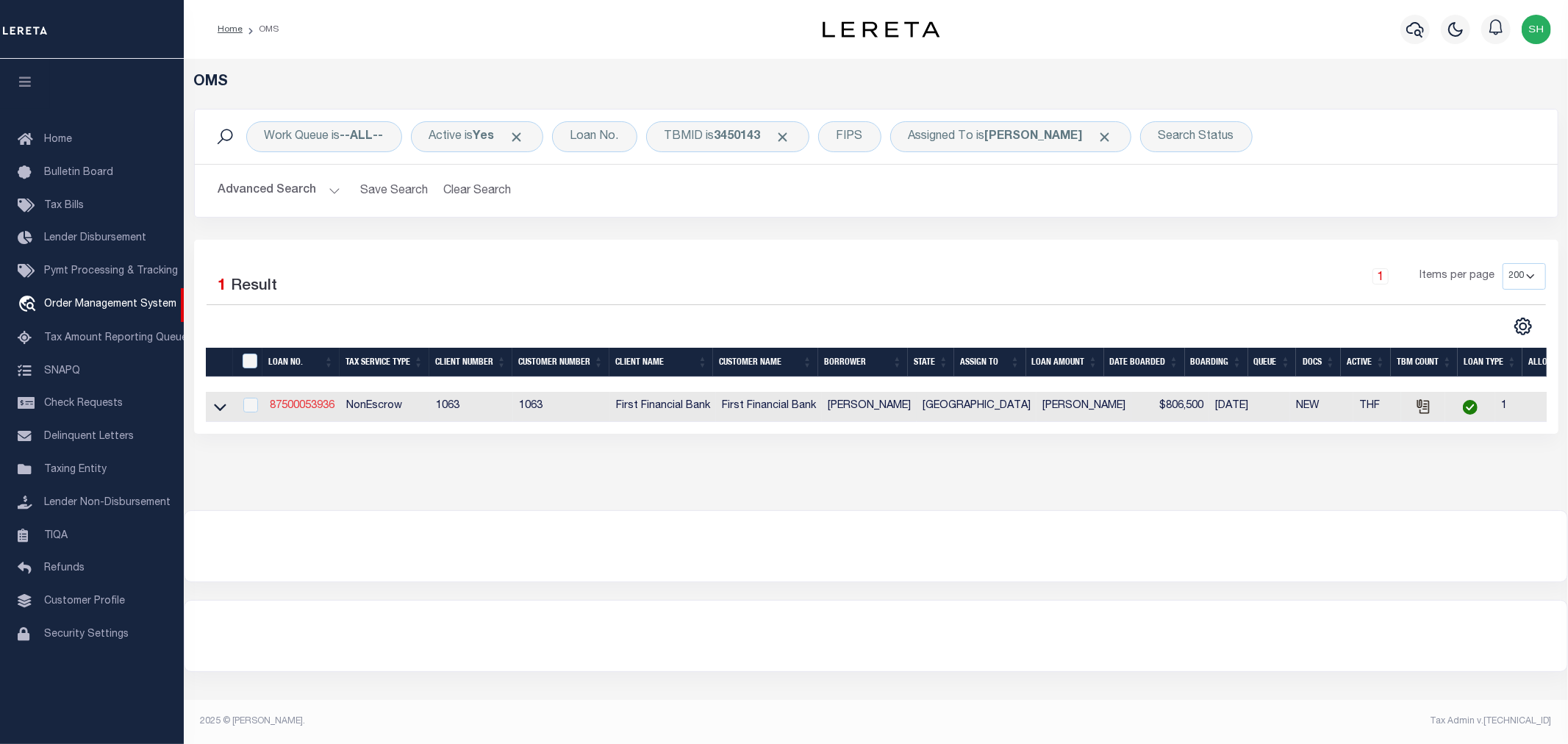
click at [302, 406] on link "87500053936" at bounding box center [302, 406] width 65 height 11
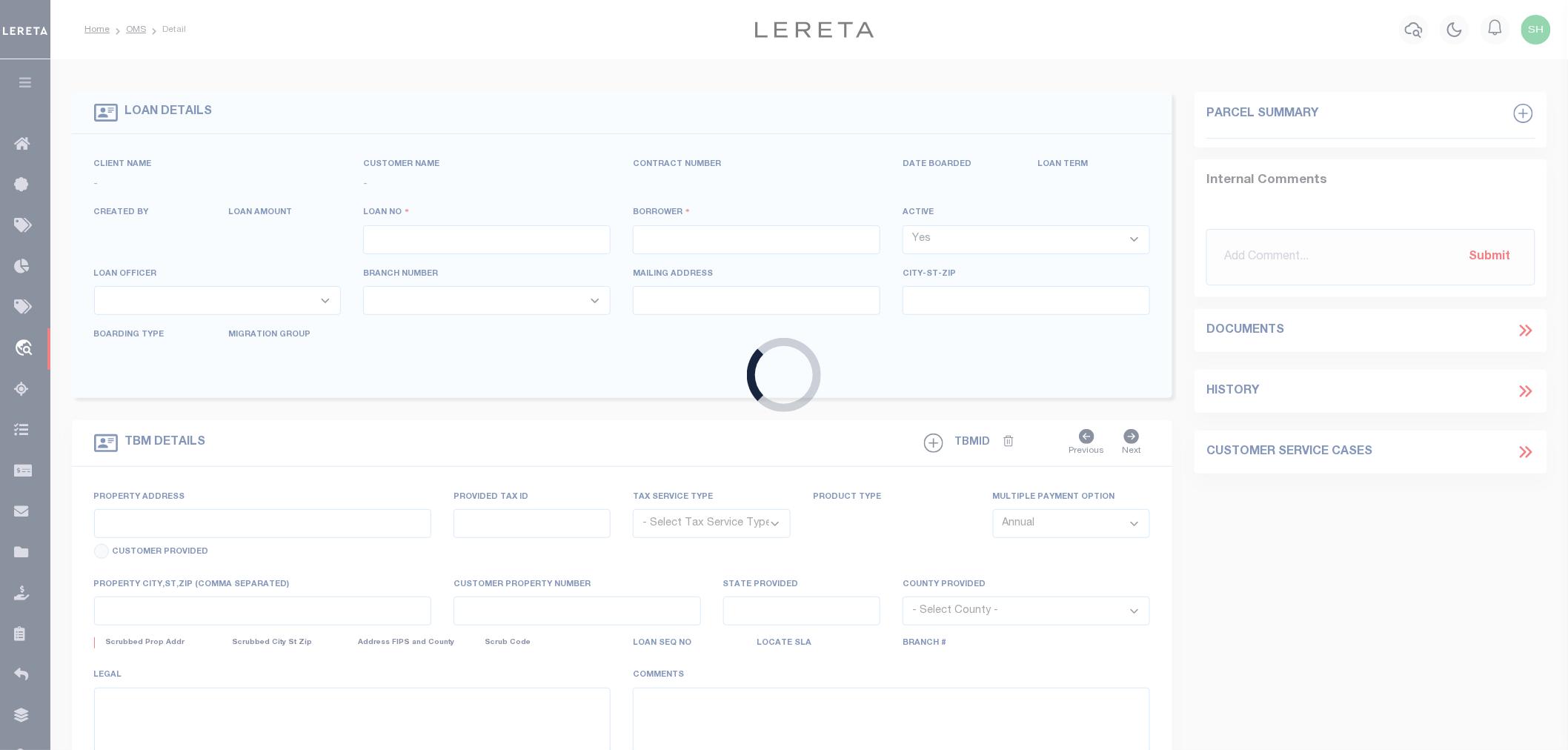
type input "87500053936"
type input "[PERSON_NAME]"
select select
select select "400"
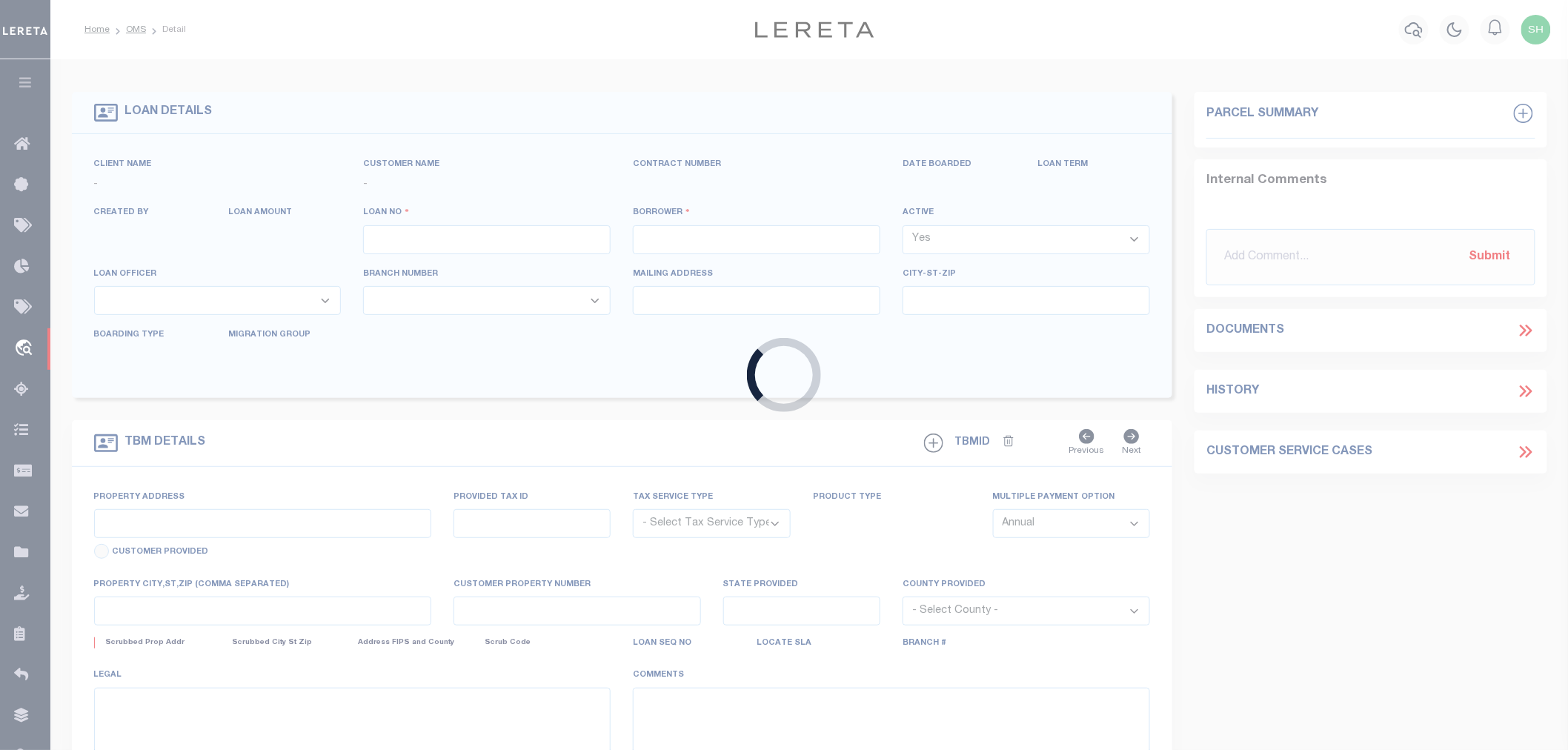
select select "NonEscrow"
select select "7092"
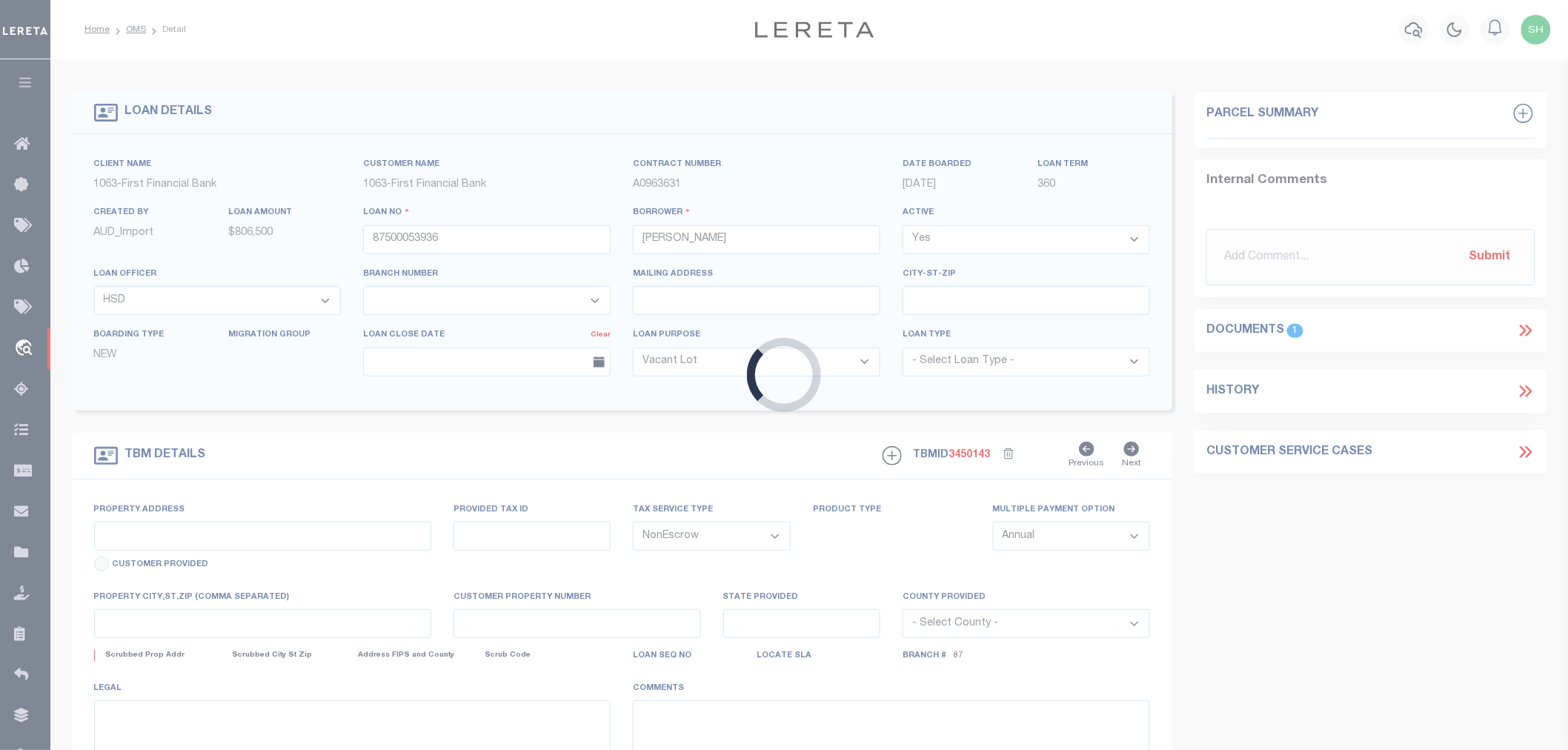
type input "[STREET_ADDRESS]"
select select
type input "[GEOGRAPHIC_DATA]"
select select
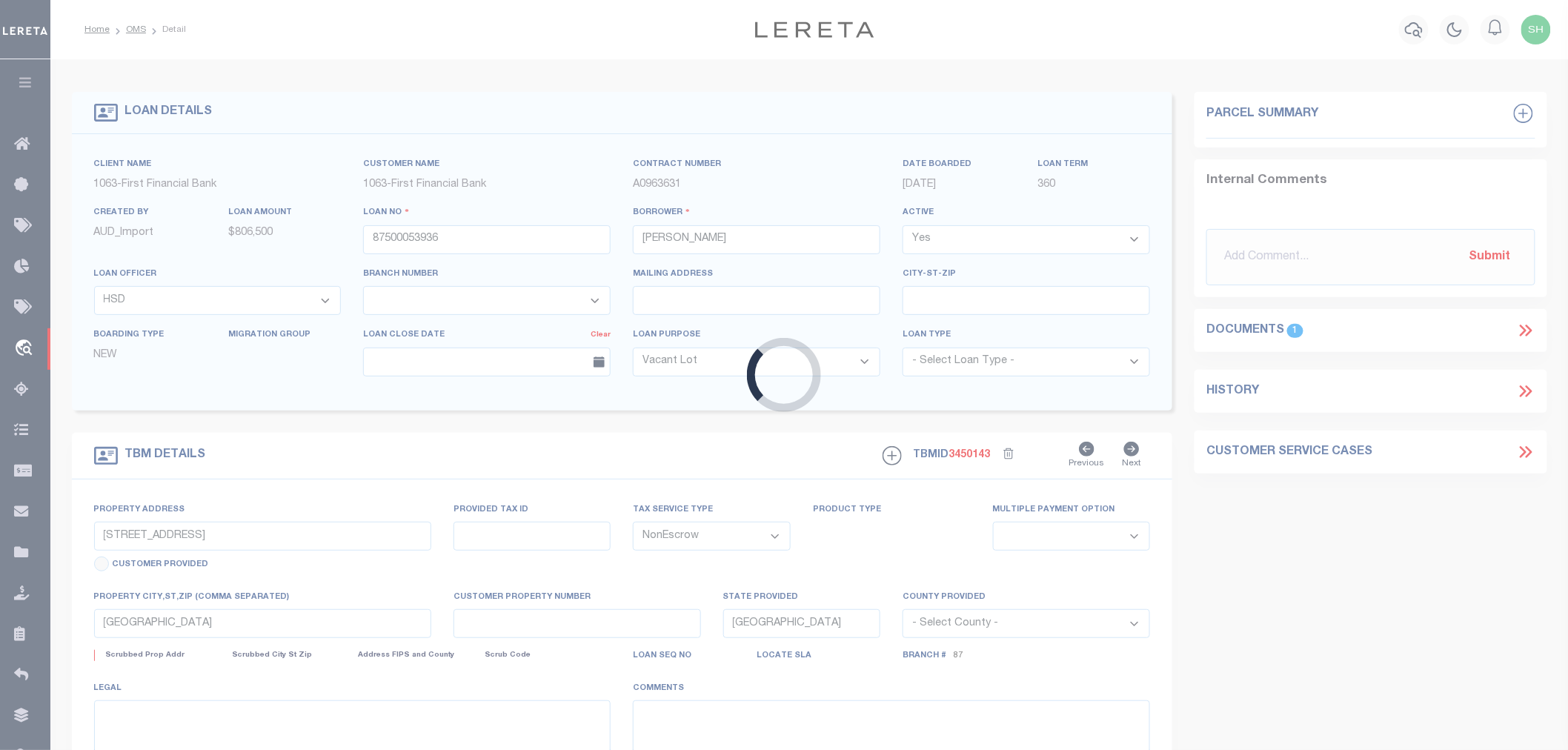
select select "535"
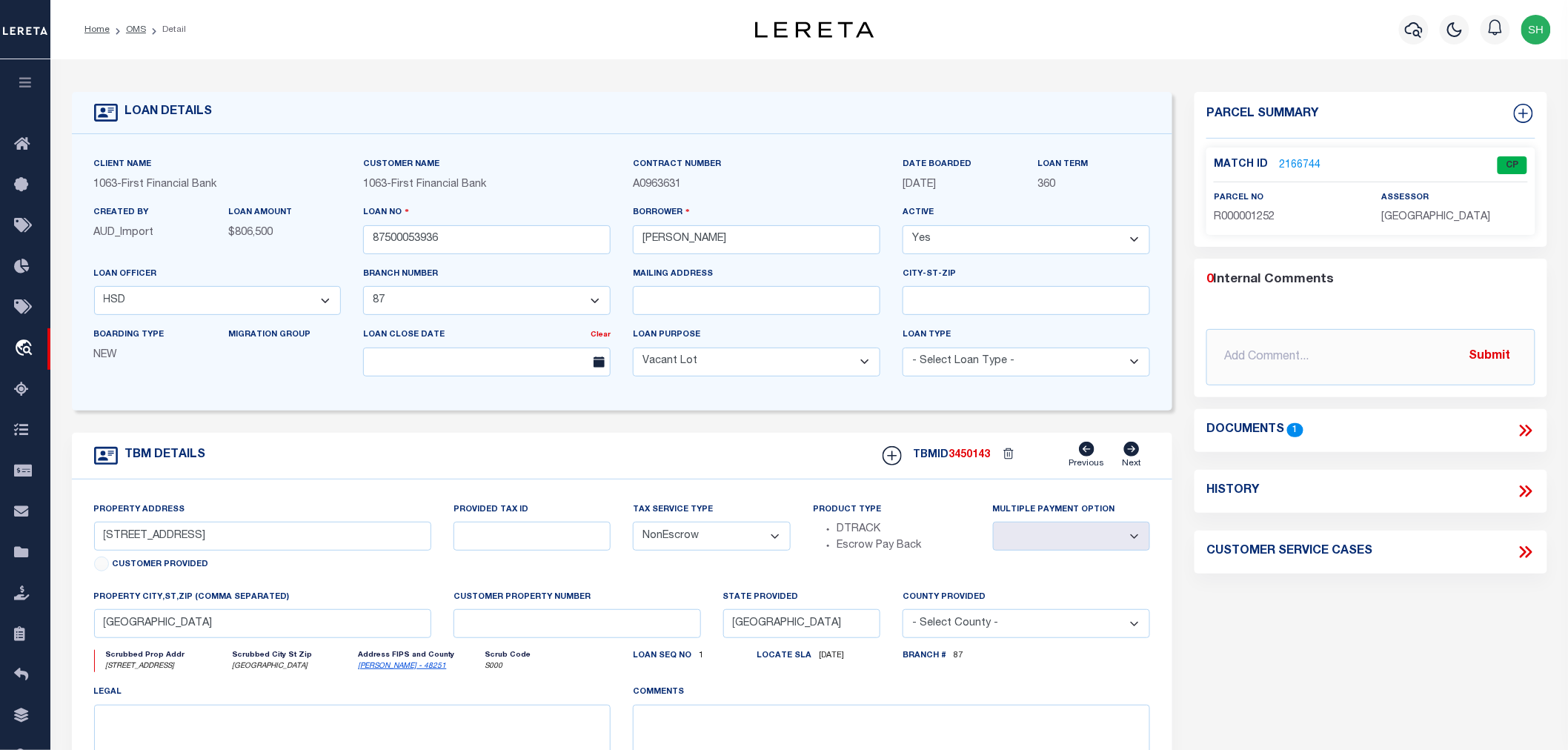
click at [1303, 159] on link "2166744" at bounding box center [1300, 165] width 41 height 15
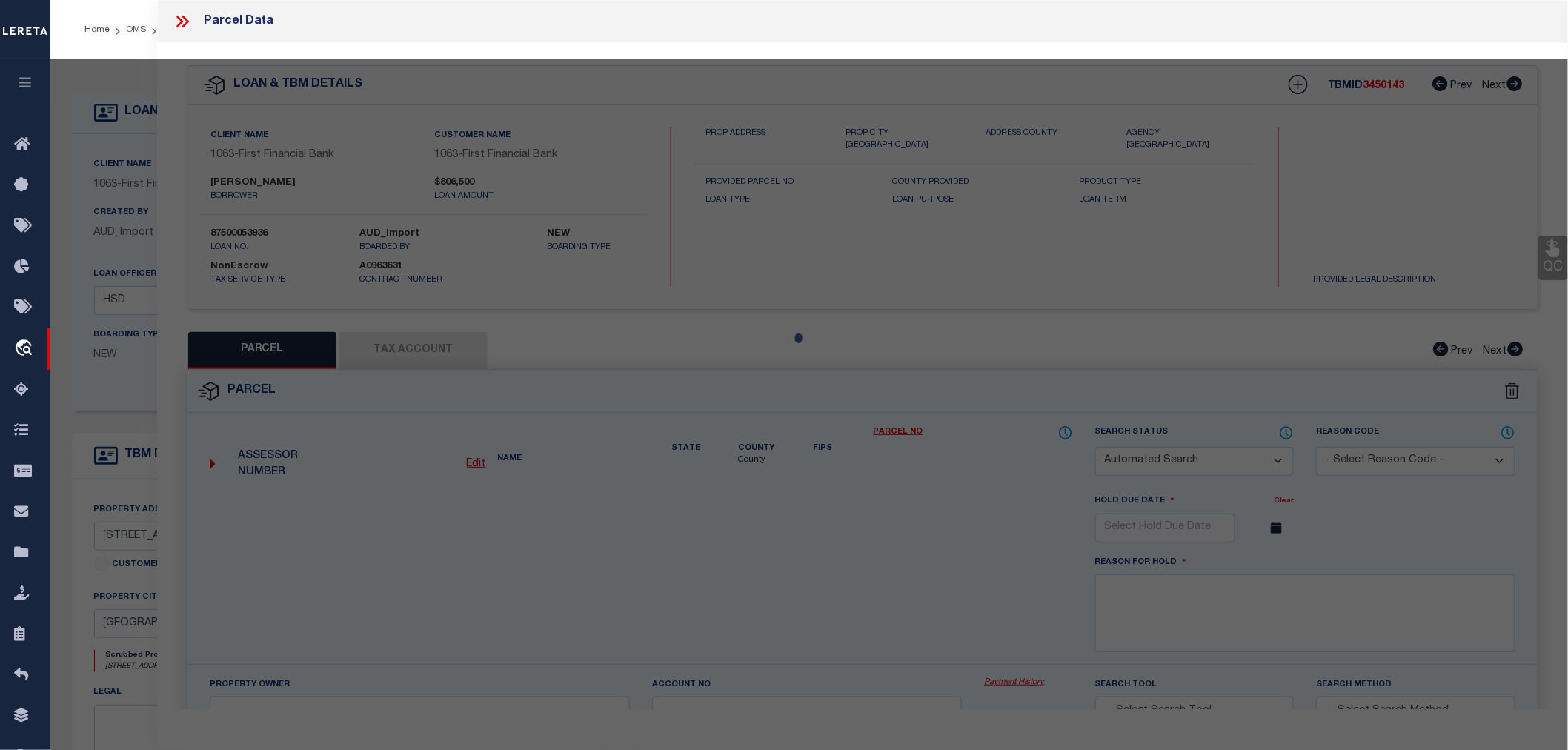
checkbox input "false"
select select "CP"
type input "[PERSON_NAME] & [PERSON_NAME]"
select select "AGW"
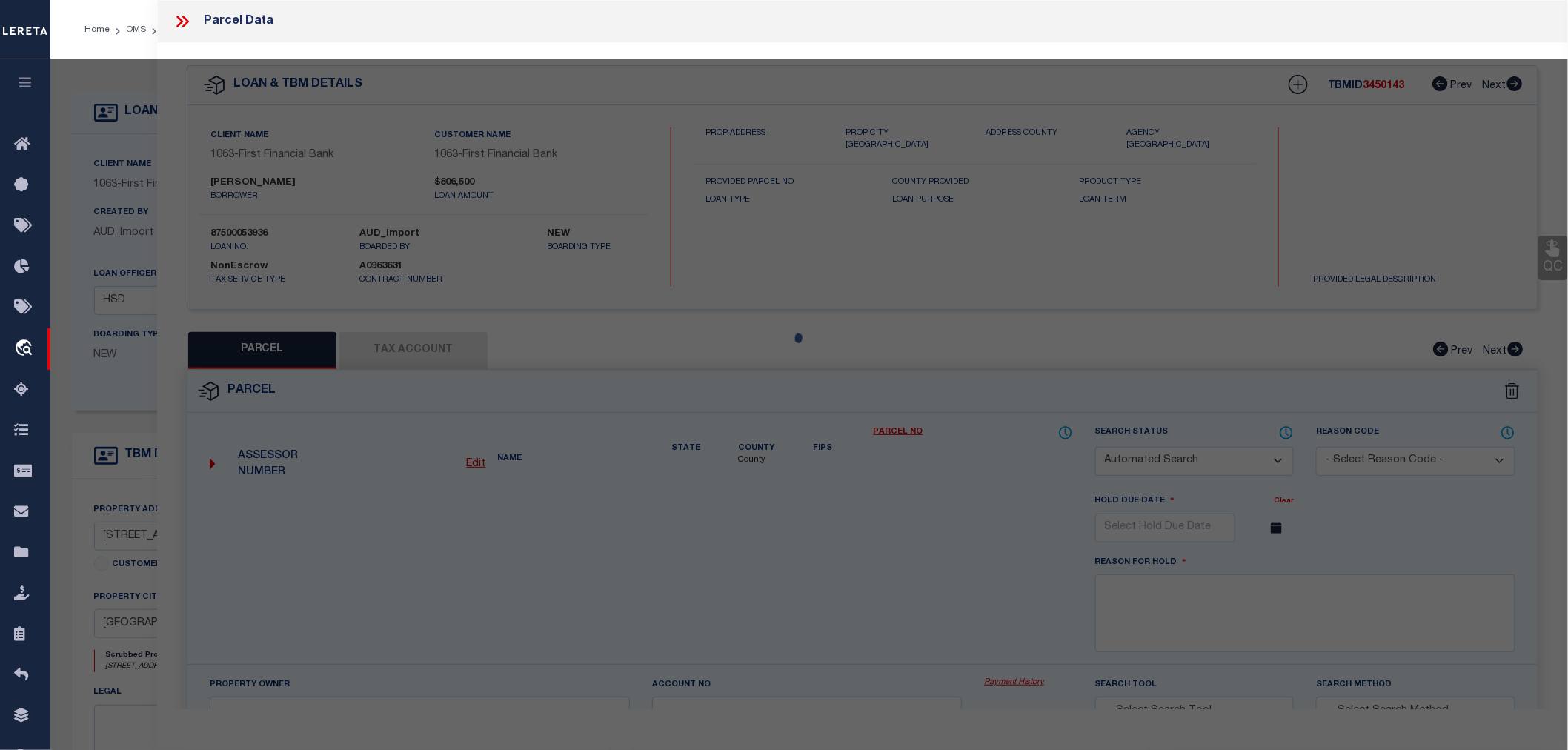
select select "LEG"
type input "7735 CR 1200"
type textarea "ABST 21 TR 236C,227B,227A,236D I [PERSON_NAME][GEOGRAPHIC_DATA]:21.4300"
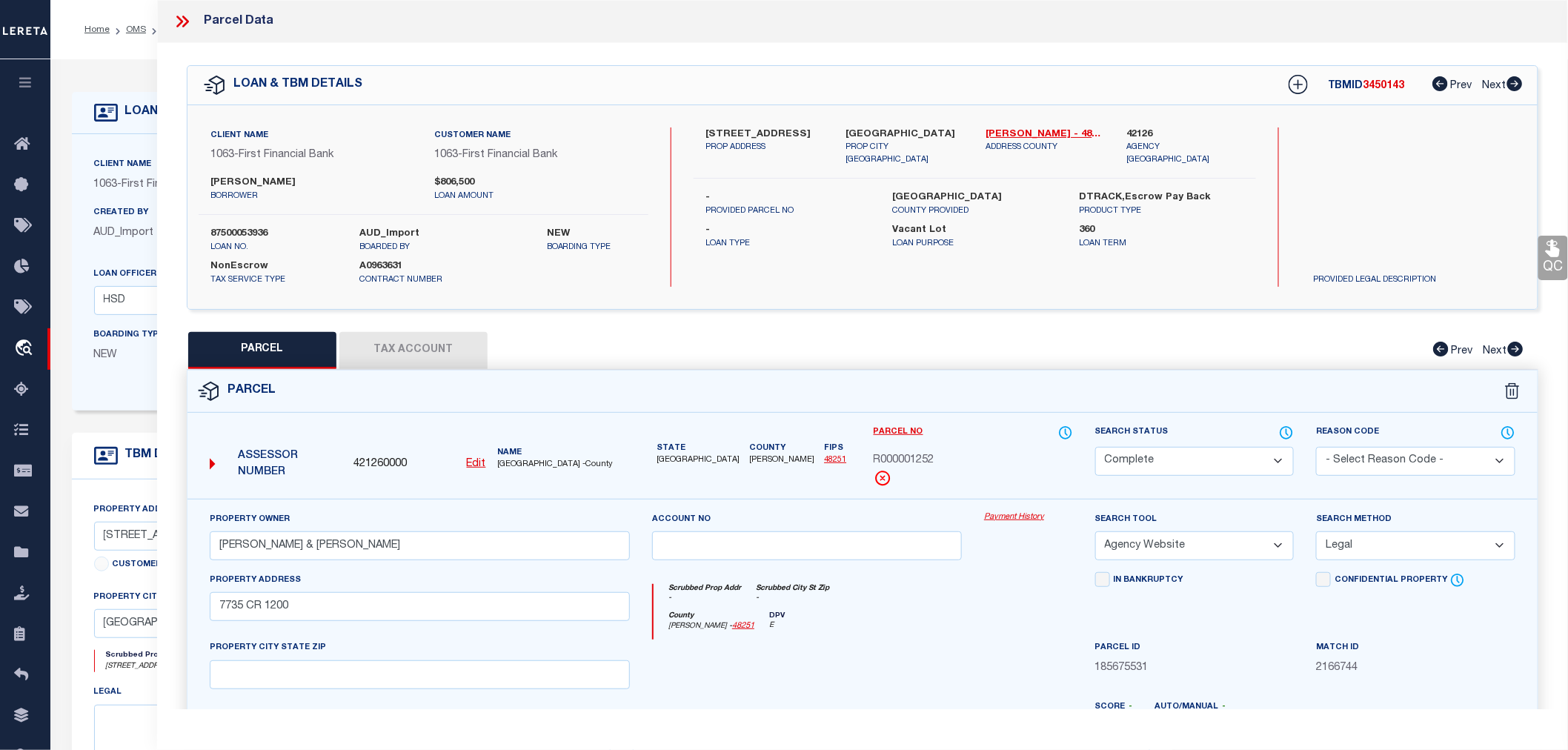
click at [443, 345] on button "Tax Account" at bounding box center [413, 350] width 148 height 37
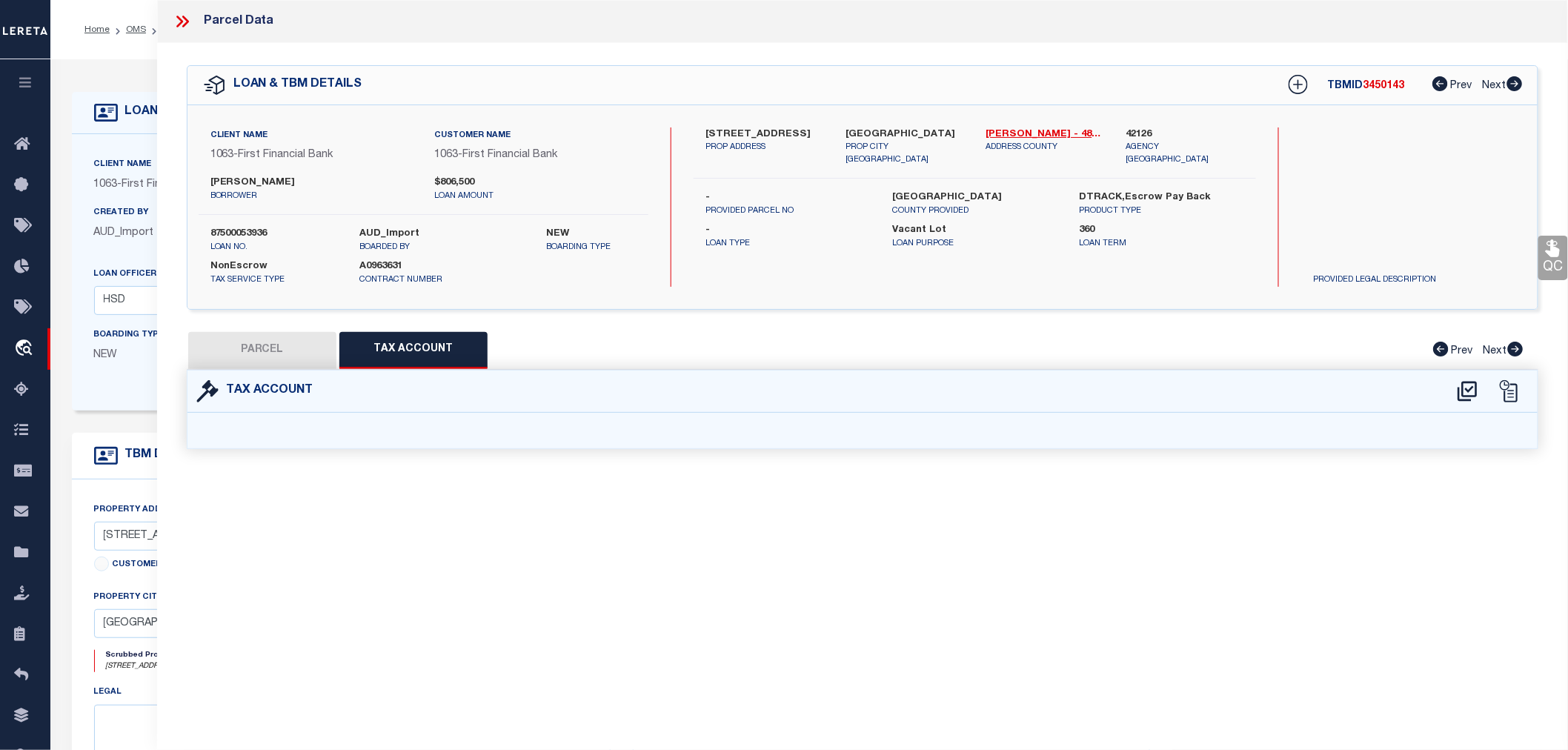
select select "100"
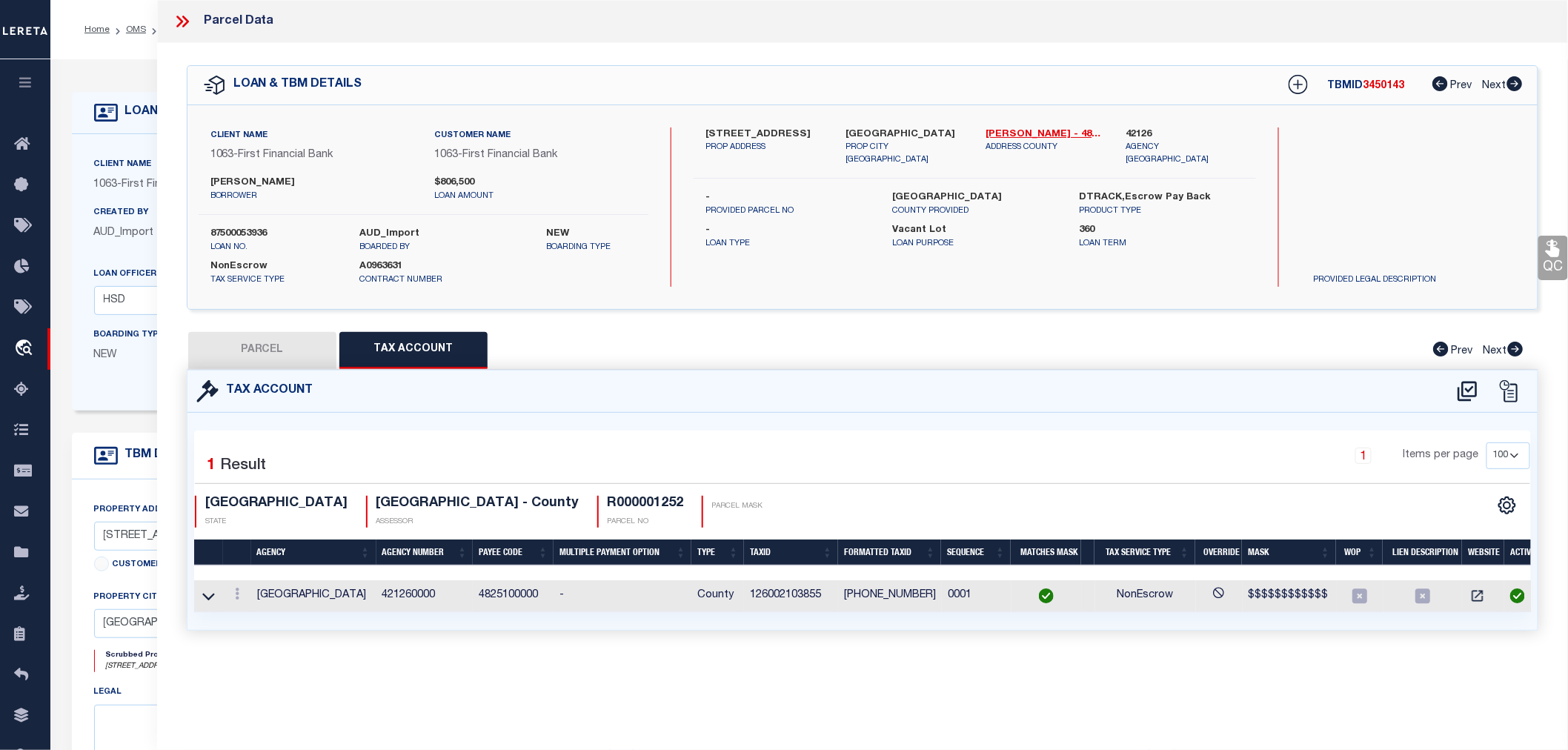
click at [796, 597] on td "126002103855" at bounding box center [791, 597] width 94 height 32
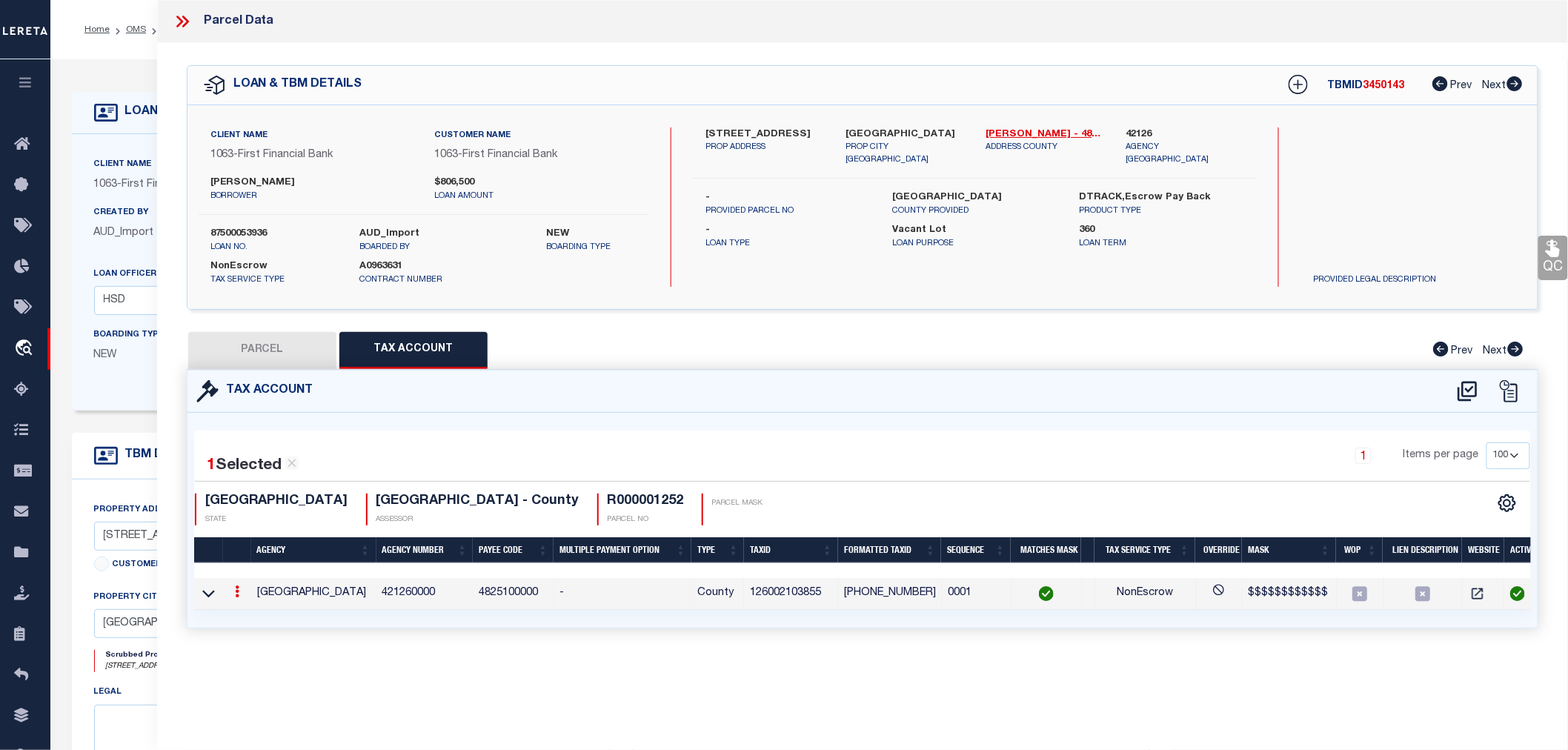
click at [796, 597] on td "126002103855" at bounding box center [791, 594] width 94 height 32
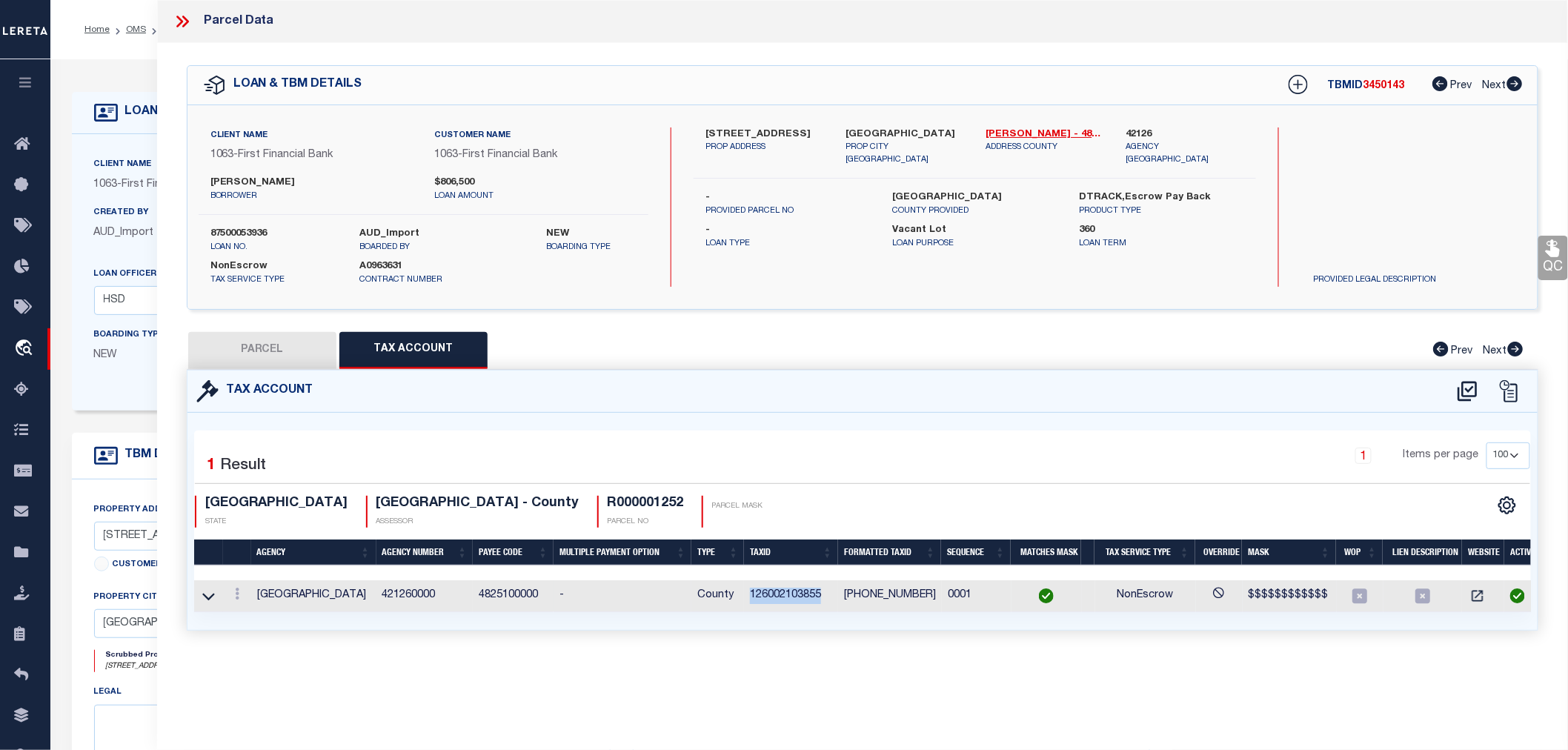
copy td "126002103855"
click at [186, 22] on icon at bounding box center [185, 21] width 7 height 11
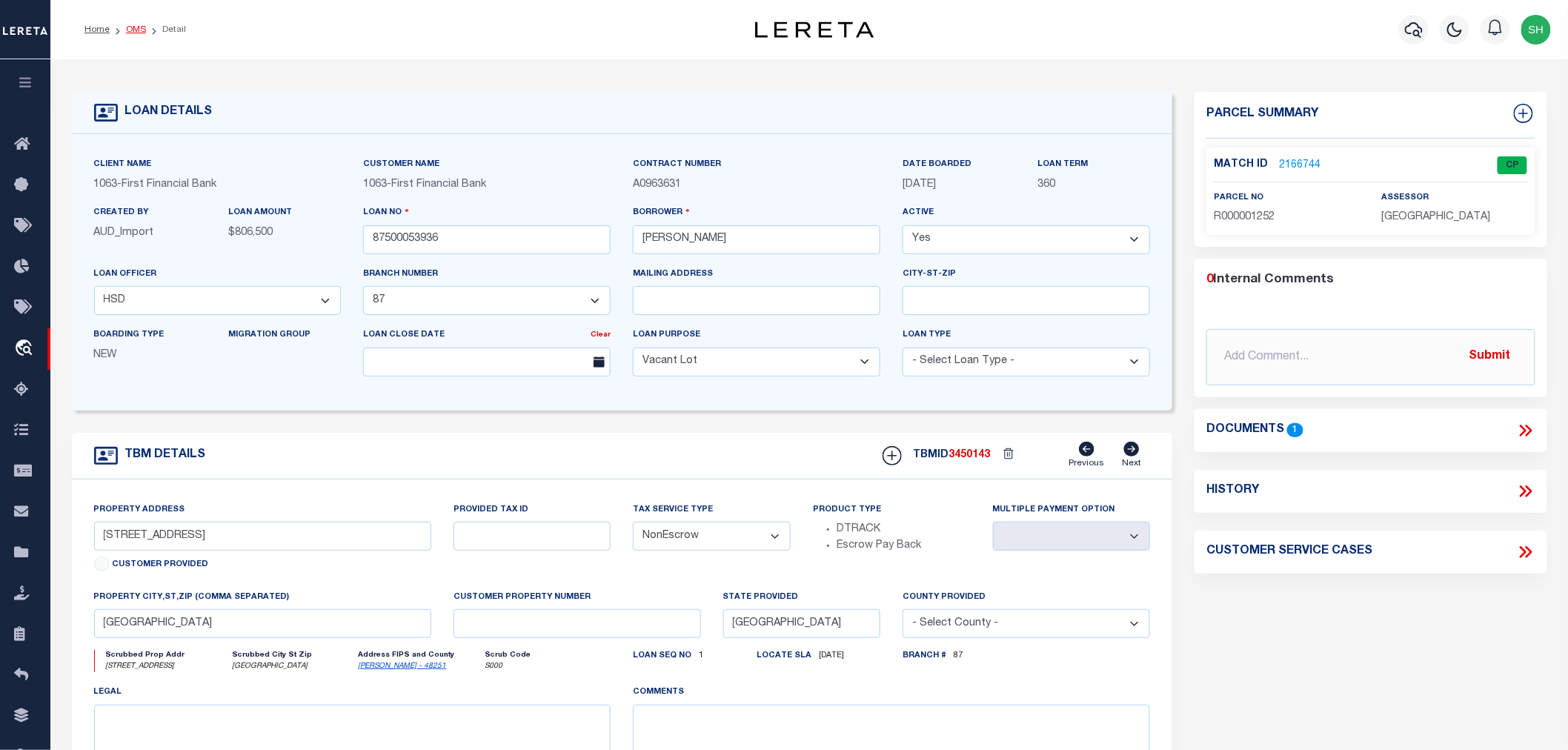
click at [135, 31] on link "OMS" at bounding box center [136, 30] width 20 height 9
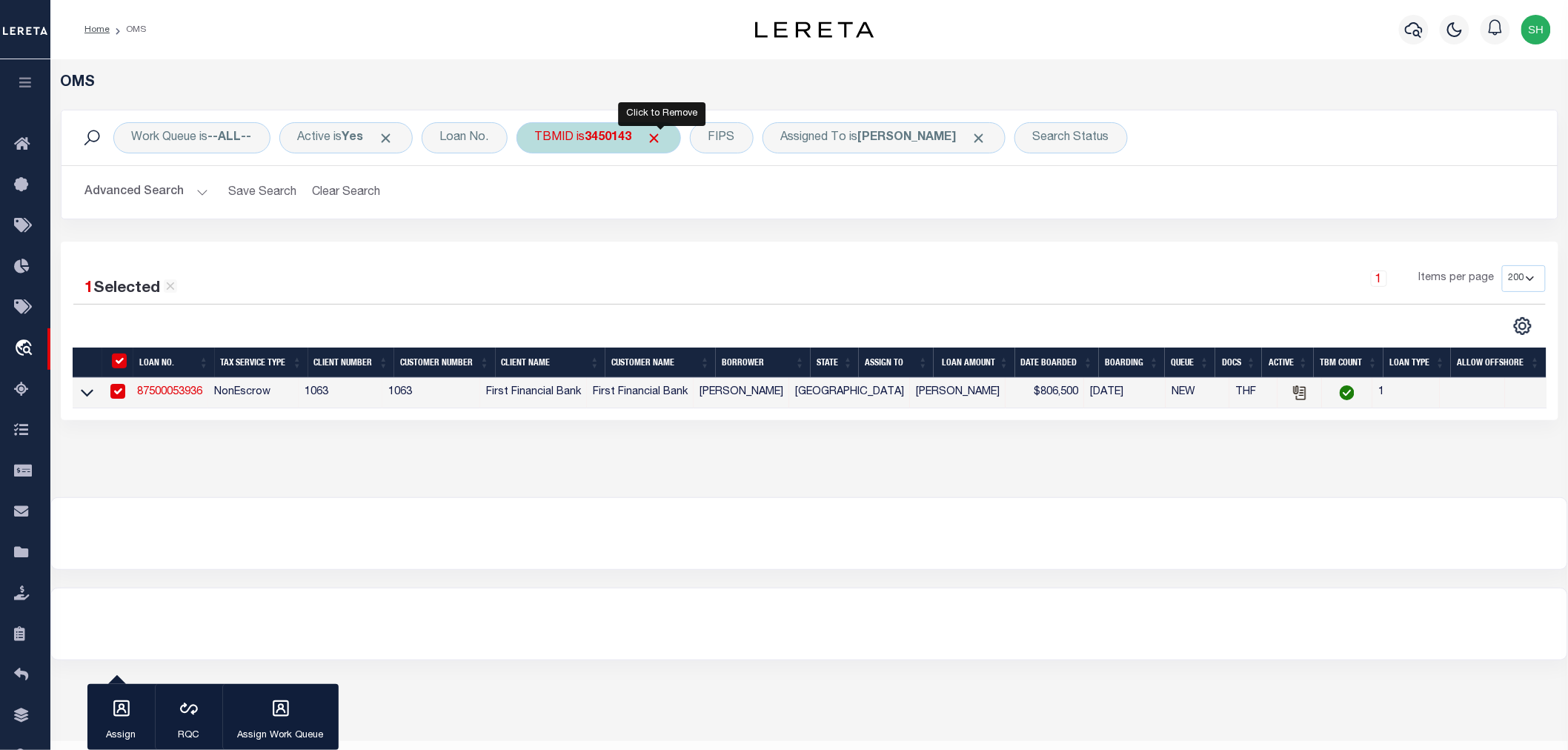
click at [662, 137] on span "Click to Remove" at bounding box center [655, 138] width 15 height 15
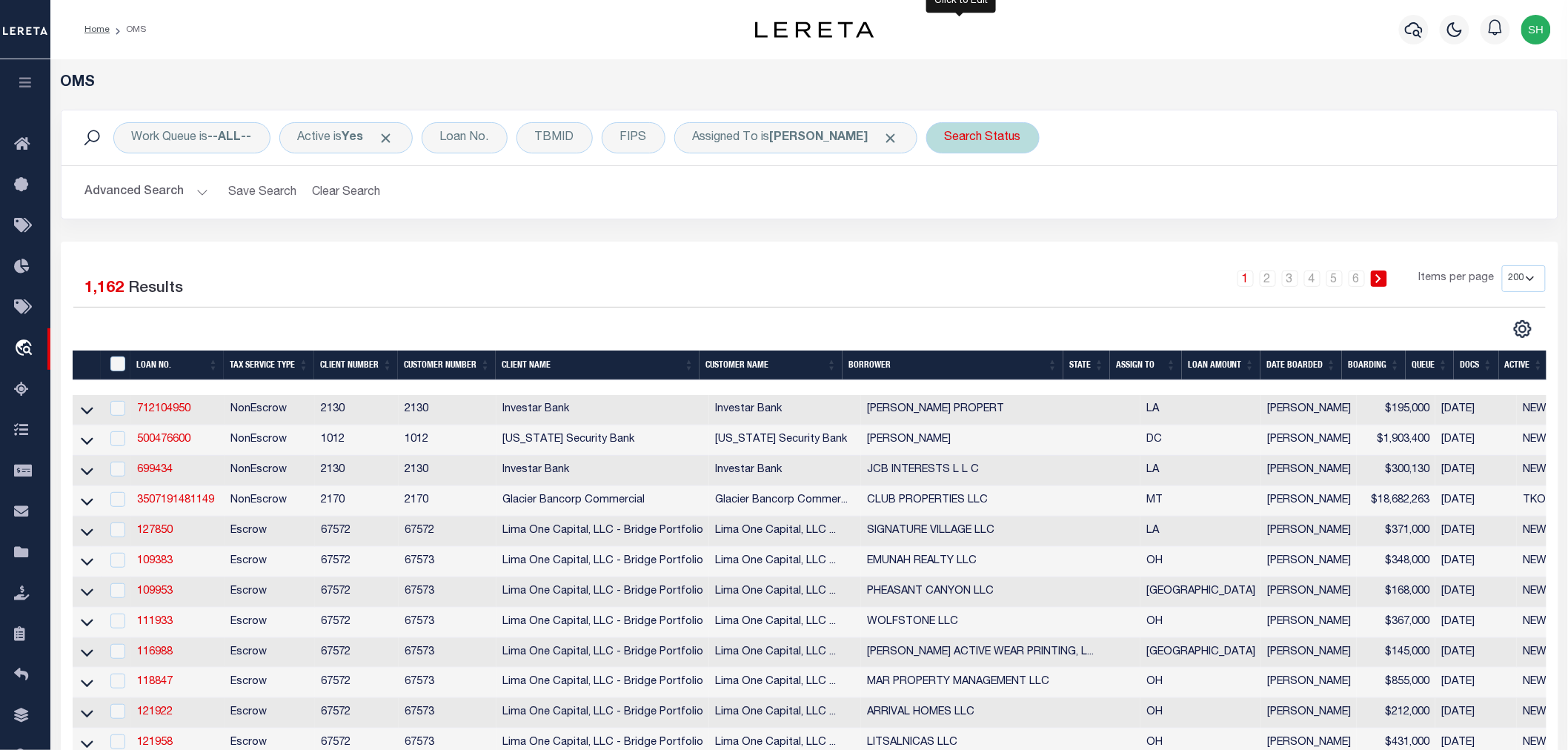
click at [953, 145] on div "Search Status" at bounding box center [983, 138] width 113 height 31
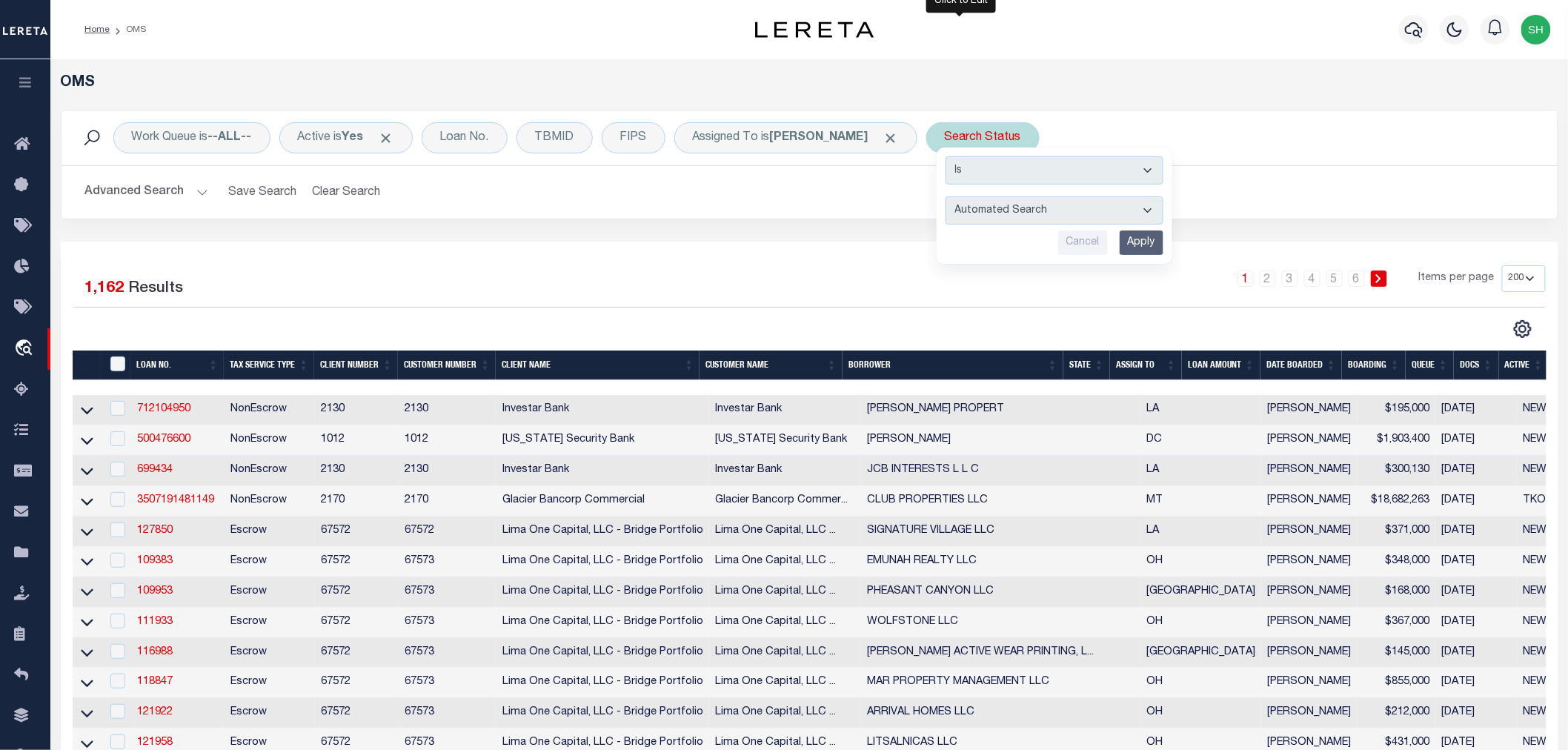
click at [954, 211] on select "Automated Search Bad Parcel Complete Duplicate Parcel High Dollar Reporting In …" at bounding box center [1055, 210] width 218 height 28
select select "IP"
click at [946, 196] on select "Automated Search Bad Parcel Complete Duplicate Parcel High Dollar Reporting In …" at bounding box center [1055, 210] width 218 height 28
click at [1120, 240] on input "Apply" at bounding box center [1141, 243] width 44 height 25
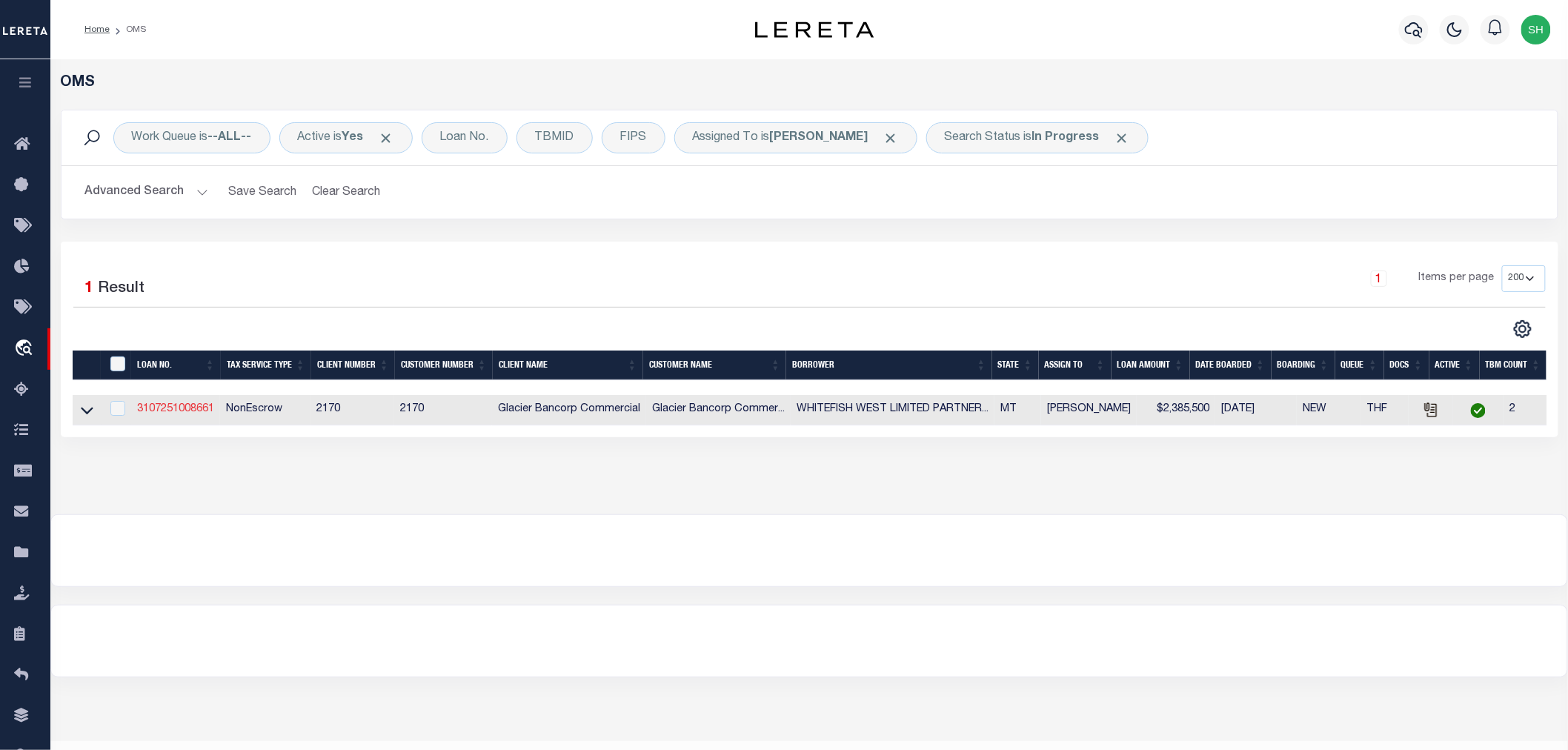
click at [158, 410] on link "3107251008661" at bounding box center [175, 409] width 77 height 11
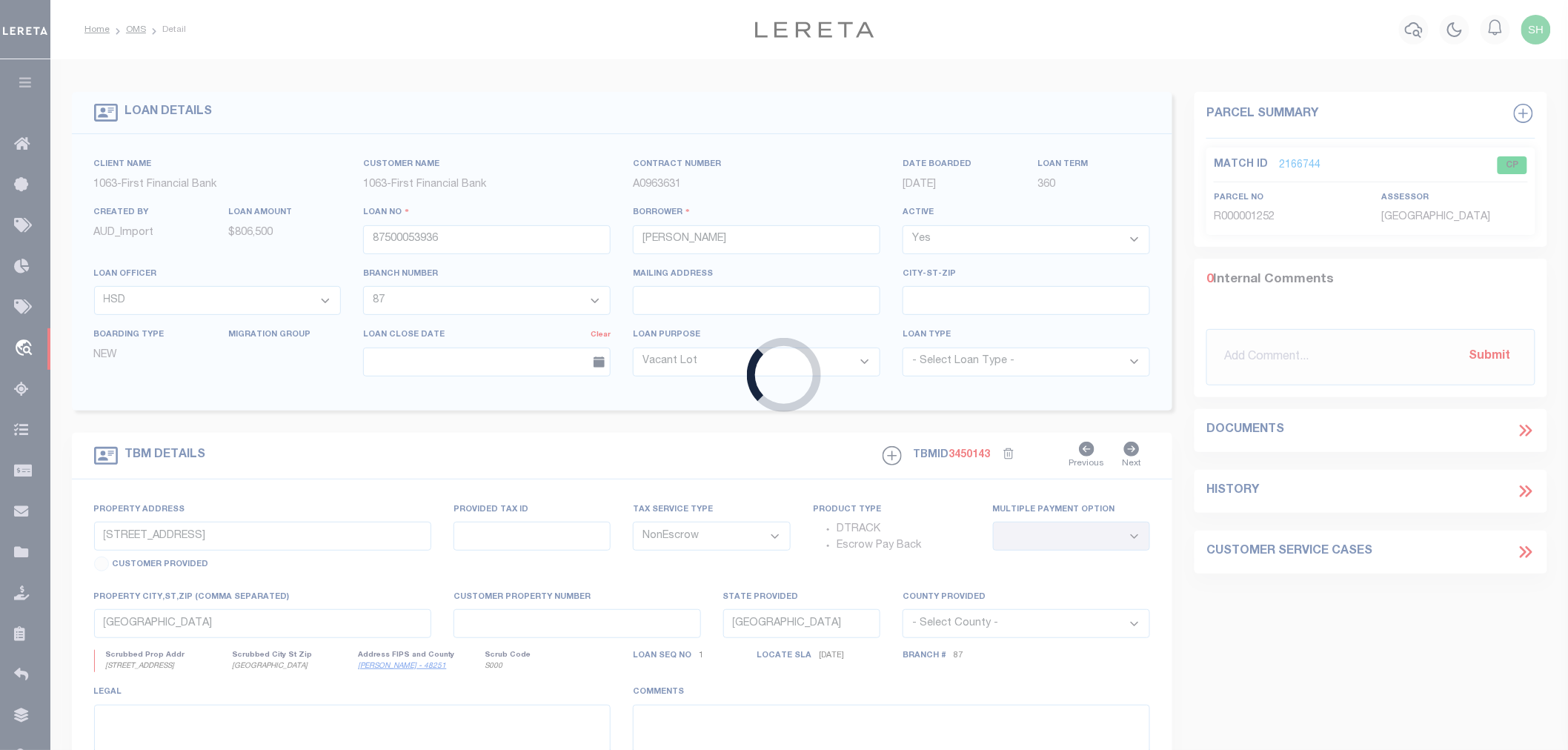
type input "3107251008661"
type input "WHITEFISH WEST LIMITED PARTNERSHIP"
select select
type input "[STREET_ADDRESS]"
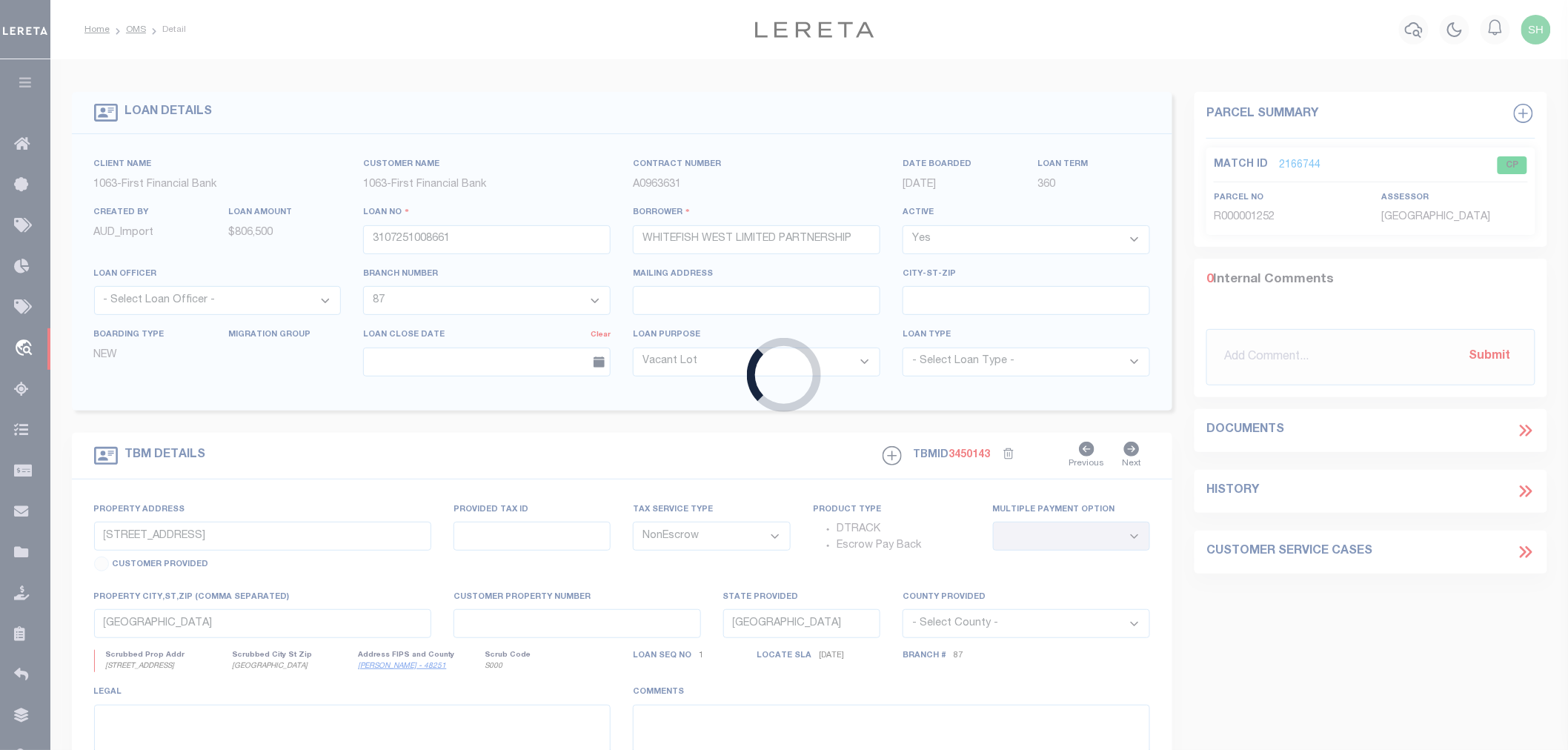
type input "WHITEFISH MT 59937-2256"
type input "[DATE]"
select select
select select "20"
type input "Phase 5C Northland Sub"
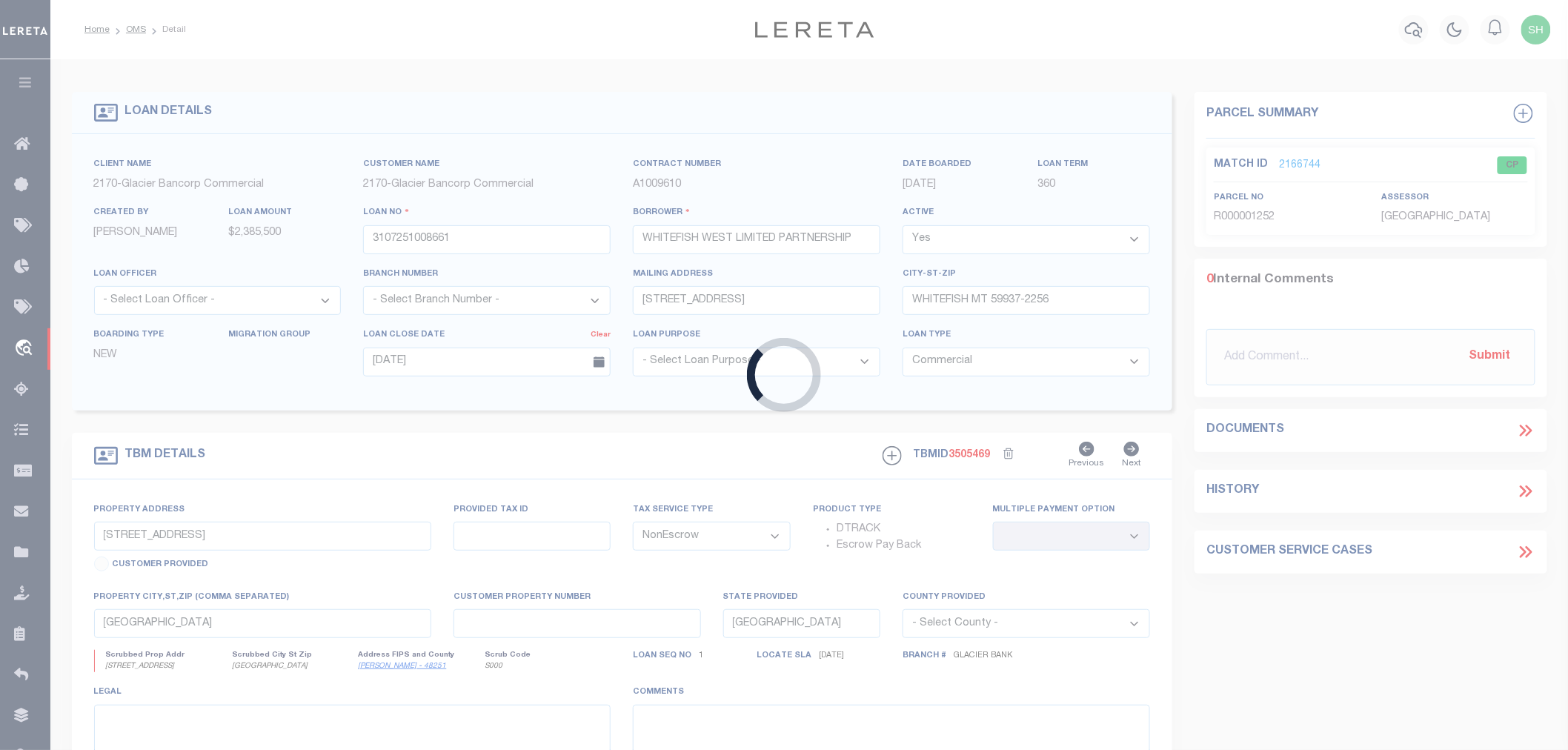
select select
type input "Kalispell MT 59901"
type input "MT"
select select "4569"
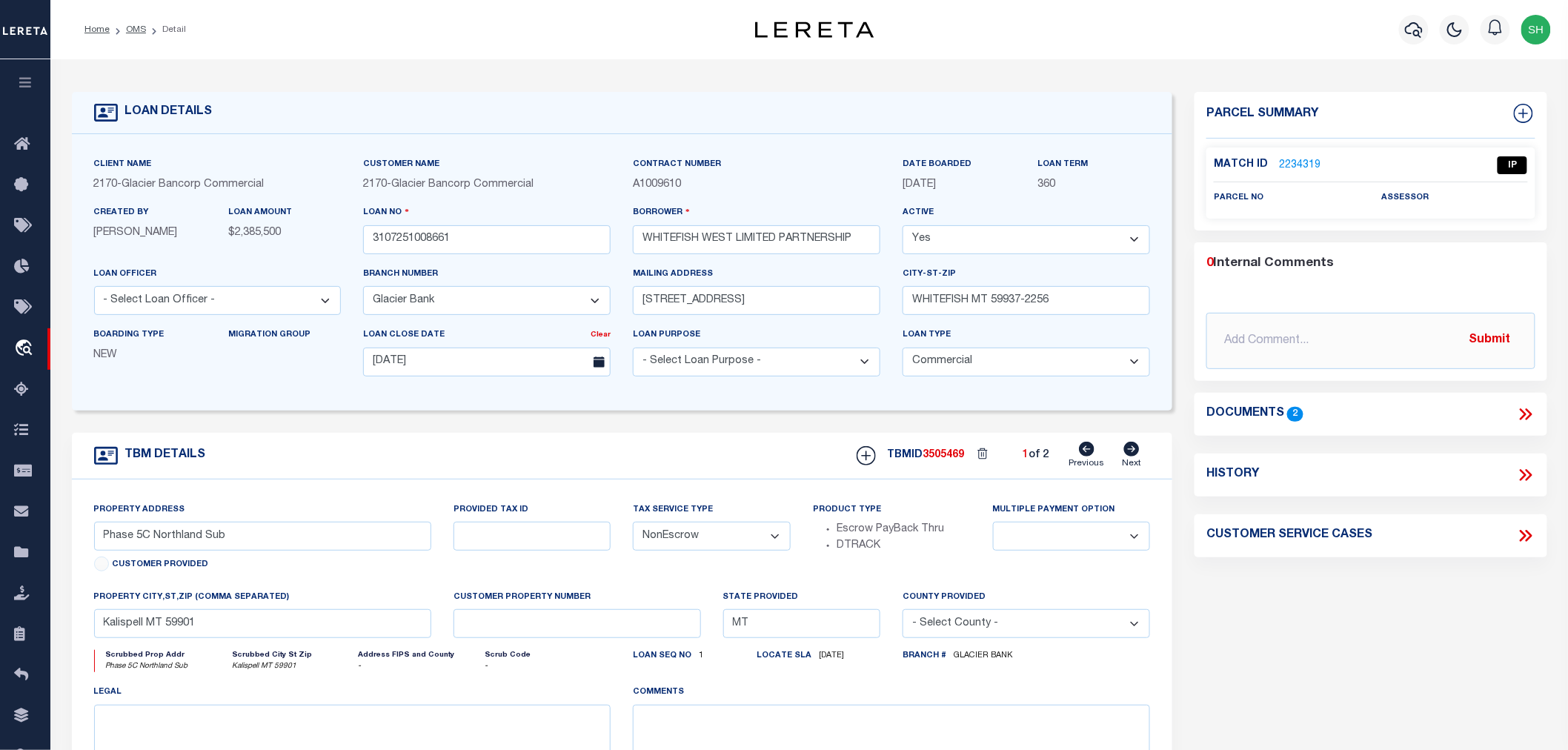
click at [1522, 417] on icon at bounding box center [1523, 414] width 7 height 11
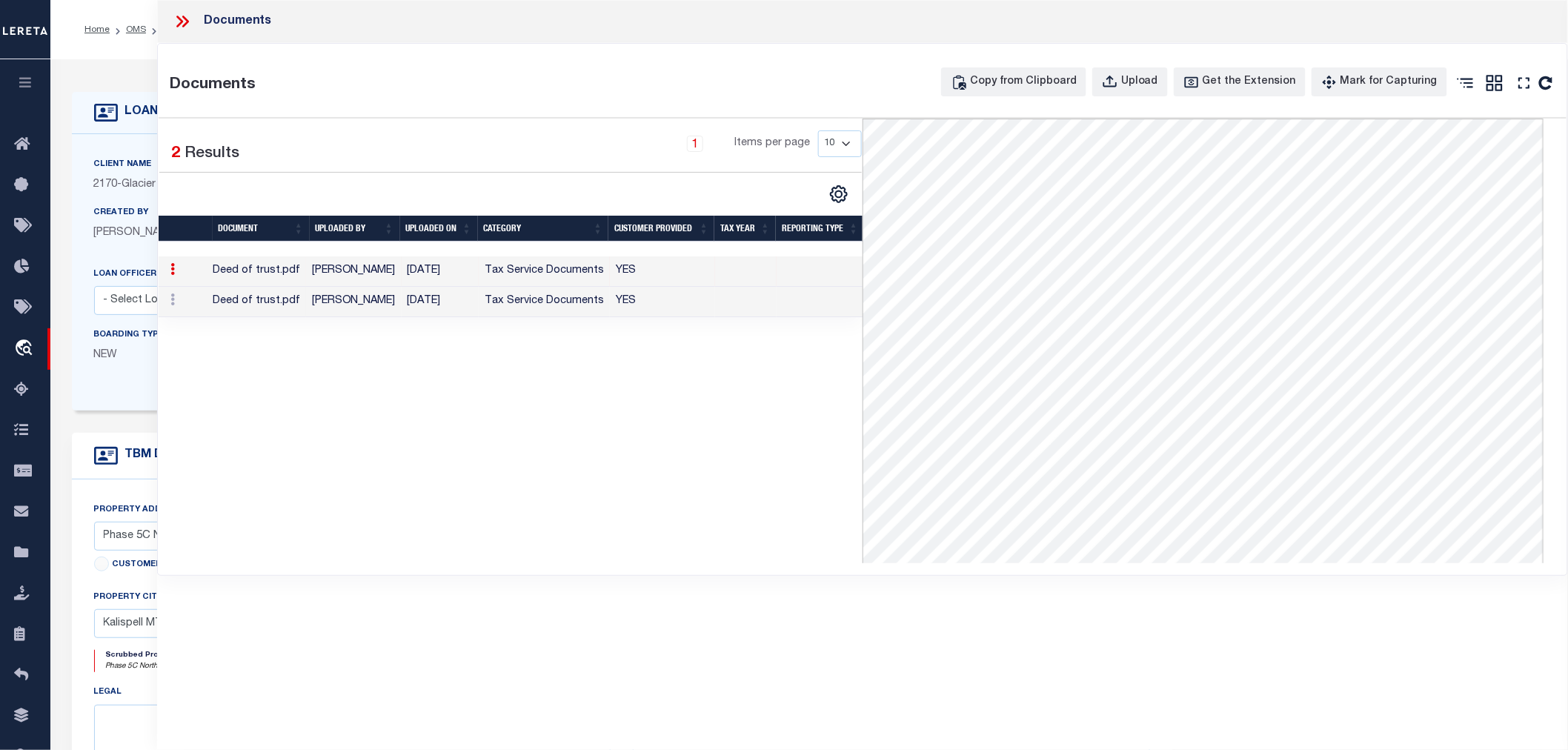
click at [185, 16] on icon at bounding box center [182, 21] width 19 height 19
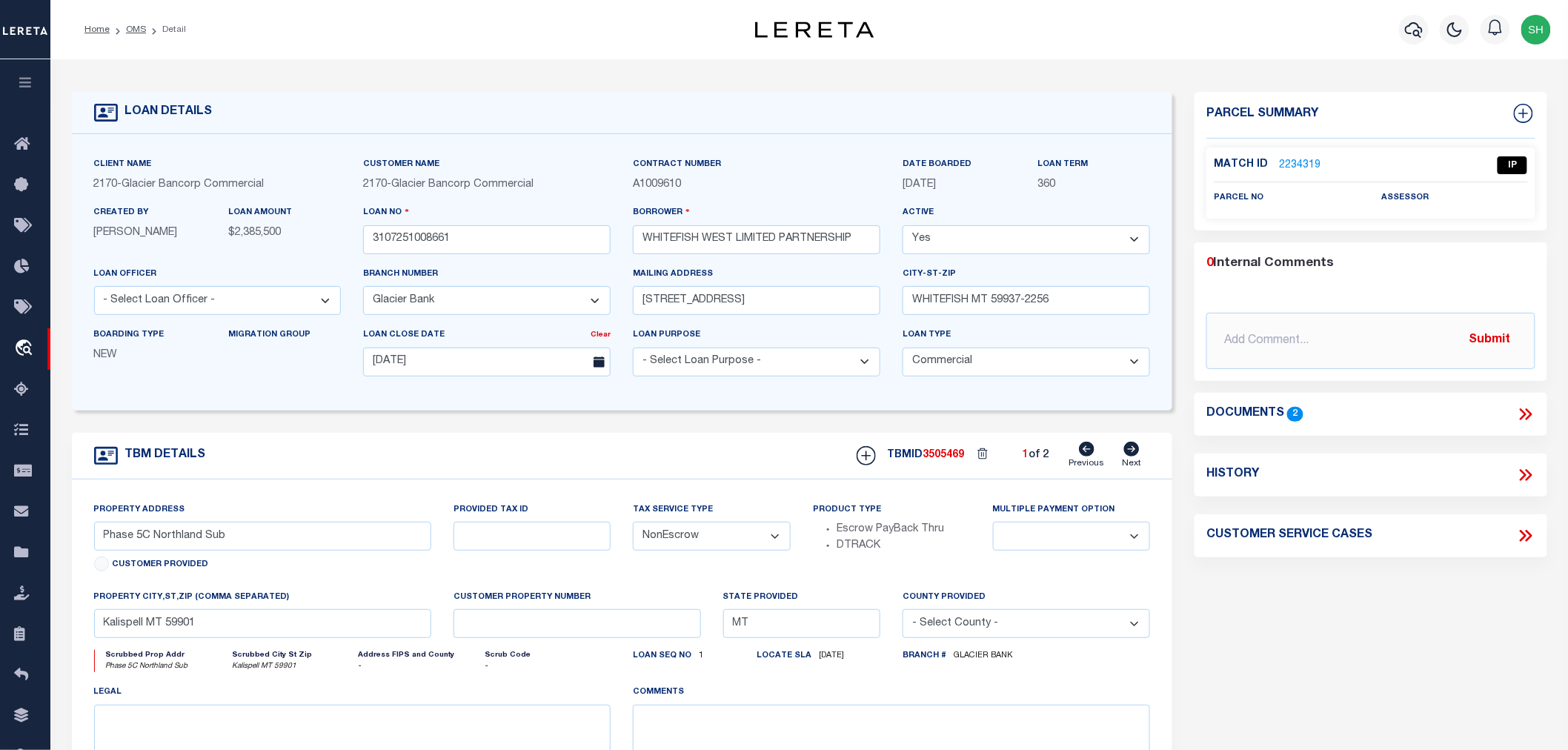
click at [1308, 162] on link "2234319" at bounding box center [1300, 165] width 41 height 15
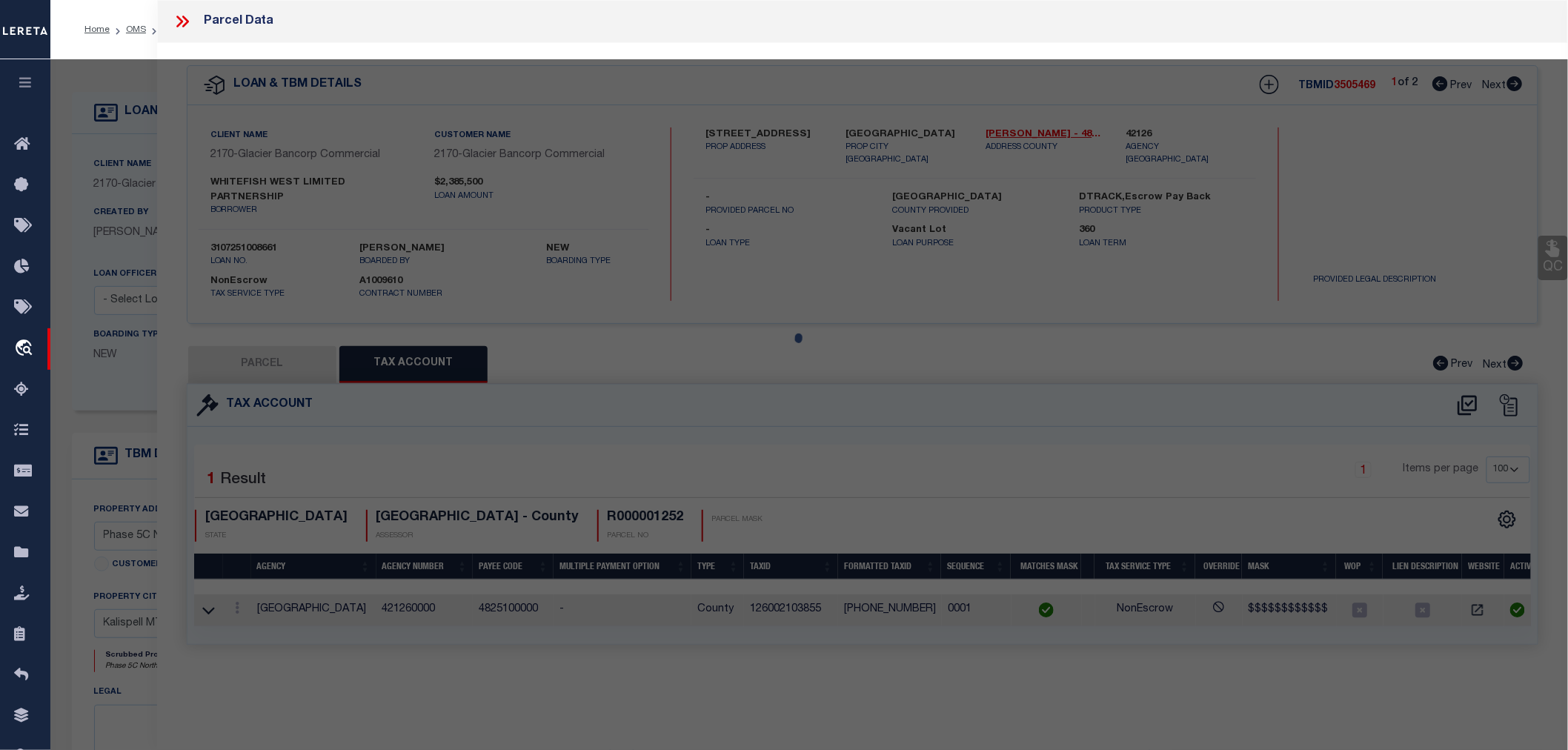
select select "AS"
select select
checkbox input "false"
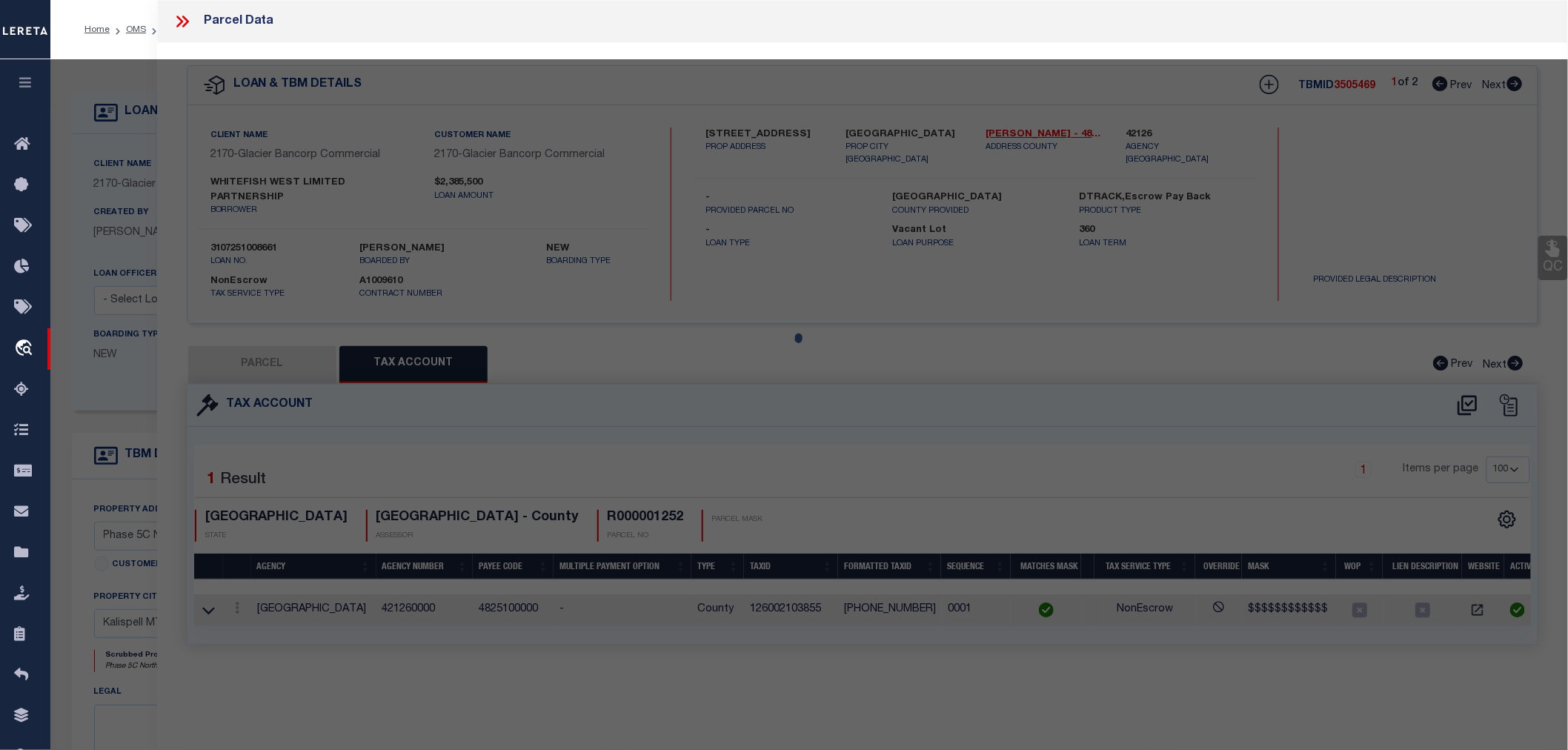
select select "IP"
checkbox input "false"
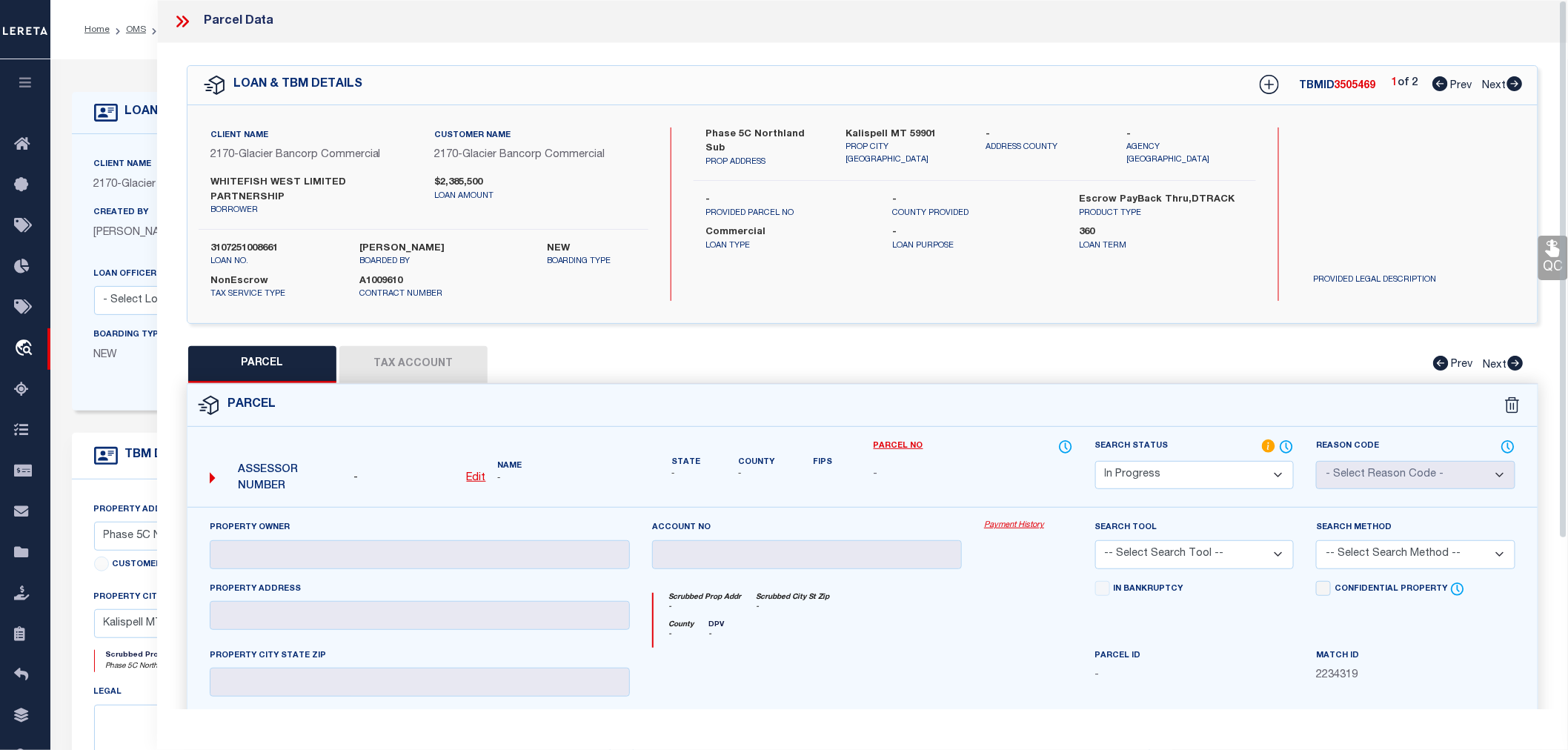
click at [1509, 82] on icon at bounding box center [1515, 84] width 15 height 15
select select "AS"
checkbox input "false"
select select "IP"
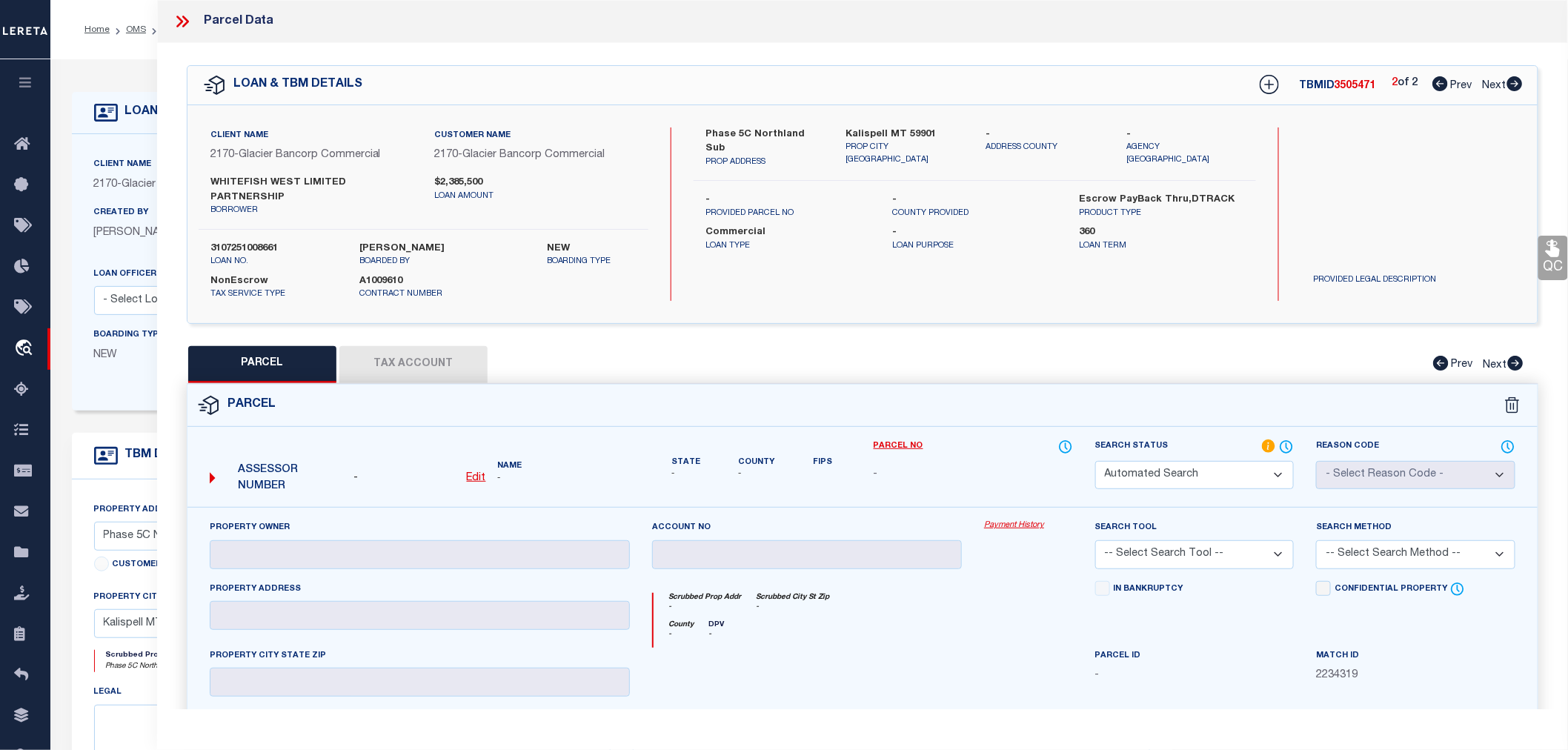
checkbox input "false"
click at [1436, 87] on icon at bounding box center [1440, 84] width 15 height 15
select select "AS"
checkbox input "false"
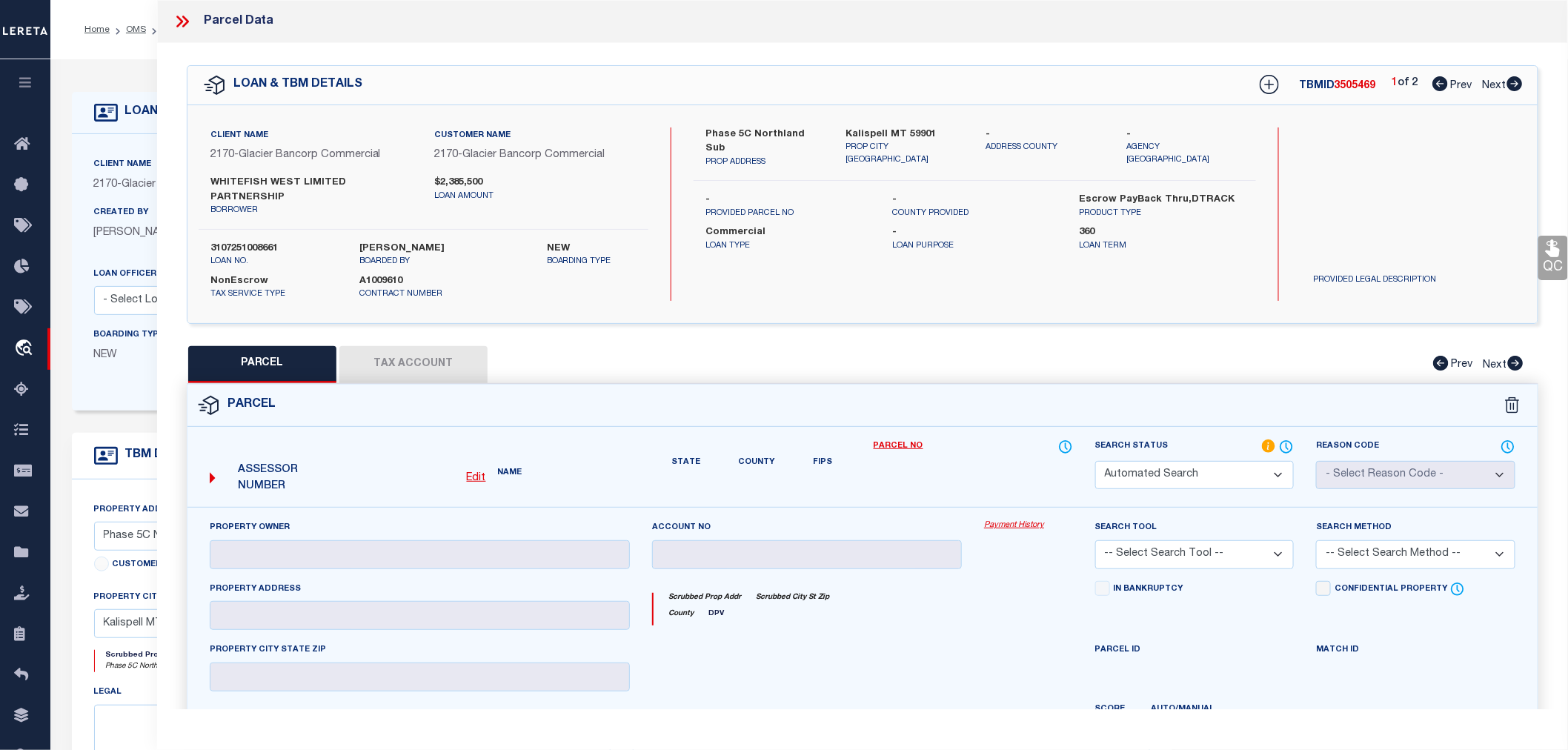
select select "IP"
checkbox input "false"
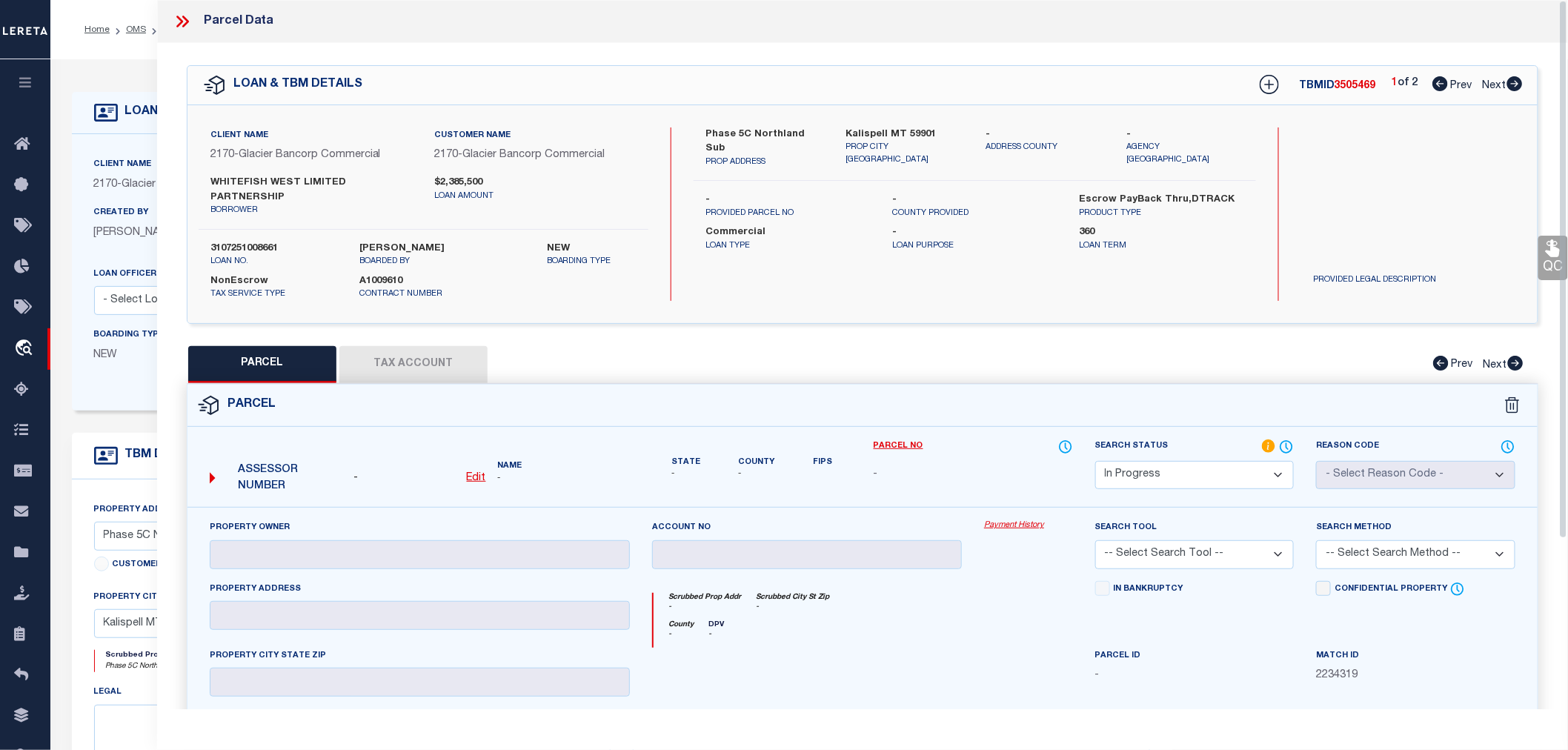
click at [178, 19] on icon at bounding box center [182, 21] width 19 height 19
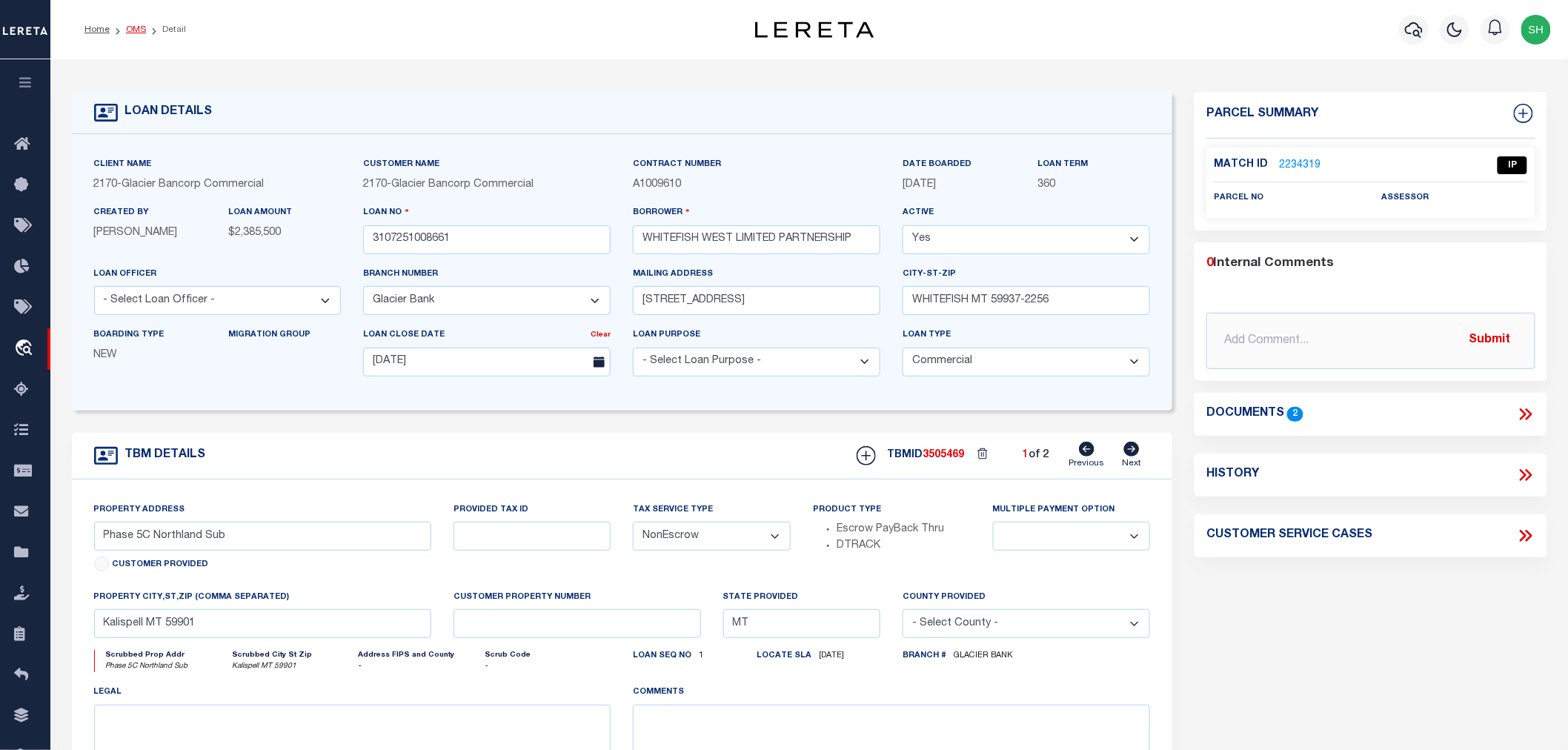
click at [134, 28] on link "OMS" at bounding box center [136, 30] width 20 height 9
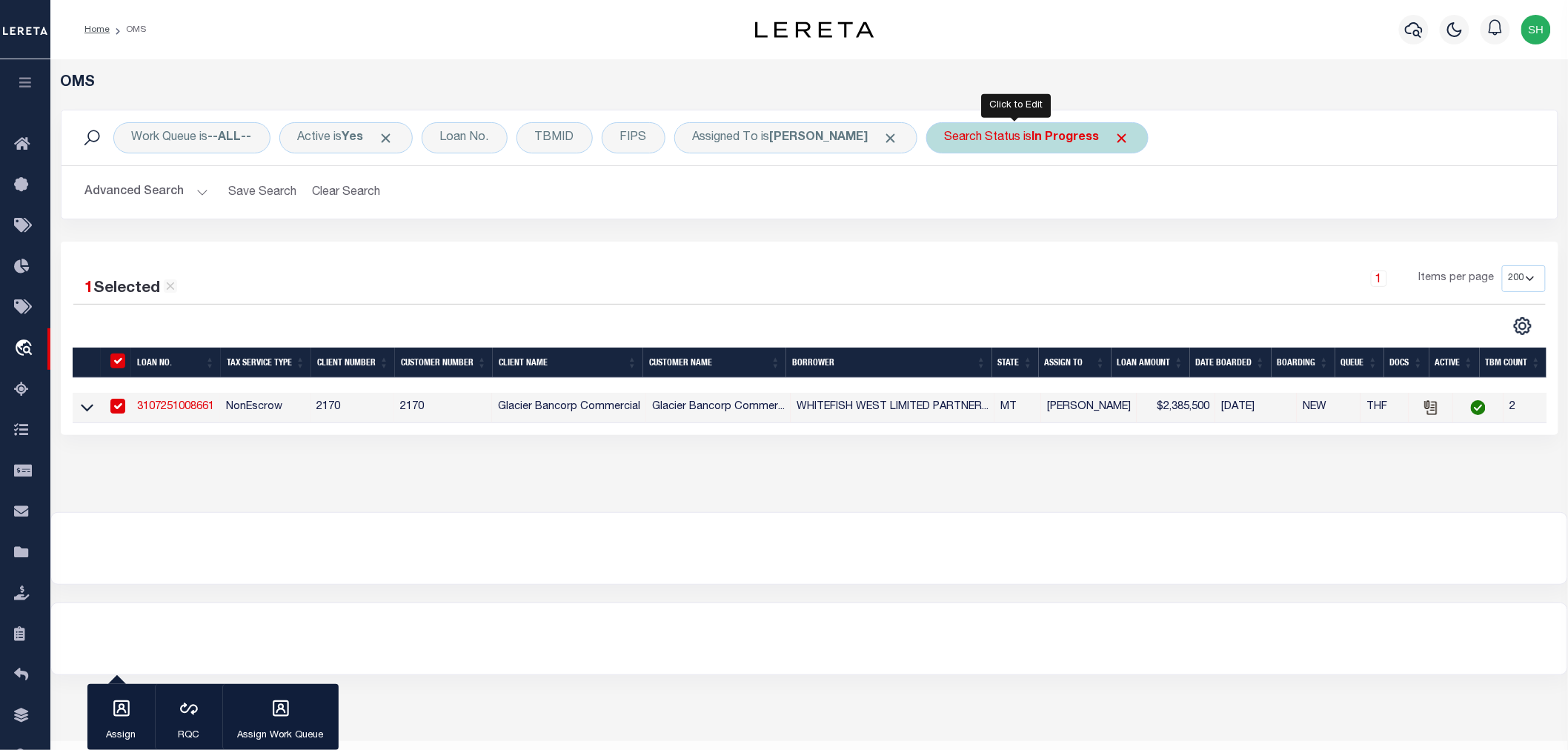
click at [1007, 136] on div "Search Status is In Progress" at bounding box center [1037, 138] width 222 height 31
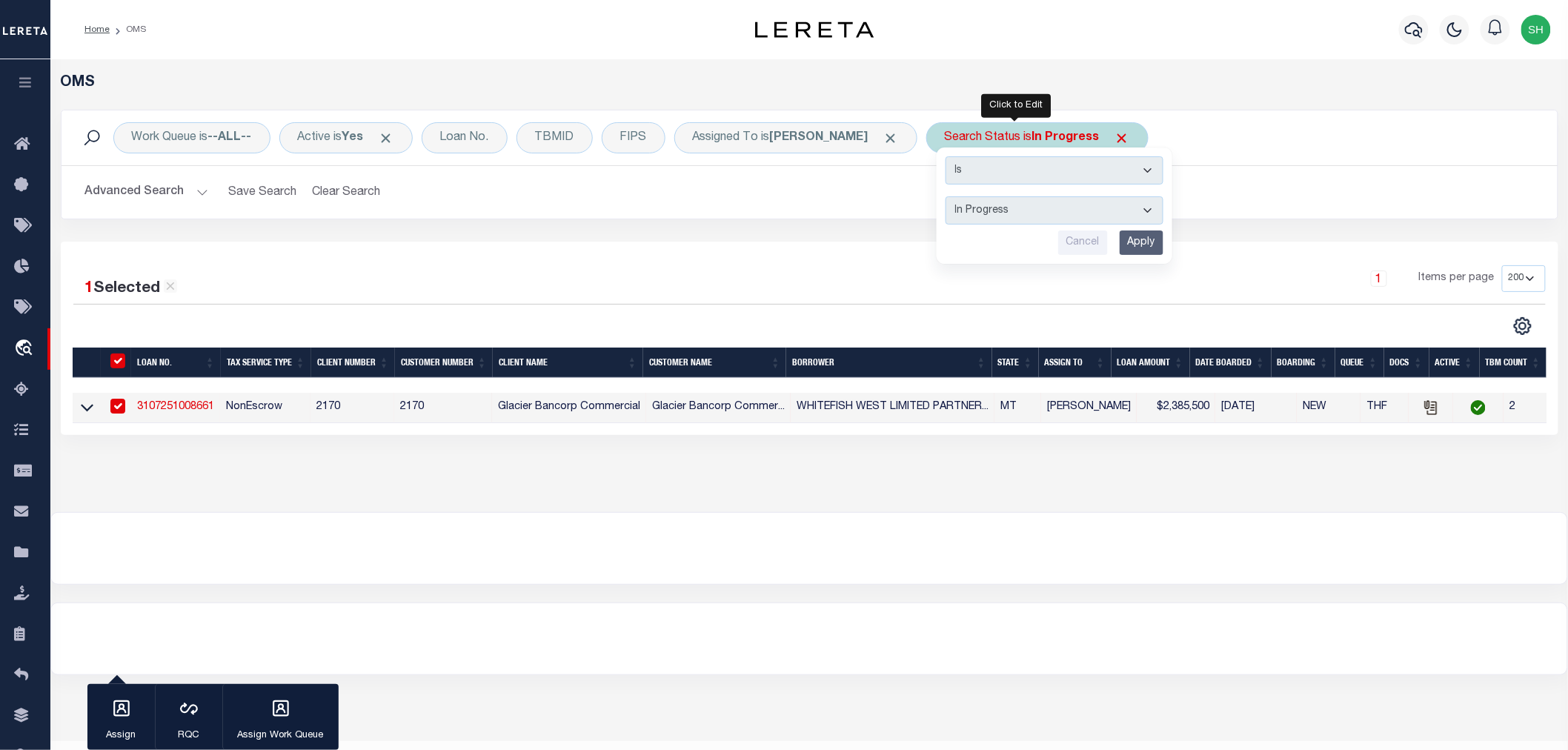
click at [990, 201] on select "Automated Search Bad Parcel Complete Duplicate Parcel High Dollar Reporting In …" at bounding box center [1055, 210] width 218 height 28
select select "RD"
click at [946, 196] on select "Automated Search Bad Parcel Complete Duplicate Parcel High Dollar Reporting In …" at bounding box center [1055, 210] width 218 height 28
click at [1124, 248] on input "Apply" at bounding box center [1141, 243] width 44 height 25
